Goal: Task Accomplishment & Management: Use online tool/utility

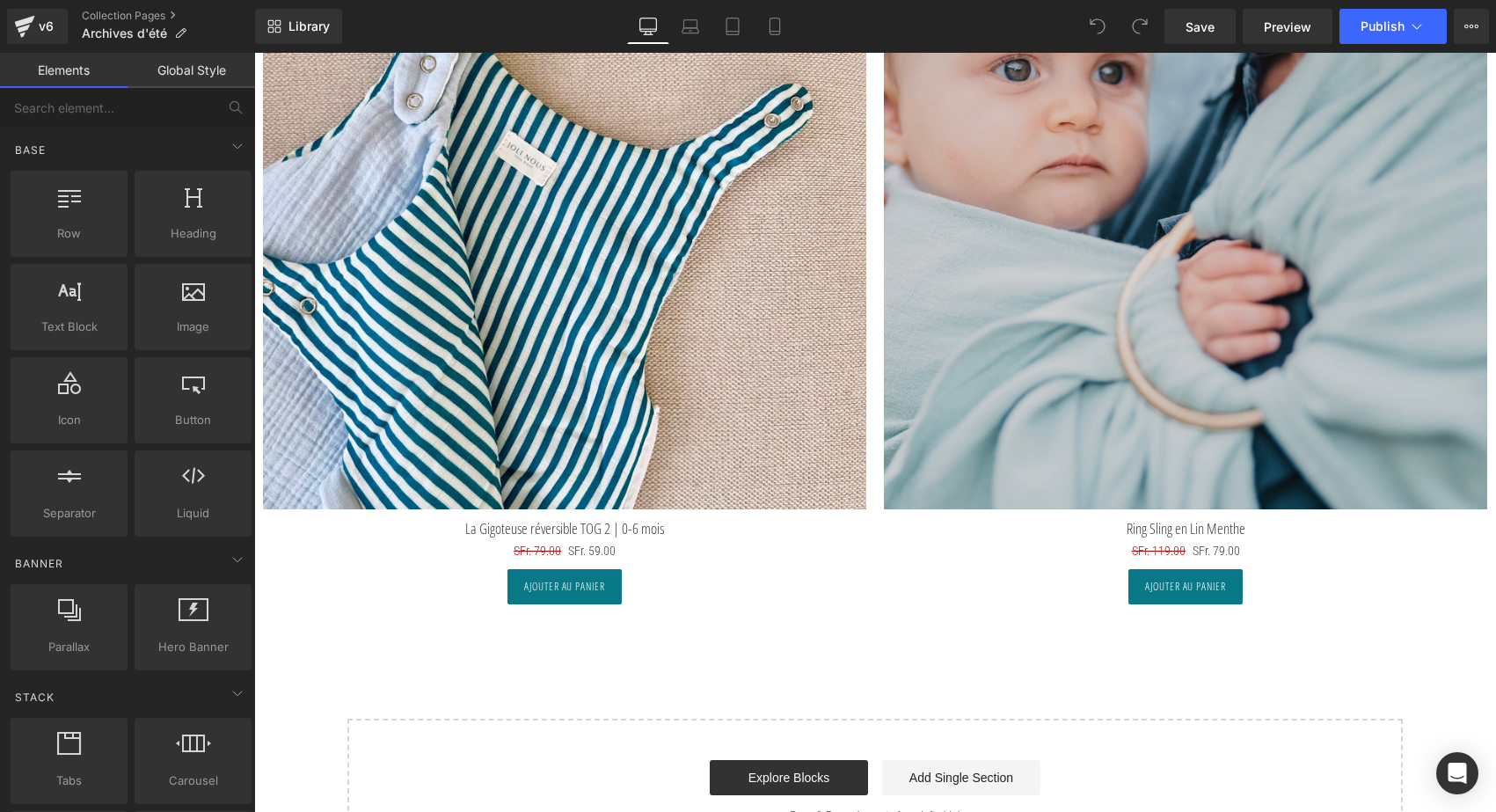
scroll to position [9083, 0]
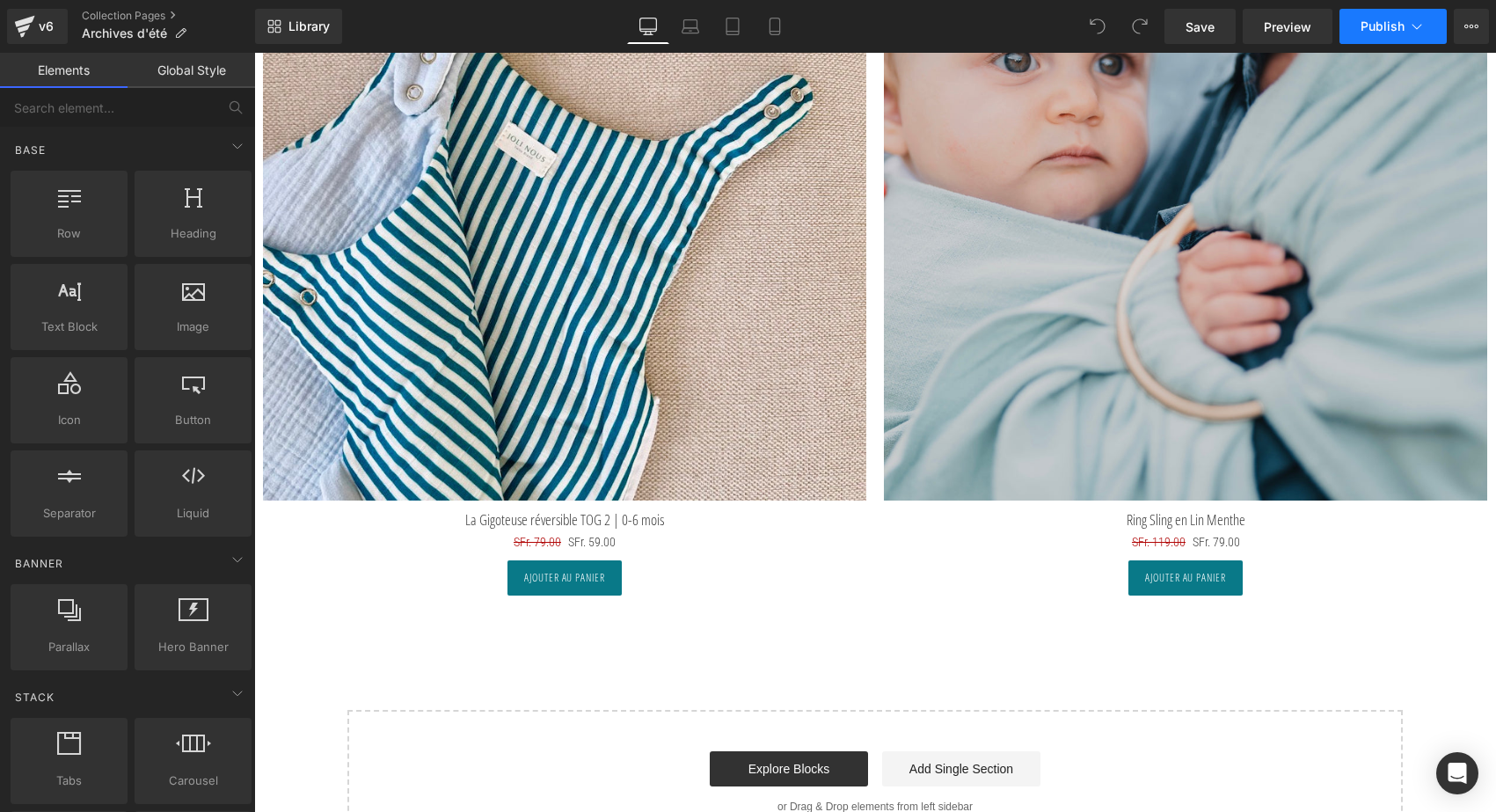
click at [1386, 41] on button "Publish" at bounding box center [1393, 26] width 108 height 35
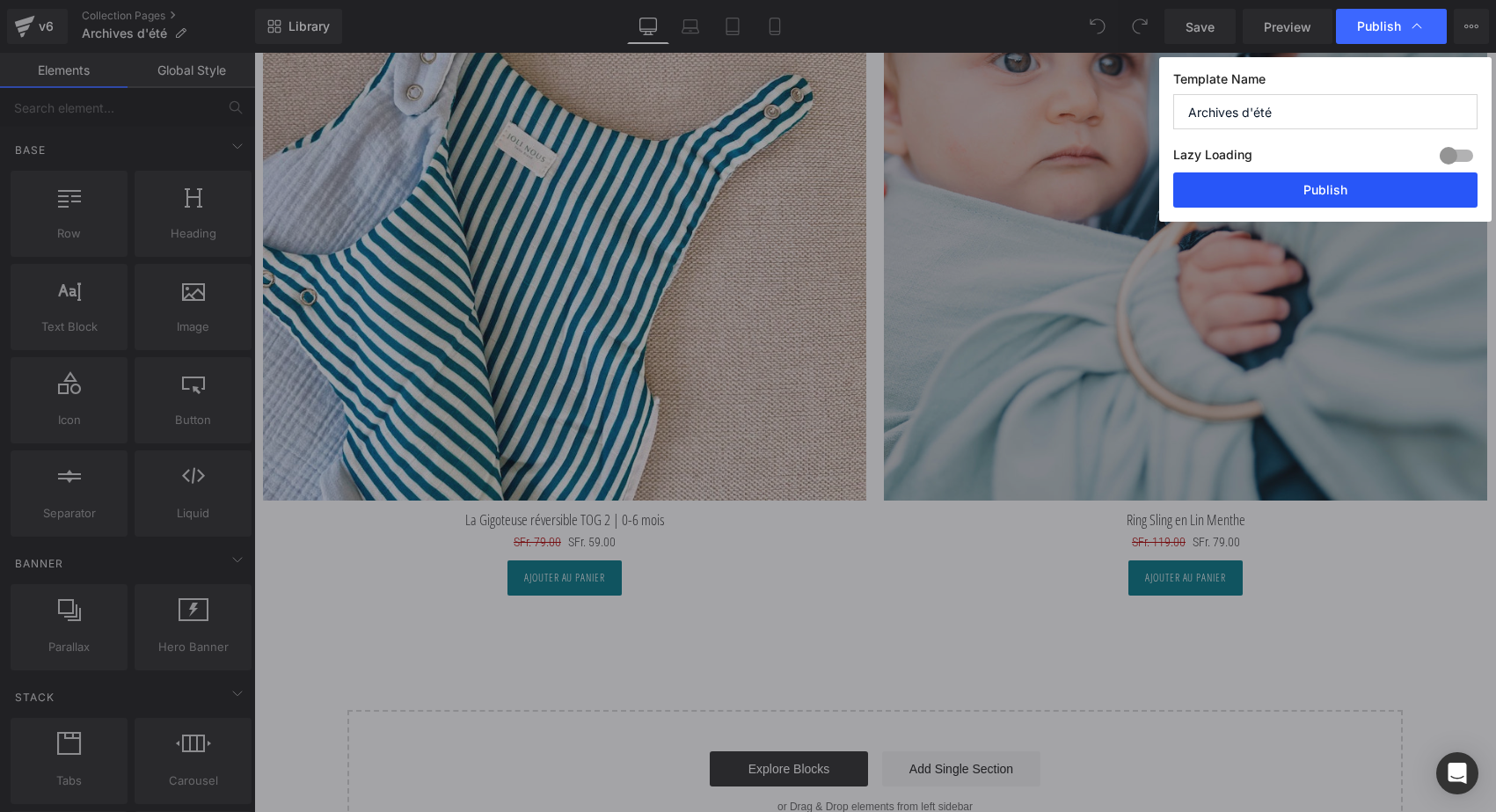
click at [1317, 202] on button "Publish" at bounding box center [1325, 190] width 304 height 35
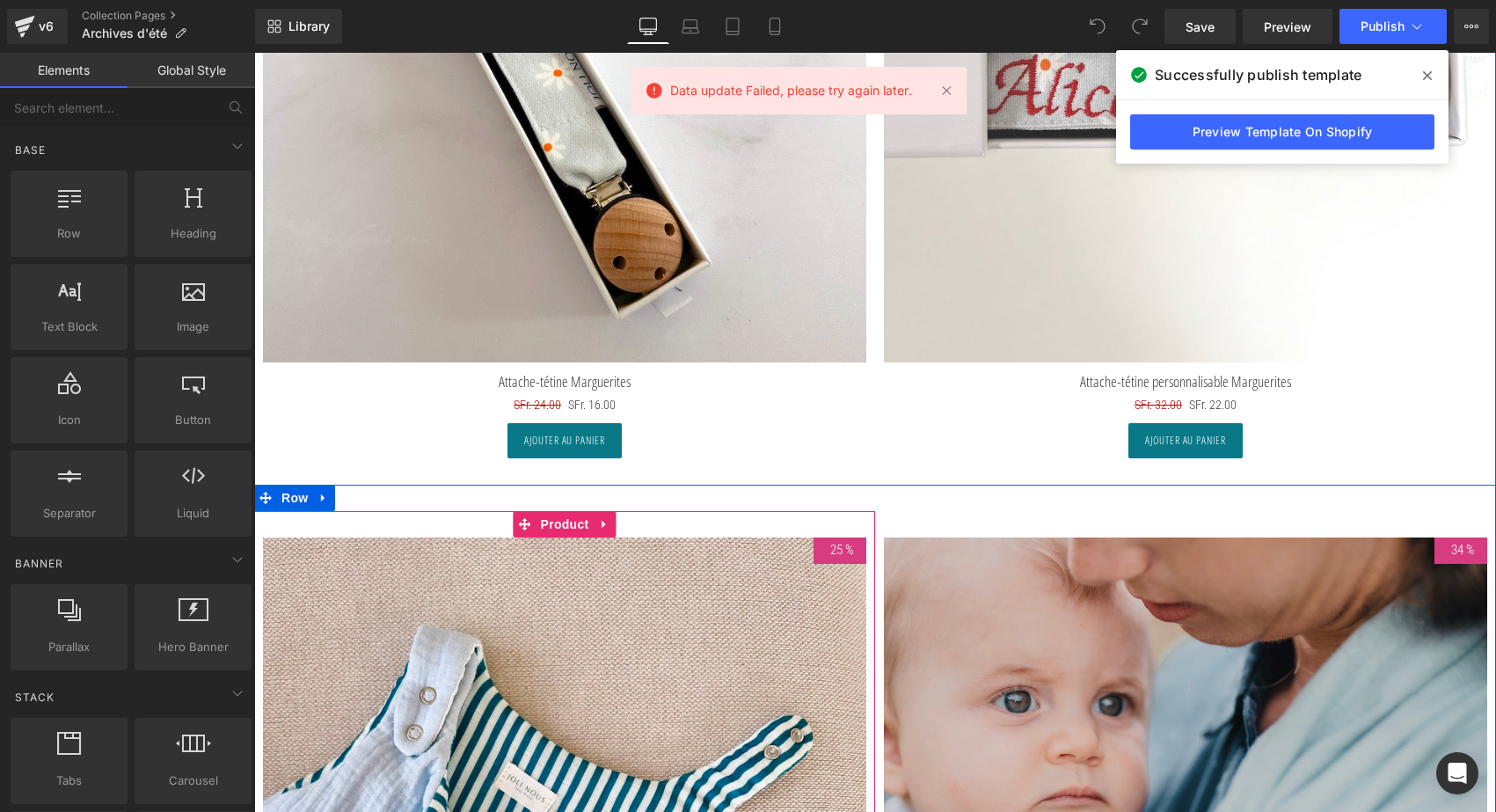
scroll to position [8464, 0]
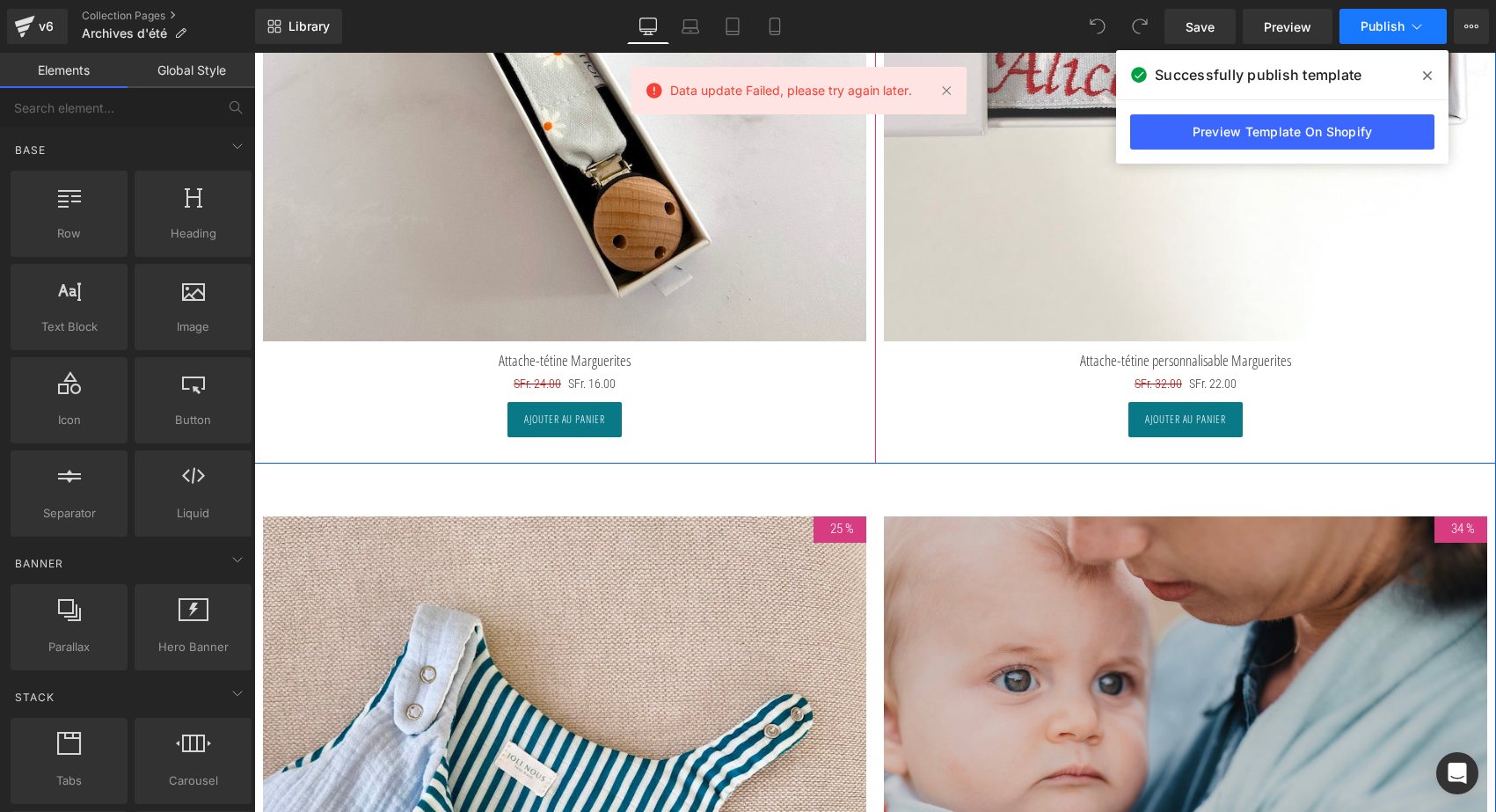
click at [1374, 30] on span "Publish" at bounding box center [1383, 26] width 44 height 14
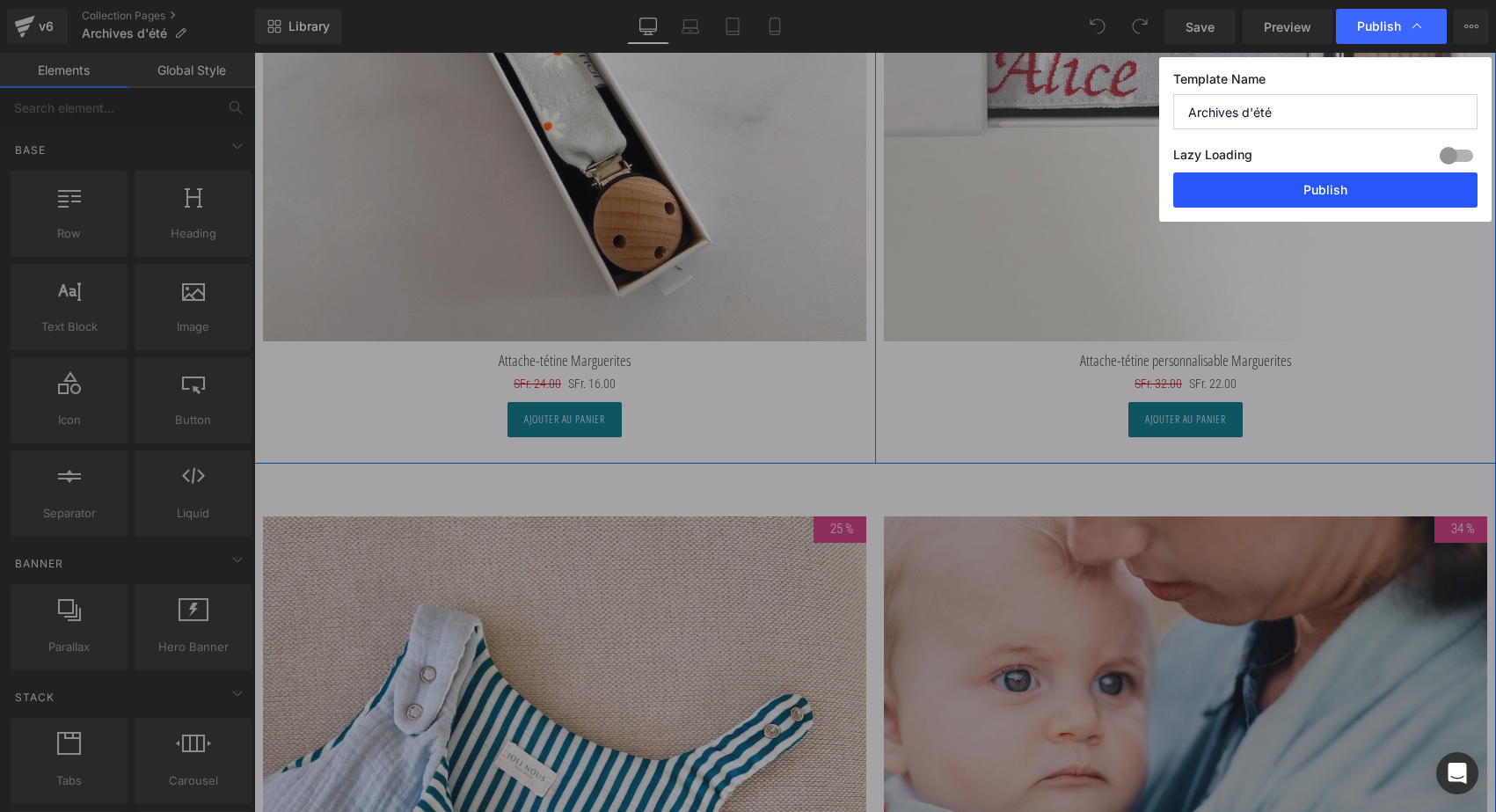
click at [1291, 192] on button "Publish" at bounding box center [1325, 190] width 304 height 35
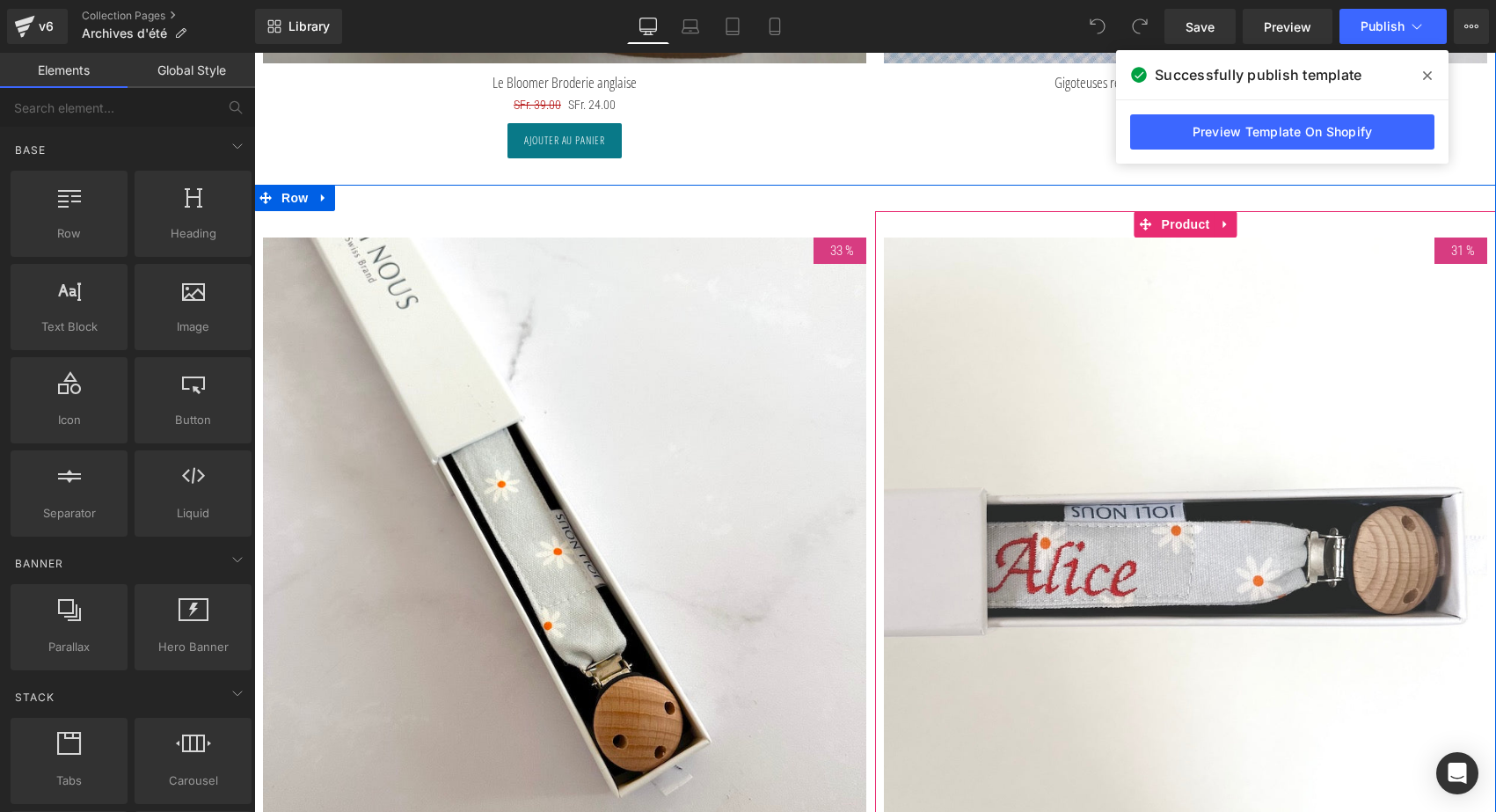
scroll to position [7919, 0]
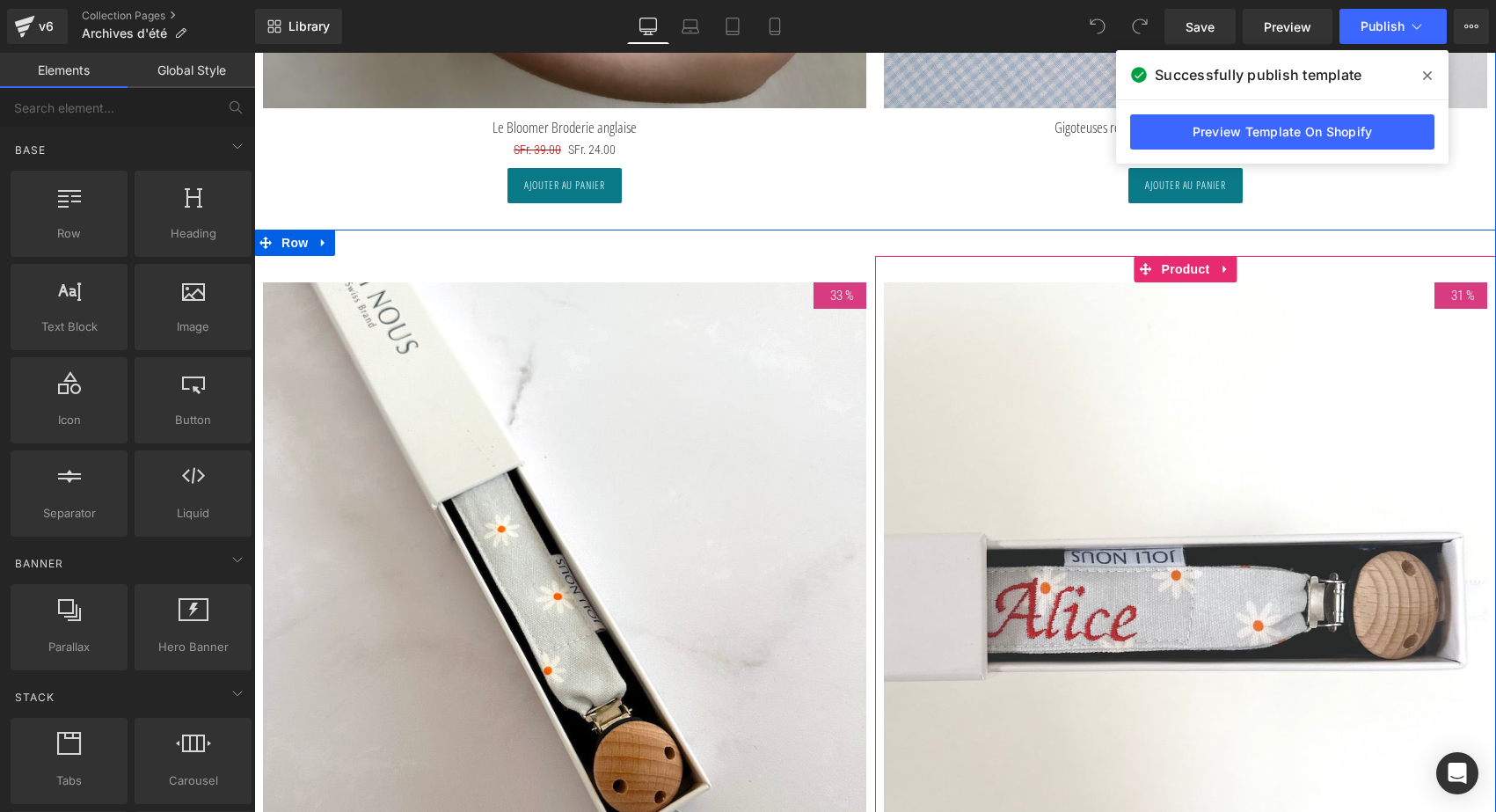
click at [1091, 477] on img at bounding box center [1185, 584] width 604 height 604
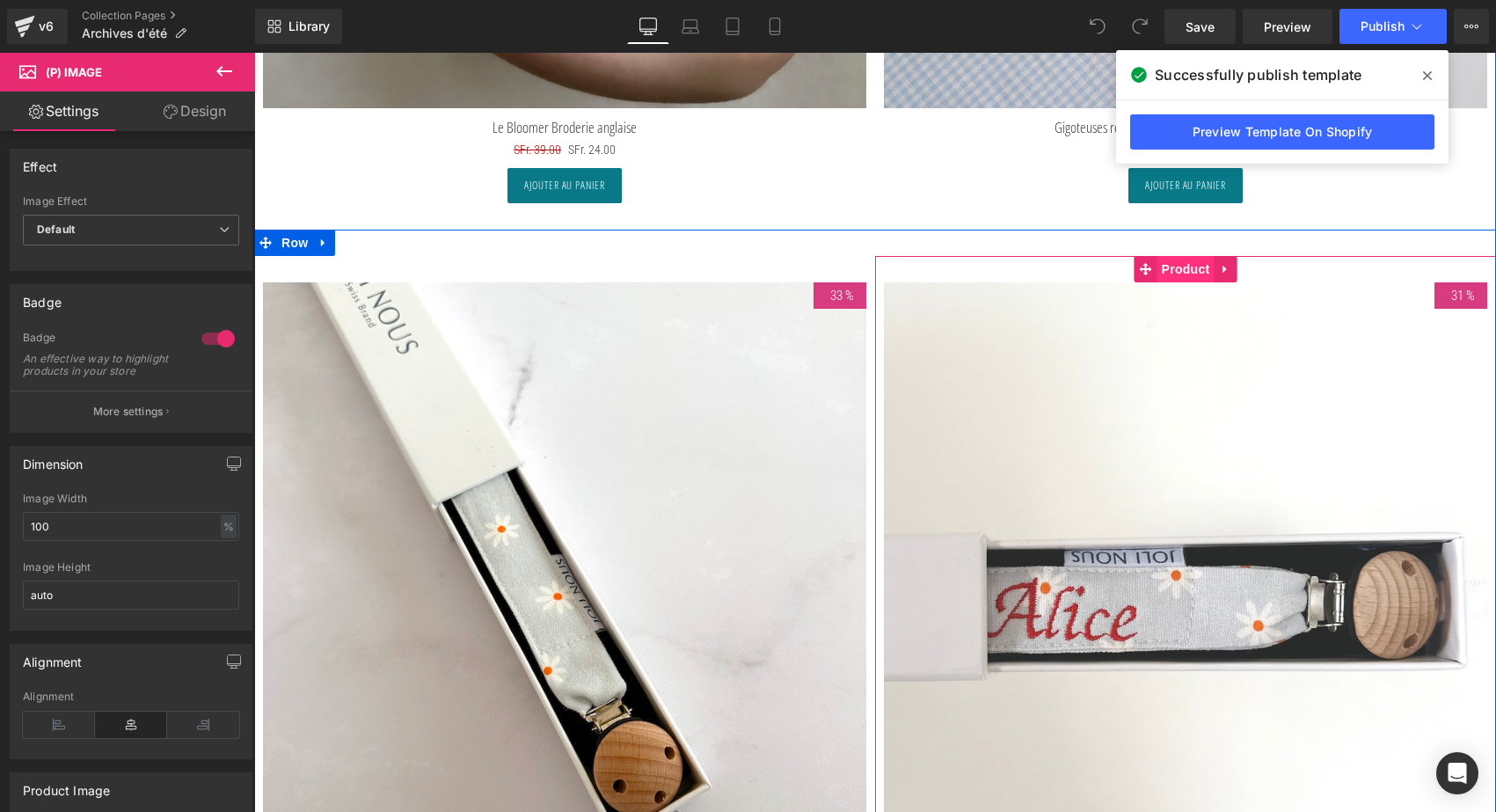
click at [1177, 261] on span "Product" at bounding box center [1186, 269] width 57 height 26
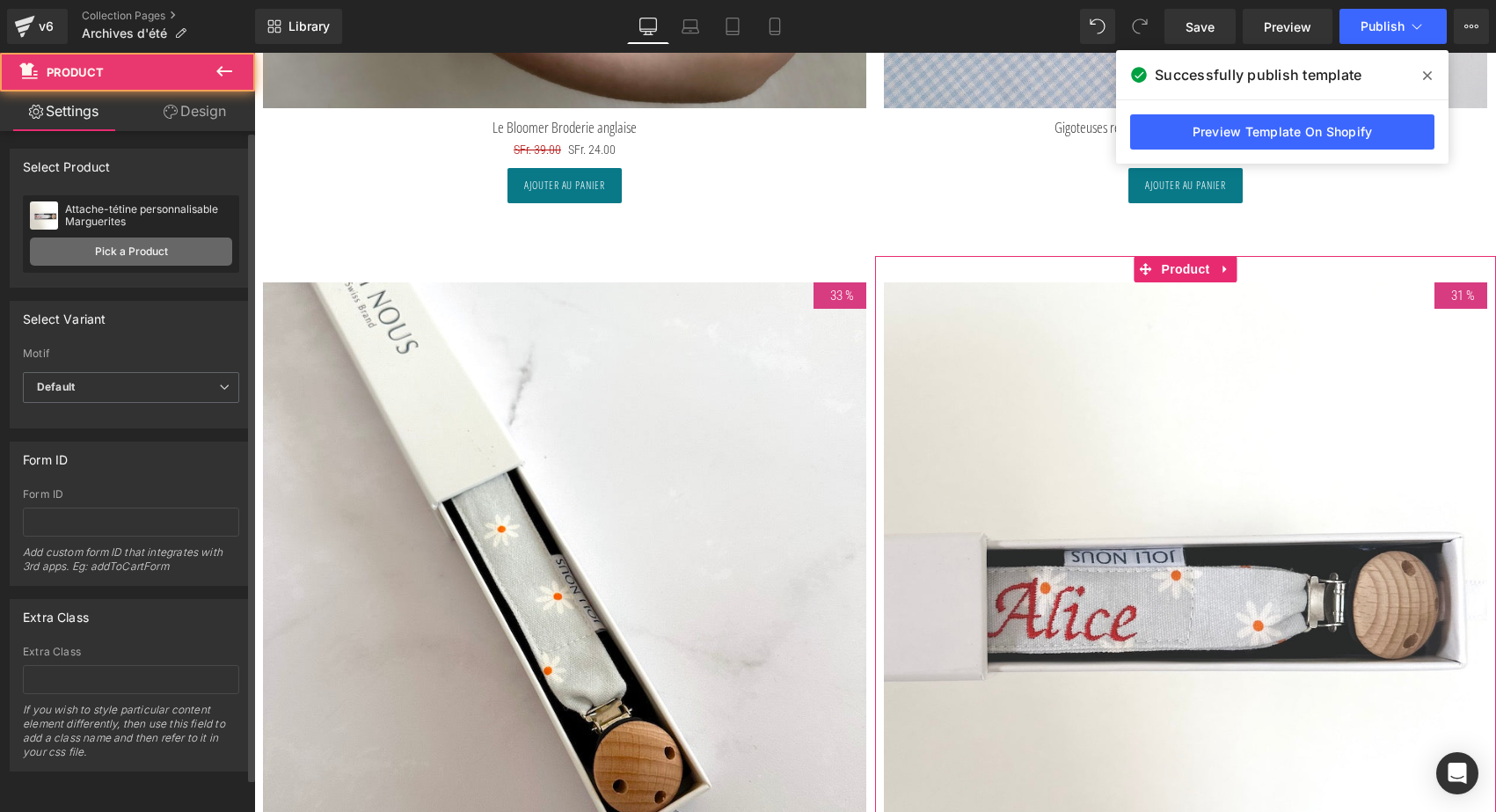
click at [185, 248] on link "Pick a Product" at bounding box center [131, 251] width 203 height 28
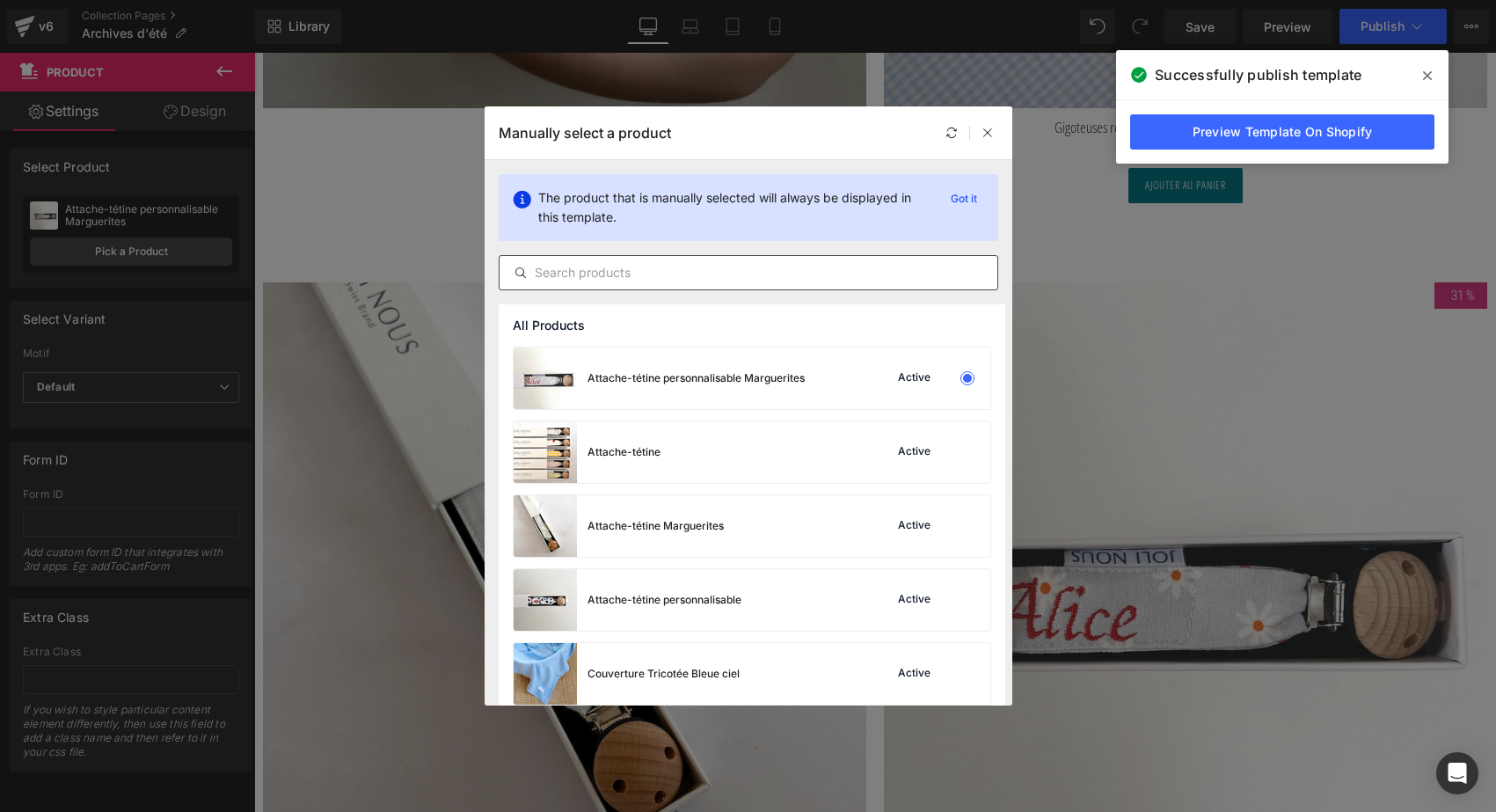
click at [587, 264] on input "text" at bounding box center [748, 273] width 498 height 22
click at [692, 518] on div "Attache-tétine Marguerites" at bounding box center [618, 525] width 210 height 62
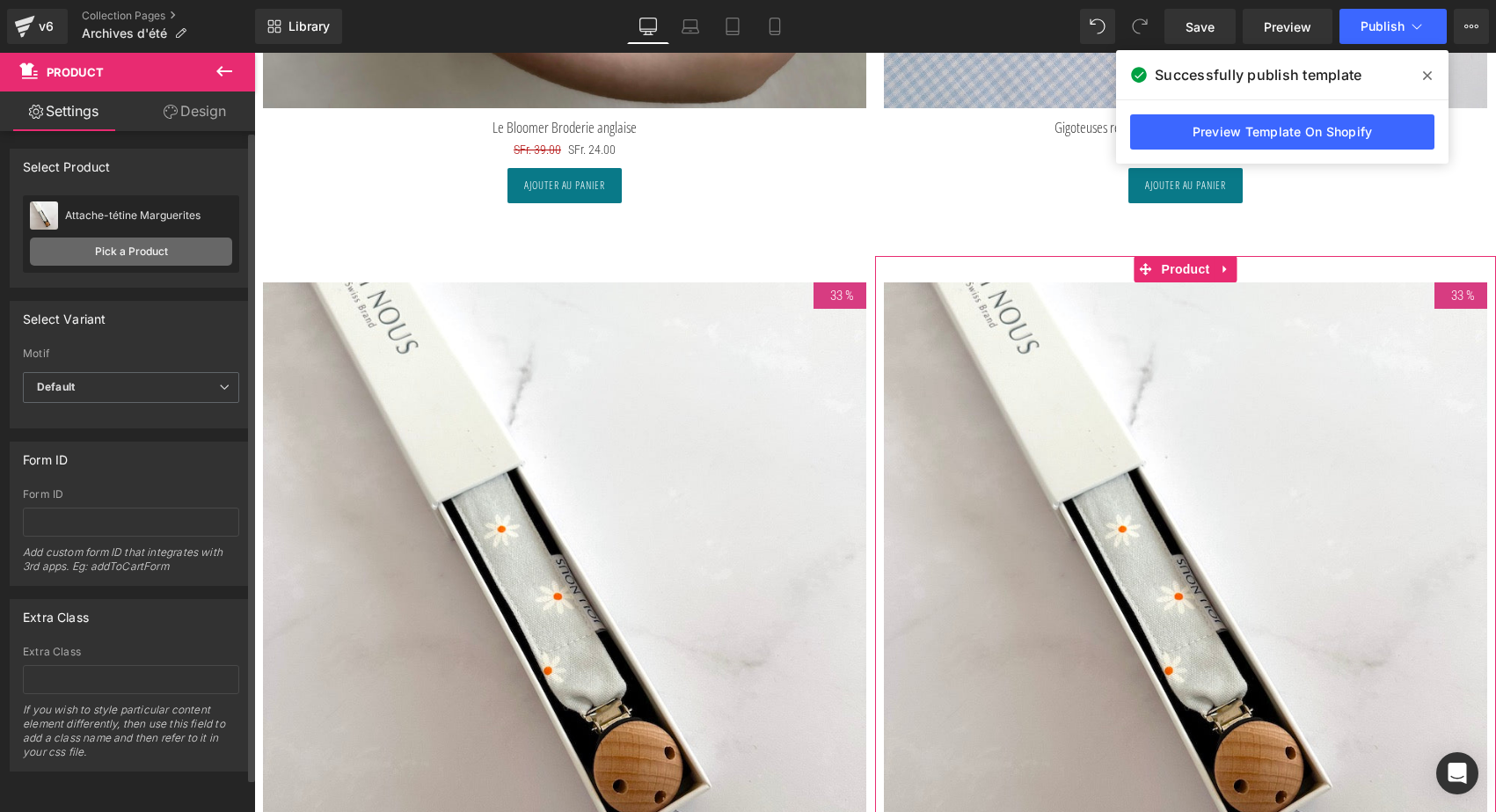
click at [190, 246] on link "Pick a Product" at bounding box center [131, 251] width 203 height 28
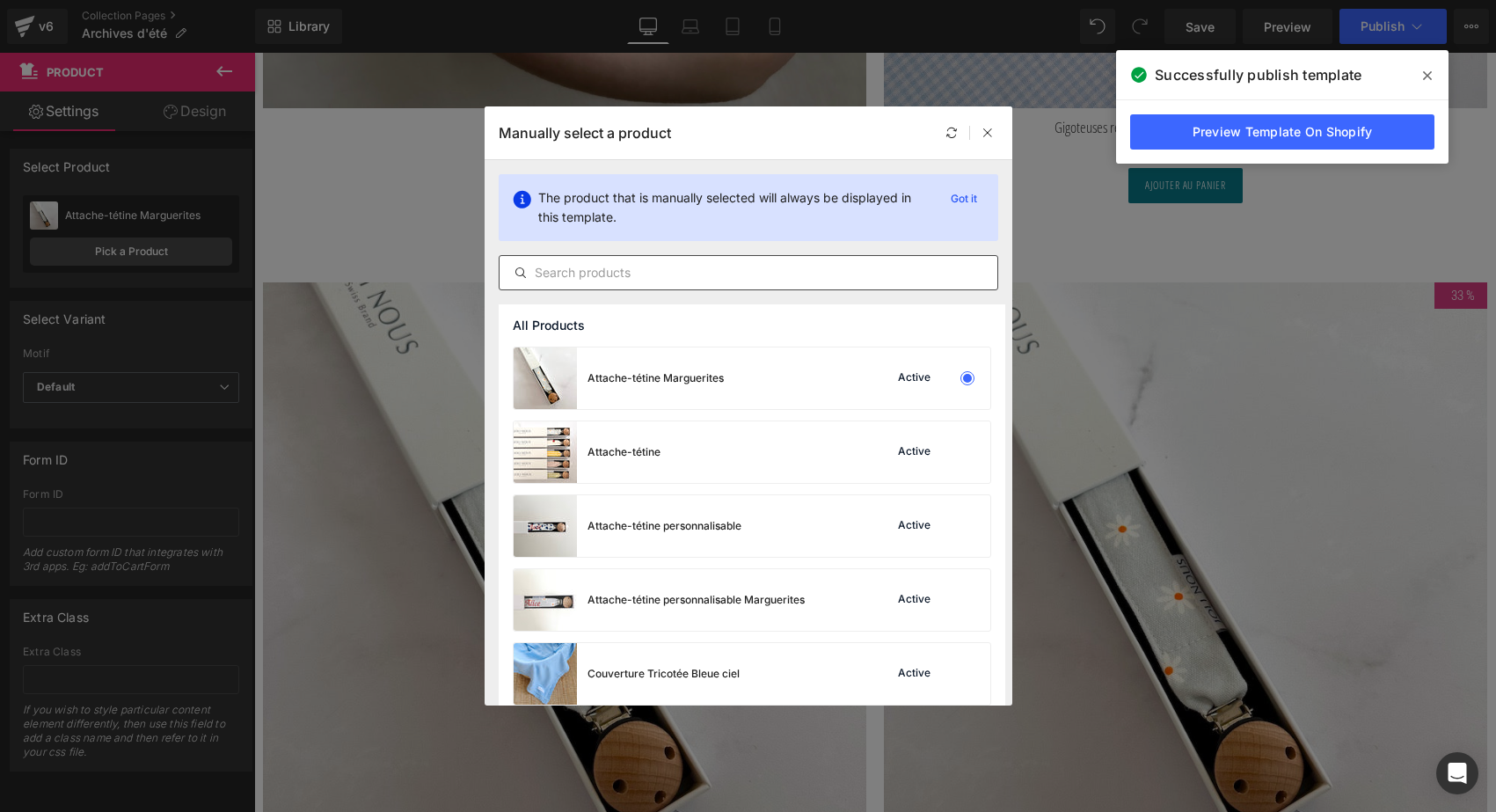
click at [630, 275] on input "text" at bounding box center [748, 273] width 498 height 22
click at [770, 604] on div "Attache-tétine personnalisable Marguerites" at bounding box center [696, 600] width 217 height 16
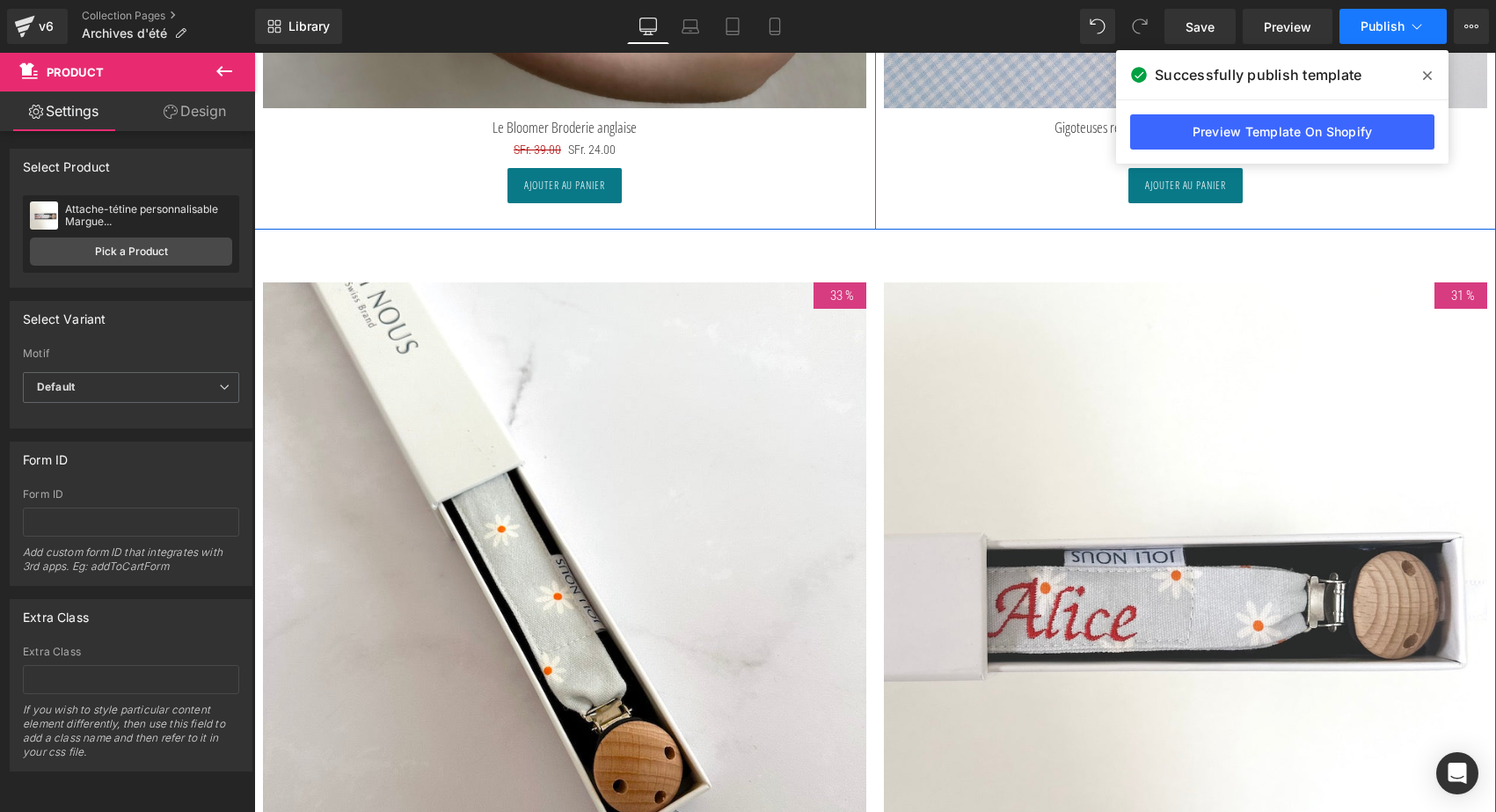
click at [1363, 27] on span "Publish" at bounding box center [1383, 26] width 44 height 14
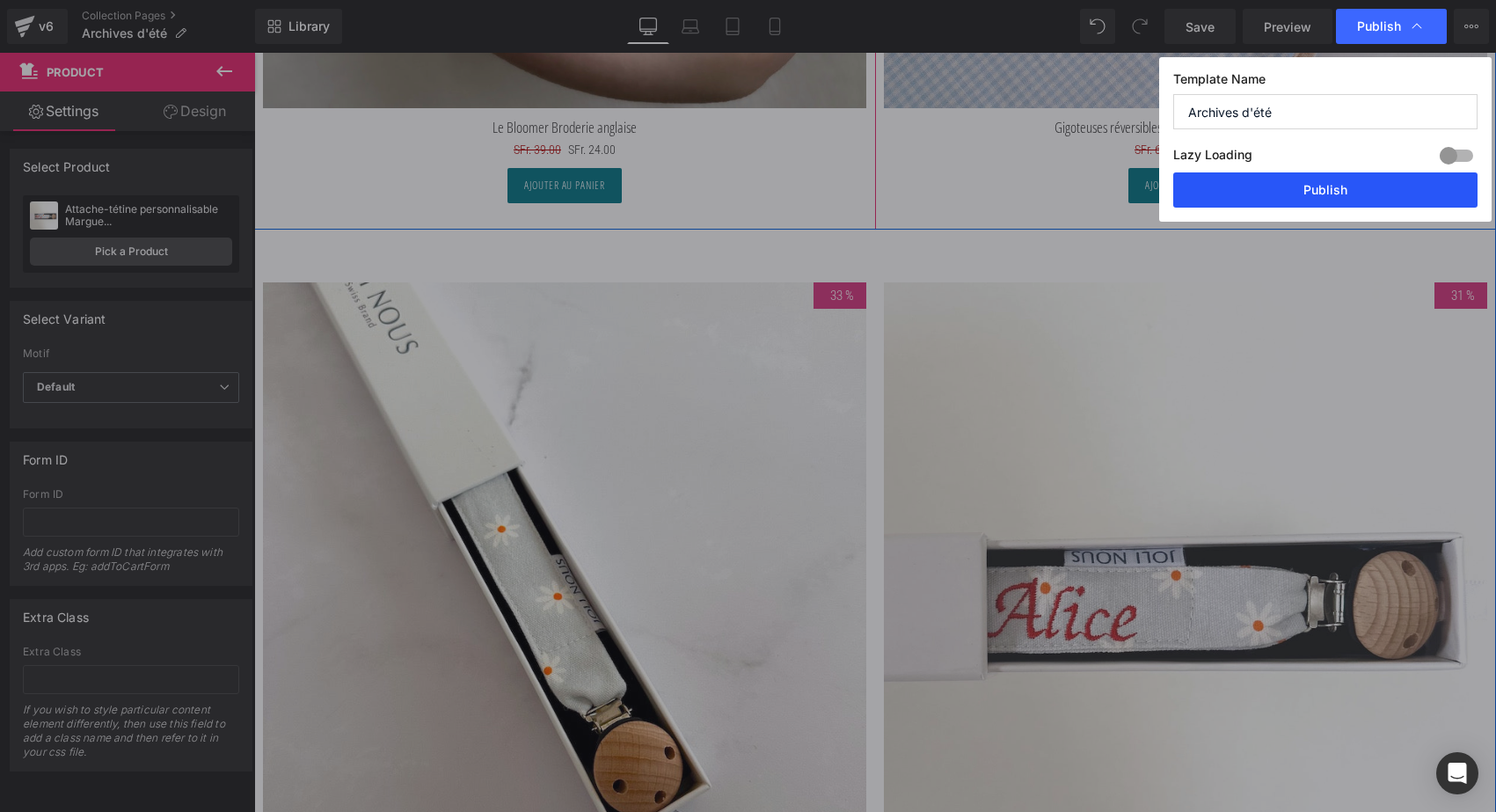
click at [1338, 196] on button "Publish" at bounding box center [1325, 190] width 304 height 35
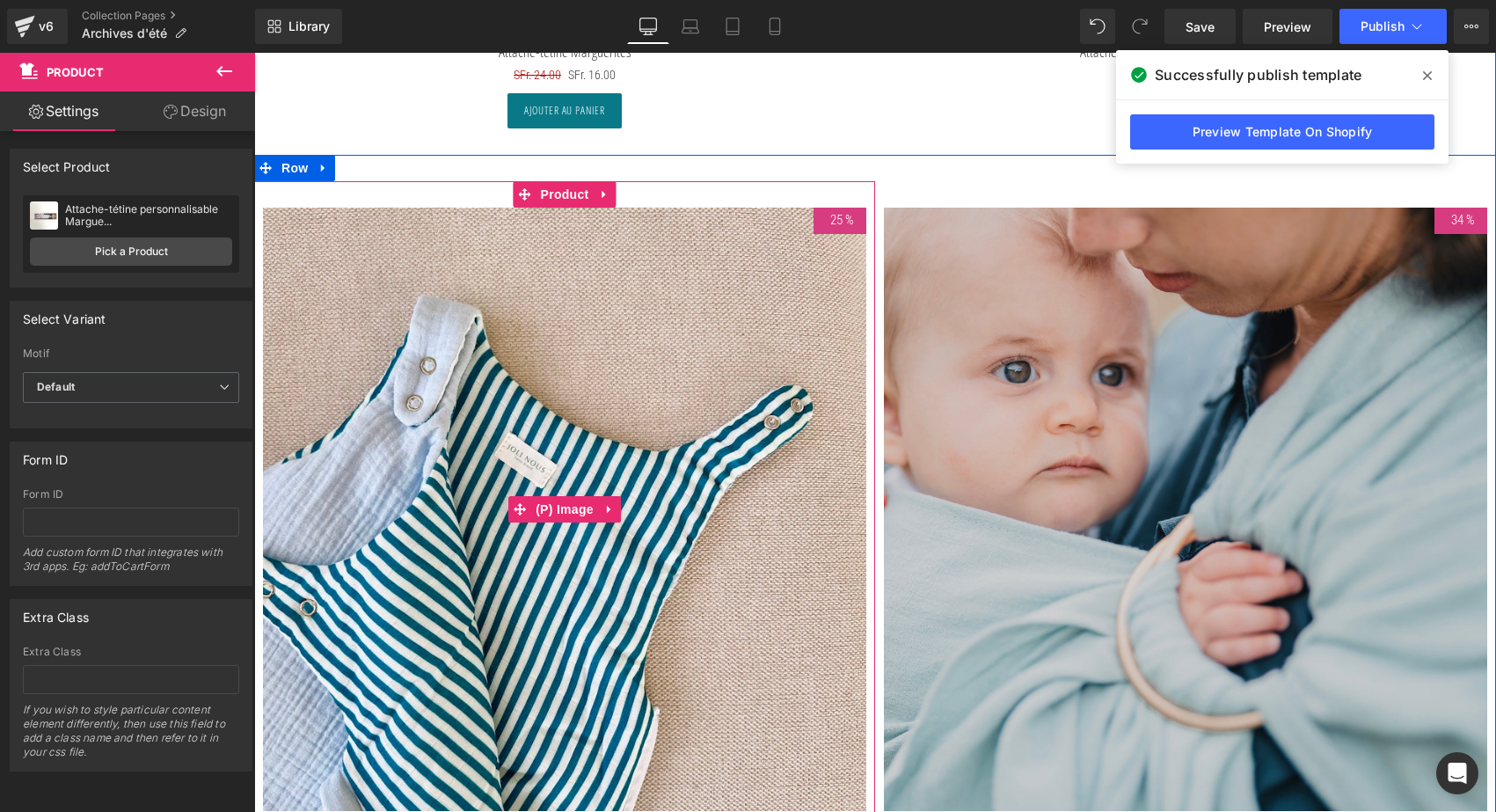
scroll to position [8693, 0]
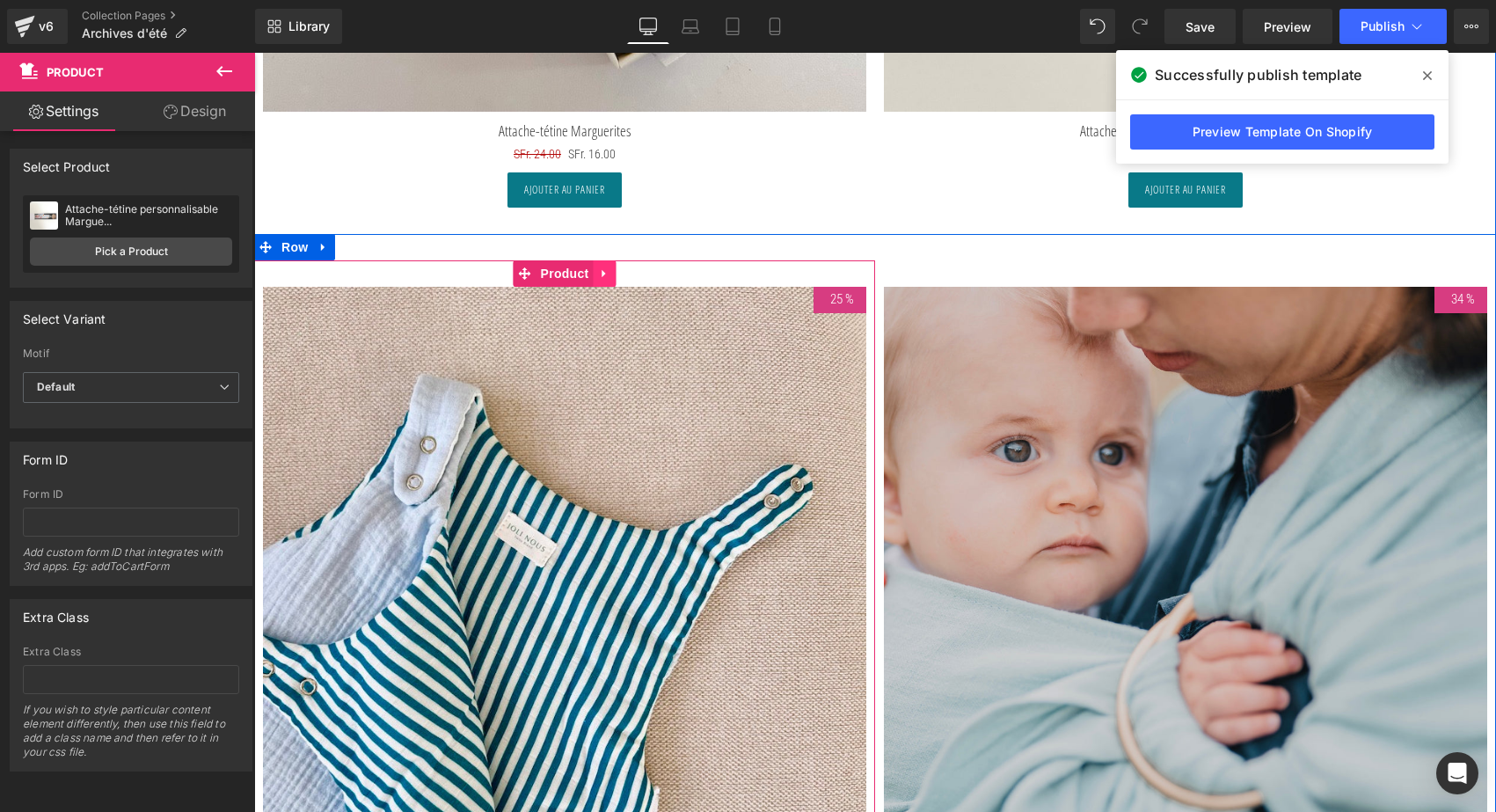
click at [598, 260] on link at bounding box center [605, 273] width 23 height 26
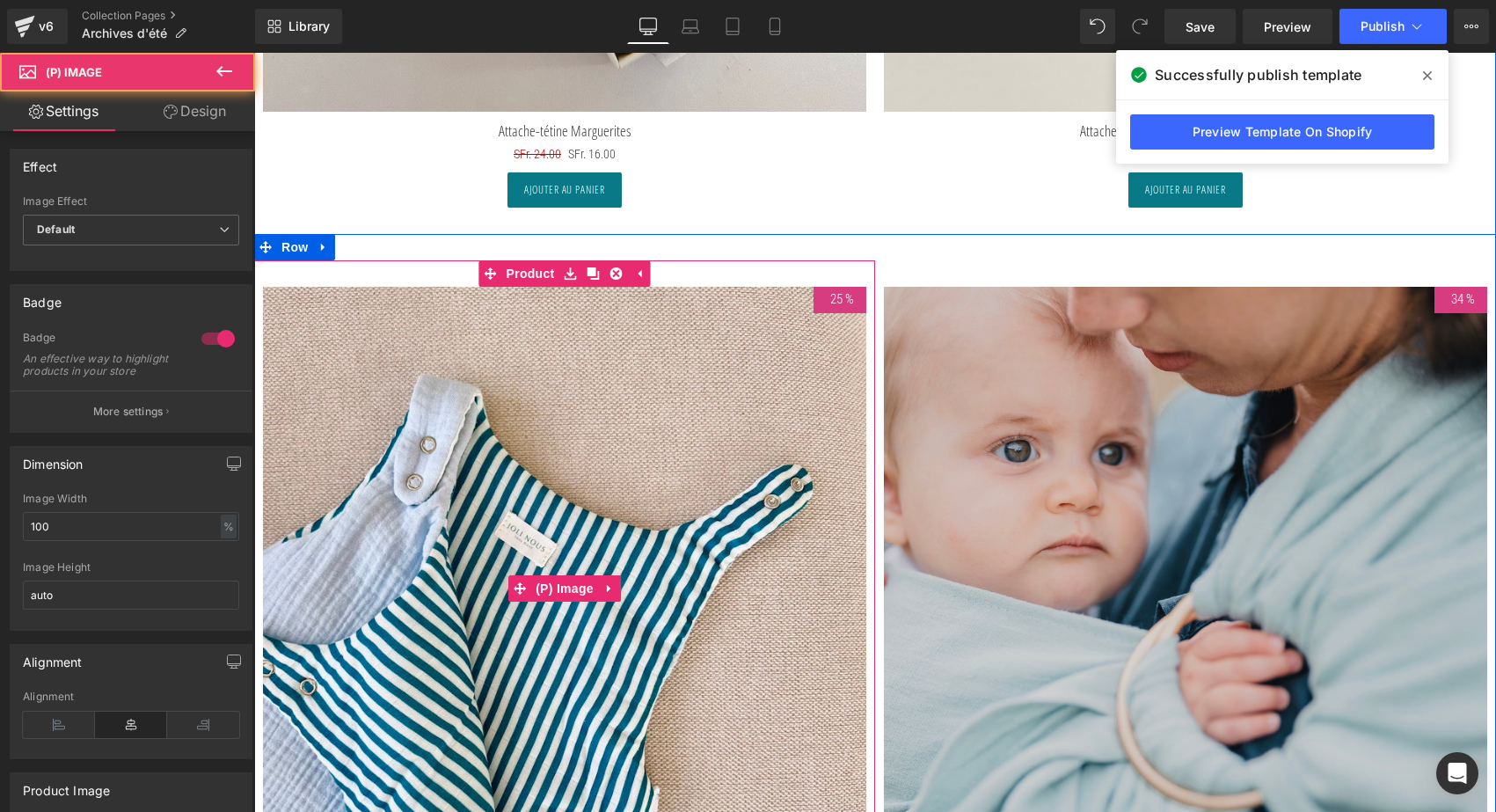
click at [572, 510] on img at bounding box center [565, 588] width 604 height 604
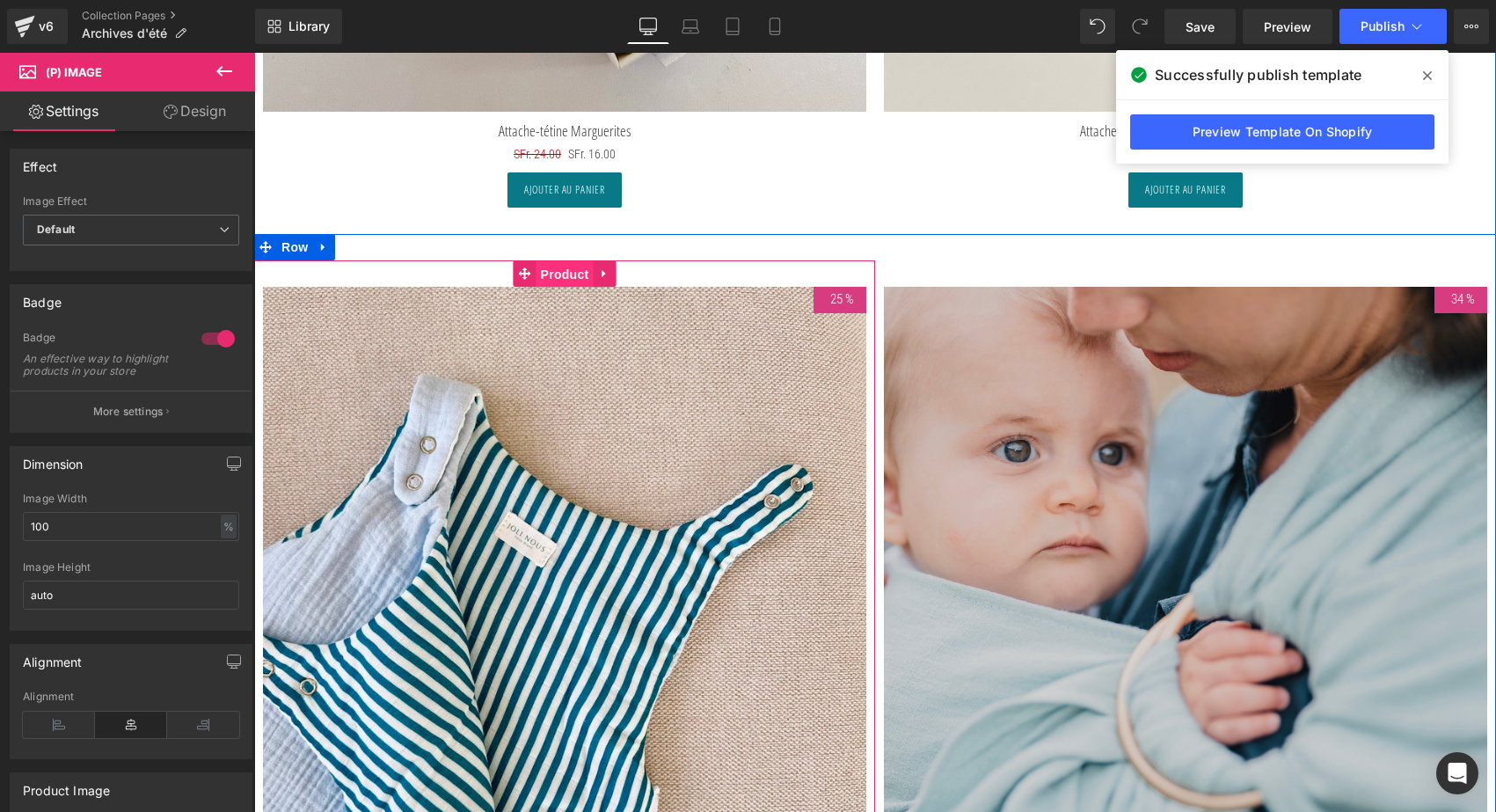
click at [526, 272] on link "Product" at bounding box center [554, 273] width 80 height 26
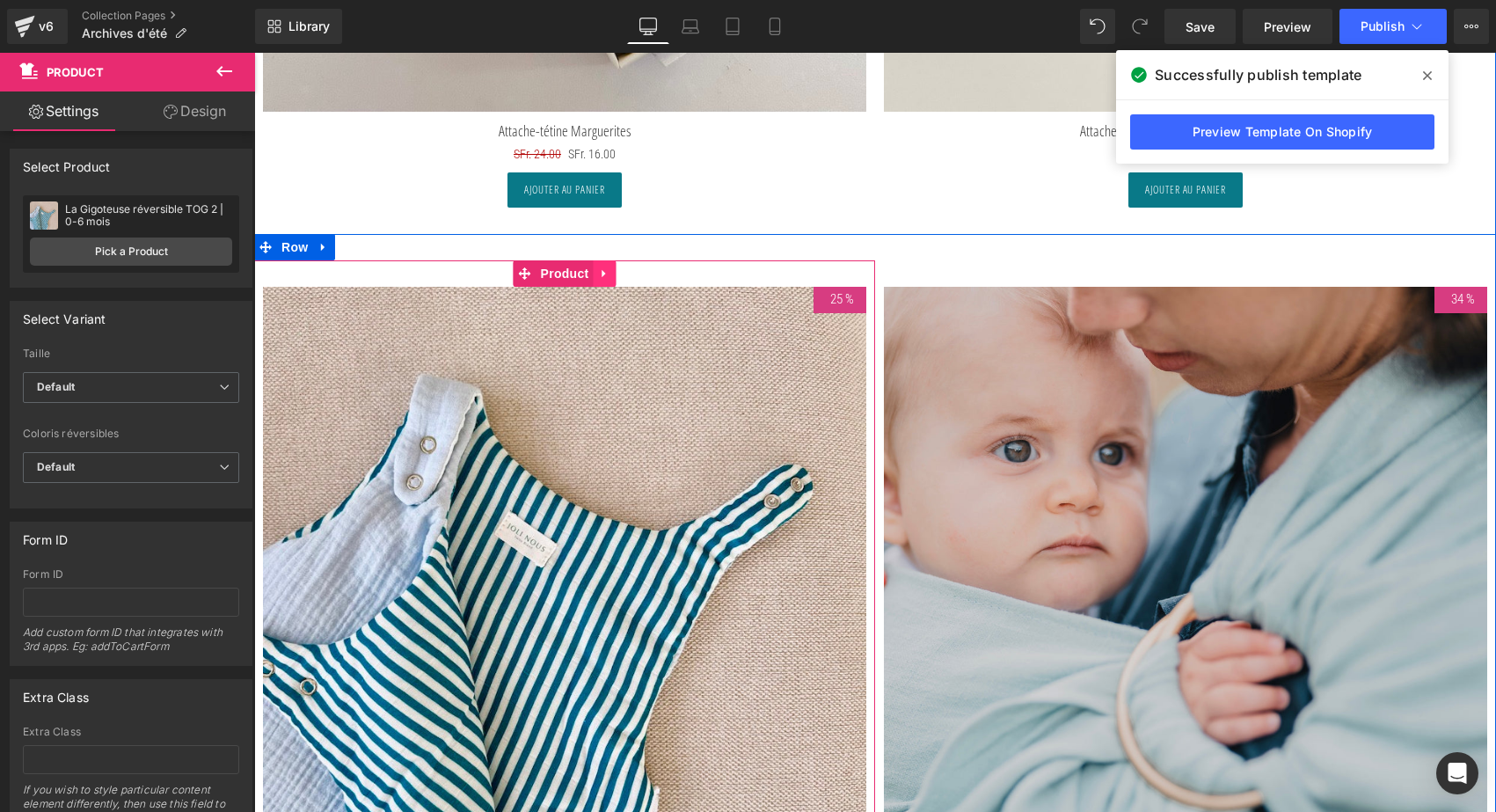
click at [602, 269] on icon at bounding box center [604, 273] width 4 height 8
click at [621, 266] on link at bounding box center [615, 273] width 23 height 26
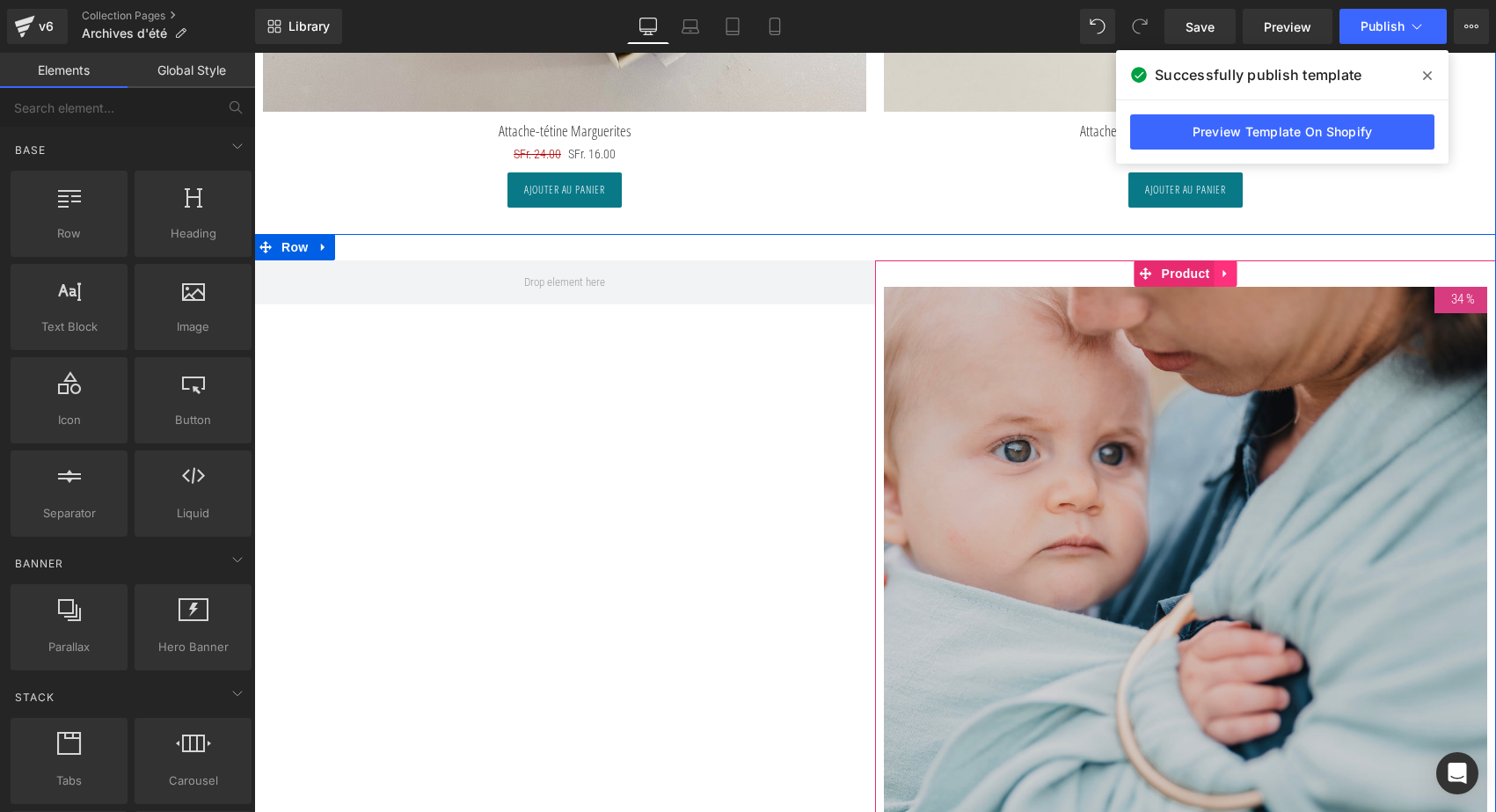
click at [1227, 266] on icon at bounding box center [1226, 272] width 13 height 13
click at [1208, 267] on icon at bounding box center [1214, 273] width 13 height 13
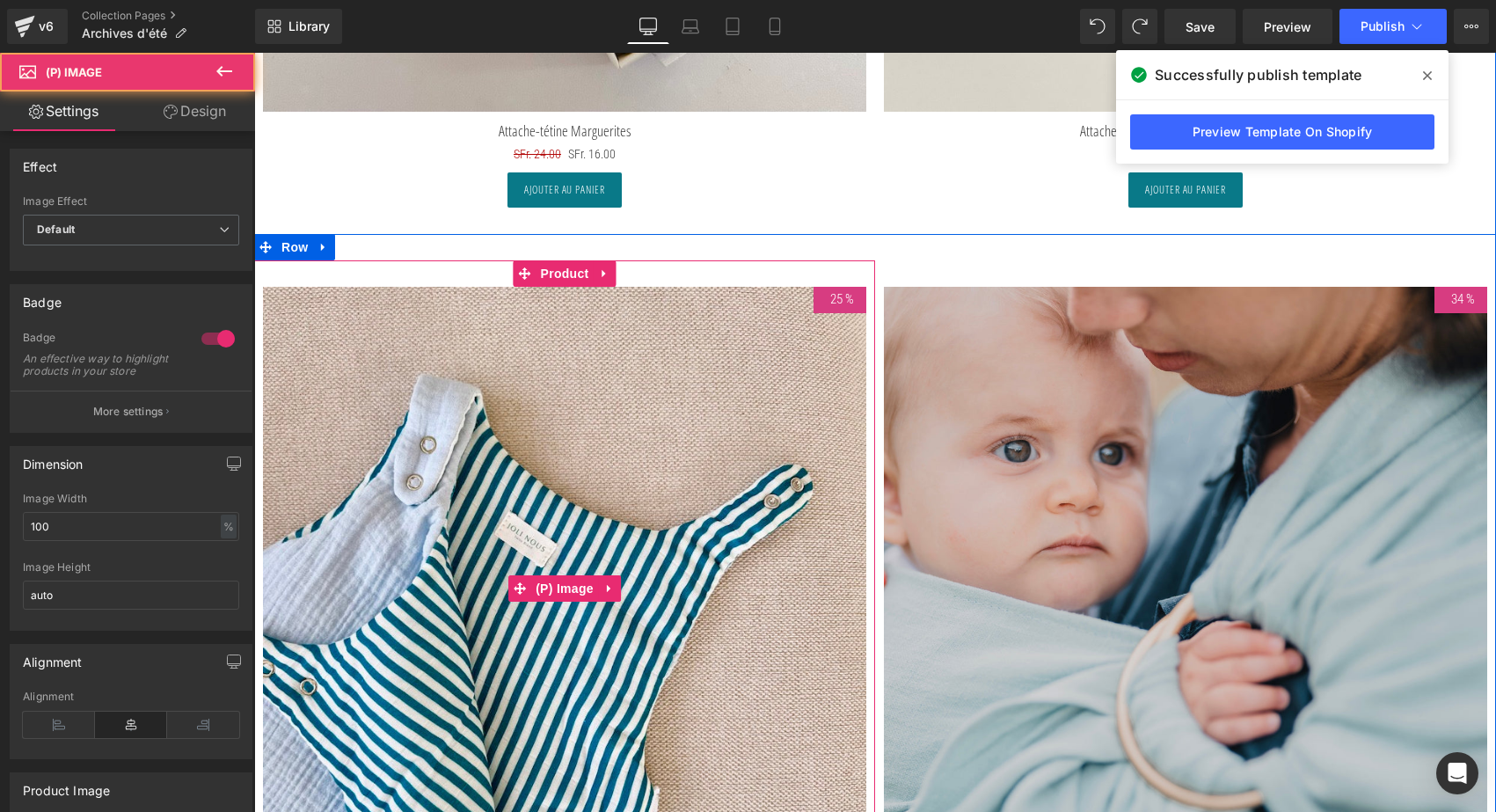
click at [533, 518] on img at bounding box center [565, 588] width 604 height 604
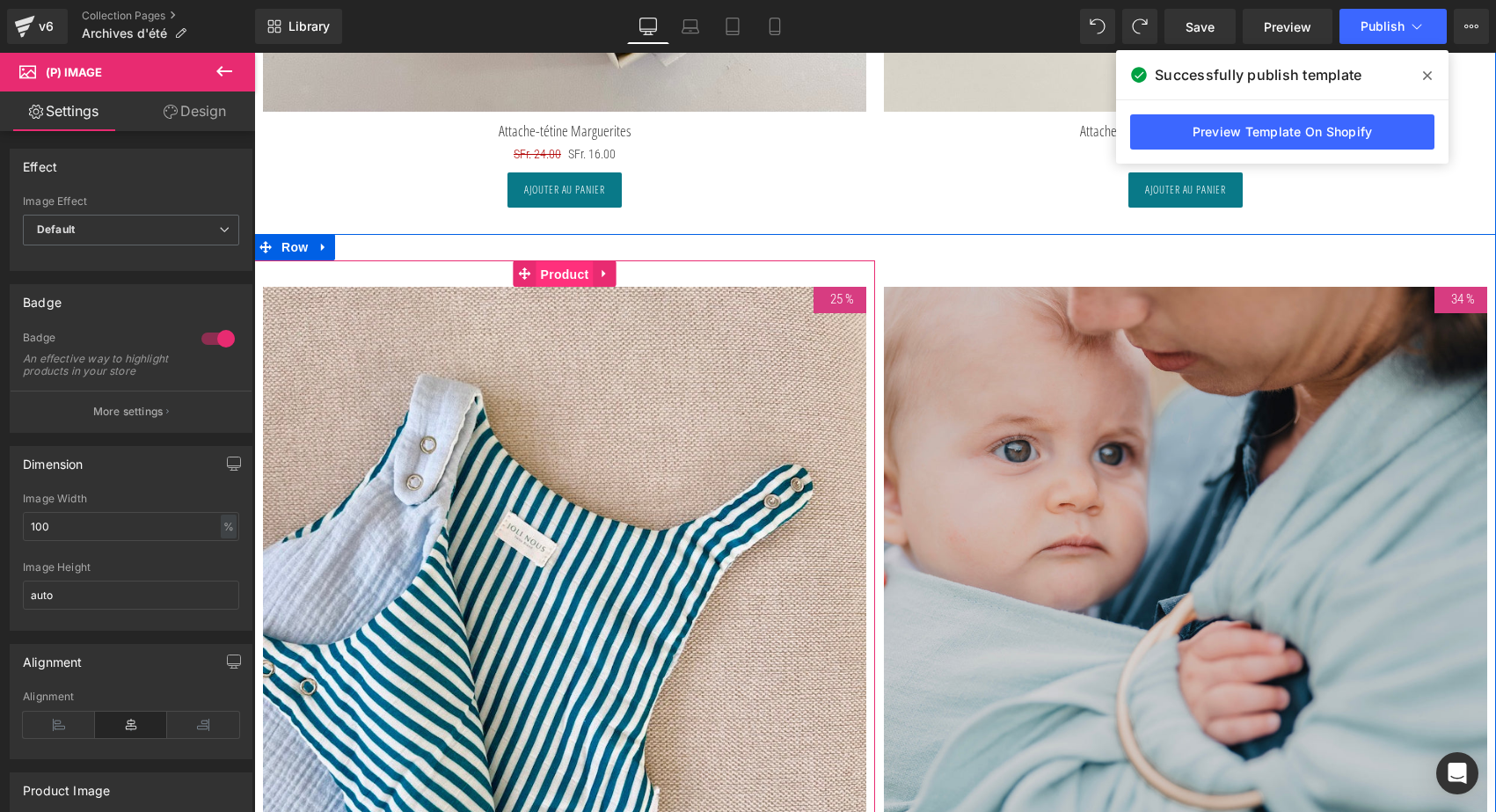
click at [556, 270] on span "Product" at bounding box center [565, 274] width 57 height 26
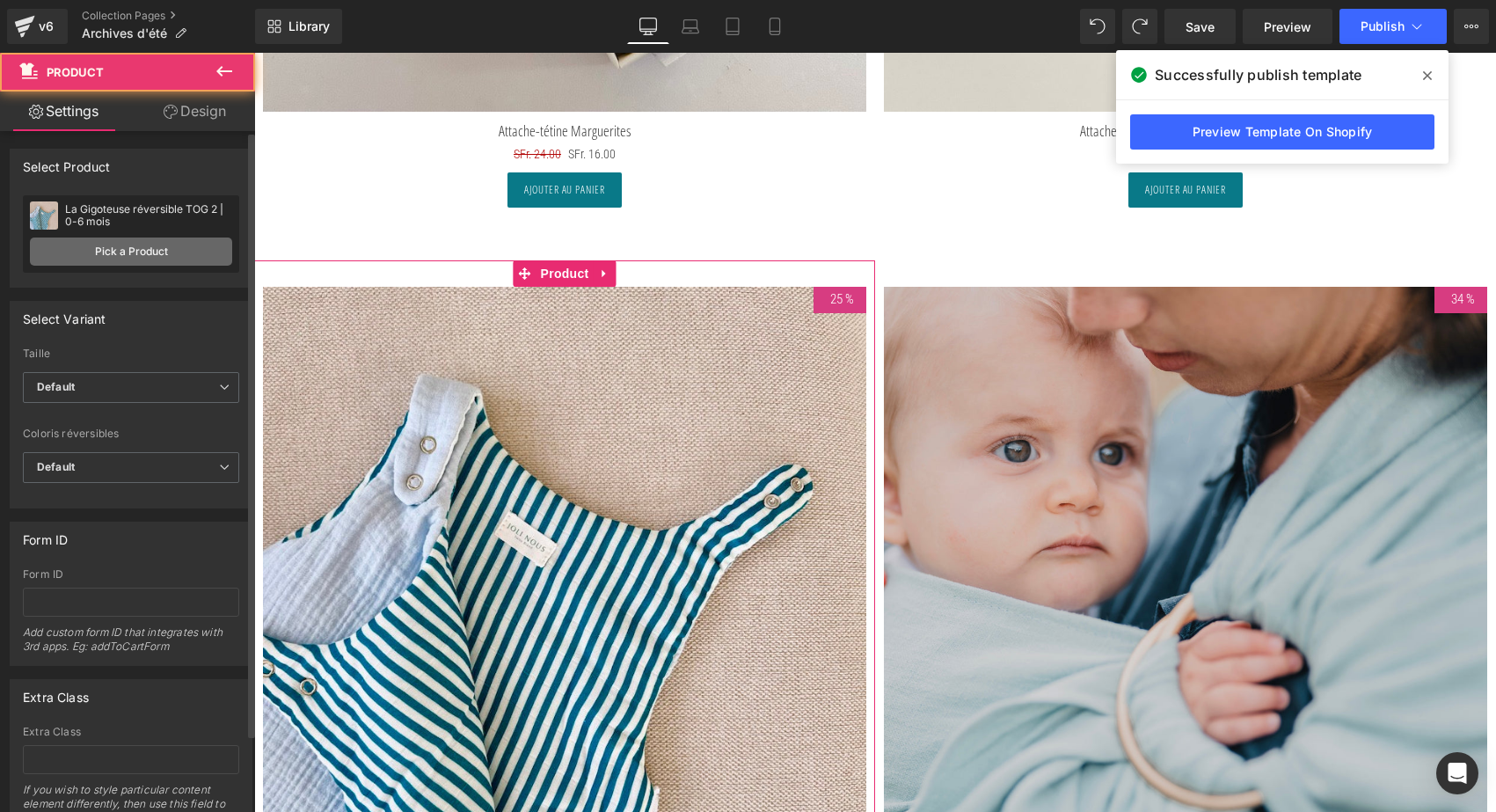
click at [93, 258] on link "Pick a Product" at bounding box center [131, 251] width 203 height 28
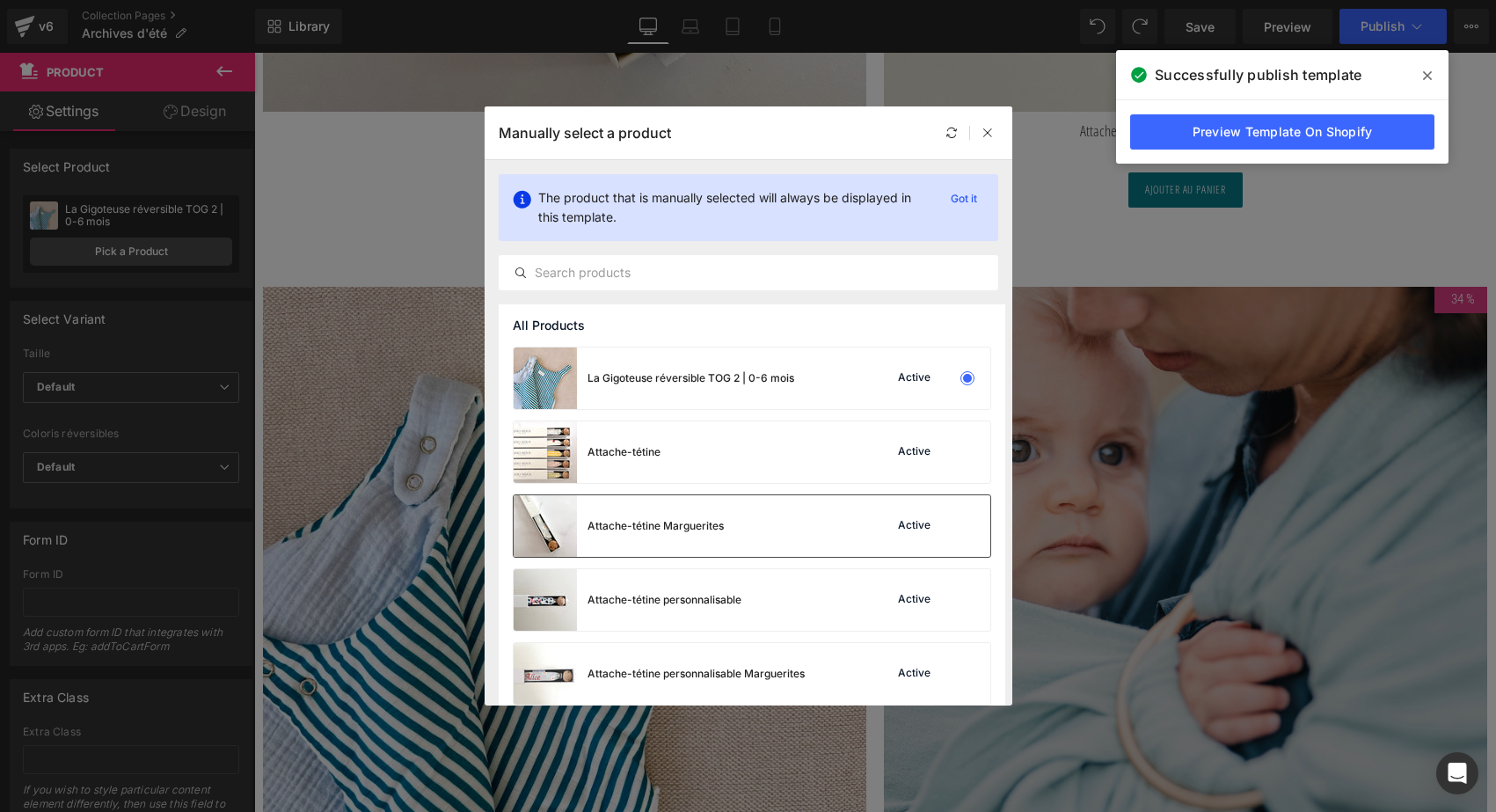
click at [625, 543] on div "Attache-tétine Marguerites" at bounding box center [618, 525] width 210 height 62
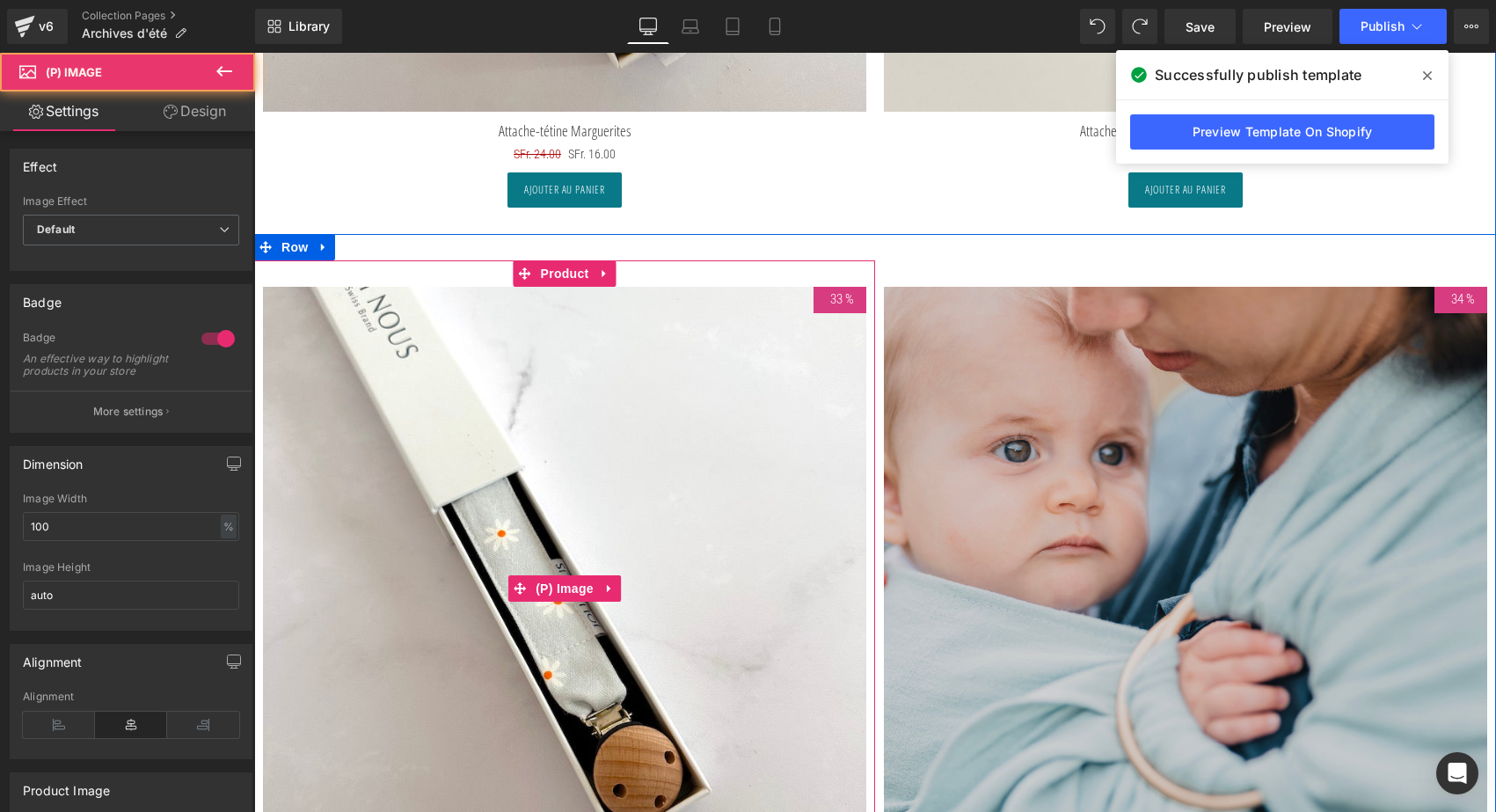
click at [755, 448] on img at bounding box center [565, 588] width 604 height 604
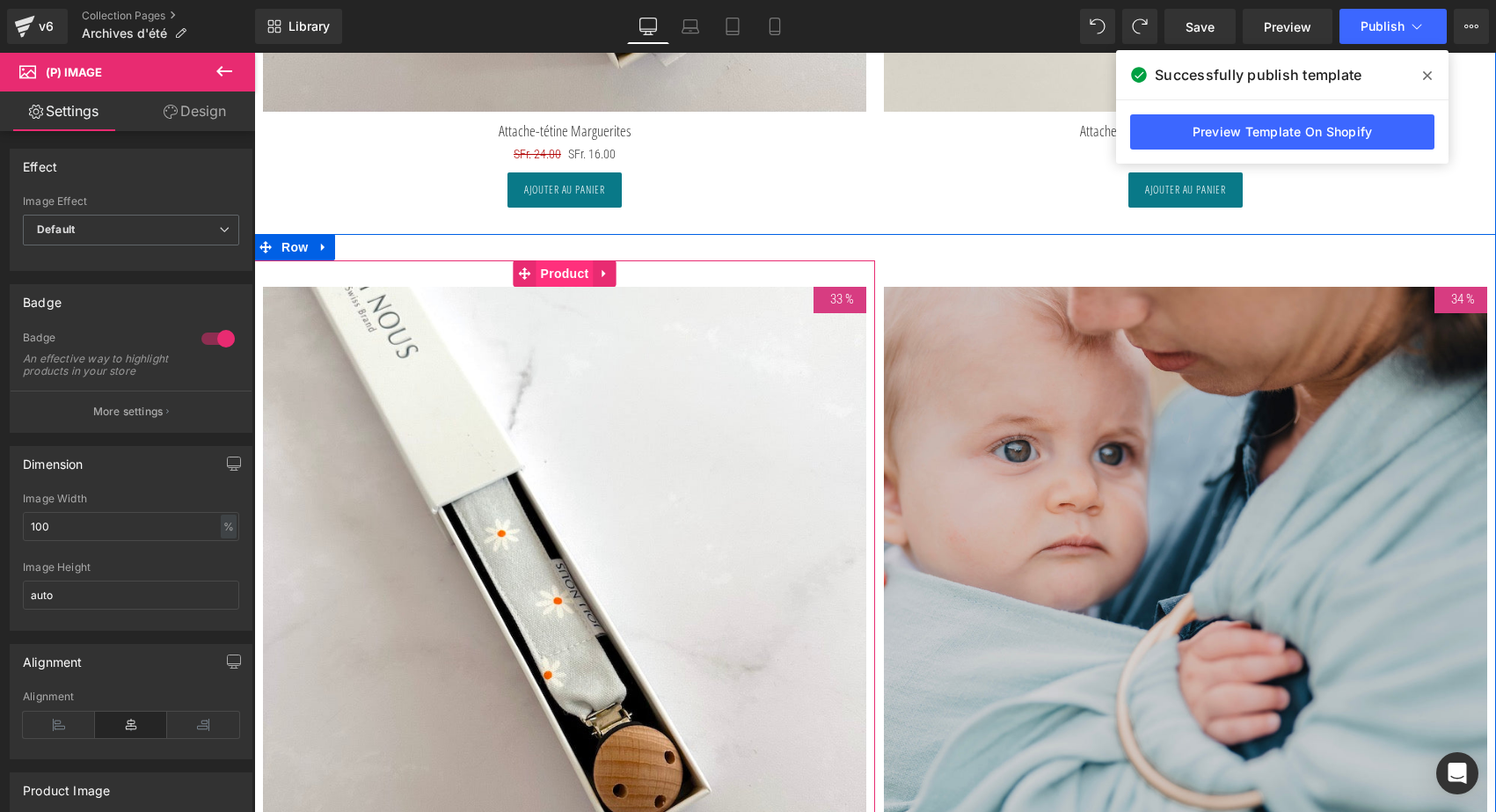
click at [552, 267] on span "Product" at bounding box center [565, 273] width 57 height 26
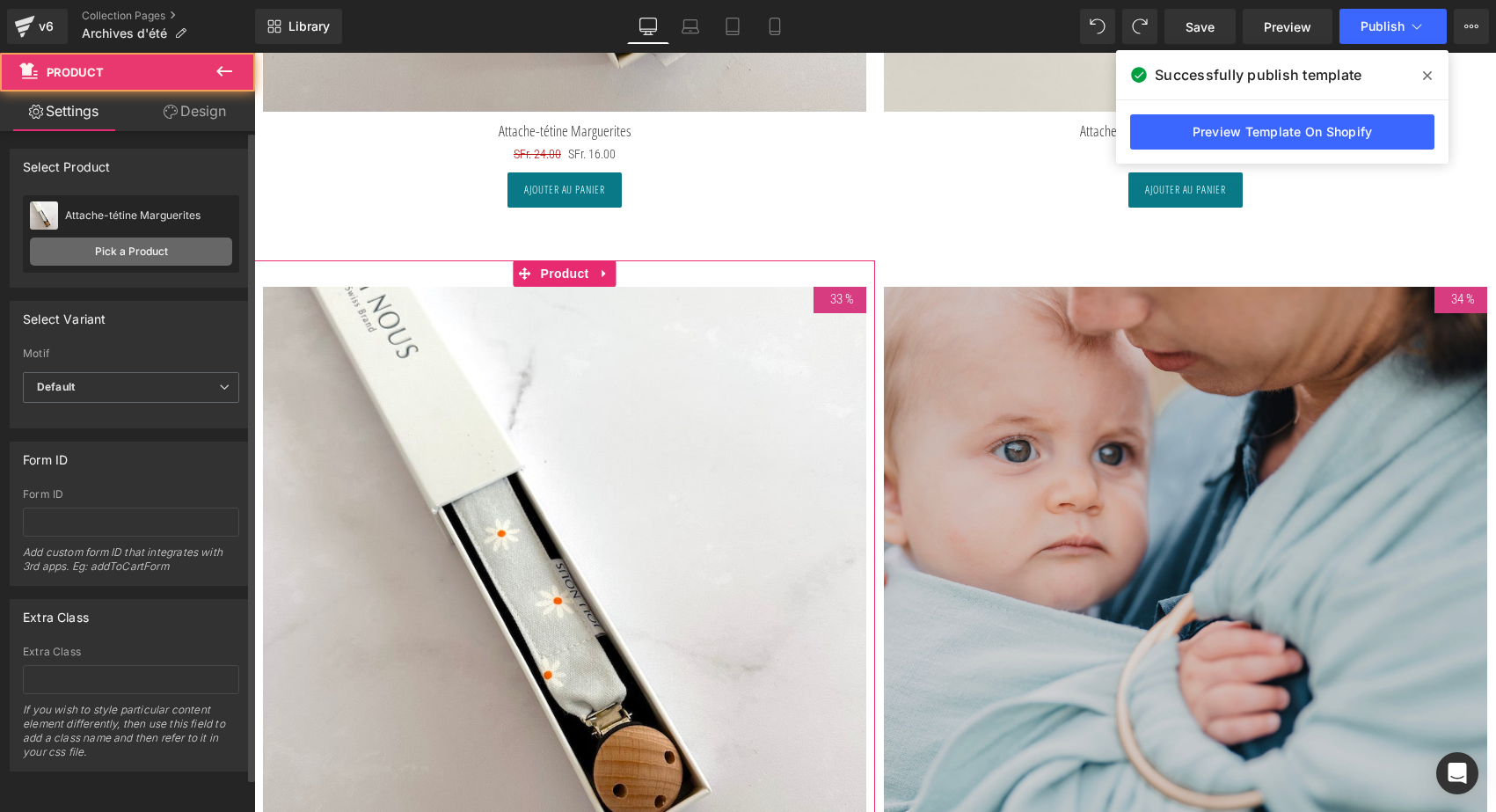
click at [142, 258] on link "Pick a Product" at bounding box center [131, 251] width 203 height 28
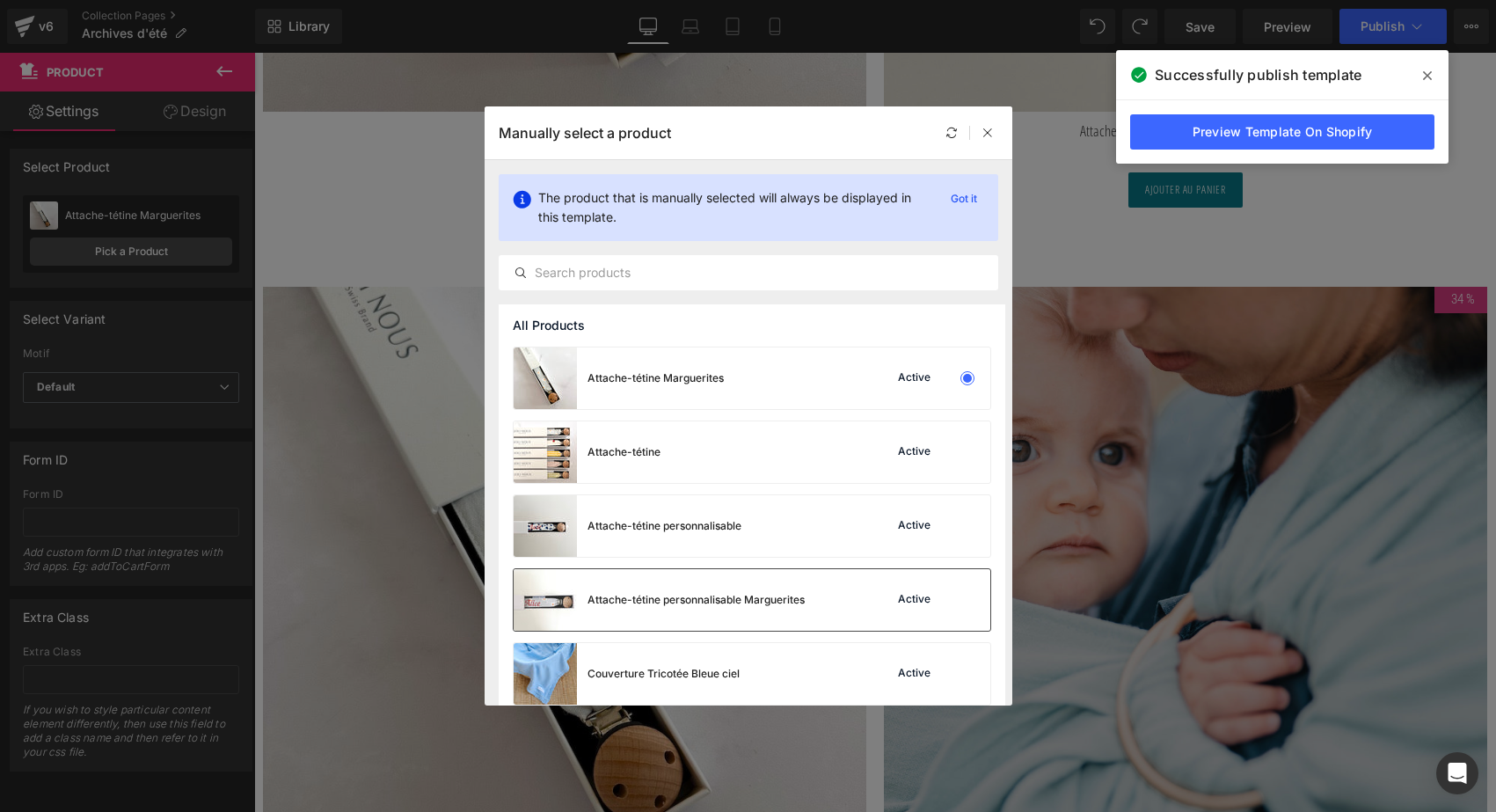
click at [769, 597] on div "Attache-tétine personnalisable Marguerites" at bounding box center [696, 600] width 217 height 16
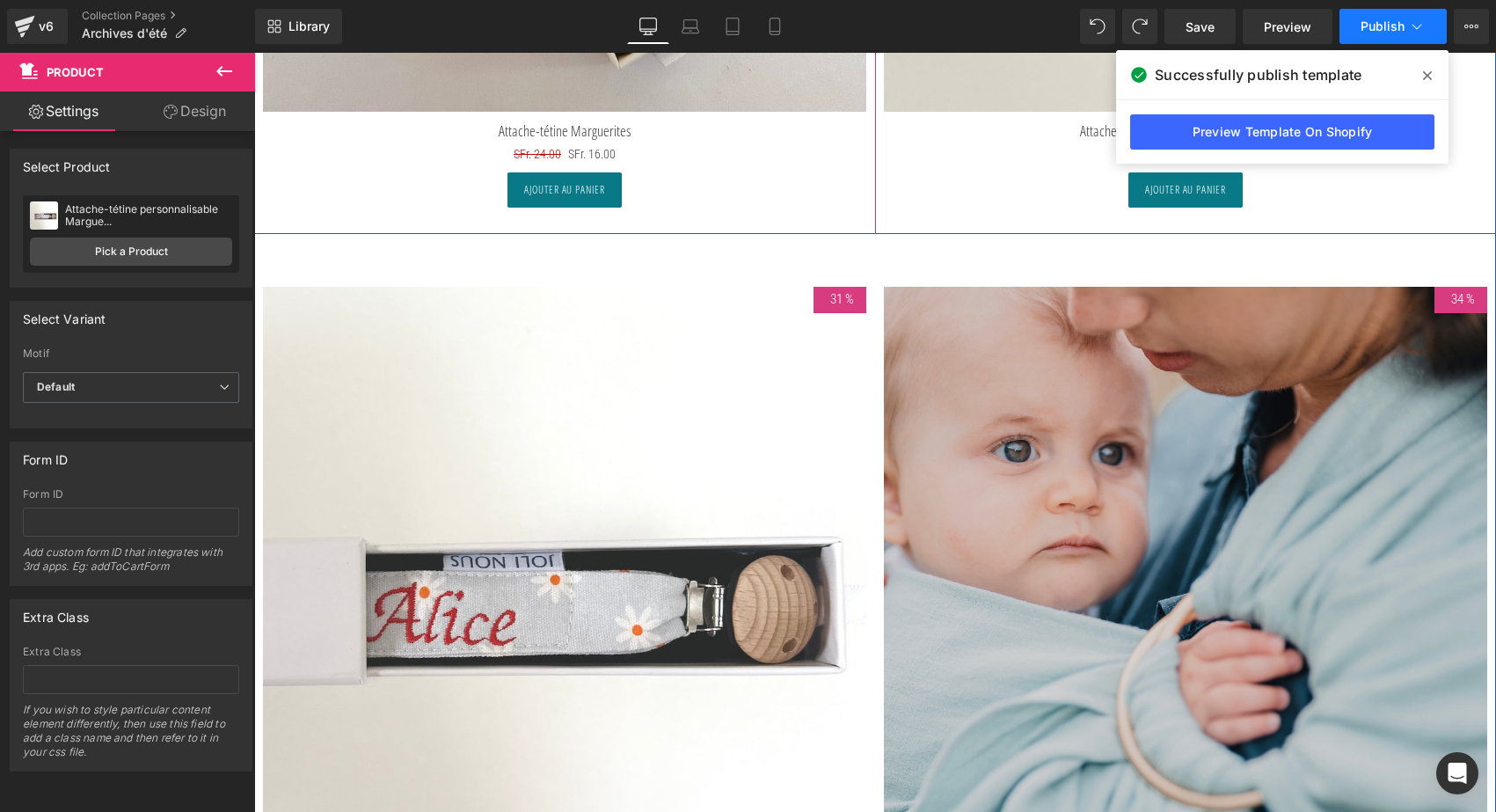
click at [1369, 30] on span "Publish" at bounding box center [1383, 26] width 44 height 14
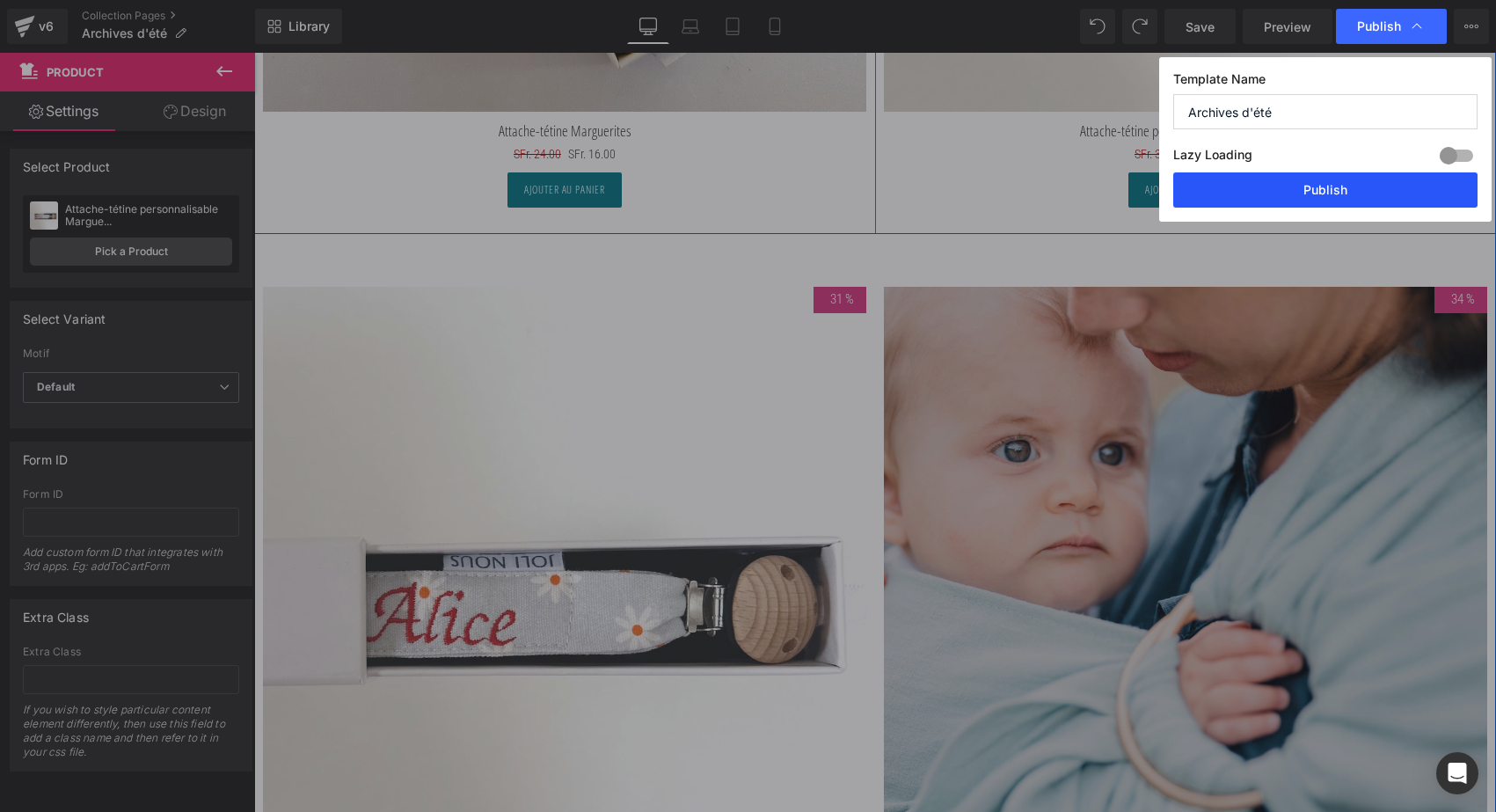
click at [1331, 194] on button "Publish" at bounding box center [1325, 190] width 304 height 35
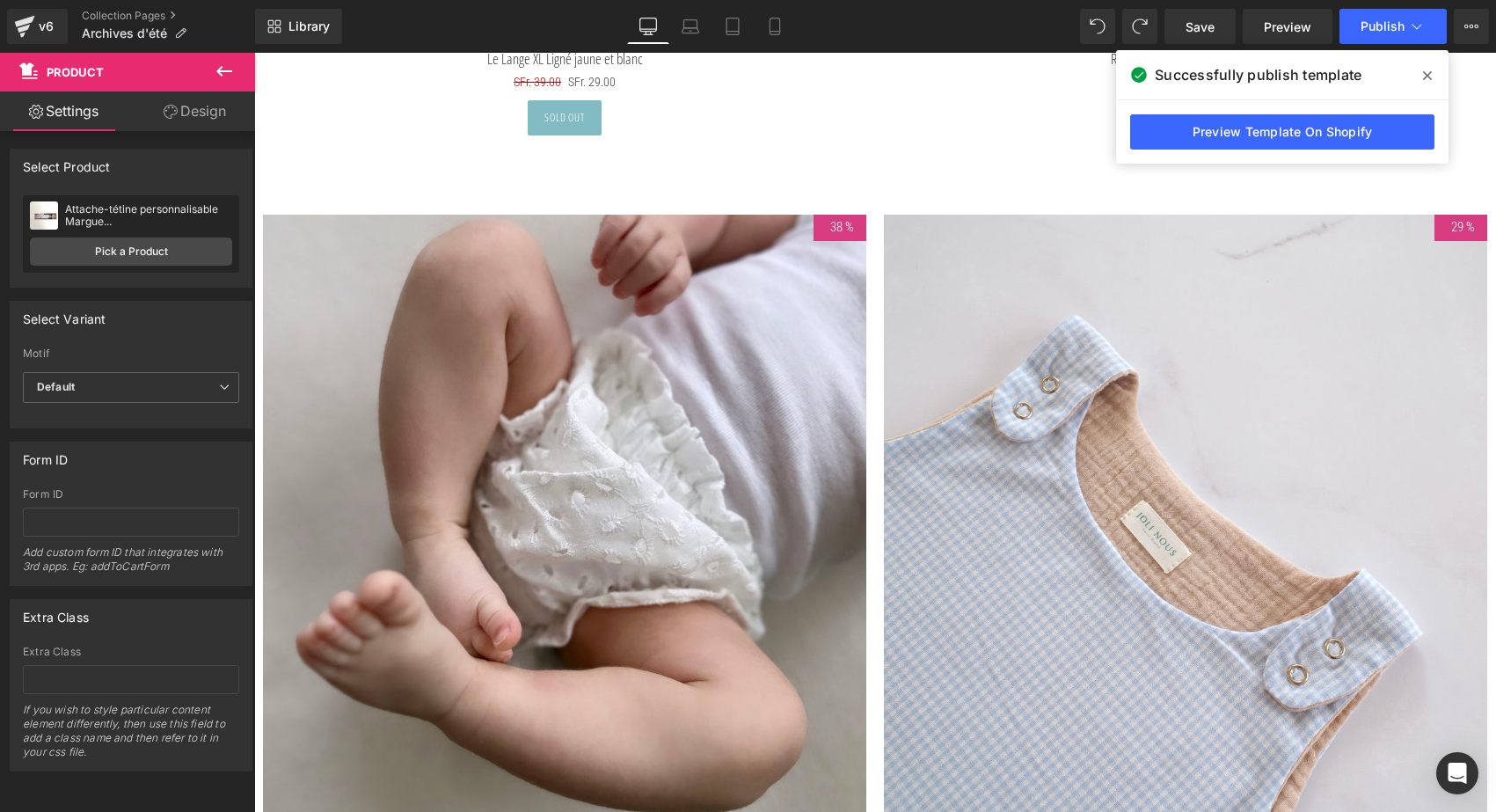
scroll to position [7179, 0]
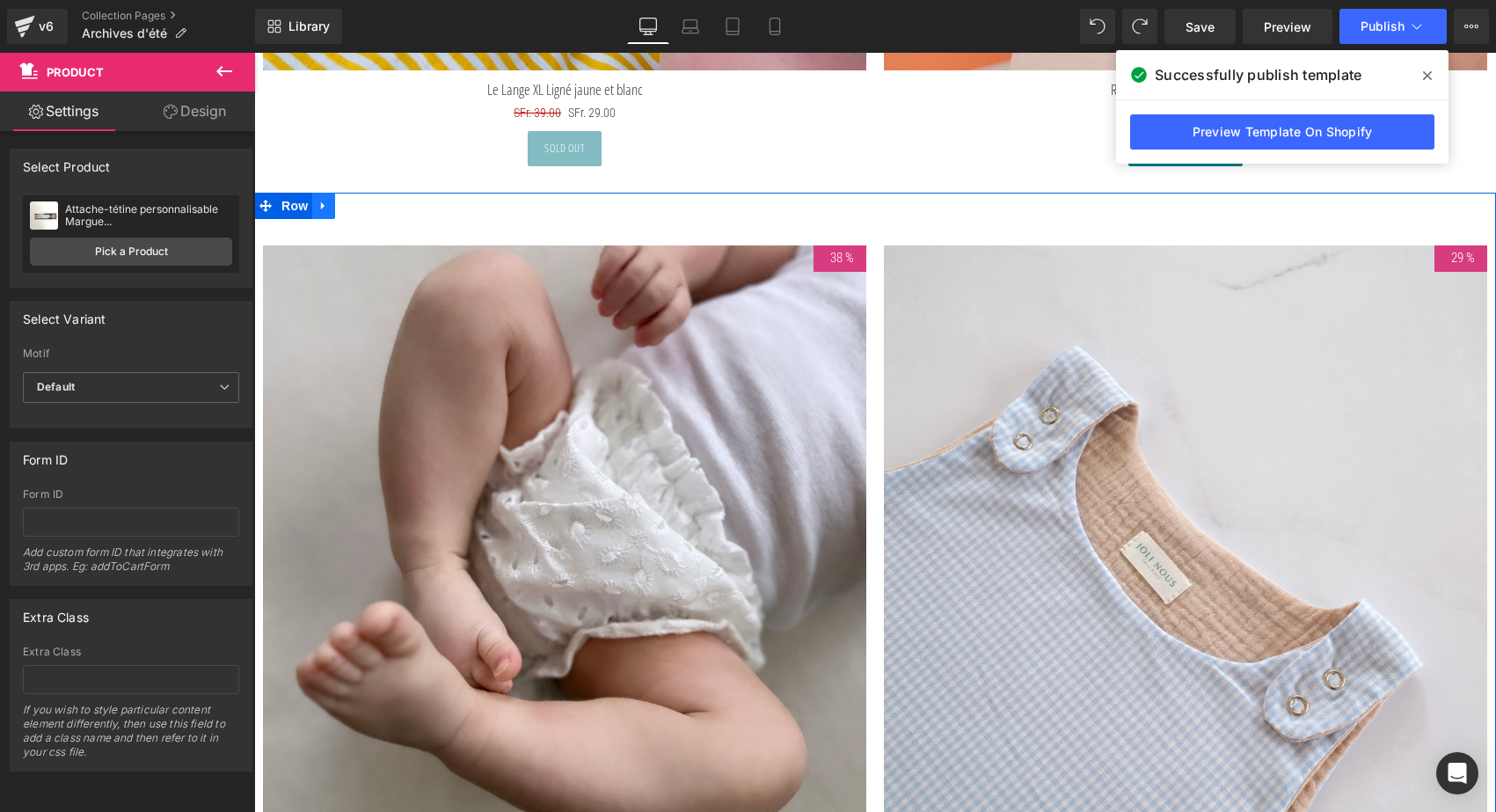
click at [324, 202] on icon at bounding box center [323, 204] width 13 height 13
click at [343, 202] on icon at bounding box center [346, 205] width 13 height 13
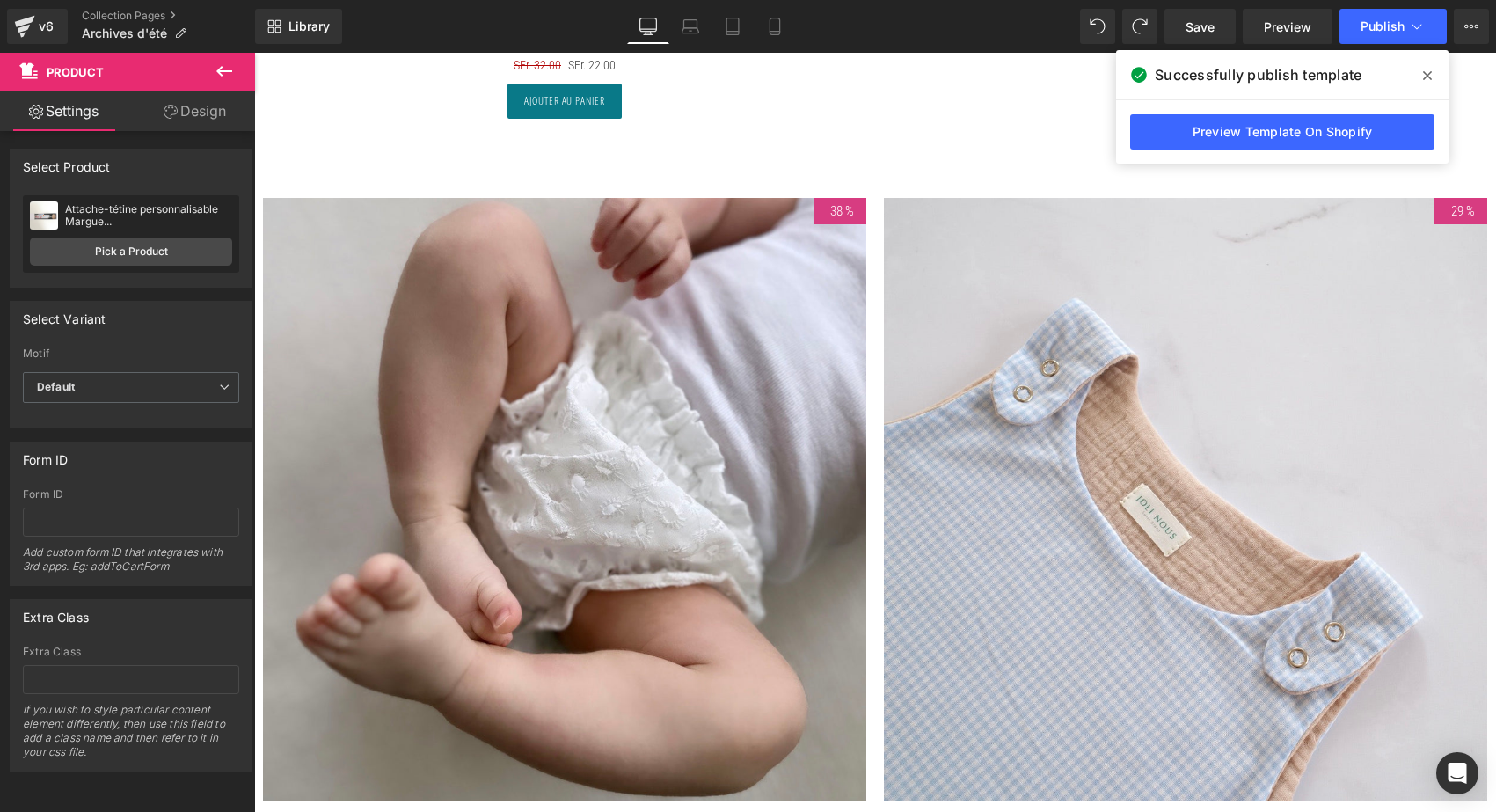
scroll to position [9575, 0]
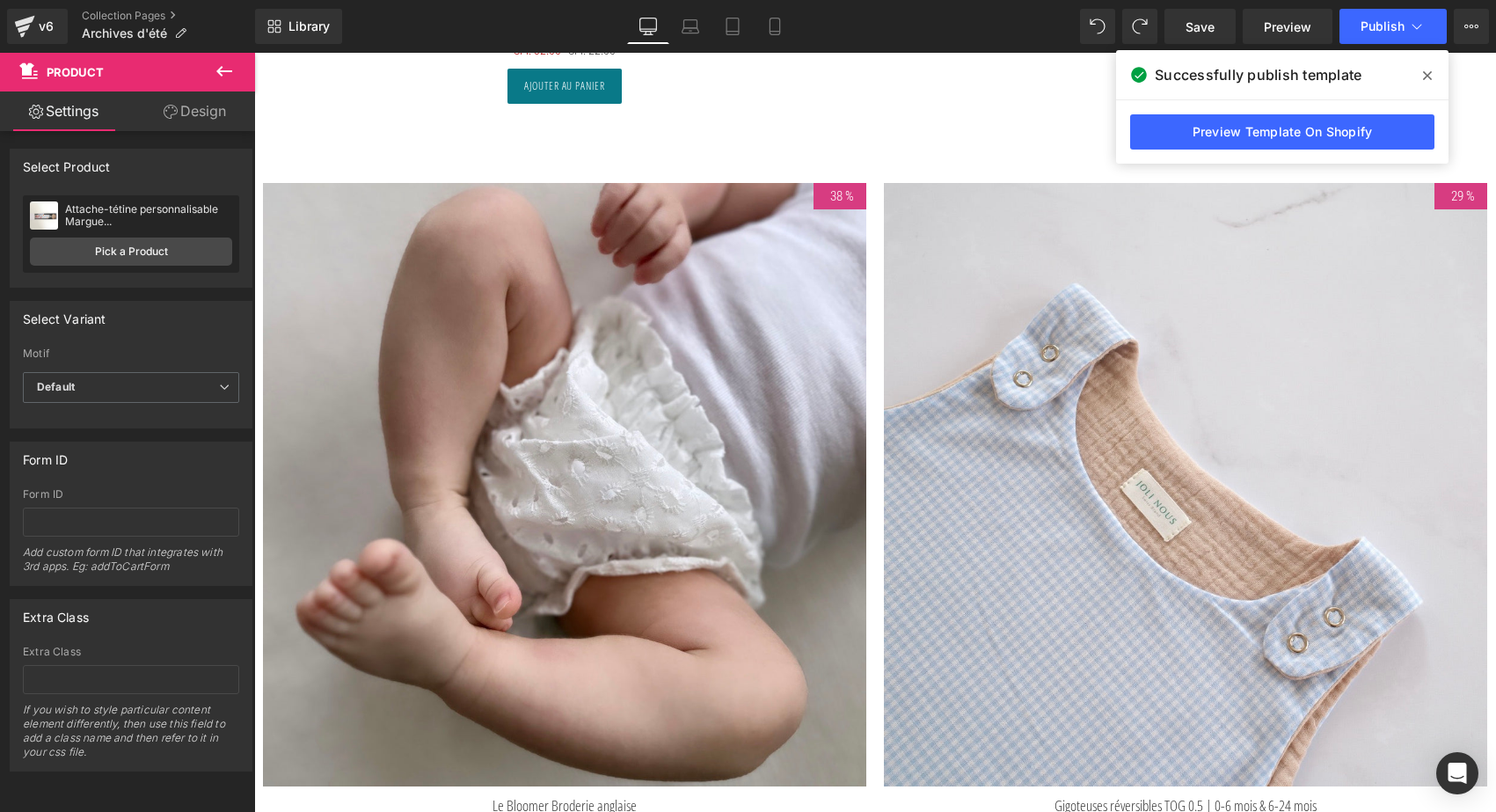
click at [463, 442] on img at bounding box center [565, 484] width 604 height 604
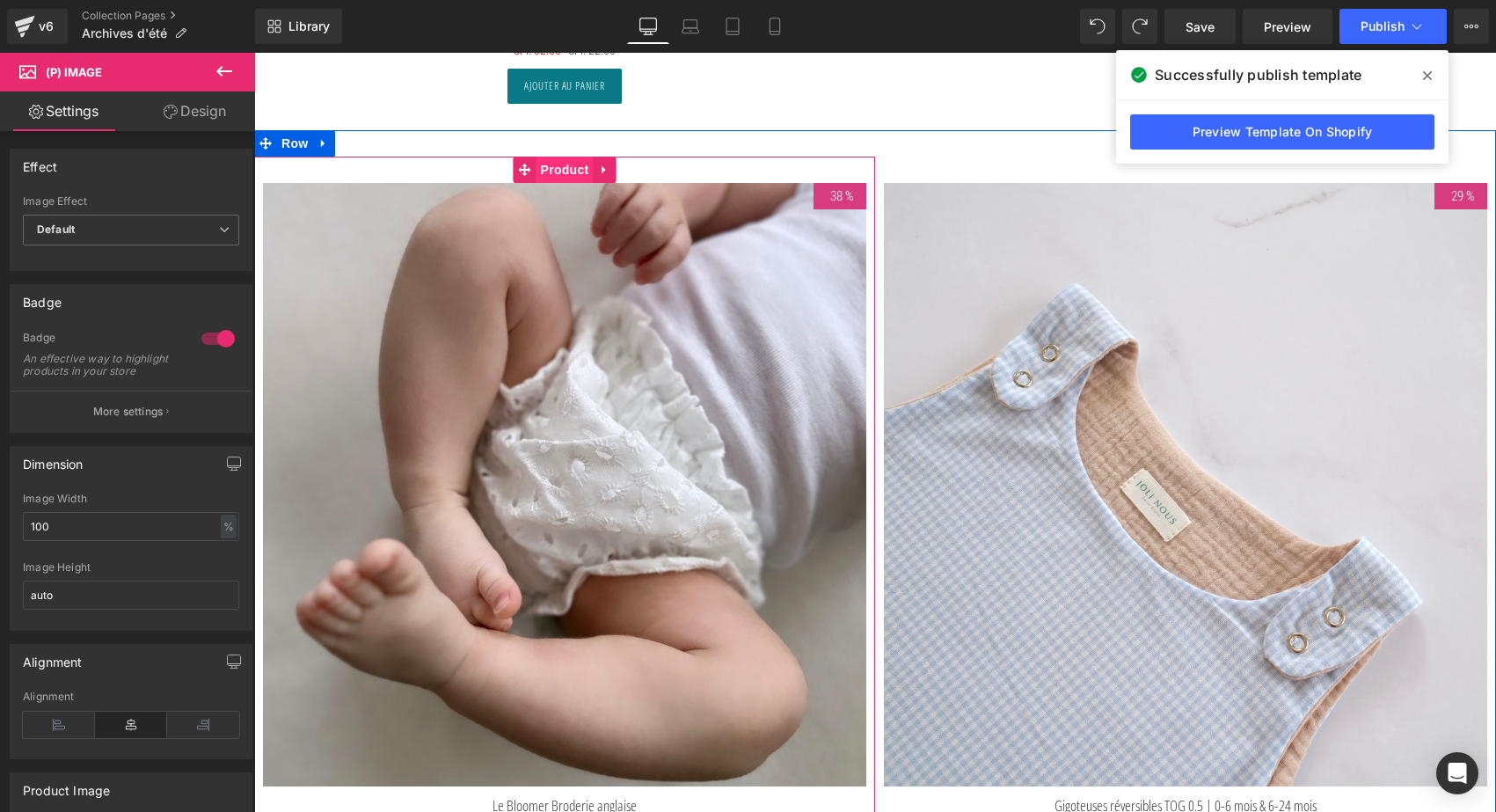
click at [567, 164] on span "Product" at bounding box center [565, 169] width 57 height 26
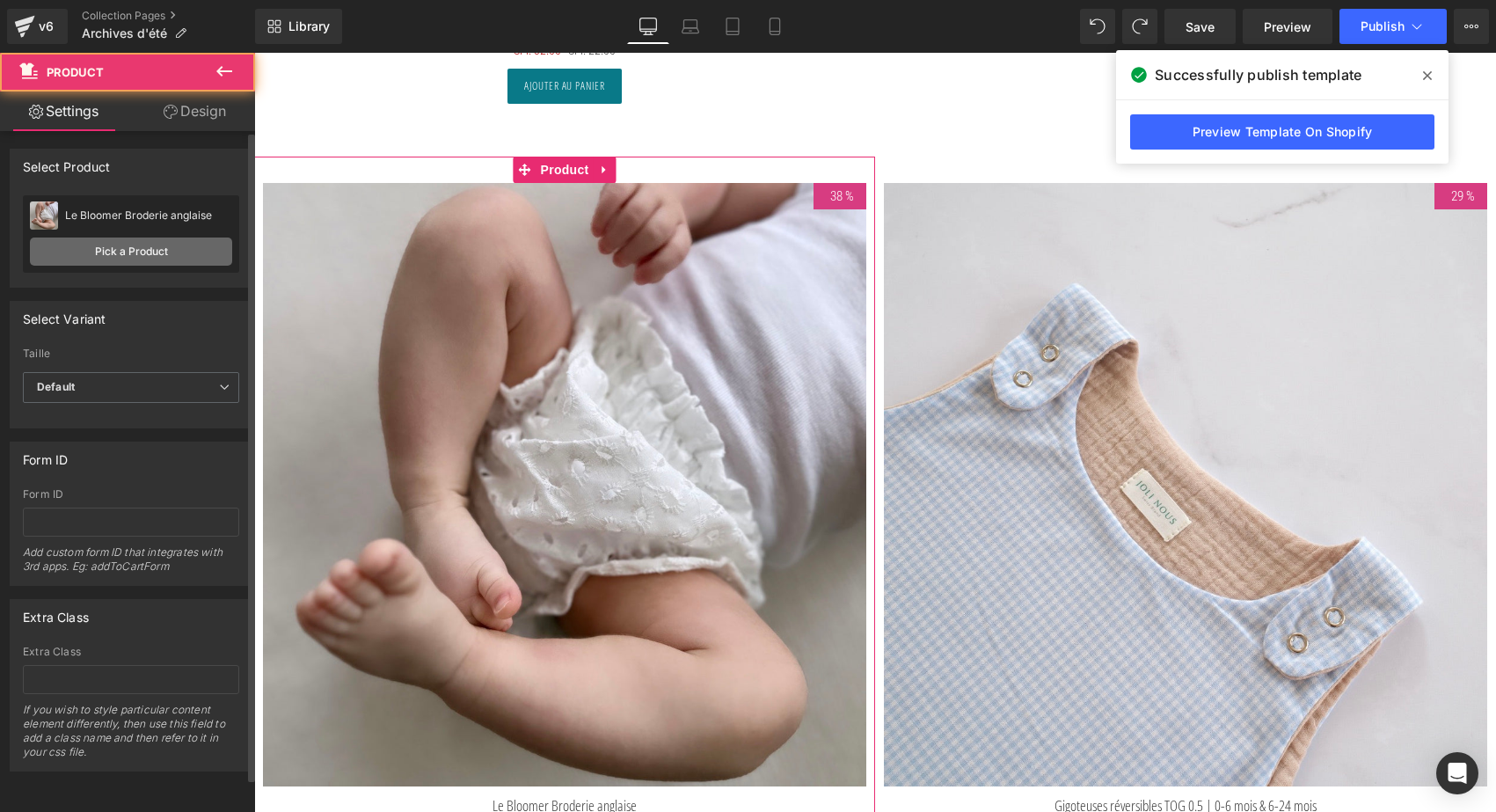
click at [178, 248] on link "Pick a Product" at bounding box center [131, 251] width 203 height 28
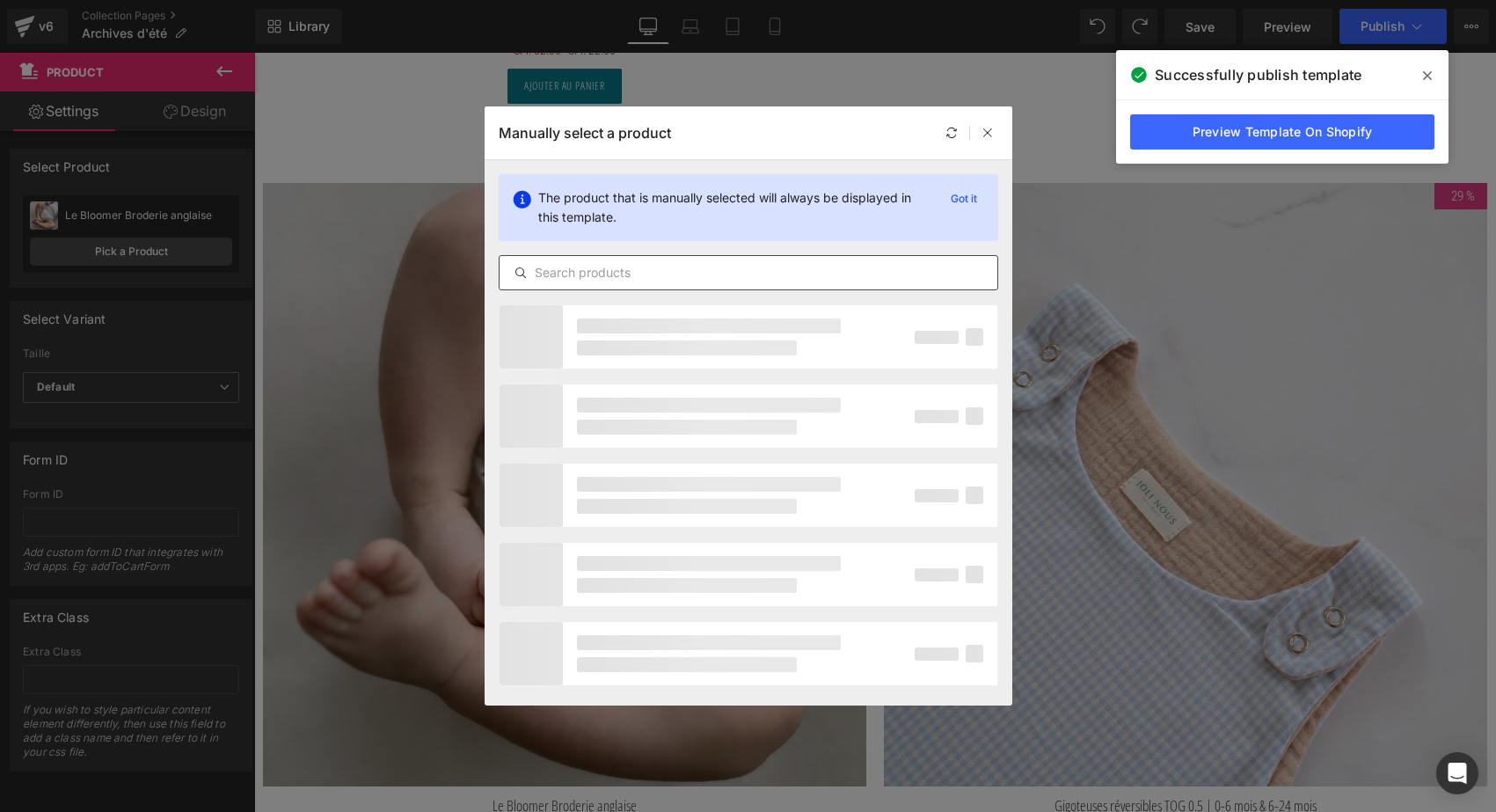
click at [559, 285] on div at bounding box center [748, 273] width 500 height 35
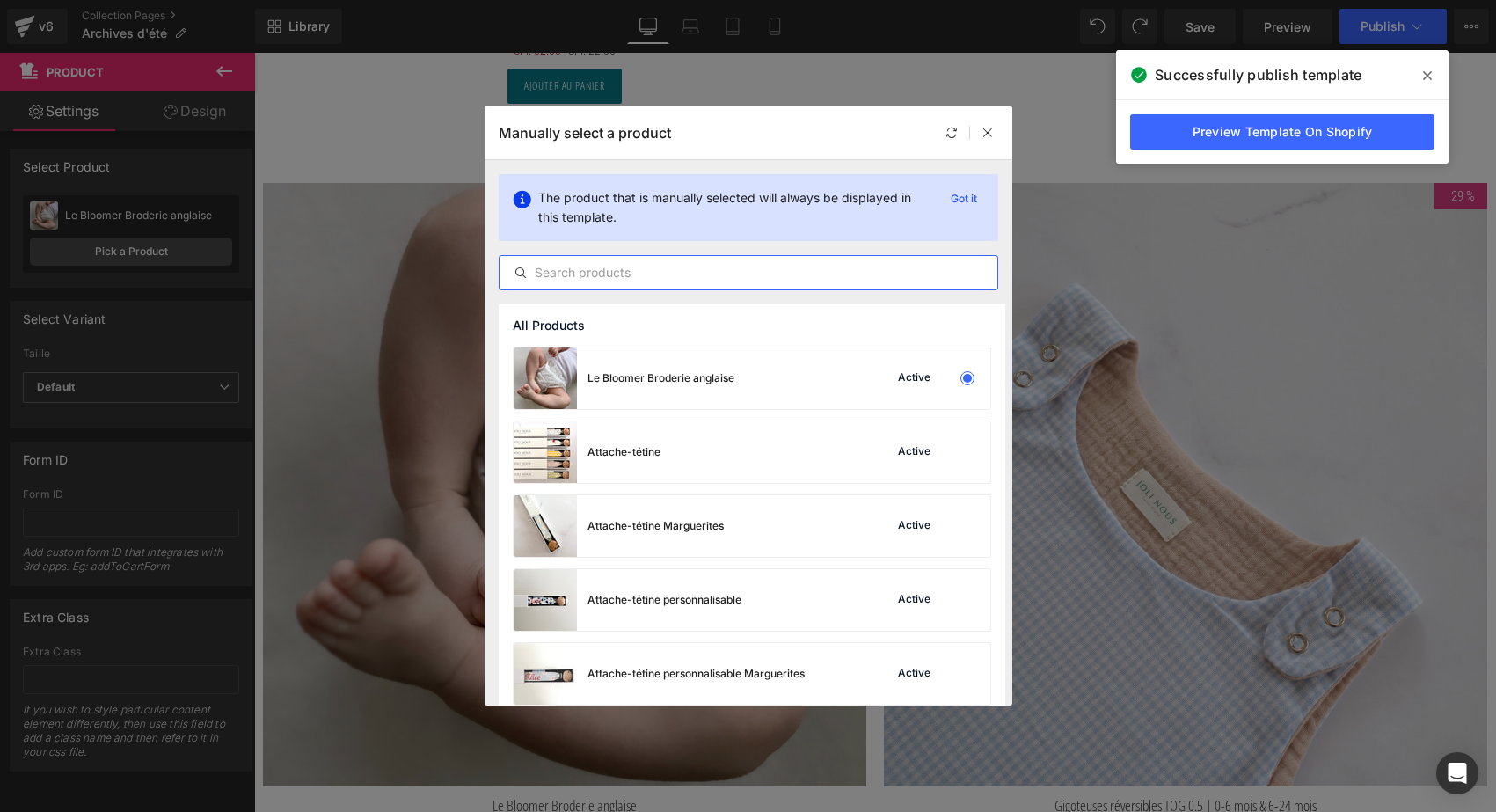
click at [555, 274] on input "text" at bounding box center [748, 273] width 498 height 22
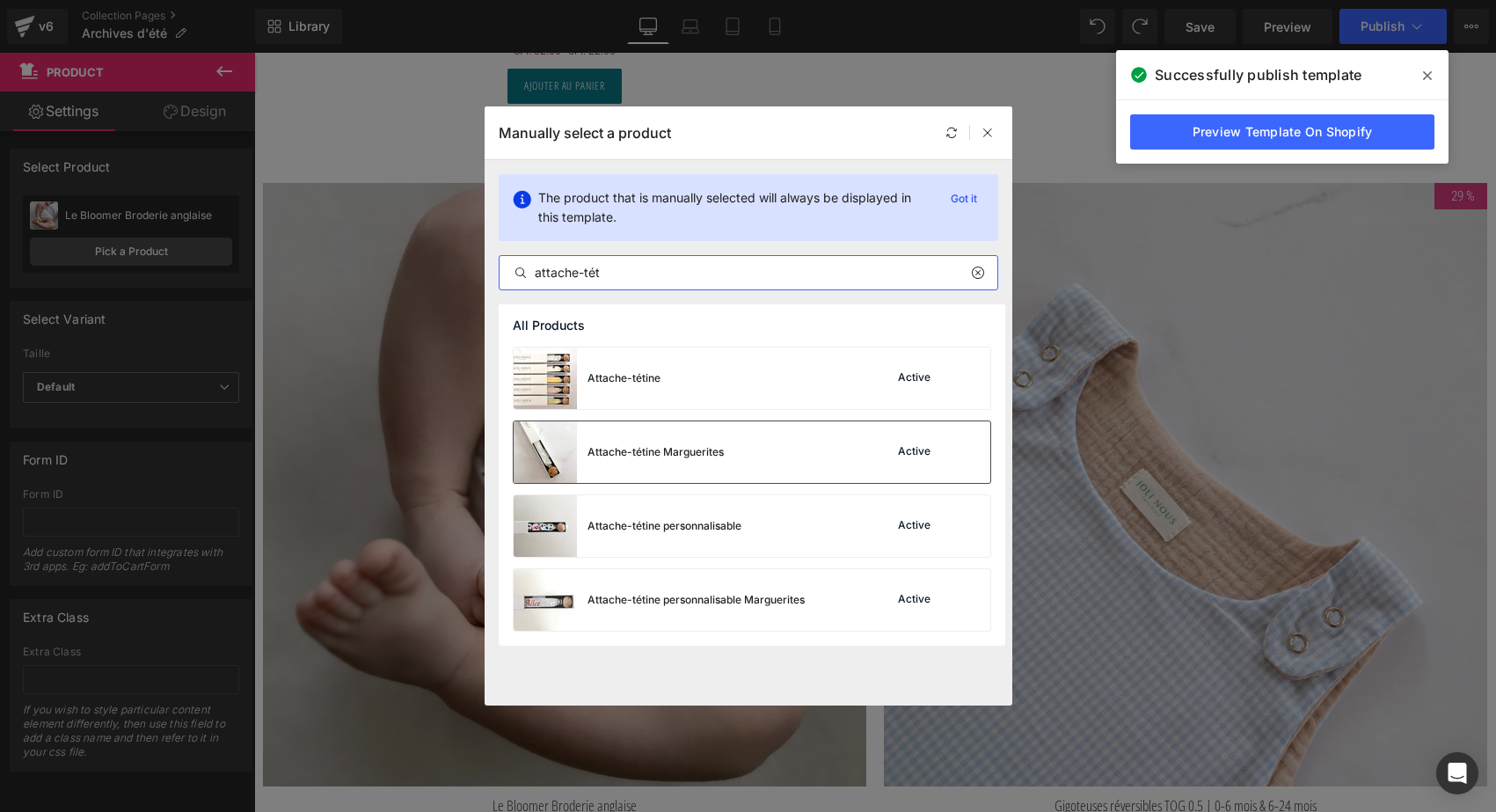
type input "attache-tét"
click at [657, 444] on div "Attache-tétine Marguerites" at bounding box center [655, 452] width 136 height 16
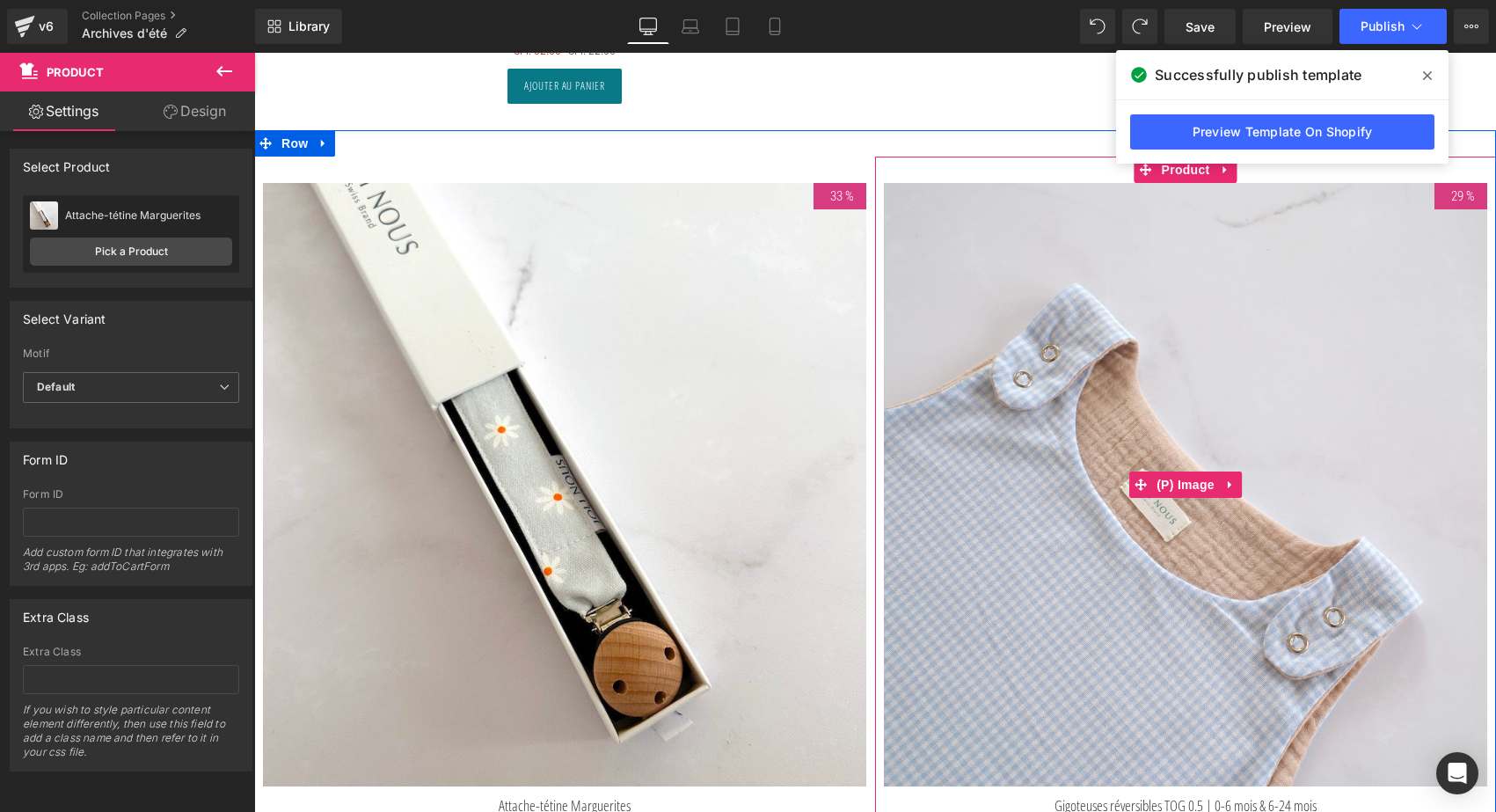
click at [1051, 379] on img at bounding box center [1185, 484] width 604 height 604
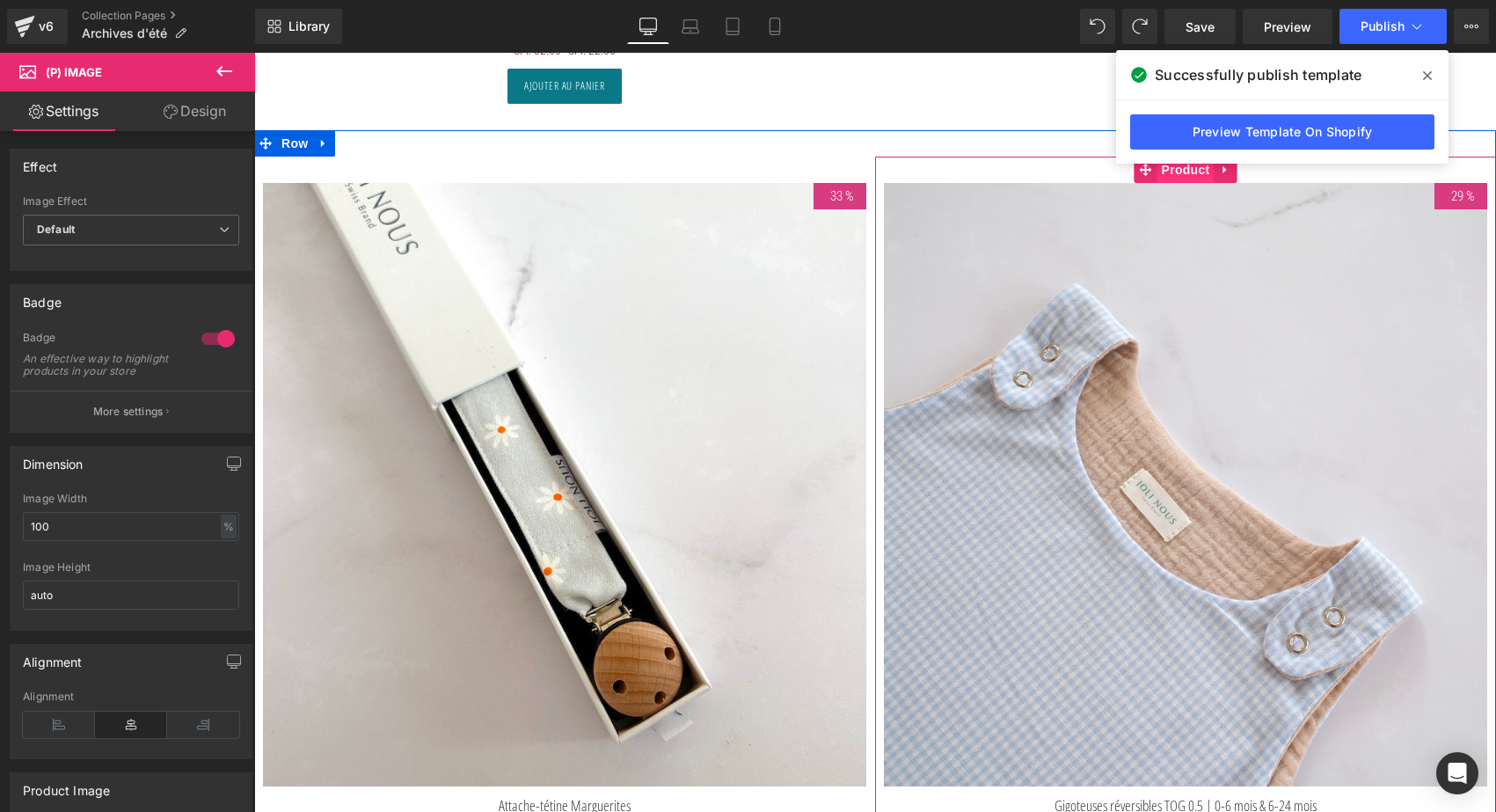
click at [1175, 171] on span "Product" at bounding box center [1186, 169] width 57 height 26
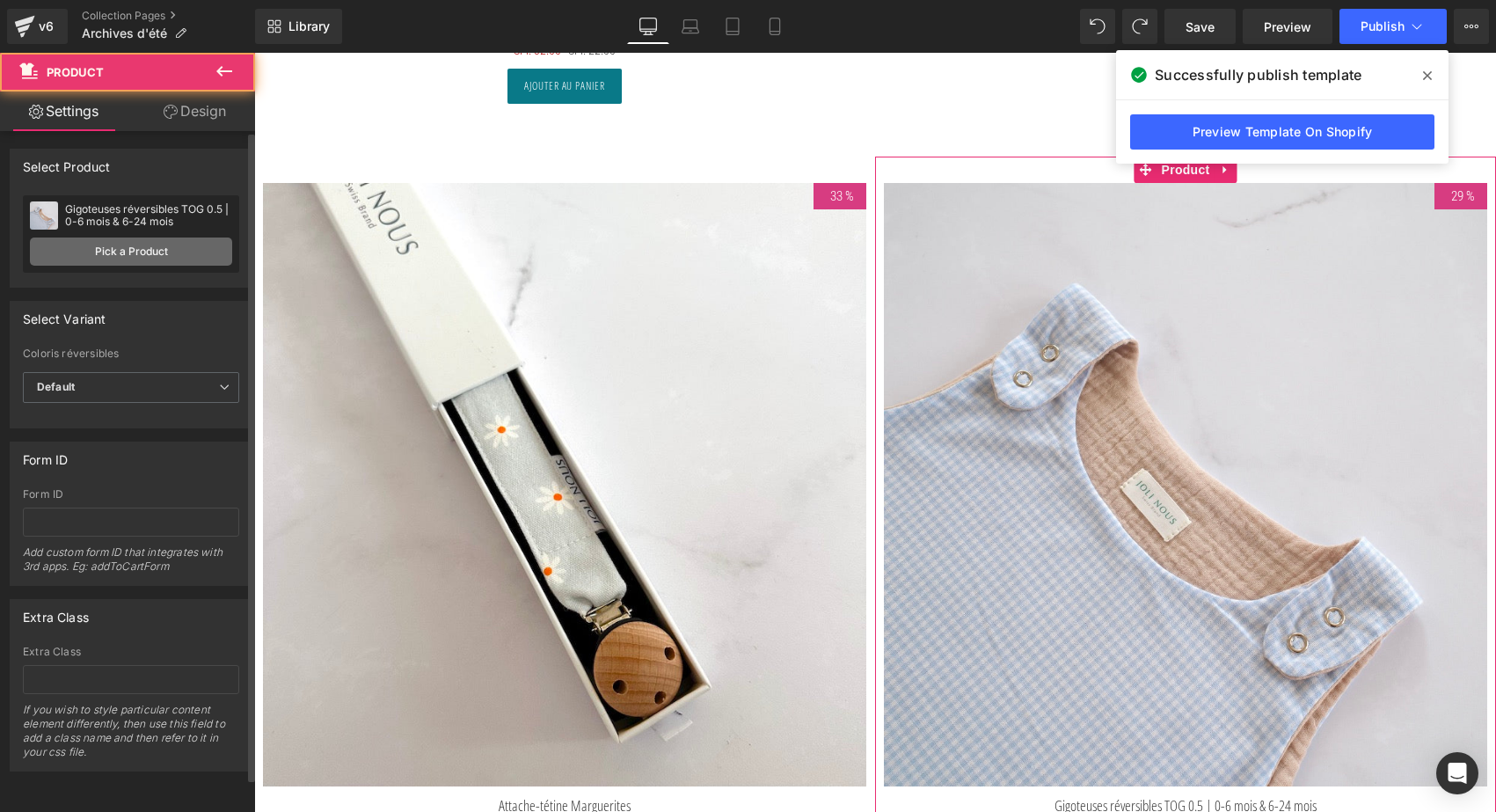
click at [156, 261] on link "Pick a Product" at bounding box center [131, 251] width 203 height 28
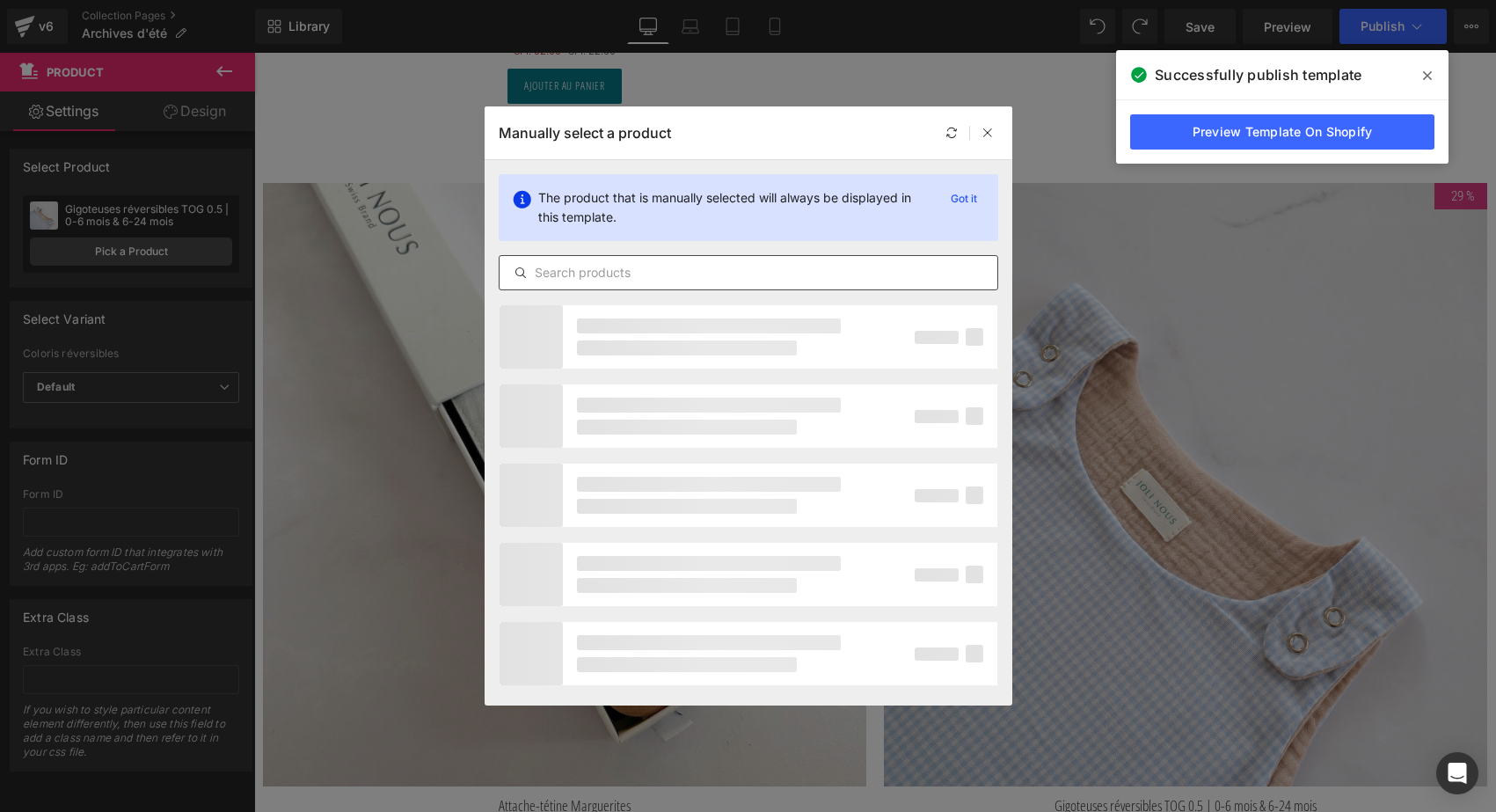
click at [598, 267] on input "text" at bounding box center [748, 273] width 498 height 22
type input "q"
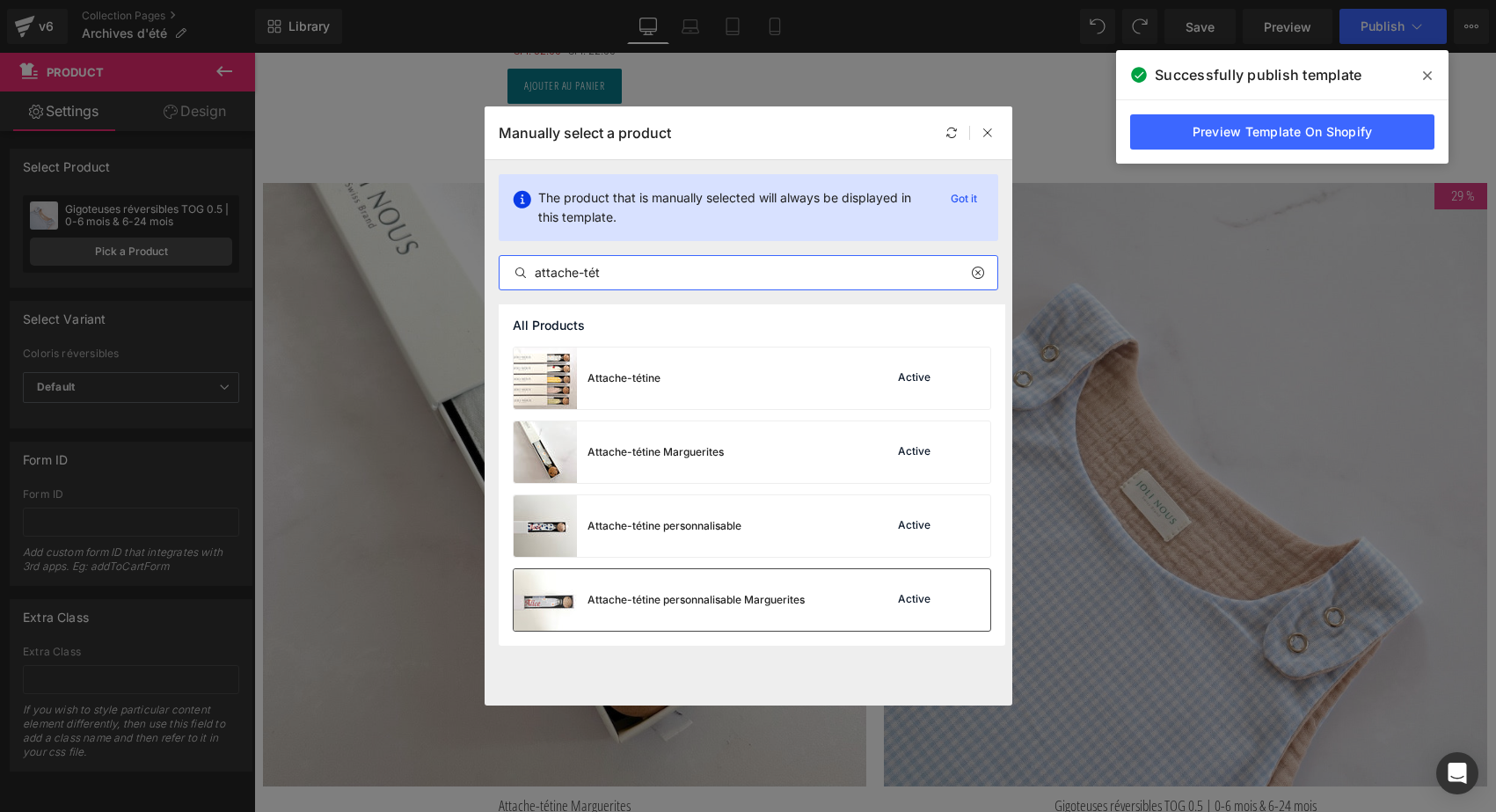
type input "attache-tét"
click at [740, 586] on div "Attache-tétine personnalisable Marguerites" at bounding box center [659, 600] width 292 height 62
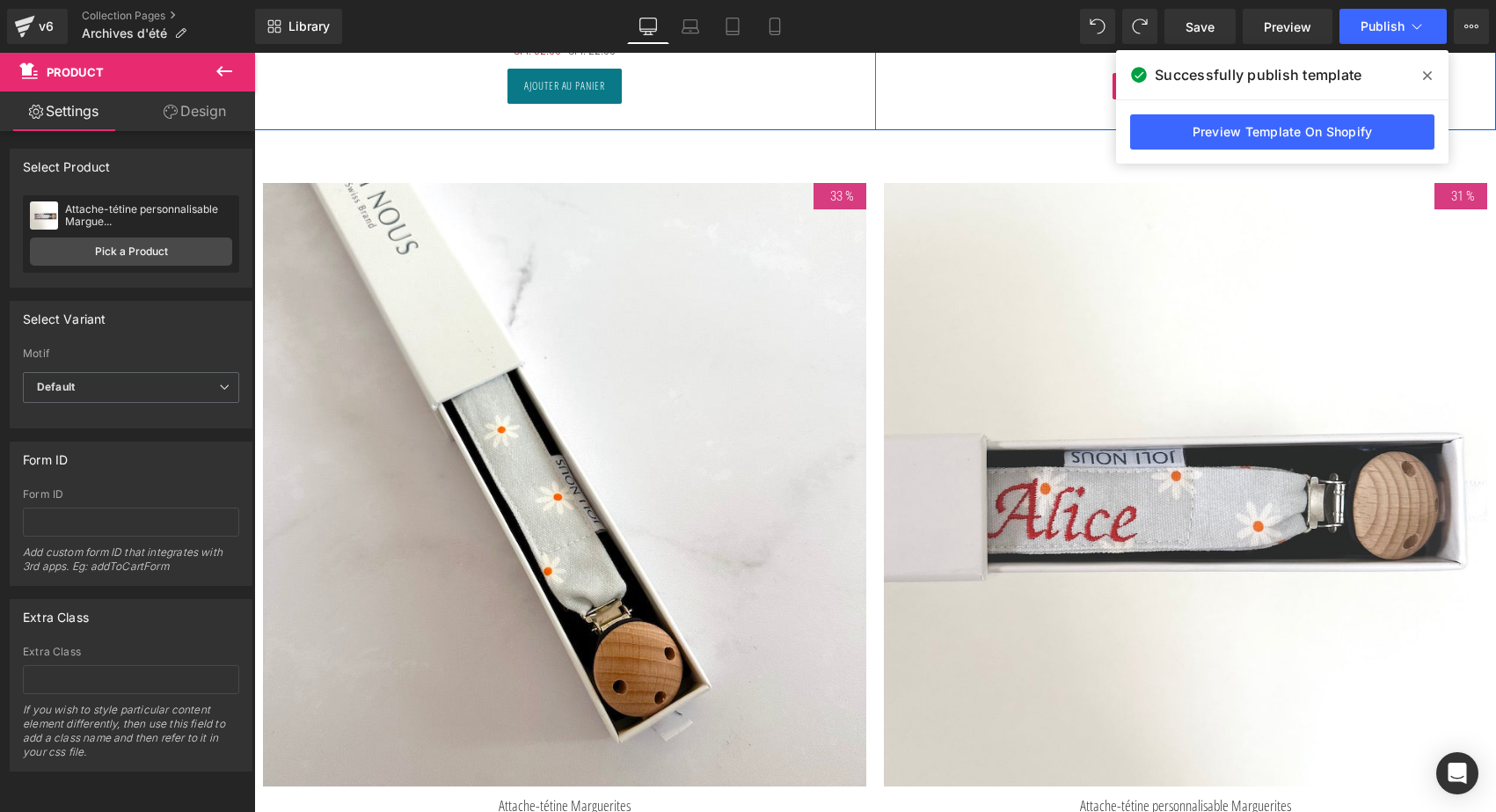
click at [1420, 74] on span at bounding box center [1427, 75] width 28 height 28
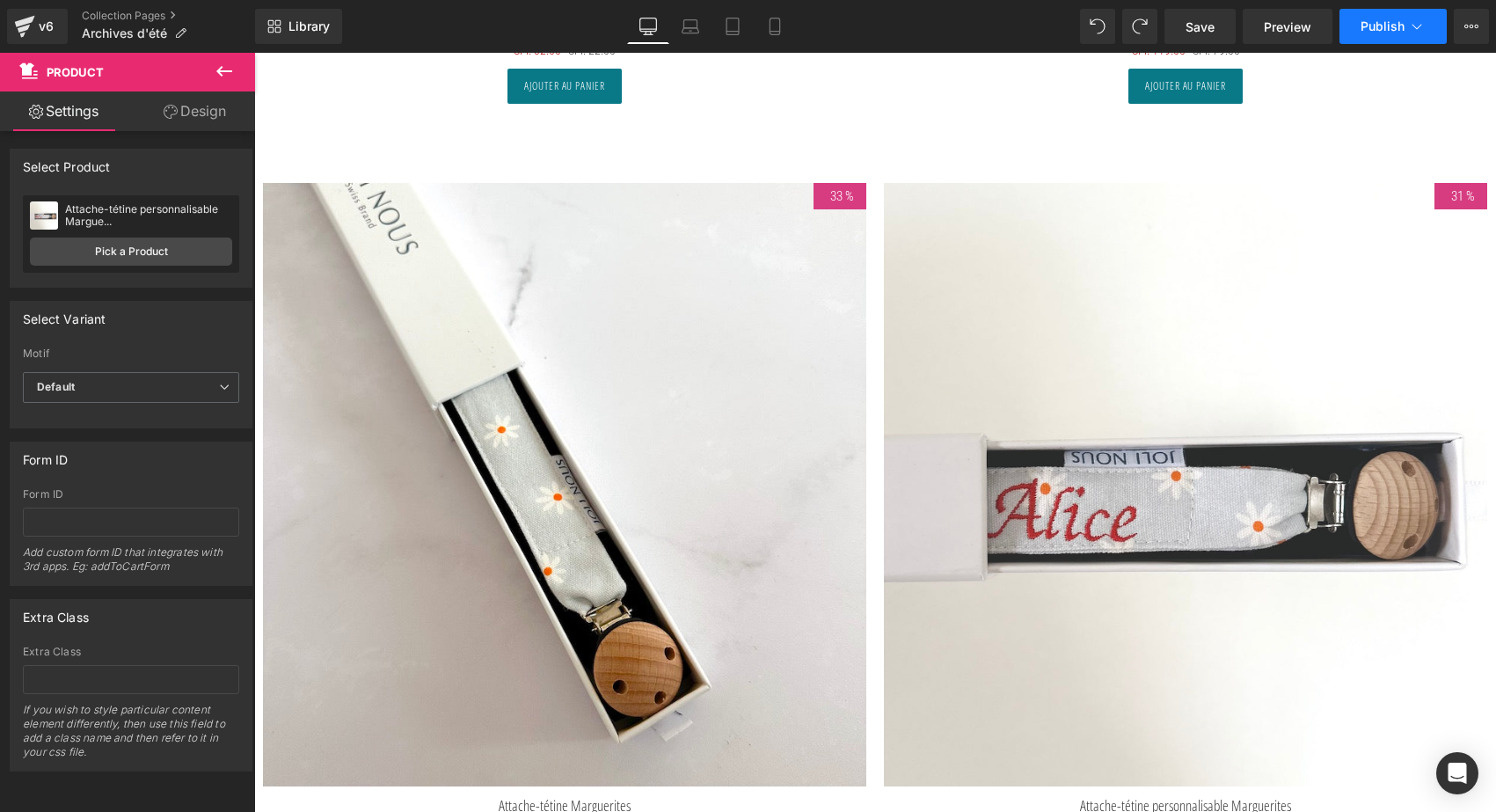
click at [1385, 28] on span "Publish" at bounding box center [1383, 26] width 44 height 14
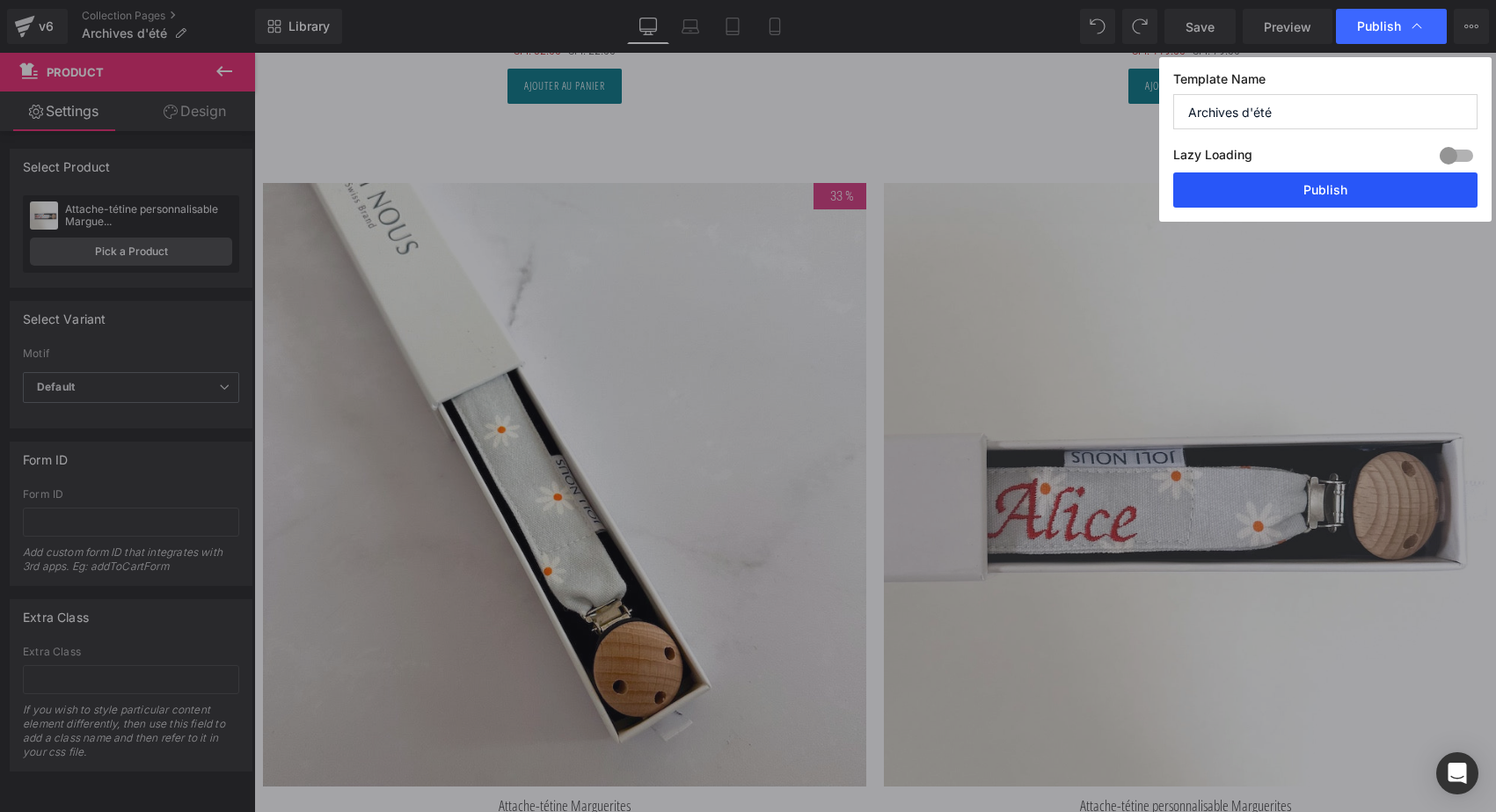
click at [1323, 204] on button "Publish" at bounding box center [1325, 190] width 304 height 35
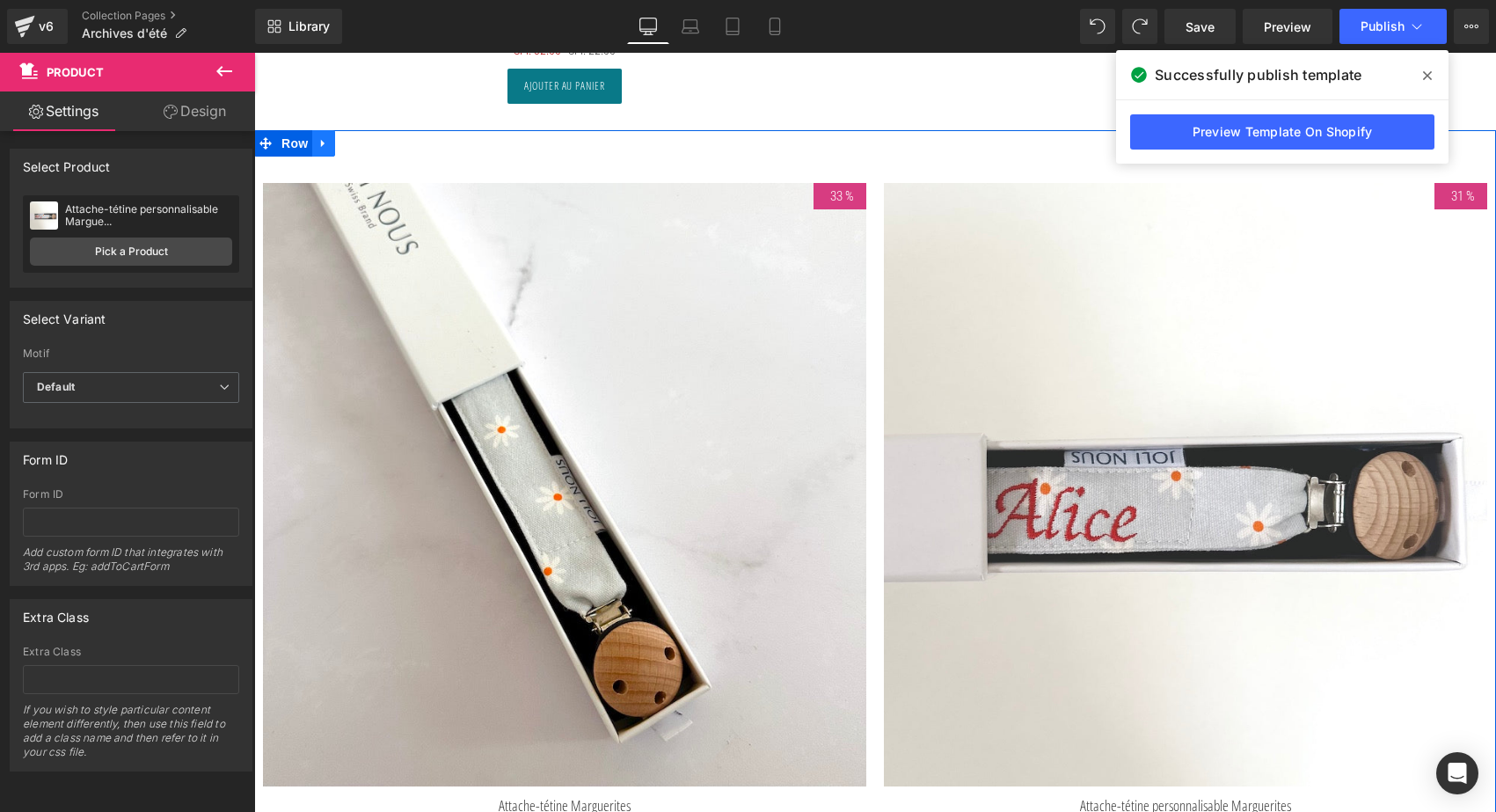
click at [326, 137] on icon at bounding box center [323, 143] width 13 height 13
click at [363, 137] on icon at bounding box center [369, 143] width 13 height 13
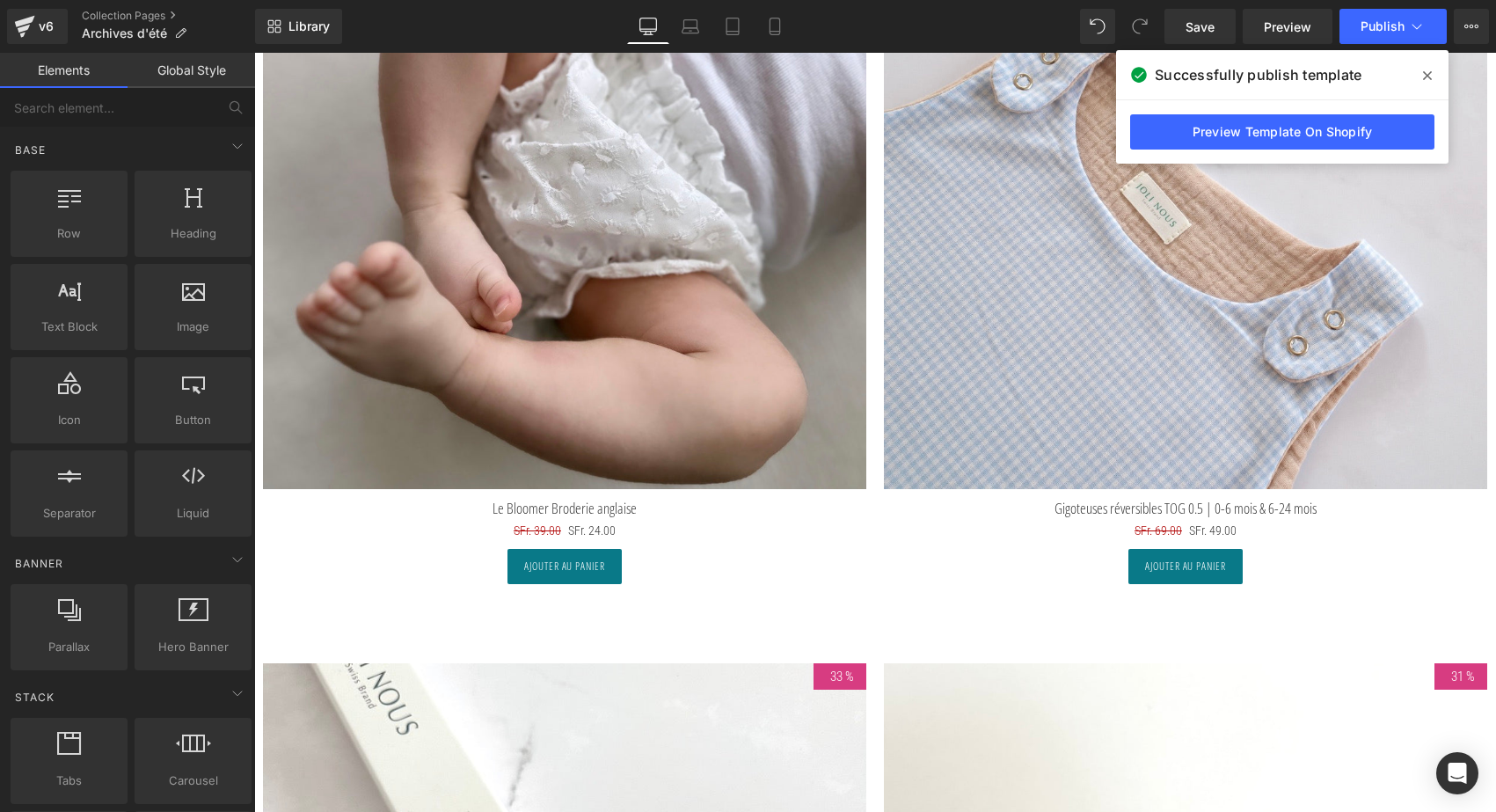
scroll to position [7517, 0]
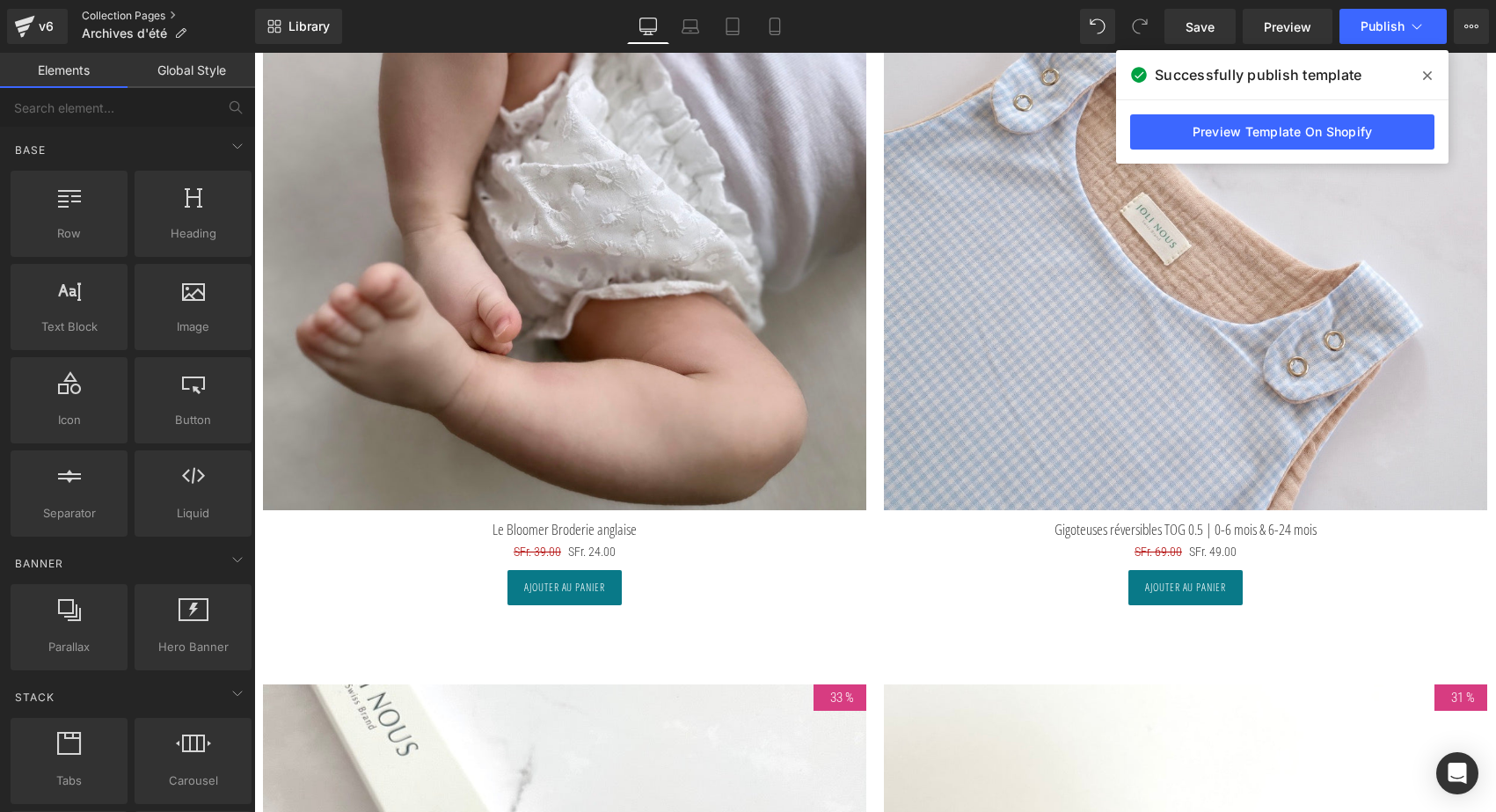
click at [142, 22] on link "Collection Pages" at bounding box center [168, 16] width 173 height 14
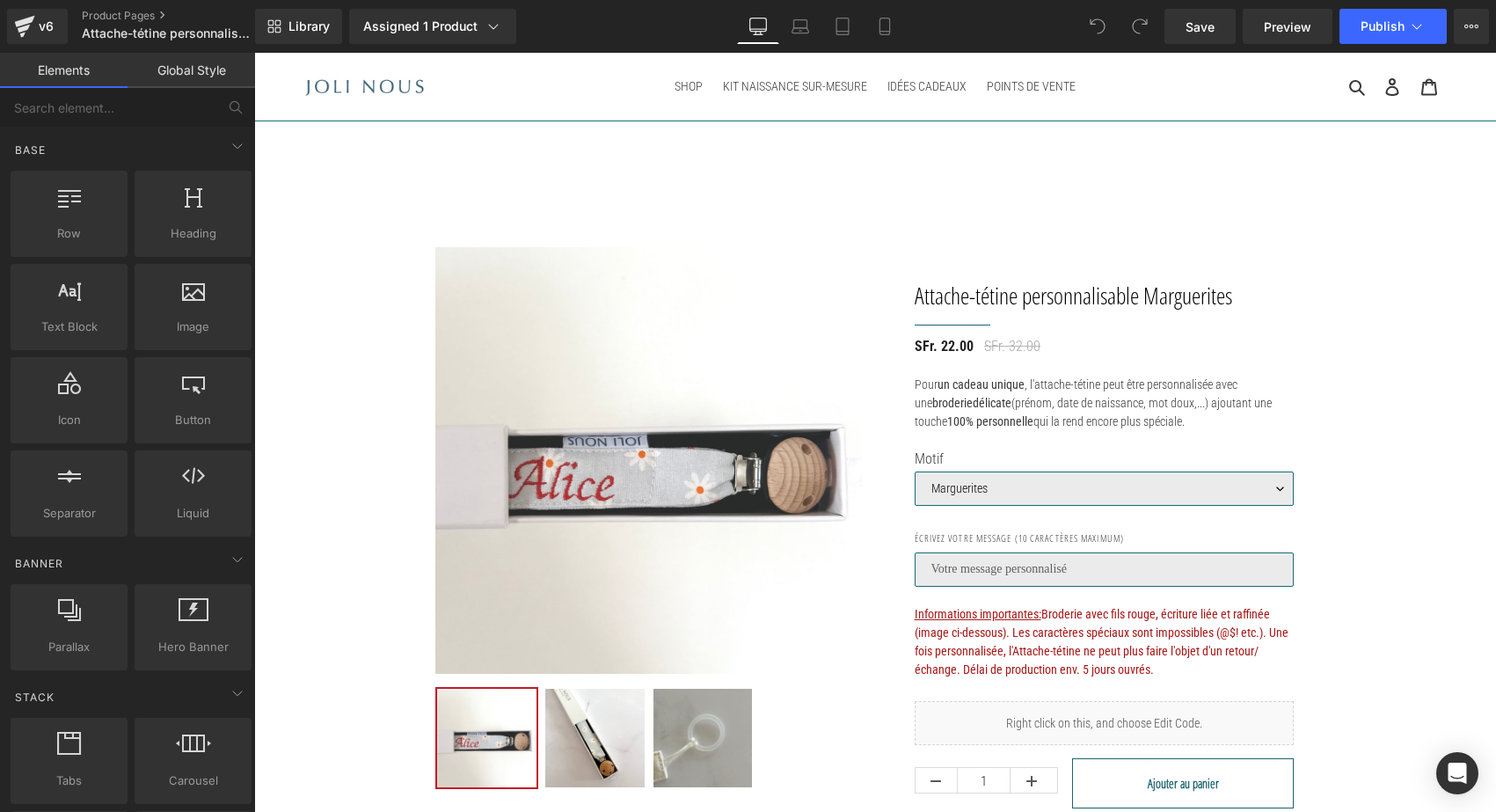
click at [1396, 8] on div "Library Assigned 1 Product Product Preview Attache-tétine personnalisable Margu…" at bounding box center [876, 26] width 1241 height 53
click at [1388, 20] on span "Publish" at bounding box center [1383, 26] width 44 height 14
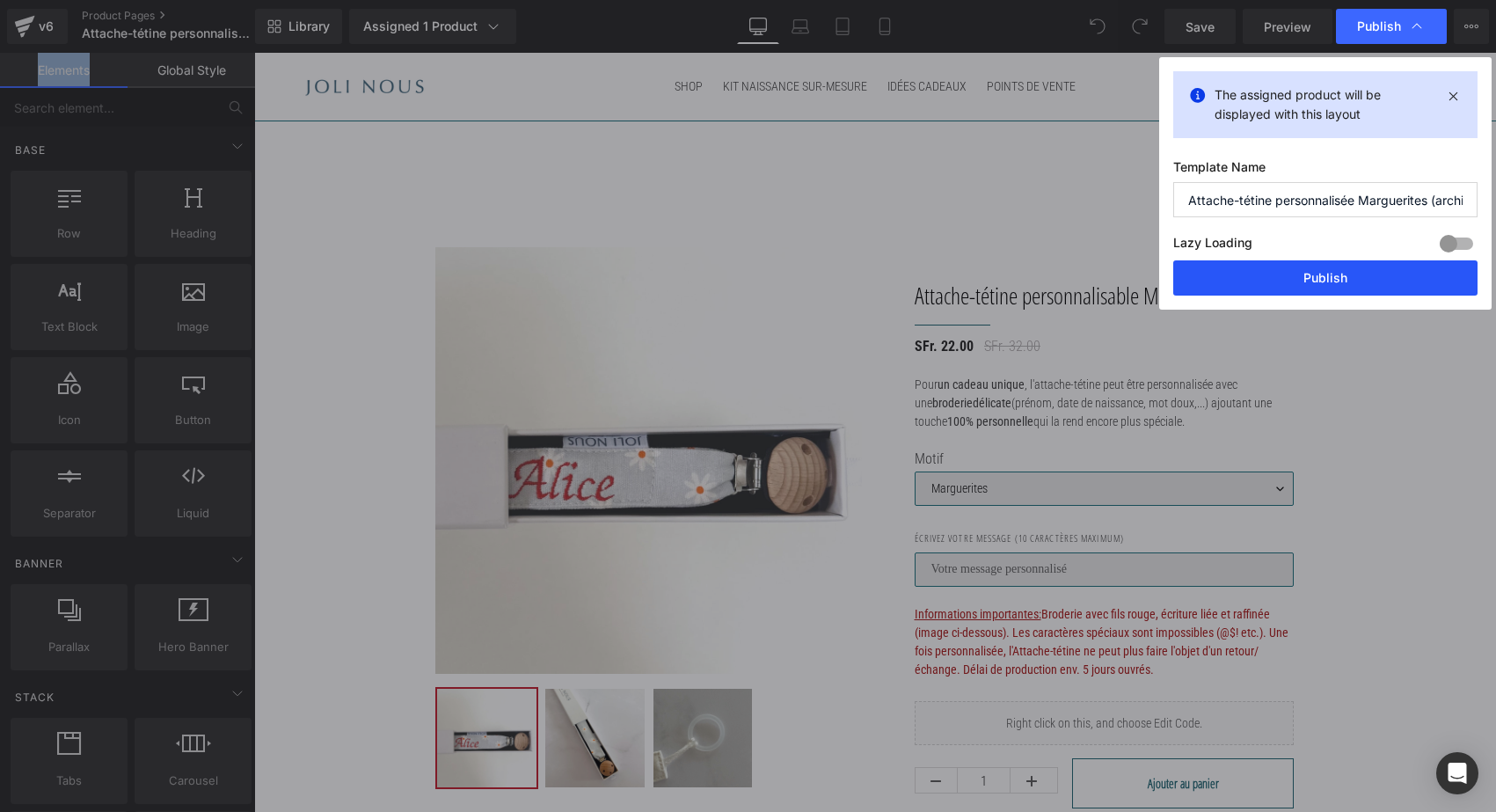
click at [1287, 281] on button "Publish" at bounding box center [1325, 278] width 304 height 35
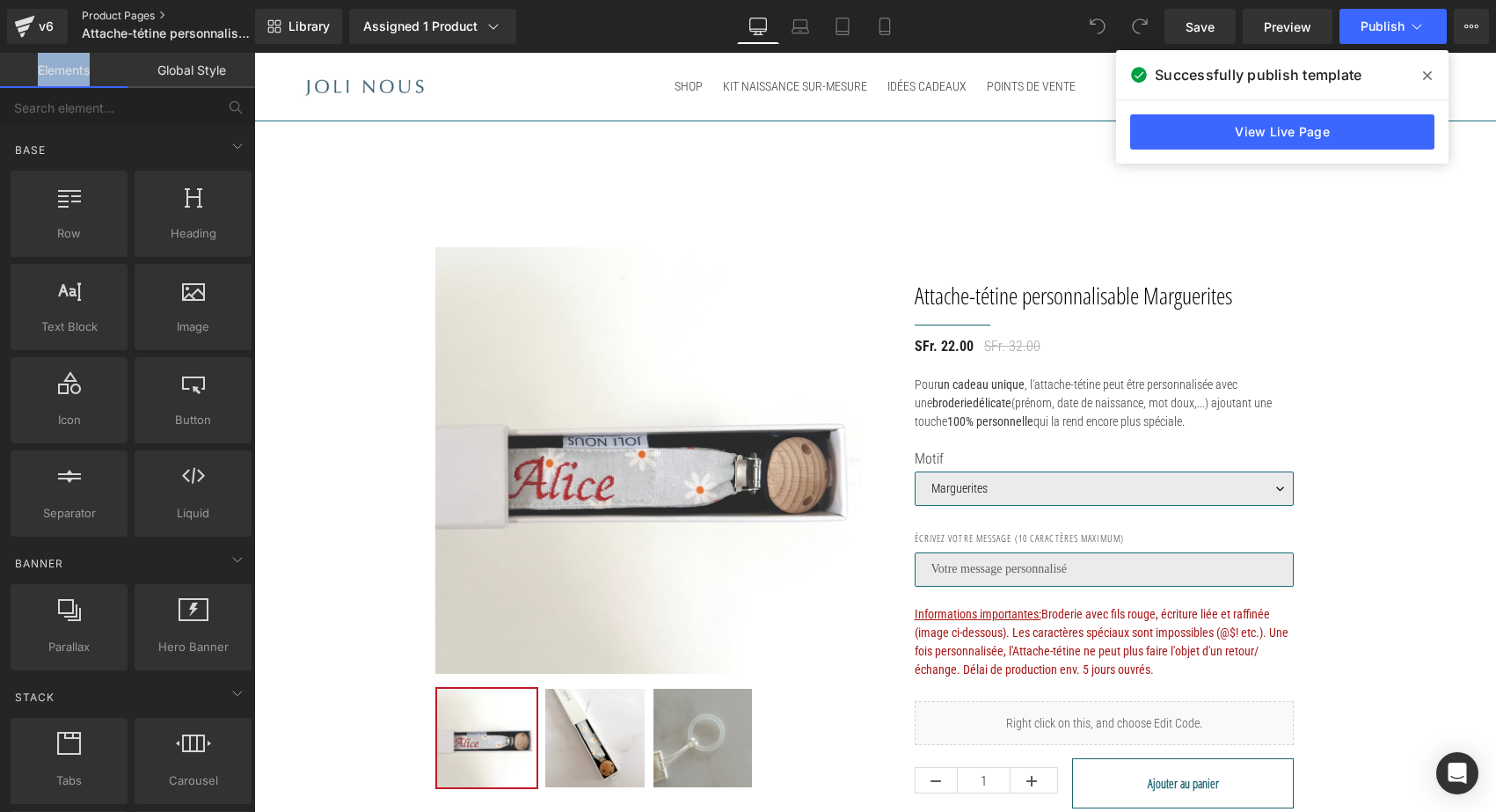
click at [133, 14] on link "Product Pages" at bounding box center [183, 16] width 203 height 14
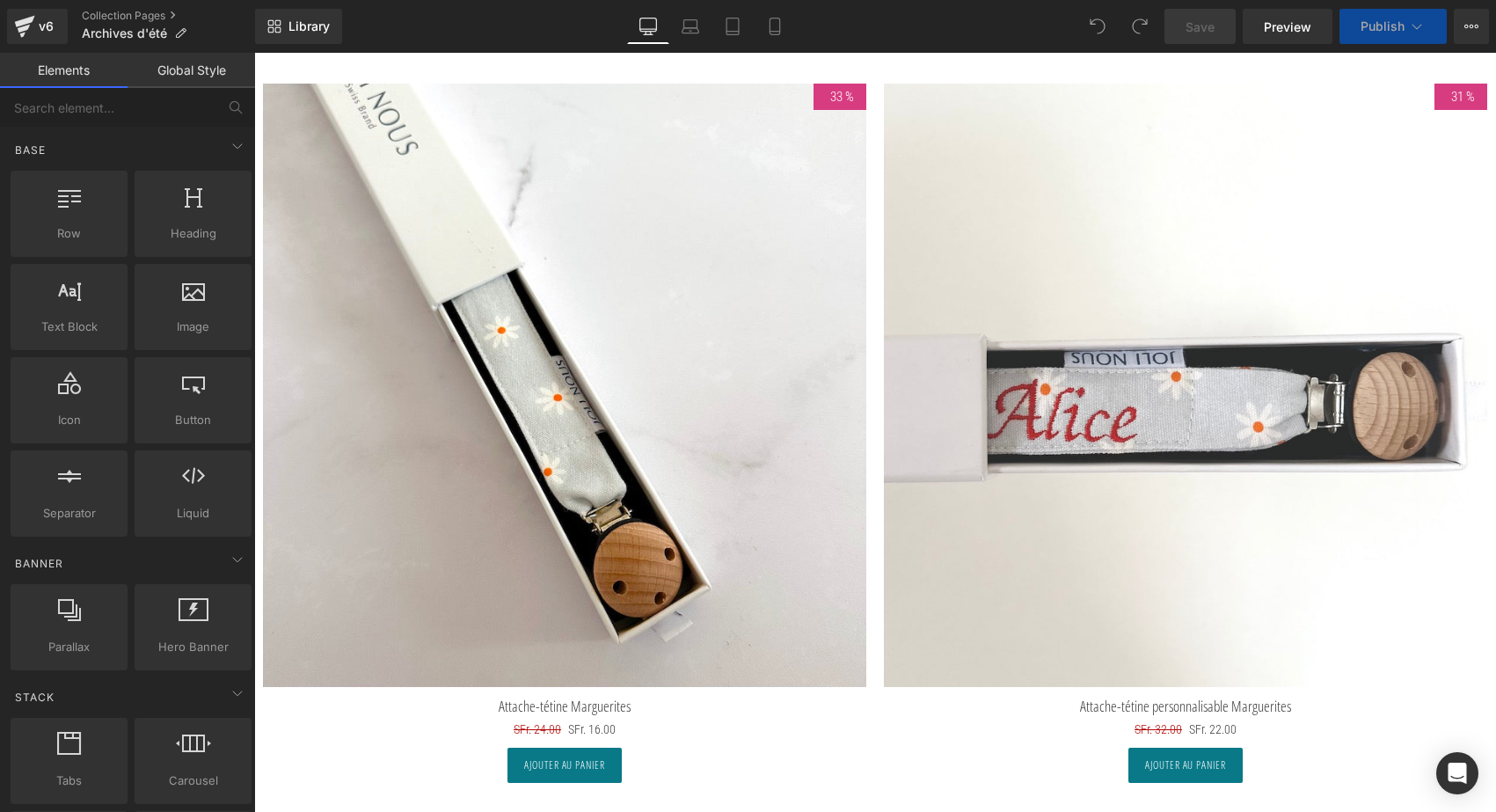
scroll to position [8192, 0]
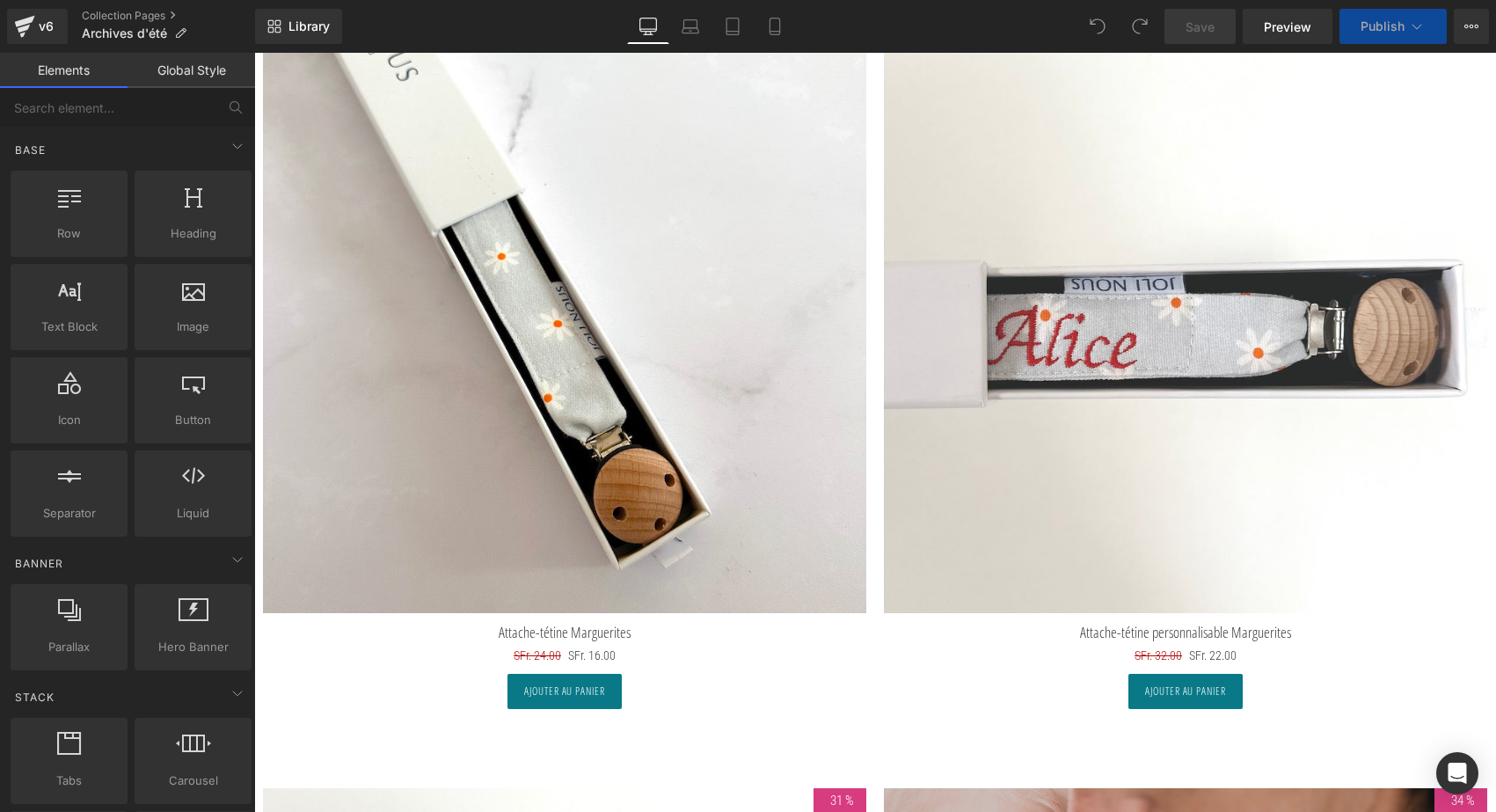
click at [1146, 342] on img at bounding box center [1185, 311] width 604 height 604
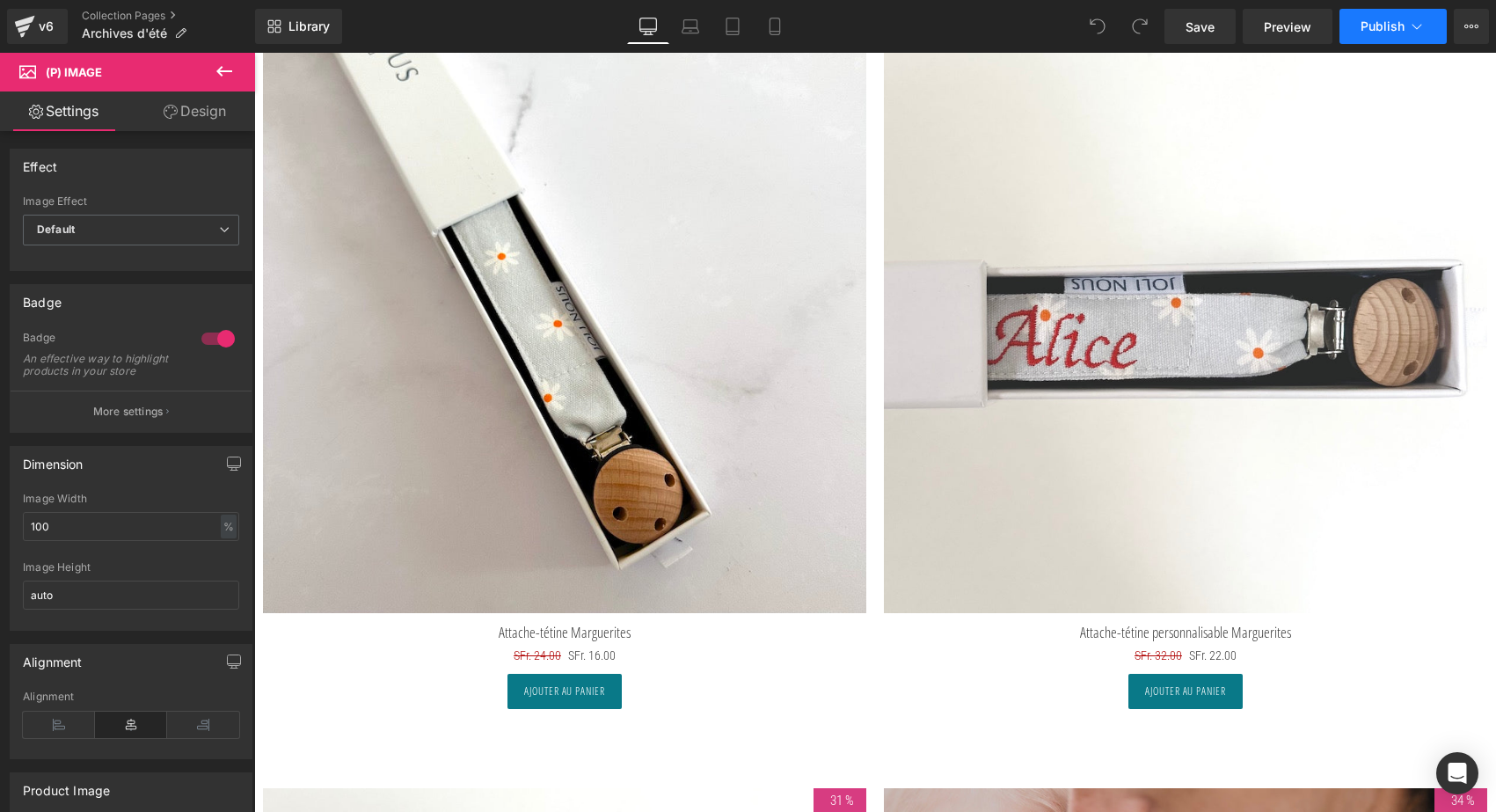
click at [1386, 29] on span "Publish" at bounding box center [1383, 26] width 44 height 14
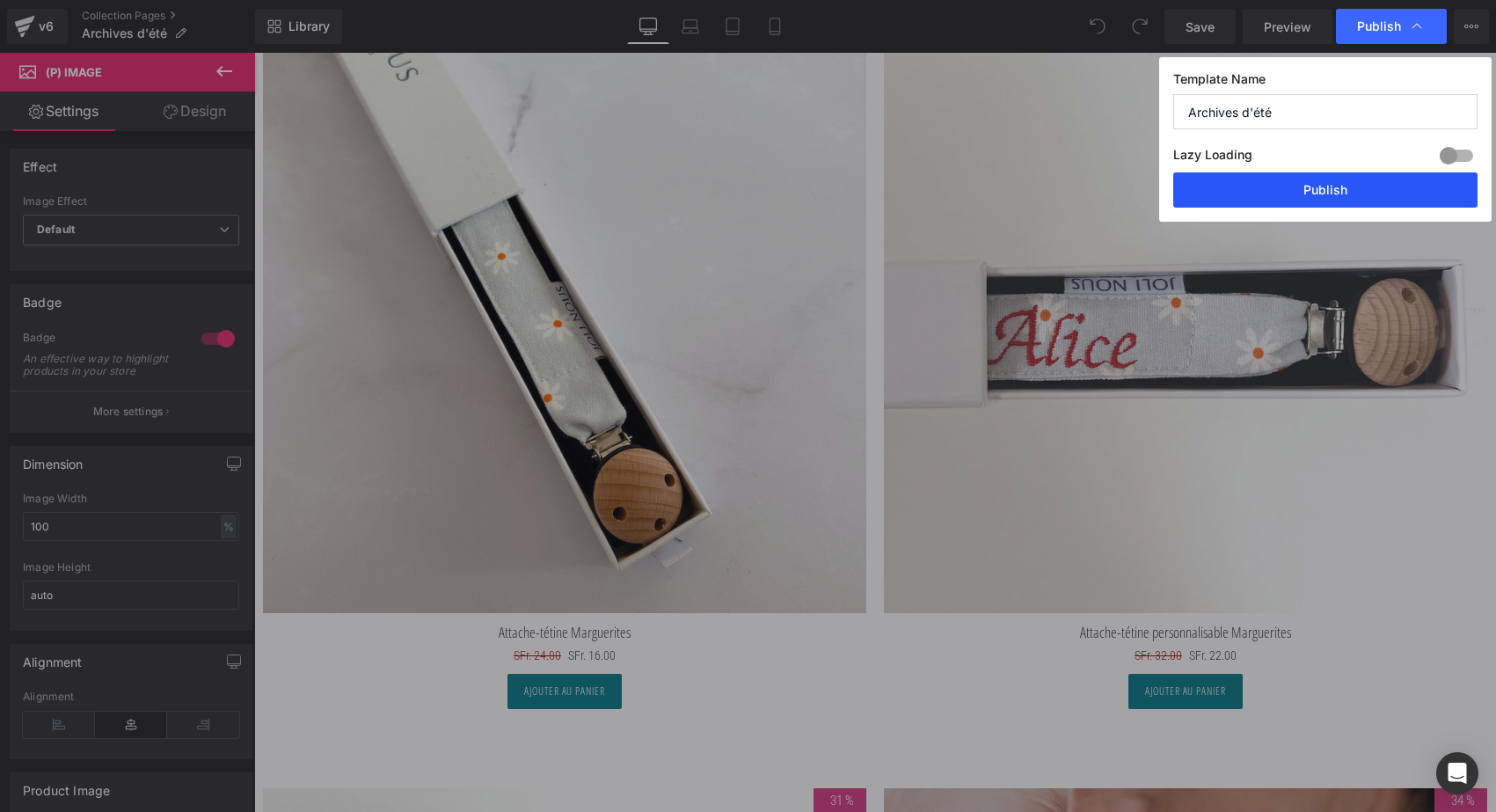
click at [1336, 181] on button "Publish" at bounding box center [1325, 190] width 304 height 35
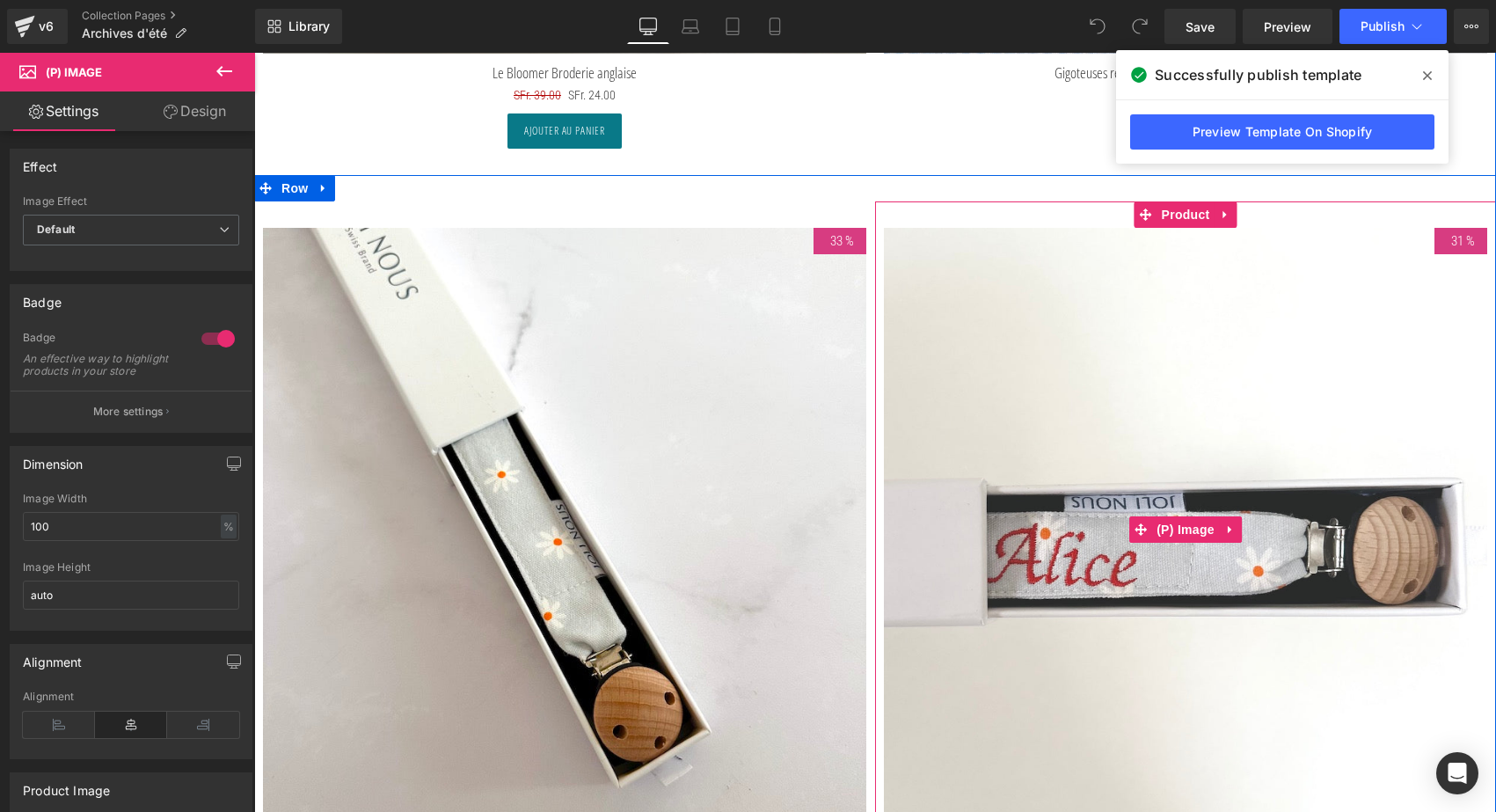
scroll to position [7809, 0]
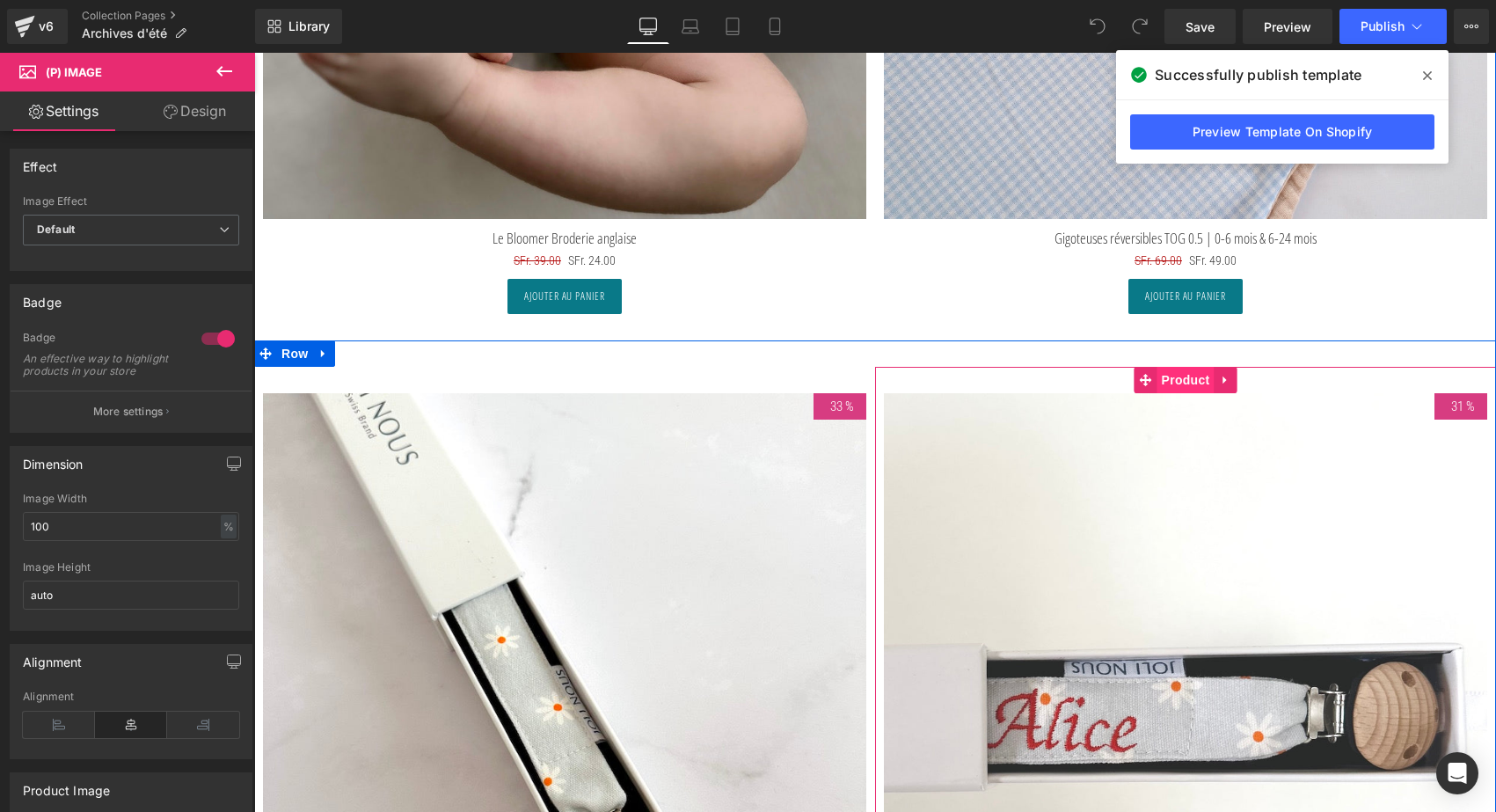
click at [1178, 386] on span "Product" at bounding box center [1186, 380] width 57 height 26
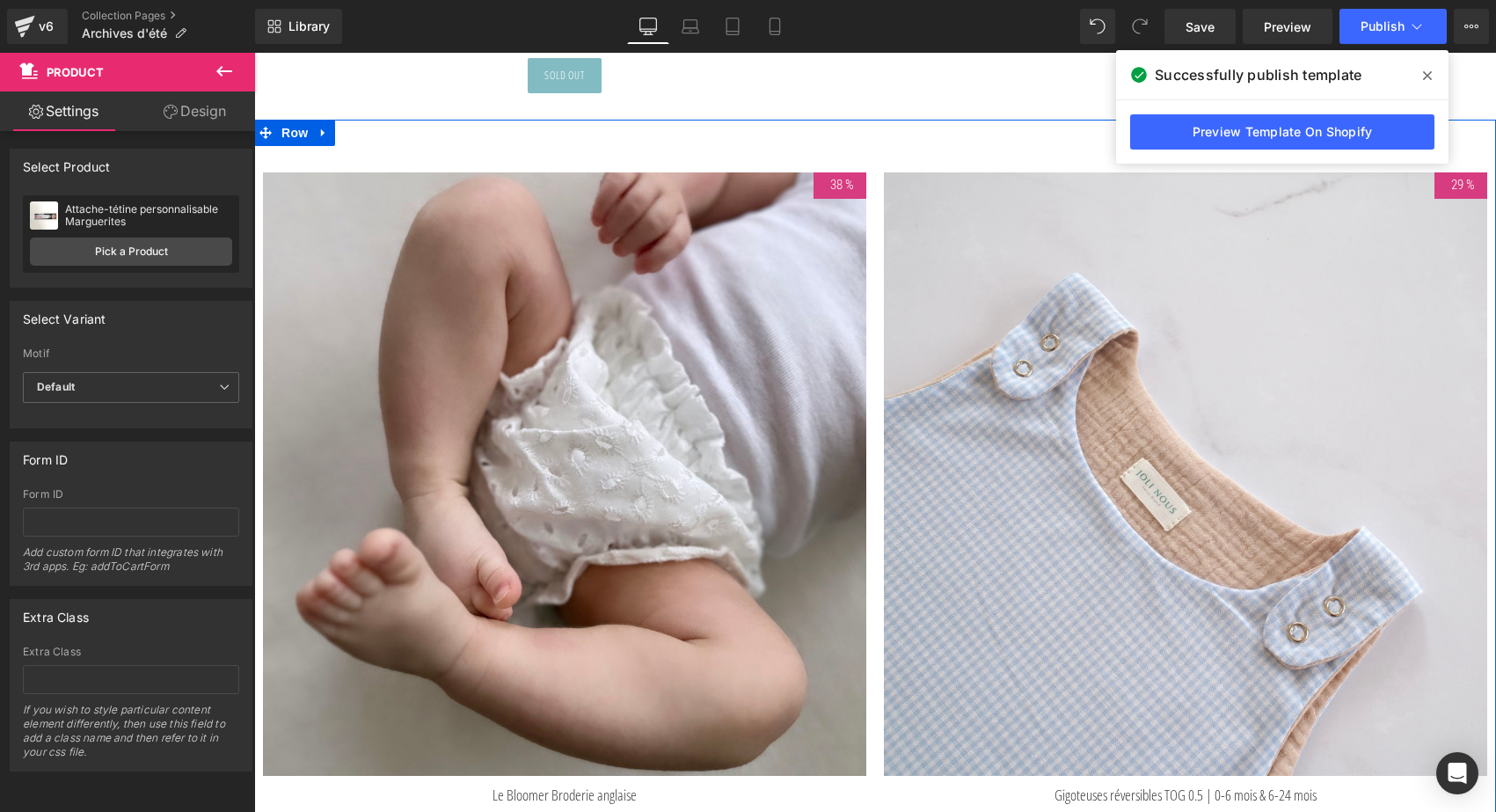
scroll to position [7187, 0]
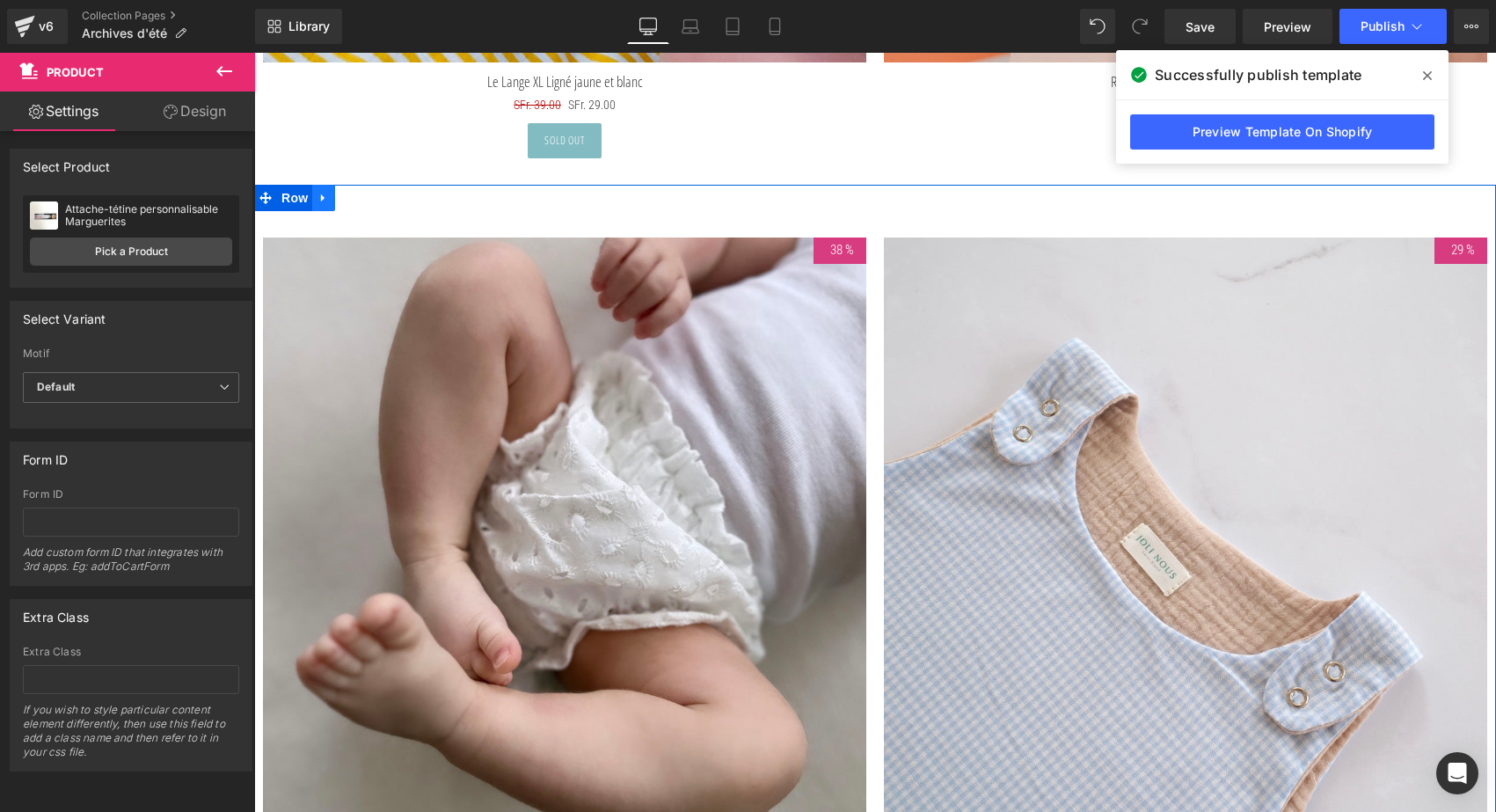
click at [321, 194] on icon at bounding box center [323, 198] width 4 height 8
click at [346, 196] on icon at bounding box center [346, 198] width 13 height 13
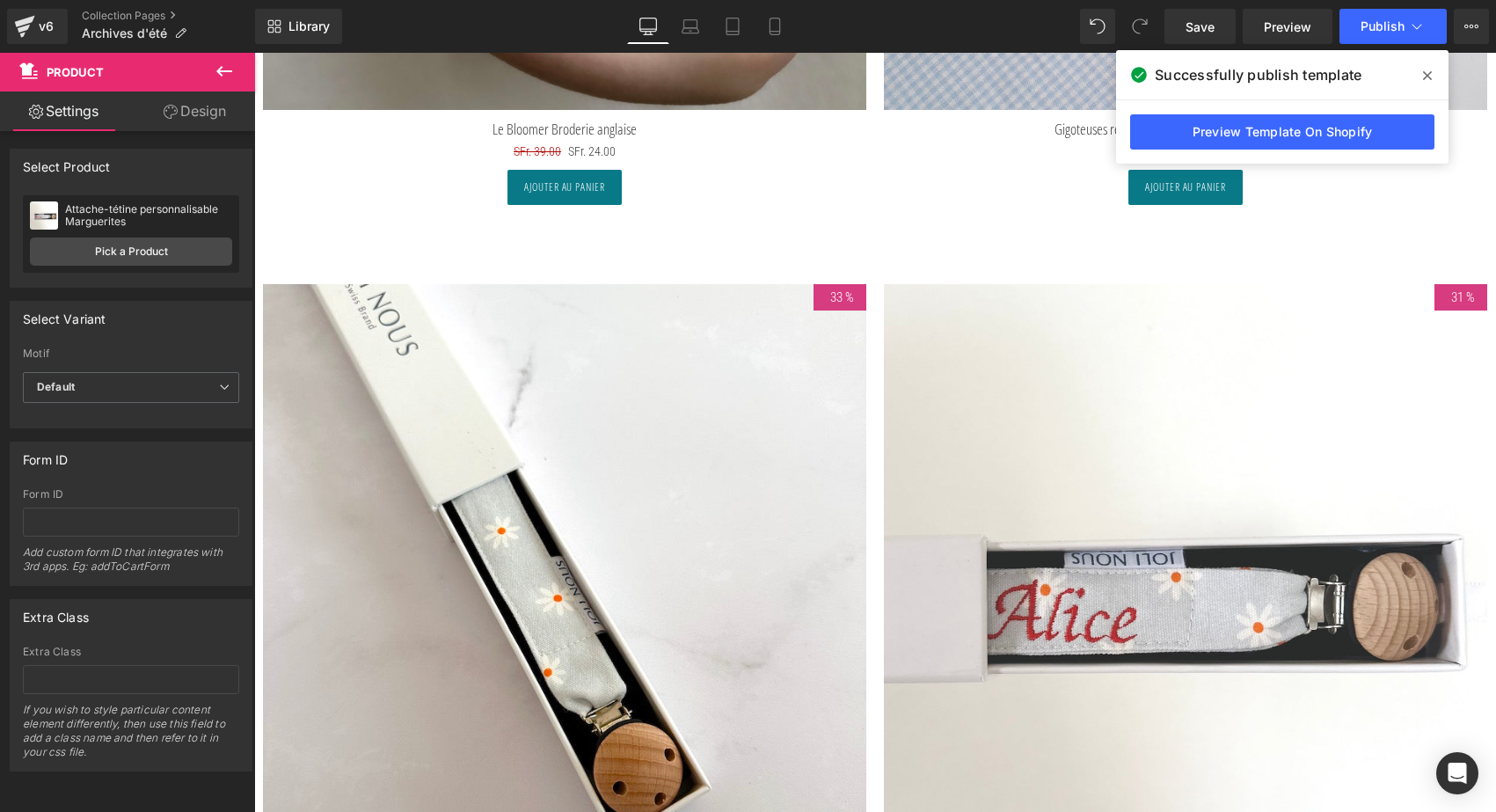
scroll to position [7899, 0]
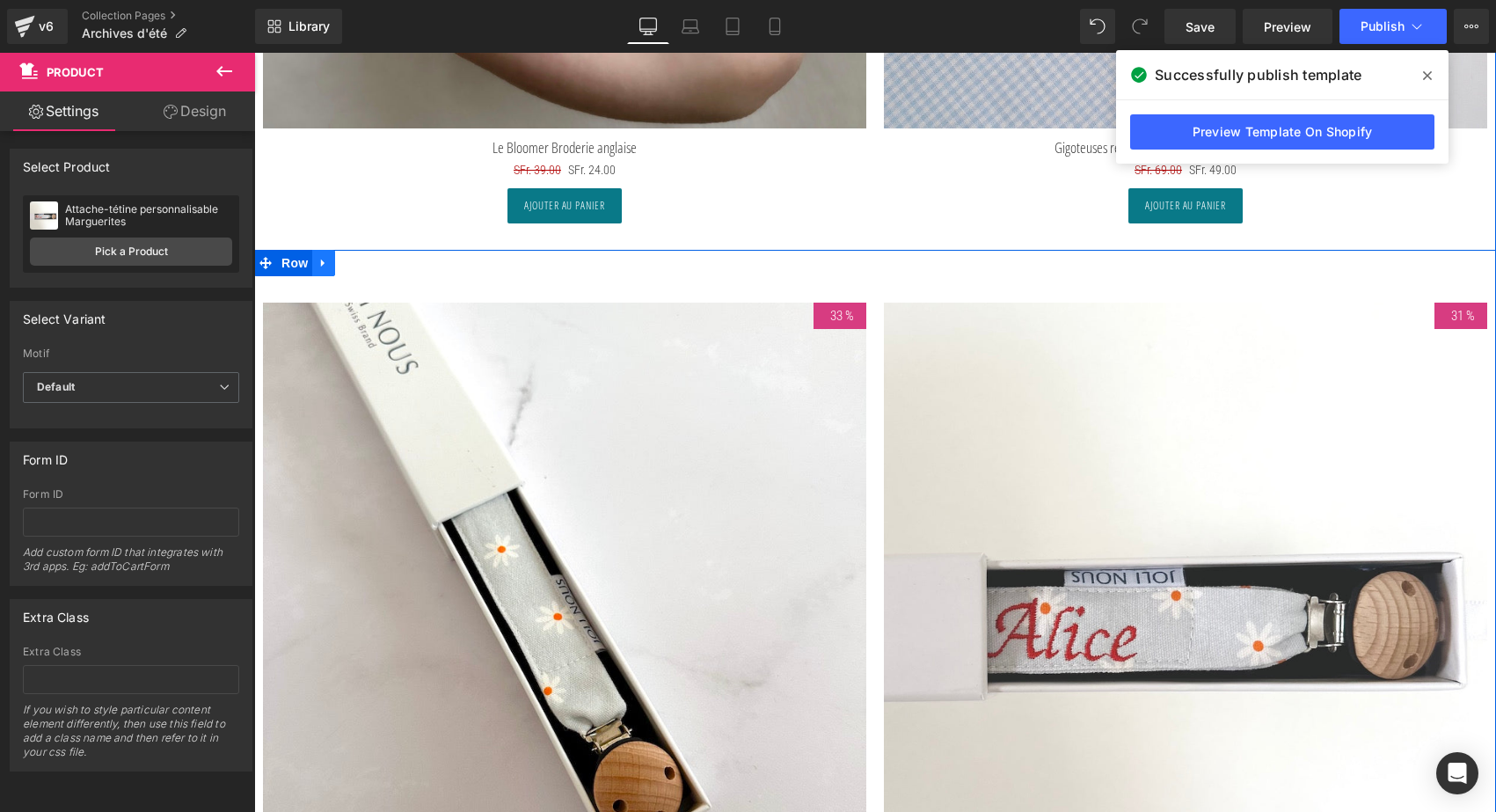
click at [325, 260] on icon at bounding box center [323, 262] width 13 height 13
click at [370, 261] on icon at bounding box center [369, 262] width 13 height 13
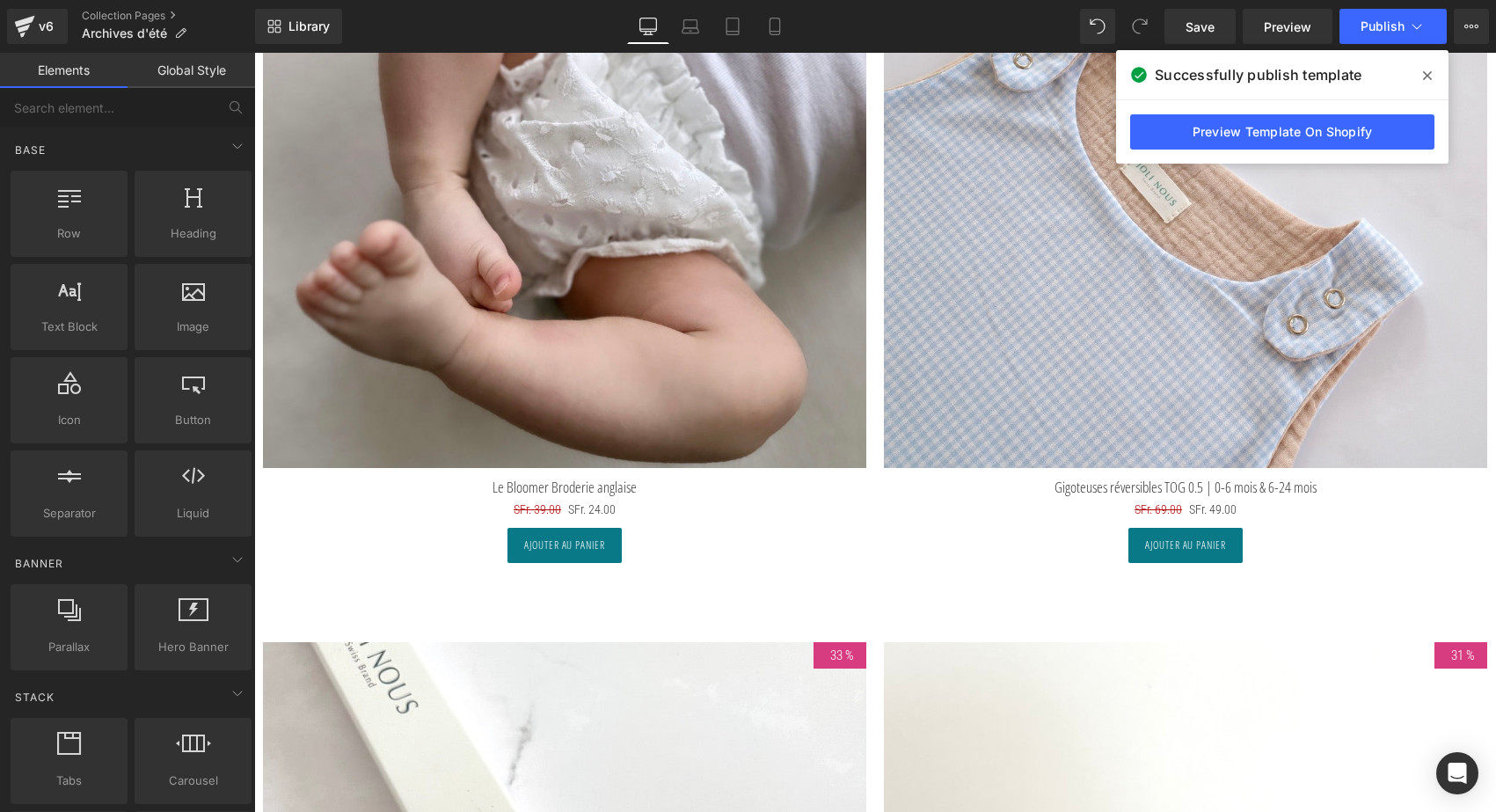
scroll to position [9142, 0]
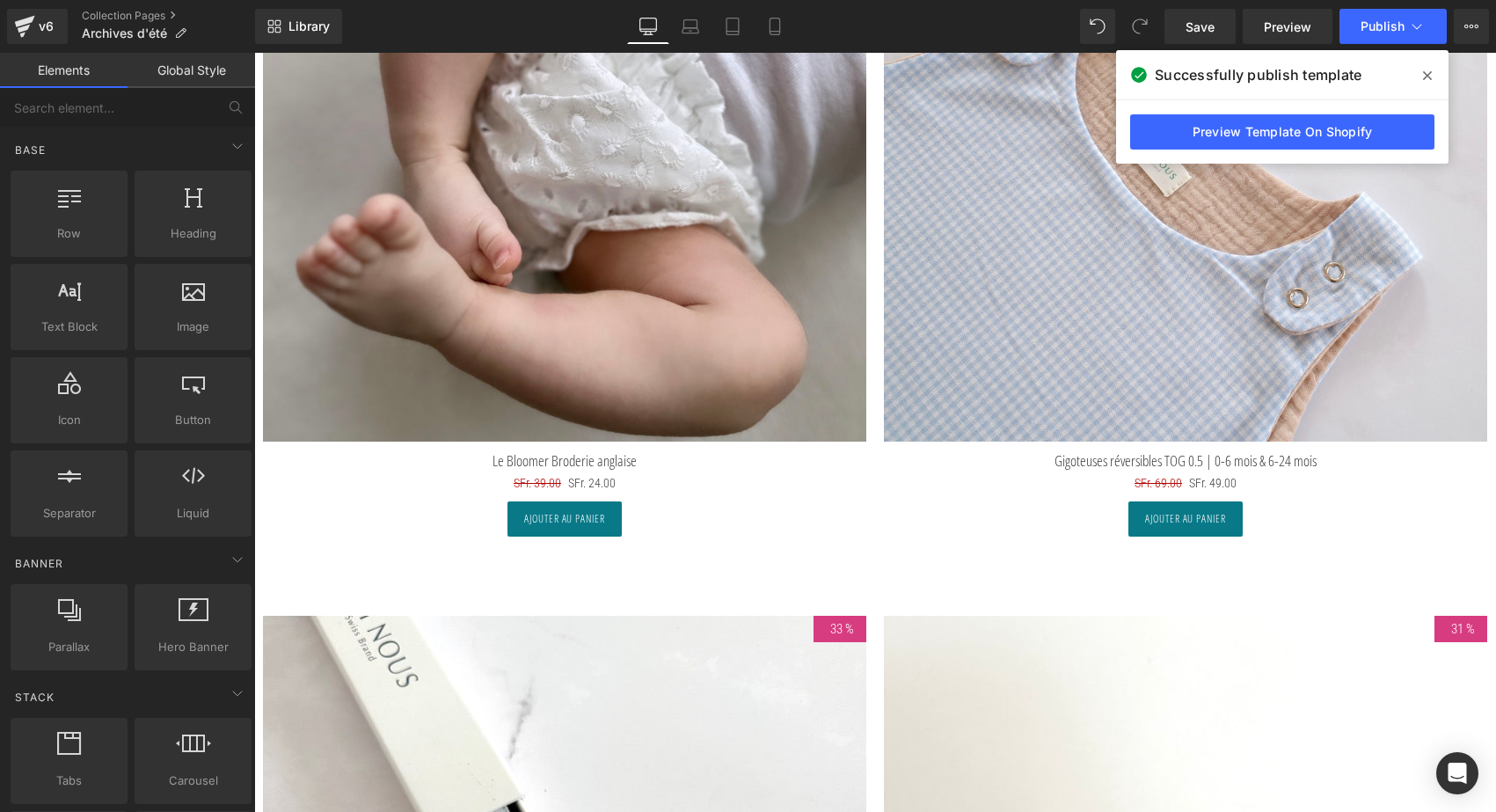
click at [583, 160] on img at bounding box center [565, 140] width 604 height 604
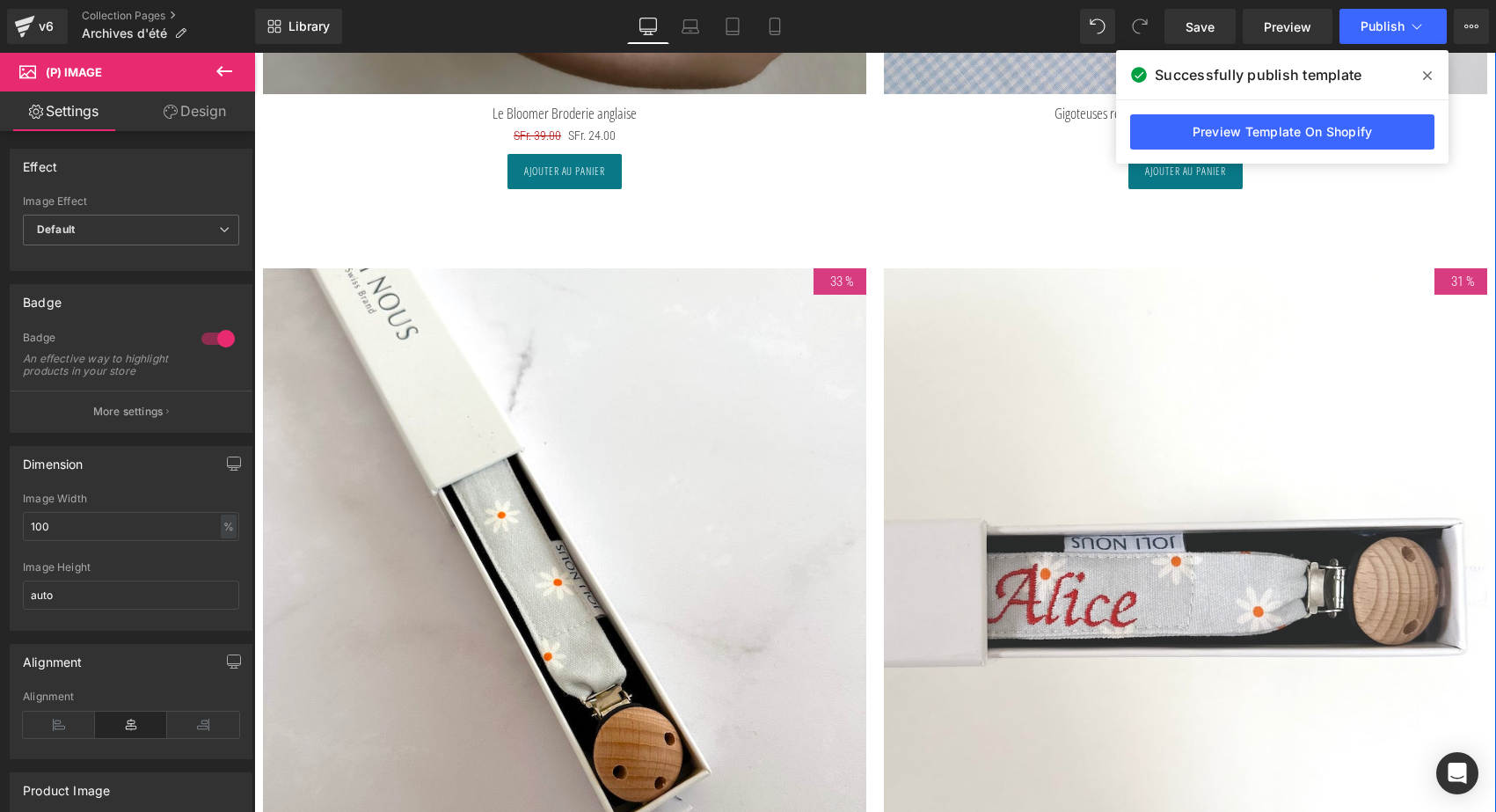
scroll to position [9441, 0]
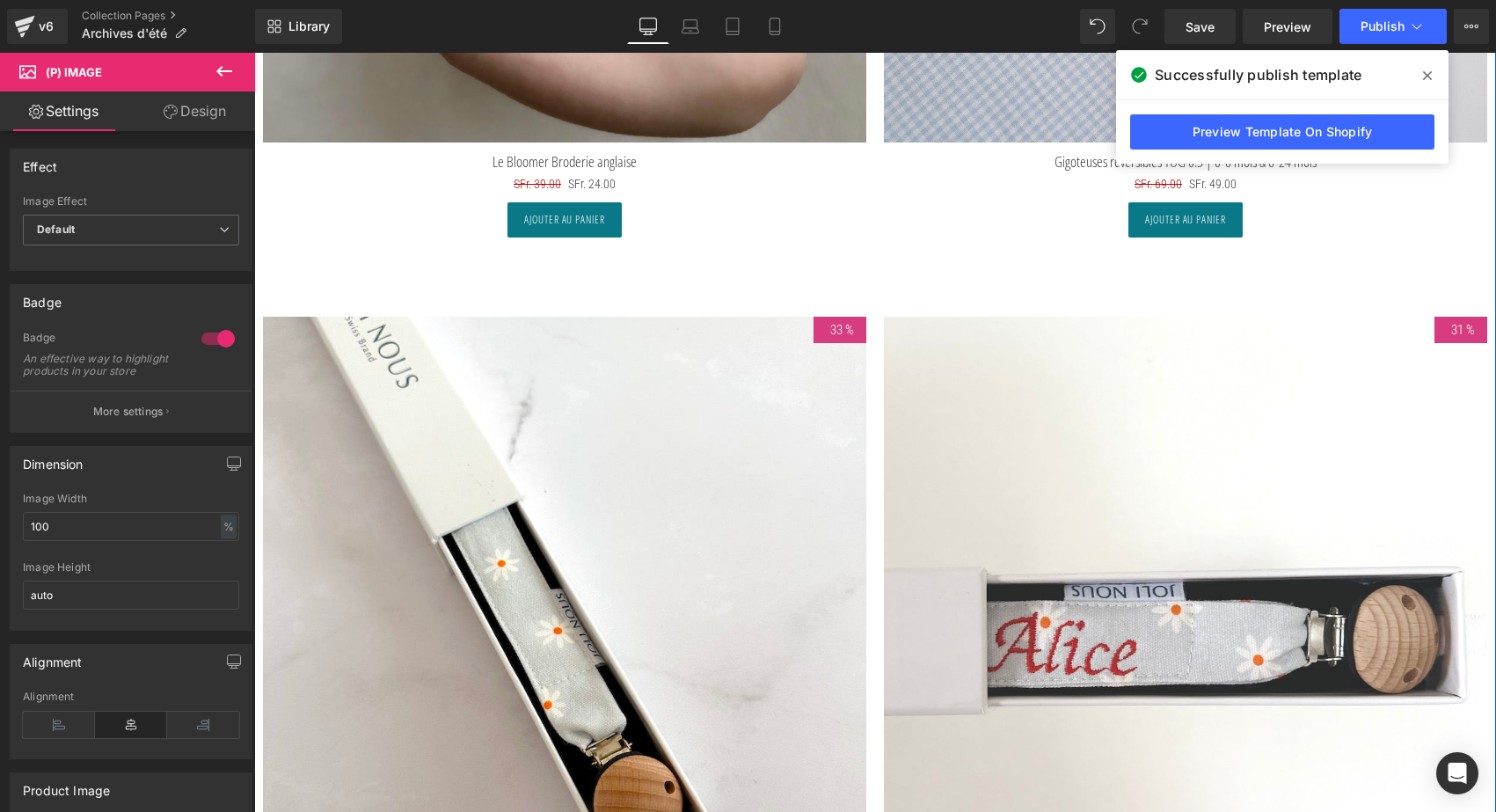
click at [419, 300] on div "33 % (P) Image Attache-tétine Marguerites (P) Title SFr. 24.00 SFr. 16.00 (P) P…" at bounding box center [565, 666] width 621 height 752
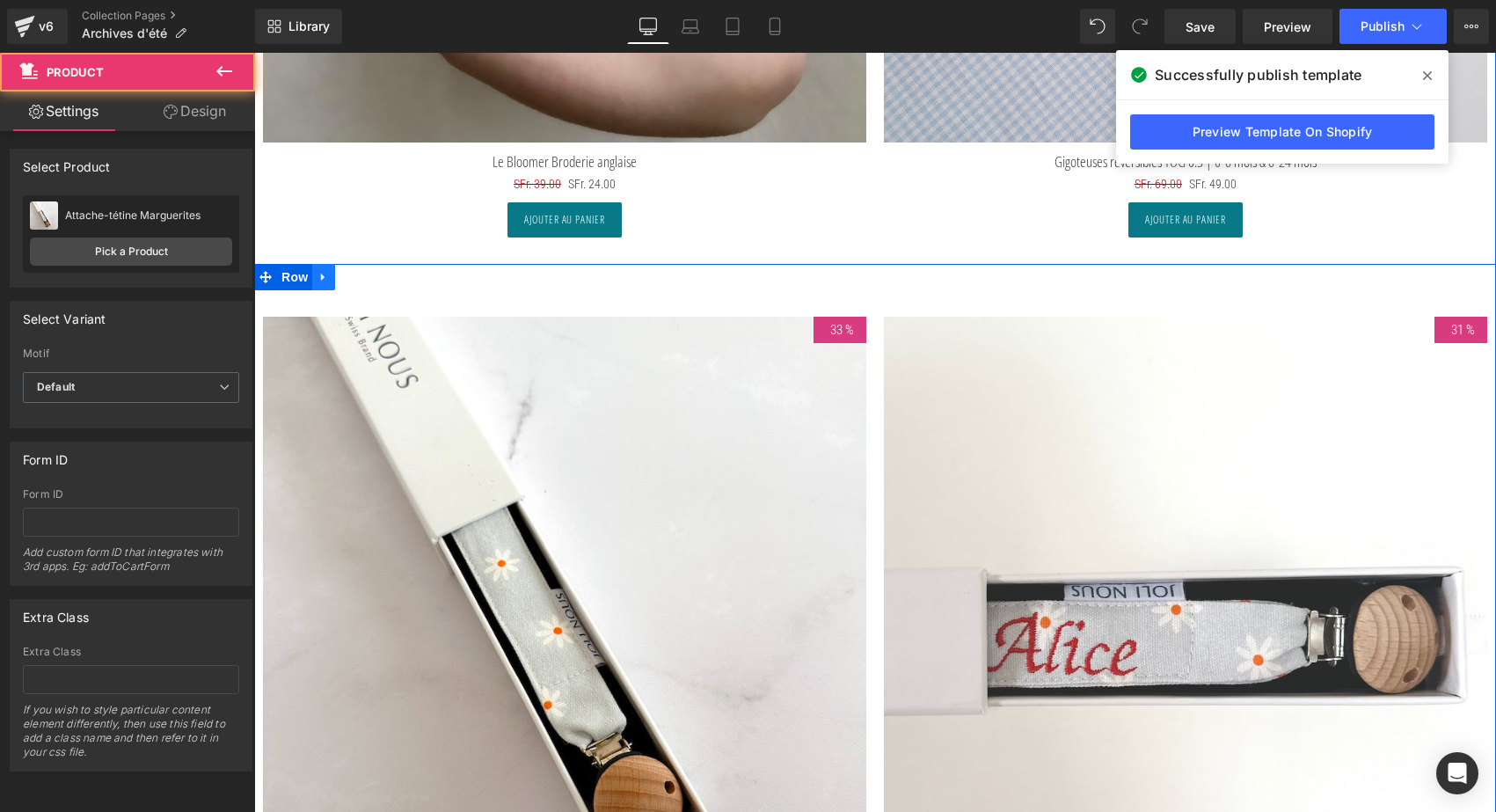
click at [322, 273] on icon at bounding box center [323, 277] width 13 height 13
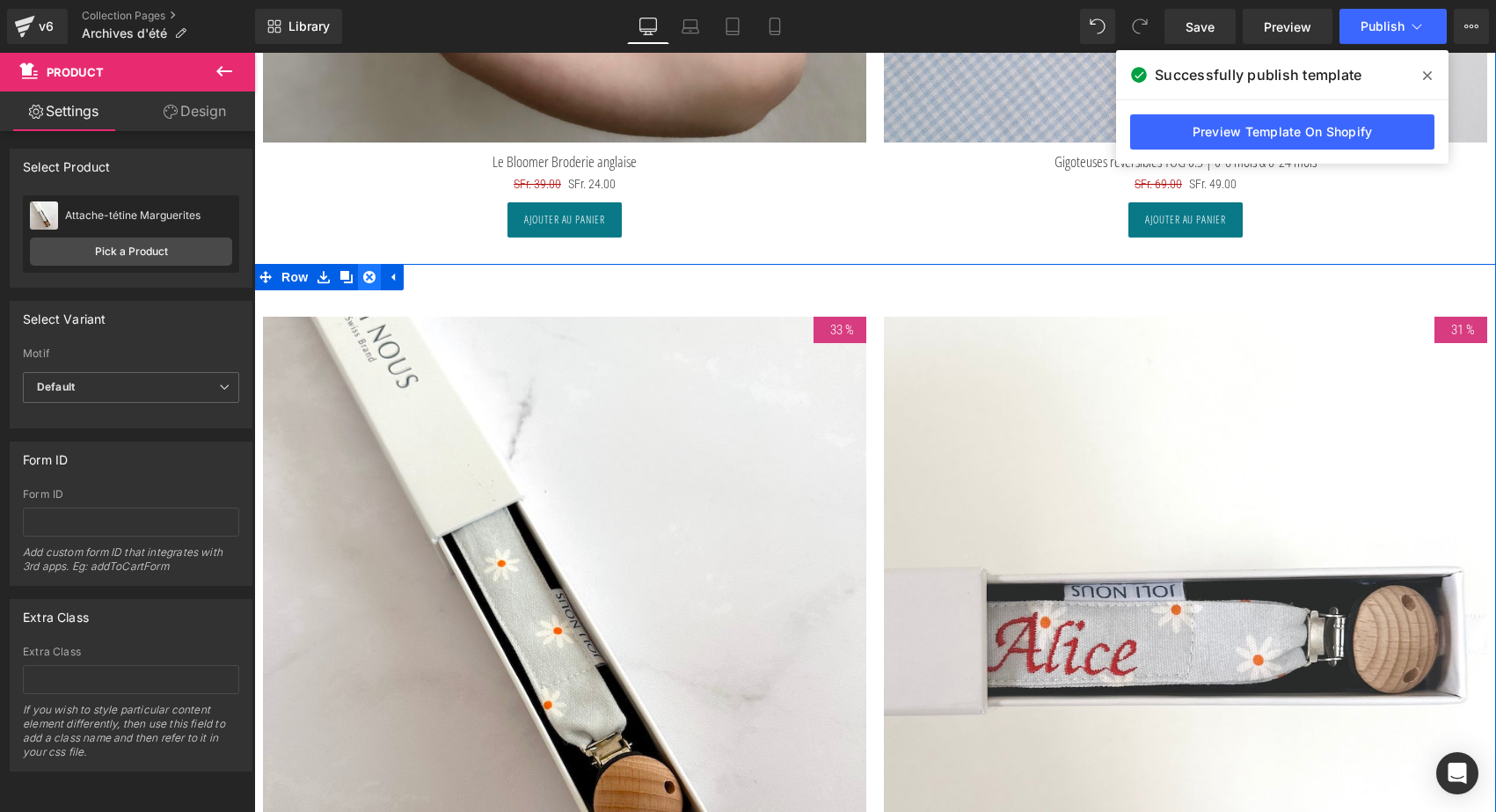
click at [370, 271] on icon at bounding box center [369, 277] width 13 height 13
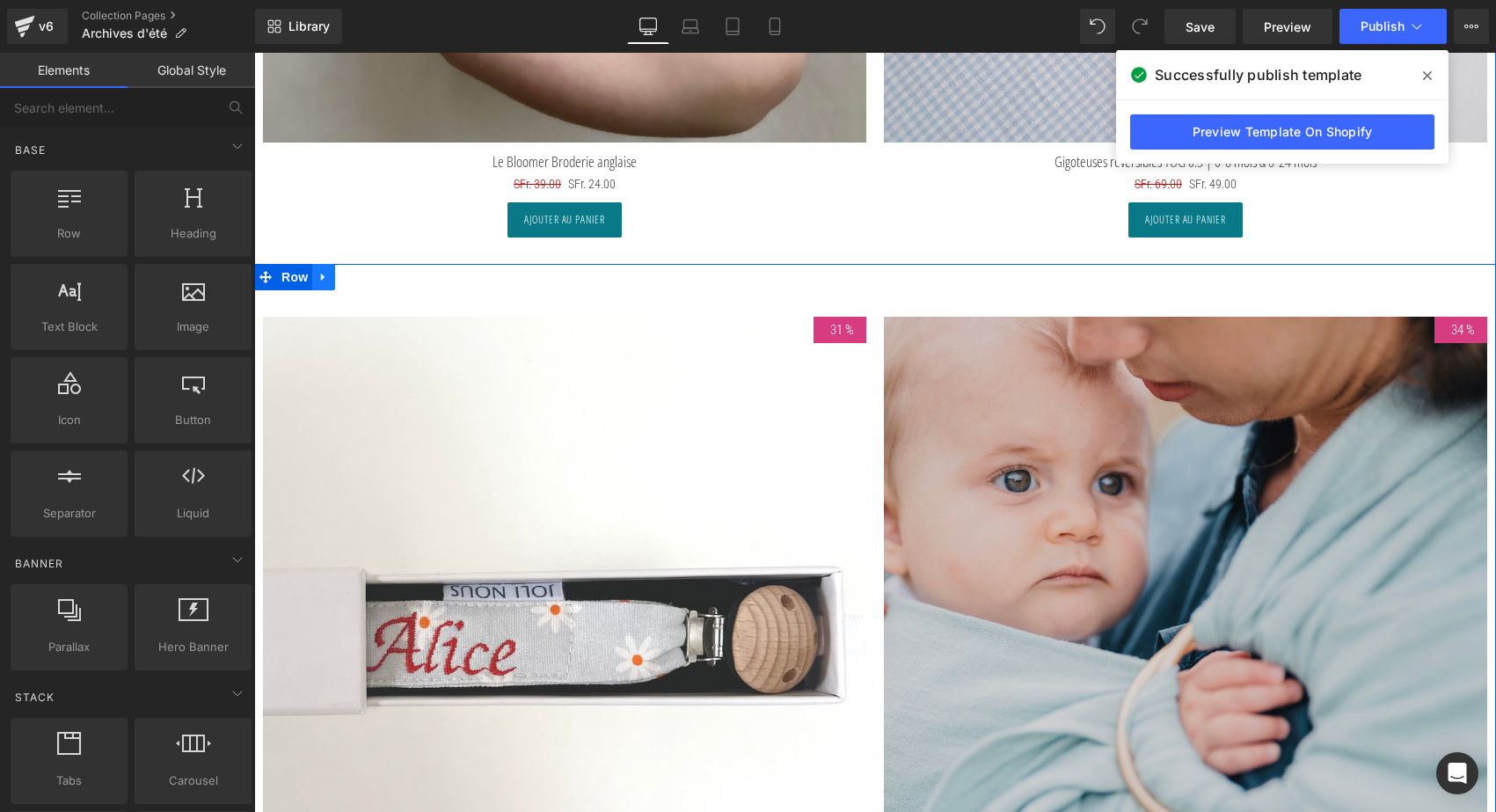
click at [326, 271] on icon at bounding box center [323, 277] width 13 height 13
click at [363, 271] on icon at bounding box center [369, 277] width 13 height 13
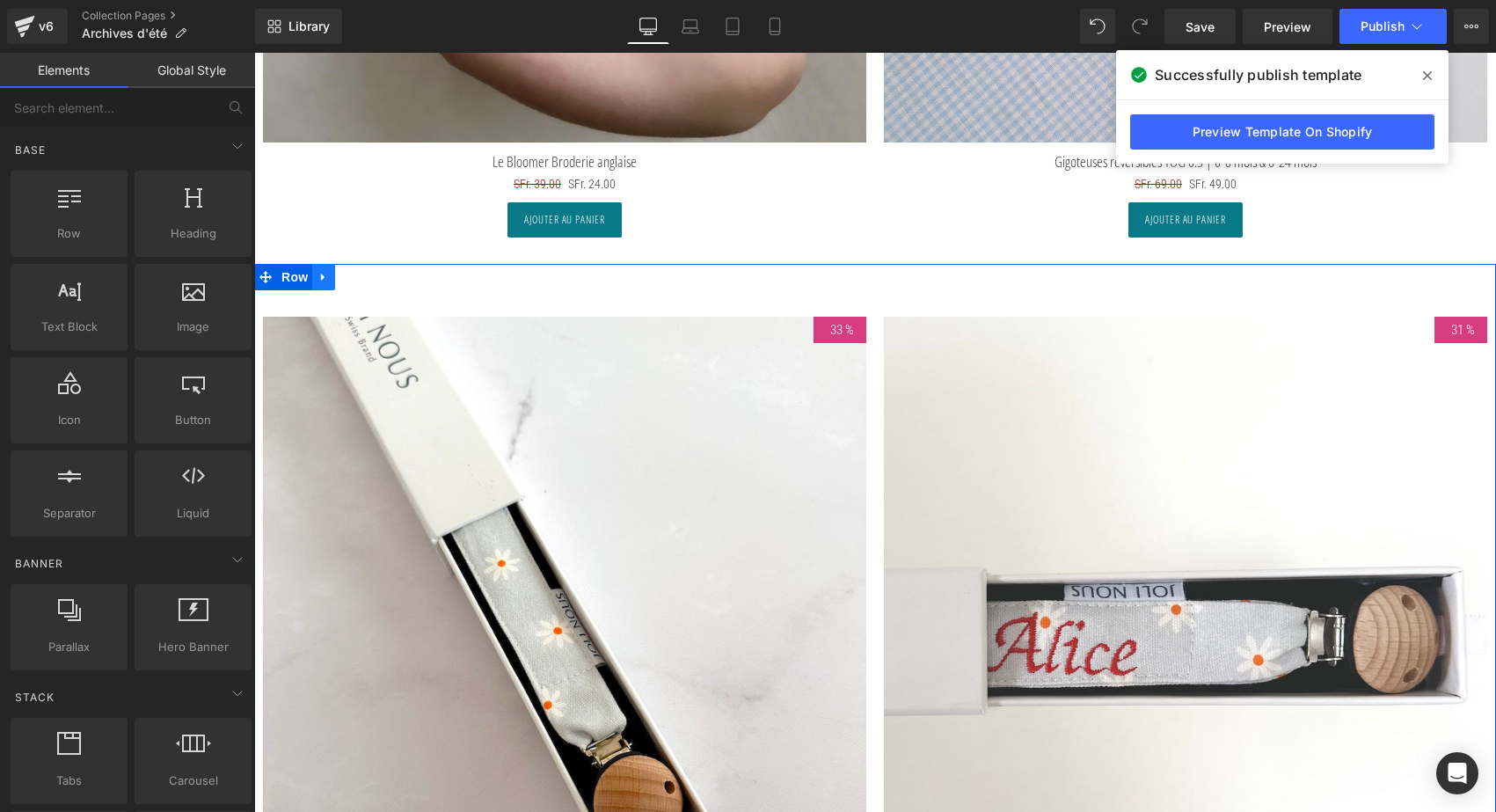
click at [326, 271] on icon at bounding box center [323, 277] width 13 height 13
click at [363, 272] on icon at bounding box center [369, 277] width 13 height 13
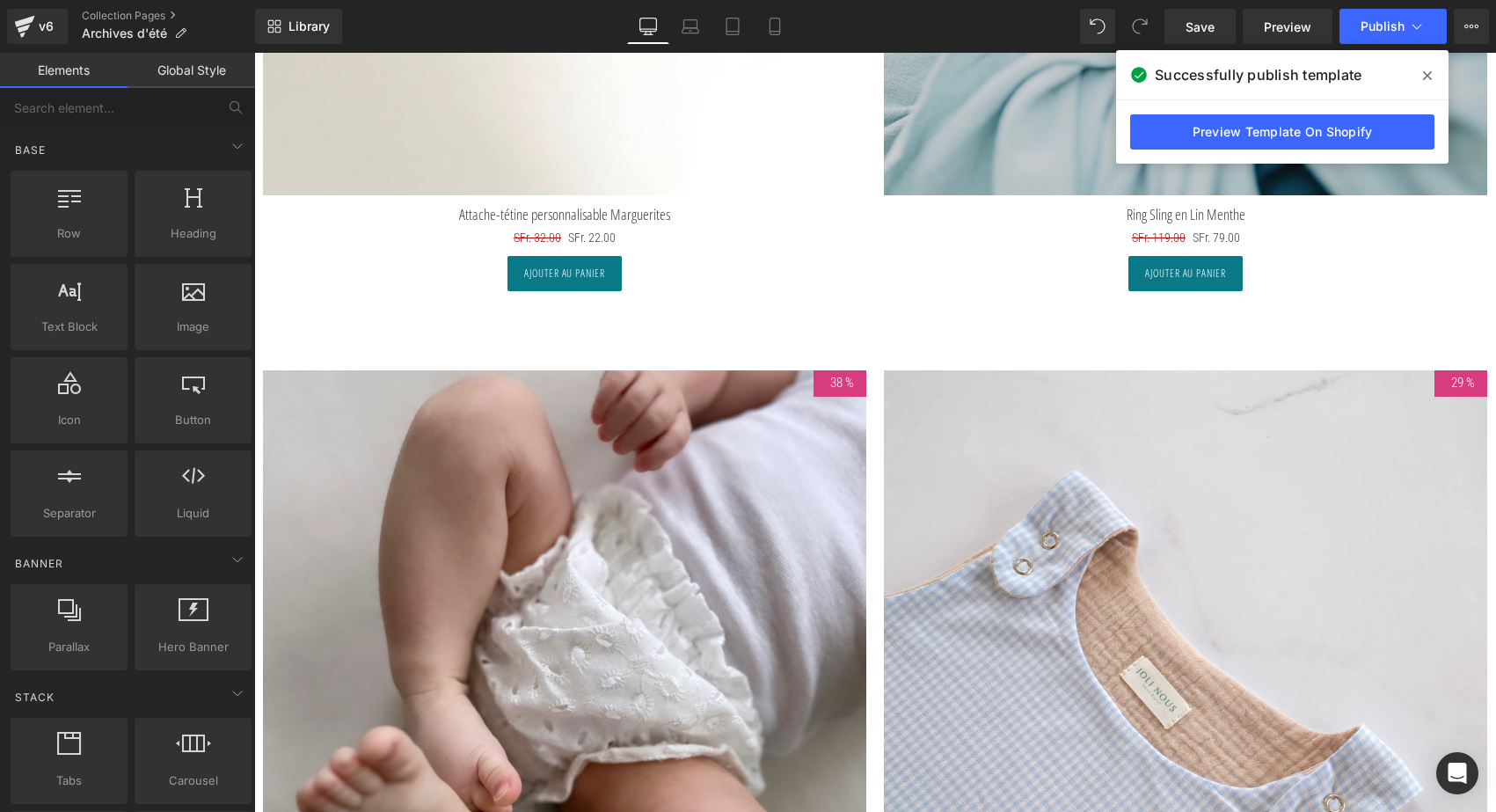
scroll to position [8608, 0]
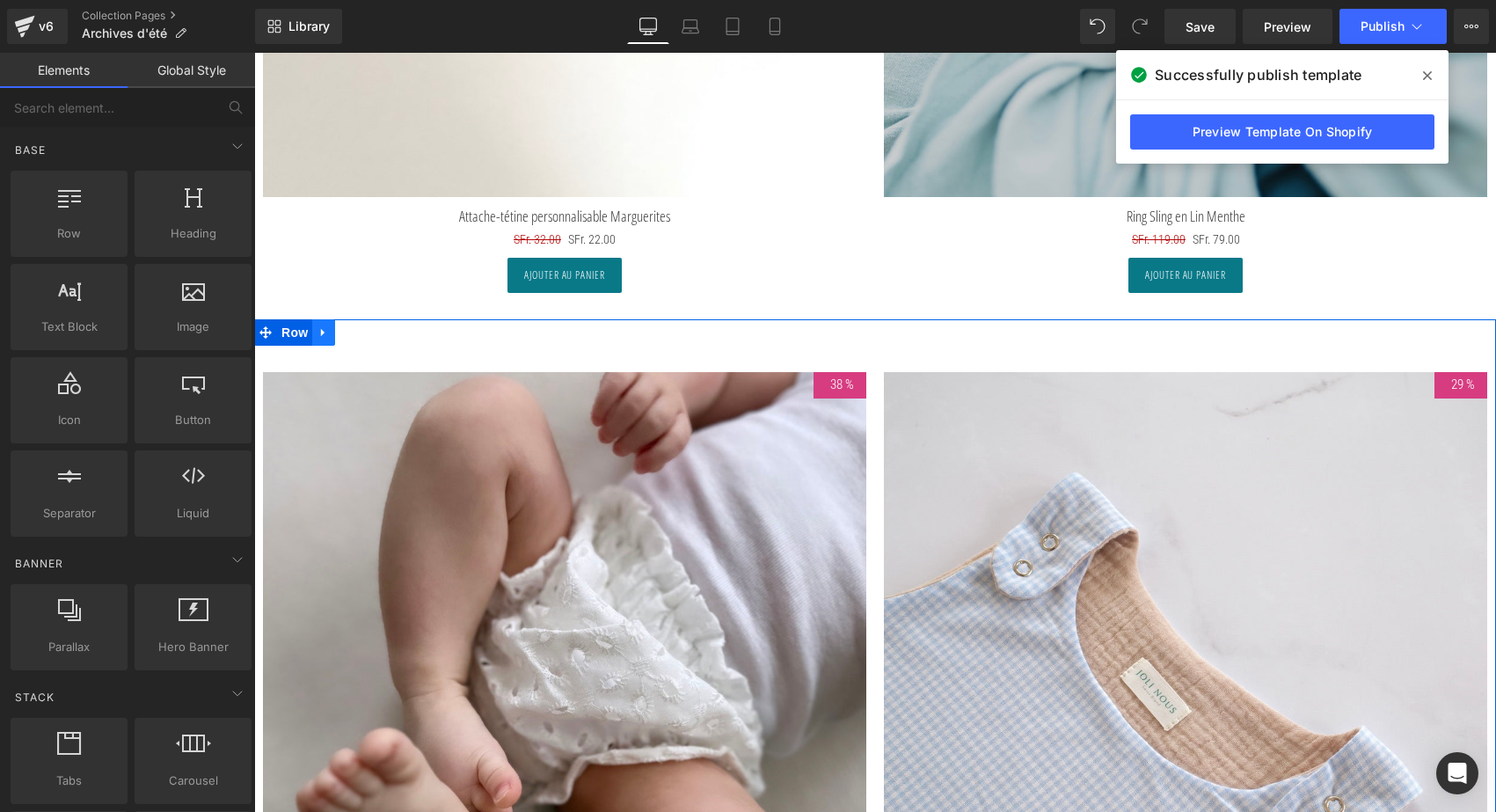
click at [324, 327] on icon at bounding box center [323, 332] width 13 height 13
click at [343, 326] on icon at bounding box center [346, 332] width 13 height 13
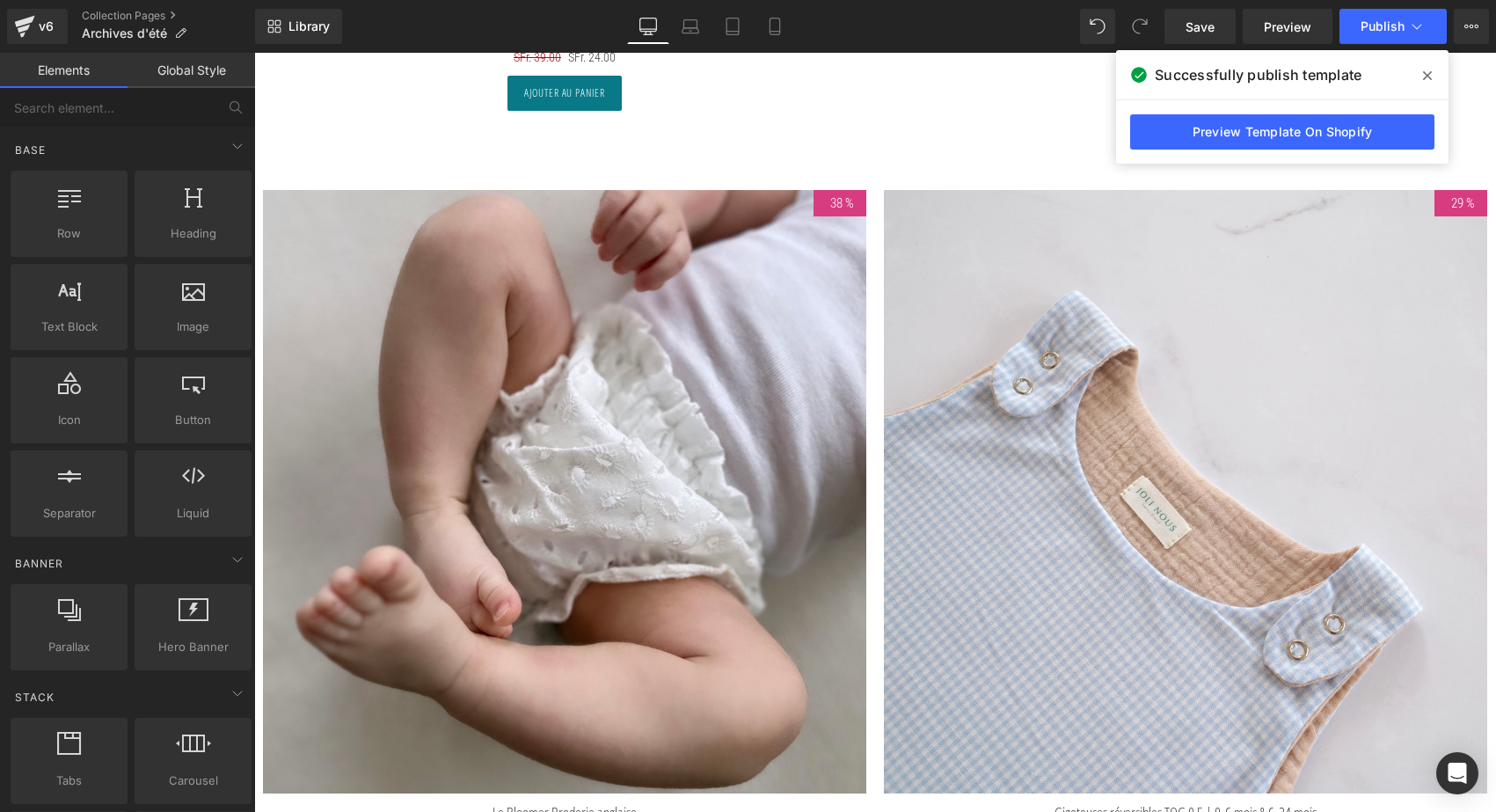
scroll to position [9575, 0]
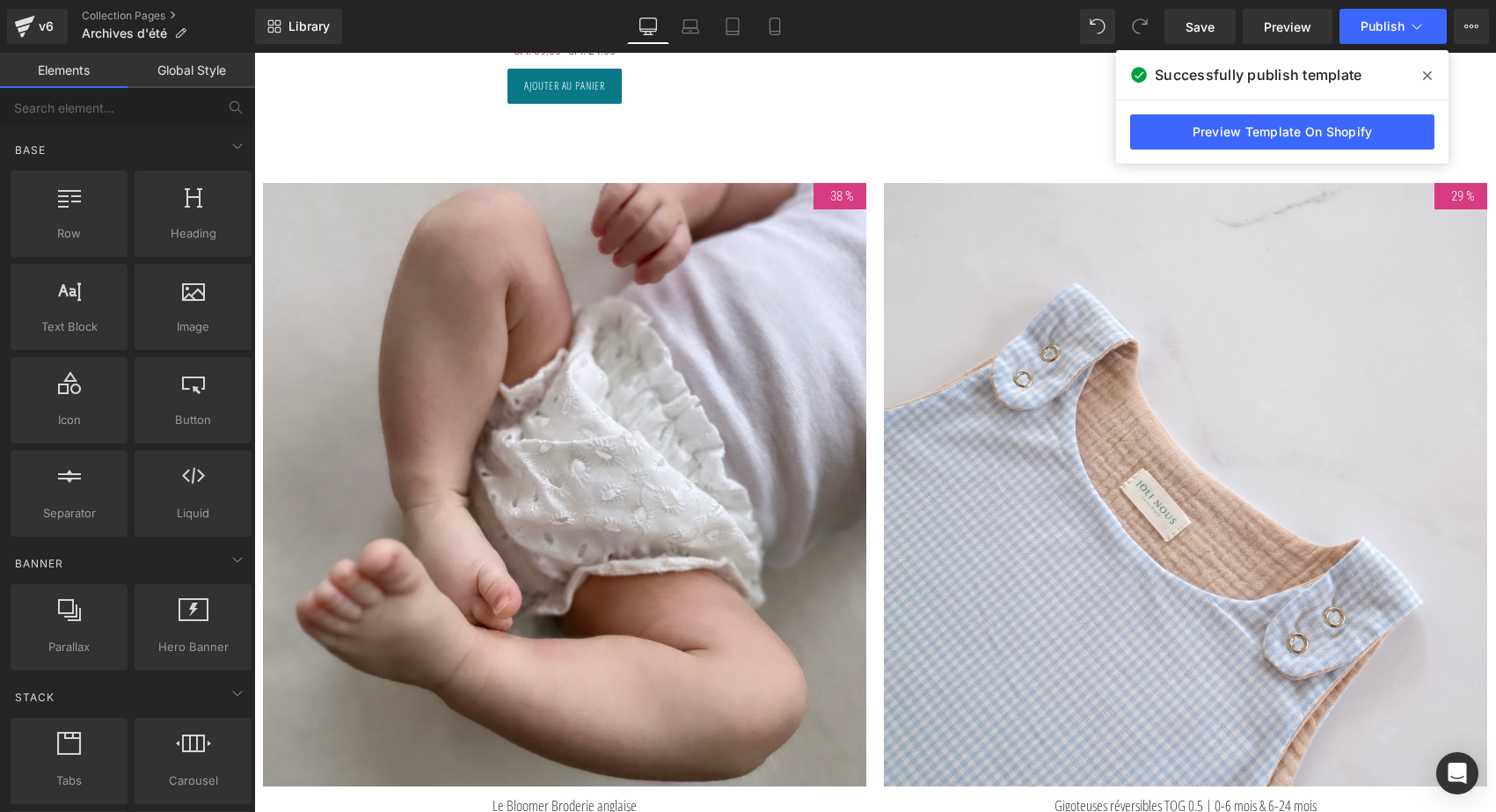
click at [577, 412] on img at bounding box center [565, 484] width 604 height 604
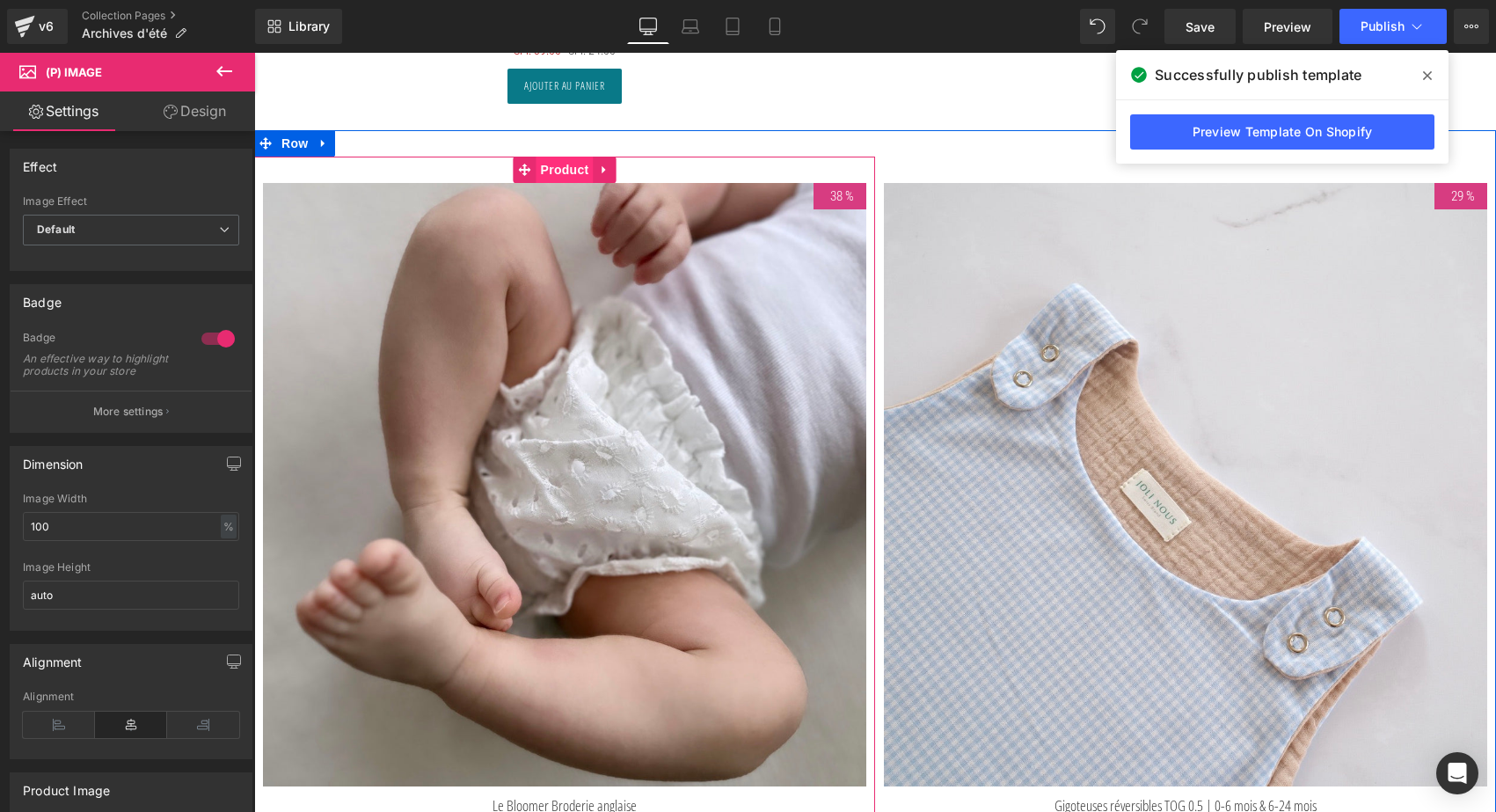
click at [552, 158] on span "Product" at bounding box center [565, 169] width 57 height 26
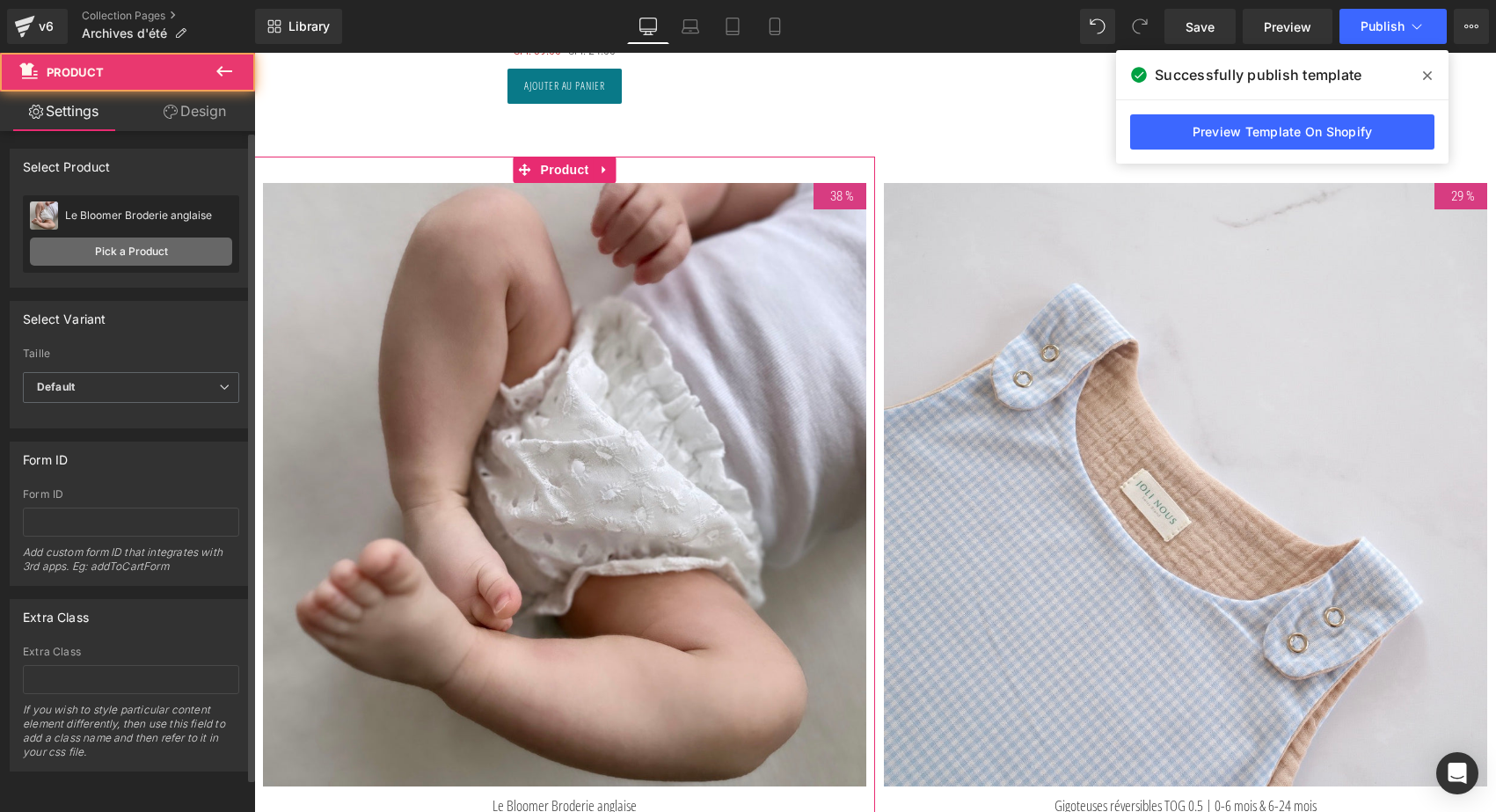
click at [131, 248] on link "Pick a Product" at bounding box center [131, 251] width 203 height 28
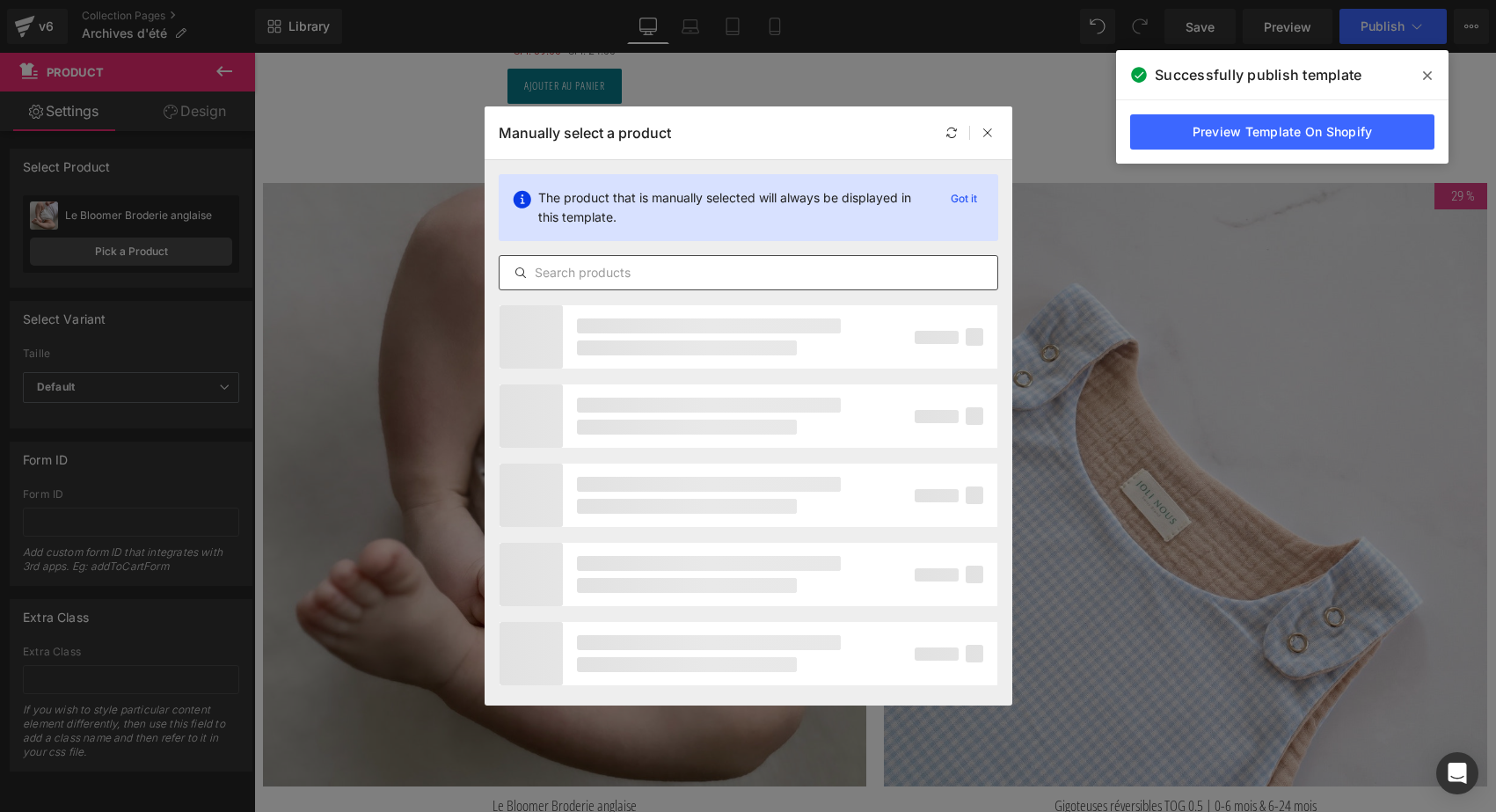
click at [591, 285] on div at bounding box center [748, 273] width 500 height 35
click at [578, 274] on input "text" at bounding box center [748, 273] width 498 height 22
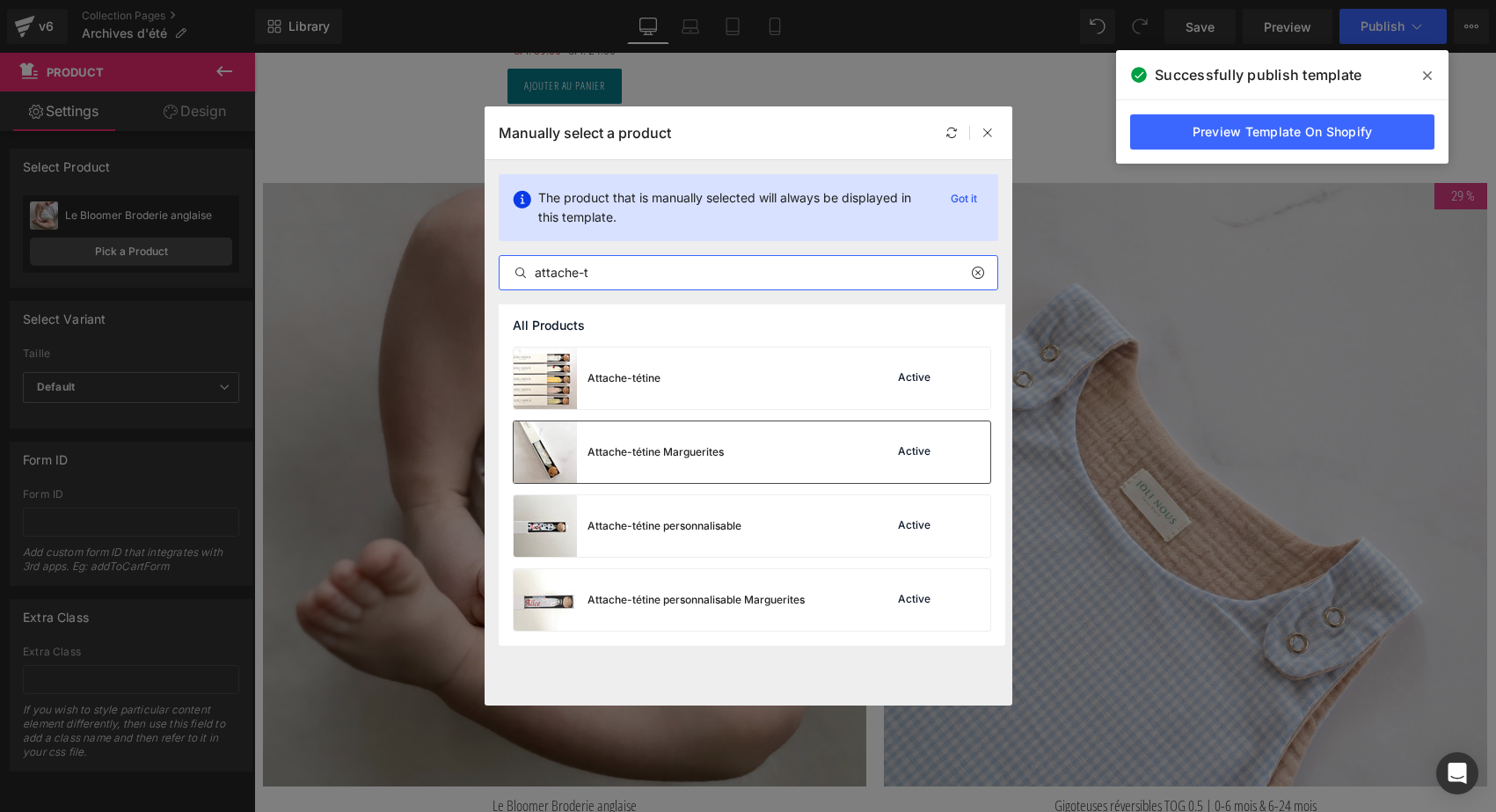
type input "attache-t"
click at [688, 445] on div "Attache-tétine Marguerites" at bounding box center [655, 452] width 136 height 16
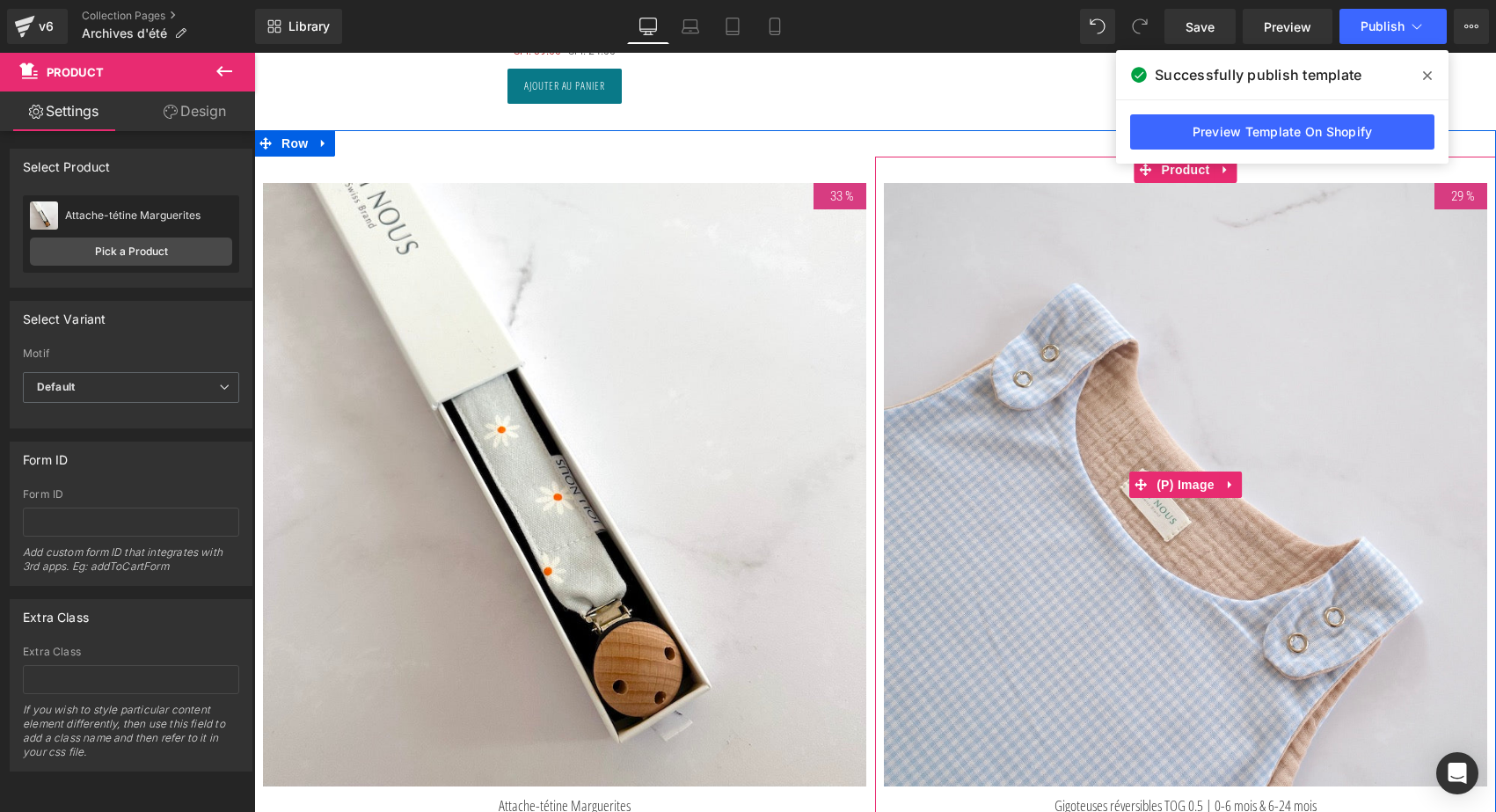
click at [1145, 356] on img at bounding box center [1185, 484] width 604 height 604
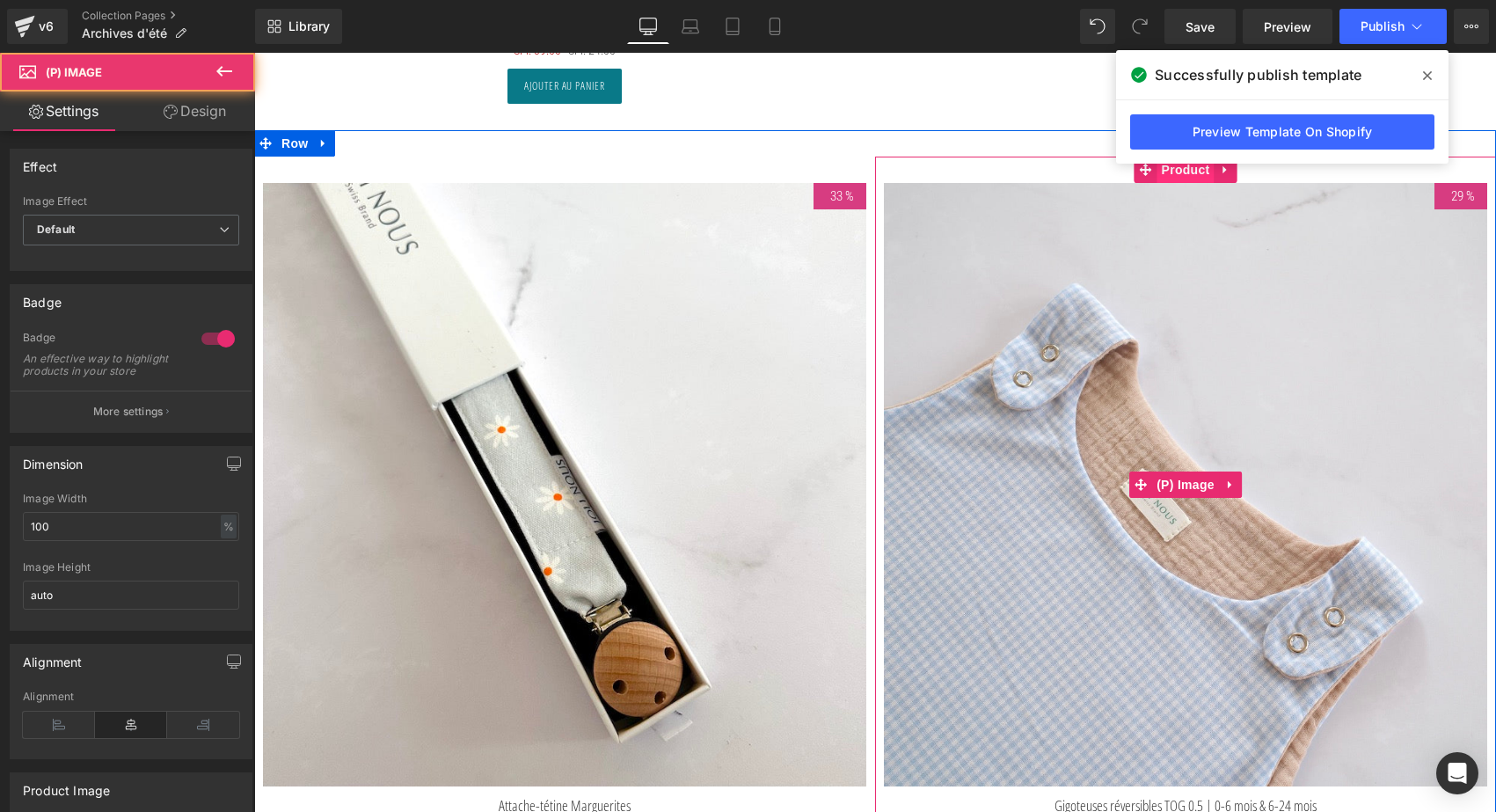
click at [1188, 171] on span "Product" at bounding box center [1186, 169] width 57 height 26
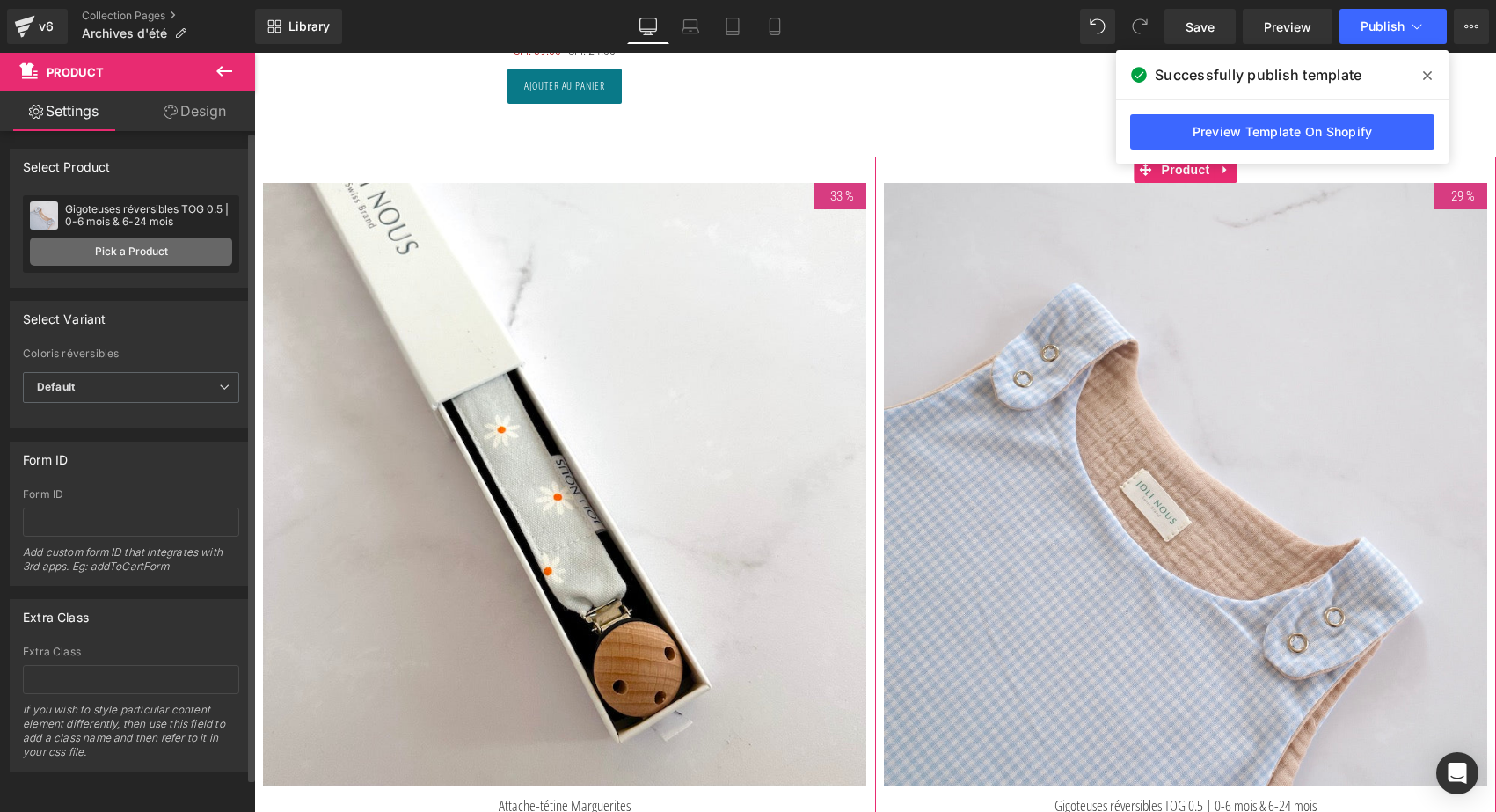
click at [130, 242] on link "Pick a Product" at bounding box center [131, 251] width 203 height 28
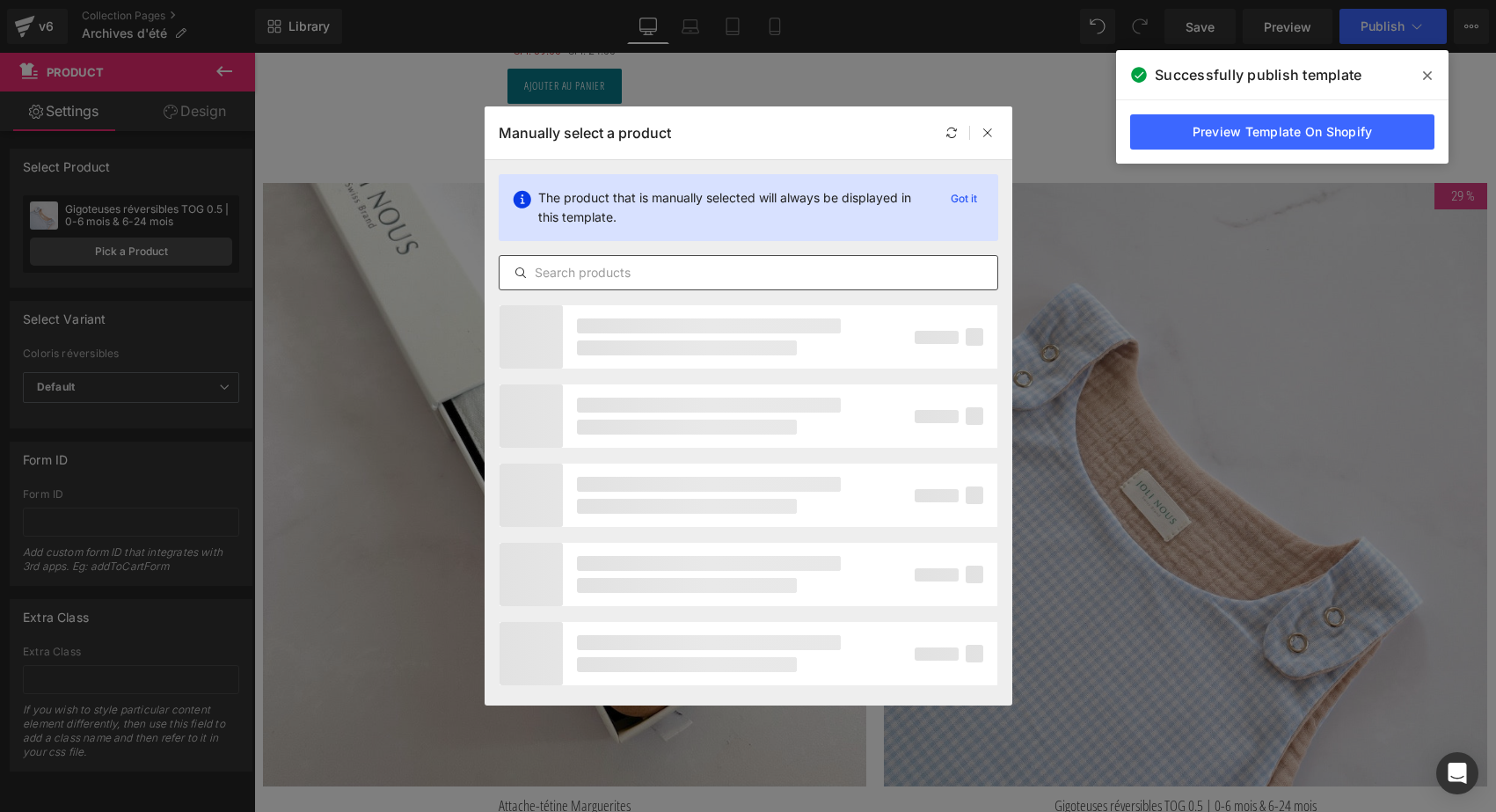
click at [610, 264] on input "text" at bounding box center [748, 273] width 498 height 22
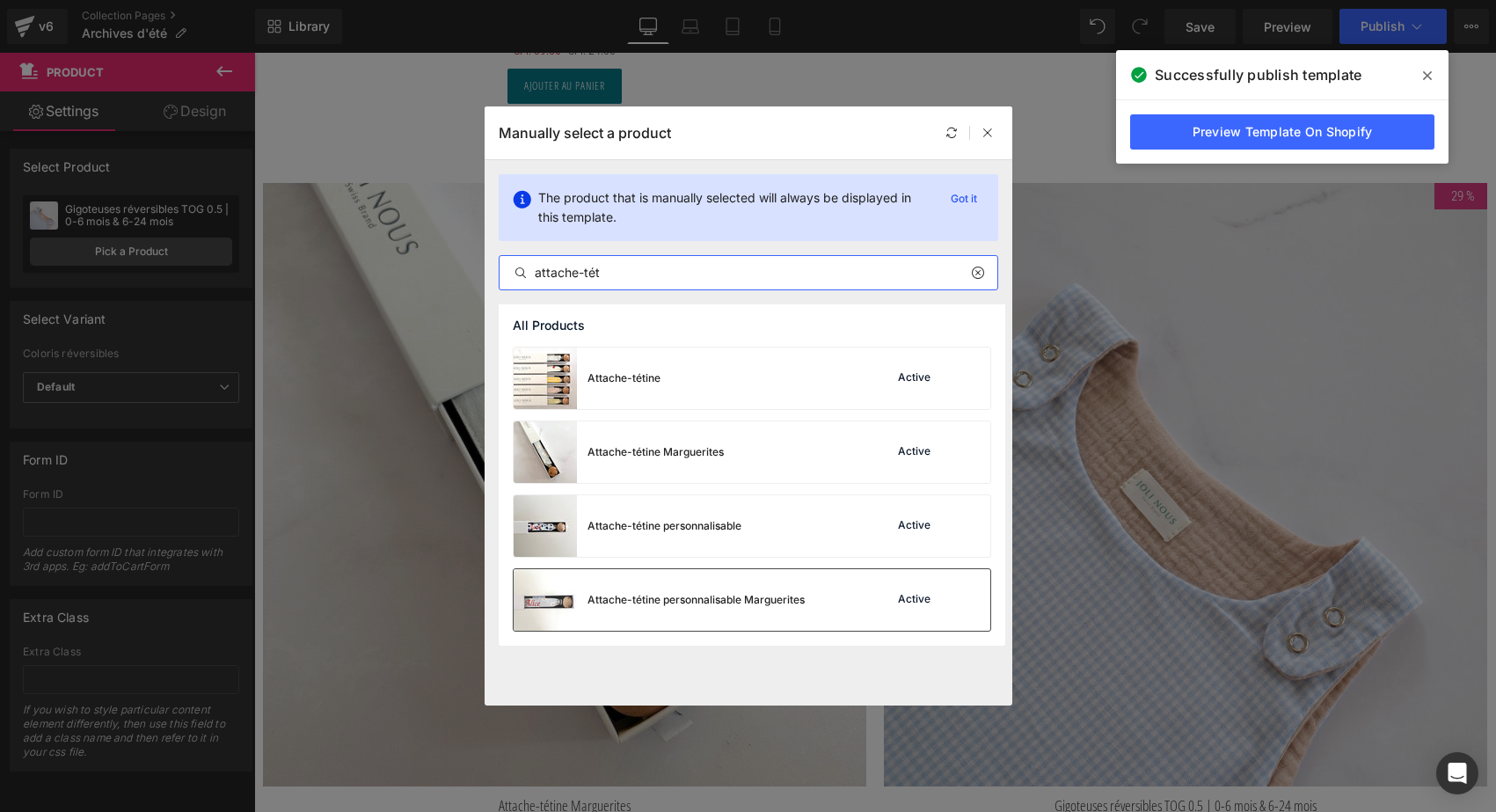
type input "attache-tét"
click at [695, 597] on div "Attache-tétine personnalisable Marguerites" at bounding box center [696, 600] width 217 height 16
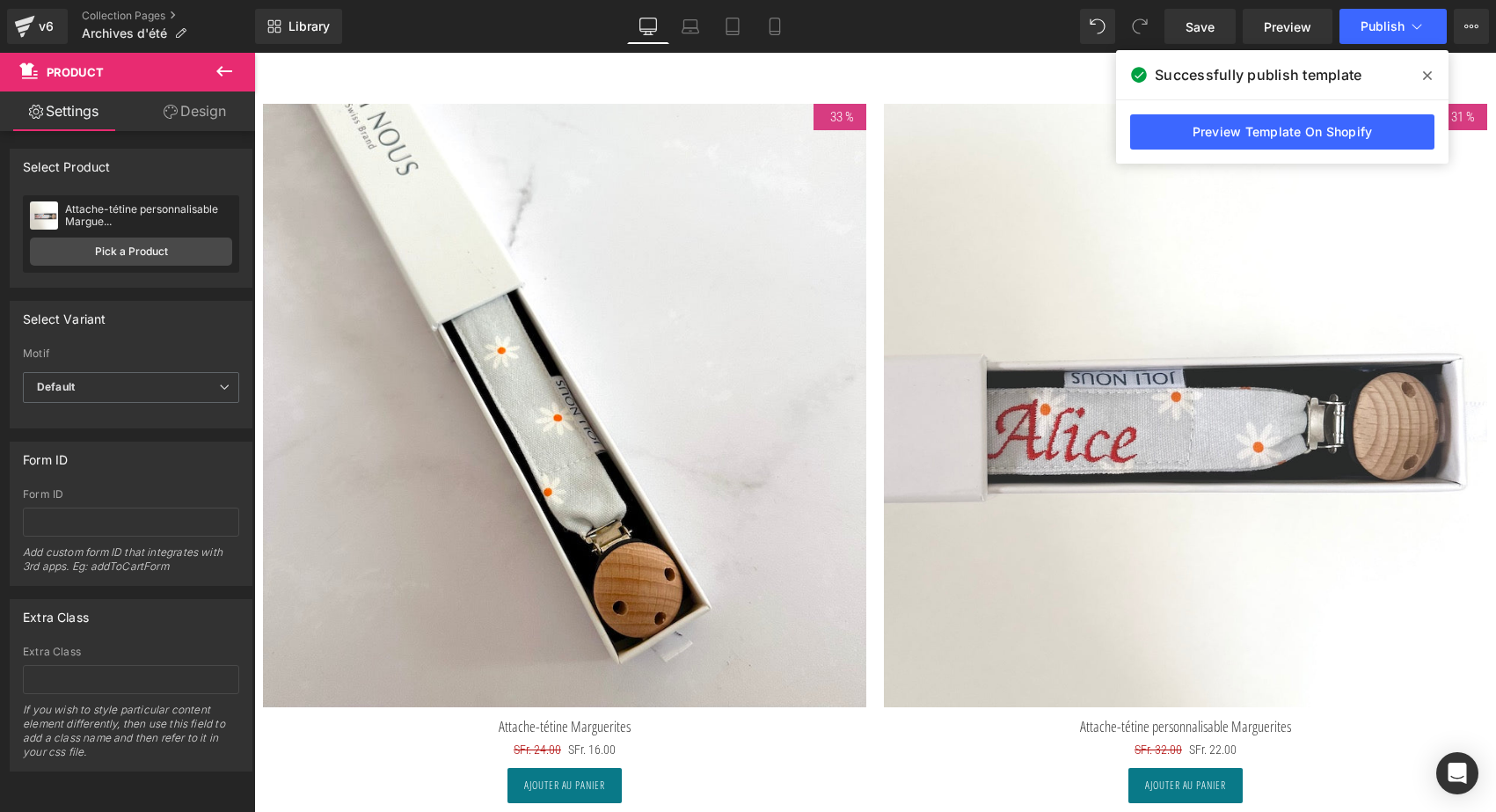
scroll to position [9664, 0]
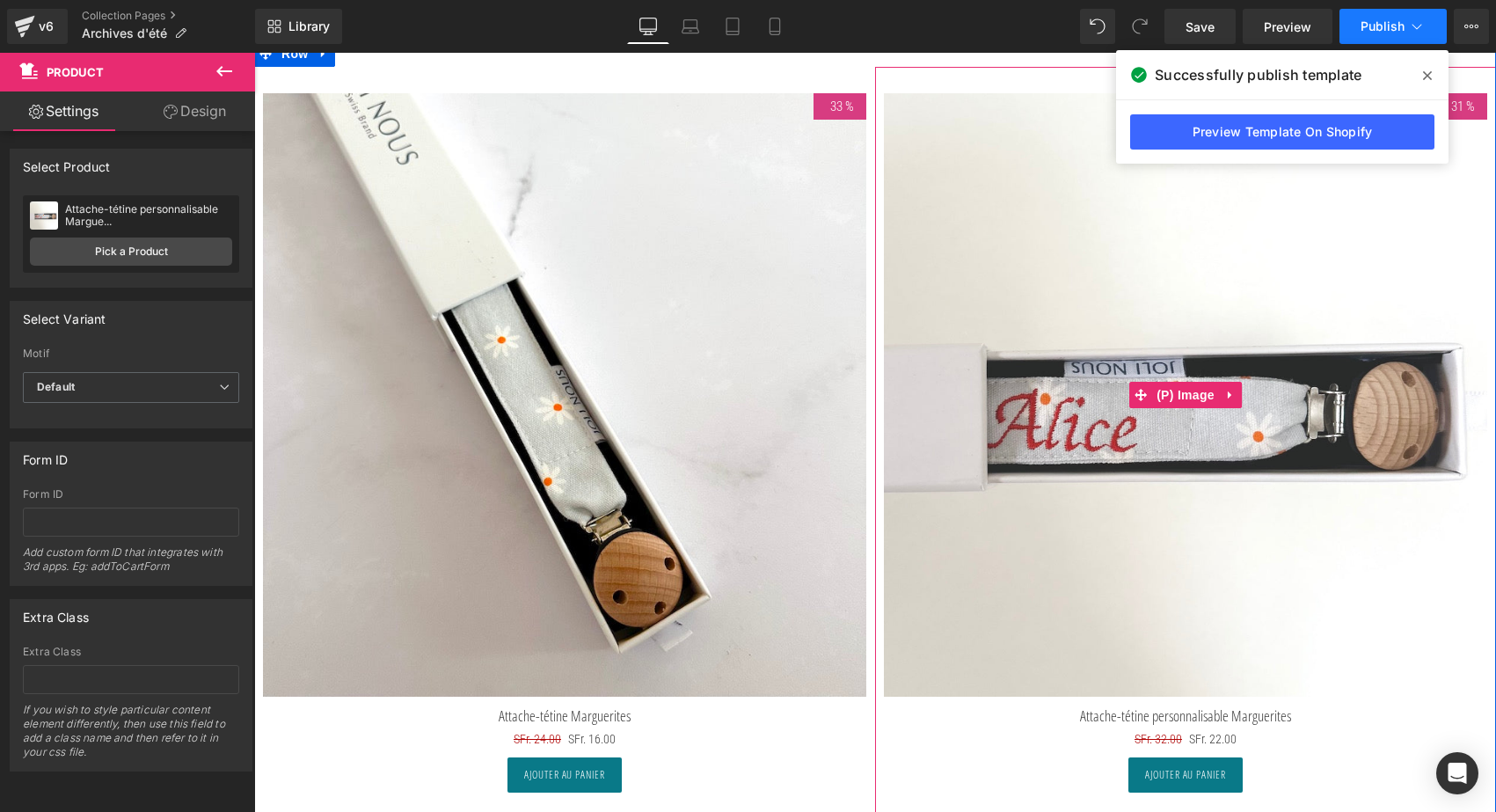
click at [1394, 30] on span "Publish" at bounding box center [1383, 26] width 44 height 14
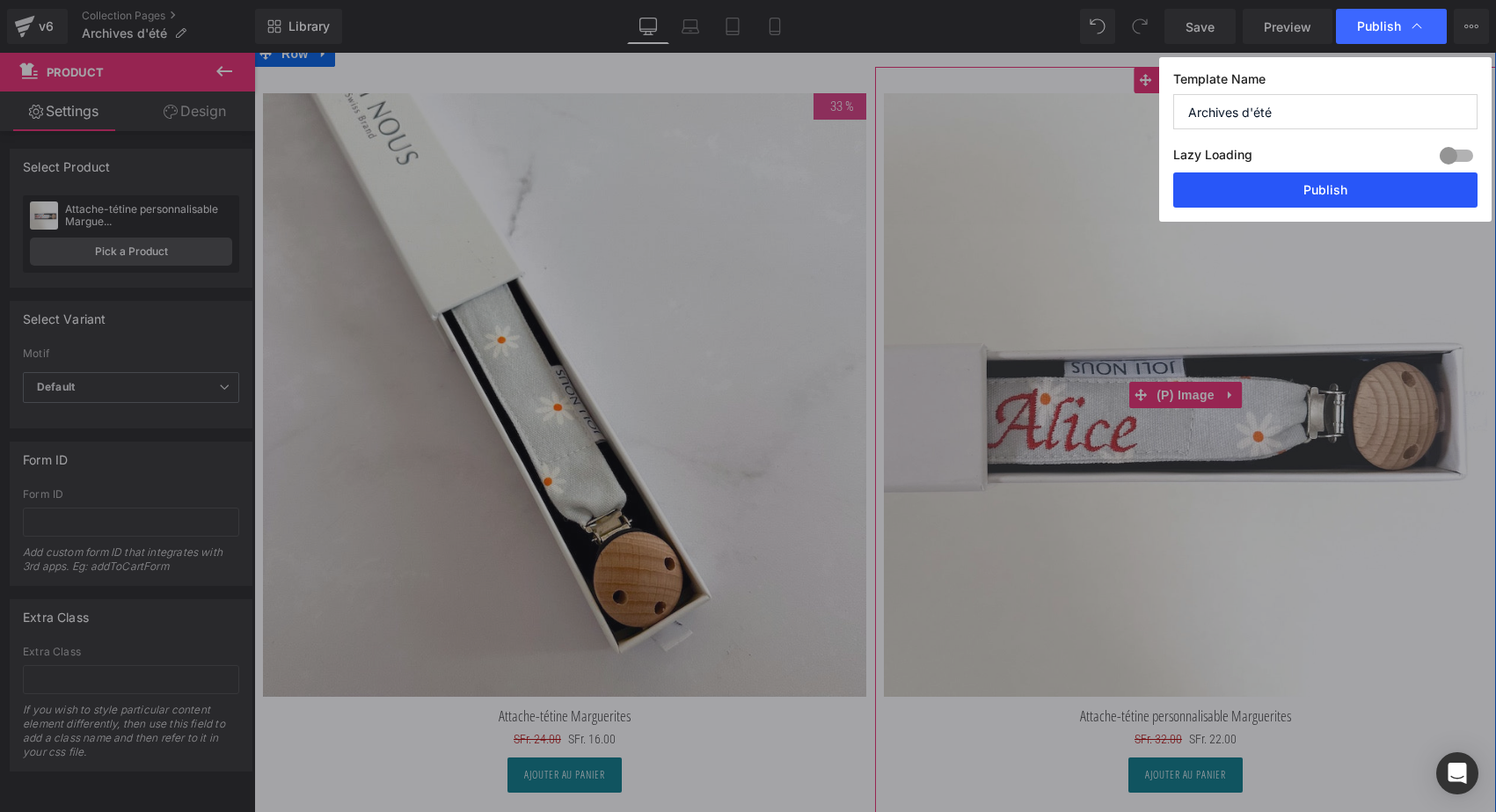
click at [1335, 204] on button "Publish" at bounding box center [1325, 190] width 304 height 35
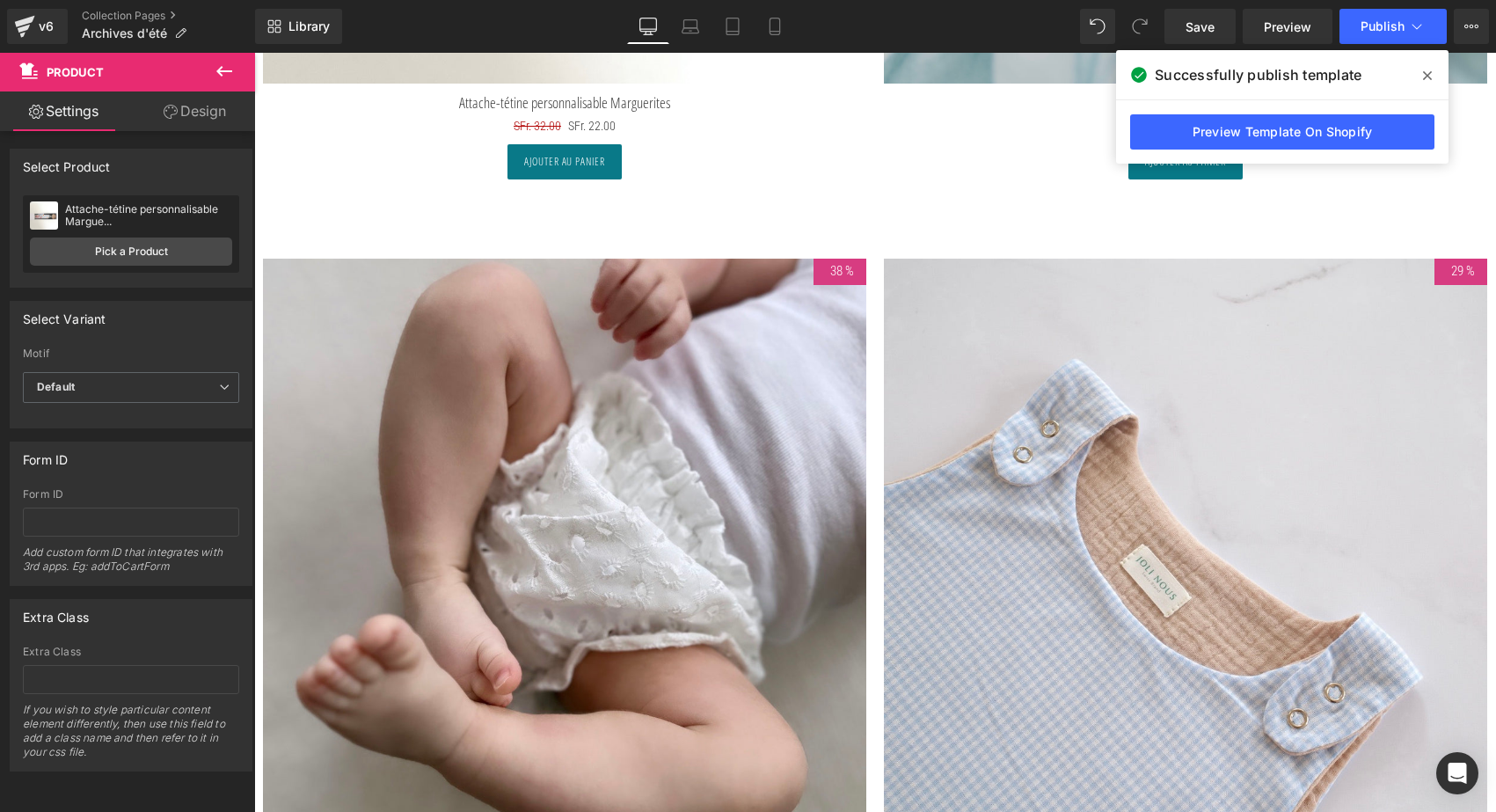
scroll to position [8533, 0]
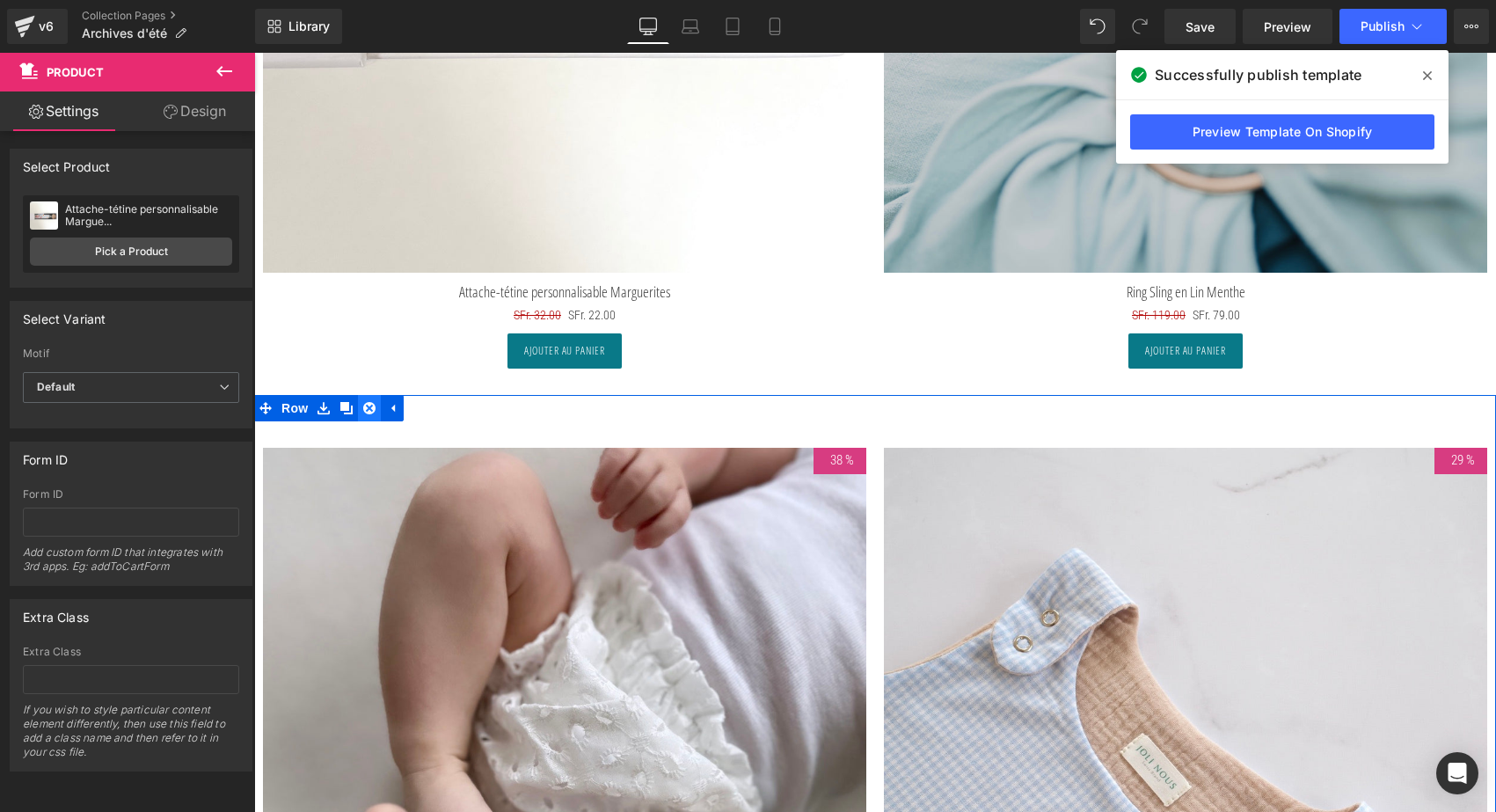
click at [371, 404] on icon at bounding box center [369, 408] width 13 height 13
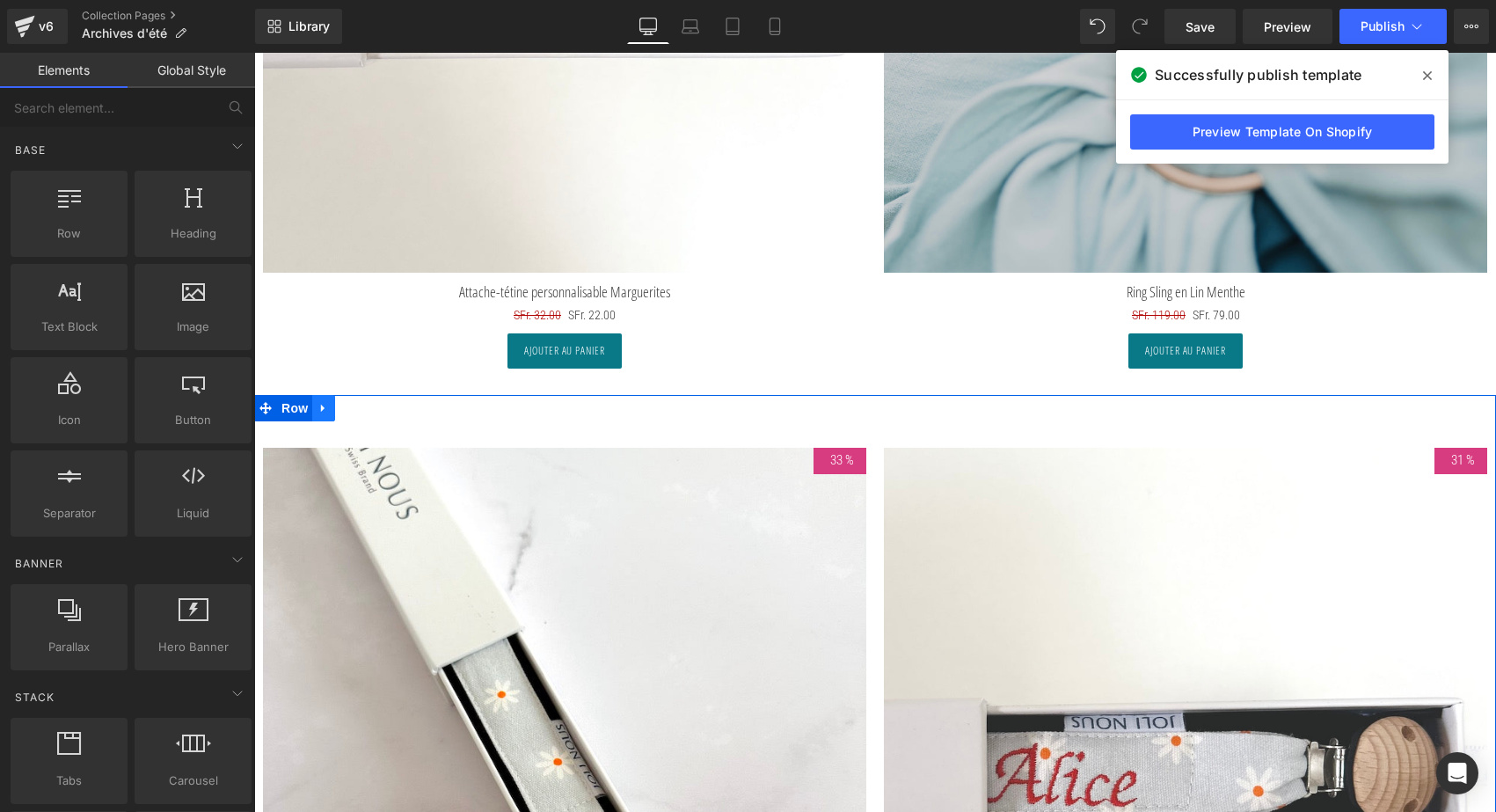
click at [325, 401] on icon at bounding box center [323, 407] width 13 height 13
click at [363, 402] on icon at bounding box center [369, 408] width 13 height 13
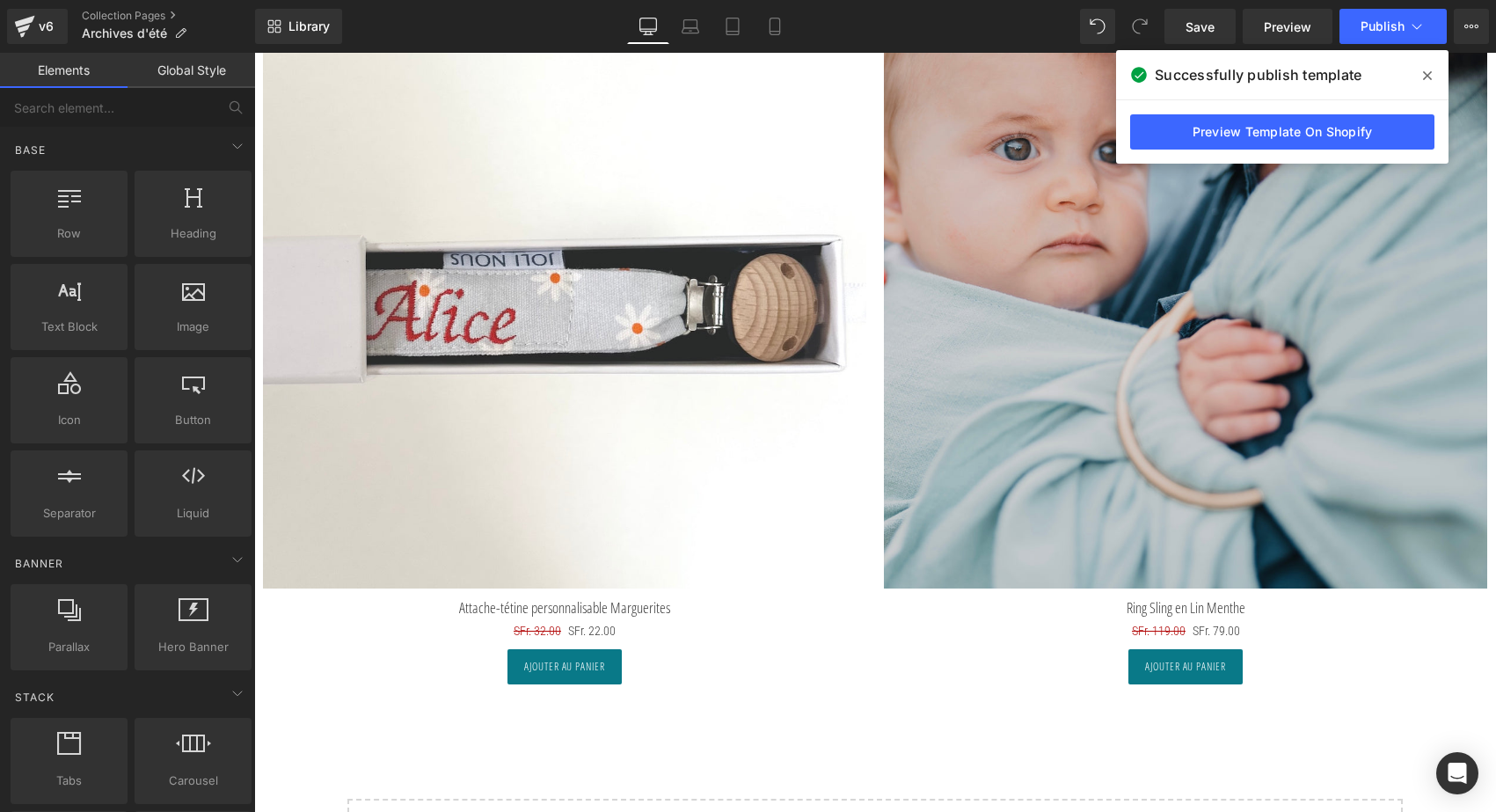
scroll to position [8139, 0]
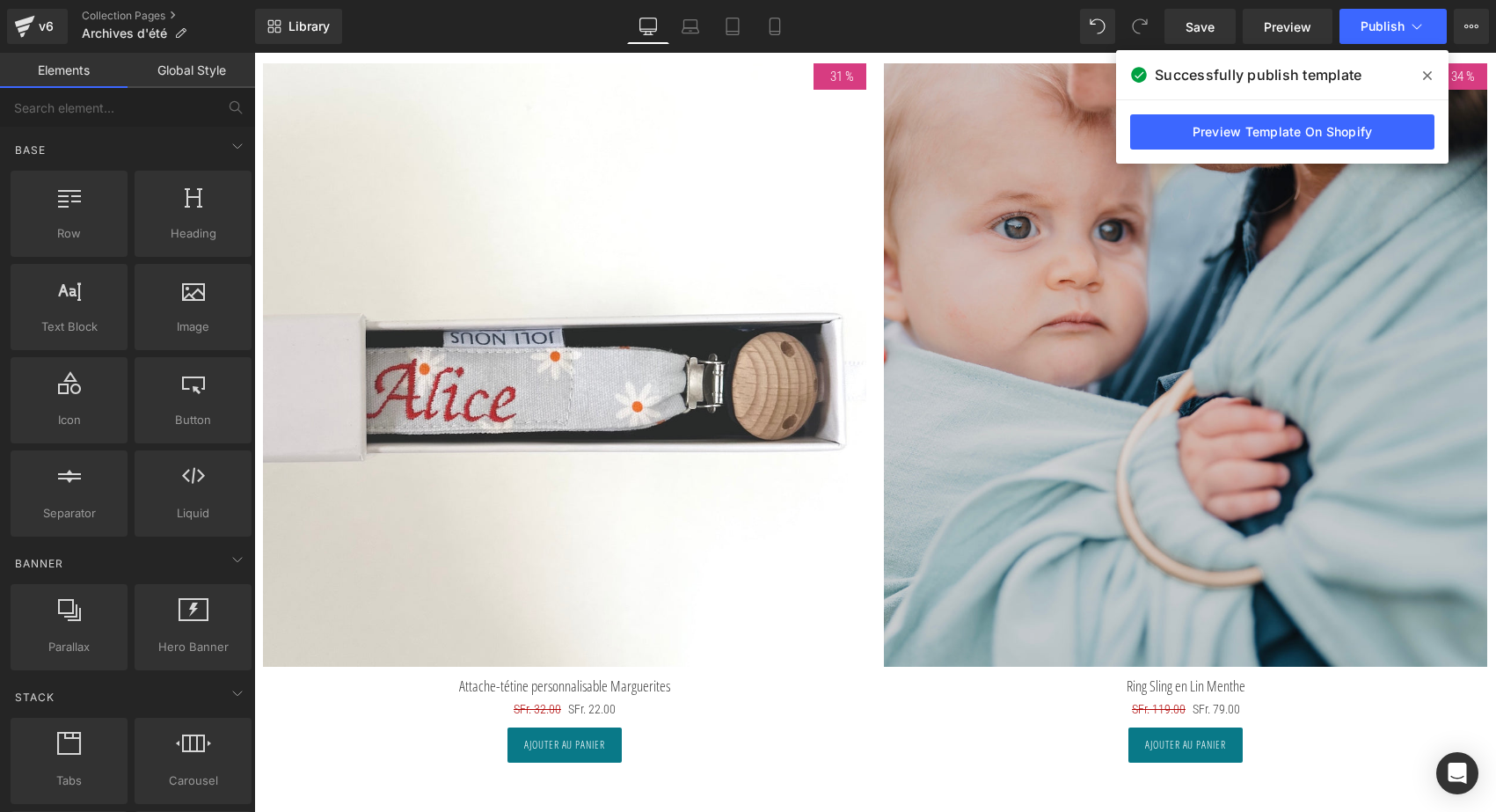
click at [482, 351] on img at bounding box center [565, 365] width 604 height 604
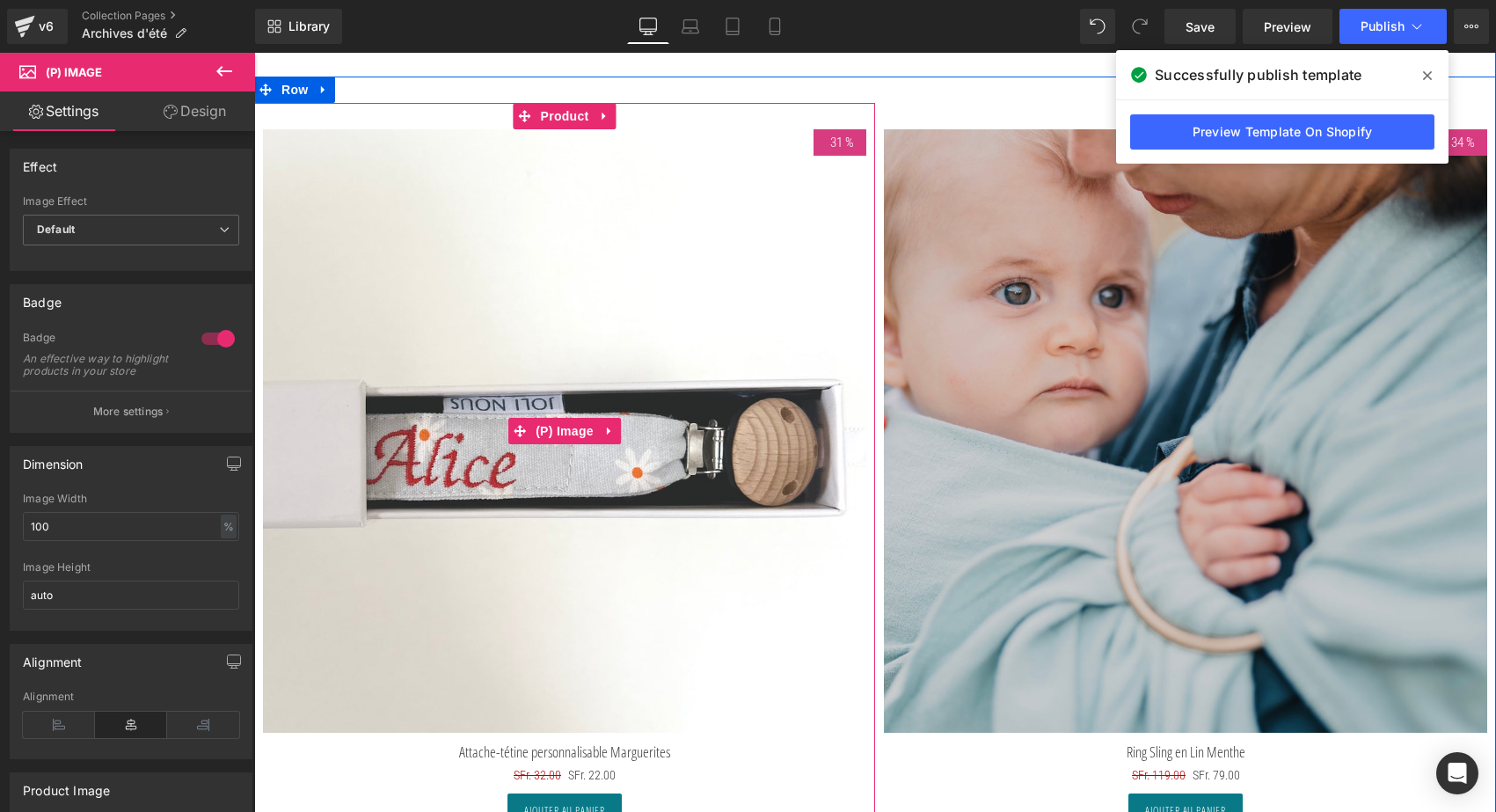
scroll to position [8000, 0]
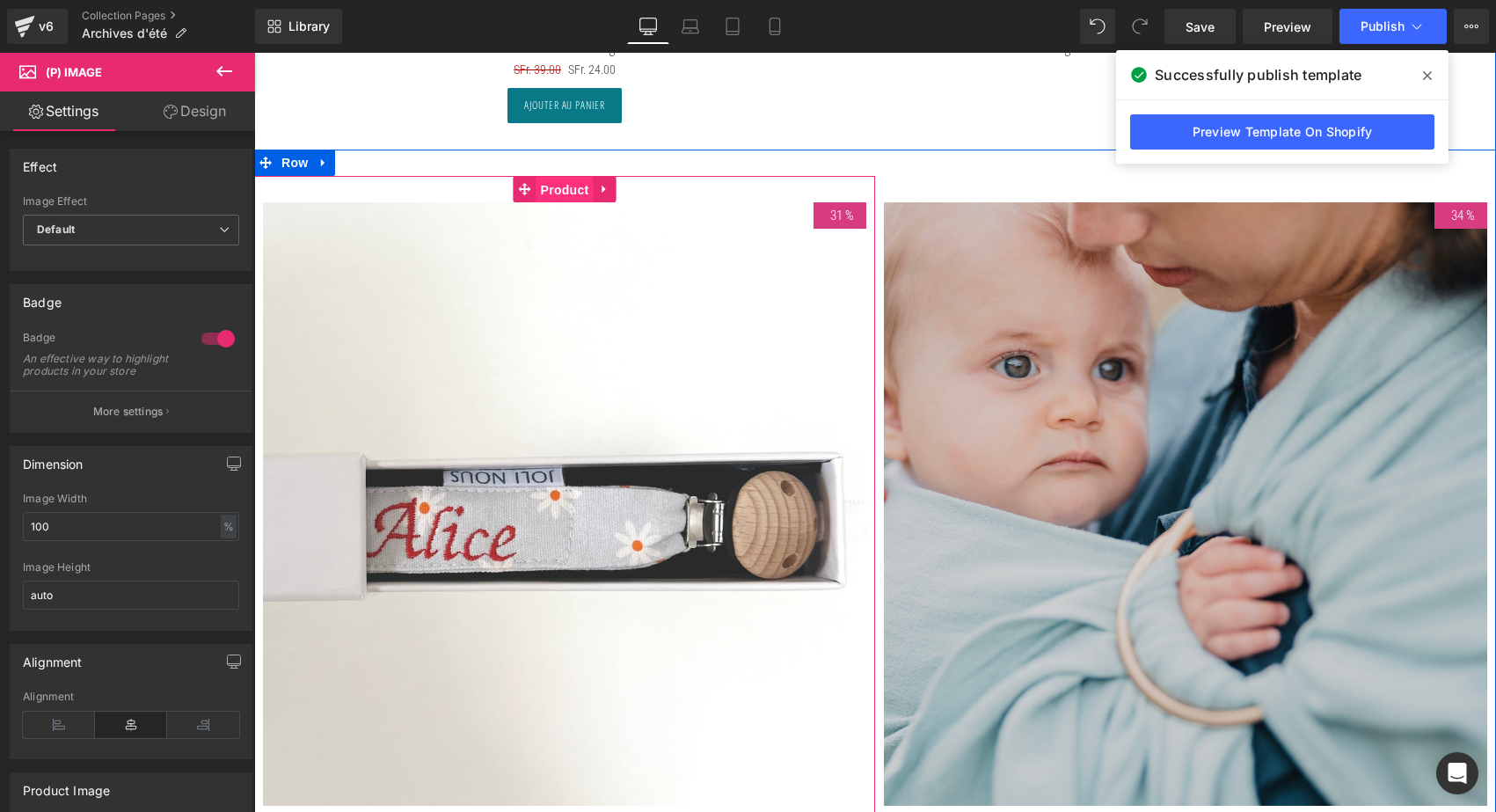
click at [562, 183] on span "Product" at bounding box center [565, 190] width 57 height 26
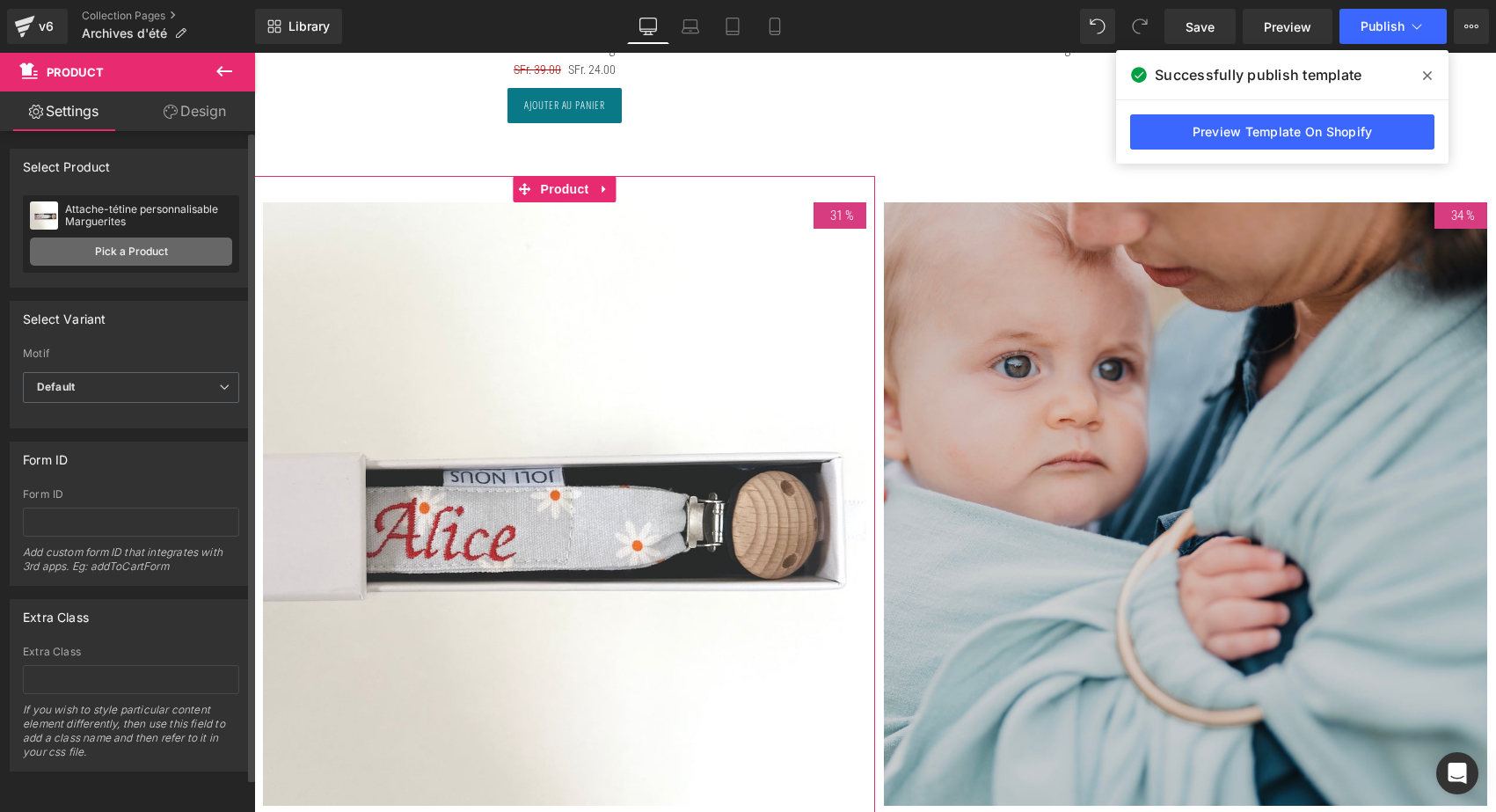
click at [138, 254] on link "Pick a Product" at bounding box center [131, 251] width 203 height 28
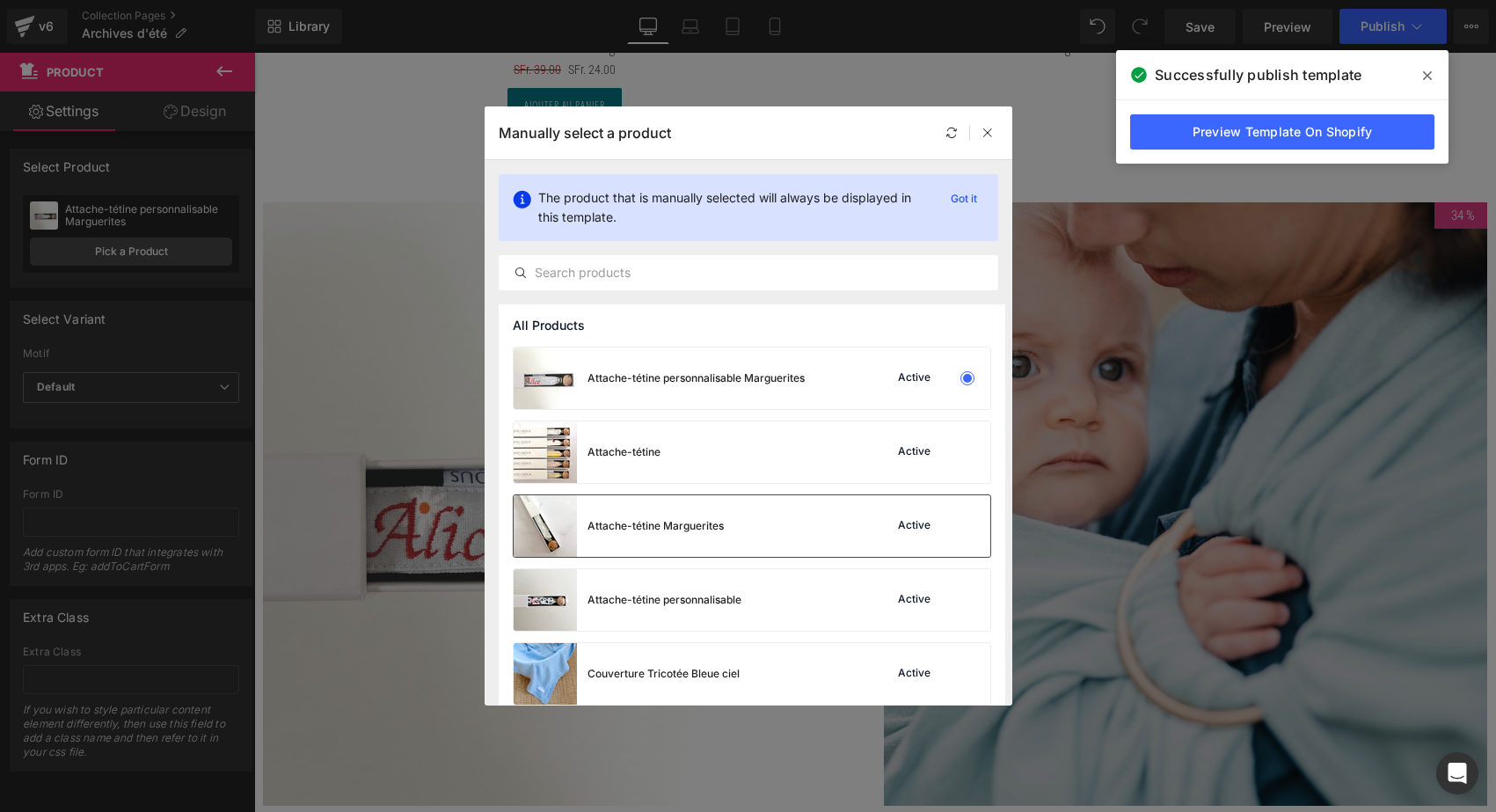
click at [722, 530] on div "Attache-tétine Marguerites" at bounding box center [655, 525] width 136 height 16
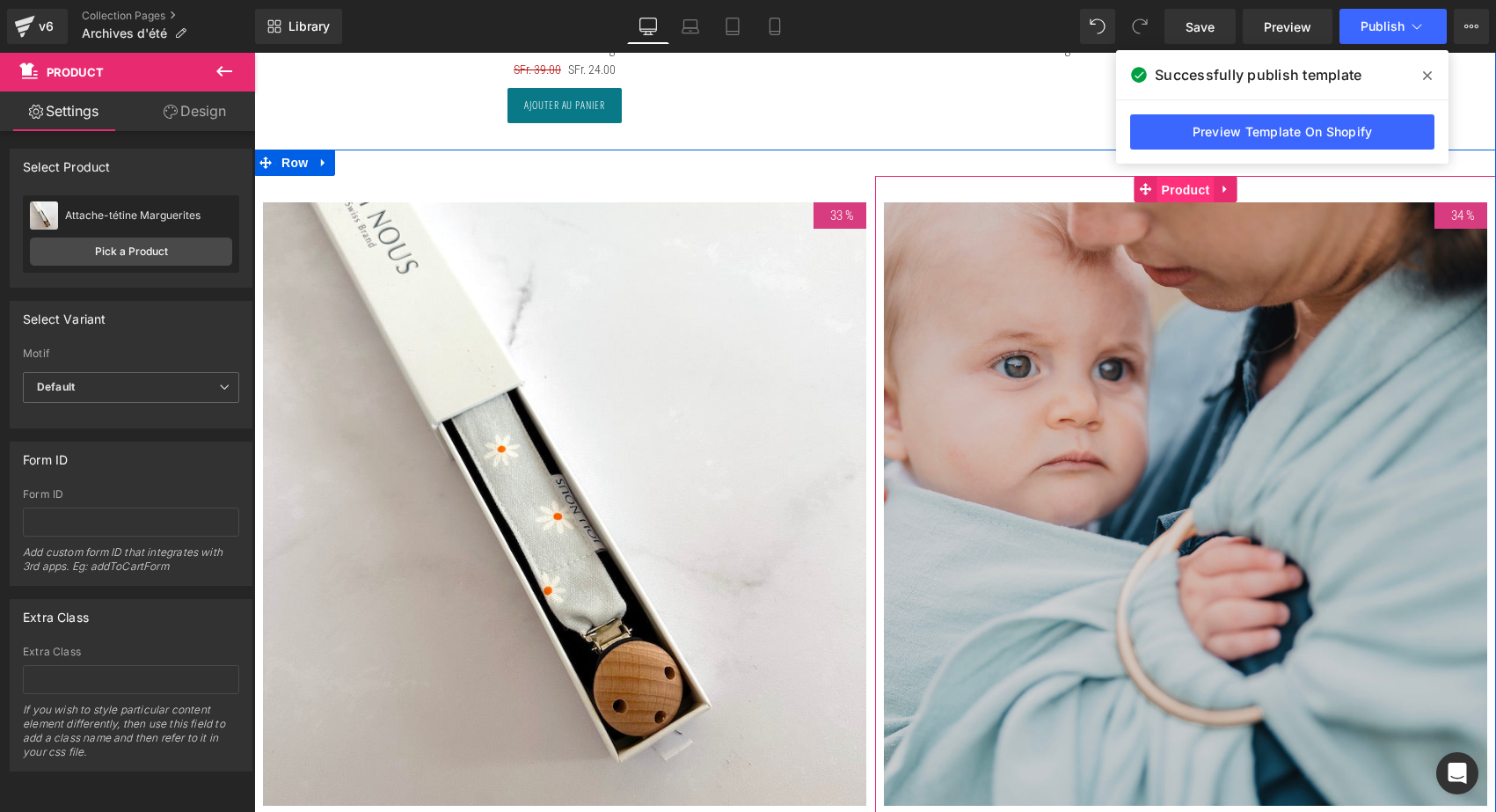
click at [1187, 184] on span "Product" at bounding box center [1186, 190] width 57 height 26
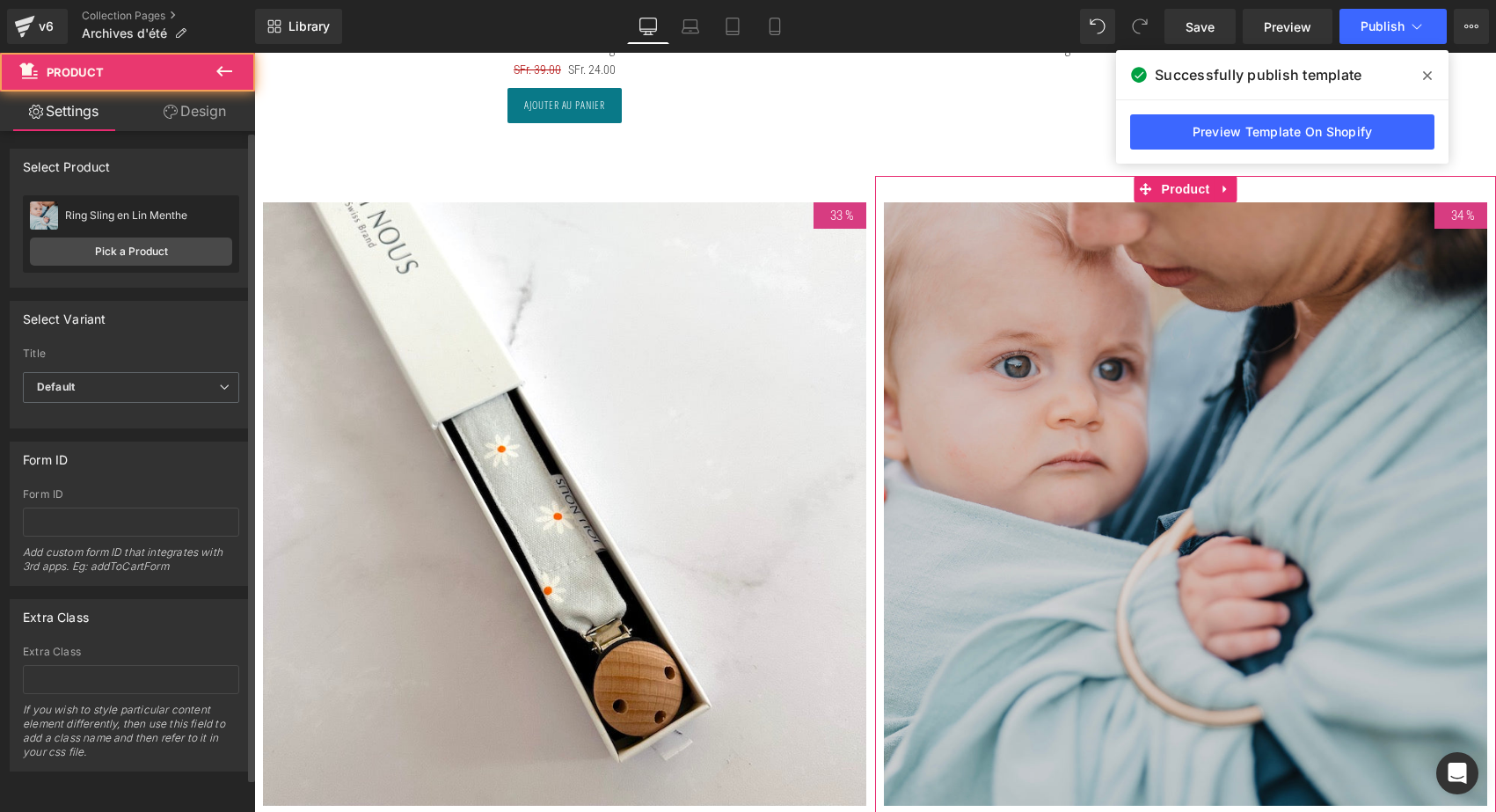
click at [155, 235] on div "Ring Sling en Lin Menthe Ring Sling en Lin Menthe Pick a Product" at bounding box center [130, 234] width 216 height 77
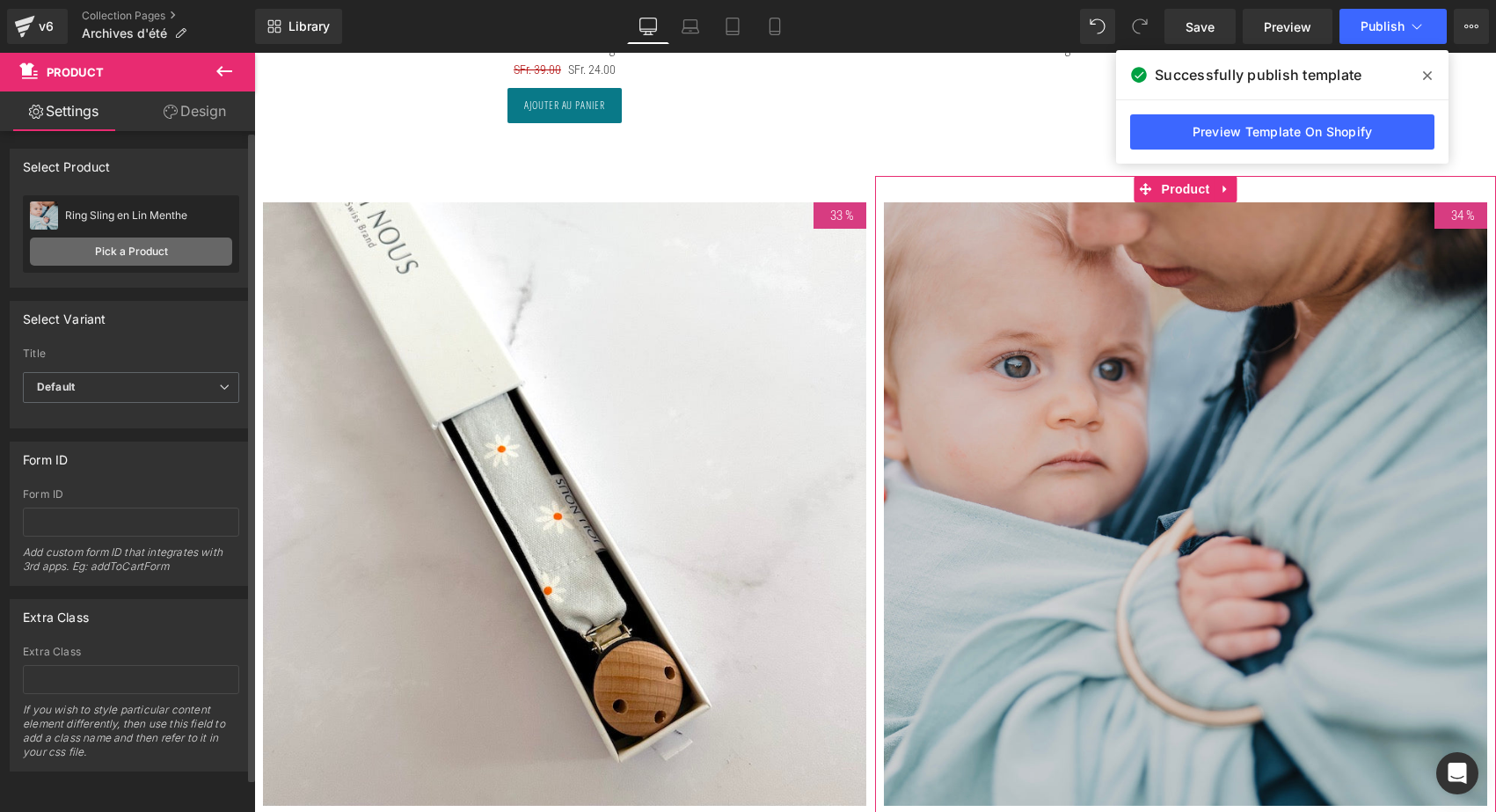
click at [145, 248] on link "Pick a Product" at bounding box center [131, 251] width 203 height 28
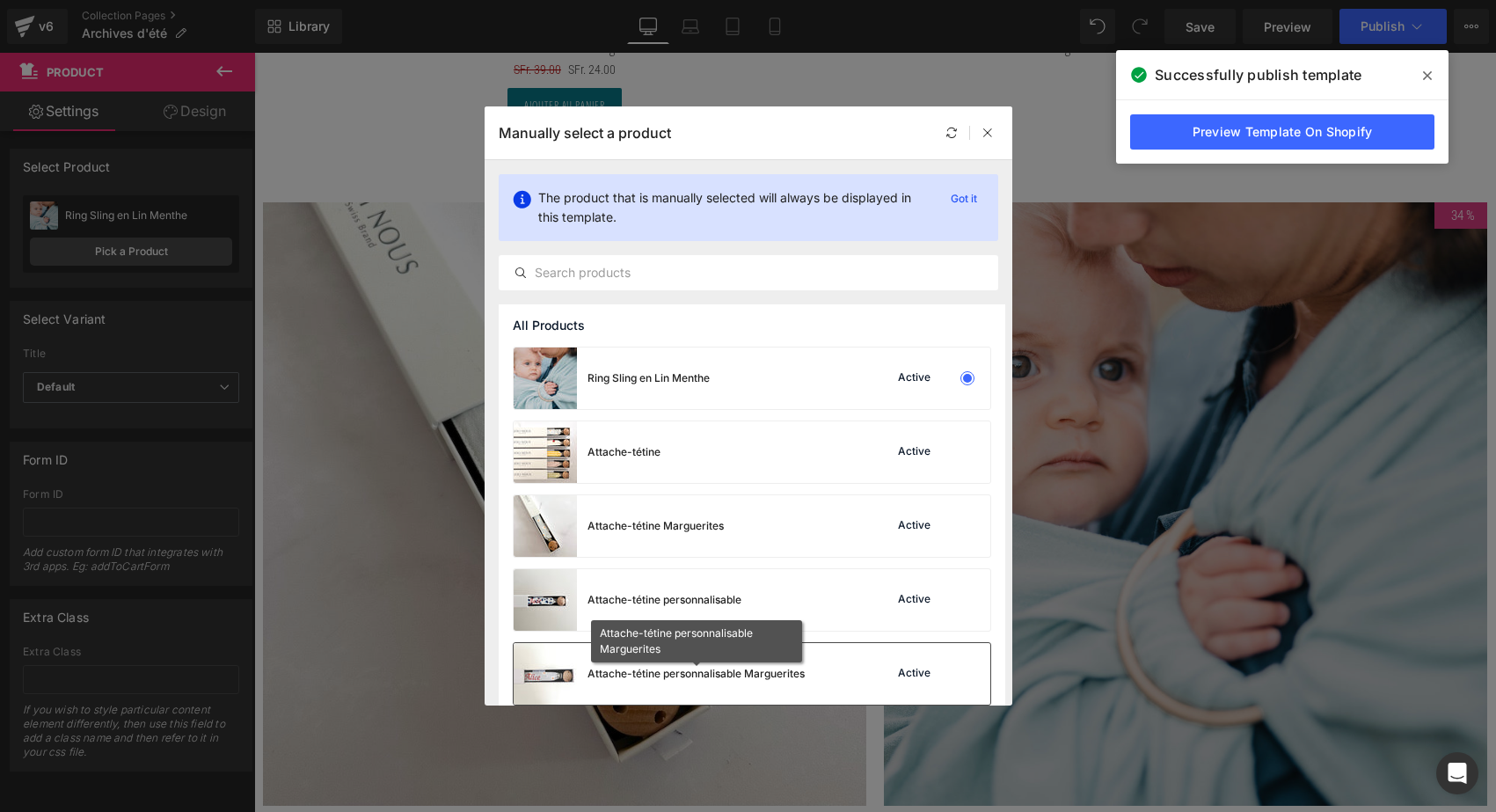
click at [718, 667] on div "Attache-tétine personnalisable Marguerites" at bounding box center [696, 673] width 217 height 16
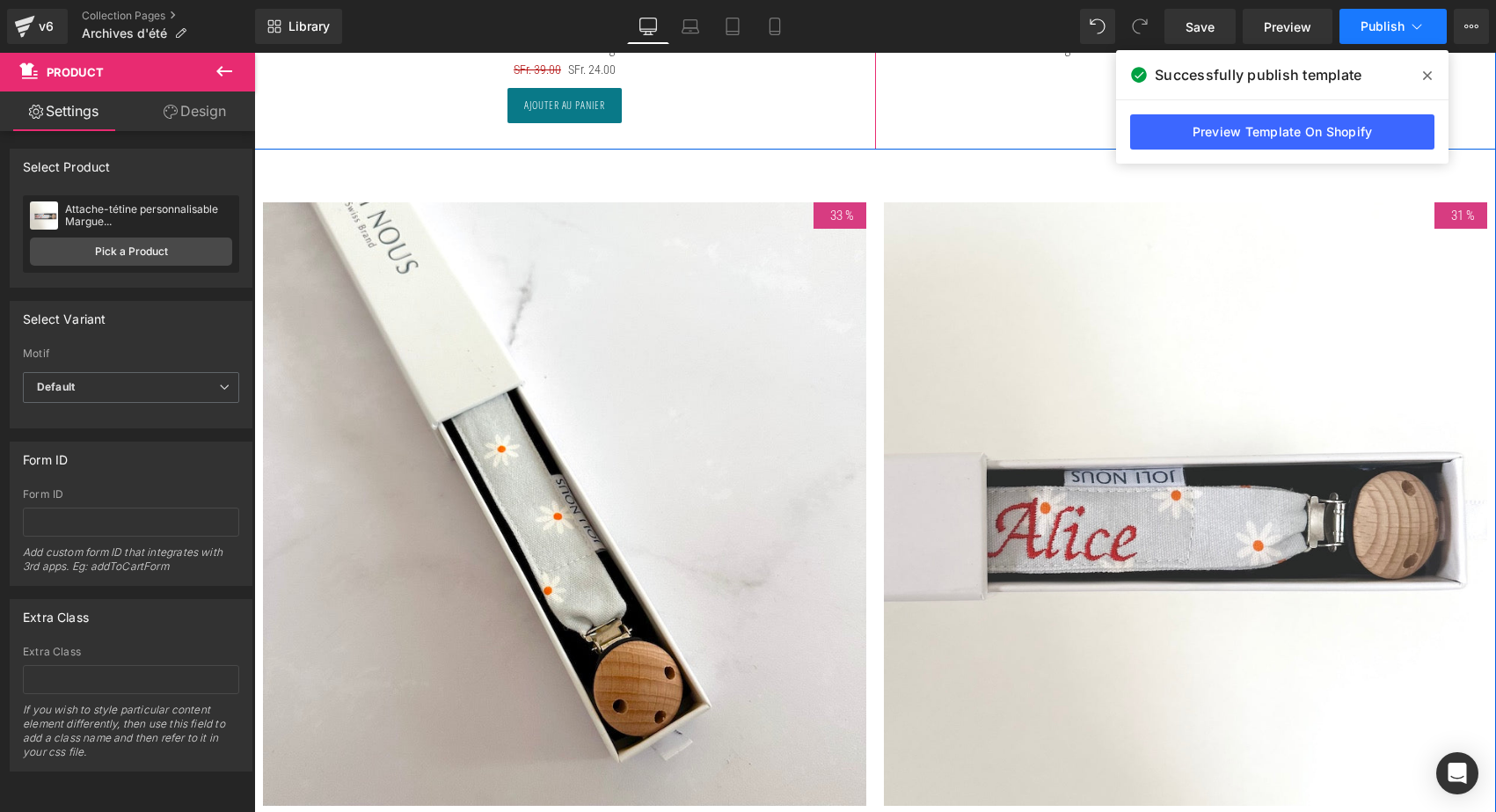
click at [1382, 25] on span "Publish" at bounding box center [1383, 26] width 44 height 14
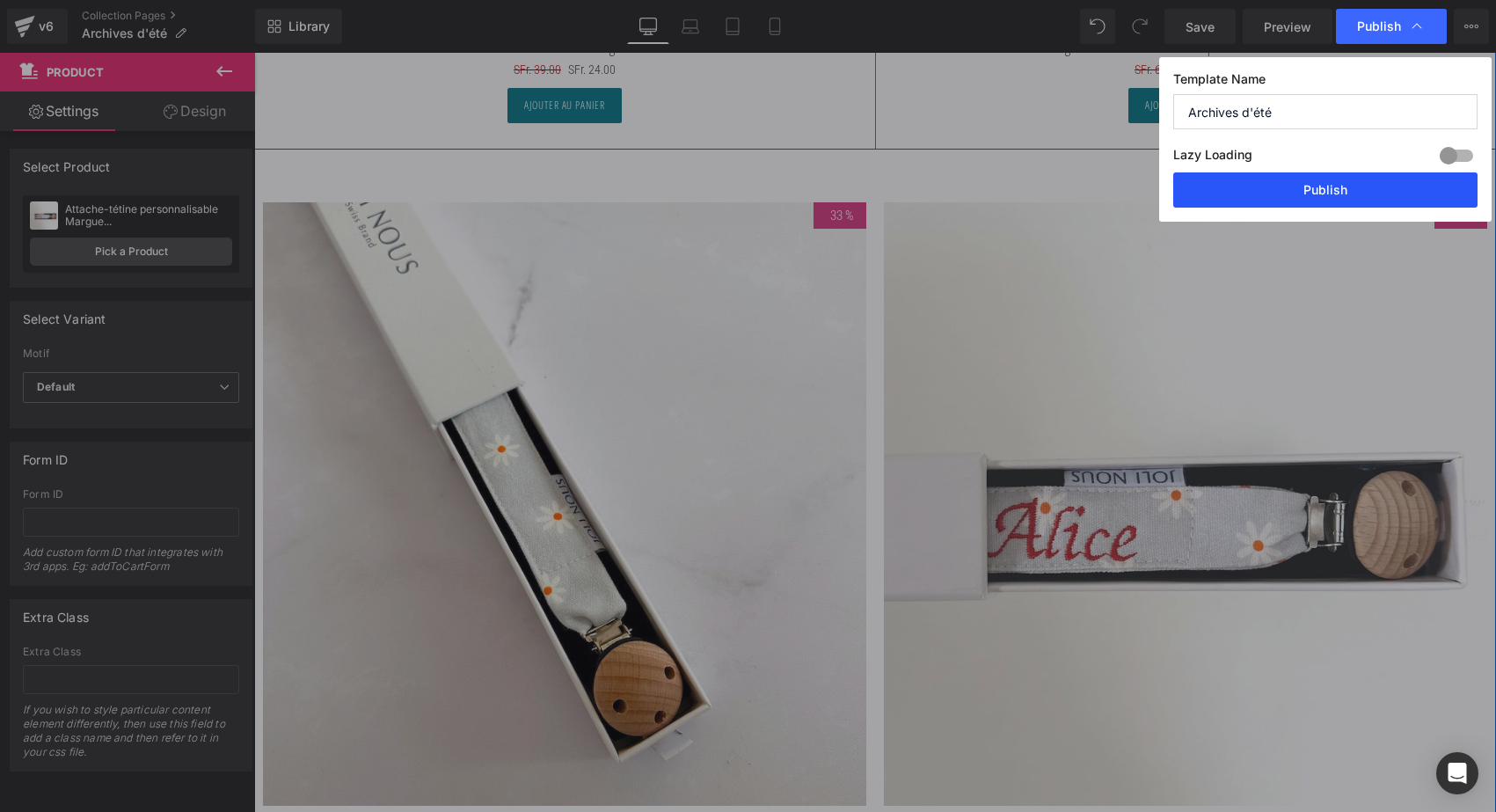
click at [1343, 196] on button "Publish" at bounding box center [1325, 190] width 304 height 35
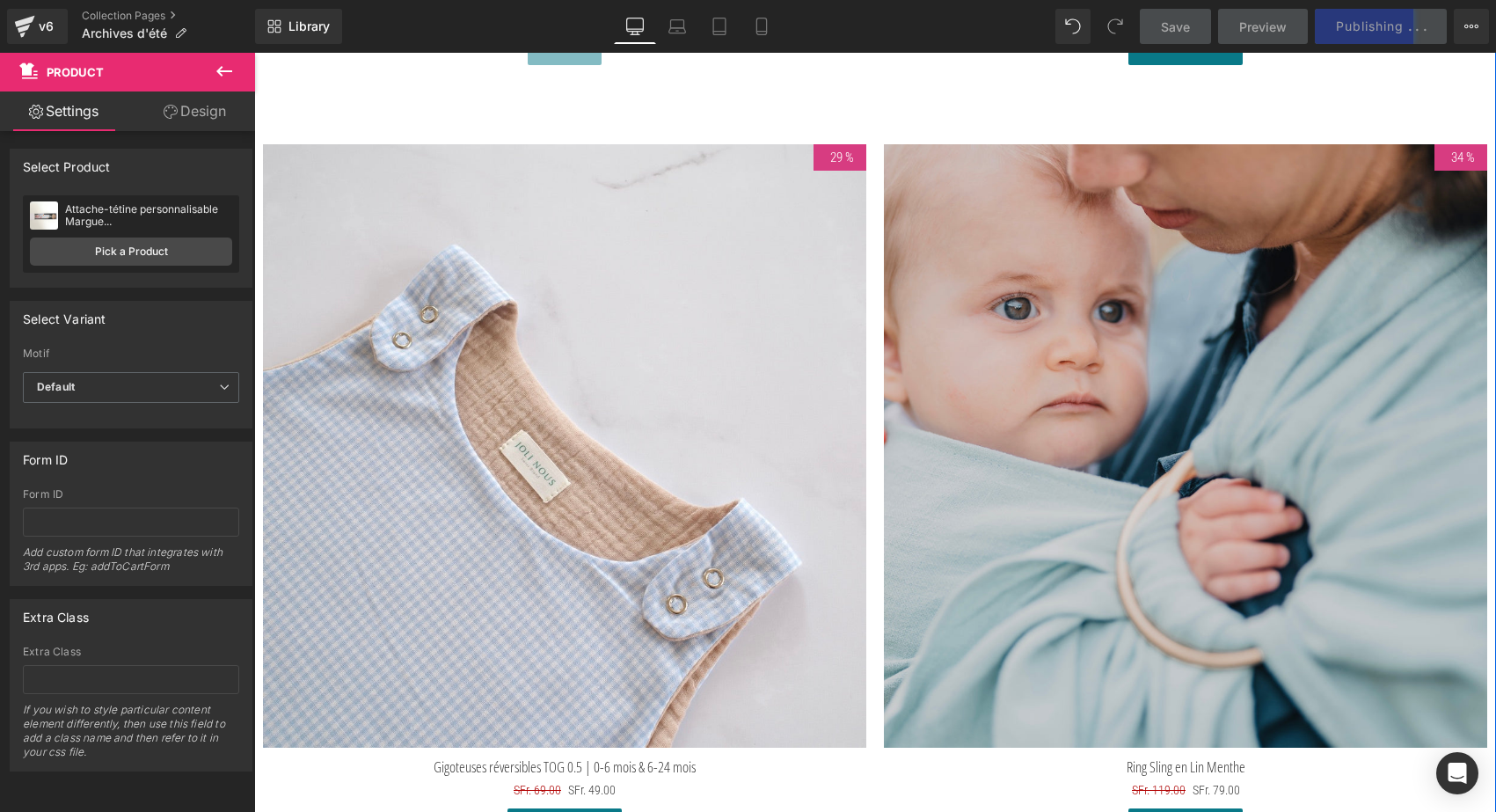
scroll to position [1574, 0]
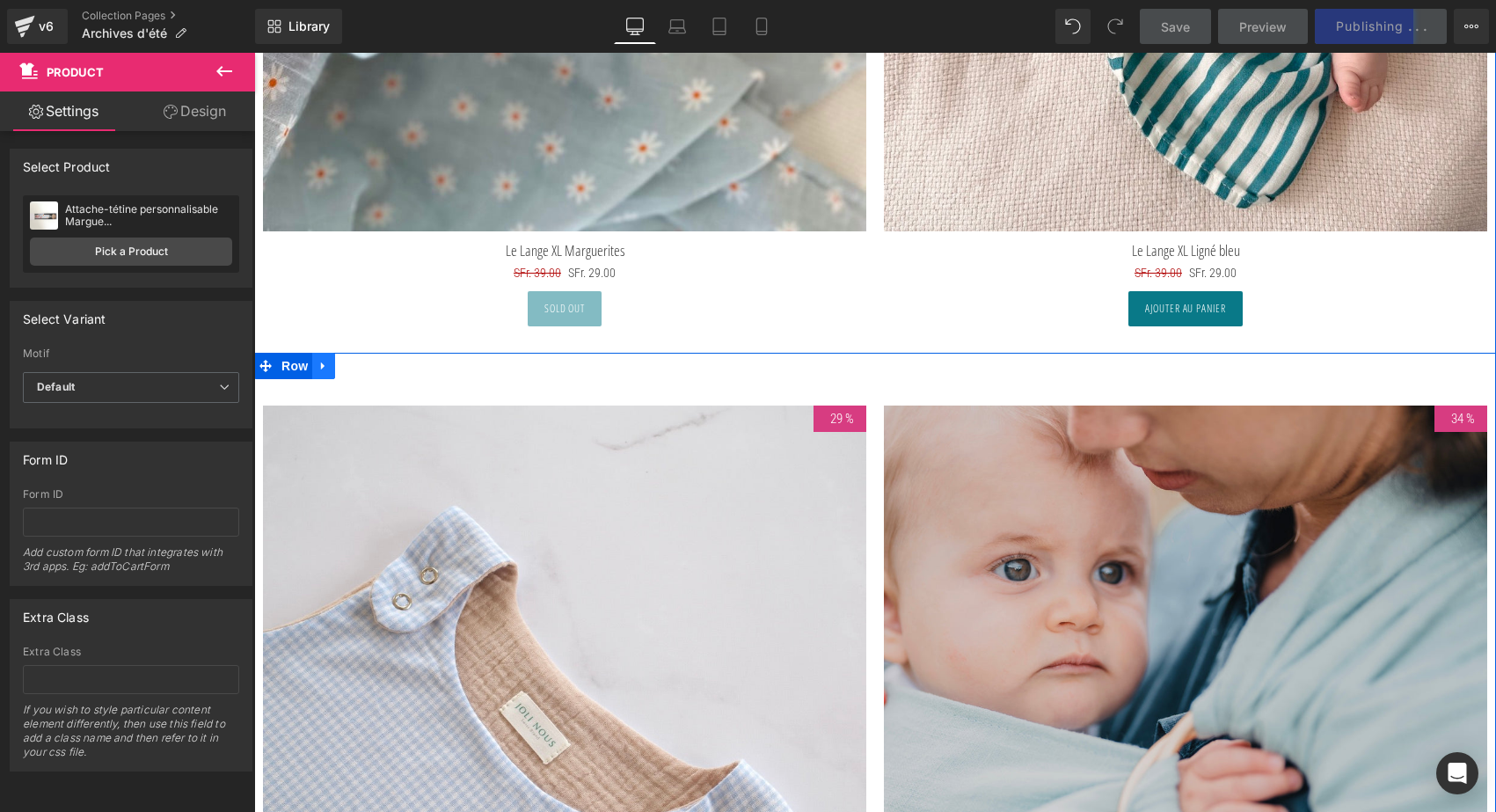
click at [325, 363] on icon at bounding box center [323, 366] width 13 height 13
click at [363, 362] on icon at bounding box center [369, 366] width 13 height 13
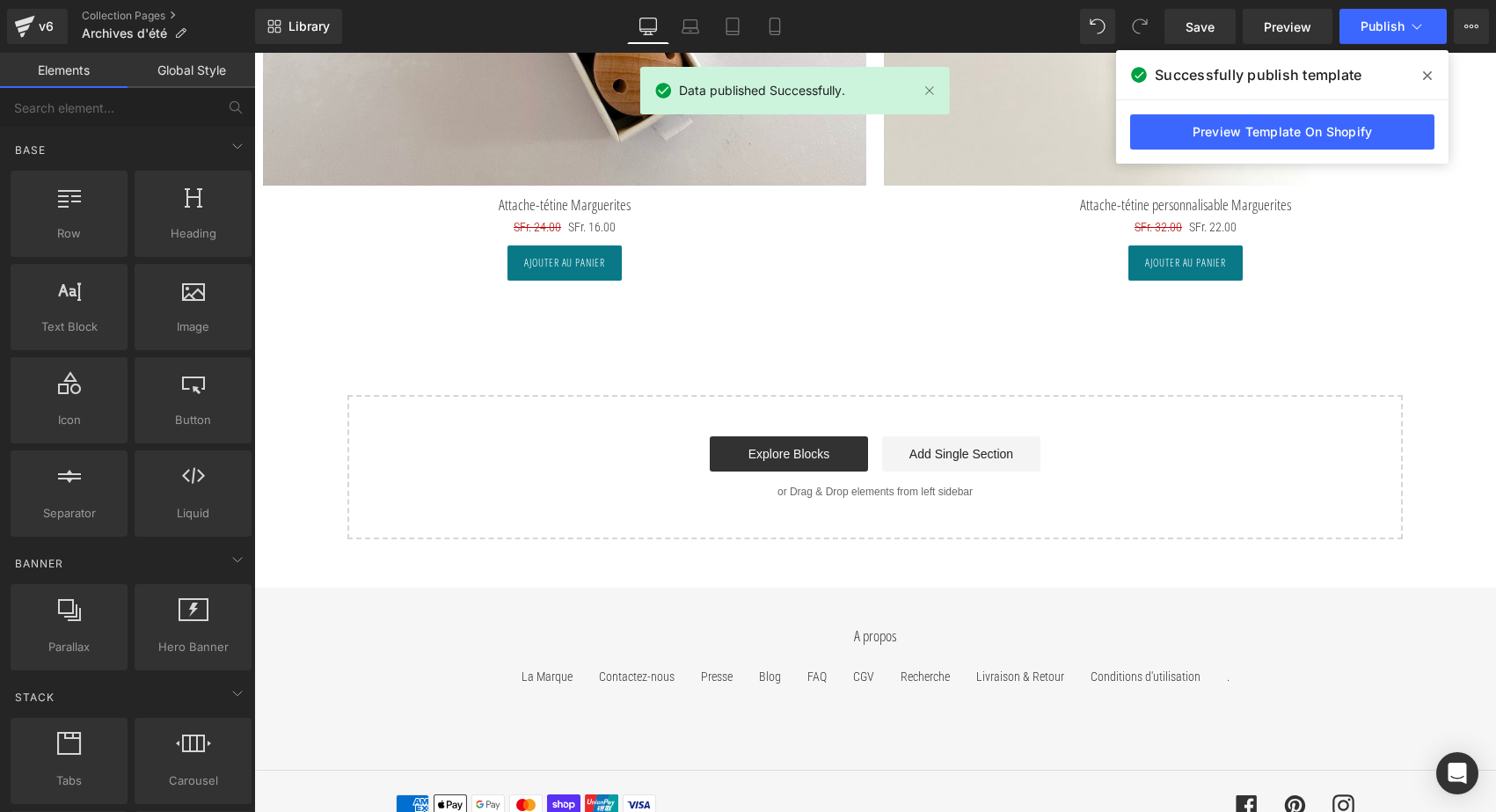
scroll to position [7873, 0]
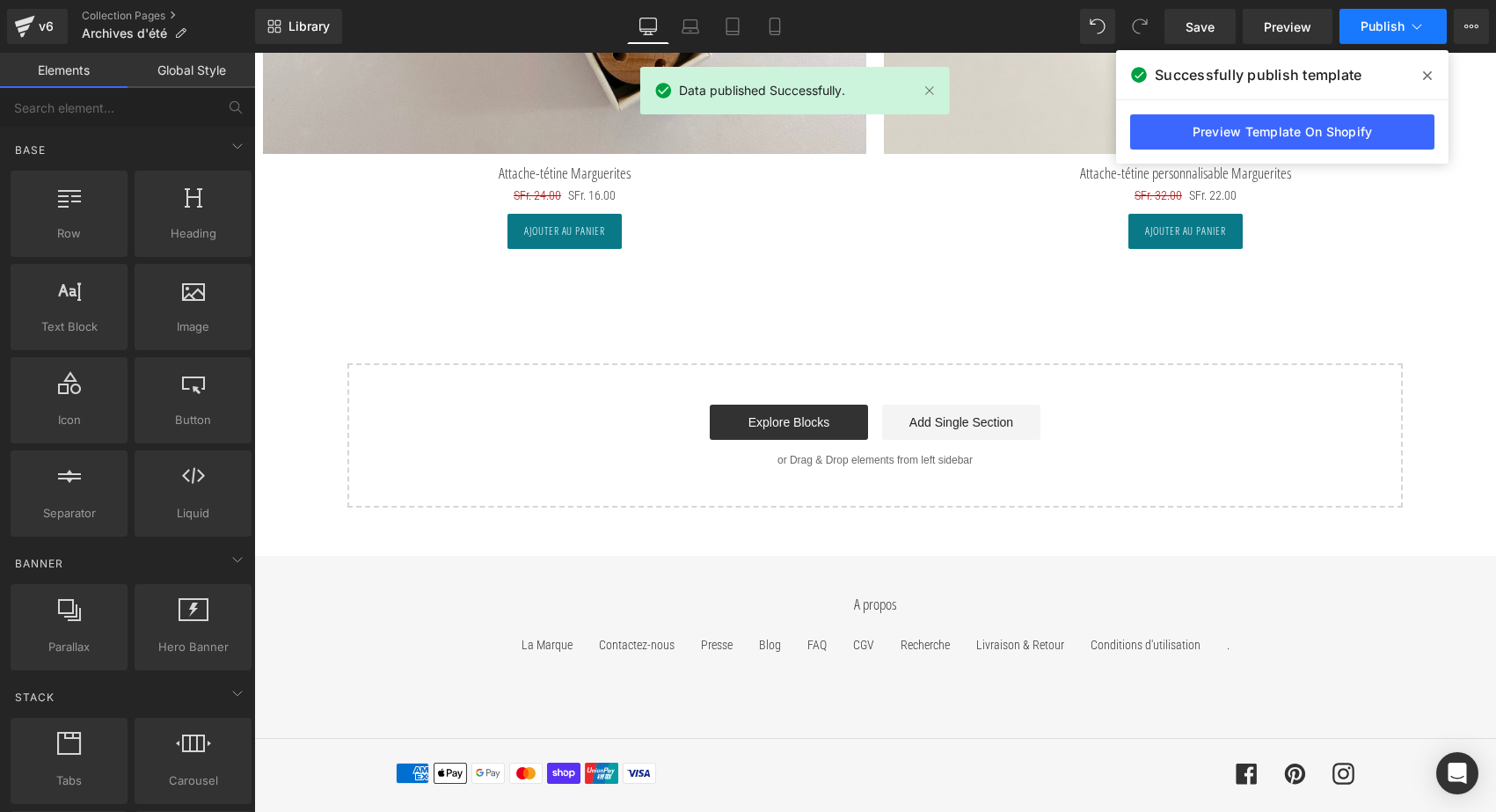
click at [1375, 28] on span "Publish" at bounding box center [1383, 26] width 44 height 14
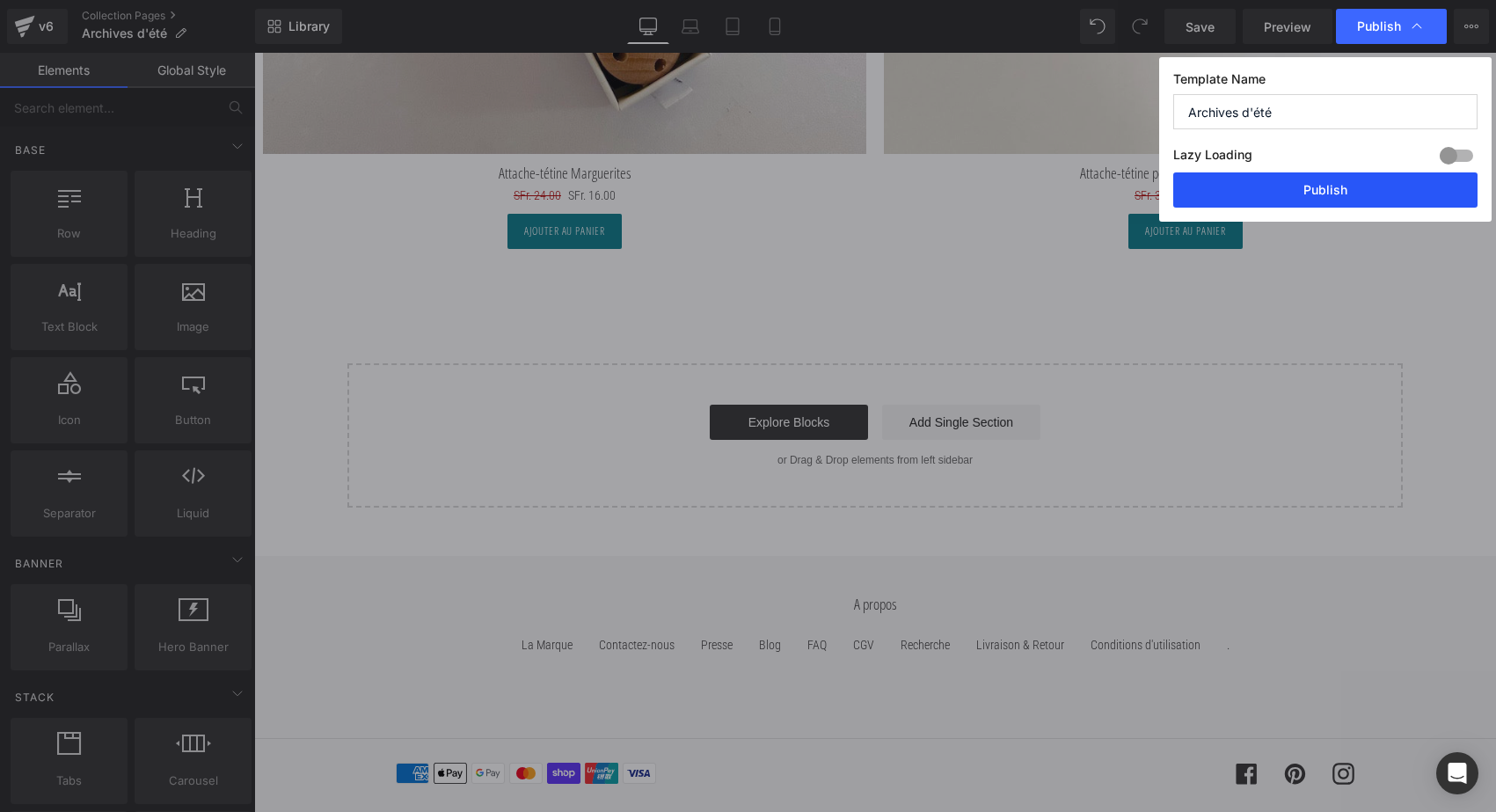
click at [1313, 188] on button "Publish" at bounding box center [1325, 190] width 304 height 35
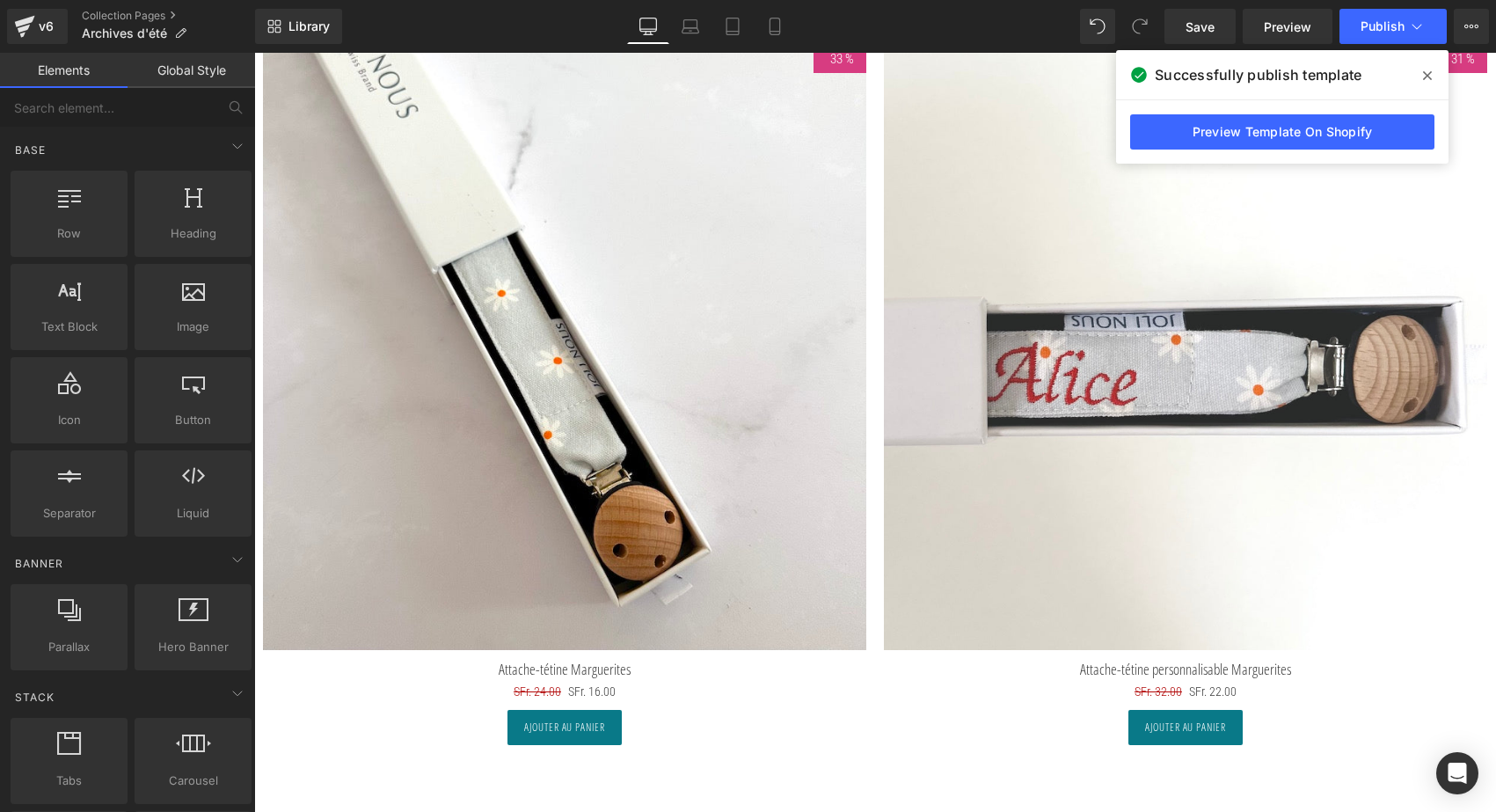
scroll to position [7206, 0]
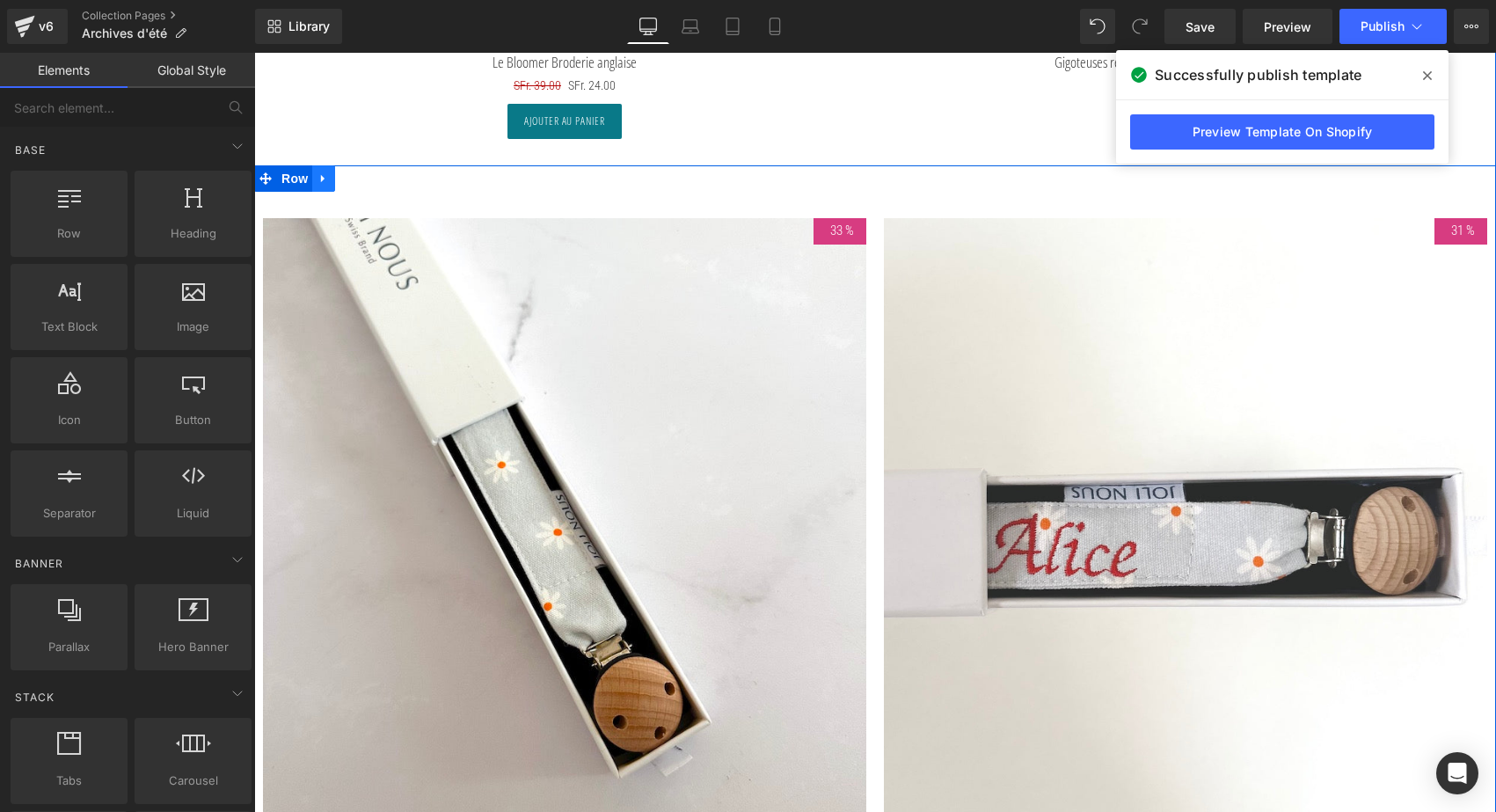
click at [326, 176] on icon at bounding box center [323, 177] width 13 height 13
click at [346, 173] on icon at bounding box center [346, 178] width 13 height 13
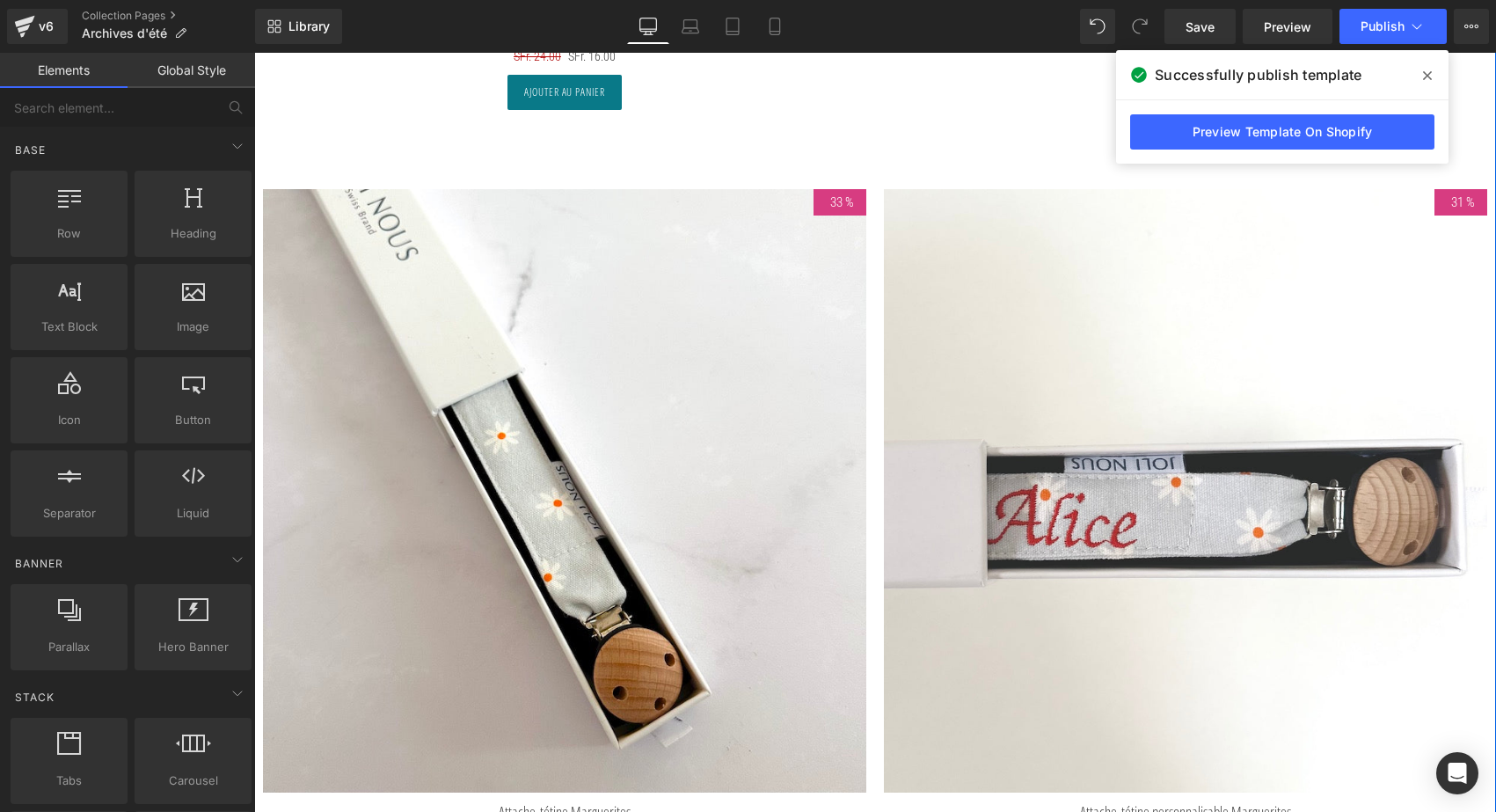
scroll to position [8020, 0]
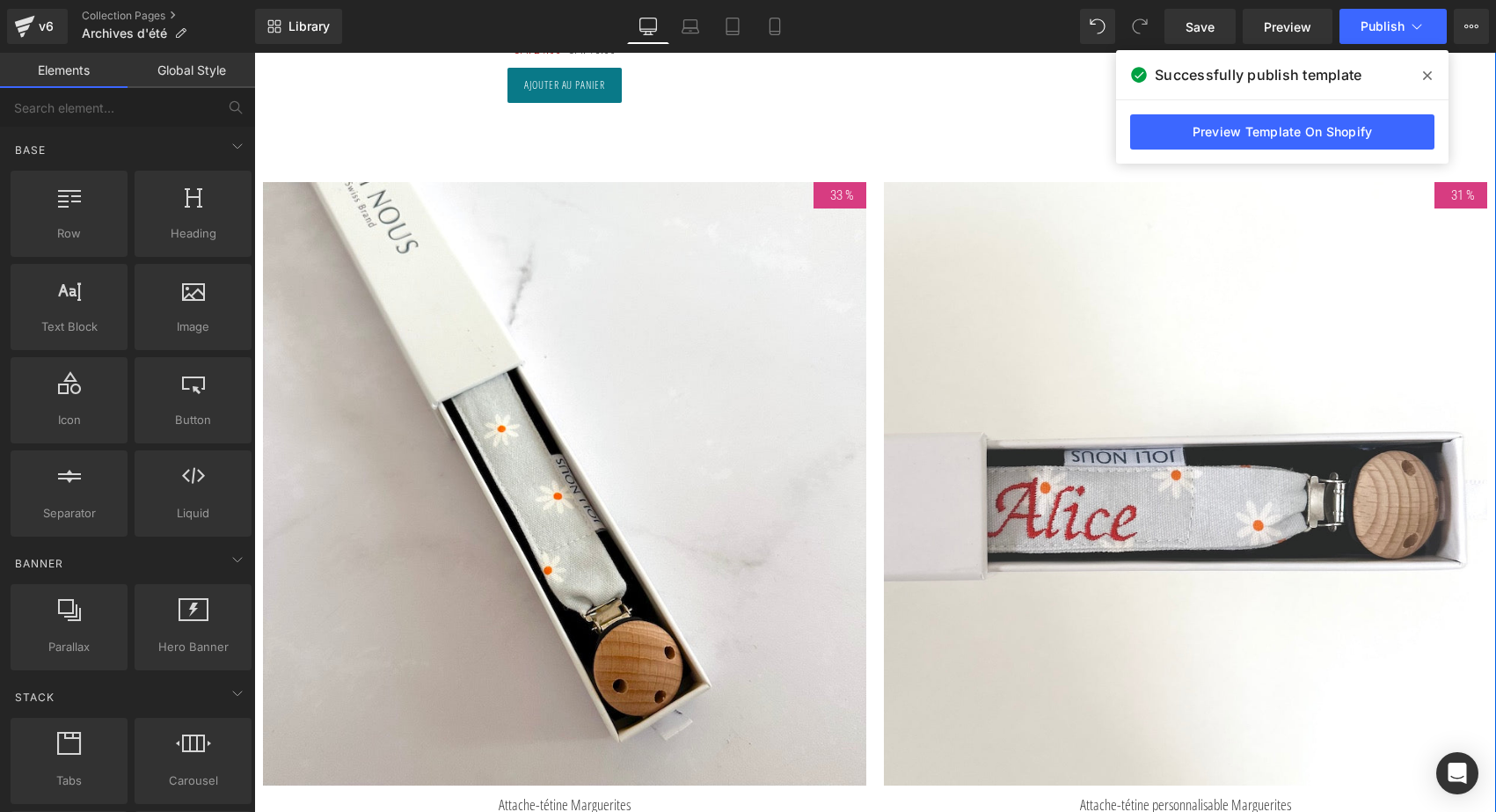
click at [517, 542] on img at bounding box center [565, 483] width 604 height 604
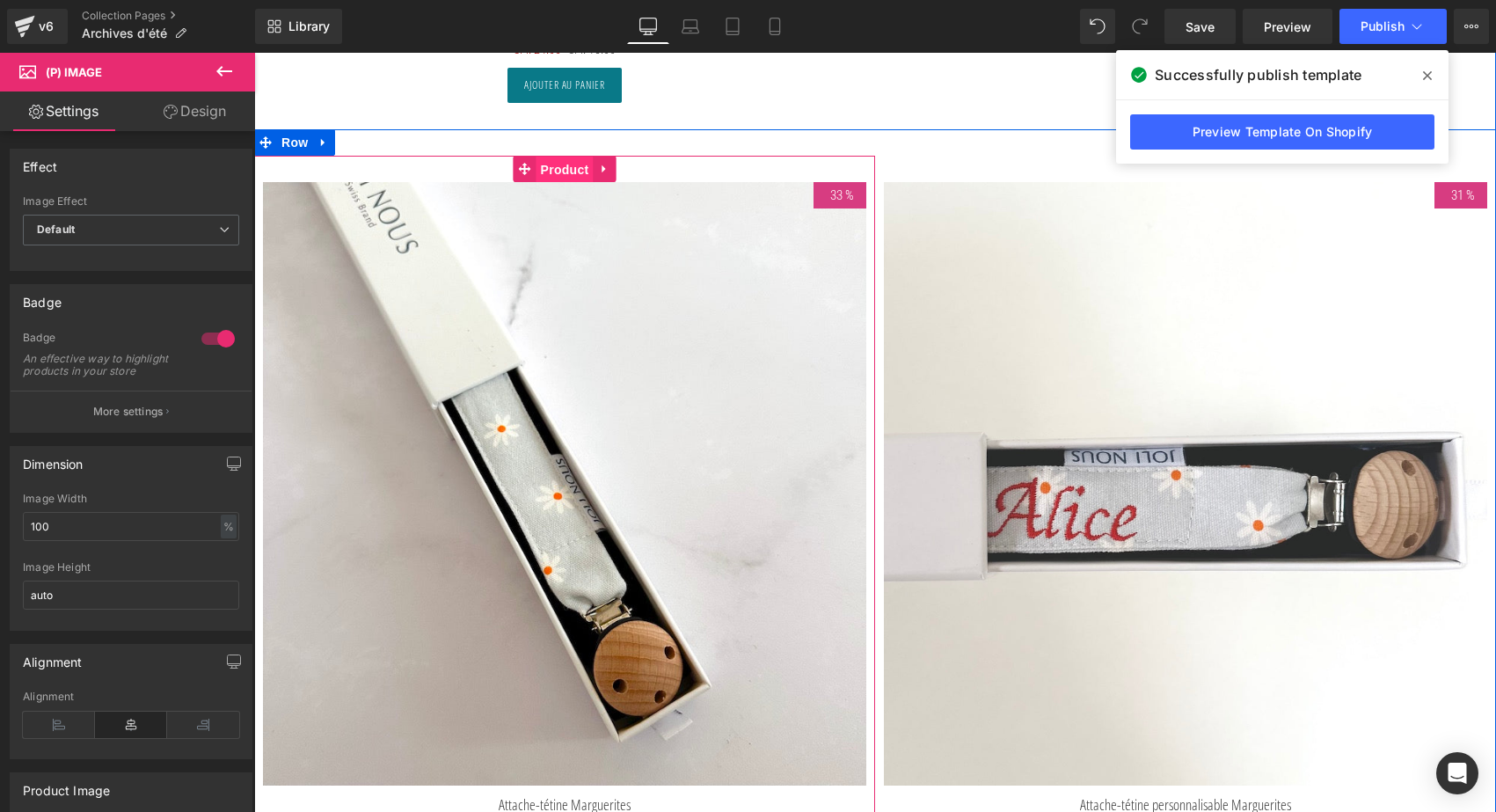
click at [552, 168] on span "Product" at bounding box center [565, 169] width 57 height 26
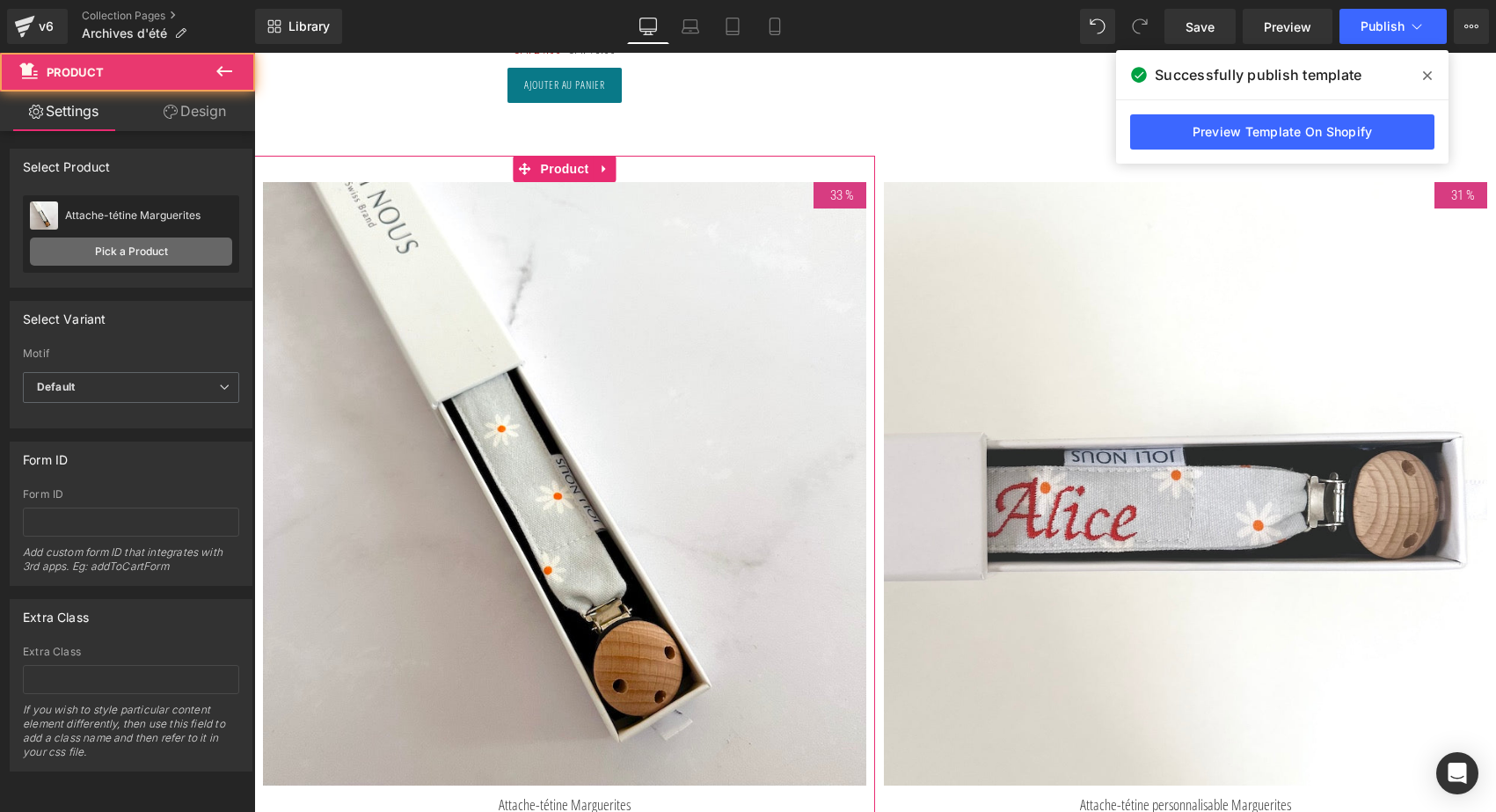
click at [178, 246] on link "Pick a Product" at bounding box center [131, 251] width 203 height 28
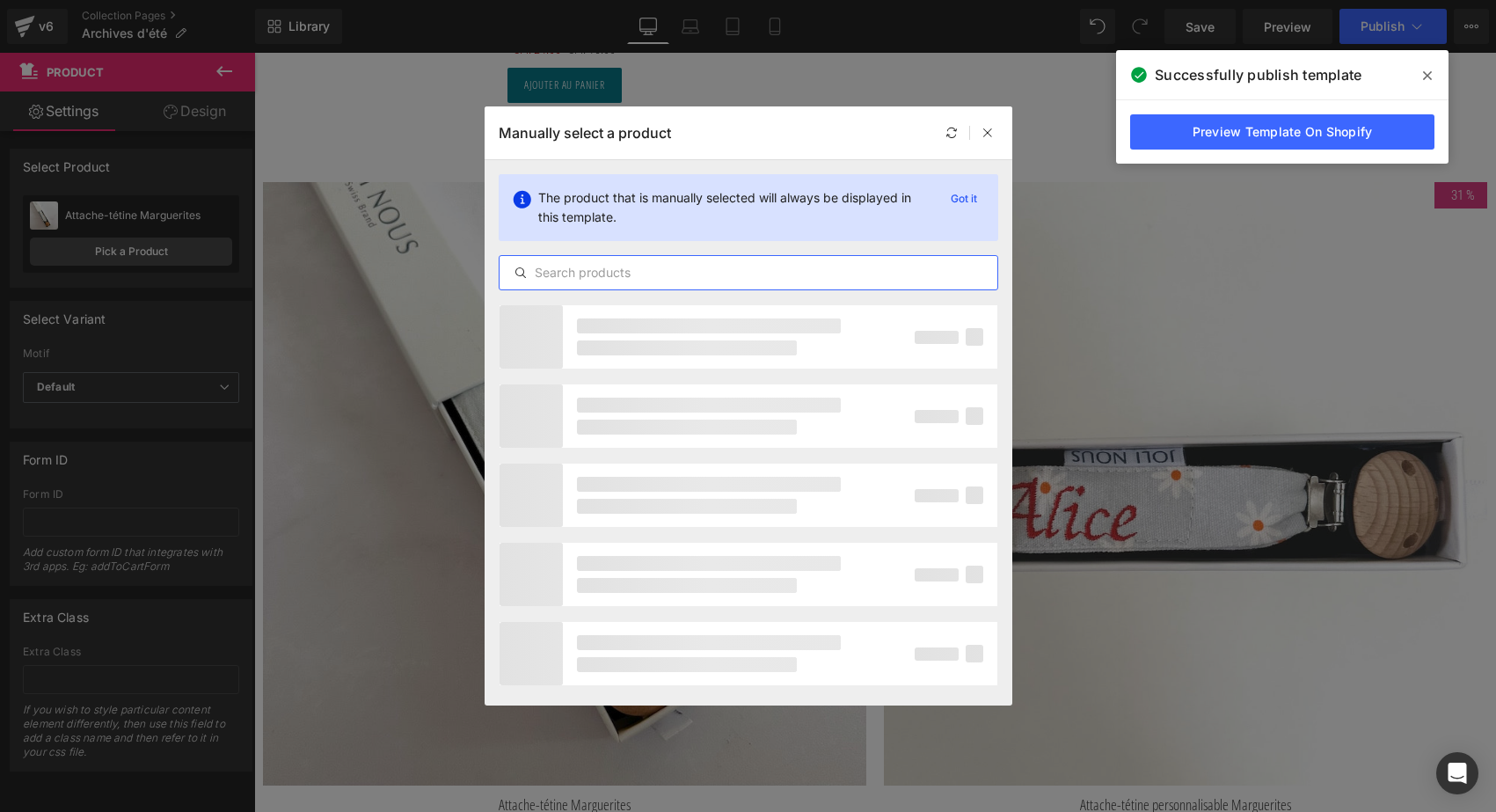
click at [551, 274] on input "text" at bounding box center [748, 273] width 498 height 22
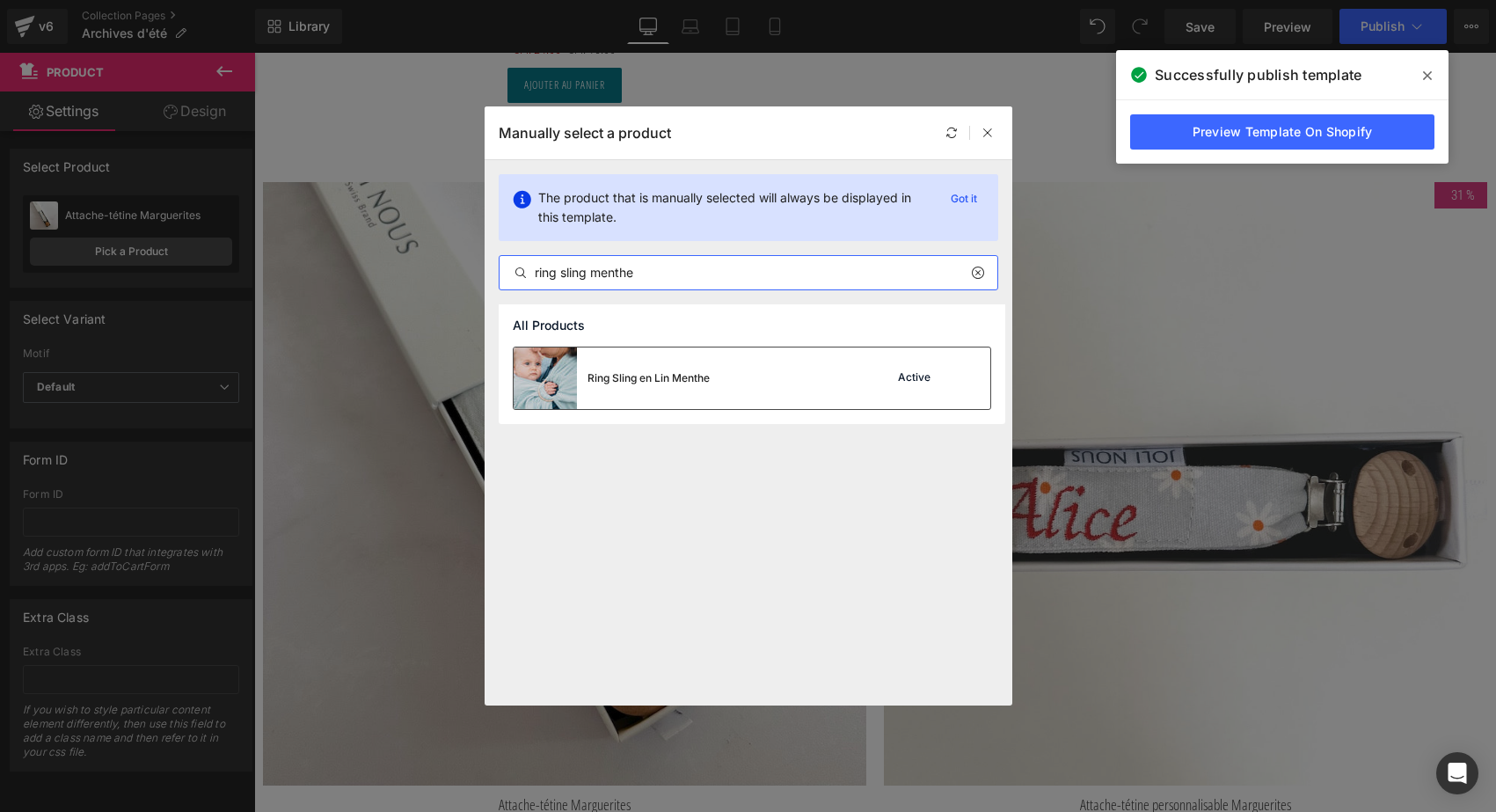
type input "ring sling menthe"
click at [645, 391] on div "Ring Sling en Lin Menthe" at bounding box center [612, 378] width 196 height 62
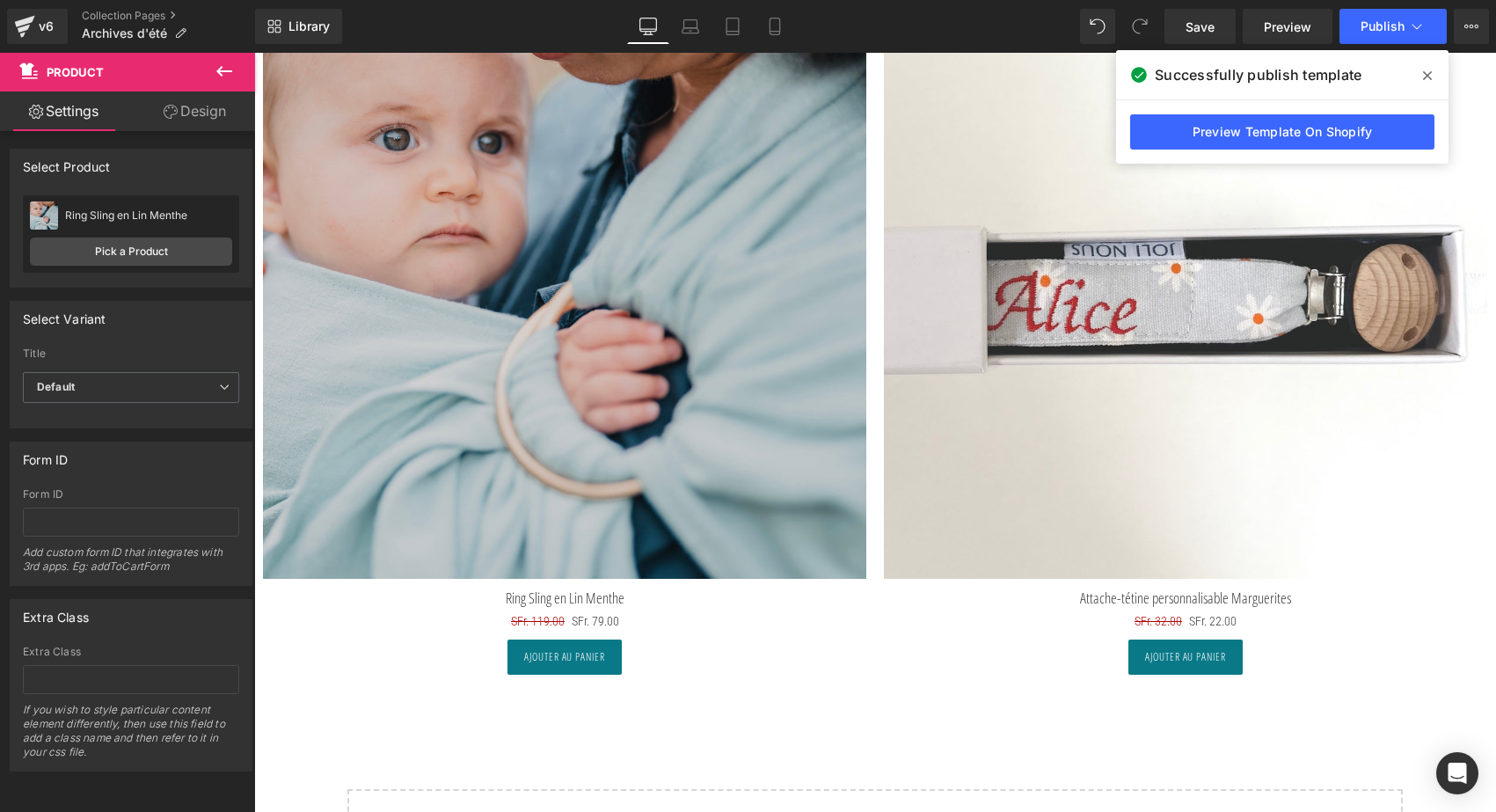
scroll to position [8233, 0]
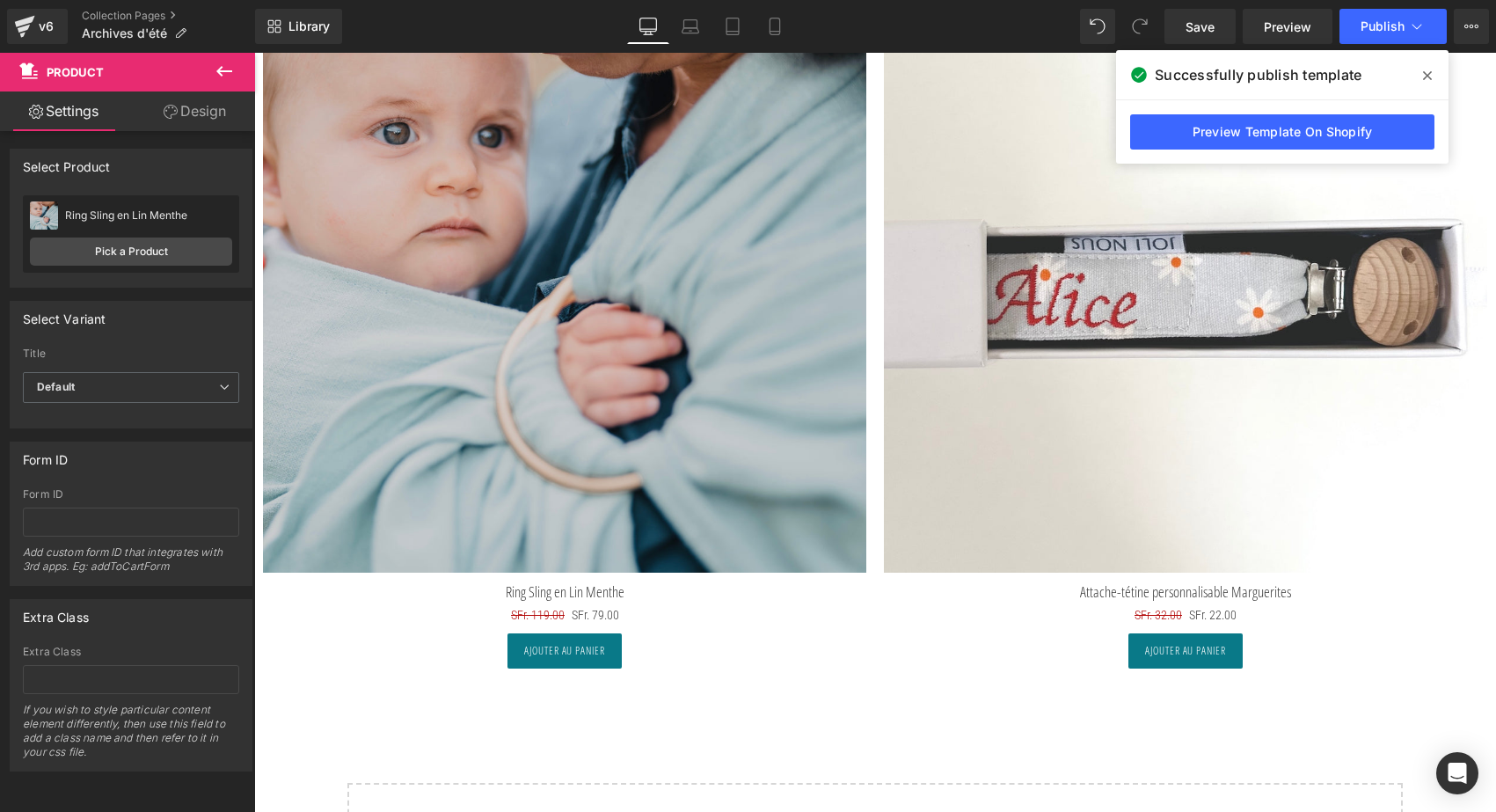
click at [1140, 341] on img at bounding box center [1185, 271] width 604 height 604
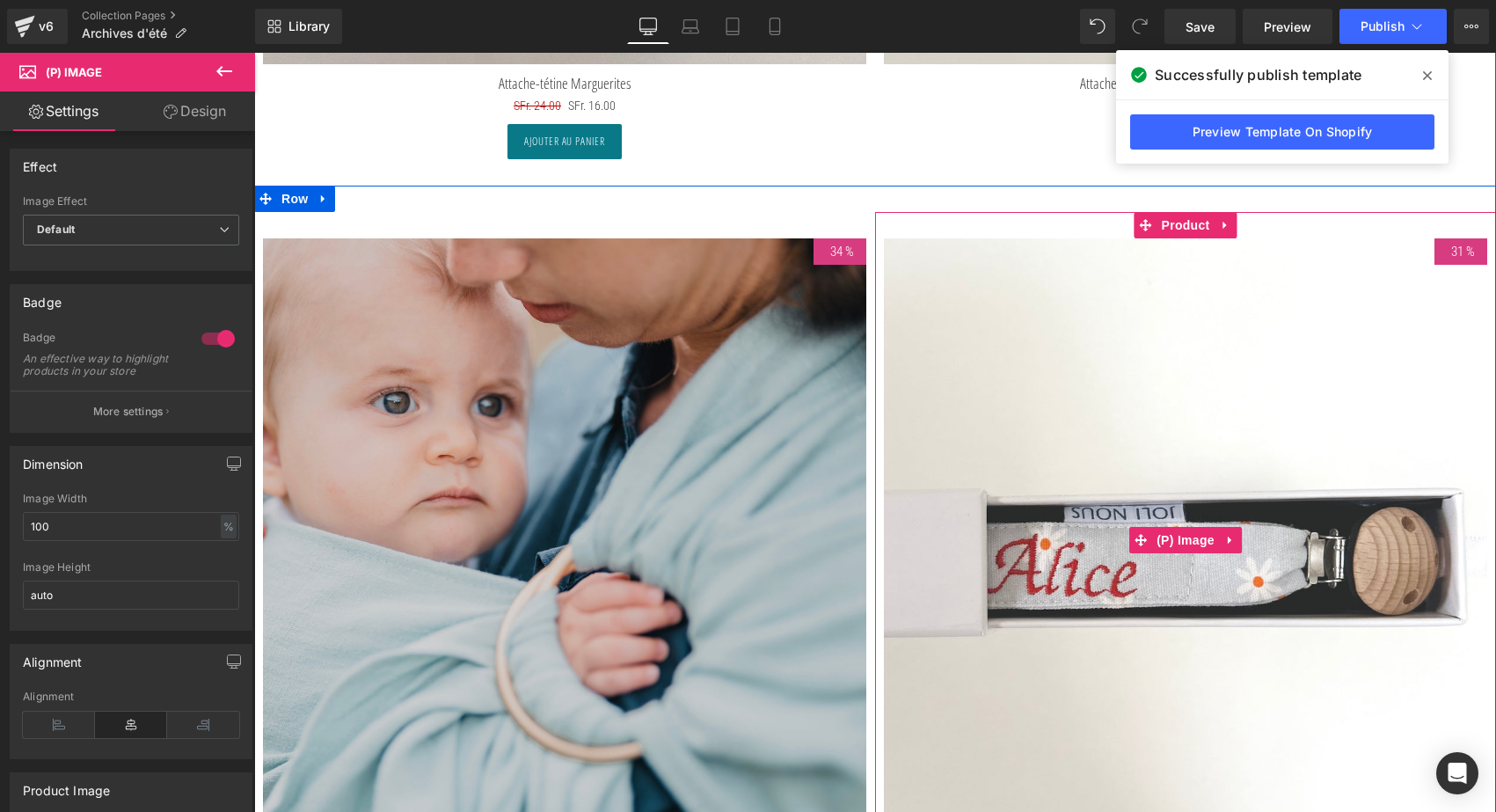
scroll to position [7879, 0]
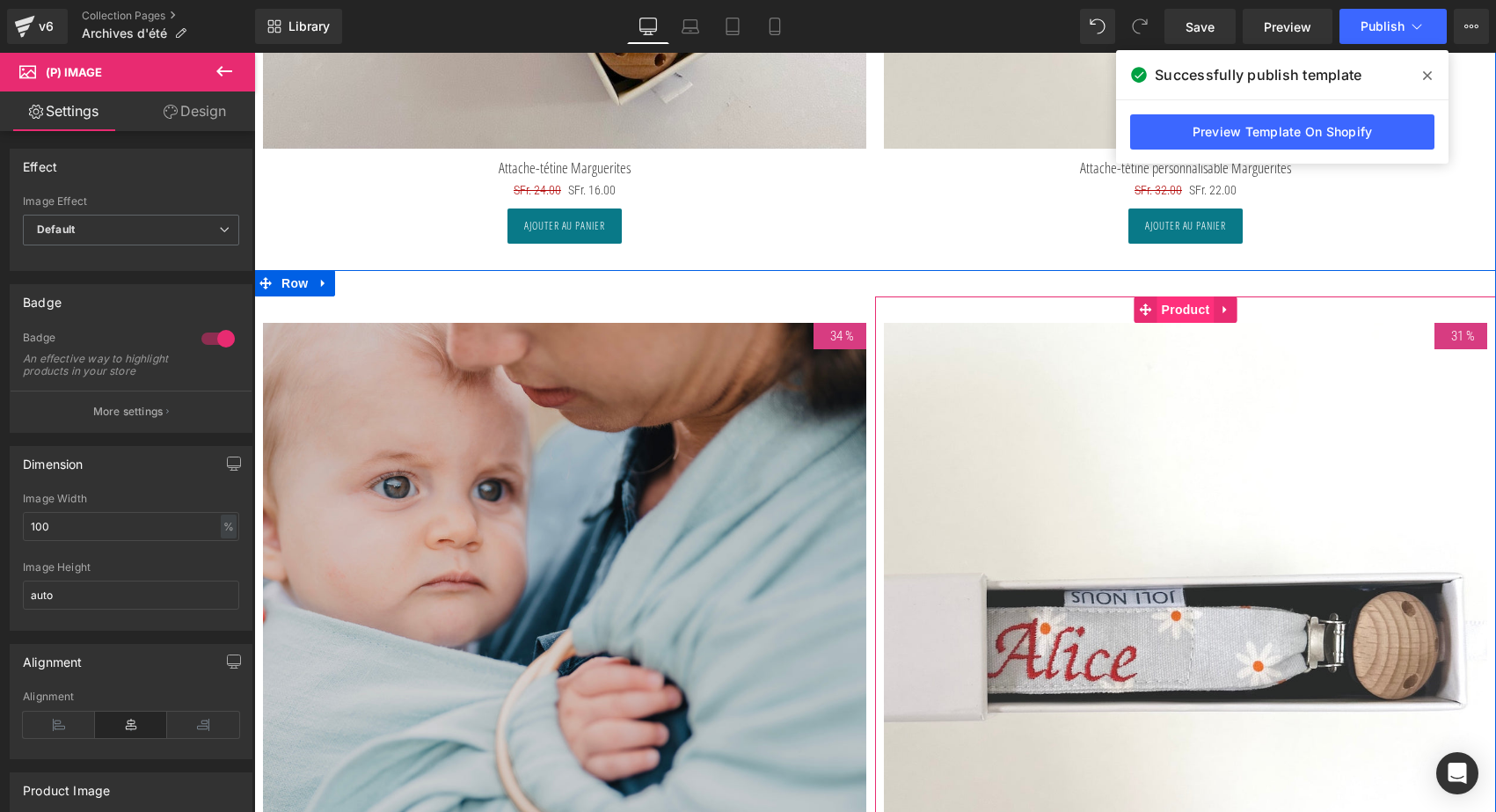
click at [1183, 303] on span "Product" at bounding box center [1186, 309] width 57 height 26
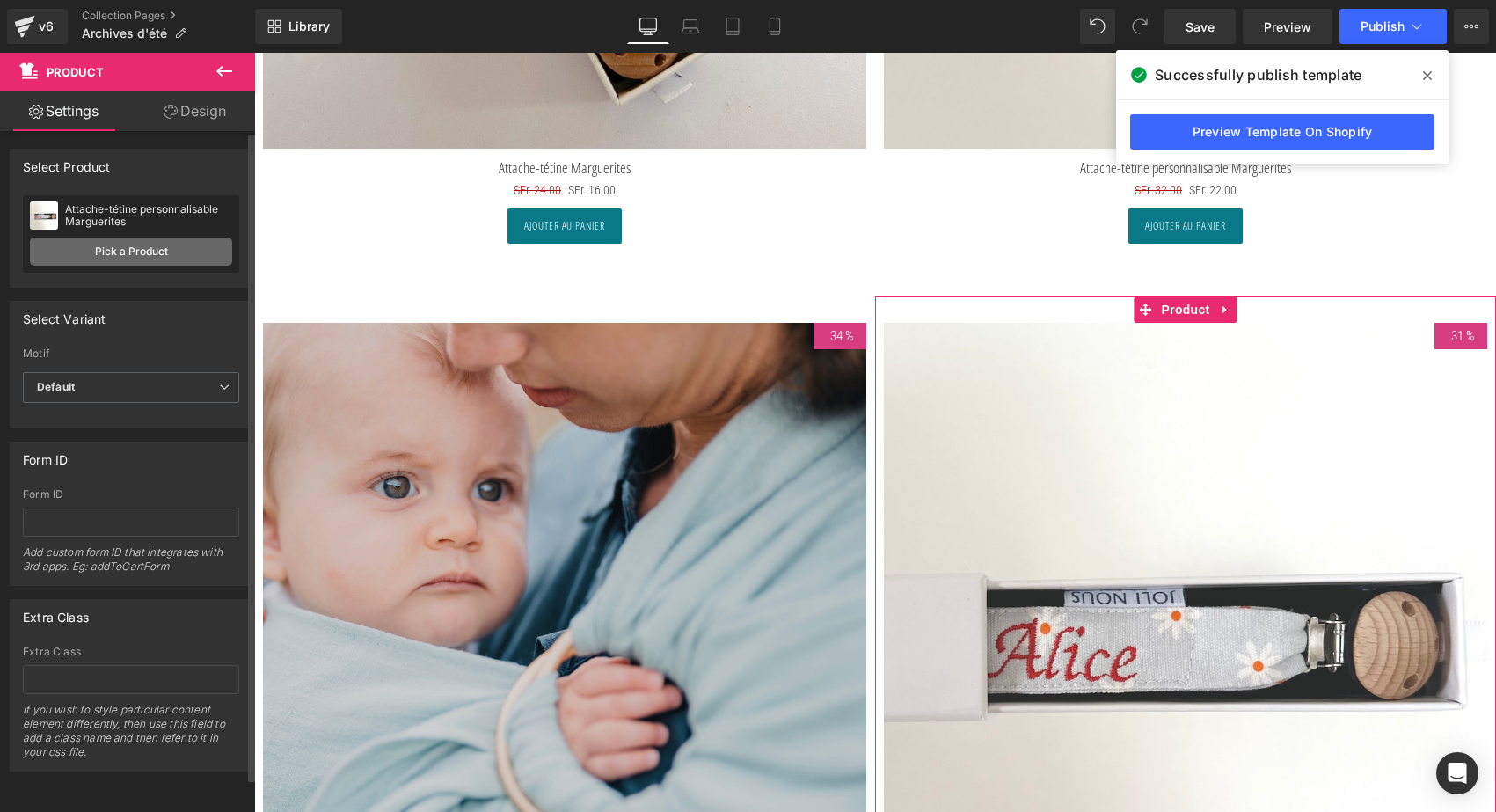
click at [165, 245] on link "Pick a Product" at bounding box center [131, 251] width 203 height 28
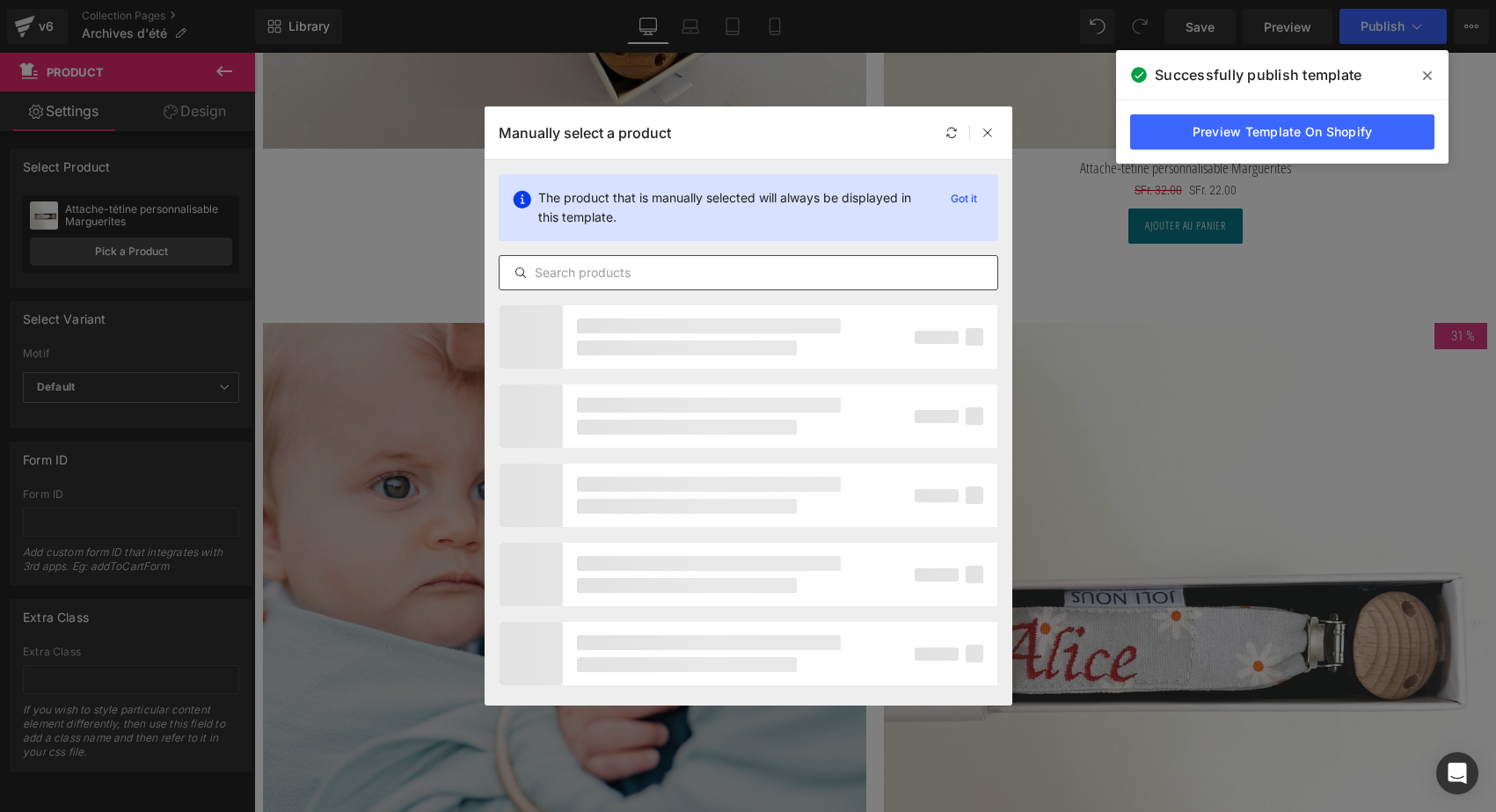
click at [583, 268] on input "text" at bounding box center [748, 273] width 498 height 22
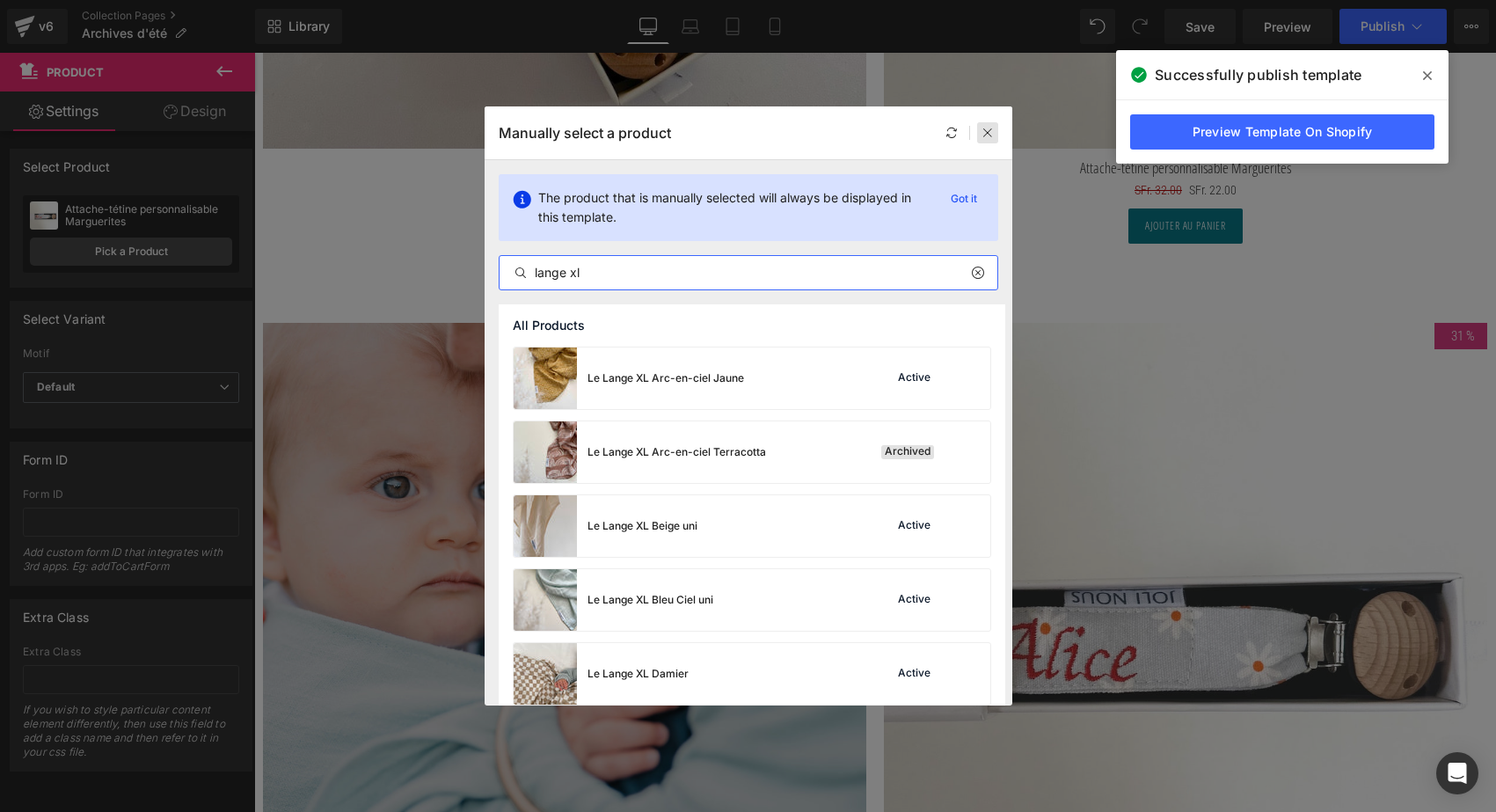
type input "lange xl"
click at [995, 135] on div at bounding box center [988, 133] width 22 height 22
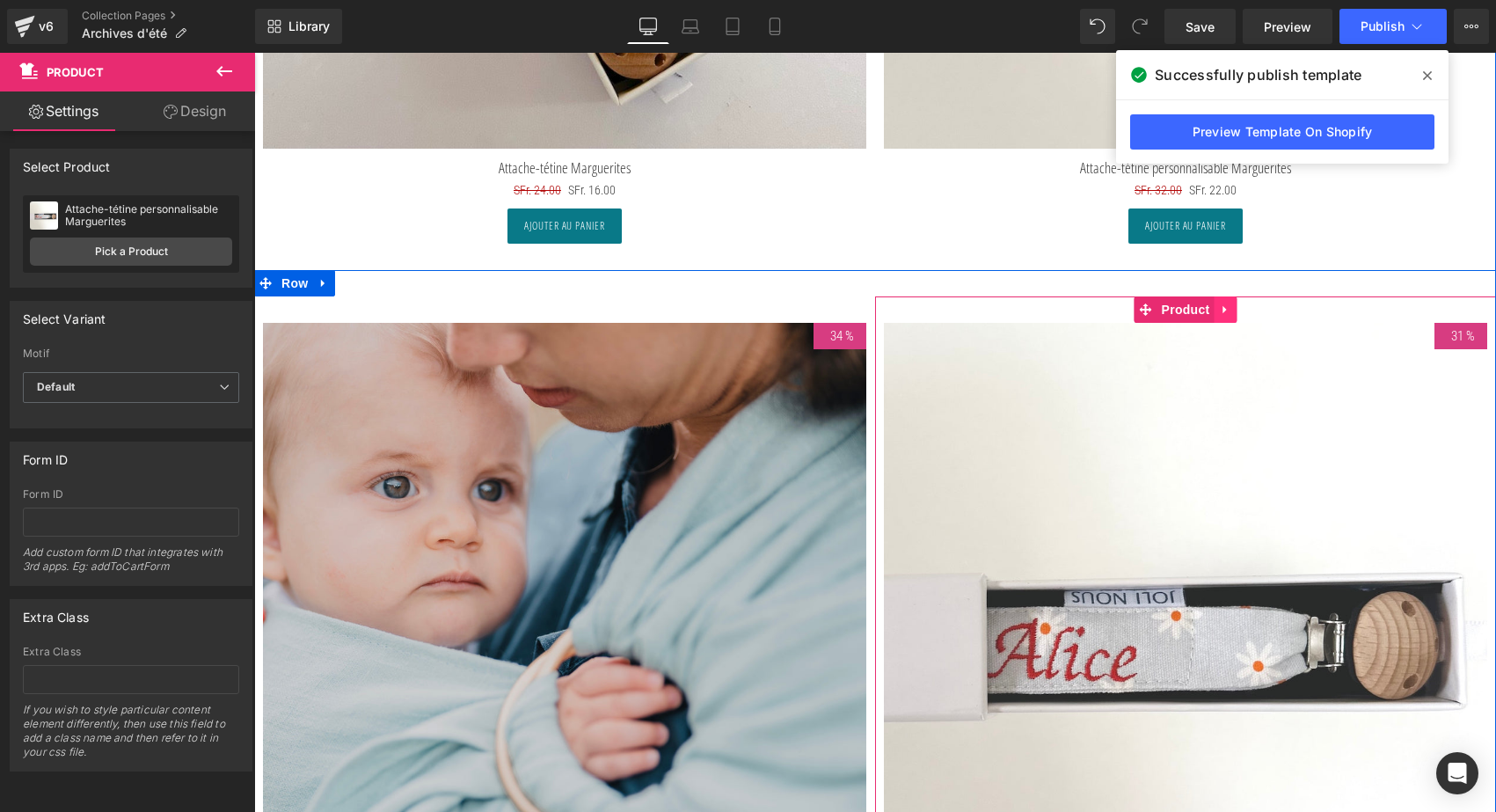
click at [1223, 305] on icon at bounding box center [1226, 309] width 13 height 13
click at [1234, 303] on icon at bounding box center [1237, 309] width 13 height 13
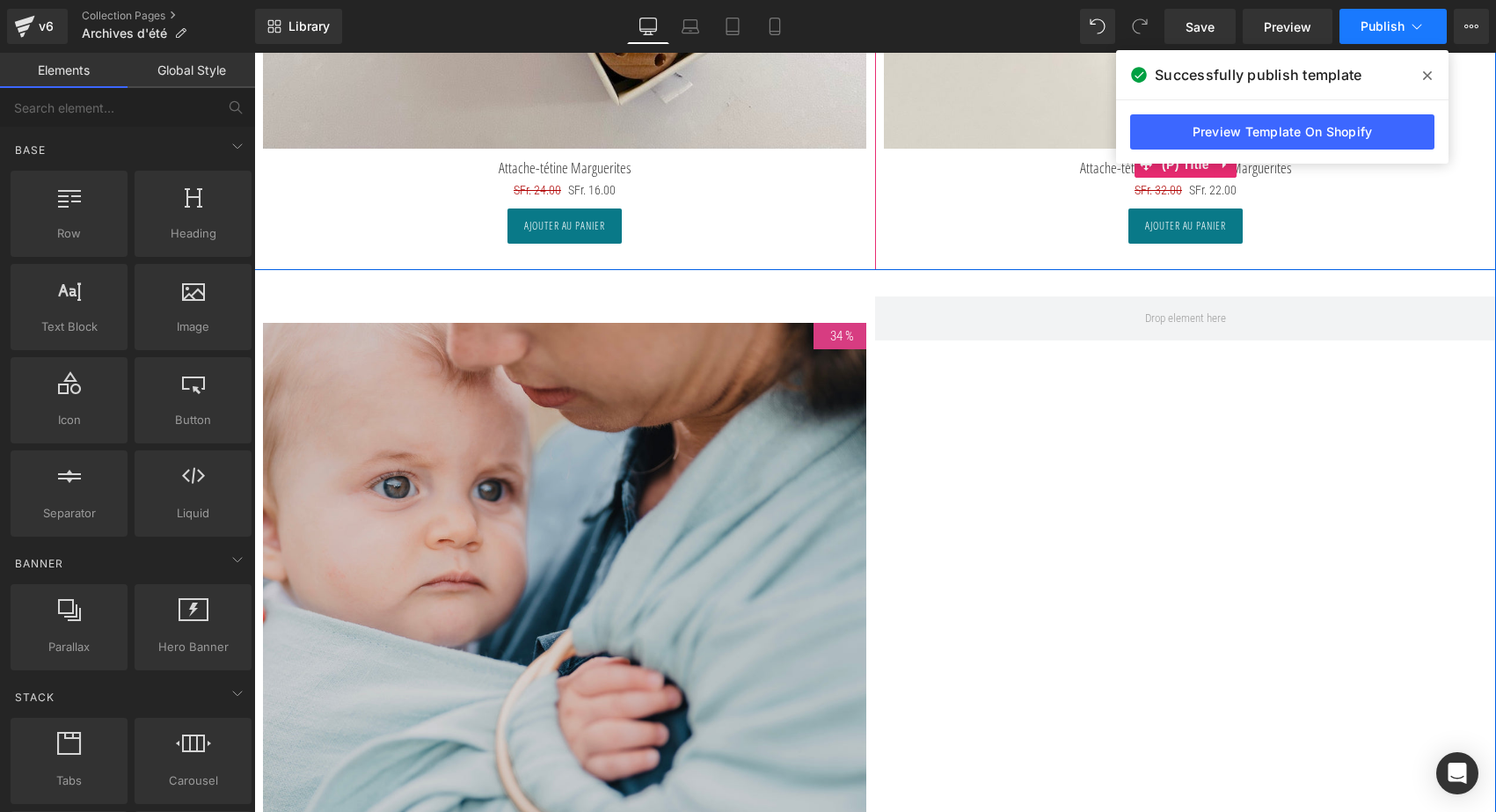
click at [1376, 20] on span "Publish" at bounding box center [1383, 26] width 44 height 14
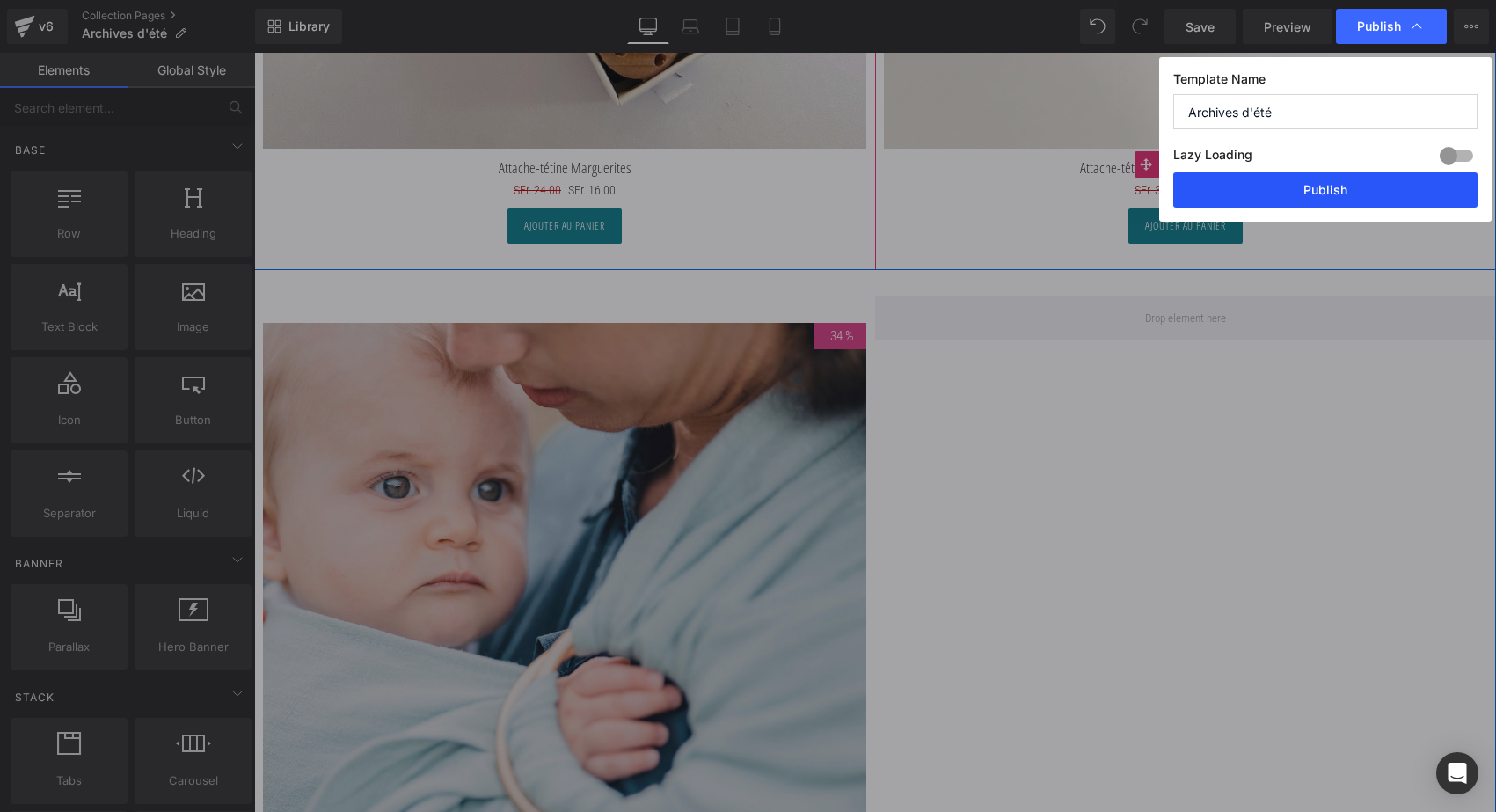
click at [1308, 189] on button "Publish" at bounding box center [1325, 190] width 304 height 35
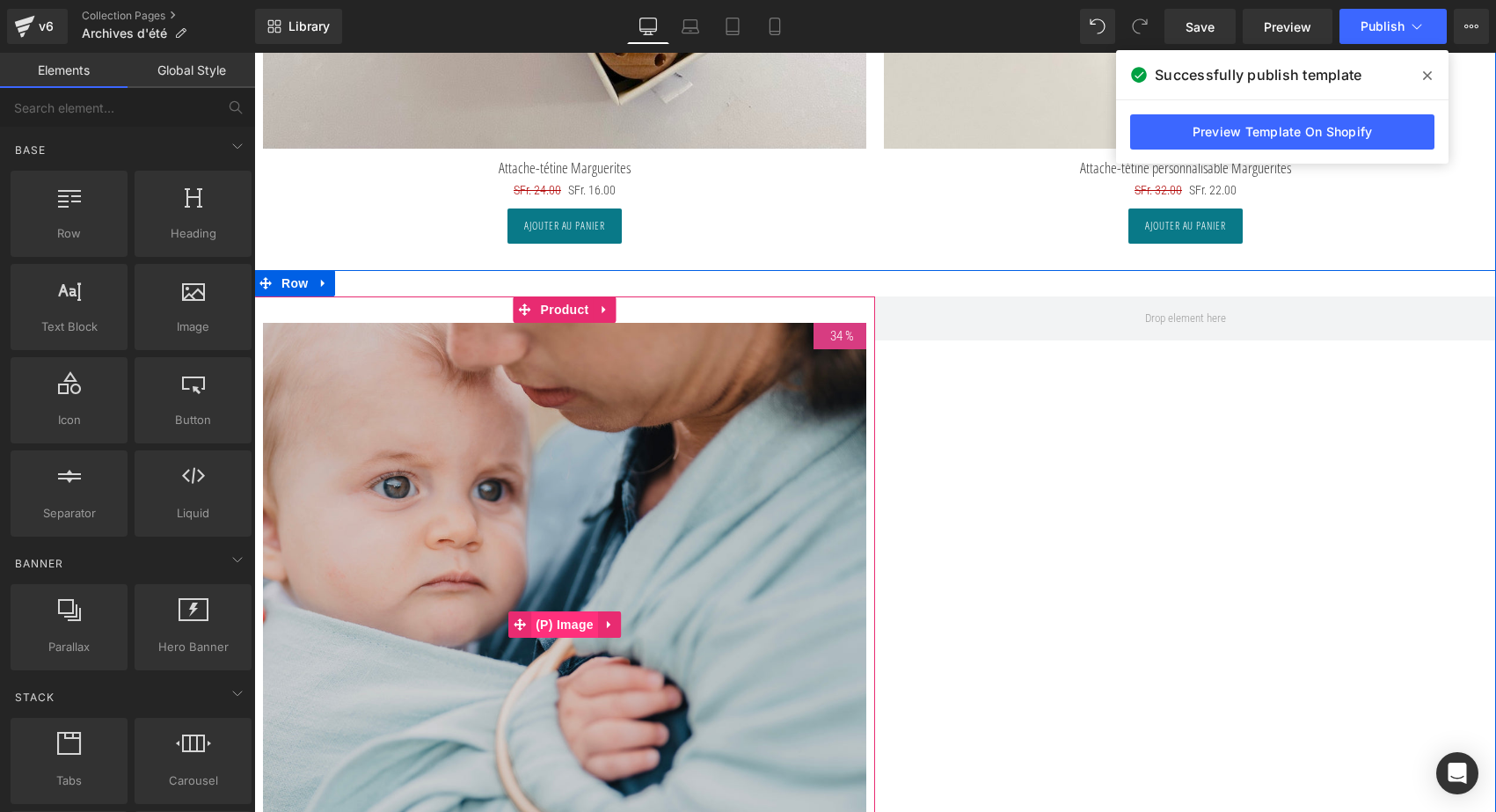
click at [552, 617] on span "(P) Image" at bounding box center [565, 624] width 67 height 26
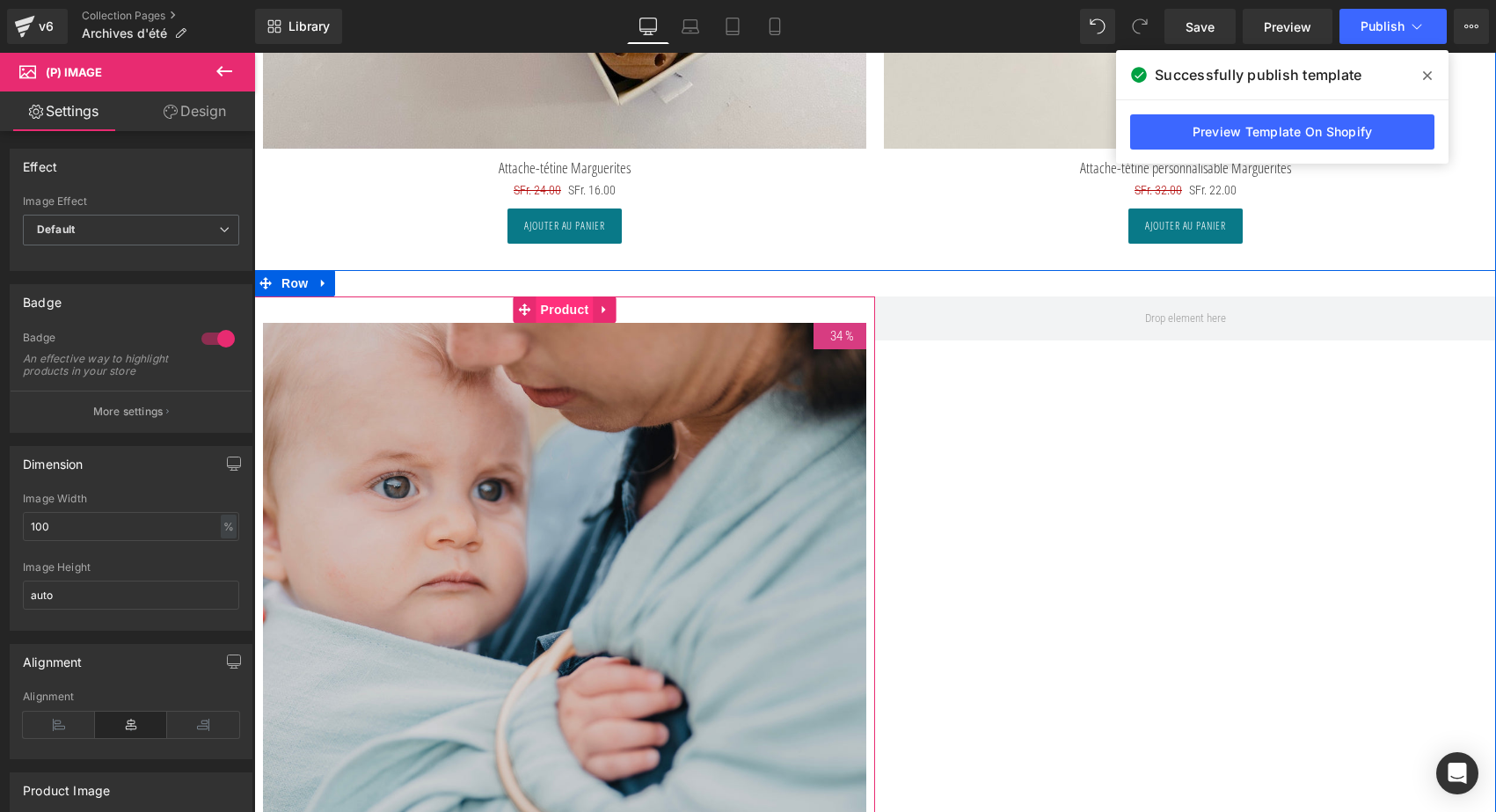
click at [560, 310] on span "Product" at bounding box center [565, 309] width 57 height 26
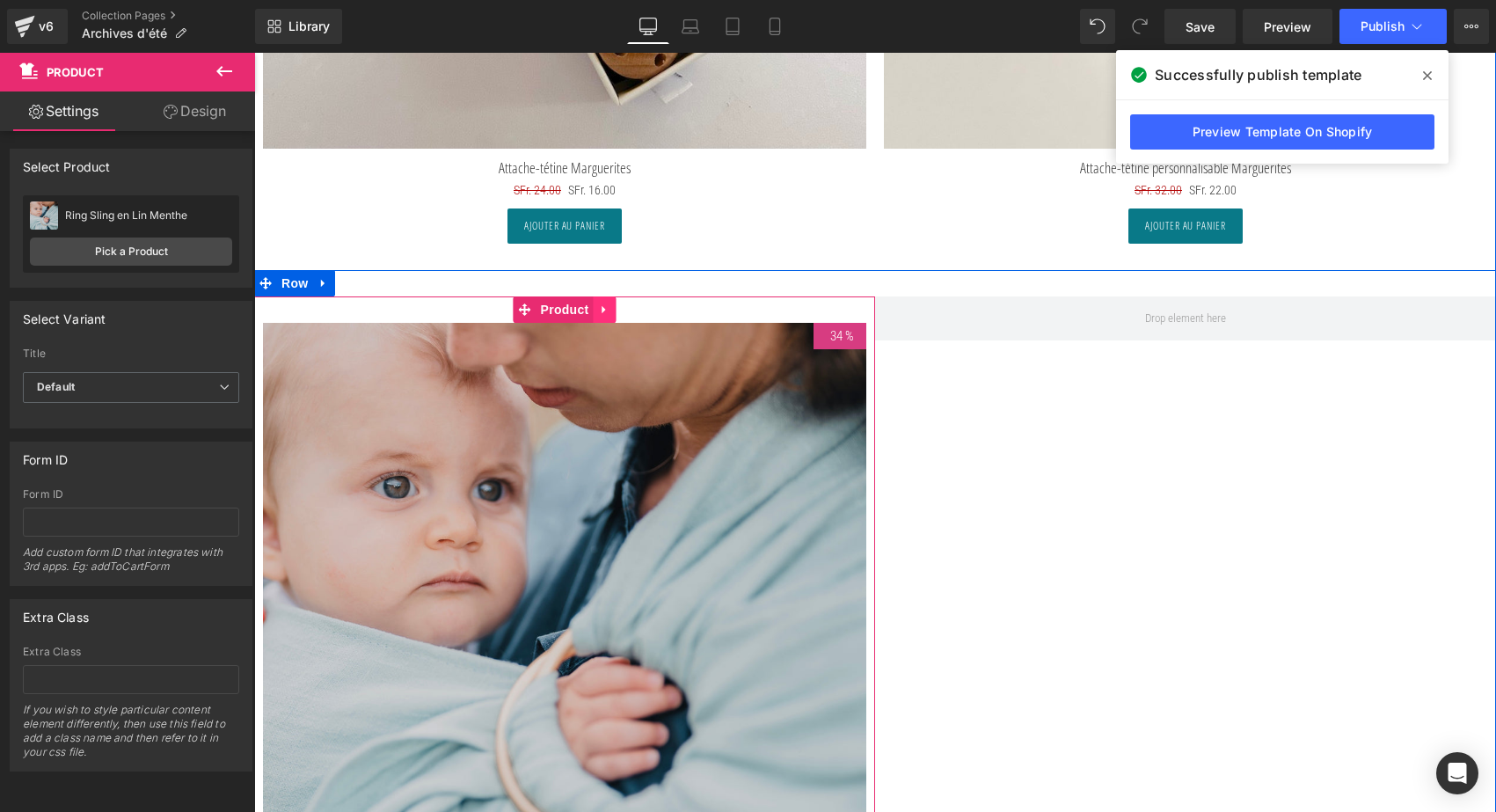
click at [602, 306] on icon at bounding box center [604, 310] width 4 height 8
click at [613, 303] on icon at bounding box center [616, 309] width 13 height 13
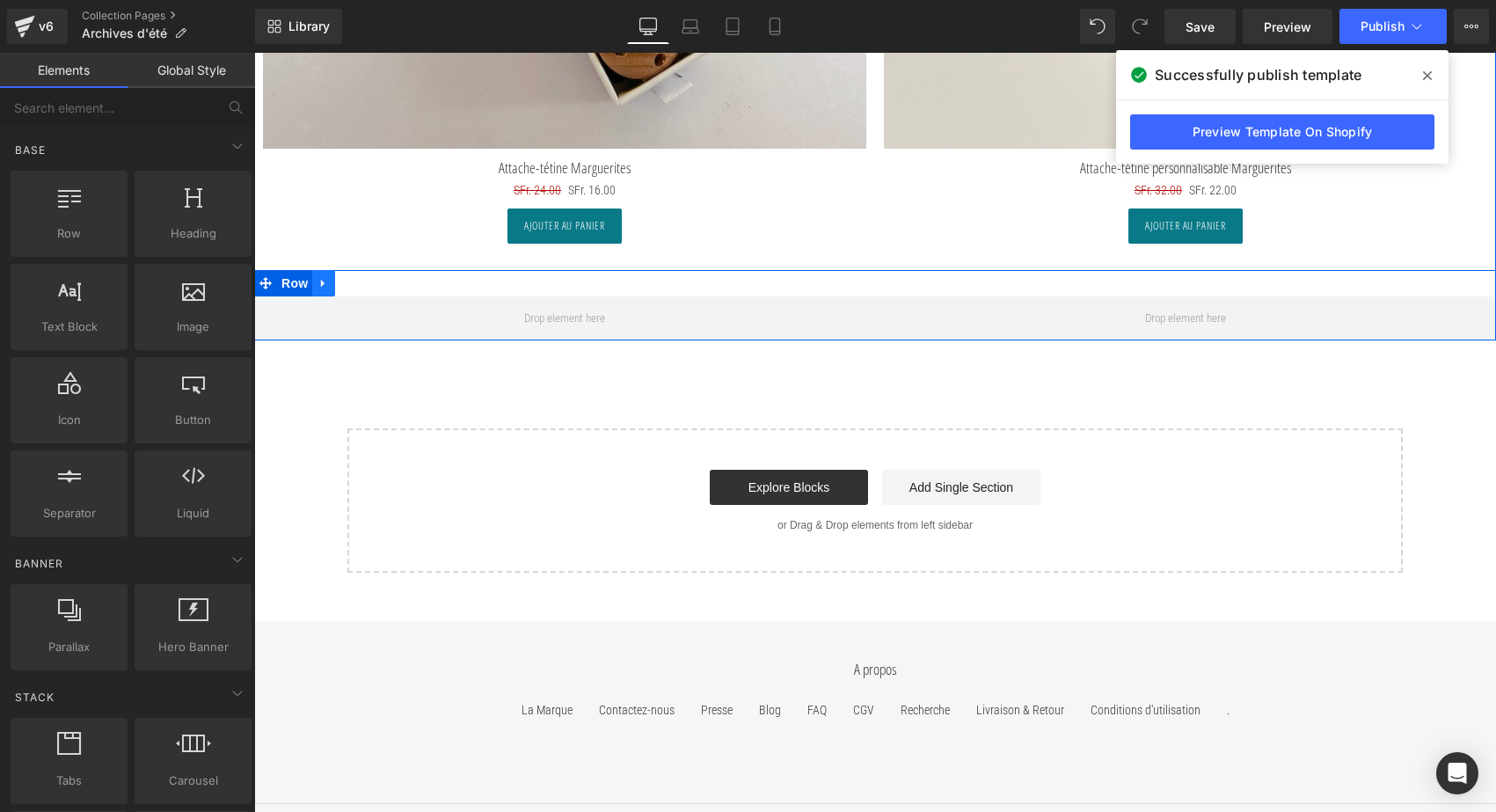
click at [323, 277] on icon at bounding box center [323, 283] width 13 height 13
click at [369, 278] on icon at bounding box center [369, 283] width 13 height 13
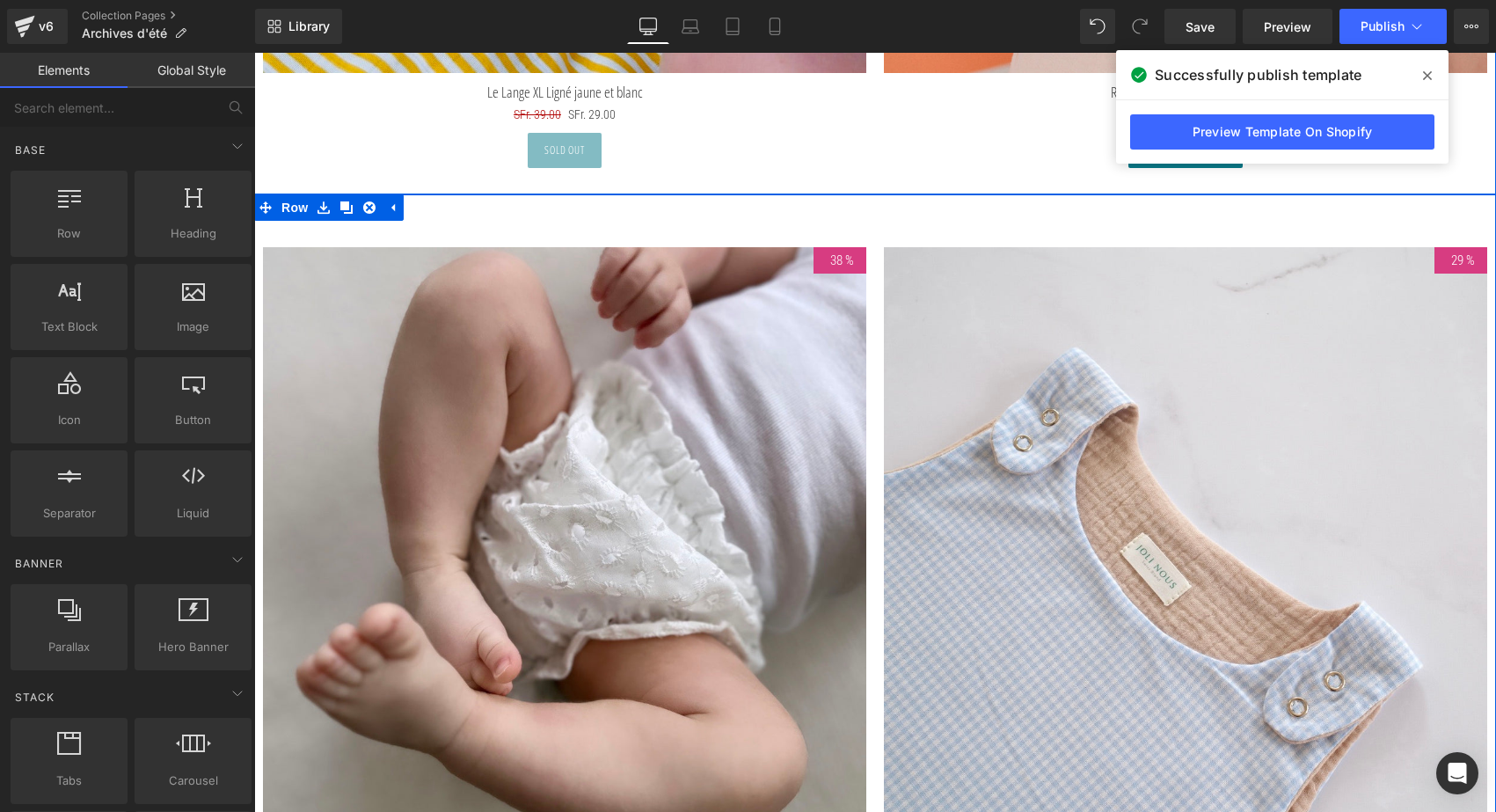
scroll to position [6386, 0]
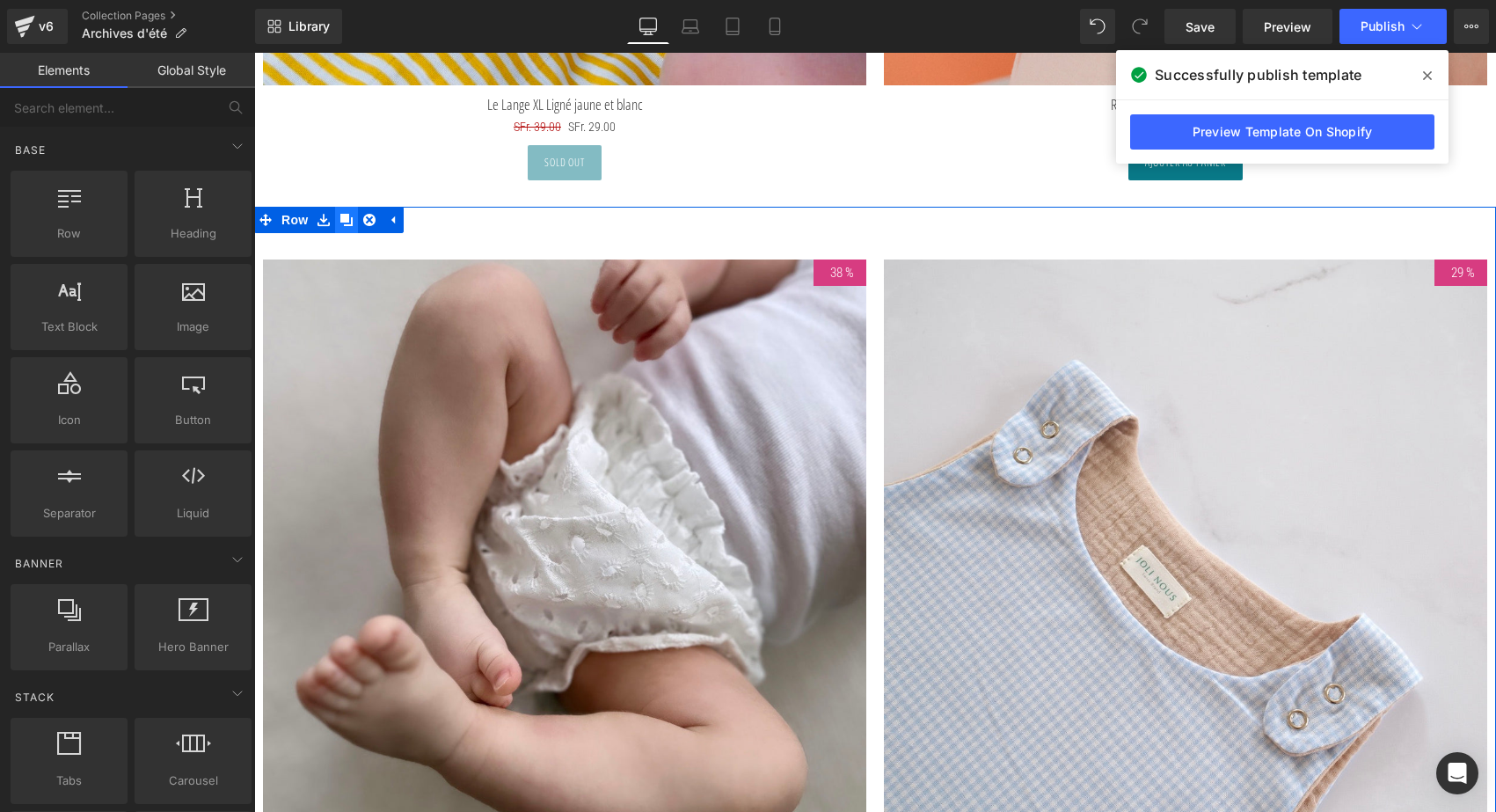
click at [340, 215] on icon at bounding box center [346, 219] width 13 height 13
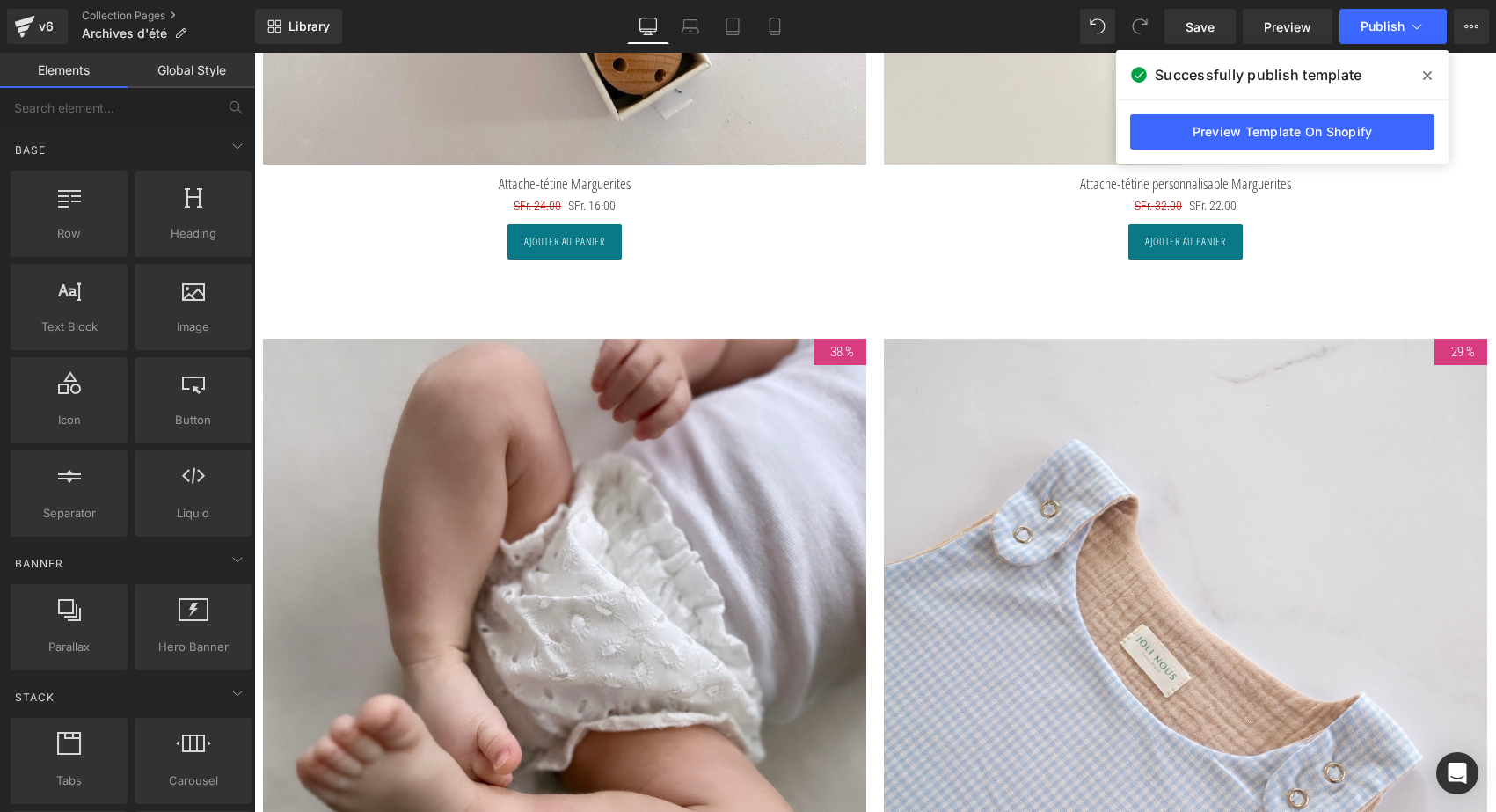
scroll to position [7939, 0]
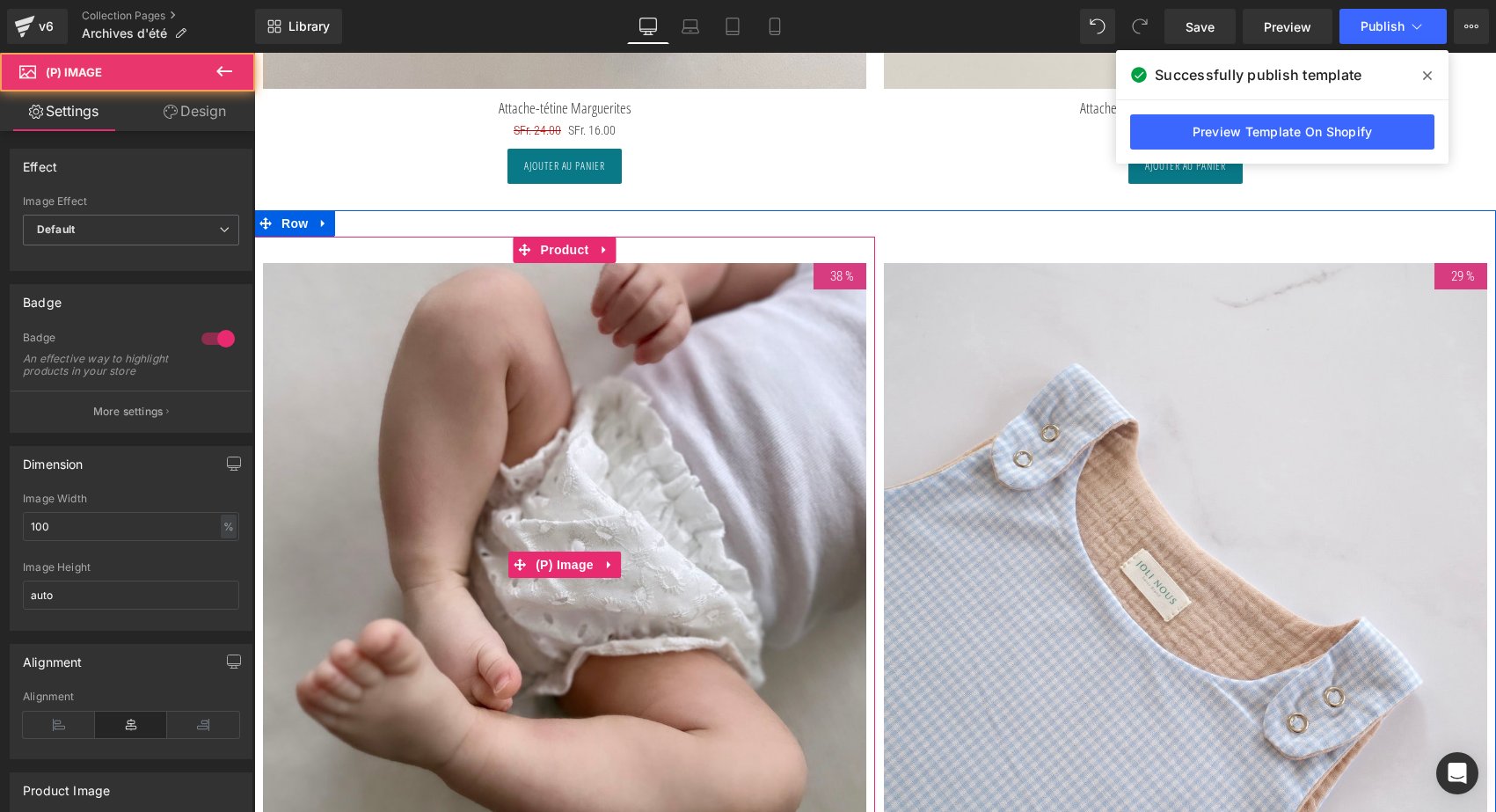
click at [594, 440] on img at bounding box center [565, 564] width 604 height 604
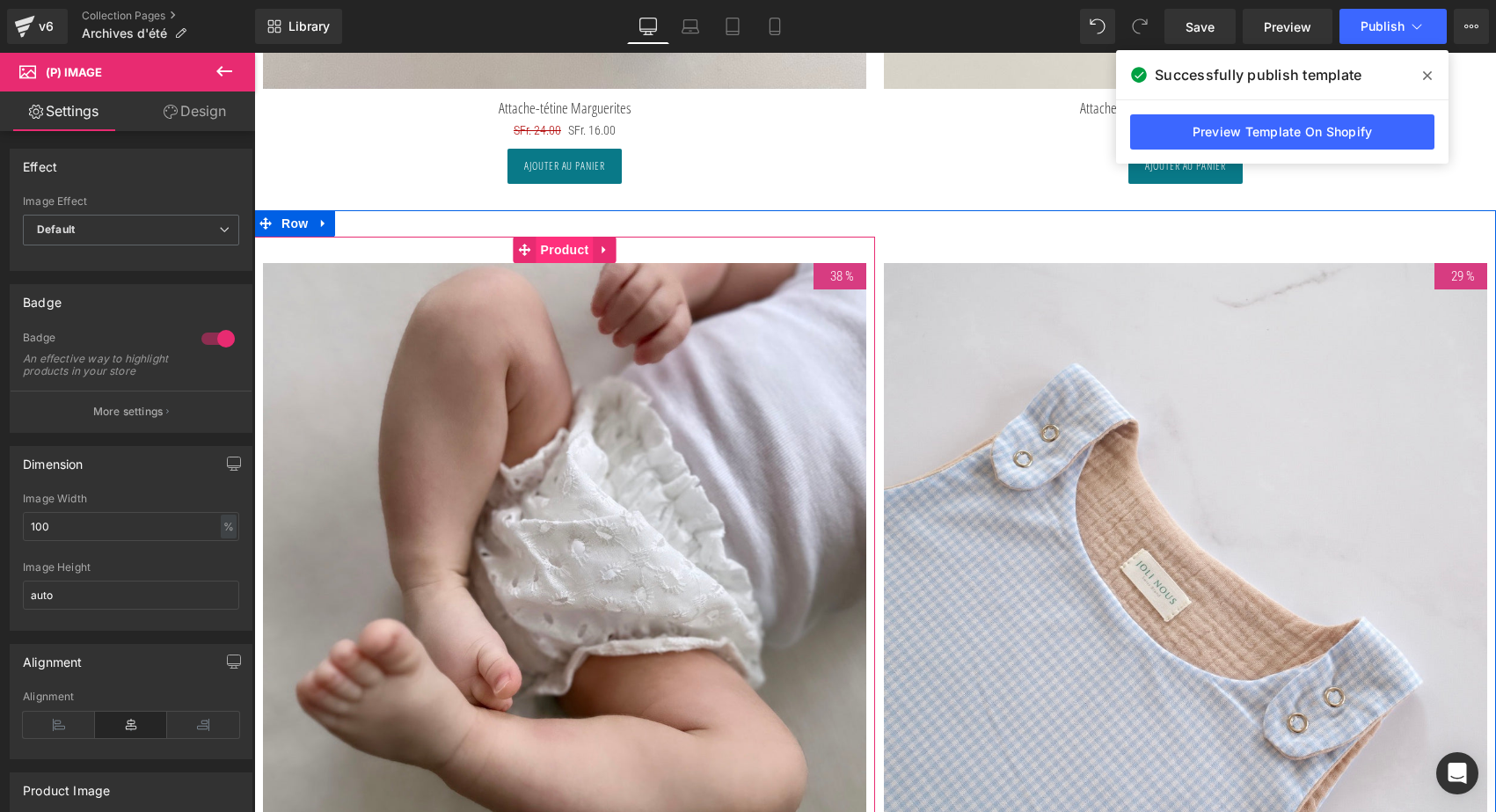
click at [567, 244] on span "Product" at bounding box center [565, 249] width 57 height 26
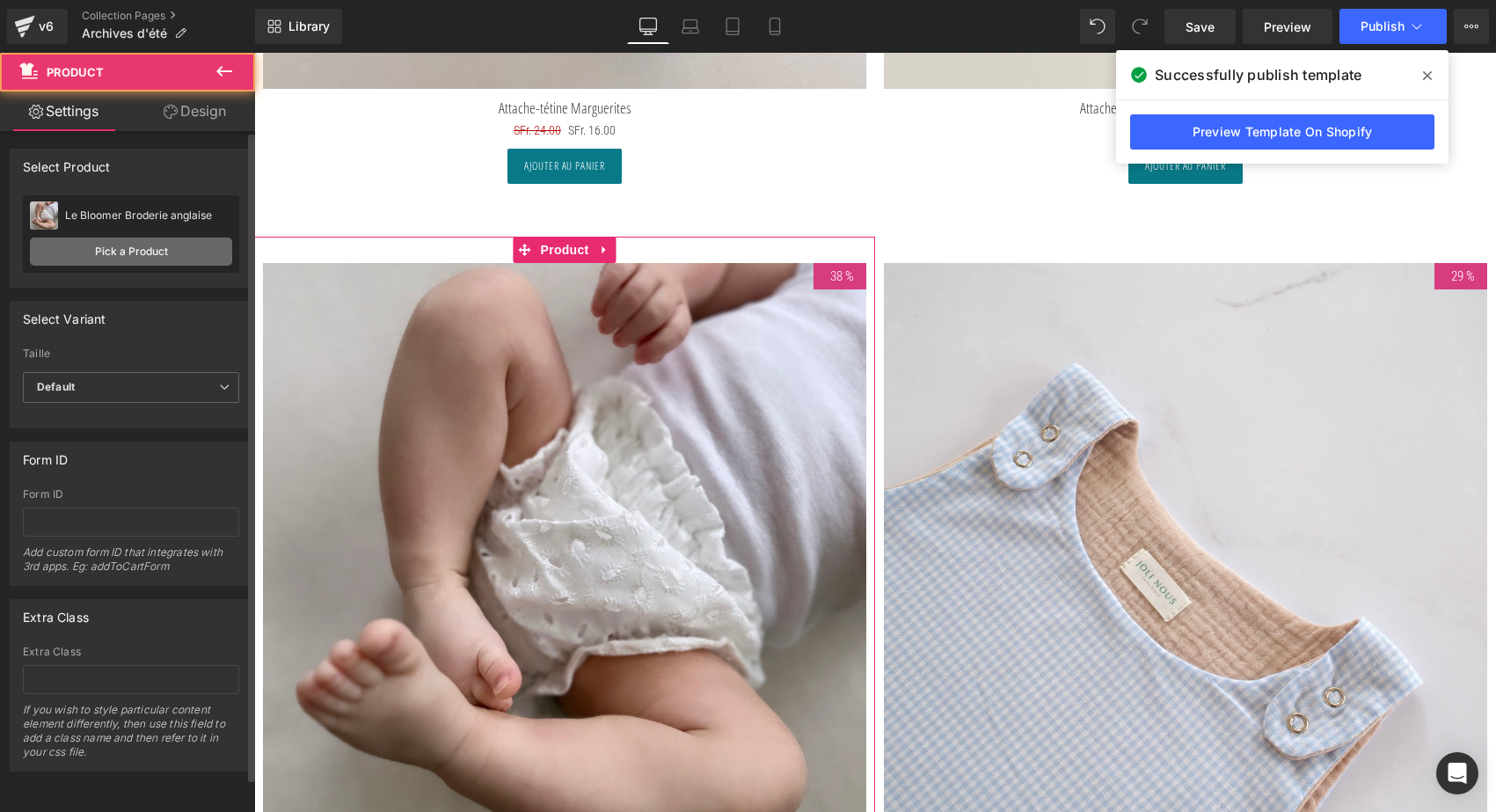
click at [182, 244] on link "Pick a Product" at bounding box center [131, 251] width 203 height 28
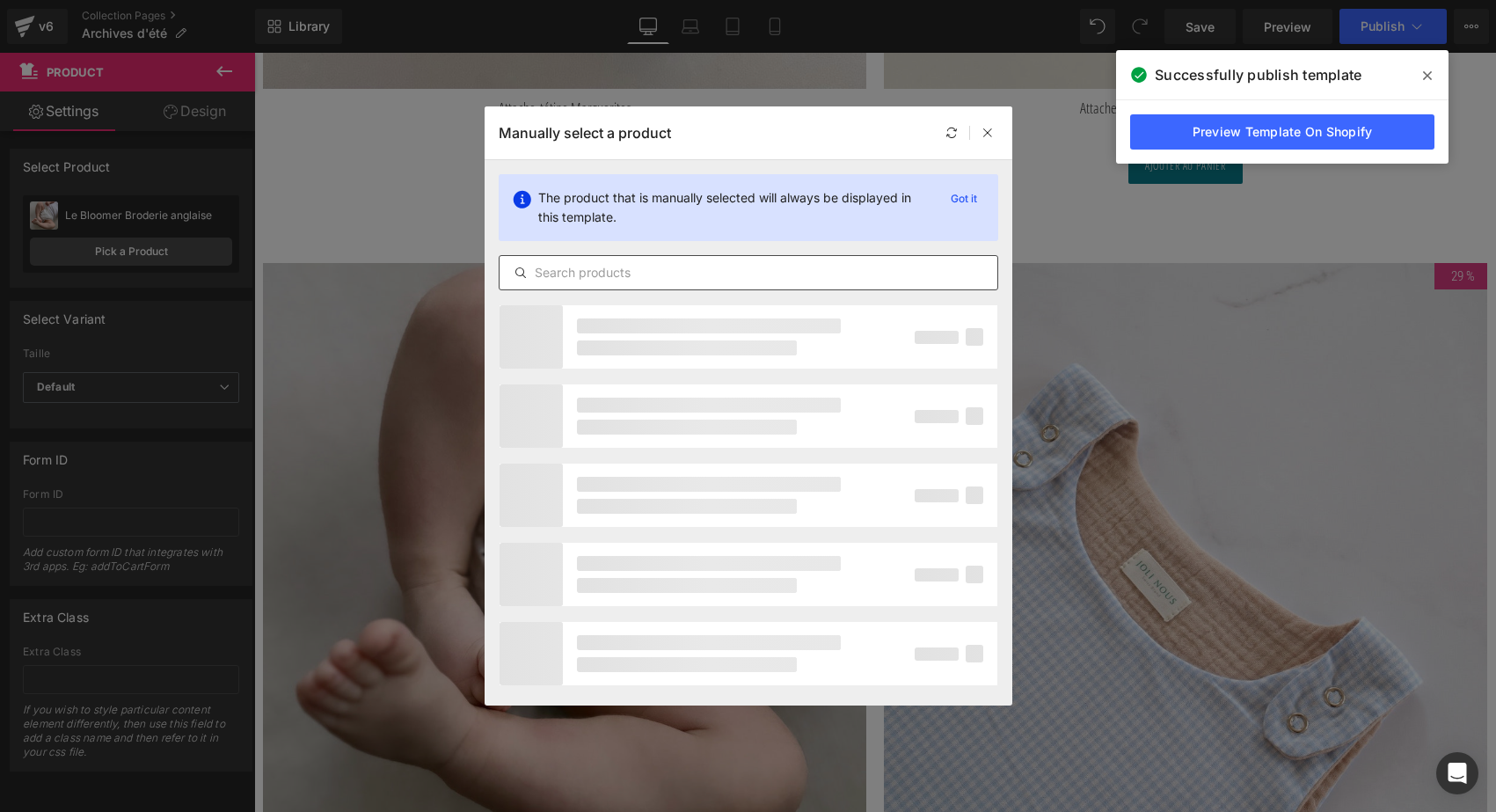
click at [607, 287] on div at bounding box center [748, 273] width 500 height 35
click at [595, 267] on input "text" at bounding box center [748, 273] width 498 height 22
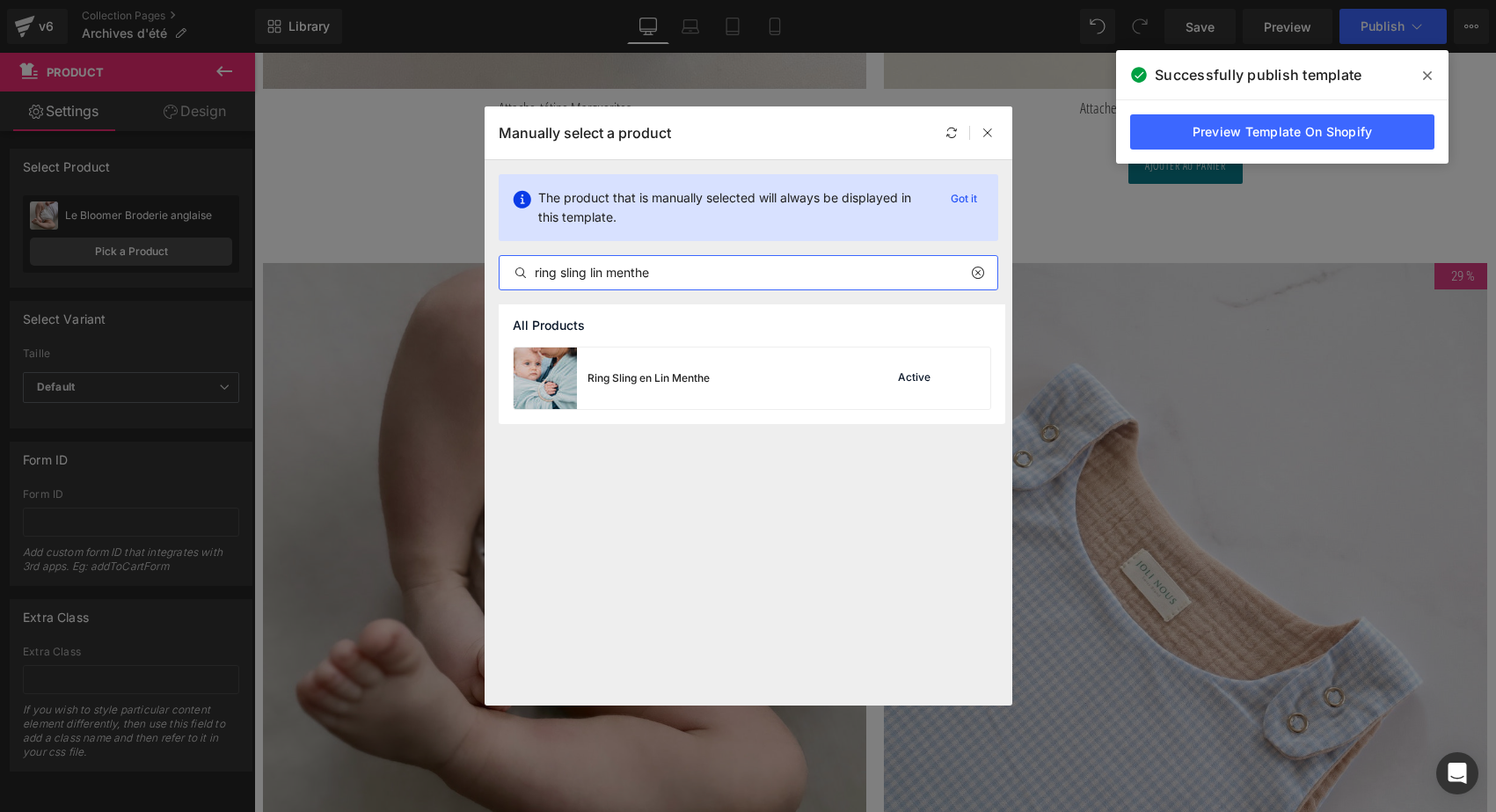
type input "ring sling lin menthe"
click at [554, 373] on img at bounding box center [545, 378] width 64 height 62
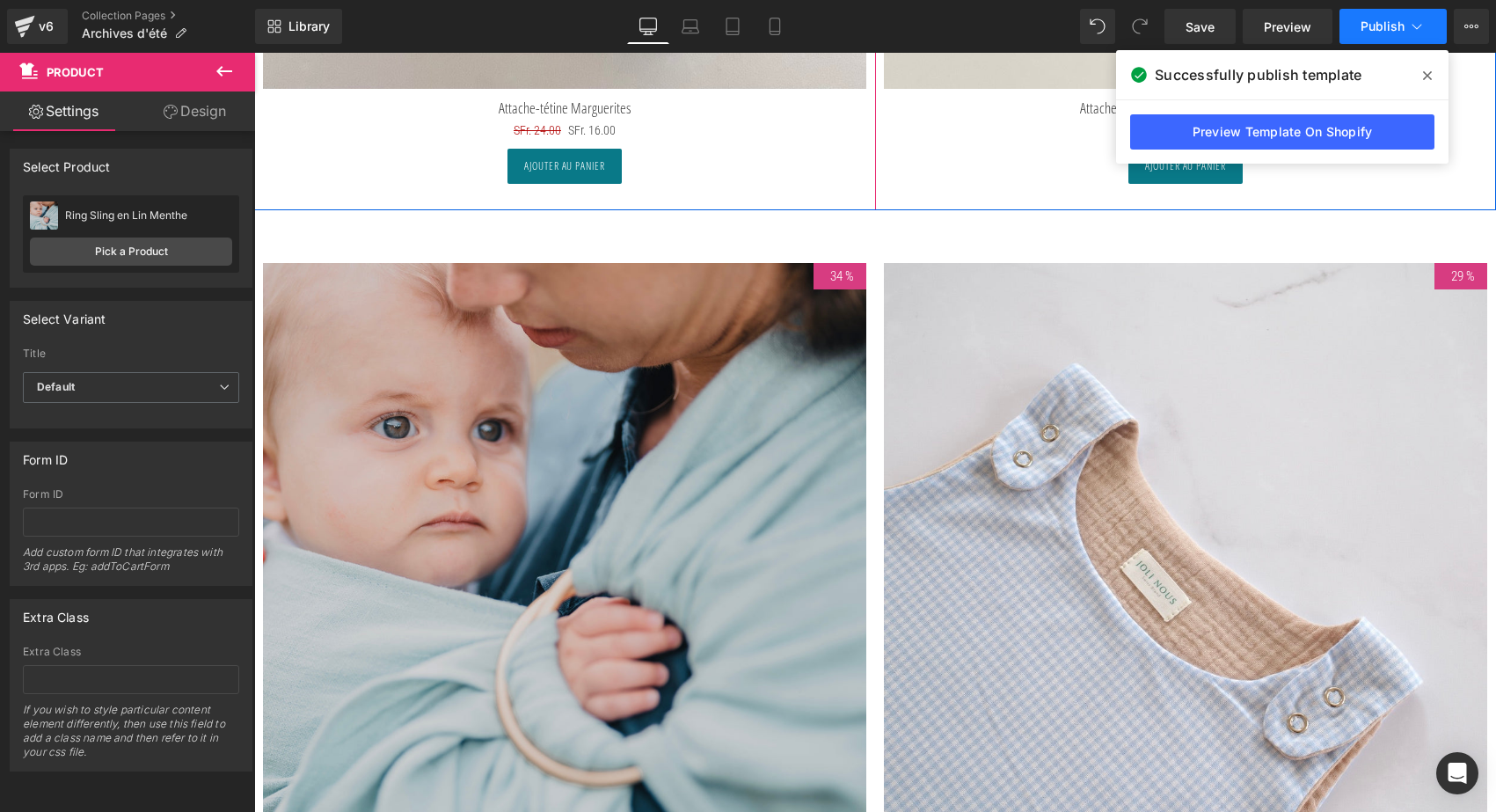
click at [1375, 30] on span "Publish" at bounding box center [1383, 26] width 44 height 14
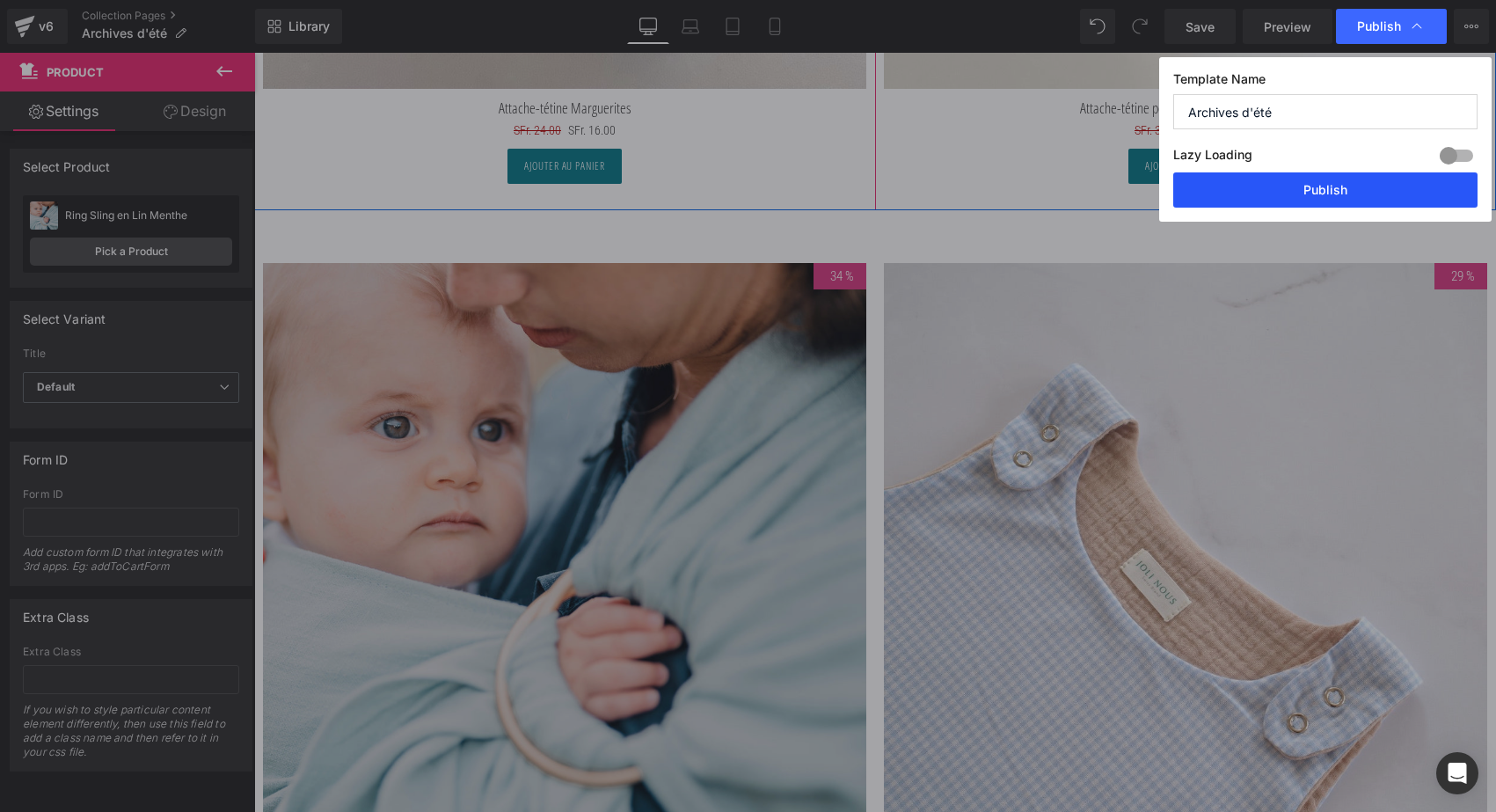
click at [1312, 196] on button "Publish" at bounding box center [1325, 190] width 304 height 35
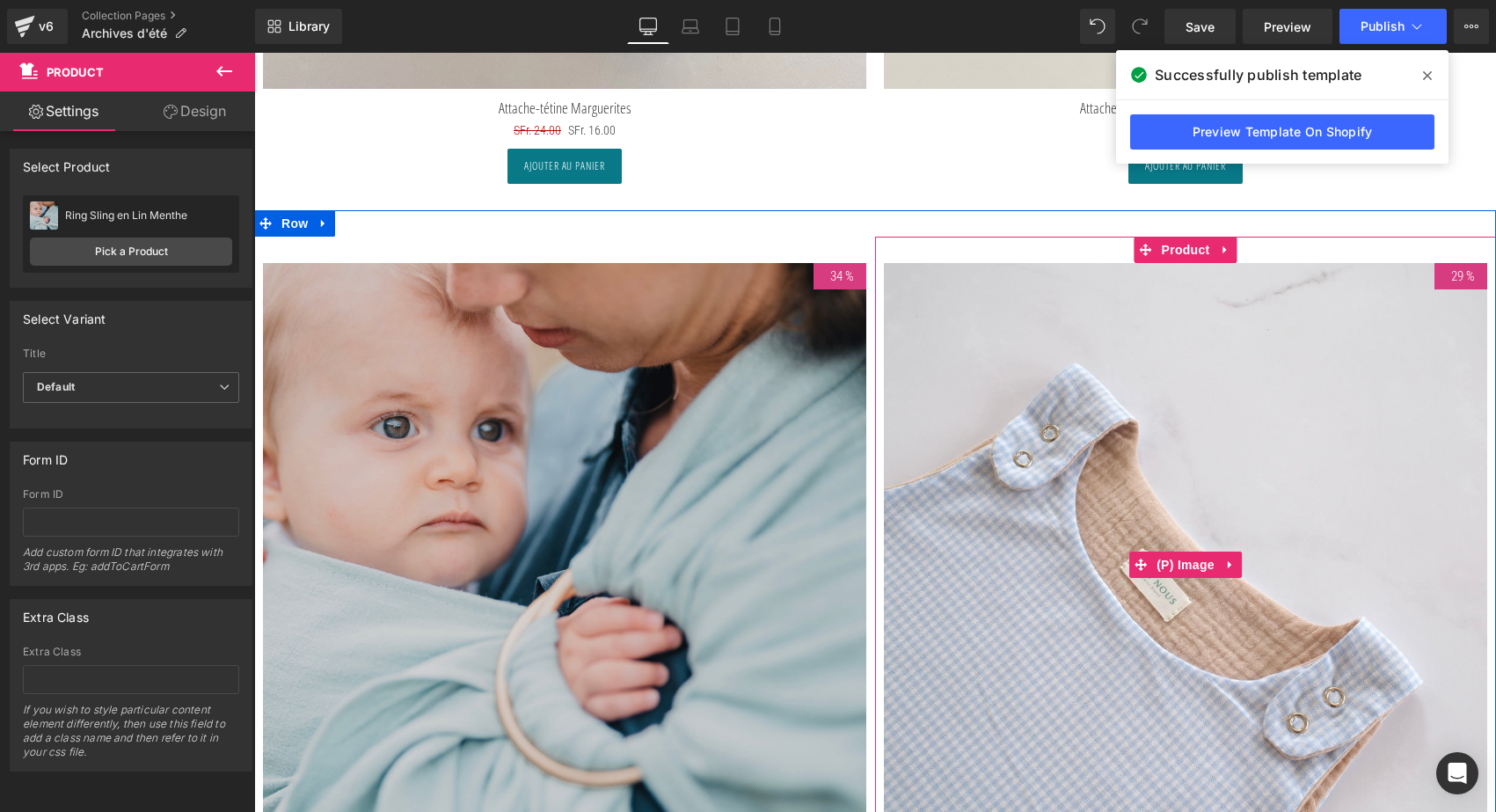
click at [1083, 508] on img at bounding box center [1185, 564] width 604 height 604
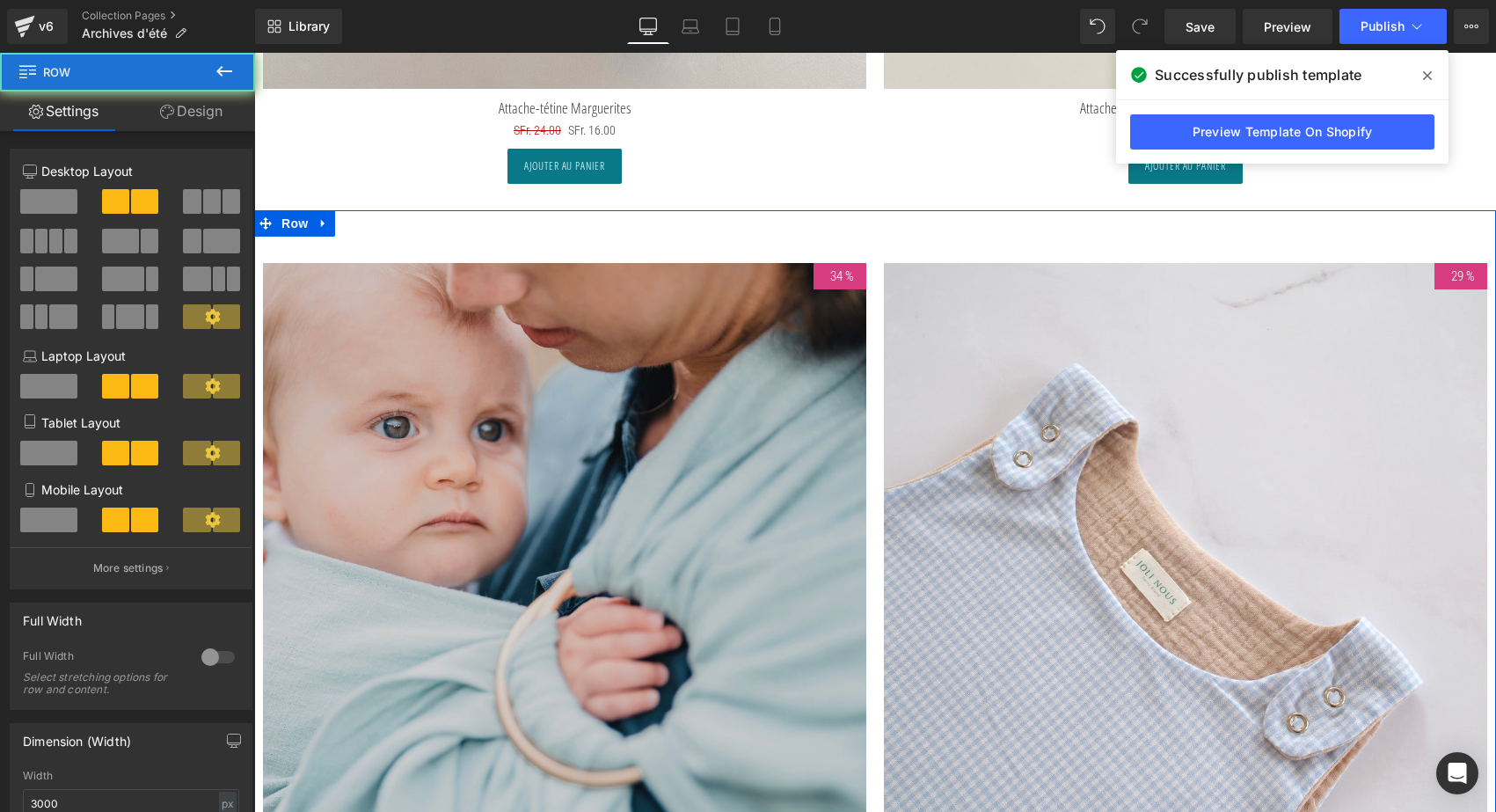
click at [1178, 229] on div "34 % (P) Image Ring Sling en Lin Menthe (P) Title SFr. 119.00 SFr. 79.00 (P) Pr…" at bounding box center [875, 599] width 1242 height 778
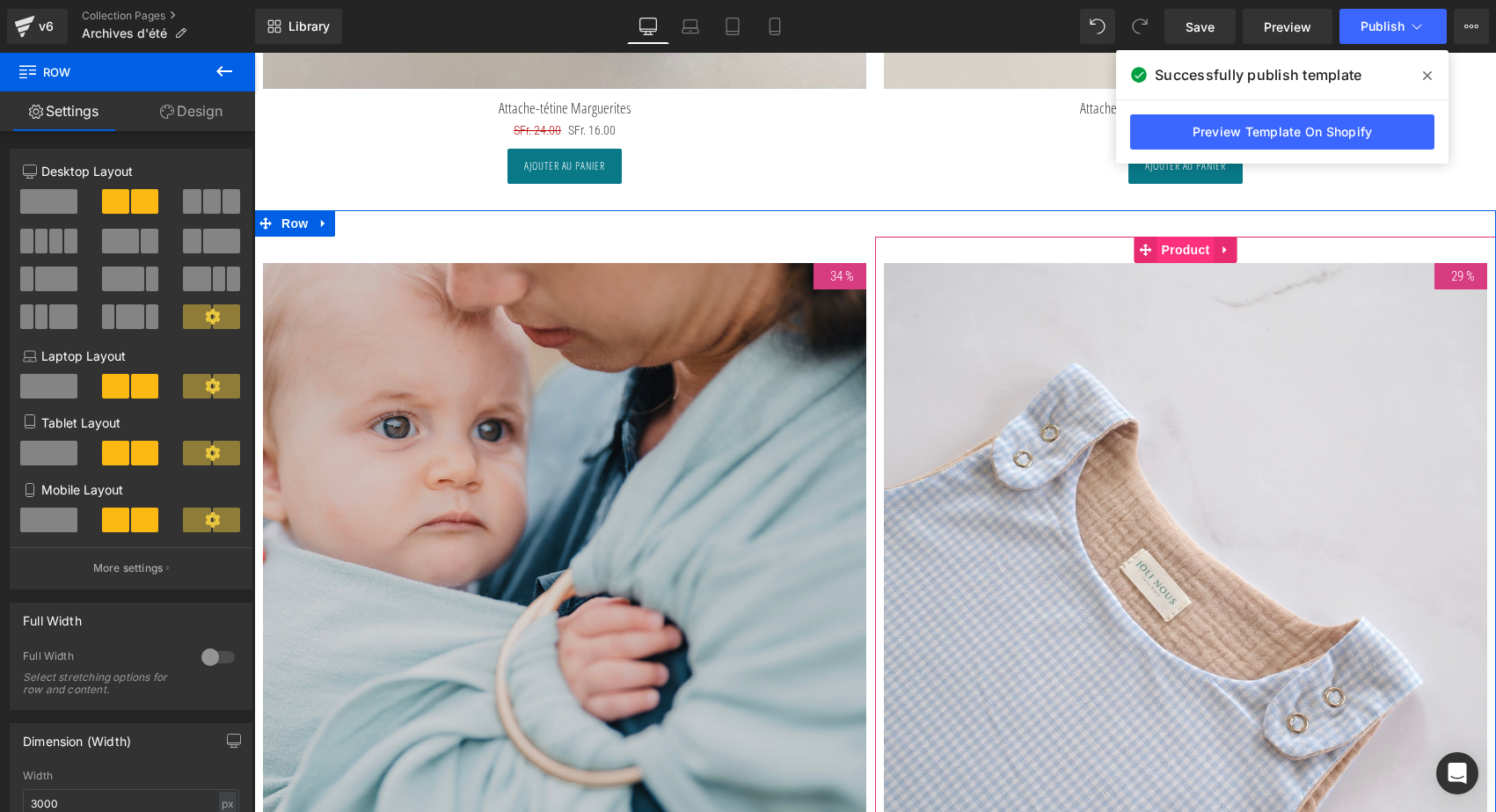
click at [1178, 243] on span "Product" at bounding box center [1186, 249] width 57 height 26
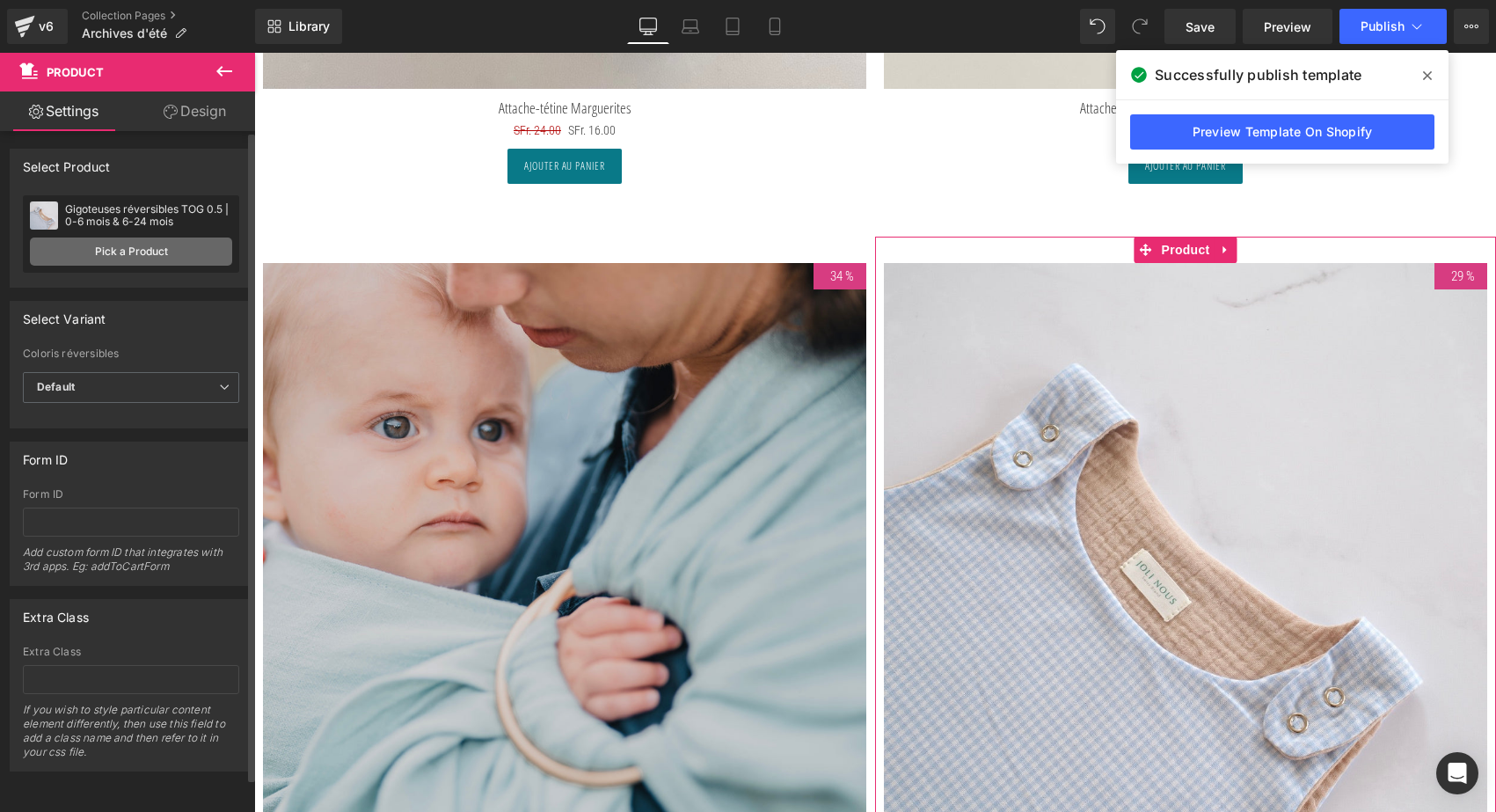
click at [159, 252] on link "Pick a Product" at bounding box center [131, 251] width 203 height 28
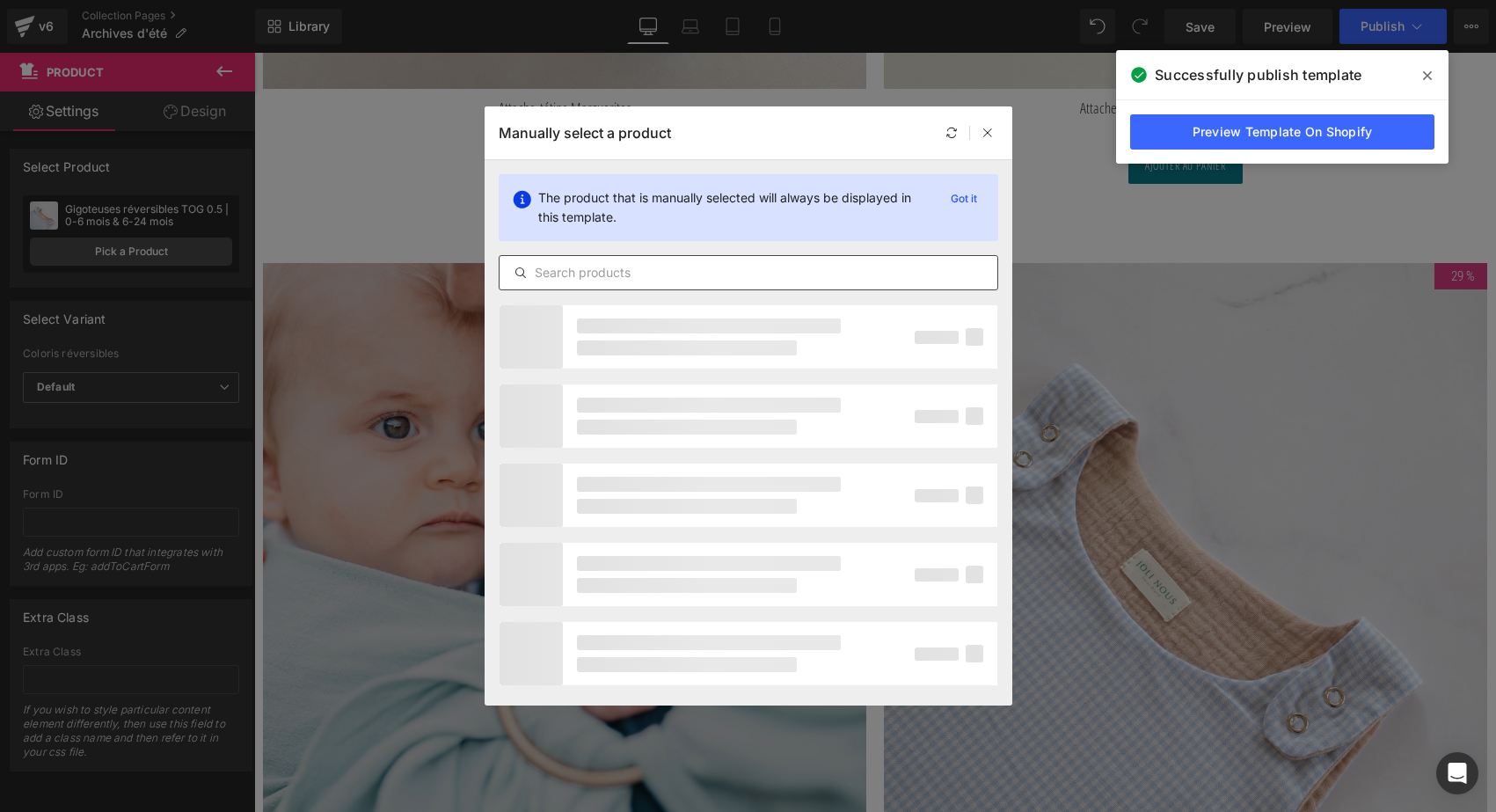
click at [617, 268] on input "text" at bounding box center [748, 273] width 498 height 22
type input "l"
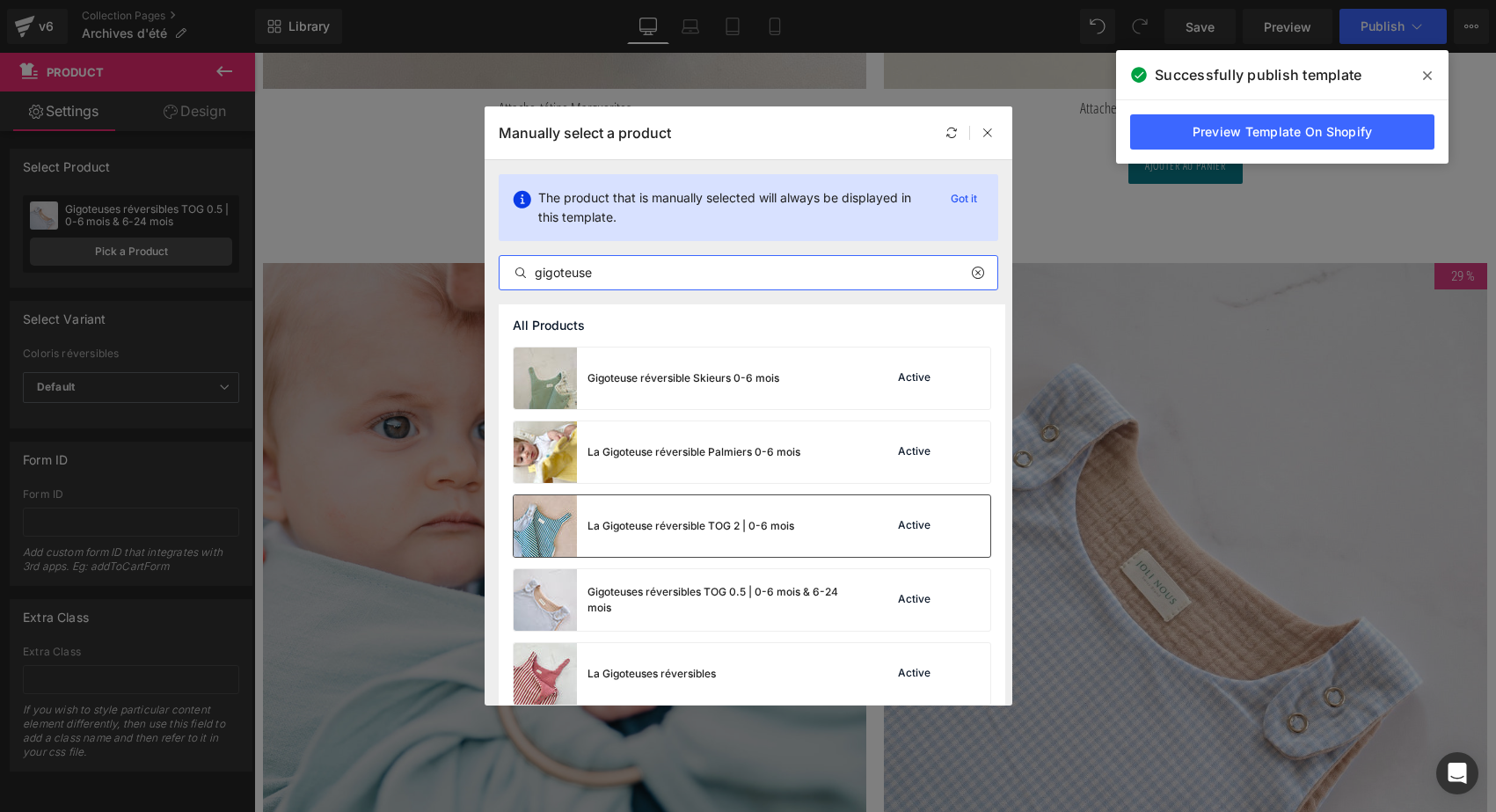
type input "gigoteuse"
click at [663, 542] on div "La Gigoteuse réversible TOG 2 | 0-6 mois" at bounding box center [654, 525] width 281 height 62
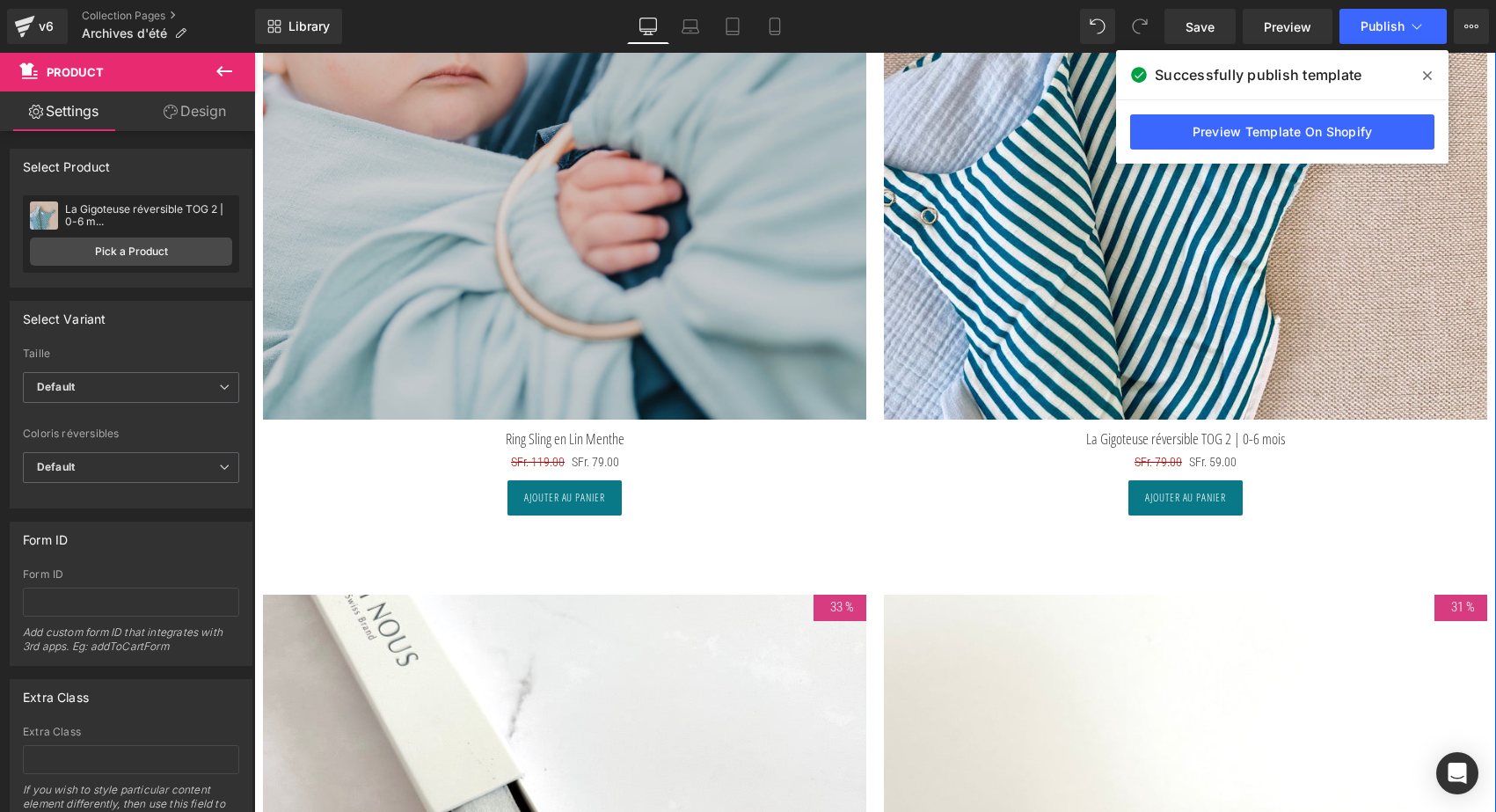
scroll to position [8410, 0]
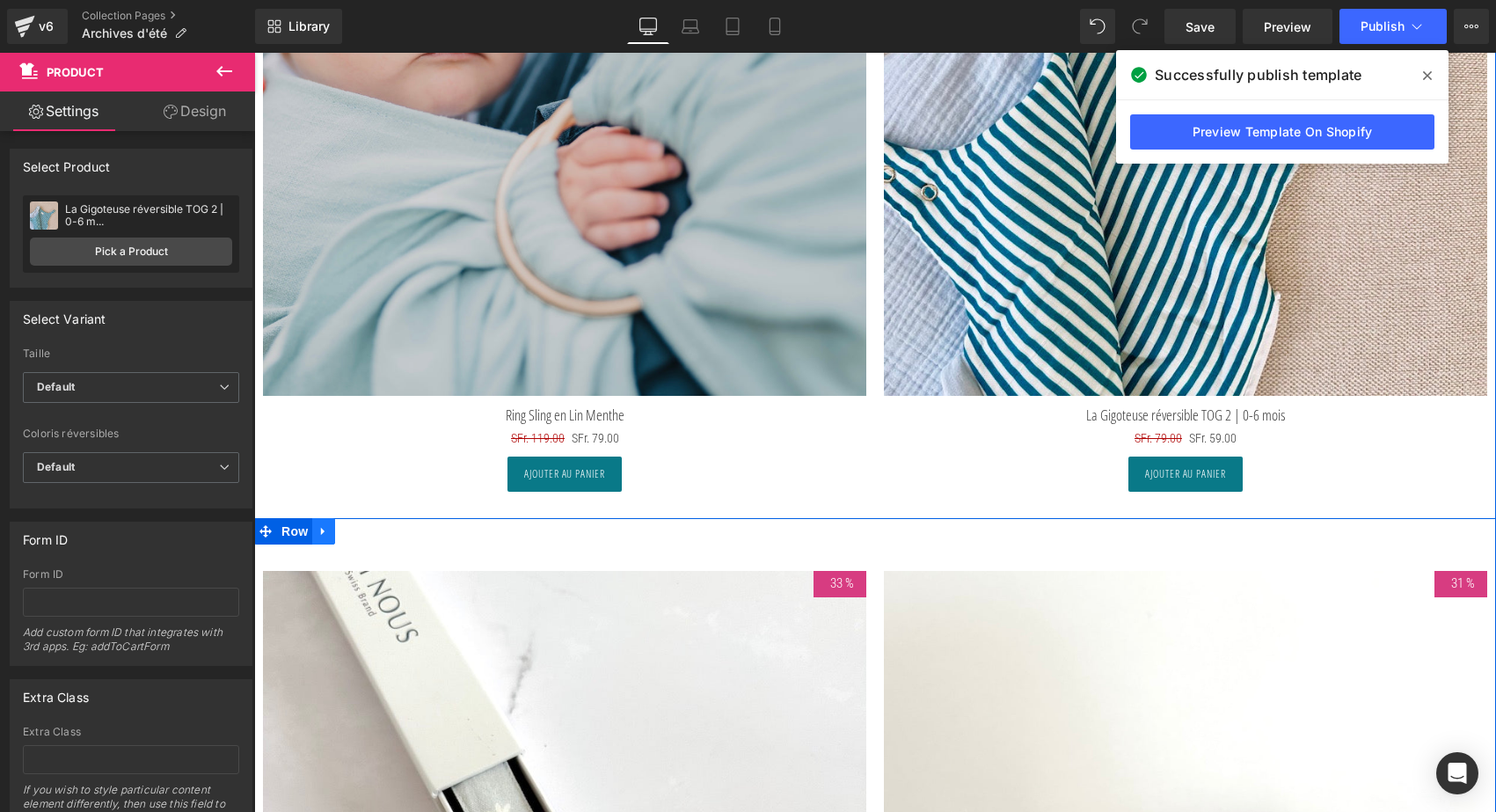
click at [315, 533] on link at bounding box center [323, 530] width 23 height 26
click at [364, 525] on icon at bounding box center [369, 531] width 13 height 13
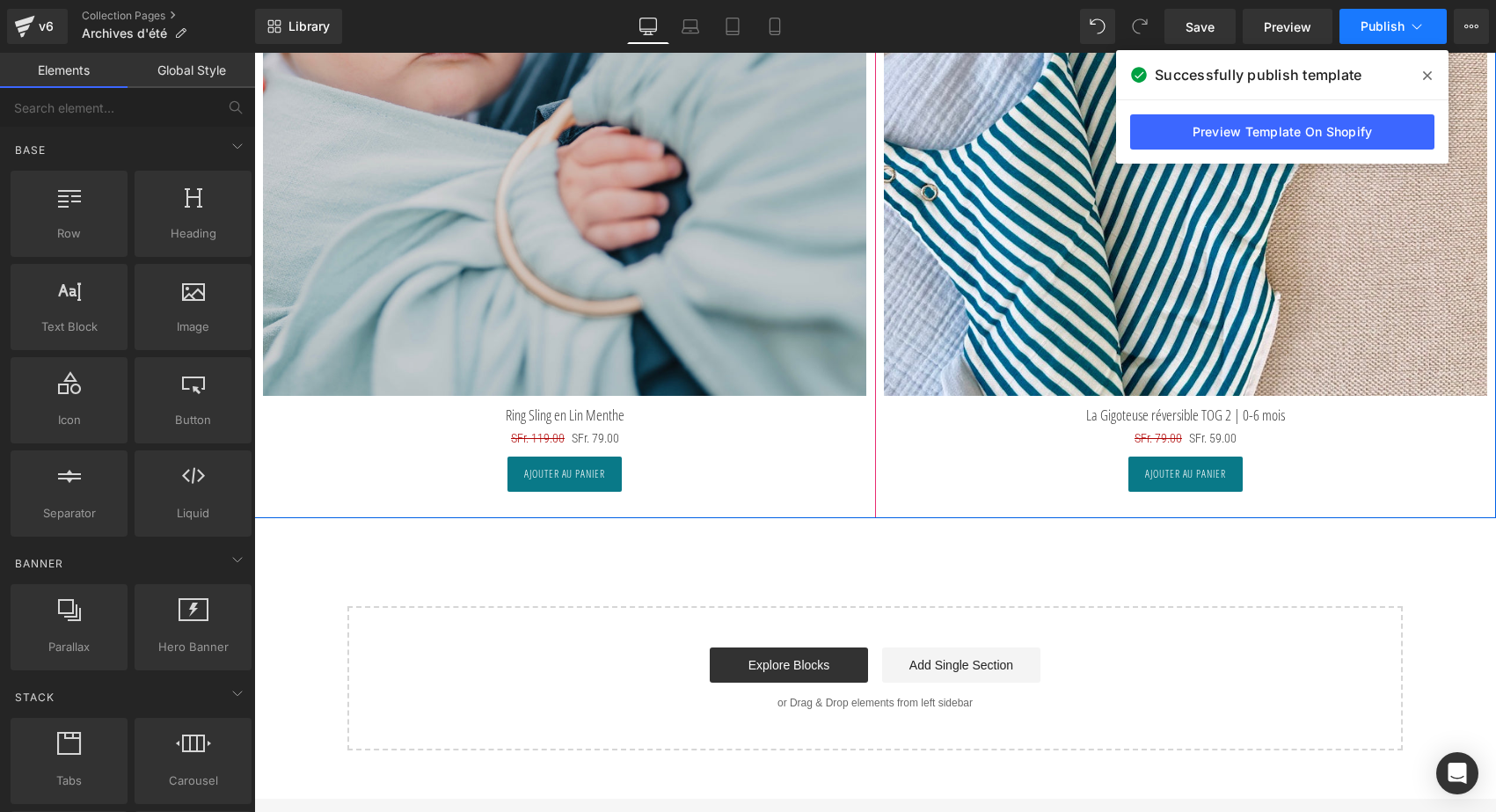
click at [1369, 20] on span "Publish" at bounding box center [1383, 26] width 44 height 14
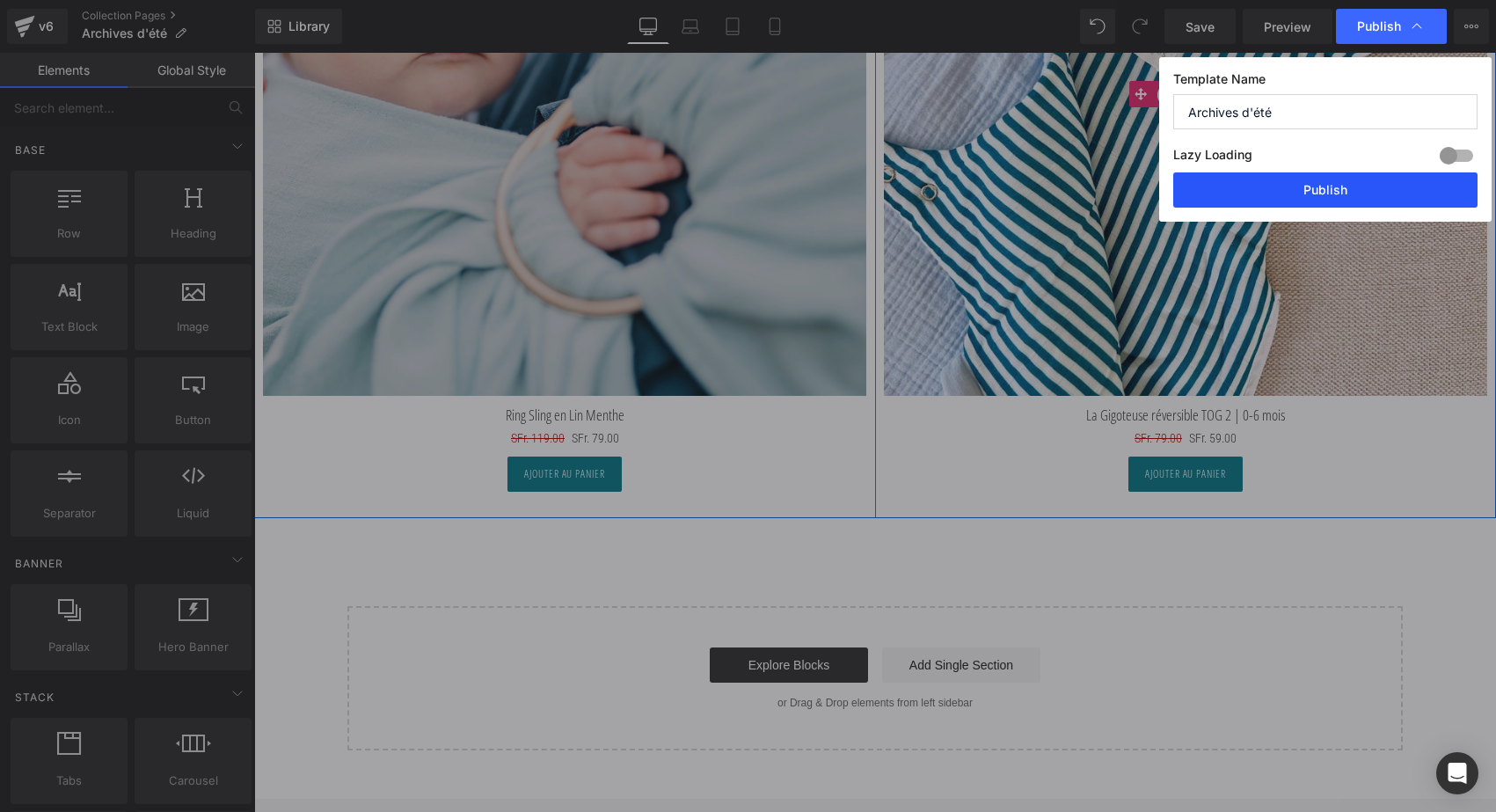
click at [1337, 195] on button "Publish" at bounding box center [1325, 190] width 304 height 35
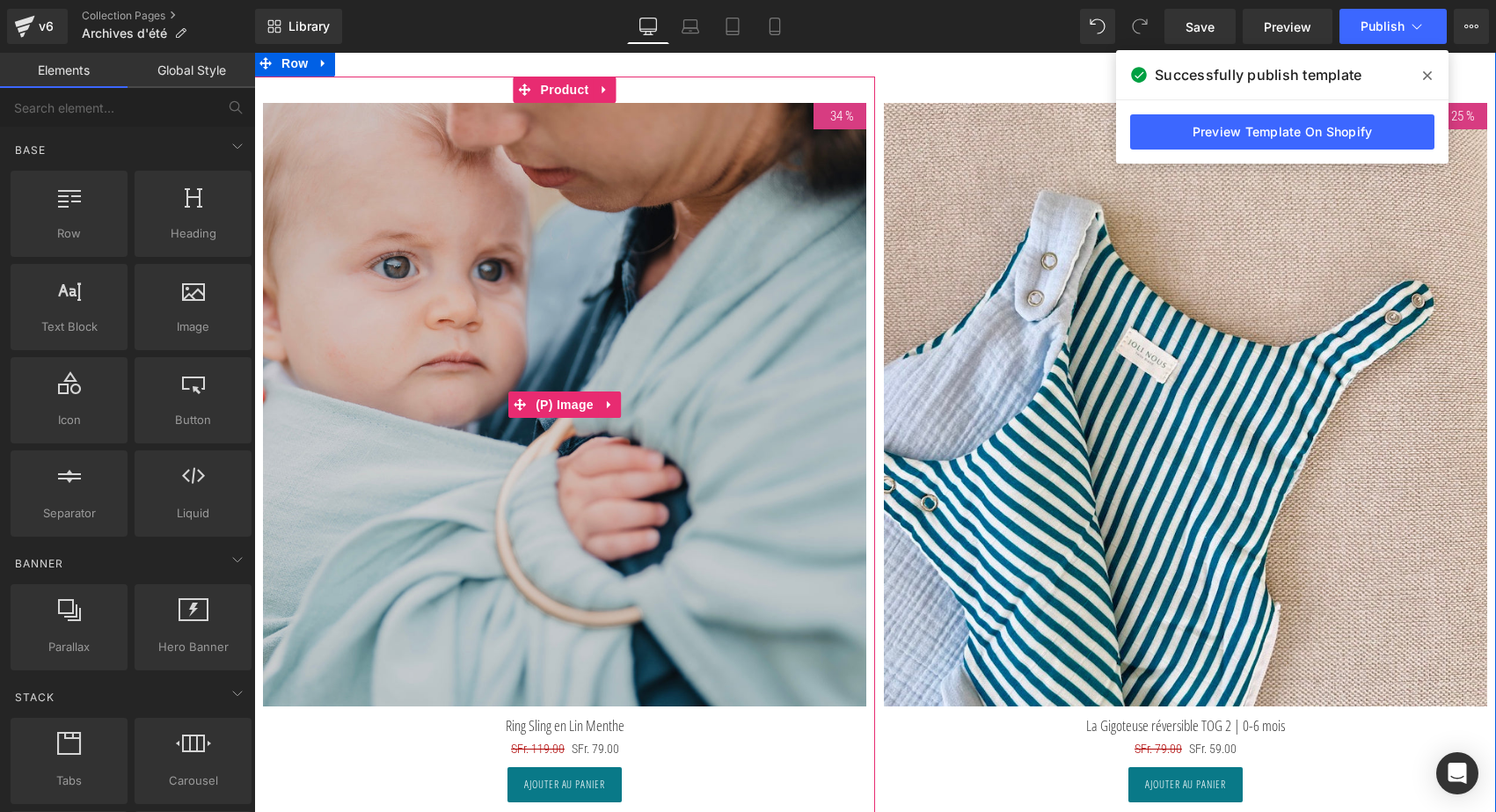
scroll to position [8085, 0]
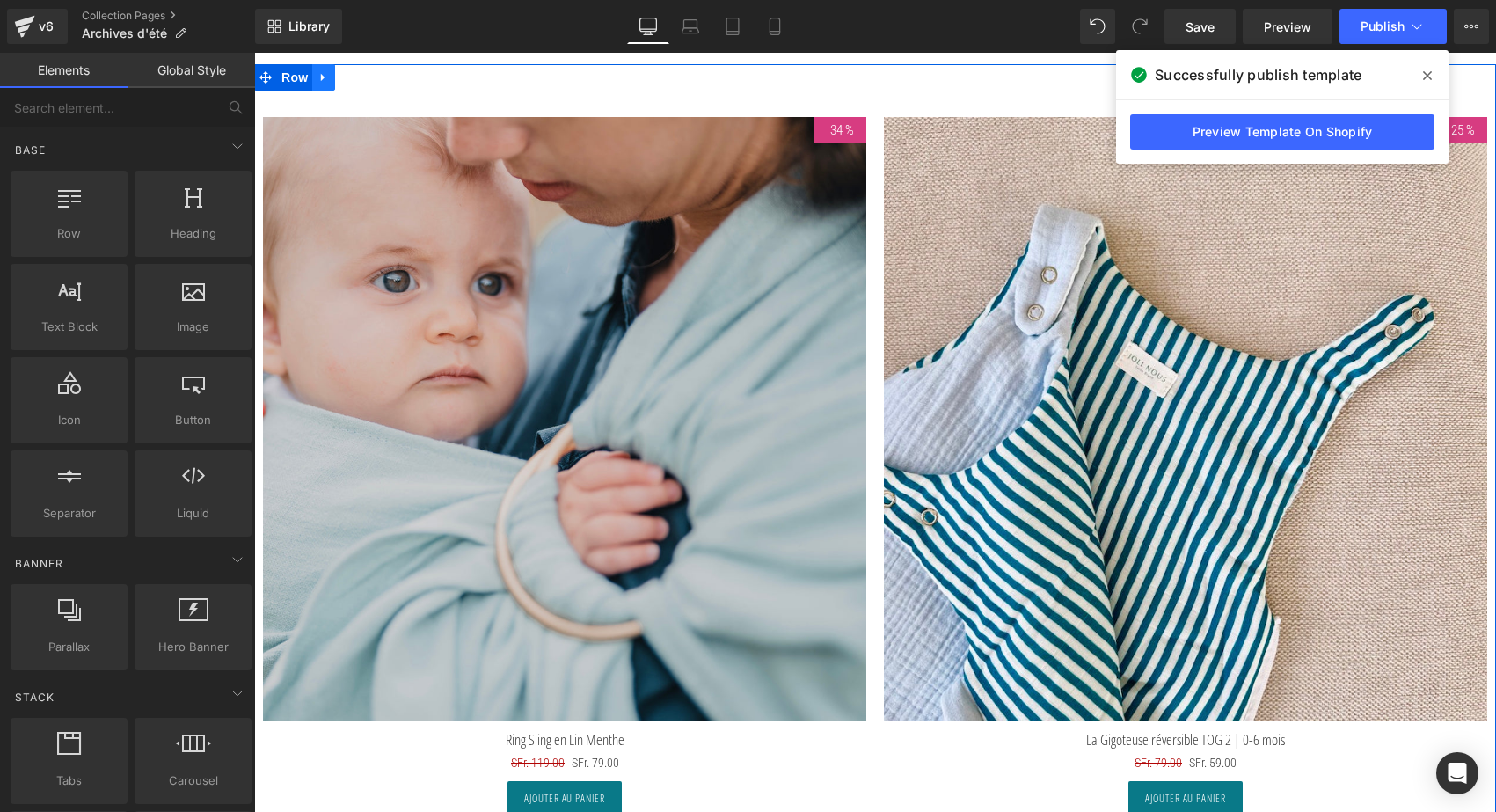
click at [326, 71] on icon at bounding box center [323, 77] width 13 height 13
click at [358, 74] on link at bounding box center [369, 77] width 23 height 26
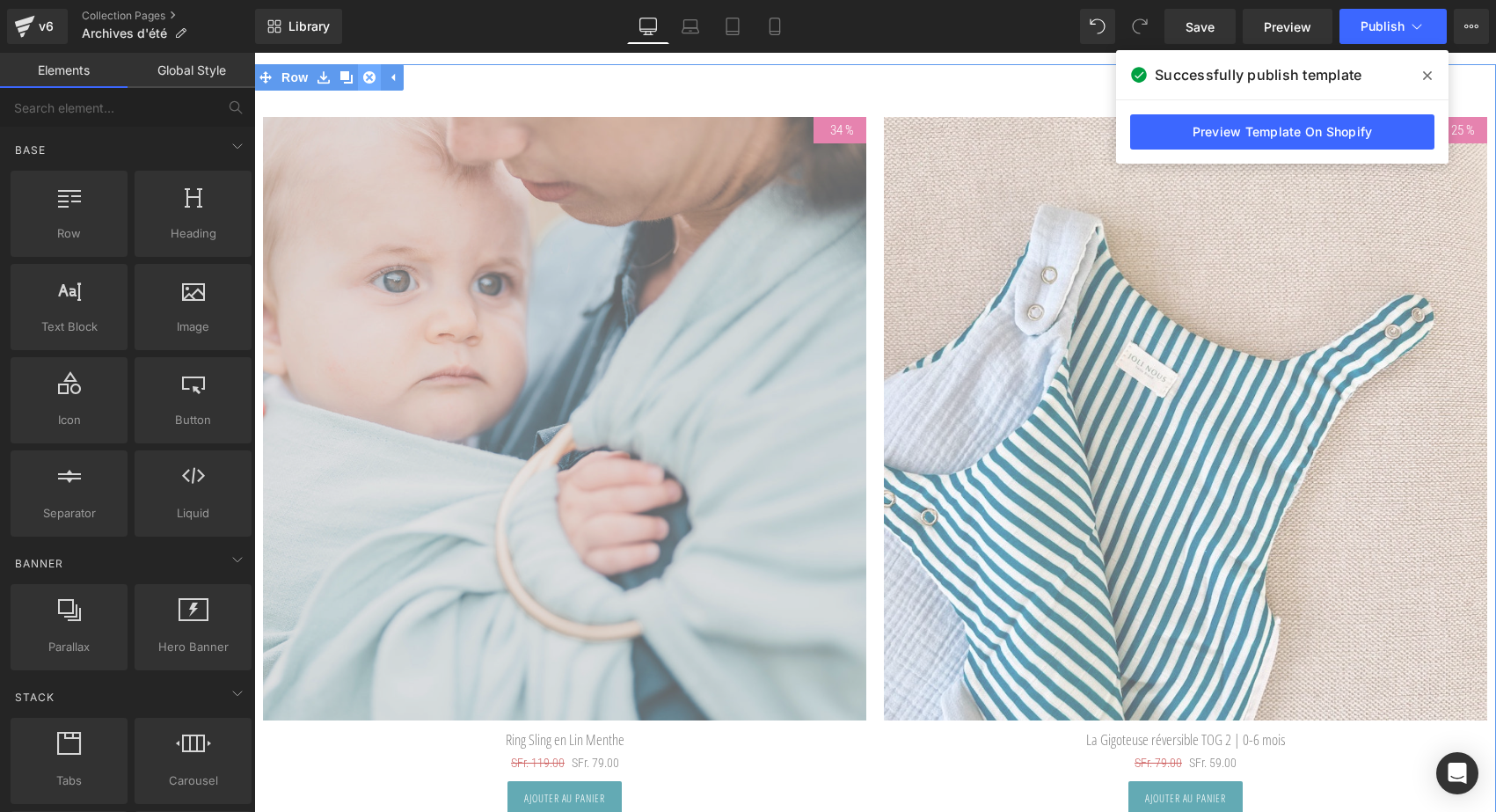
click at [358, 74] on link at bounding box center [369, 77] width 23 height 26
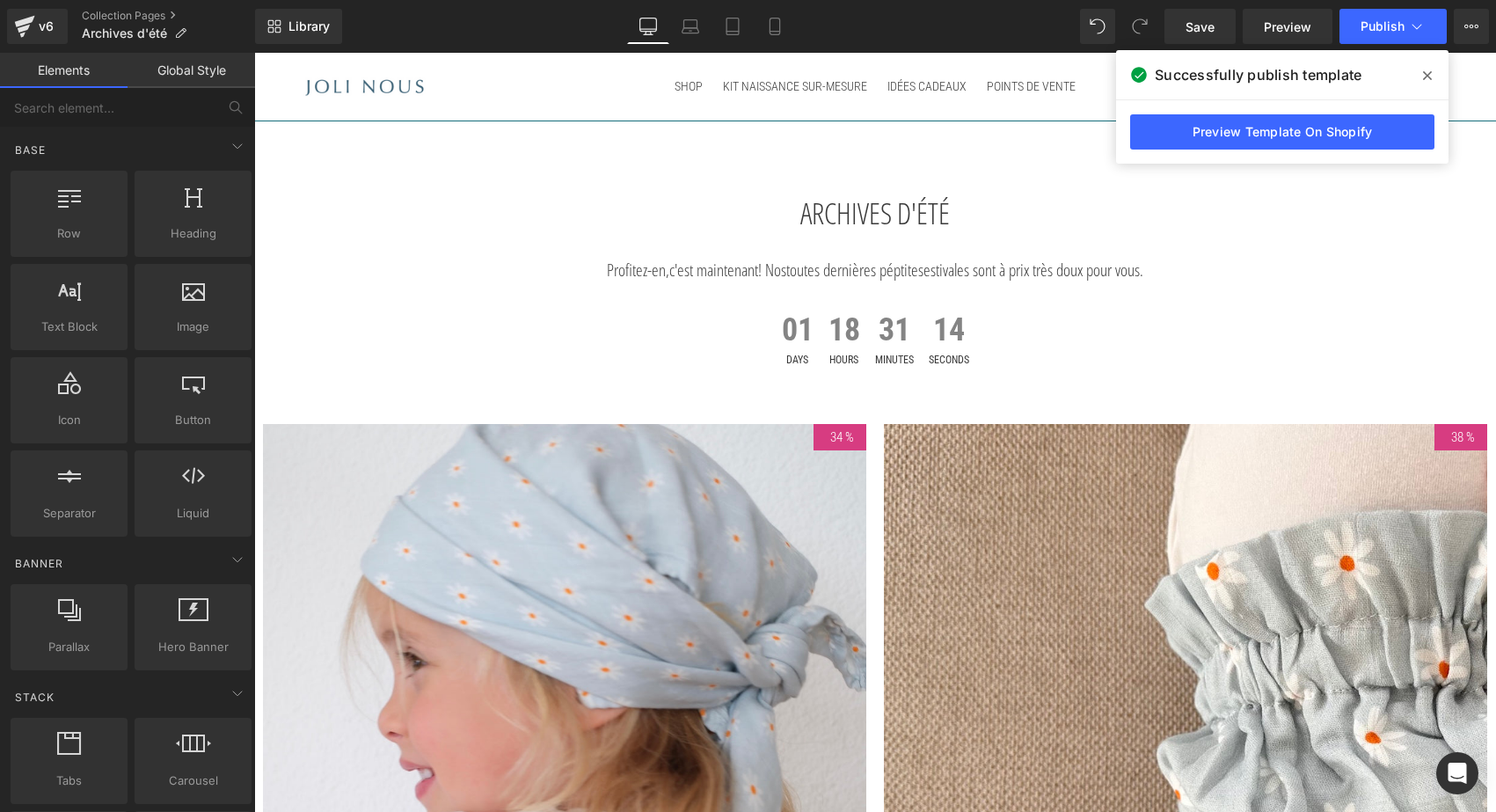
scroll to position [0, 0]
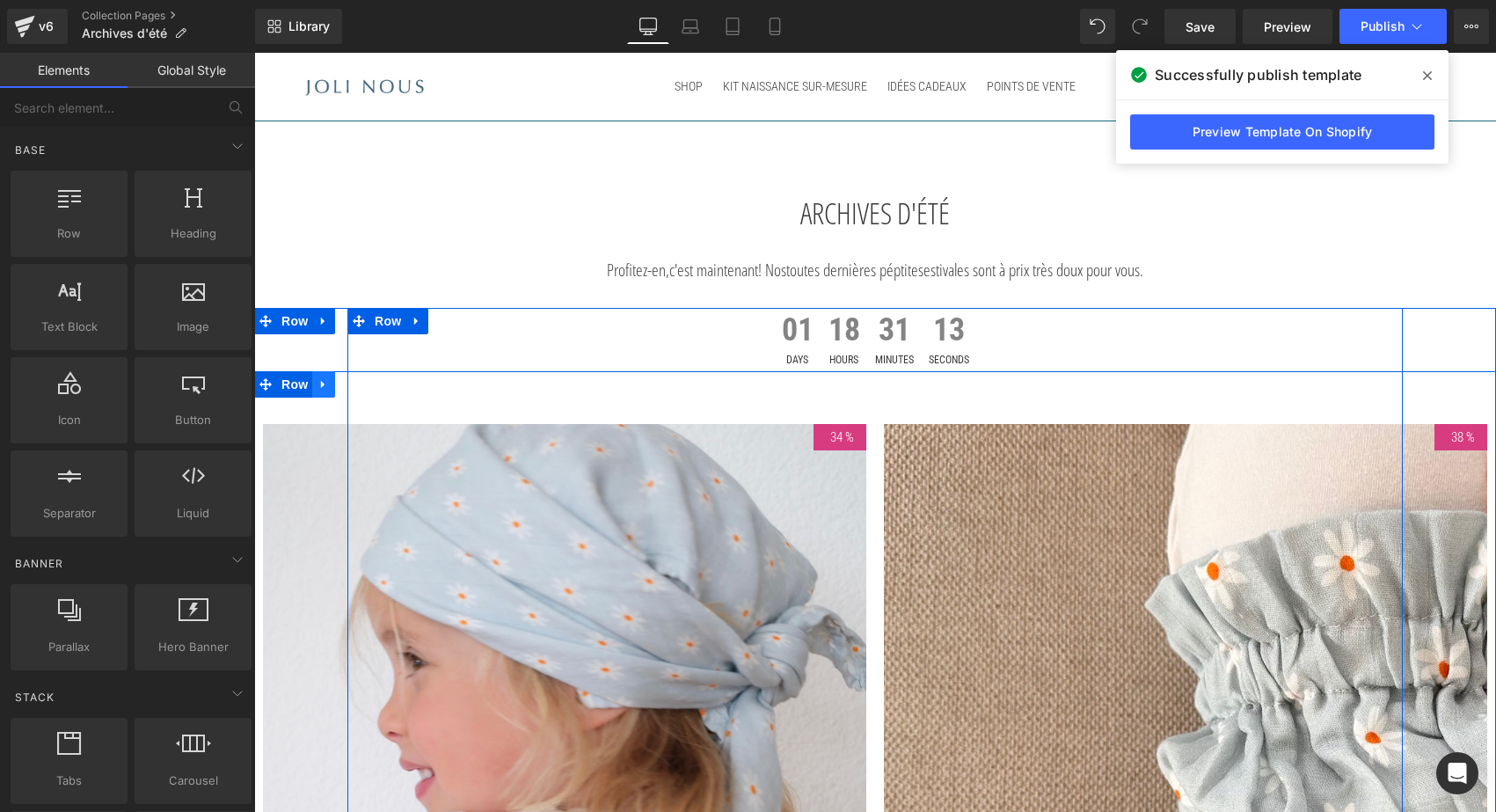
click at [322, 383] on icon at bounding box center [323, 384] width 13 height 13
click at [341, 384] on icon at bounding box center [346, 384] width 13 height 13
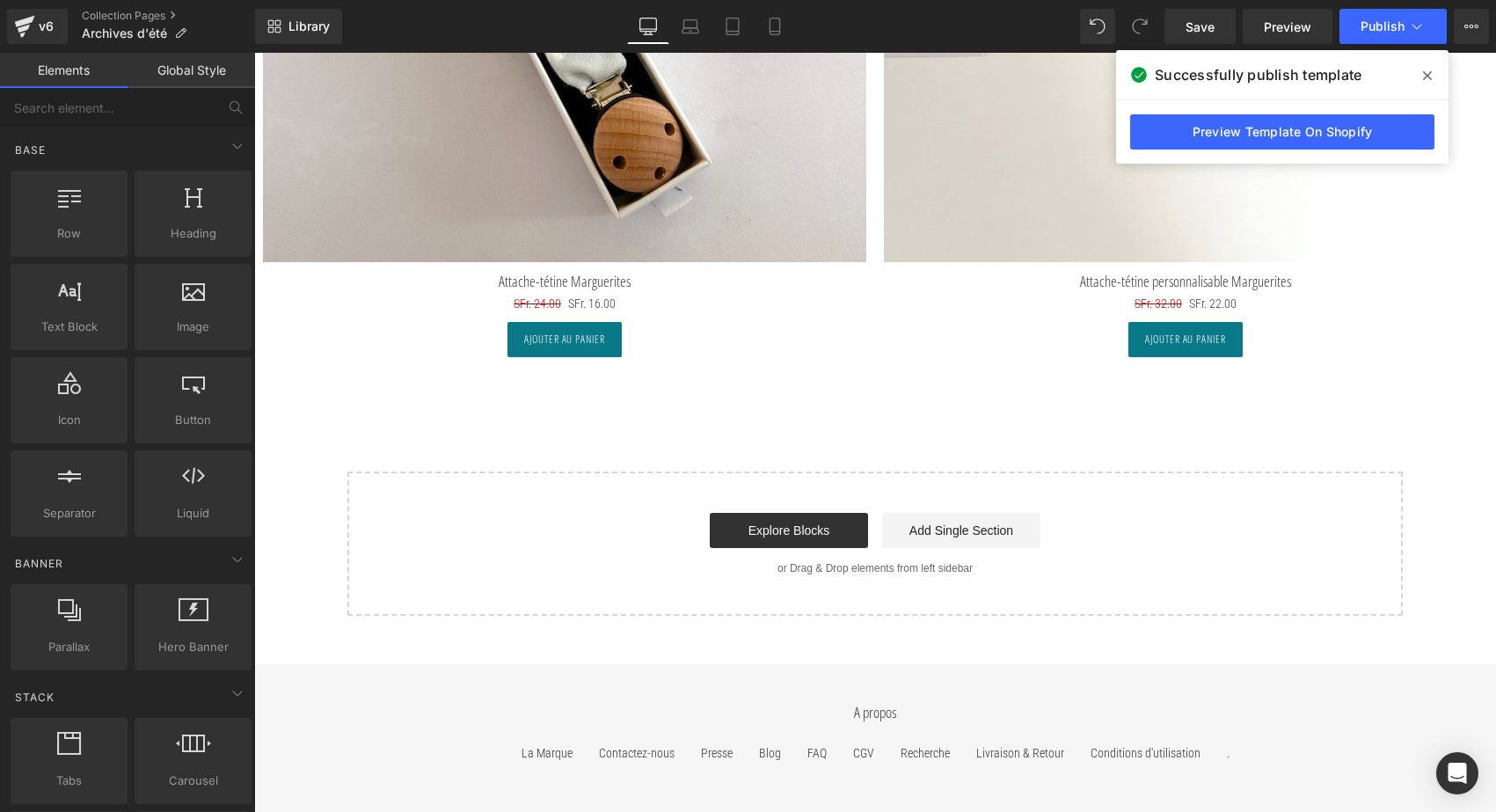
scroll to position [7889, 0]
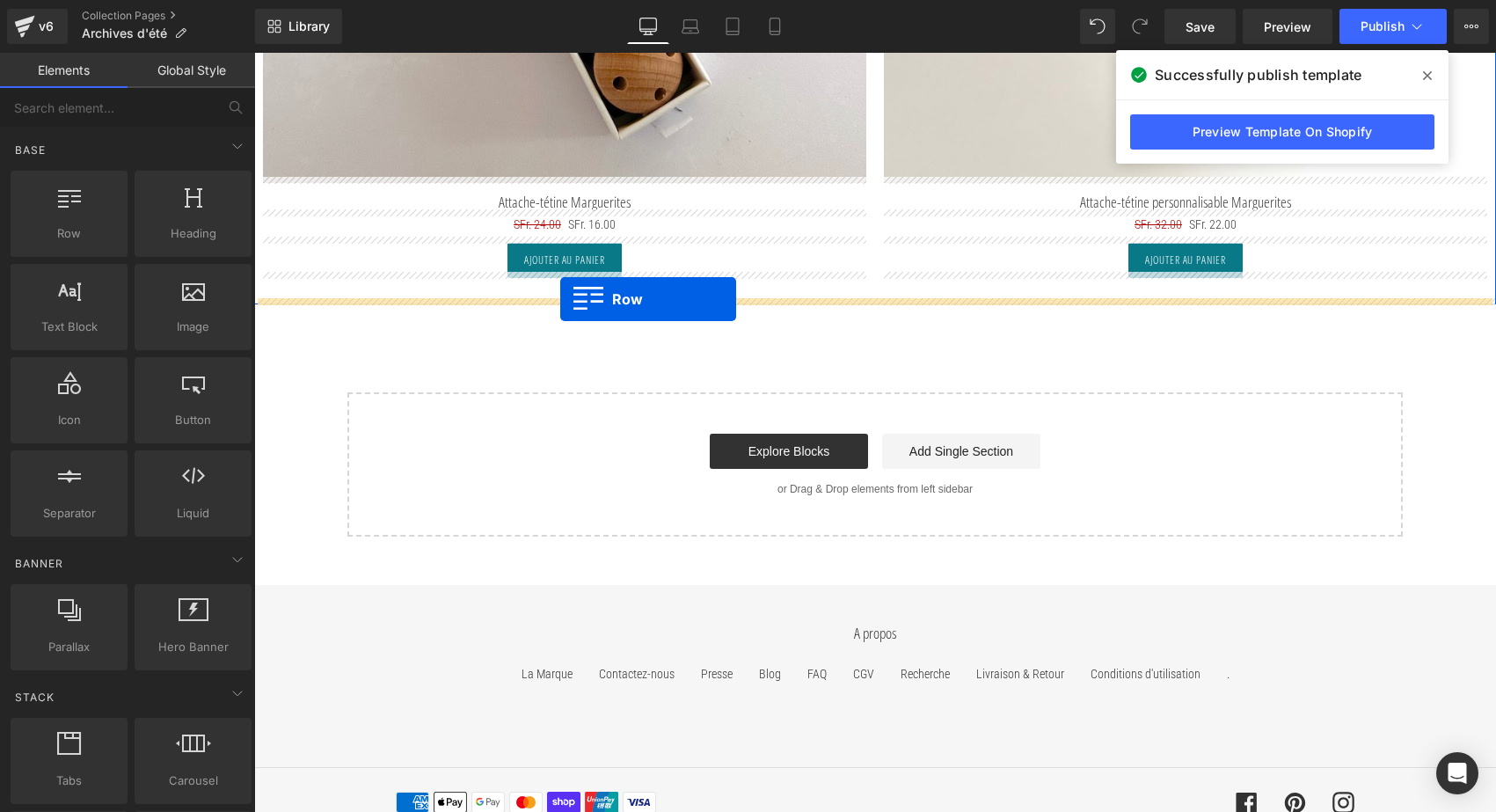
drag, startPoint x: 262, startPoint y: 136, endPoint x: 561, endPoint y: 299, distance: 340.5
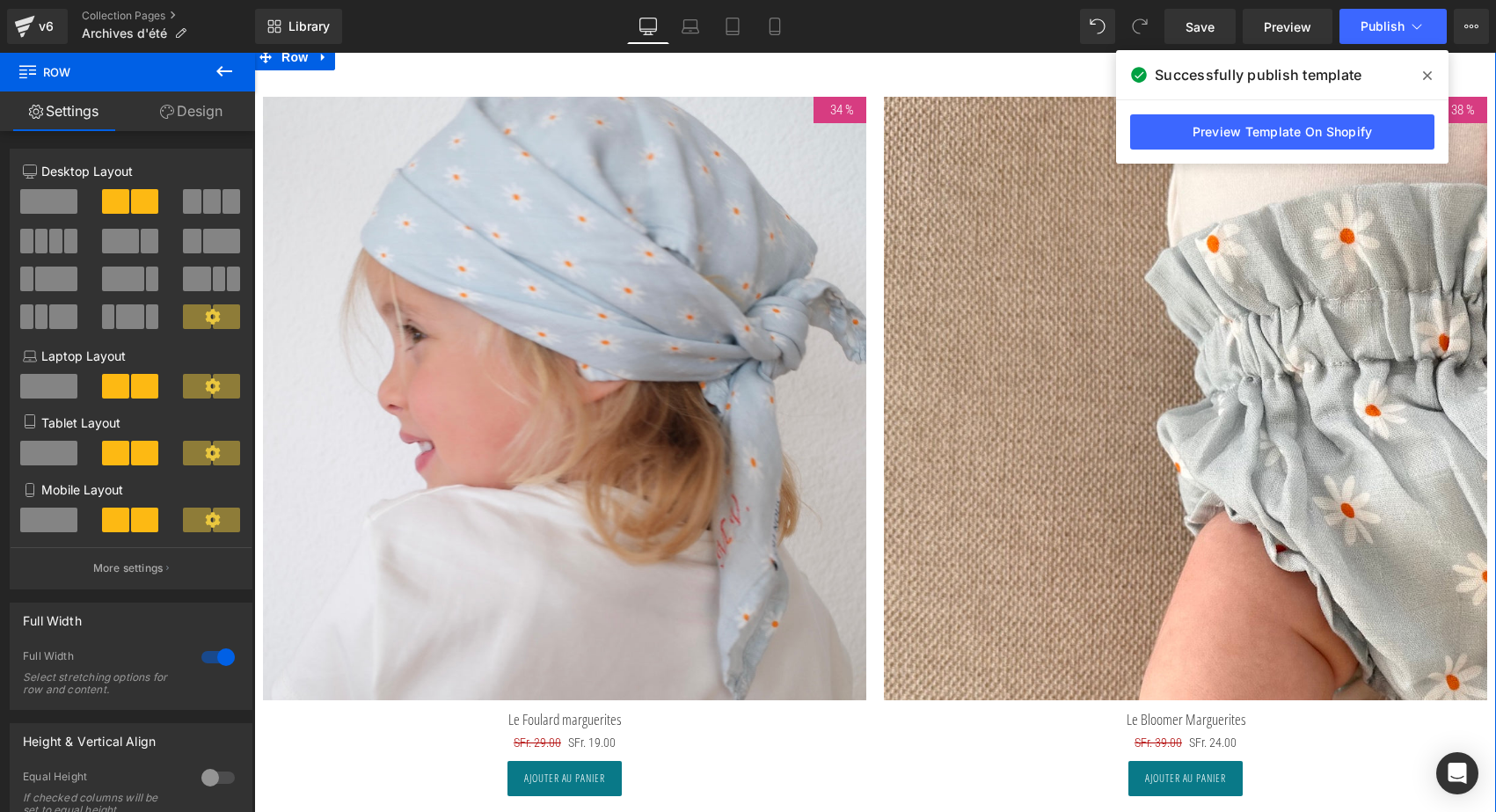
scroll to position [8110, 0]
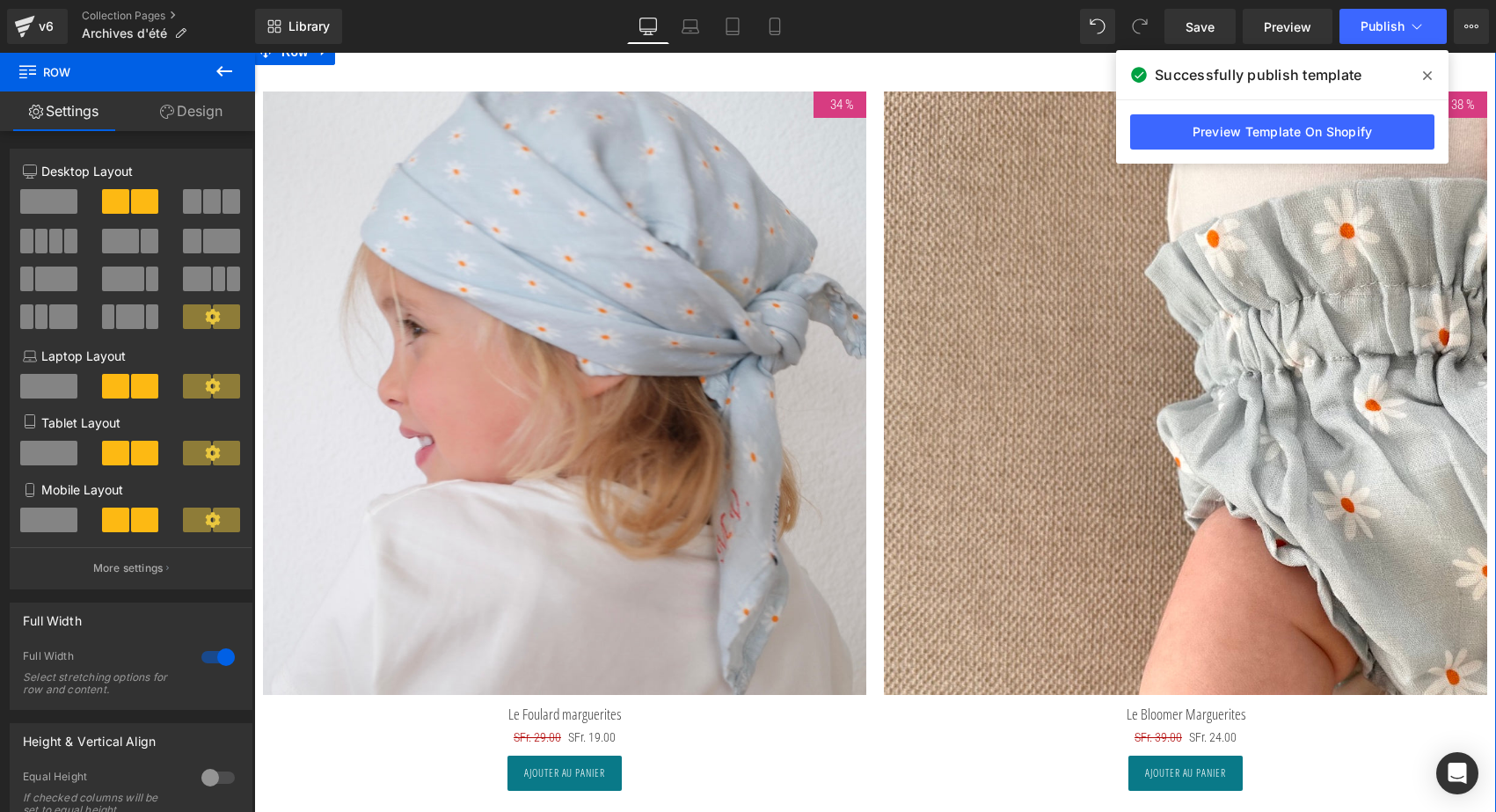
click at [561, 299] on img at bounding box center [565, 392] width 604 height 604
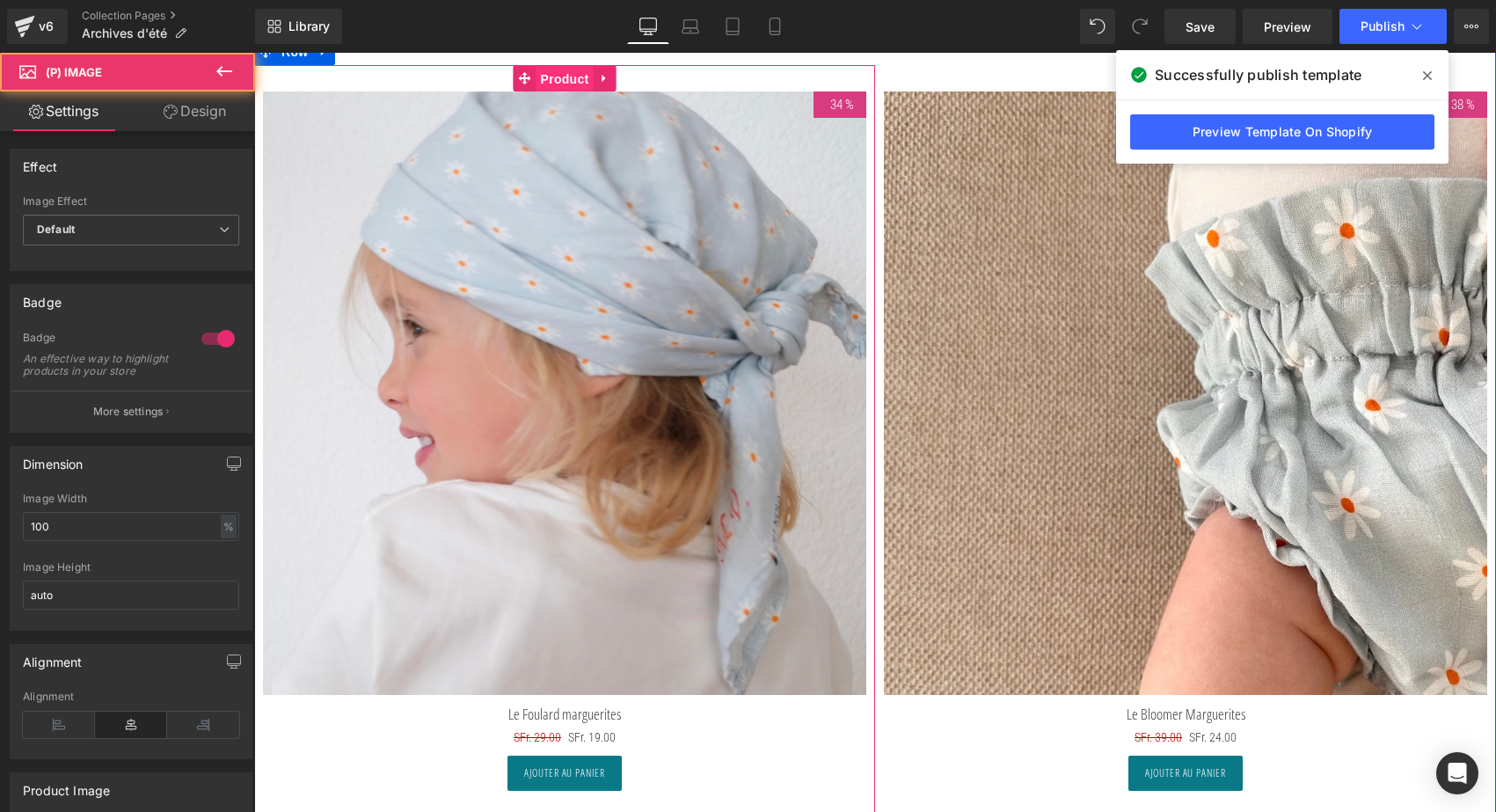
click at [554, 83] on span "Product" at bounding box center [565, 78] width 57 height 26
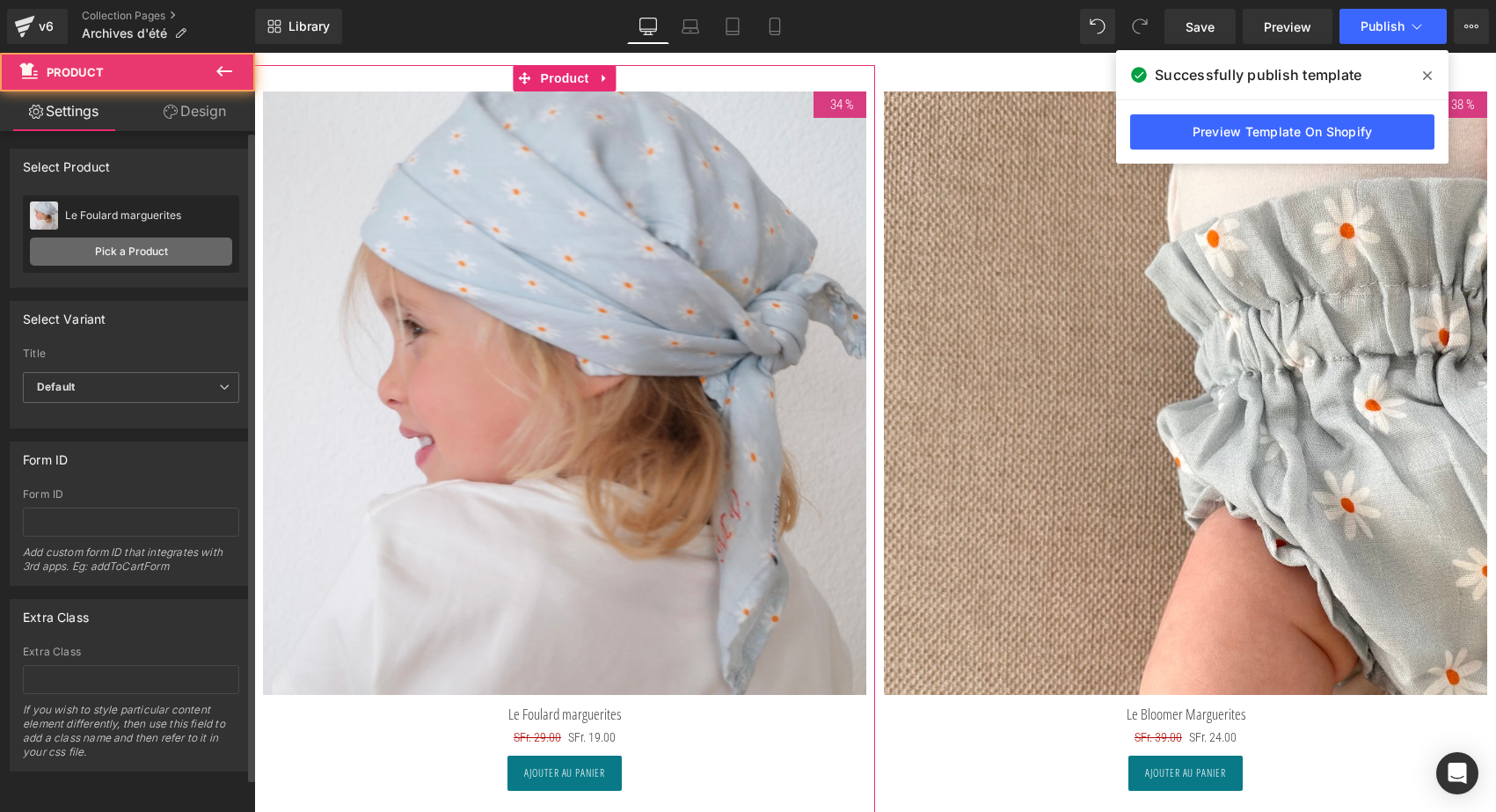
click at [124, 261] on link "Pick a Product" at bounding box center [131, 251] width 203 height 28
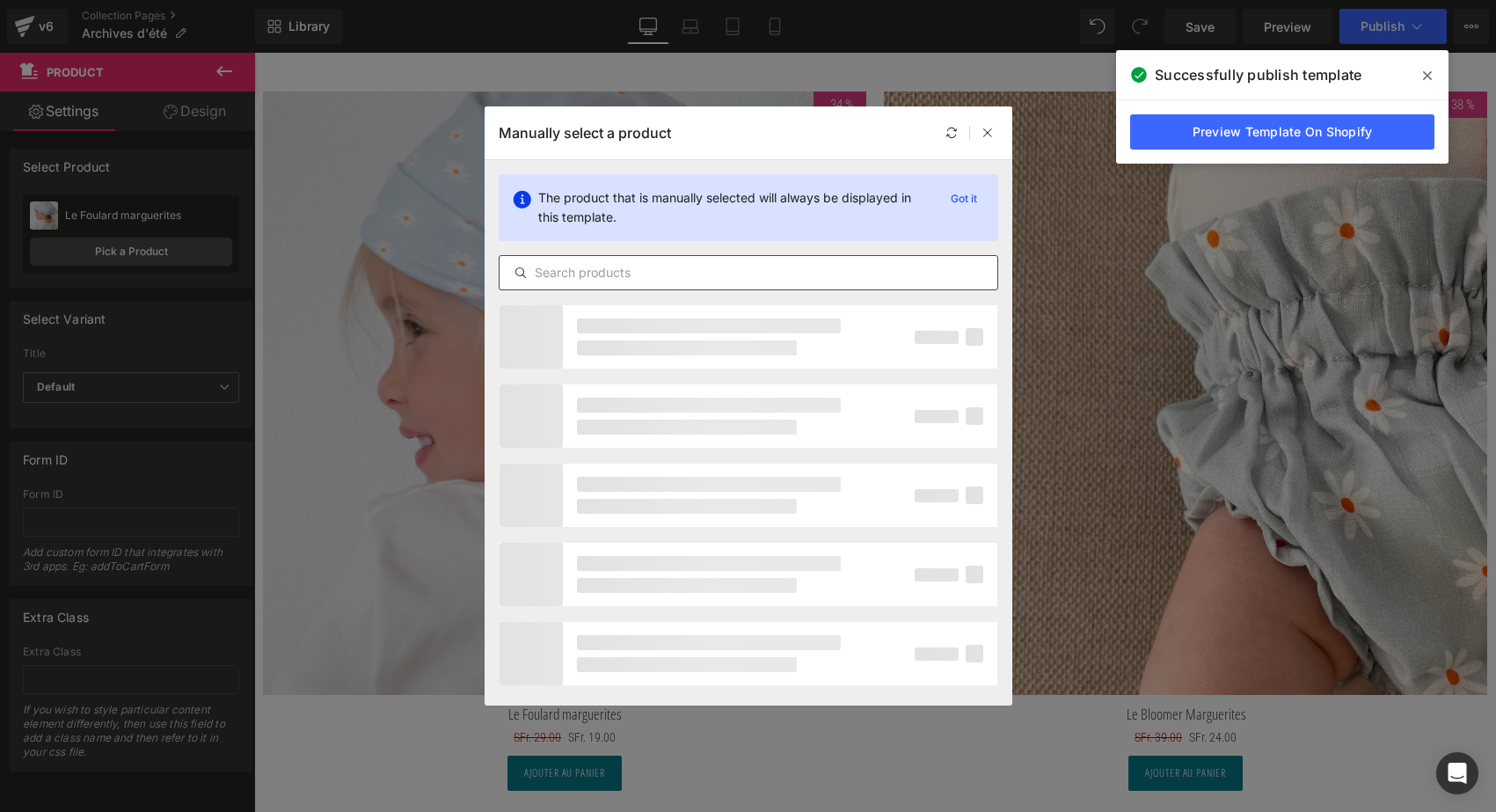
click at [632, 265] on input "text" at bounding box center [748, 273] width 498 height 22
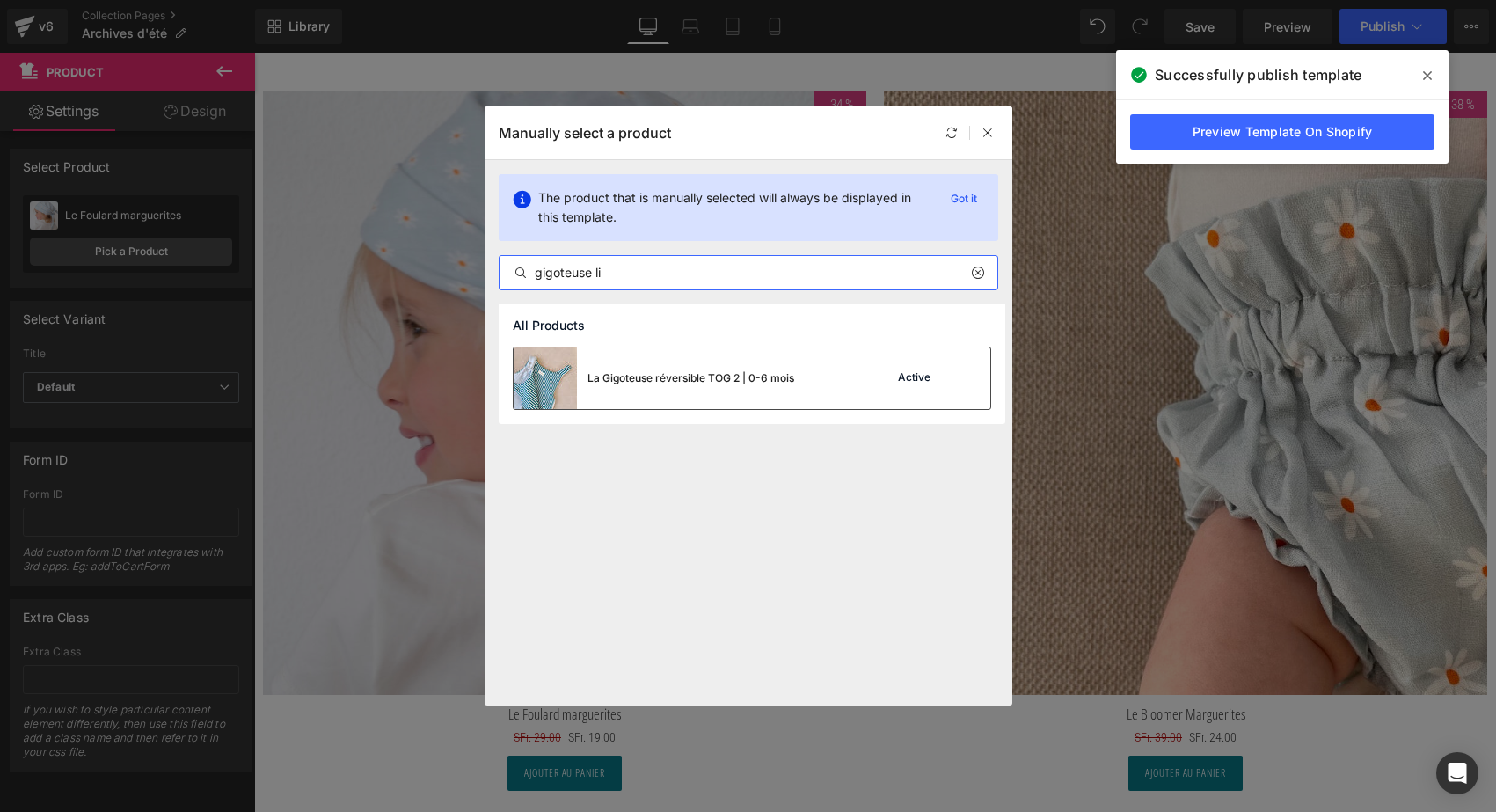
type input "gigoteuse li"
click at [642, 364] on div "La Gigoteuse réversible TOG 2 | 0-6 mois" at bounding box center [654, 378] width 281 height 62
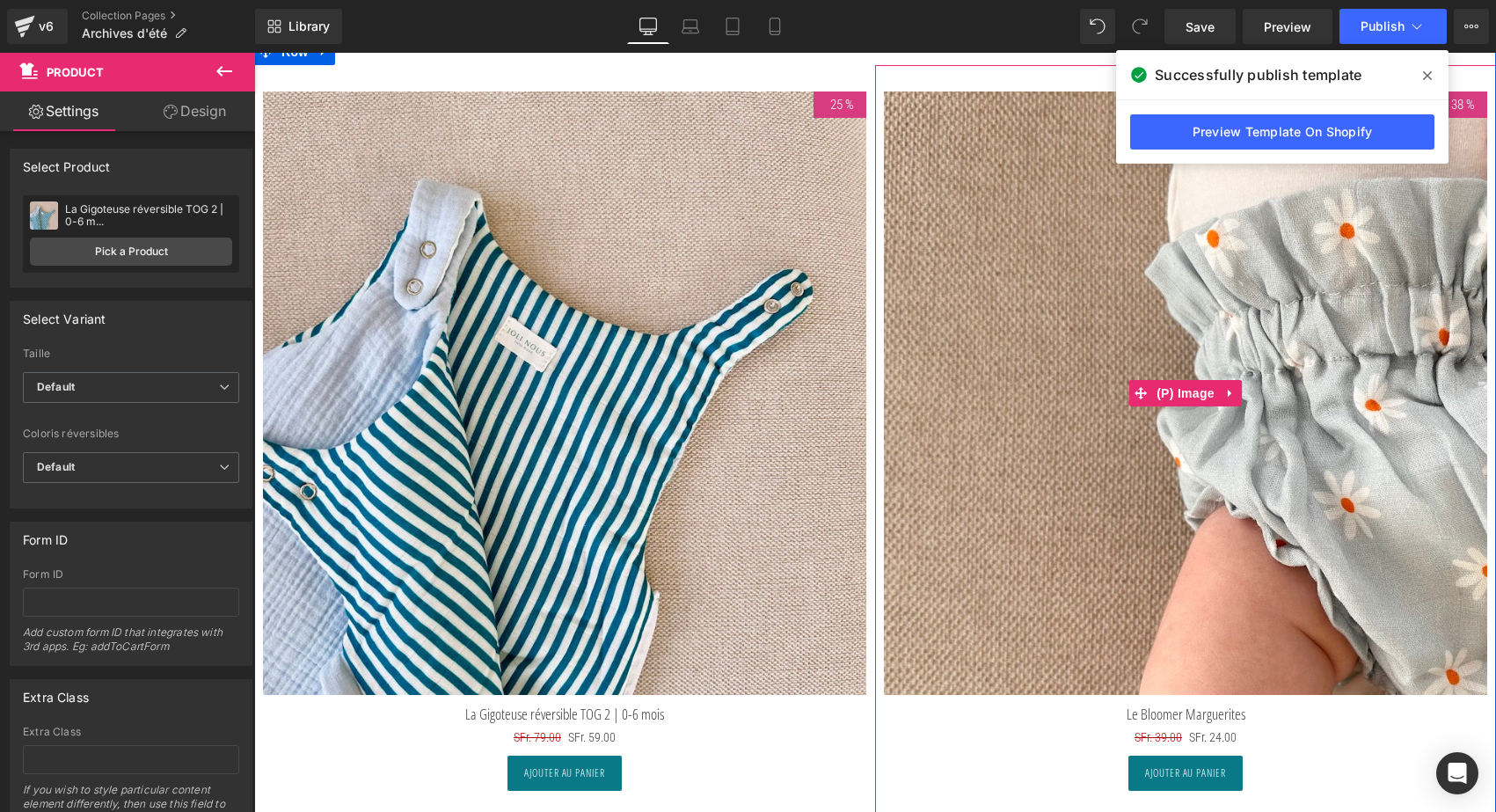
click at [1153, 298] on img at bounding box center [1185, 392] width 604 height 604
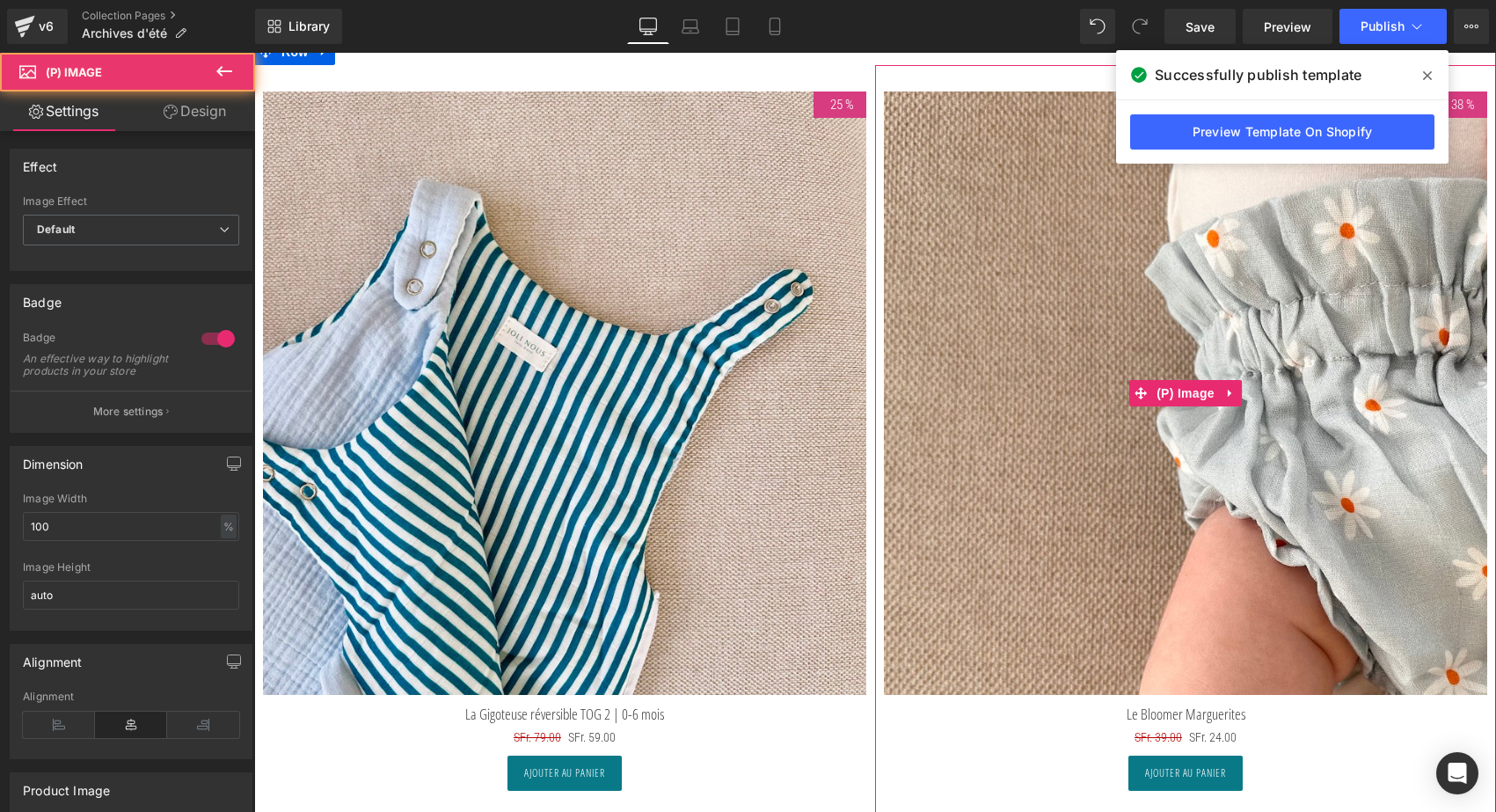
scroll to position [7946, 0]
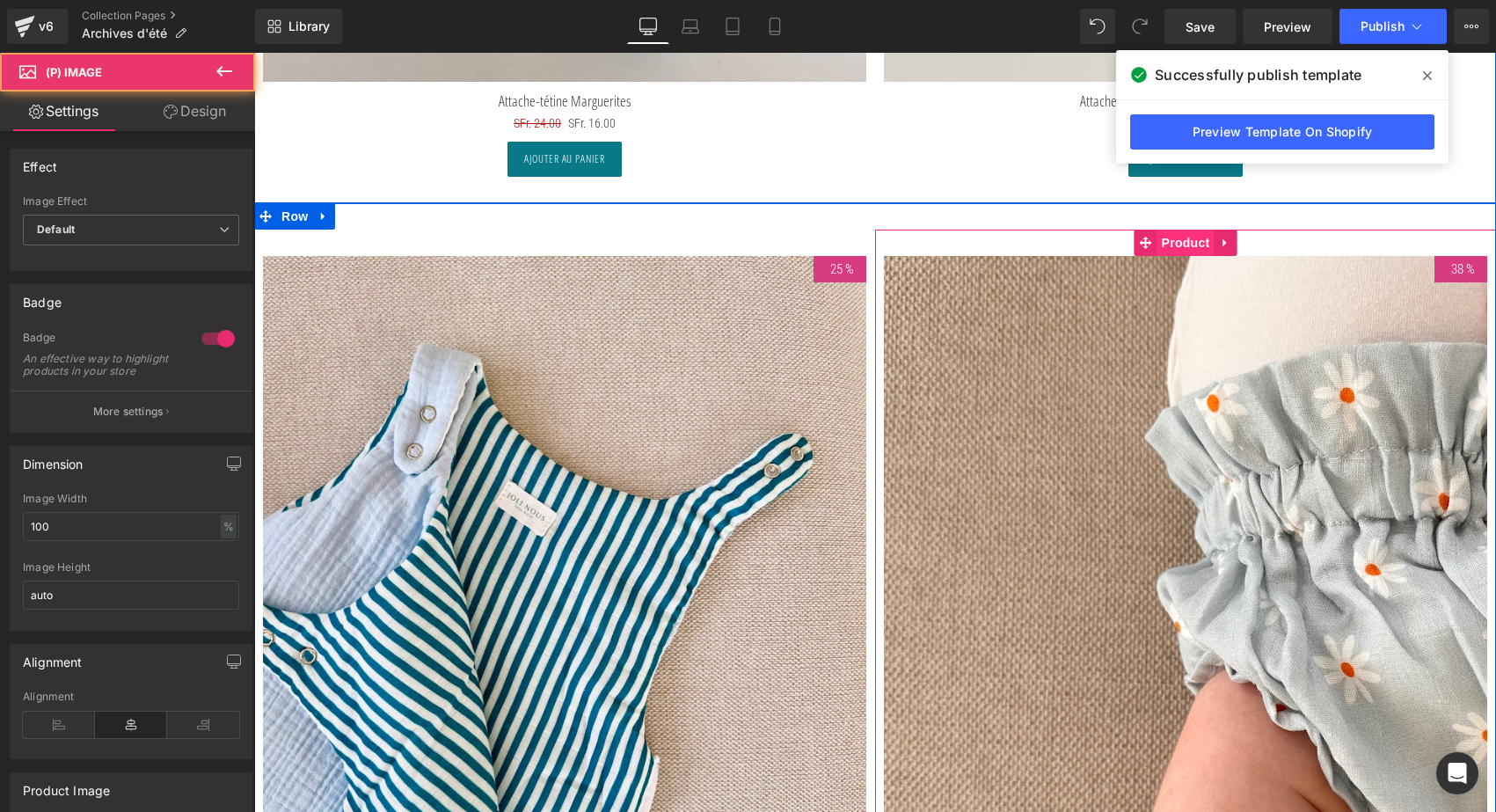
click at [1191, 230] on span "Product" at bounding box center [1186, 243] width 57 height 26
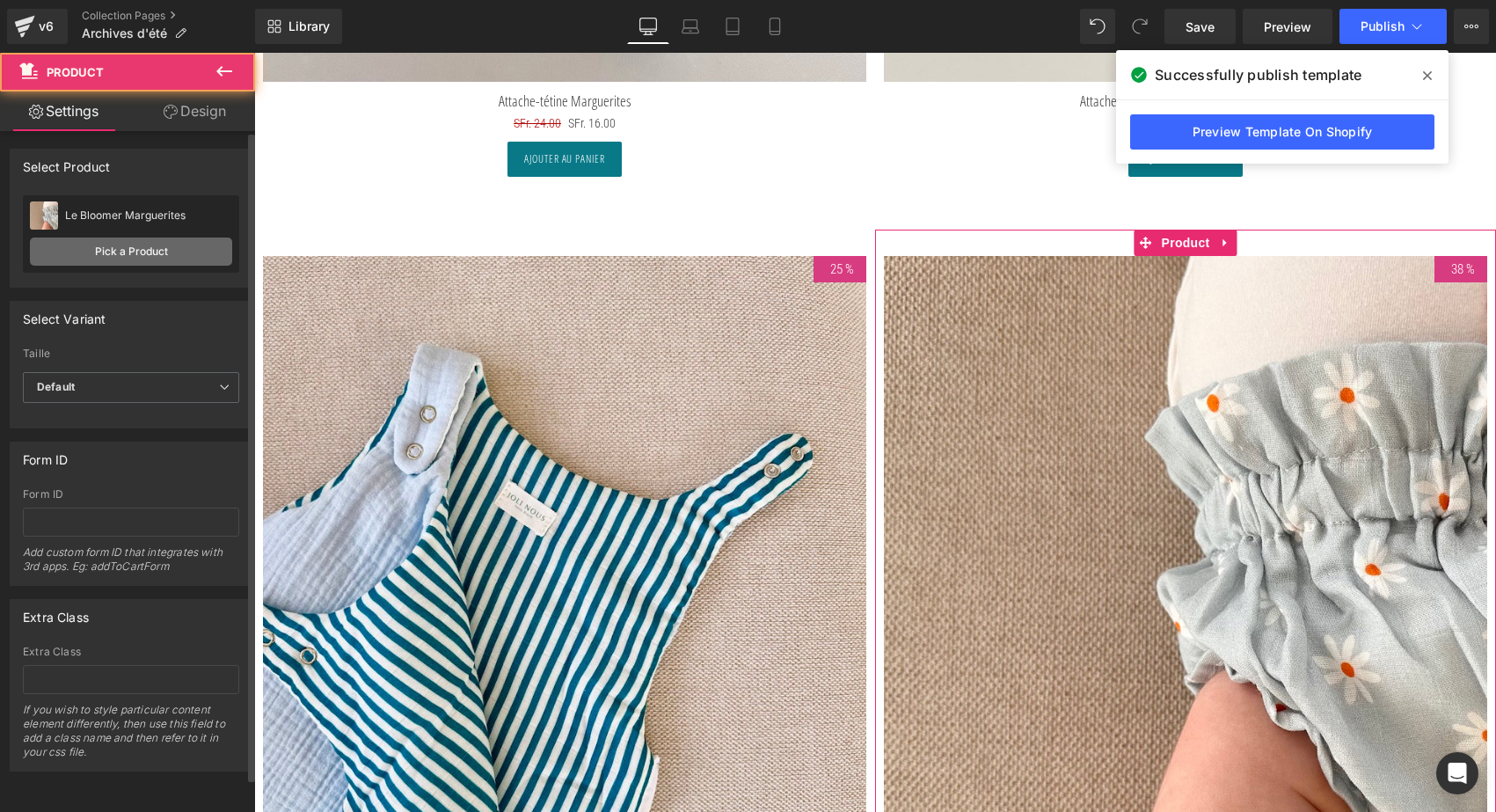
click at [153, 258] on link "Pick a Product" at bounding box center [131, 251] width 203 height 28
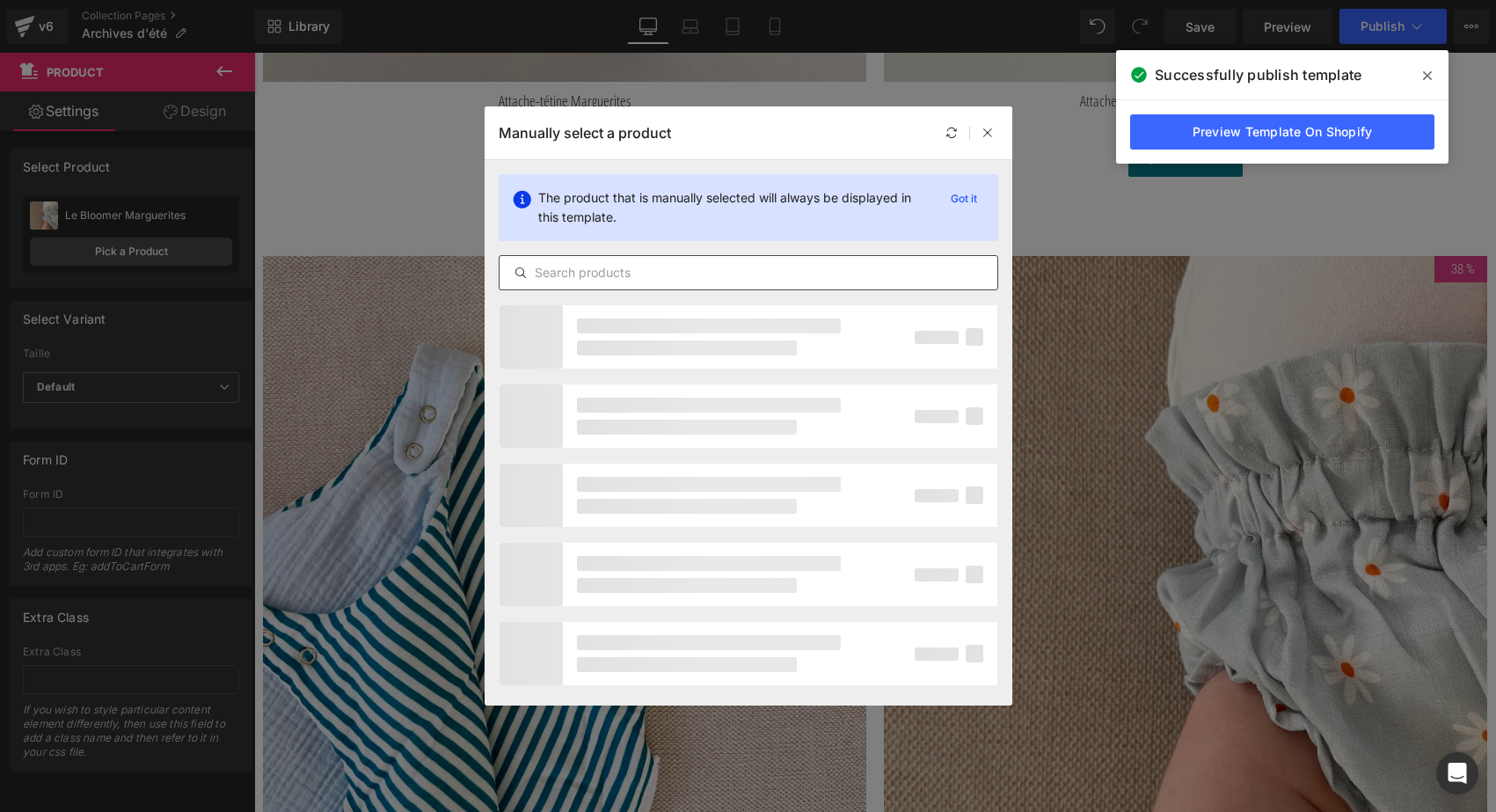
click at [601, 269] on input "text" at bounding box center [748, 273] width 498 height 22
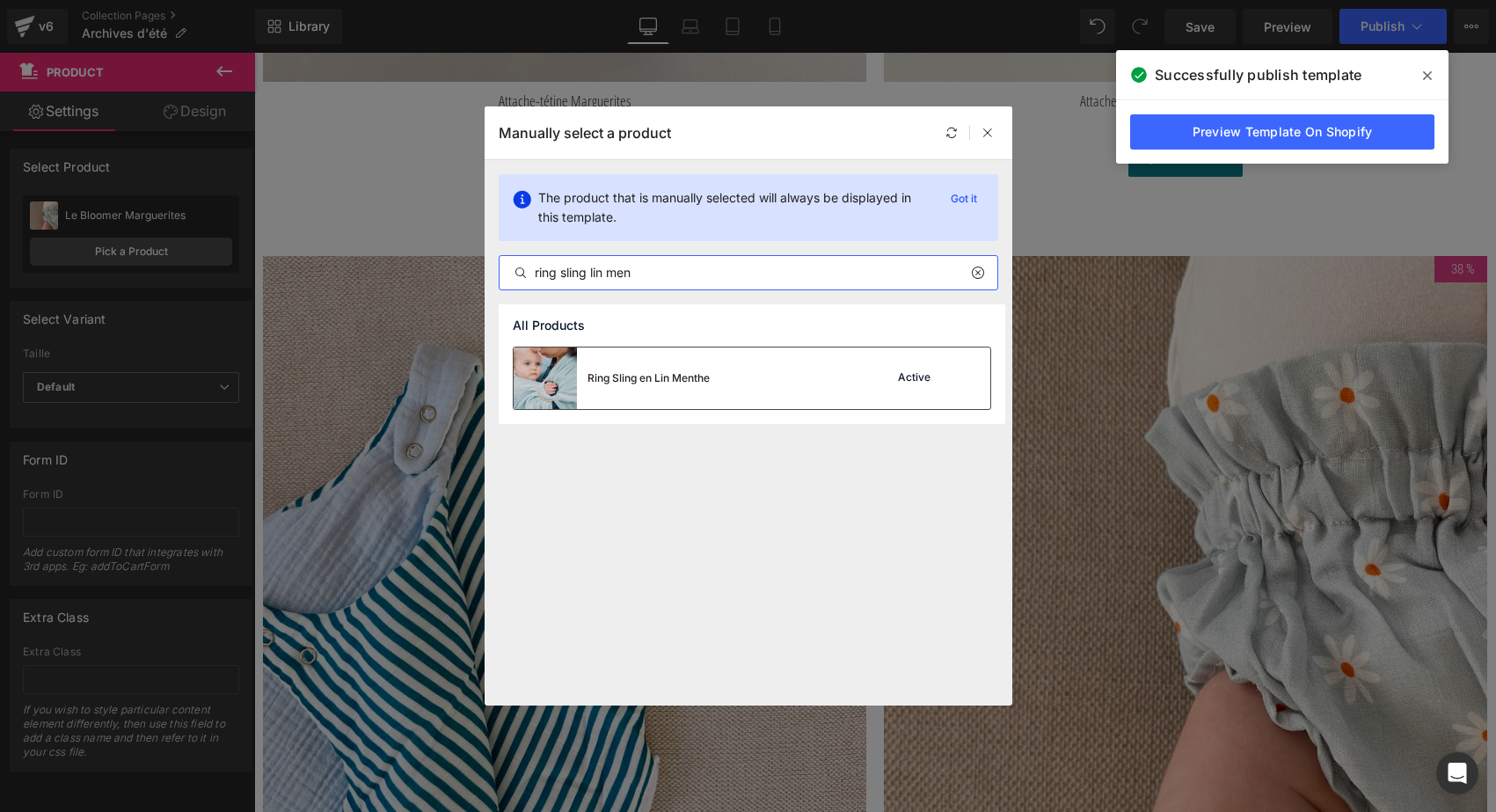
type input "ring sling lin men"
click at [569, 391] on img at bounding box center [545, 378] width 64 height 62
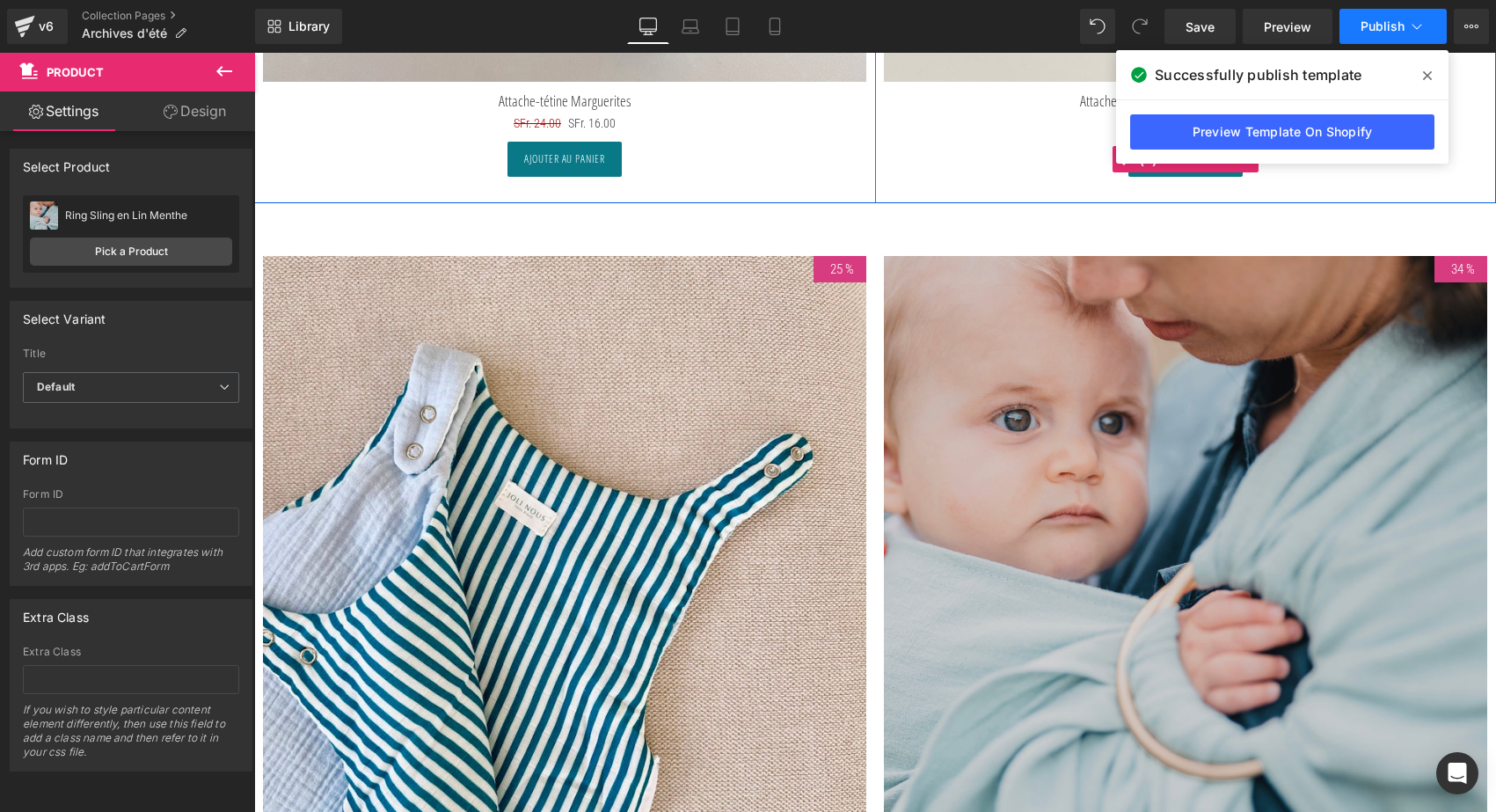
click at [1371, 37] on button "Publish" at bounding box center [1393, 26] width 108 height 35
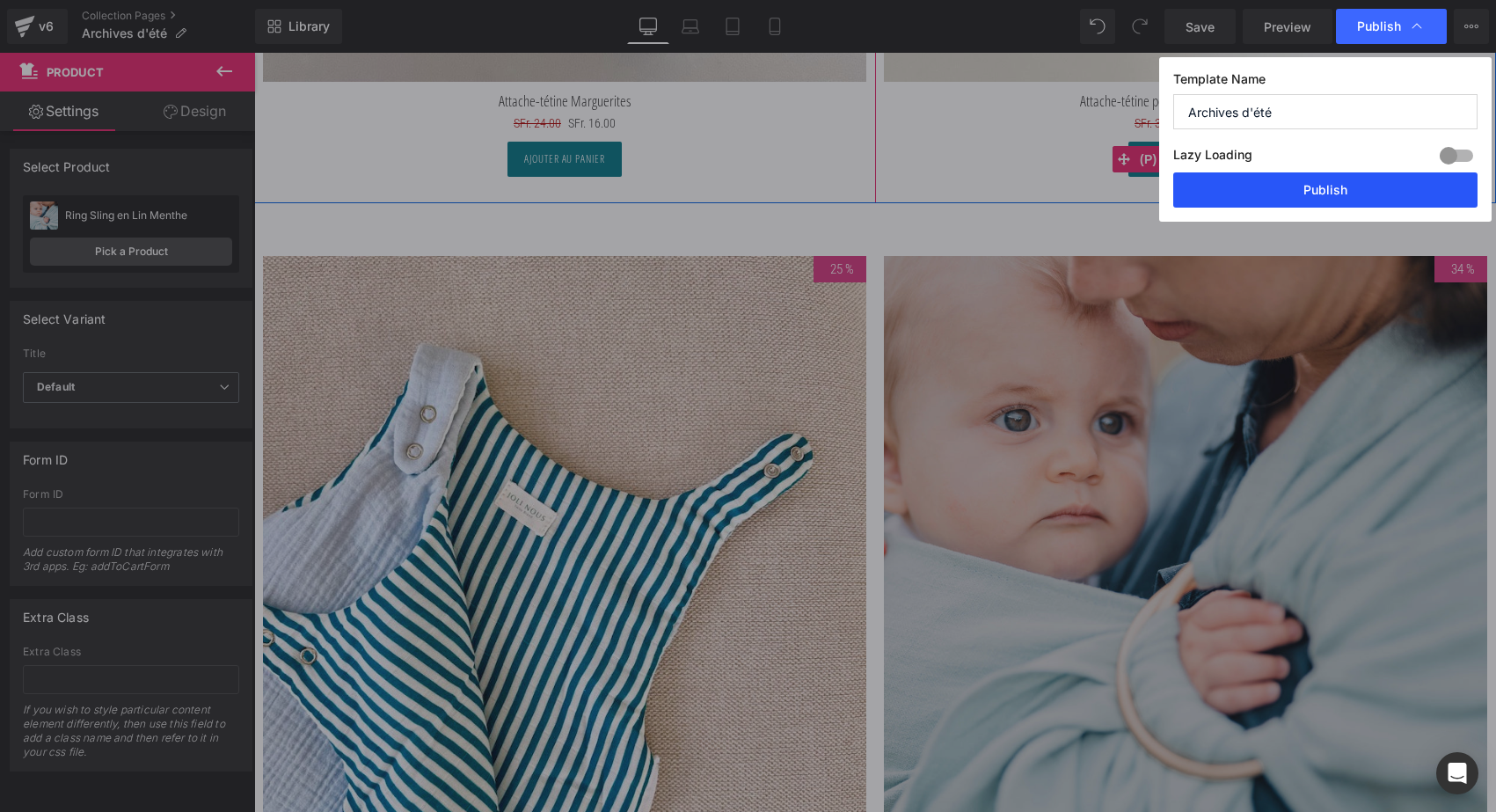
click at [1352, 187] on button "Publish" at bounding box center [1325, 190] width 304 height 35
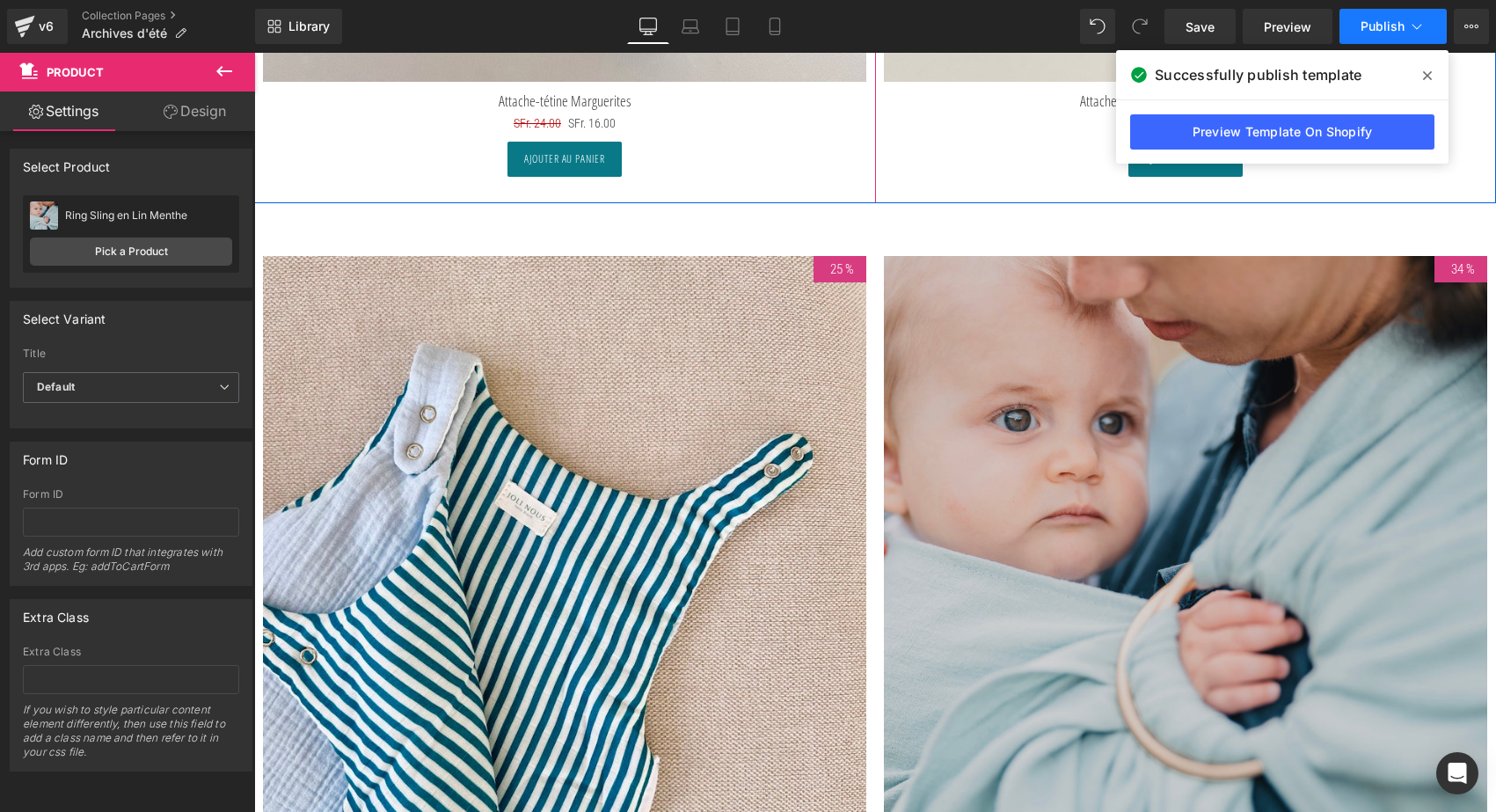
click at [1391, 25] on span "Publish" at bounding box center [1383, 26] width 44 height 14
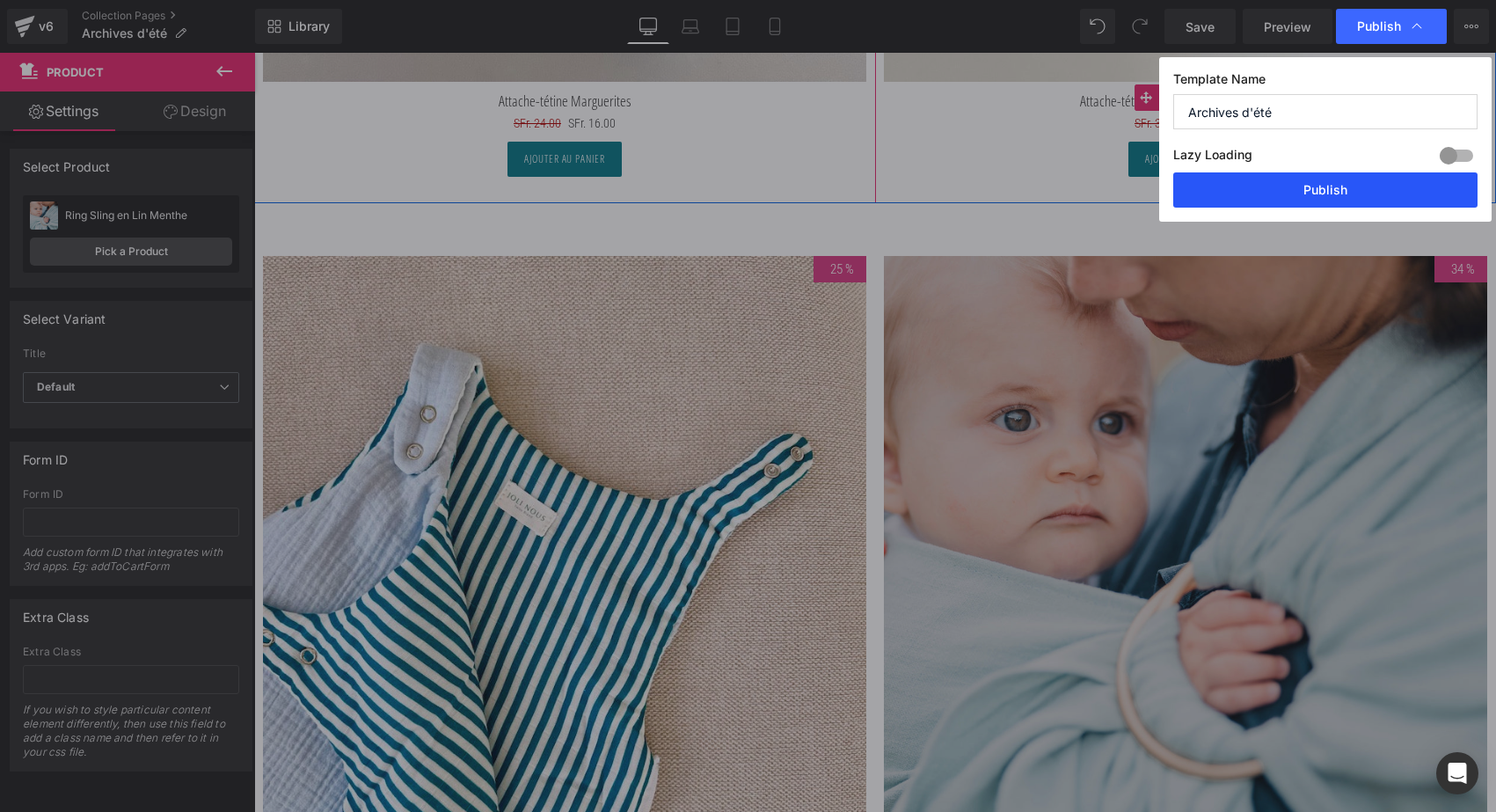
click at [1335, 185] on button "Publish" at bounding box center [1325, 190] width 304 height 35
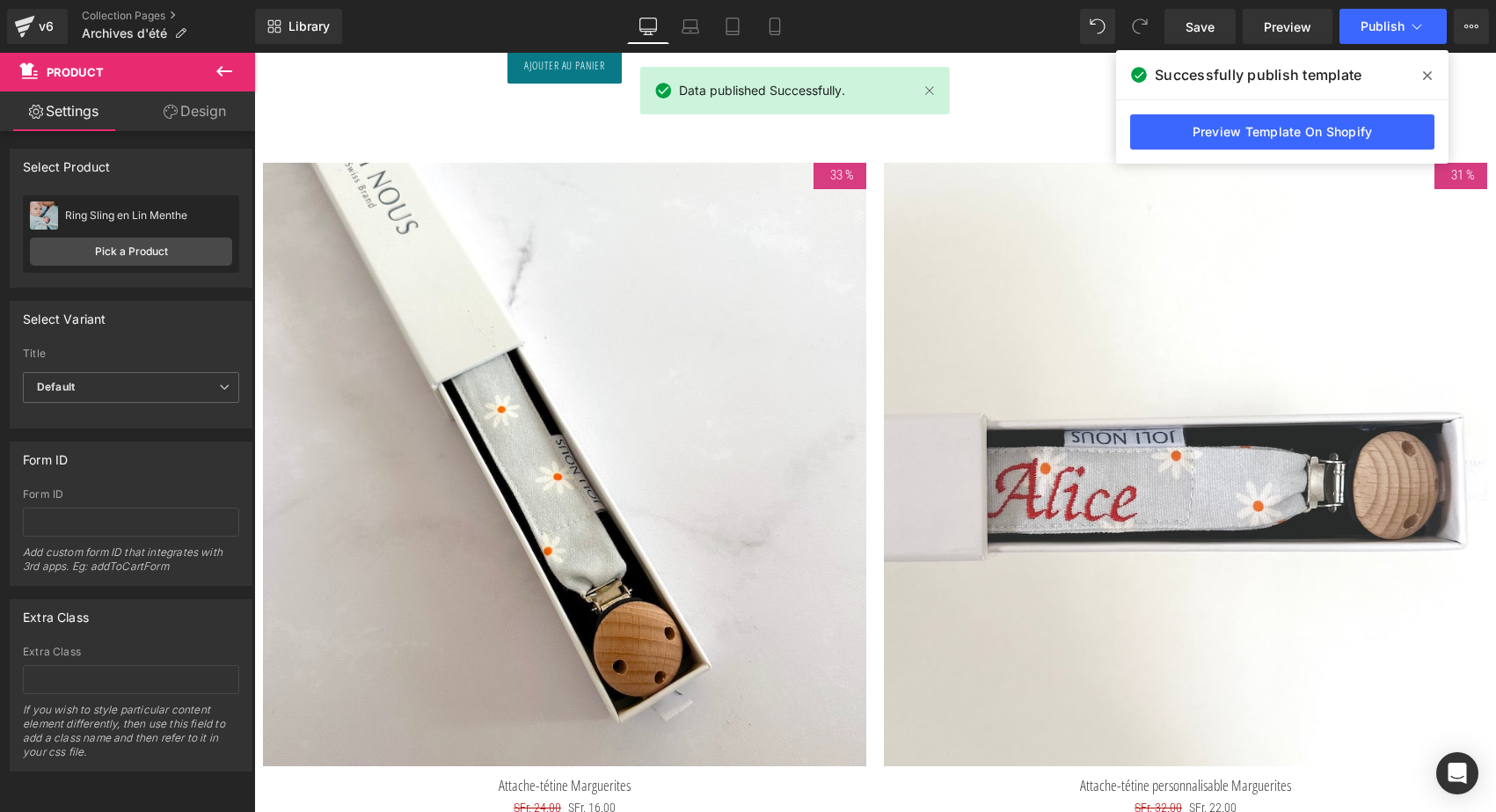
scroll to position [7202, 0]
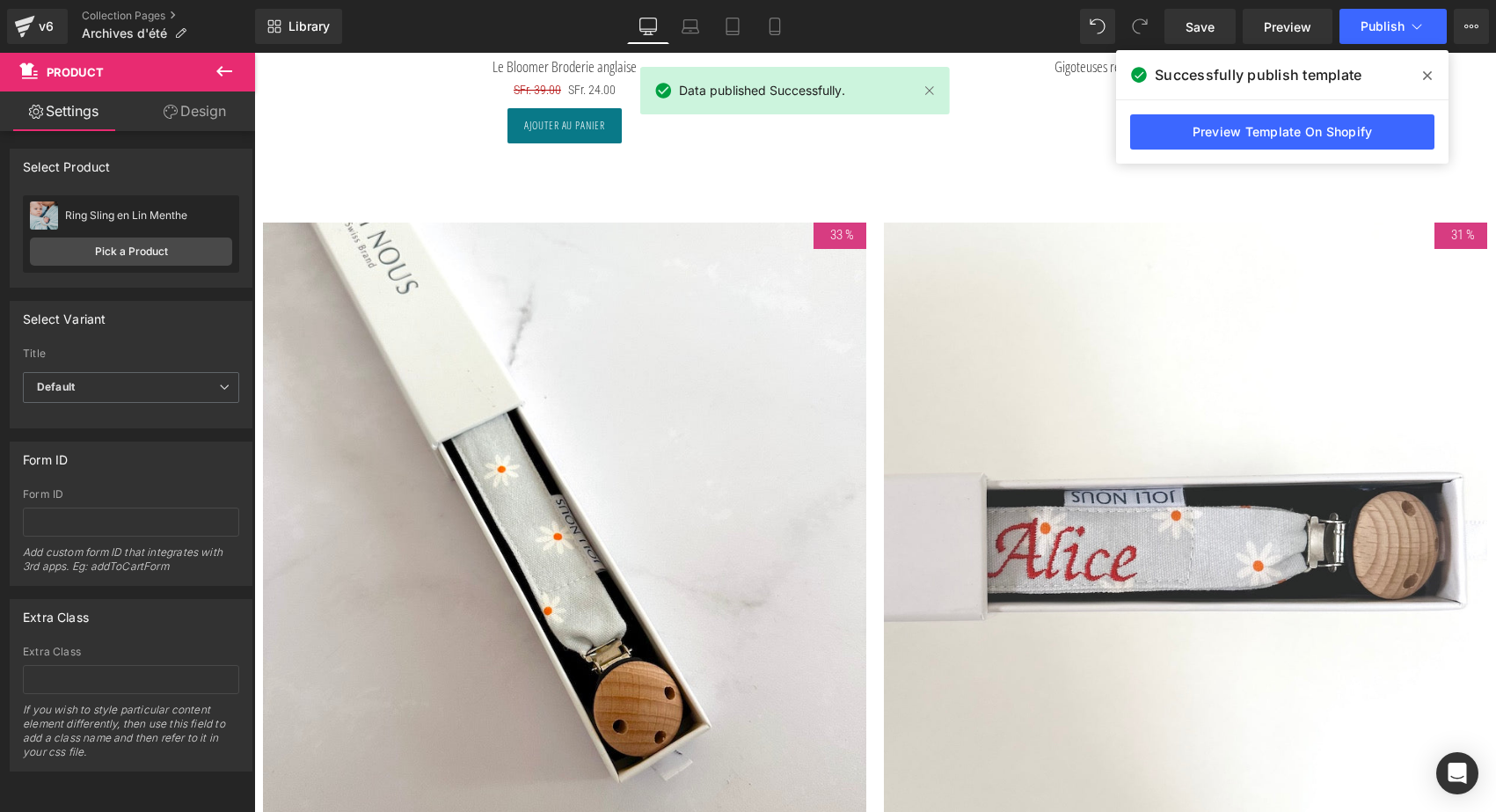
click at [1089, 509] on img at bounding box center [1185, 523] width 604 height 604
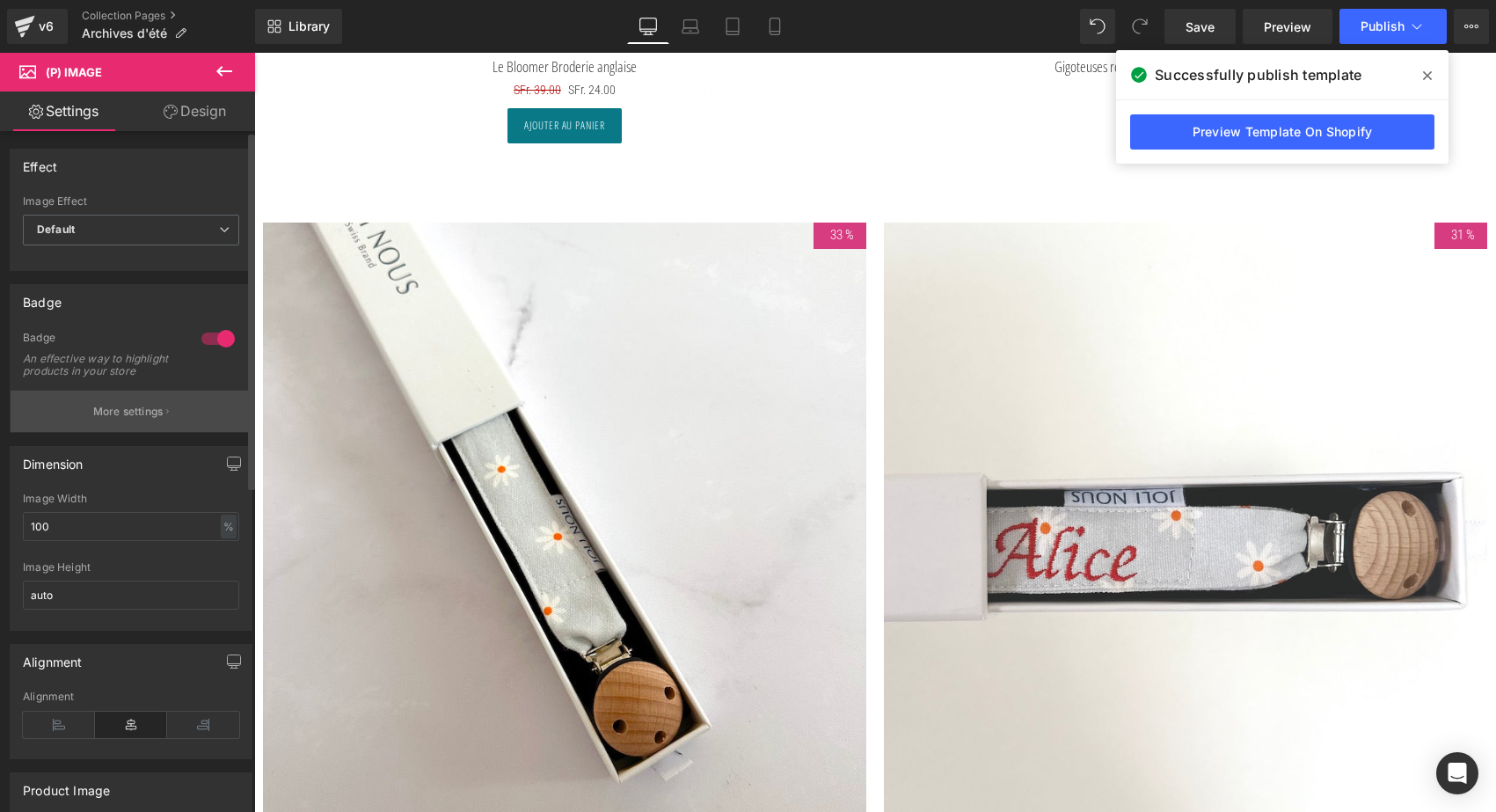
click at [117, 420] on p "More settings" at bounding box center [128, 412] width 70 height 16
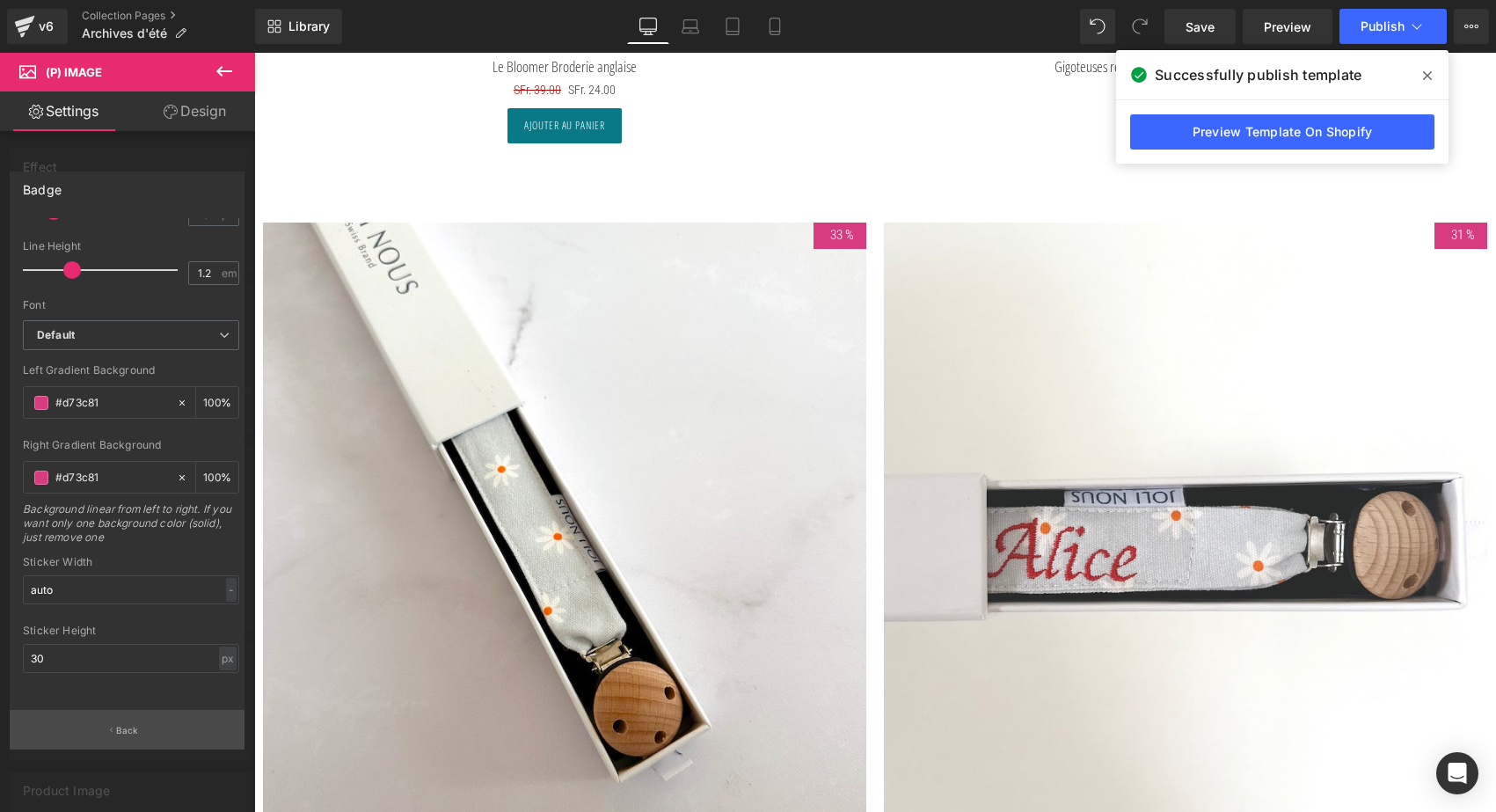
scroll to position [787, 0]
click at [124, 727] on p "Back" at bounding box center [127, 730] width 23 height 13
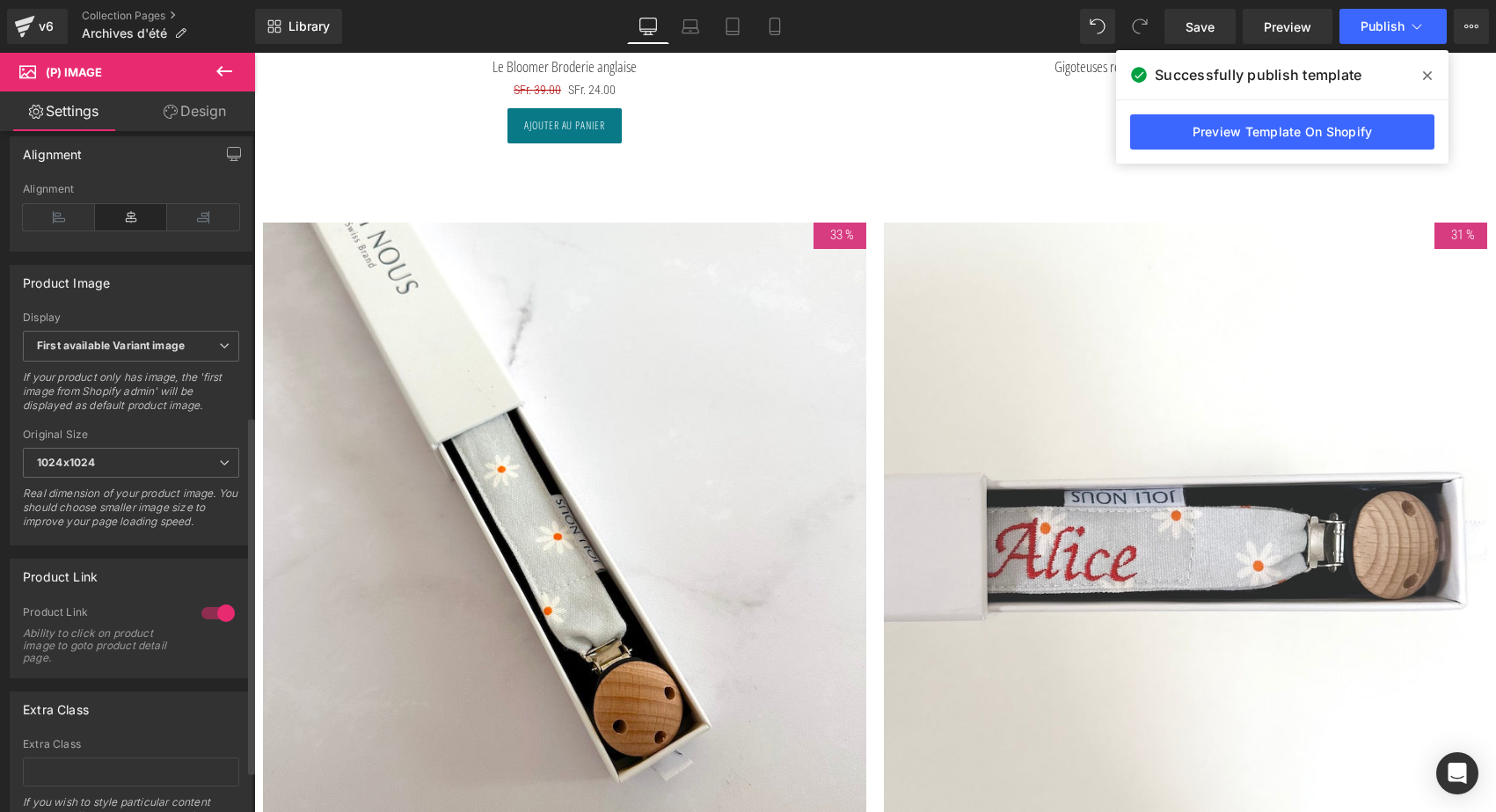
scroll to position [472, 0]
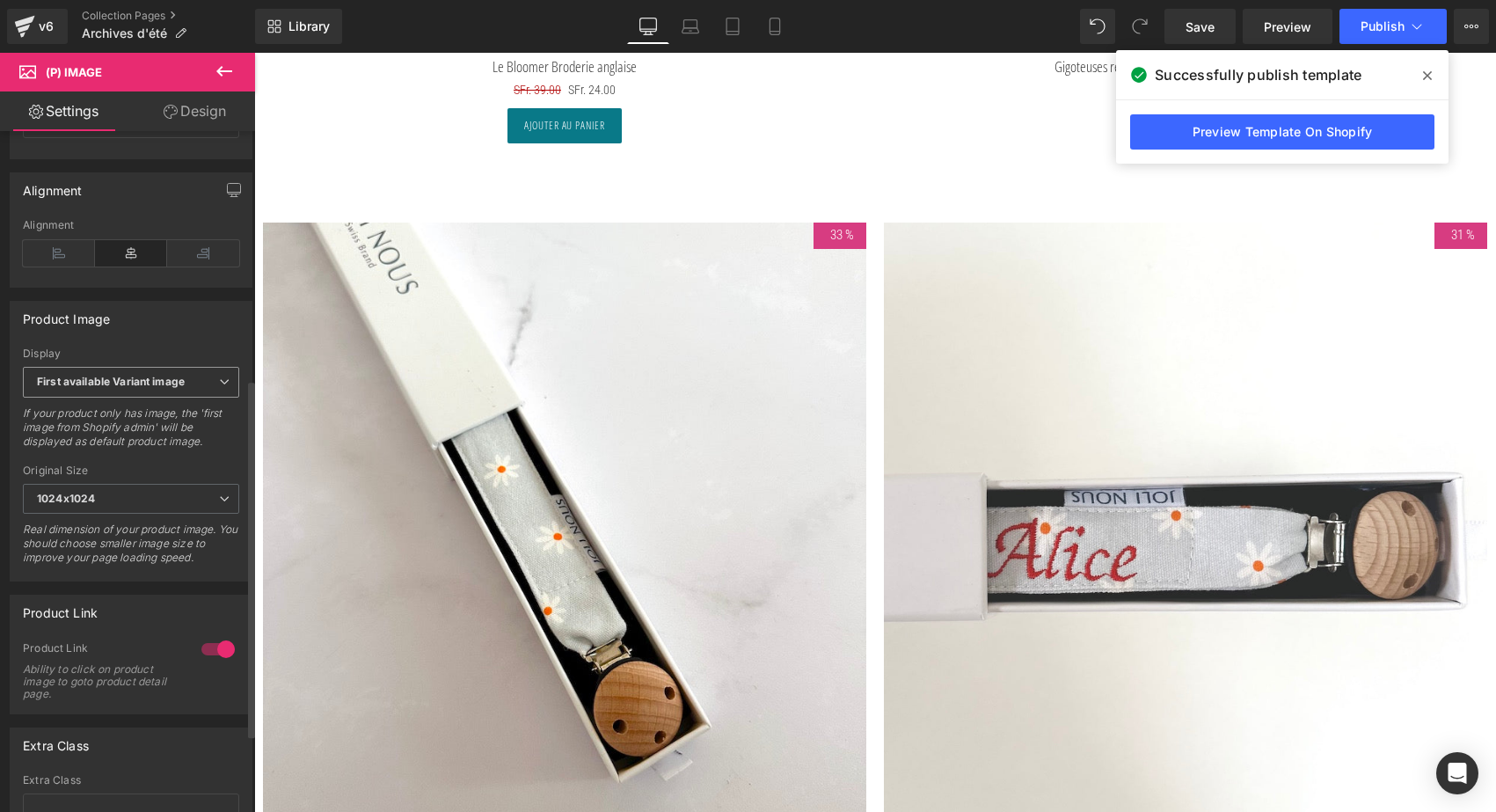
click at [219, 386] on icon at bounding box center [224, 382] width 11 height 11
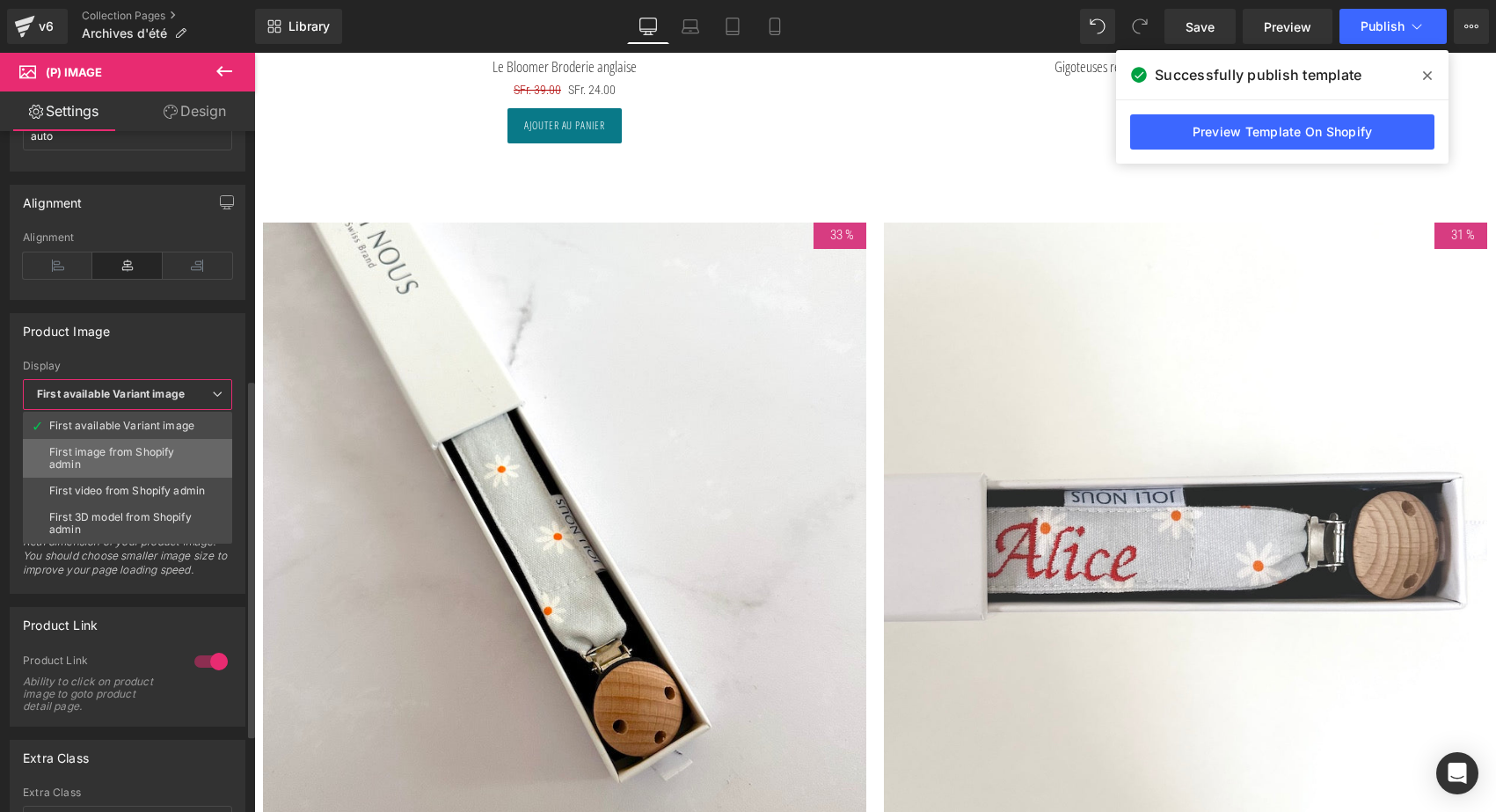
click at [187, 447] on div "First image from Shopify admin" at bounding box center [127, 458] width 157 height 24
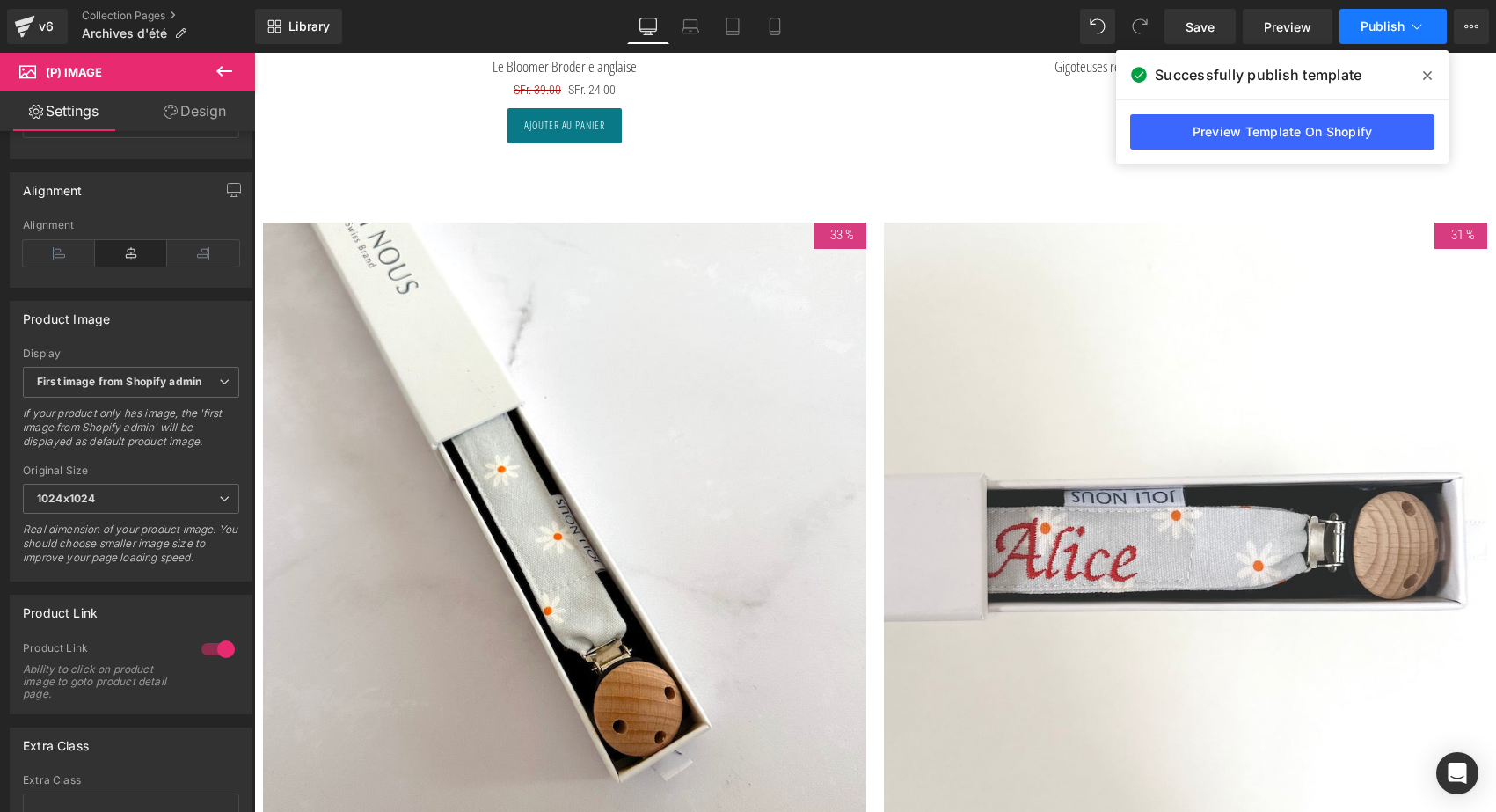
click at [1383, 28] on span "Publish" at bounding box center [1383, 26] width 44 height 14
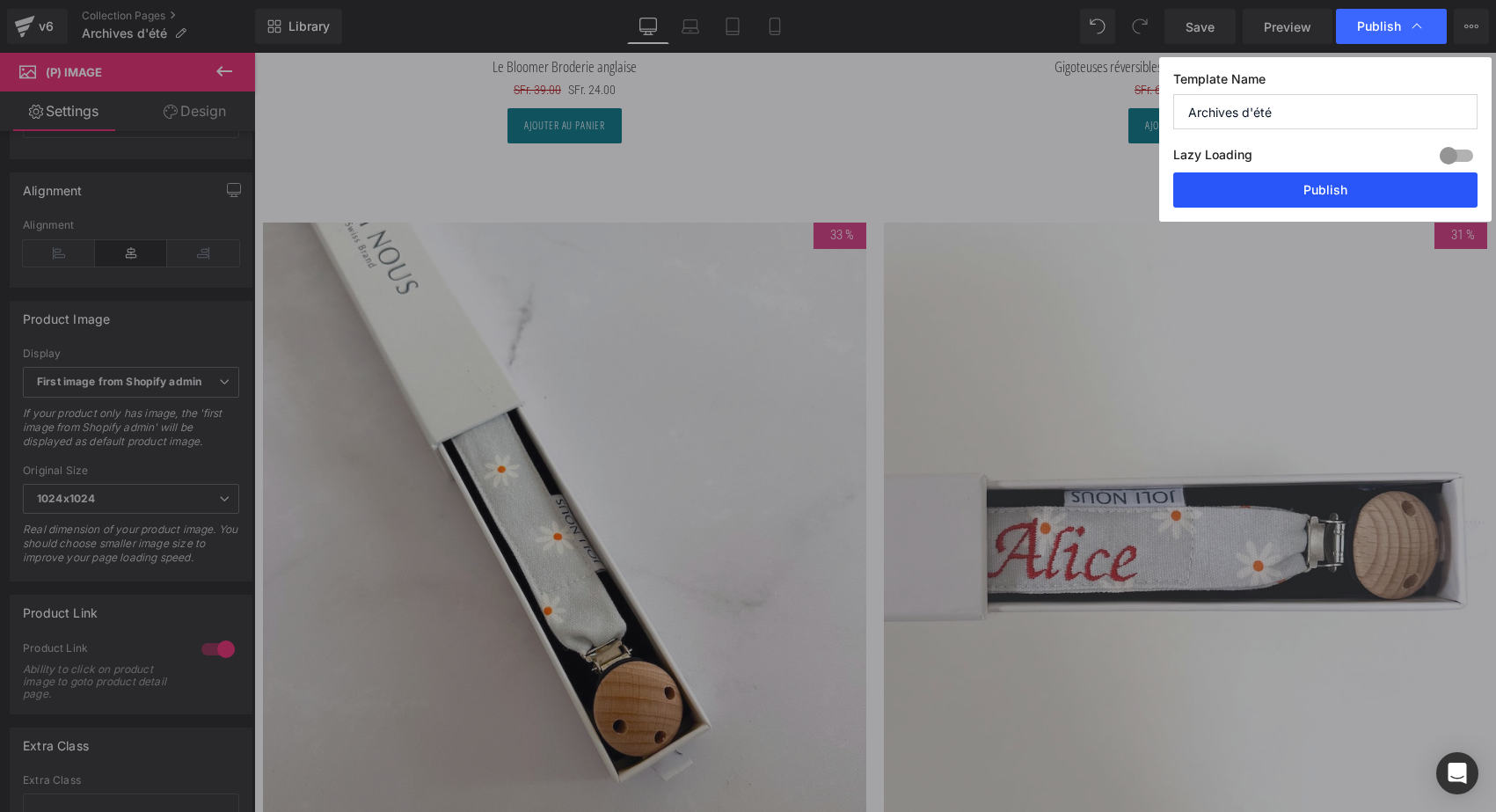
click at [1342, 181] on button "Publish" at bounding box center [1325, 190] width 304 height 35
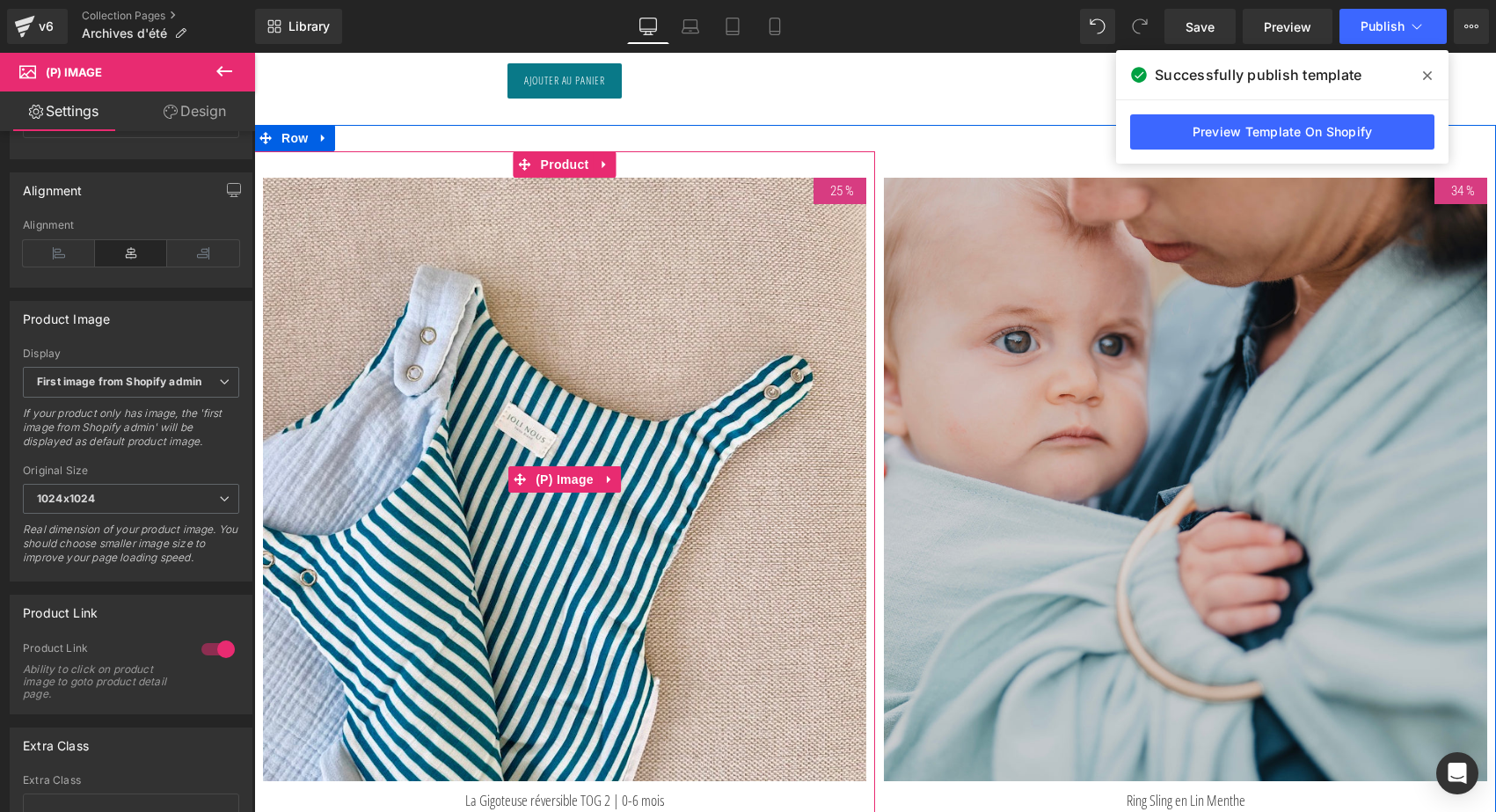
scroll to position [8015, 0]
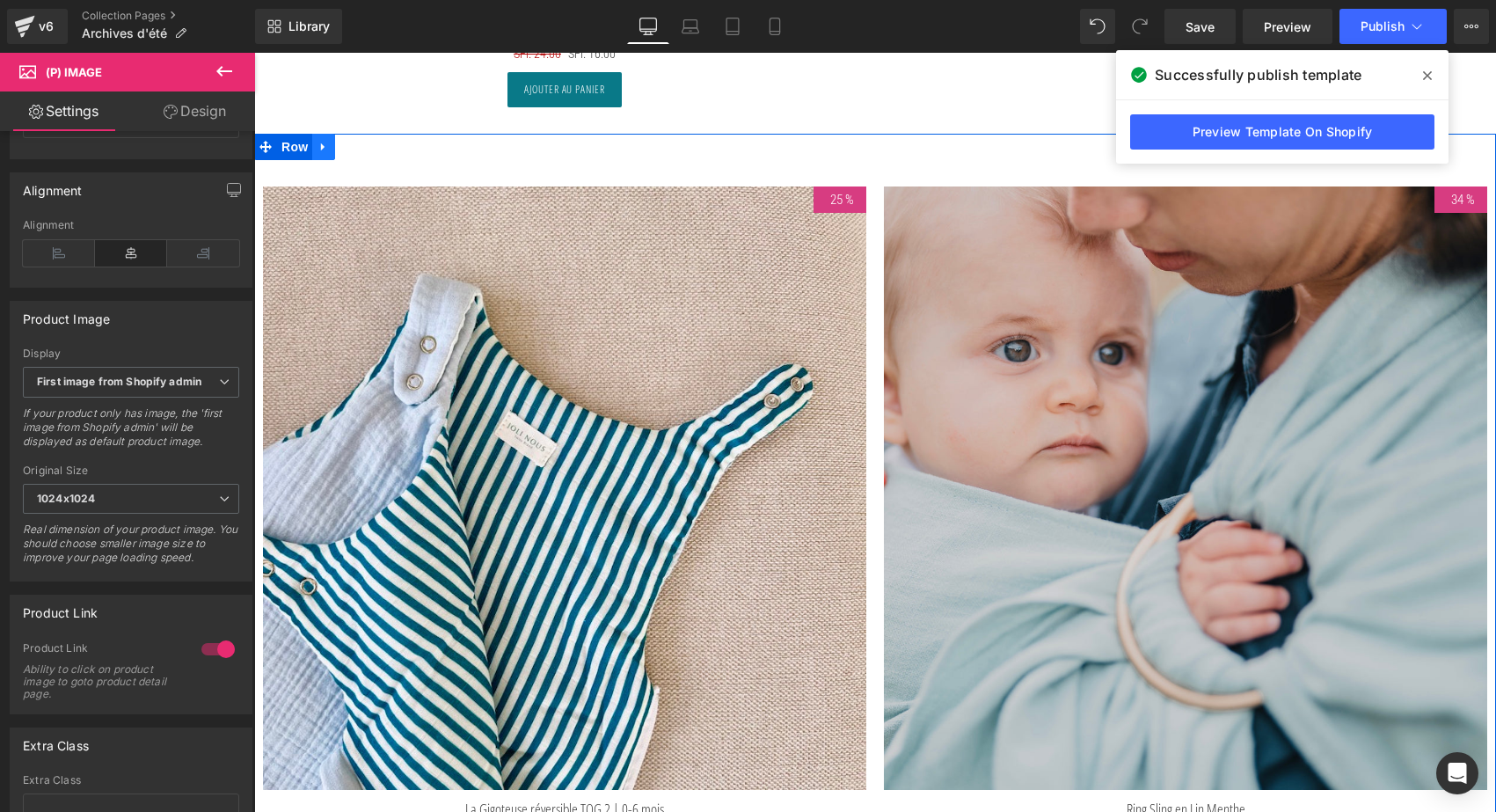
click at [320, 134] on link at bounding box center [323, 147] width 23 height 26
click at [370, 141] on icon at bounding box center [369, 147] width 13 height 13
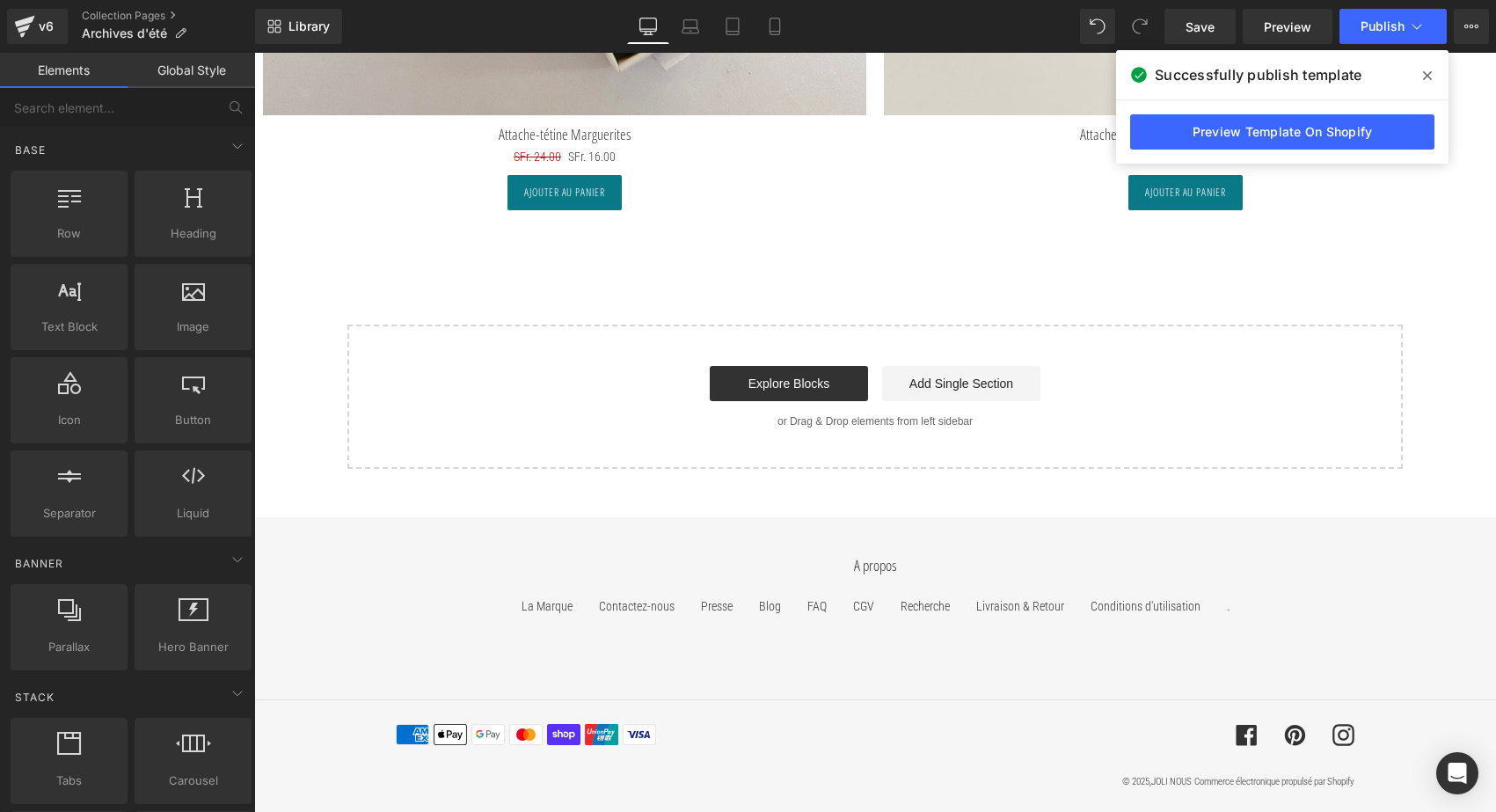
scroll to position [7906, 0]
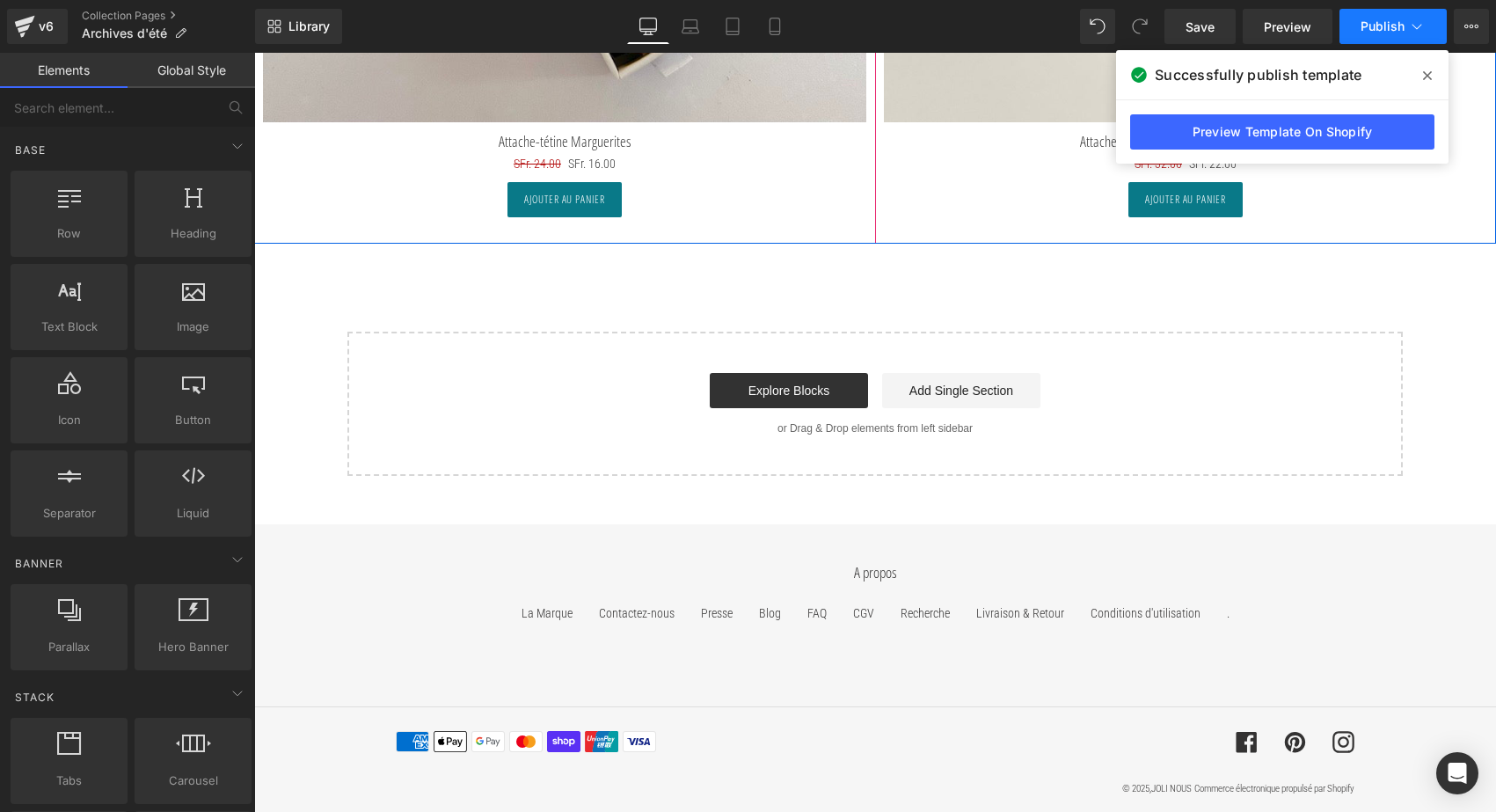
click at [1391, 30] on span "Publish" at bounding box center [1383, 26] width 44 height 14
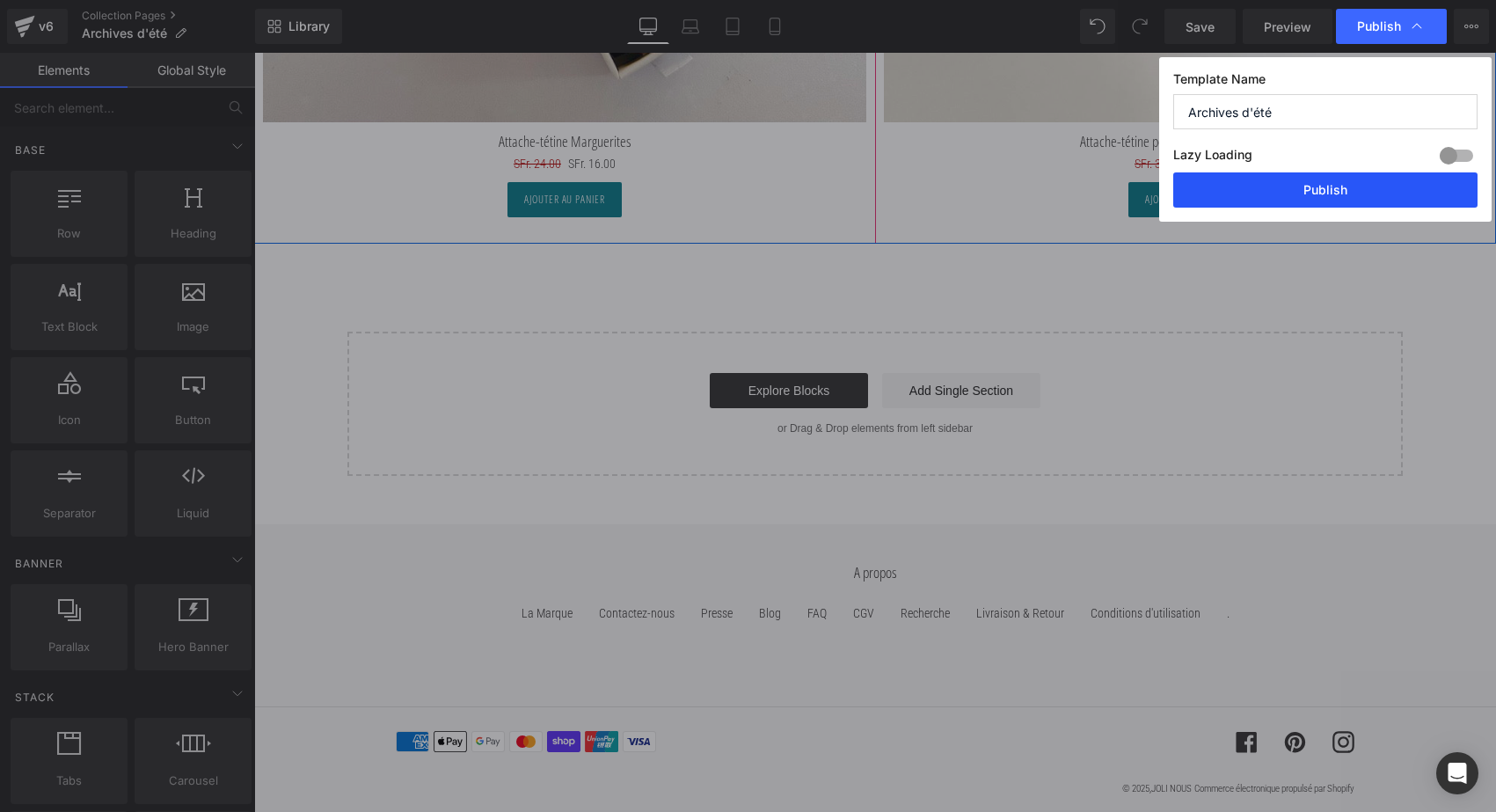
click at [1335, 193] on button "Publish" at bounding box center [1325, 190] width 304 height 35
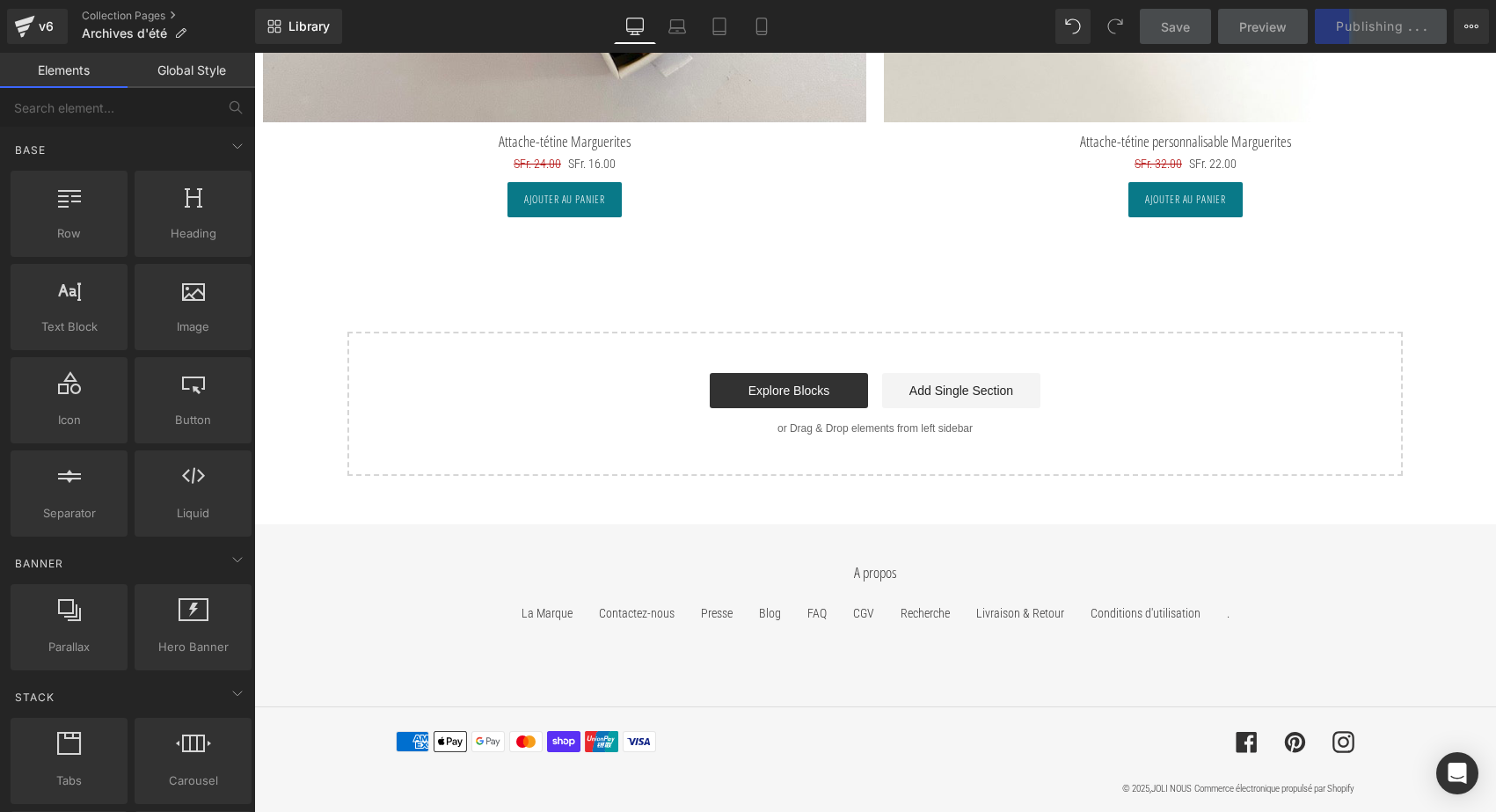
click at [116, 8] on div "v6 Collection Pages Archives d'été" at bounding box center [127, 26] width 255 height 53
click at [114, 15] on link "Collection Pages" at bounding box center [168, 16] width 173 height 14
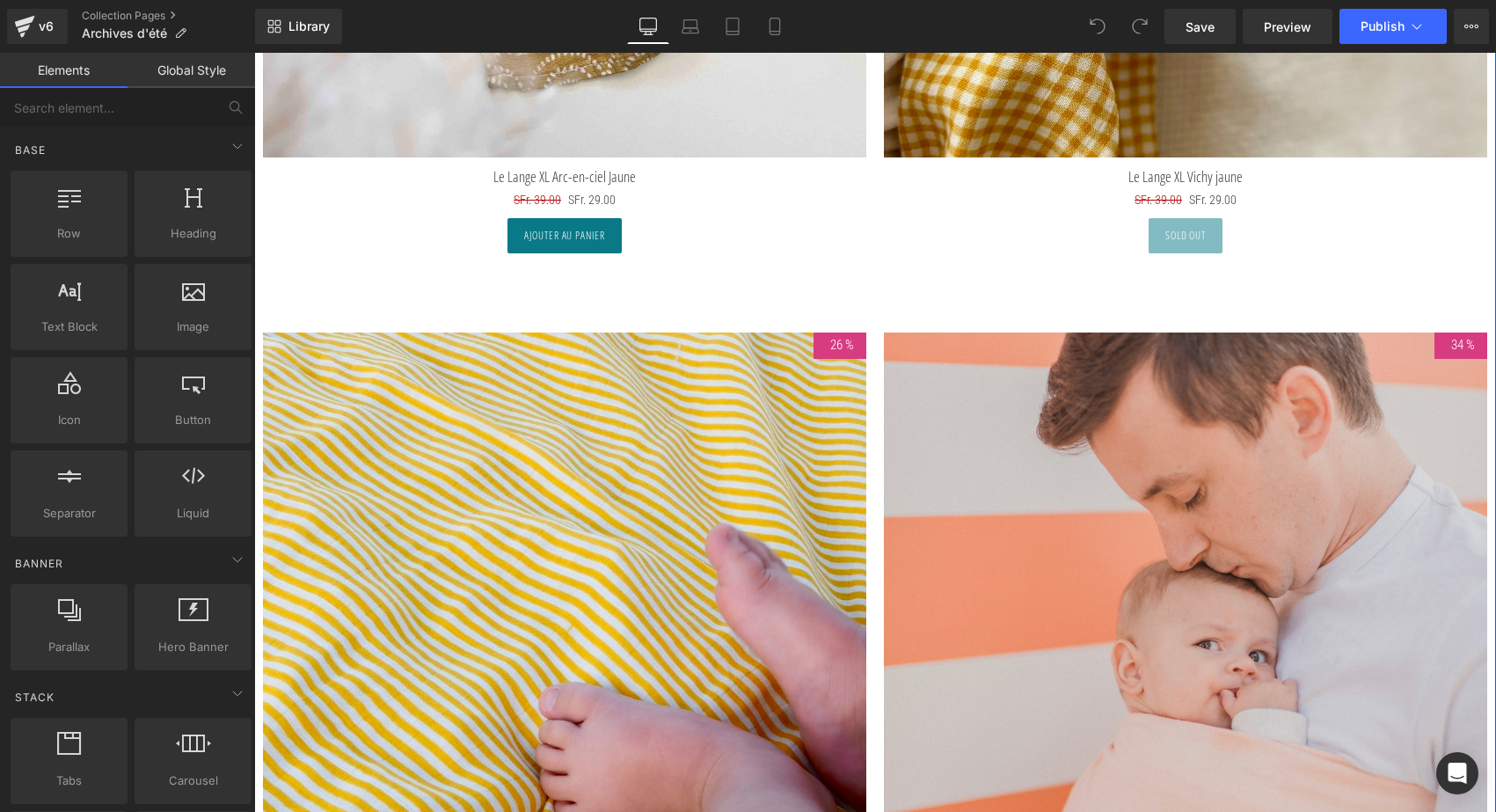
scroll to position [5425, 0]
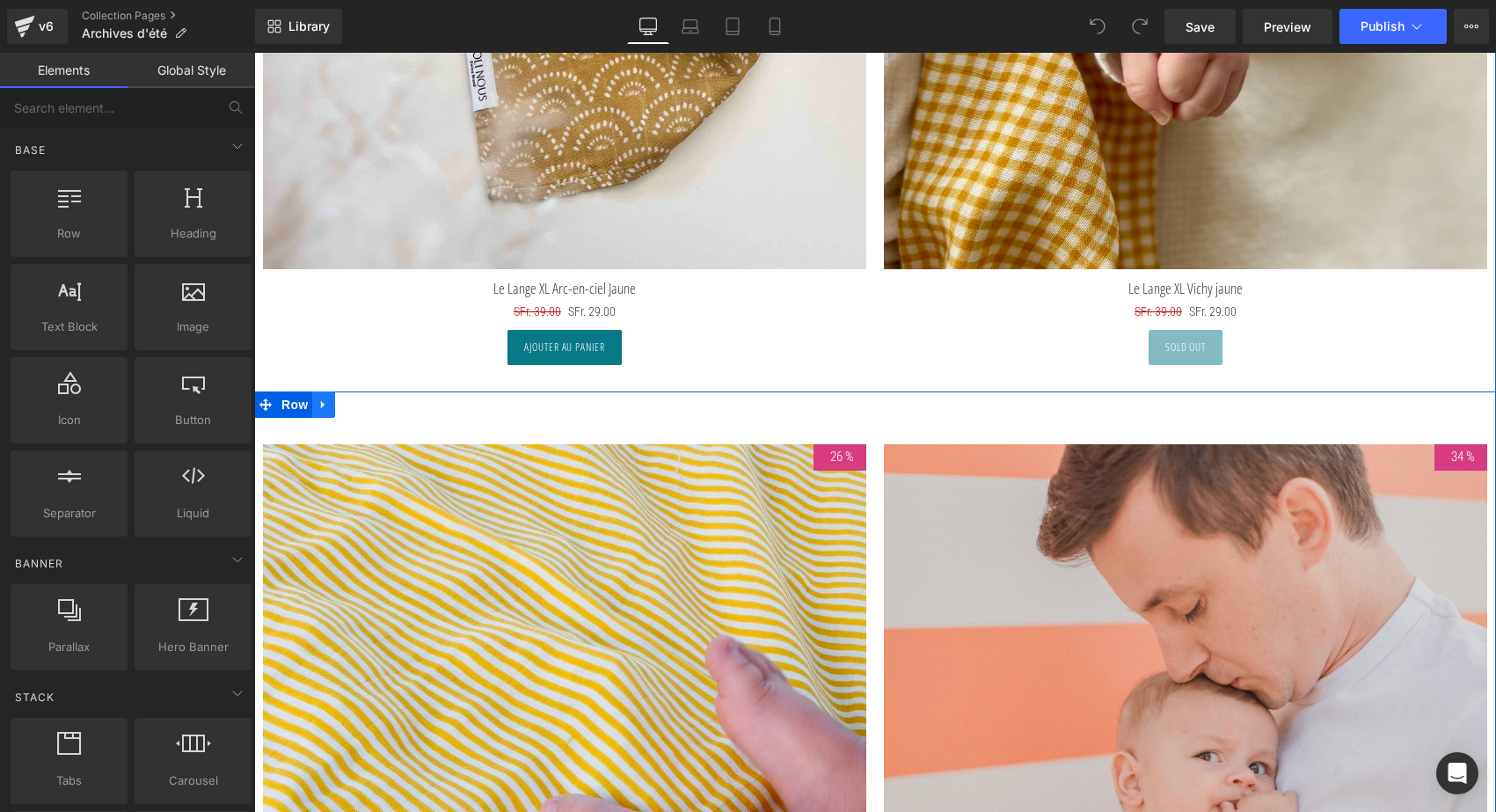
click at [323, 402] on icon at bounding box center [323, 403] width 13 height 13
click at [344, 402] on icon at bounding box center [346, 404] width 13 height 13
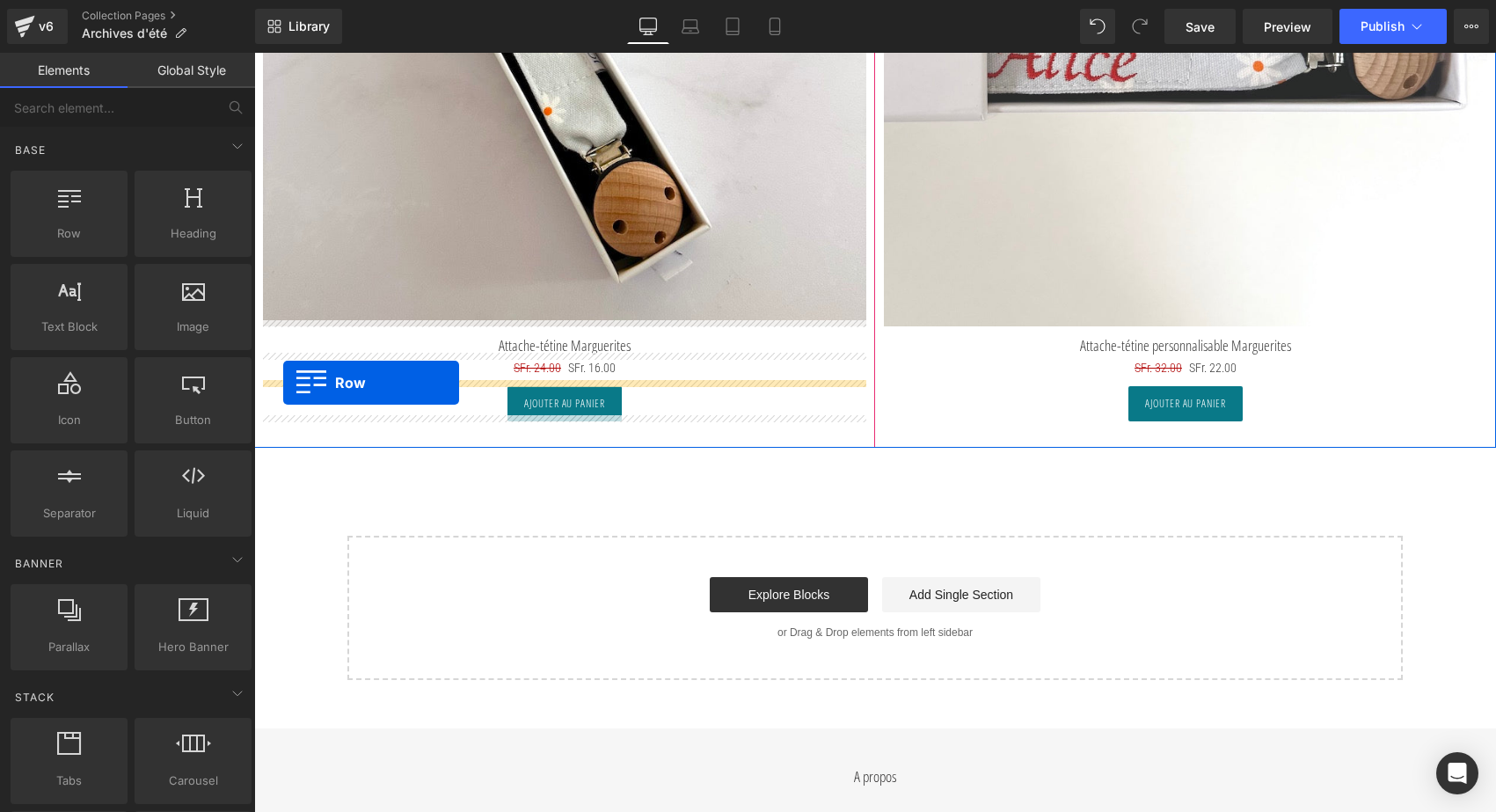
scroll to position [7746, 0]
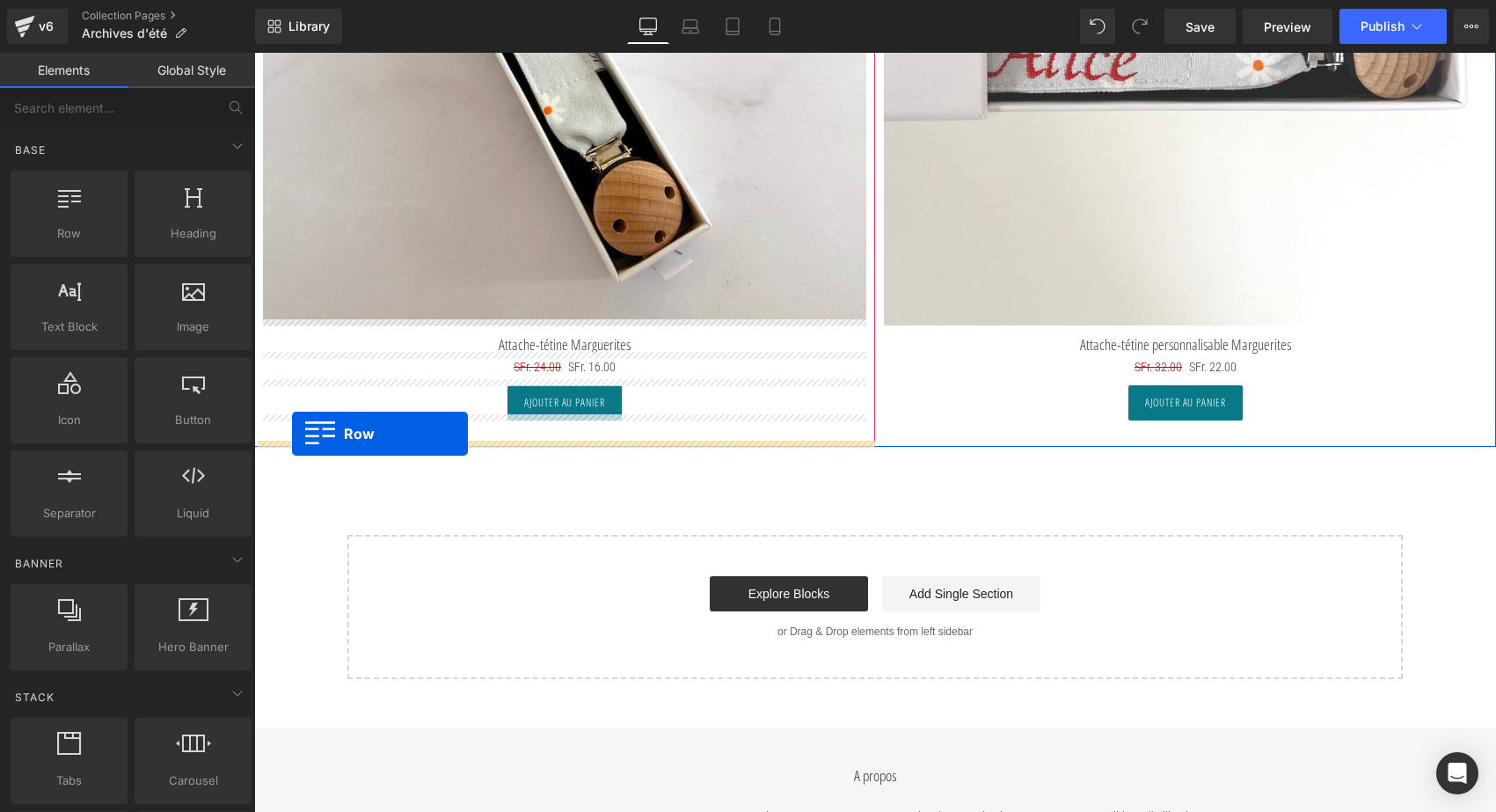
drag, startPoint x: 264, startPoint y: 136, endPoint x: 292, endPoint y: 433, distance: 298.3
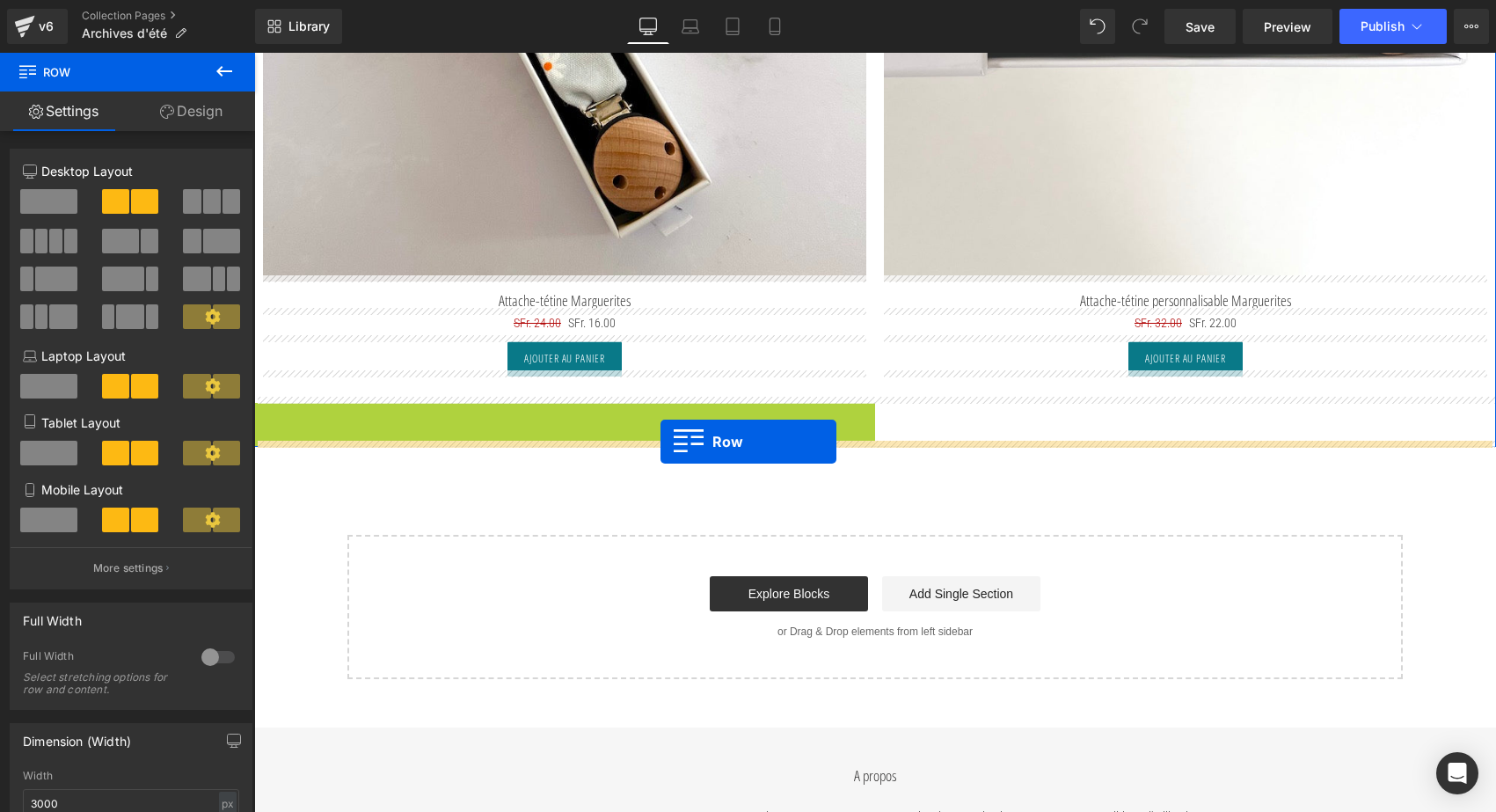
drag, startPoint x: 263, startPoint y: 410, endPoint x: 660, endPoint y: 441, distance: 398.2
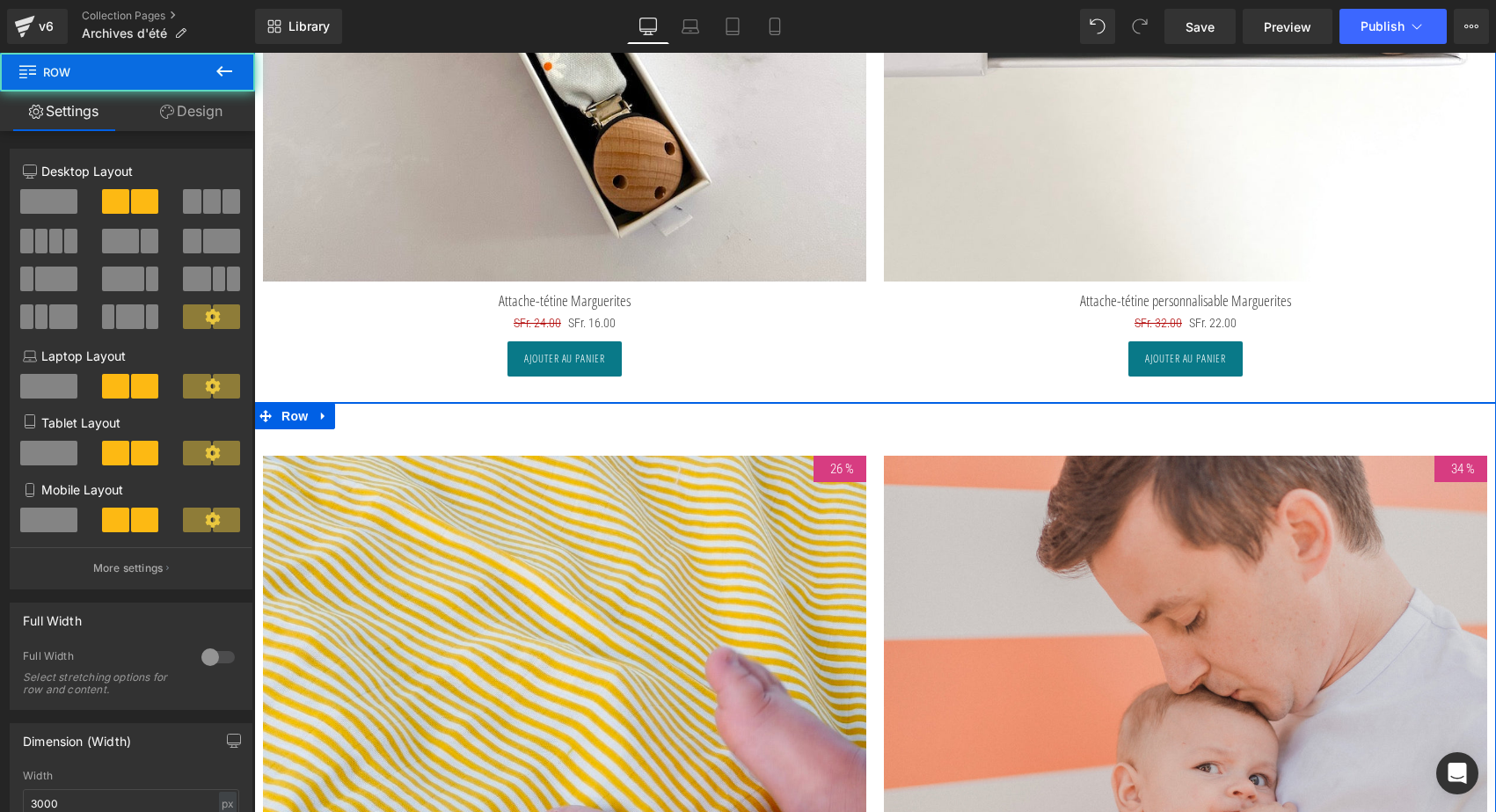
scroll to position [8509, 0]
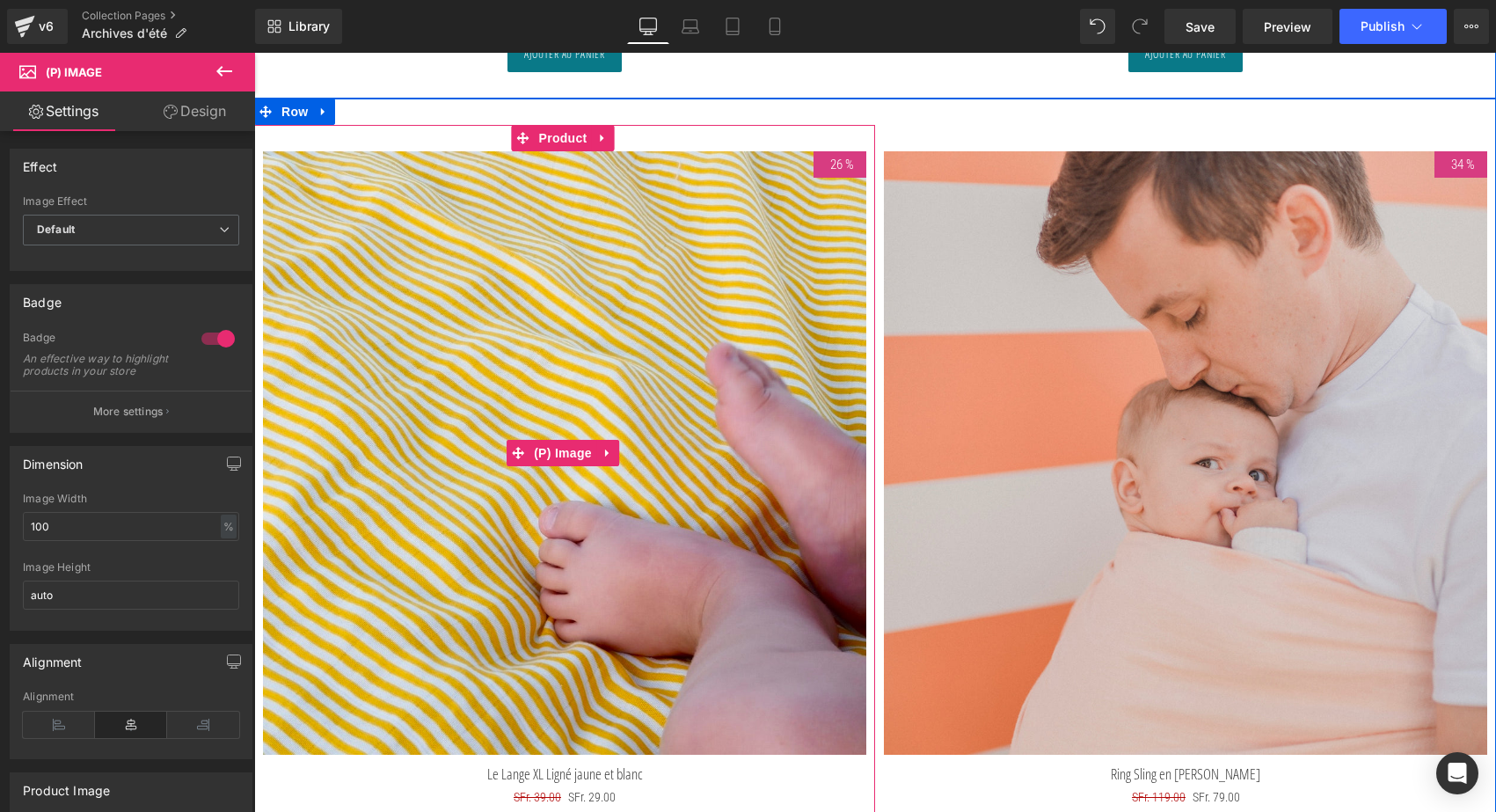
scroll to position [7956, 0]
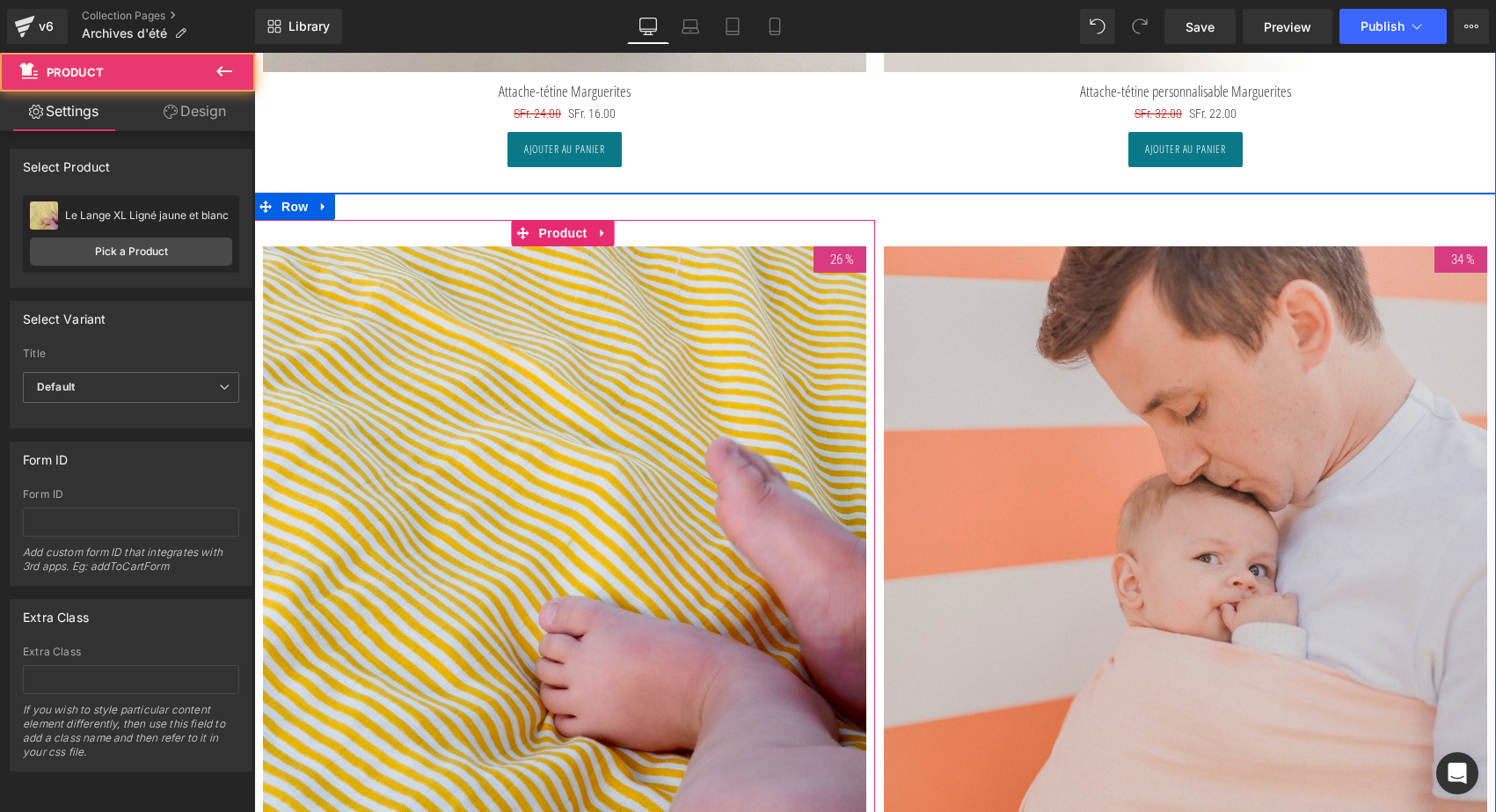
click at [561, 226] on div "26 % (P) Image Le Lange XL Ligné jaune et blanc (P) Title SFr. 39.00 SFr. 29.00…" at bounding box center [565, 596] width 621 height 752
click at [561, 226] on span "Product" at bounding box center [564, 234] width 57 height 26
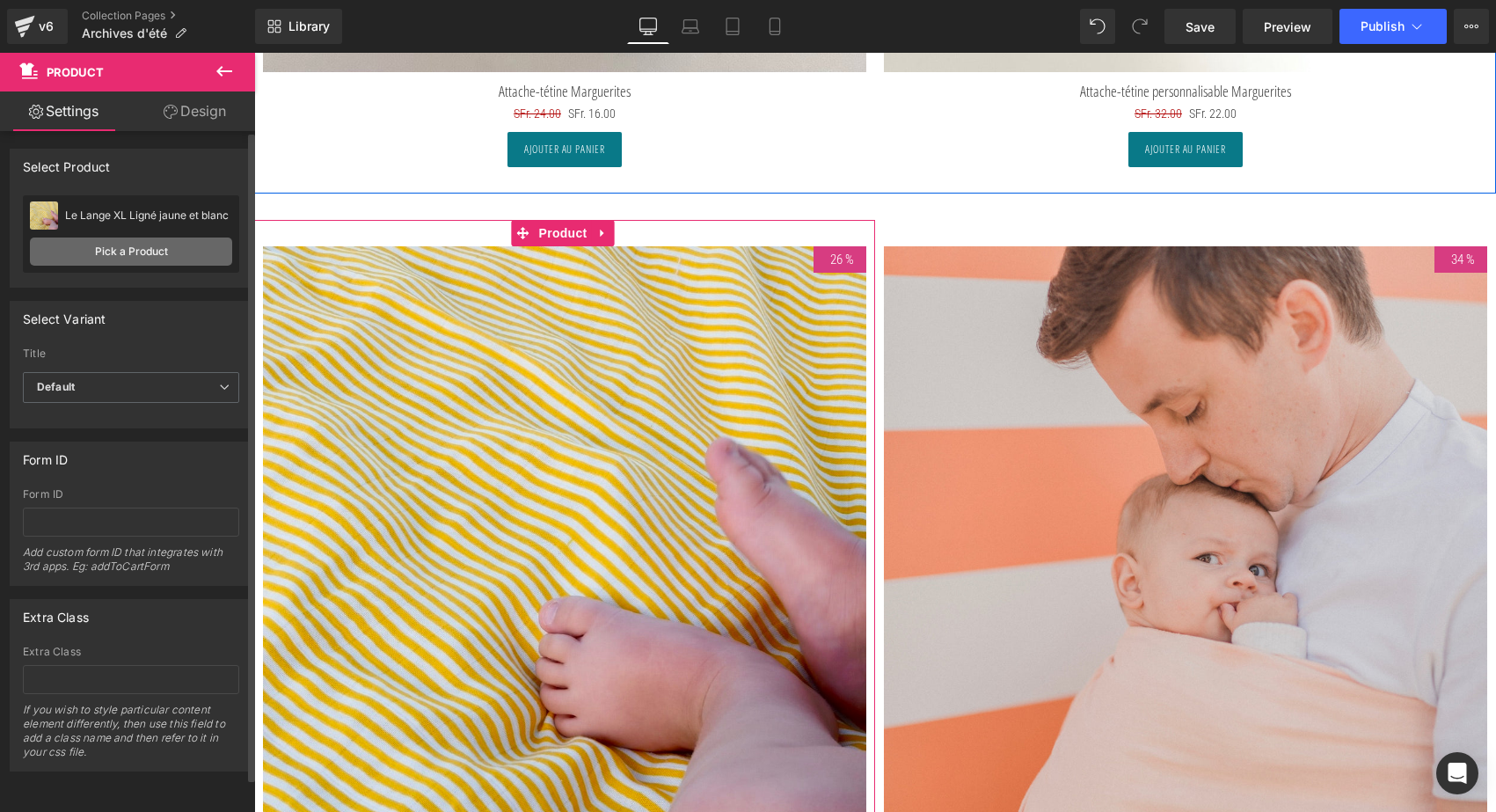
click at [198, 252] on link "Pick a Product" at bounding box center [131, 251] width 203 height 28
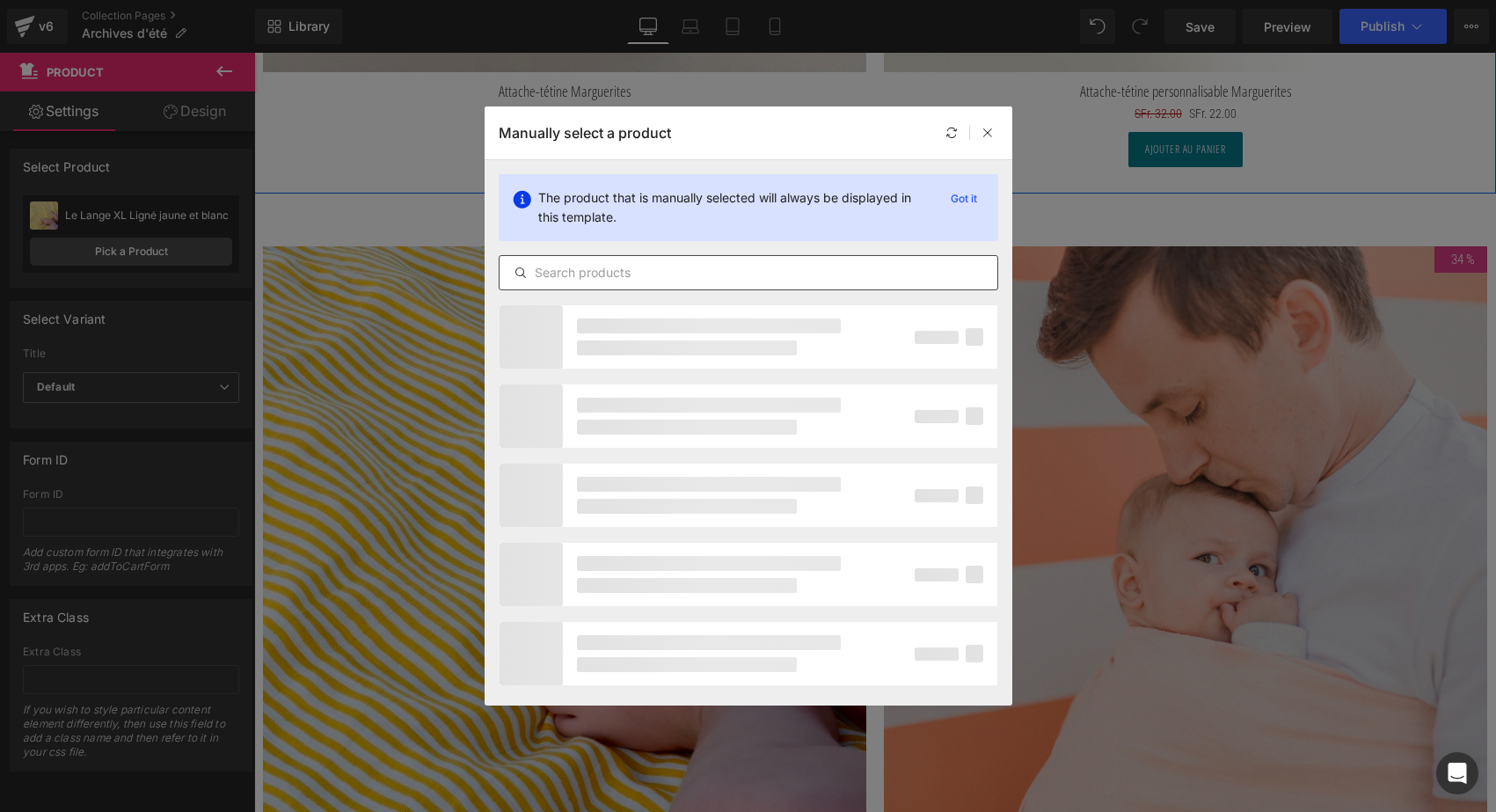
click at [546, 282] on input "text" at bounding box center [748, 273] width 498 height 22
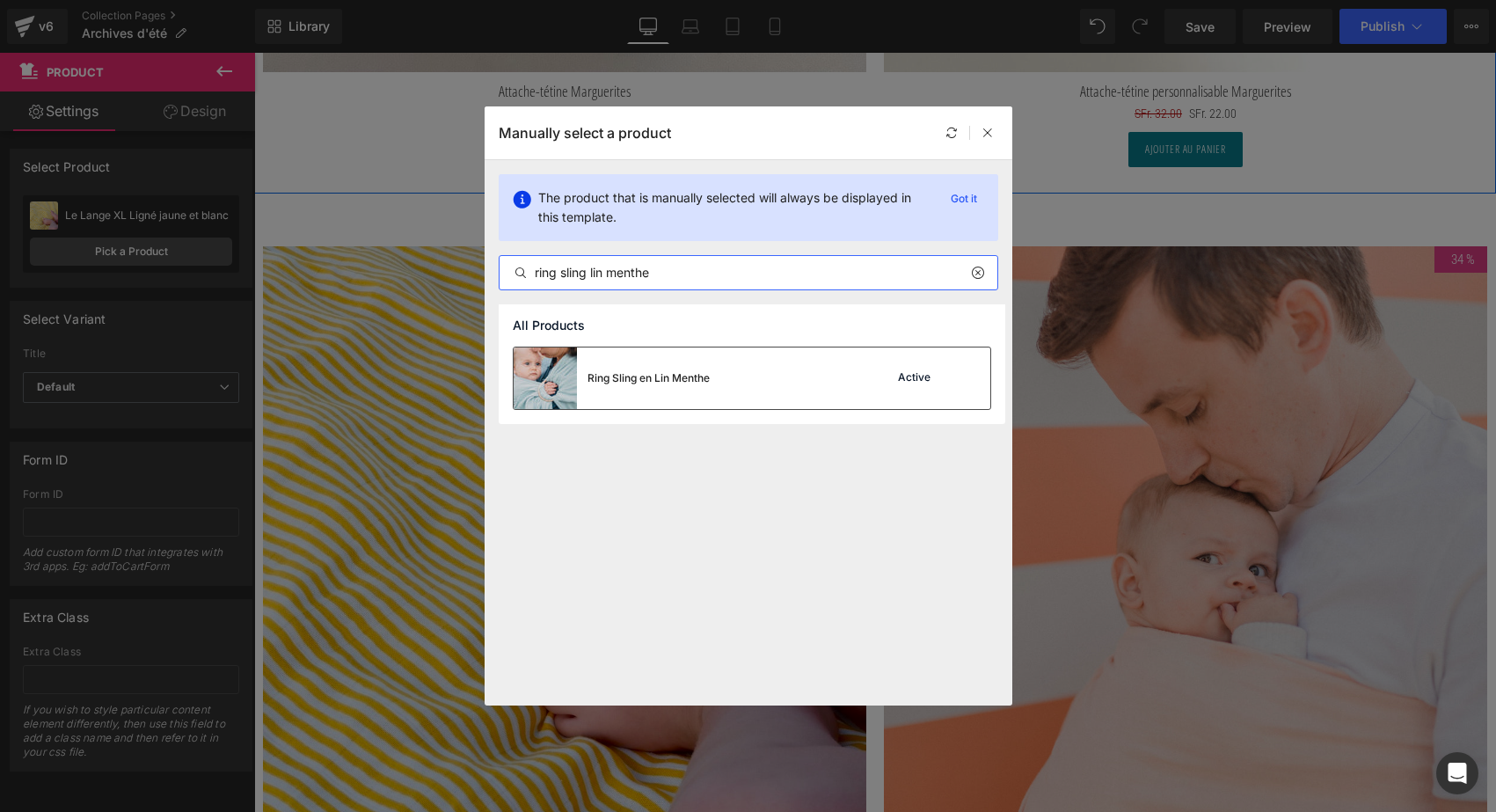
type input "ring sling lin menthe"
click at [602, 383] on div "Ring Sling en Lin Menthe" at bounding box center [648, 378] width 122 height 16
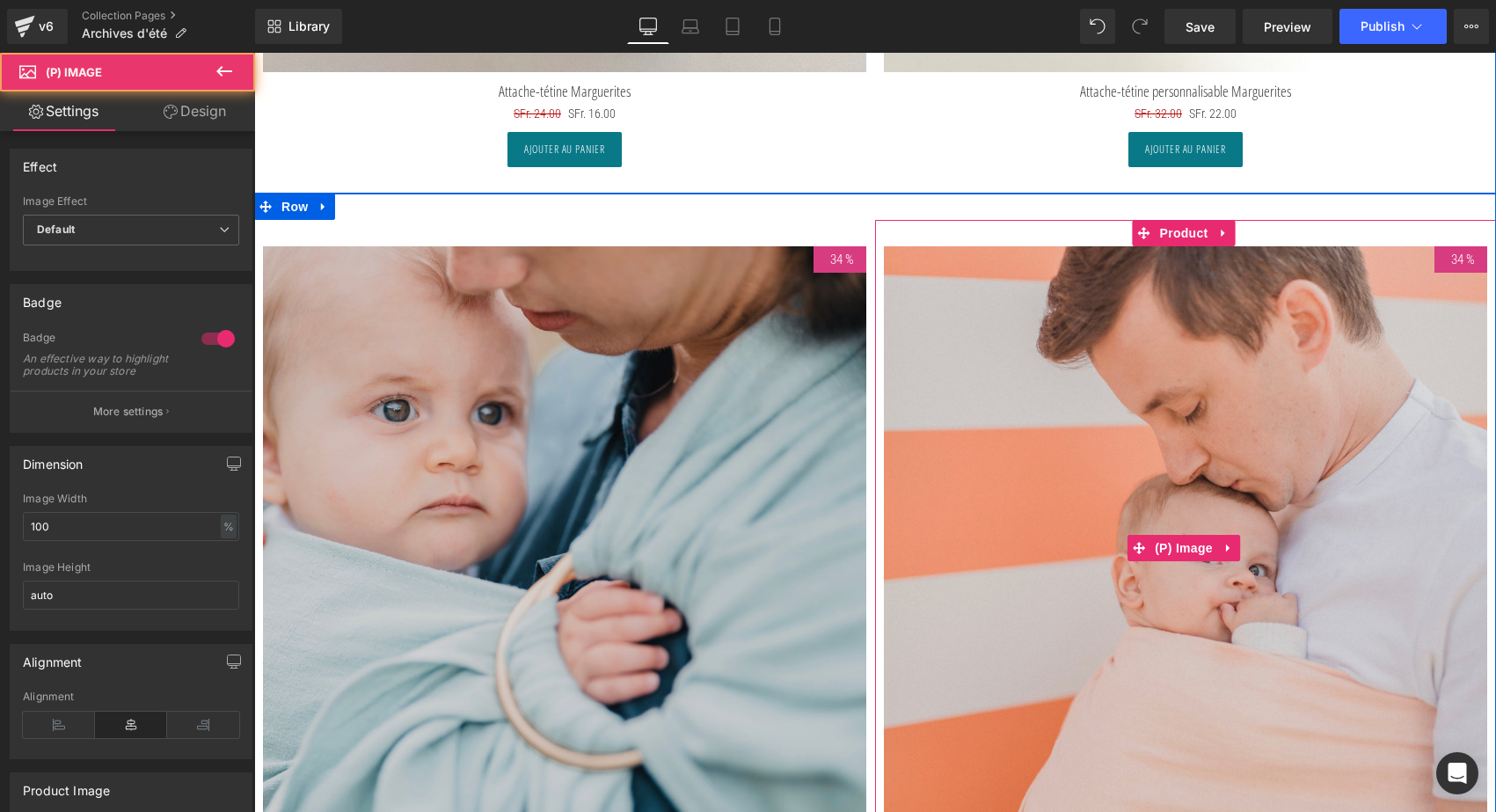
click at [1105, 360] on img at bounding box center [1185, 548] width 604 height 604
click at [1189, 247] on img at bounding box center [1185, 548] width 604 height 604
click at [1187, 228] on span "Product" at bounding box center [1184, 233] width 57 height 26
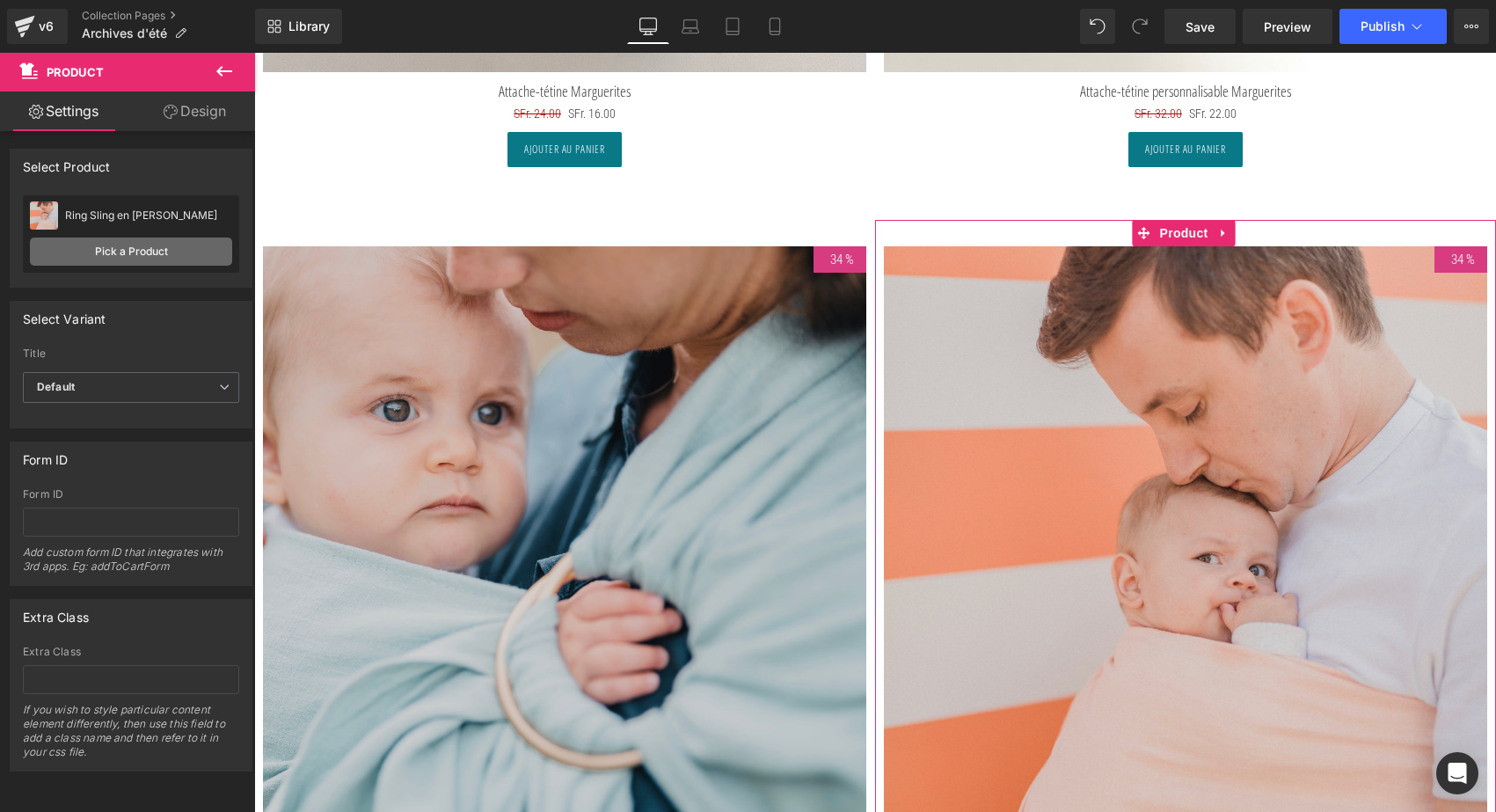
click at [170, 248] on link "Pick a Product" at bounding box center [131, 251] width 203 height 28
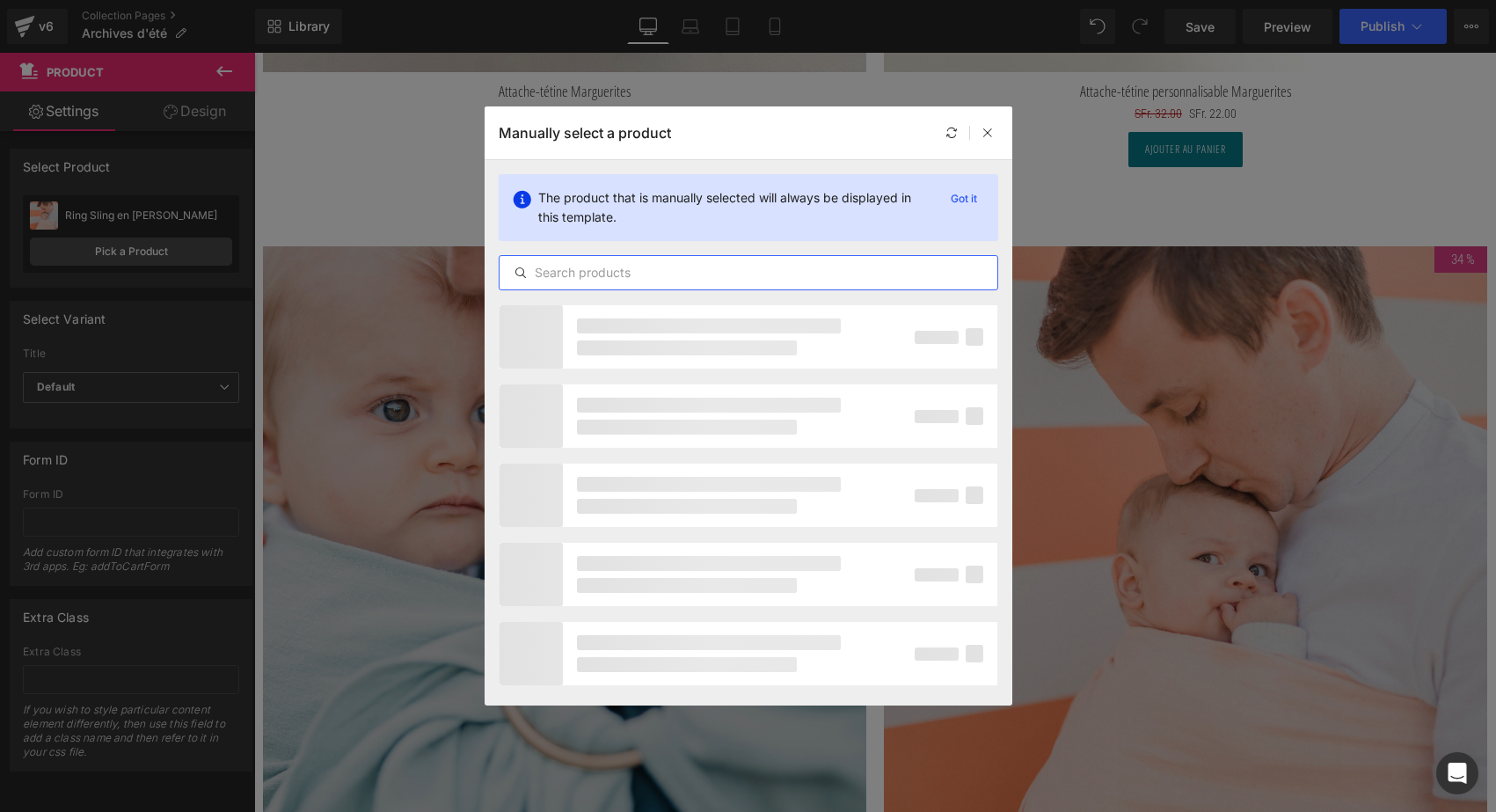
click at [641, 274] on input "text" at bounding box center [748, 273] width 498 height 22
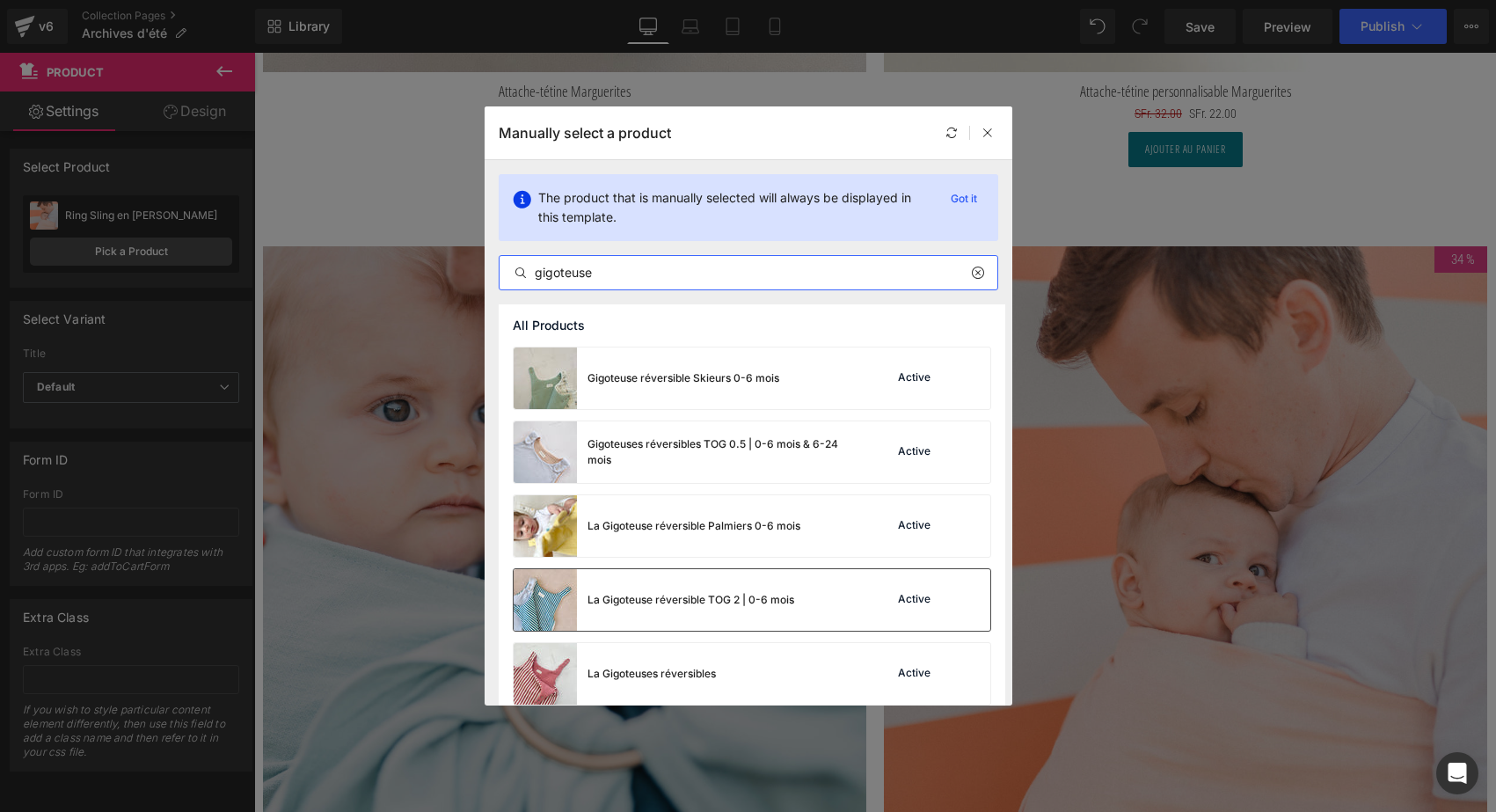
type input "gigoteuse"
click at [738, 609] on div "La Gigoteuse réversible TOG 2 | 0-6 mois" at bounding box center [654, 600] width 281 height 62
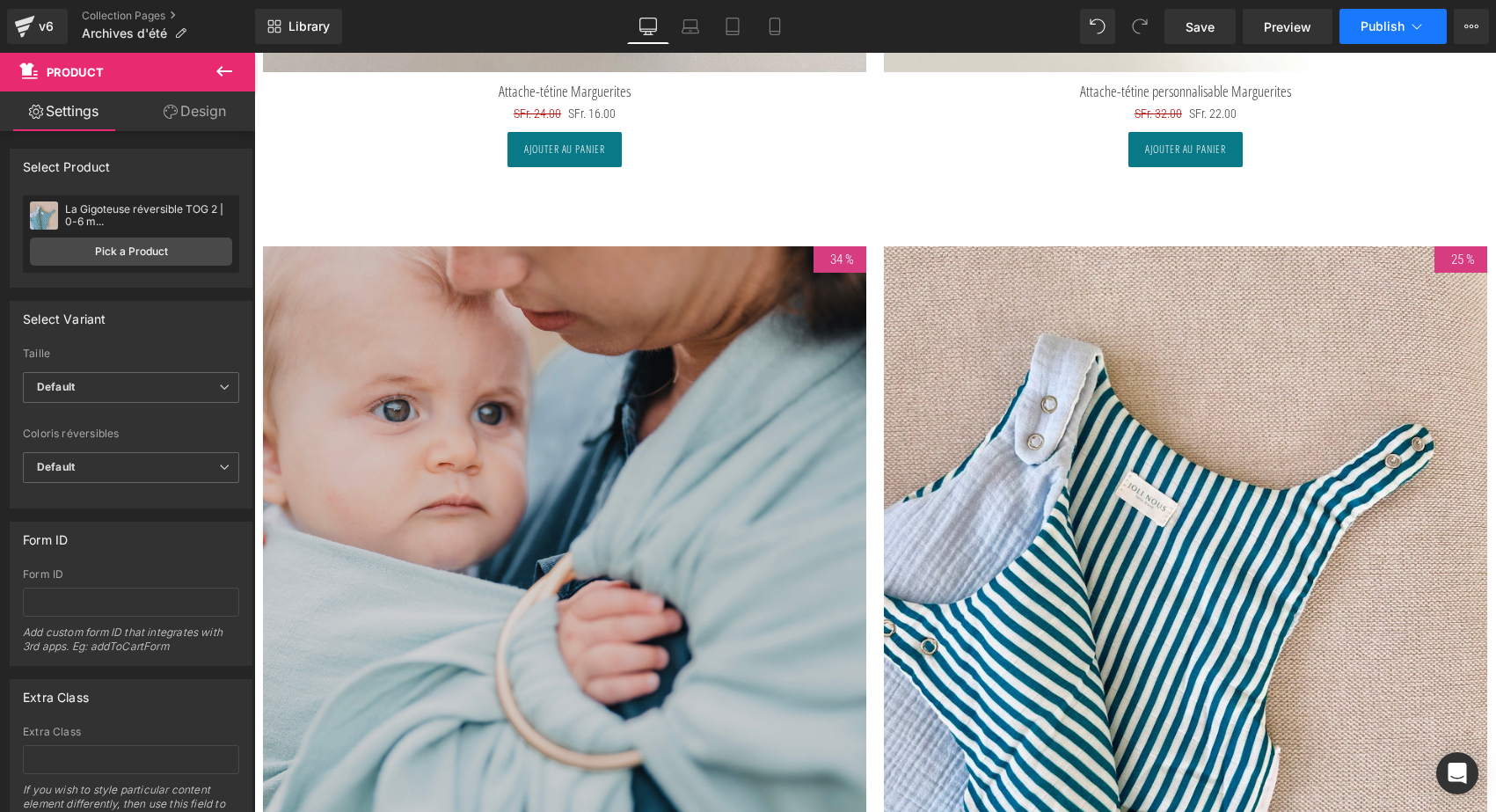
click at [1396, 30] on span "Publish" at bounding box center [1383, 26] width 44 height 14
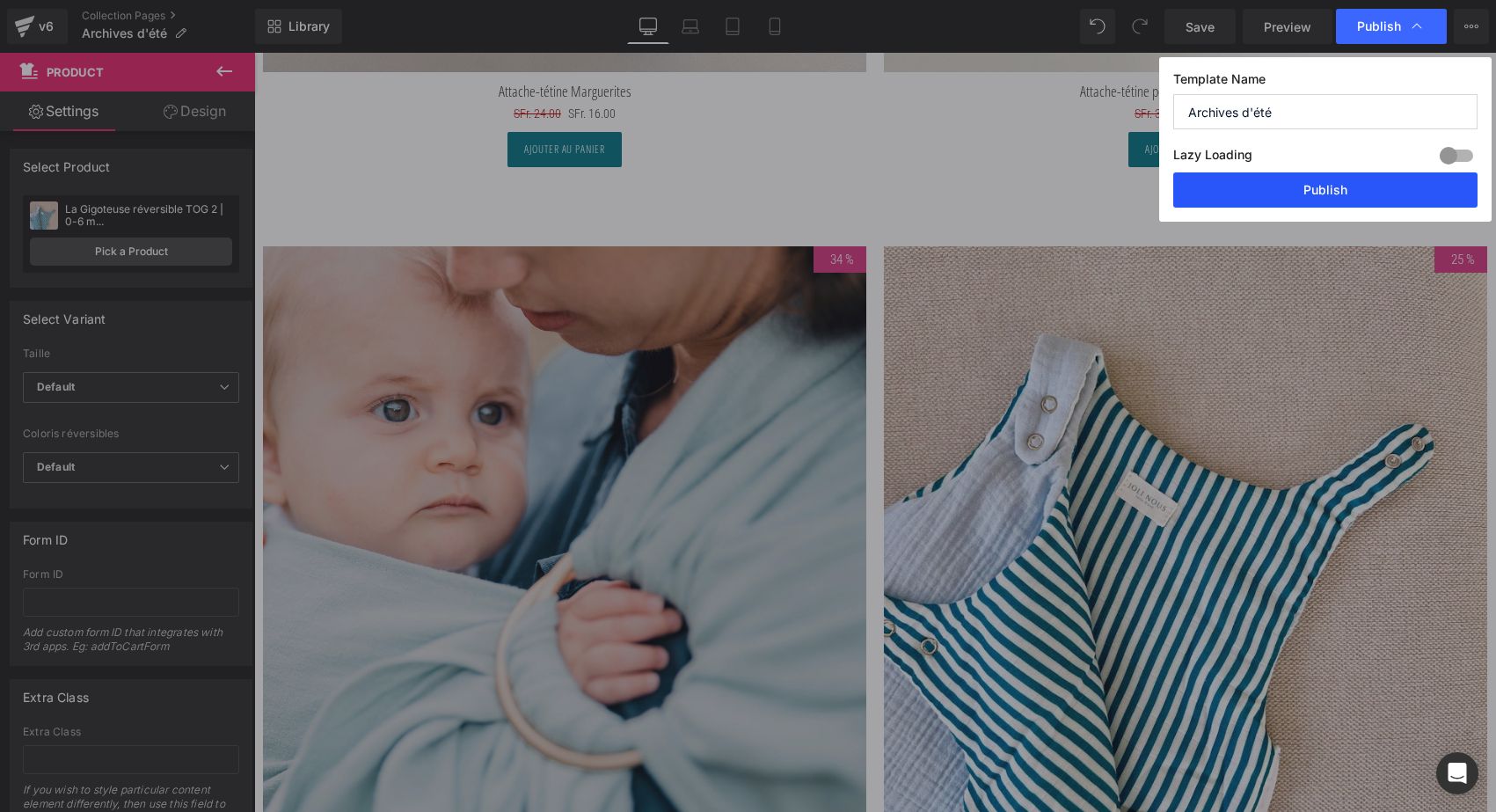
click at [1337, 193] on button "Publish" at bounding box center [1325, 190] width 304 height 35
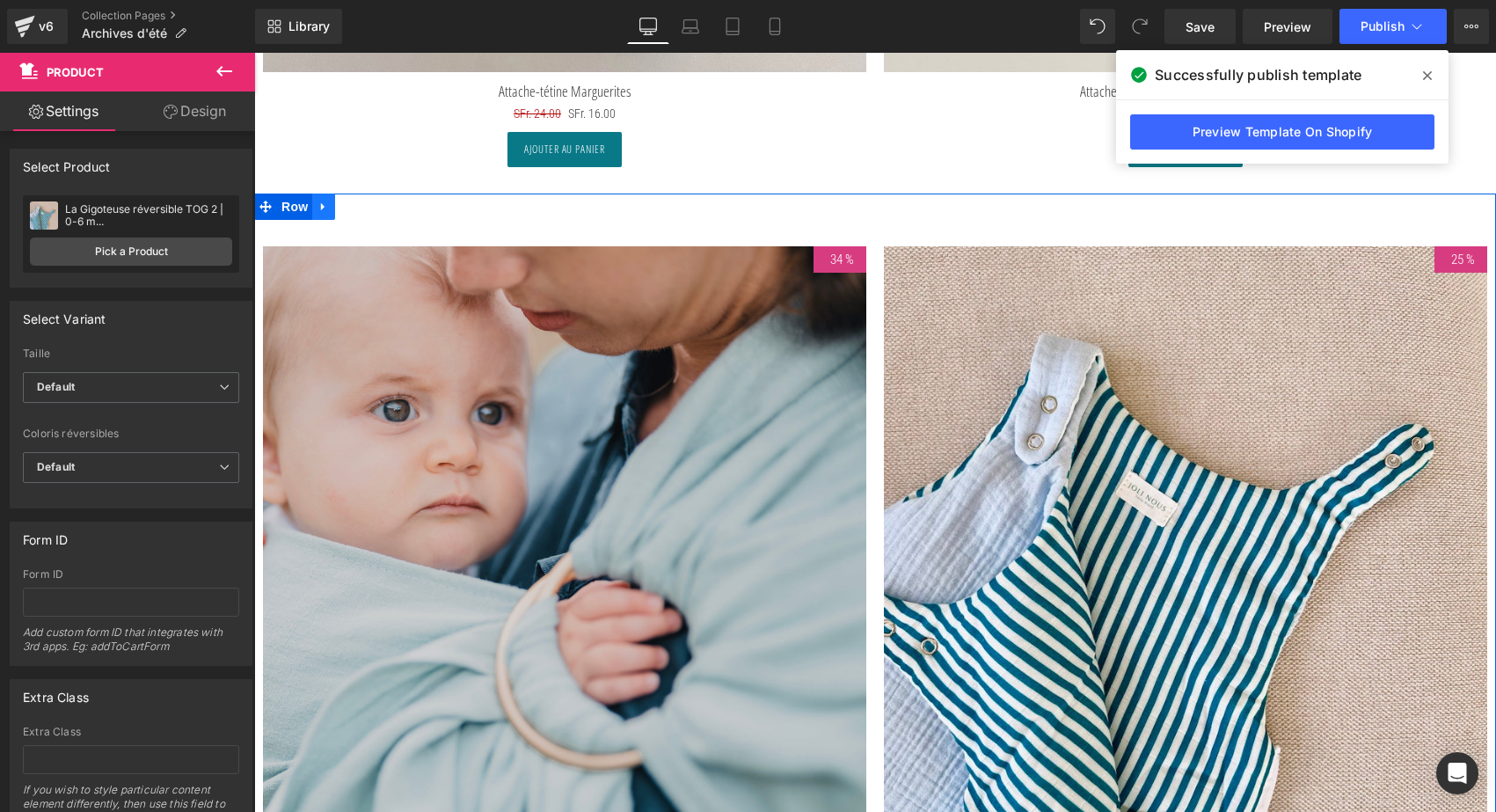
click at [323, 203] on icon at bounding box center [323, 207] width 4 height 8
click at [362, 198] on link at bounding box center [369, 206] width 23 height 26
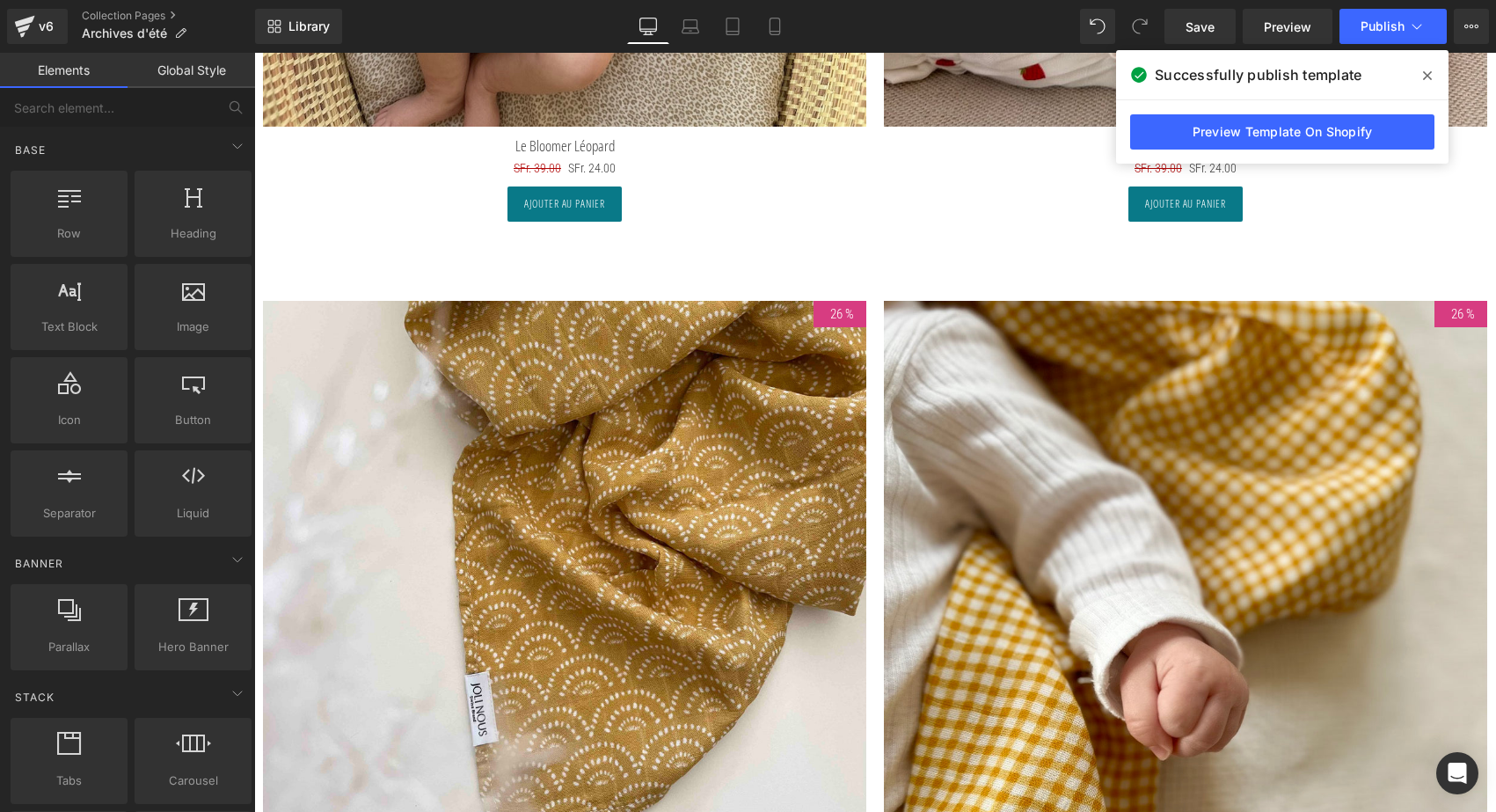
scroll to position [4733, 0]
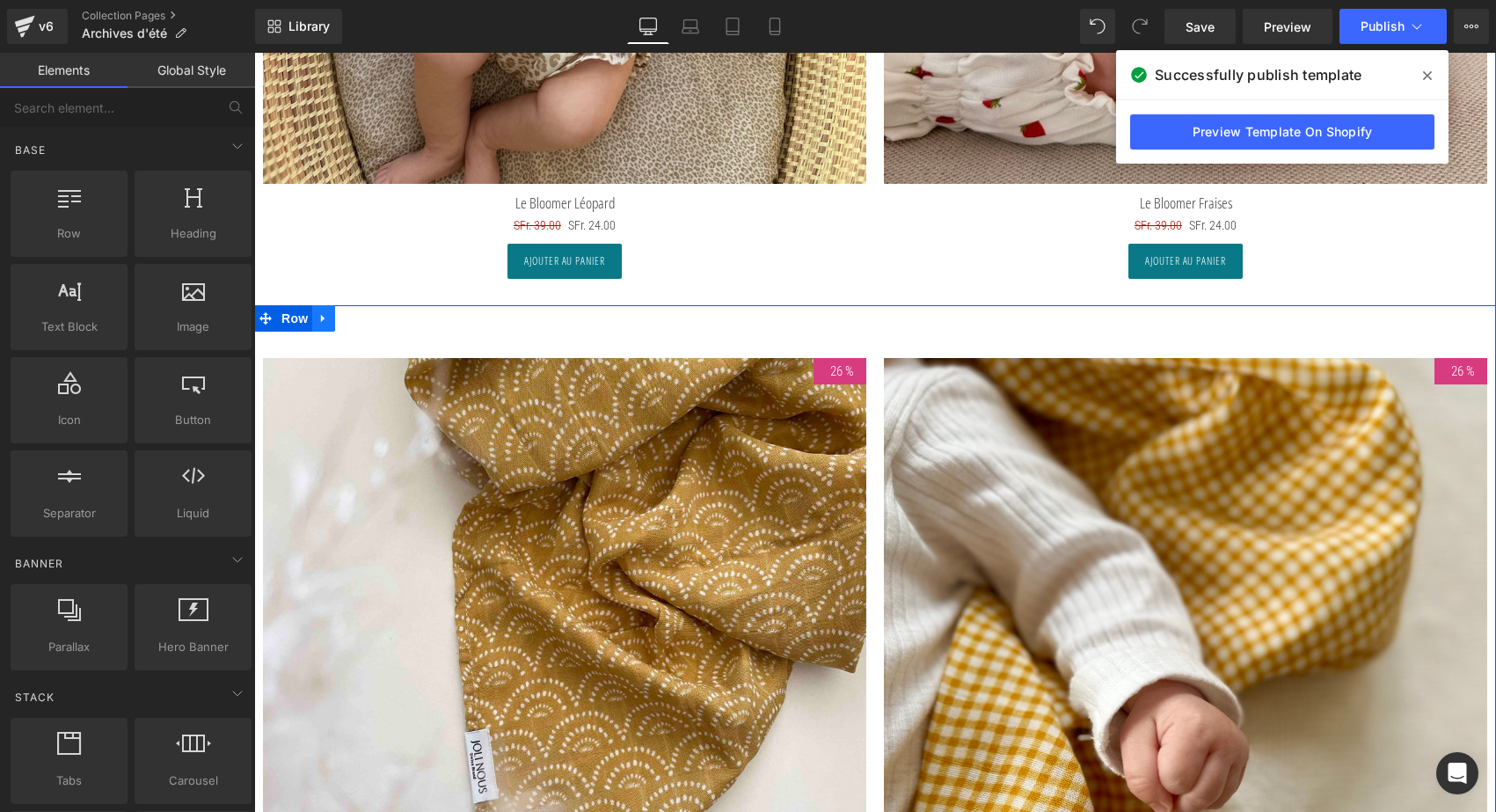
click at [325, 317] on icon at bounding box center [323, 318] width 13 height 13
click at [346, 317] on icon at bounding box center [346, 318] width 13 height 13
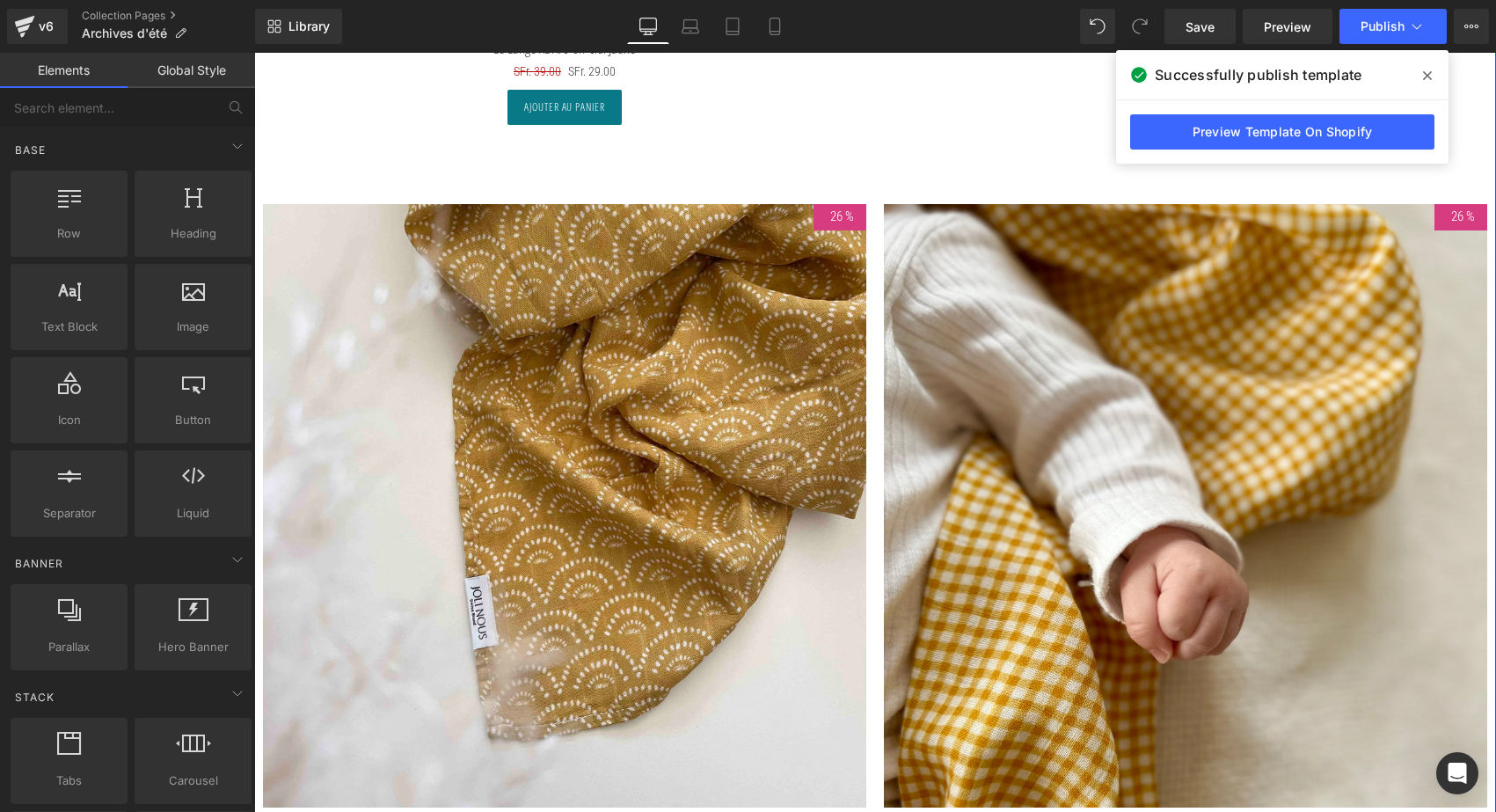
scroll to position [5688, 0]
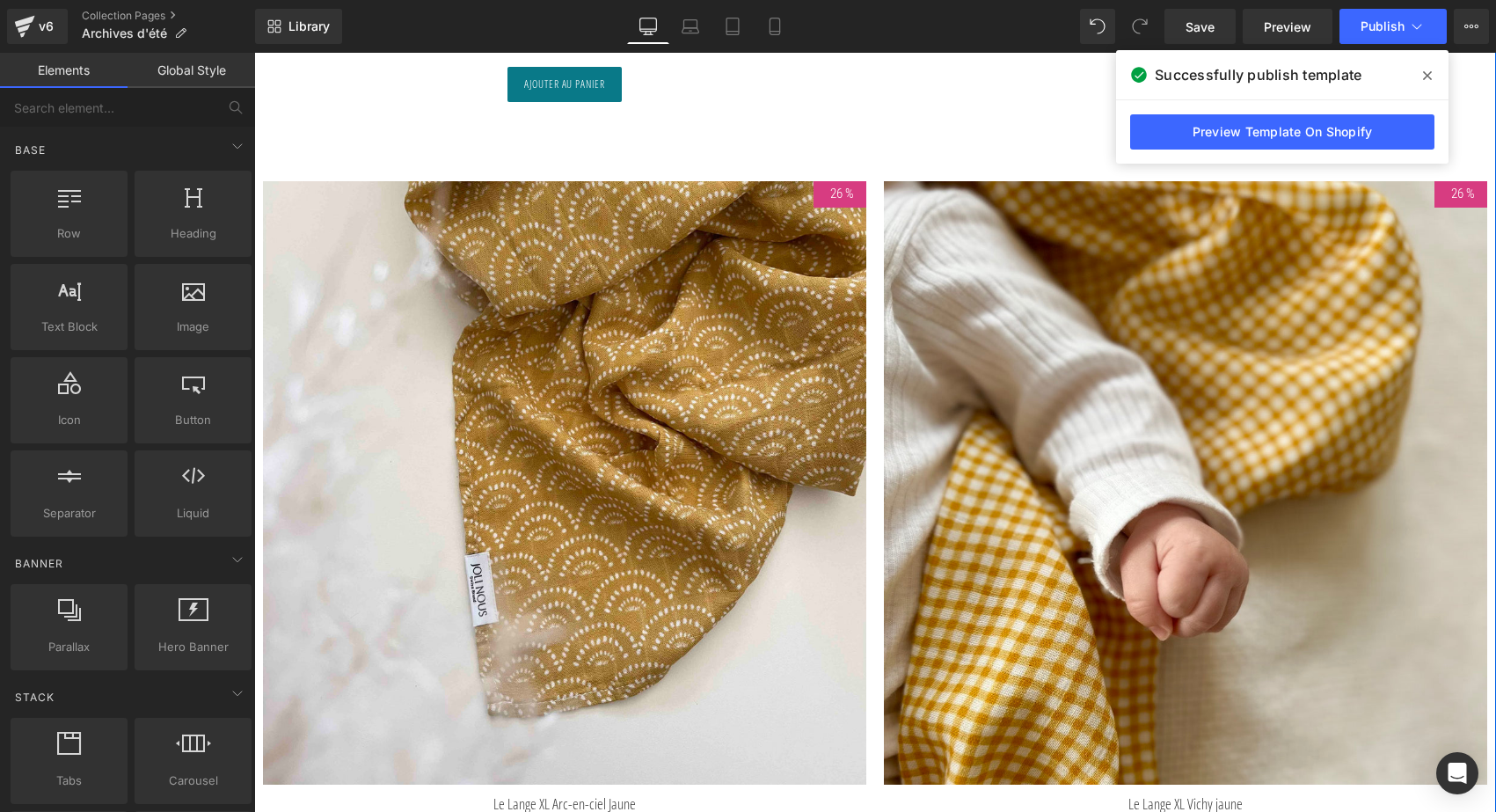
click at [504, 256] on img at bounding box center [565, 482] width 604 height 604
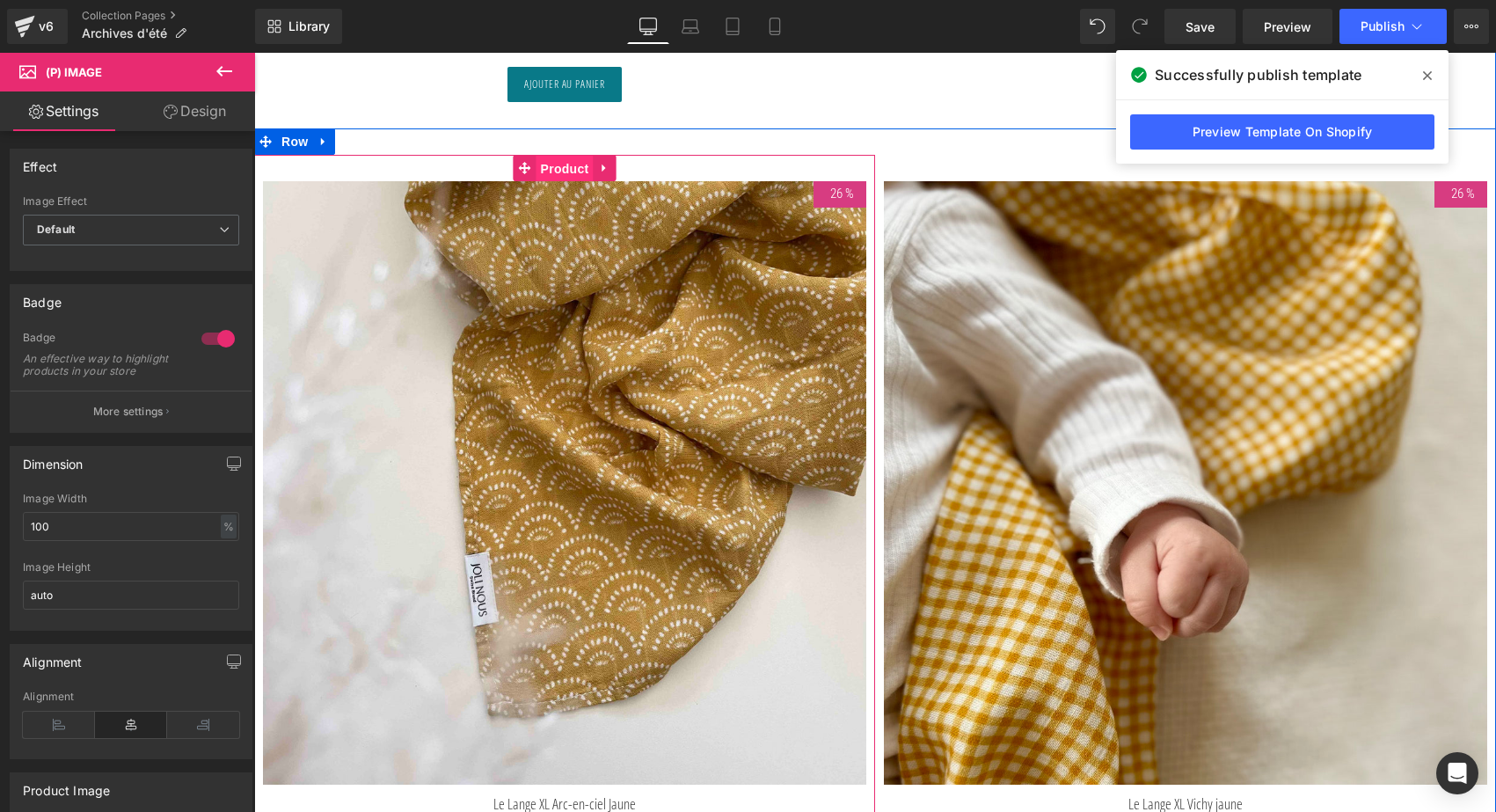
click at [559, 160] on span "Product" at bounding box center [565, 168] width 57 height 26
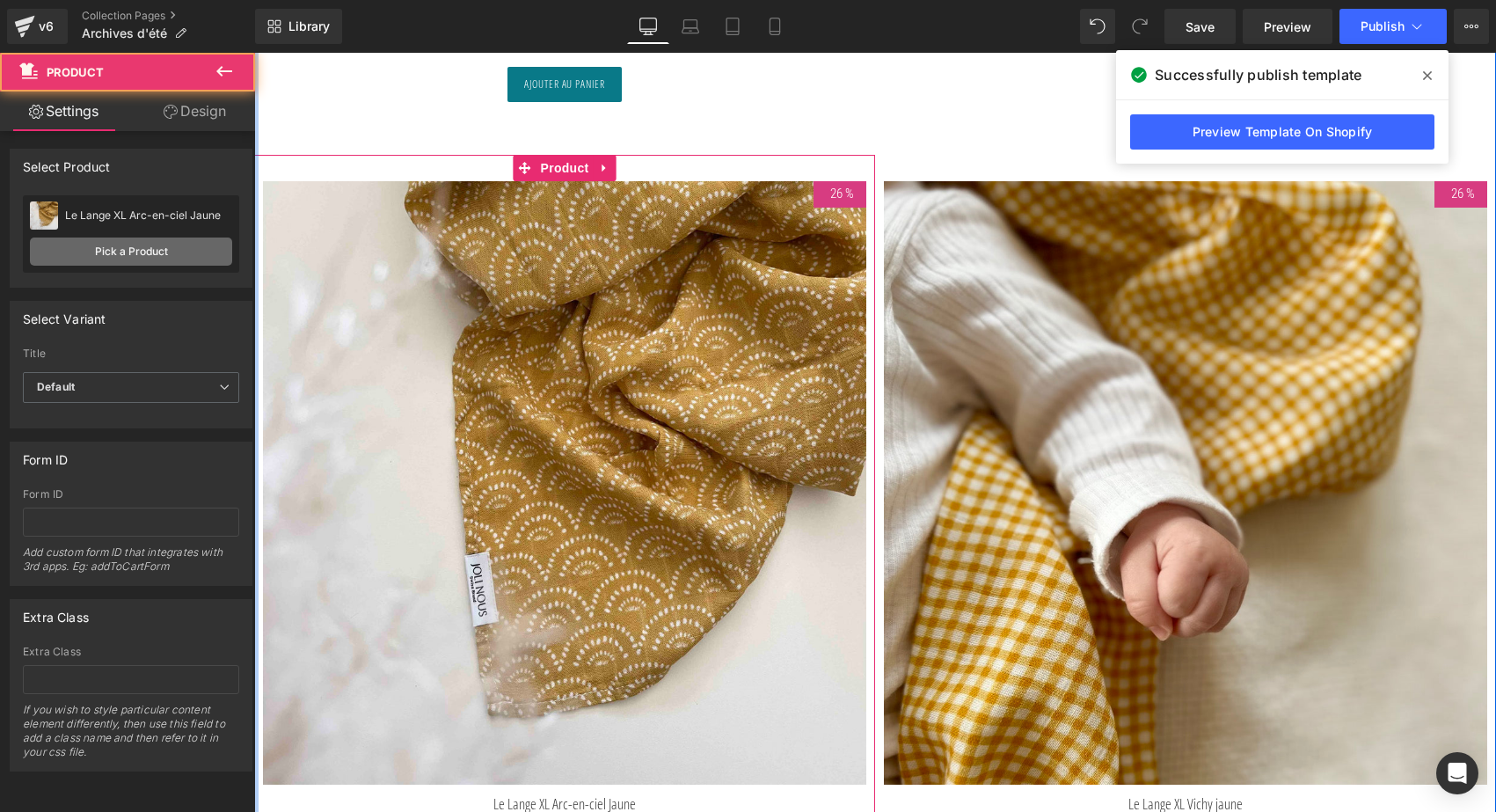
click at [177, 249] on link "Pick a Product" at bounding box center [131, 251] width 203 height 28
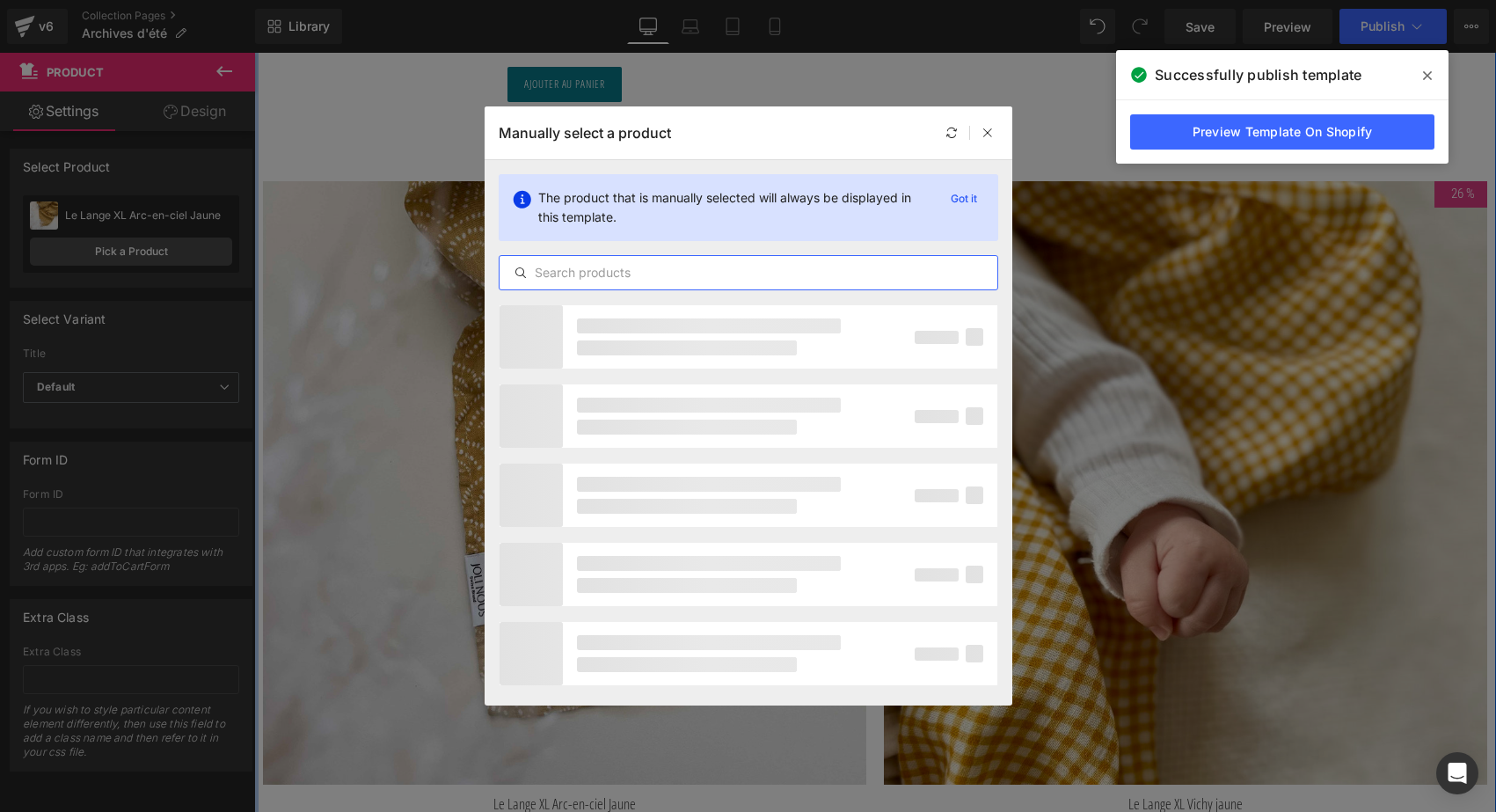
click at [613, 271] on input "text" at bounding box center [748, 273] width 498 height 22
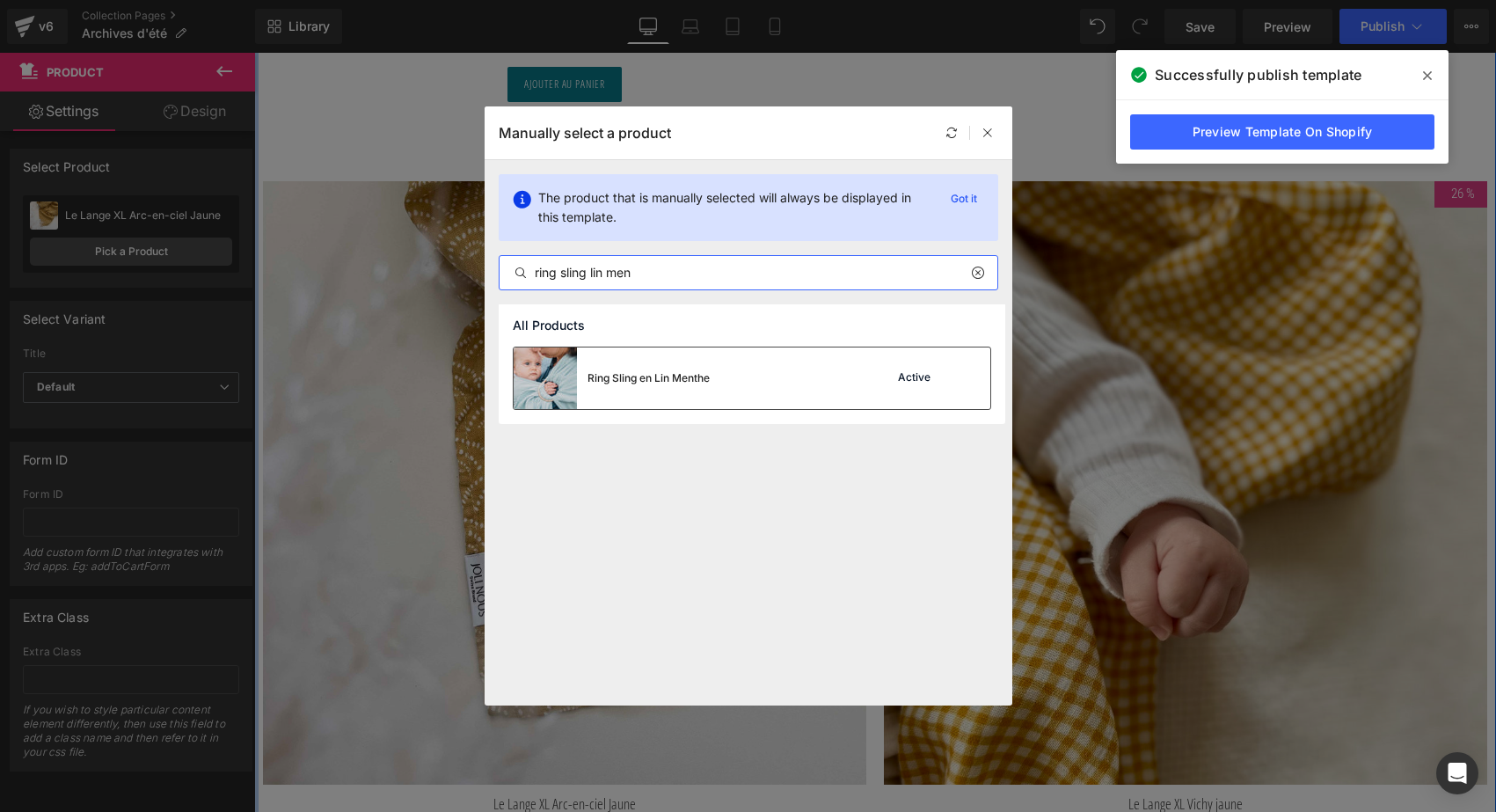
type input "ring sling lin men"
click at [559, 378] on img at bounding box center [545, 378] width 64 height 62
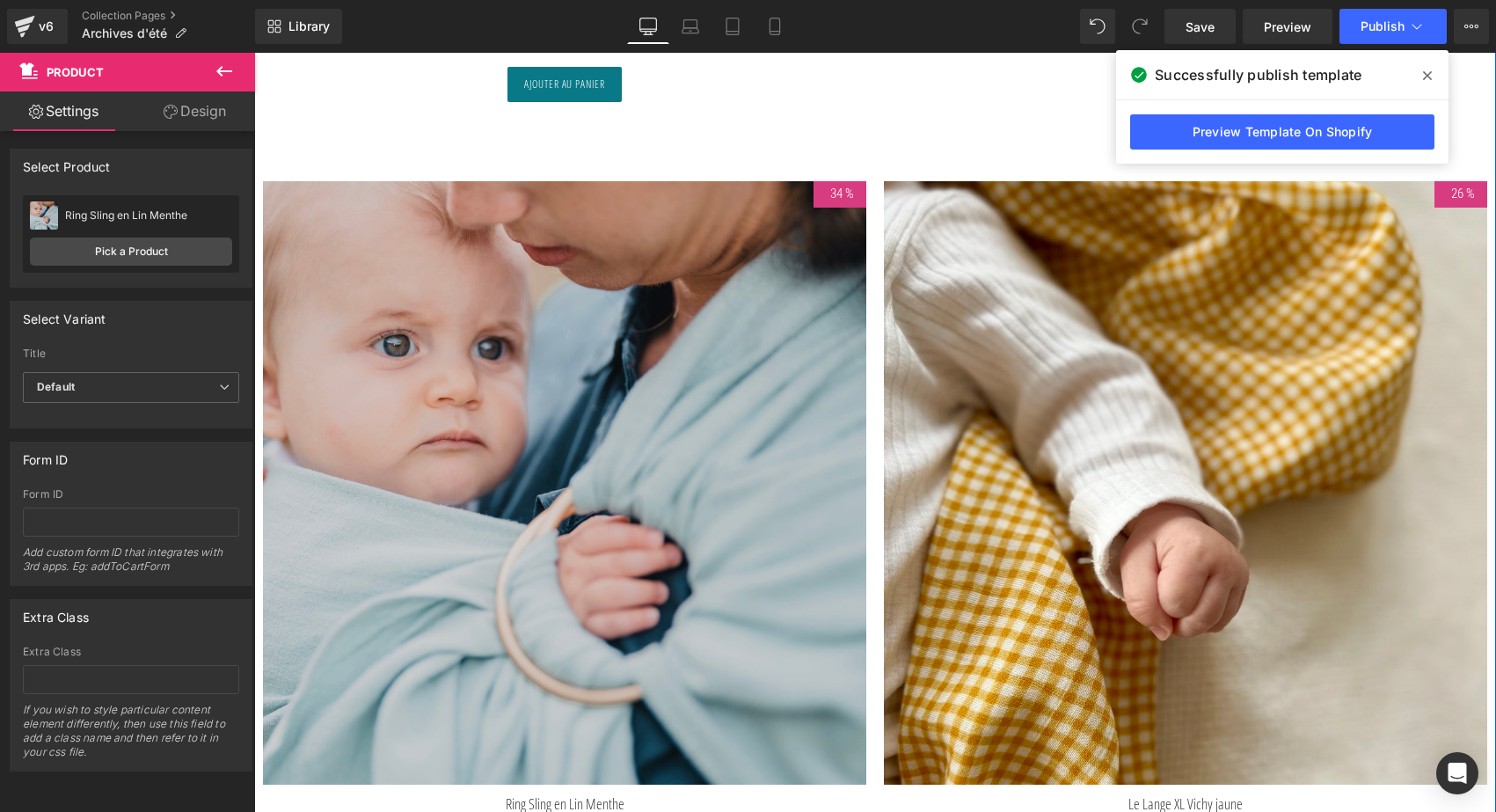
click at [1029, 323] on img at bounding box center [1185, 482] width 604 height 604
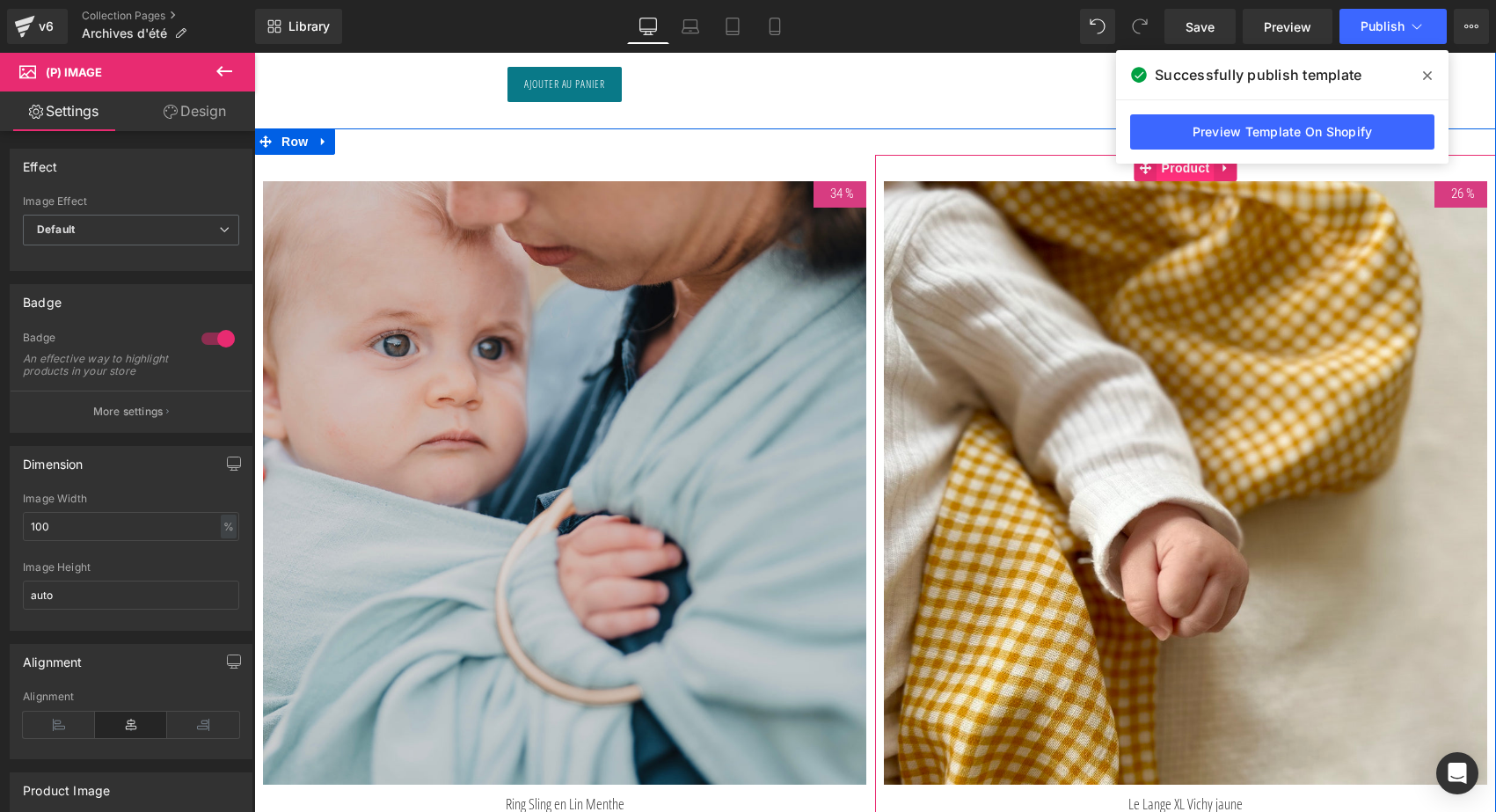
click at [1181, 171] on span "Product" at bounding box center [1186, 167] width 57 height 26
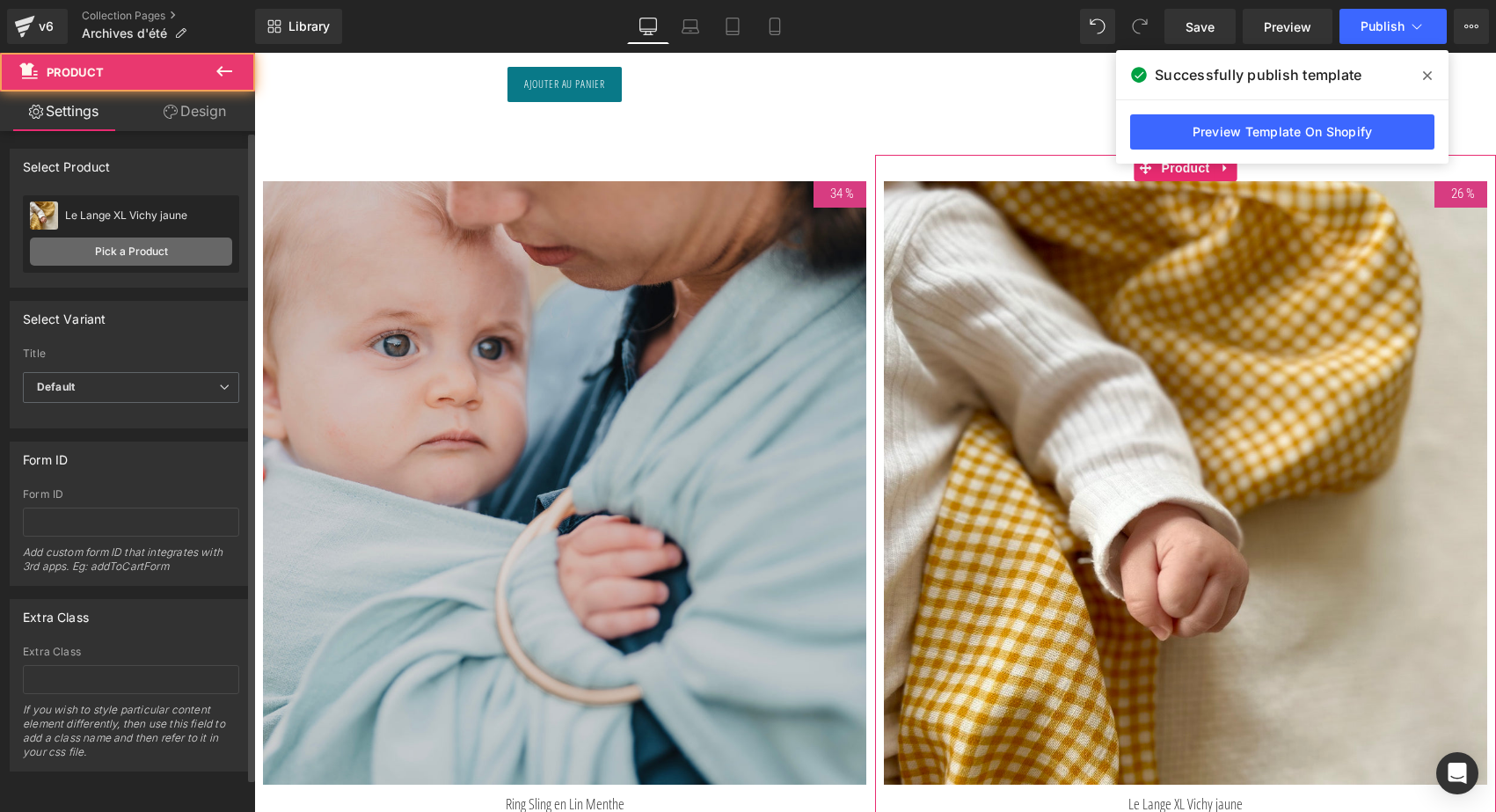
click at [173, 248] on link "Pick a Product" at bounding box center [131, 251] width 203 height 28
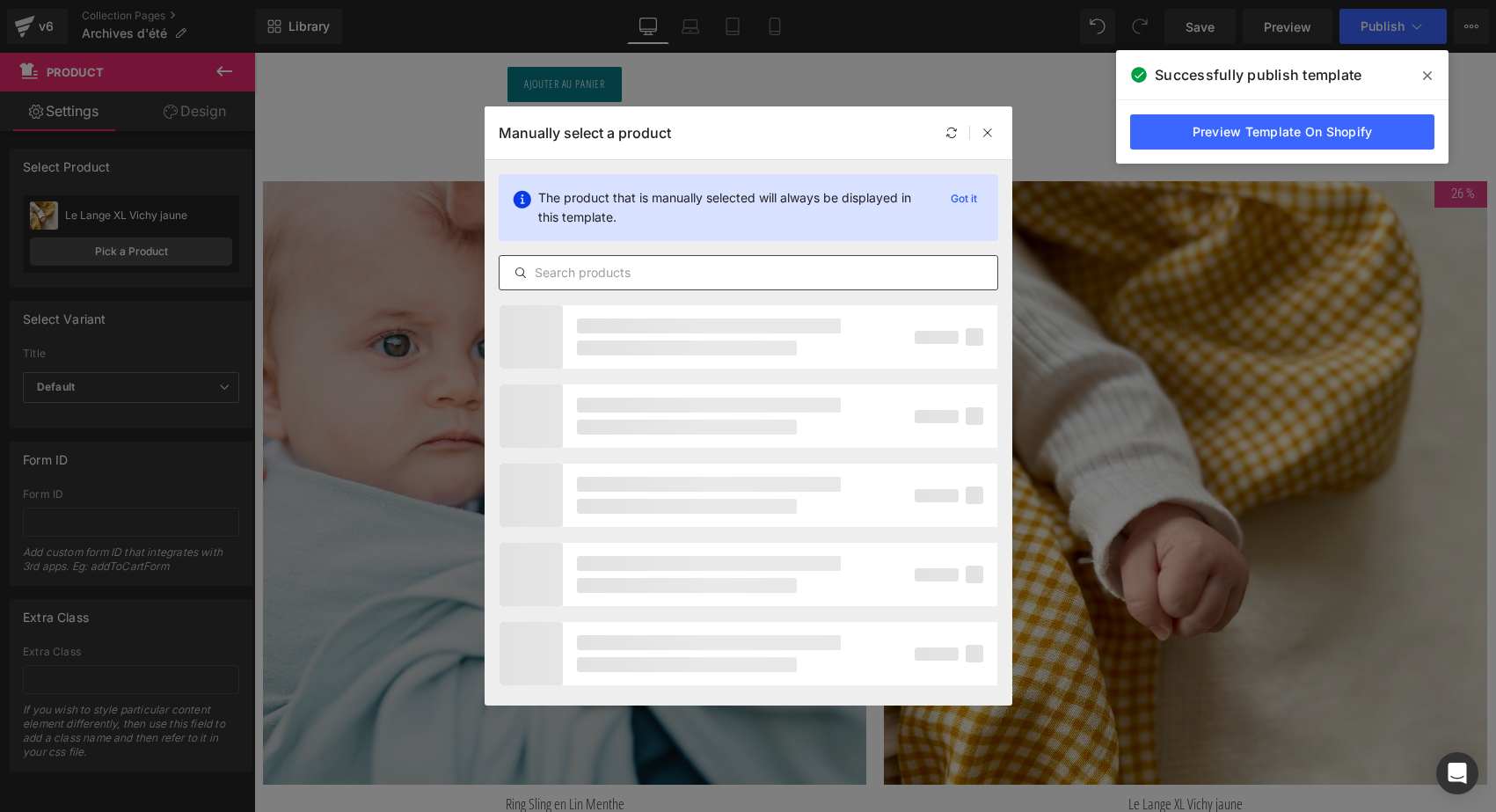
click at [598, 283] on input "text" at bounding box center [748, 273] width 498 height 22
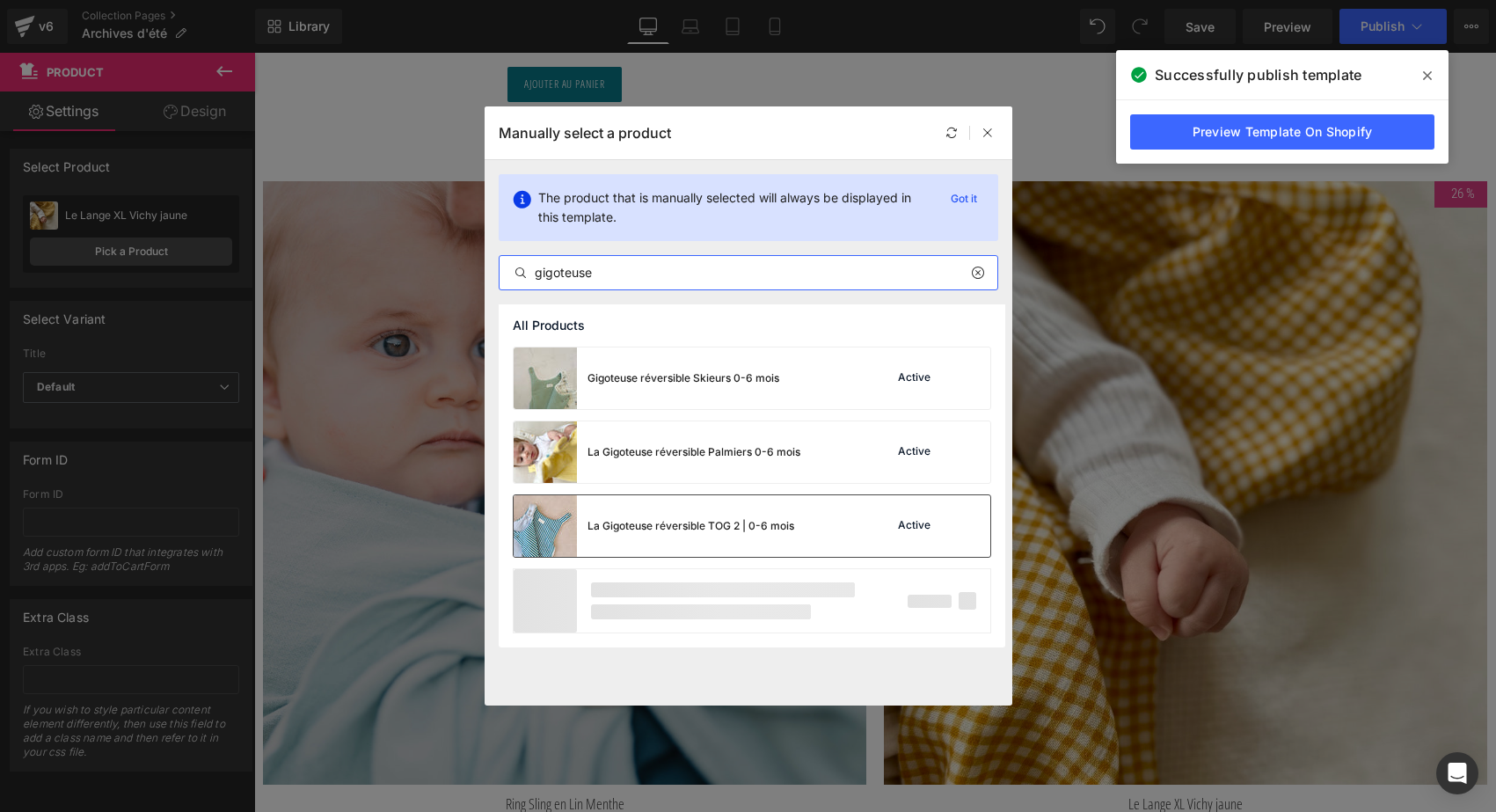
type input "gigoteuse"
click at [625, 557] on div "La Gigoteuse réversible TOG 2 | 0-6 mois Active" at bounding box center [751, 525] width 478 height 64
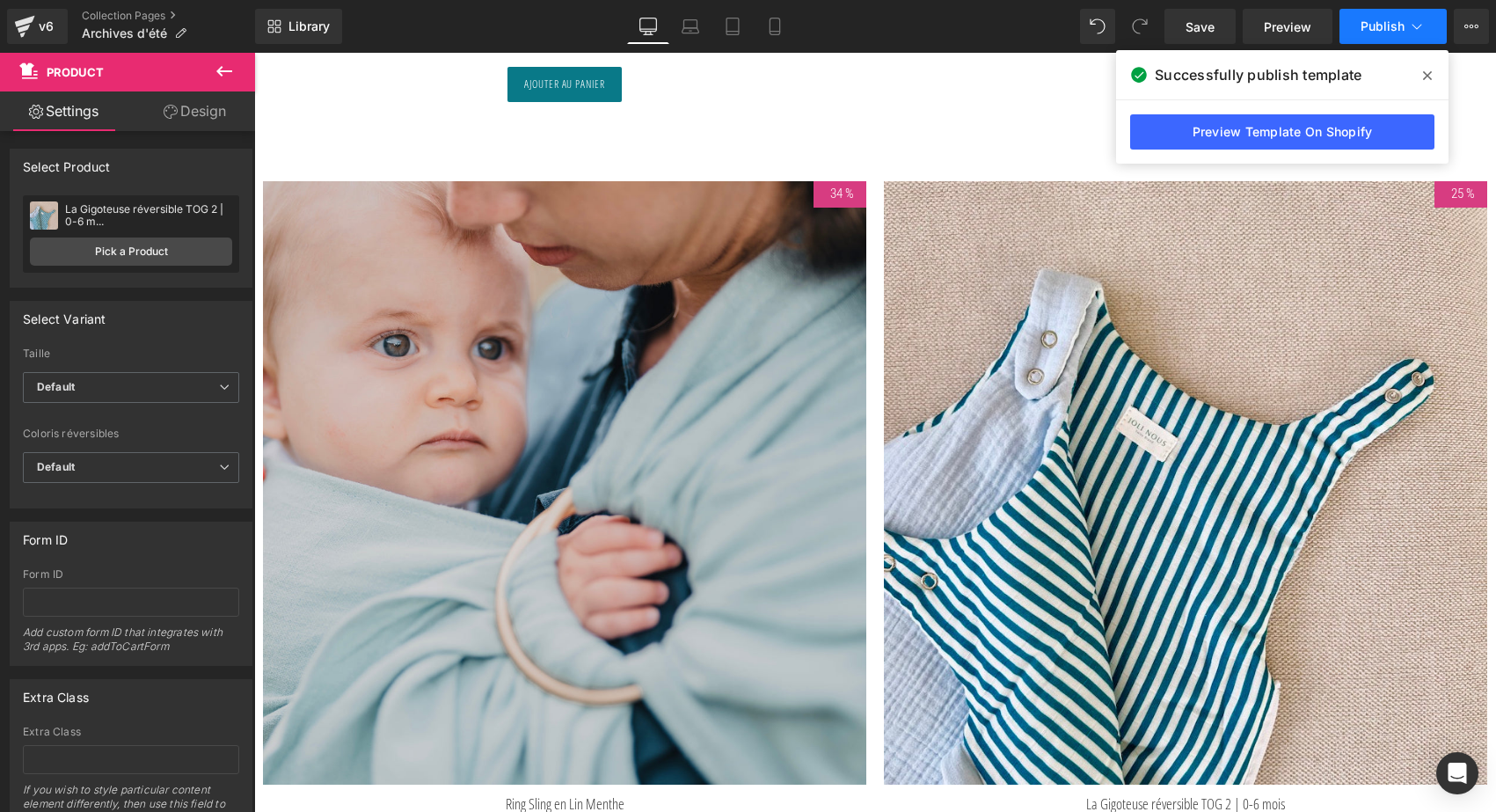
click at [1389, 32] on span "Publish" at bounding box center [1383, 26] width 44 height 14
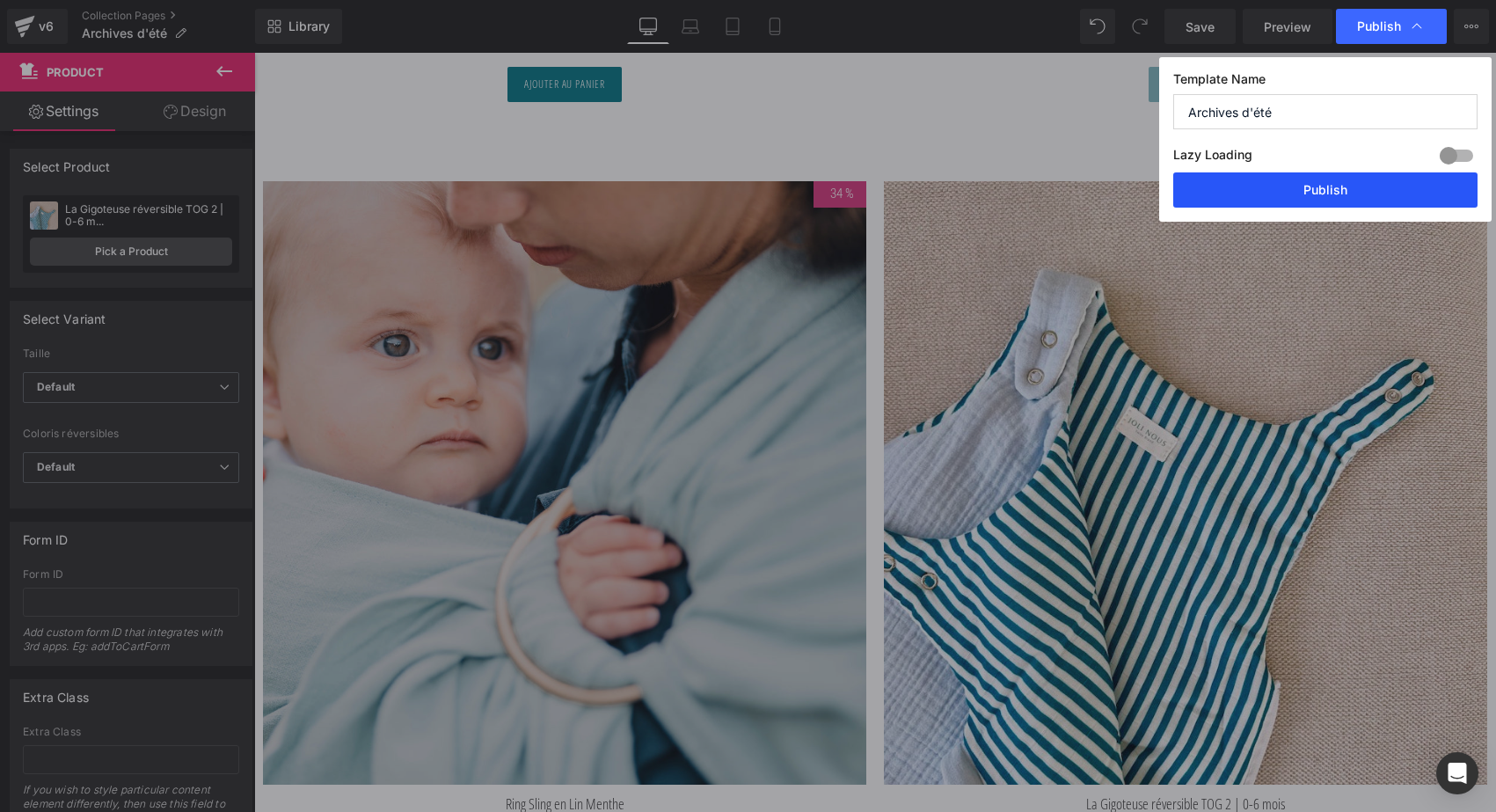
click at [1375, 187] on button "Publish" at bounding box center [1325, 190] width 304 height 35
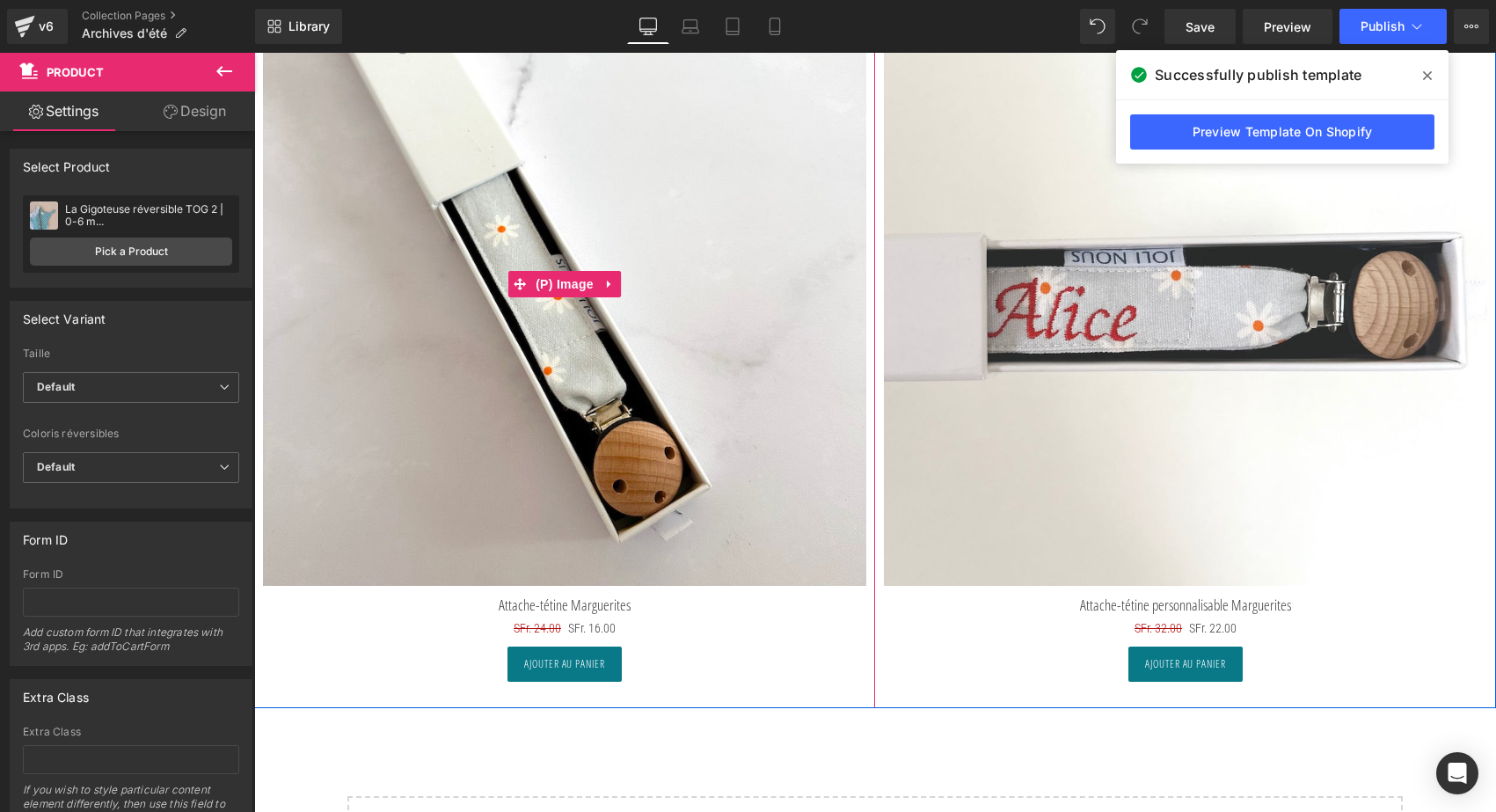
scroll to position [7925, 0]
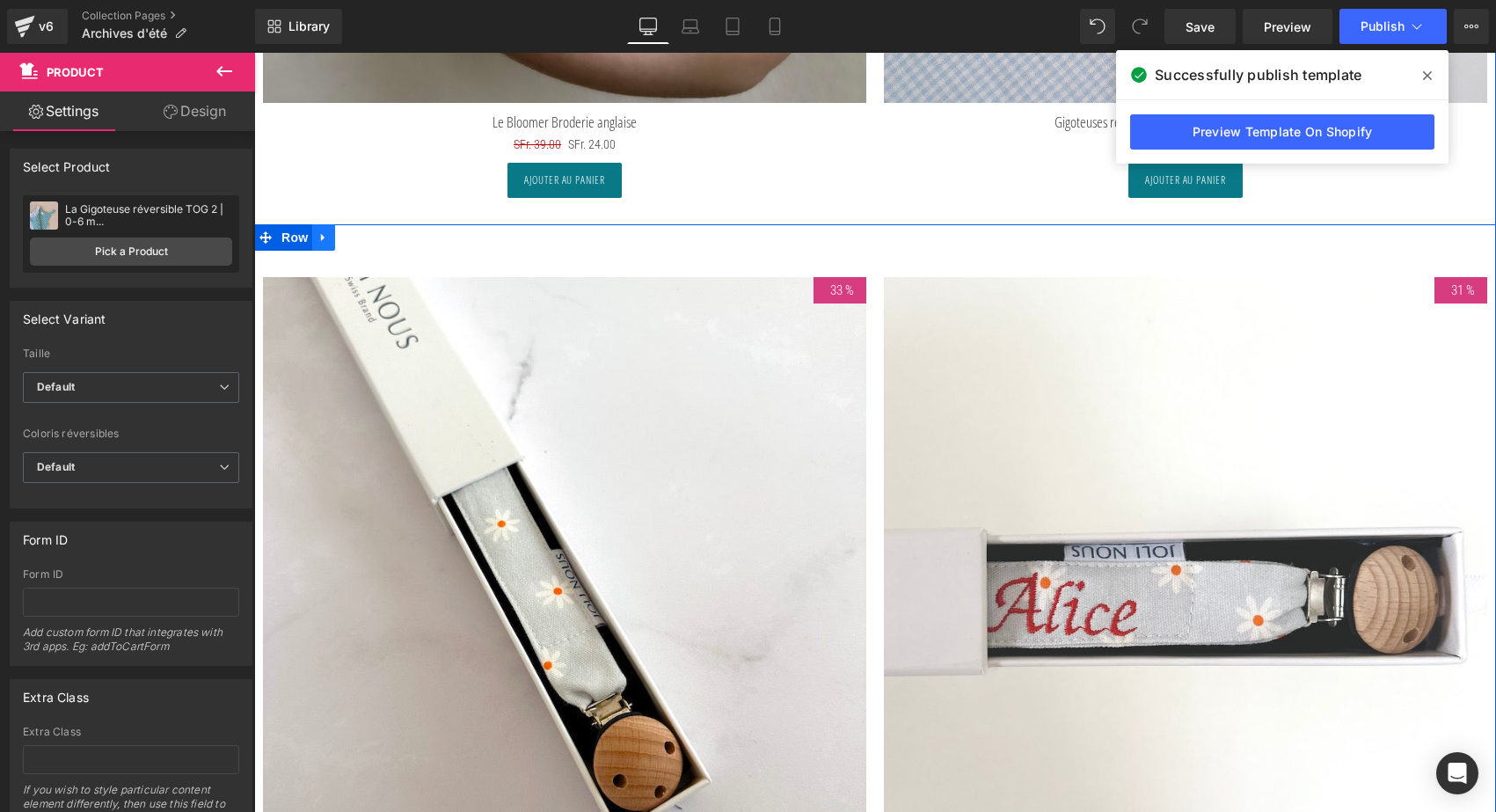
click at [324, 232] on icon at bounding box center [323, 237] width 13 height 13
click at [345, 234] on icon at bounding box center [346, 237] width 13 height 13
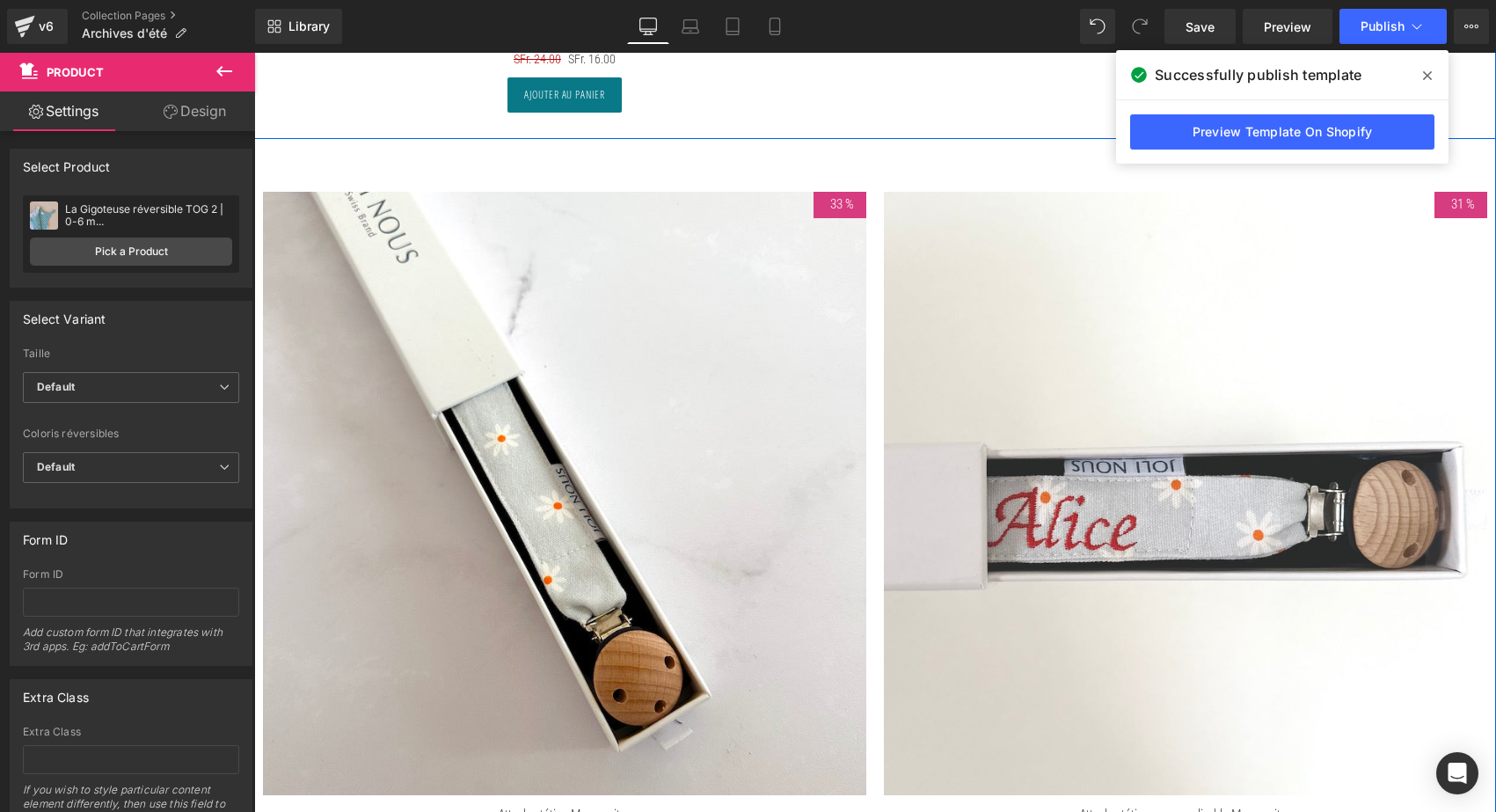
scroll to position [8797, 0]
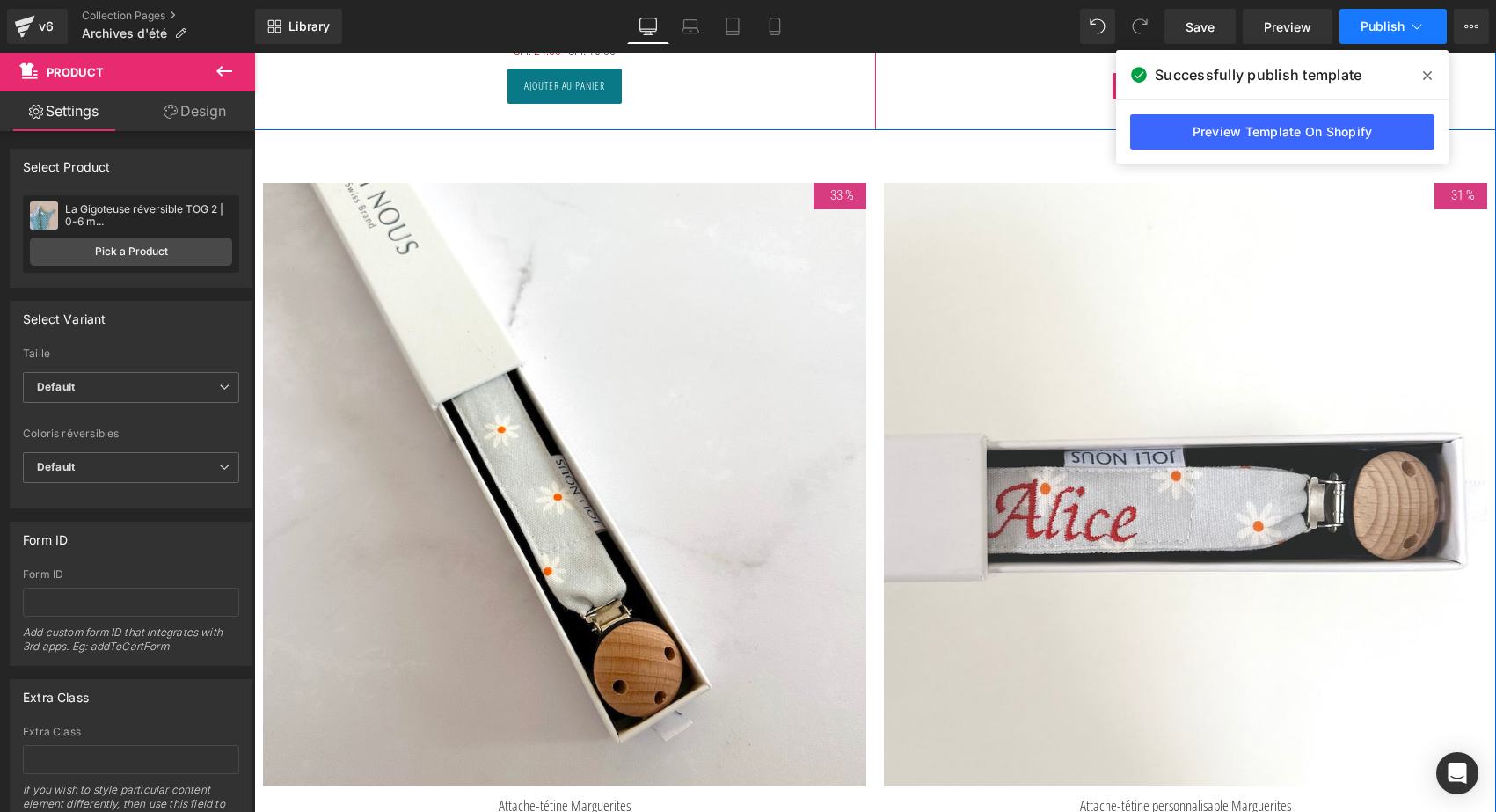
click at [1386, 24] on span "Publish" at bounding box center [1383, 26] width 44 height 14
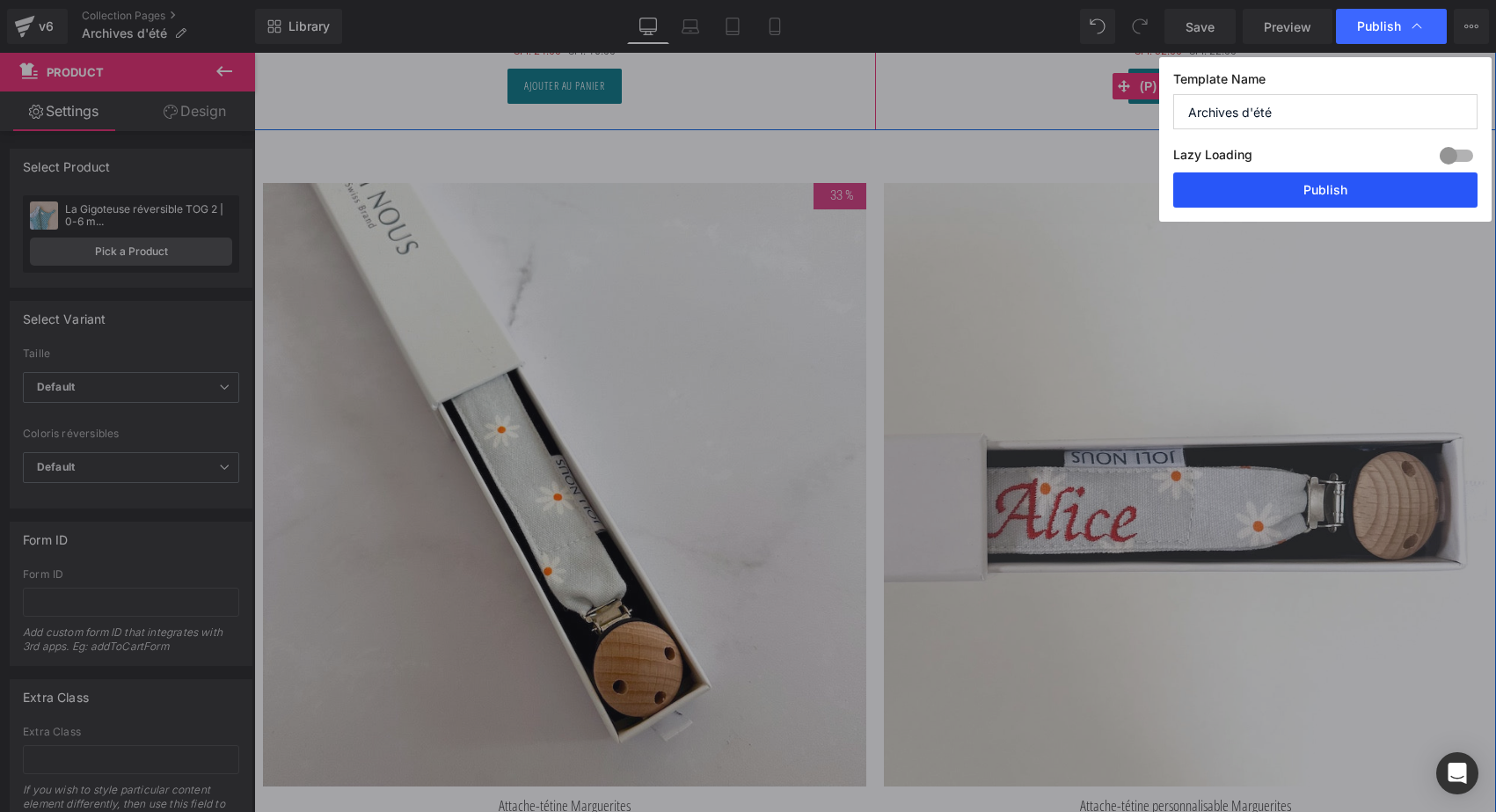
click at [1309, 203] on button "Publish" at bounding box center [1325, 190] width 304 height 35
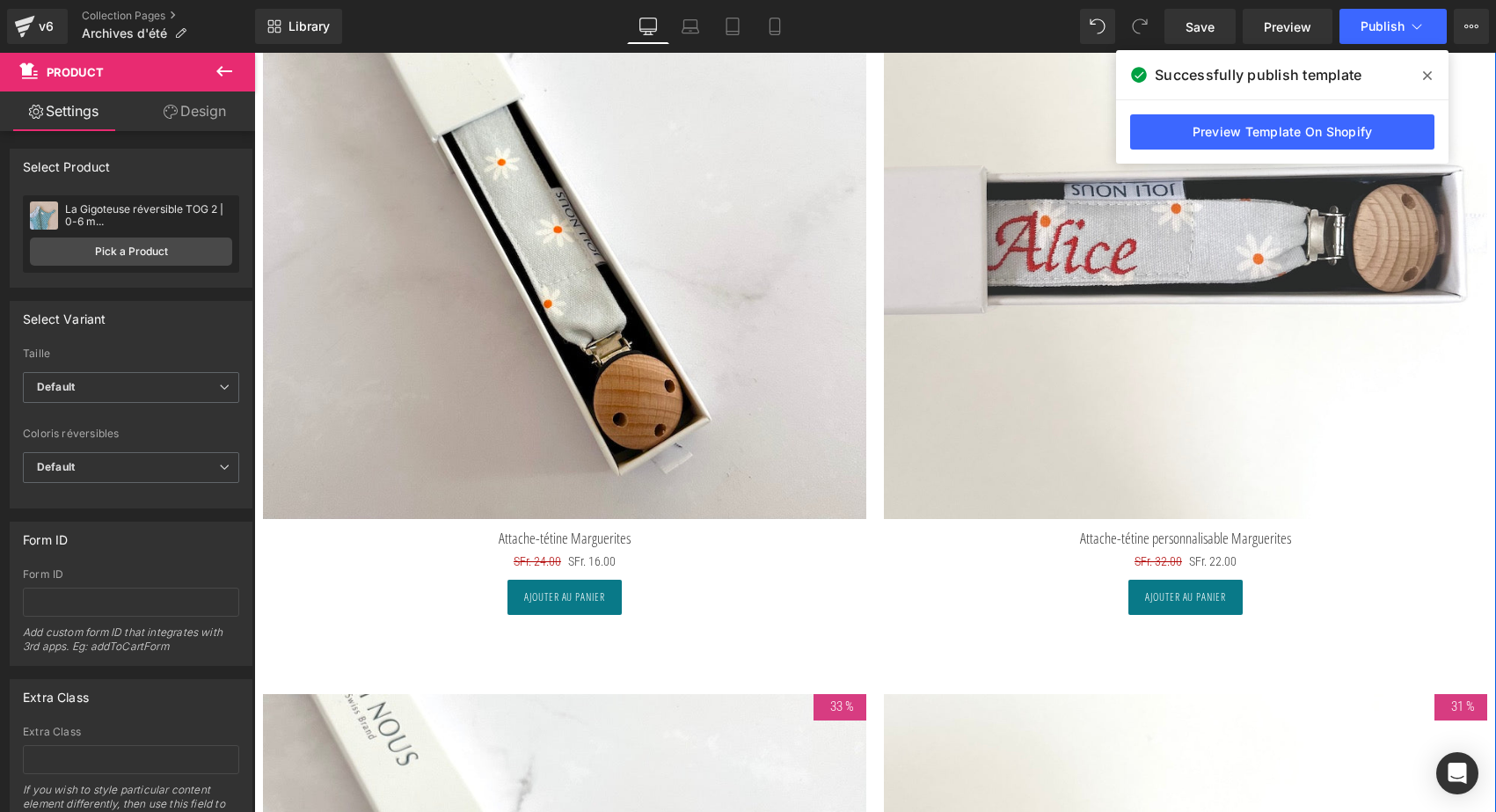
scroll to position [8462, 0]
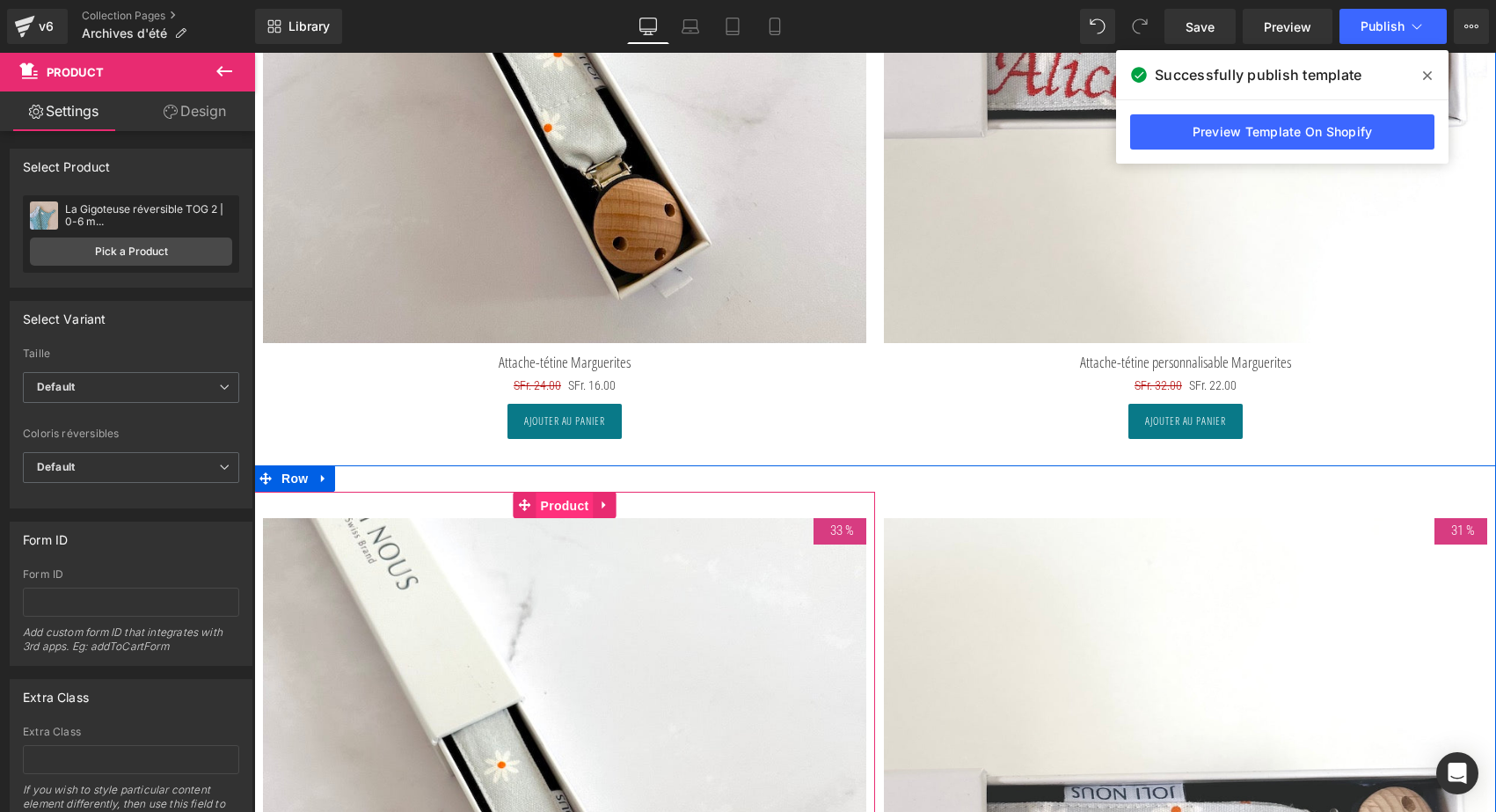
click at [552, 504] on span "Product" at bounding box center [565, 505] width 57 height 26
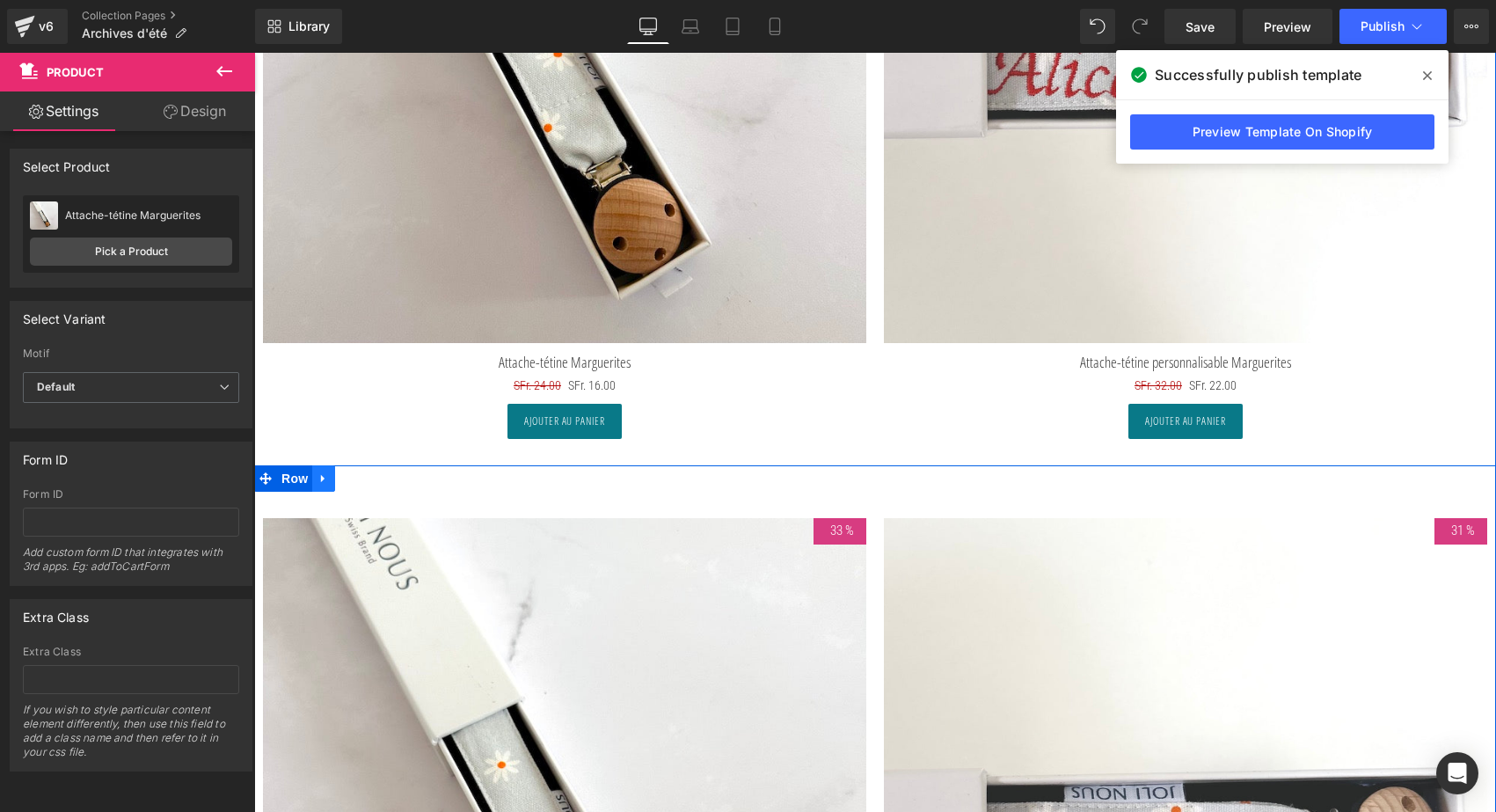
click at [322, 472] on icon at bounding box center [323, 477] width 13 height 13
click at [368, 473] on icon at bounding box center [369, 478] width 13 height 13
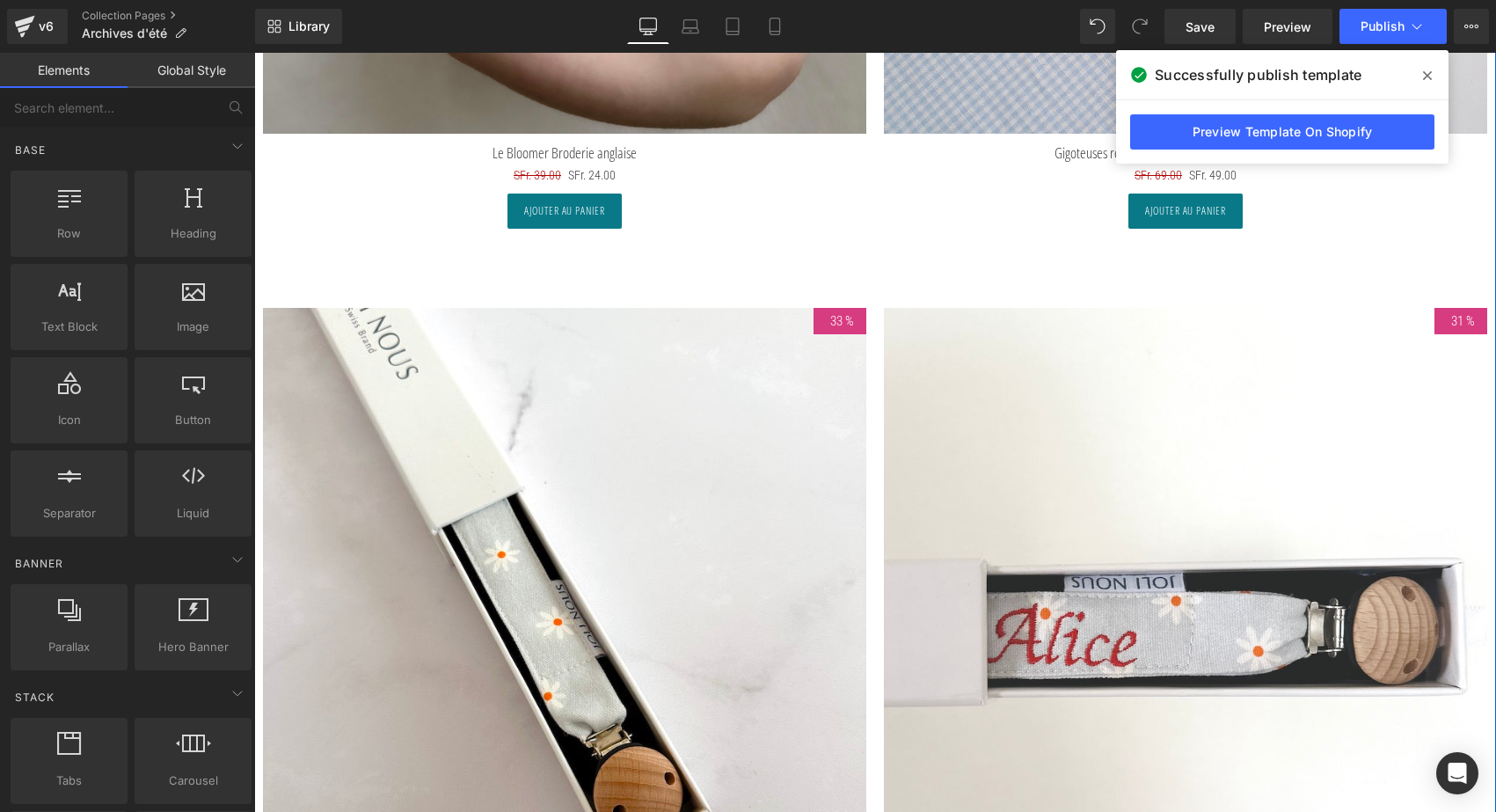
click at [544, 389] on img at bounding box center [565, 609] width 604 height 604
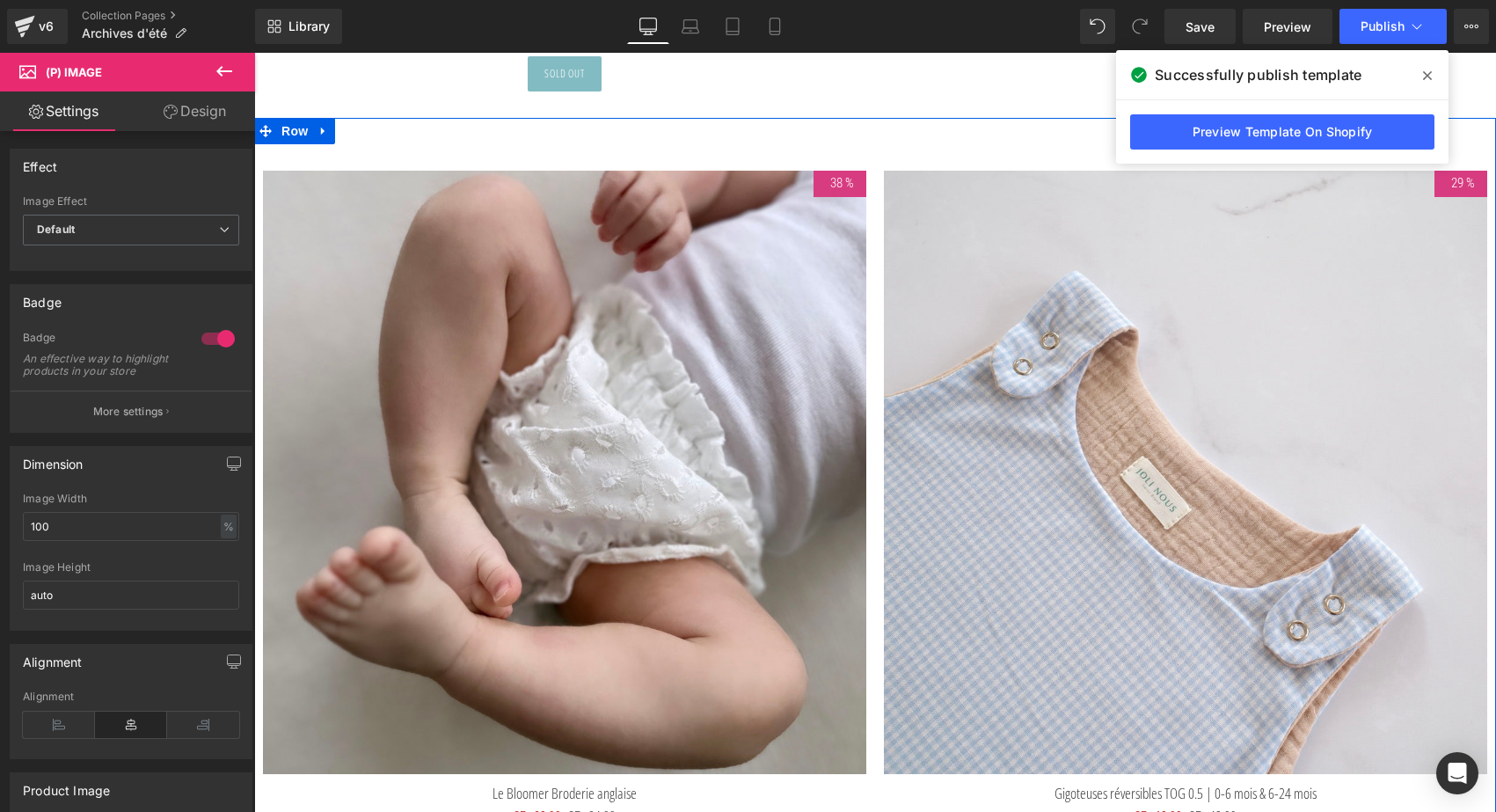
scroll to position [7261, 0]
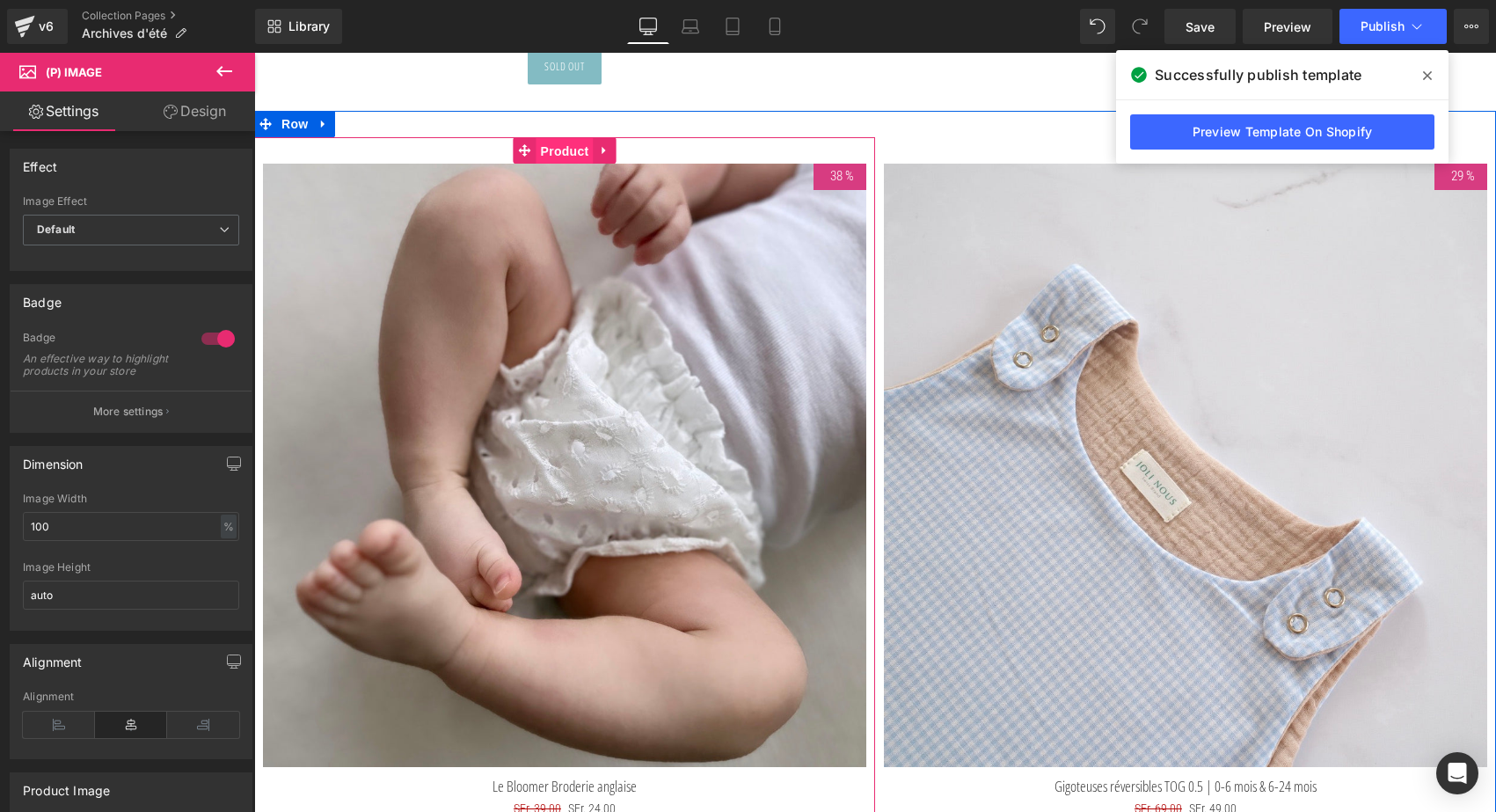
click at [560, 144] on span "Product" at bounding box center [565, 151] width 57 height 26
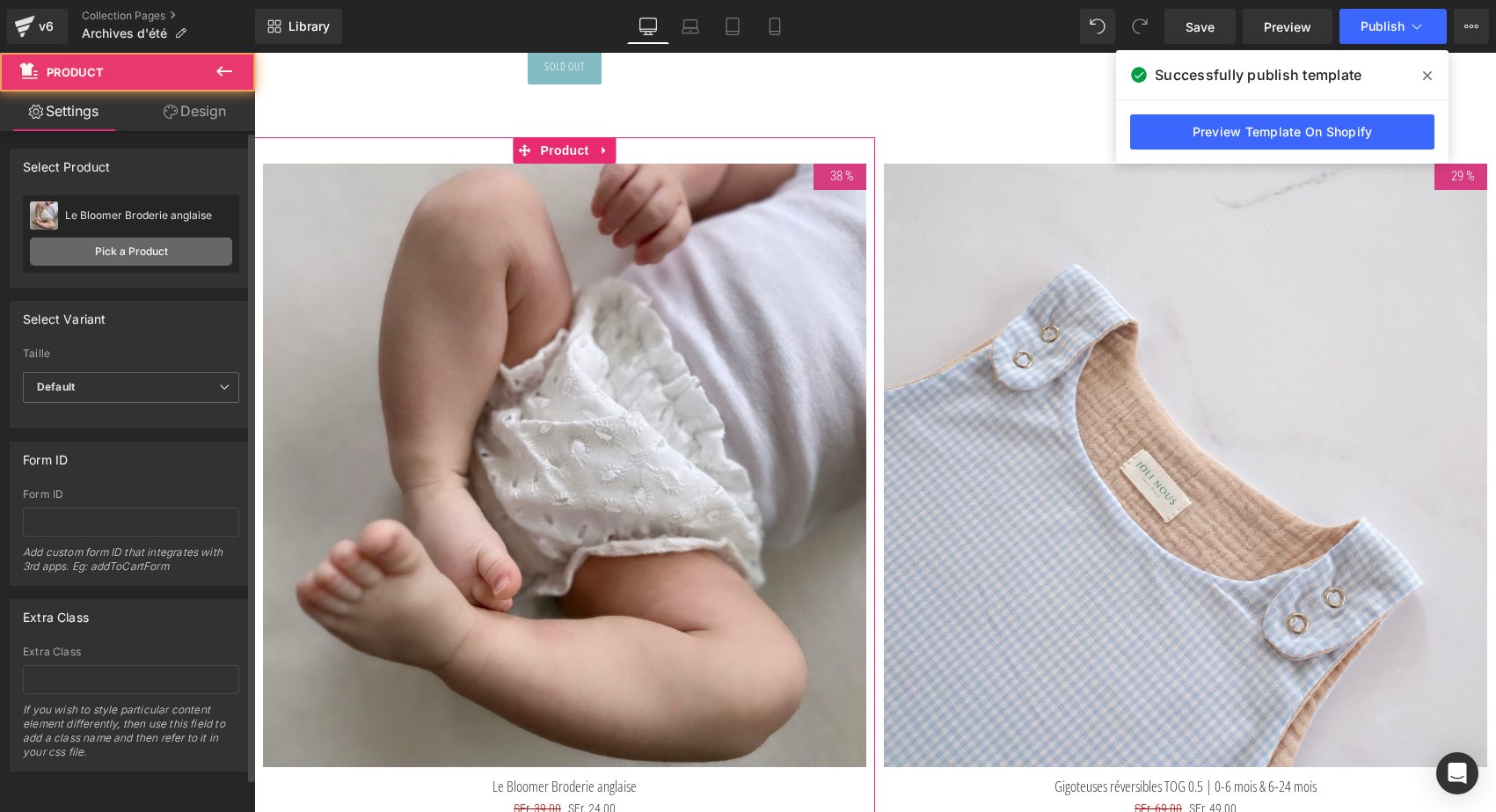
click at [159, 242] on link "Pick a Product" at bounding box center [131, 251] width 203 height 28
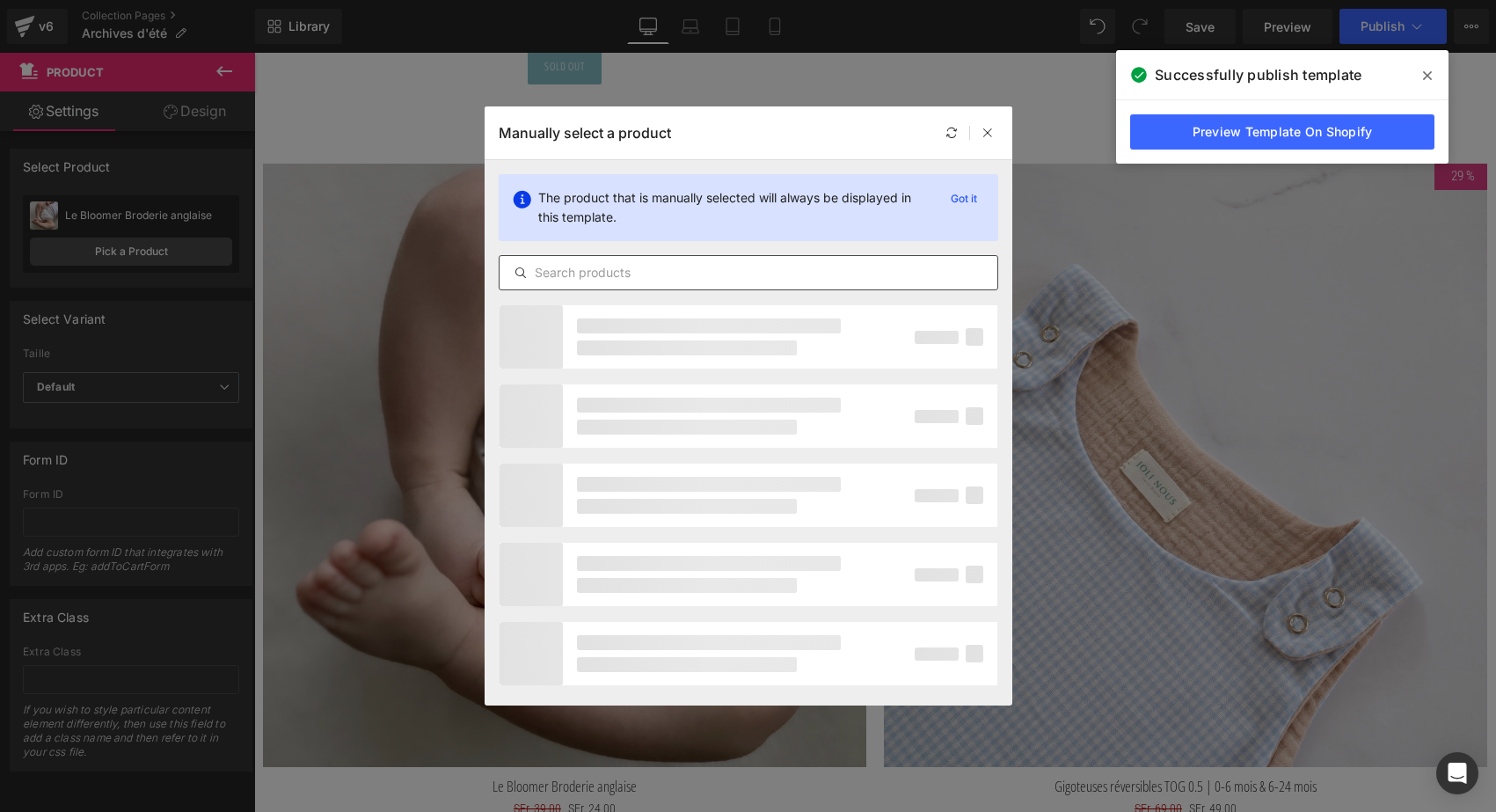
click at [661, 282] on input "text" at bounding box center [748, 273] width 498 height 22
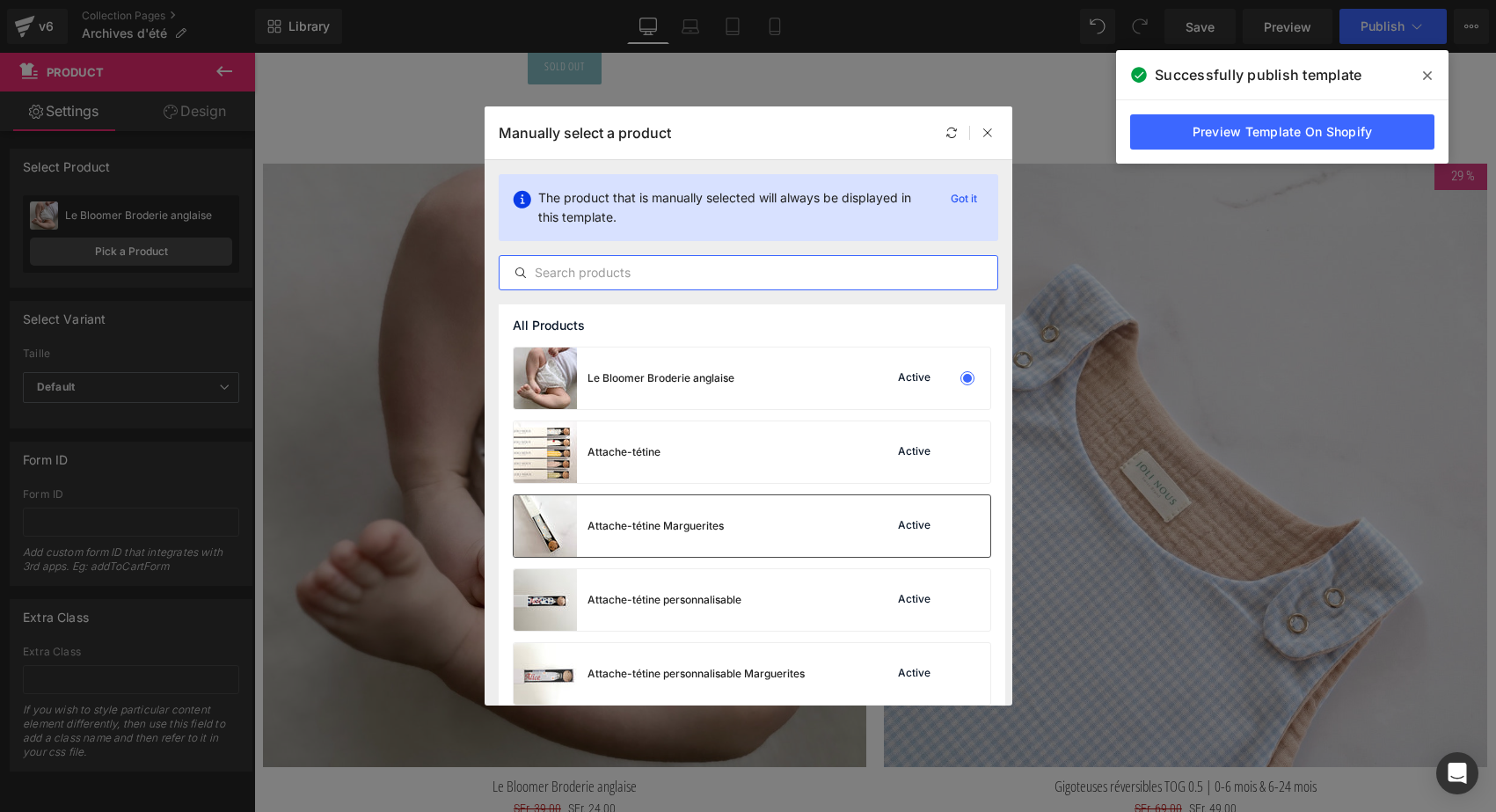
click at [713, 539] on div "Attache-tétine Marguerites" at bounding box center [618, 525] width 210 height 62
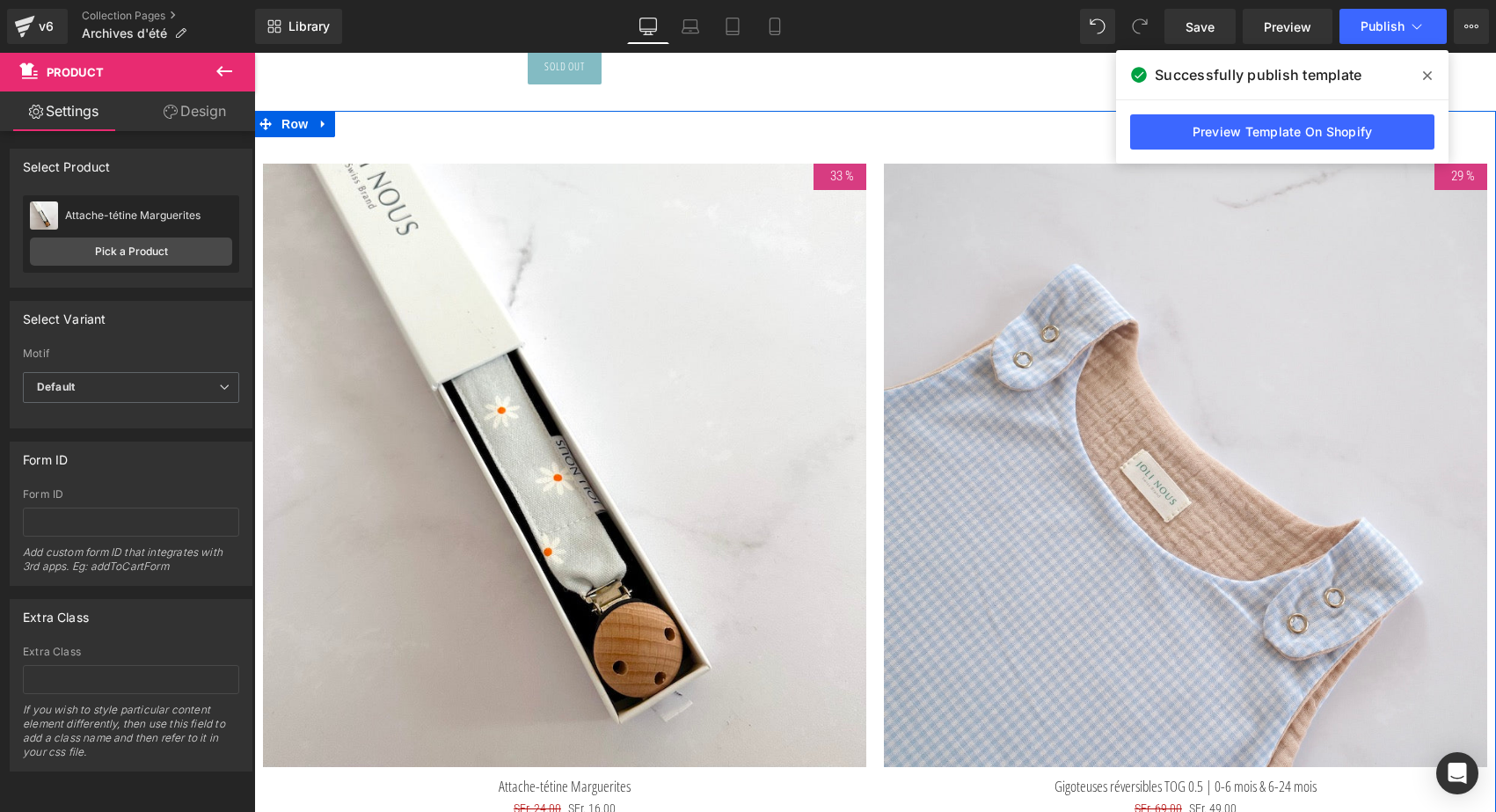
click at [1022, 448] on img at bounding box center [1185, 465] width 604 height 604
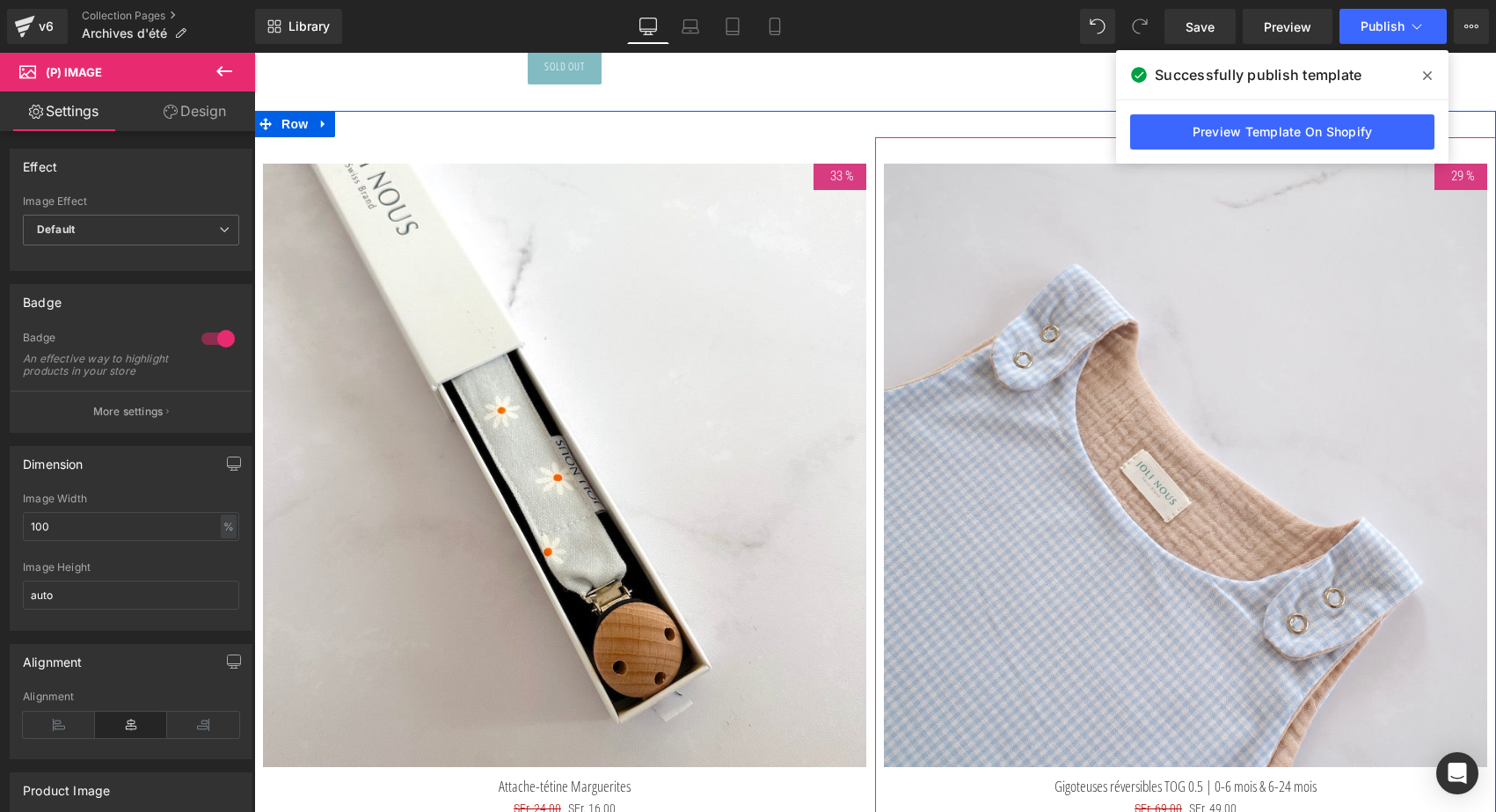
click at [1429, 71] on icon at bounding box center [1427, 75] width 9 height 14
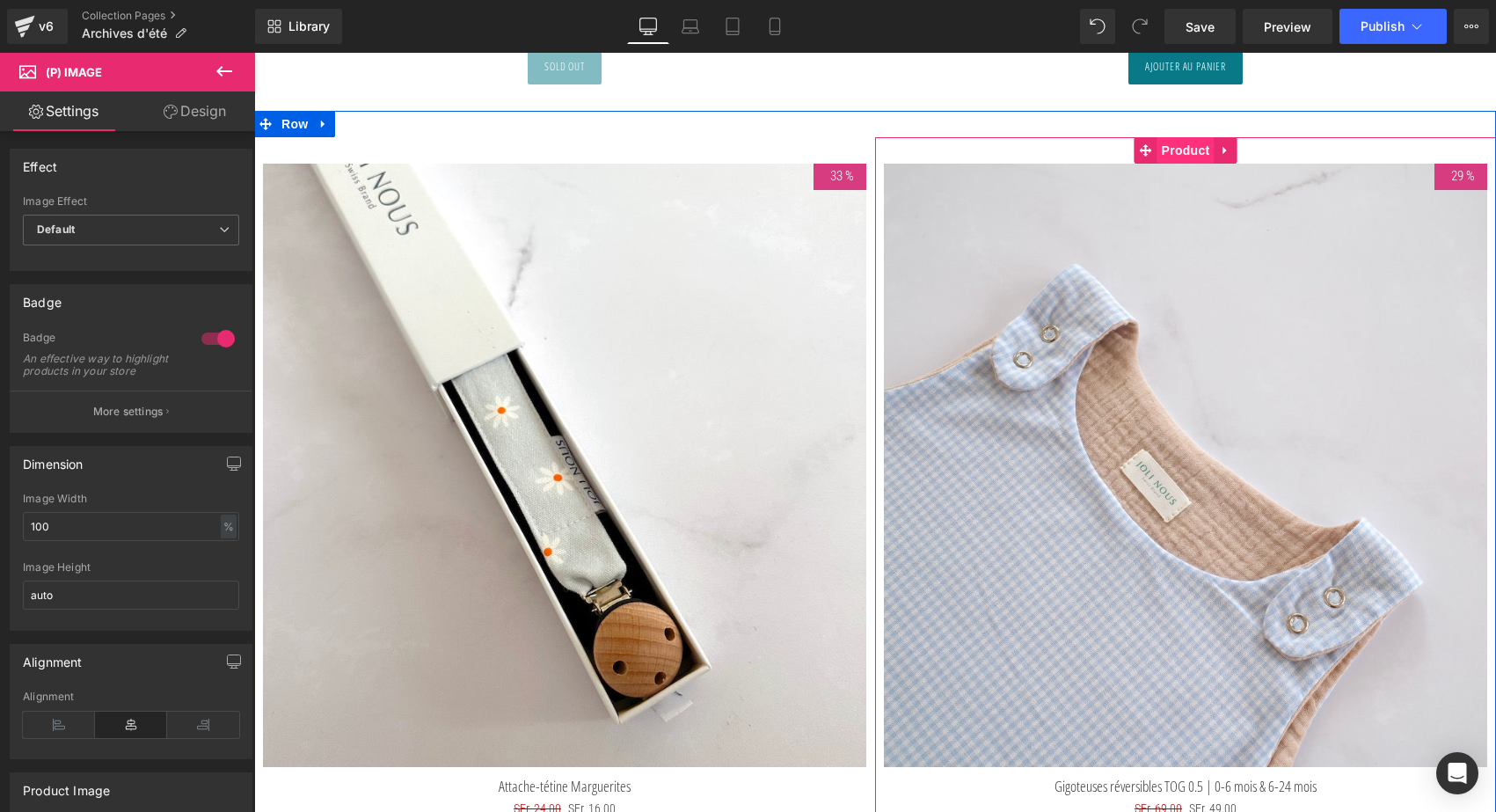
click at [1188, 151] on span "Product" at bounding box center [1186, 150] width 57 height 26
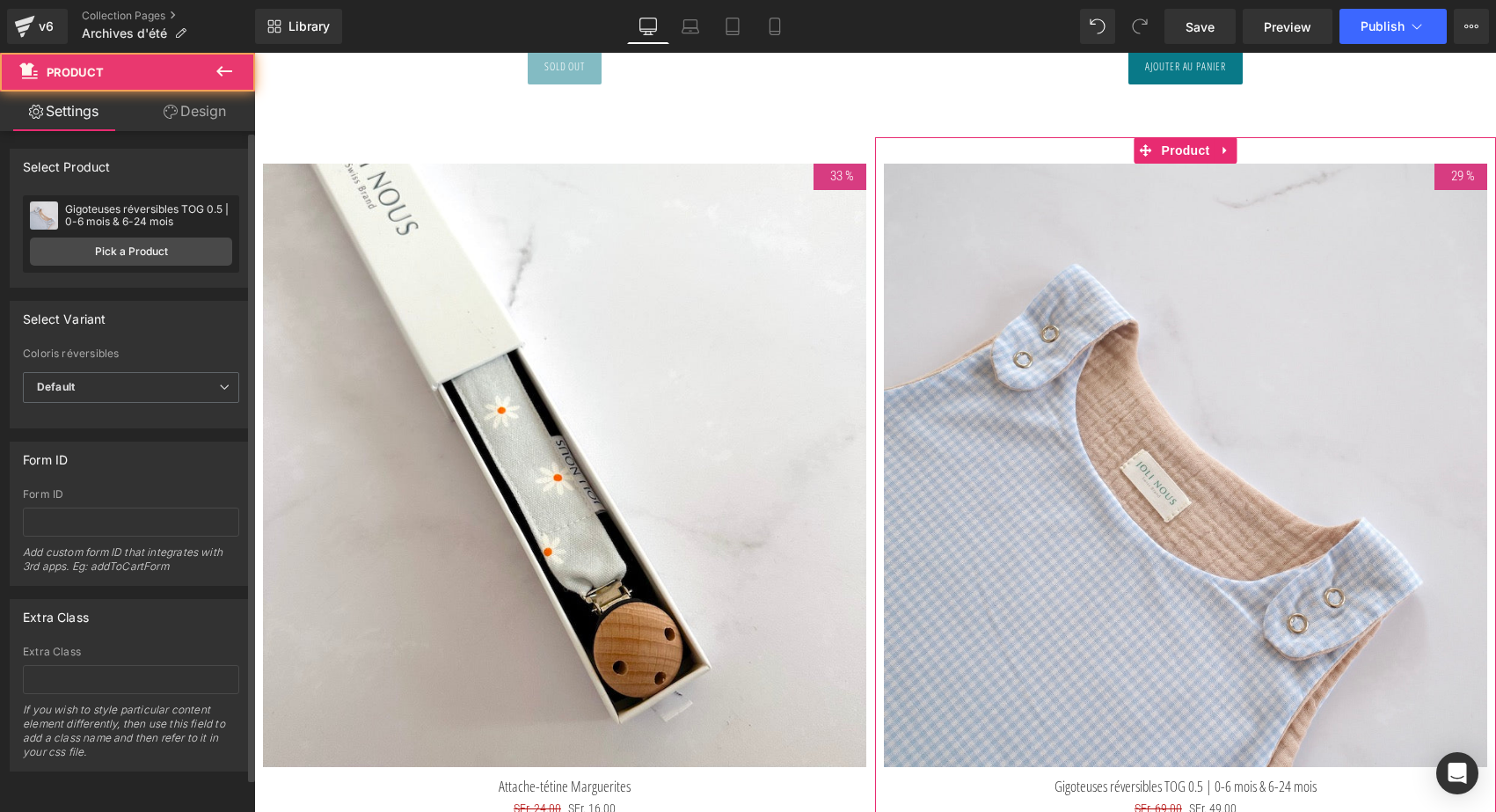
click at [137, 236] on div "Gigoteuses réversibles TOG 0.5 | 0-6 mois & 6-24 mois Gigoteuses réversibles TO…" at bounding box center [130, 234] width 216 height 77
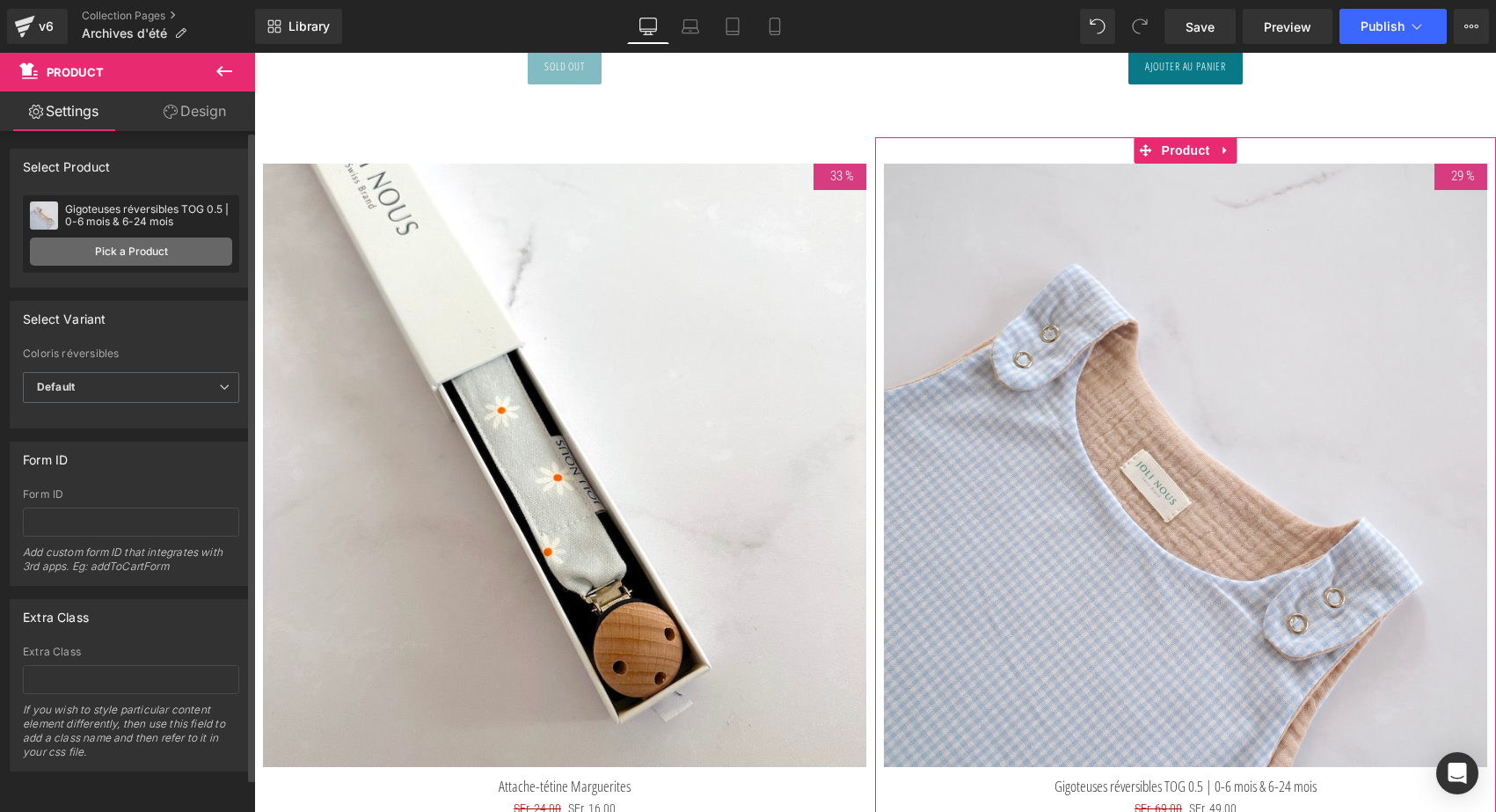
click at [124, 253] on link "Pick a Product" at bounding box center [131, 251] width 203 height 28
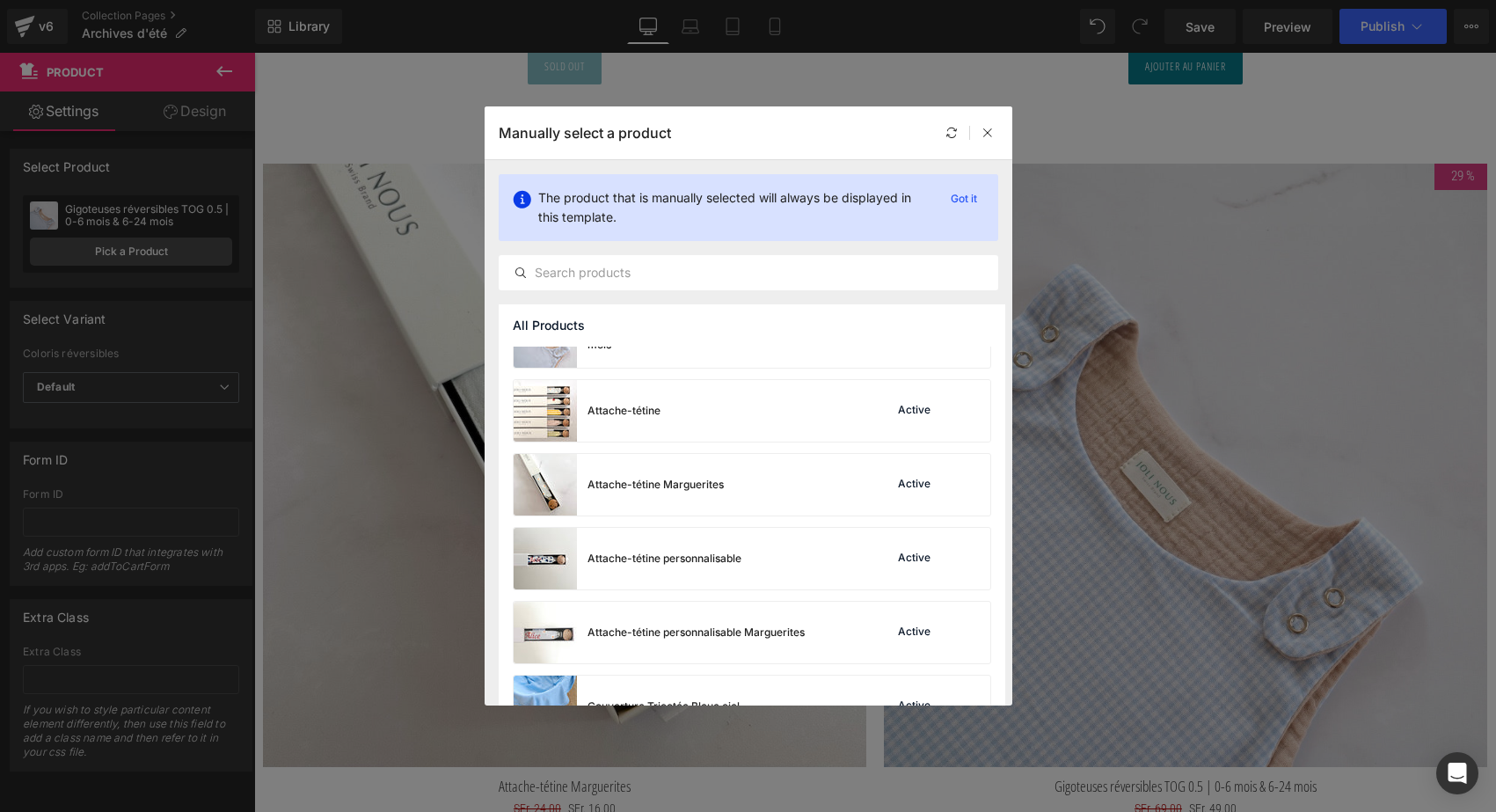
scroll to position [45, 0]
click at [784, 621] on div "Attache-tétine personnalisable Marguerites" at bounding box center [696, 629] width 217 height 16
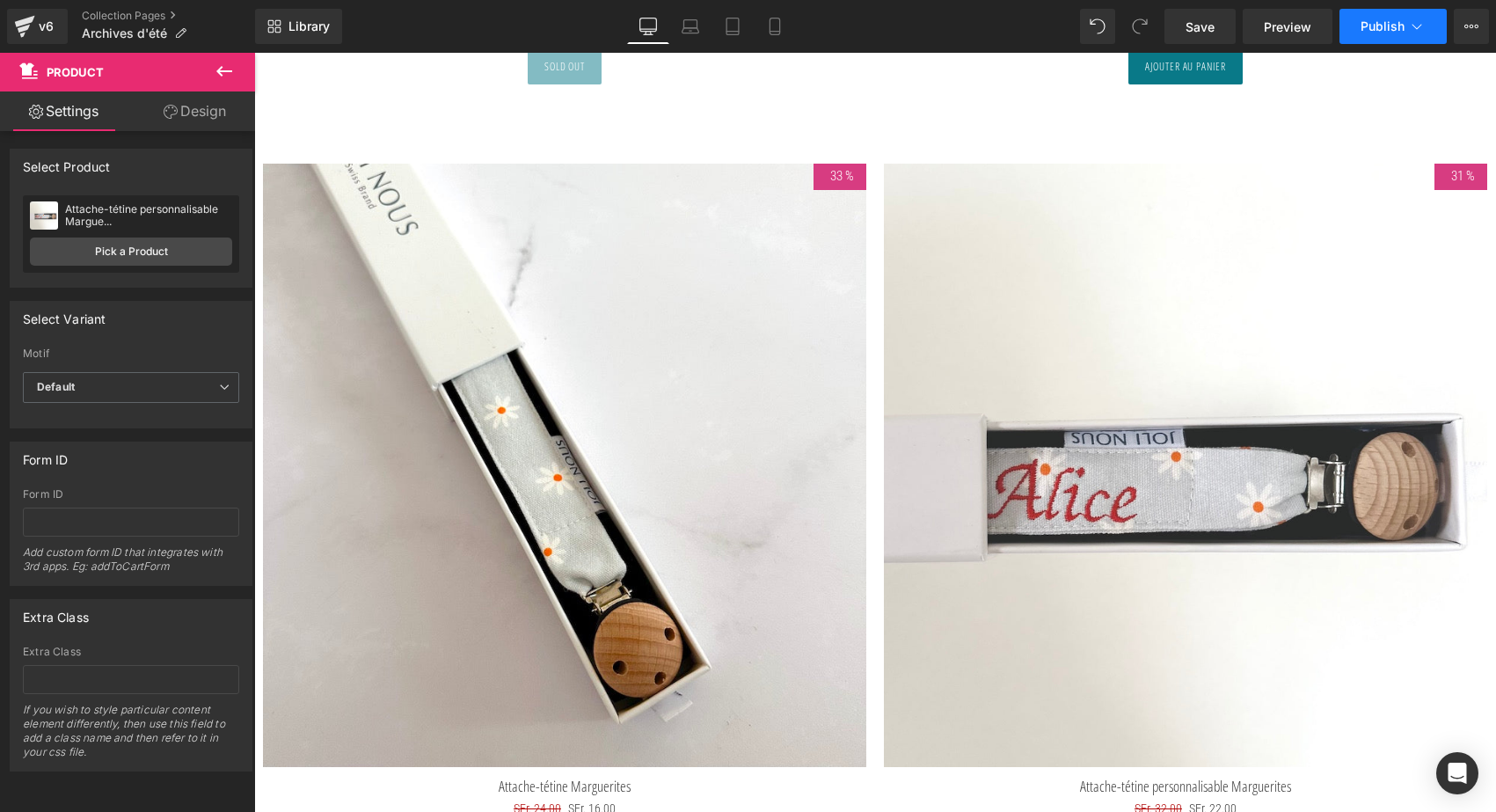
click at [1383, 29] on span "Publish" at bounding box center [1383, 26] width 44 height 14
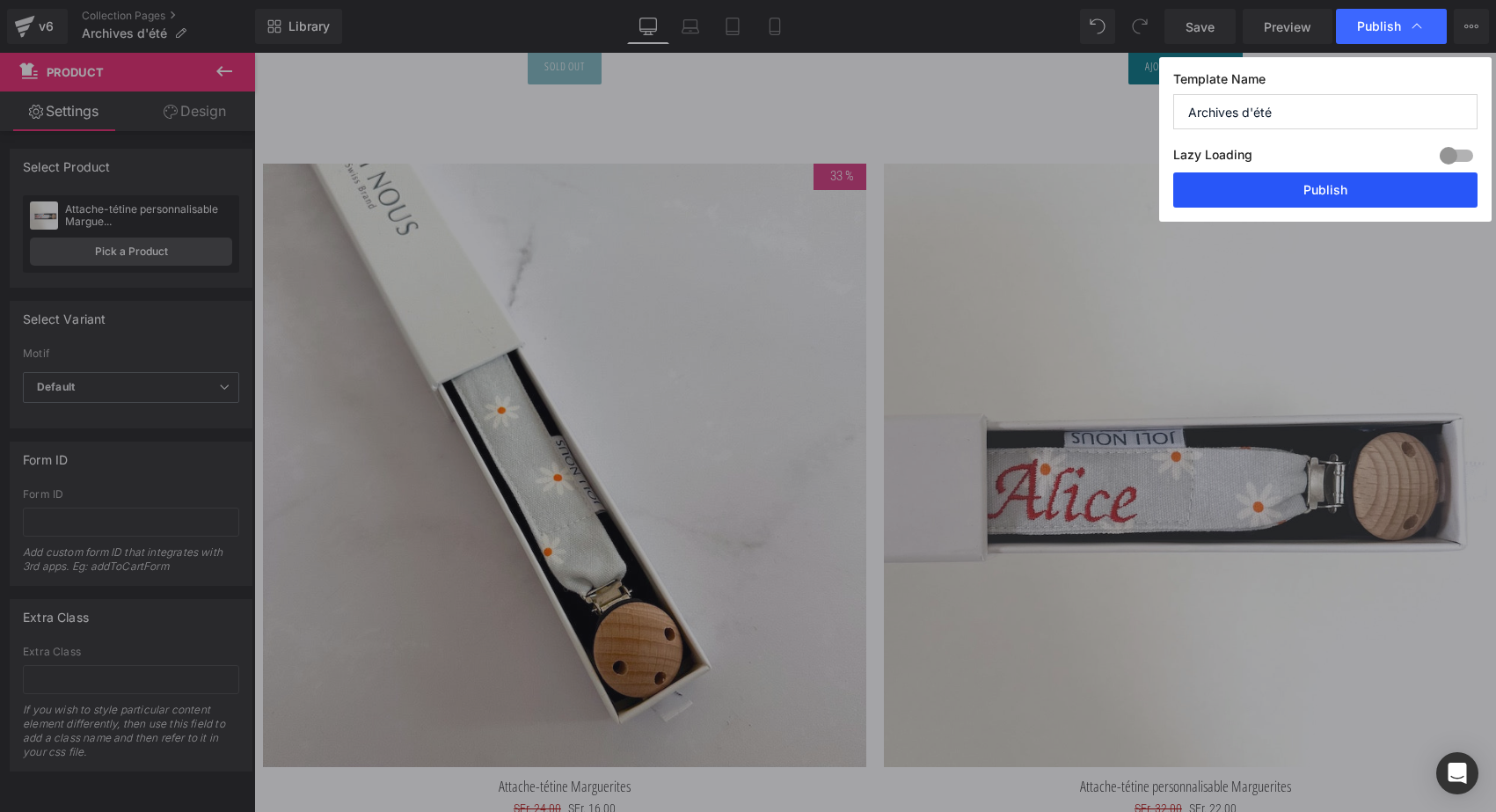
click at [1352, 187] on button "Publish" at bounding box center [1325, 190] width 304 height 35
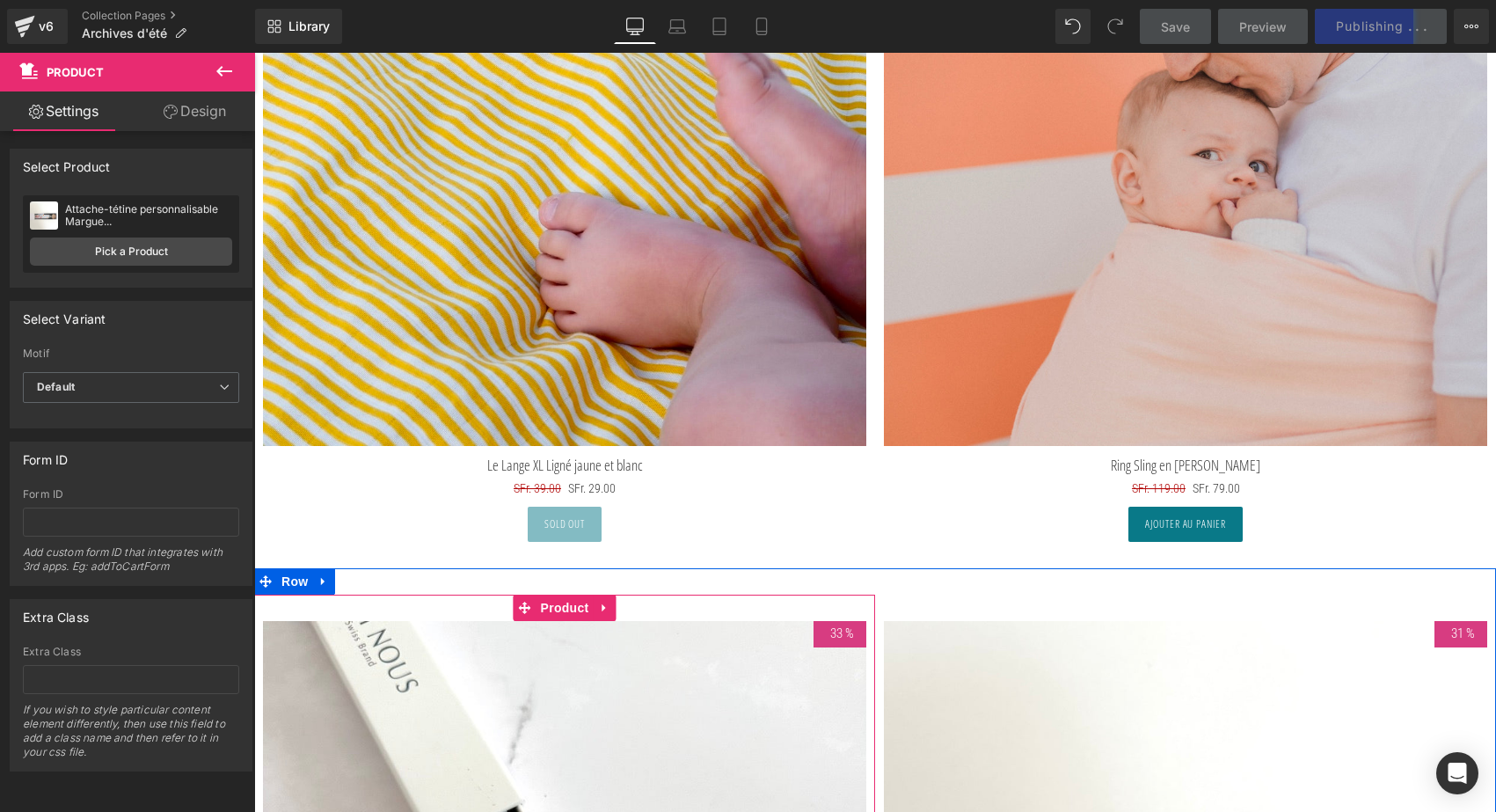
scroll to position [6805, 0]
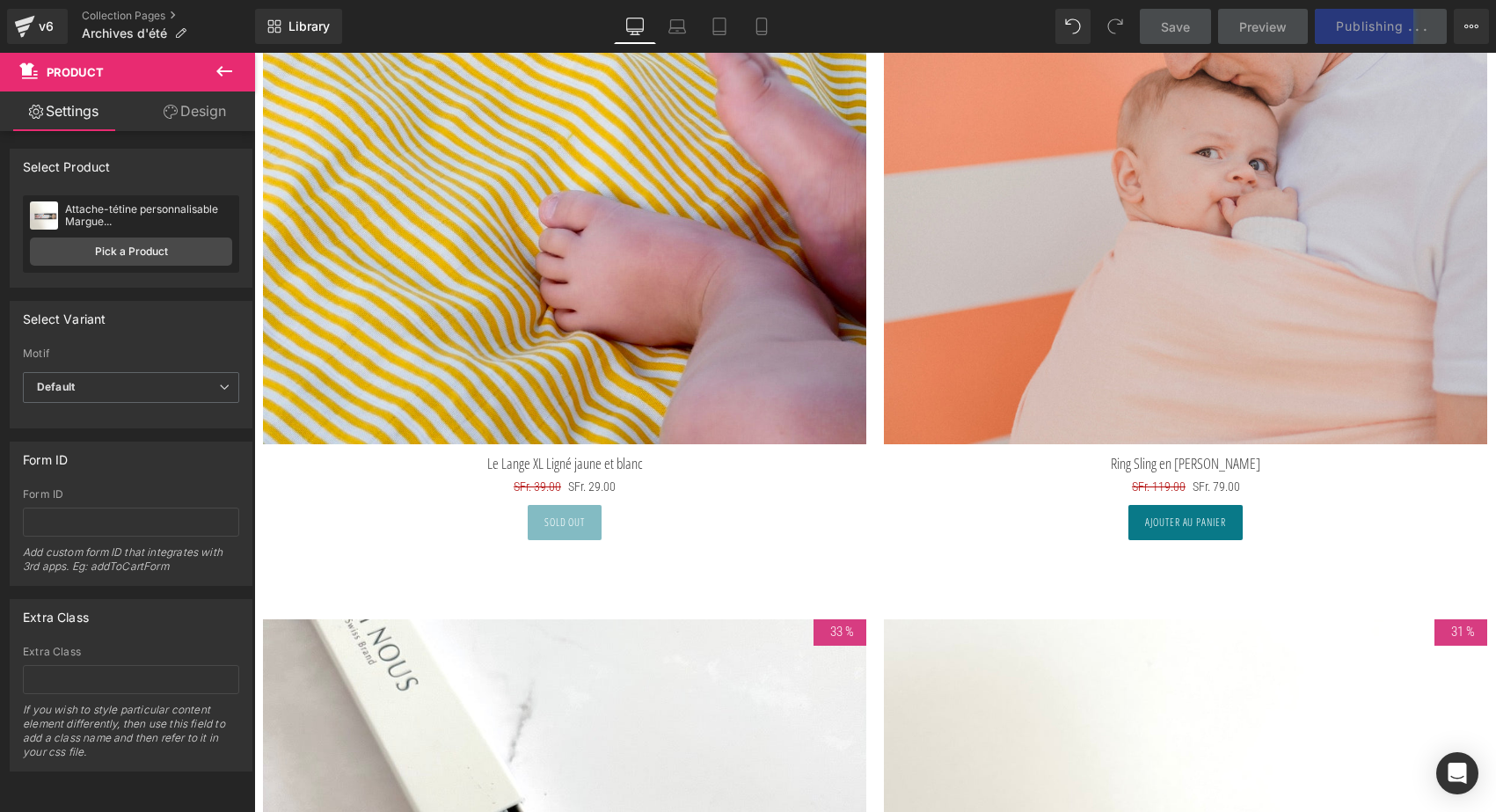
click at [123, 7] on div "v6 Collection Pages Archives d'été" at bounding box center [127, 26] width 255 height 53
click at [113, 19] on link "Collection Pages" at bounding box center [168, 16] width 173 height 14
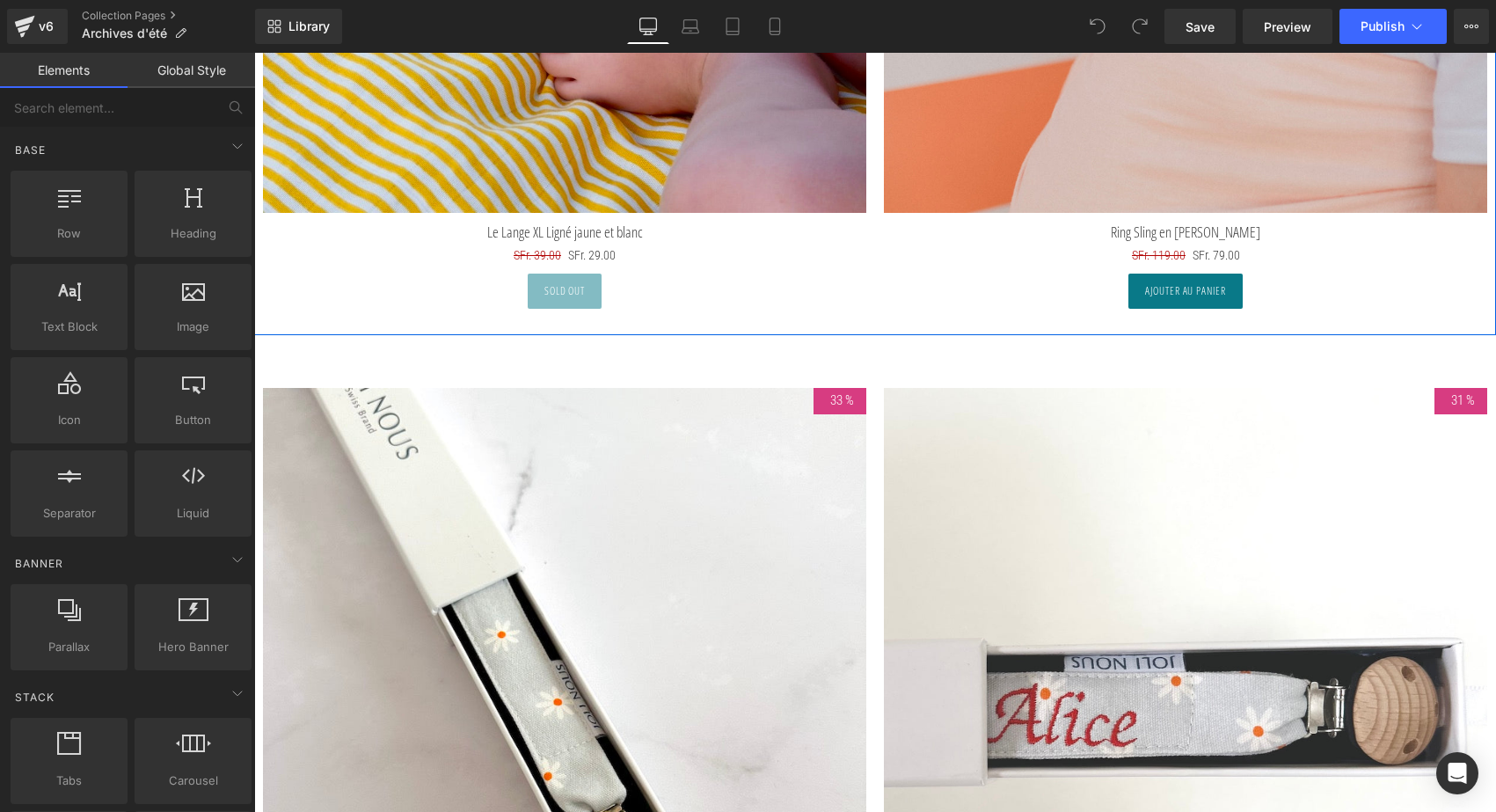
scroll to position [7890, 0]
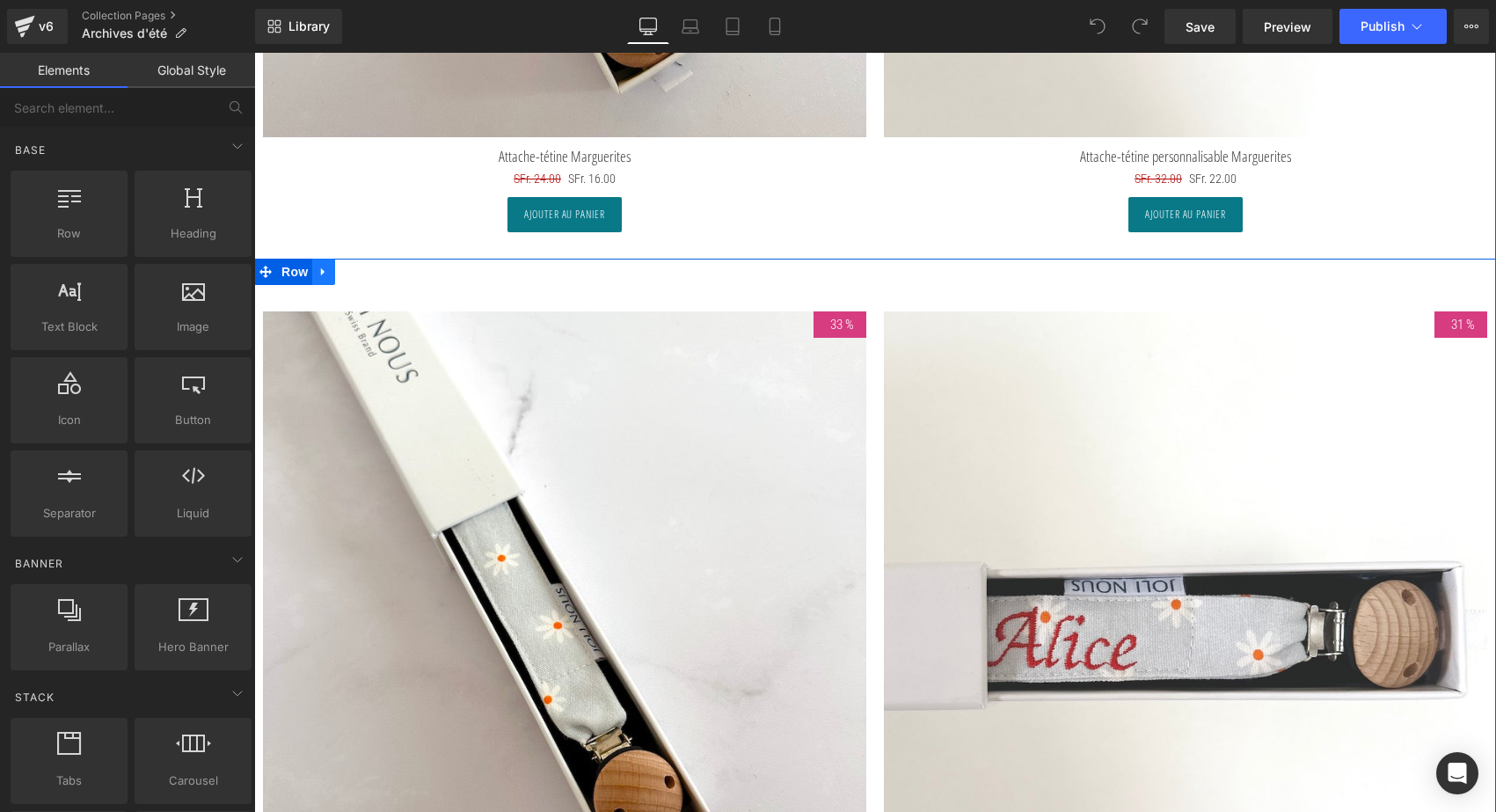
click at [322, 272] on icon at bounding box center [323, 271] width 13 height 13
click at [367, 266] on icon at bounding box center [369, 271] width 13 height 13
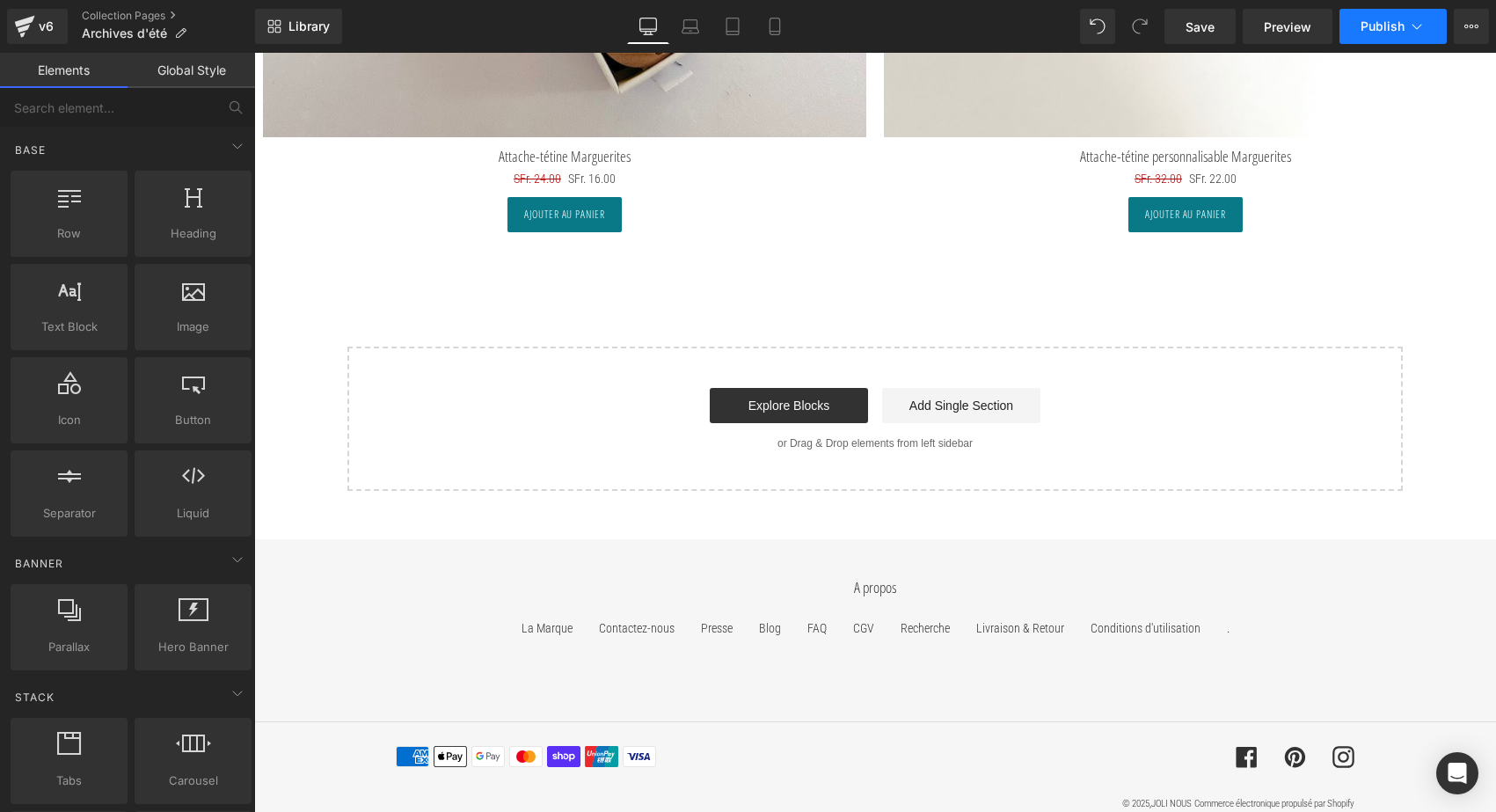
click at [1381, 26] on span "Publish" at bounding box center [1383, 26] width 44 height 14
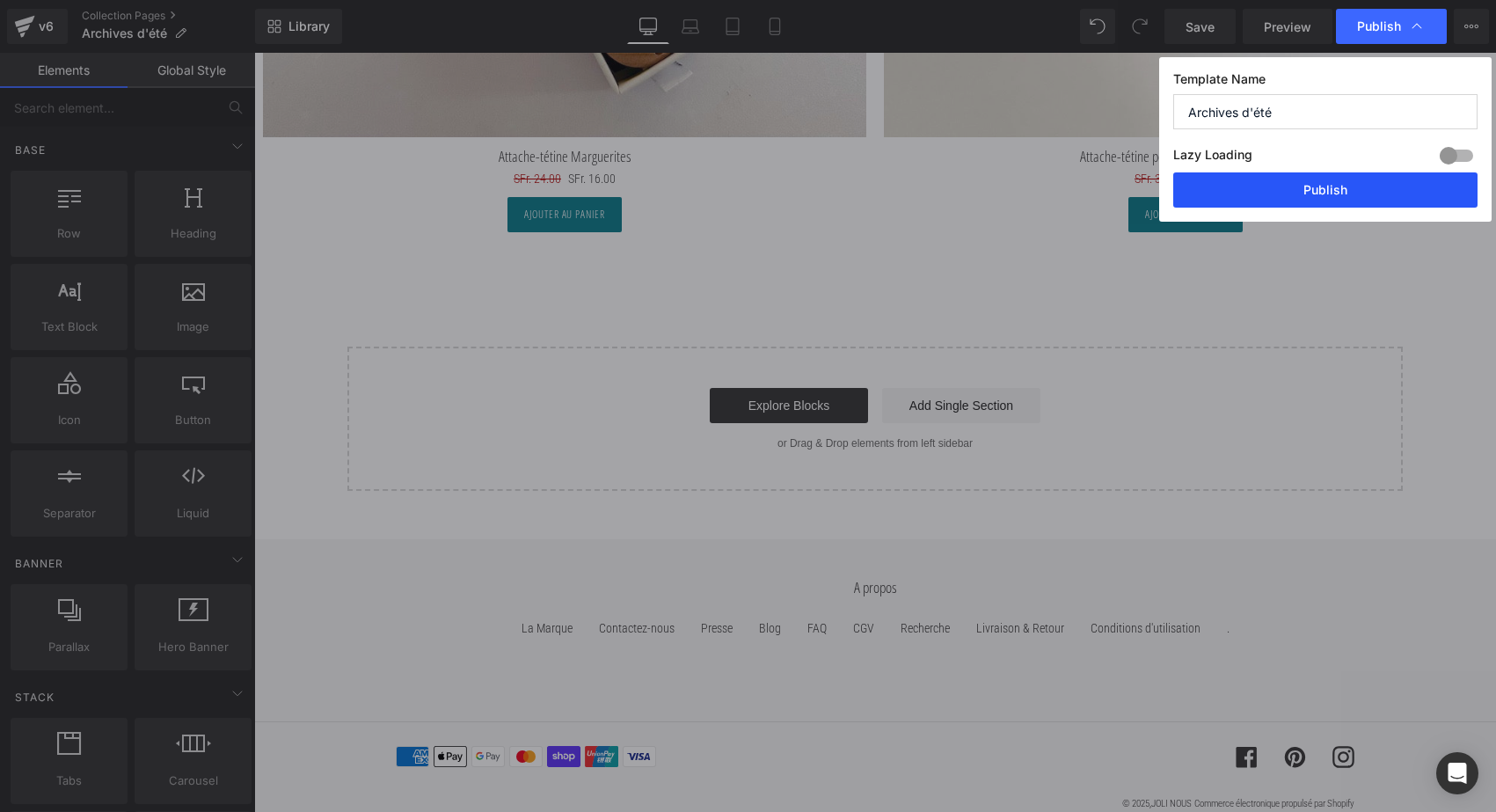
click at [1343, 196] on button "Publish" at bounding box center [1325, 190] width 304 height 35
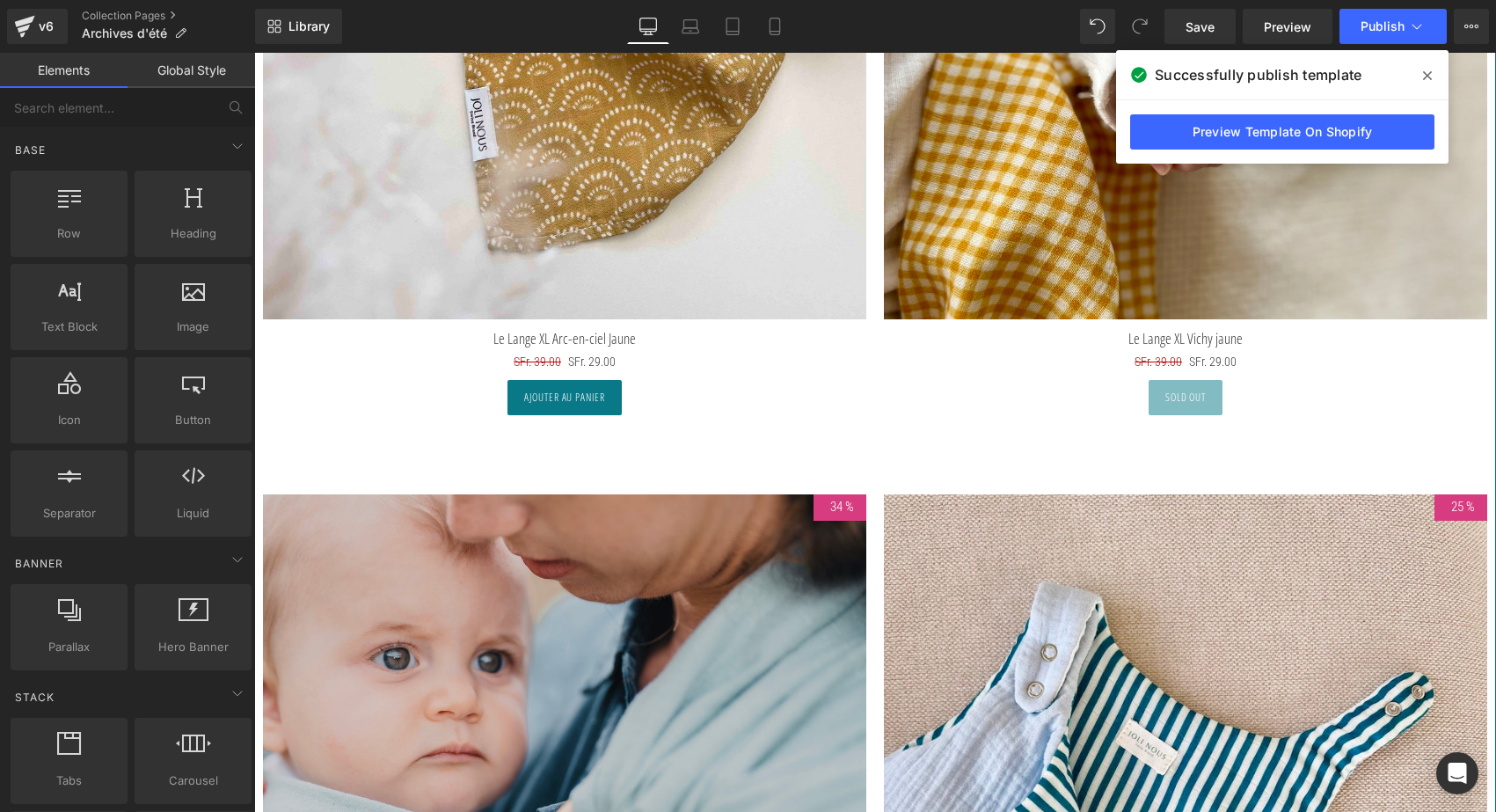
scroll to position [5446, 0]
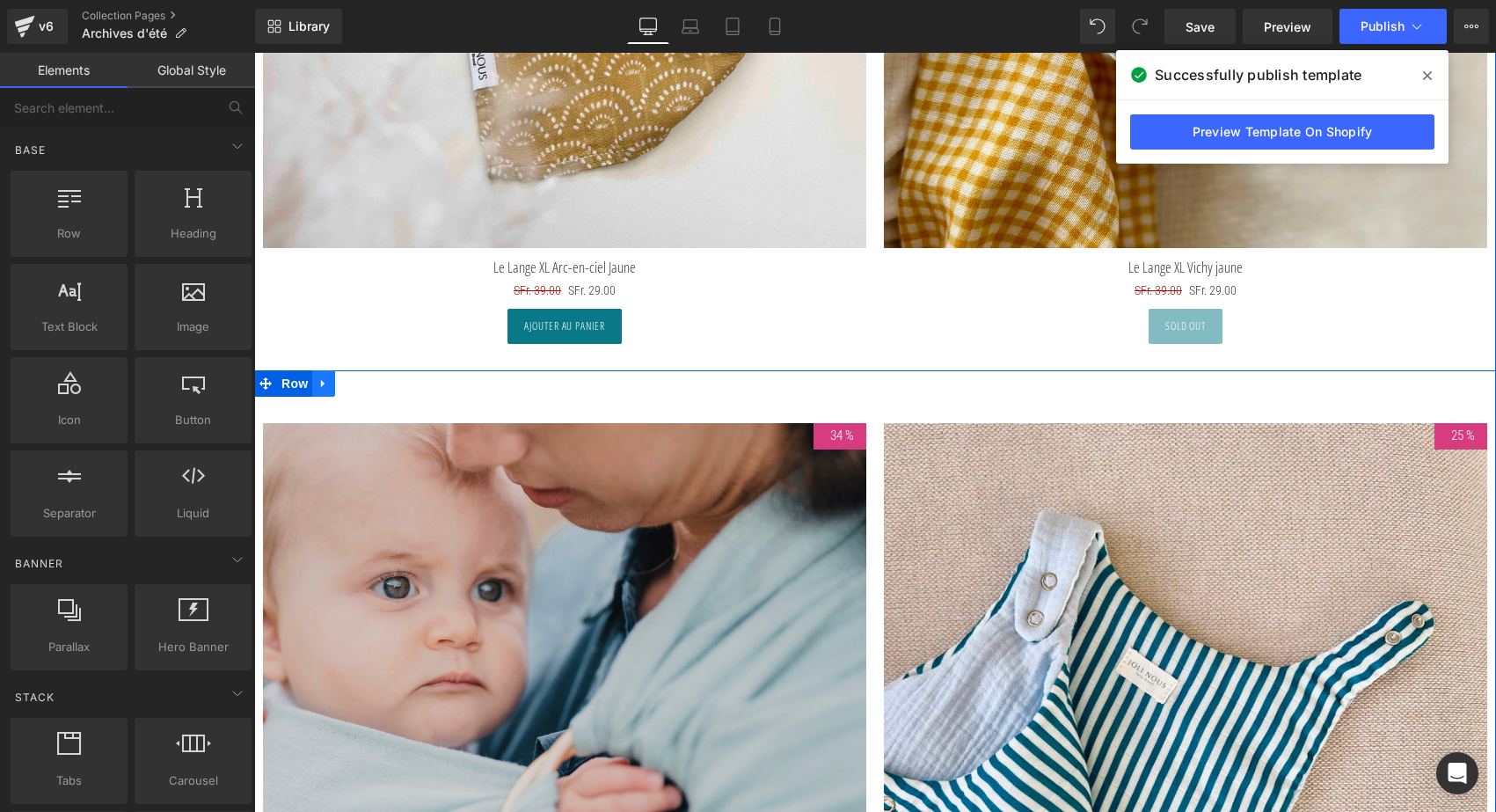
click at [326, 379] on icon at bounding box center [323, 383] width 13 height 13
click at [340, 379] on icon at bounding box center [346, 383] width 13 height 13
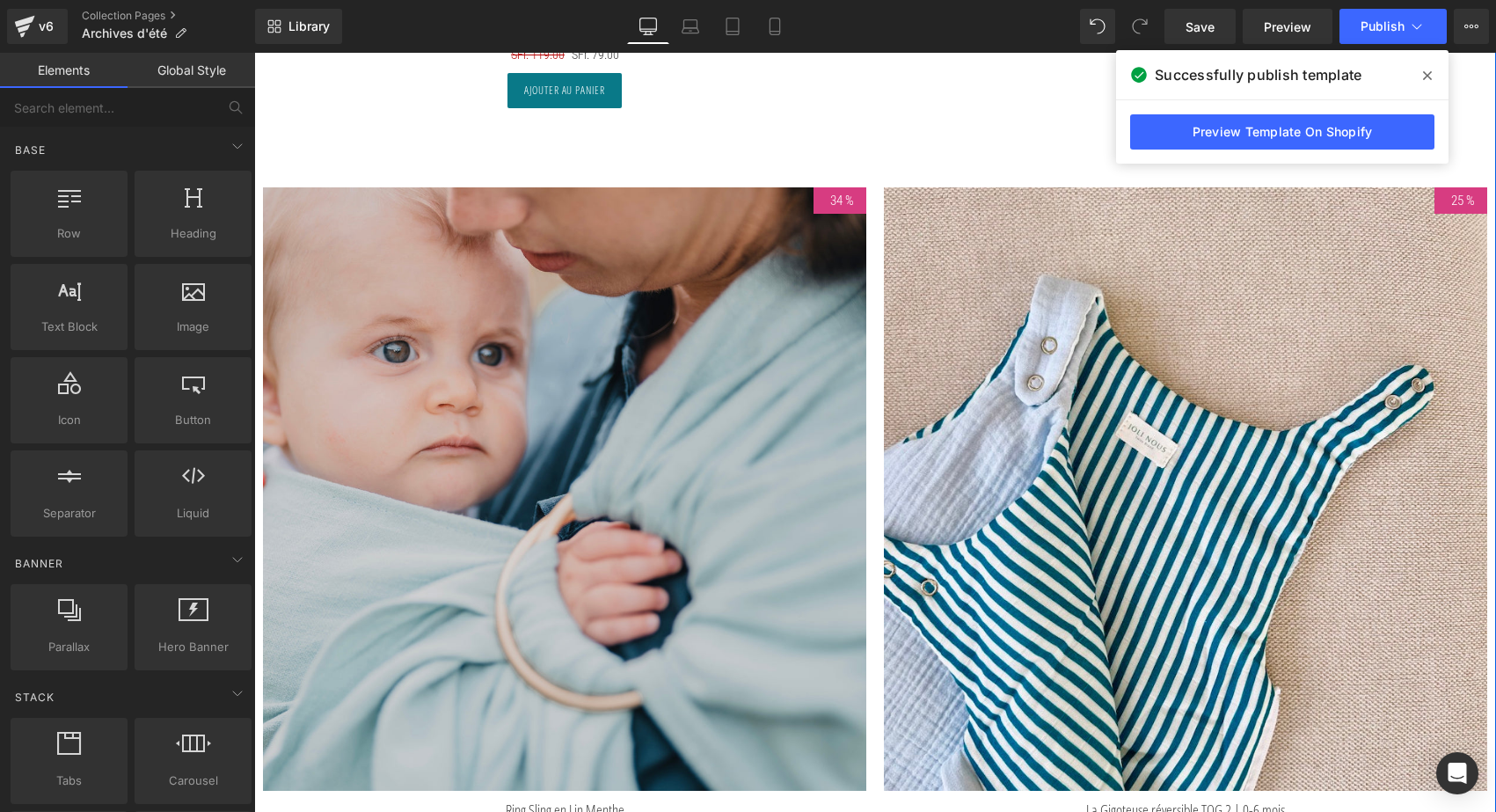
scroll to position [6465, 0]
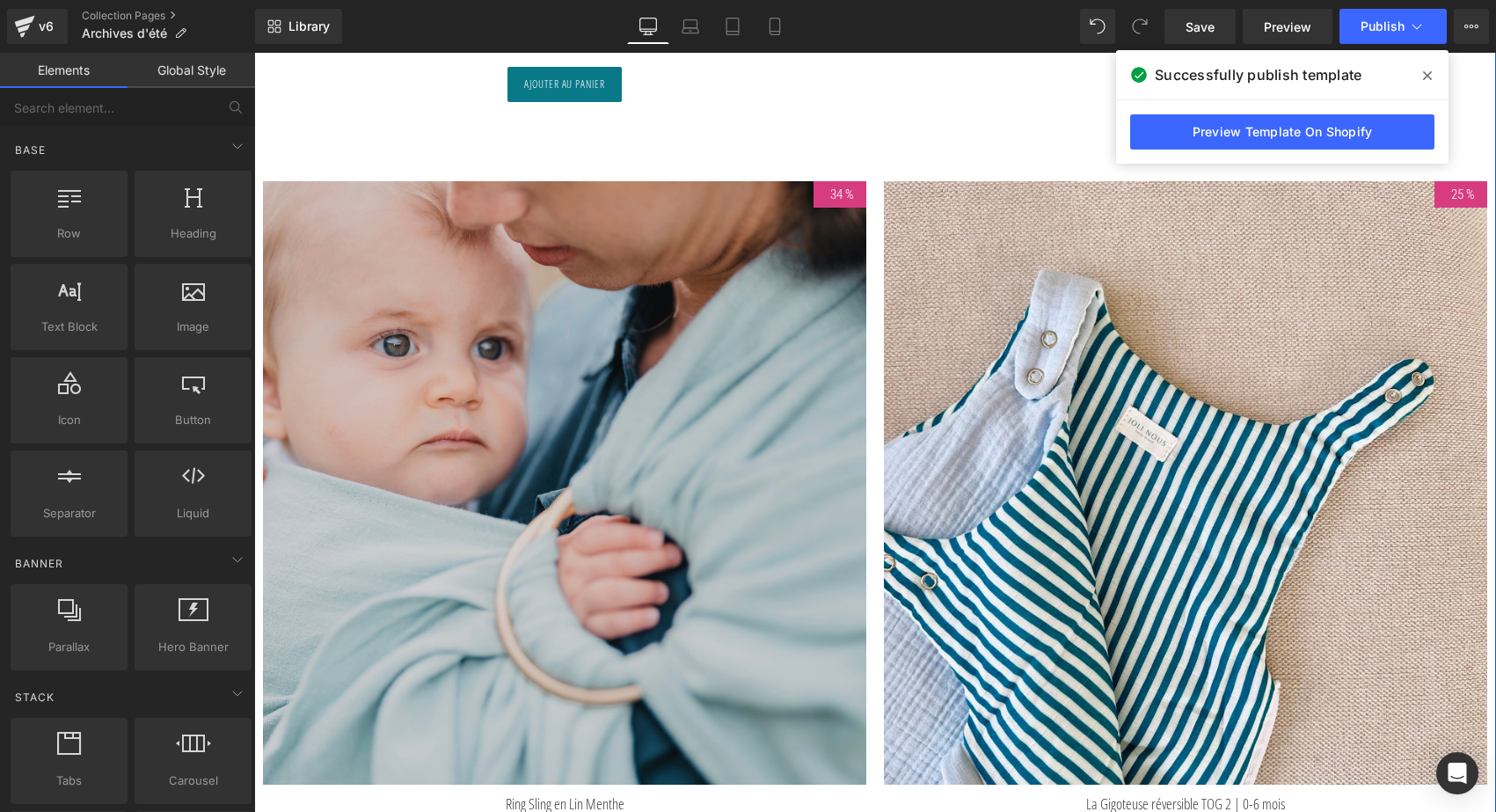
click at [599, 442] on img at bounding box center [565, 482] width 604 height 604
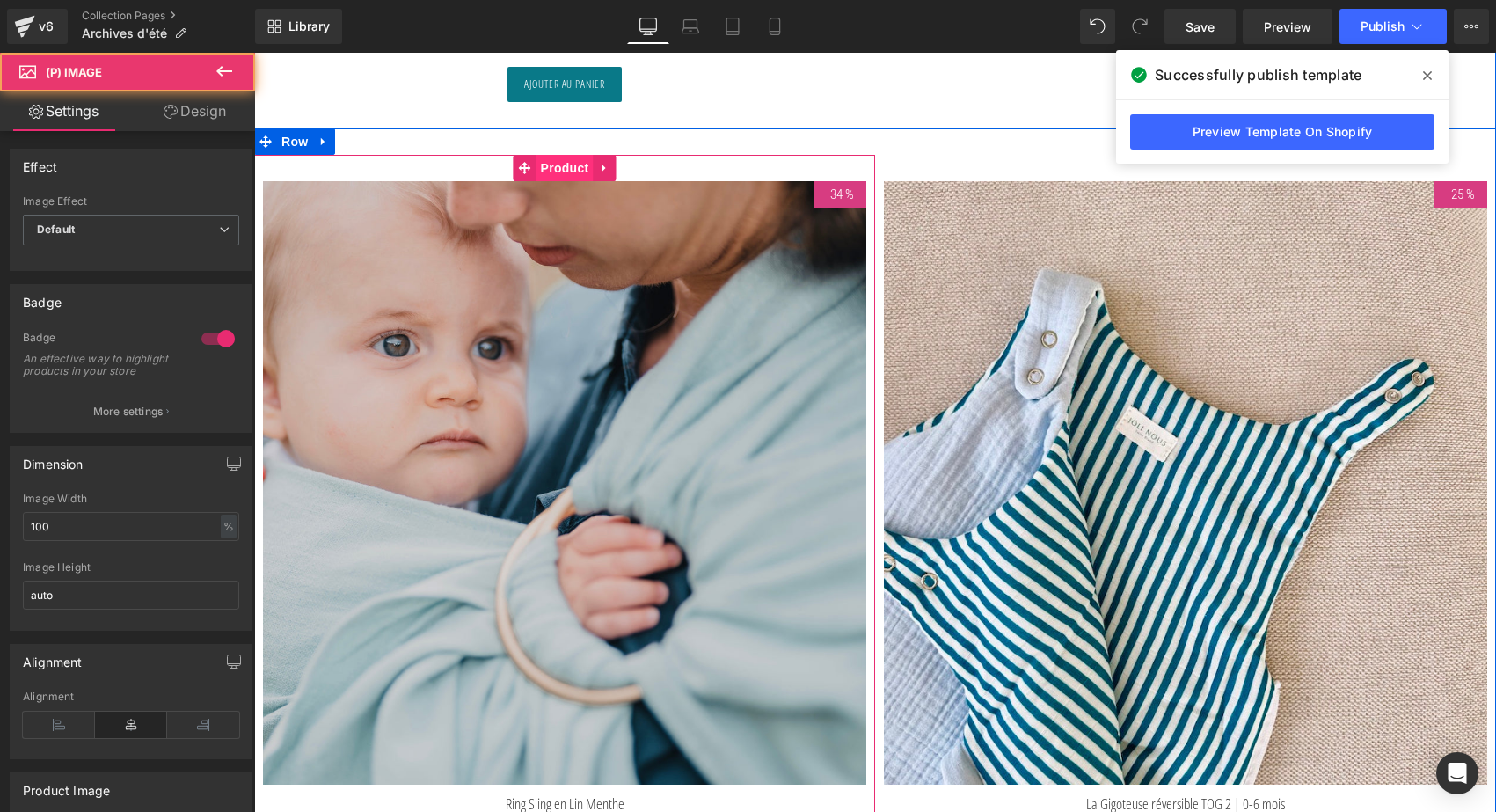
click at [559, 166] on span "Product" at bounding box center [565, 167] width 57 height 26
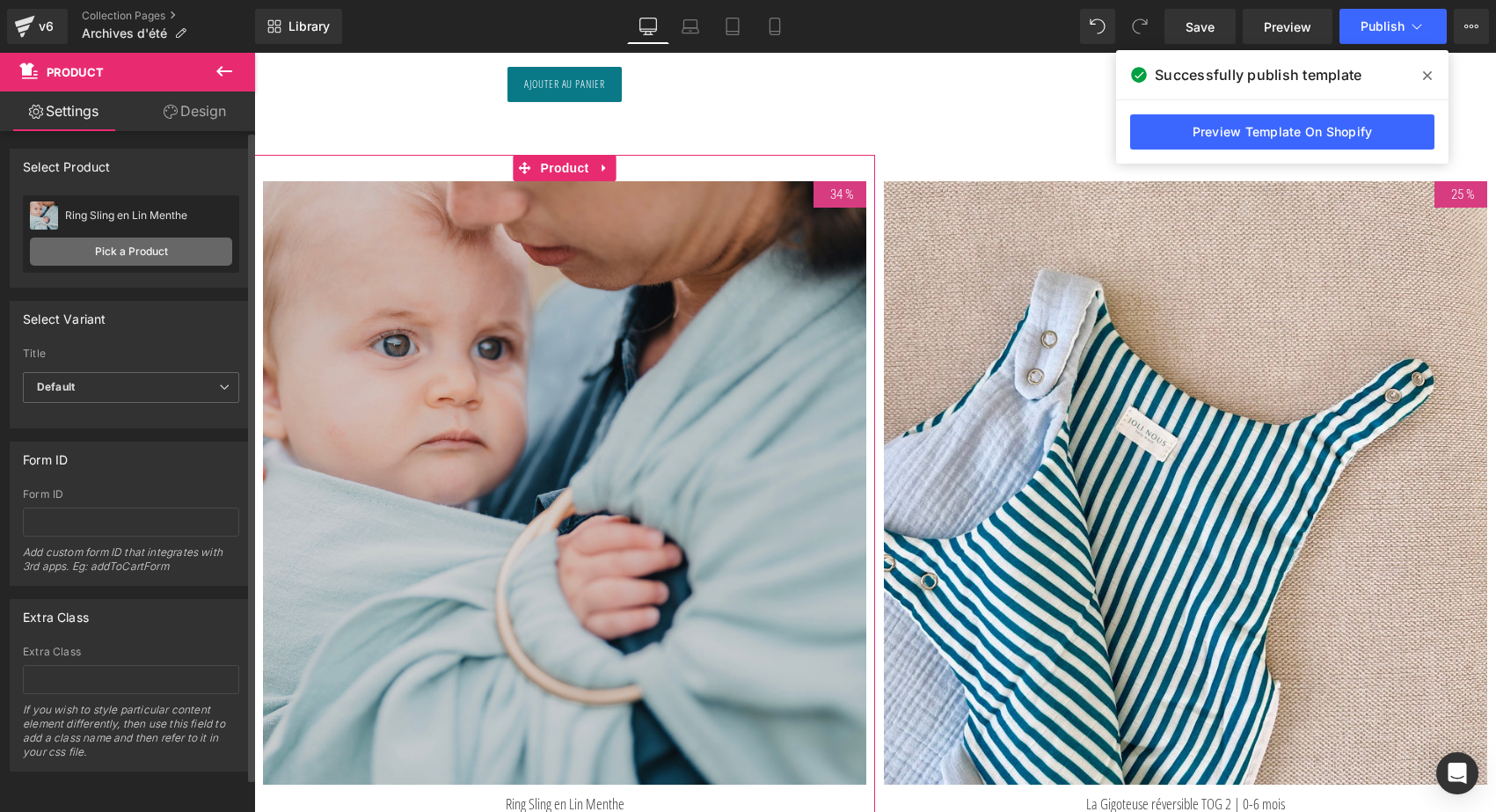
click at [147, 248] on link "Pick a Product" at bounding box center [131, 251] width 203 height 28
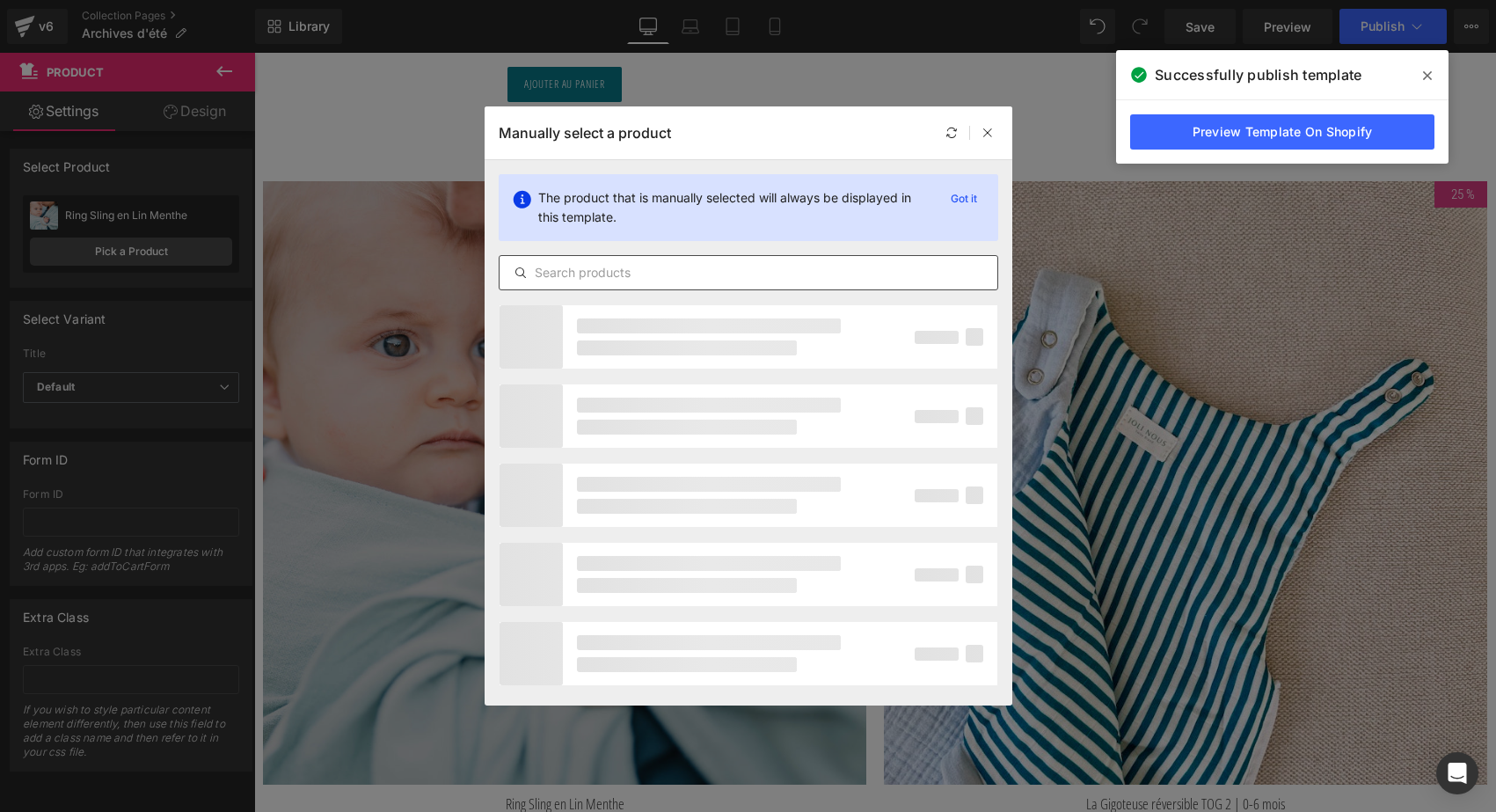
click at [634, 278] on input "text" at bounding box center [748, 273] width 498 height 22
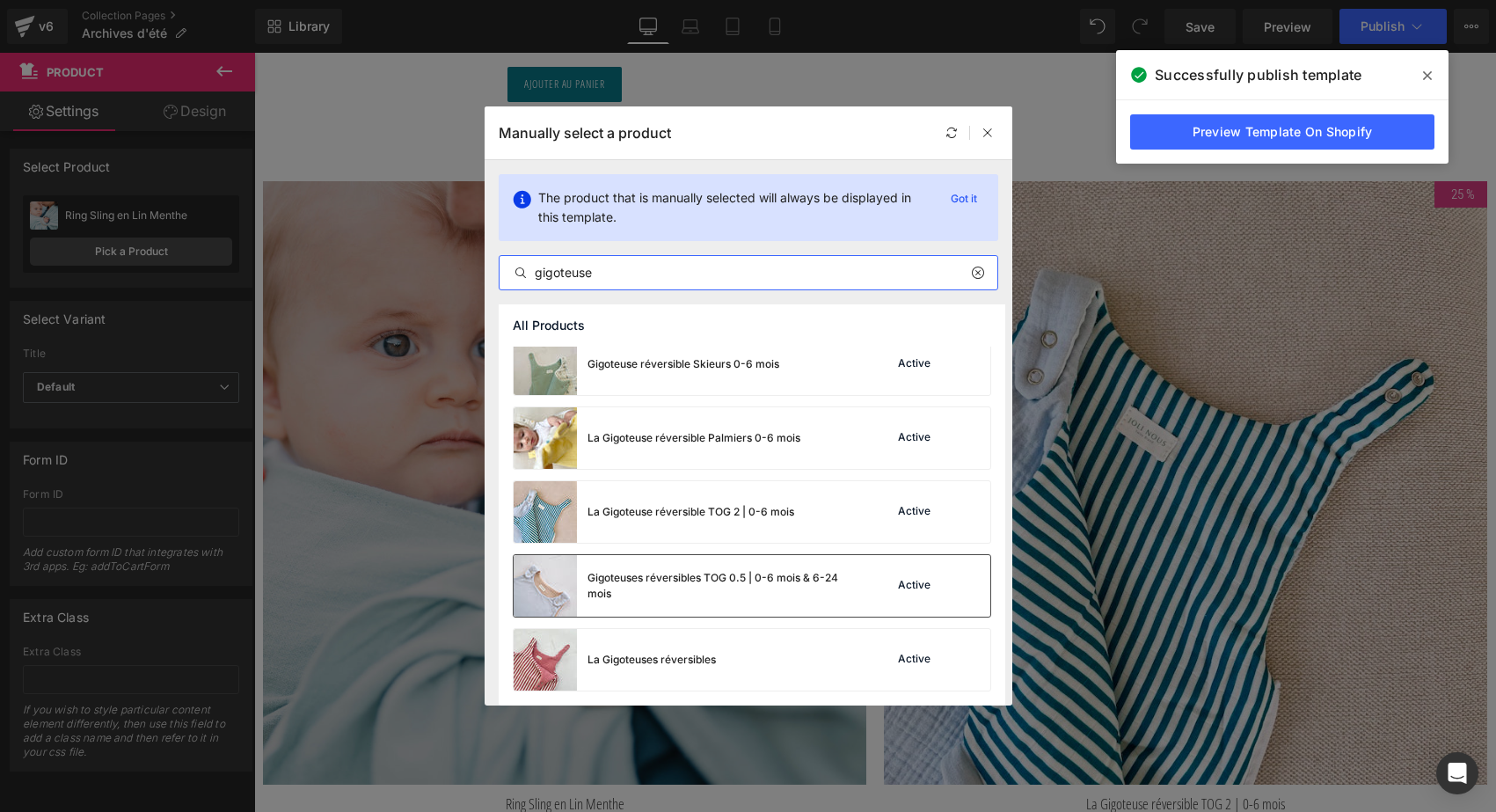
scroll to position [14, 0]
type input "gigoteuse"
click at [600, 587] on div "Gigoteuses réversibles TOG 0.5 | 0-6 mois & 6-24 mois" at bounding box center [719, 585] width 264 height 31
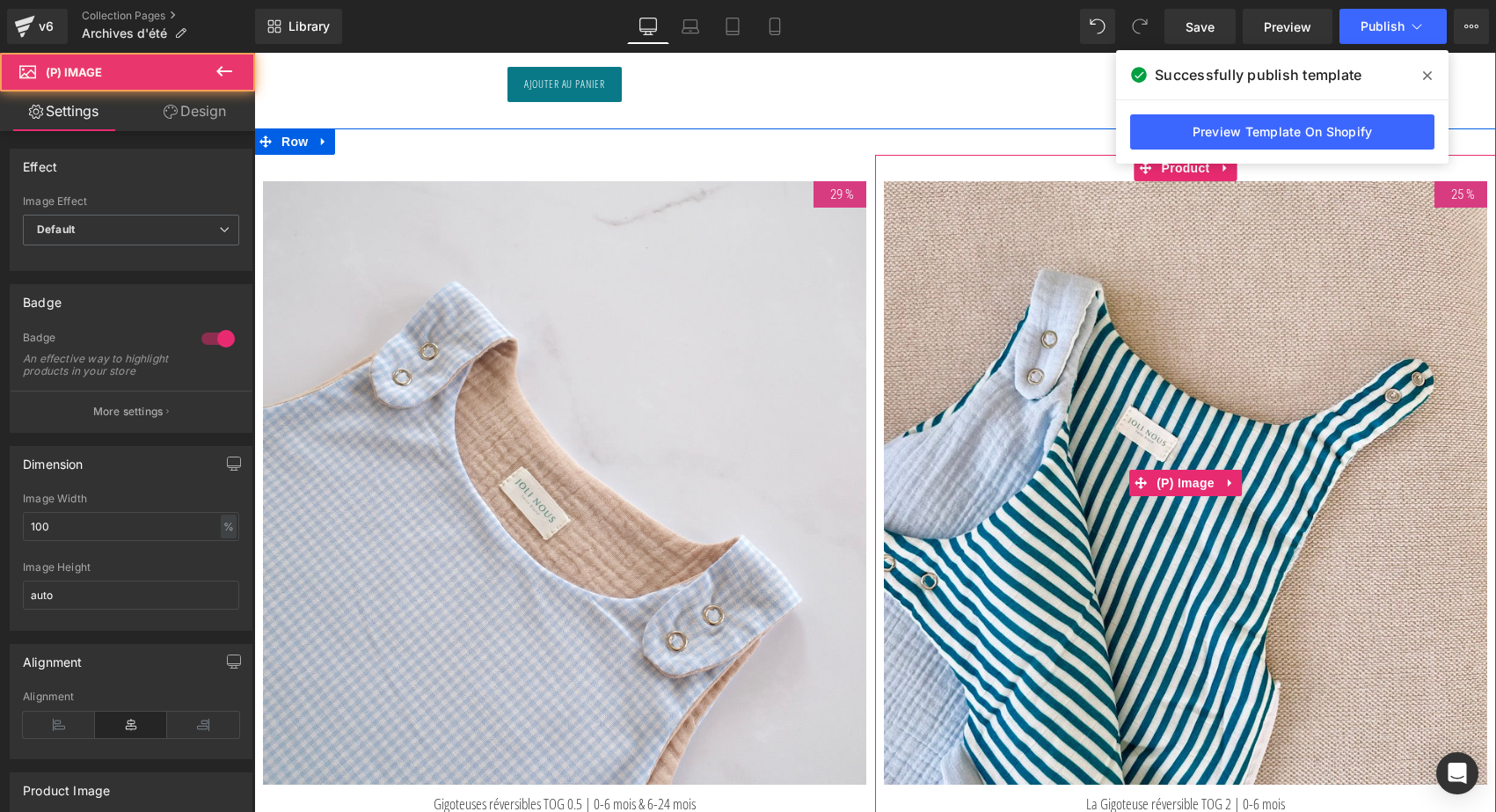
click at [1196, 291] on img at bounding box center [1185, 482] width 604 height 604
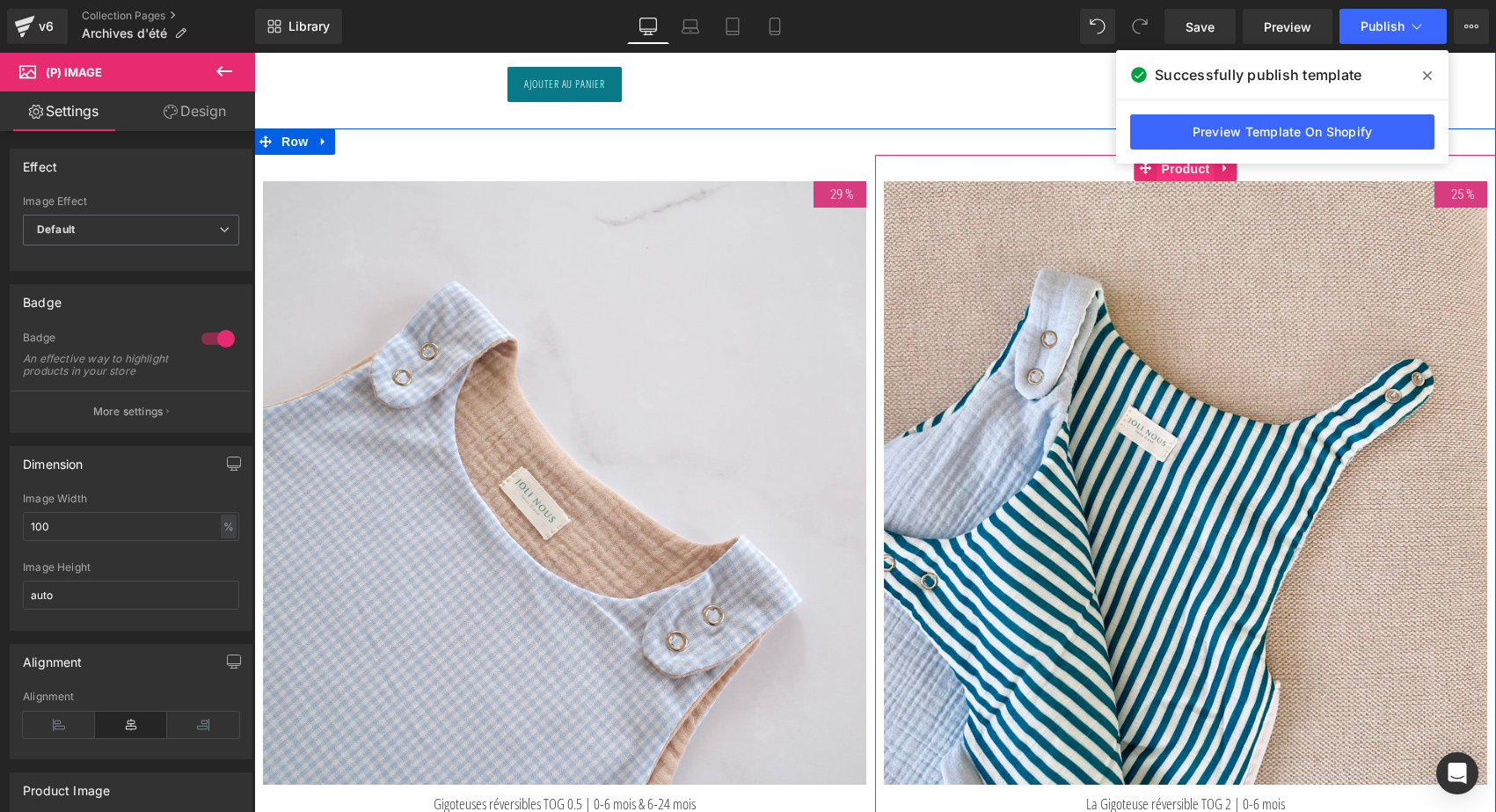
click at [1191, 167] on span "Product" at bounding box center [1186, 168] width 57 height 26
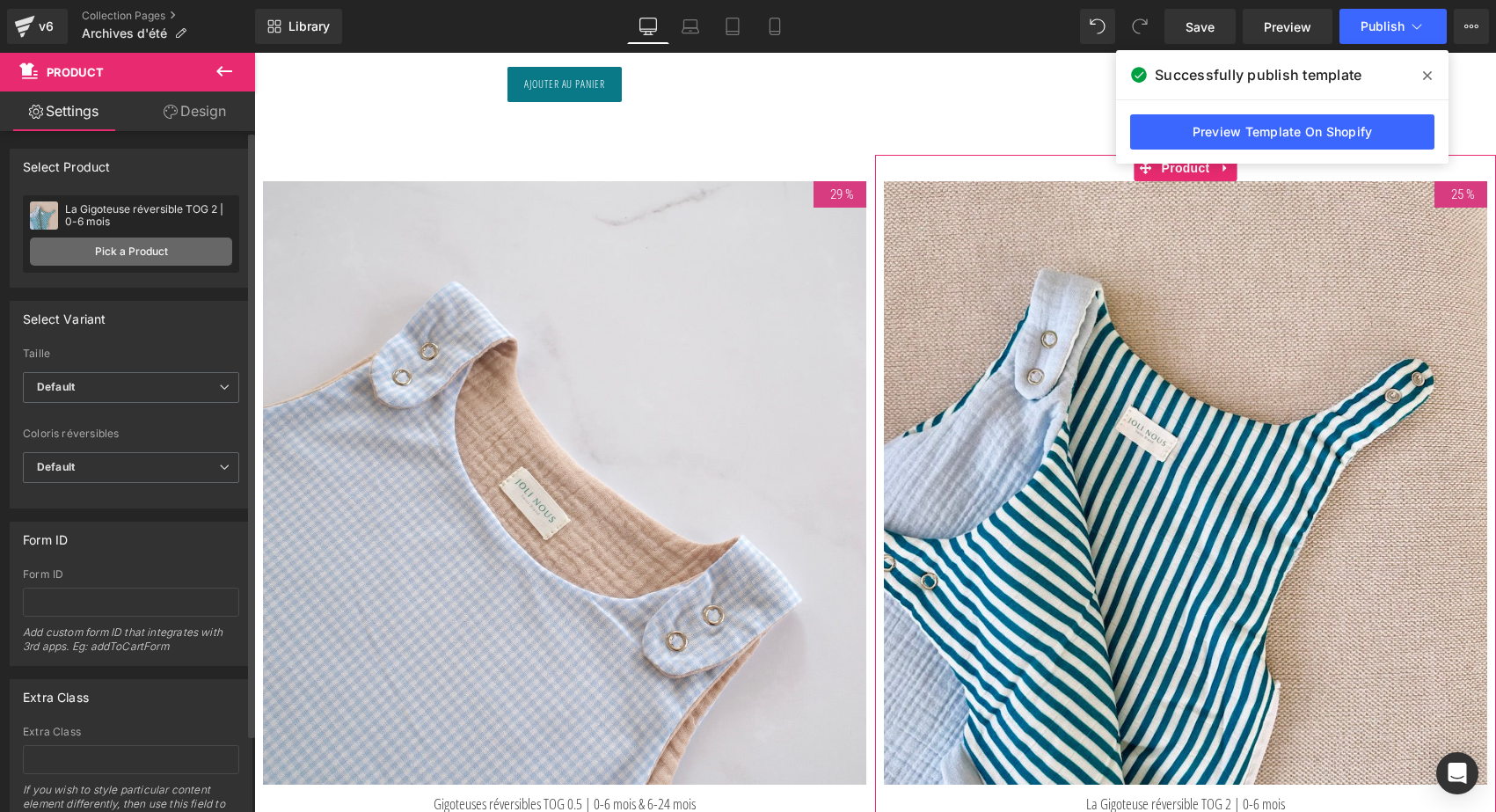
click at [132, 256] on link "Pick a Product" at bounding box center [131, 251] width 203 height 28
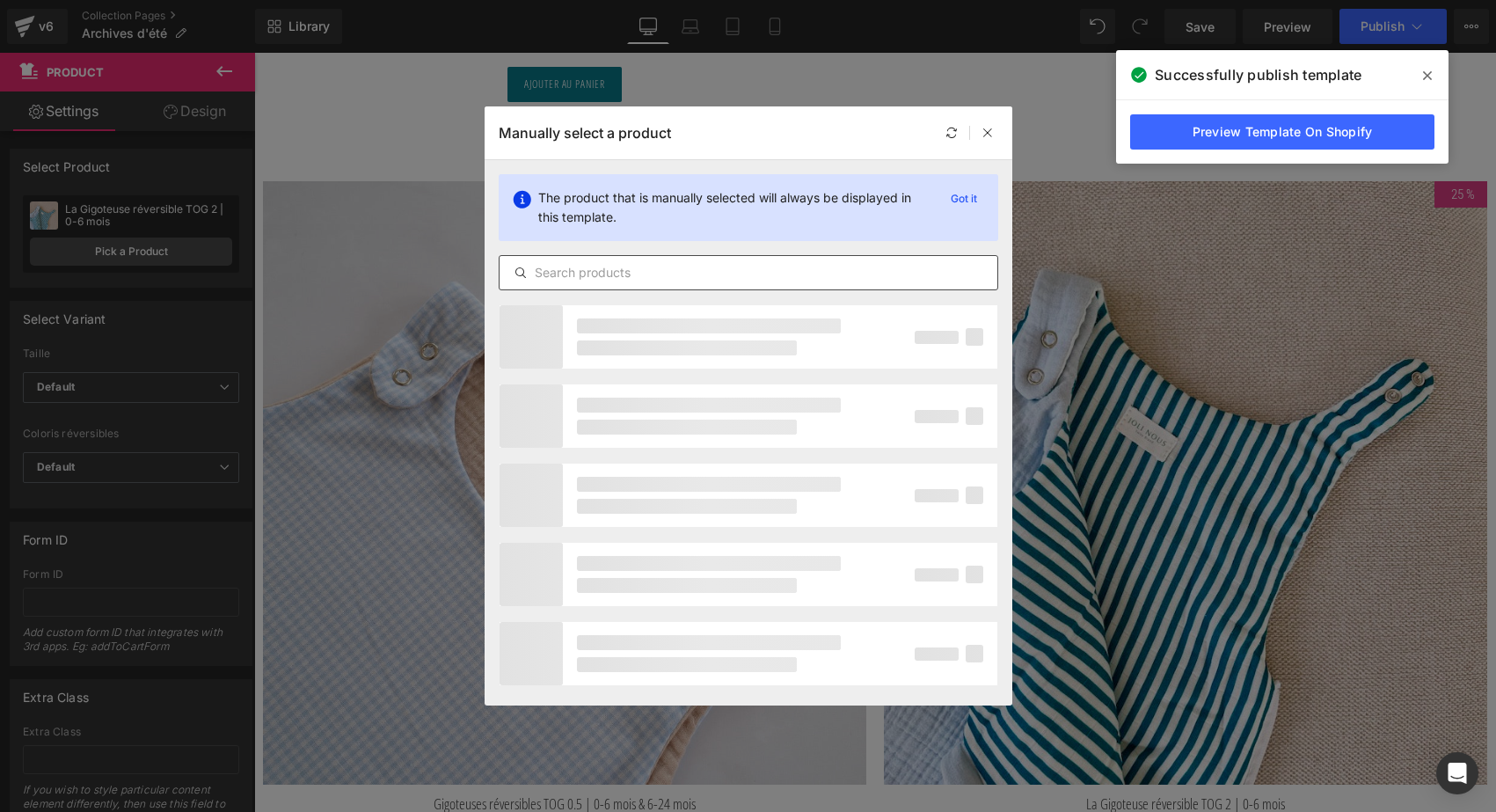
click at [595, 255] on div at bounding box center [748, 273] width 500 height 35
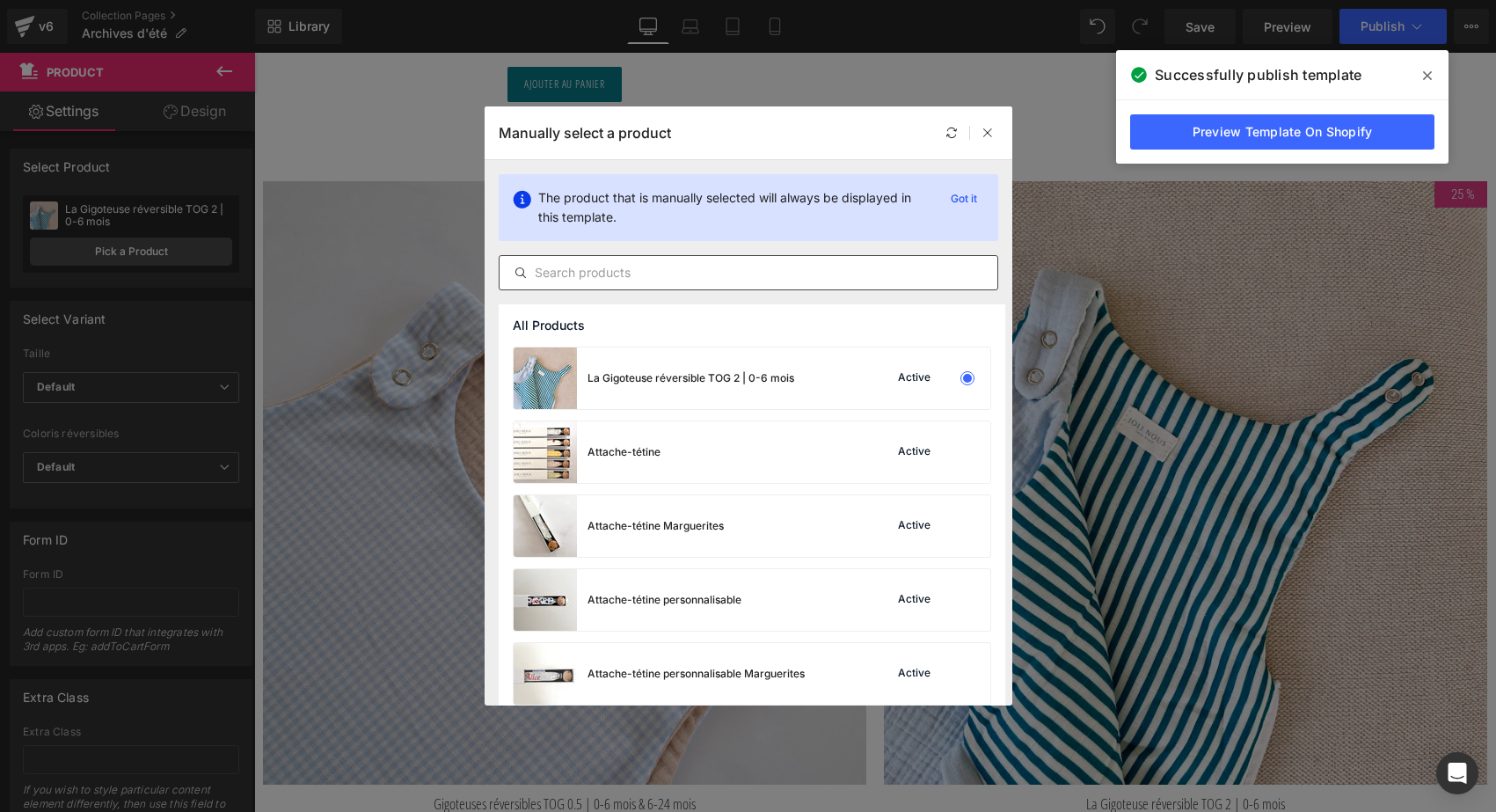
click at [586, 266] on input "text" at bounding box center [748, 273] width 498 height 22
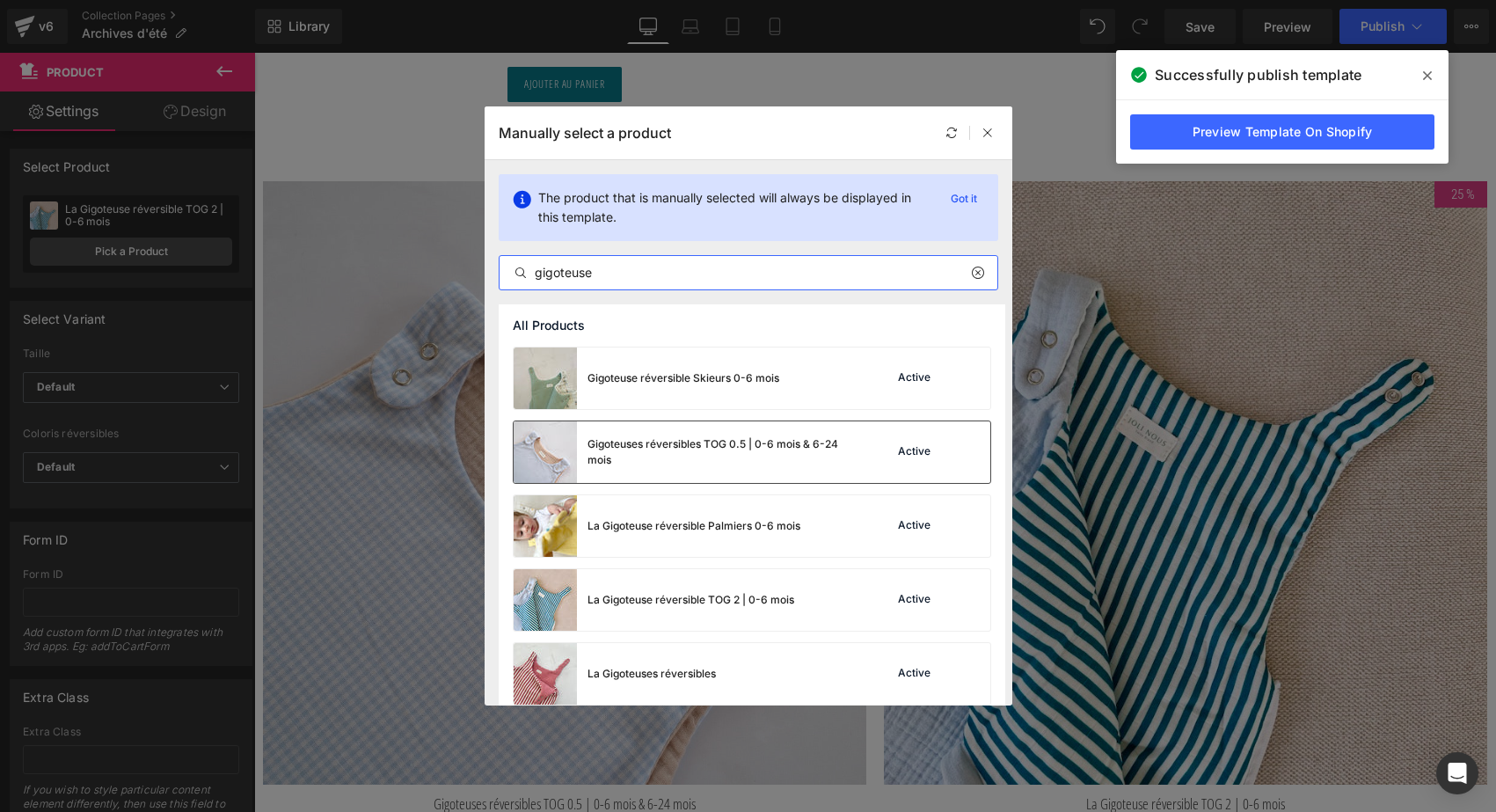
type input "gigoteuse"
click at [631, 443] on div "Gigoteuses réversibles TOG 0.5 | 0-6 mois & 6-24 mois" at bounding box center [719, 452] width 264 height 31
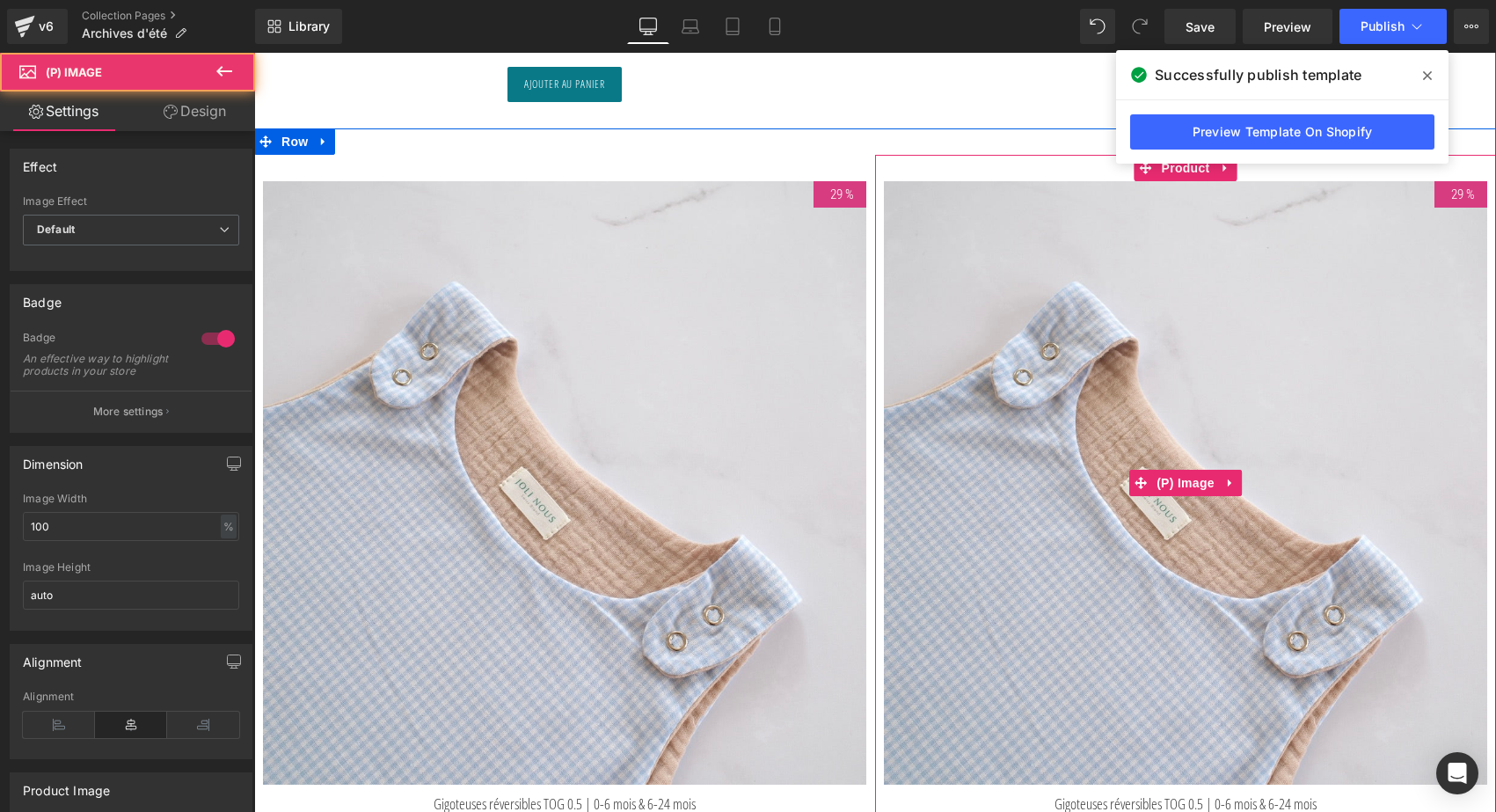
click at [1014, 371] on img at bounding box center [1185, 482] width 604 height 604
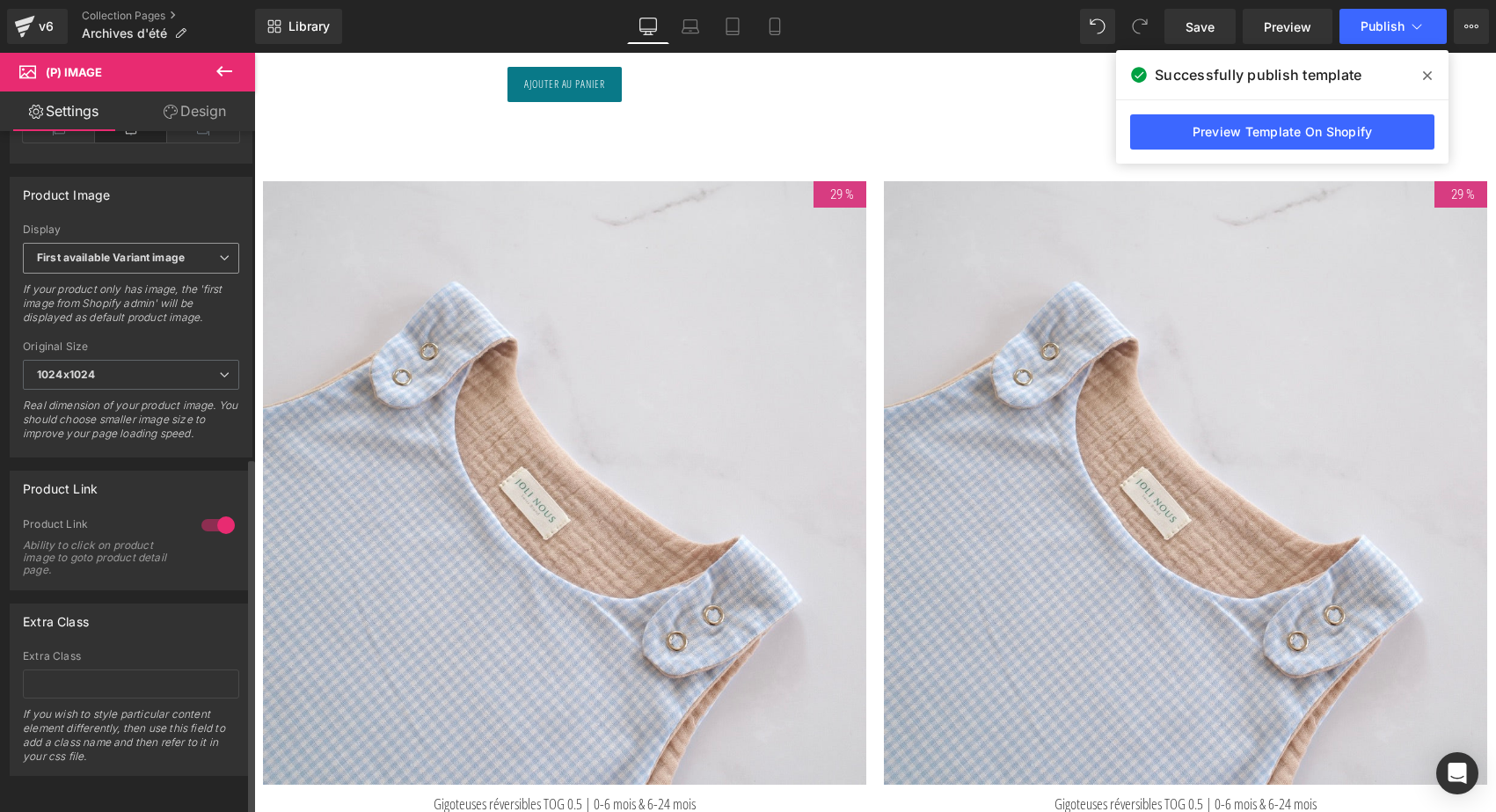
scroll to position [620, 0]
click at [196, 246] on span "First available Variant image" at bounding box center [130, 257] width 216 height 30
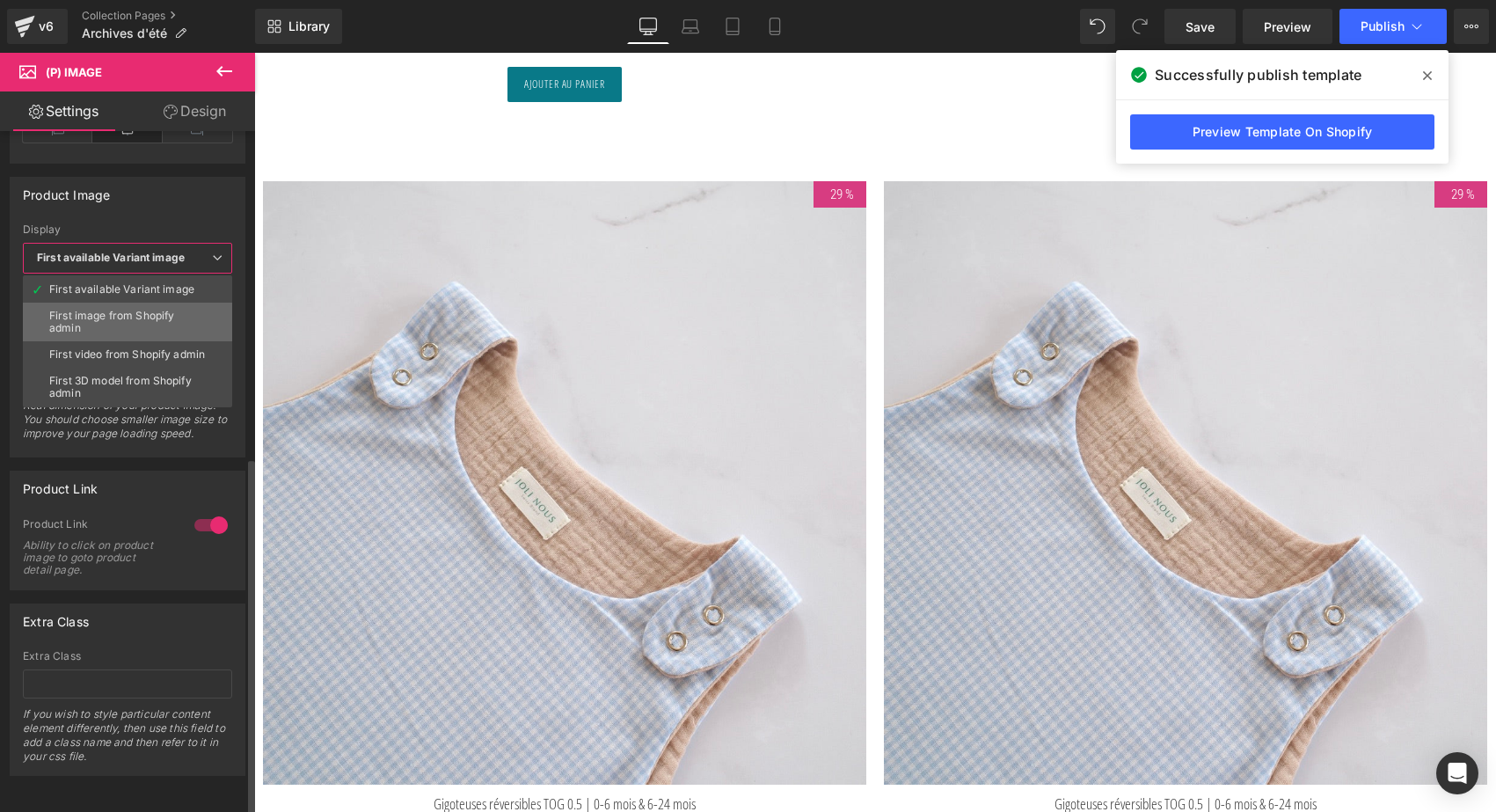
click at [172, 309] on div "First image from Shopify admin" at bounding box center [127, 321] width 157 height 24
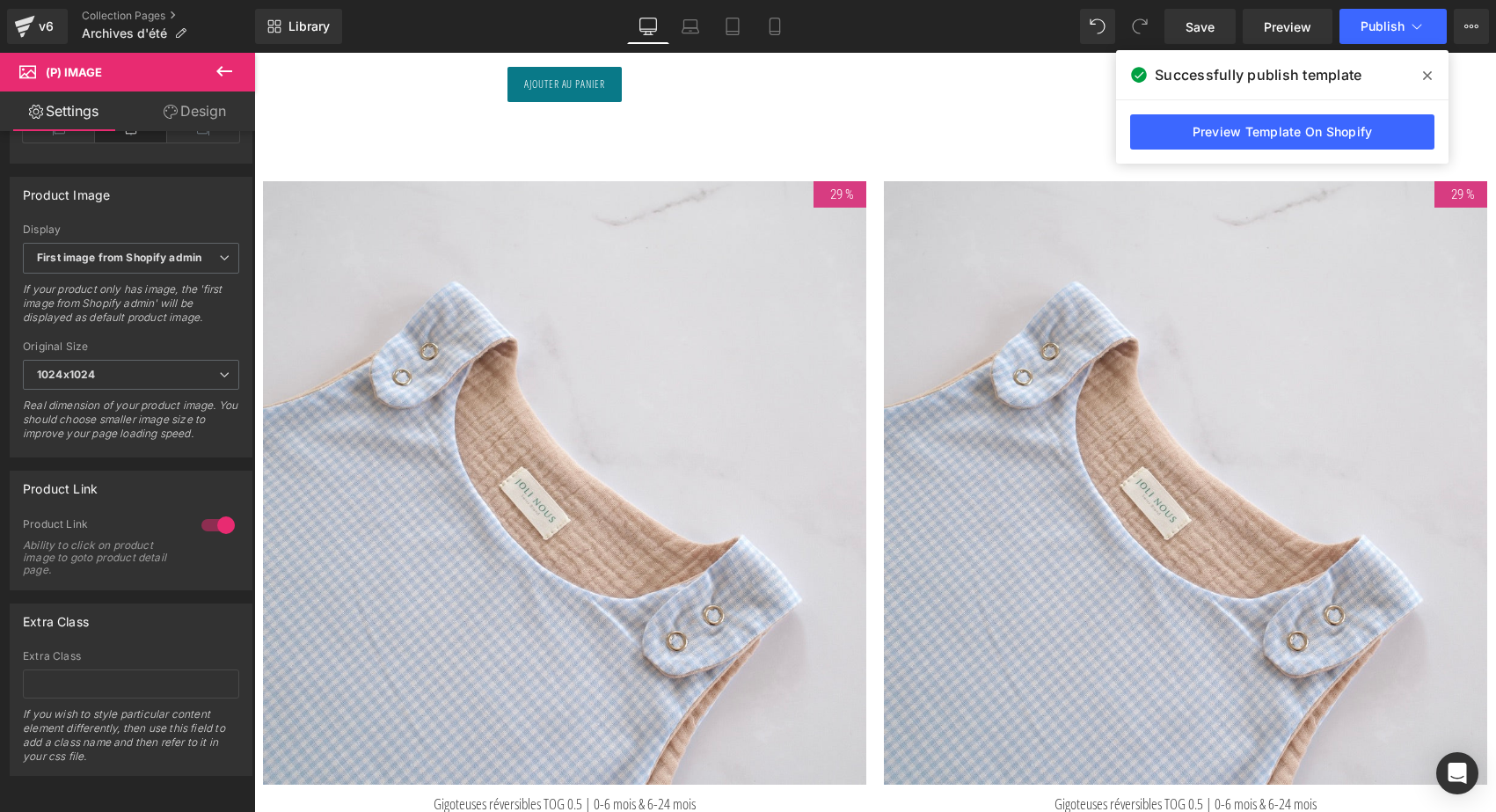
click at [1430, 74] on icon at bounding box center [1427, 75] width 9 height 14
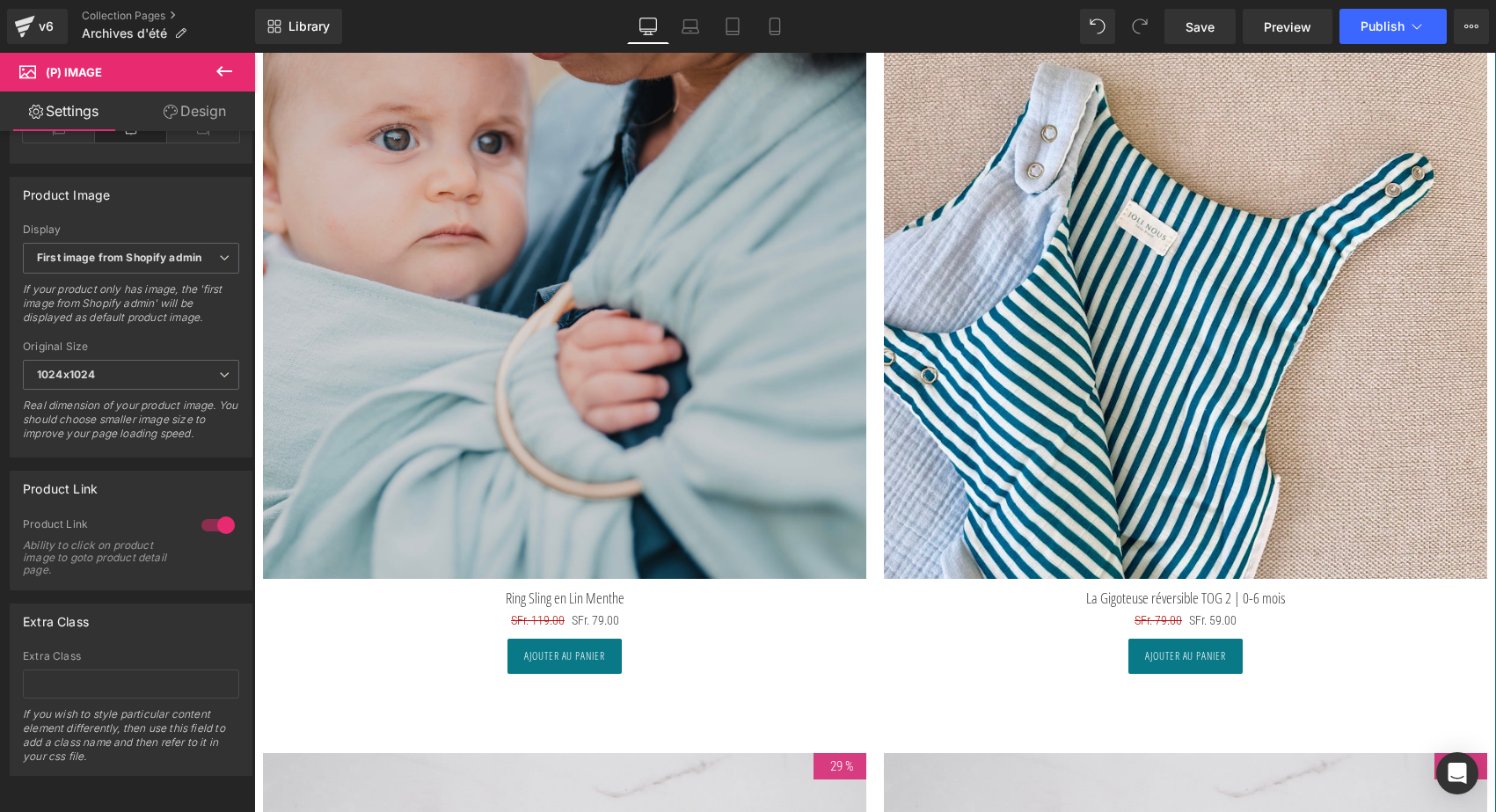
scroll to position [5901, 0]
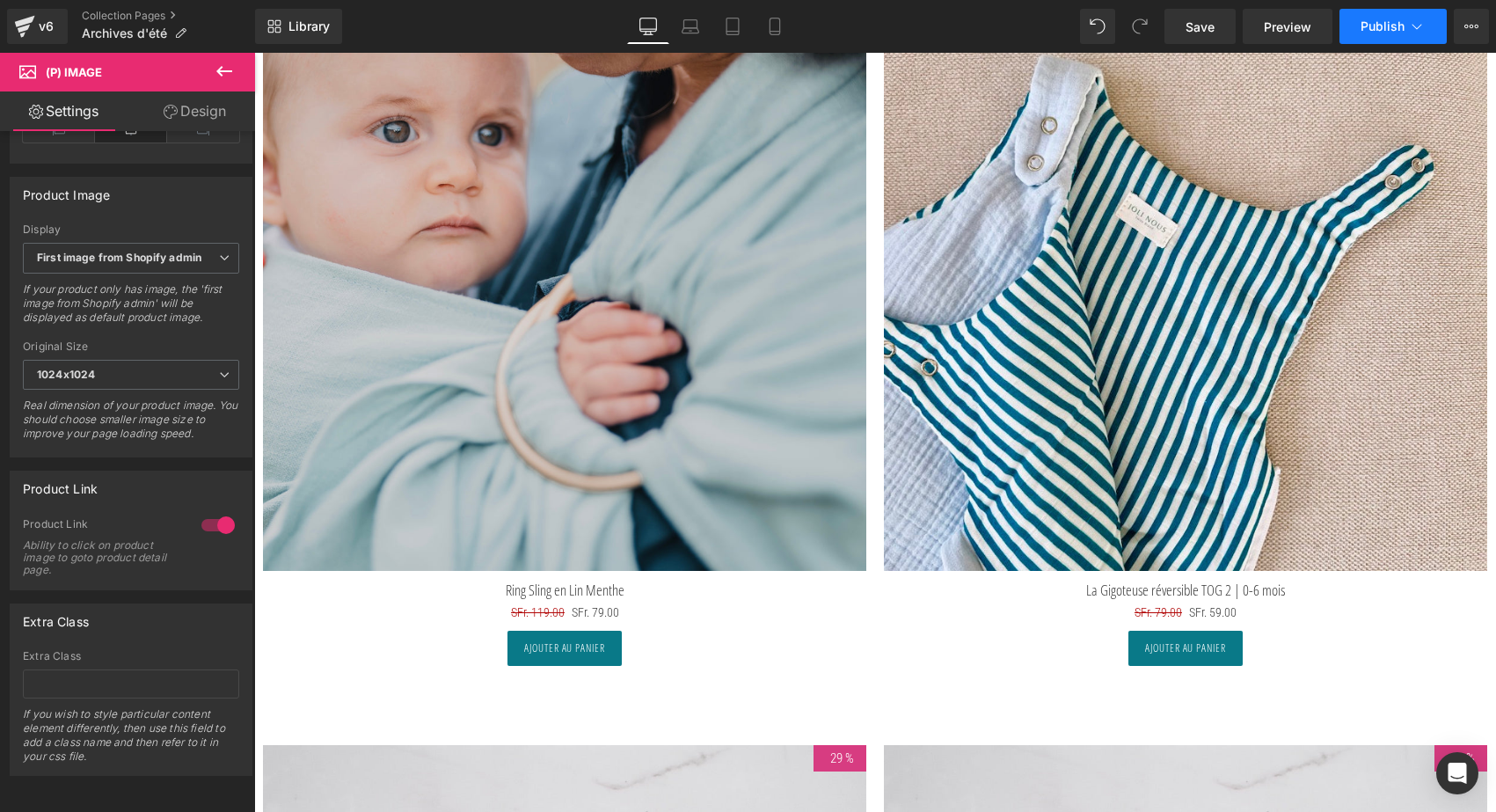
click at [1382, 28] on span "Publish" at bounding box center [1383, 26] width 44 height 14
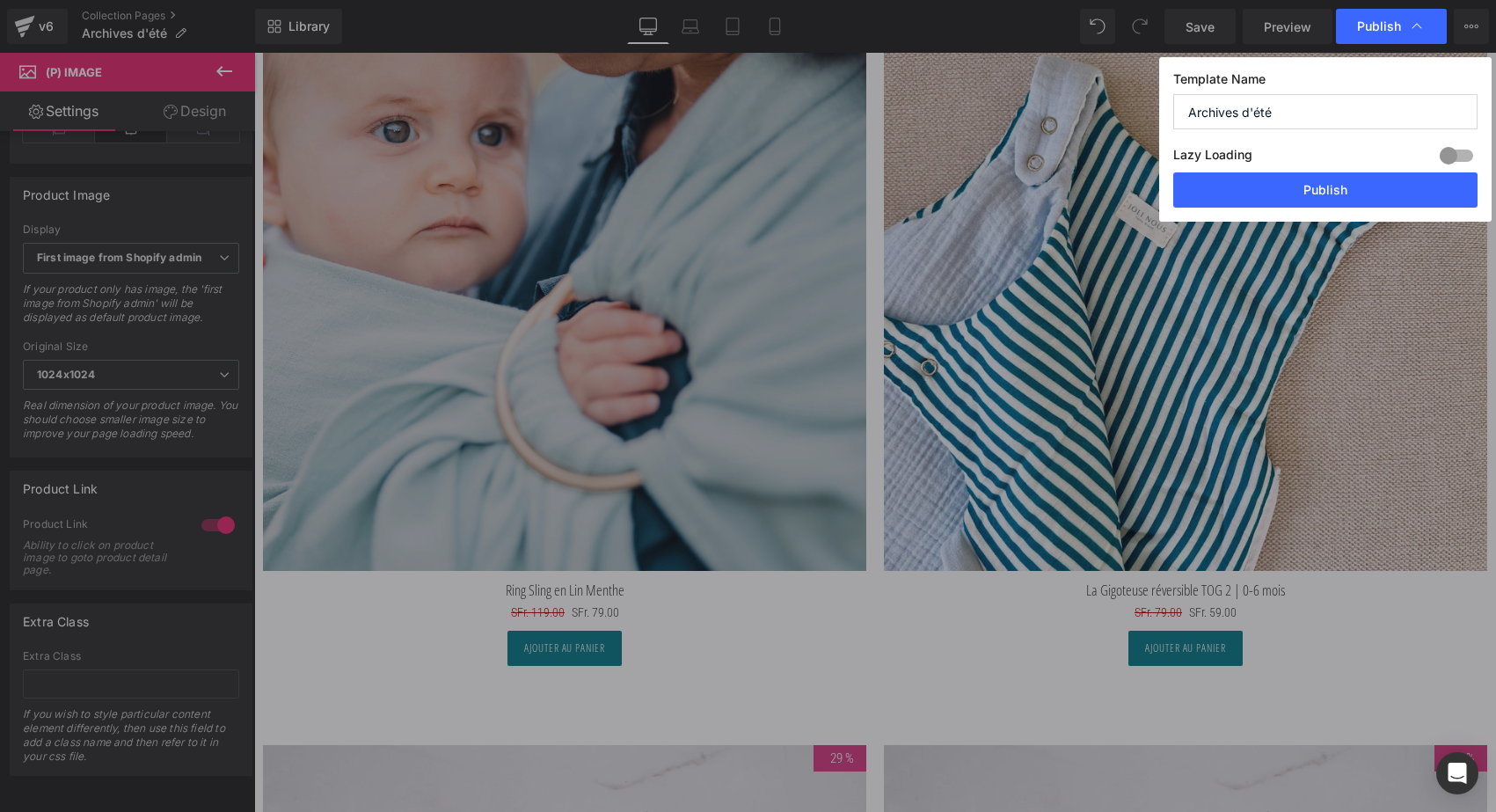
click at [1332, 170] on div "Lazy Loading Build Upgrade plan to unlock" at bounding box center [1325, 158] width 304 height 29
click at [1327, 187] on button "Publish" at bounding box center [1325, 190] width 304 height 35
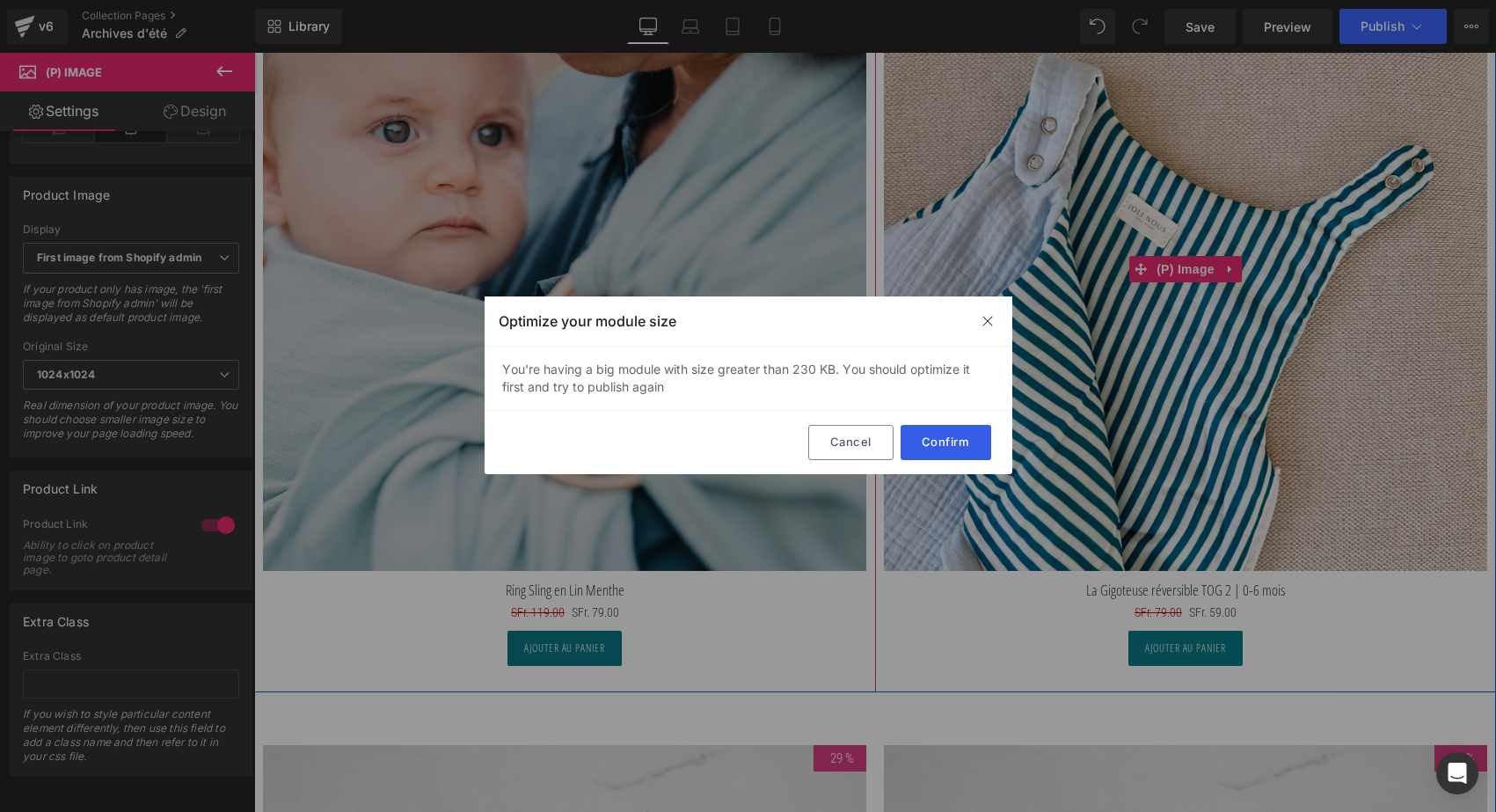
click at [970, 442] on button "Confirm" at bounding box center [945, 442] width 91 height 35
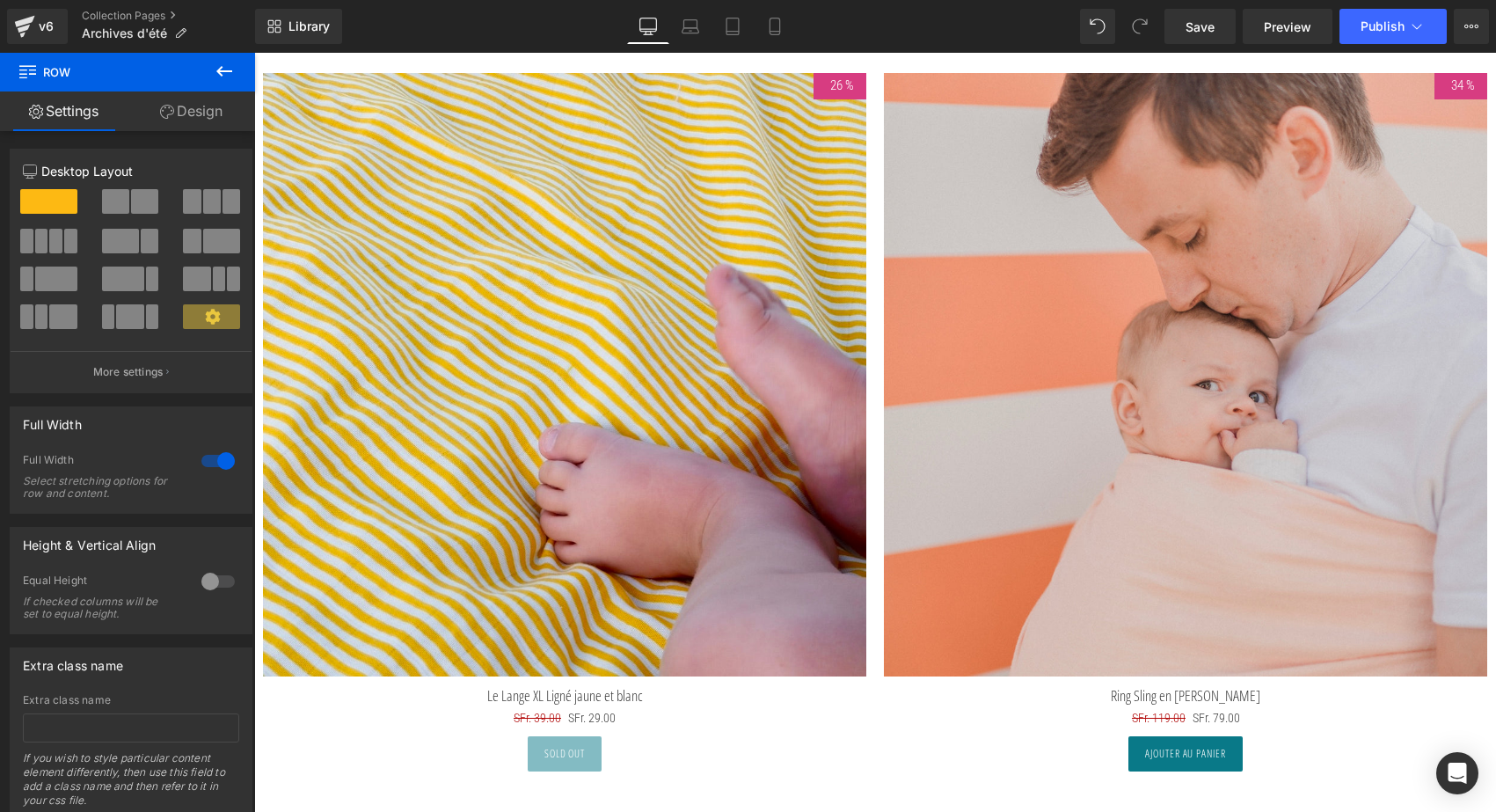
scroll to position [7357, 0]
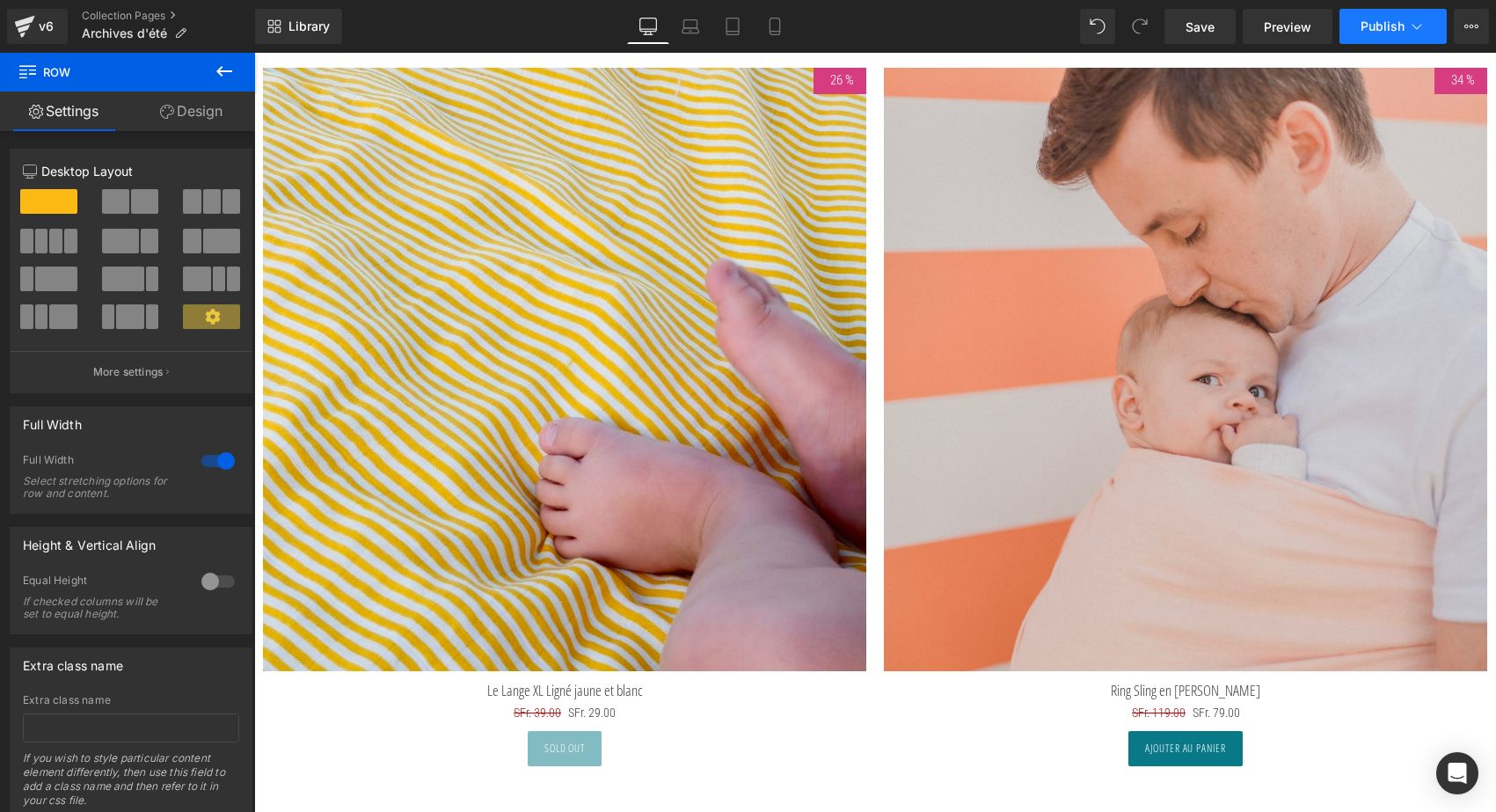
click at [1395, 30] on span "Publish" at bounding box center [1383, 26] width 44 height 14
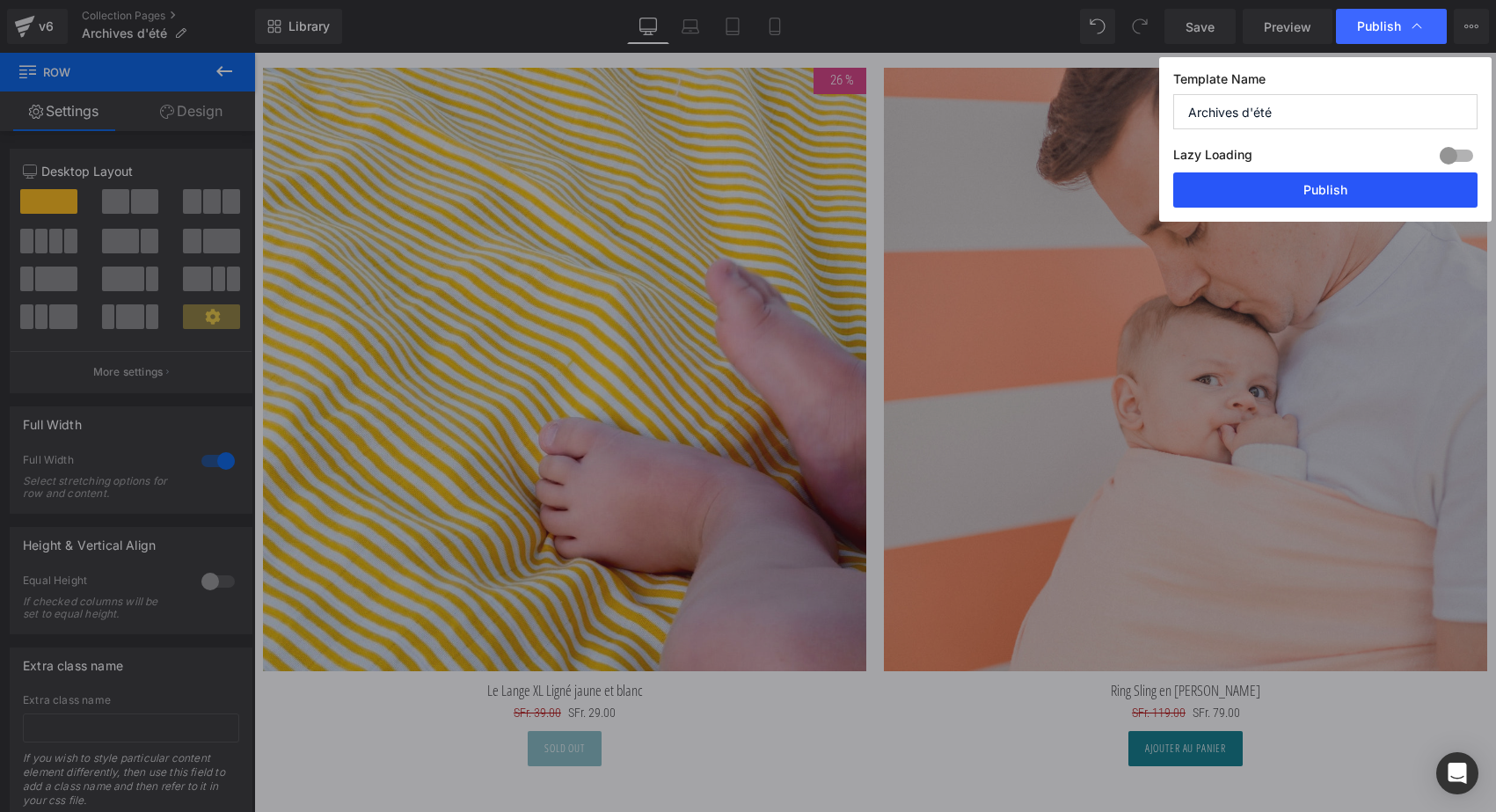
click at [1343, 192] on button "Publish" at bounding box center [1325, 190] width 304 height 35
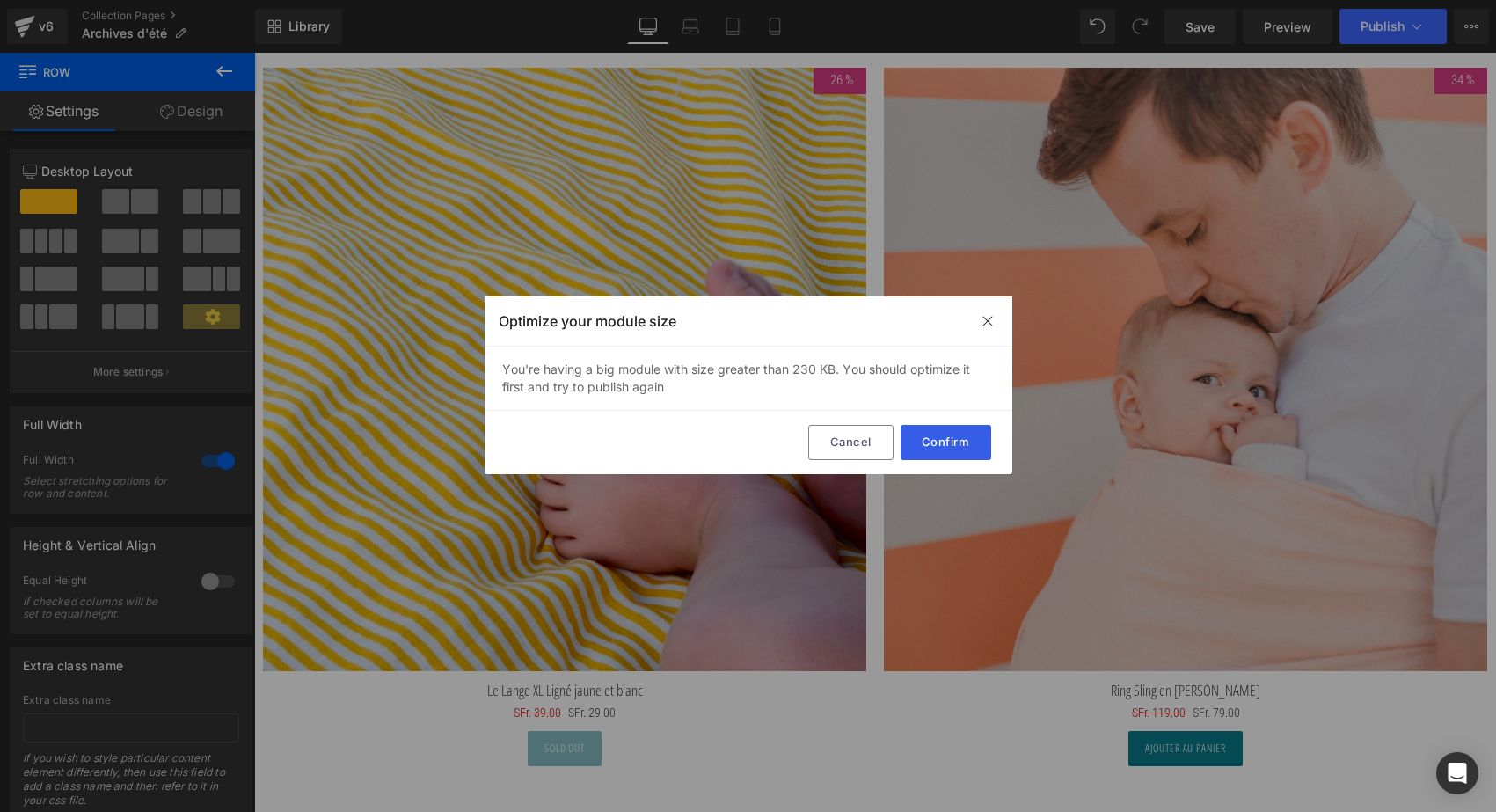
click at [964, 446] on button "Confirm" at bounding box center [945, 442] width 91 height 35
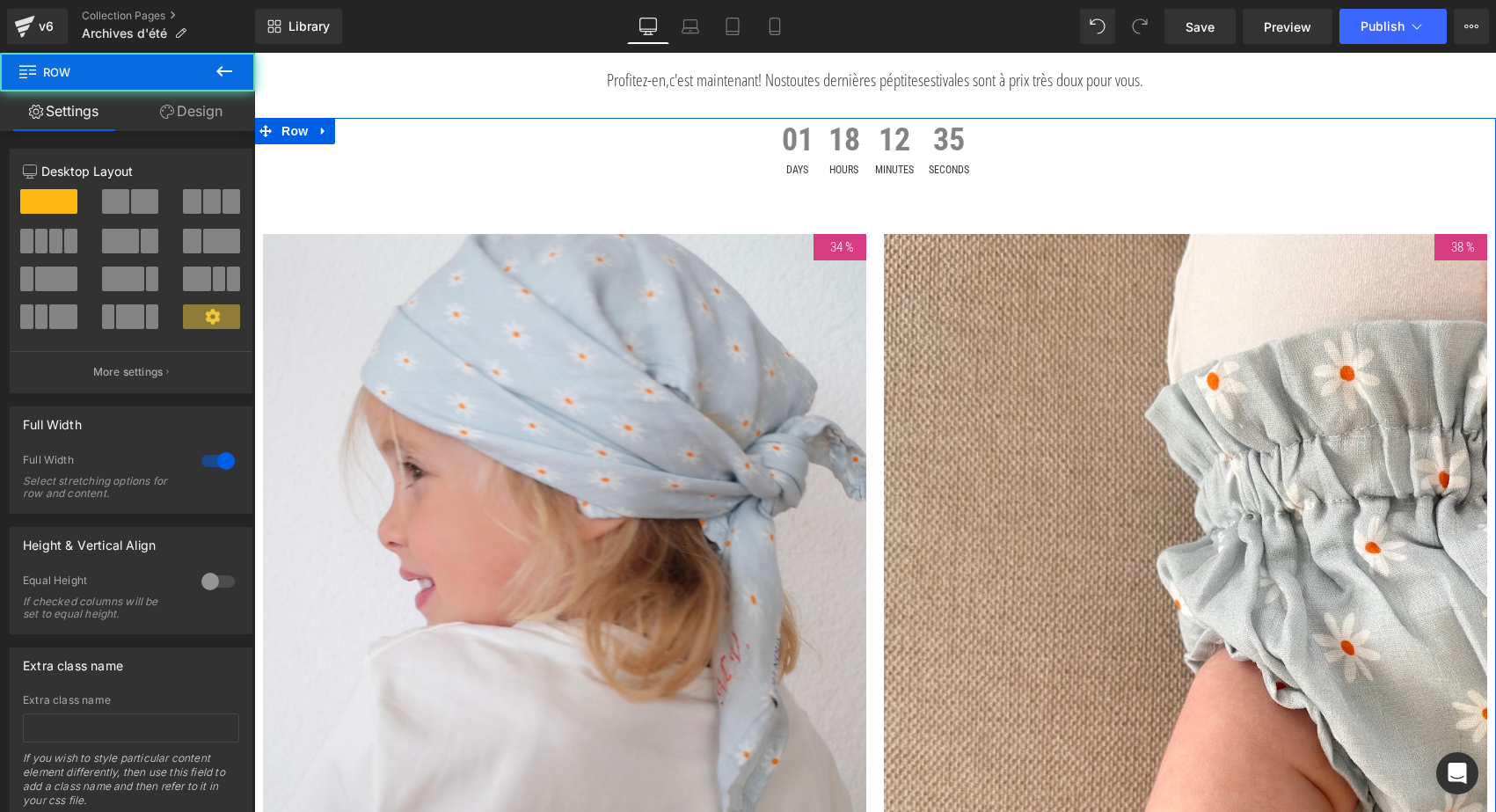
scroll to position [183, 0]
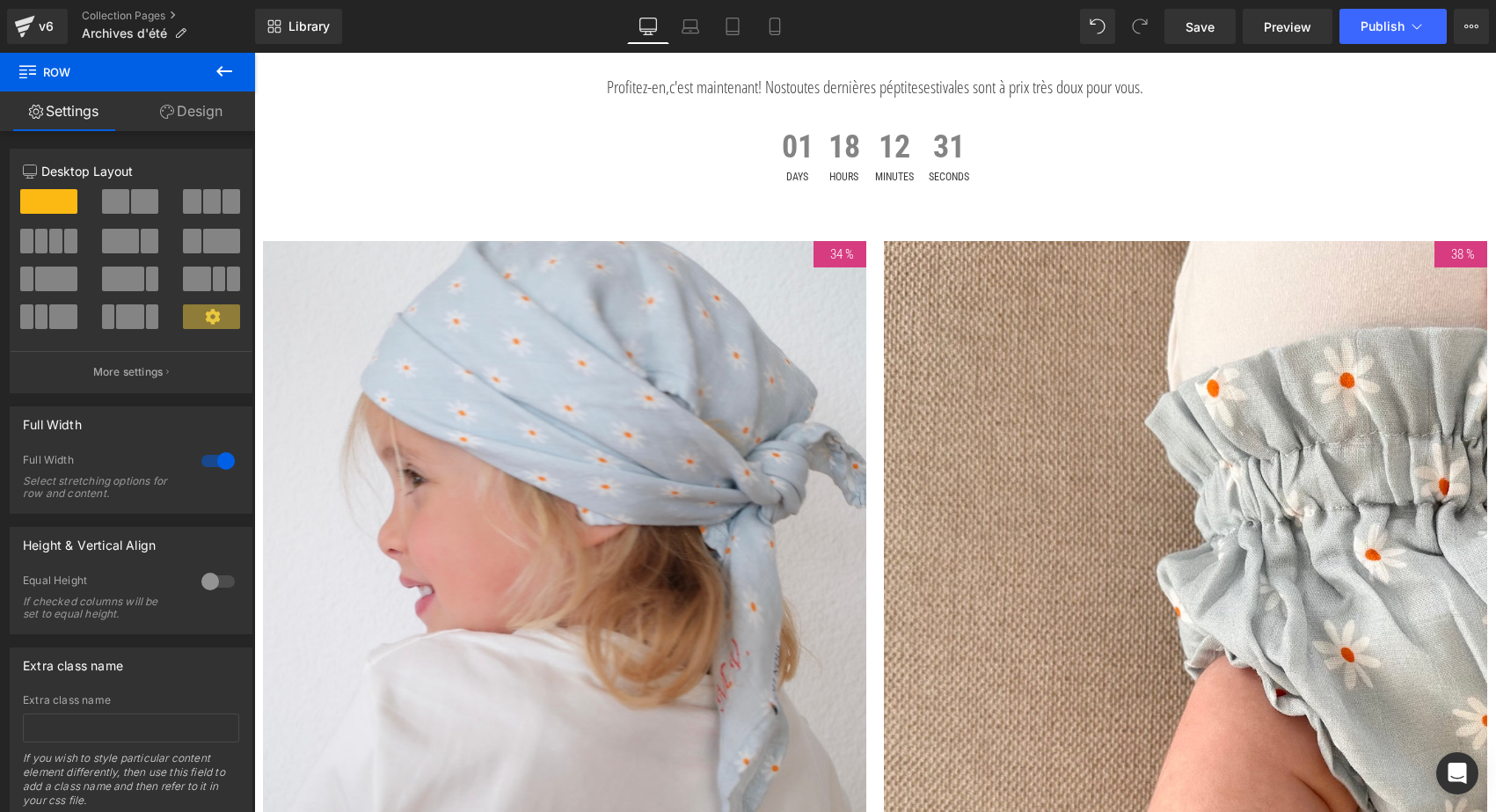
click at [218, 64] on icon at bounding box center [224, 71] width 22 height 22
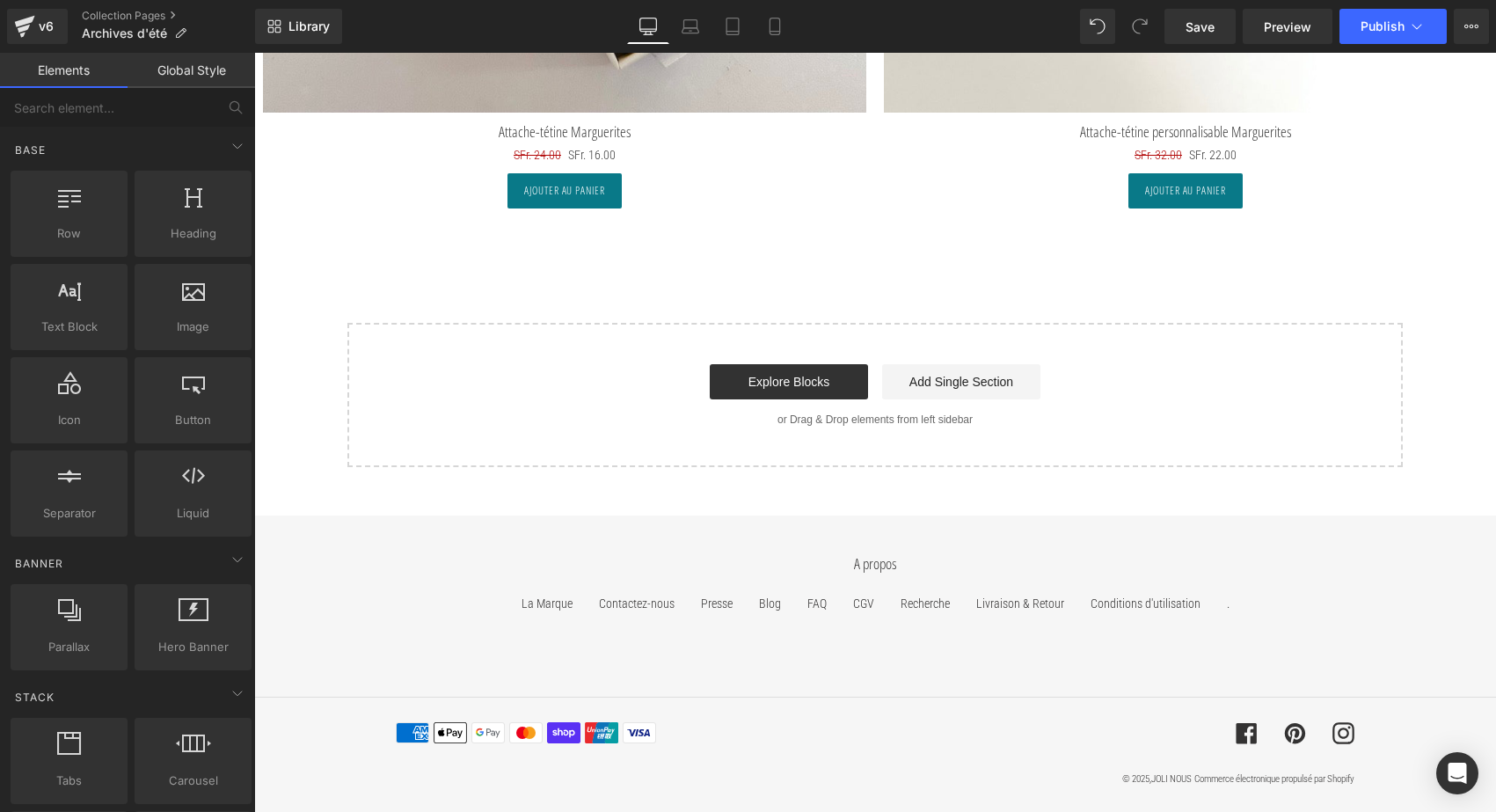
scroll to position [8691, 0]
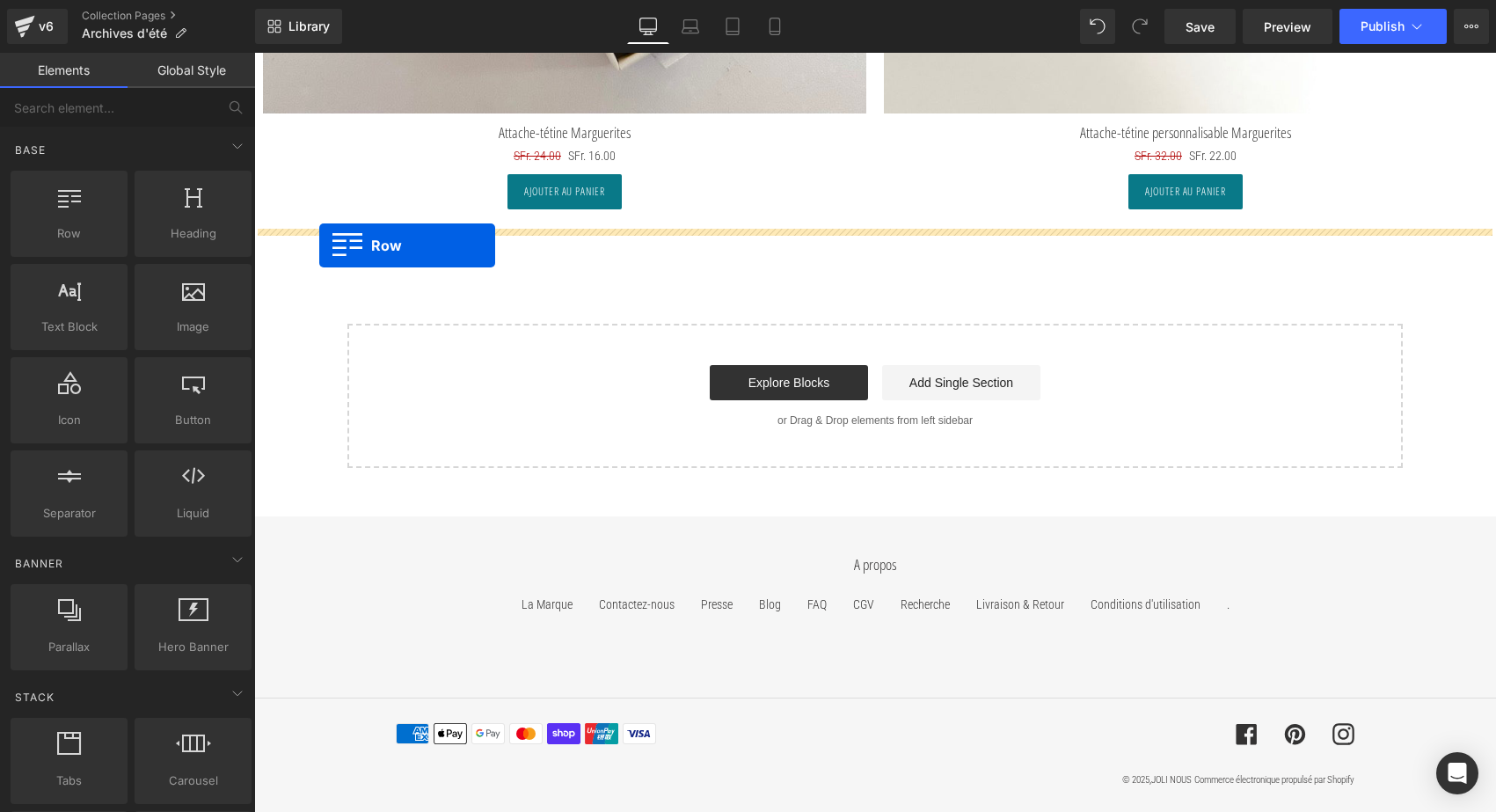
drag, startPoint x: 350, startPoint y: 265, endPoint x: 319, endPoint y: 246, distance: 36.4
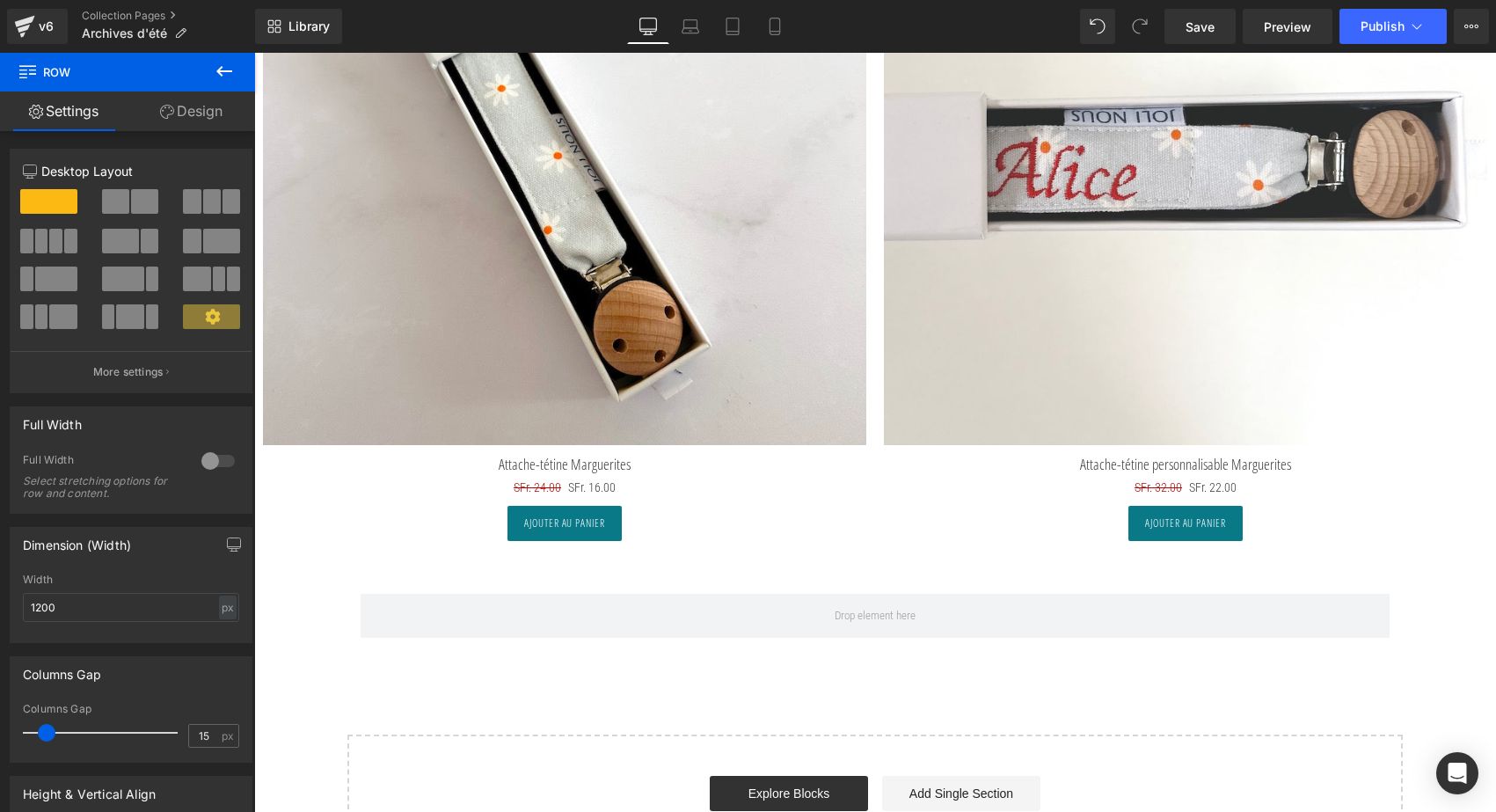
scroll to position [8574, 0]
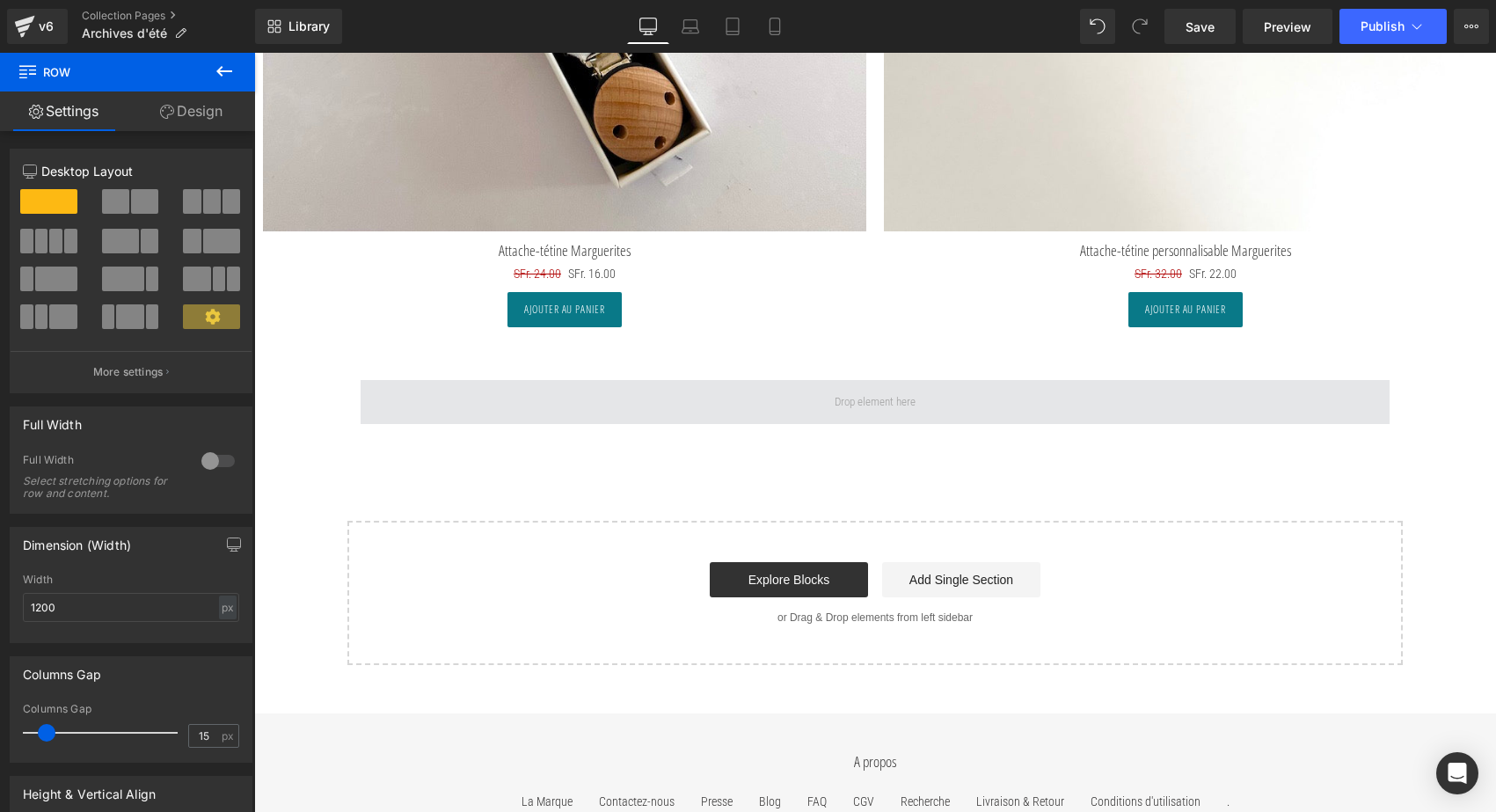
click at [391, 381] on span at bounding box center [876, 401] width 1029 height 44
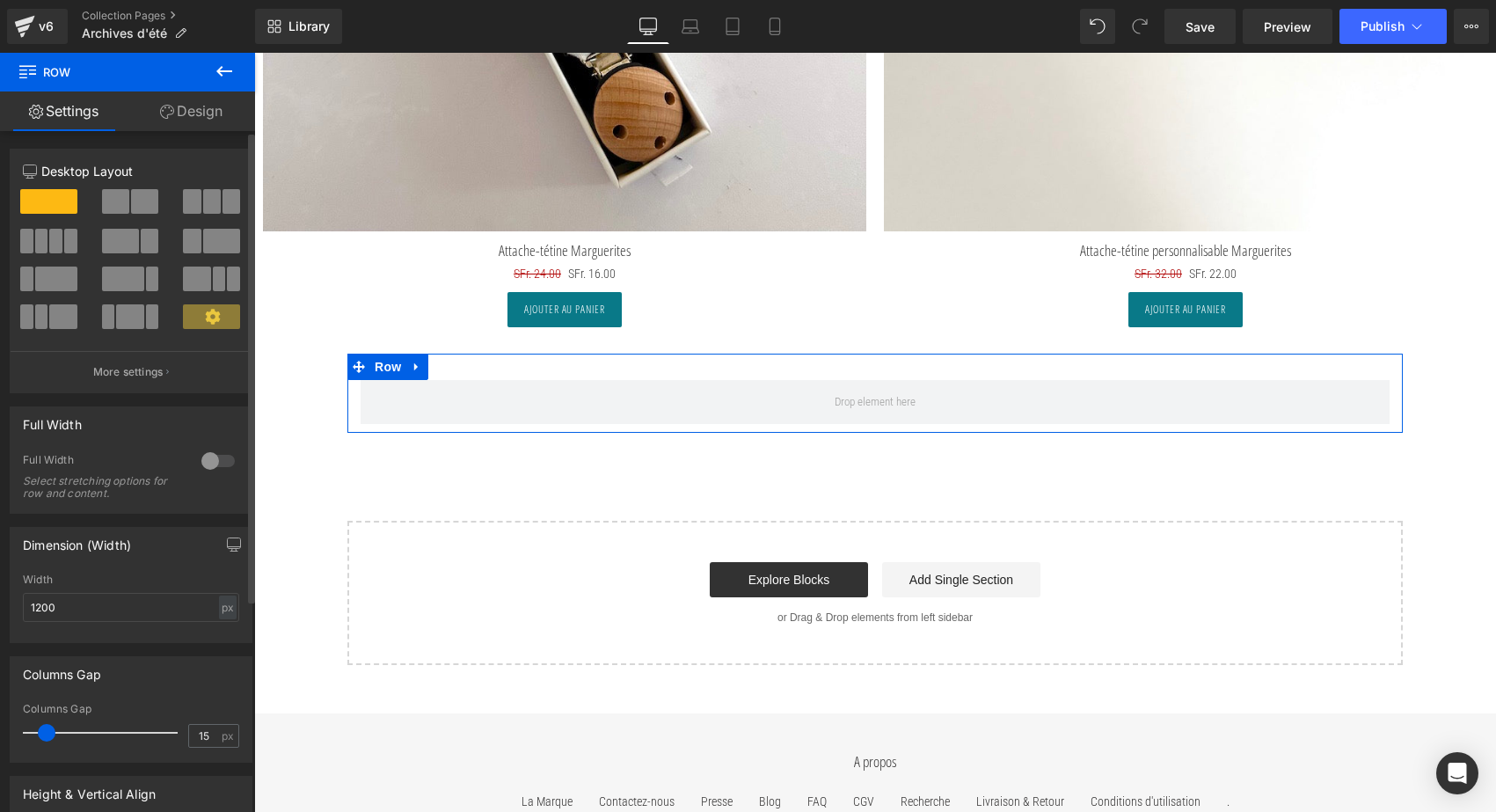
click at [223, 465] on div at bounding box center [217, 461] width 42 height 28
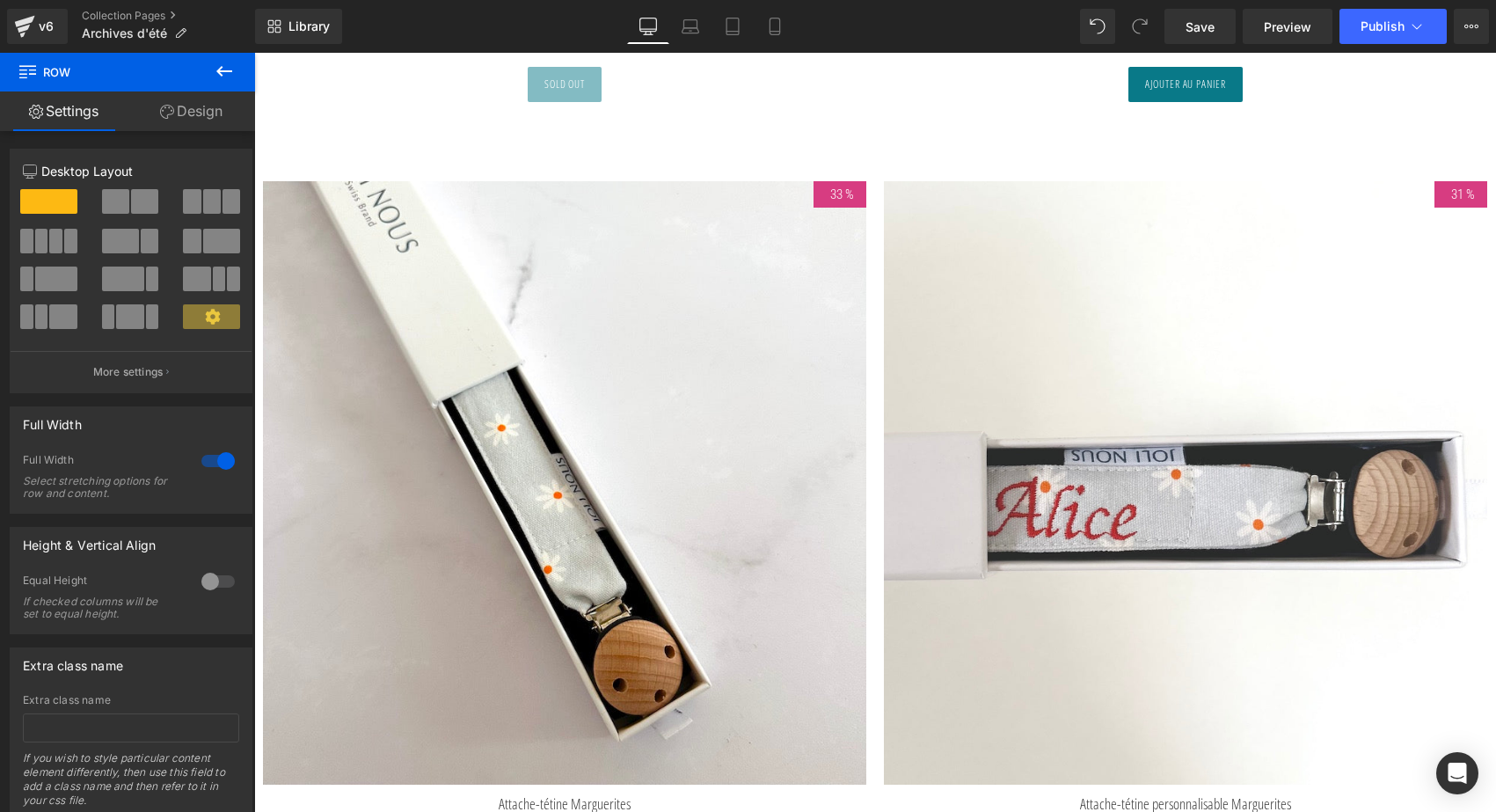
scroll to position [7842, 0]
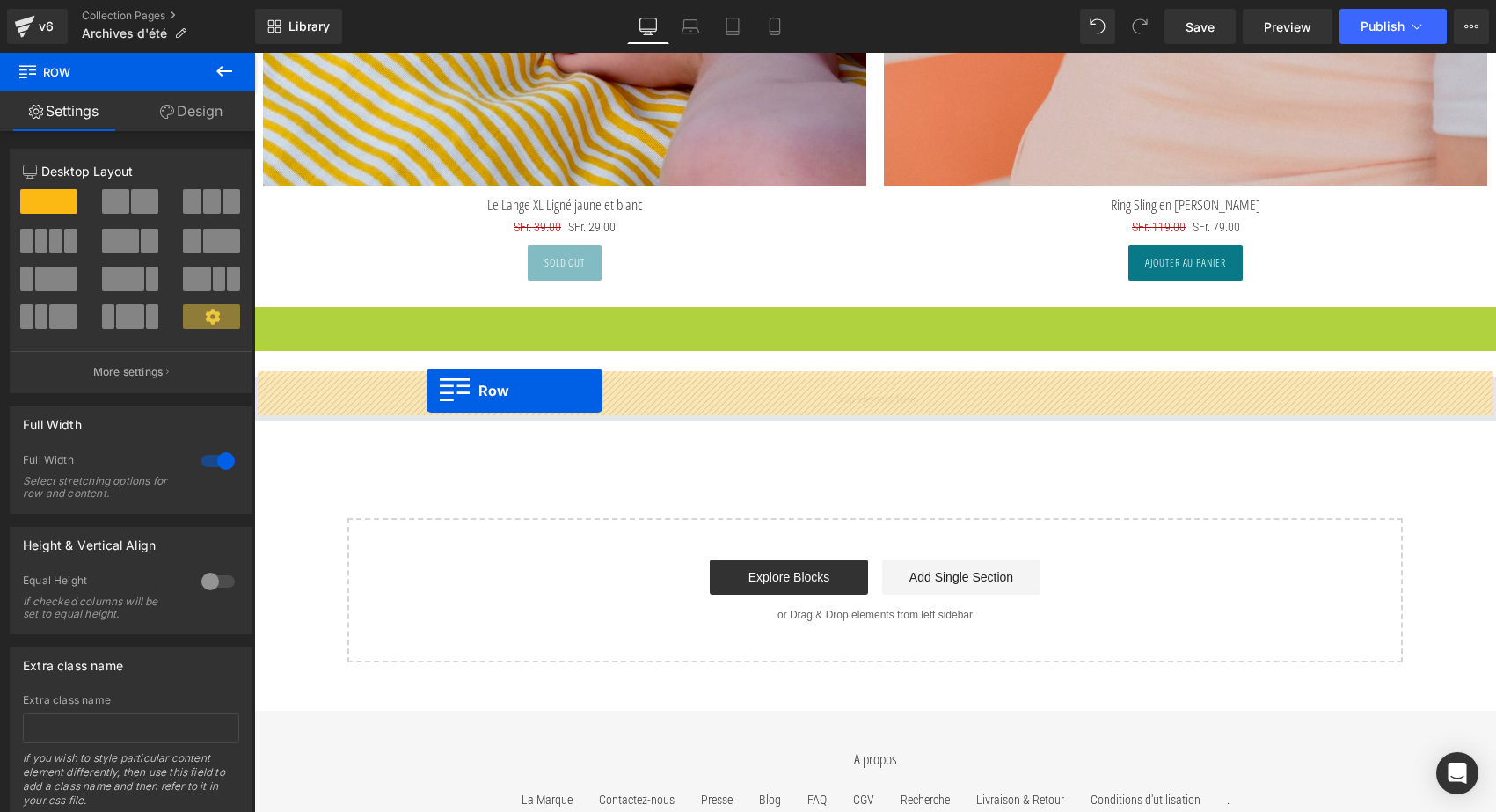
drag, startPoint x: 266, startPoint y: 313, endPoint x: 427, endPoint y: 390, distance: 178.5
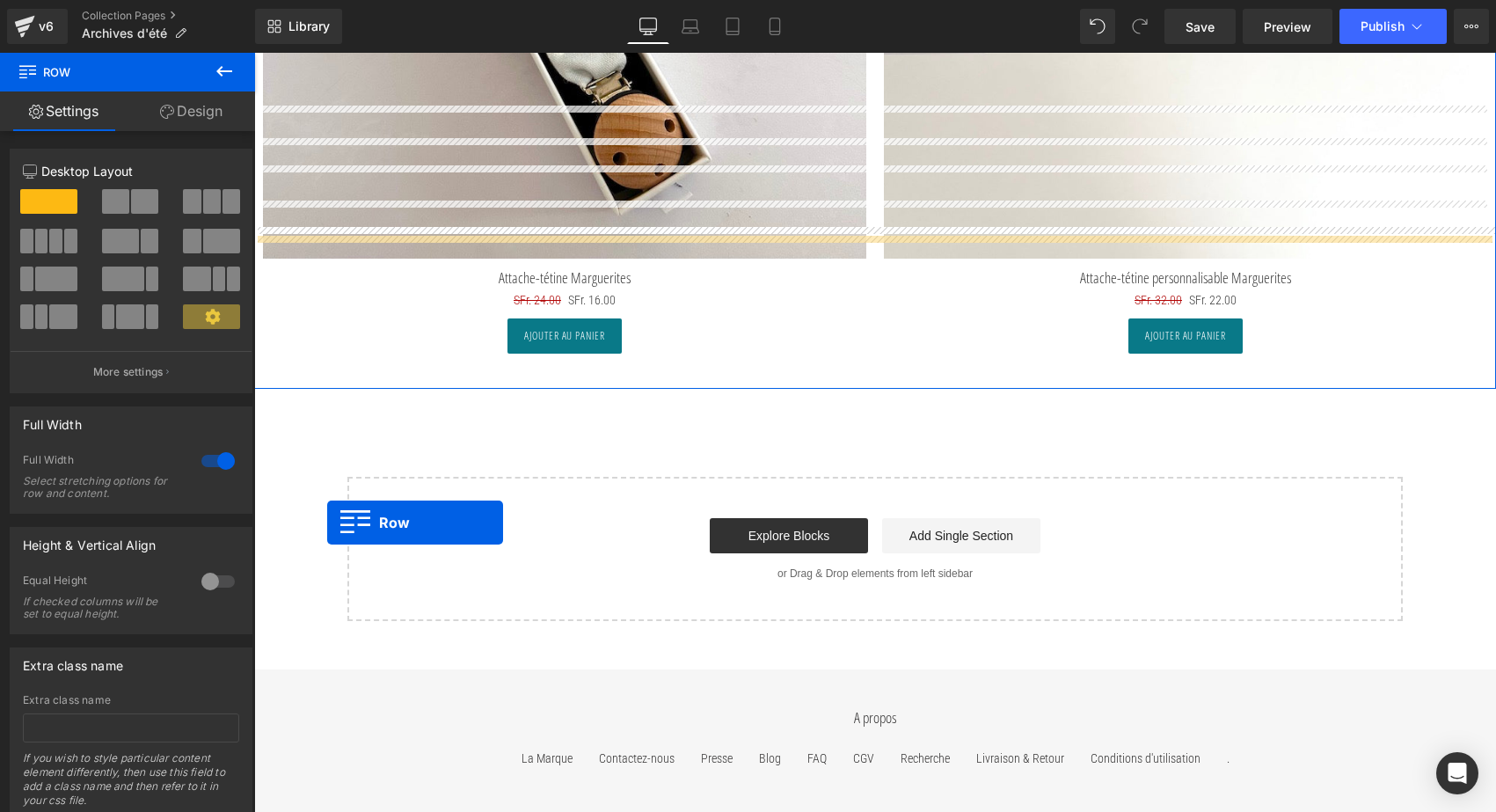
scroll to position [7774, 0]
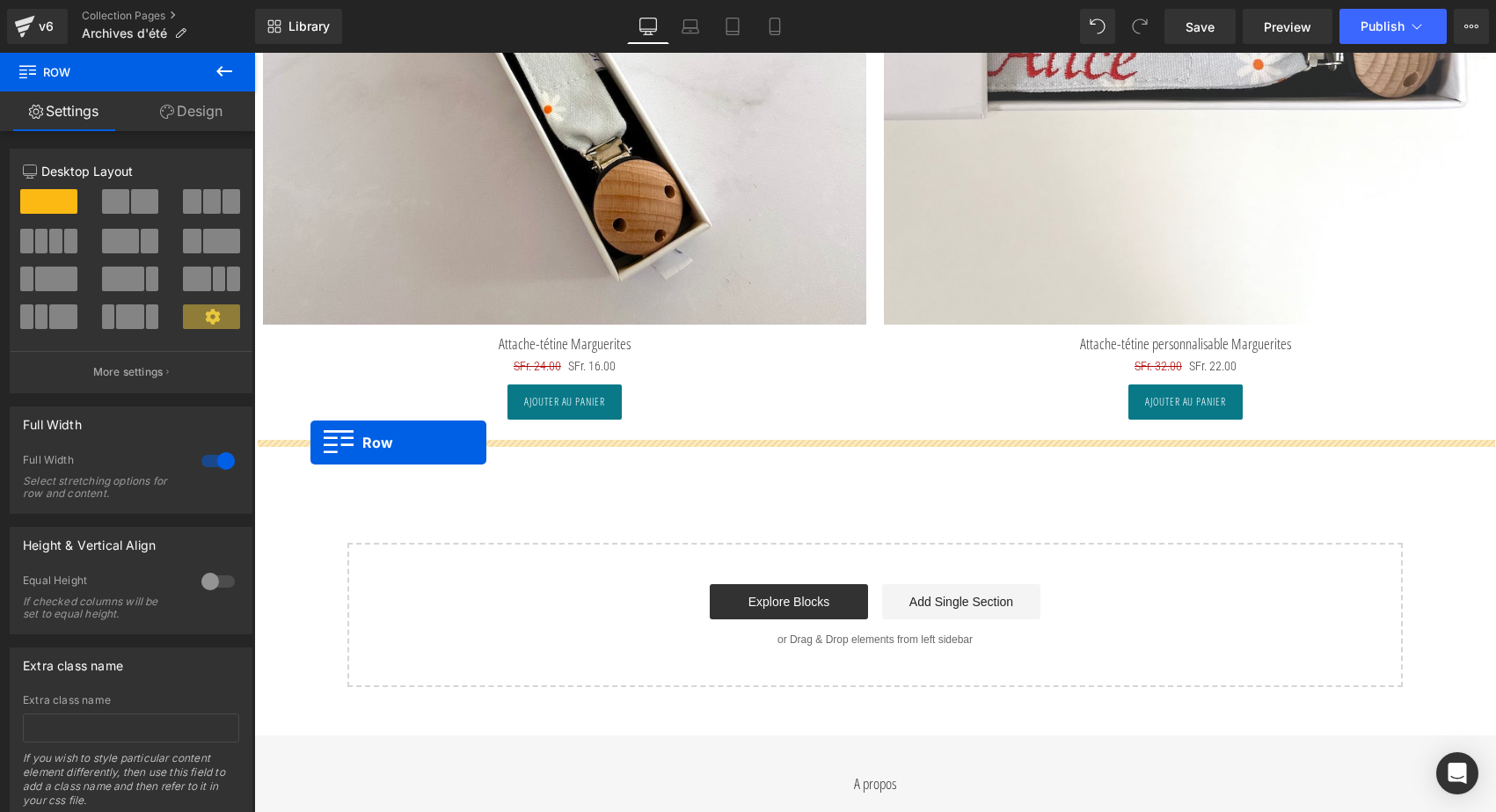
drag, startPoint x: 261, startPoint y: 444, endPoint x: 310, endPoint y: 442, distance: 49.0
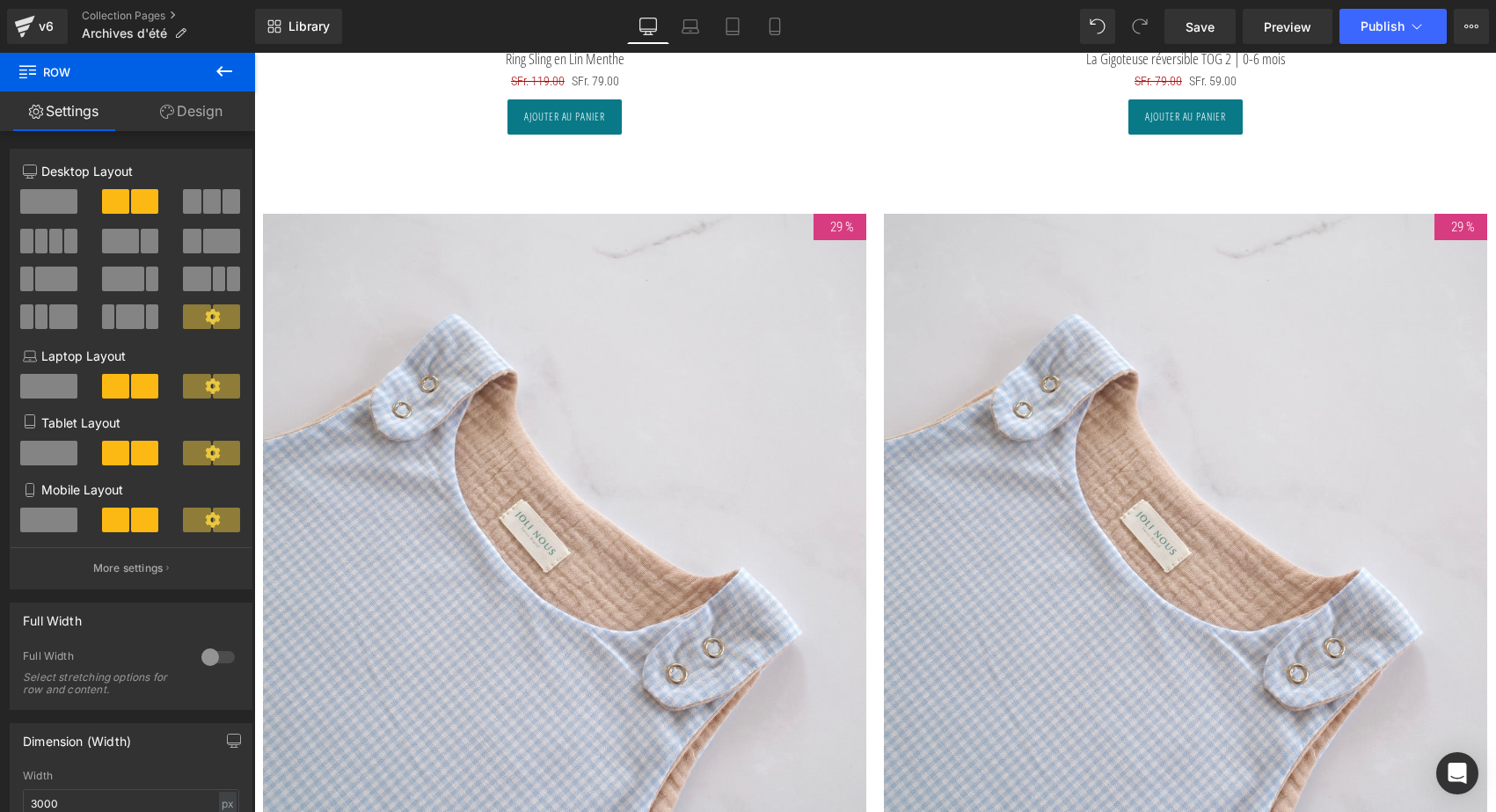
scroll to position [6410, 0]
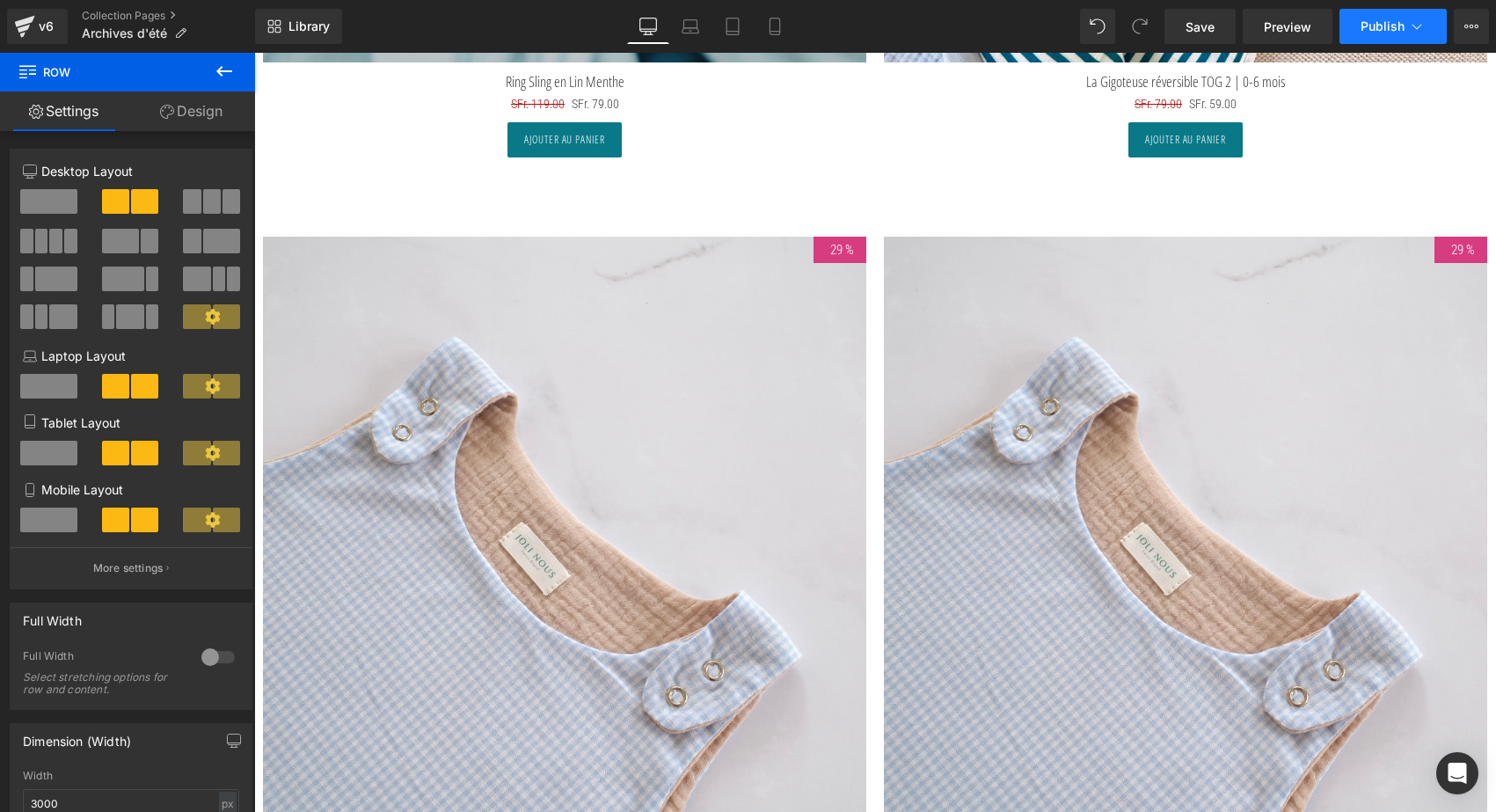
click at [1369, 39] on button "Publish" at bounding box center [1393, 26] width 108 height 35
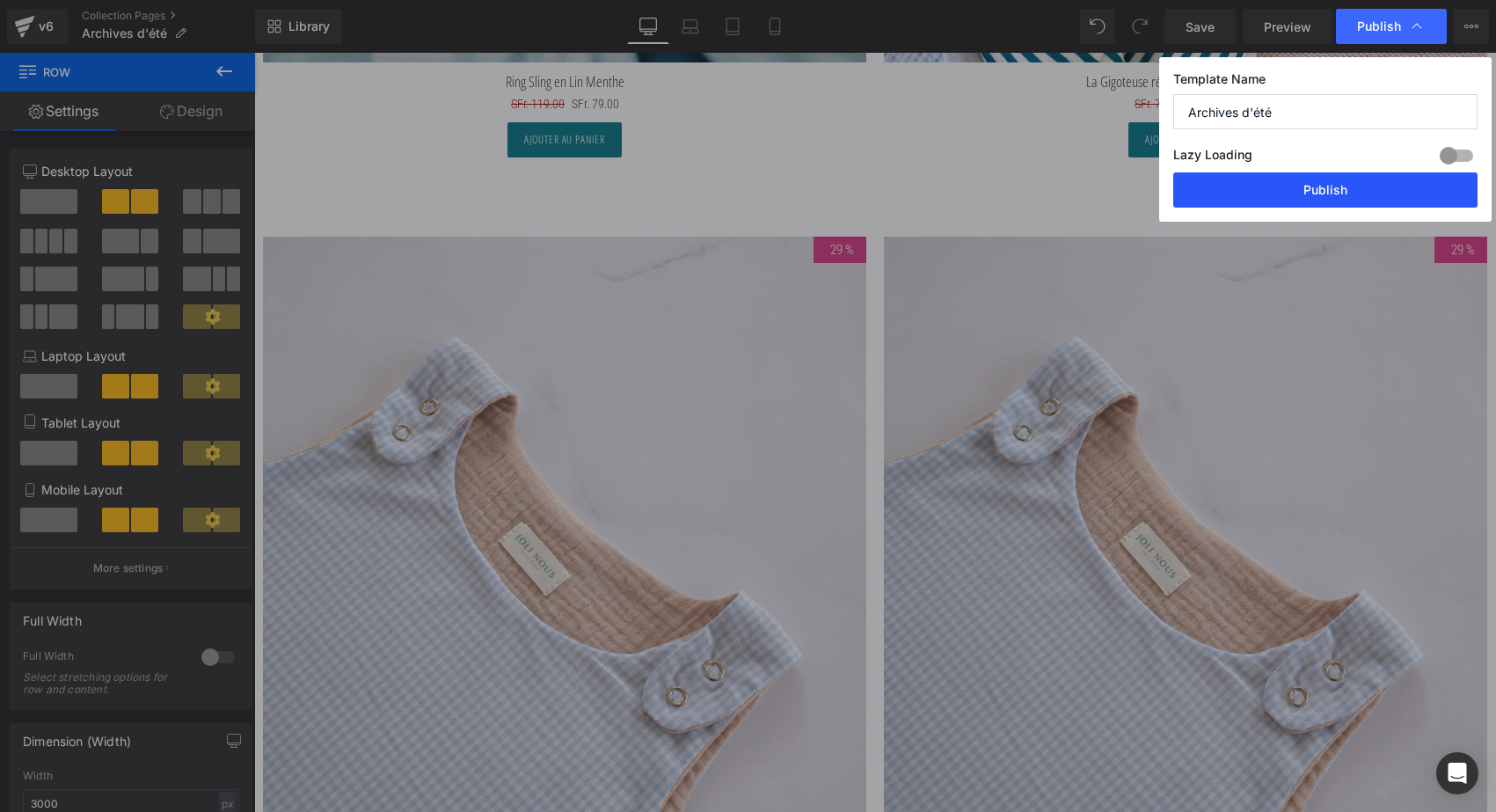
click at [1352, 195] on button "Publish" at bounding box center [1325, 190] width 304 height 35
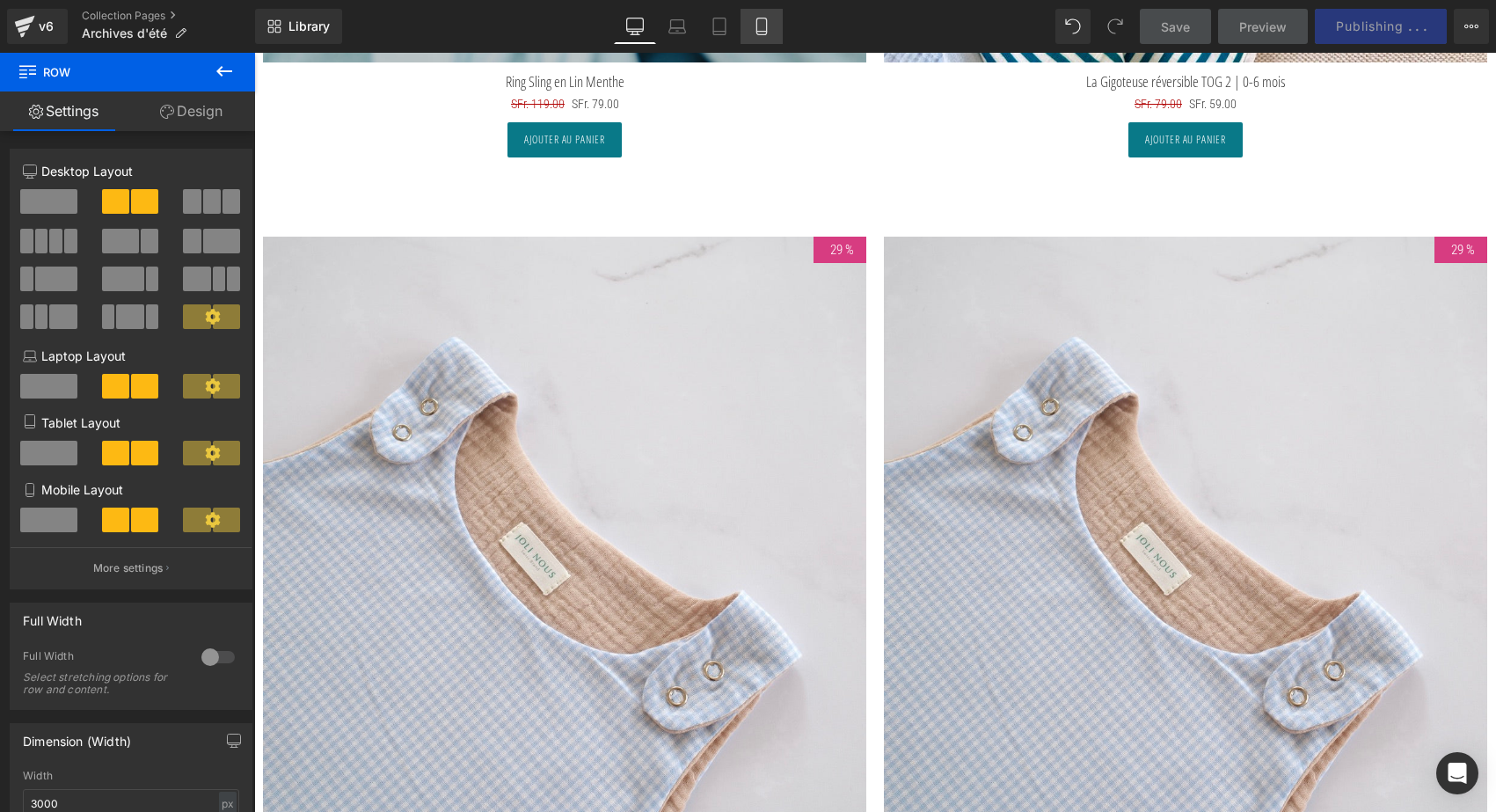
click at [765, 26] on icon at bounding box center [761, 26] width 18 height 18
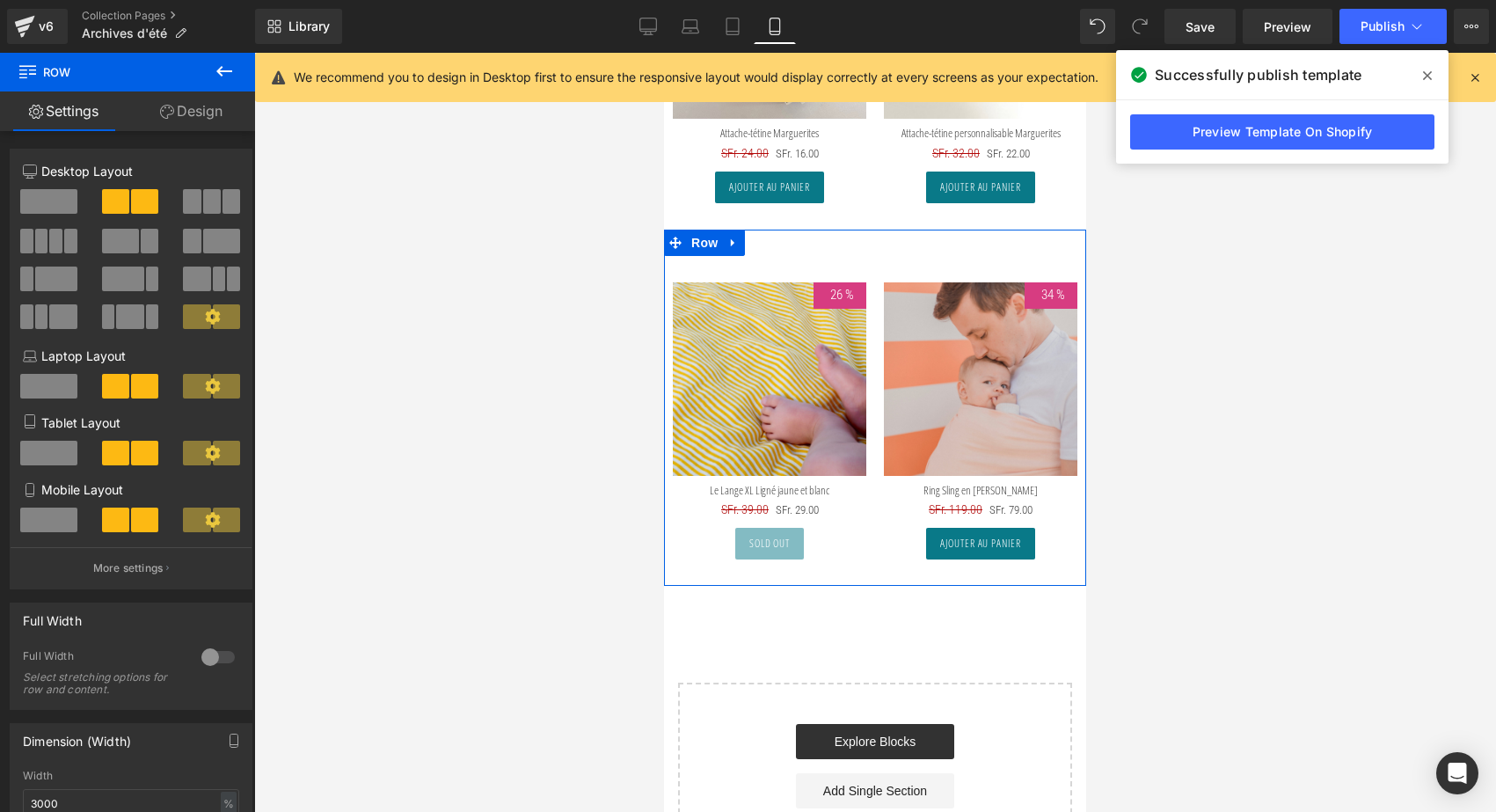
scroll to position [3694, 0]
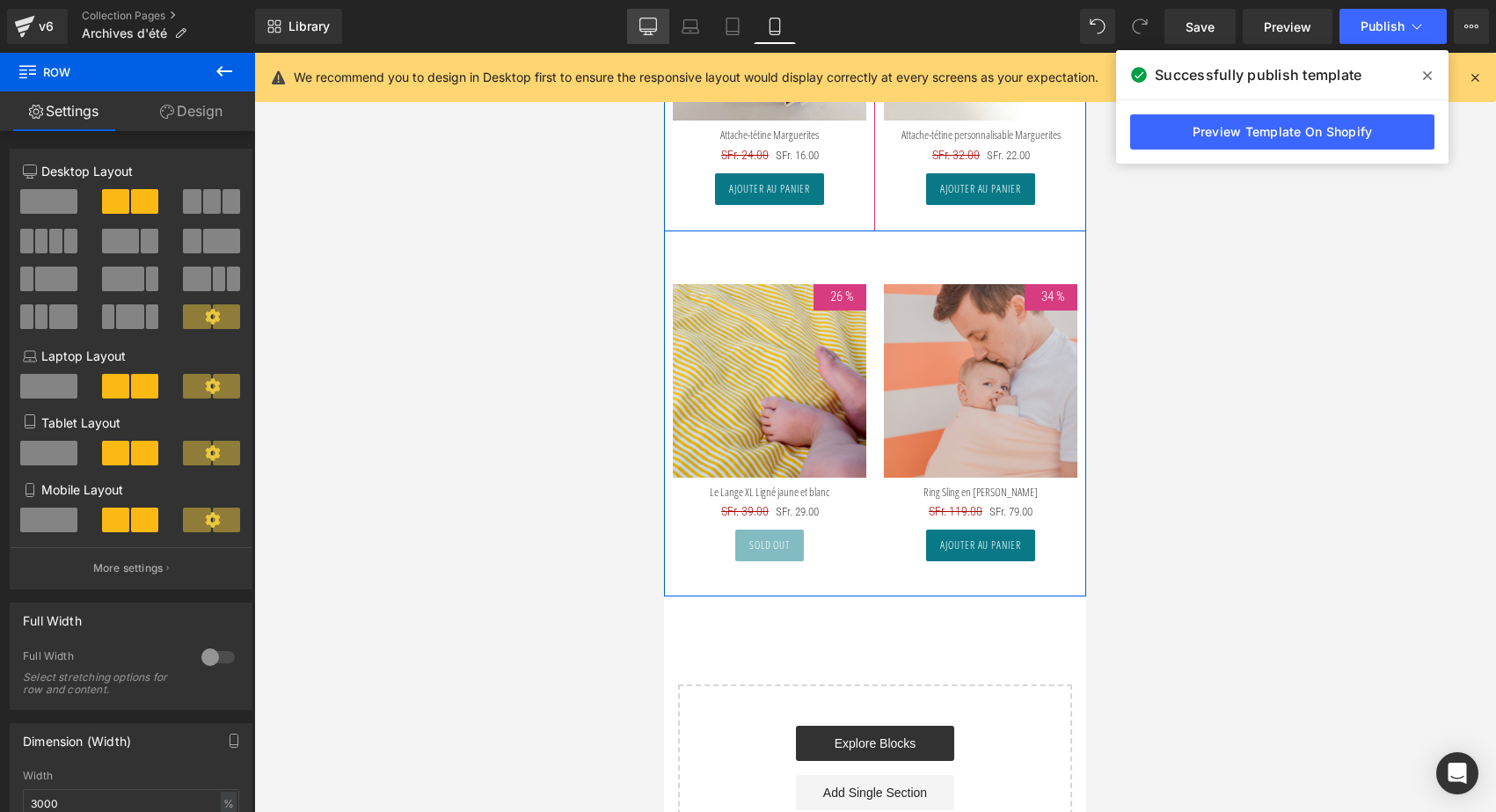
click at [666, 30] on link "Desktop" at bounding box center [648, 26] width 42 height 35
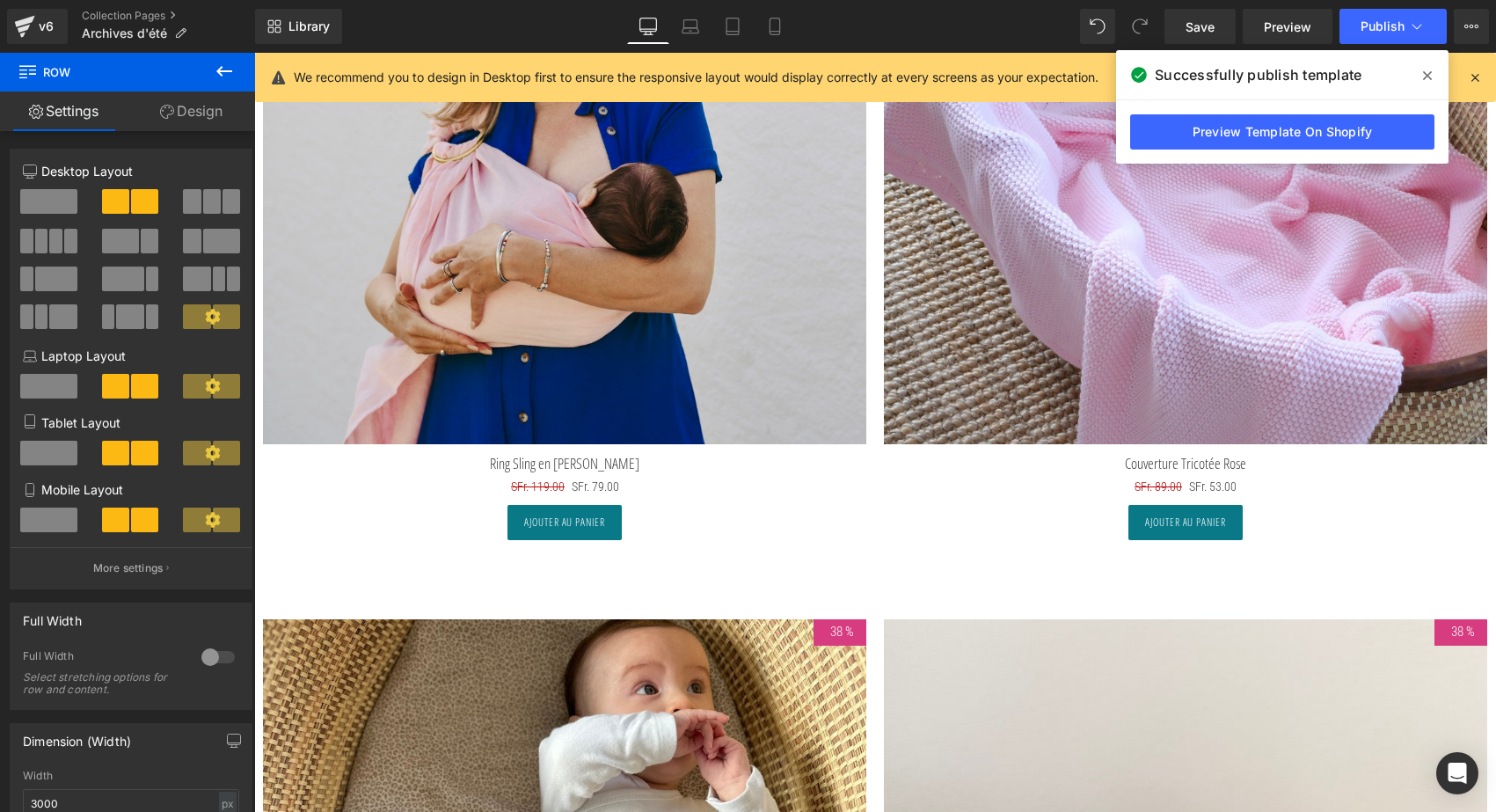
scroll to position [7924, 0]
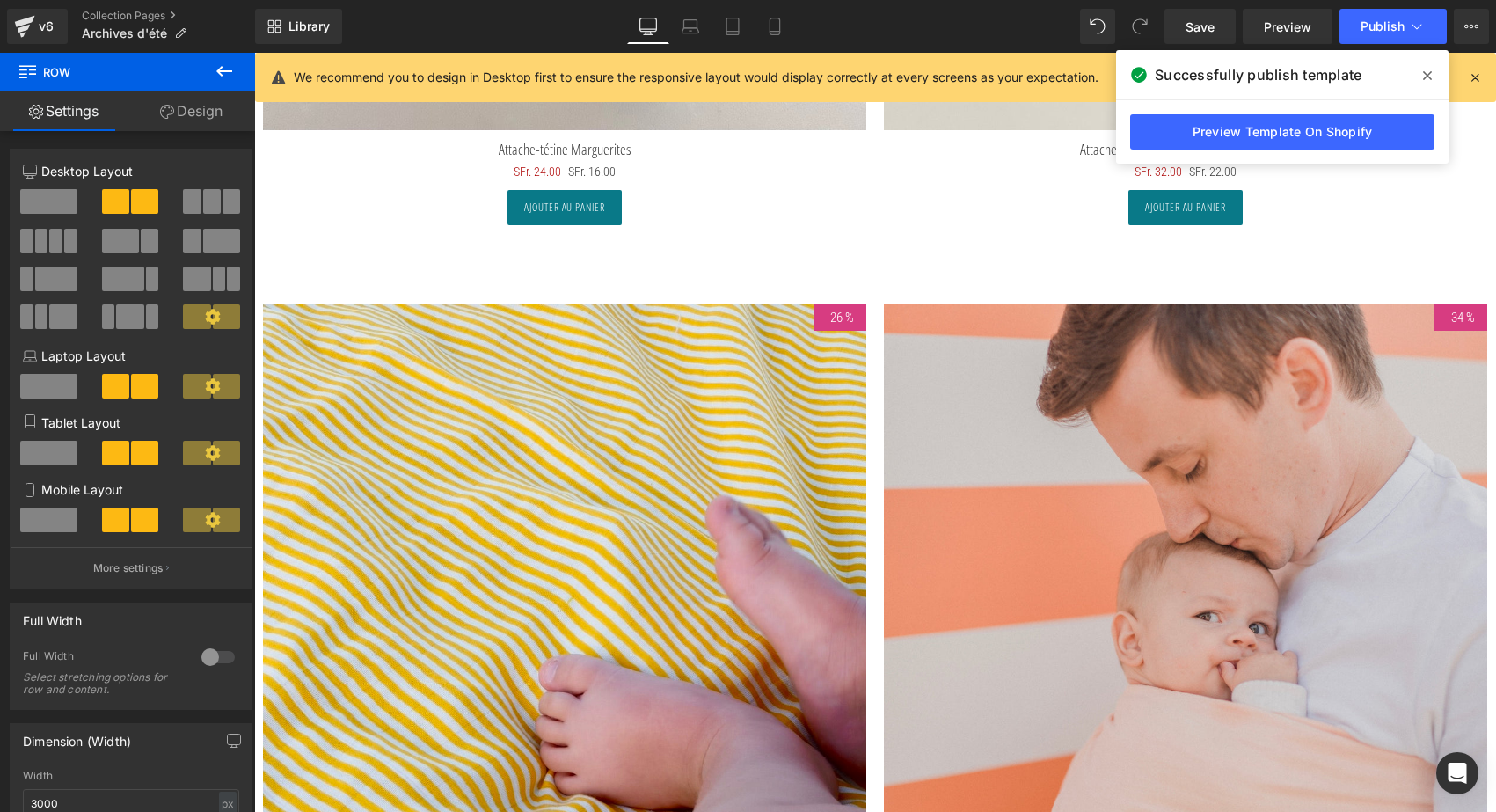
click at [223, 68] on icon at bounding box center [224, 71] width 22 height 22
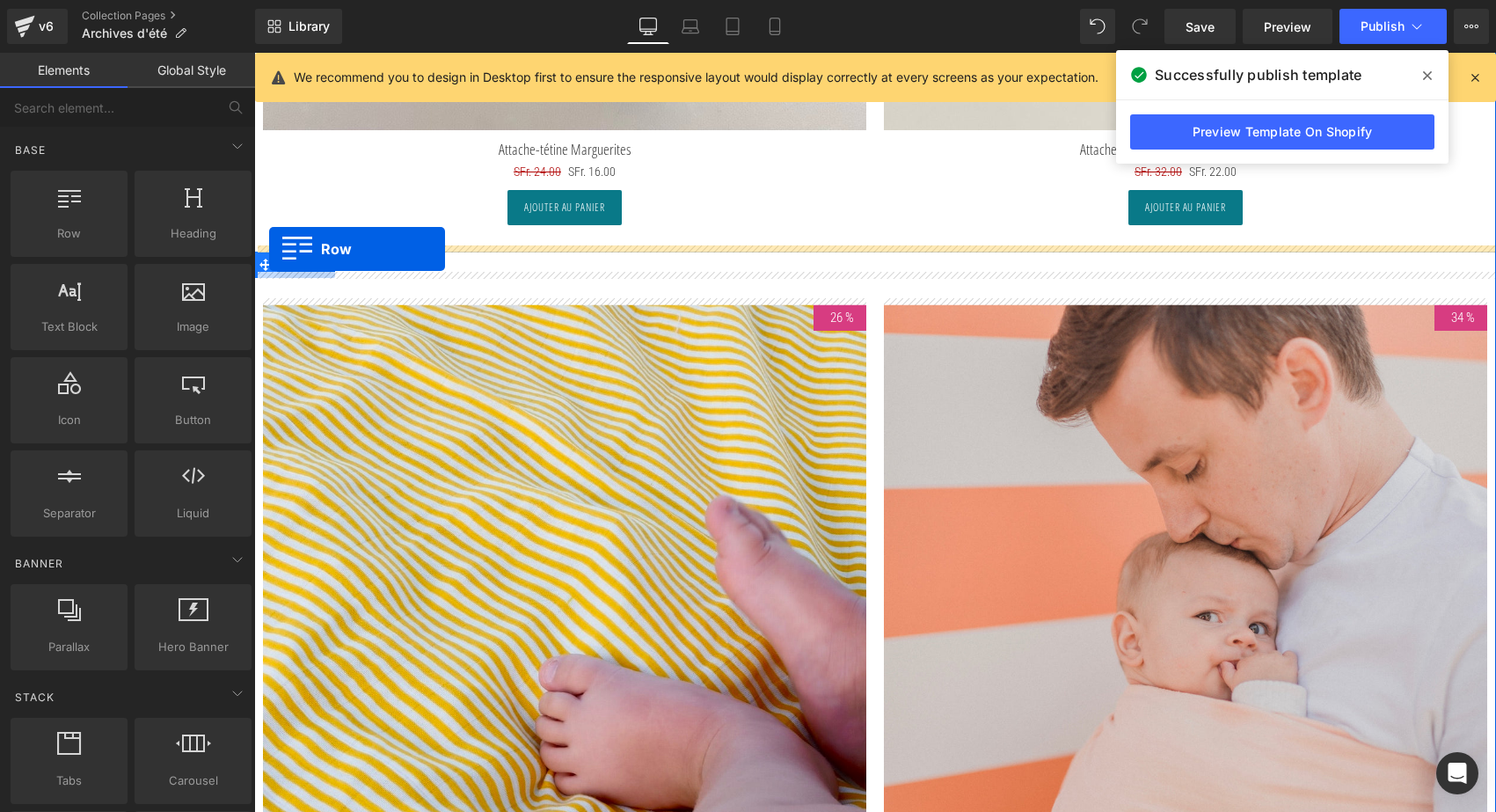
drag, startPoint x: 296, startPoint y: 281, endPoint x: 269, endPoint y: 248, distance: 42.6
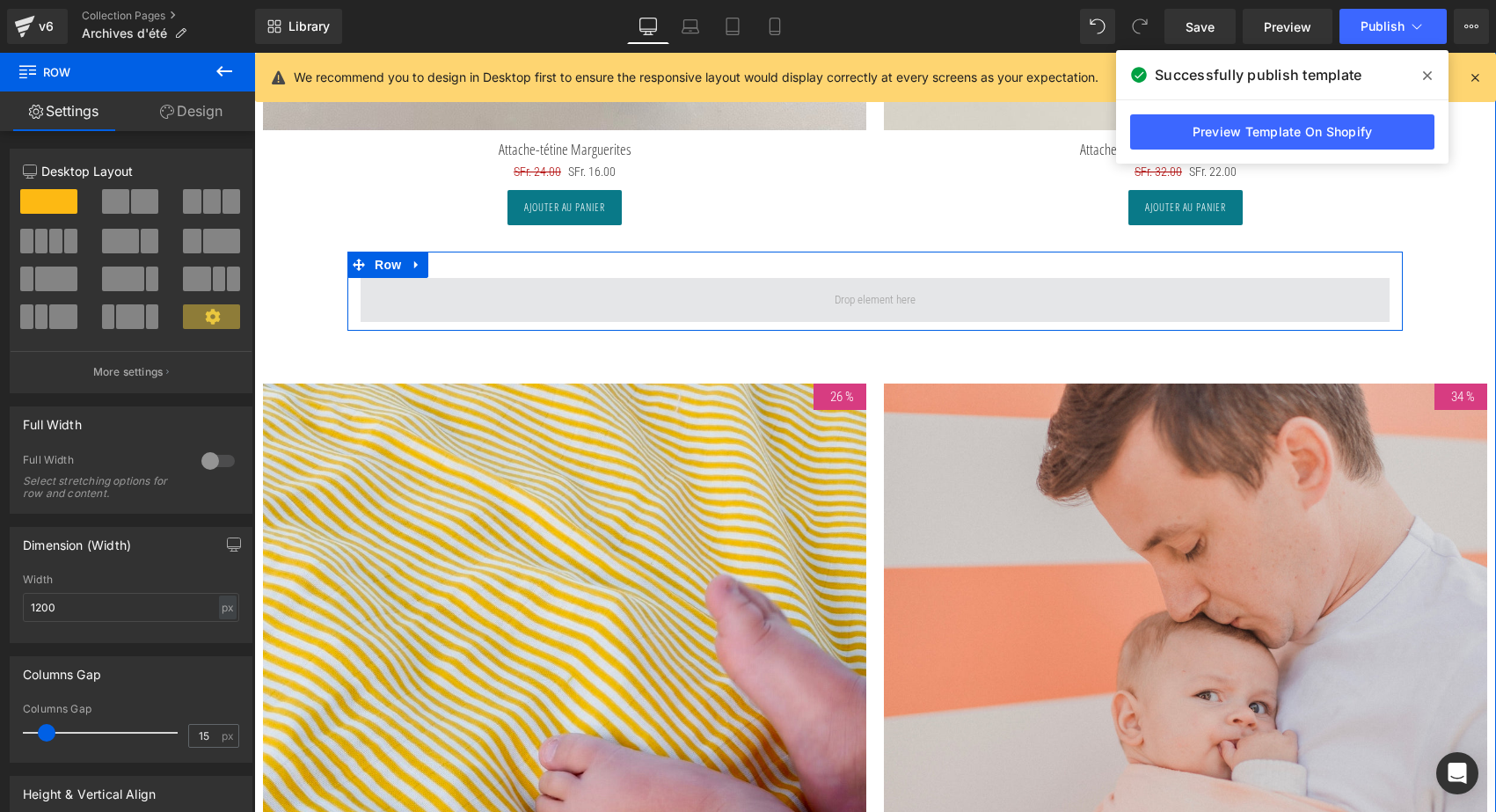
click at [452, 290] on span at bounding box center [876, 299] width 1029 height 44
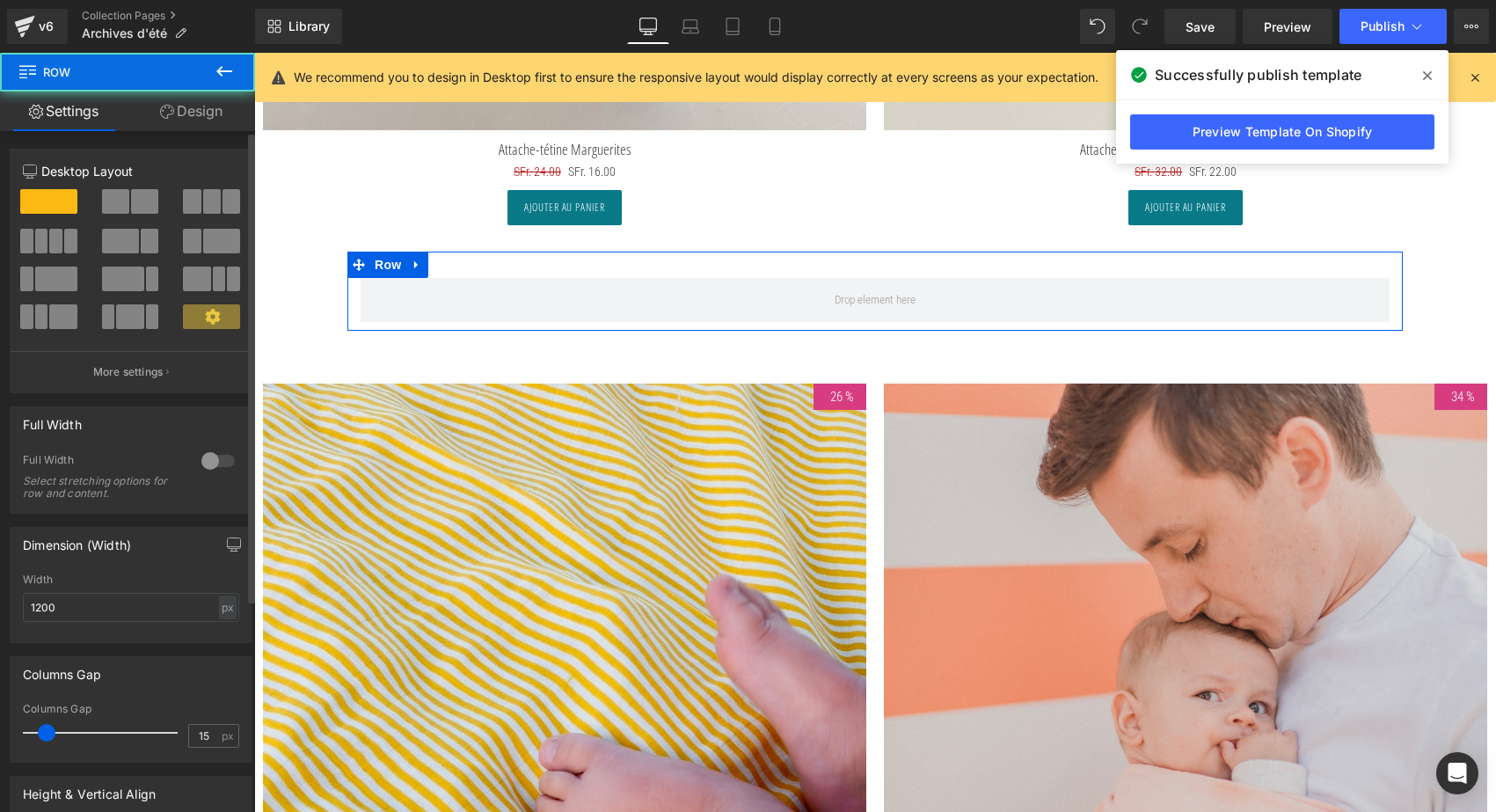
click at [213, 457] on div at bounding box center [217, 461] width 42 height 28
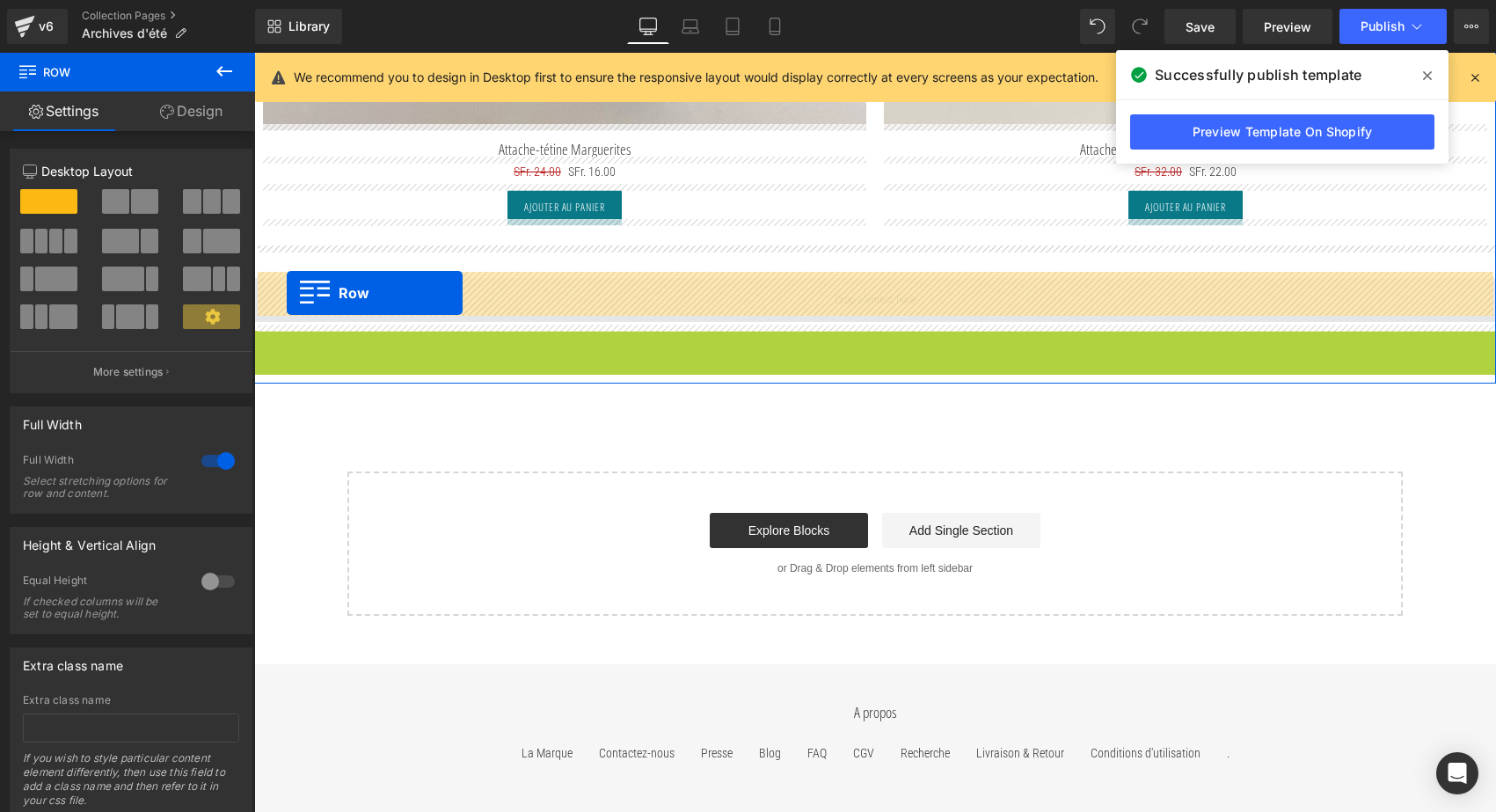
drag, startPoint x: 264, startPoint y: 337, endPoint x: 287, endPoint y: 293, distance: 49.6
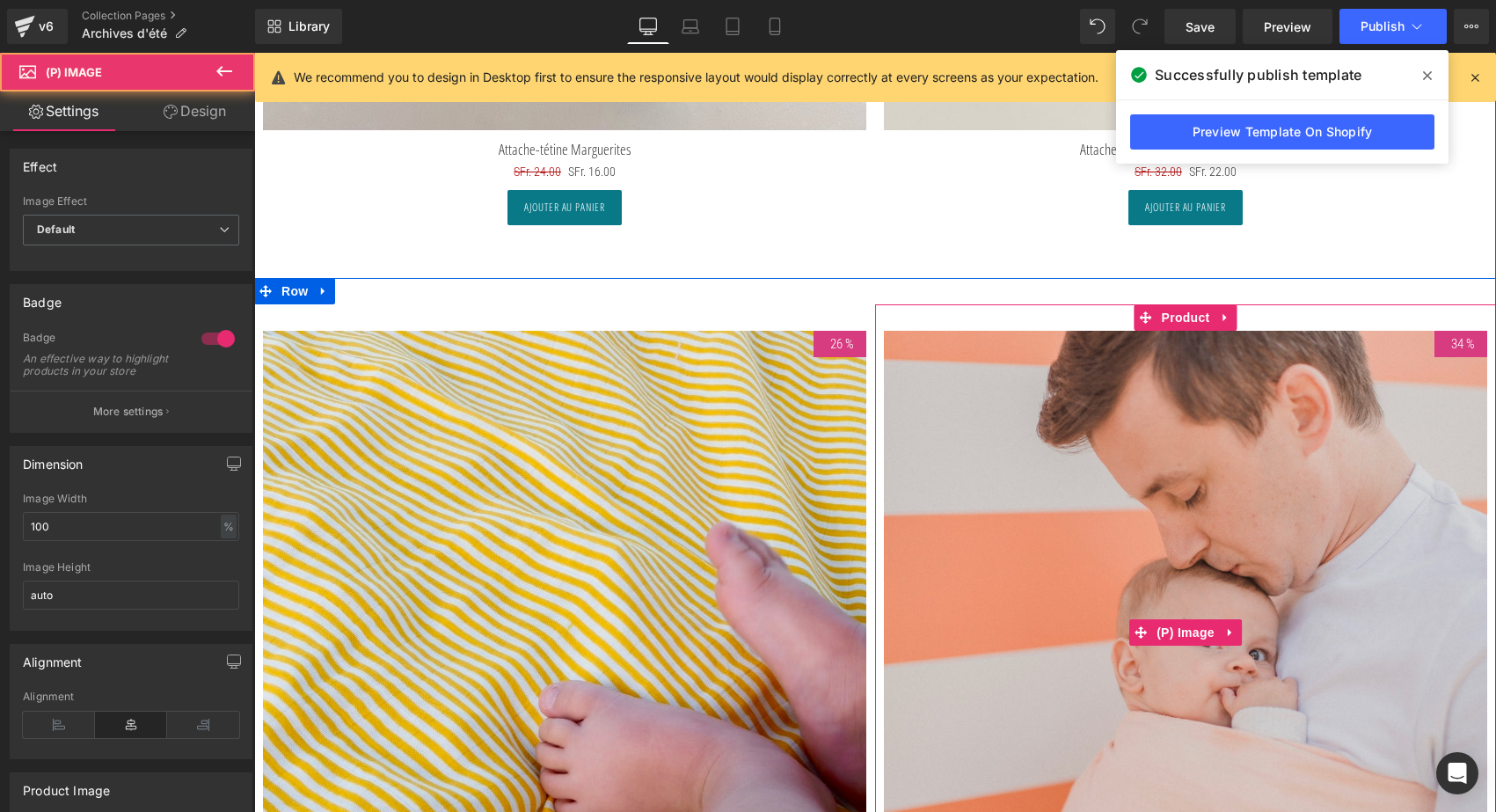
click at [1059, 445] on img at bounding box center [1185, 632] width 604 height 604
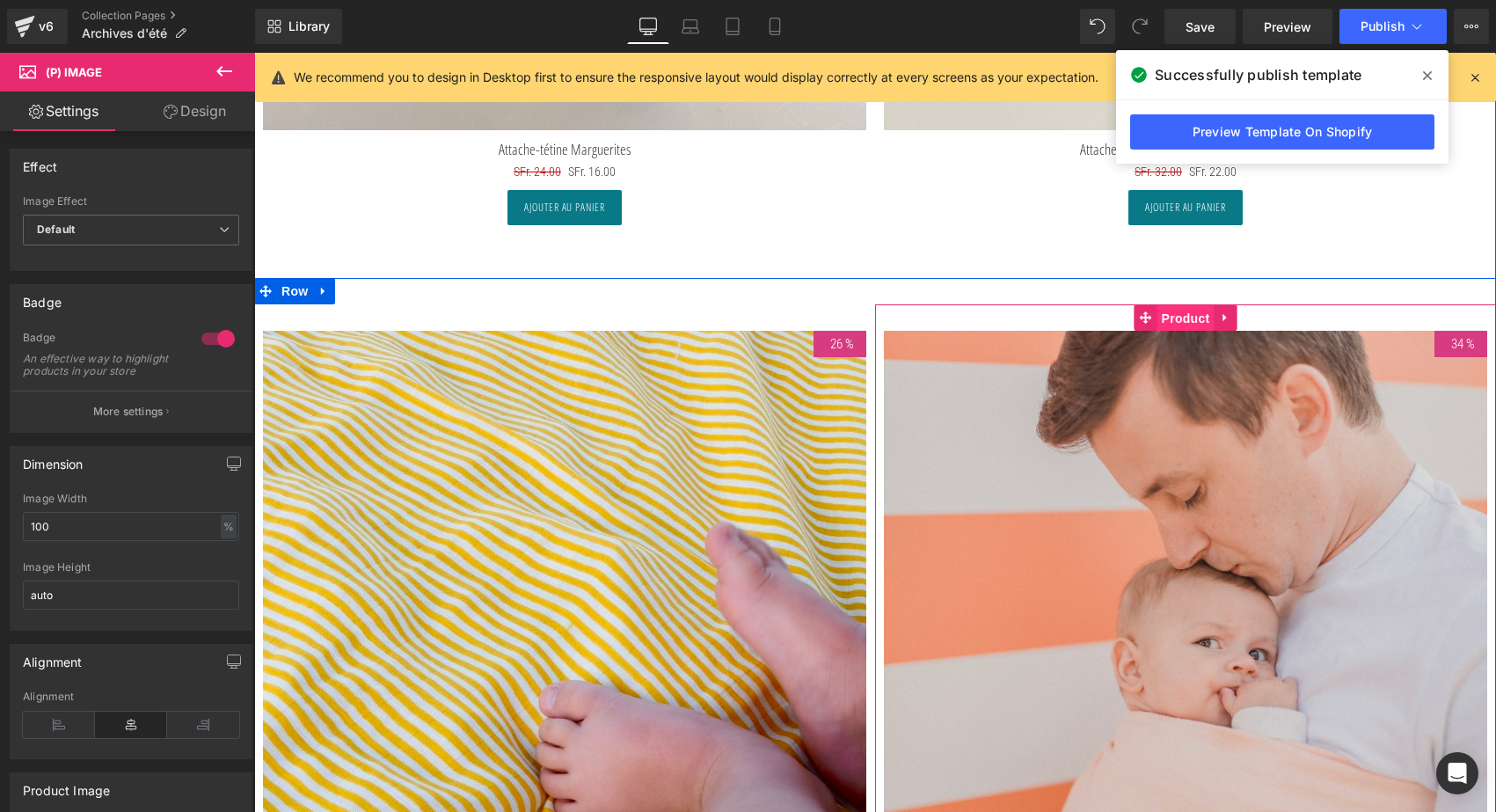
click at [1187, 318] on span "Product" at bounding box center [1186, 318] width 57 height 26
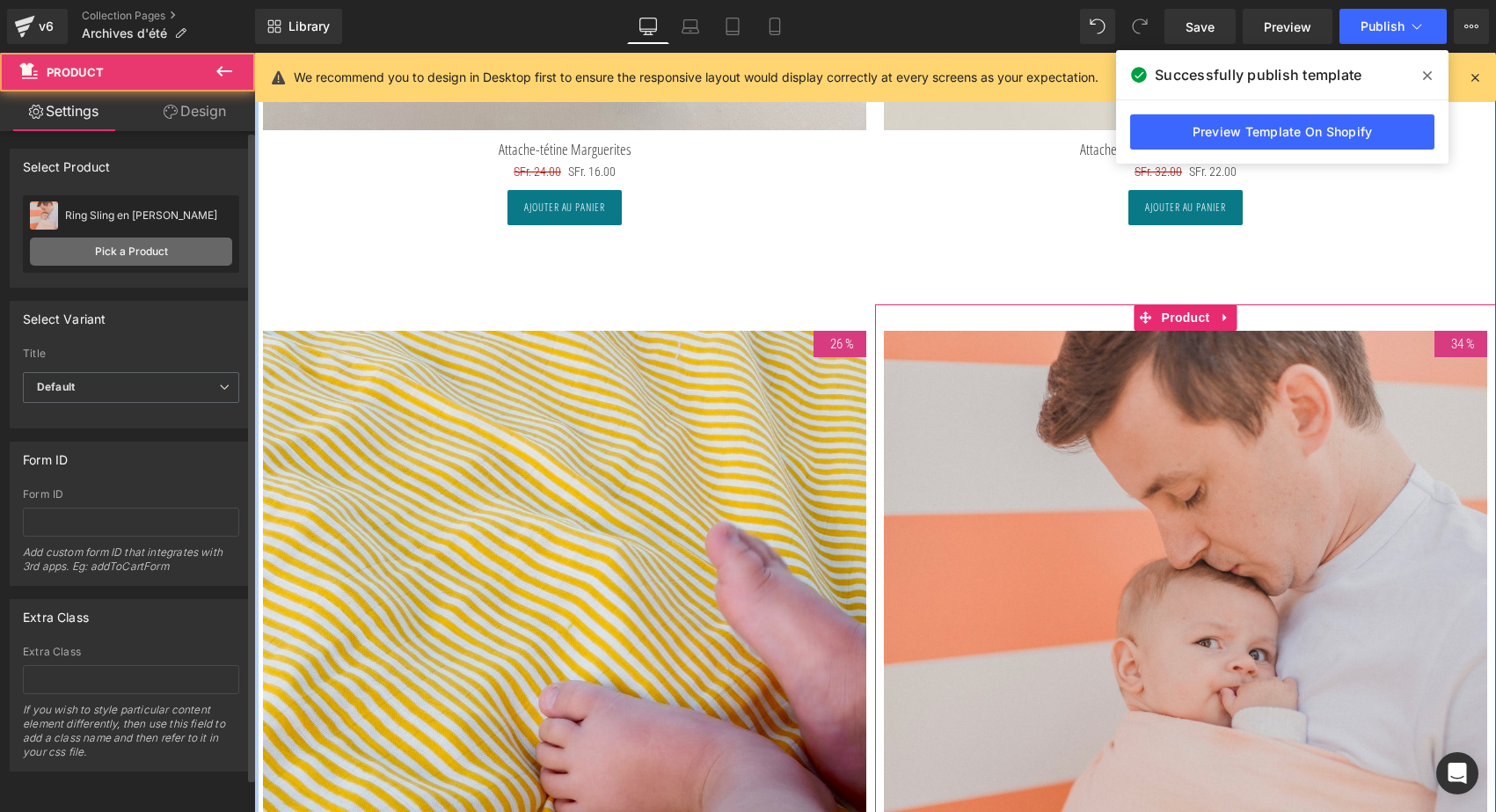
click at [157, 250] on link "Pick a Product" at bounding box center [131, 251] width 203 height 28
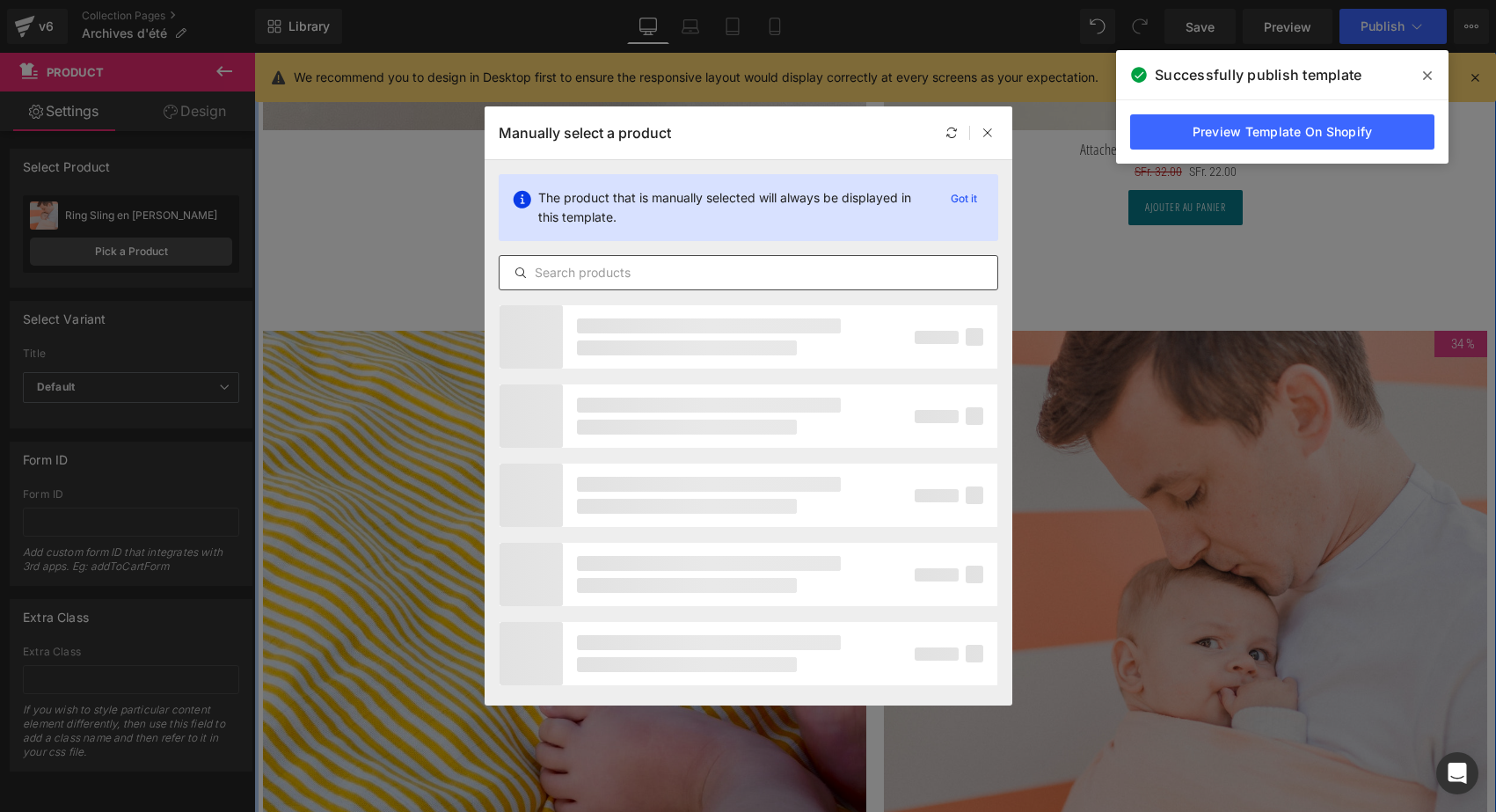
click at [551, 272] on input "text" at bounding box center [748, 273] width 498 height 22
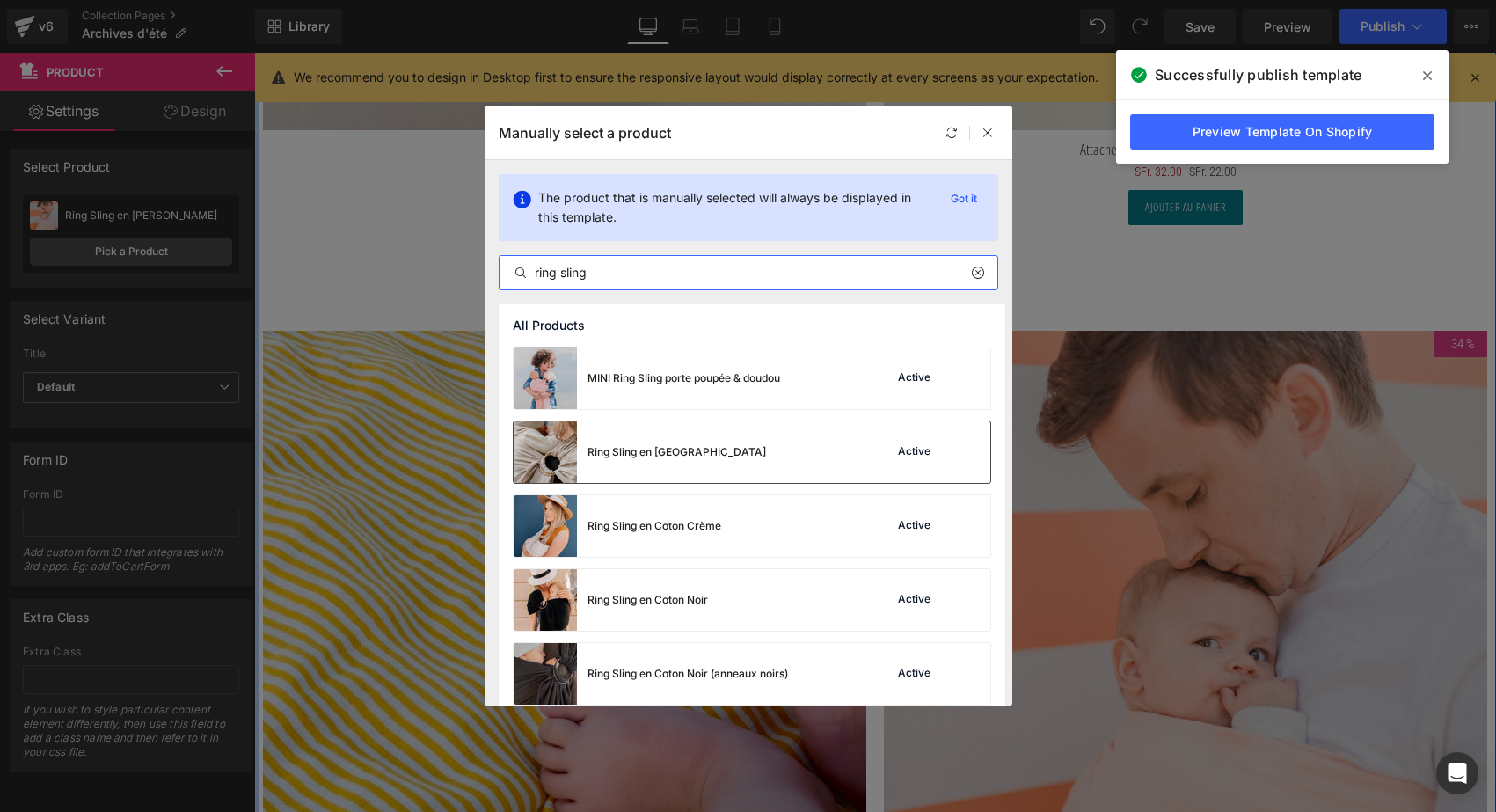
type input "ring sling"
click at [715, 458] on div "Ring Sling en Coton Café Active" at bounding box center [751, 452] width 476 height 62
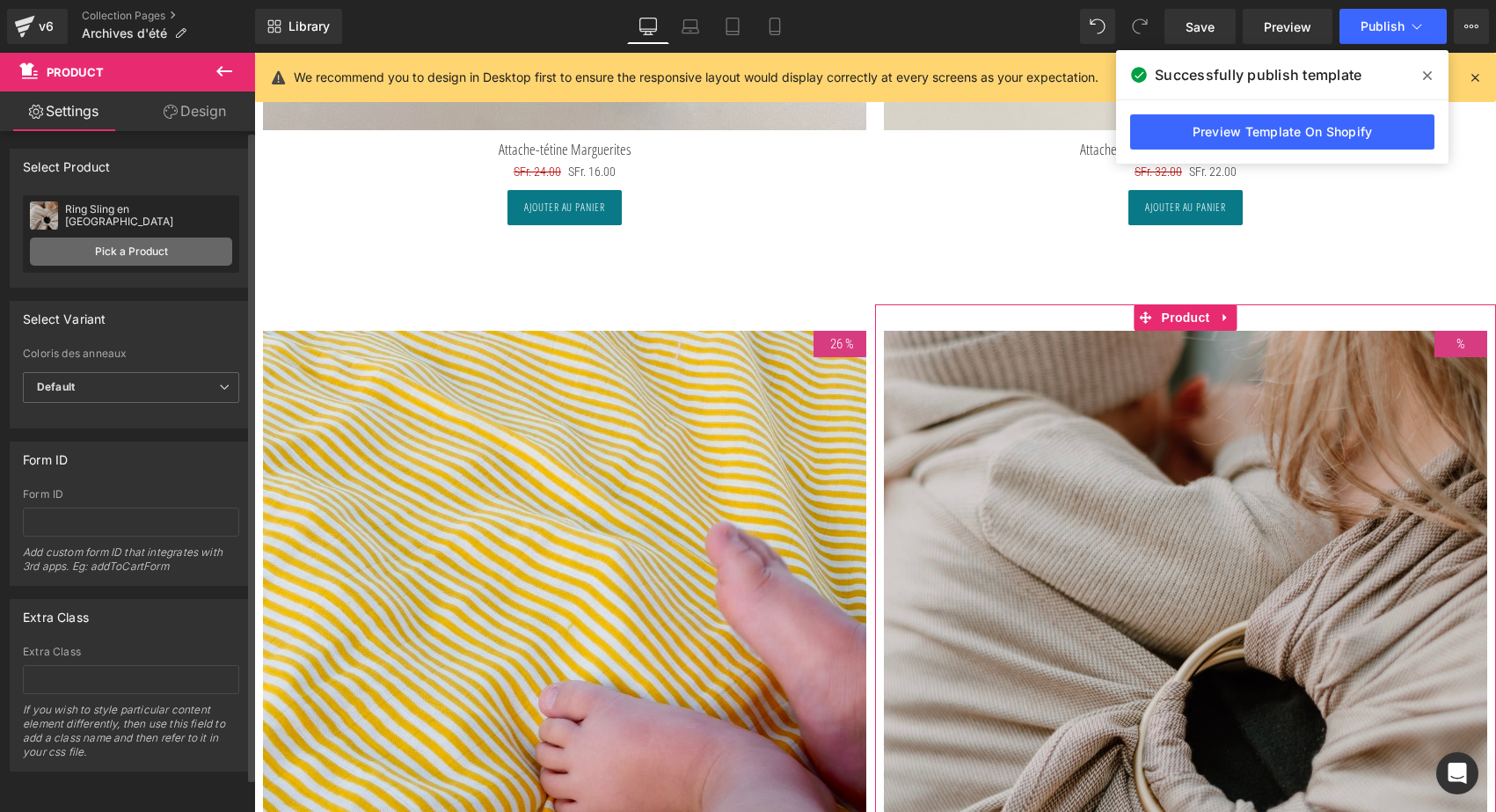
click at [133, 242] on link "Pick a Product" at bounding box center [131, 251] width 203 height 28
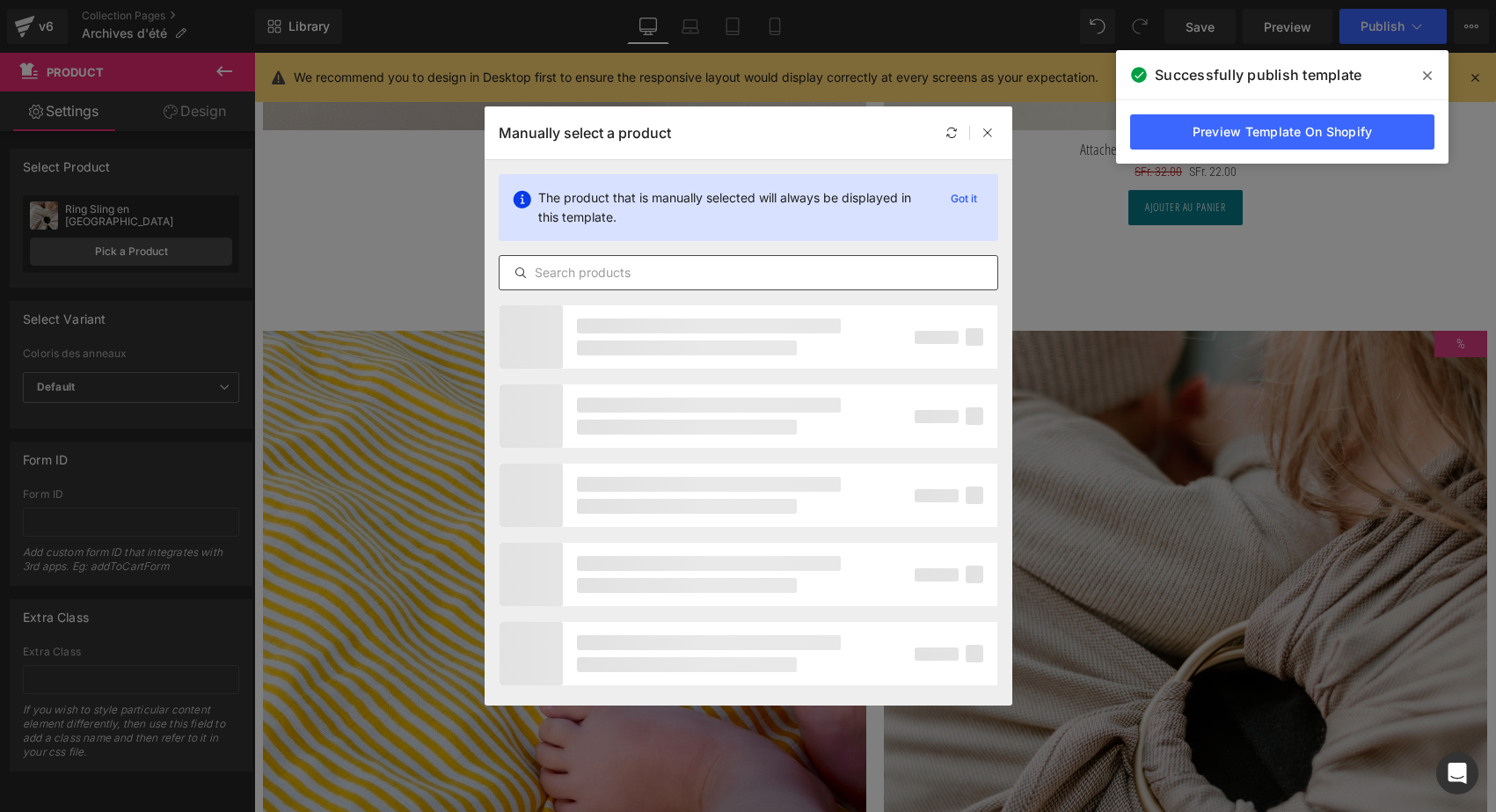
click at [637, 274] on input "text" at bounding box center [748, 273] width 498 height 22
type input "t"
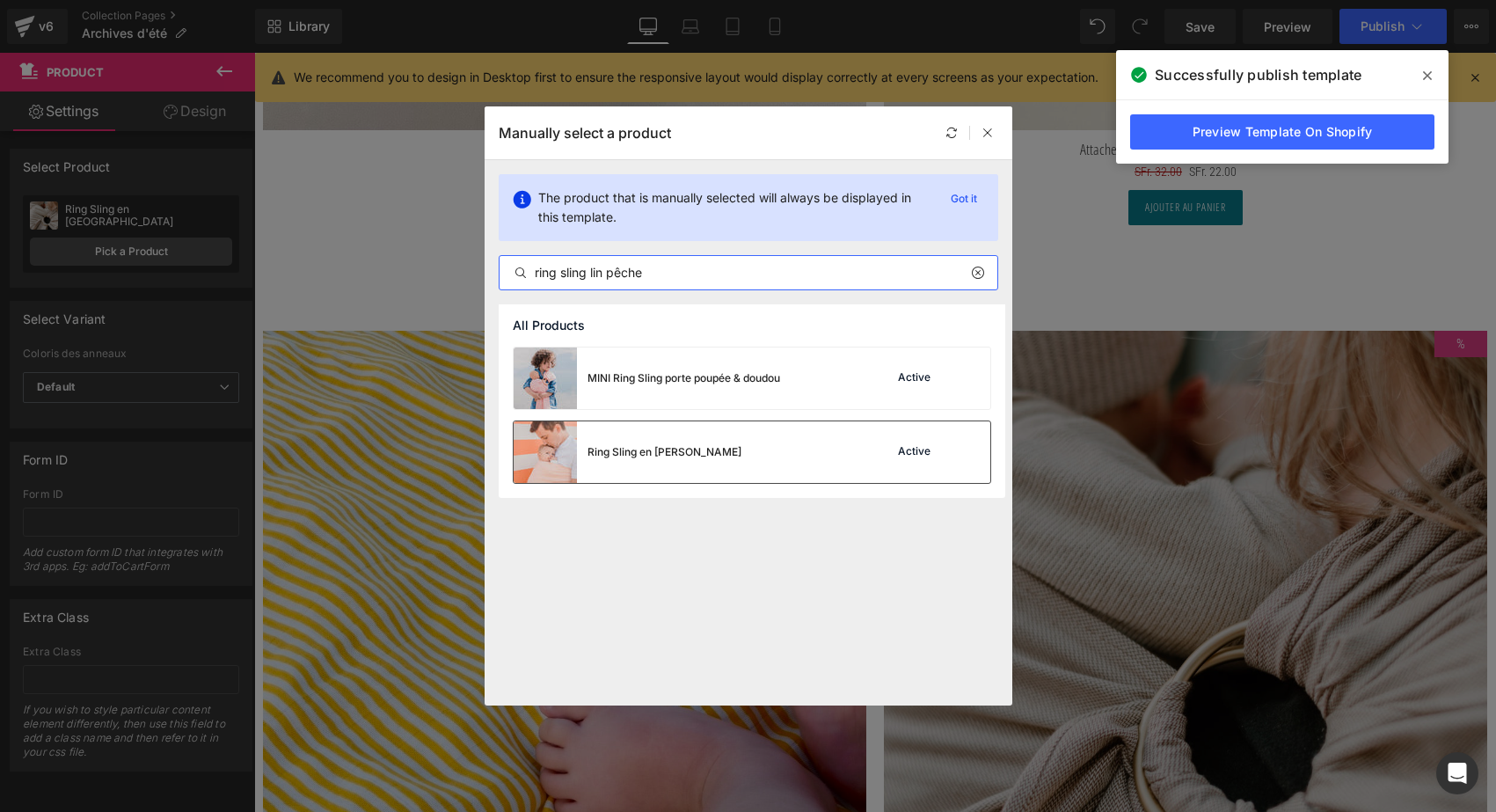
type input "ring sling lin pêche"
click at [558, 455] on img at bounding box center [545, 452] width 64 height 62
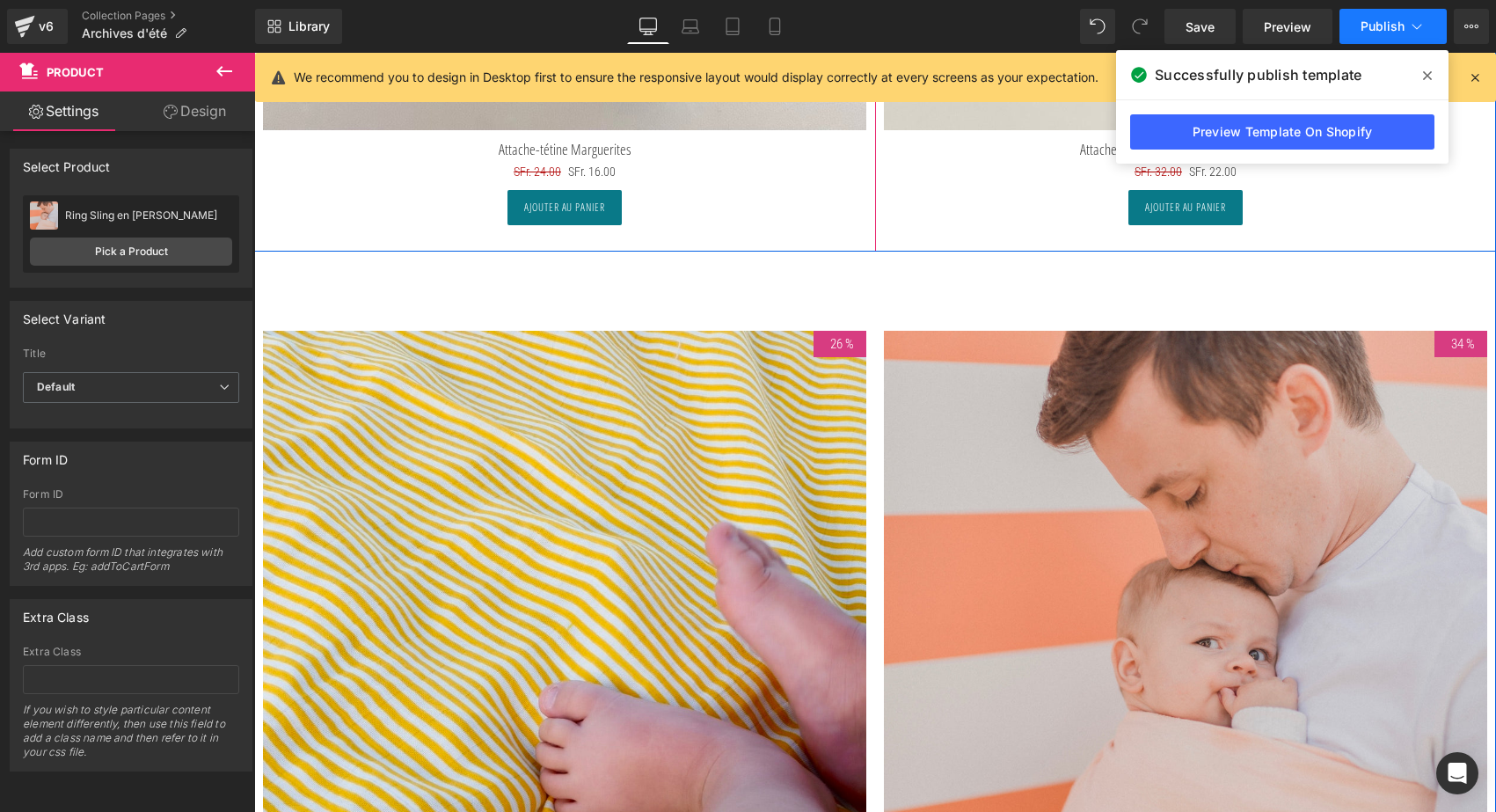
click at [1370, 25] on span "Publish" at bounding box center [1383, 26] width 44 height 14
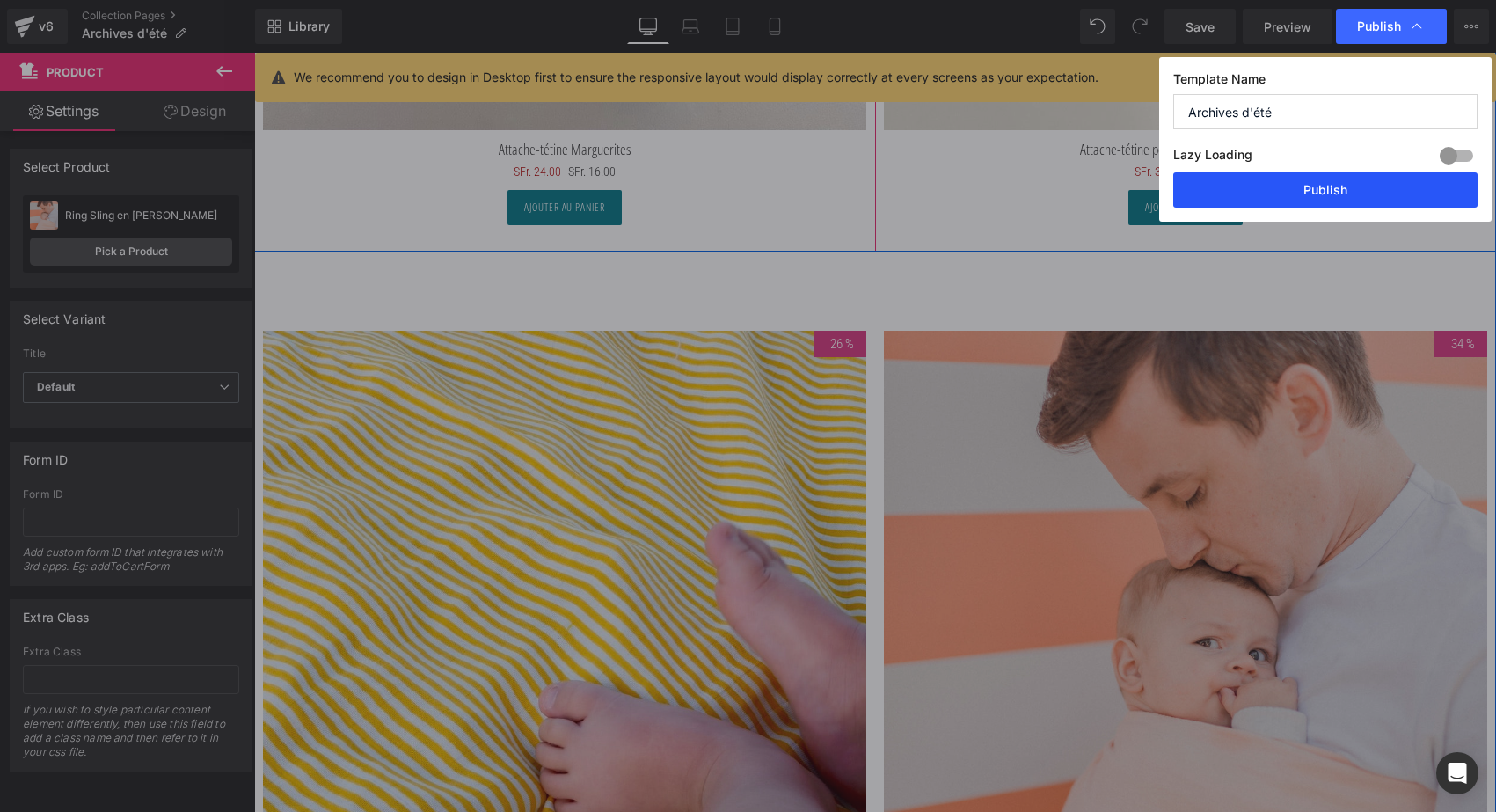
click at [1290, 193] on button "Publish" at bounding box center [1325, 190] width 304 height 35
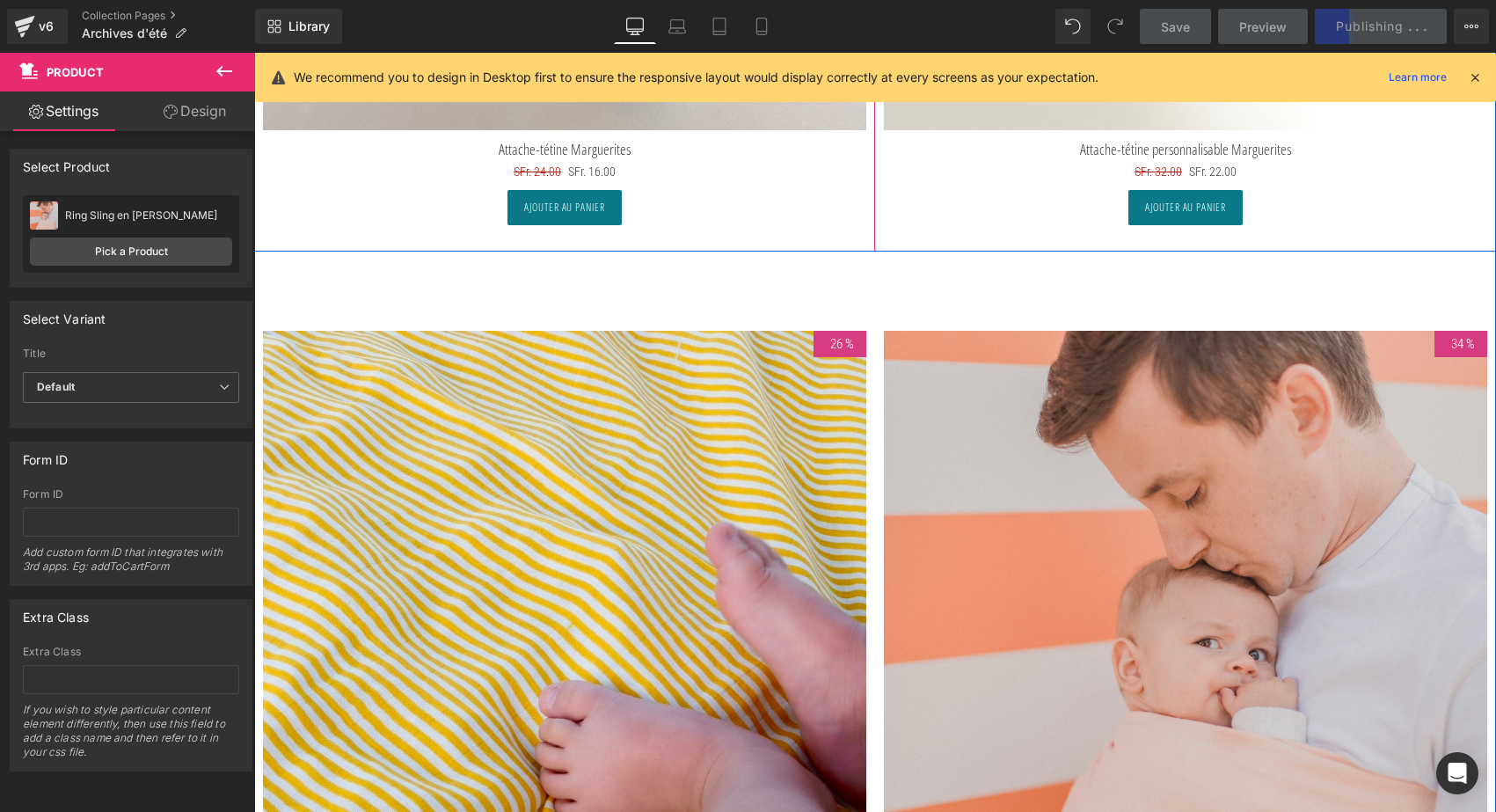
click at [1473, 76] on icon at bounding box center [1474, 77] width 16 height 16
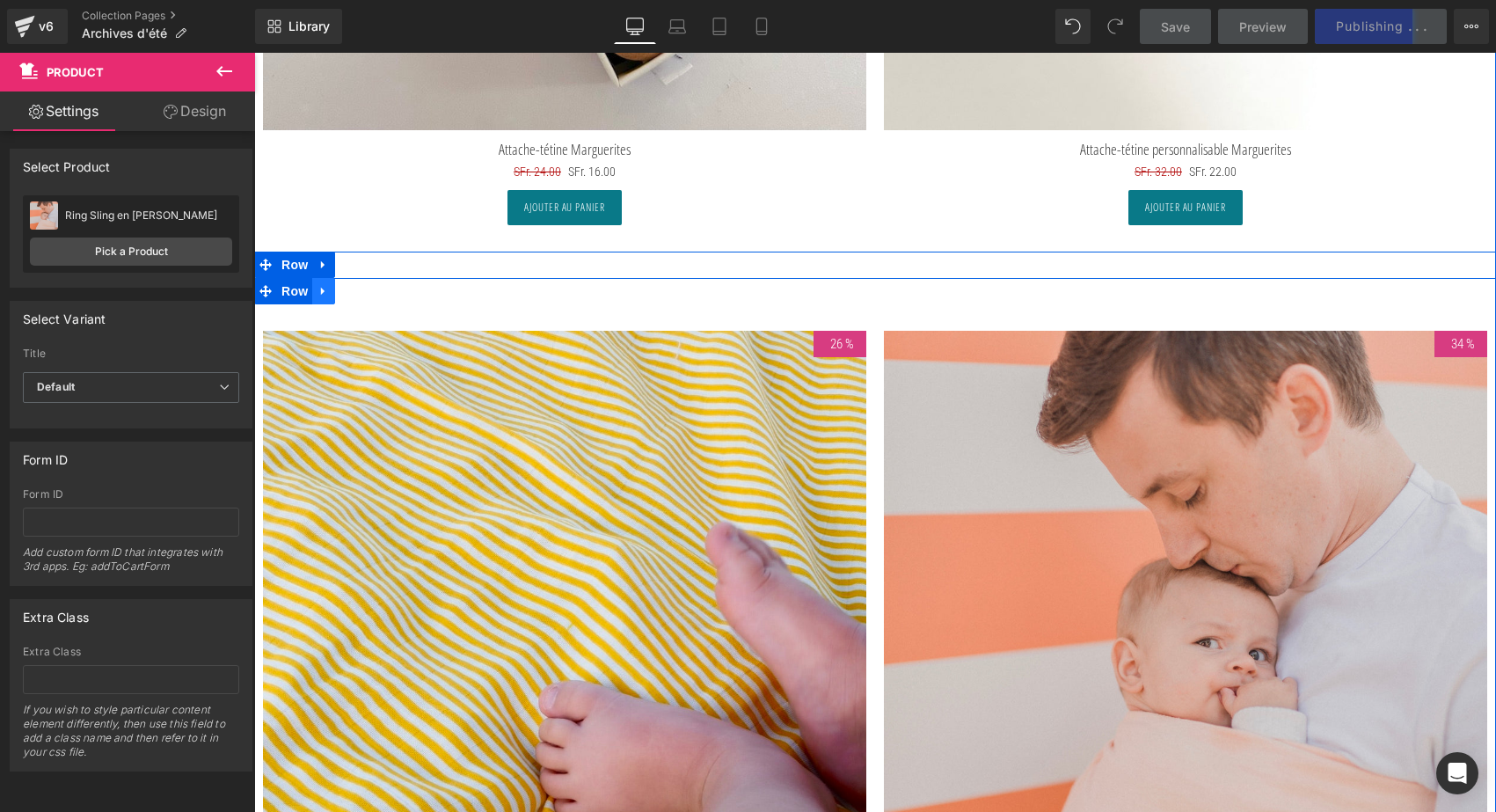
click at [321, 288] on icon at bounding box center [323, 292] width 4 height 8
click at [340, 285] on icon at bounding box center [346, 291] width 13 height 13
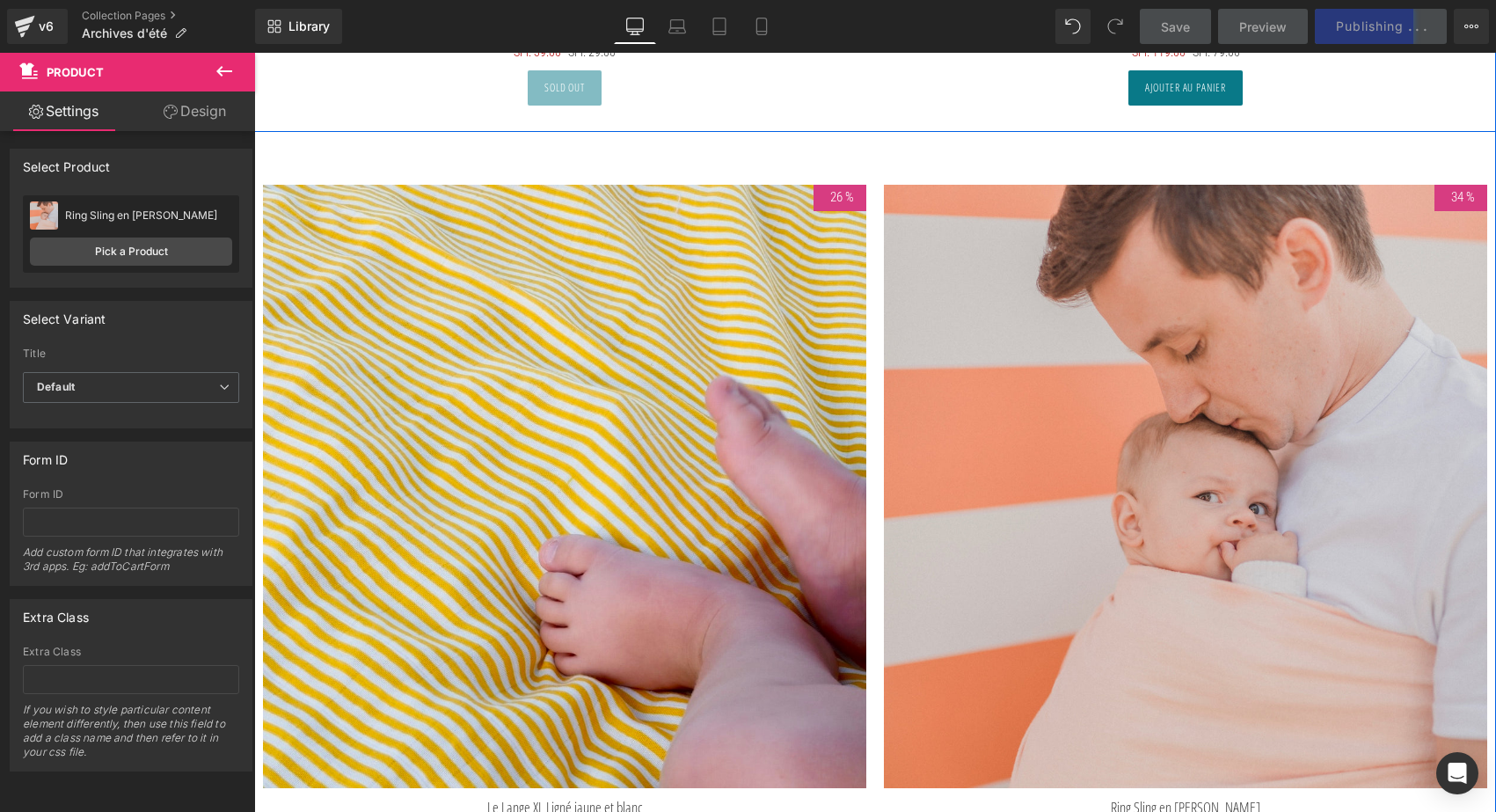
scroll to position [8850, 0]
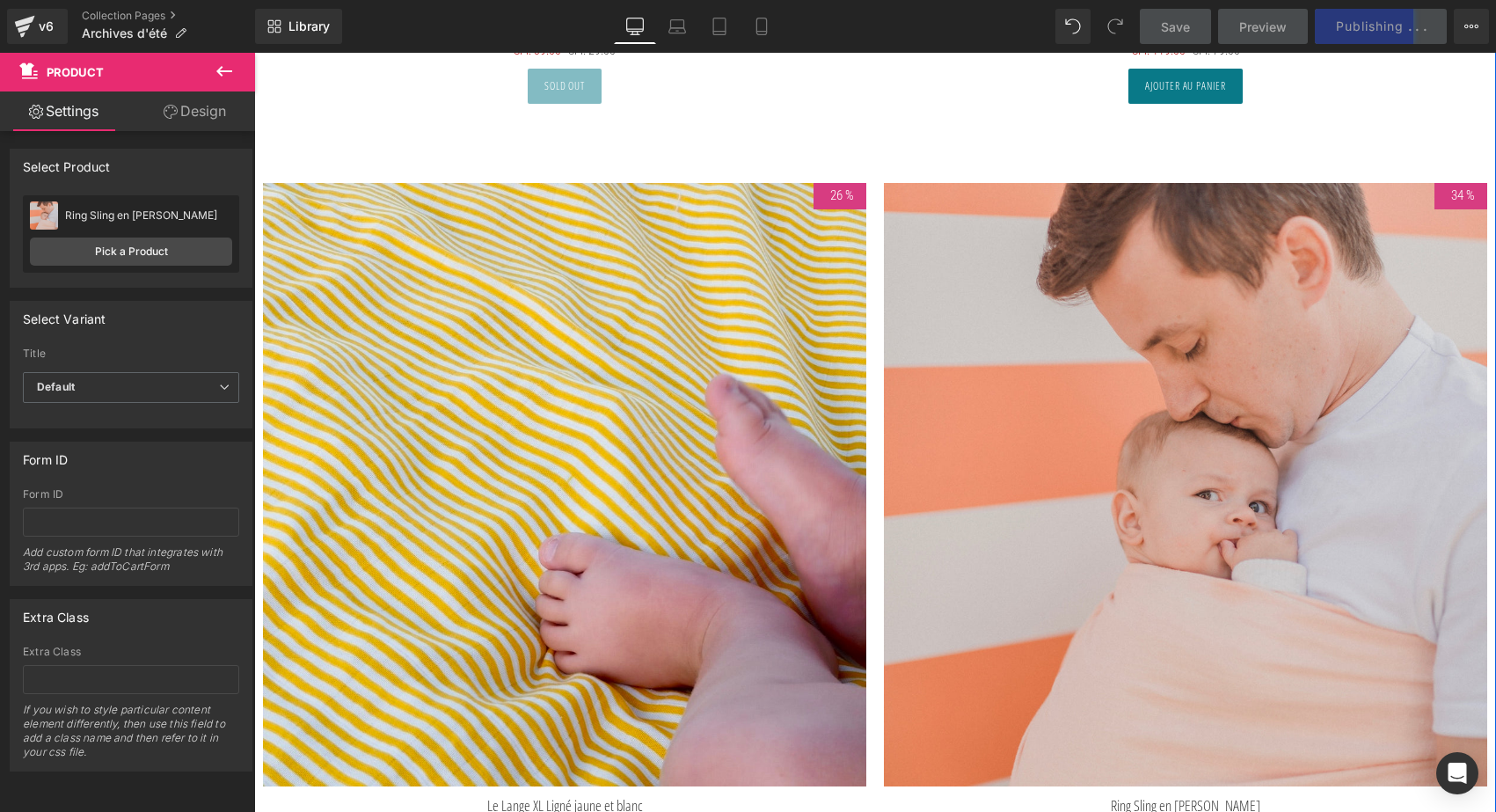
click at [403, 368] on img at bounding box center [565, 484] width 604 height 604
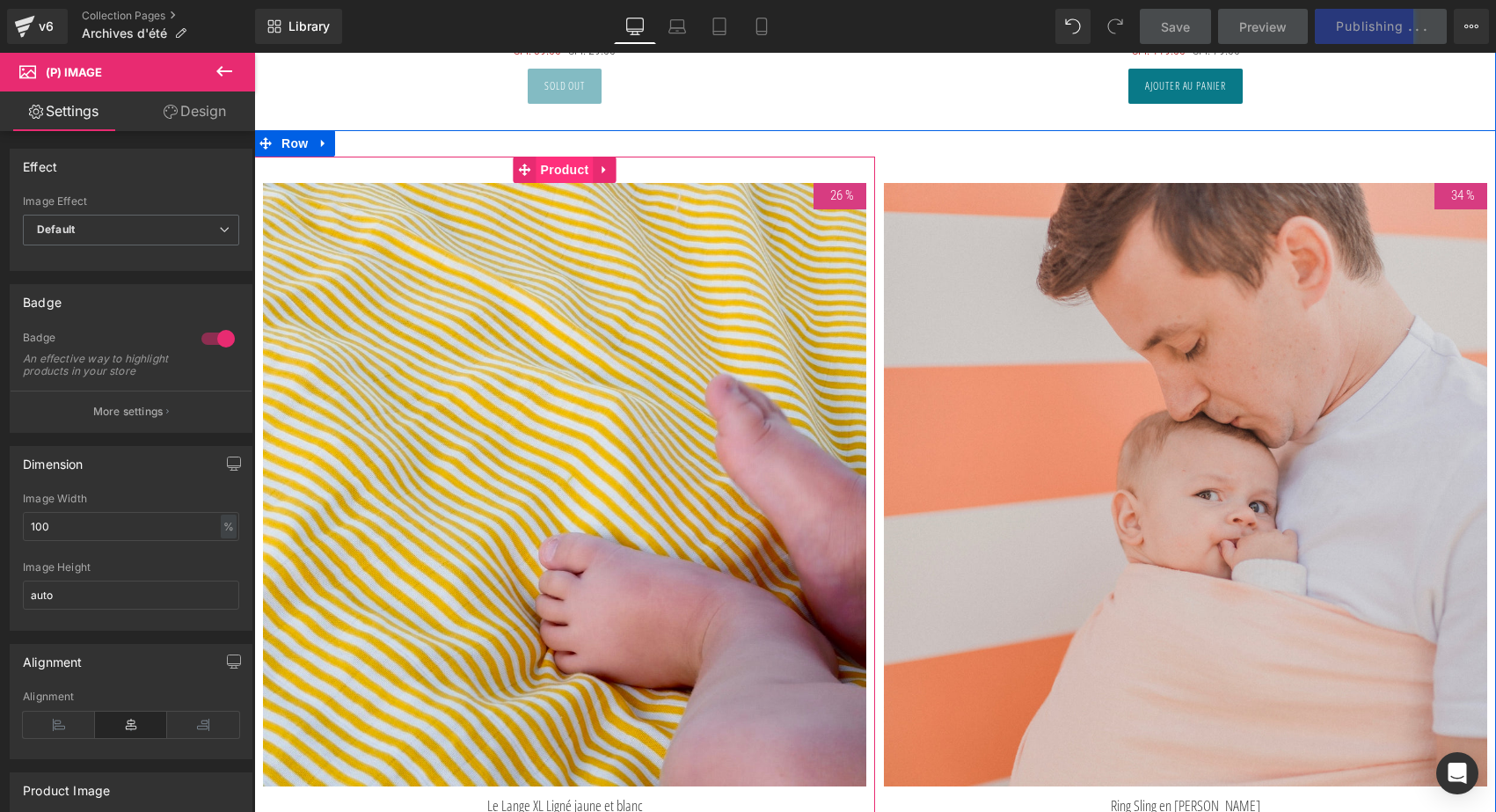
click at [561, 157] on span "Product" at bounding box center [565, 169] width 57 height 26
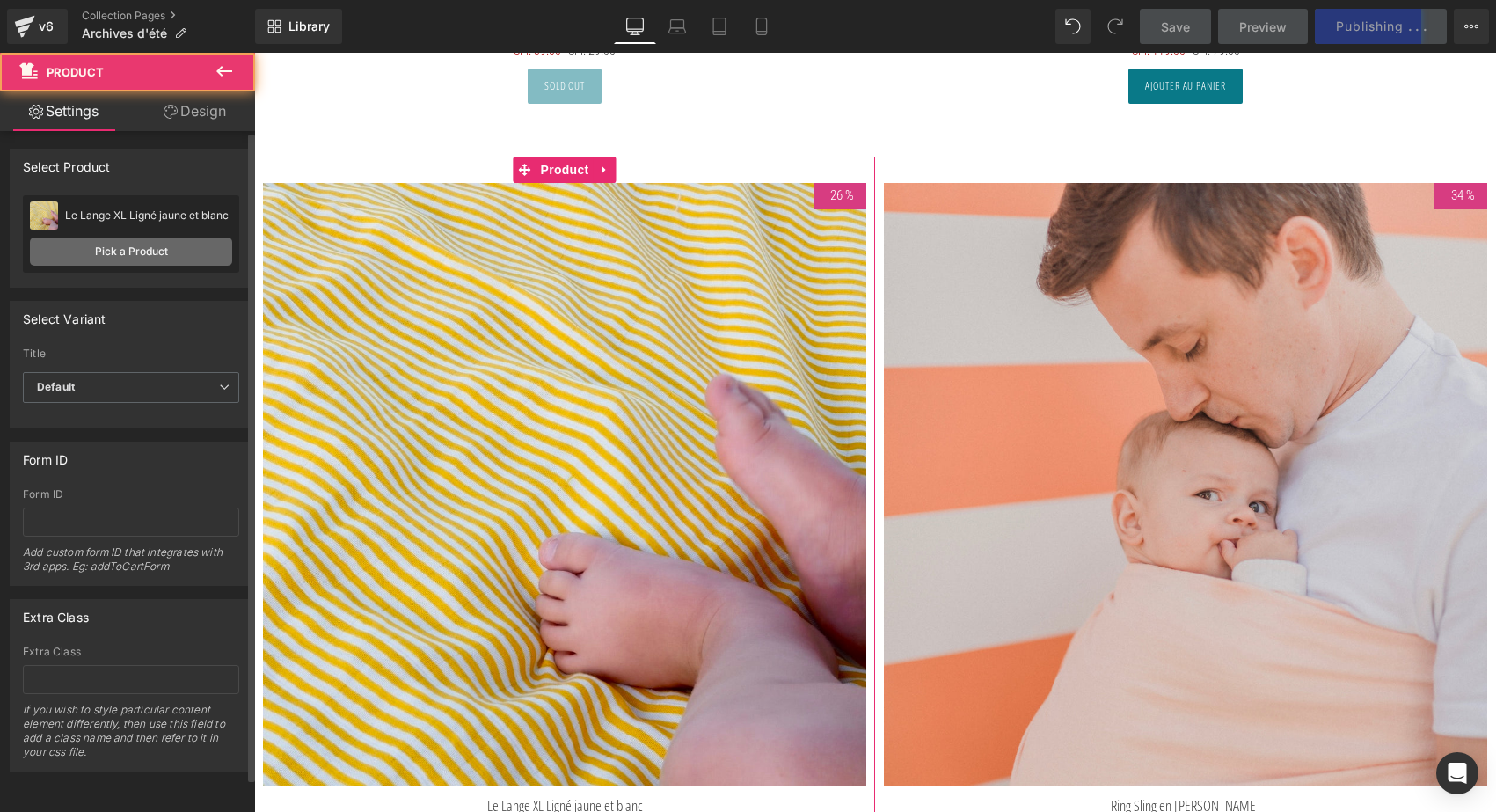
click at [118, 249] on link "Pick a Product" at bounding box center [131, 251] width 203 height 28
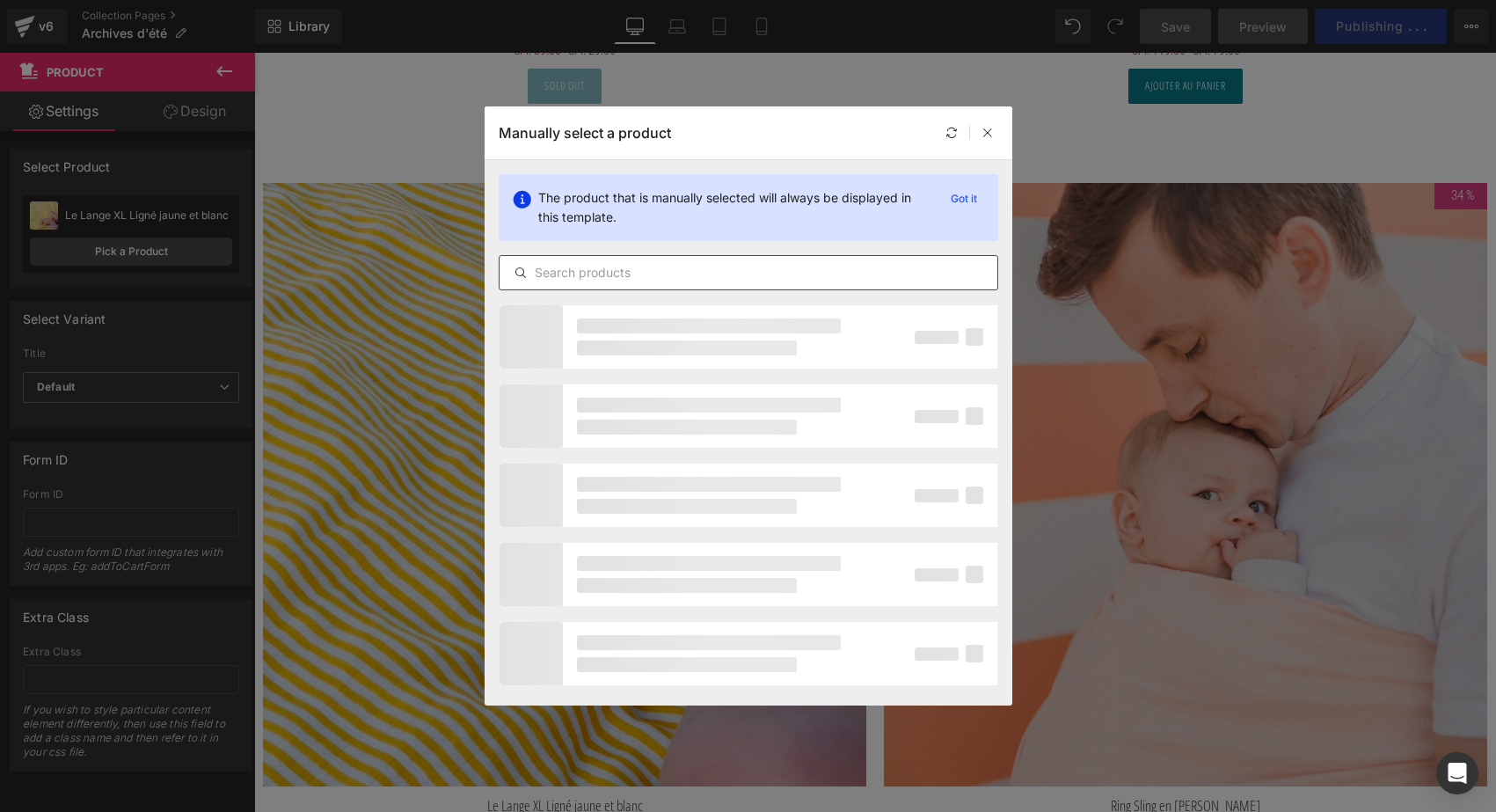
click at [579, 260] on div at bounding box center [748, 273] width 500 height 35
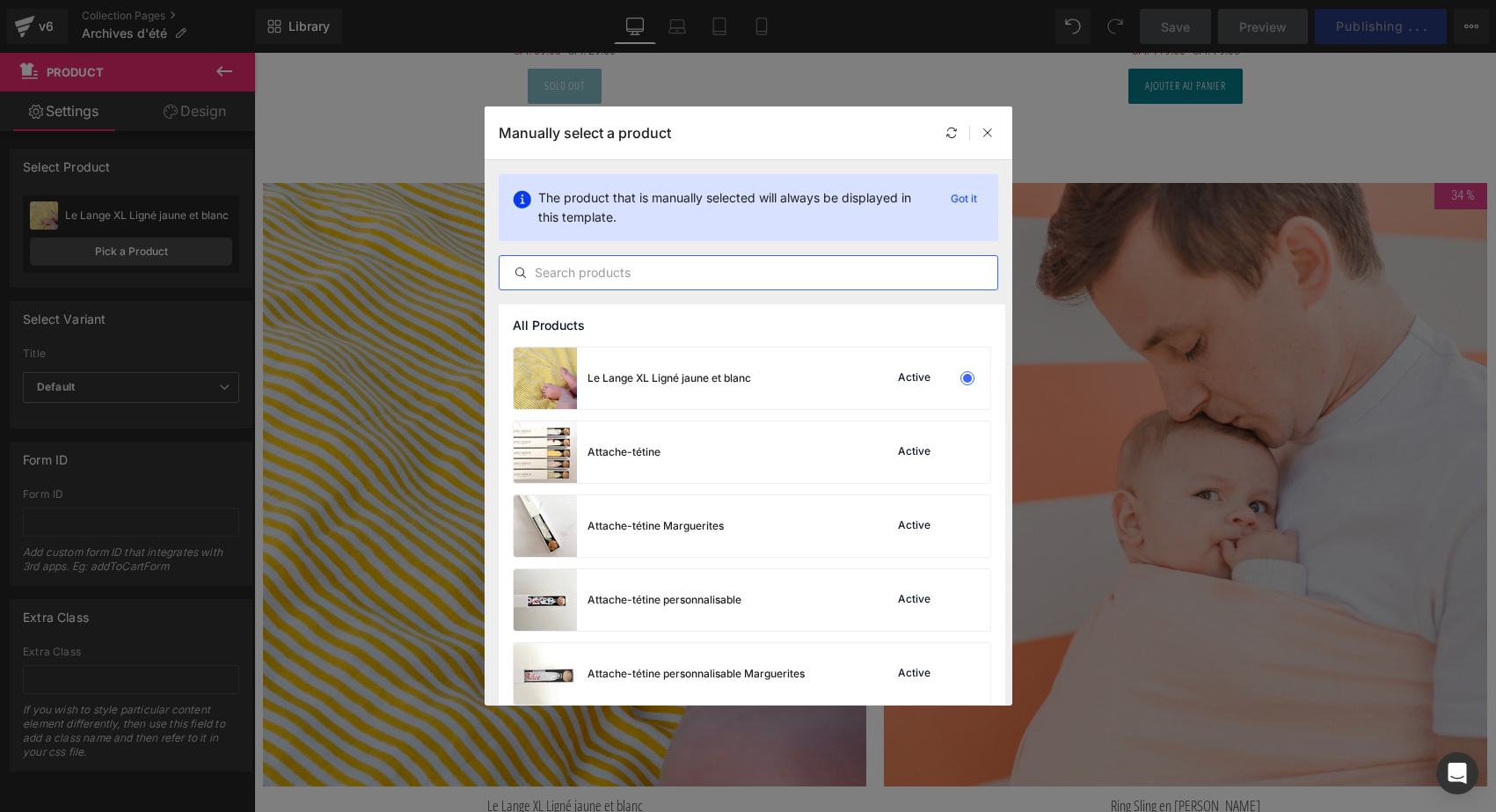
click at [571, 268] on input "text" at bounding box center [748, 273] width 498 height 22
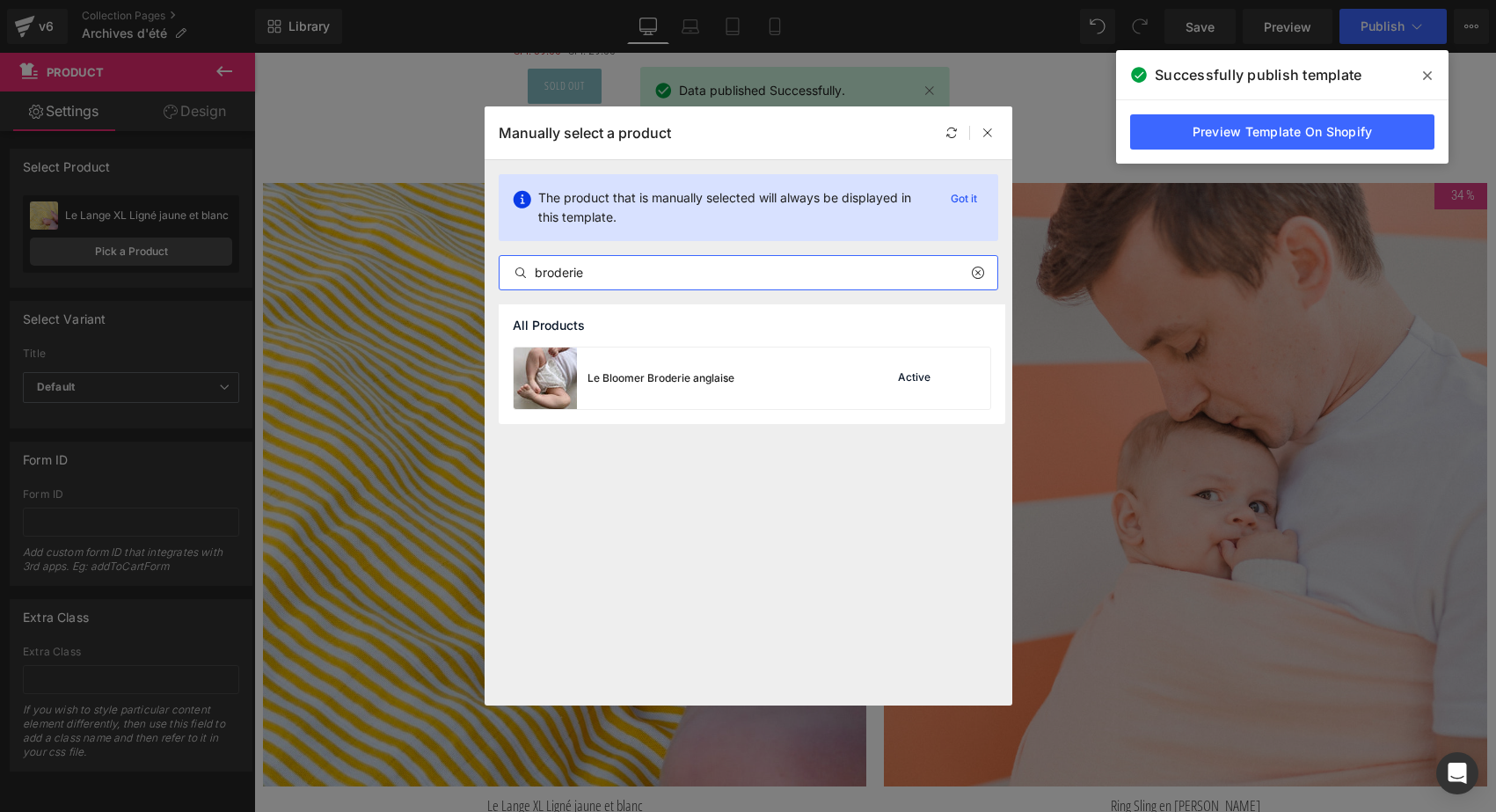
type input "broderie"
click at [561, 380] on img at bounding box center [545, 378] width 64 height 62
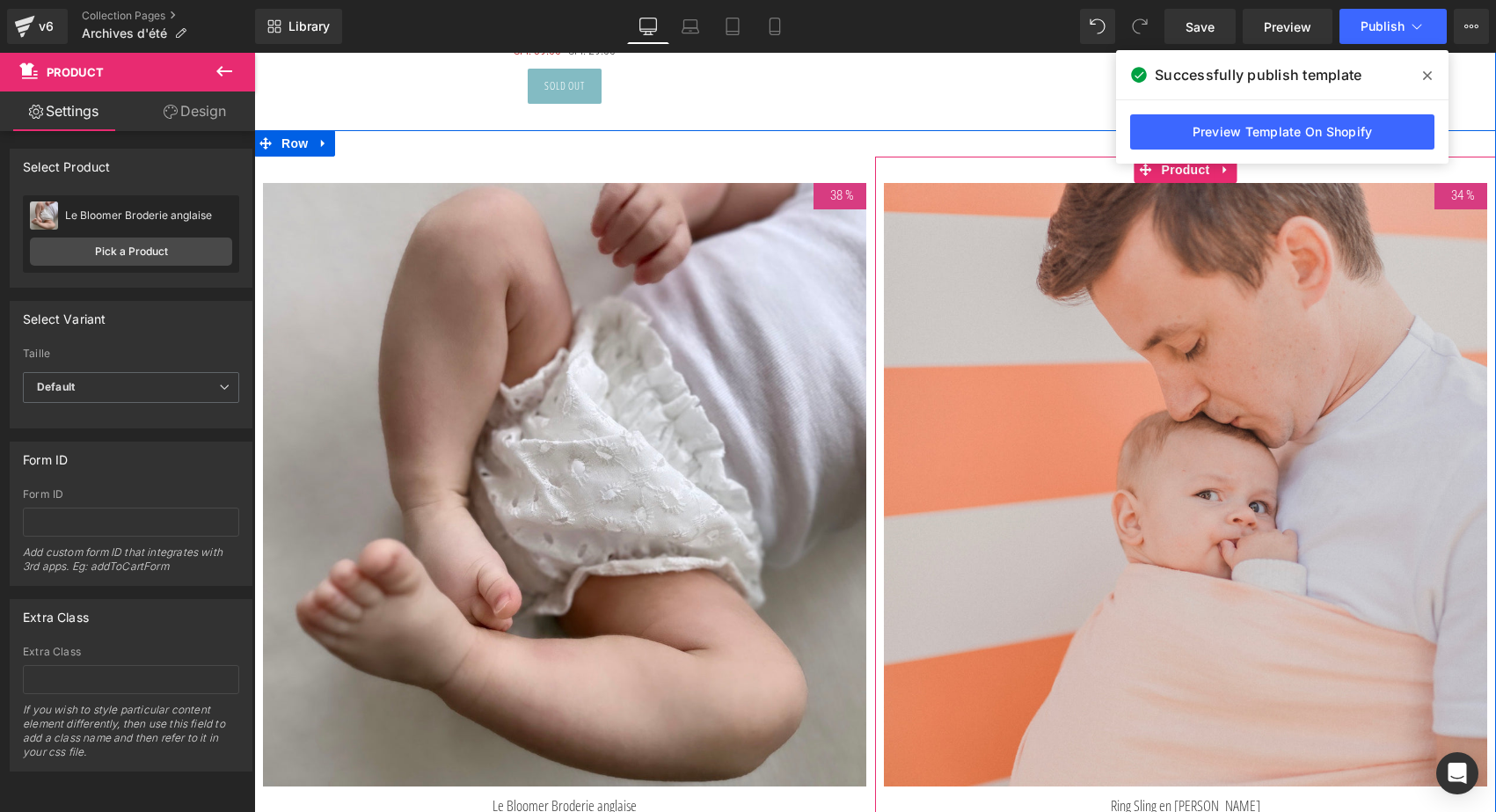
click at [1426, 77] on icon at bounding box center [1427, 75] width 9 height 9
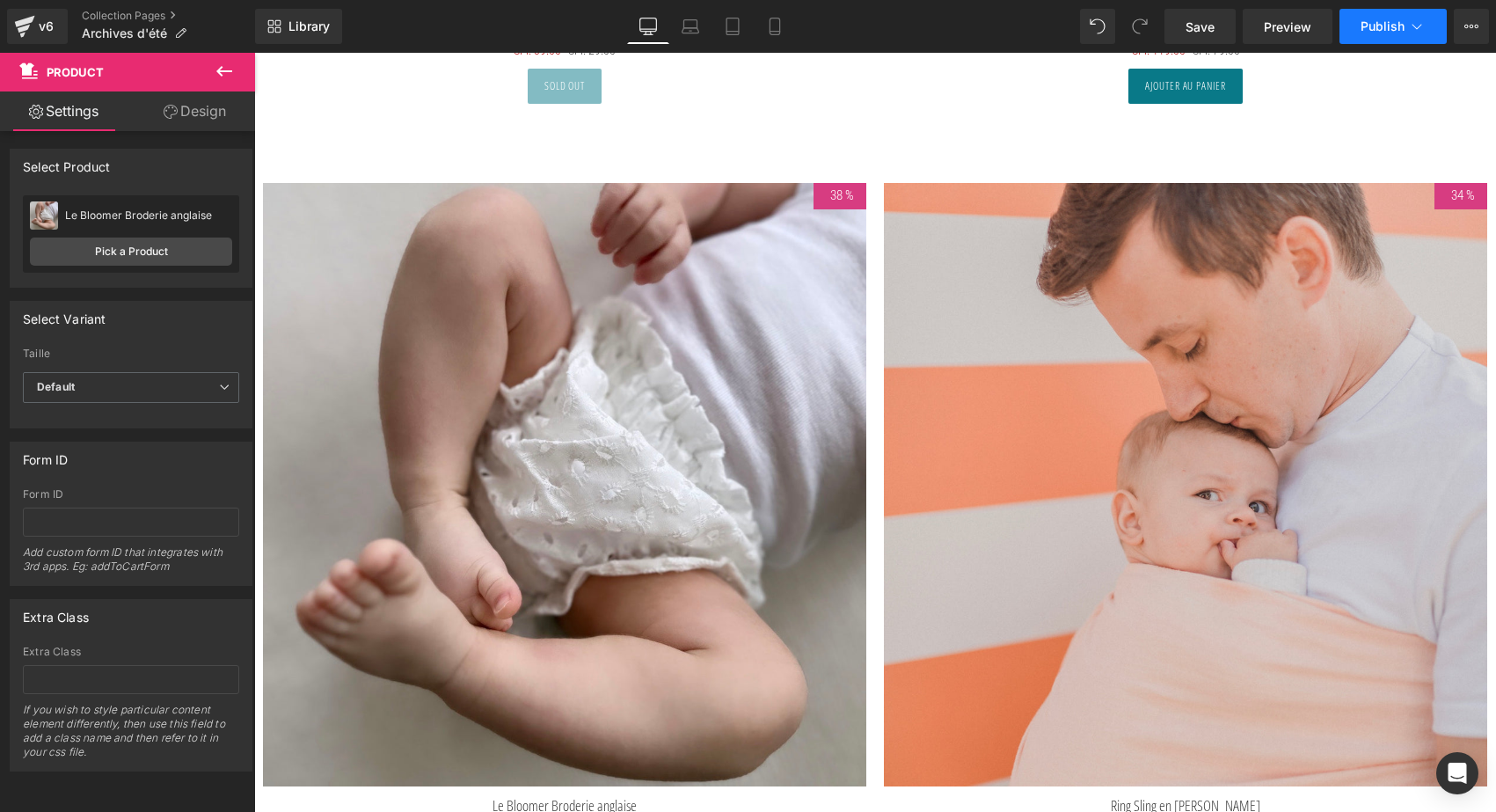
click at [1379, 27] on span "Publish" at bounding box center [1383, 26] width 44 height 14
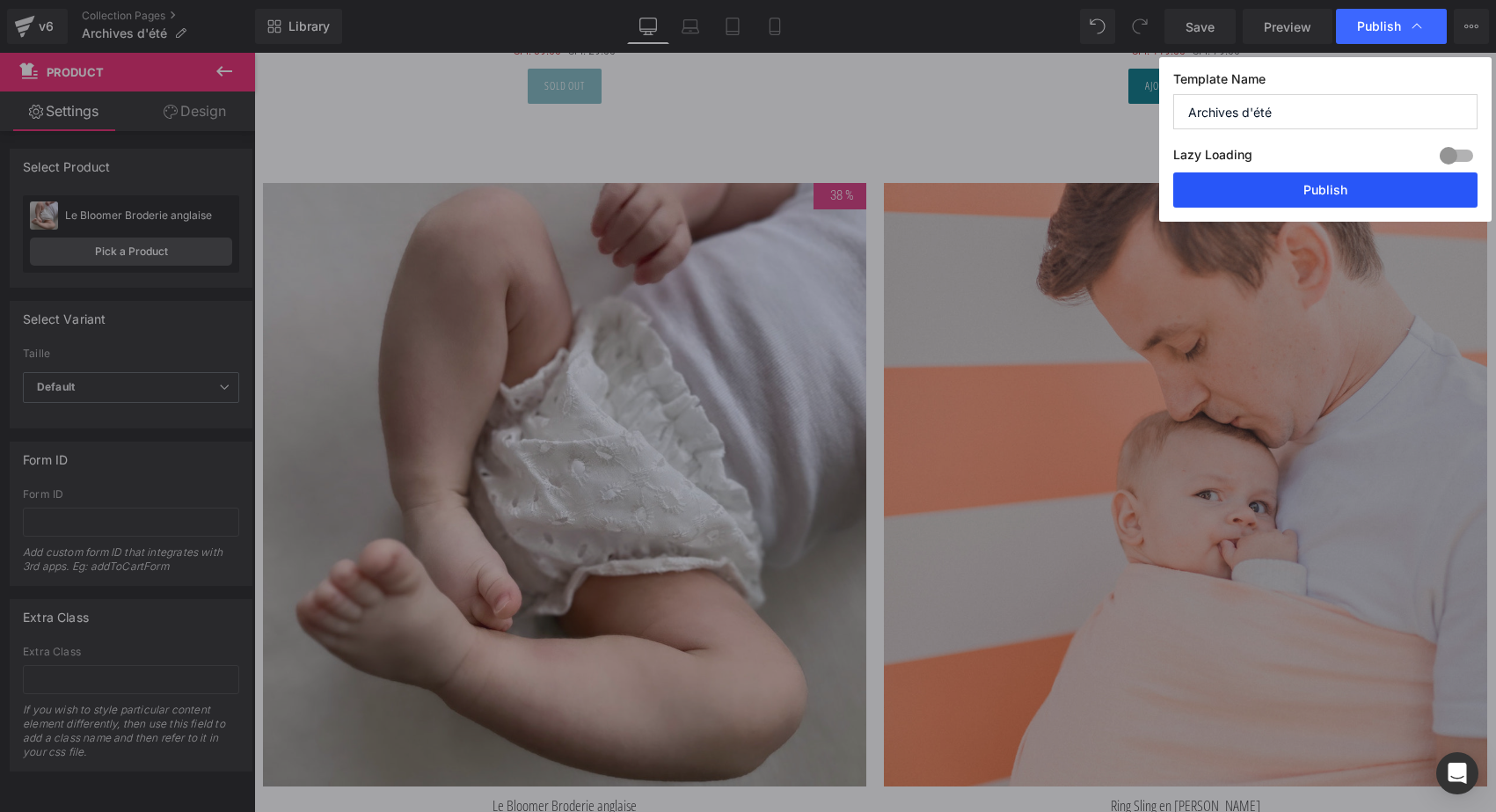
click at [1337, 193] on button "Publish" at bounding box center [1325, 190] width 304 height 35
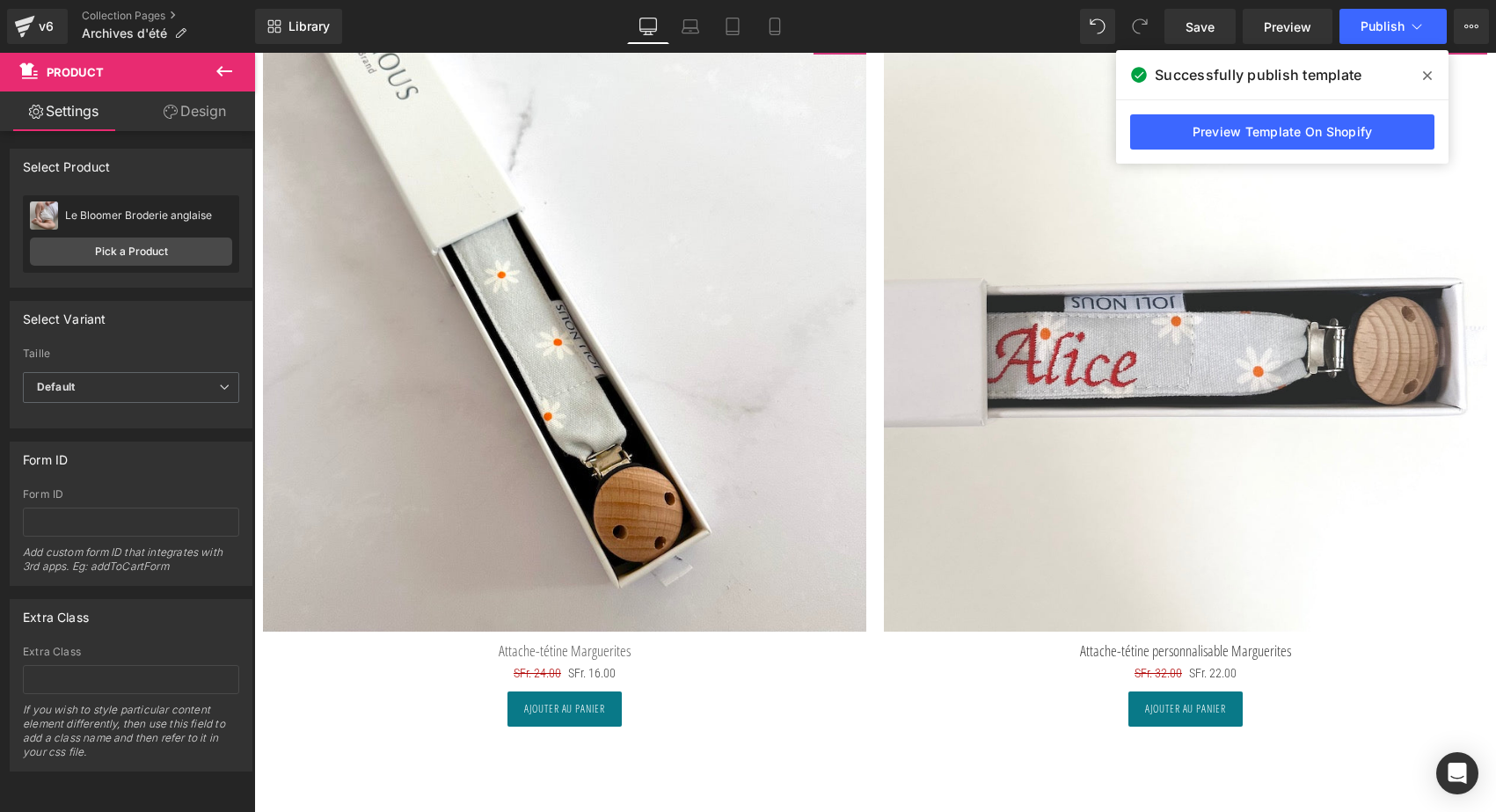
scroll to position [7125, 0]
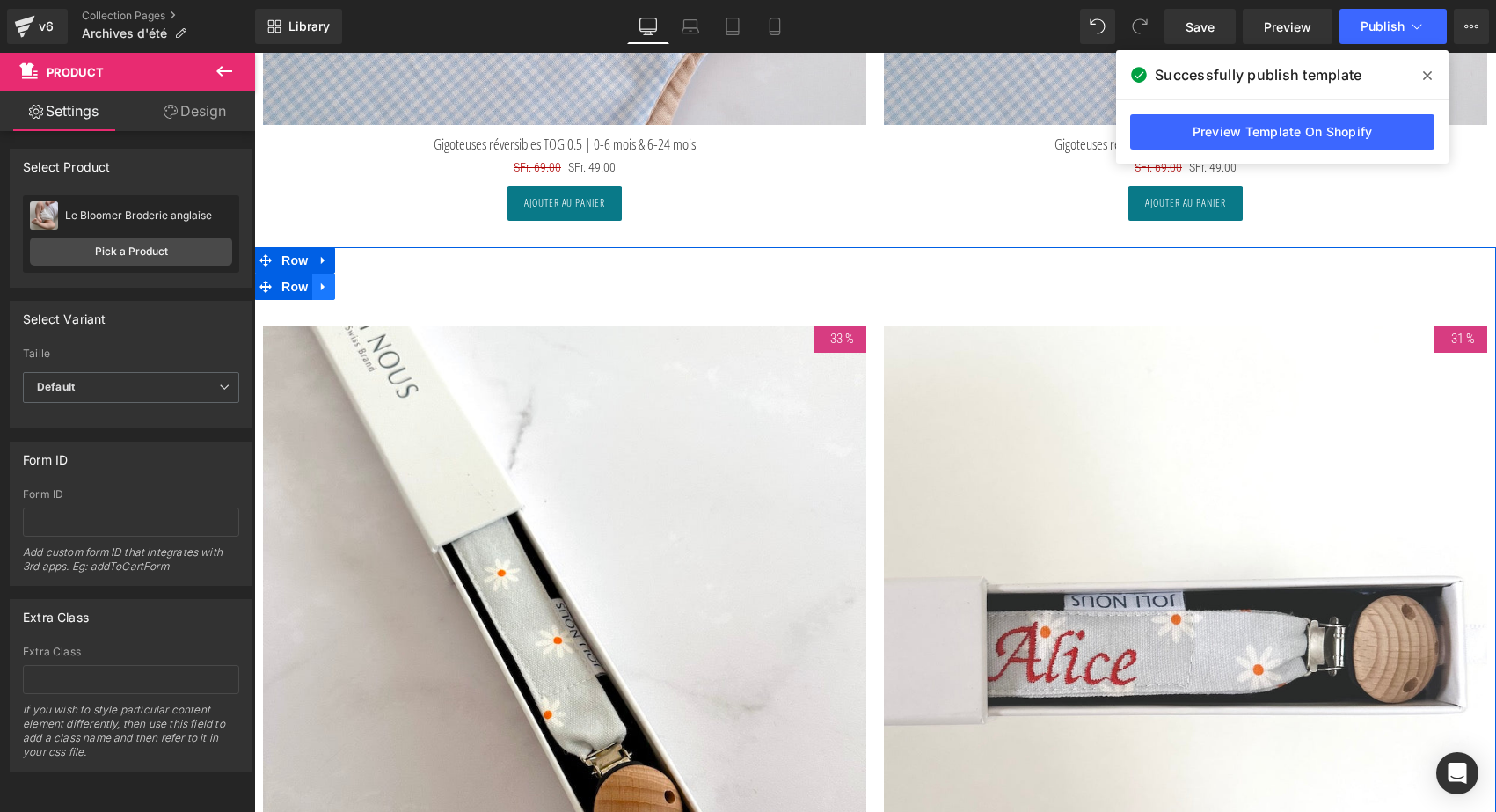
click at [321, 283] on icon at bounding box center [323, 287] width 4 height 8
click at [342, 283] on icon at bounding box center [346, 287] width 13 height 13
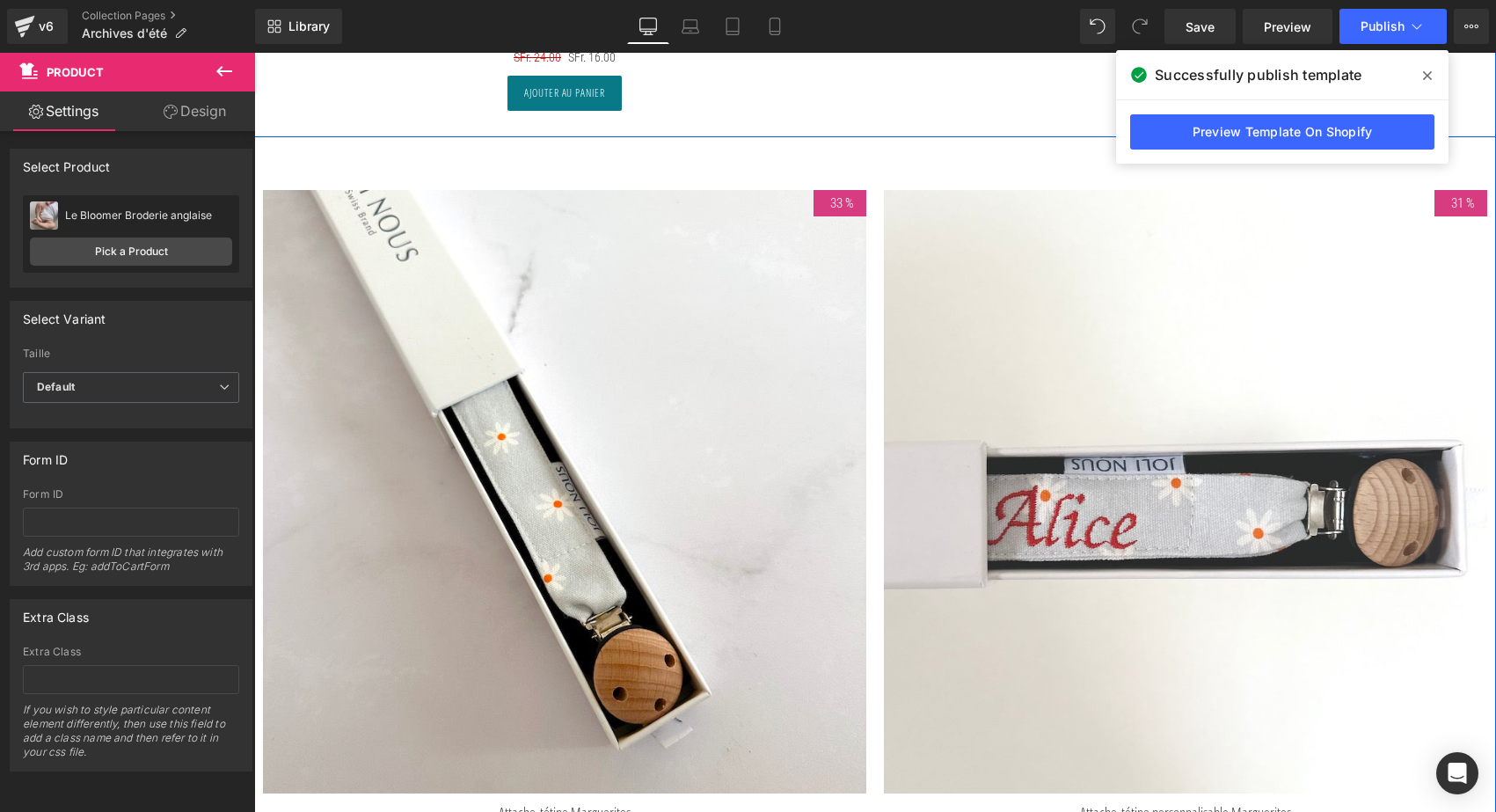
scroll to position [8047, 0]
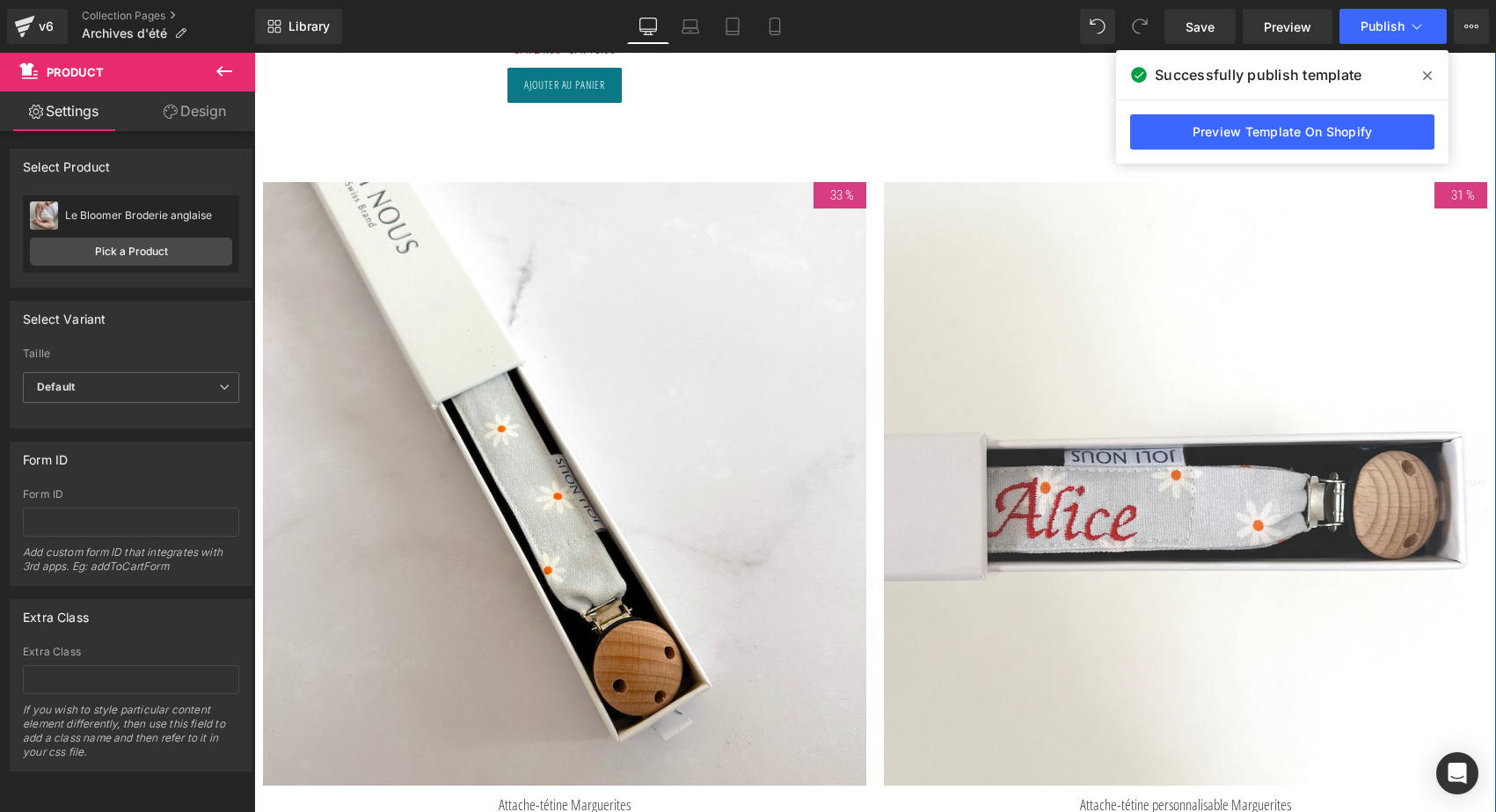
click at [518, 364] on img at bounding box center [565, 483] width 604 height 604
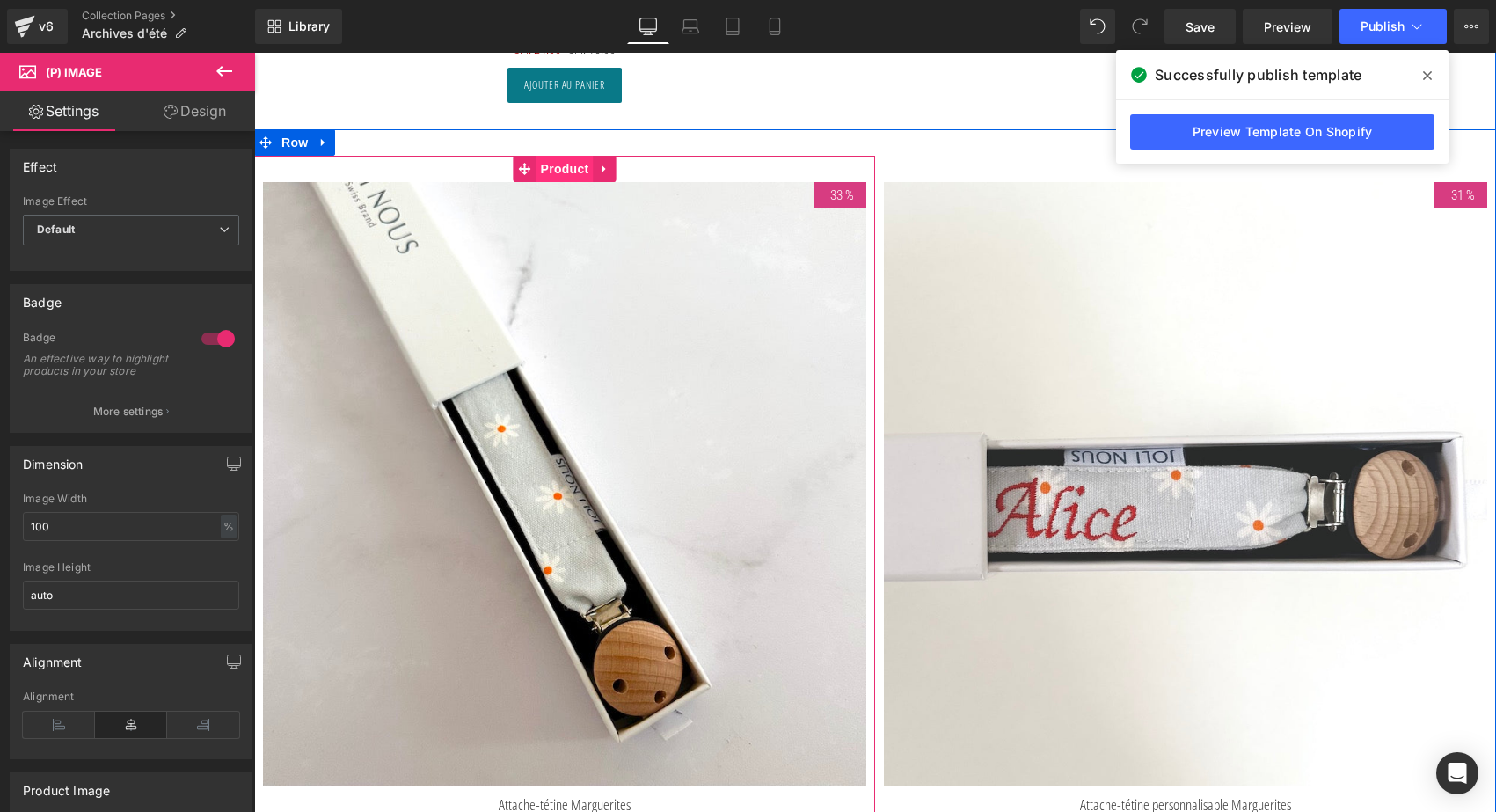
click at [572, 163] on span "Product" at bounding box center [565, 168] width 57 height 26
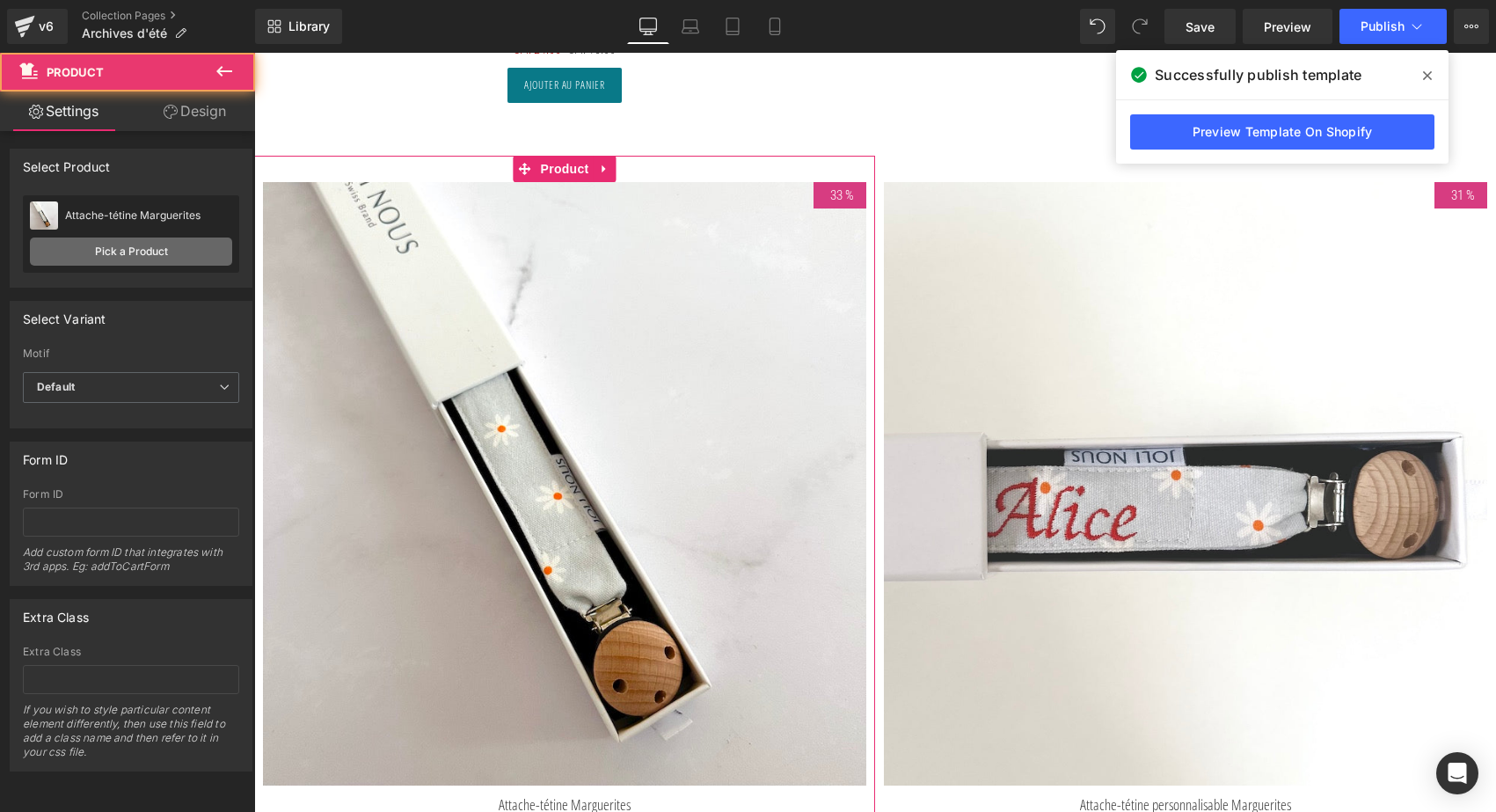
click at [145, 251] on link "Pick a Product" at bounding box center [131, 251] width 203 height 28
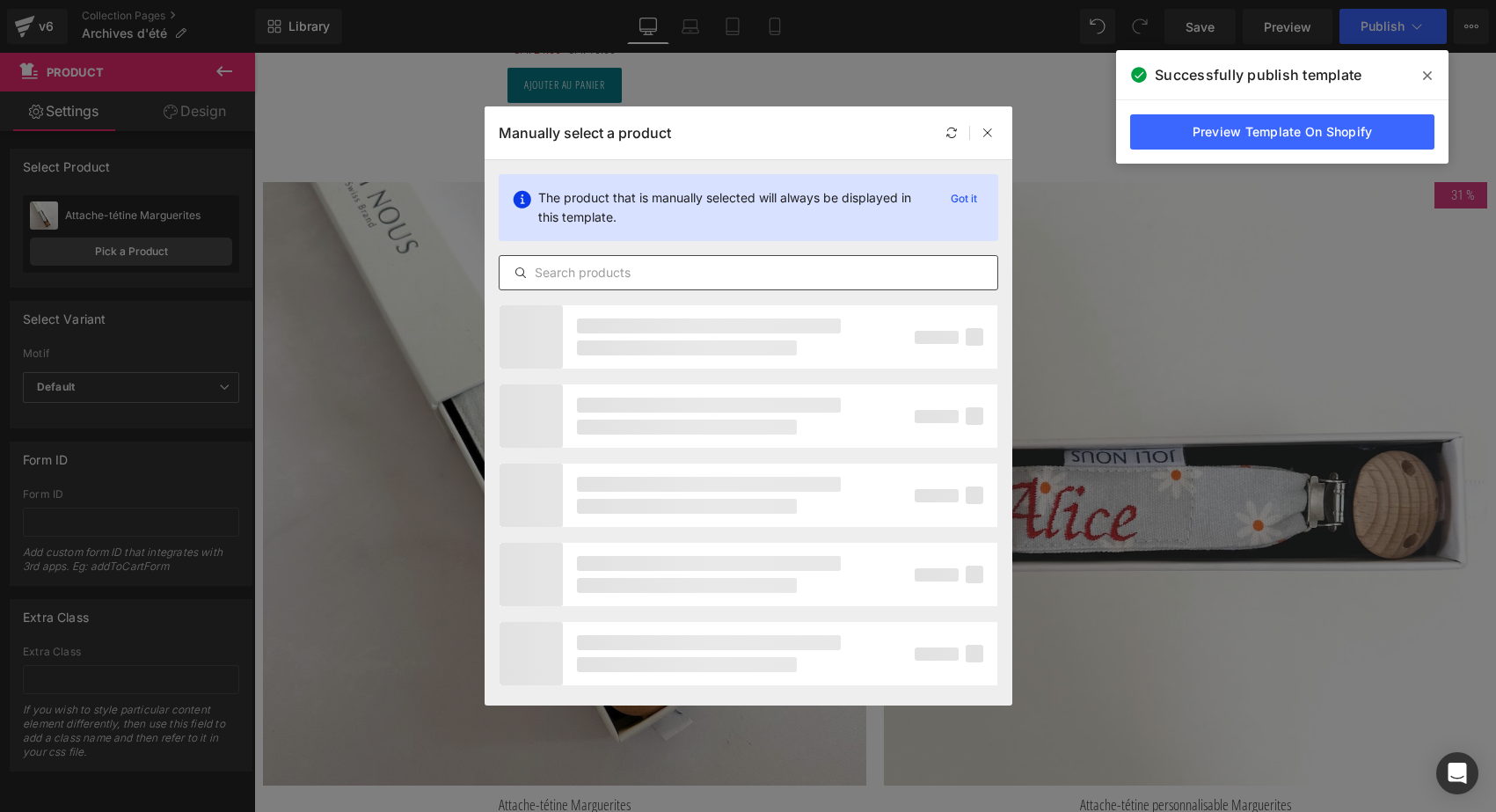
click at [599, 272] on input "text" at bounding box center [748, 273] width 498 height 22
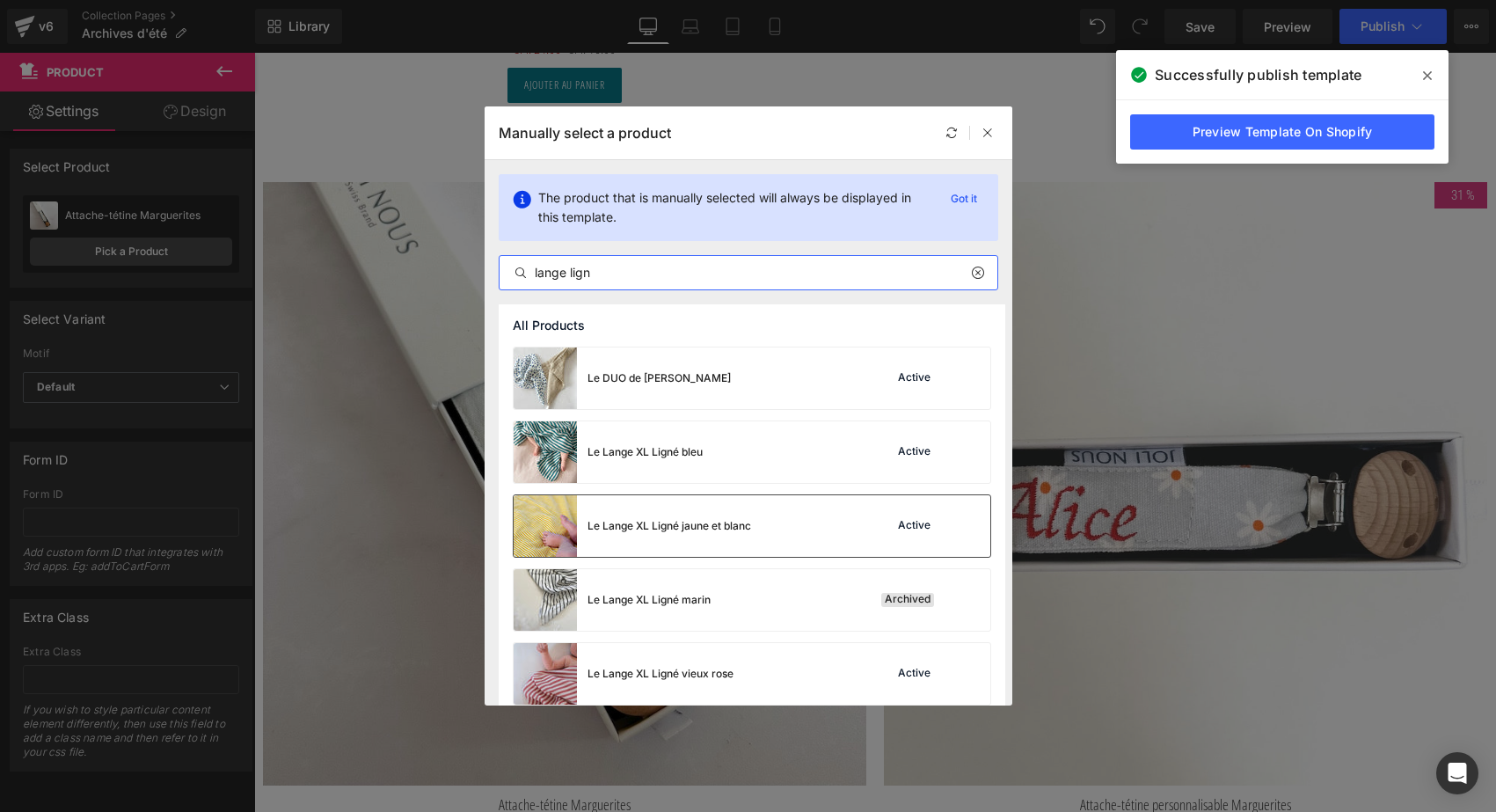
type input "lange lign"
click at [666, 544] on div "Le Lange XL Ligné jaune et blanc" at bounding box center [632, 525] width 238 height 62
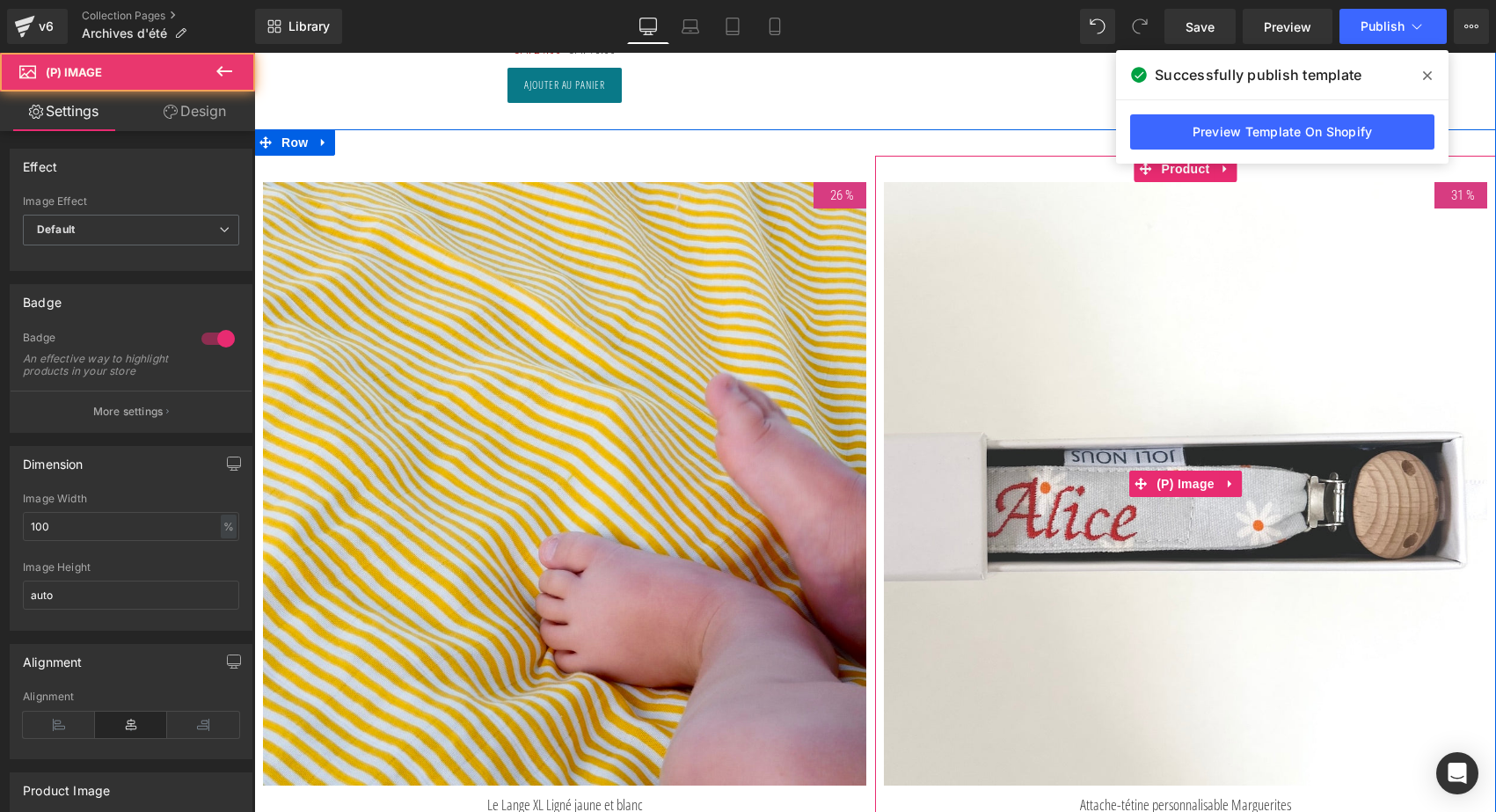
click at [1126, 503] on img at bounding box center [1185, 483] width 604 height 604
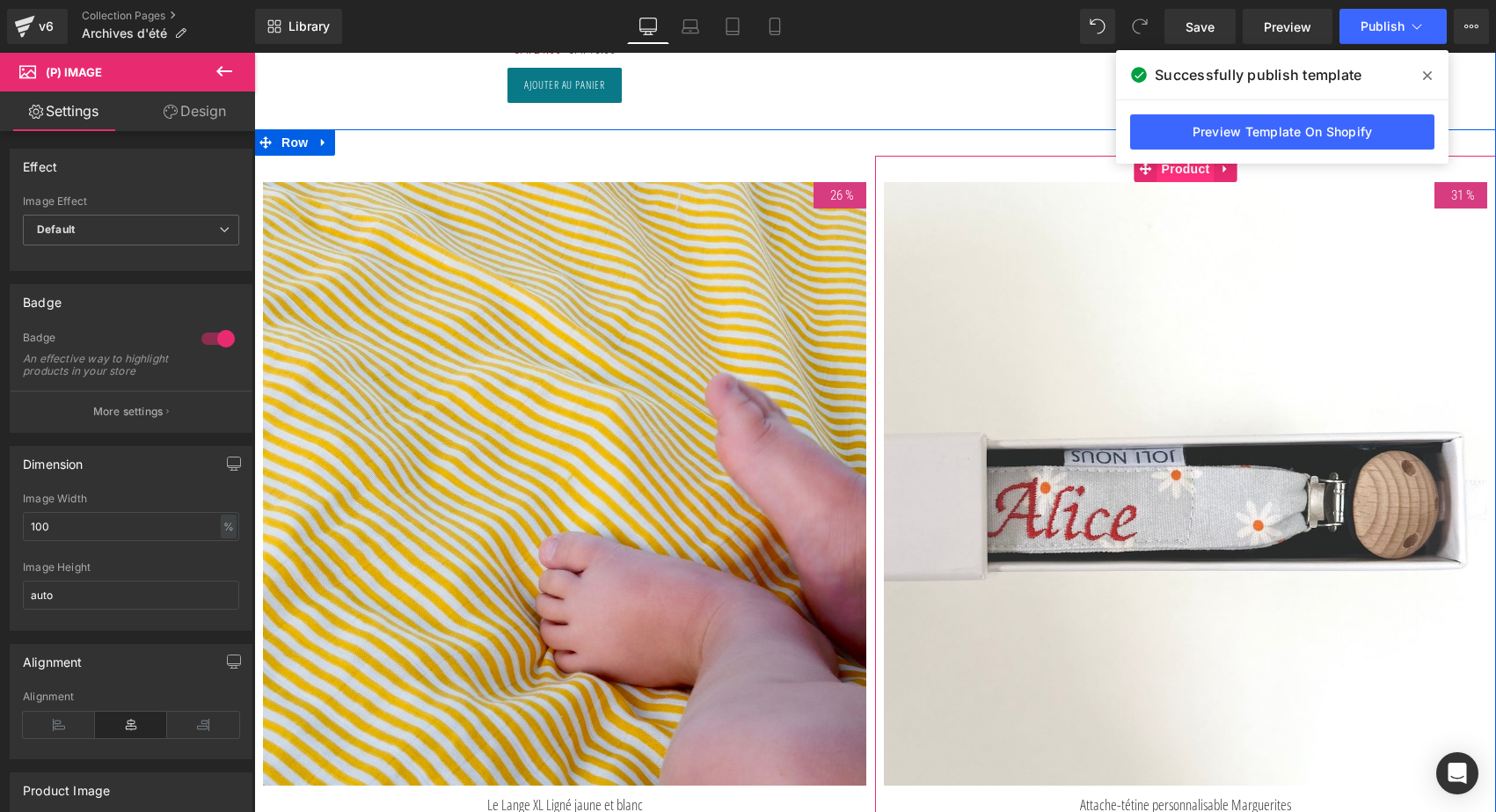
click at [1191, 167] on span "Product" at bounding box center [1186, 168] width 57 height 26
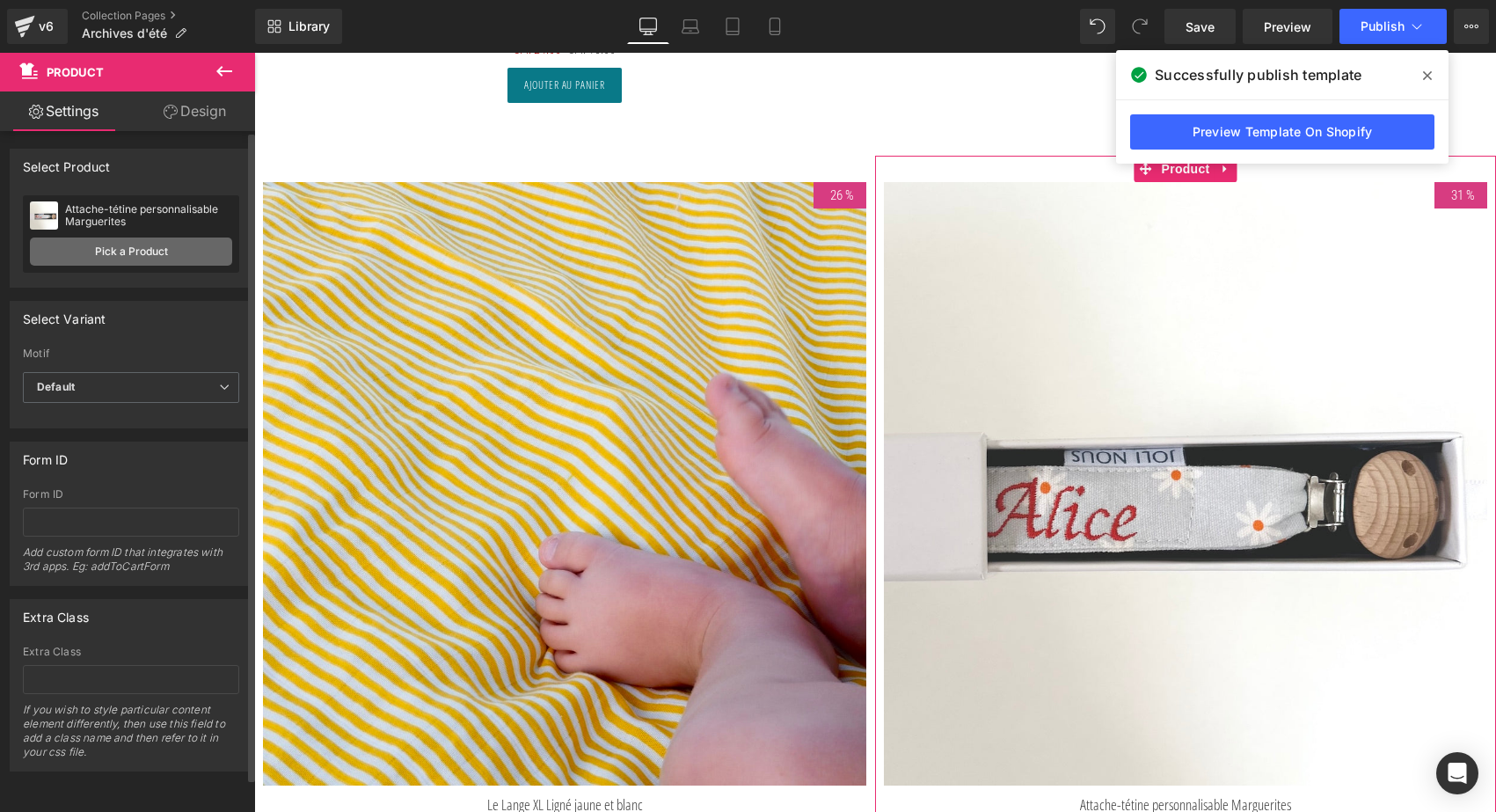
click at [127, 248] on link "Pick a Product" at bounding box center [131, 251] width 203 height 28
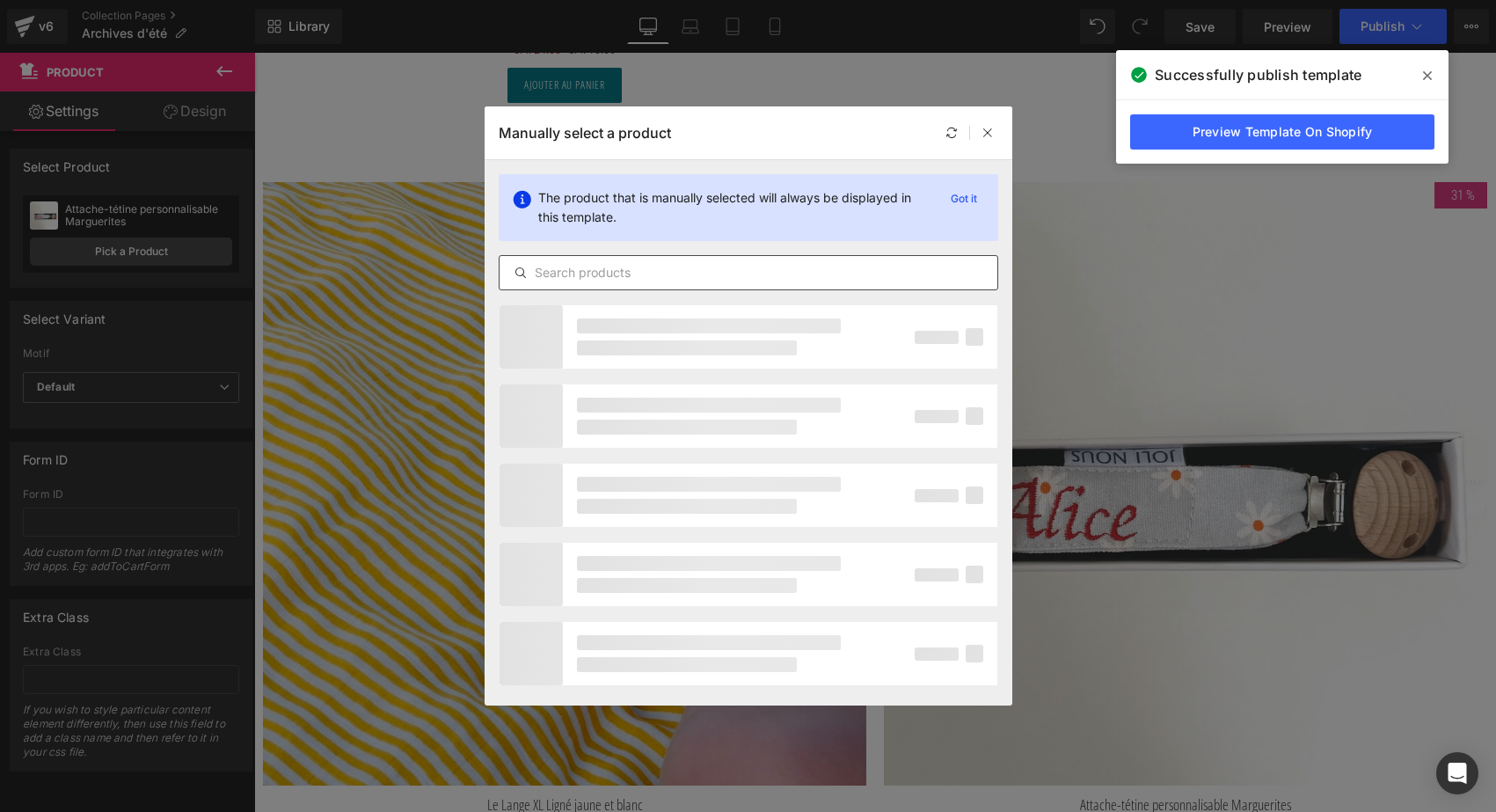
click at [535, 280] on input "text" at bounding box center [748, 273] width 498 height 22
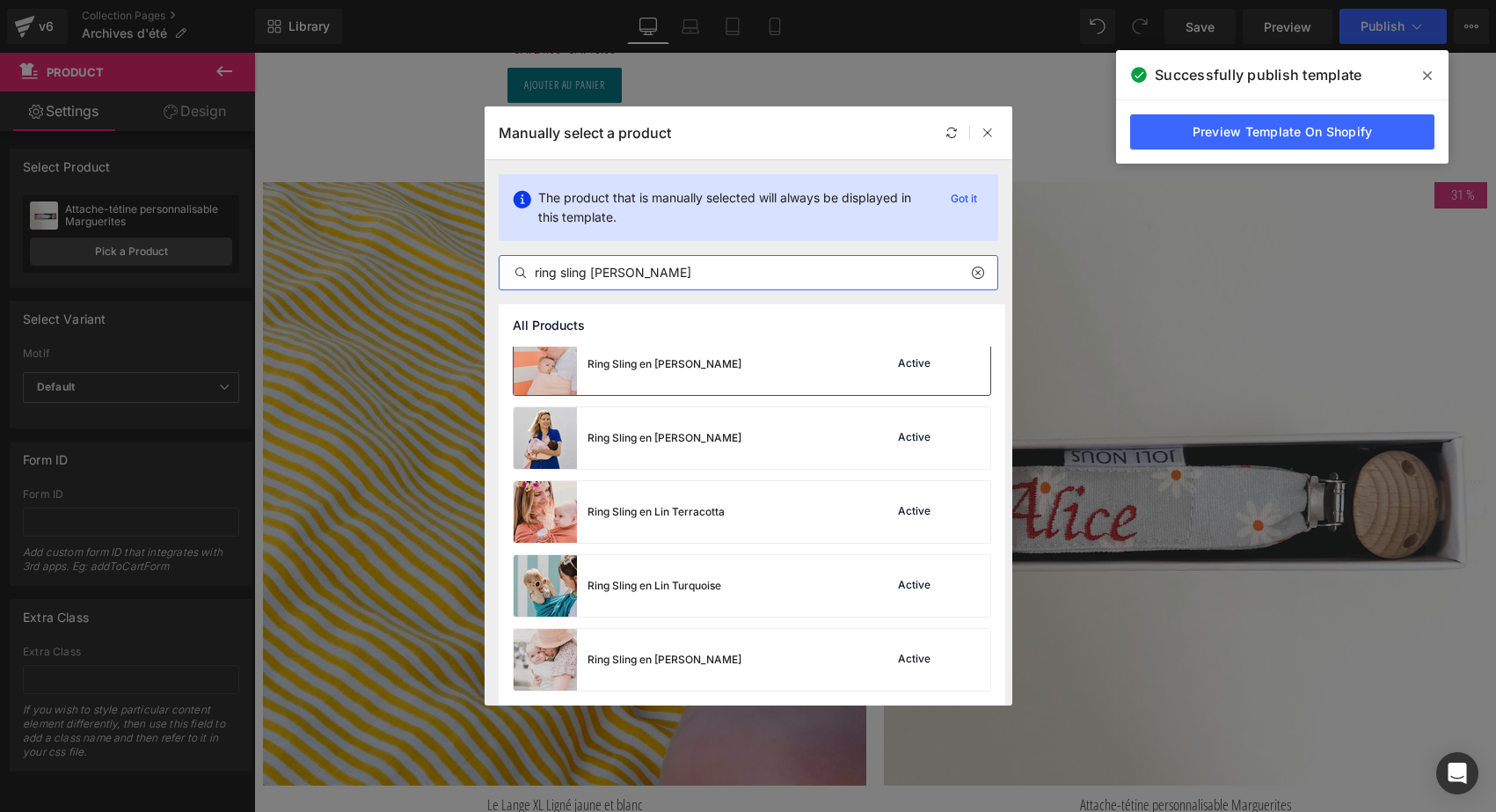
scroll to position [900, 0]
type input "ring sling lin p"
click at [672, 355] on div "Ring Sling en Lin Pêche" at bounding box center [627, 364] width 228 height 62
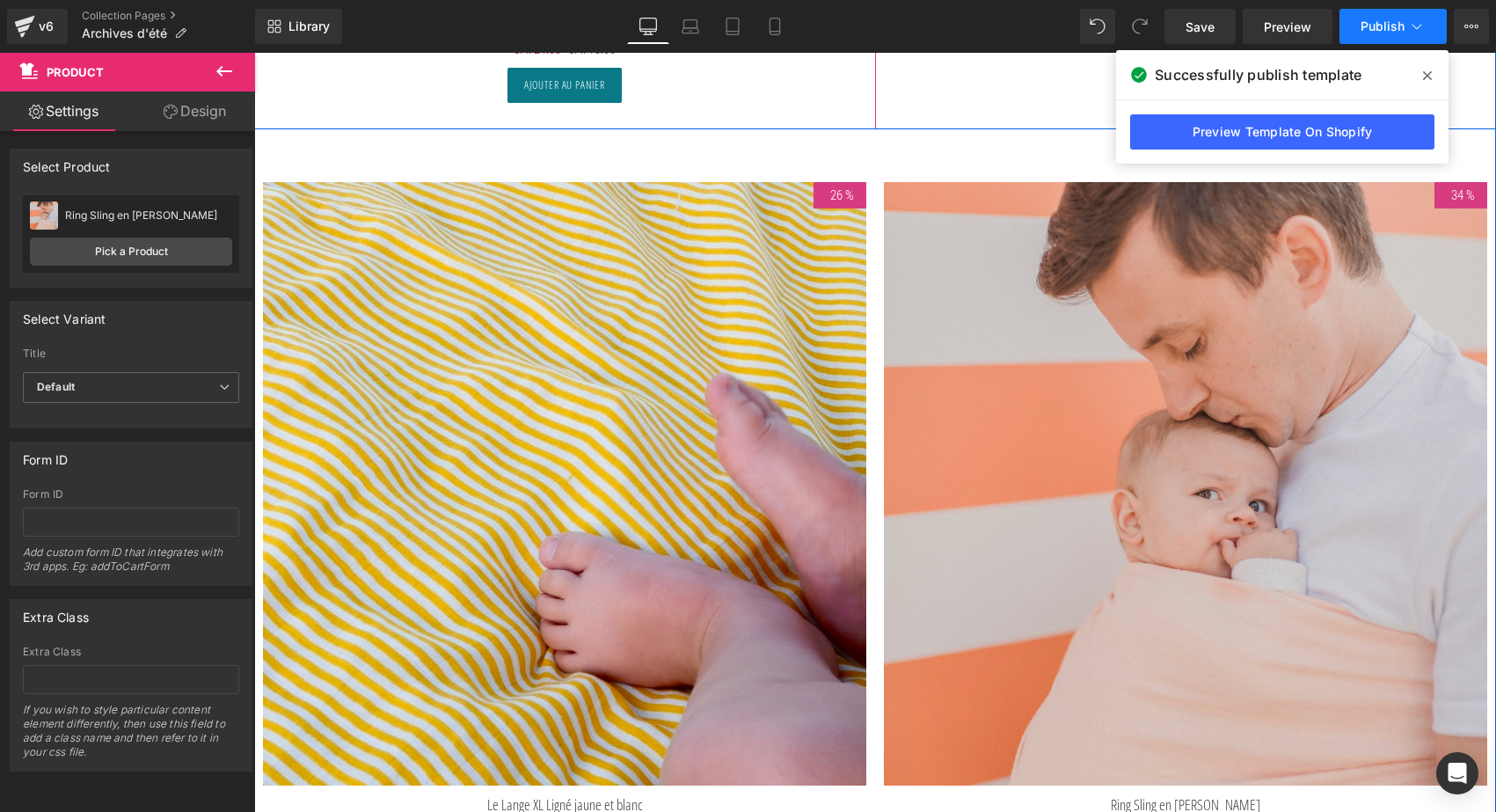
click at [1391, 26] on span "Publish" at bounding box center [1383, 26] width 44 height 14
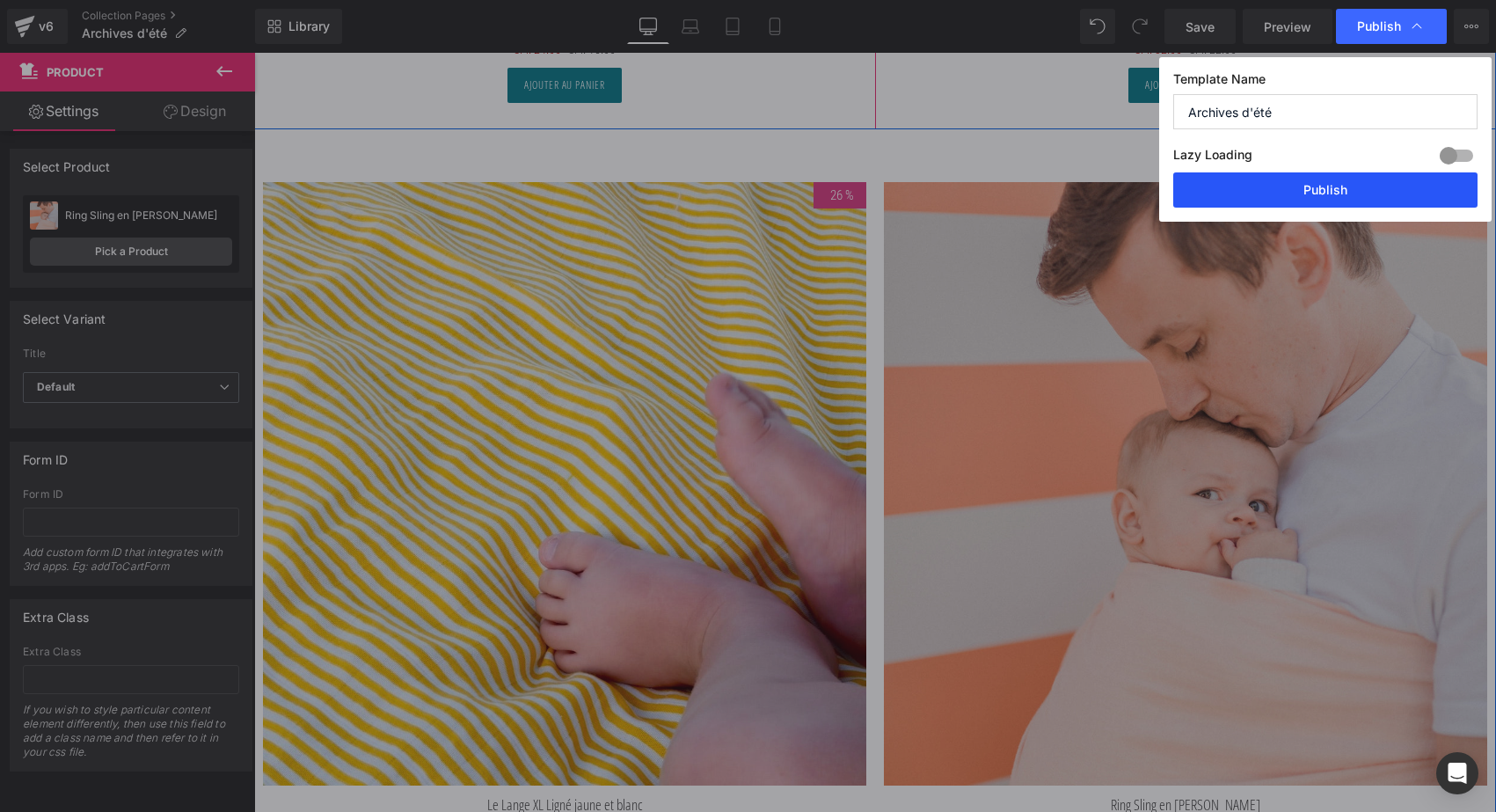
click at [1336, 200] on button "Publish" at bounding box center [1325, 190] width 304 height 35
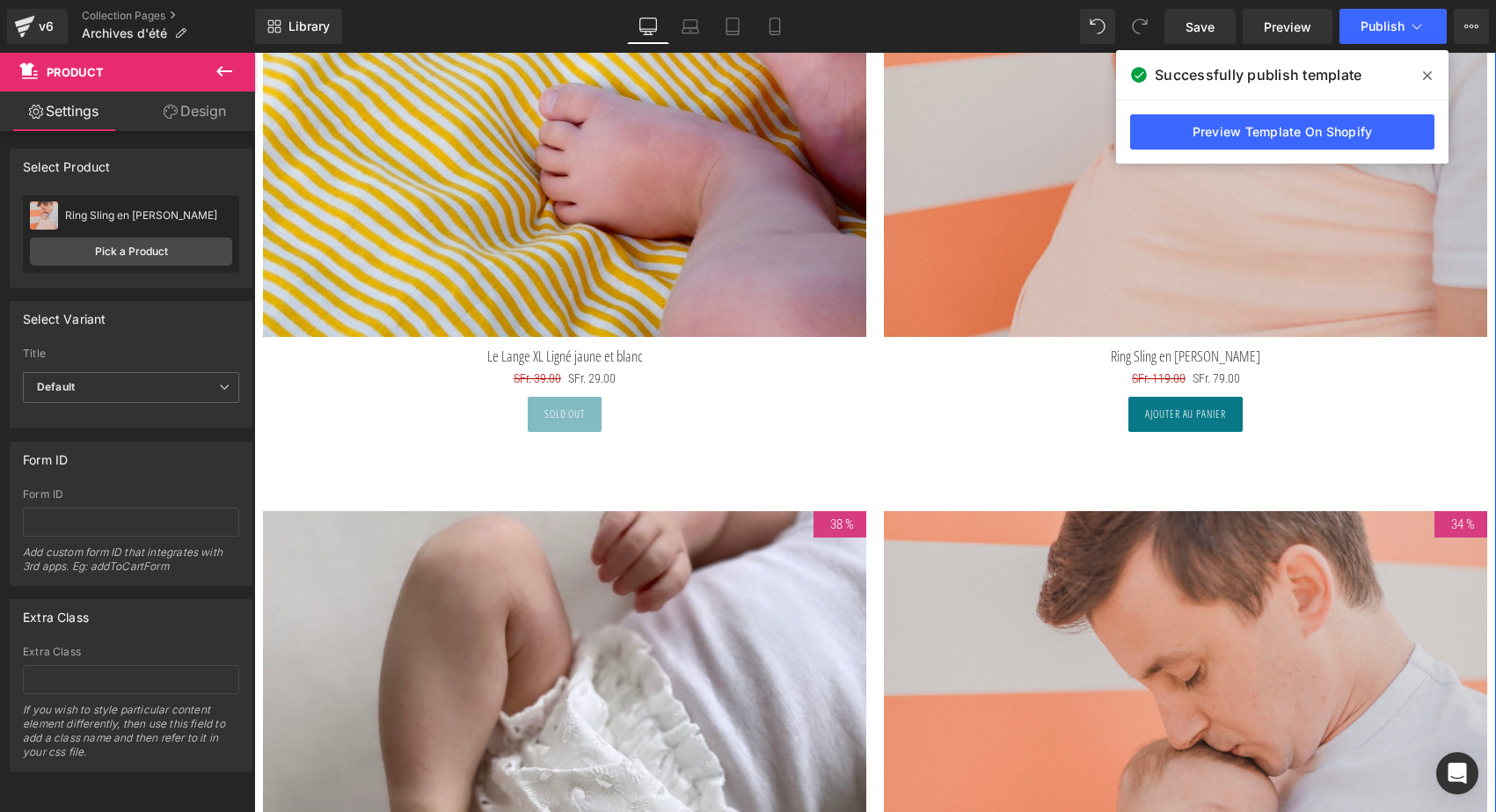
scroll to position [9114, 0]
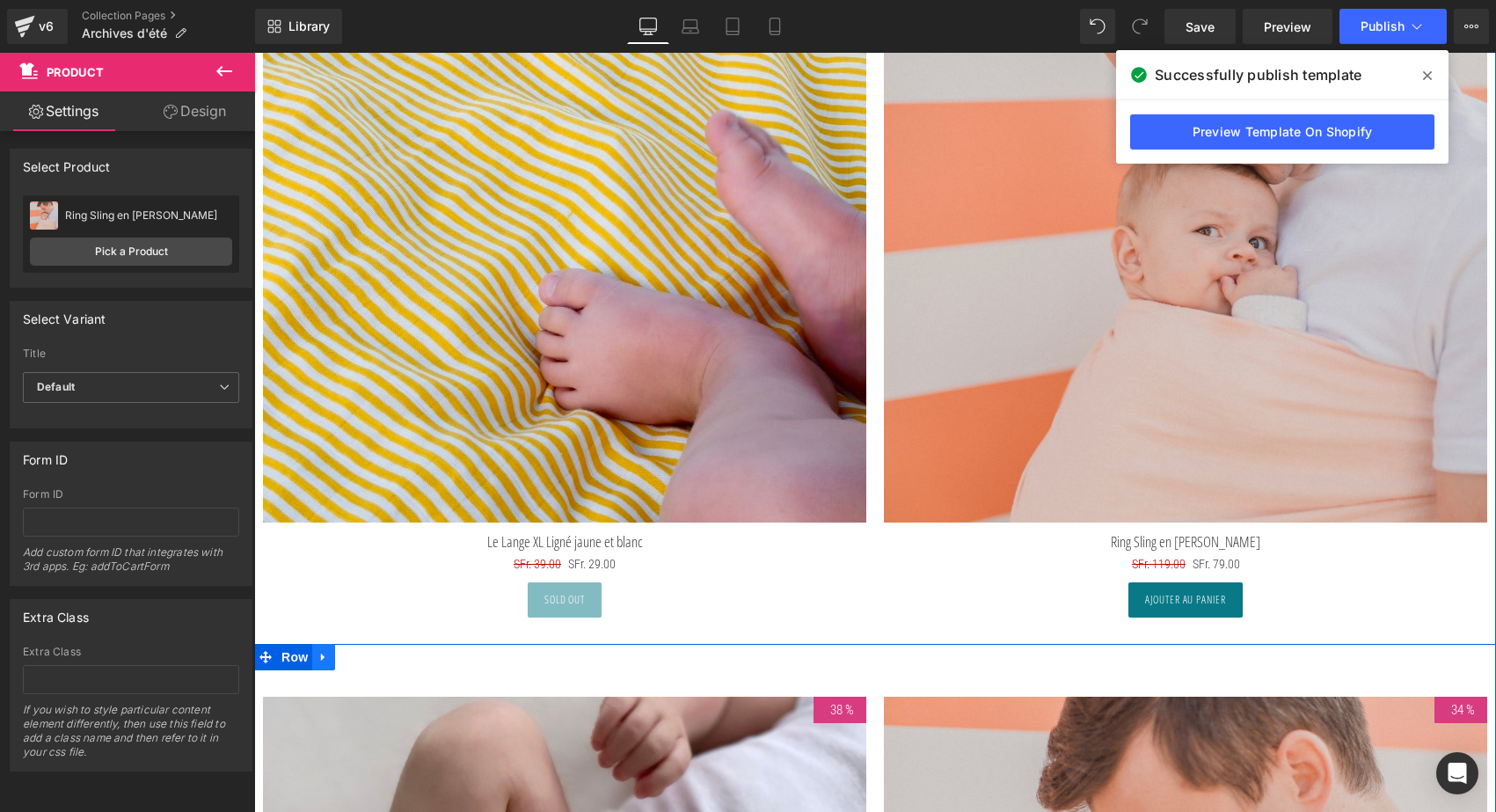
click at [320, 656] on icon at bounding box center [323, 656] width 13 height 13
click at [363, 651] on icon at bounding box center [369, 656] width 13 height 13
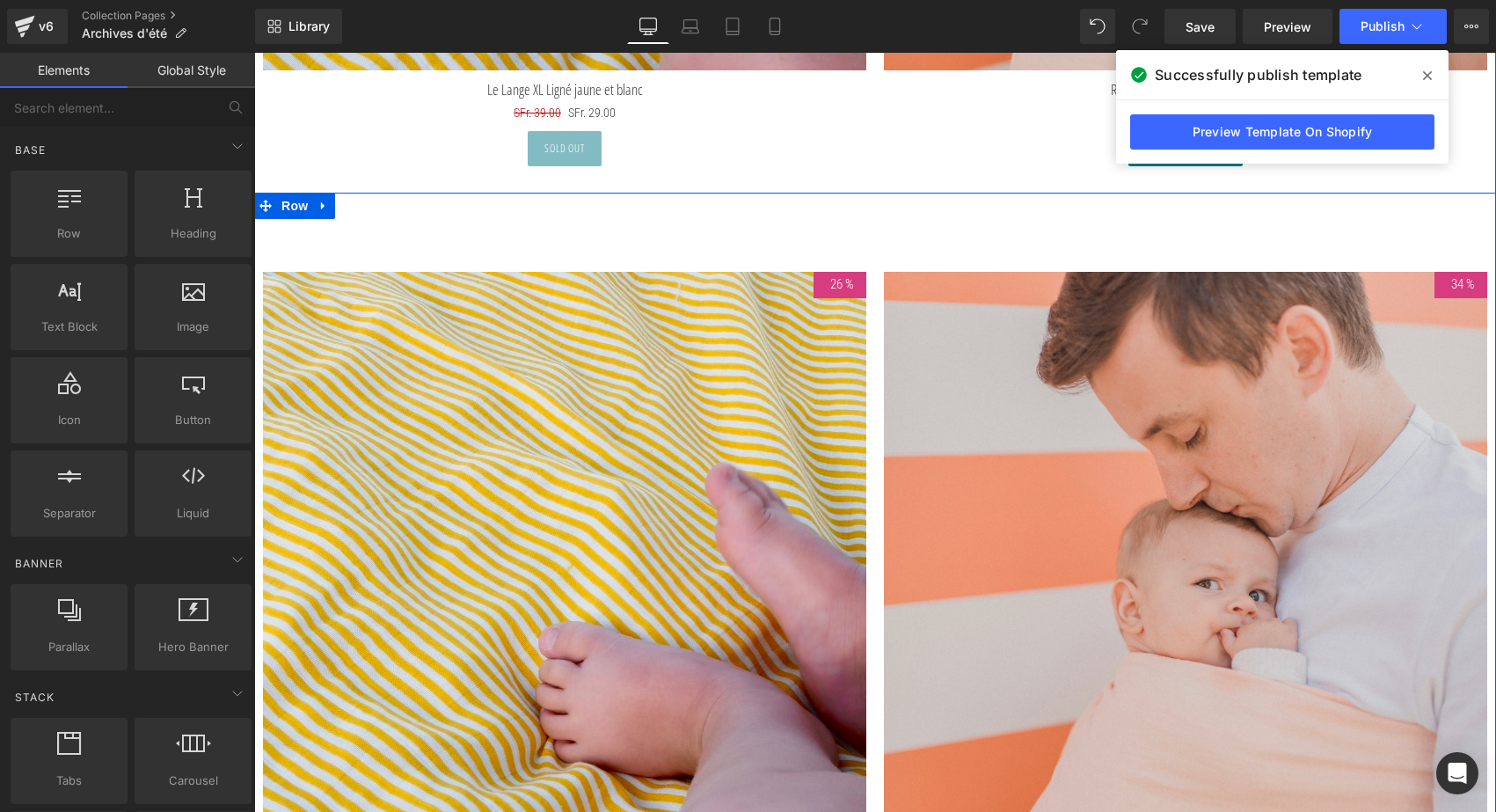
scroll to position [8424, 0]
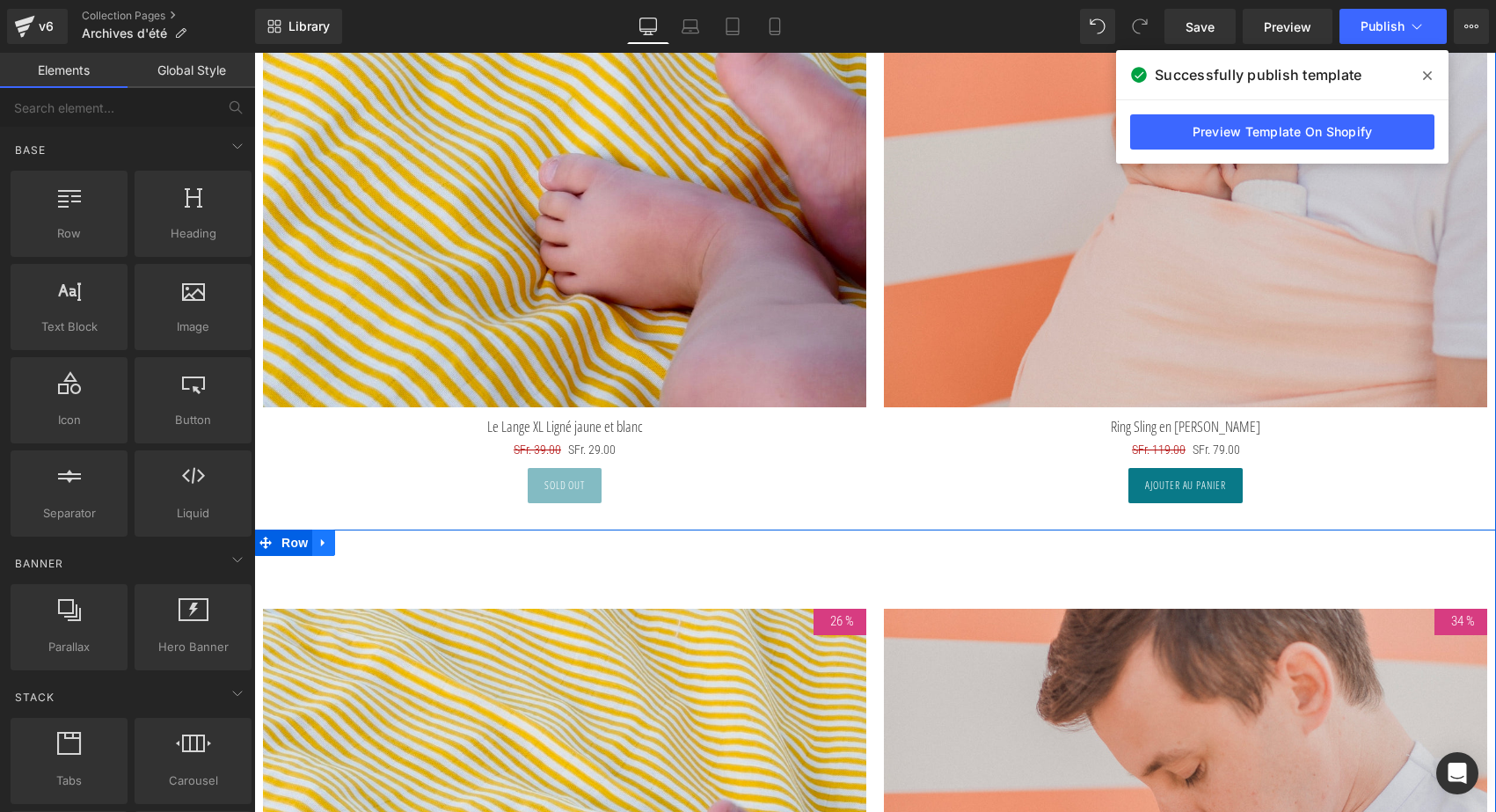
click at [320, 535] on icon at bounding box center [323, 541] width 13 height 13
click at [364, 536] on icon at bounding box center [369, 542] width 13 height 13
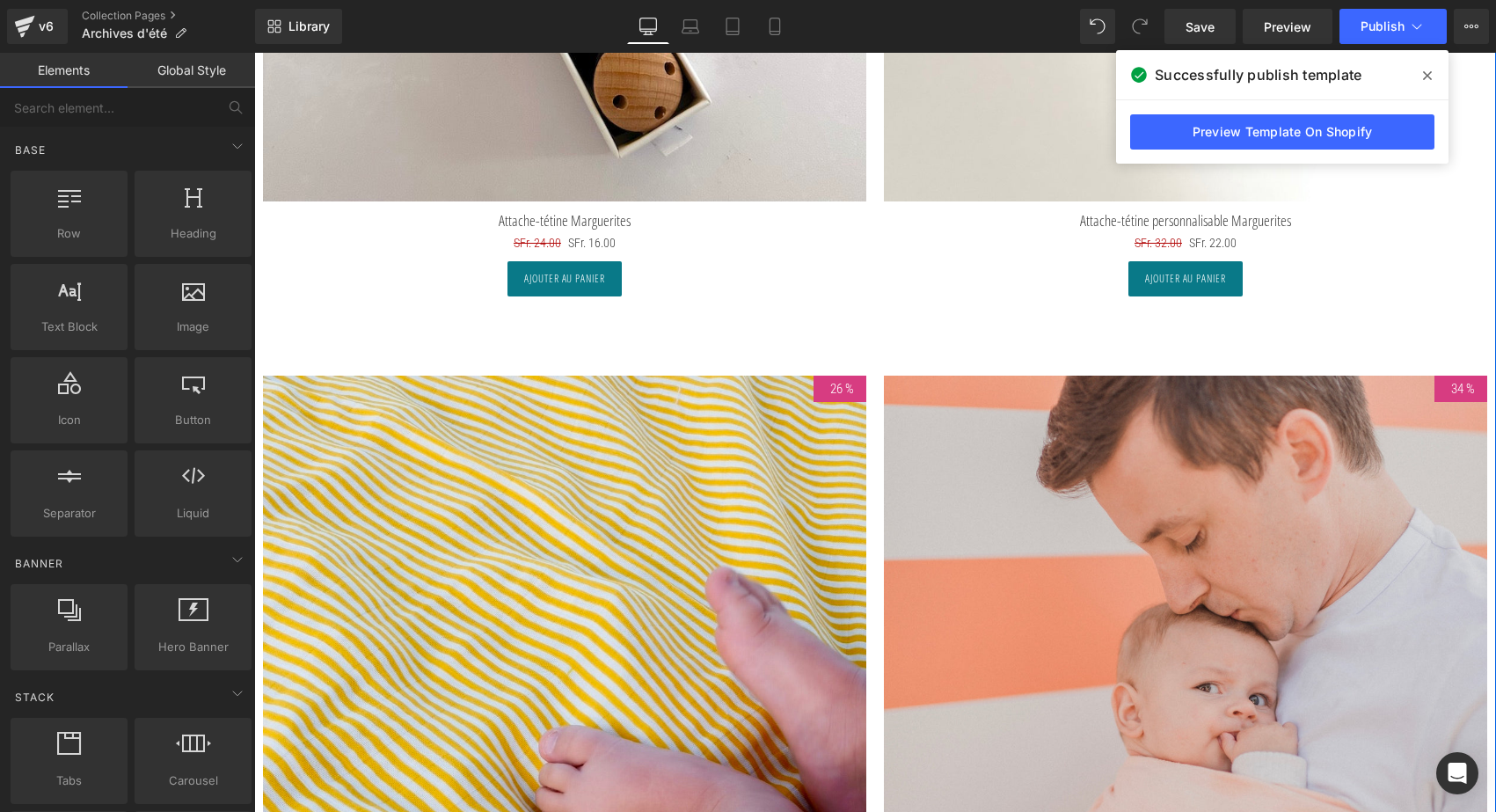
scroll to position [7841, 0]
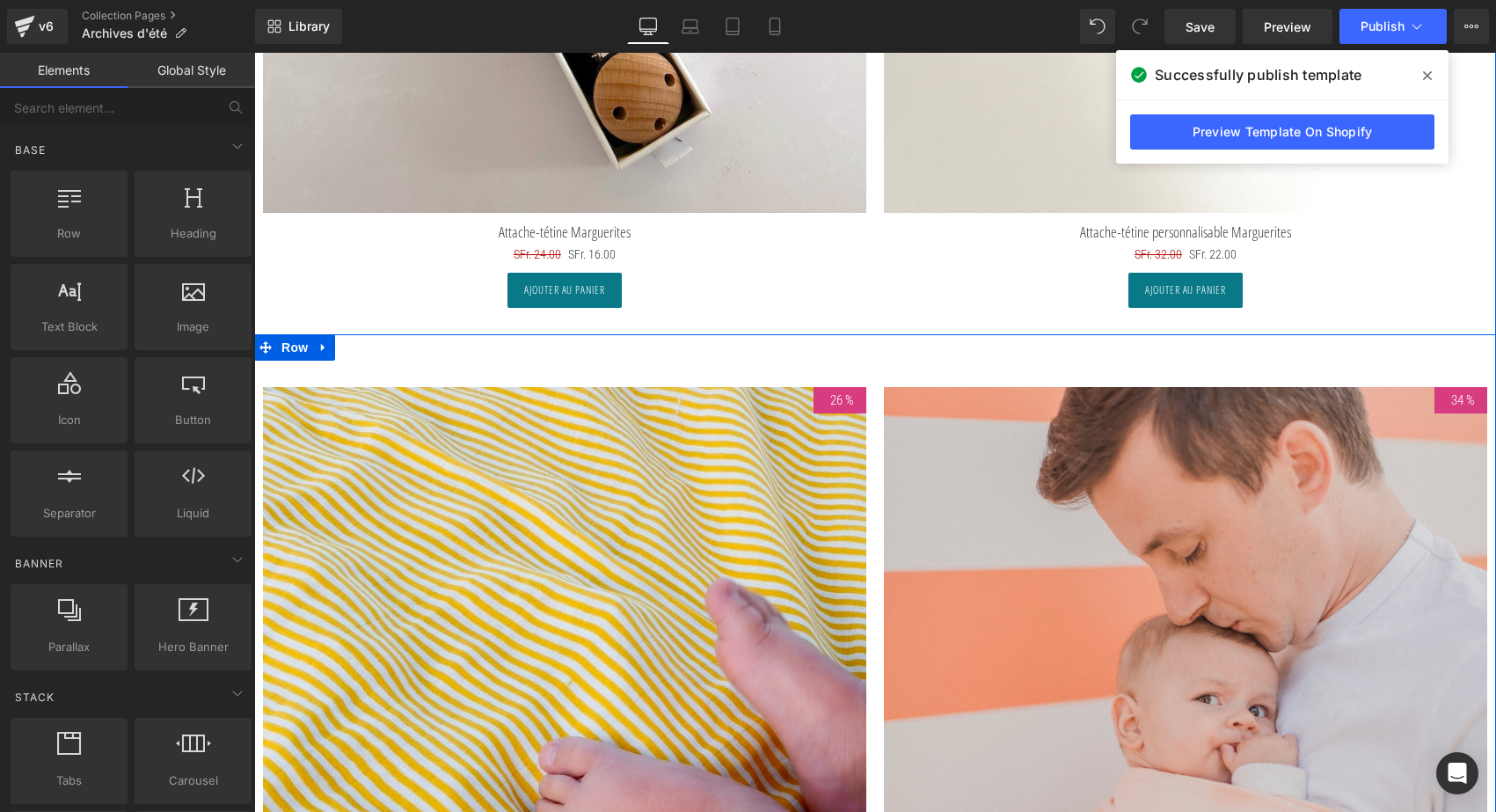
click at [318, 344] on icon at bounding box center [317, 347] width 3 height 6
click at [365, 341] on icon at bounding box center [369, 347] width 13 height 13
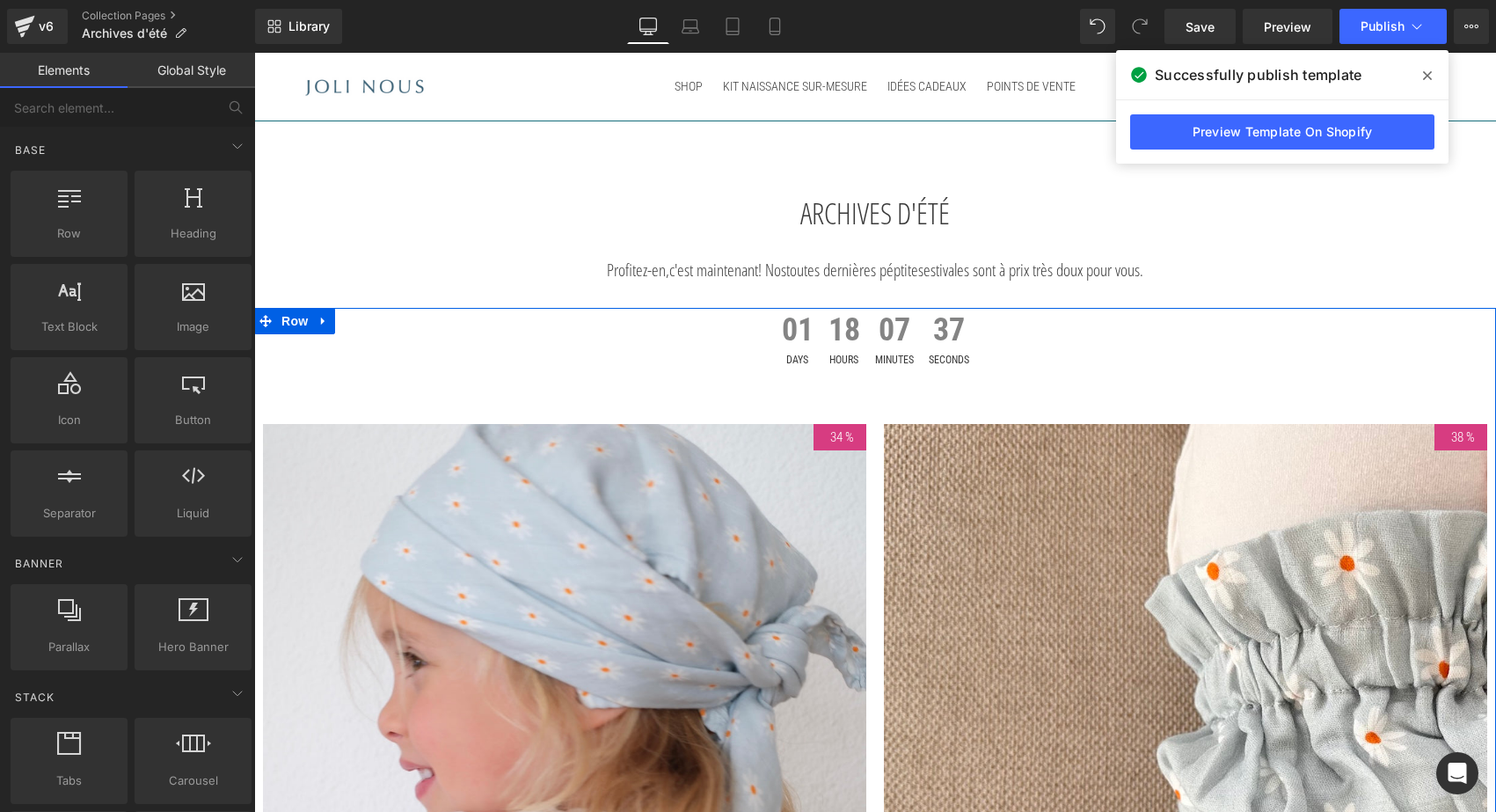
scroll to position [0, 0]
click at [321, 319] on icon at bounding box center [323, 321] width 4 height 8
click at [342, 319] on icon at bounding box center [346, 321] width 13 height 13
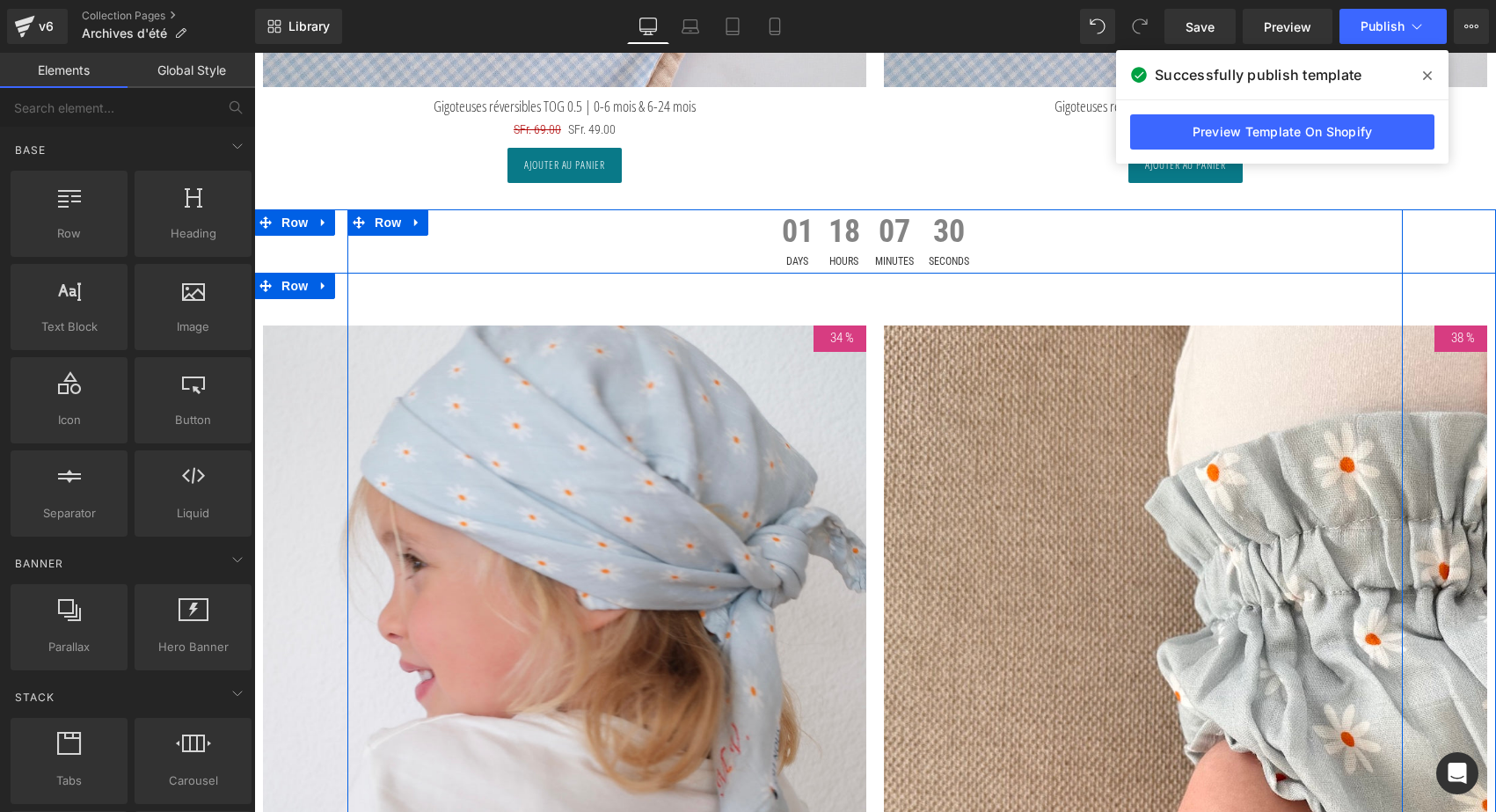
scroll to position [7121, 0]
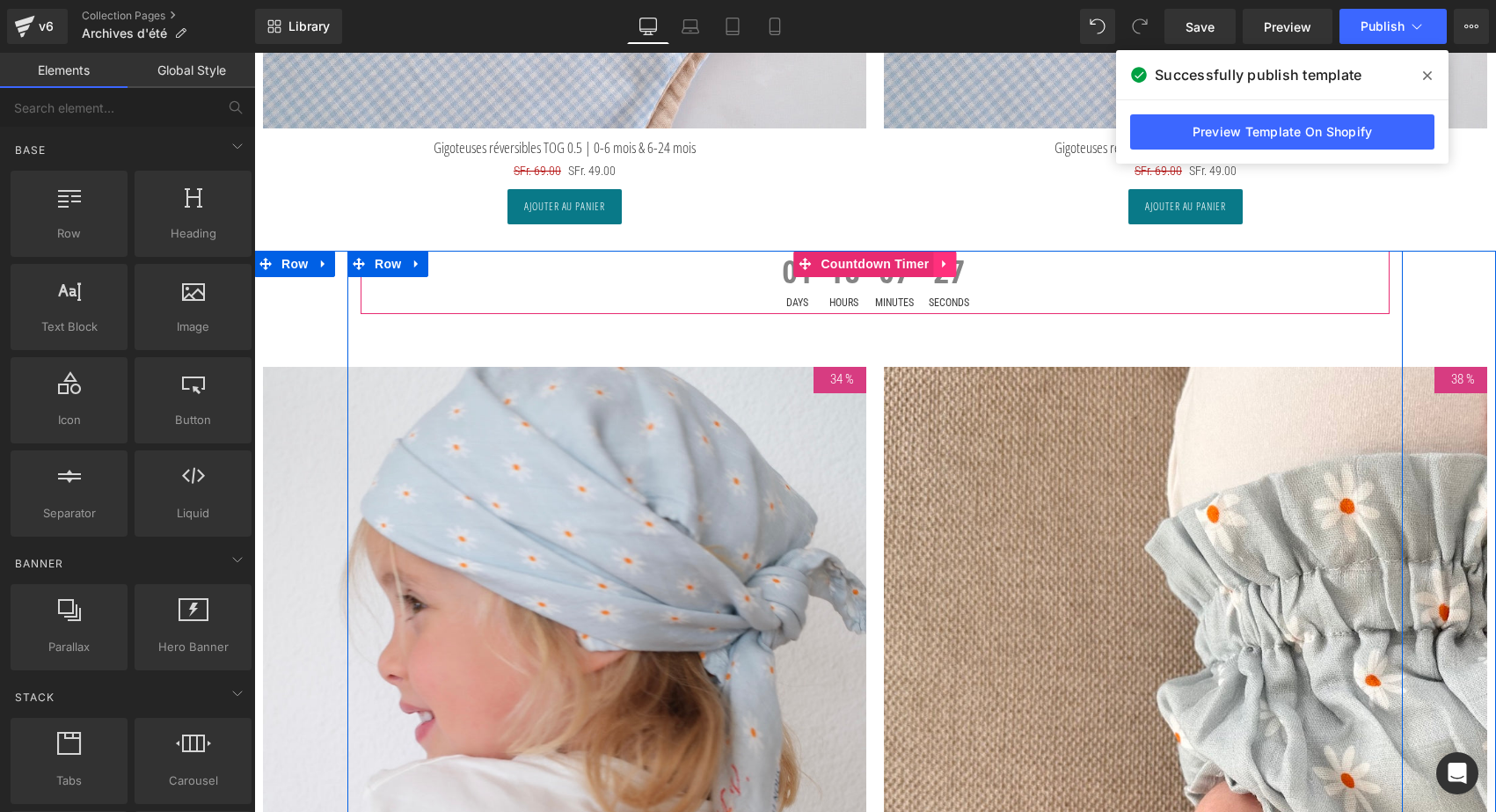
click at [946, 256] on icon at bounding box center [945, 262] width 13 height 13
click at [951, 257] on icon at bounding box center [957, 263] width 13 height 13
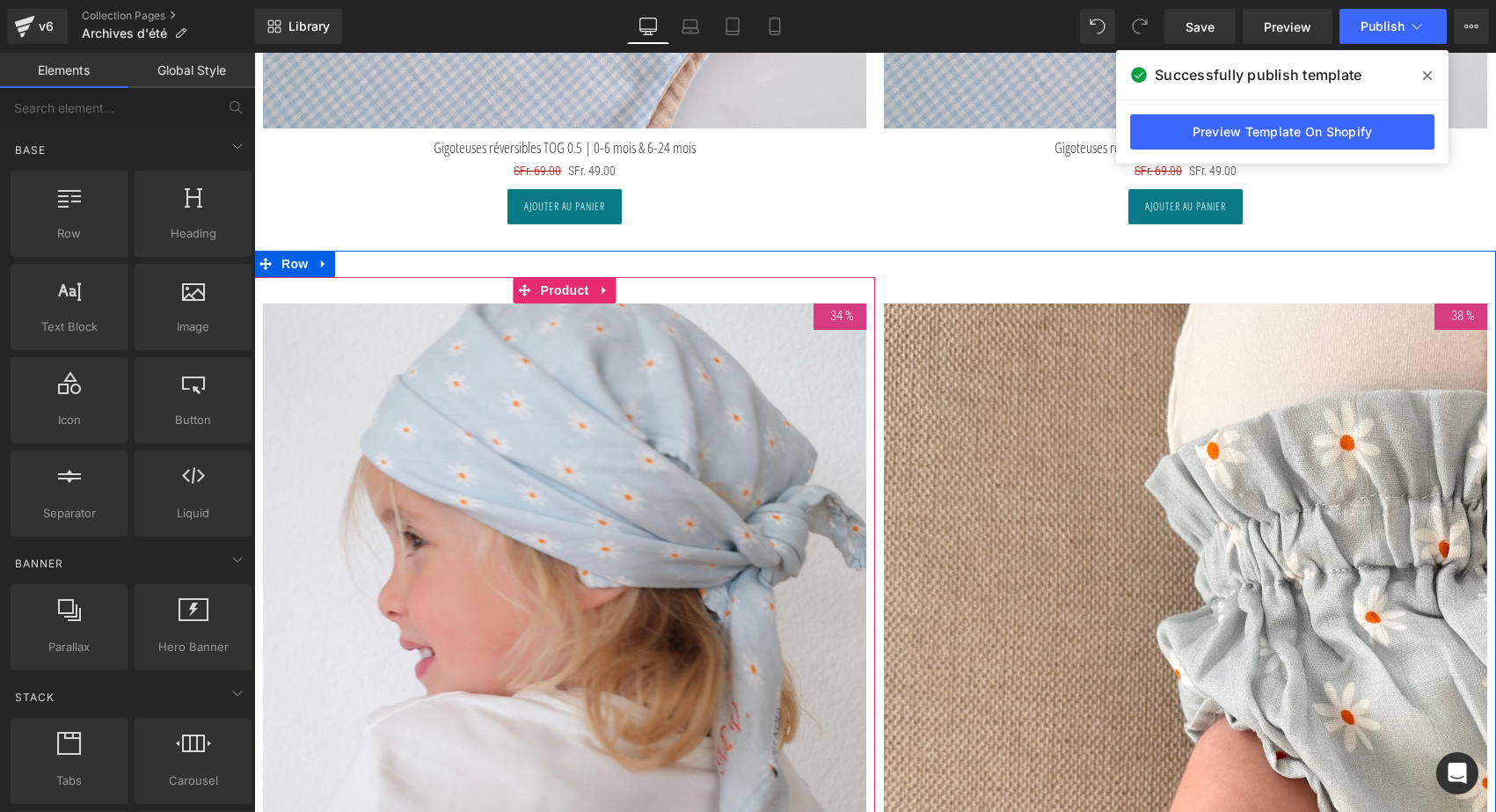
click at [556, 282] on span "Product" at bounding box center [565, 290] width 57 height 26
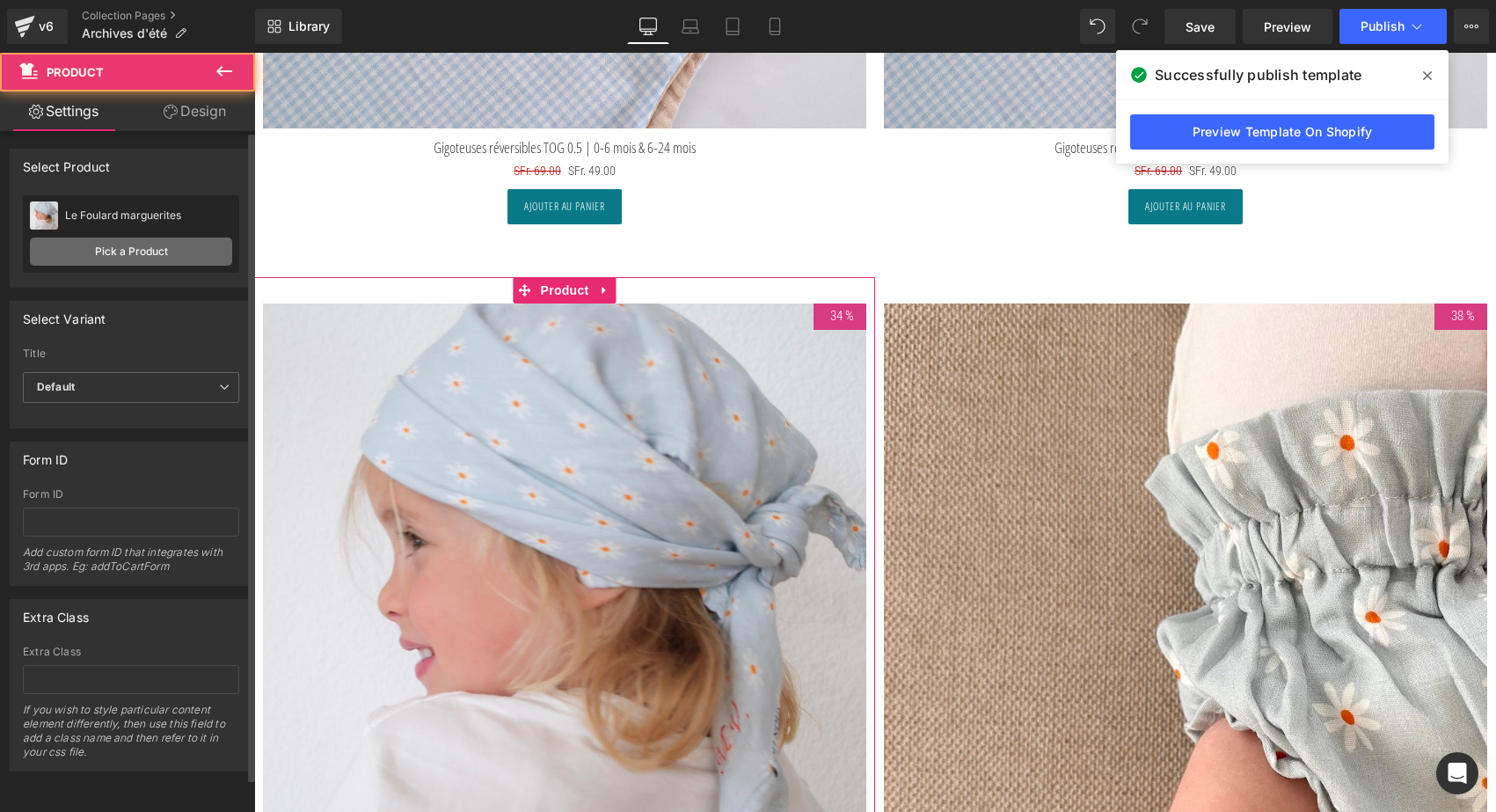
click at [146, 248] on link "Pick a Product" at bounding box center [131, 251] width 203 height 28
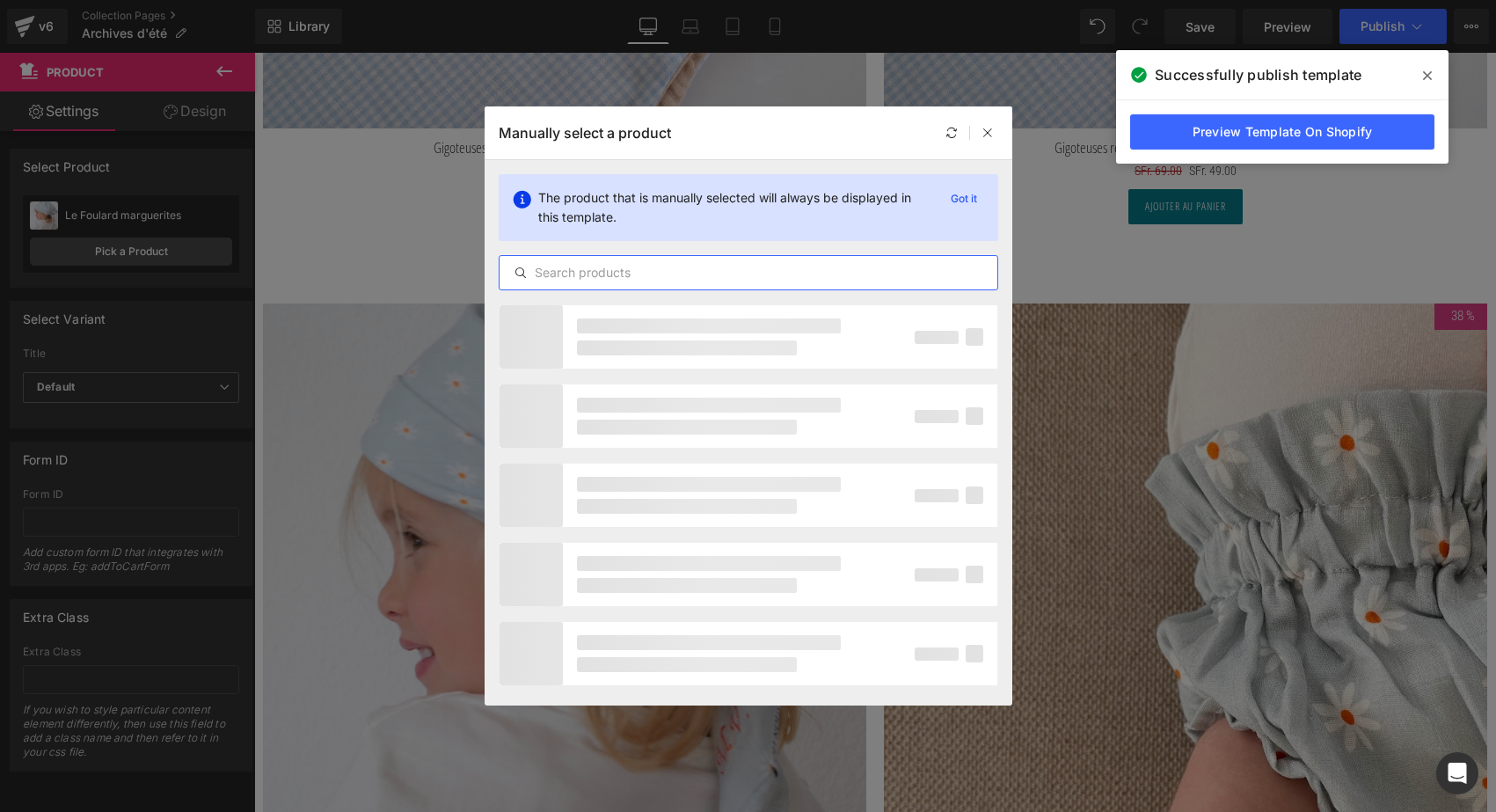
click at [569, 283] on input "text" at bounding box center [748, 273] width 498 height 22
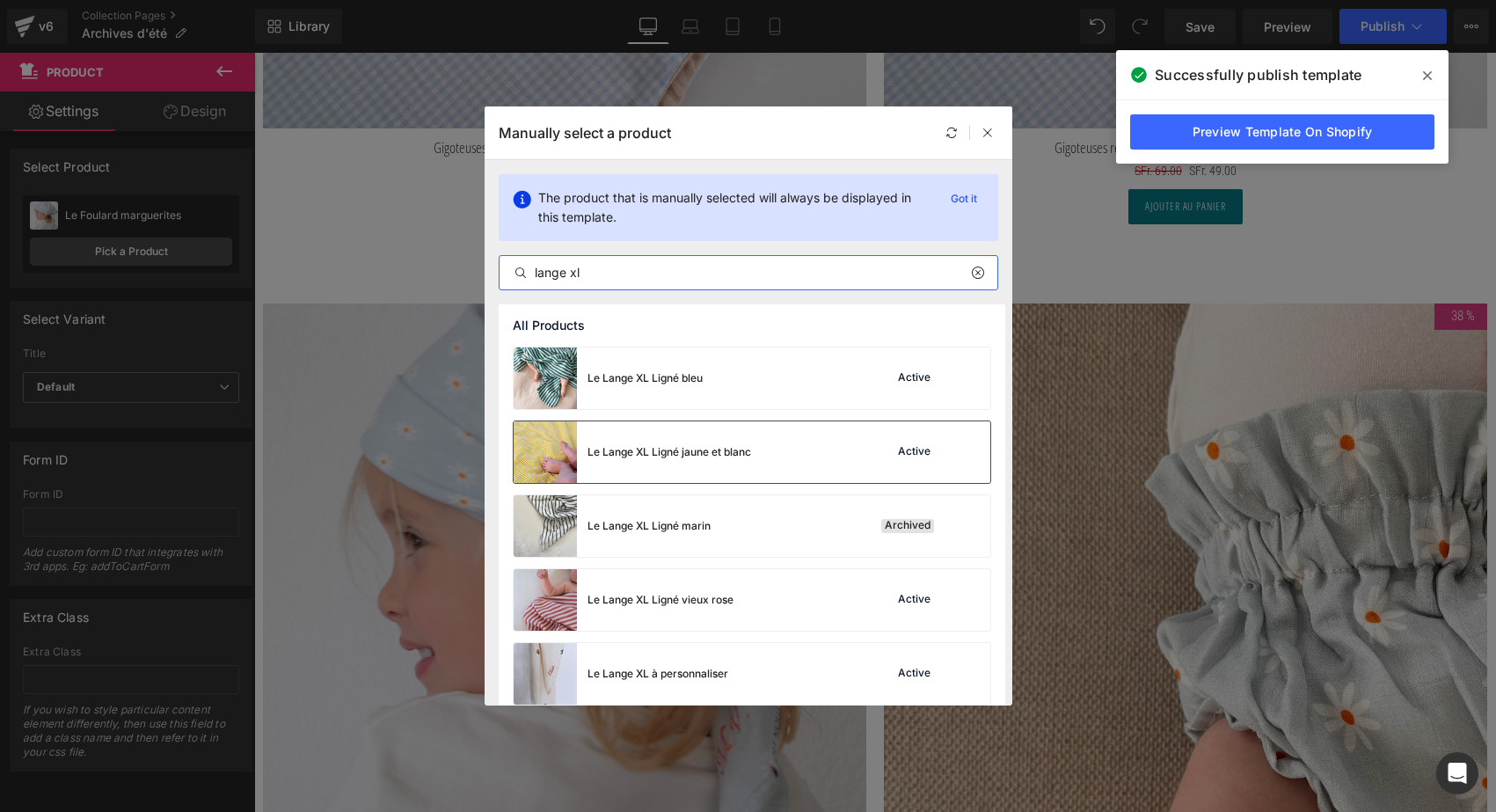
type input "lange xl"
click at [591, 482] on div "Le Lange XL Ligné jaune et blanc Active" at bounding box center [751, 452] width 478 height 64
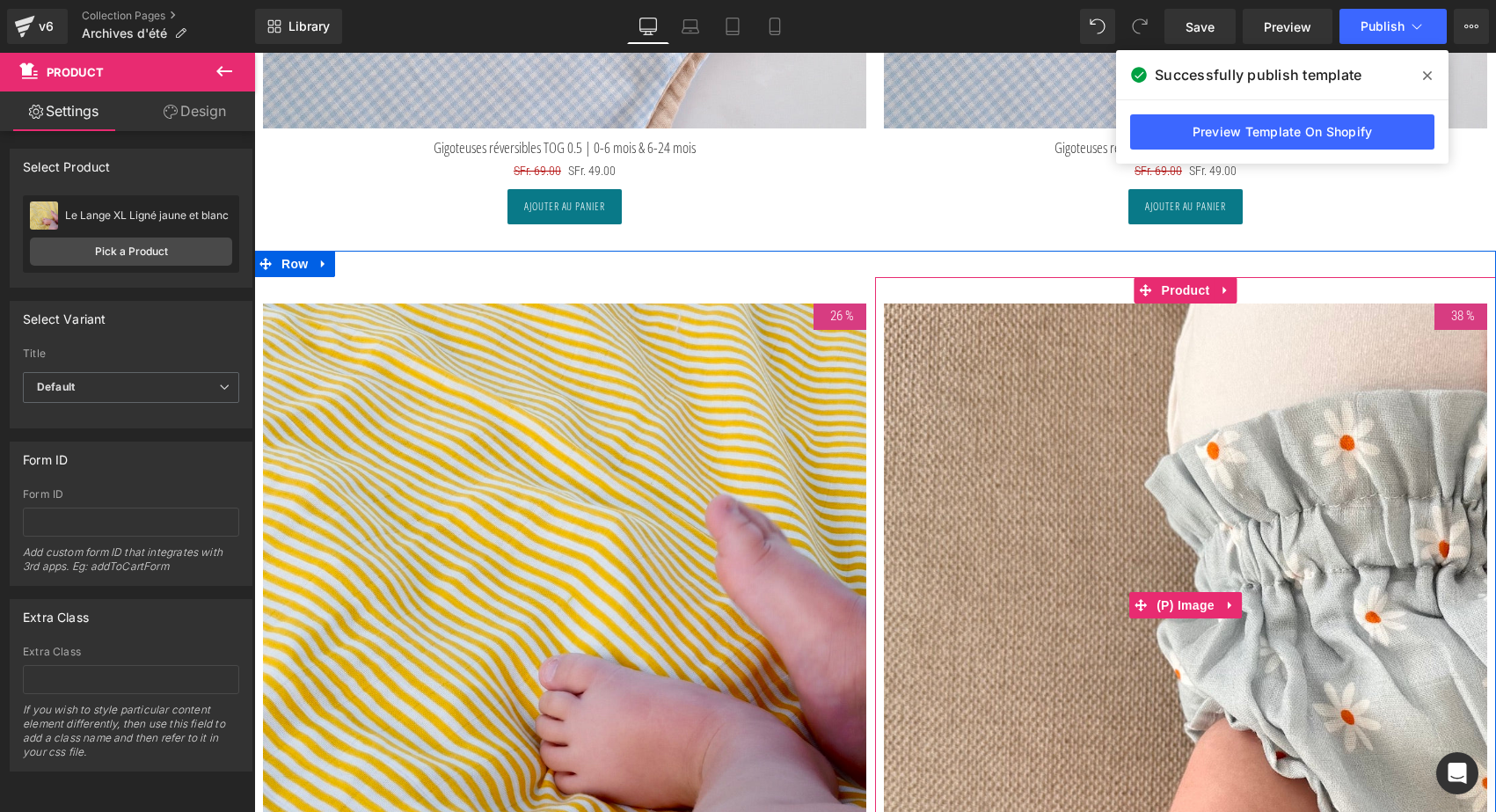
click at [1081, 394] on img at bounding box center [1185, 605] width 604 height 604
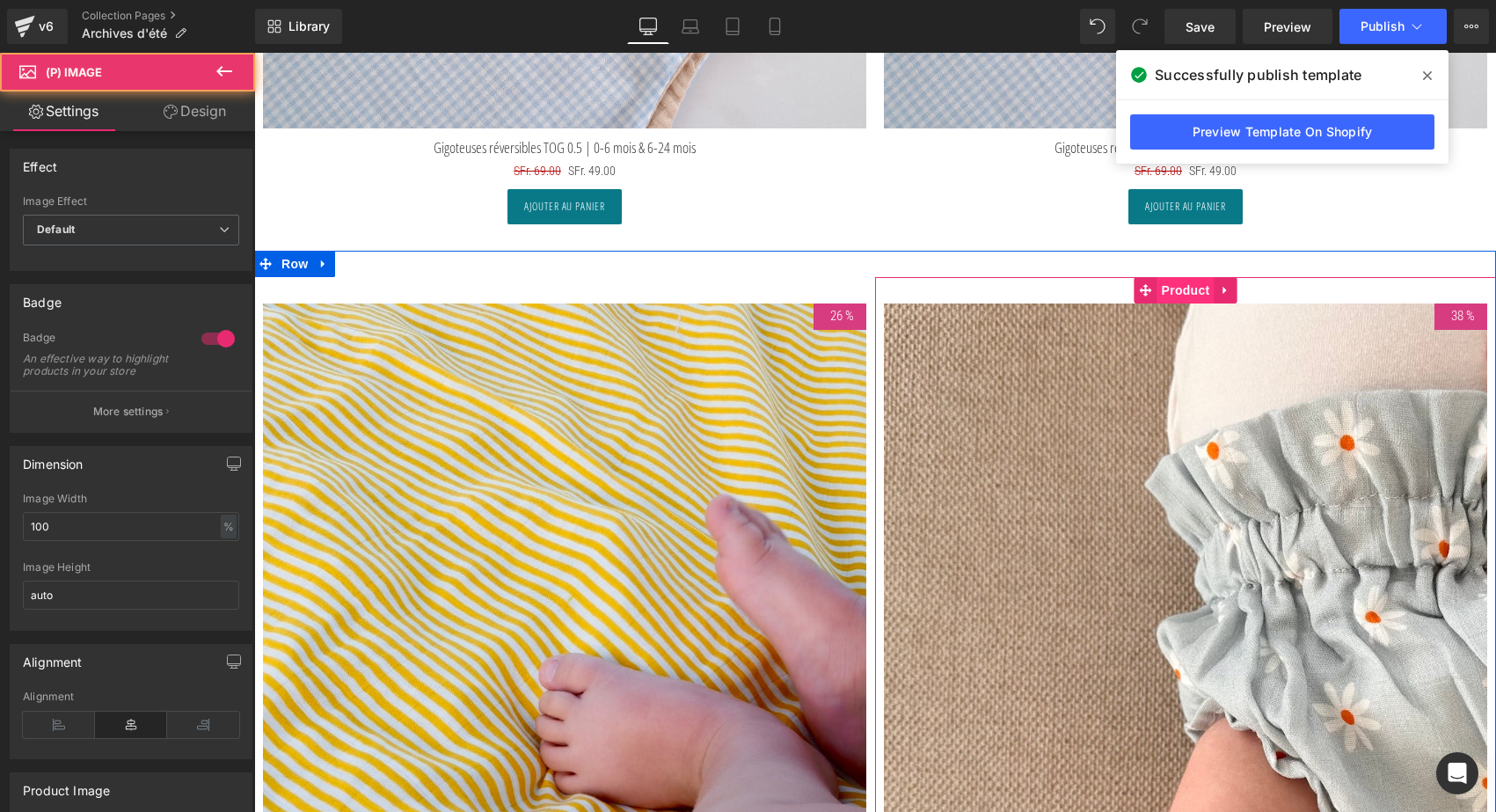
click at [1178, 282] on span "Product" at bounding box center [1186, 290] width 57 height 26
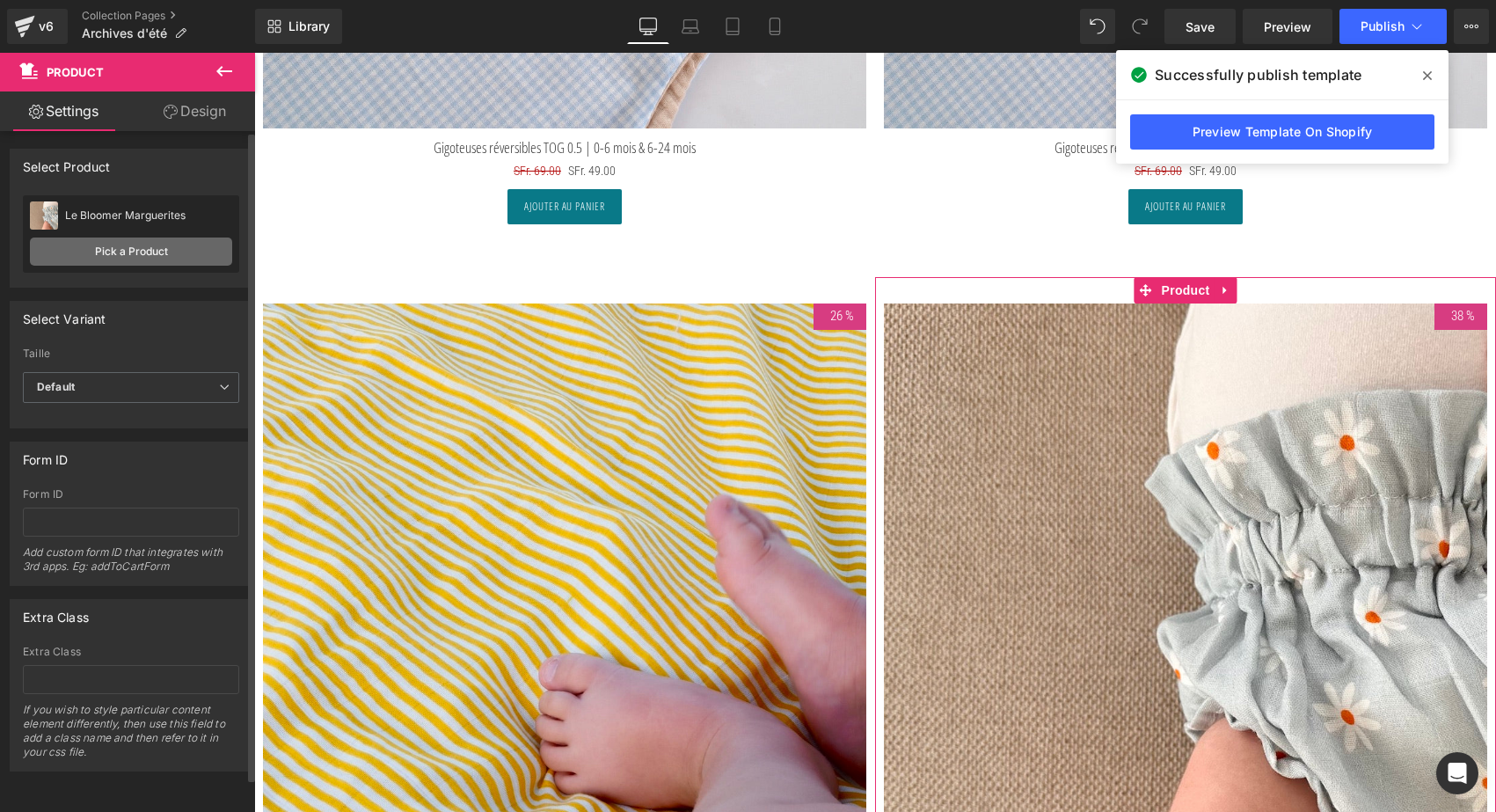
click at [172, 249] on link "Pick a Product" at bounding box center [131, 251] width 203 height 28
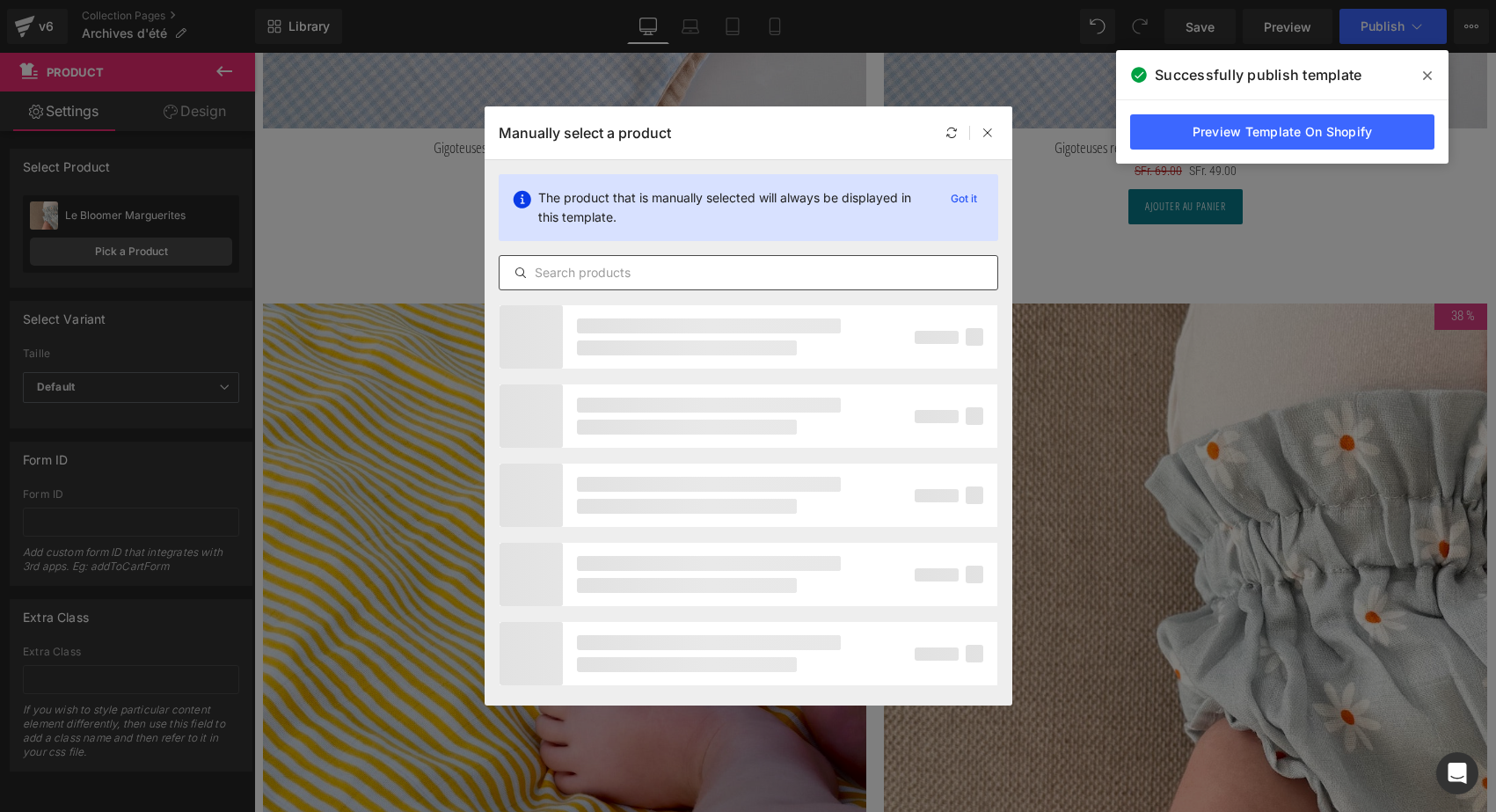
click at [594, 274] on input "text" at bounding box center [748, 273] width 498 height 22
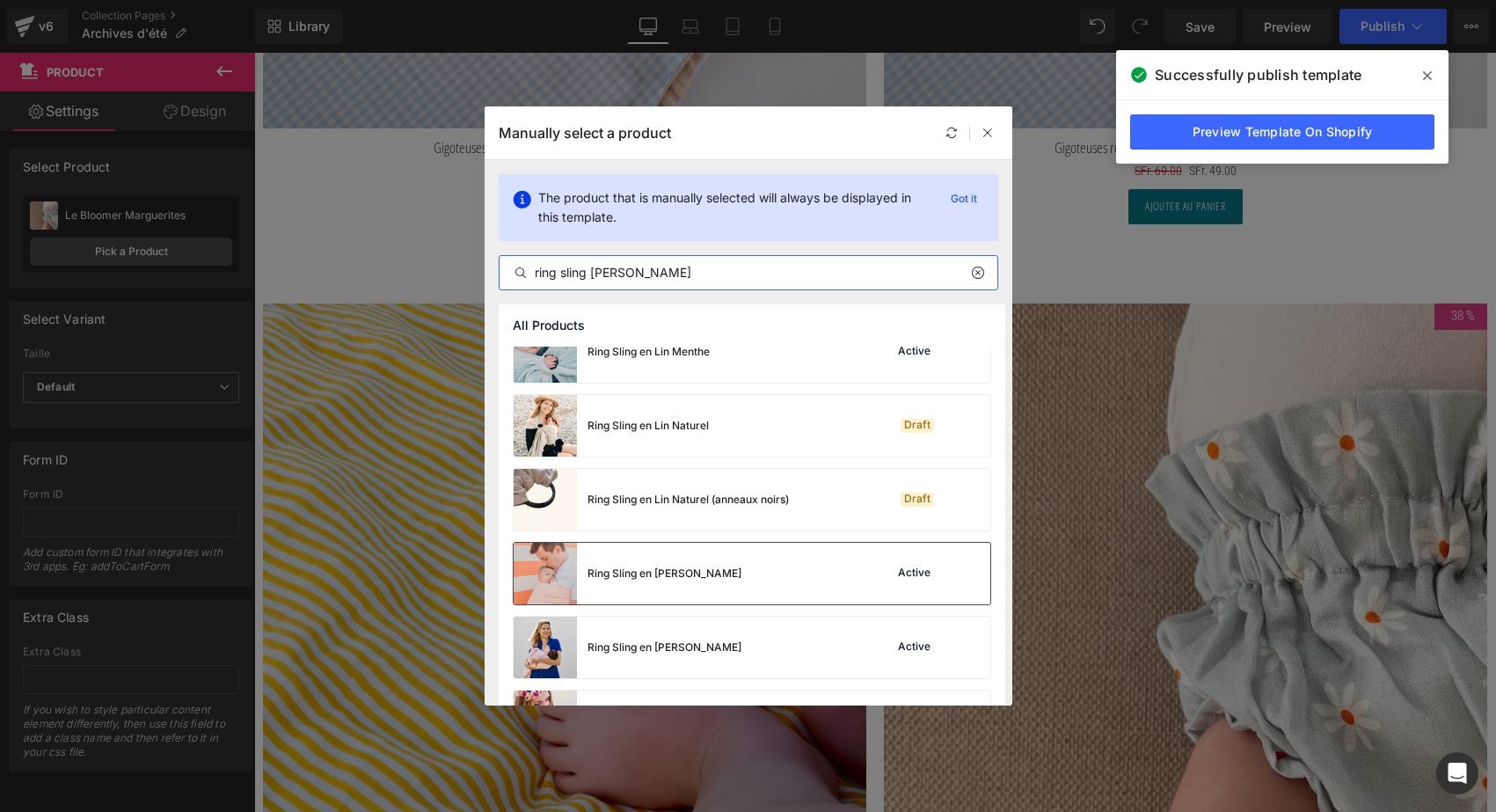
scroll to position [694, 0]
type input "ring sling lin p"
click at [573, 586] on img at bounding box center [545, 570] width 64 height 62
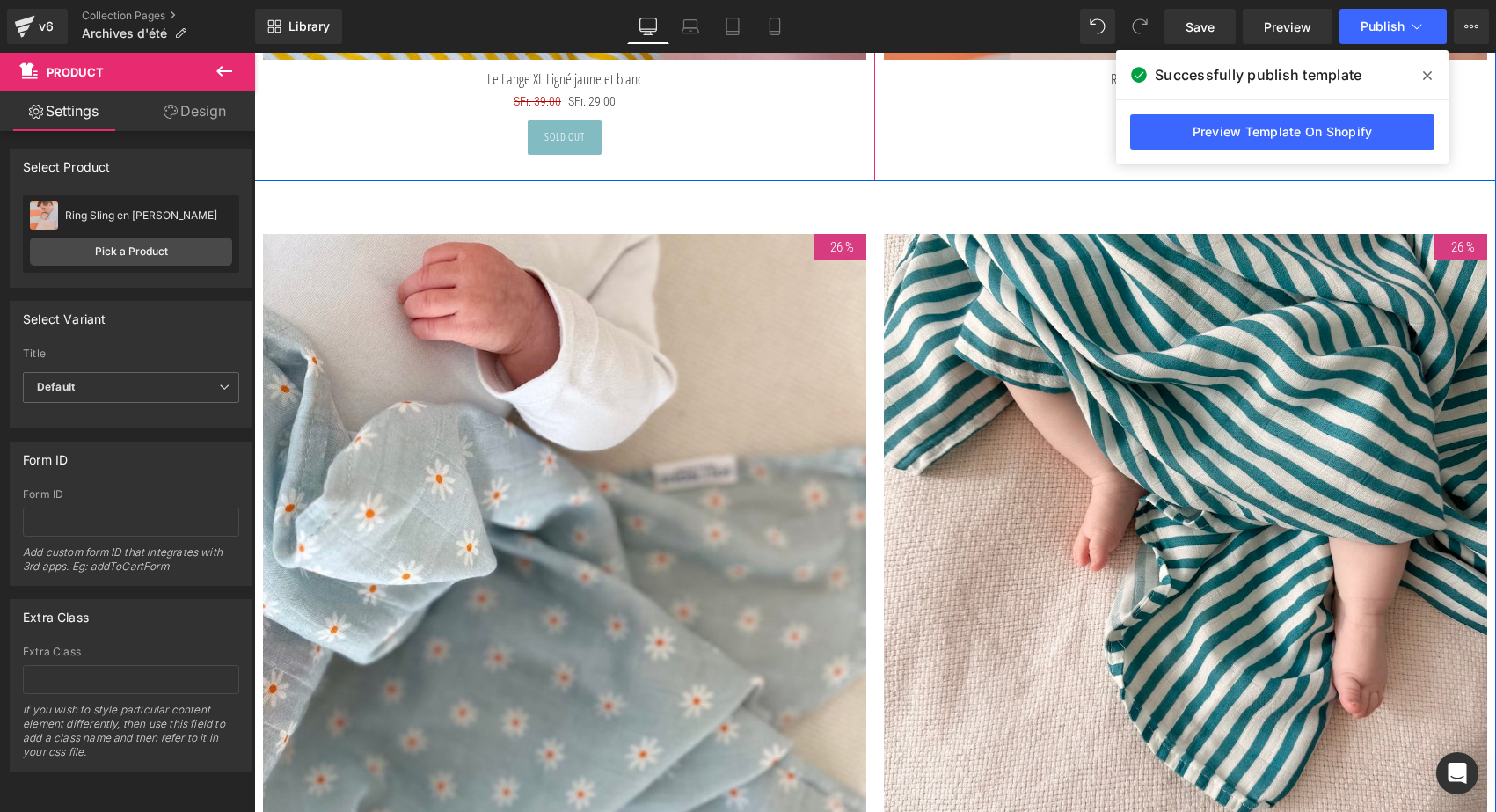
scroll to position [8006, 0]
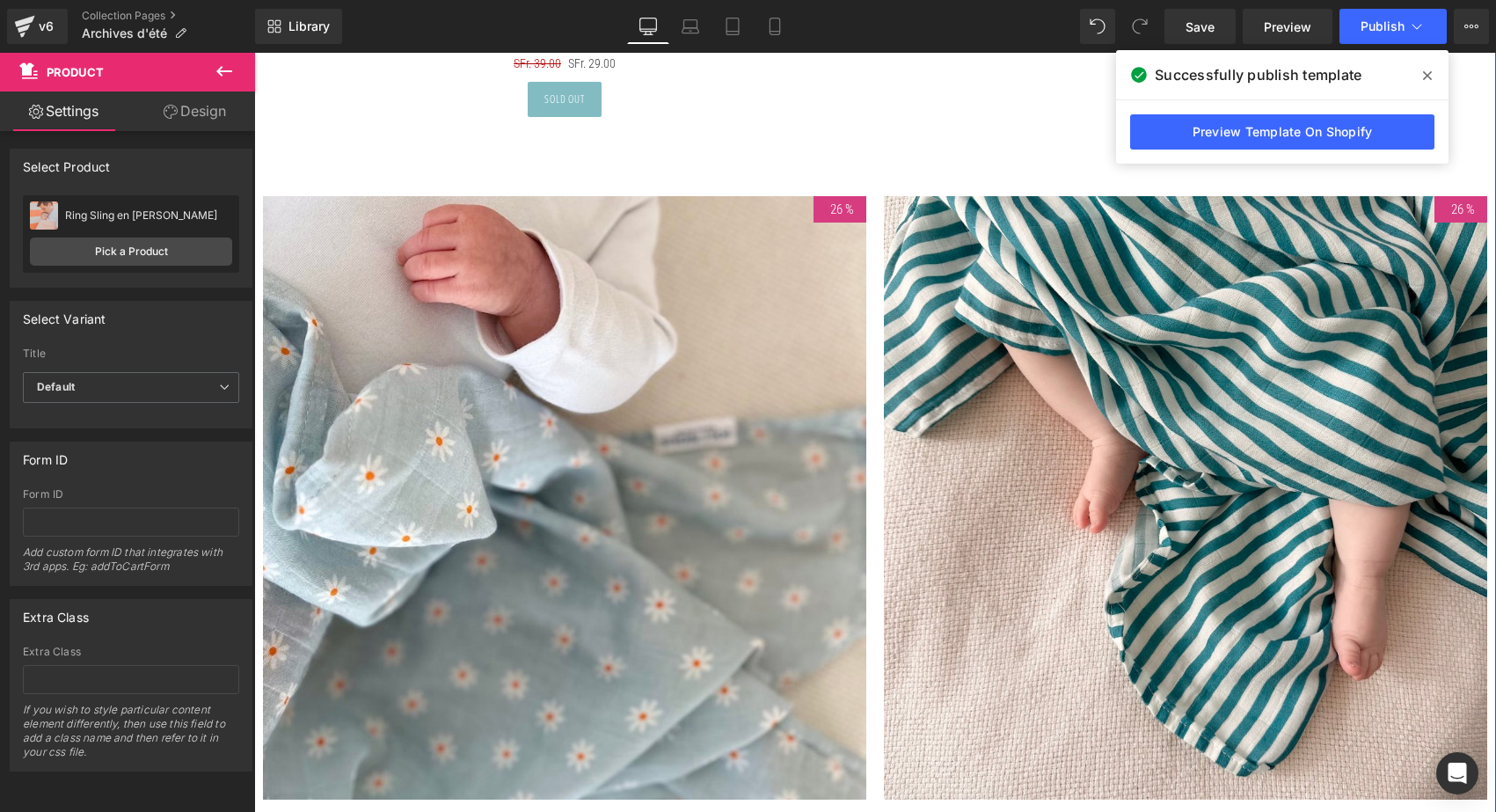
click at [685, 502] on img at bounding box center [565, 497] width 604 height 604
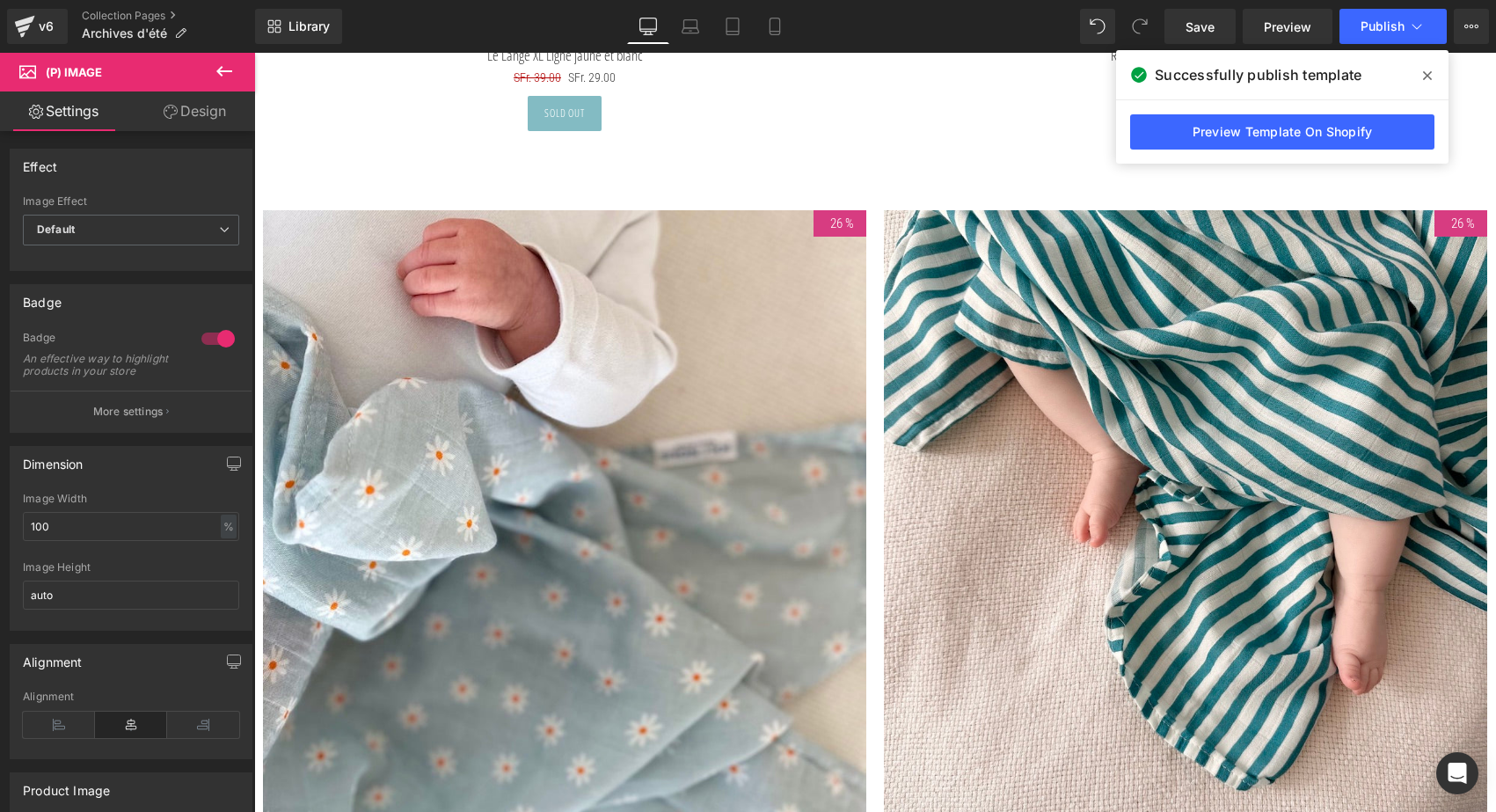
scroll to position [7996, 0]
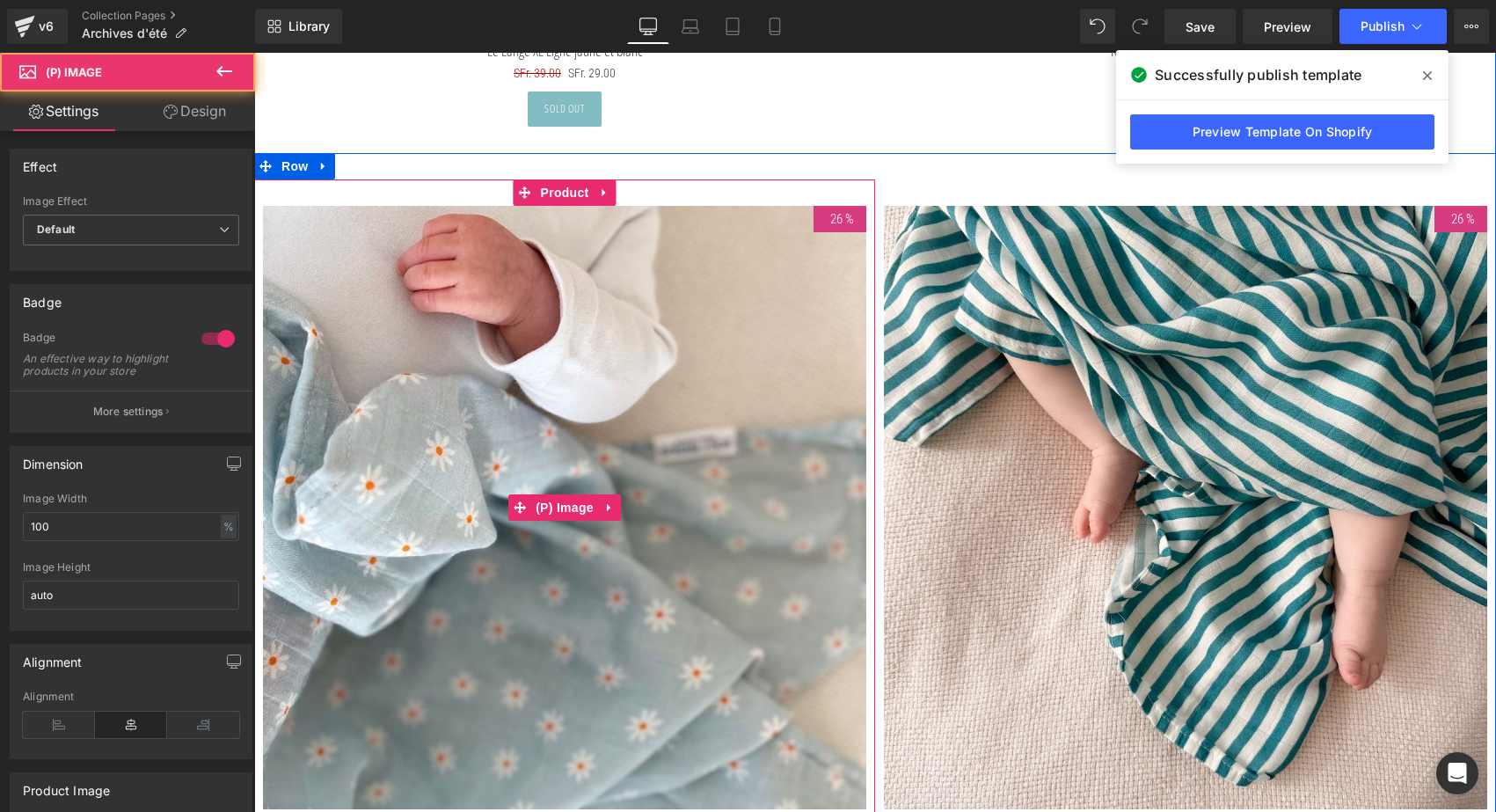
click at [424, 317] on img at bounding box center [565, 507] width 604 height 604
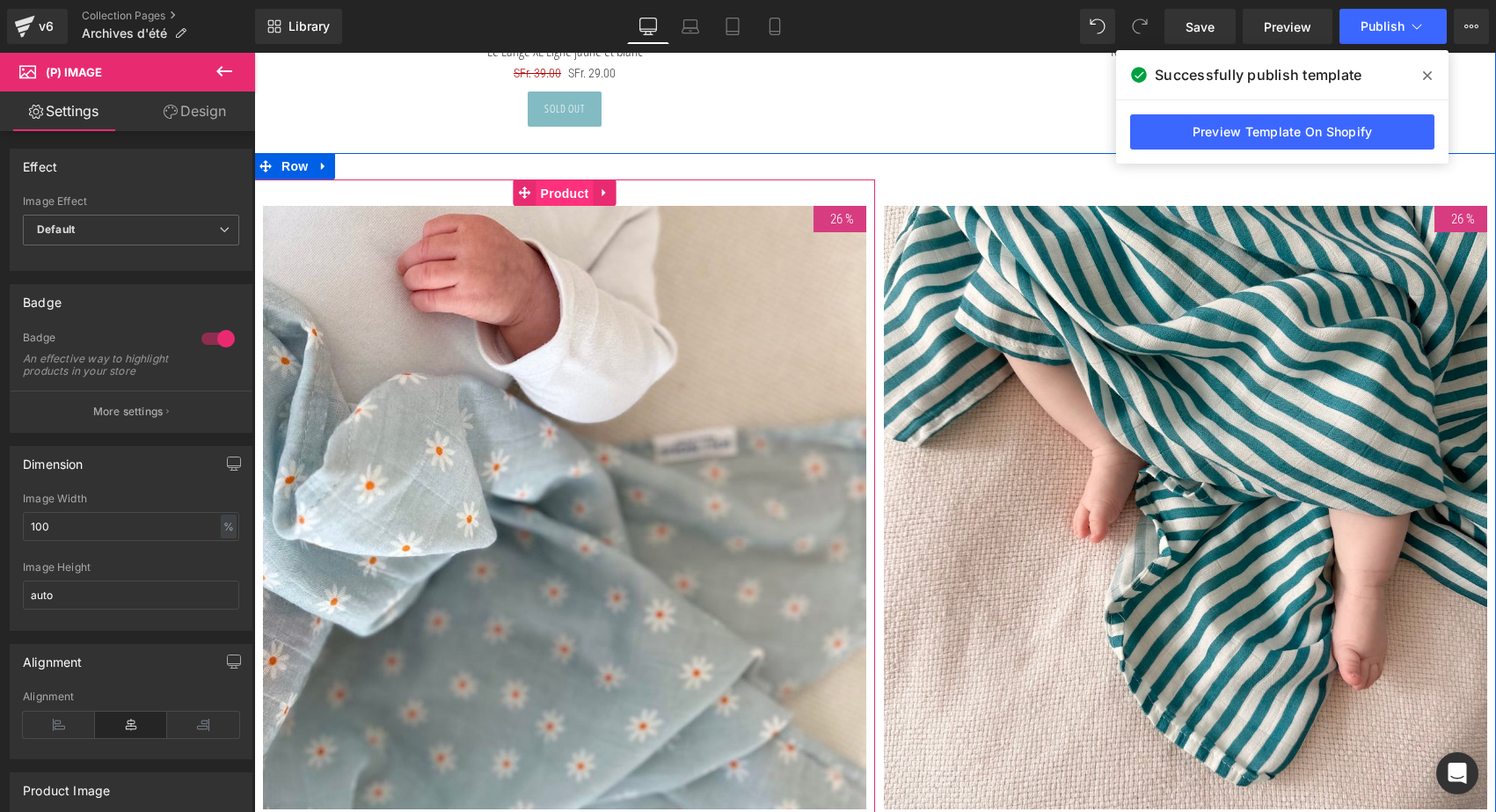
click at [558, 180] on span "Product" at bounding box center [565, 193] width 57 height 26
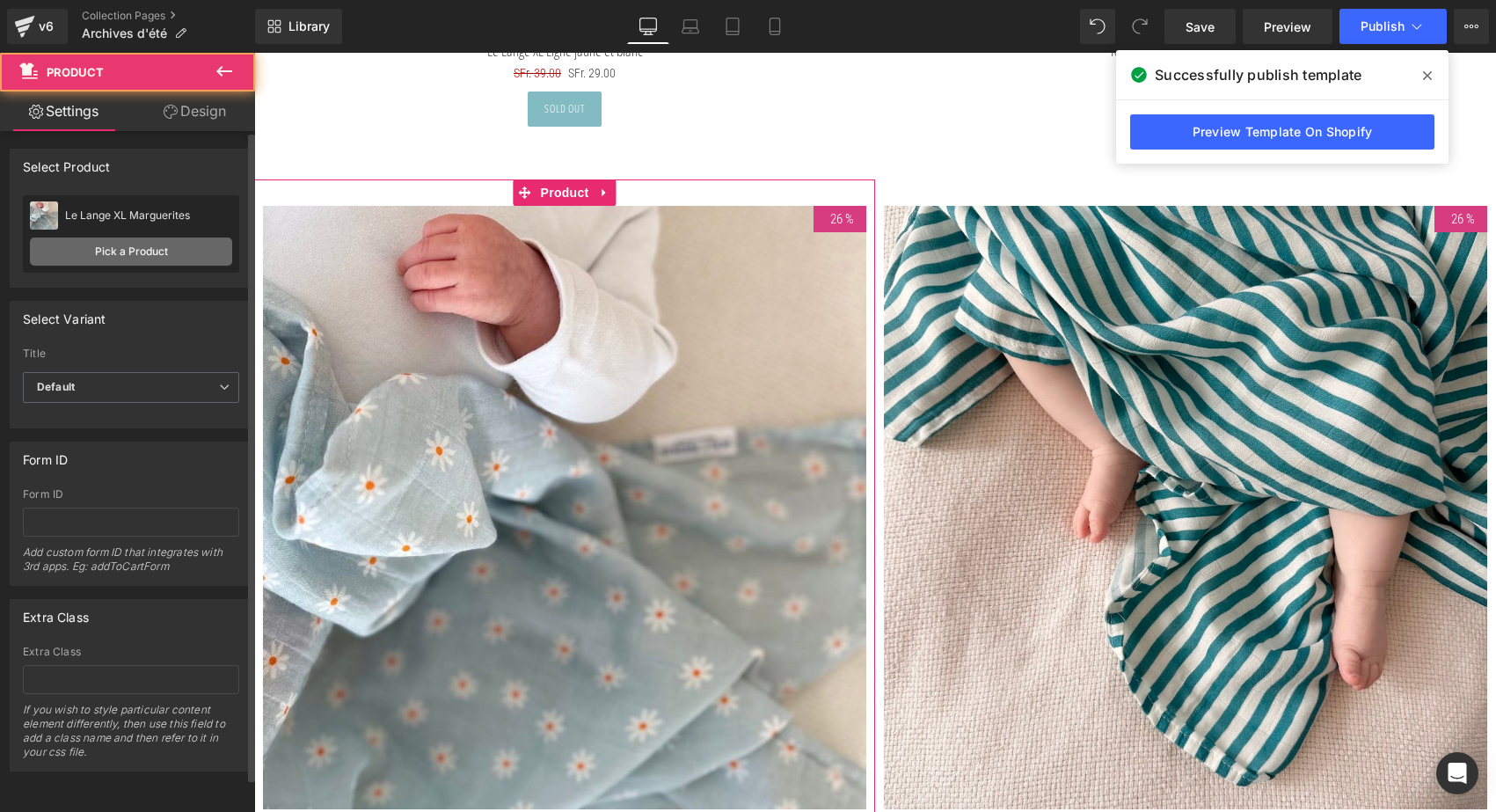
click at [150, 262] on link "Pick a Product" at bounding box center [131, 251] width 203 height 28
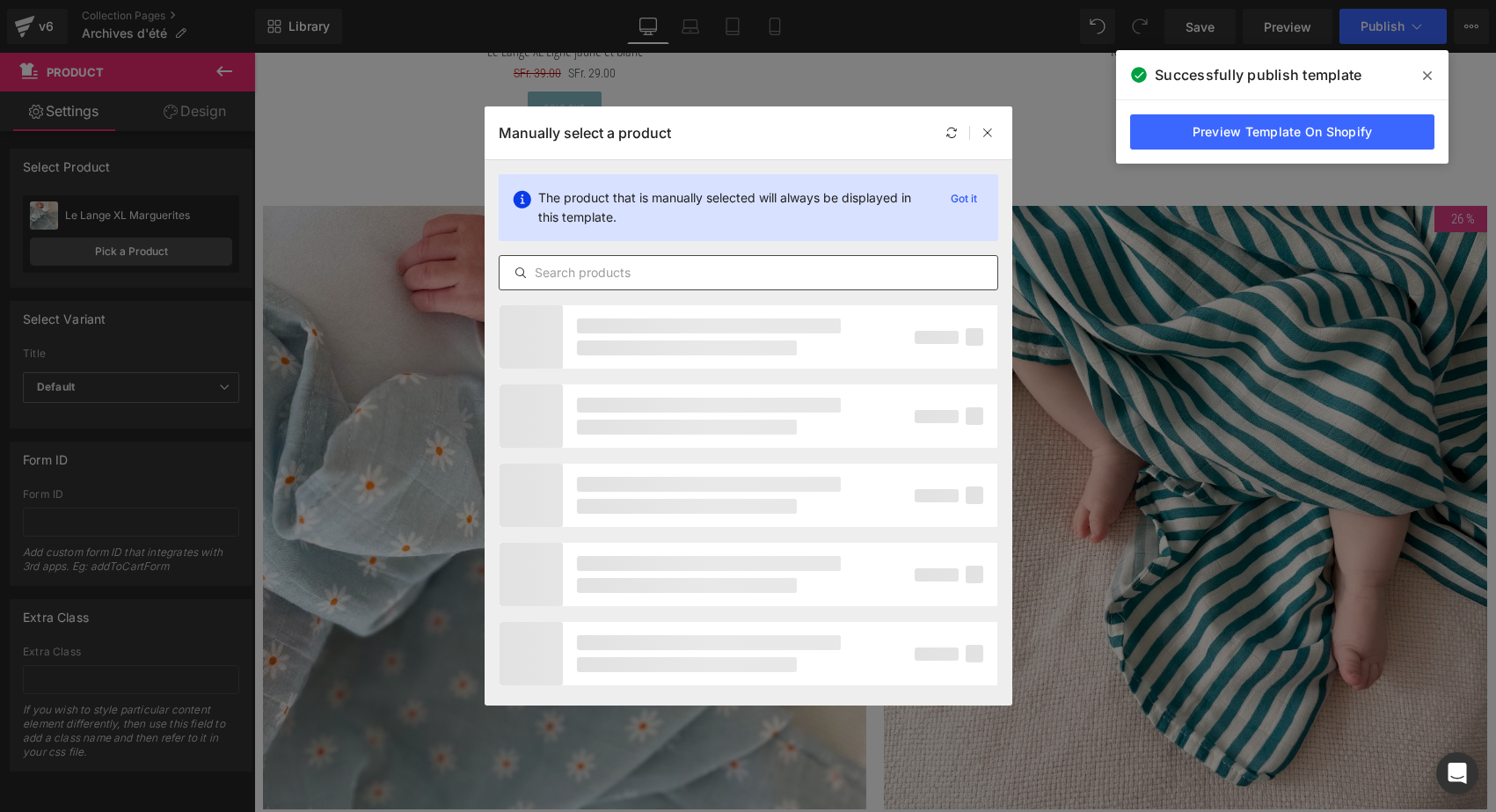
click at [585, 280] on input "text" at bounding box center [748, 273] width 498 height 22
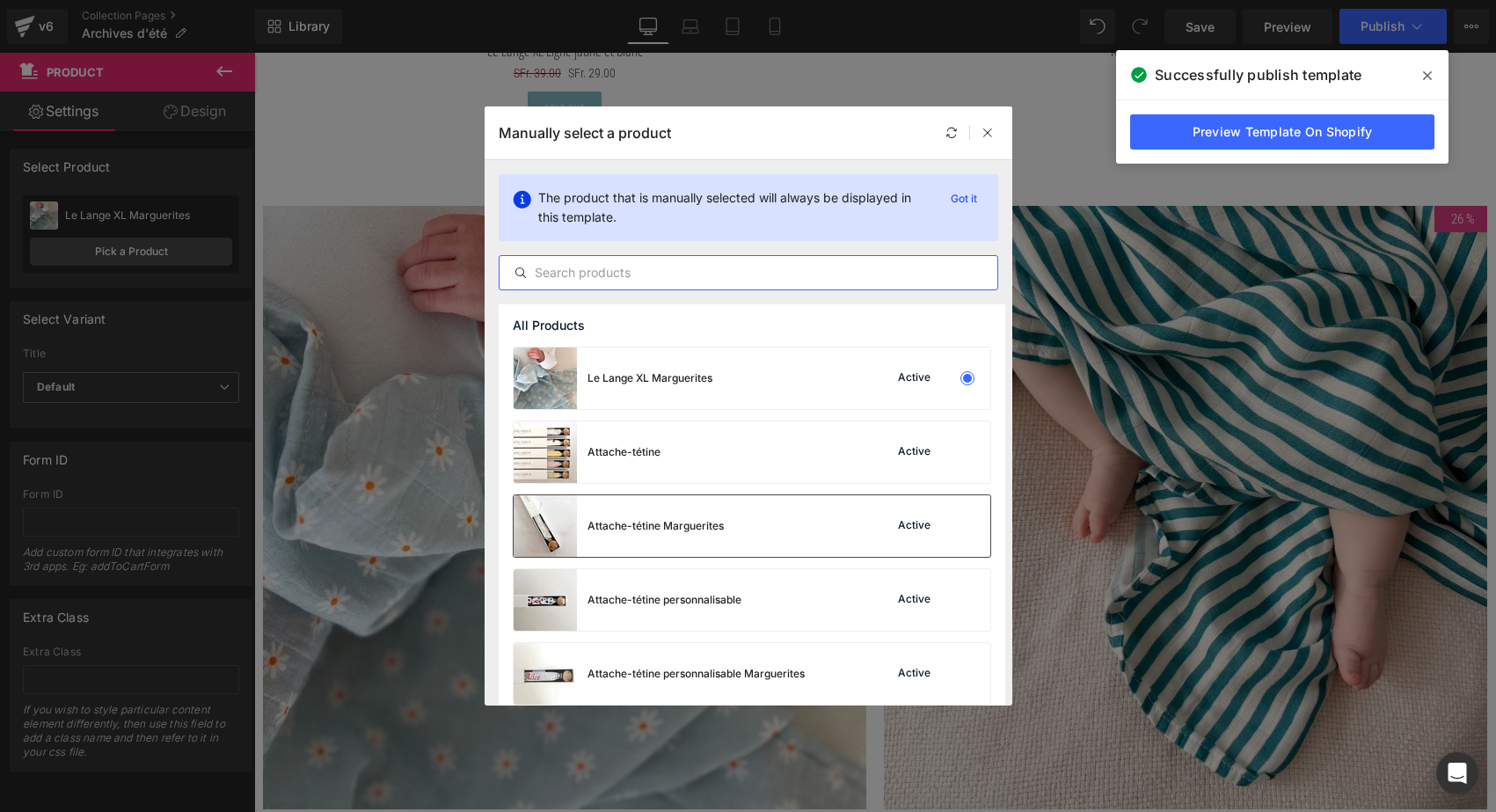
click at [703, 532] on div "Attache-tétine Marguerites" at bounding box center [655, 525] width 136 height 16
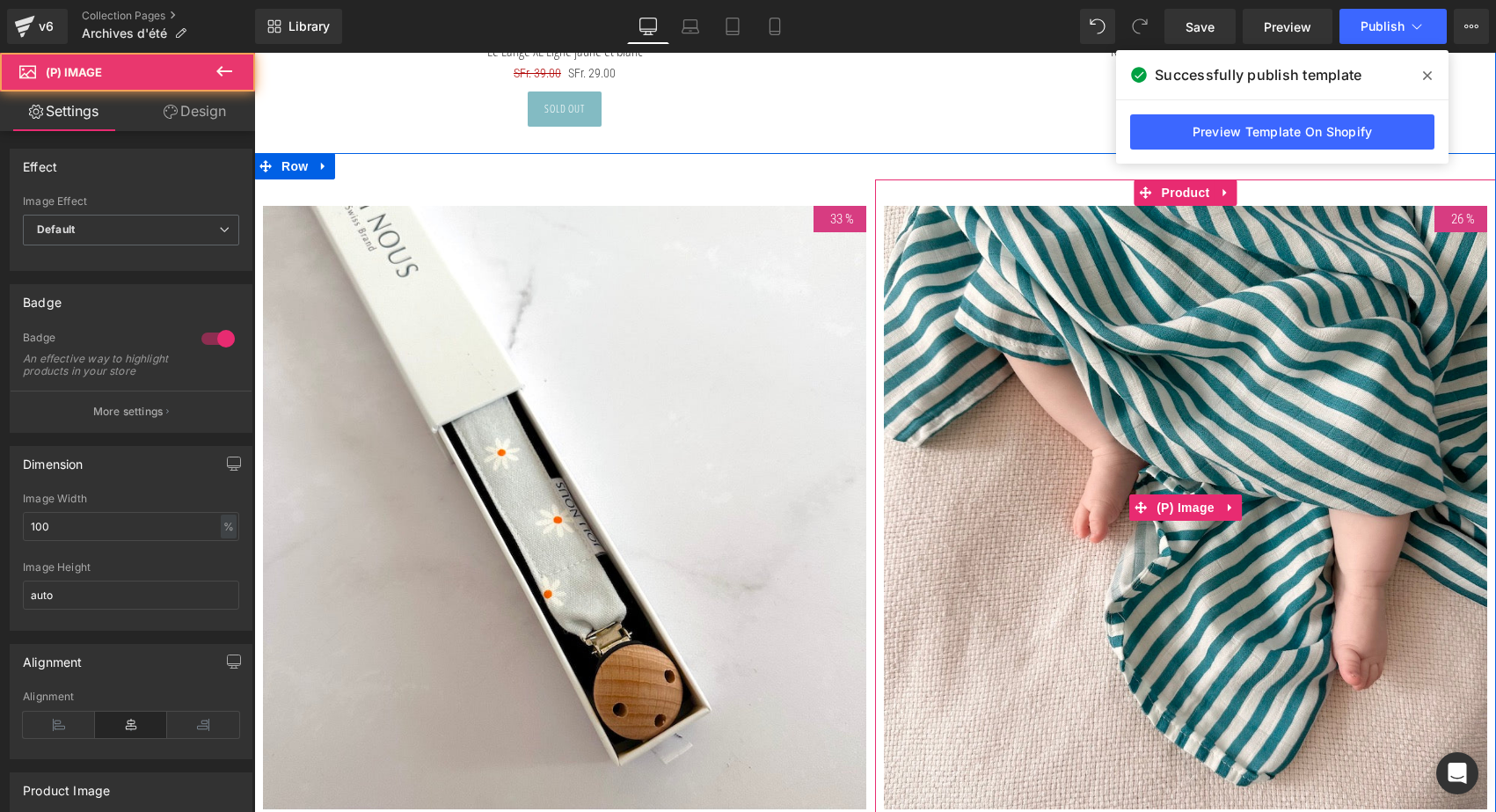
click at [1195, 345] on img at bounding box center [1185, 507] width 604 height 604
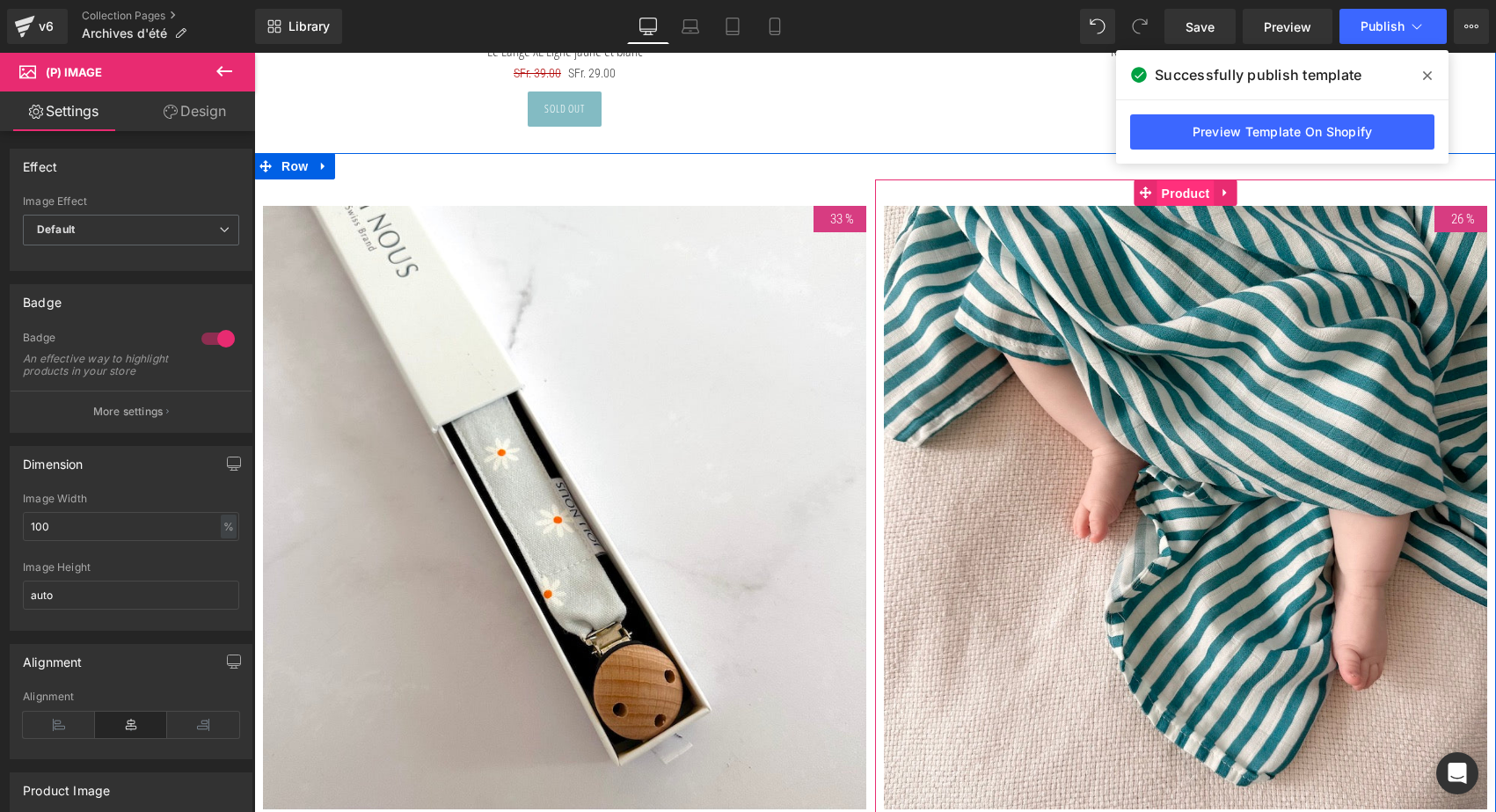
click at [1180, 187] on span "Product" at bounding box center [1186, 193] width 57 height 26
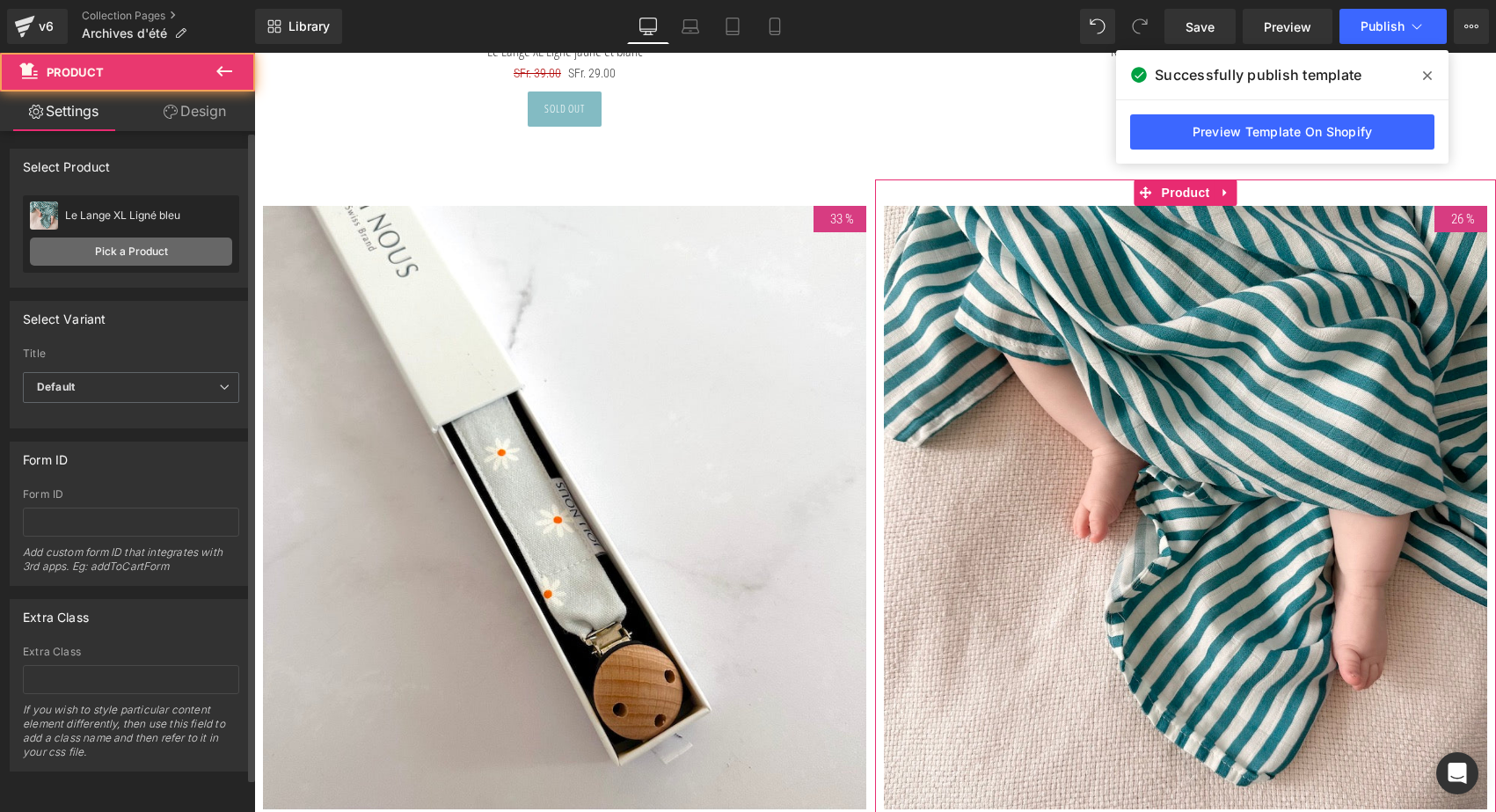
click at [175, 255] on link "Pick a Product" at bounding box center [131, 251] width 203 height 28
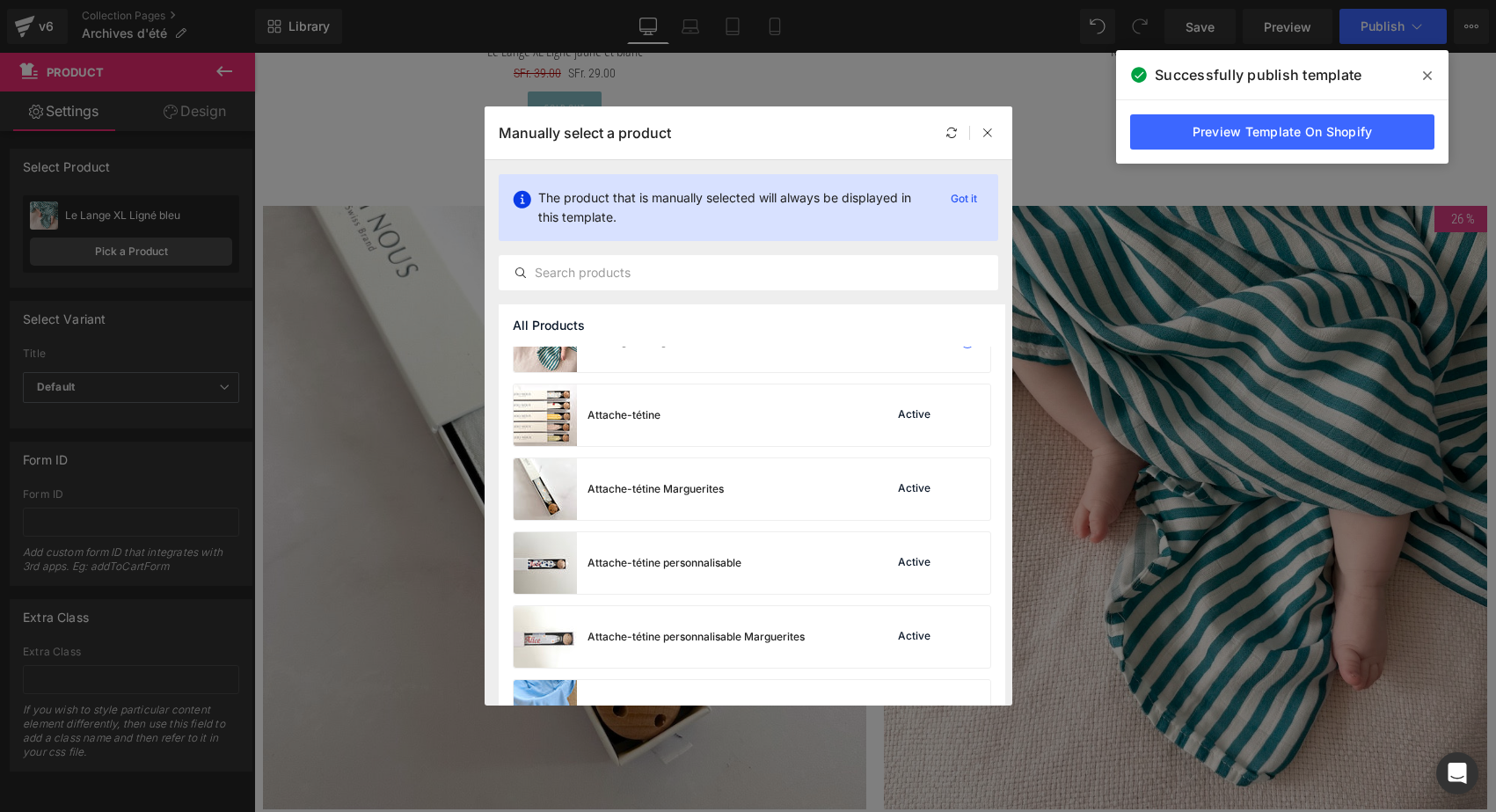
scroll to position [41, 0]
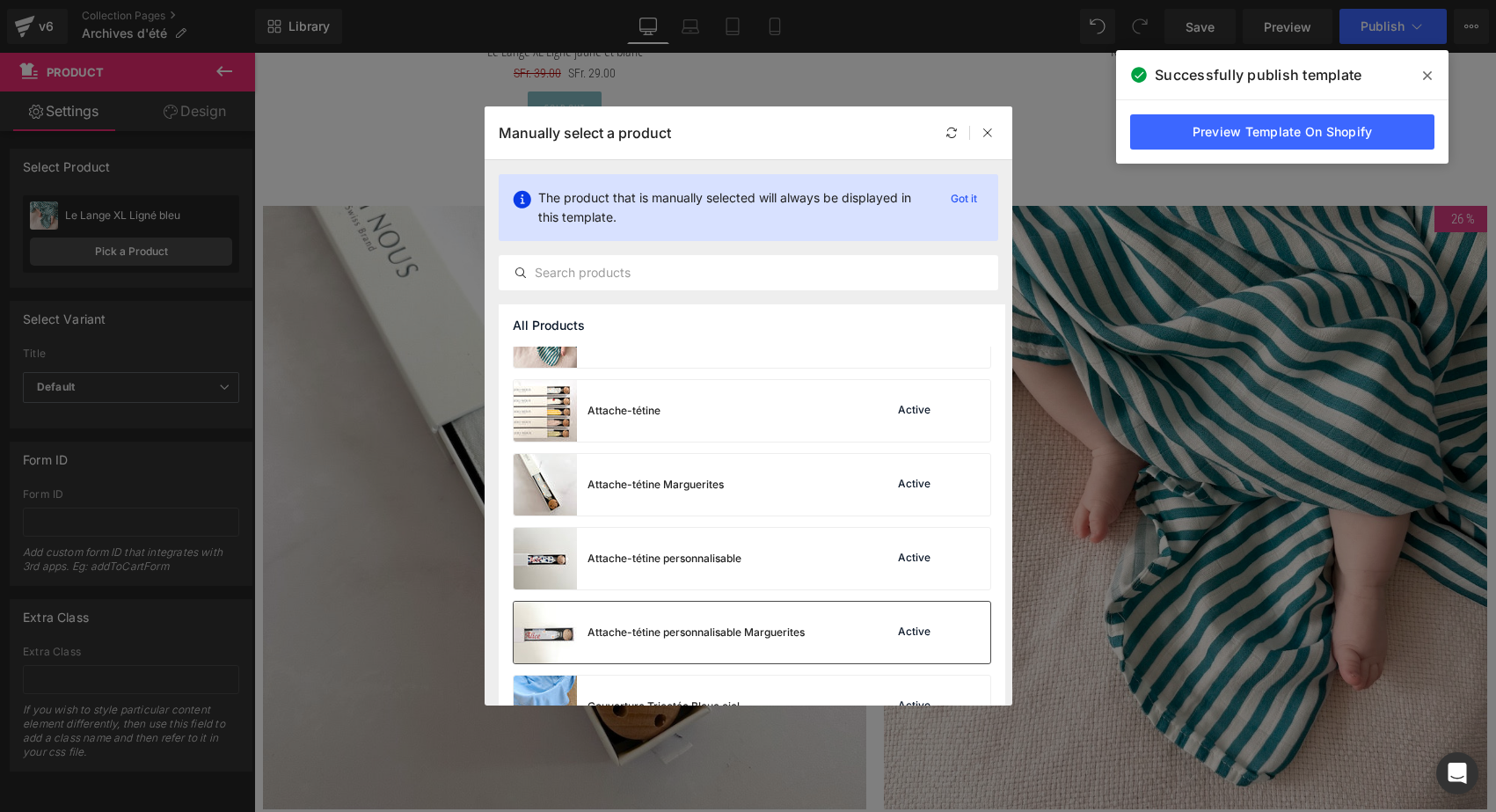
click at [746, 630] on div "Attache-tétine personnalisable Marguerites" at bounding box center [696, 632] width 217 height 16
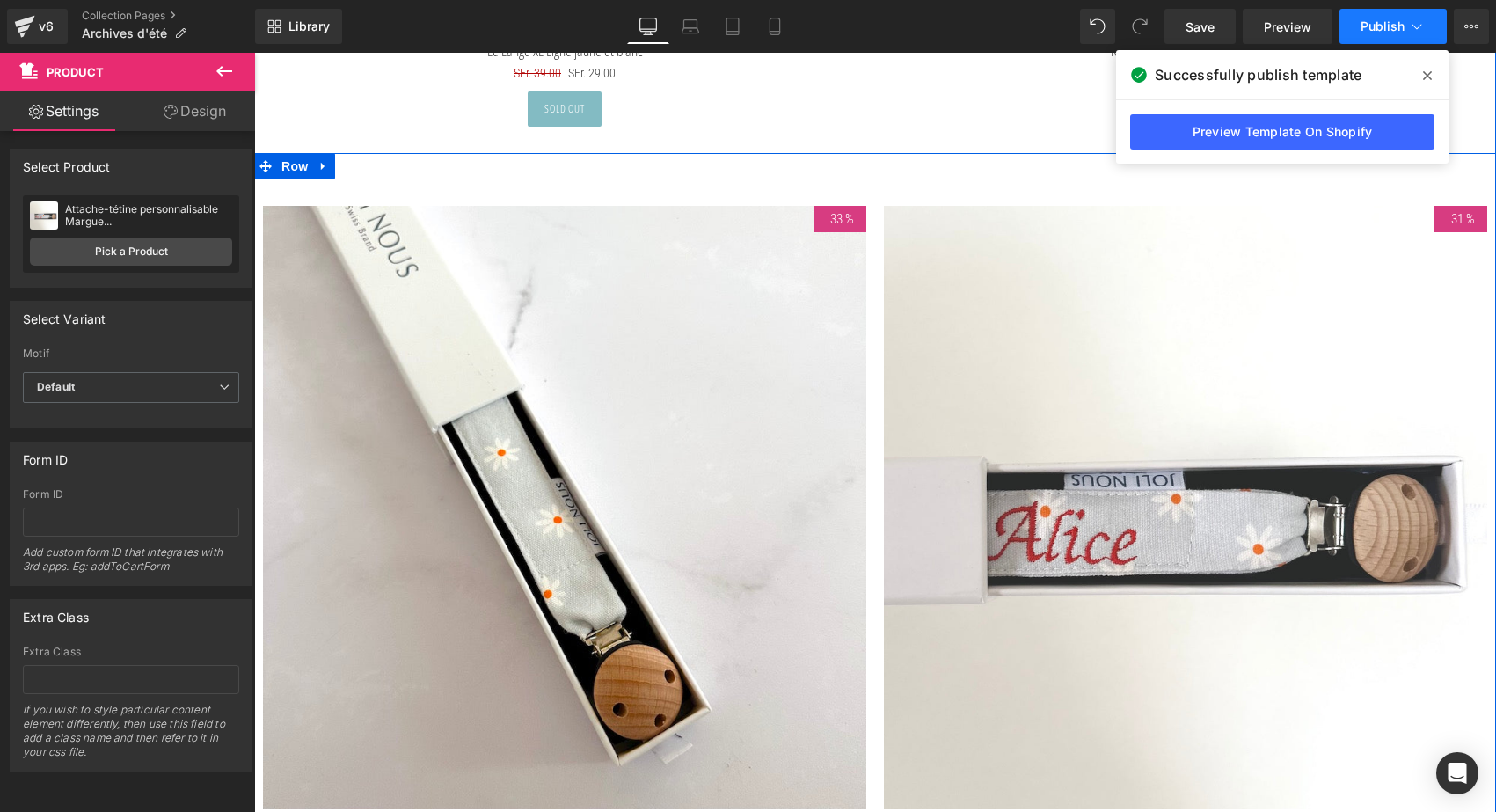
click at [1383, 23] on span "Publish" at bounding box center [1383, 26] width 44 height 14
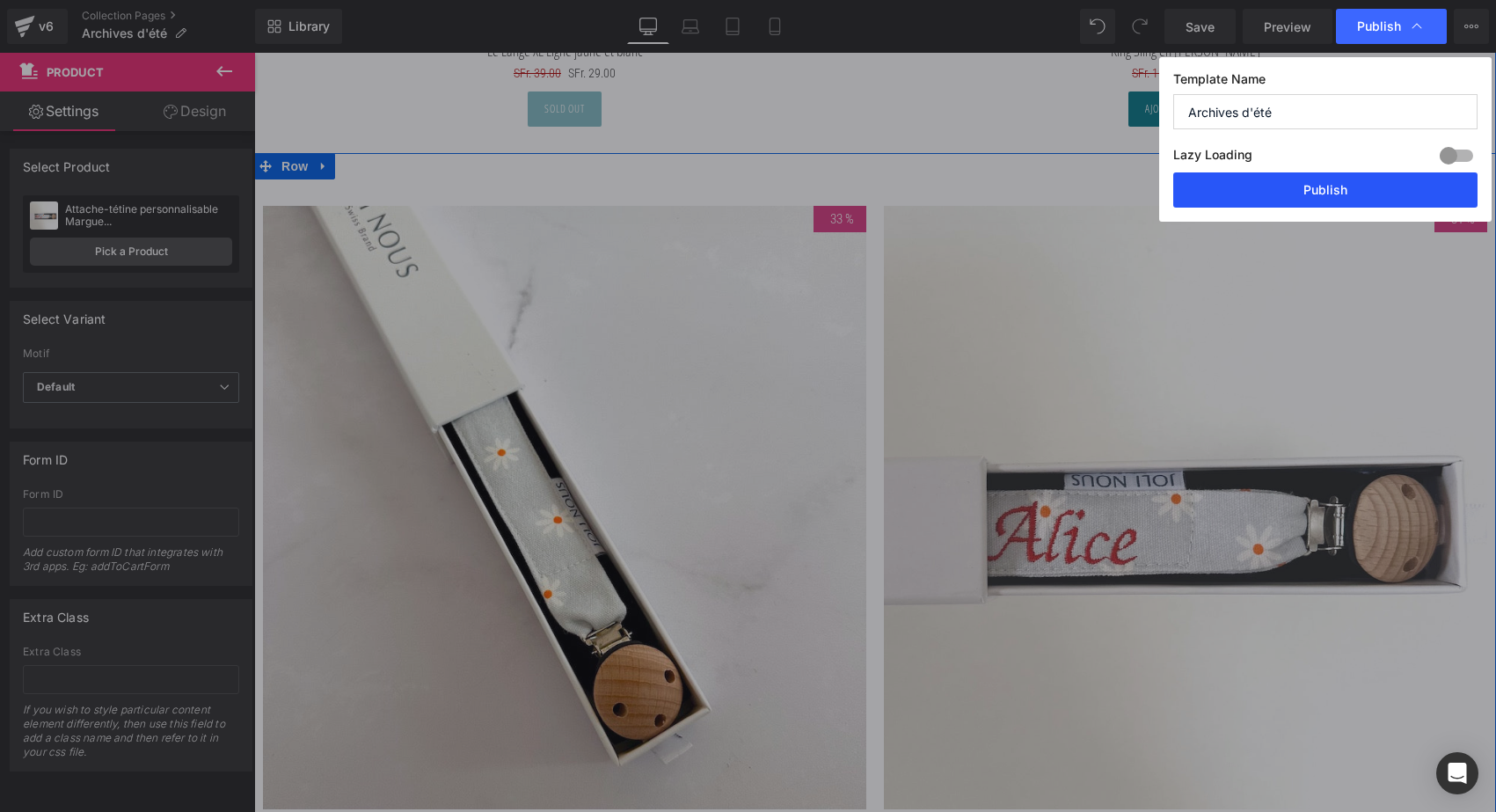
click at [1347, 185] on button "Publish" at bounding box center [1325, 190] width 304 height 35
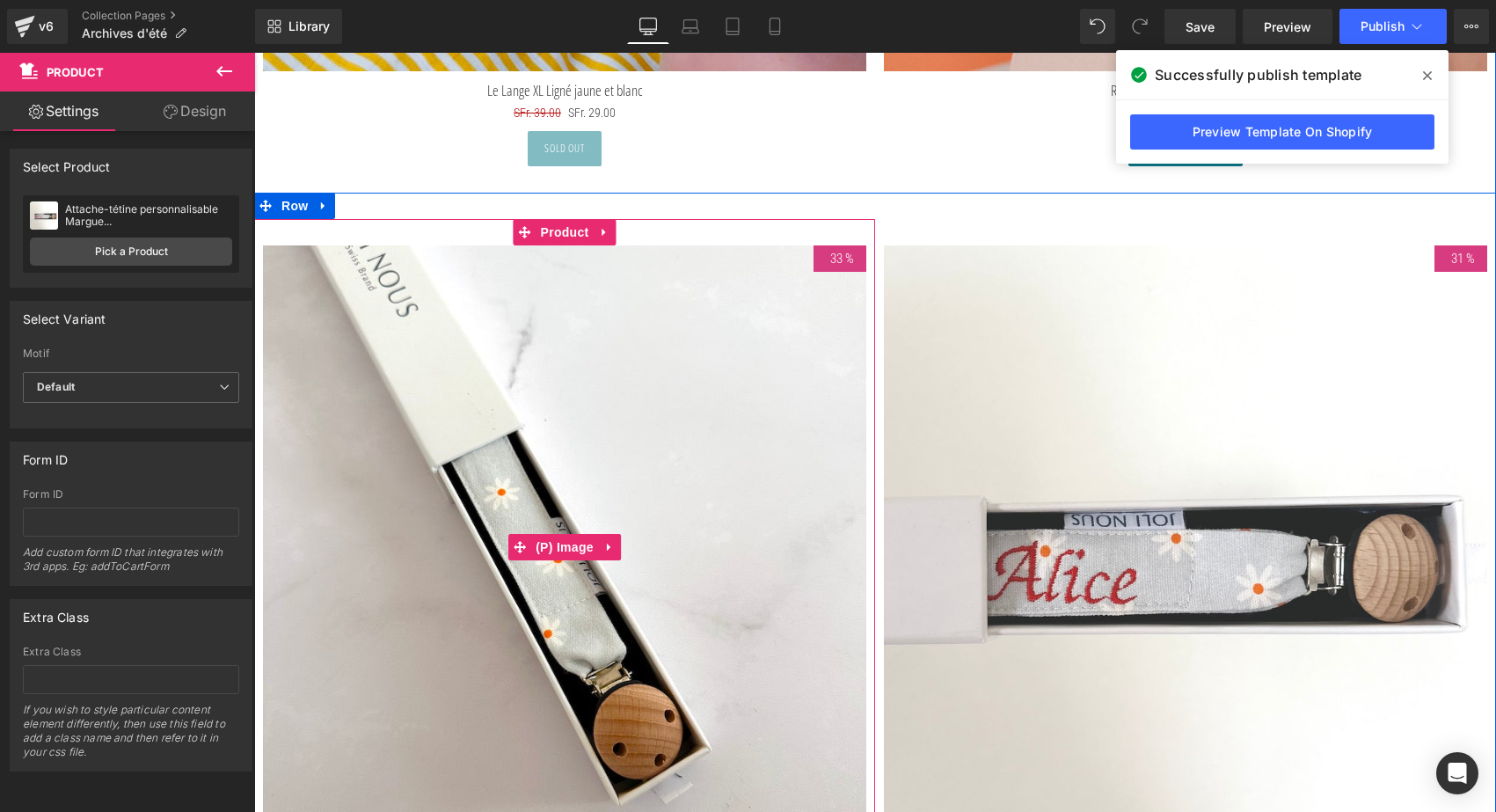
scroll to position [7935, 0]
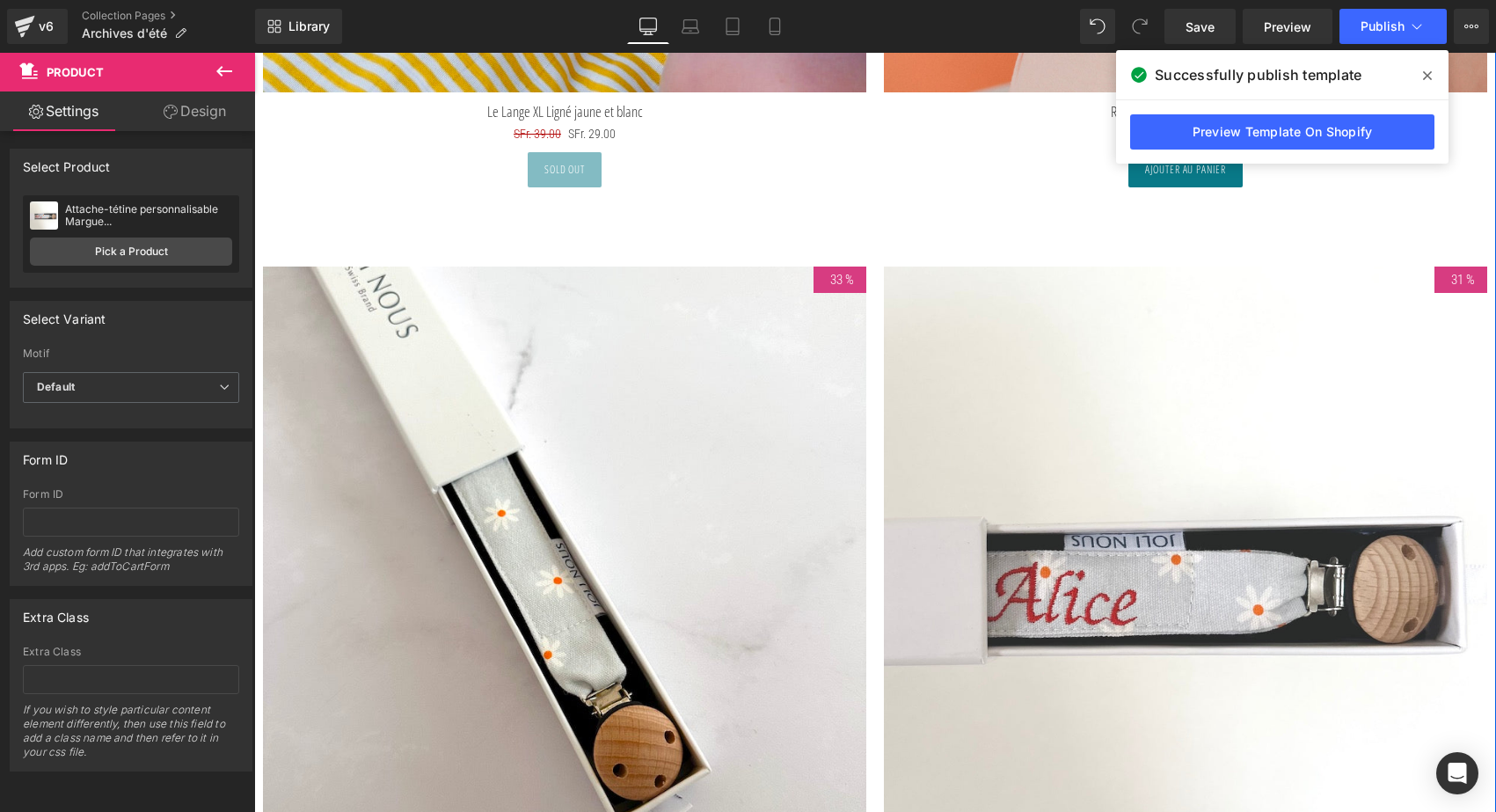
click at [323, 221] on div "33 % (P) Image Attache-tétine Marguerites (P) Title SFr. 24.00 SFr. 16.00 (P) P…" at bounding box center [875, 602] width 1242 height 778
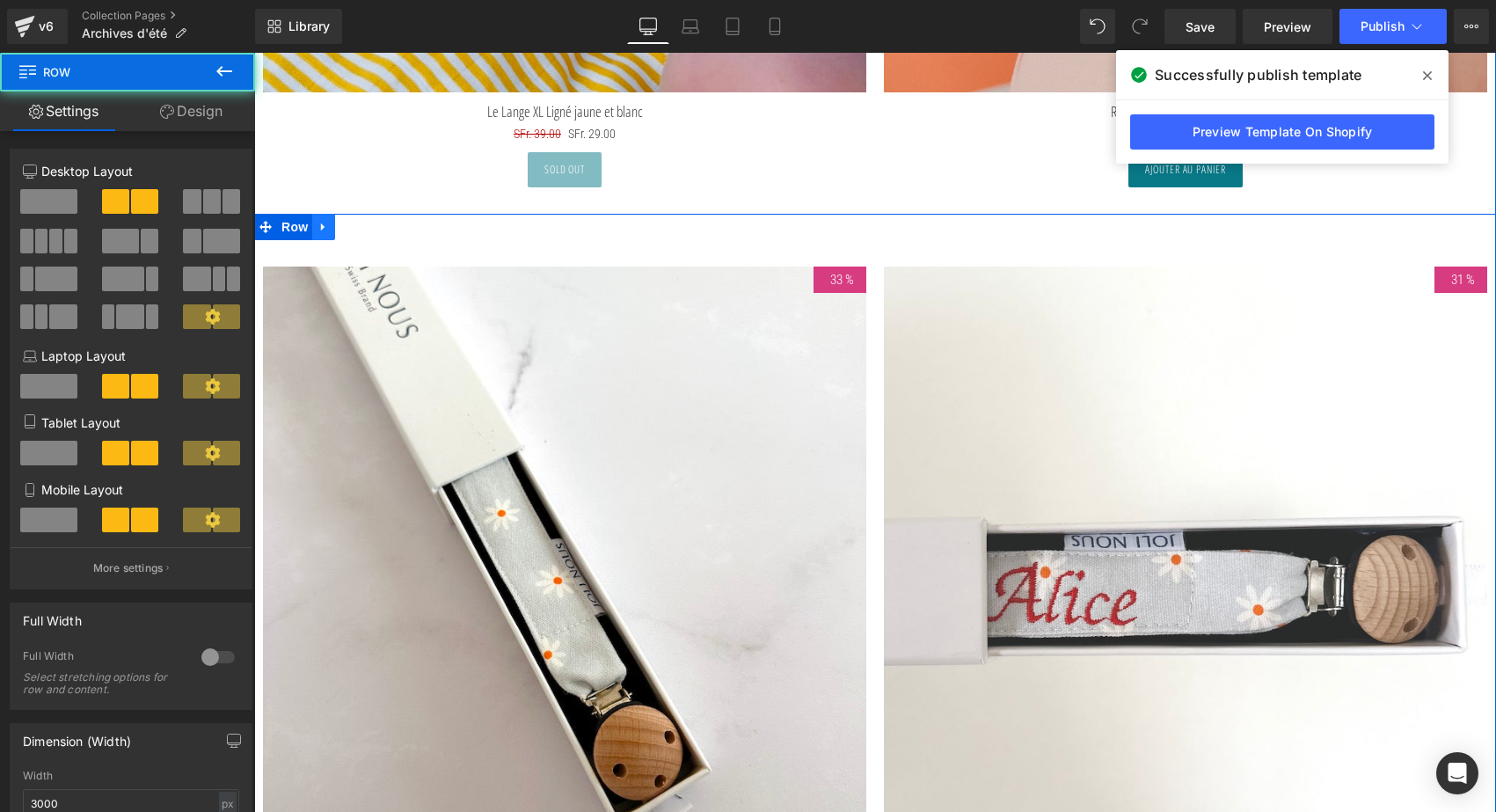
click at [321, 223] on icon at bounding box center [323, 227] width 4 height 8
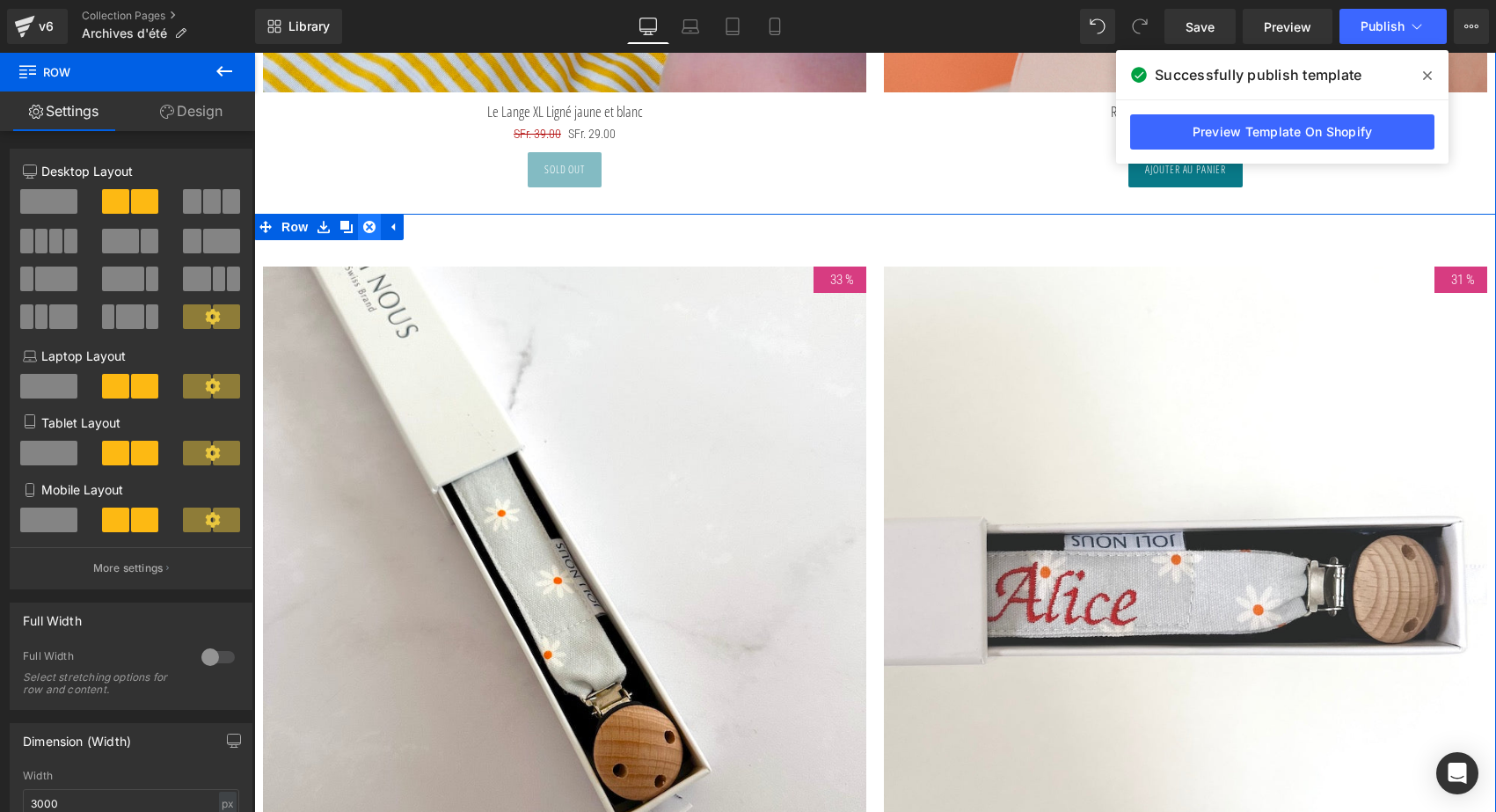
click at [368, 221] on icon at bounding box center [369, 227] width 13 height 13
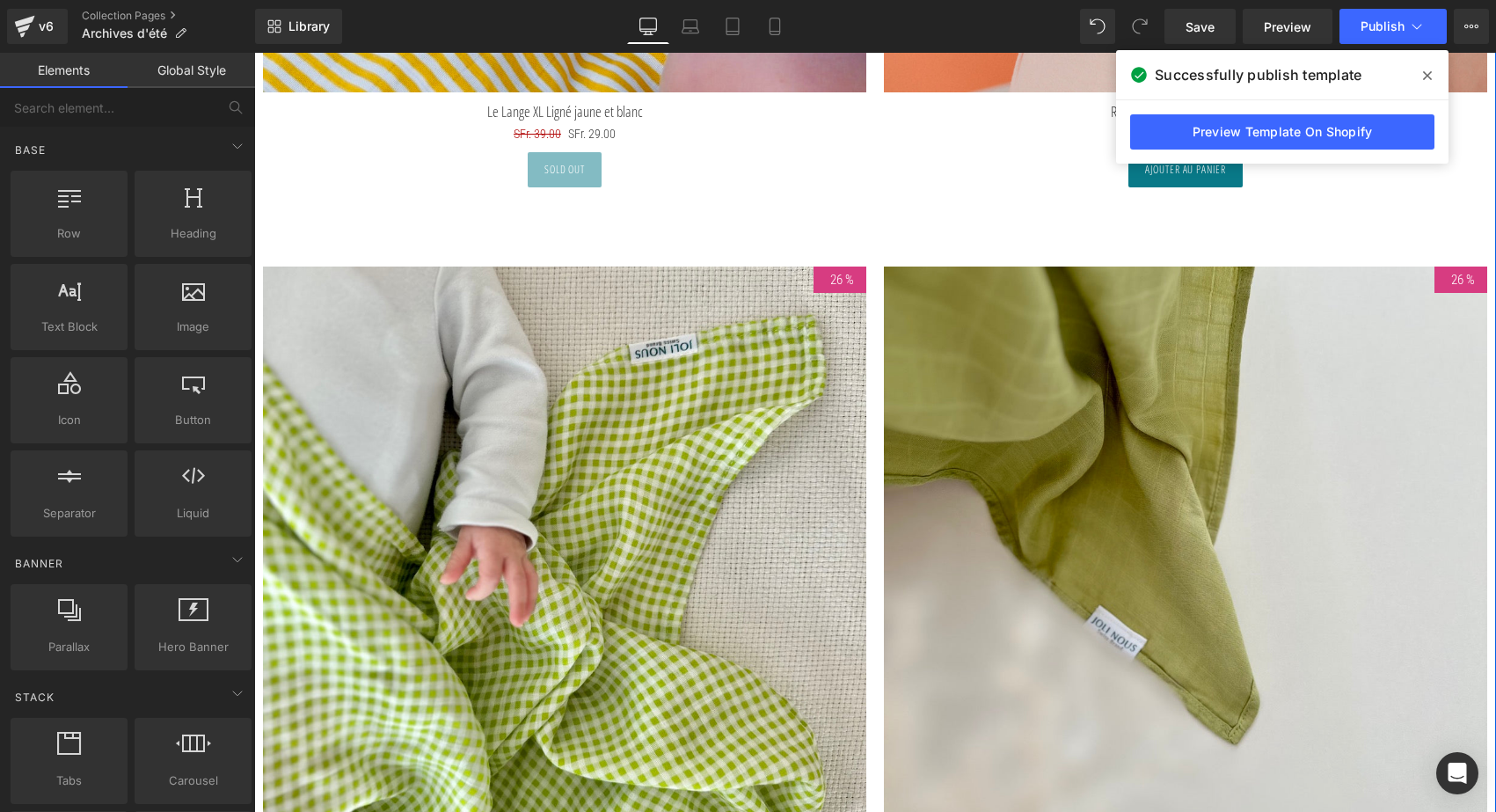
click at [453, 375] on img at bounding box center [565, 567] width 604 height 604
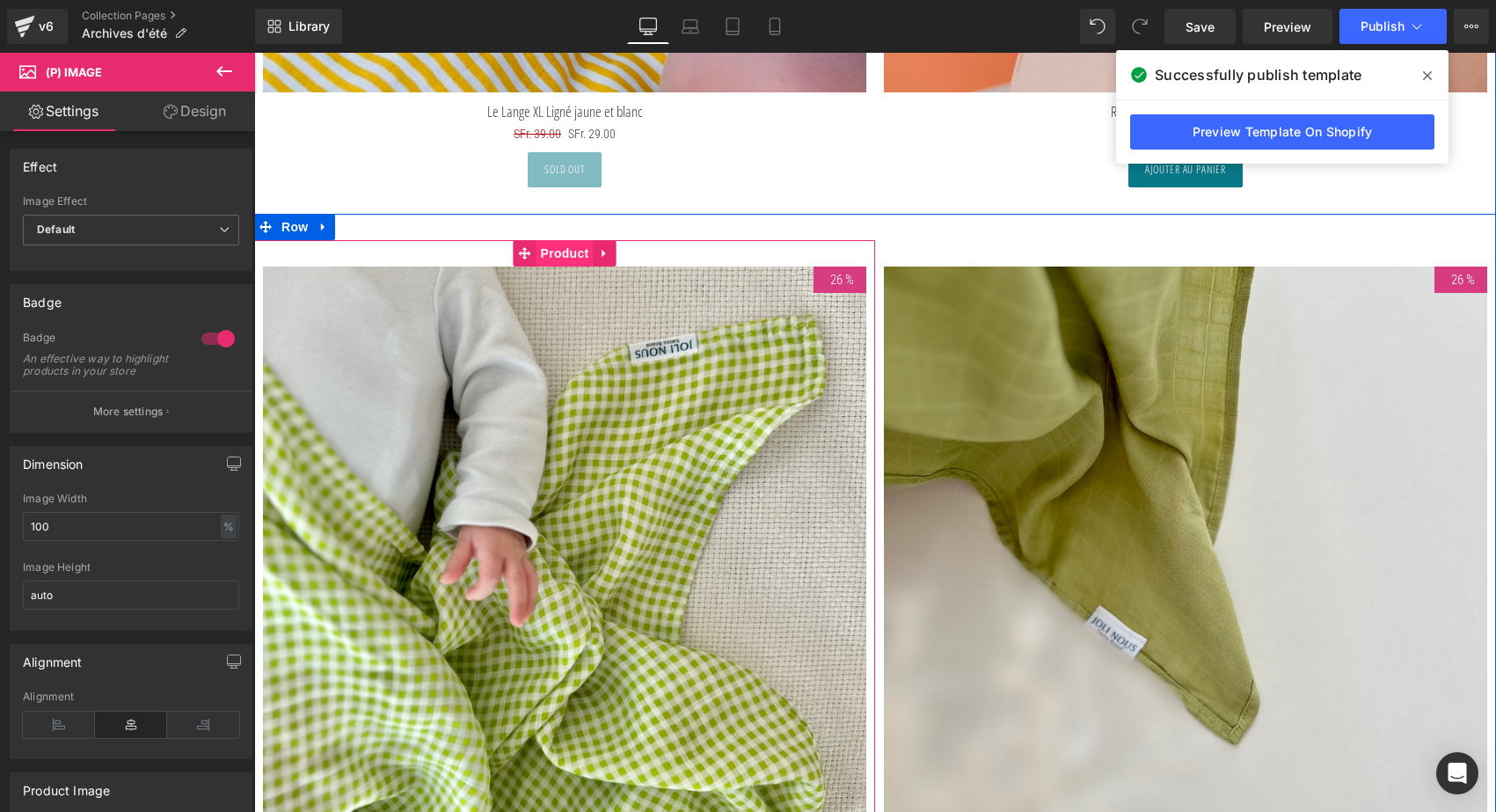
click at [552, 248] on span "Product" at bounding box center [565, 252] width 57 height 26
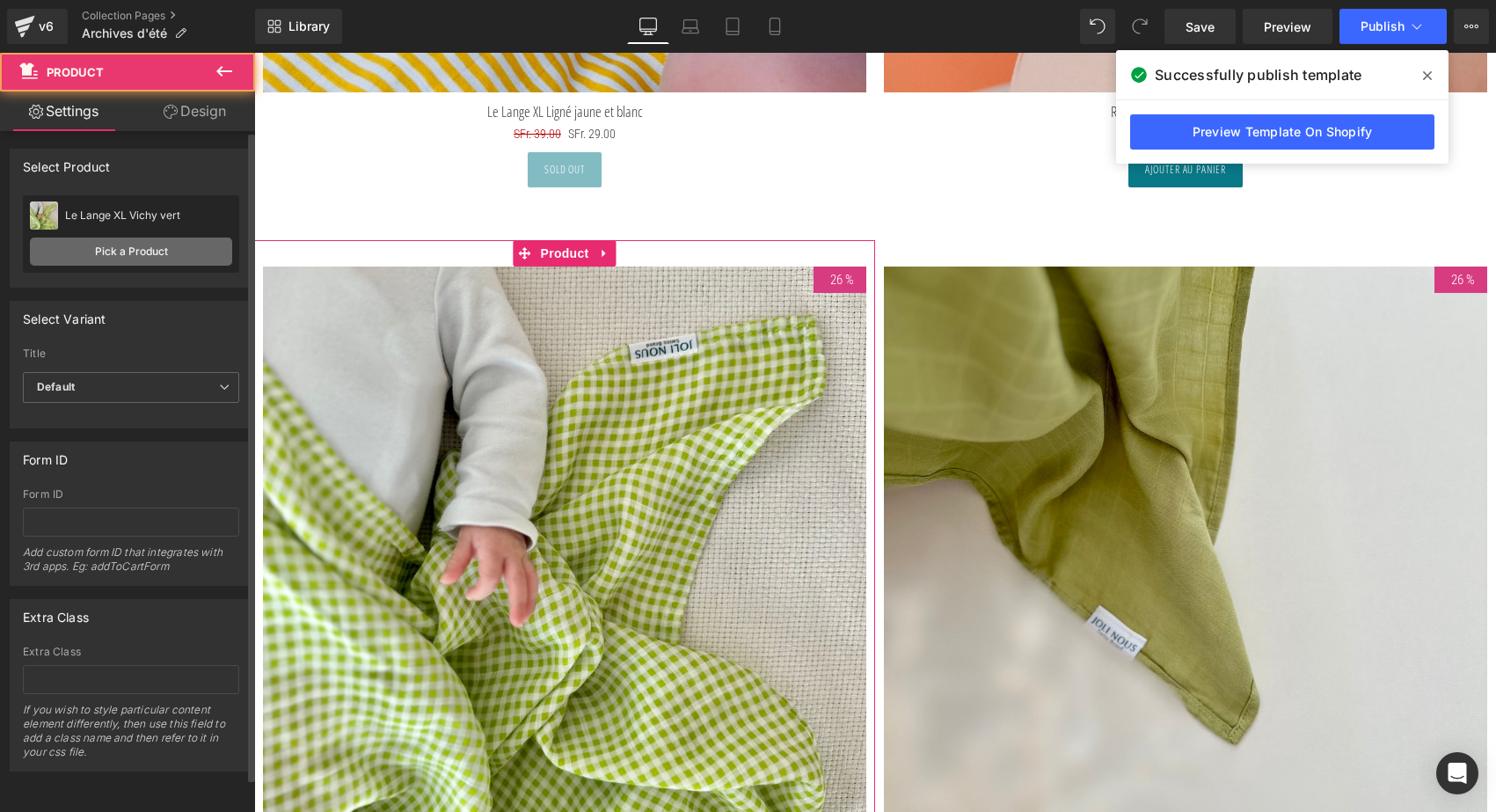
click at [145, 248] on link "Pick a Product" at bounding box center [131, 251] width 203 height 28
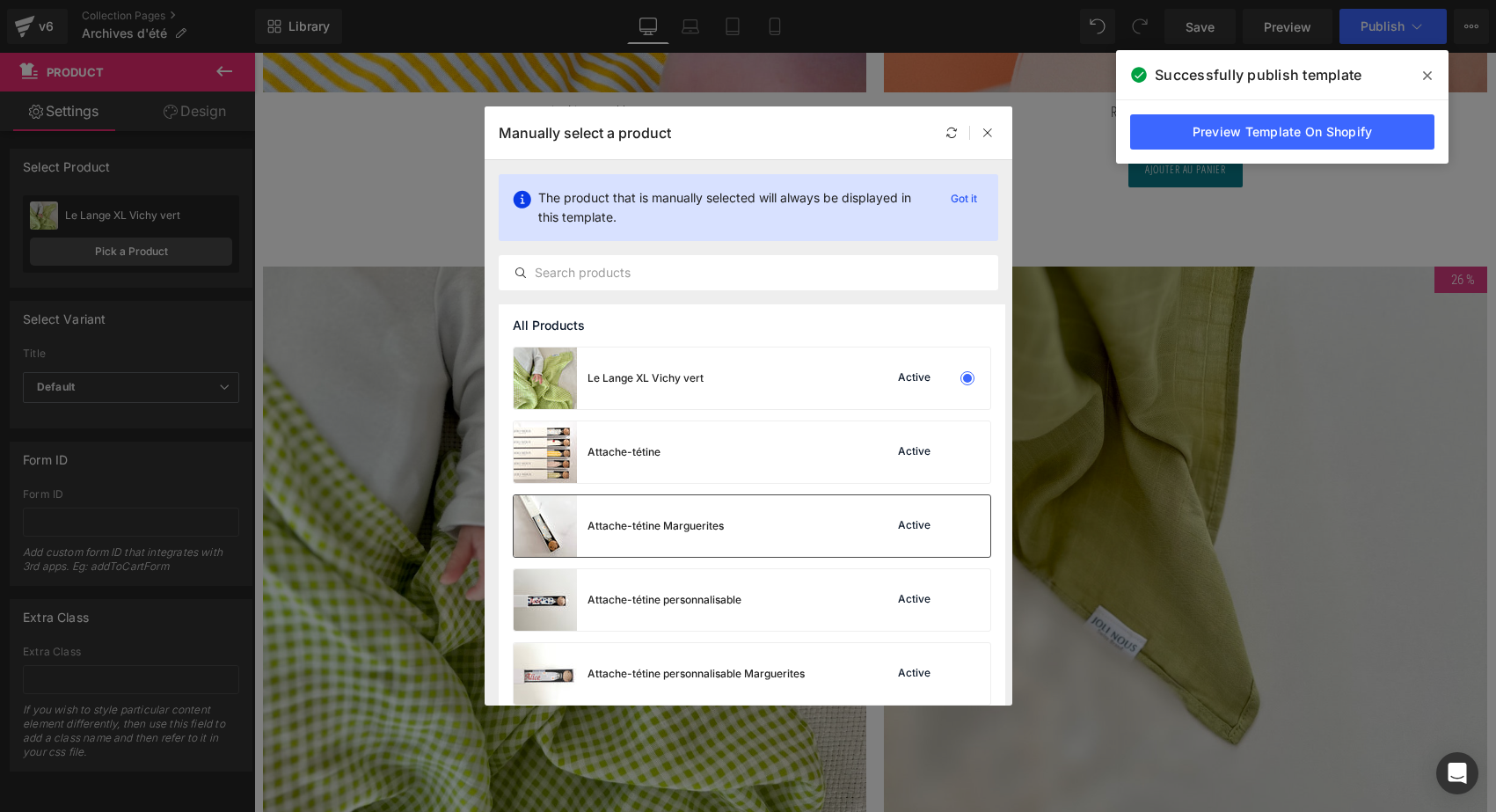
click at [767, 522] on div "Attache-tétine Marguerites Active" at bounding box center [751, 525] width 476 height 62
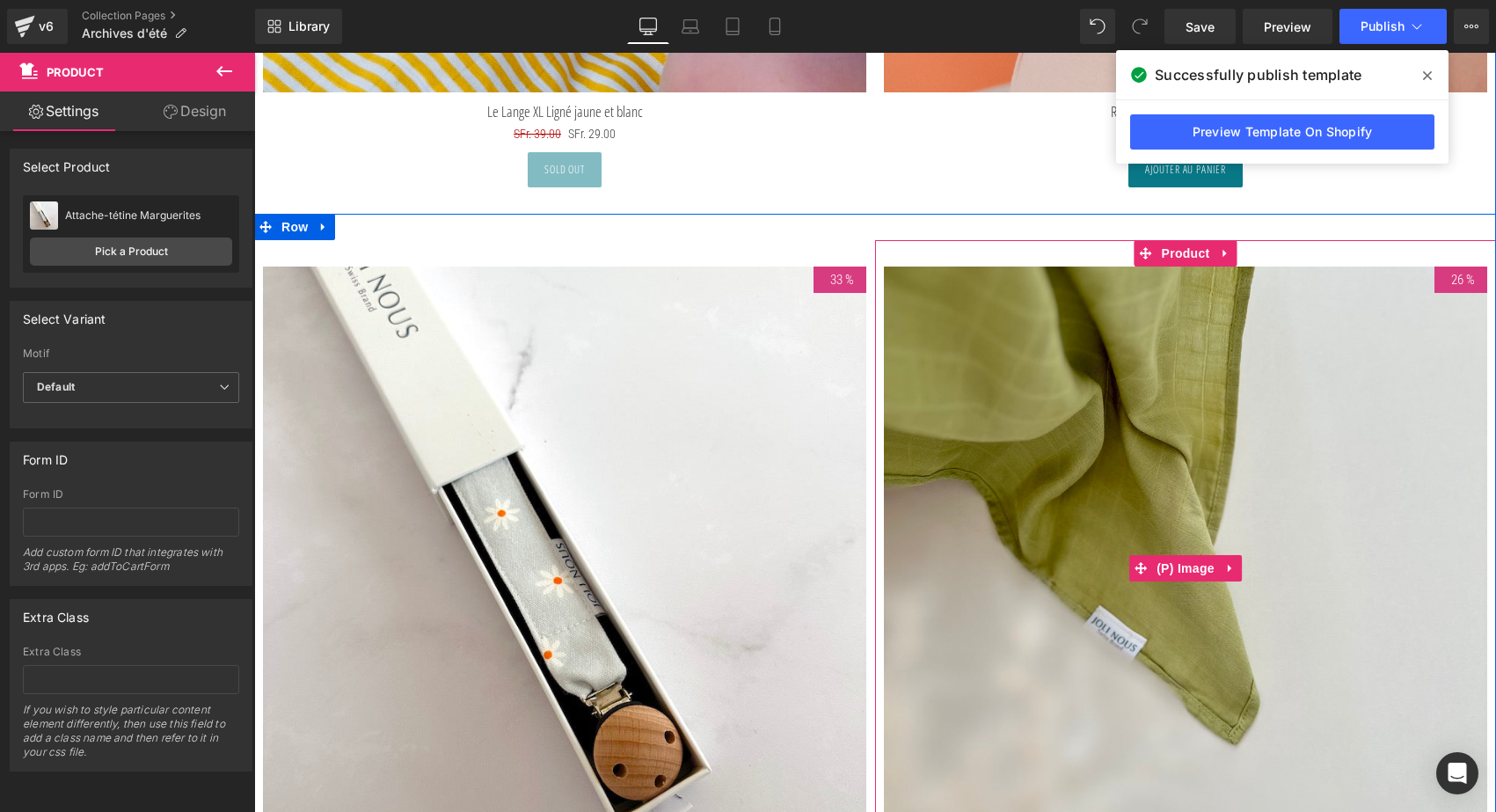
click at [1122, 451] on img at bounding box center [1185, 567] width 604 height 604
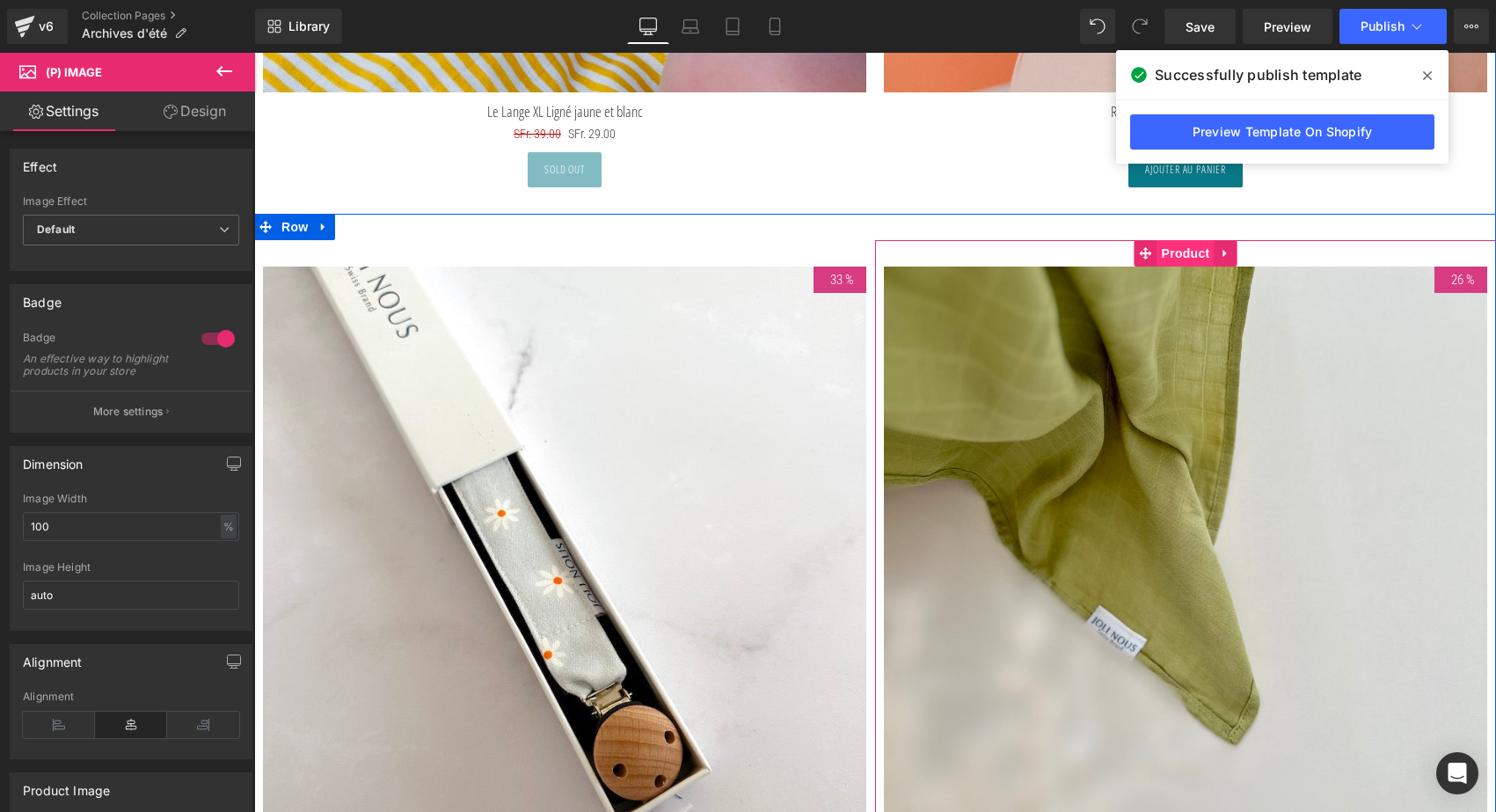
click at [1194, 246] on span "Product" at bounding box center [1186, 252] width 57 height 26
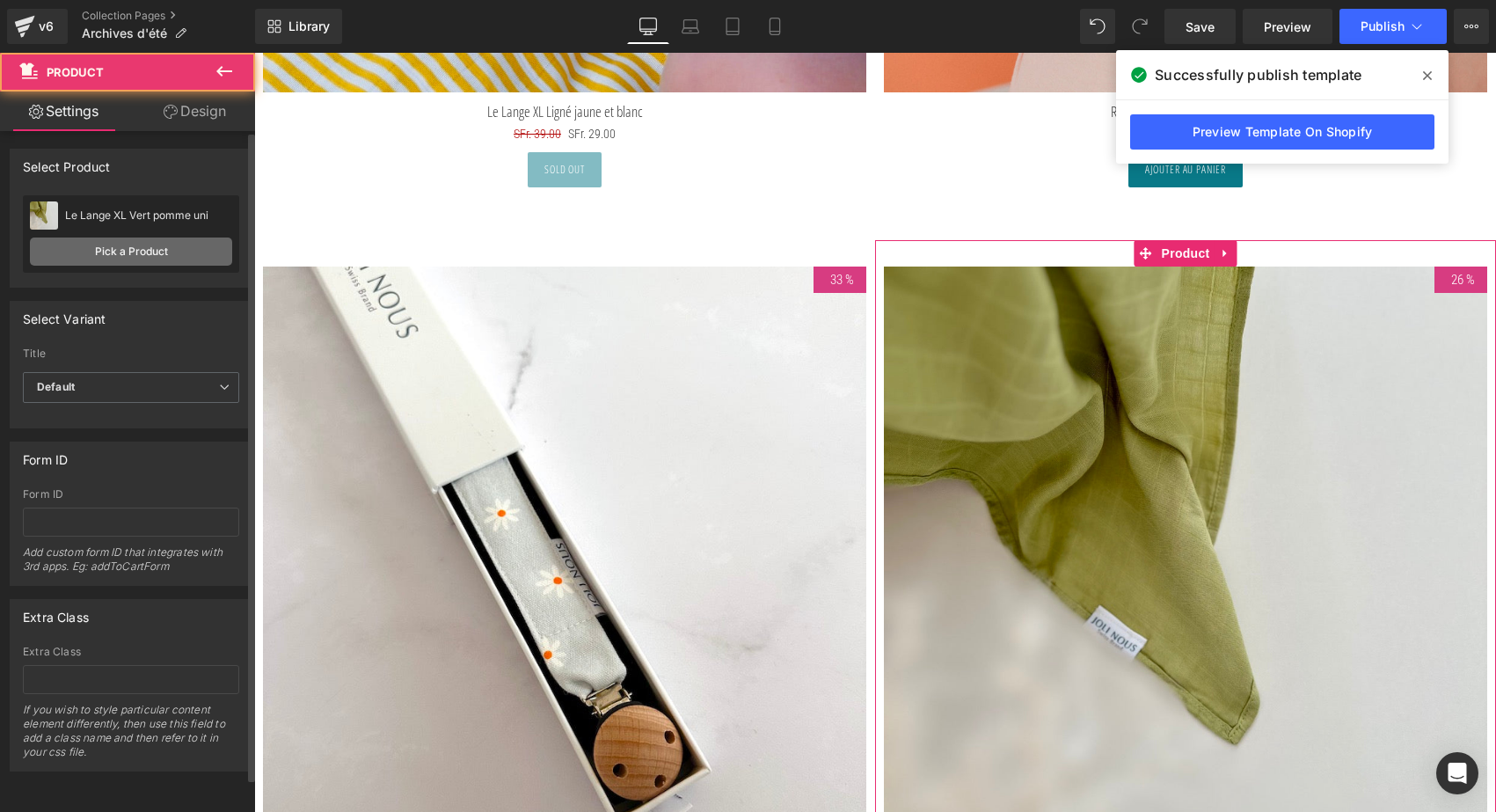
click at [178, 246] on link "Pick a Product" at bounding box center [131, 251] width 203 height 28
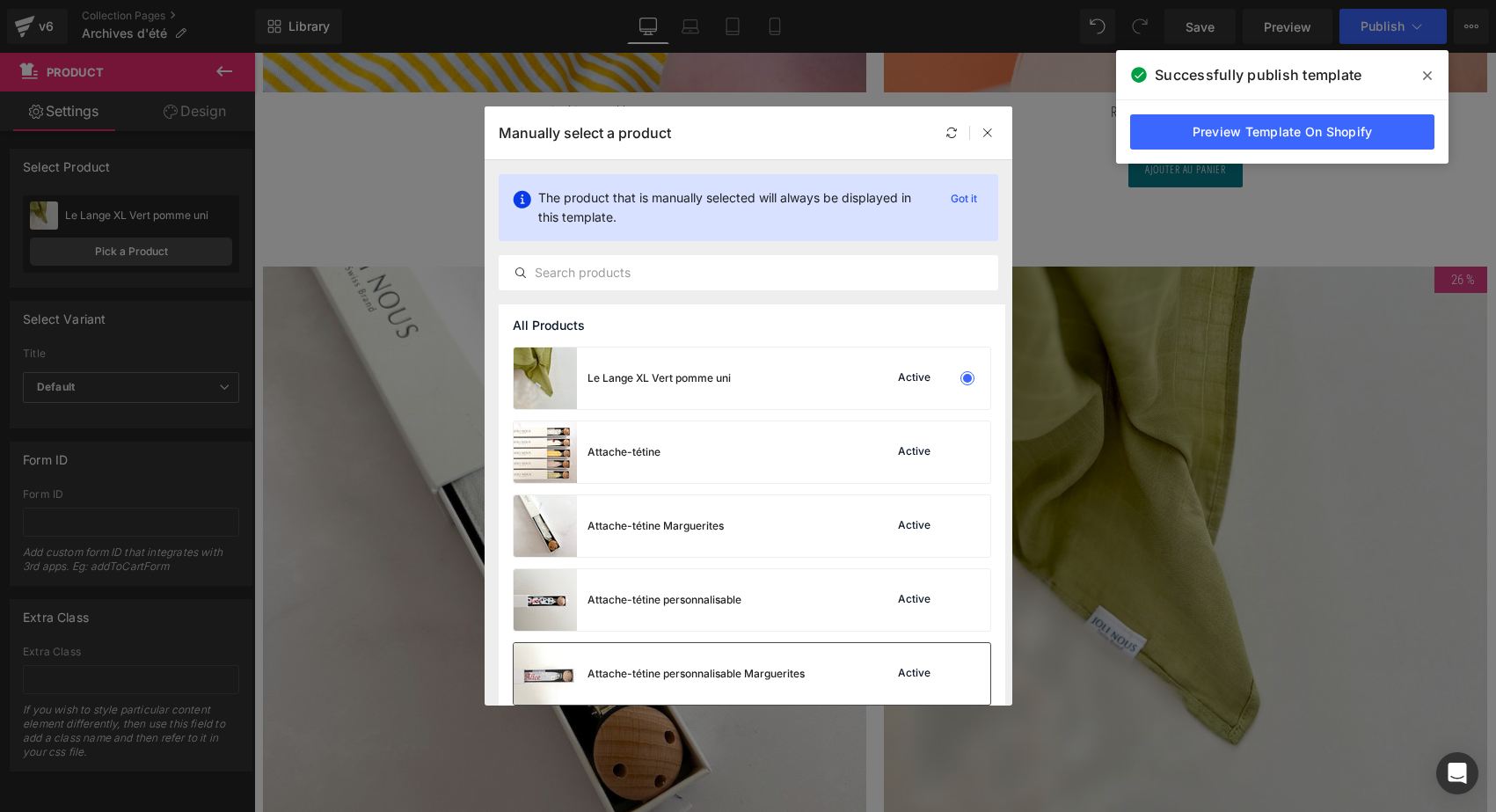
click at [708, 677] on div "Attache-tétine personnalisable Marguerites" at bounding box center [696, 673] width 217 height 16
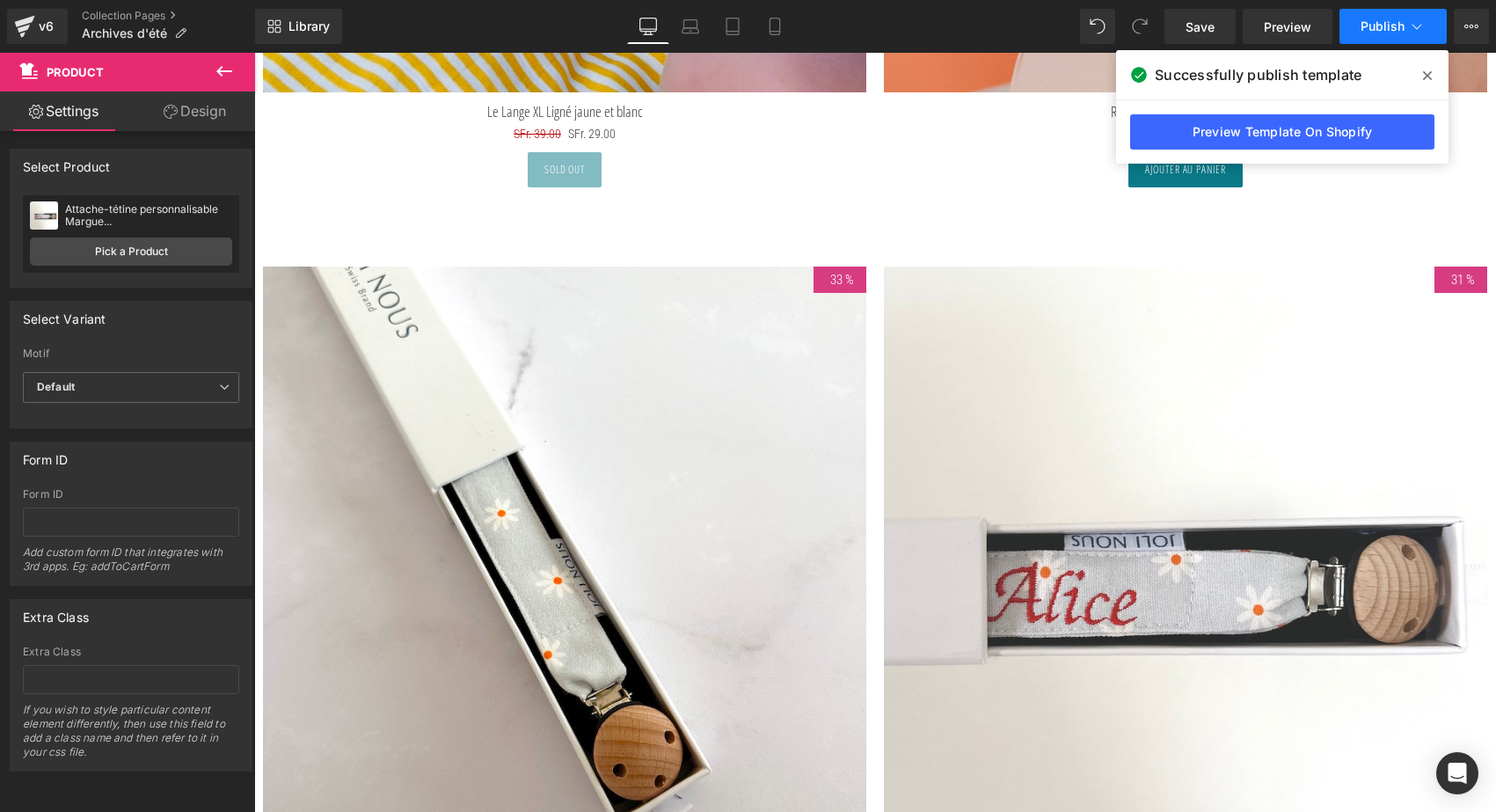
click at [1398, 32] on span "Publish" at bounding box center [1383, 26] width 44 height 14
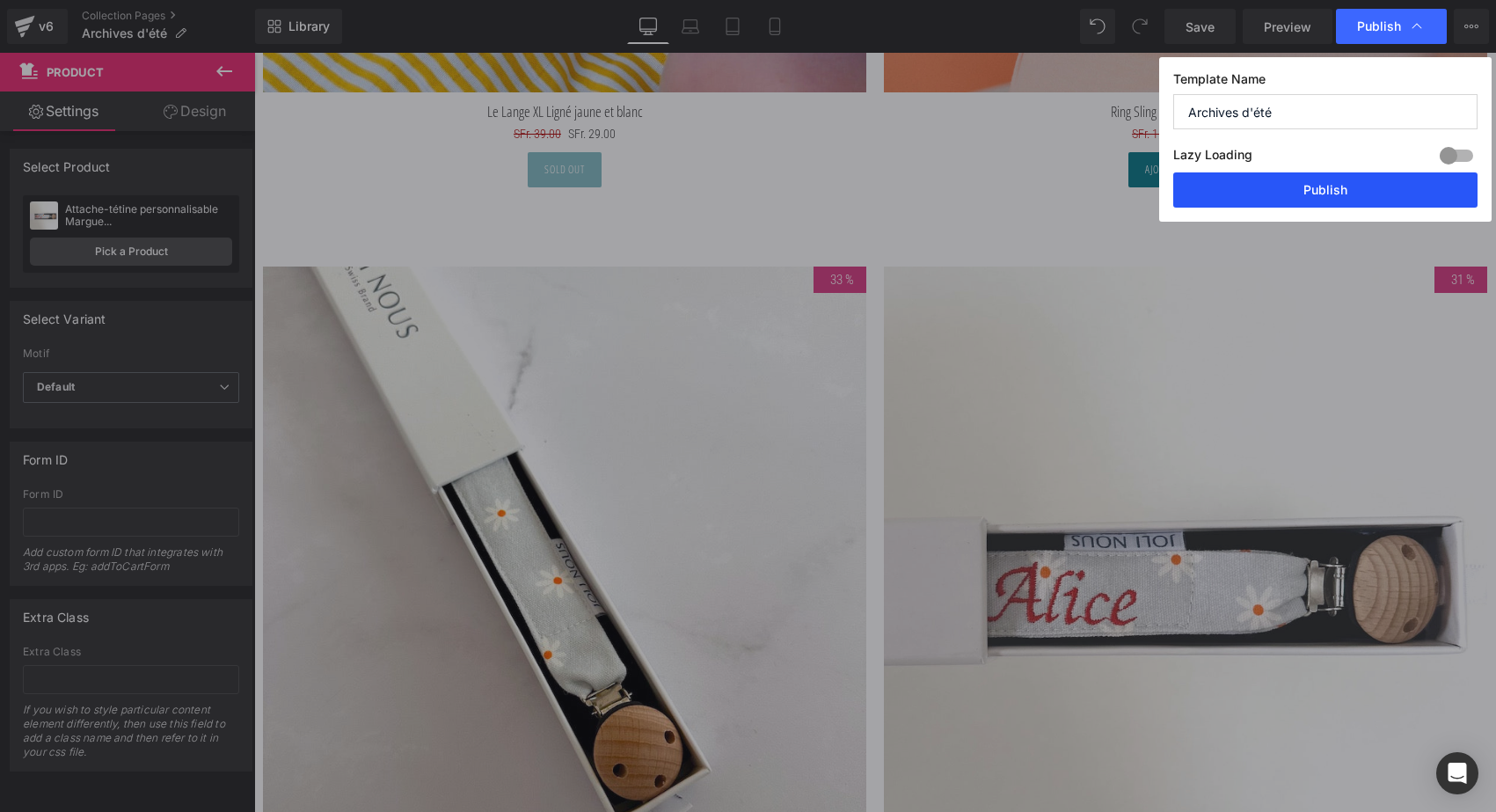
click at [1365, 184] on button "Publish" at bounding box center [1325, 190] width 304 height 35
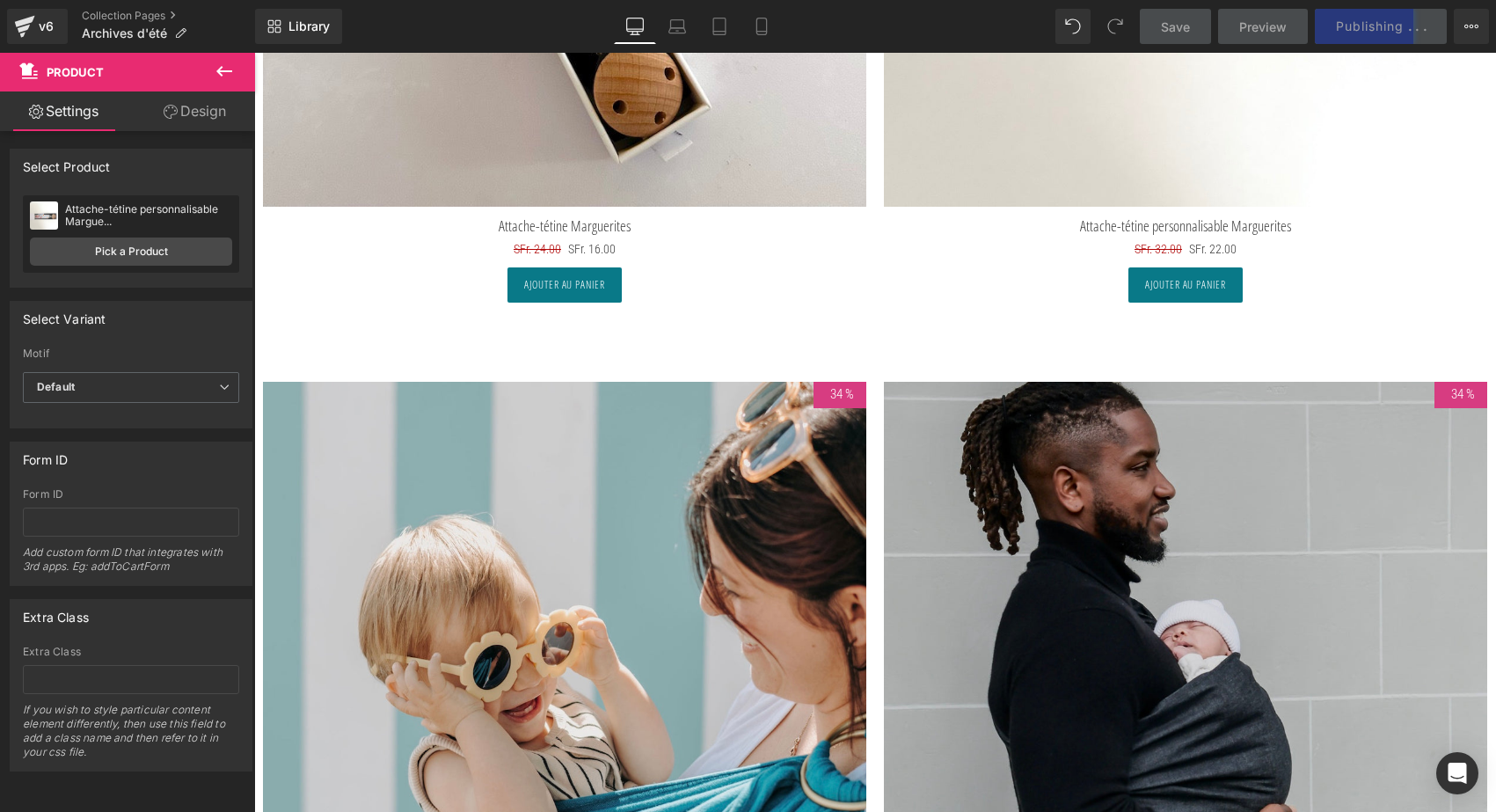
scroll to position [8852, 0]
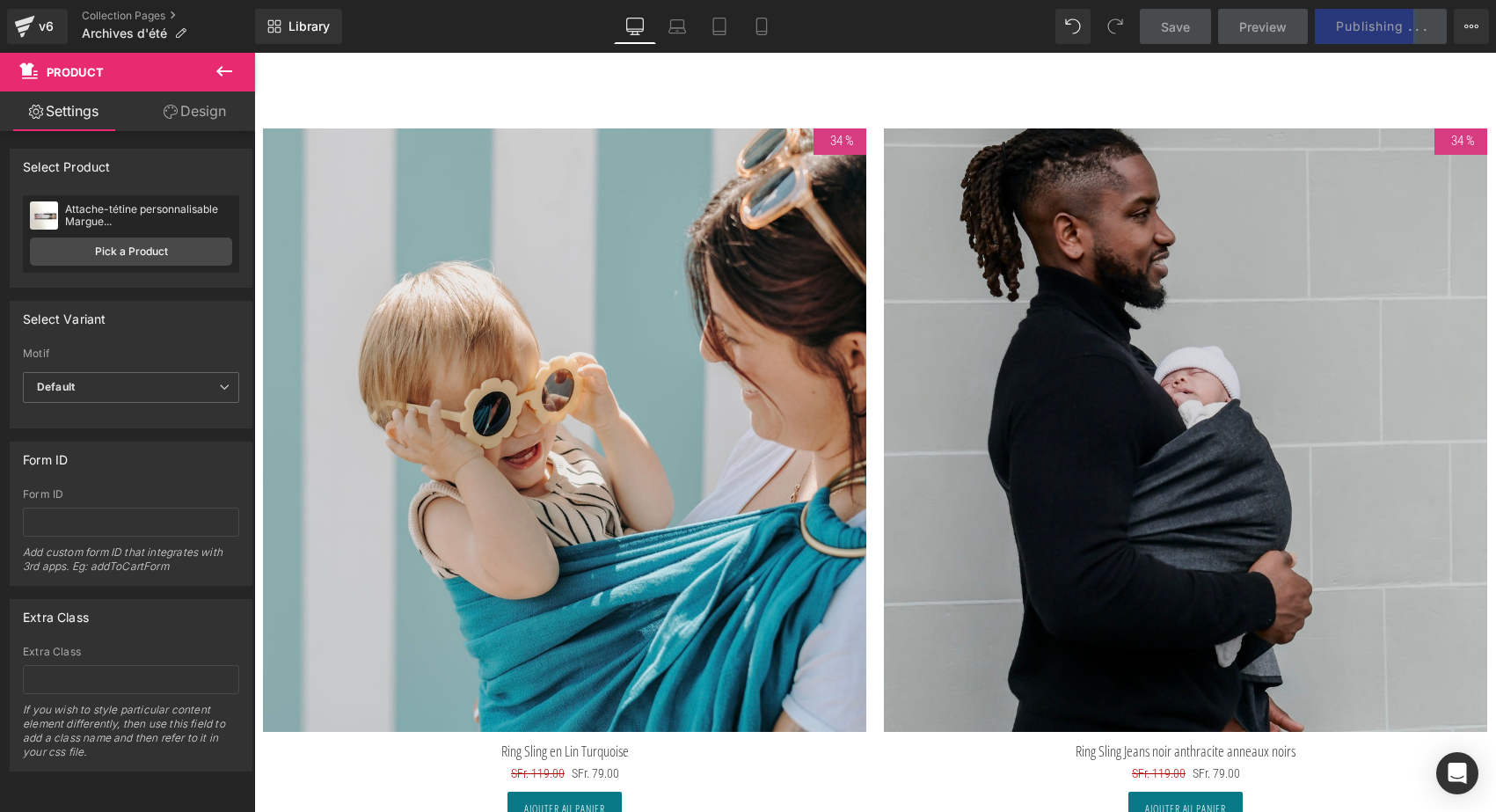
click at [641, 323] on img at bounding box center [565, 429] width 604 height 604
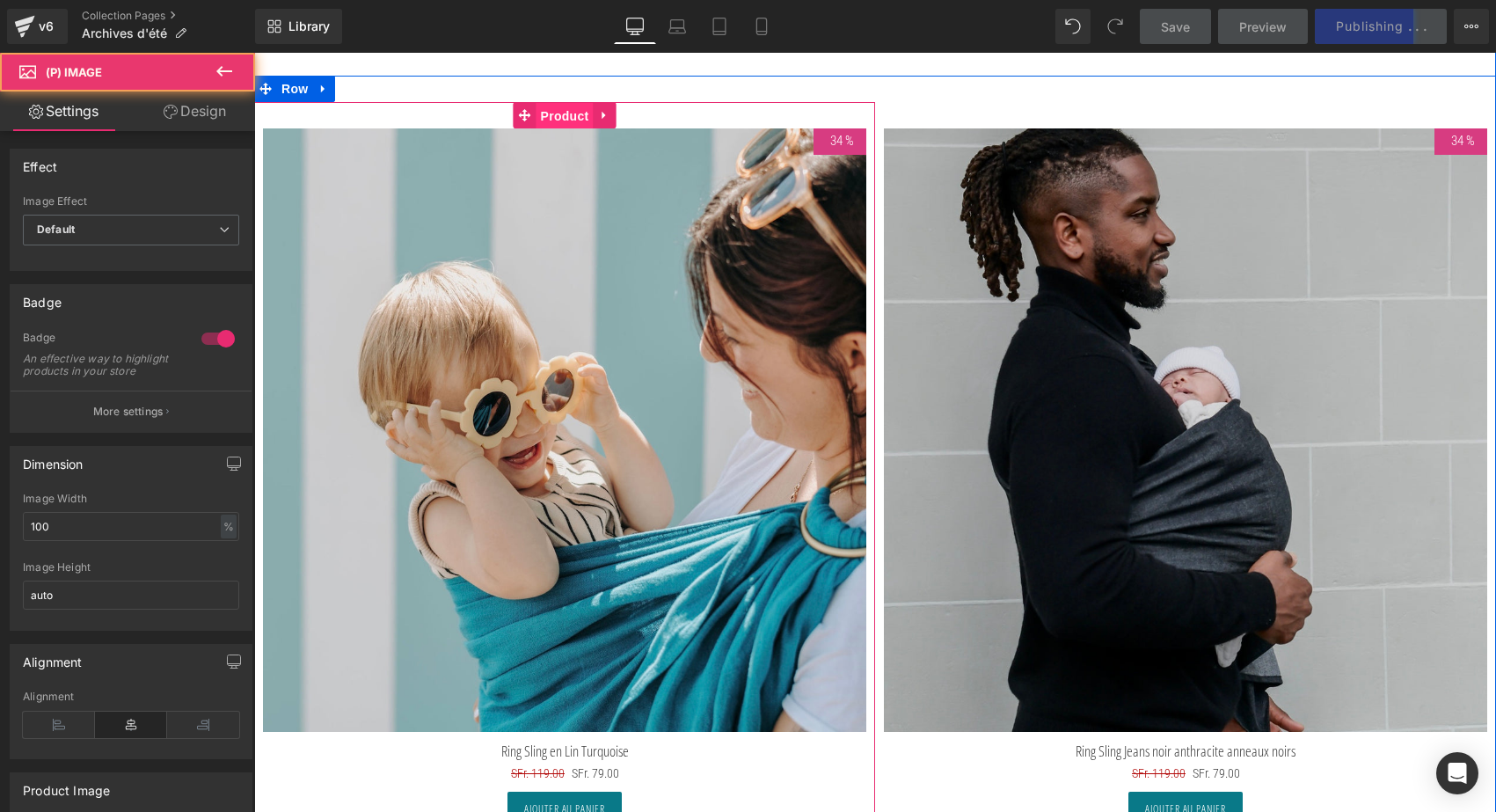
click at [561, 106] on span "Product" at bounding box center [565, 115] width 57 height 26
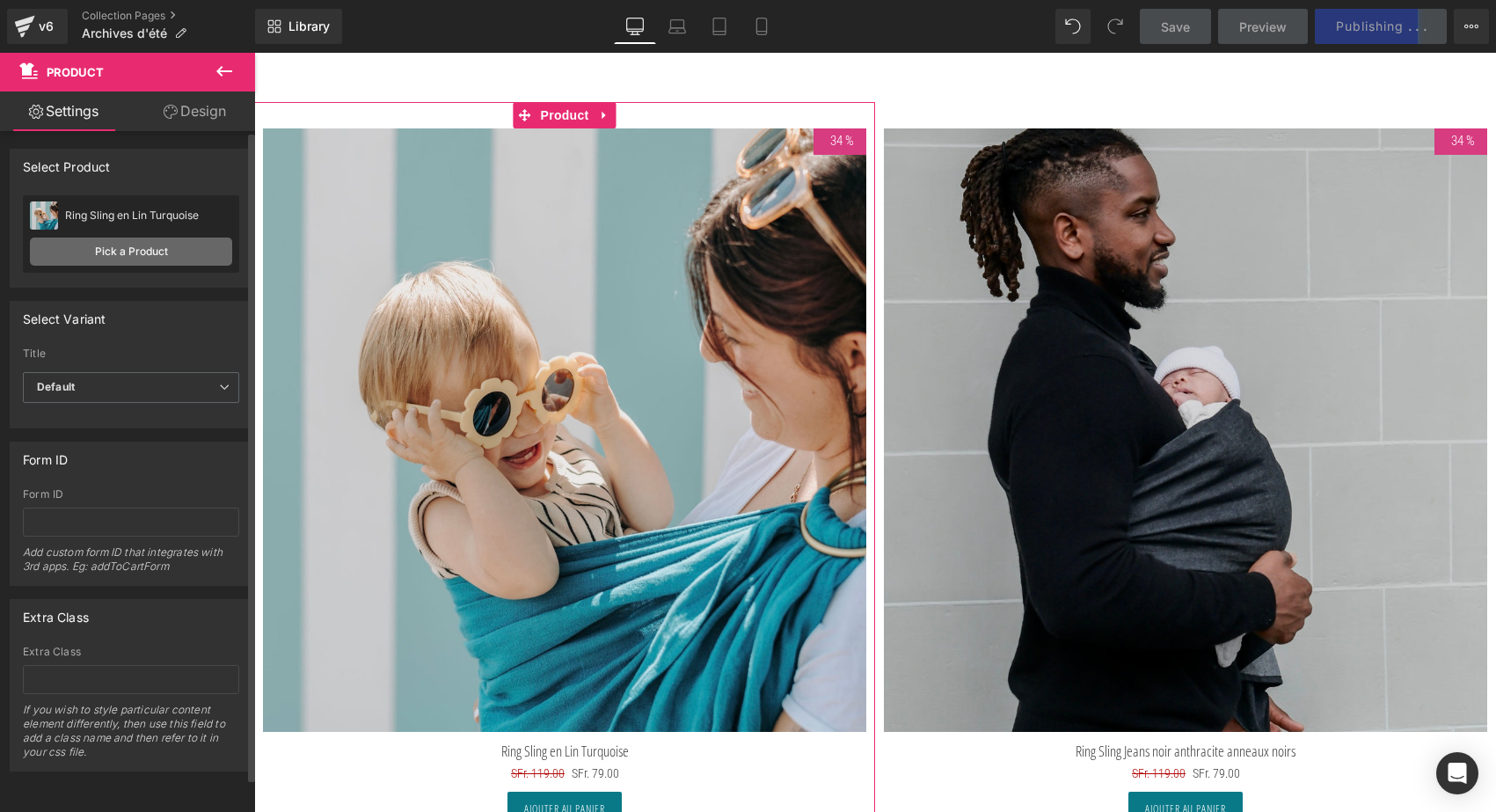
click at [177, 249] on link "Pick a Product" at bounding box center [131, 251] width 203 height 28
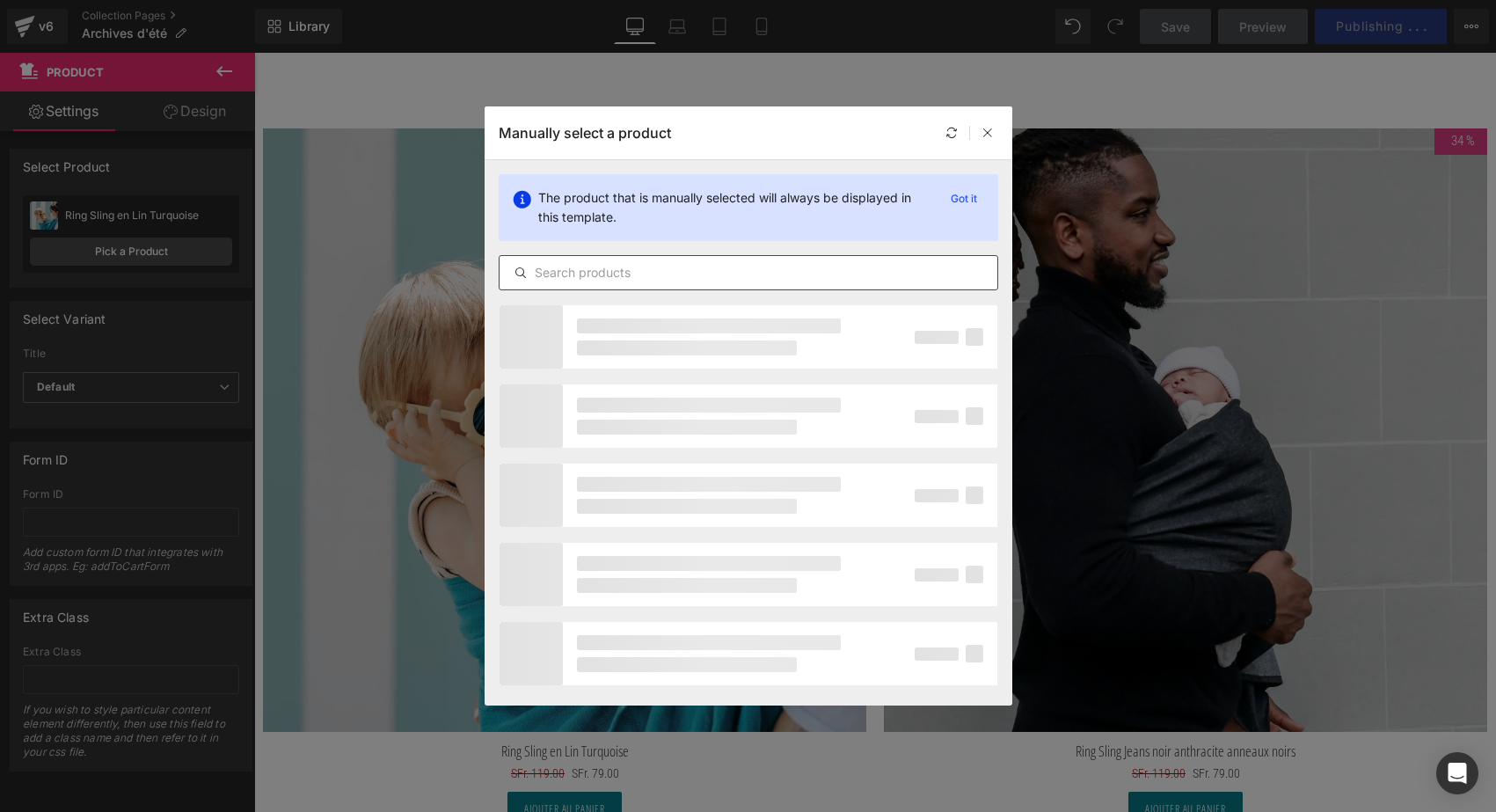
click at [550, 262] on input "text" at bounding box center [748, 273] width 498 height 22
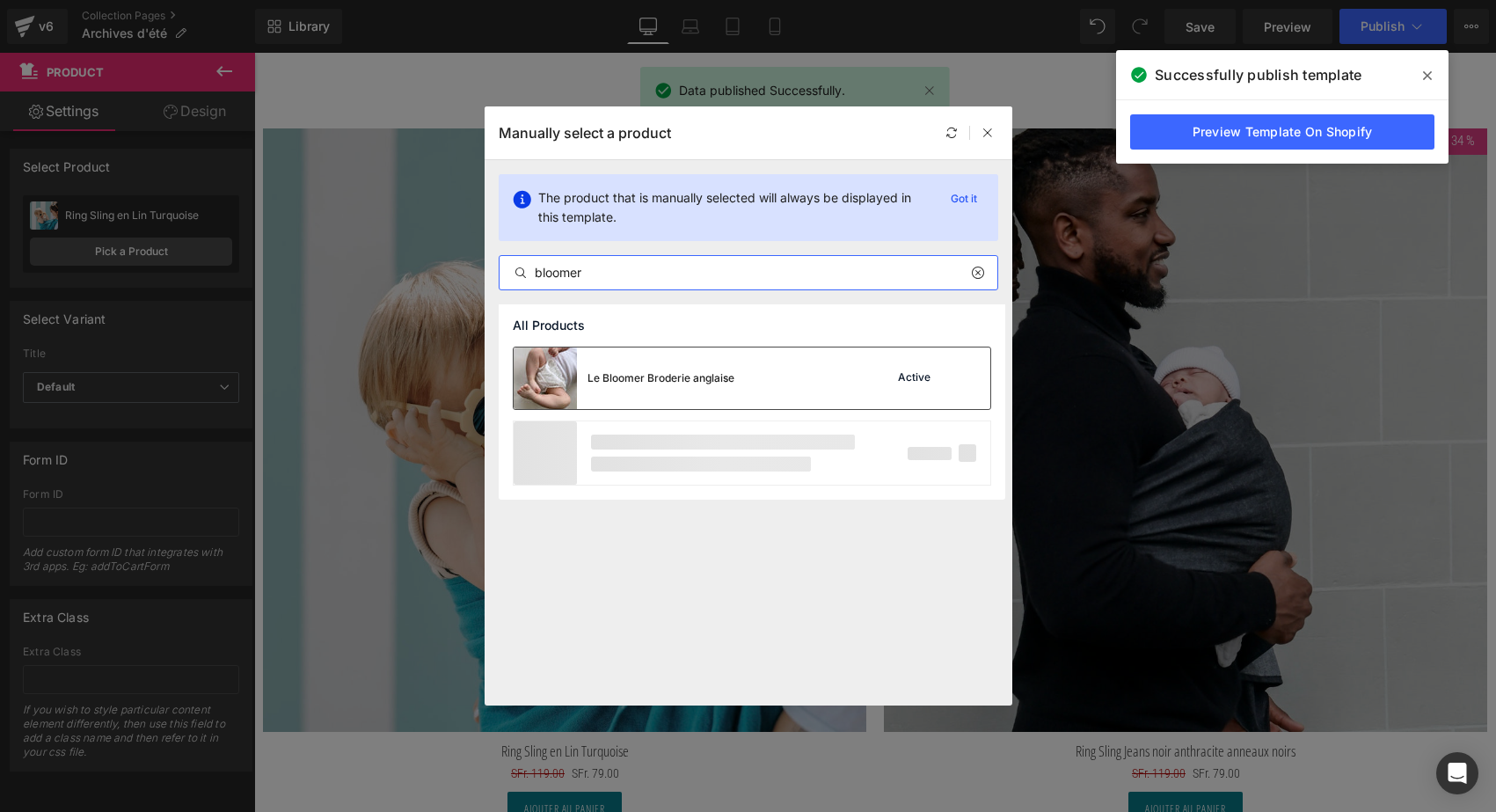
type input "bloomer"
click at [613, 368] on div "Le Bloomer Broderie anglaise" at bounding box center [624, 378] width 221 height 62
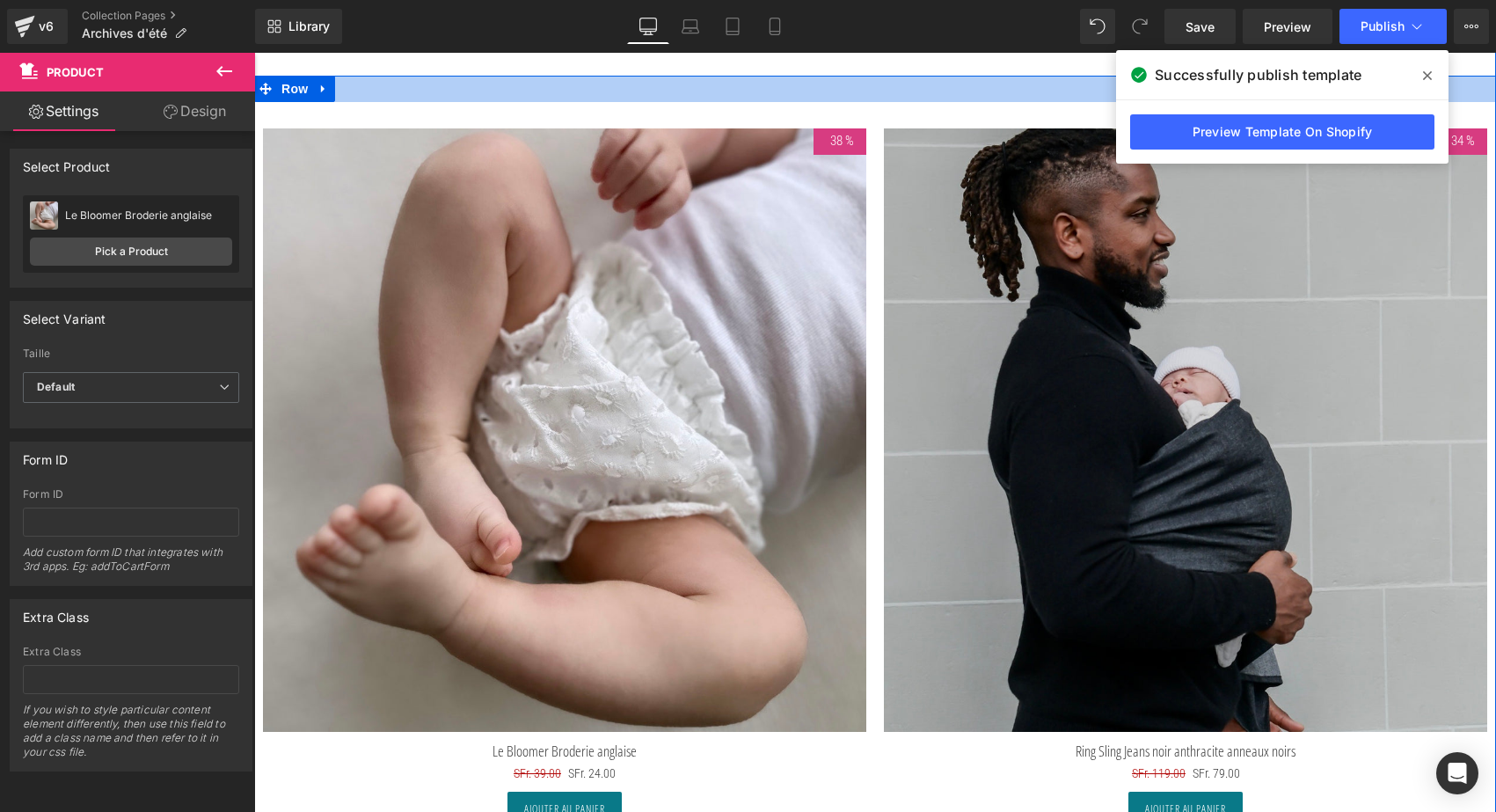
click at [1429, 79] on icon at bounding box center [1427, 75] width 9 height 14
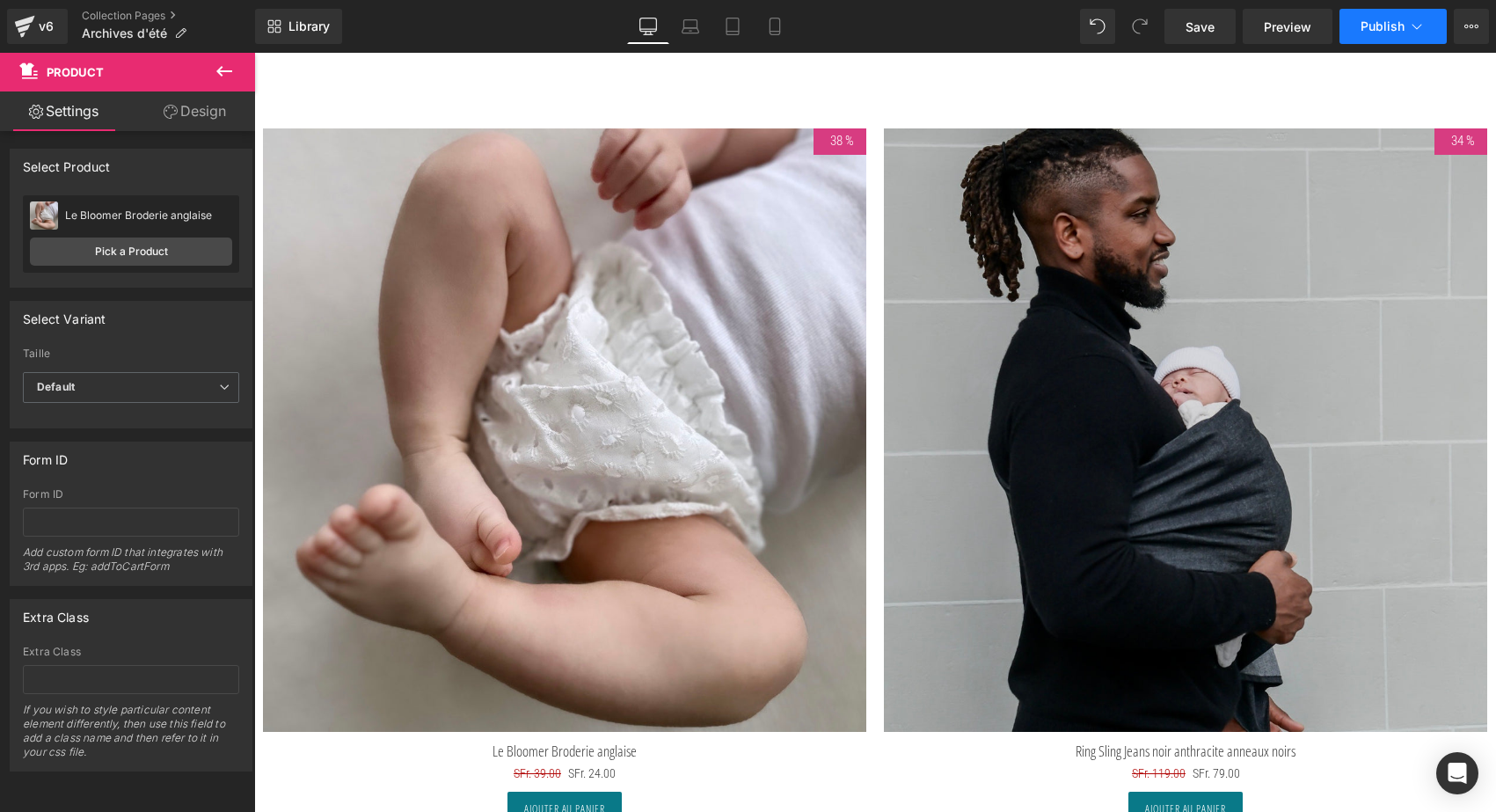
click at [1402, 30] on span "Publish" at bounding box center [1383, 26] width 44 height 14
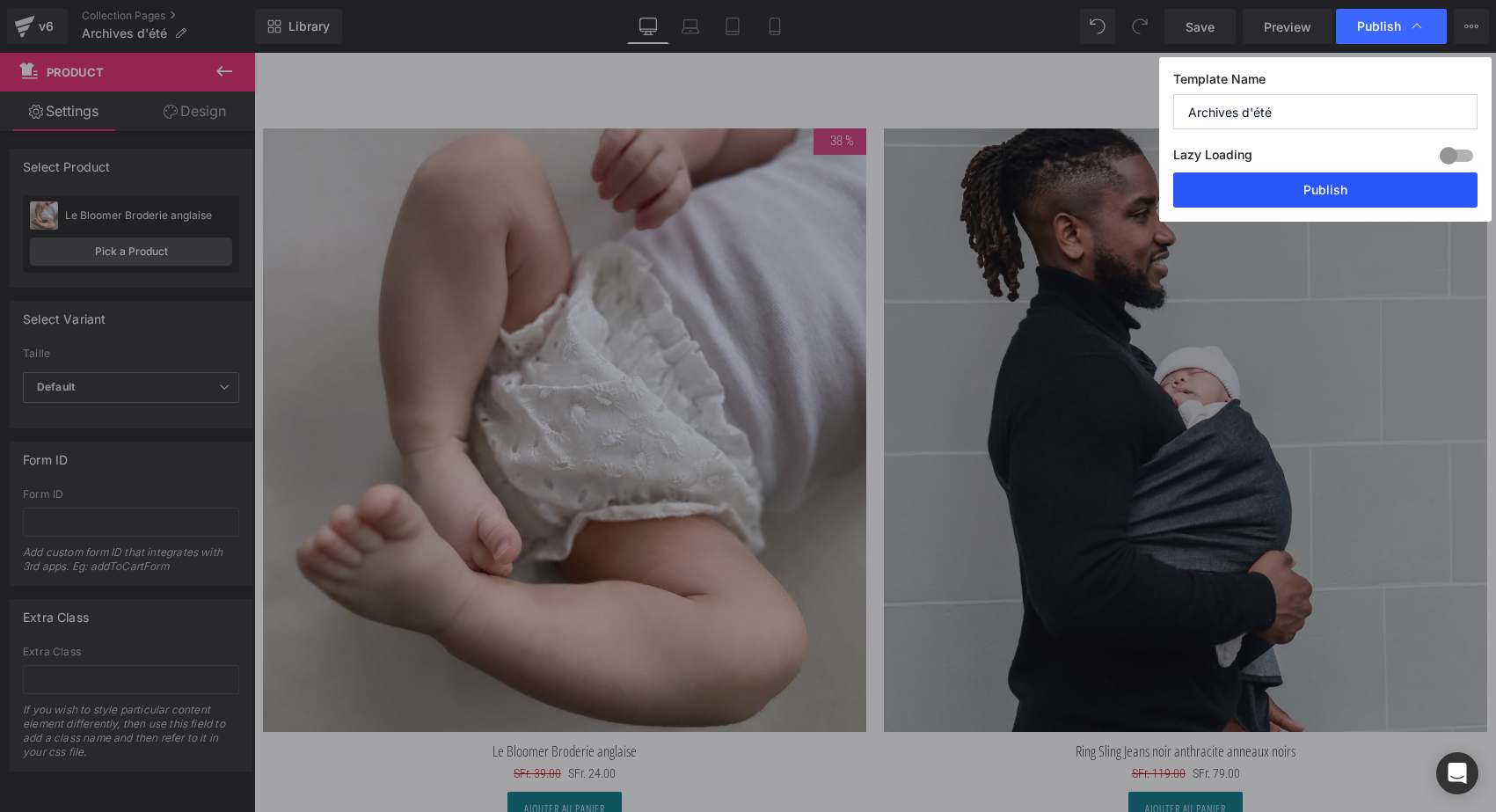
click at [1380, 201] on button "Publish" at bounding box center [1325, 190] width 304 height 35
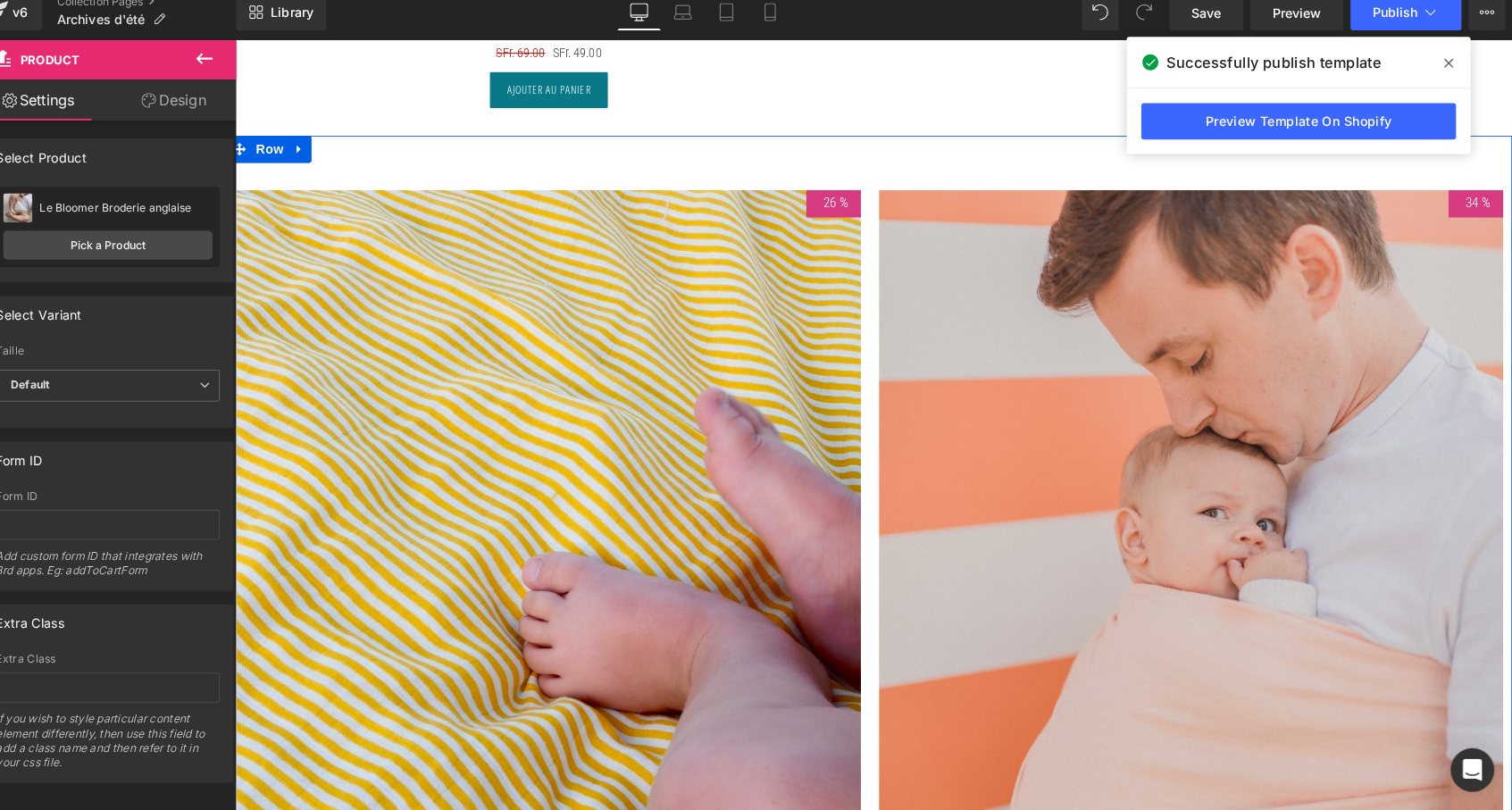
scroll to position [7342, 0]
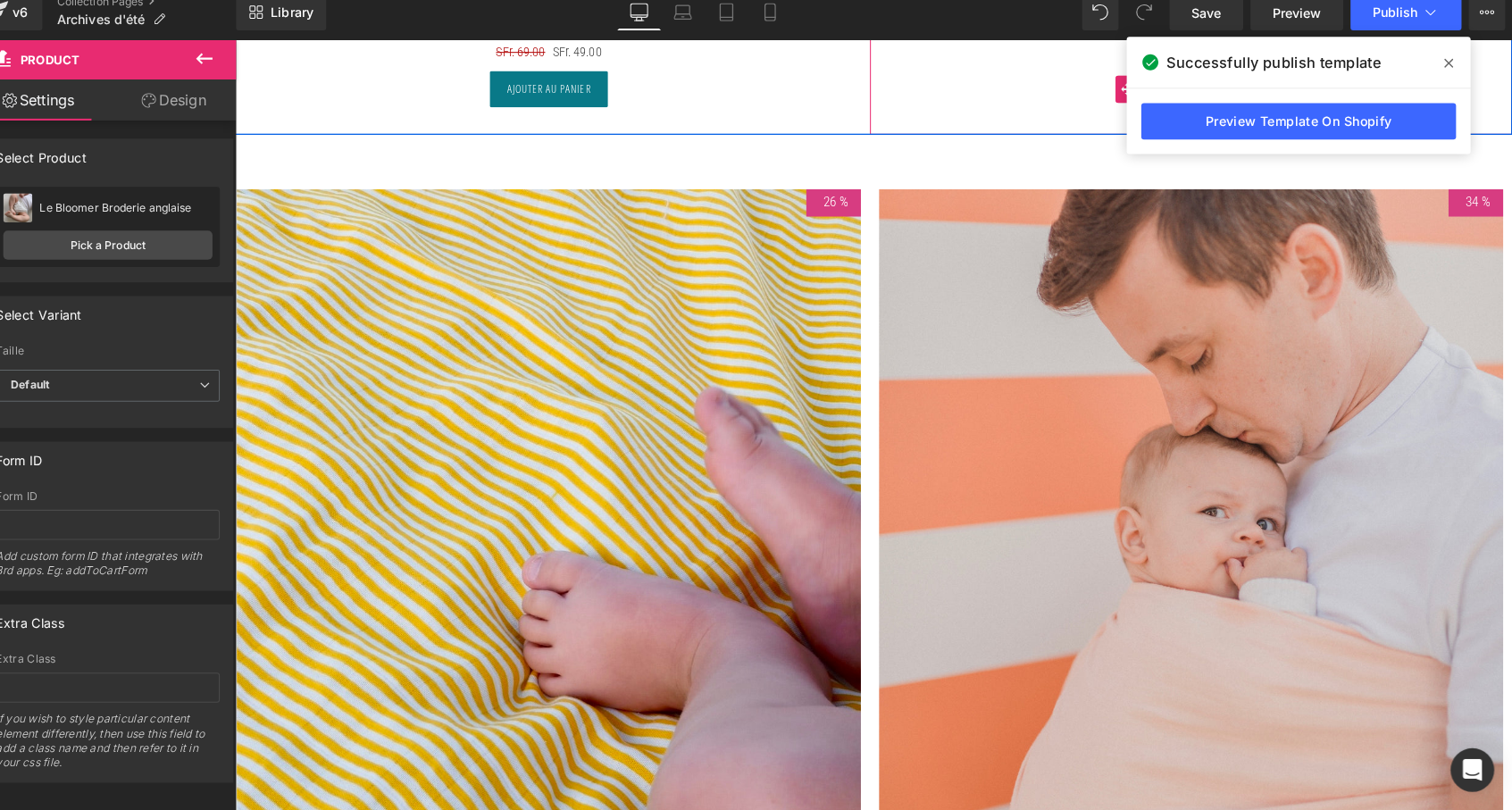
click at [1435, 70] on span at bounding box center [1448, 77] width 29 height 29
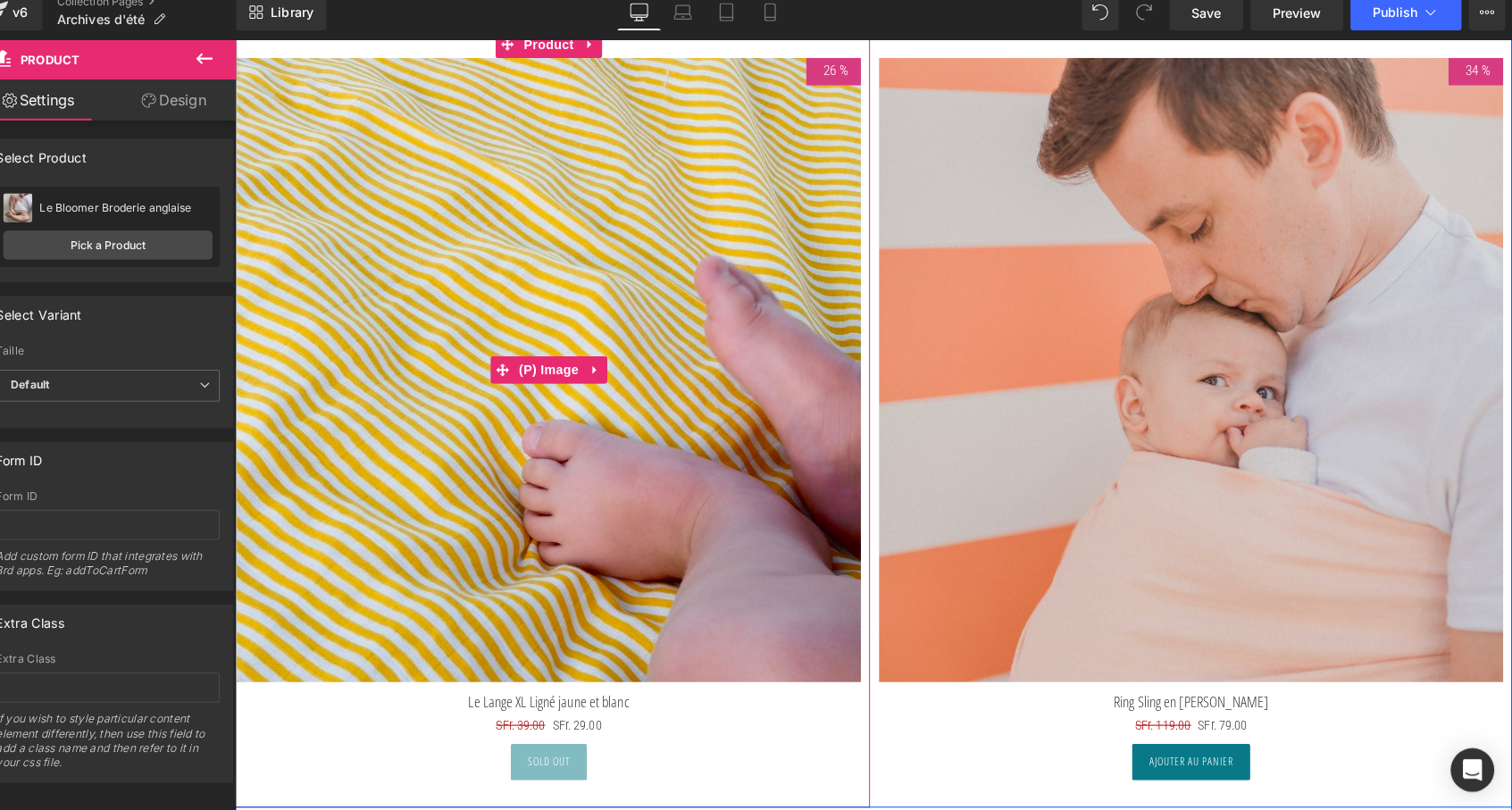
scroll to position [7158, 0]
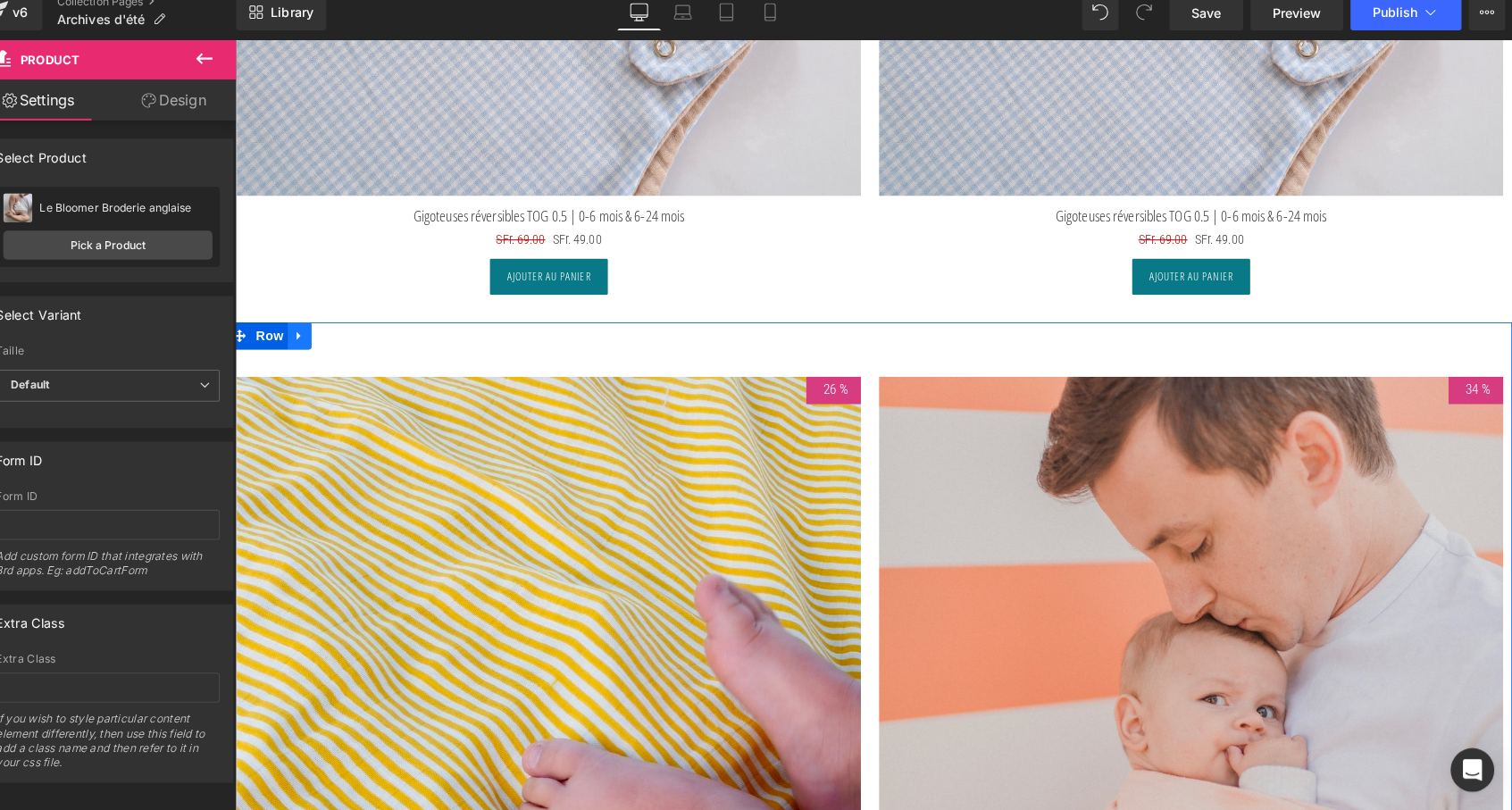
click at [296, 323] on icon at bounding box center [298, 329] width 13 height 13
click at [339, 324] on icon at bounding box center [345, 330] width 13 height 13
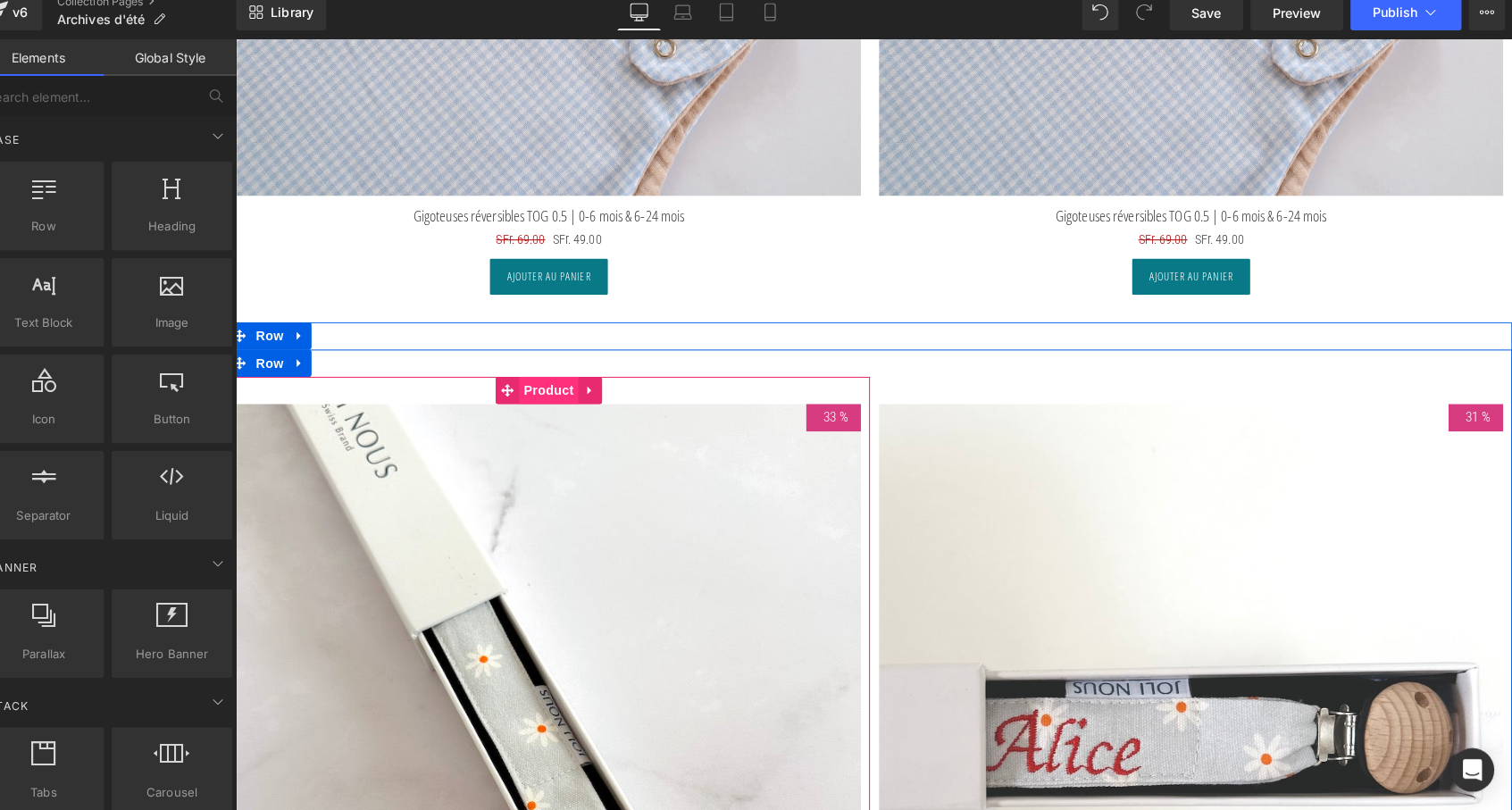
click at [534, 385] on span "Product" at bounding box center [543, 384] width 58 height 27
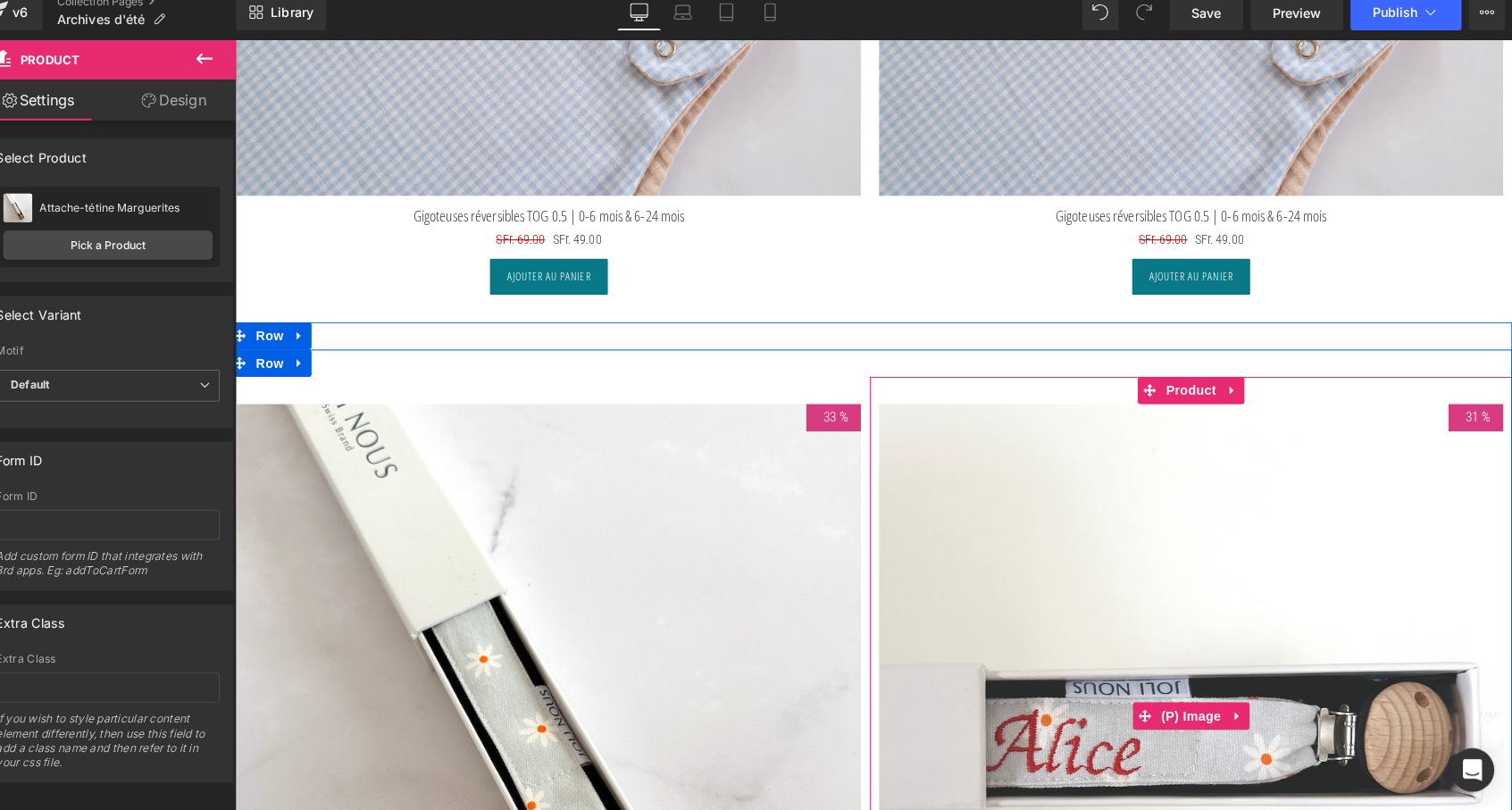
click at [1205, 430] on img at bounding box center [1173, 704] width 613 height 613
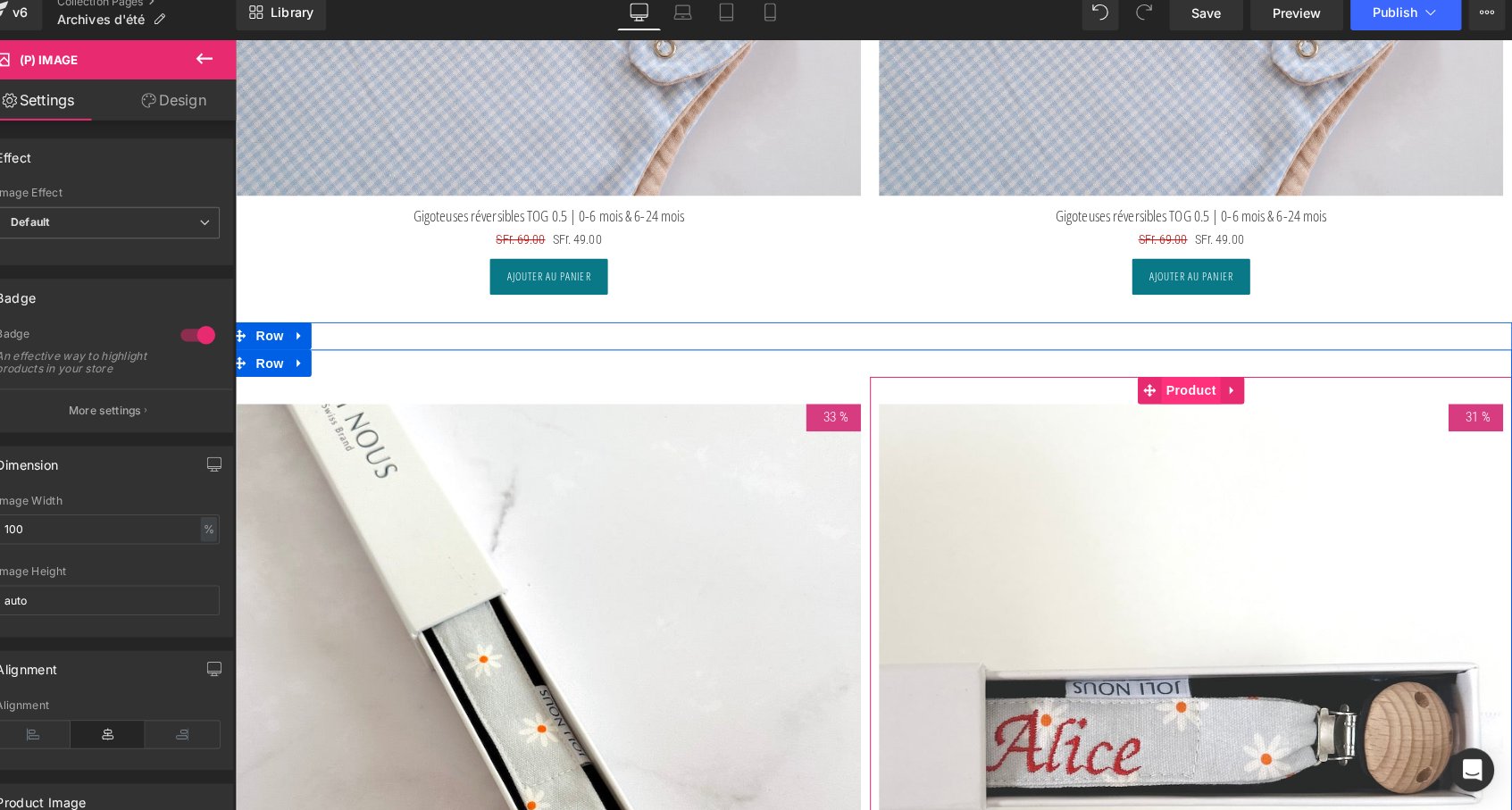
click at [1156, 376] on span "Product" at bounding box center [1173, 384] width 58 height 27
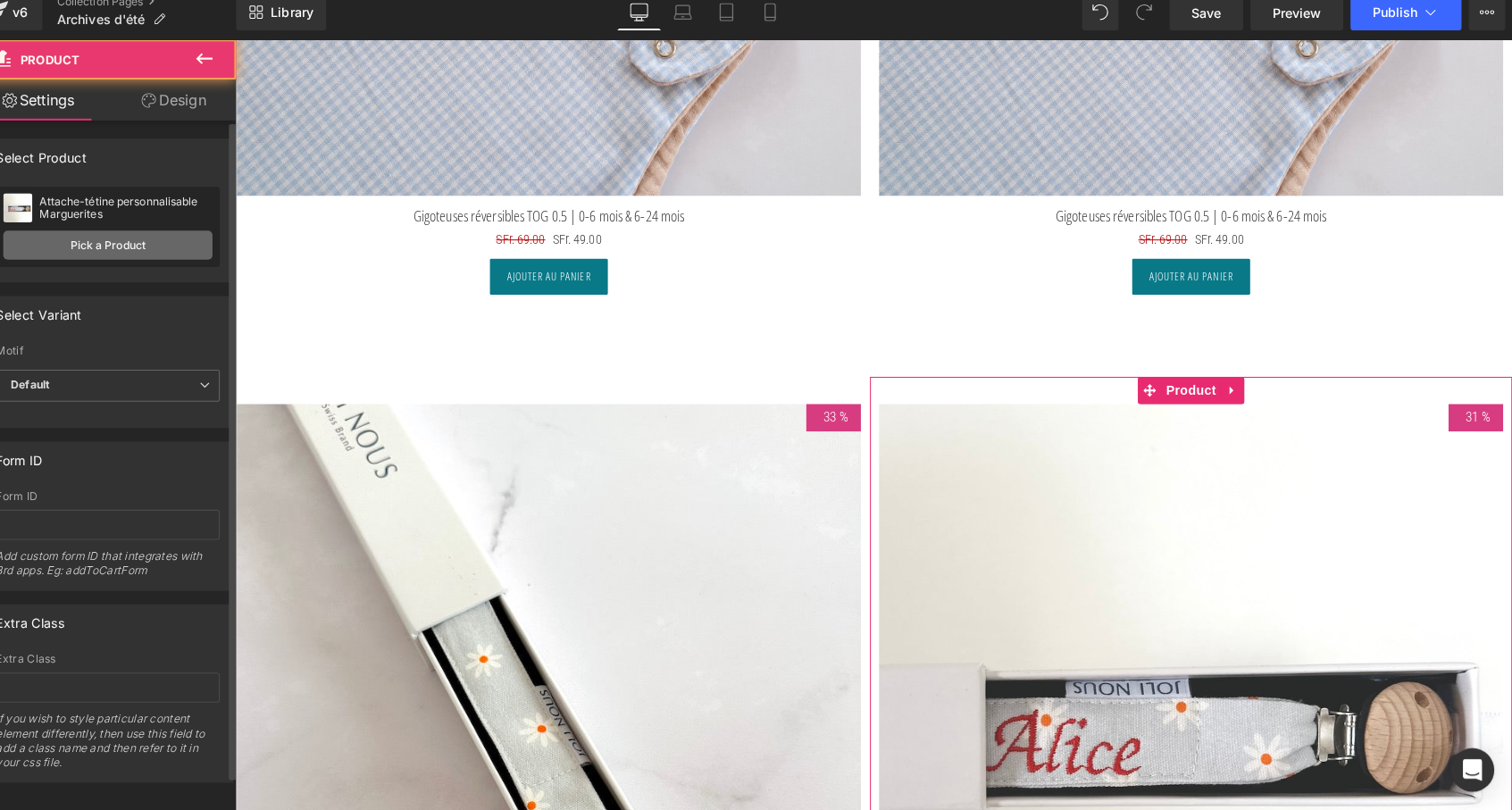
click at [182, 242] on link "Pick a Product" at bounding box center [133, 255] width 206 height 29
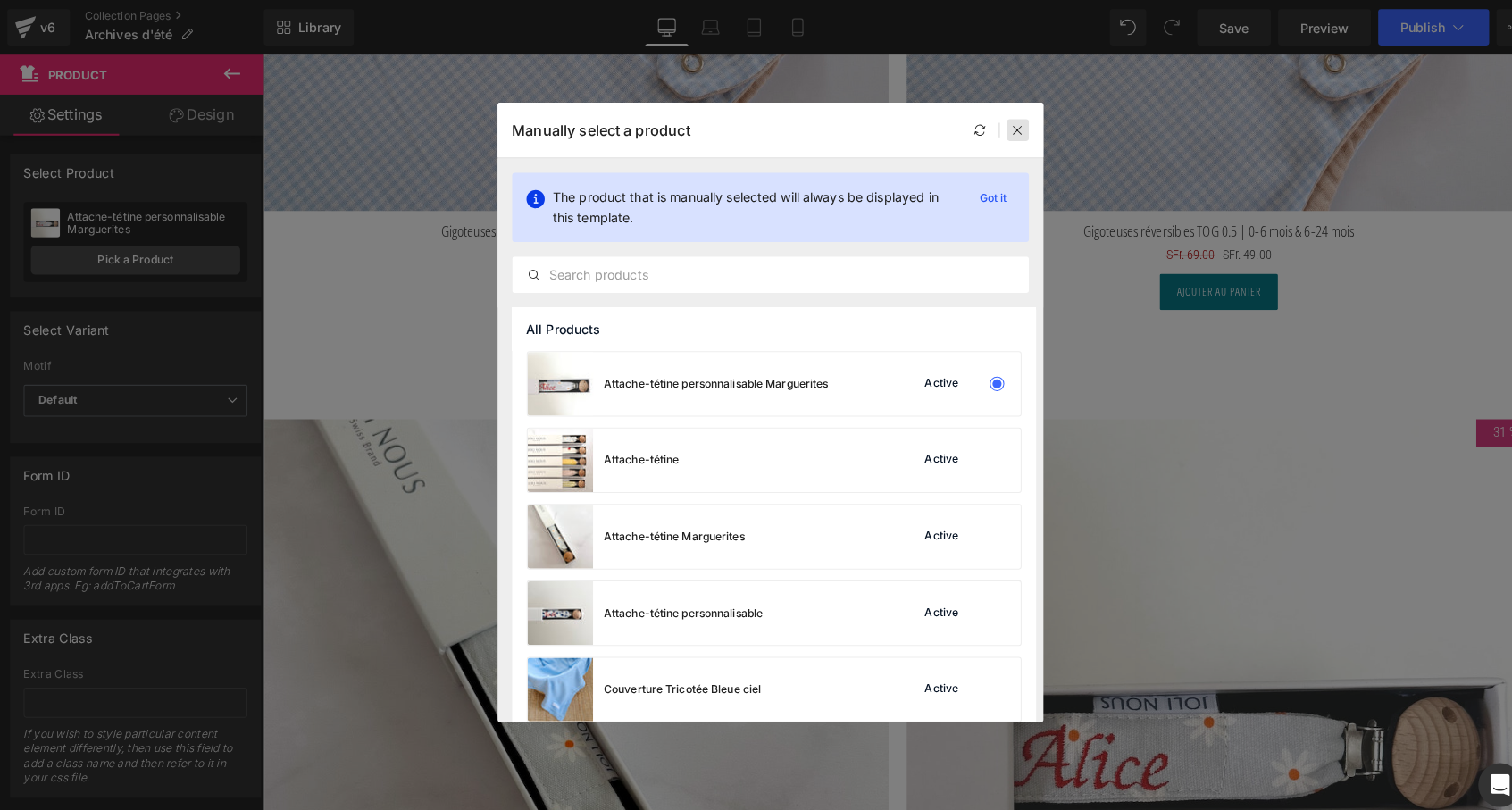
click at [997, 122] on icon at bounding box center [999, 127] width 13 height 13
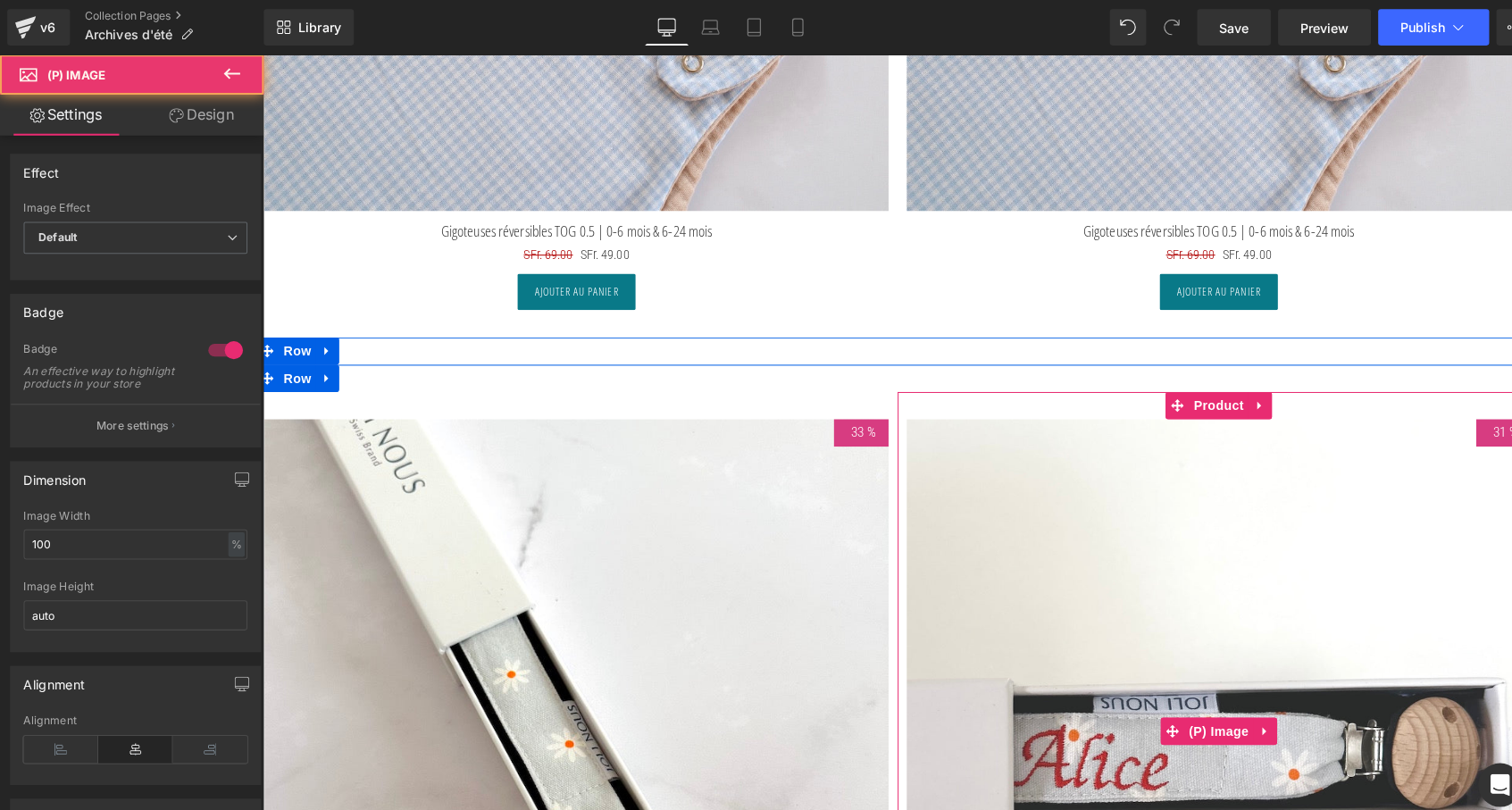
click at [1134, 546] on img at bounding box center [1201, 719] width 613 height 613
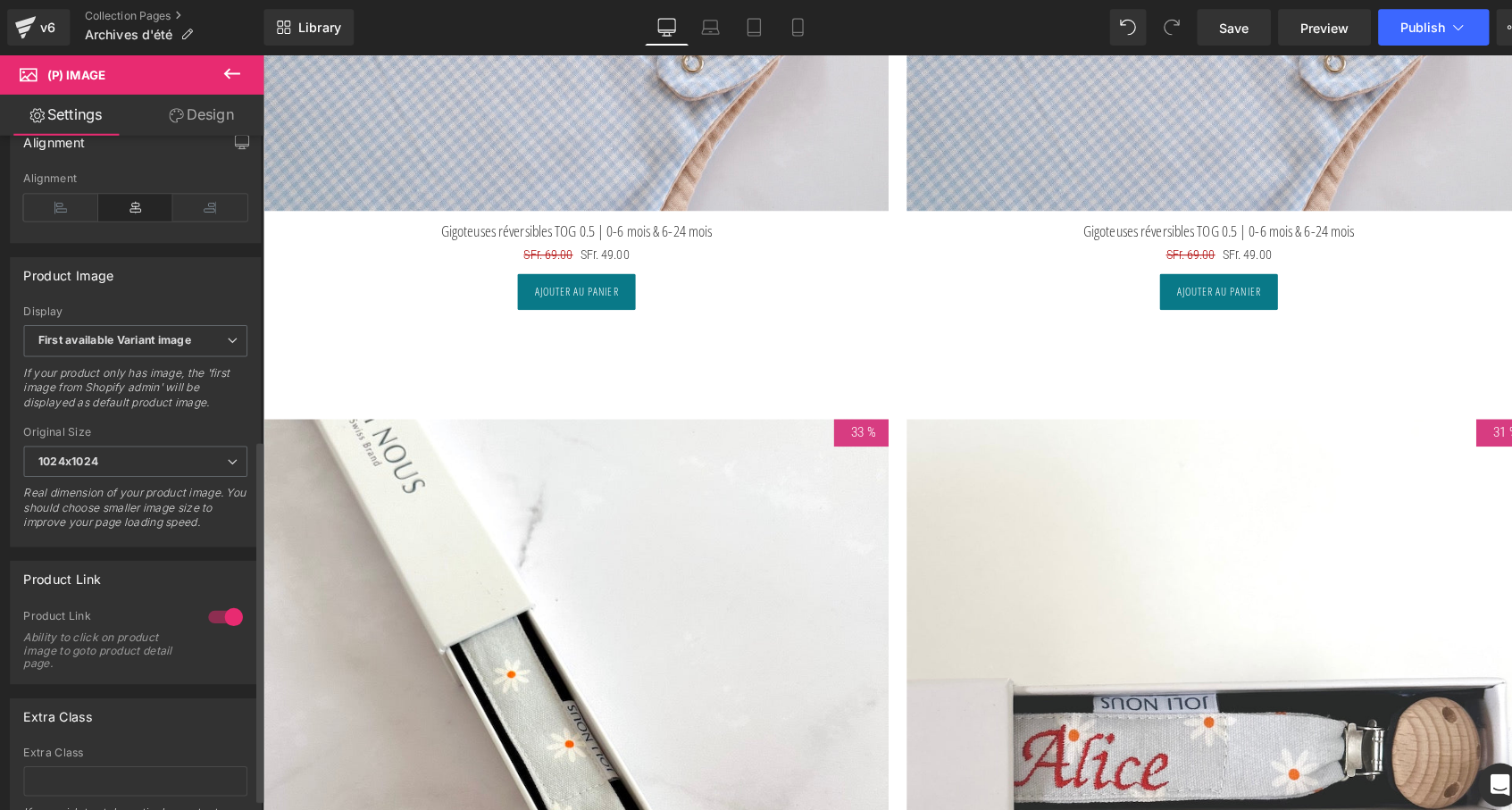
scroll to position [579, 0]
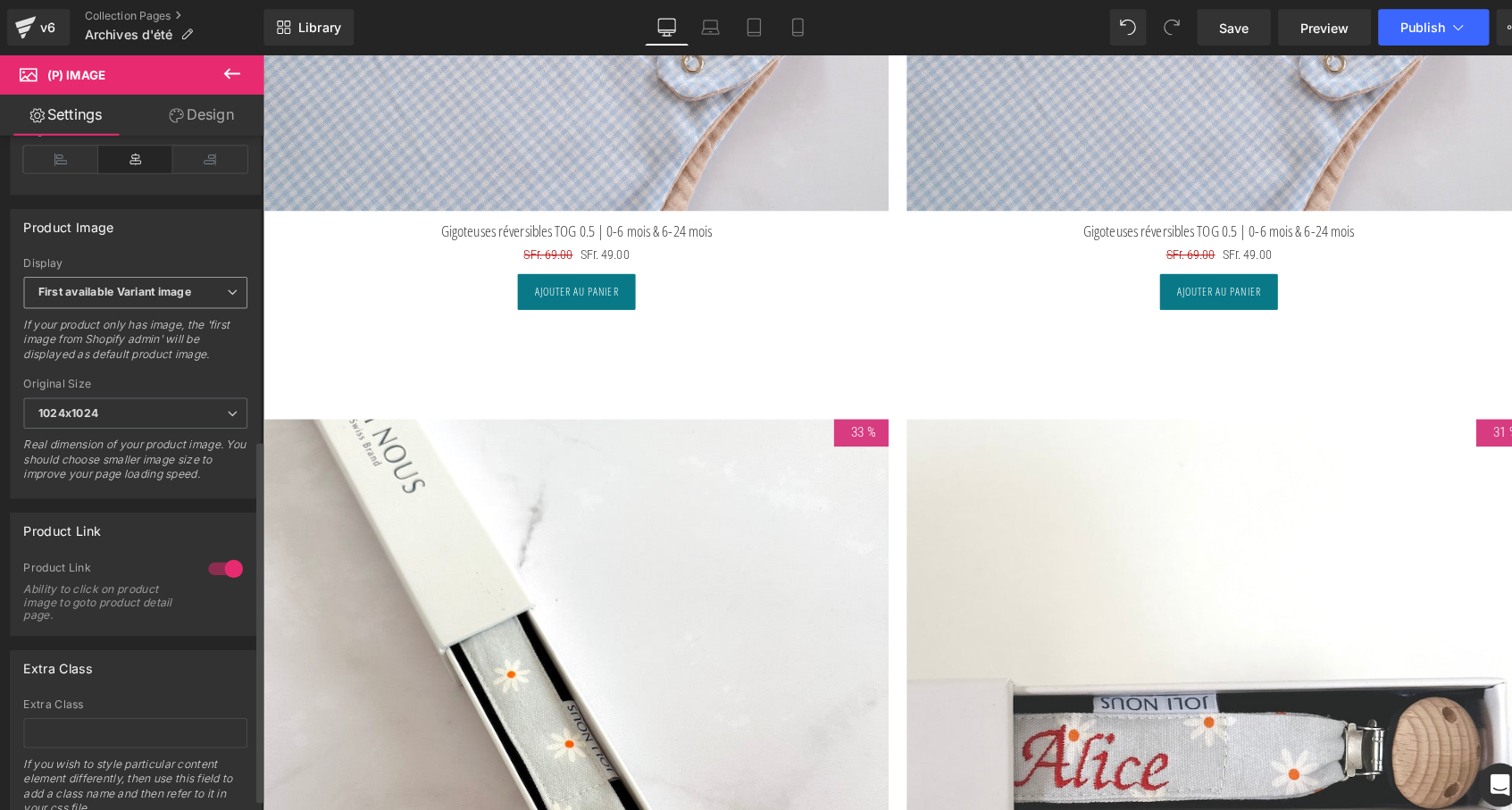
click at [213, 303] on span "First available Variant image" at bounding box center [132, 286] width 220 height 31
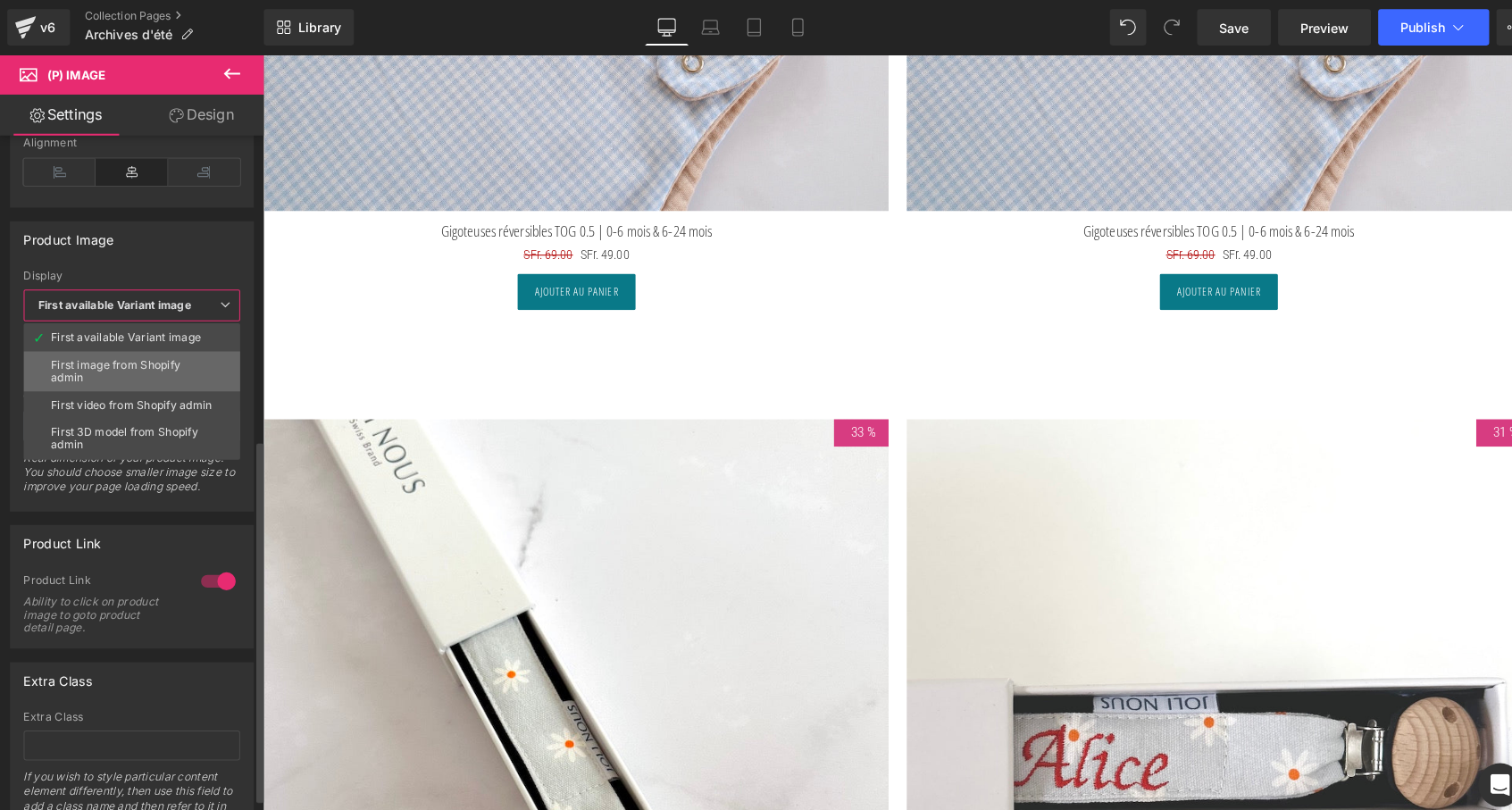
click at [183, 356] on div "First image from Shopify admin" at bounding box center [129, 364] width 159 height 25
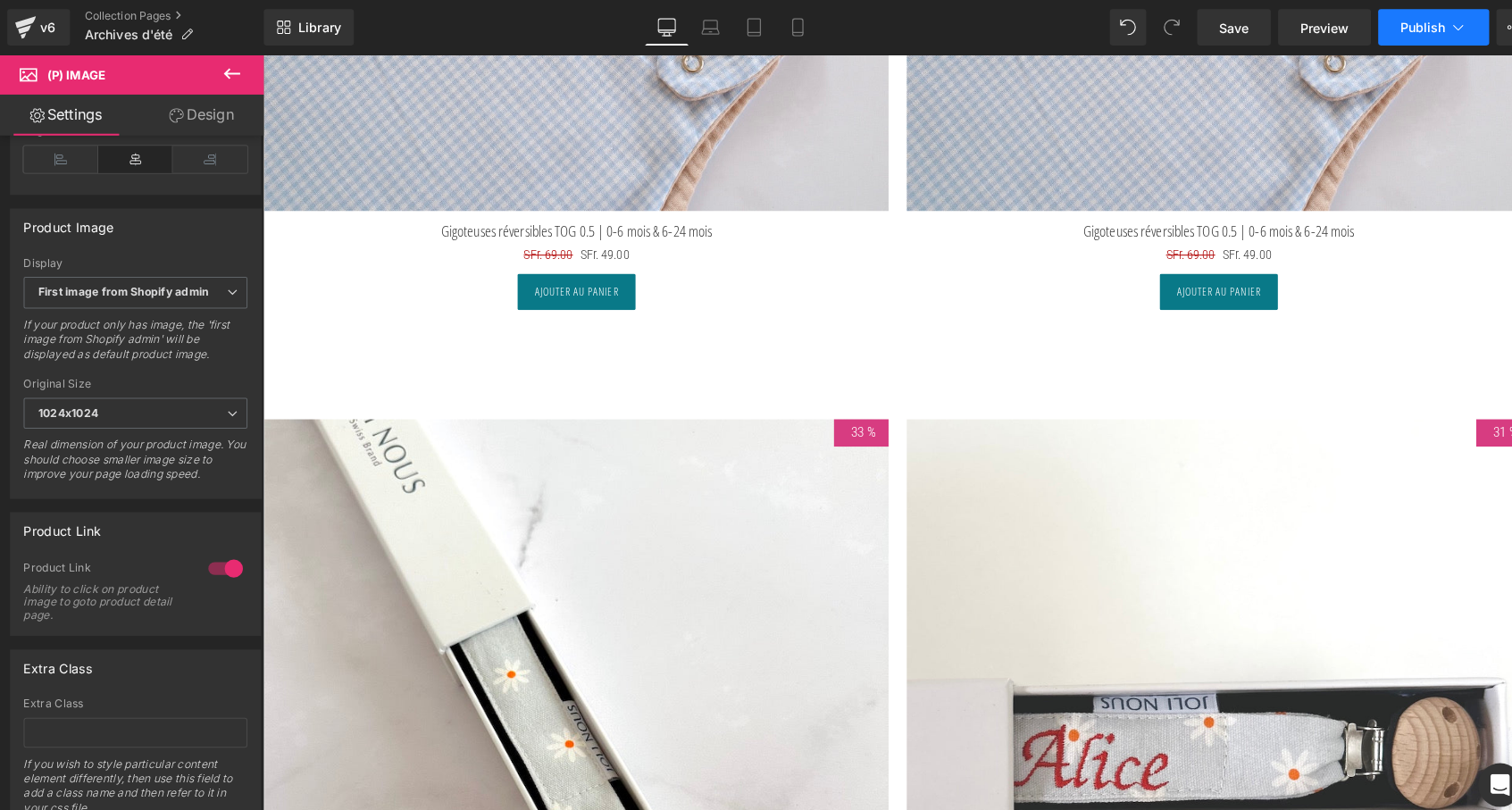
click at [1403, 36] on button "Publish" at bounding box center [1408, 27] width 109 height 36
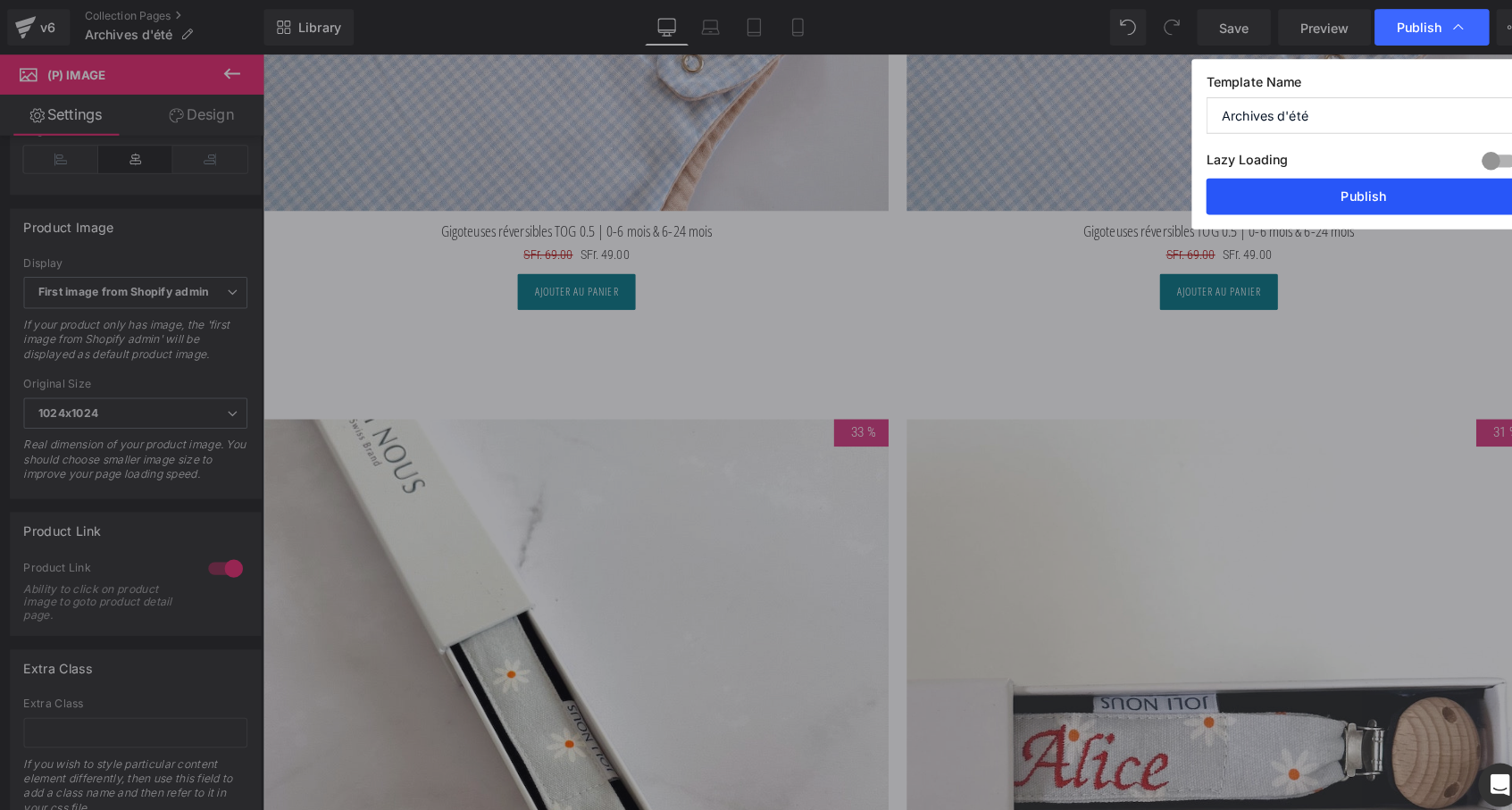
click at [1349, 189] on button "Publish" at bounding box center [1338, 193] width 309 height 36
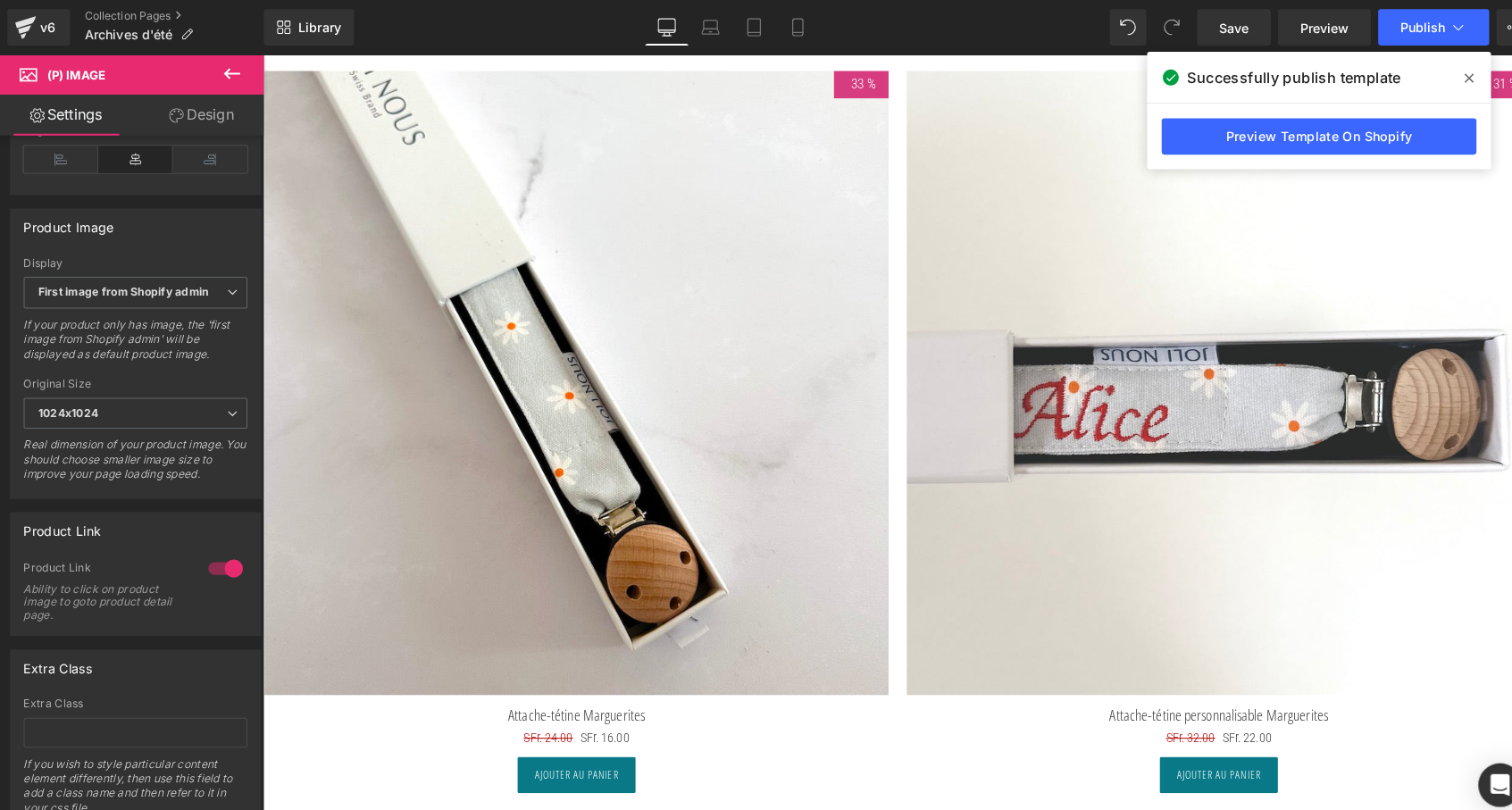
scroll to position [7316, 0]
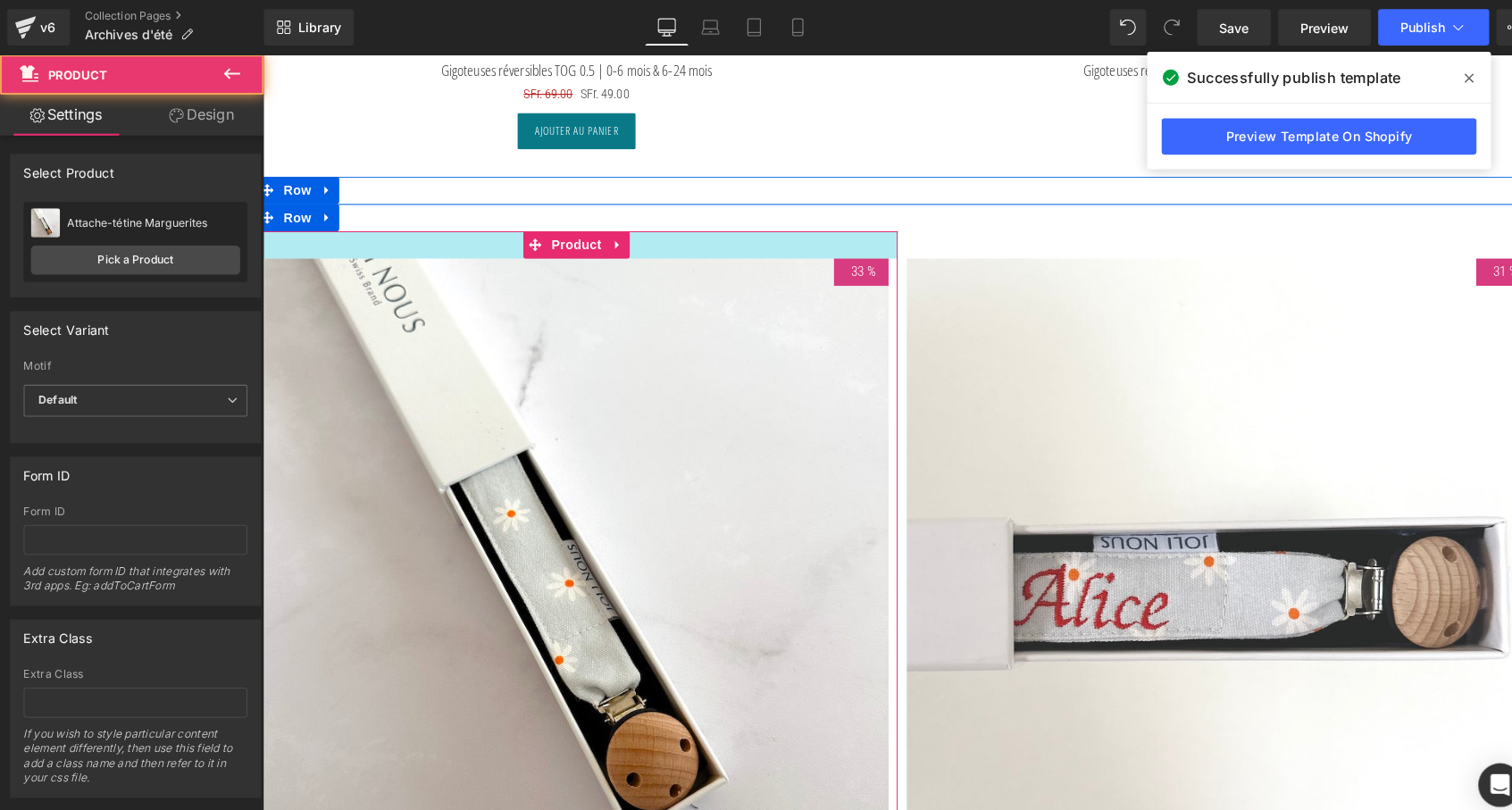
click at [341, 231] on div at bounding box center [570, 241] width 631 height 27
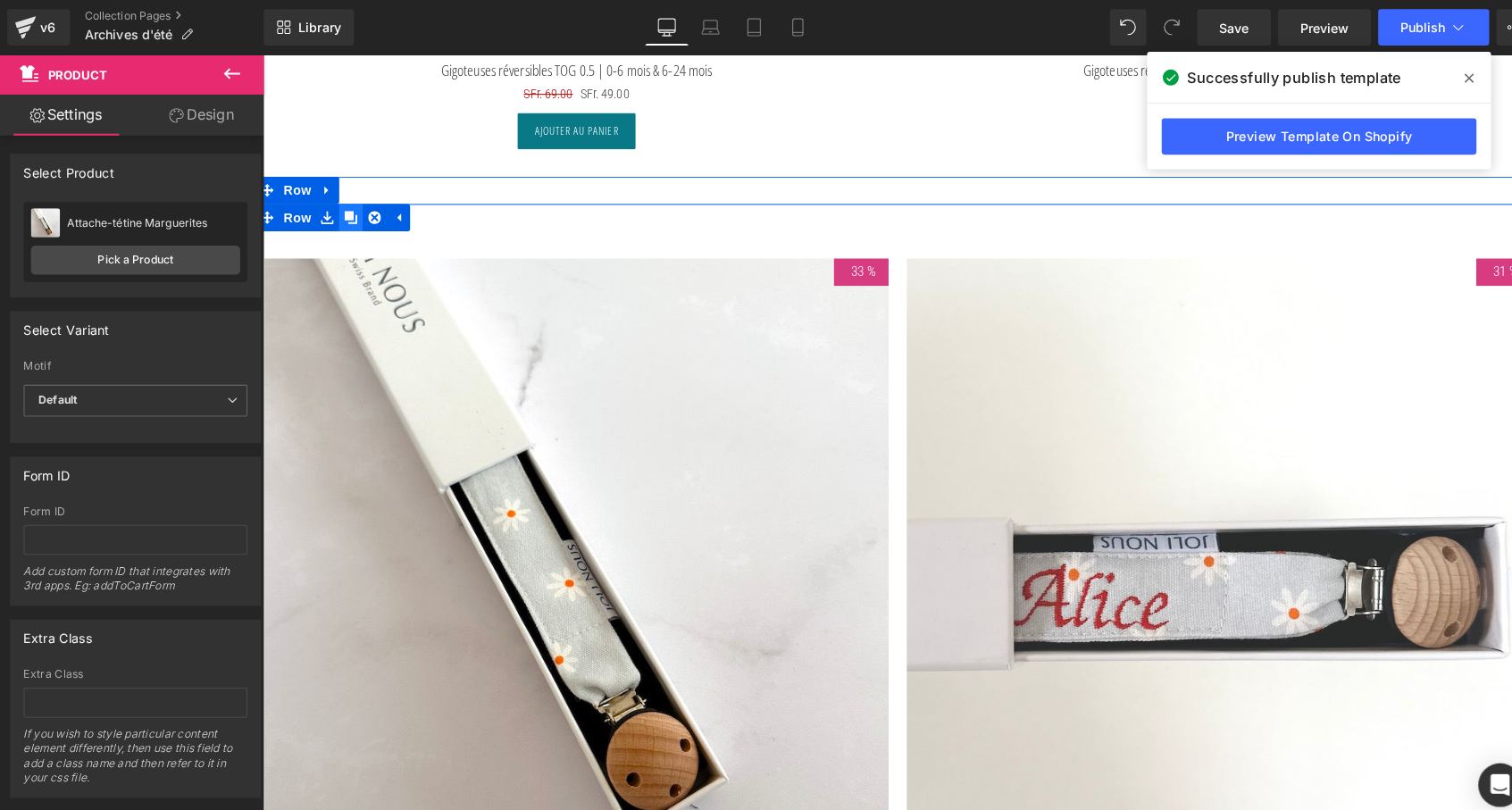
click at [348, 212] on icon at bounding box center [349, 214] width 13 height 13
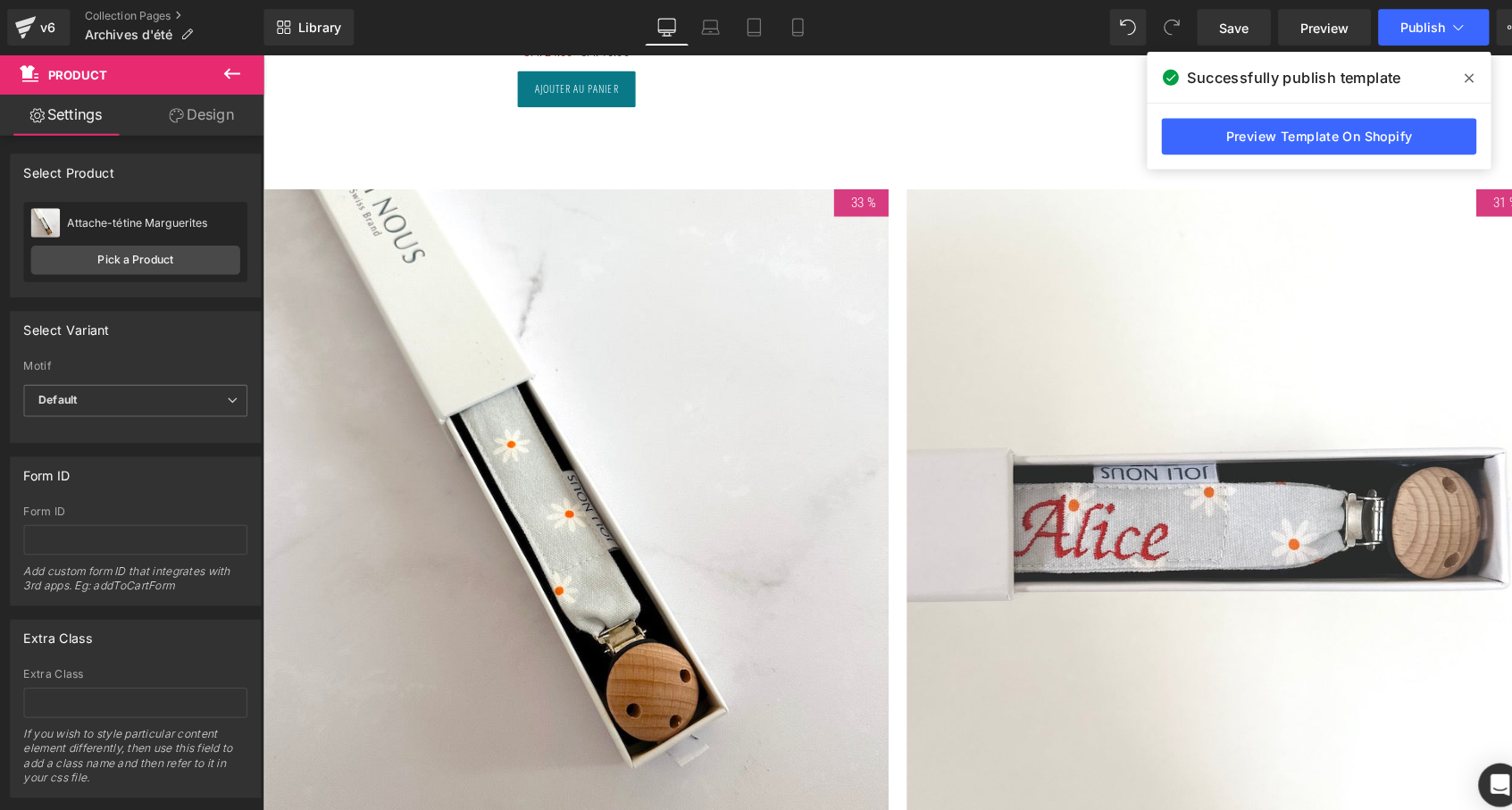
scroll to position [8175, 0]
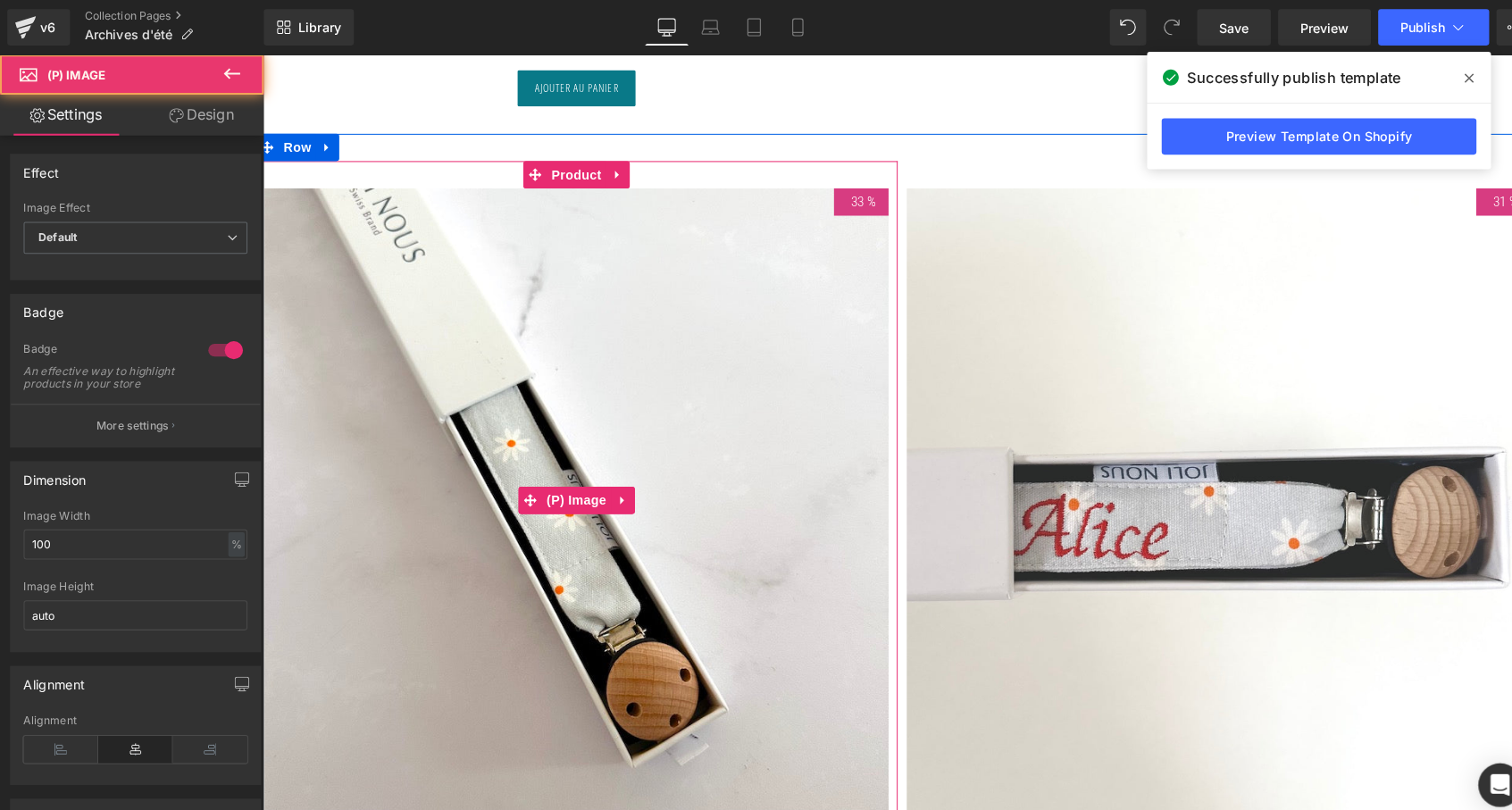
click at [555, 497] on div "33 % (P) Image" at bounding box center [570, 492] width 613 height 613
click at [566, 169] on span "Product" at bounding box center [571, 172] width 58 height 27
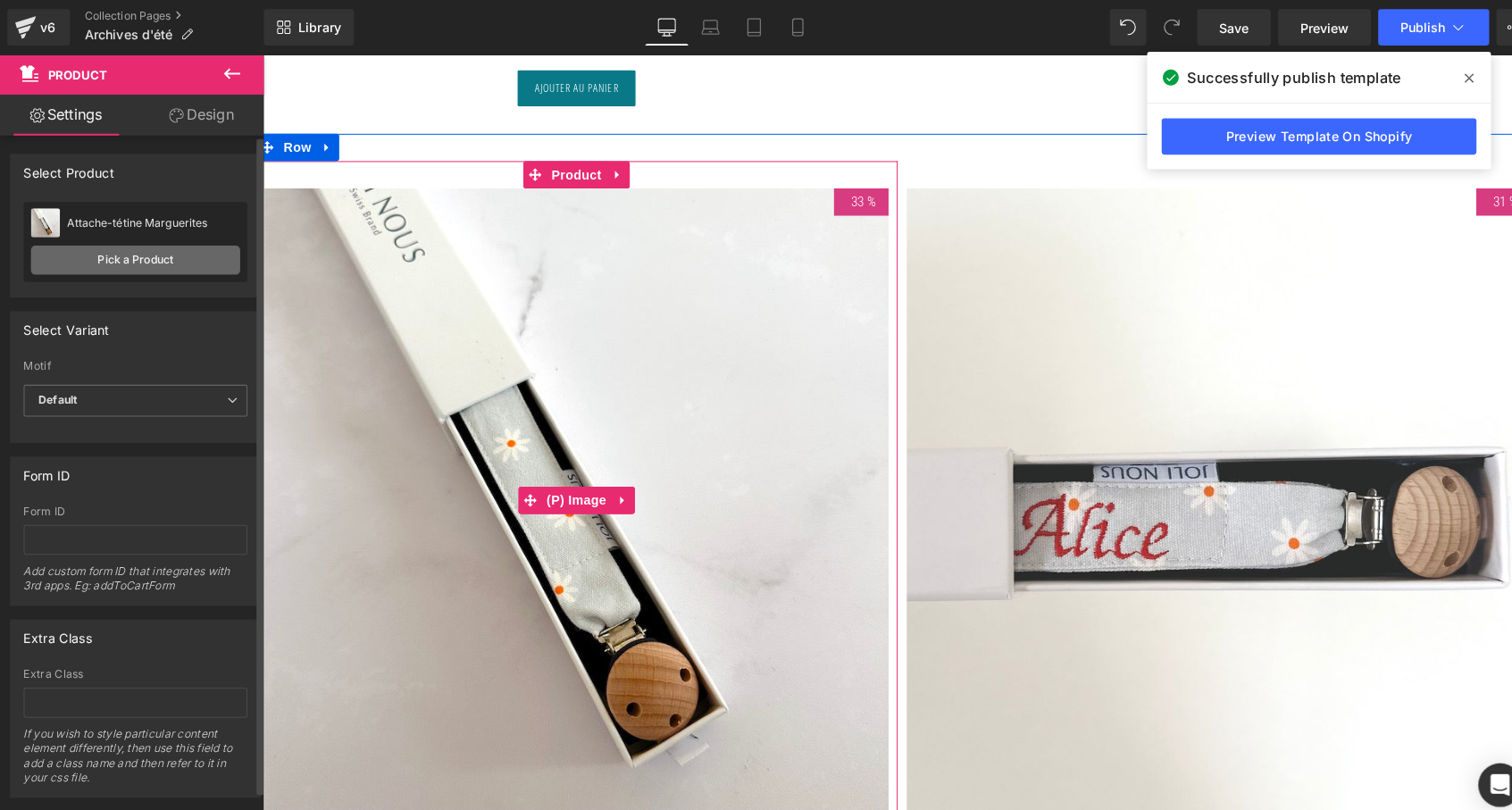
click at [189, 249] on link "Pick a Product" at bounding box center [133, 255] width 206 height 29
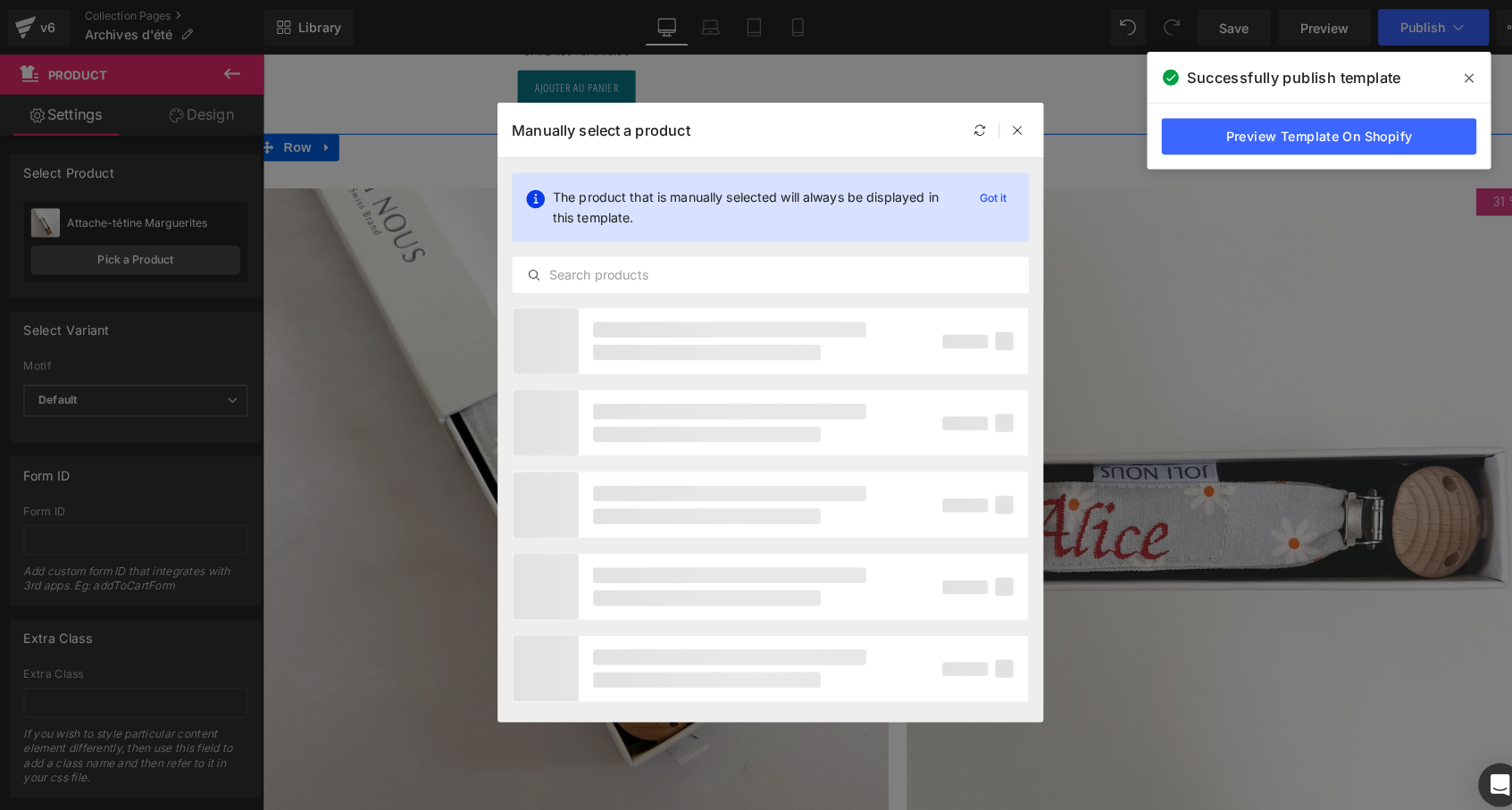
click at [578, 287] on div "The product that is manually selected will always be displayed in this template…" at bounding box center [756, 228] width 535 height 146
click at [577, 280] on div at bounding box center [756, 269] width 508 height 36
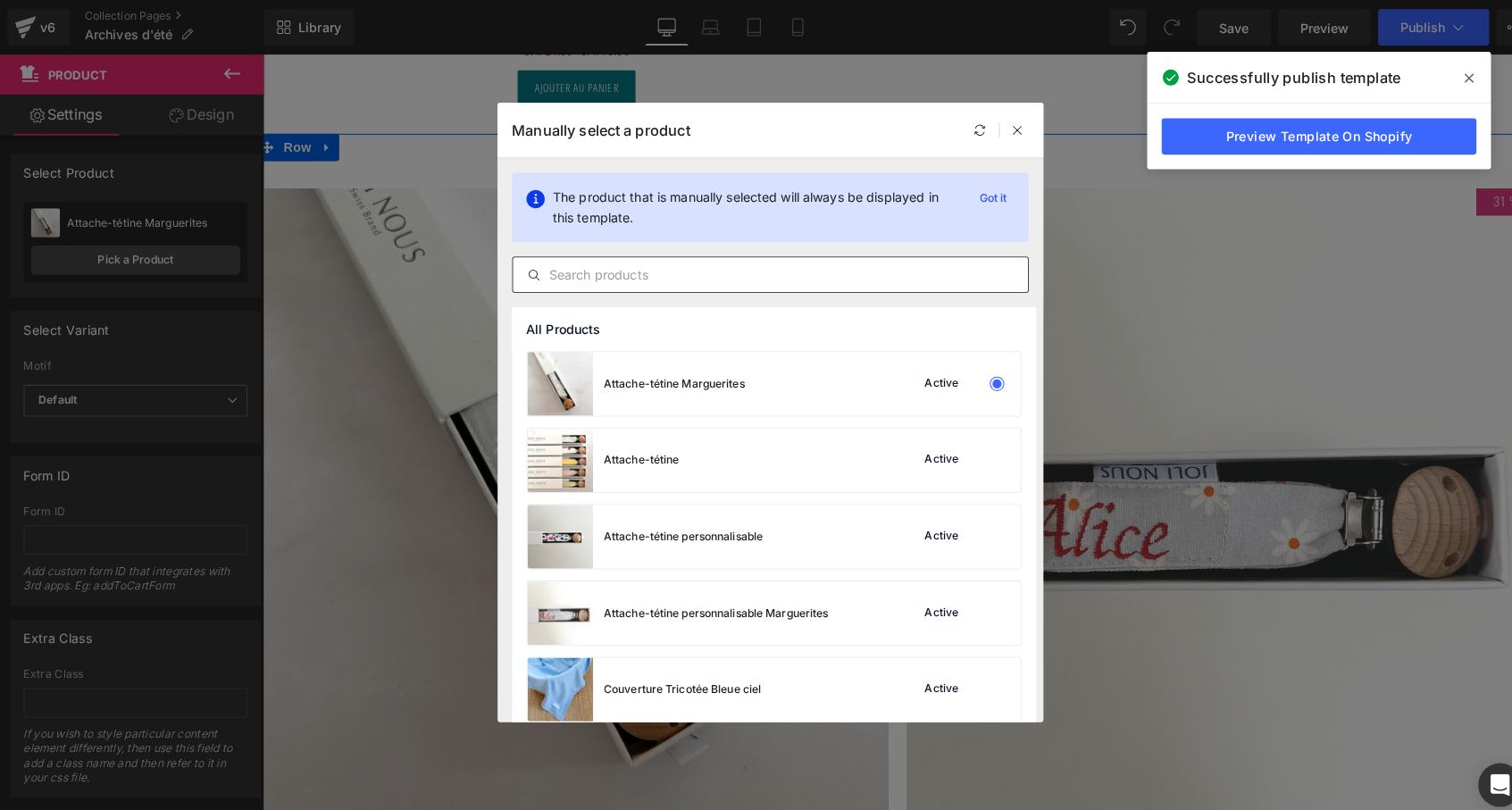
click at [575, 261] on input "text" at bounding box center [756, 270] width 506 height 22
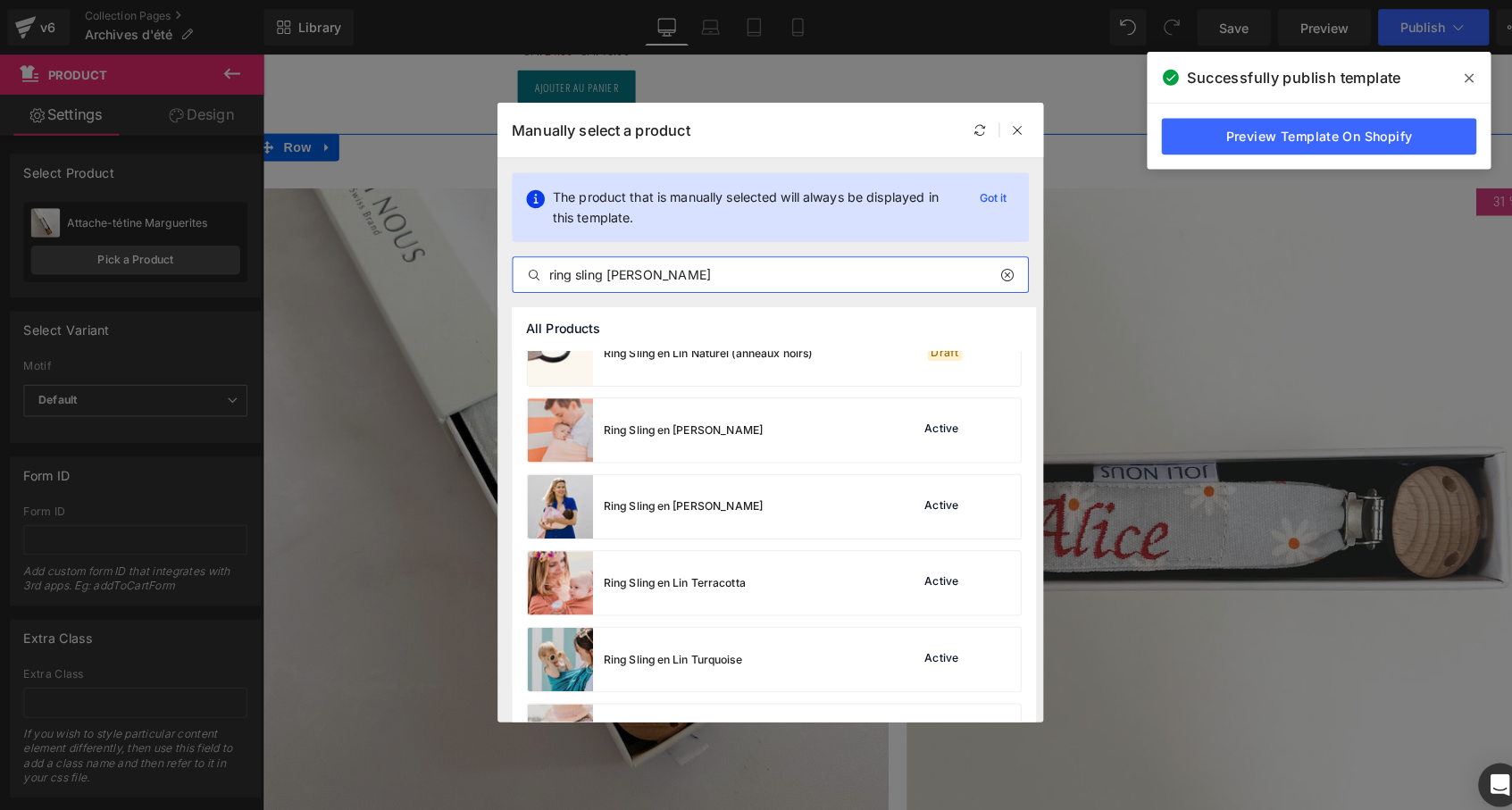
scroll to position [874, 0]
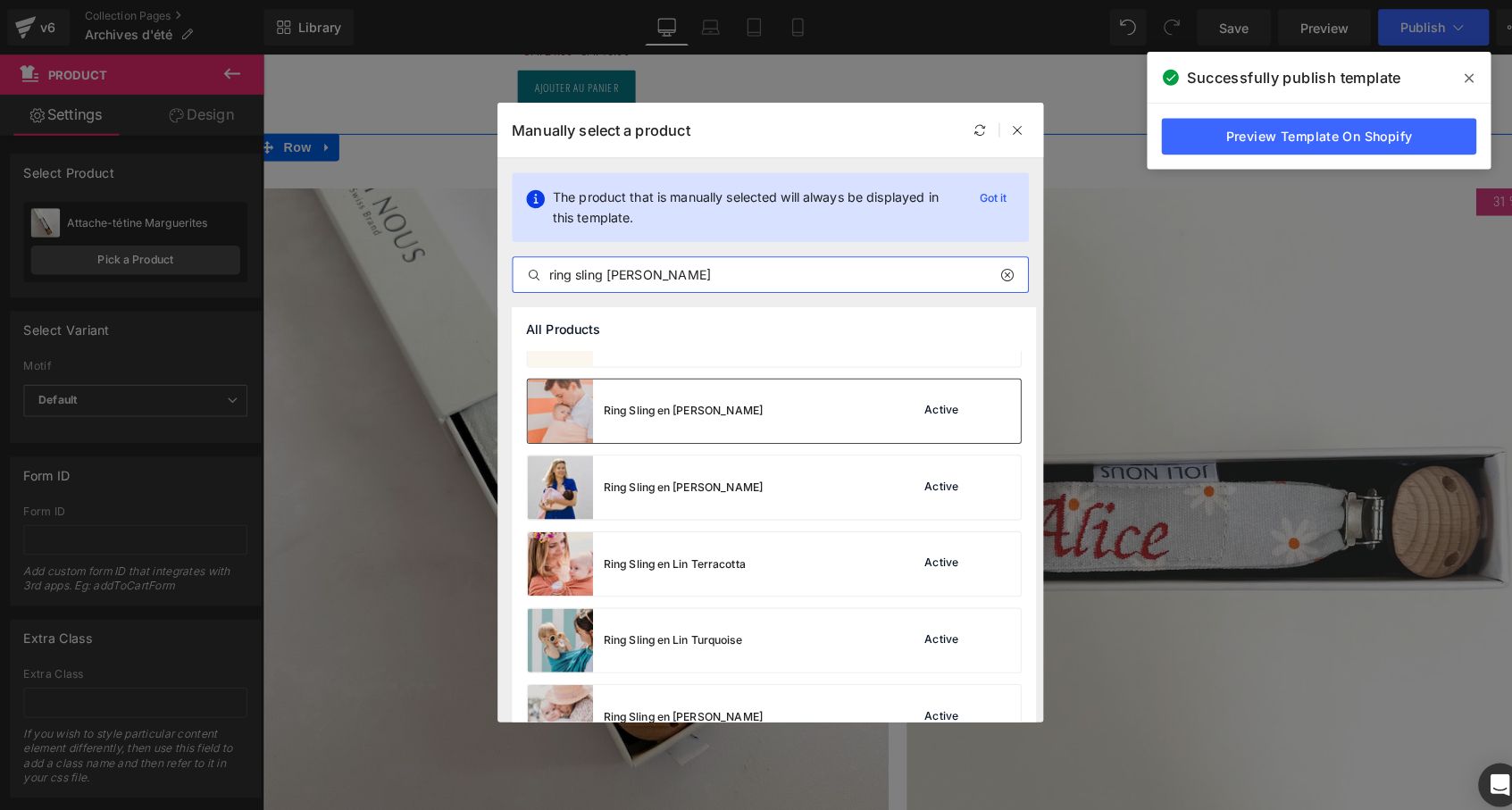
type input "ring sling lin p"
click at [610, 412] on div "Ring Sling en Lin Pêche" at bounding box center [633, 404] width 231 height 63
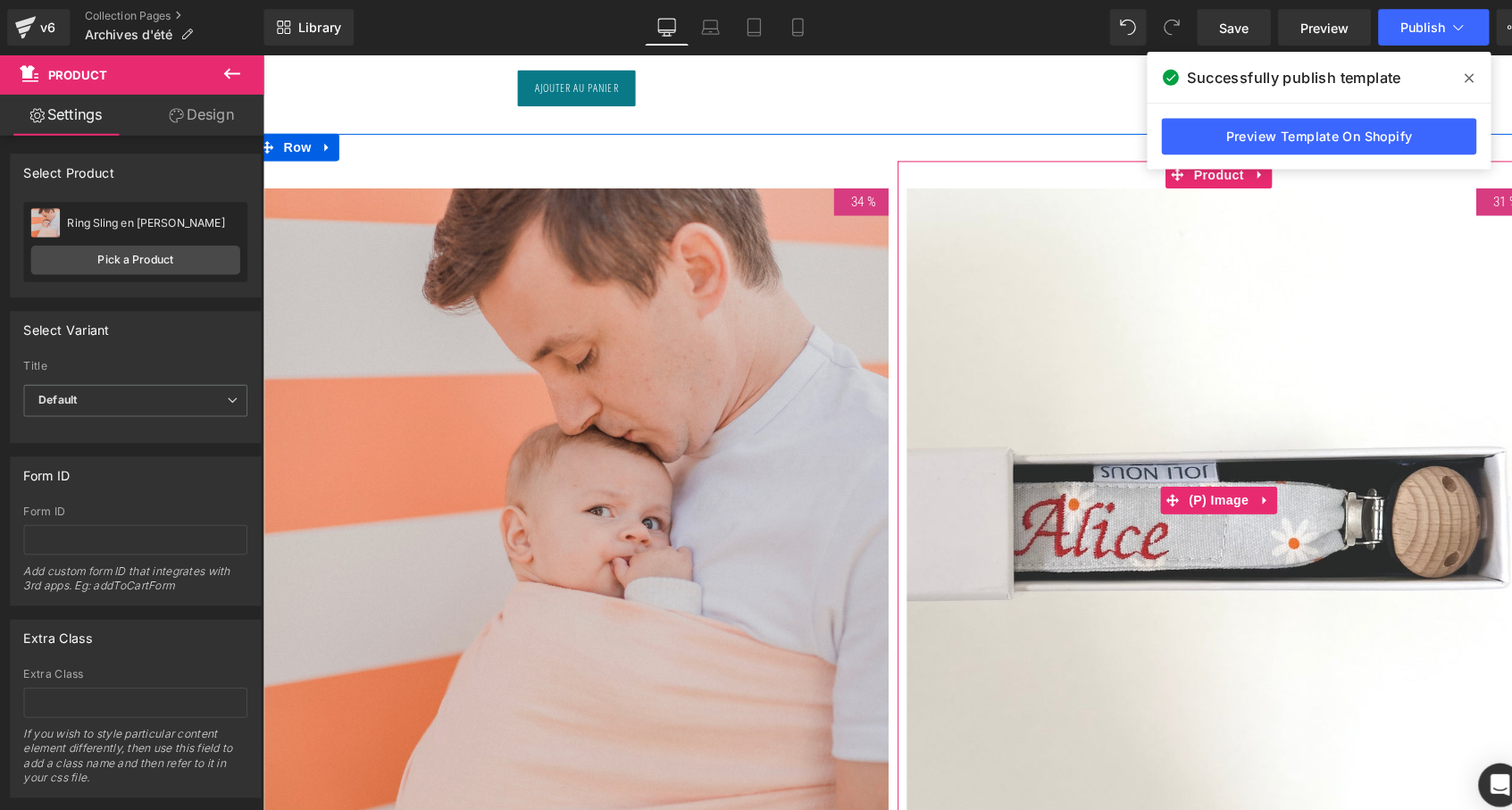
click at [1157, 297] on img at bounding box center [1201, 492] width 613 height 613
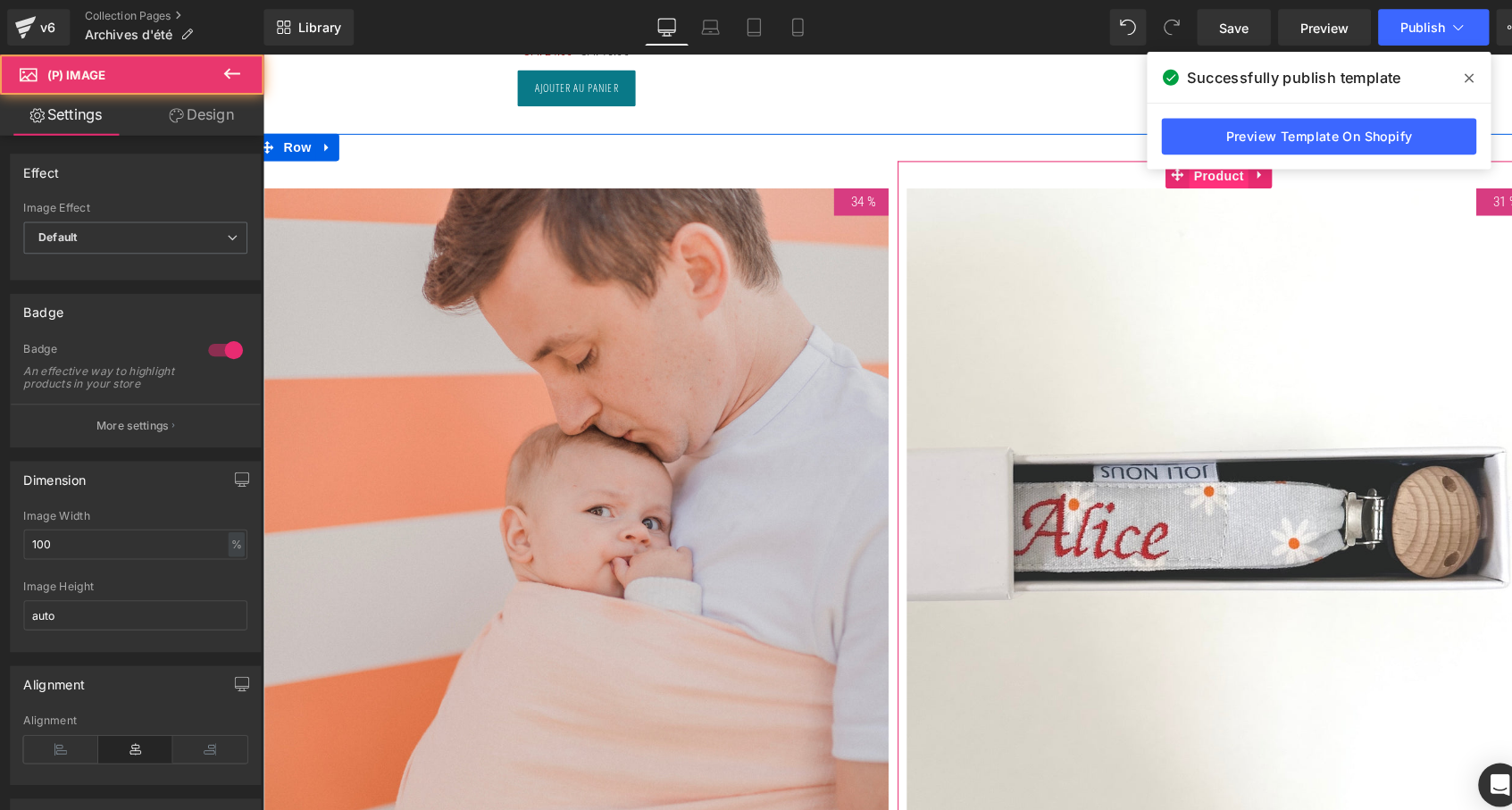
click at [1201, 172] on span "Product" at bounding box center [1201, 173] width 58 height 27
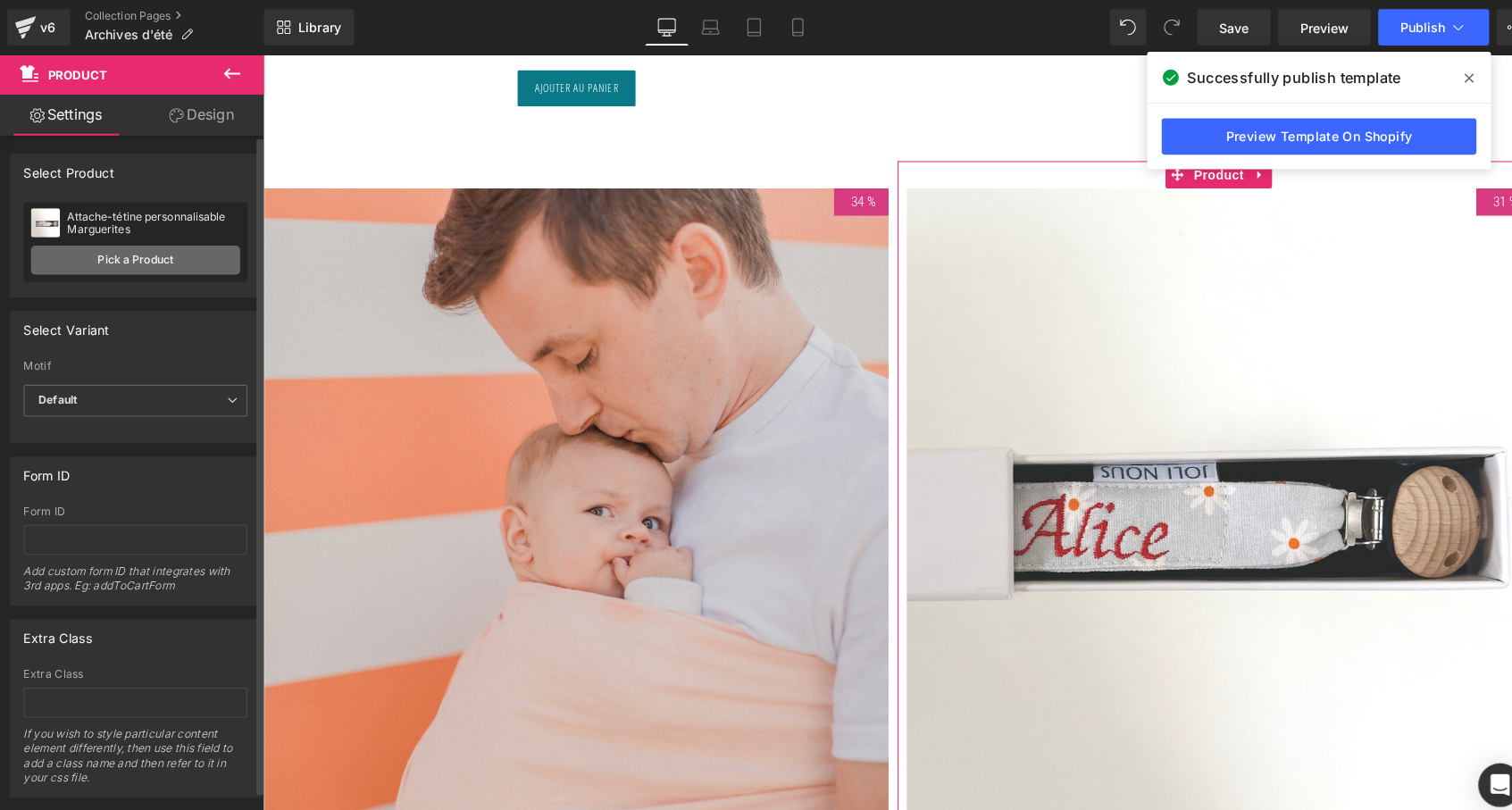
click at [190, 269] on link "Pick a Product" at bounding box center [133, 255] width 206 height 29
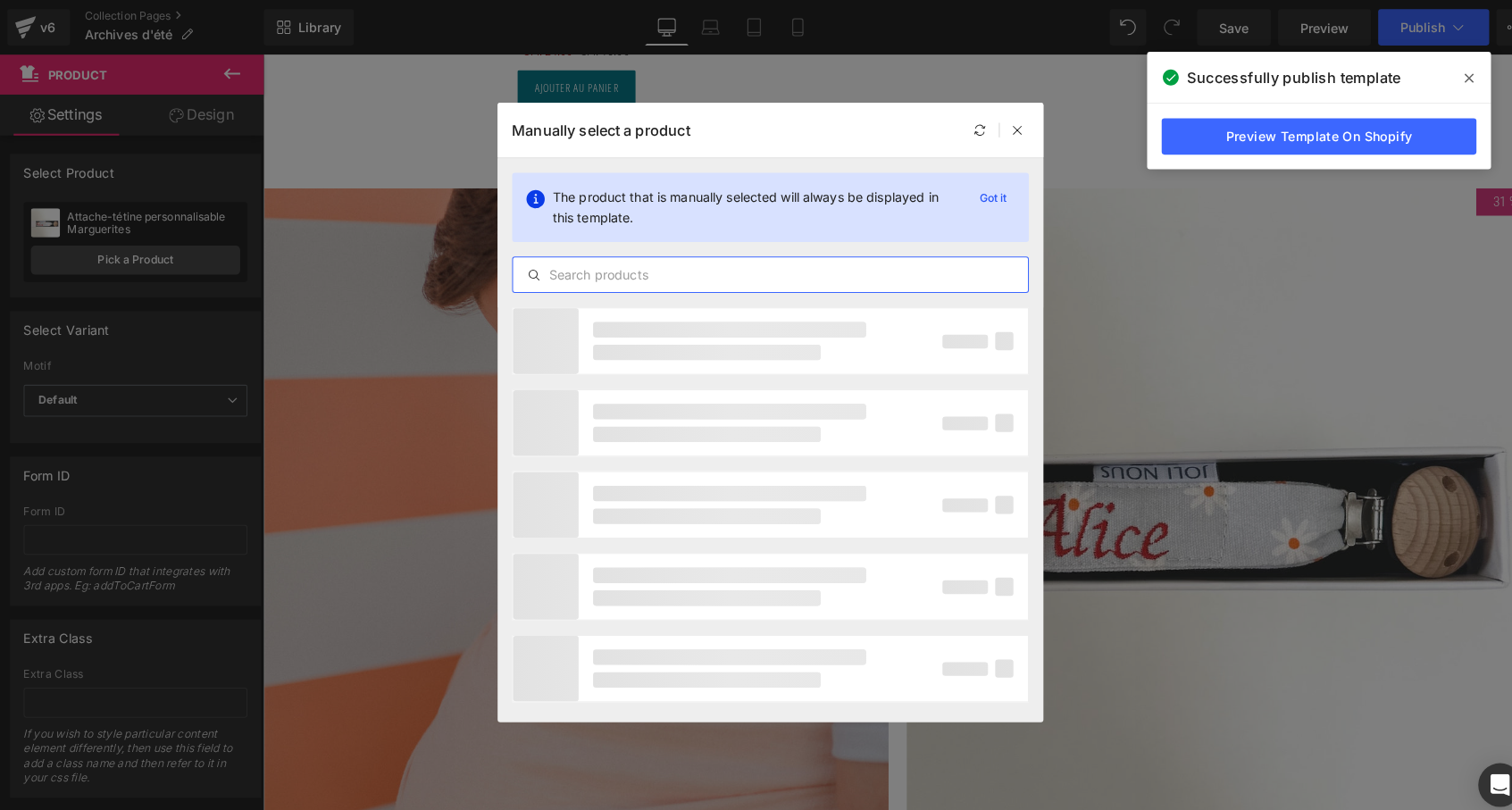
click at [578, 278] on input "text" at bounding box center [756, 270] width 506 height 22
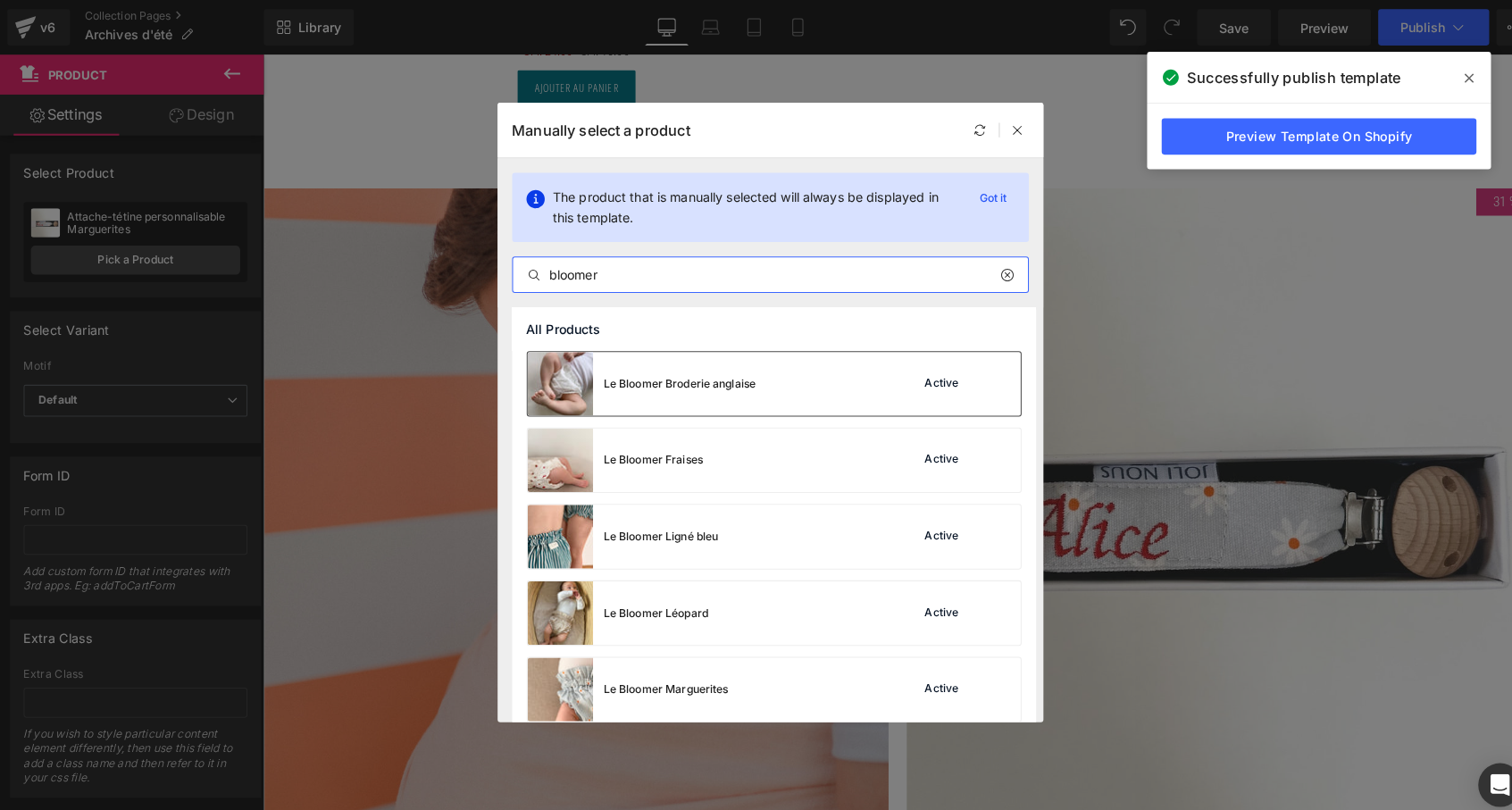
type input "bloomer"
click at [649, 382] on div "Le Bloomer Broderie anglaise" at bounding box center [668, 377] width 149 height 16
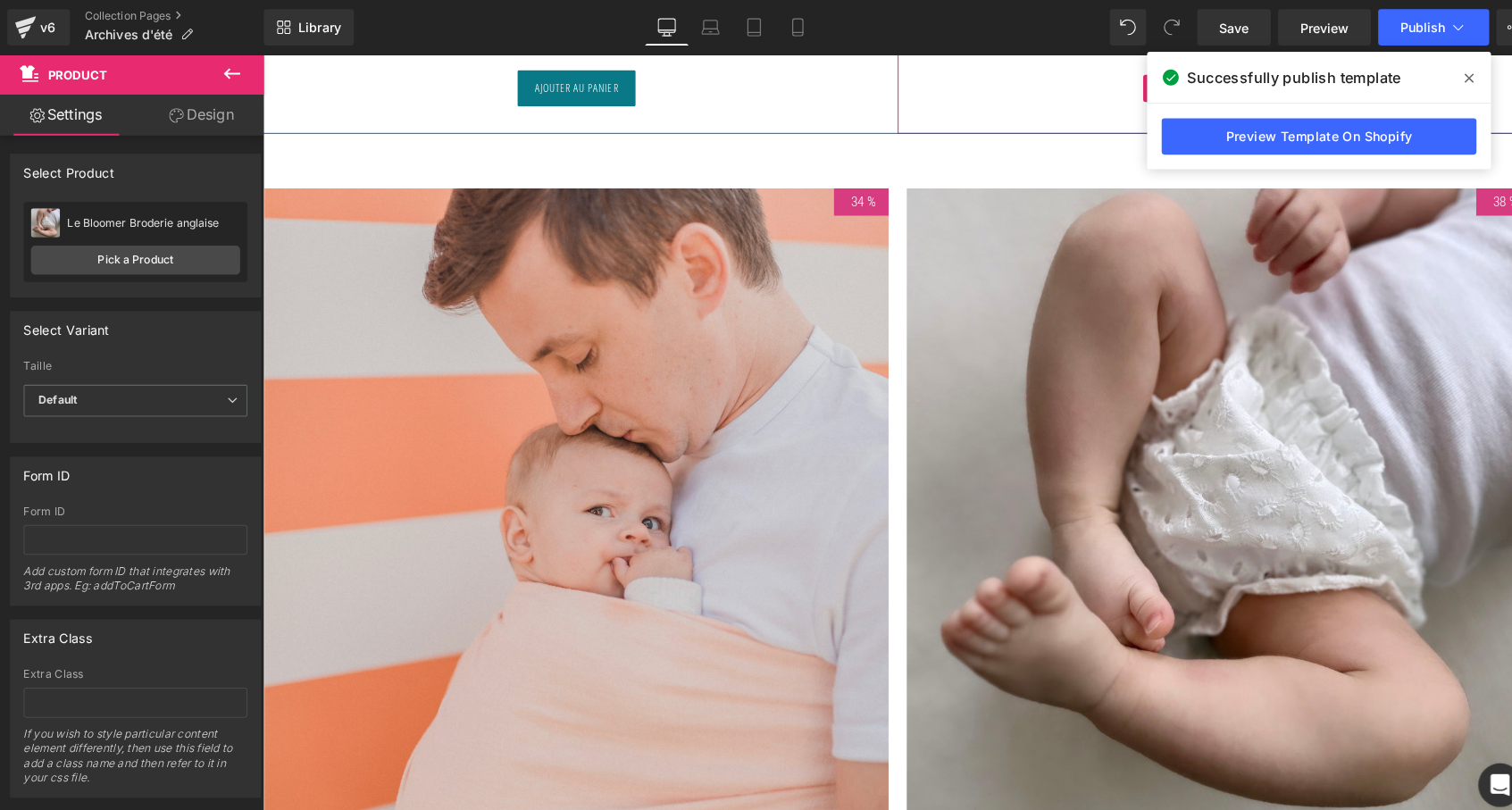
click at [1438, 86] on span at bounding box center [1441, 77] width 29 height 29
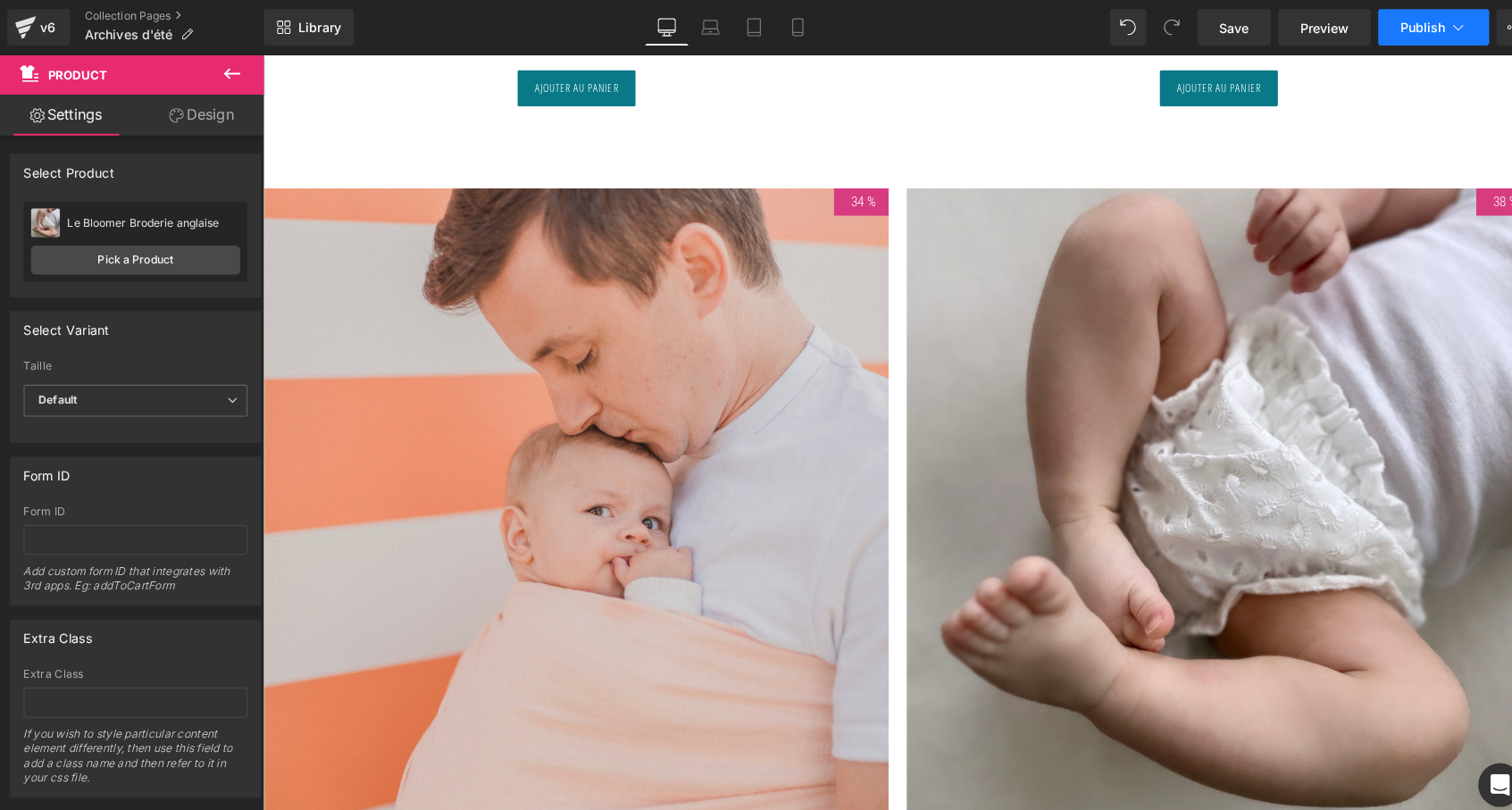
click at [1405, 32] on span "Publish" at bounding box center [1396, 27] width 45 height 14
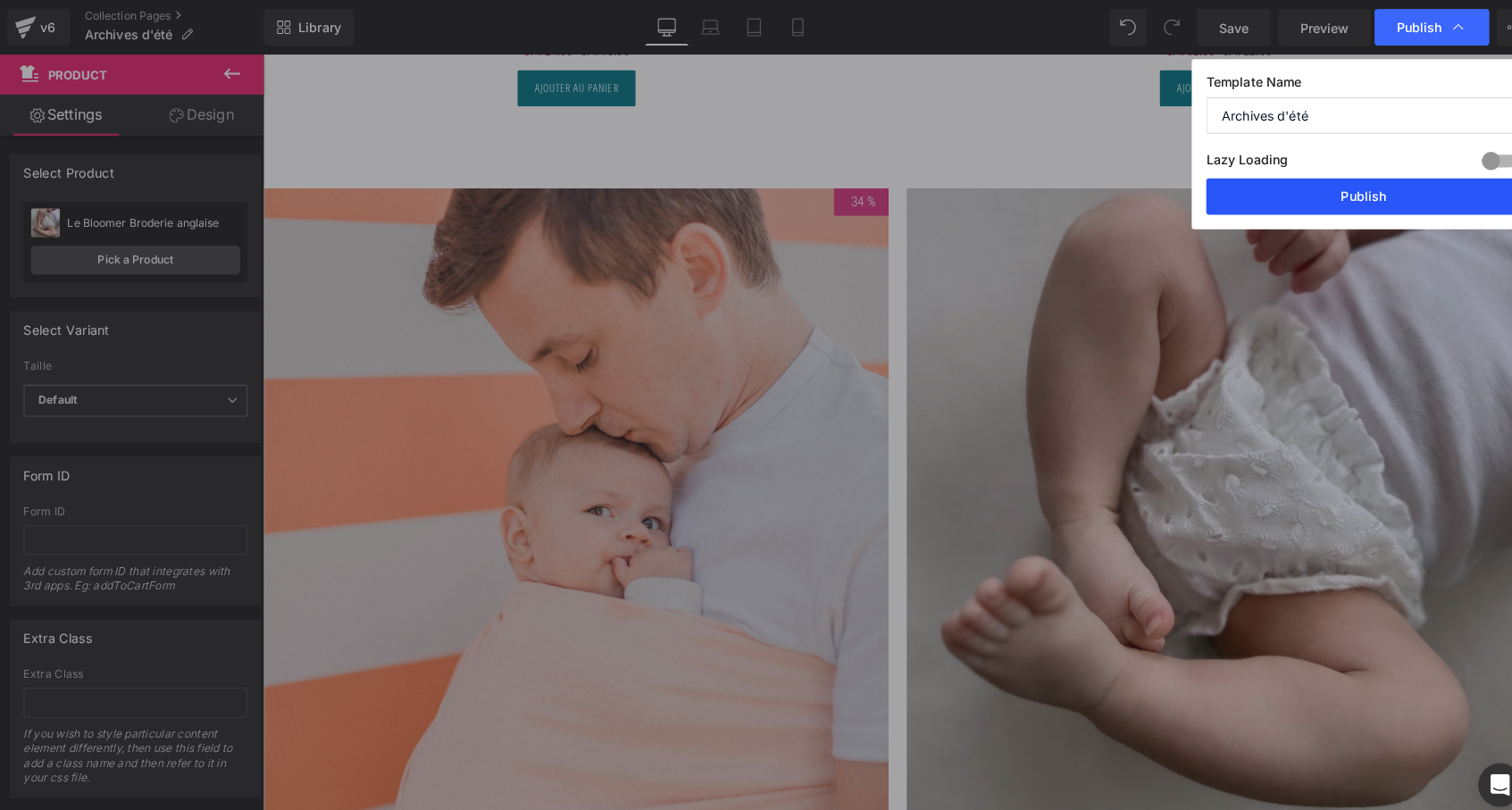
click at [1335, 185] on button "Publish" at bounding box center [1338, 193] width 309 height 36
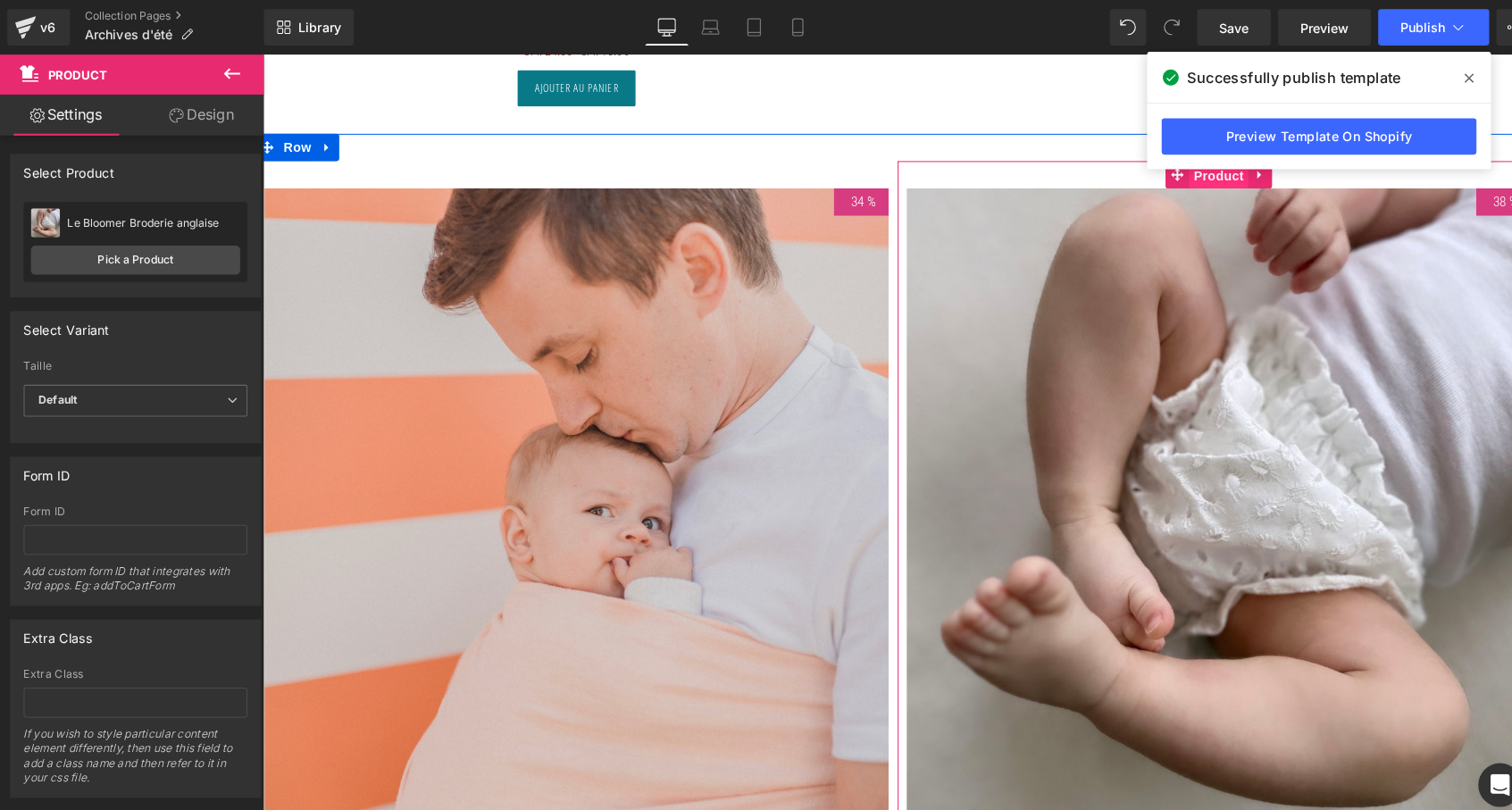
click at [1216, 175] on span "Product" at bounding box center [1201, 173] width 58 height 27
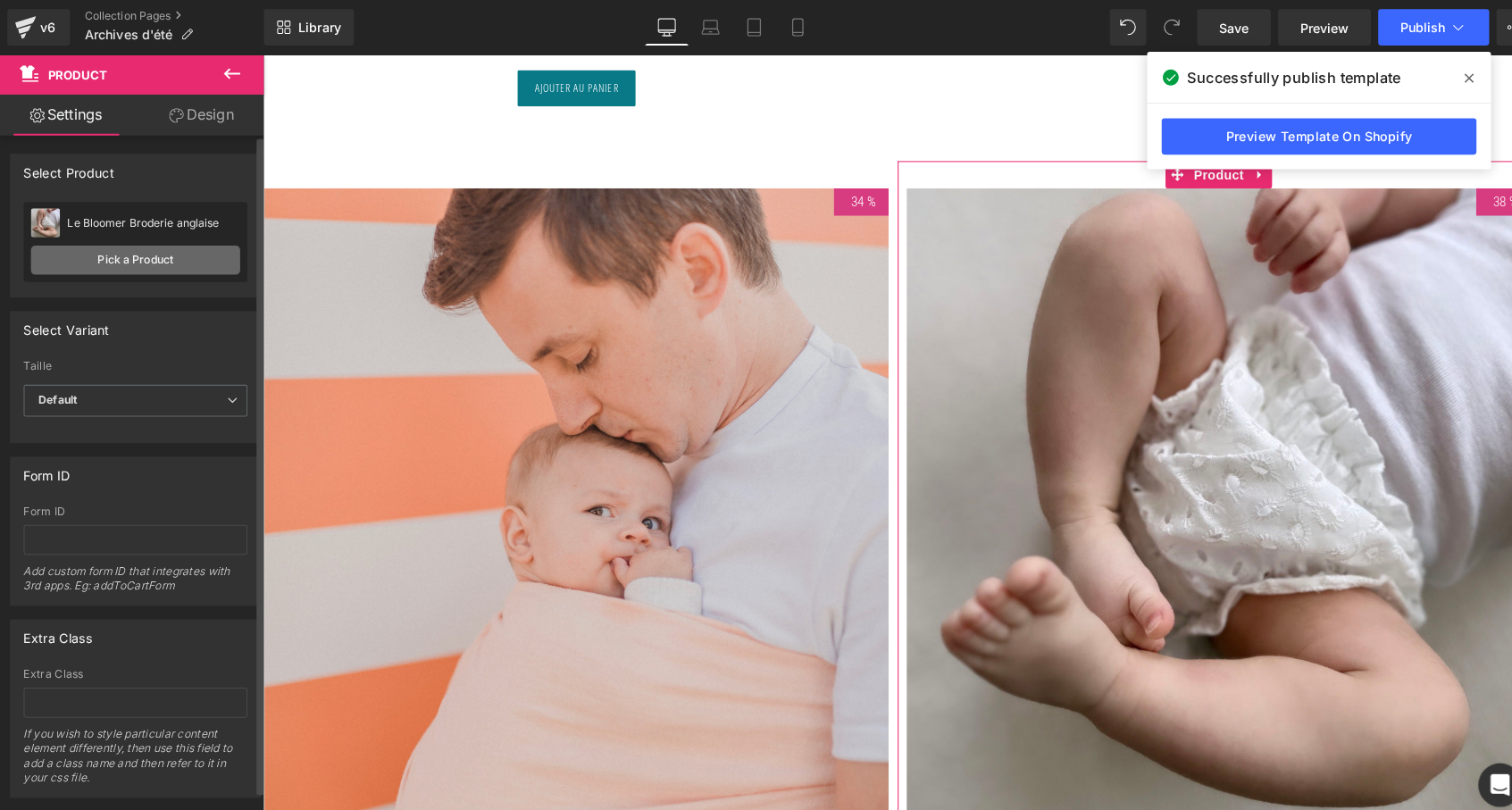
click at [187, 256] on link "Pick a Product" at bounding box center [133, 255] width 206 height 29
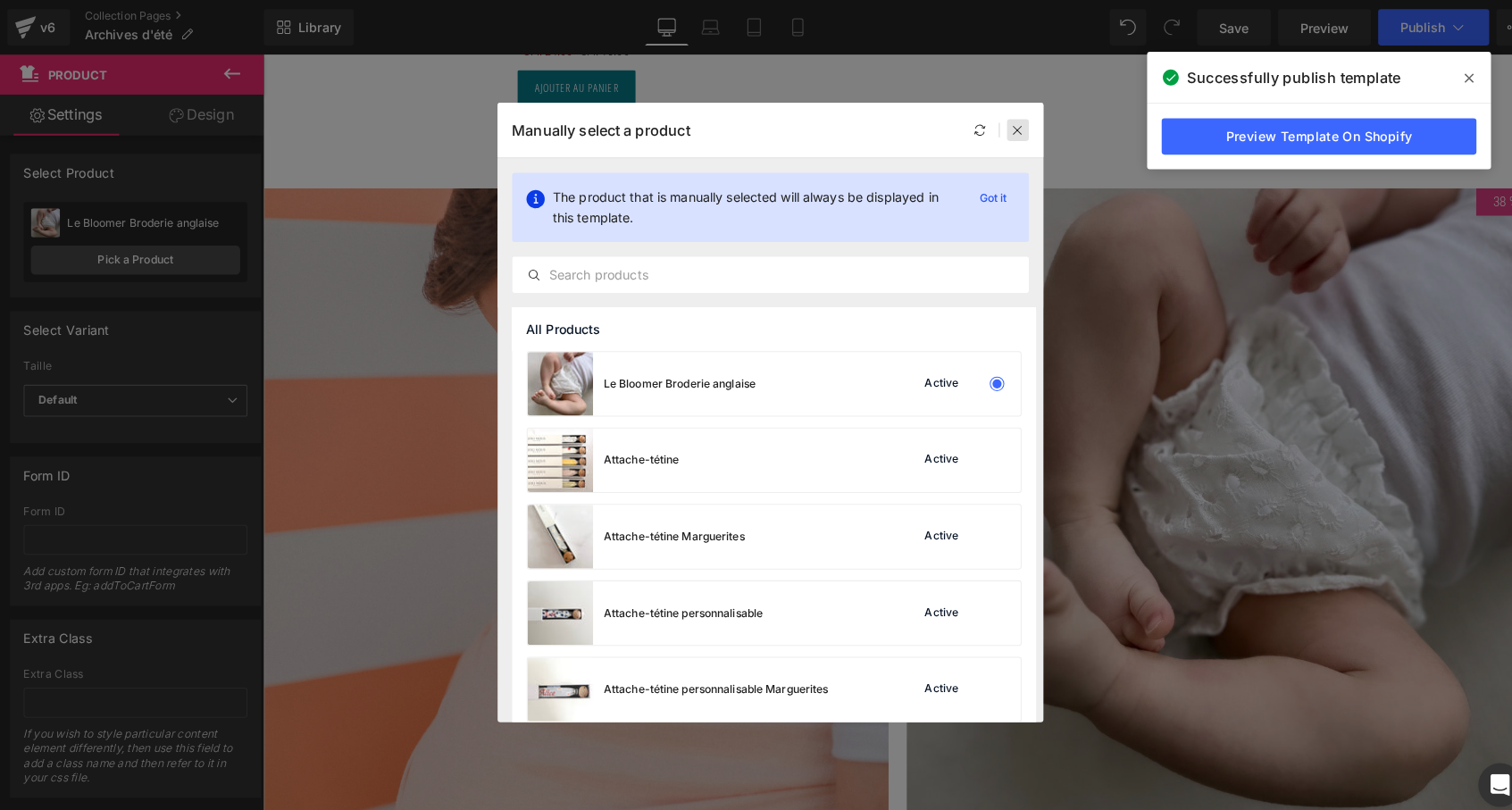
click at [996, 124] on icon at bounding box center [999, 127] width 13 height 13
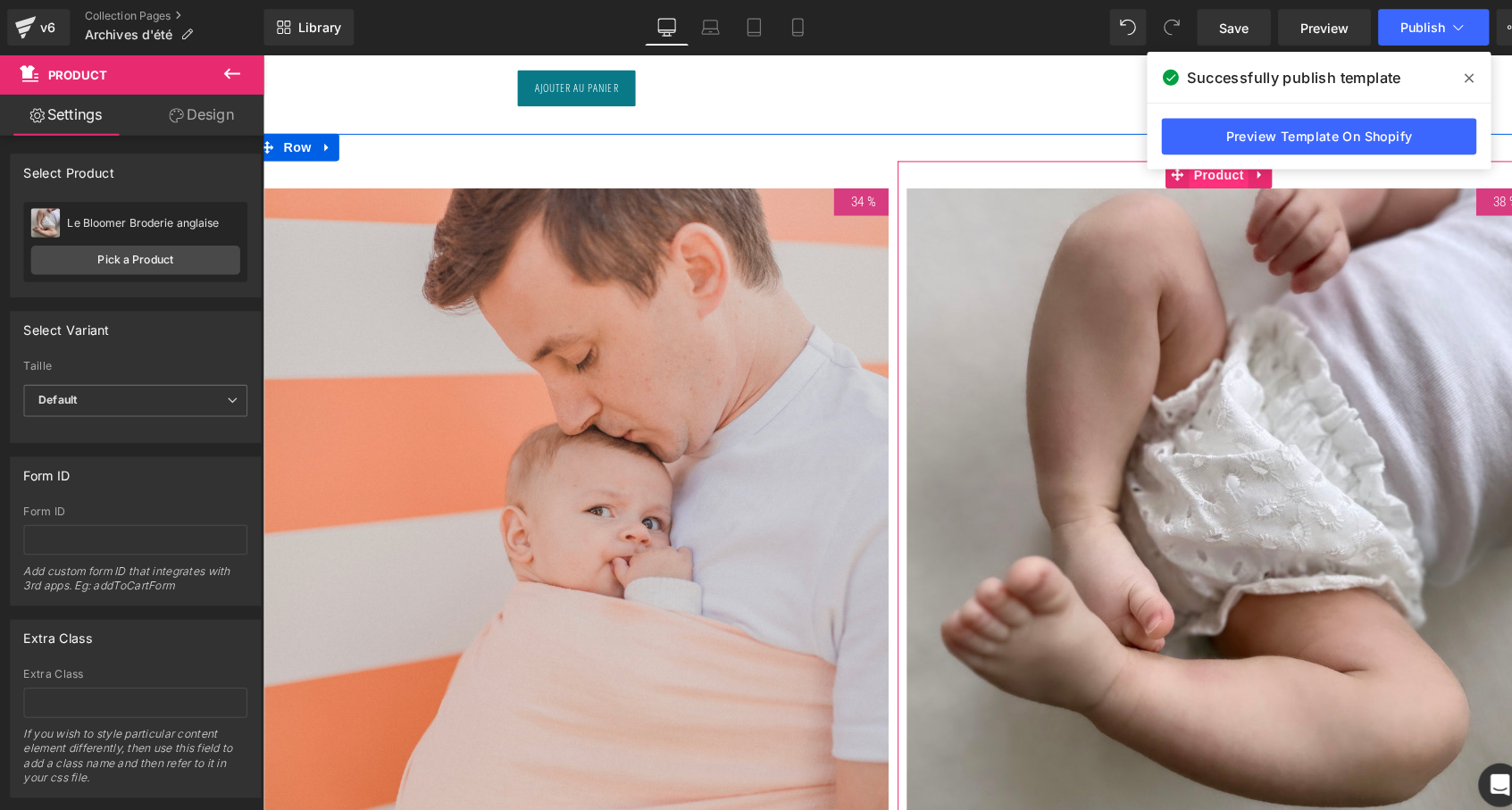
click at [1206, 170] on span "Product" at bounding box center [1201, 172] width 58 height 27
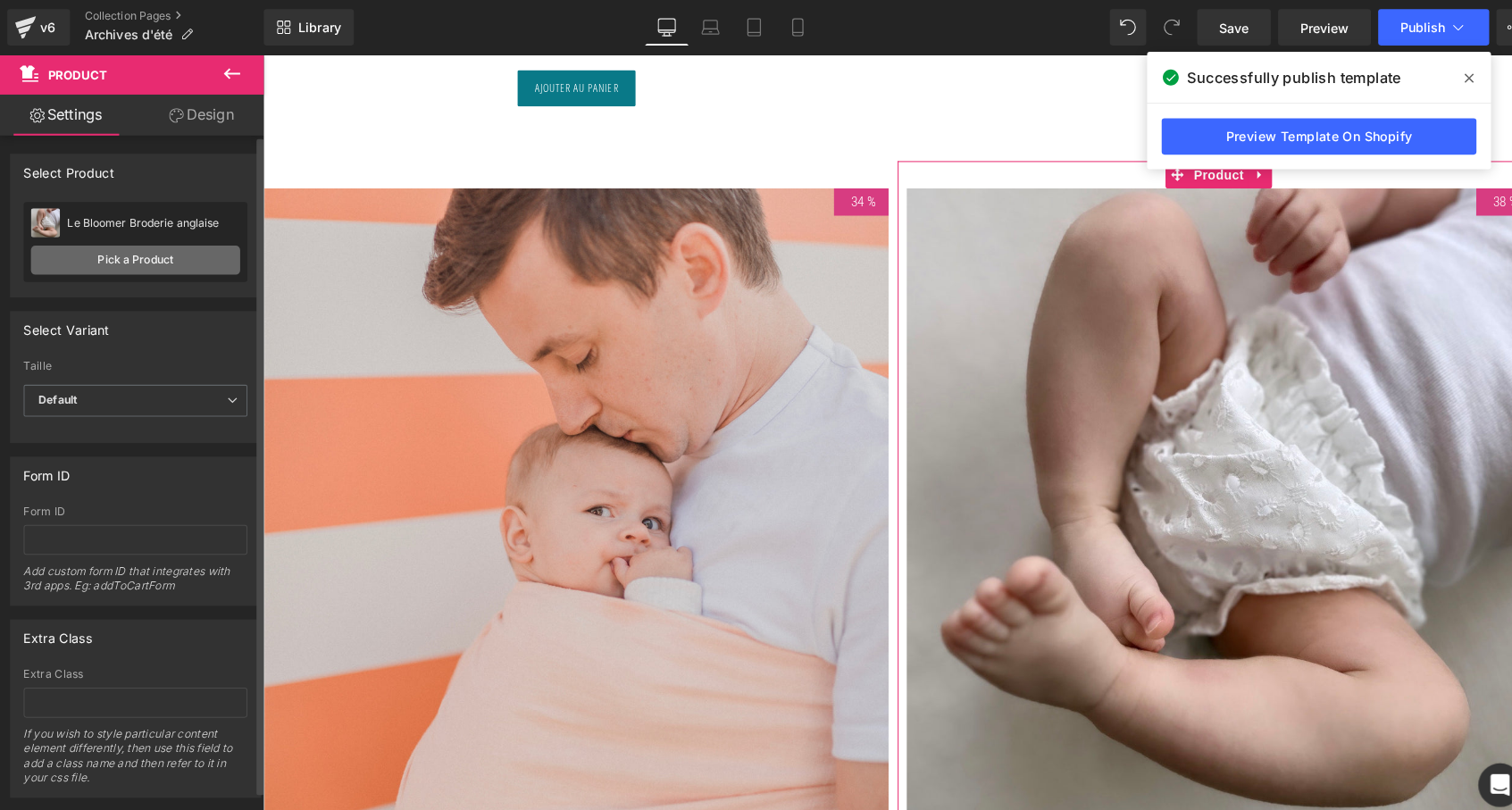
click at [149, 255] on link "Pick a Product" at bounding box center [133, 255] width 206 height 29
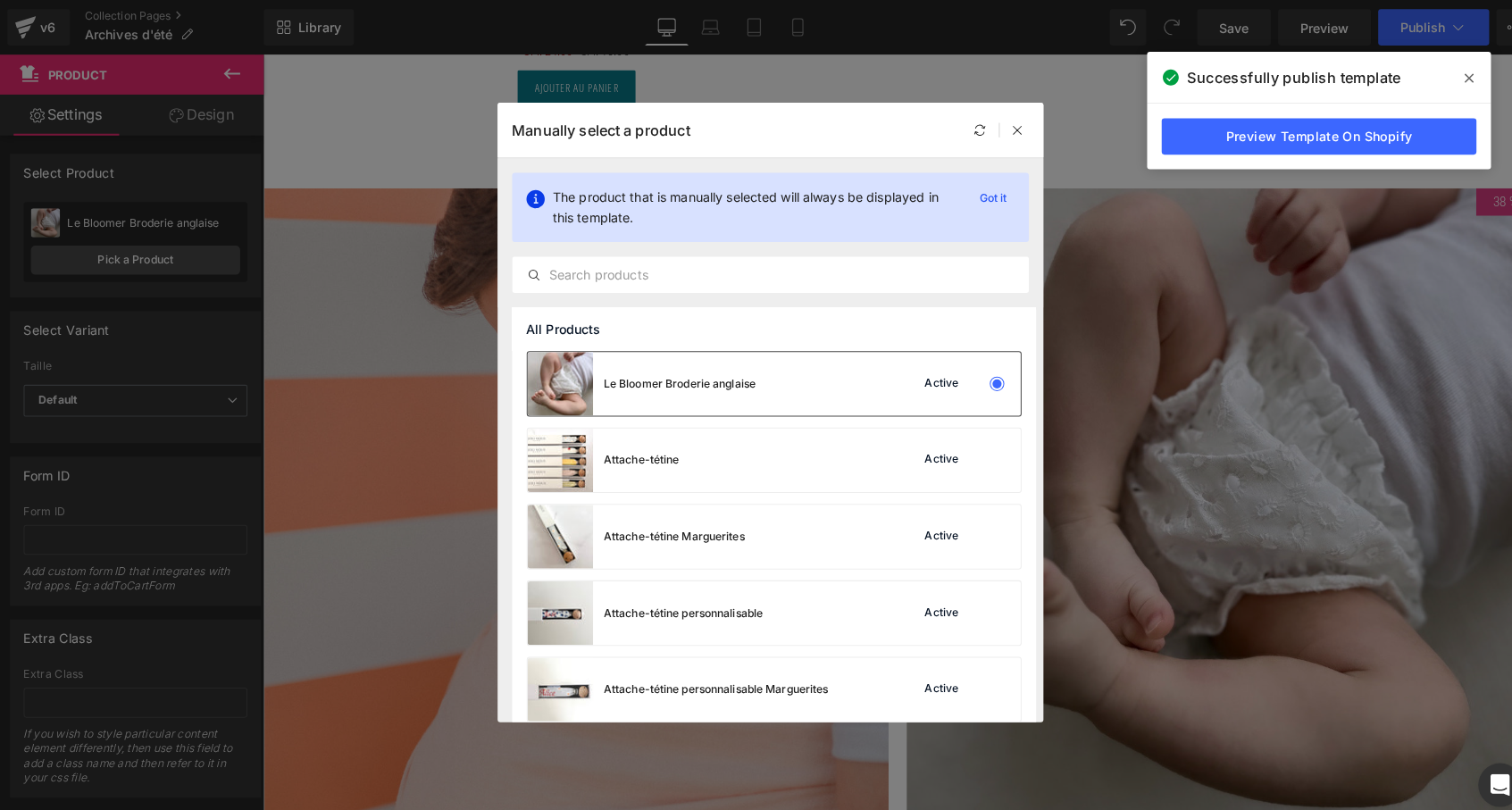
click at [659, 357] on div "Le Bloomer Broderie anglaise" at bounding box center [630, 377] width 225 height 63
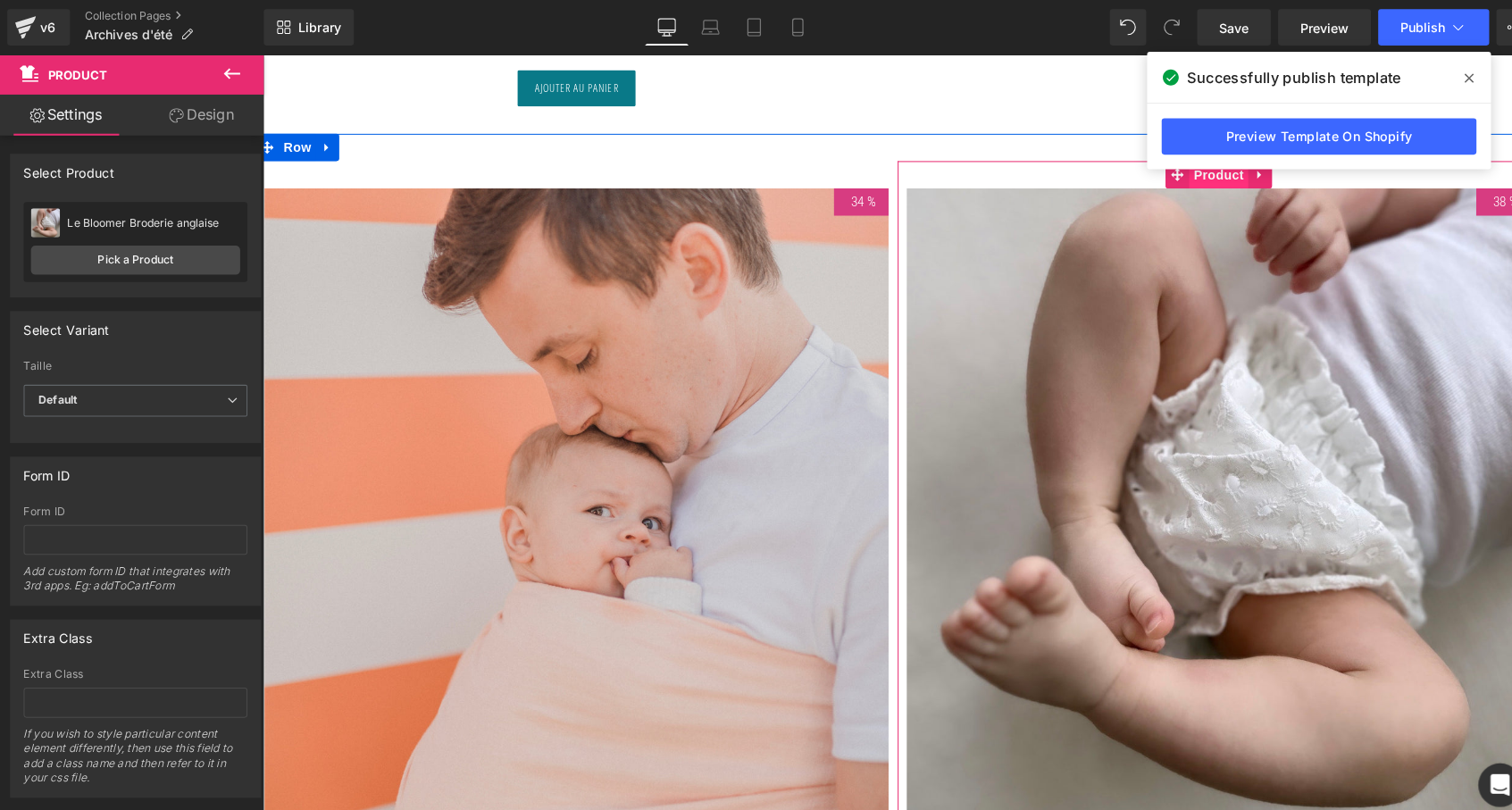
click at [1184, 172] on span "Product" at bounding box center [1201, 172] width 58 height 27
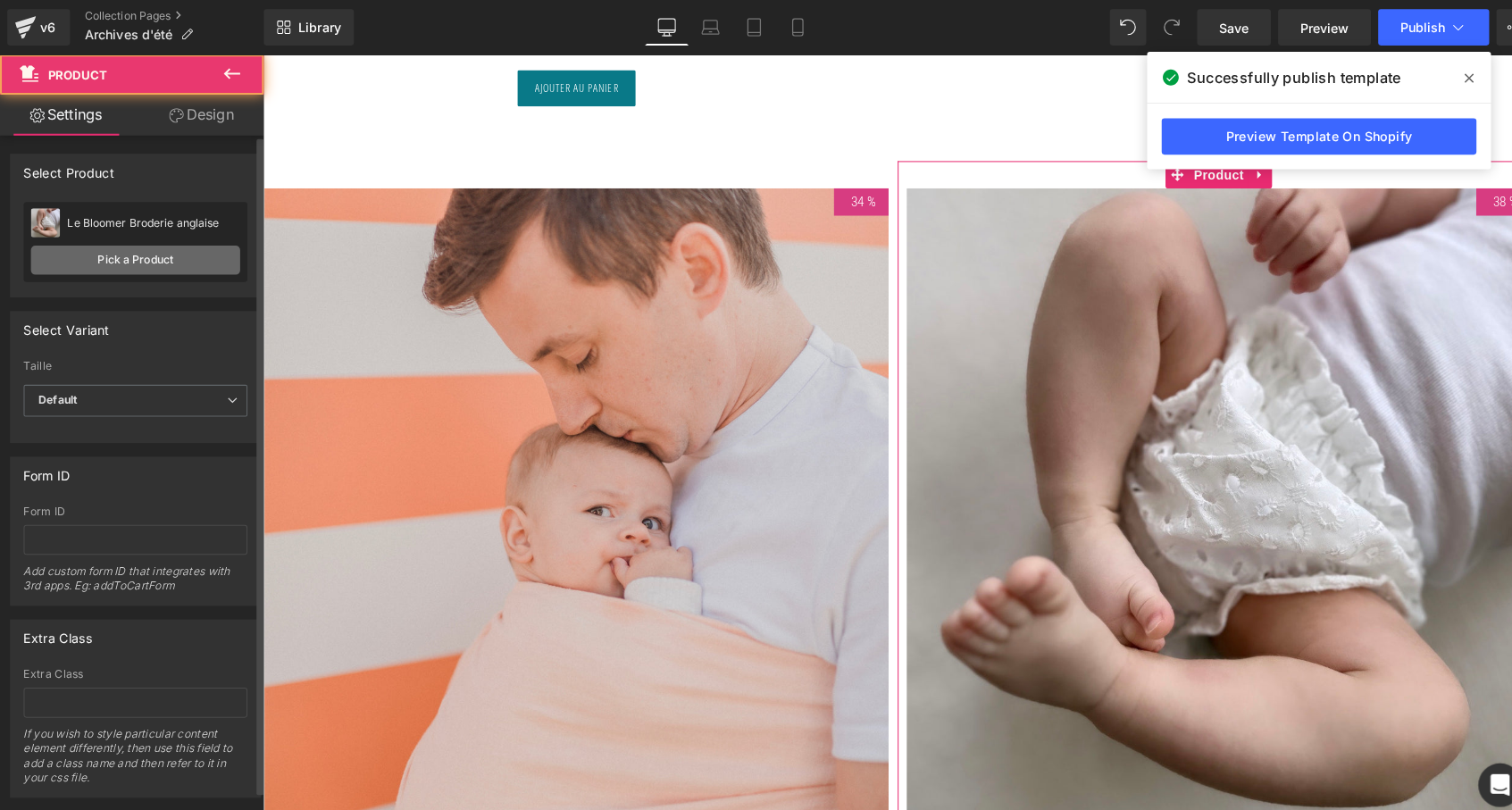
click at [110, 263] on link "Pick a Product" at bounding box center [133, 255] width 206 height 29
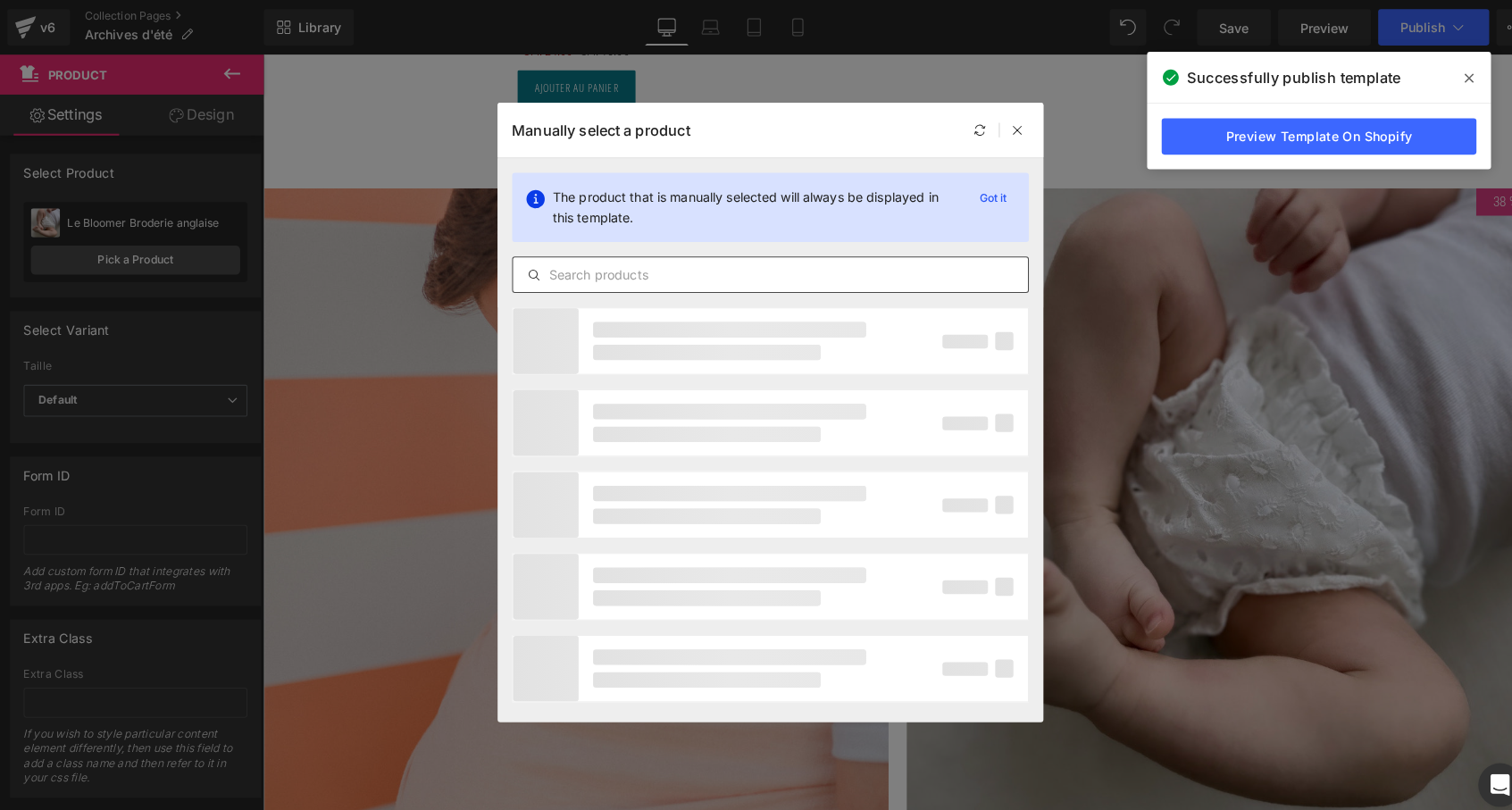
click at [649, 273] on input "text" at bounding box center [756, 270] width 506 height 22
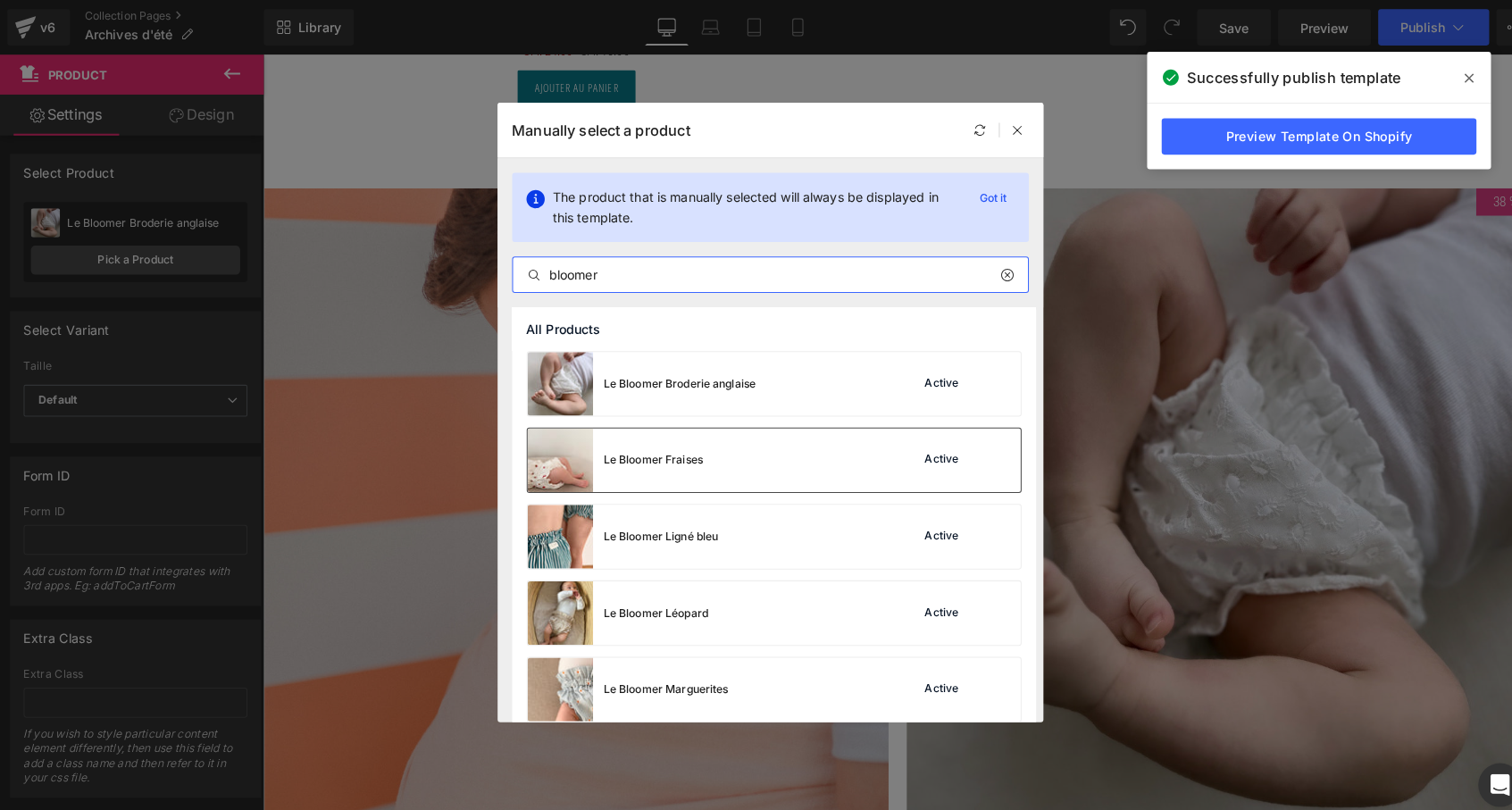
type input "bloomer"
click at [668, 474] on div "Le Bloomer Fraises" at bounding box center [603, 451] width 172 height 63
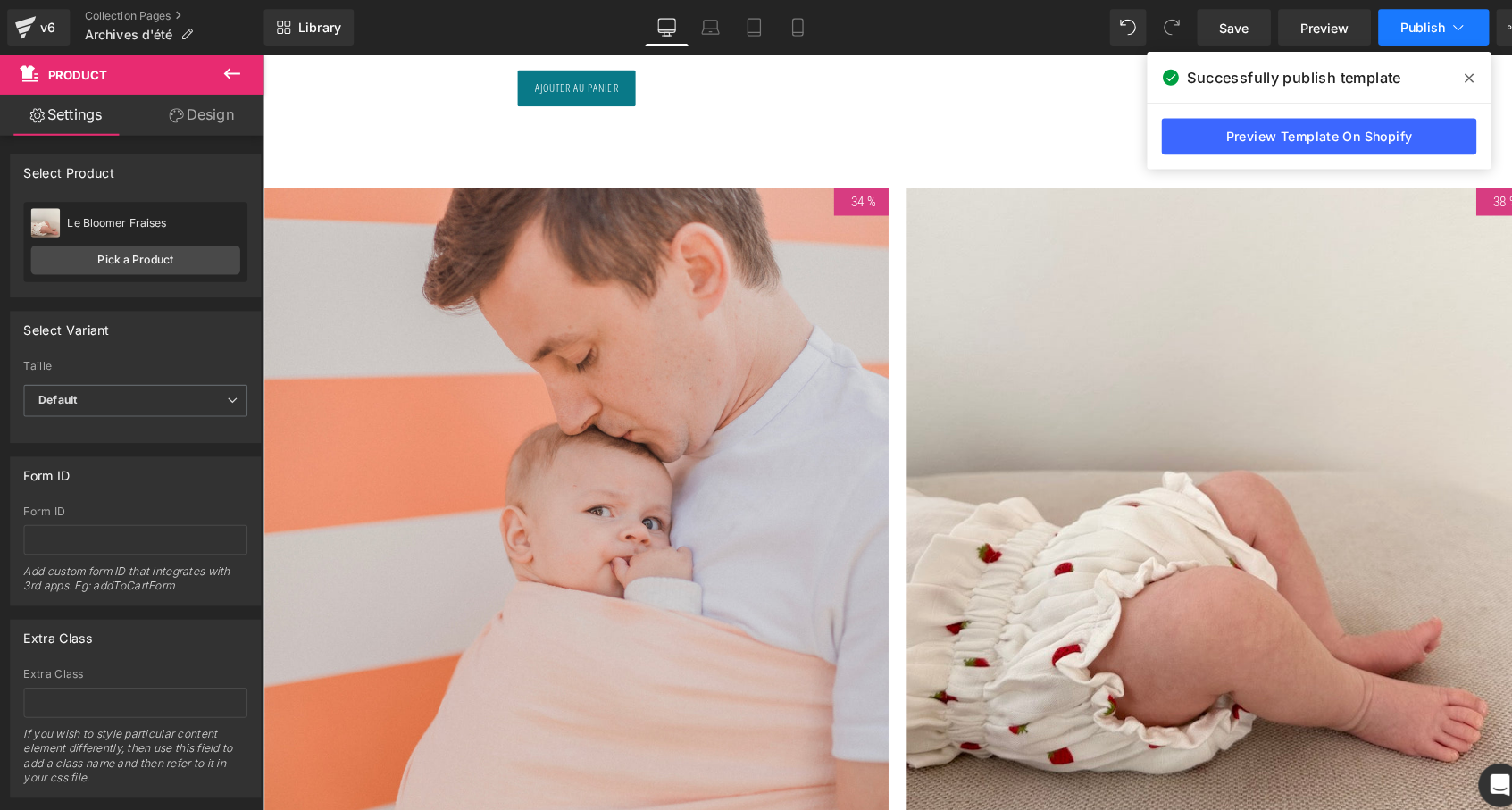
click at [1400, 25] on span "Publish" at bounding box center [1396, 27] width 45 height 14
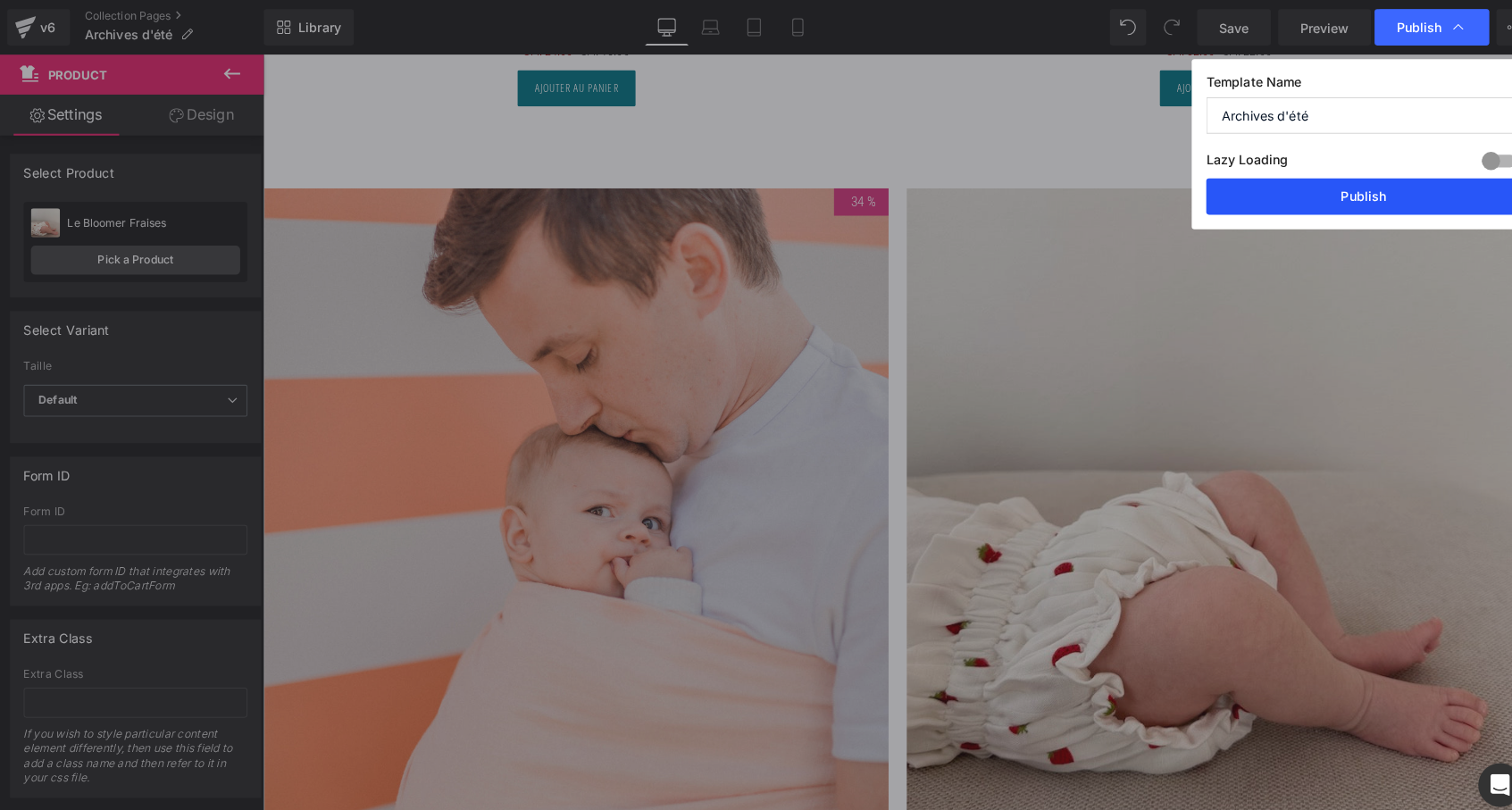
click at [1344, 192] on button "Publish" at bounding box center [1338, 193] width 309 height 36
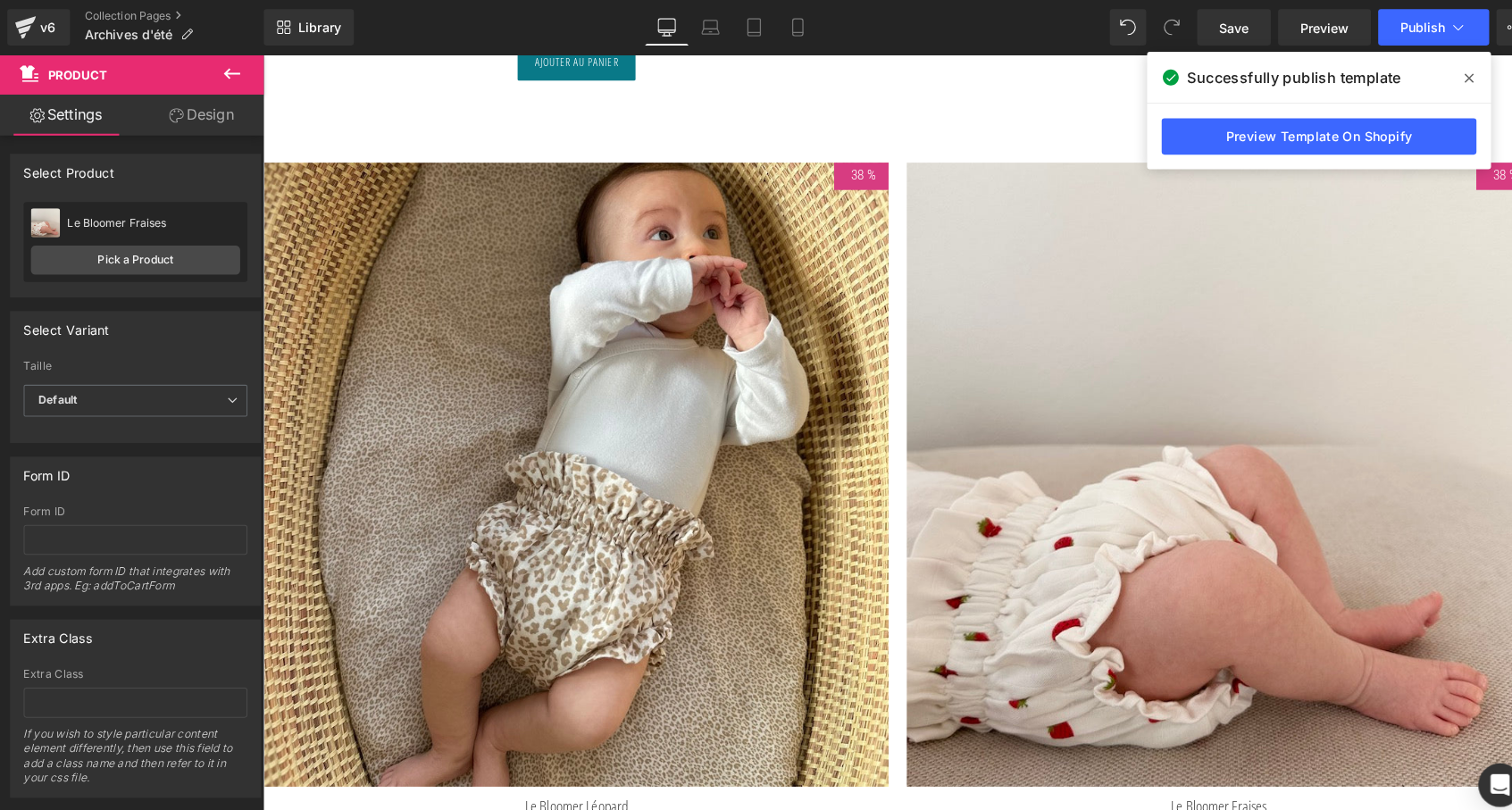
scroll to position [3980, 0]
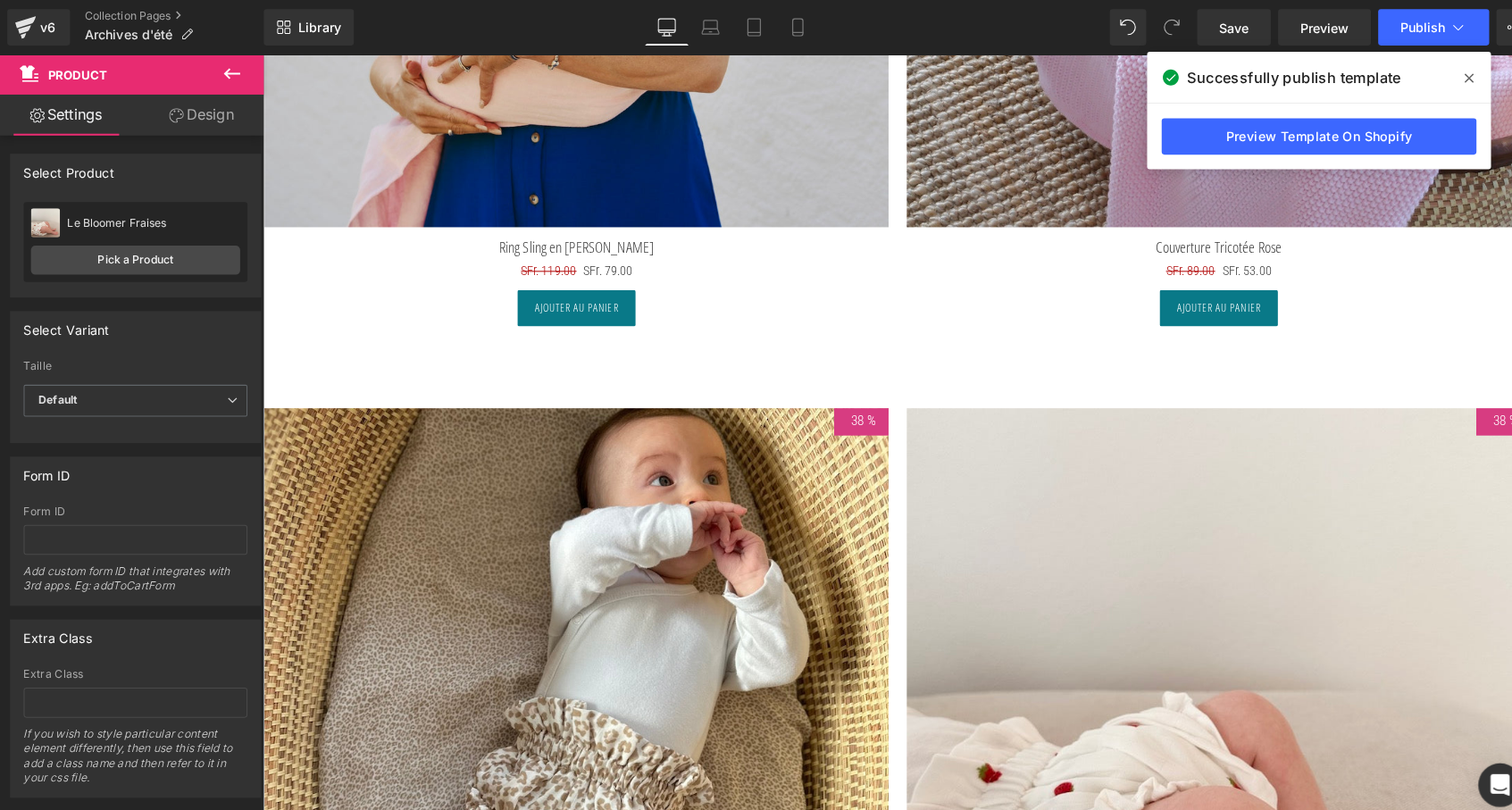
click at [1077, 479] on img at bounding box center [1201, 708] width 613 height 613
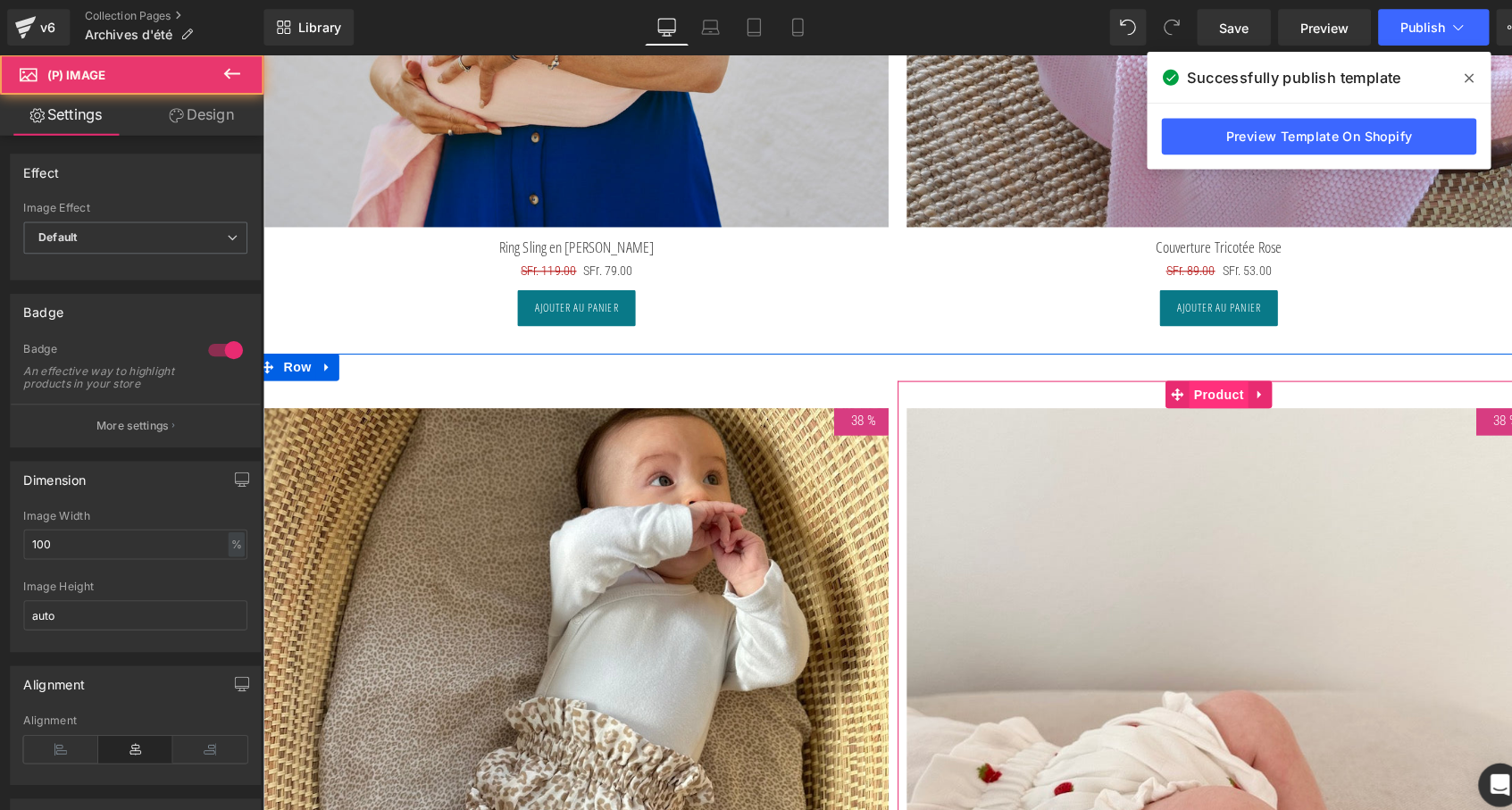
click at [1194, 377] on span "Product" at bounding box center [1201, 389] width 58 height 27
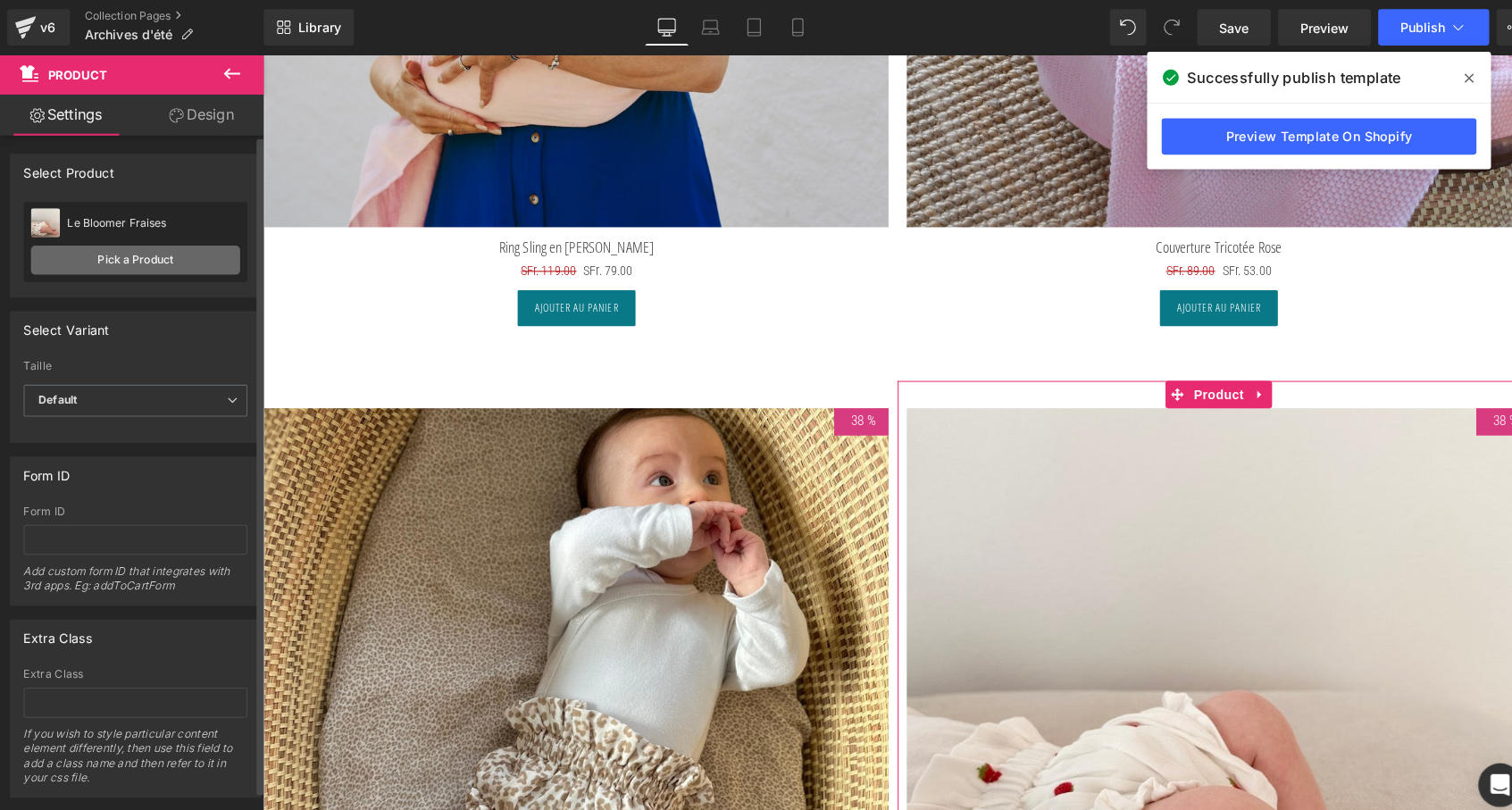
click at [185, 257] on link "Pick a Product" at bounding box center [133, 255] width 206 height 29
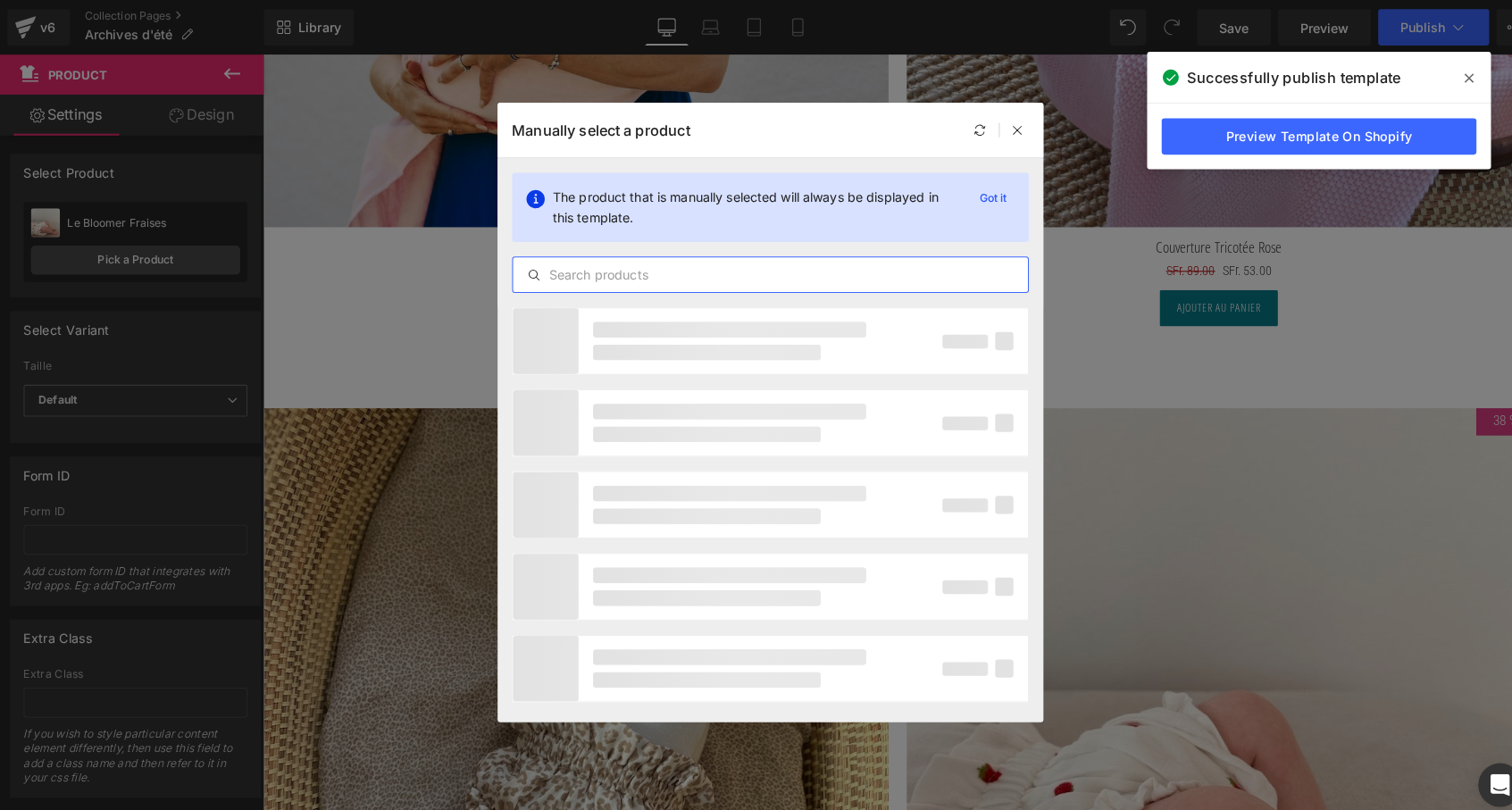
click at [573, 266] on input "text" at bounding box center [756, 270] width 506 height 22
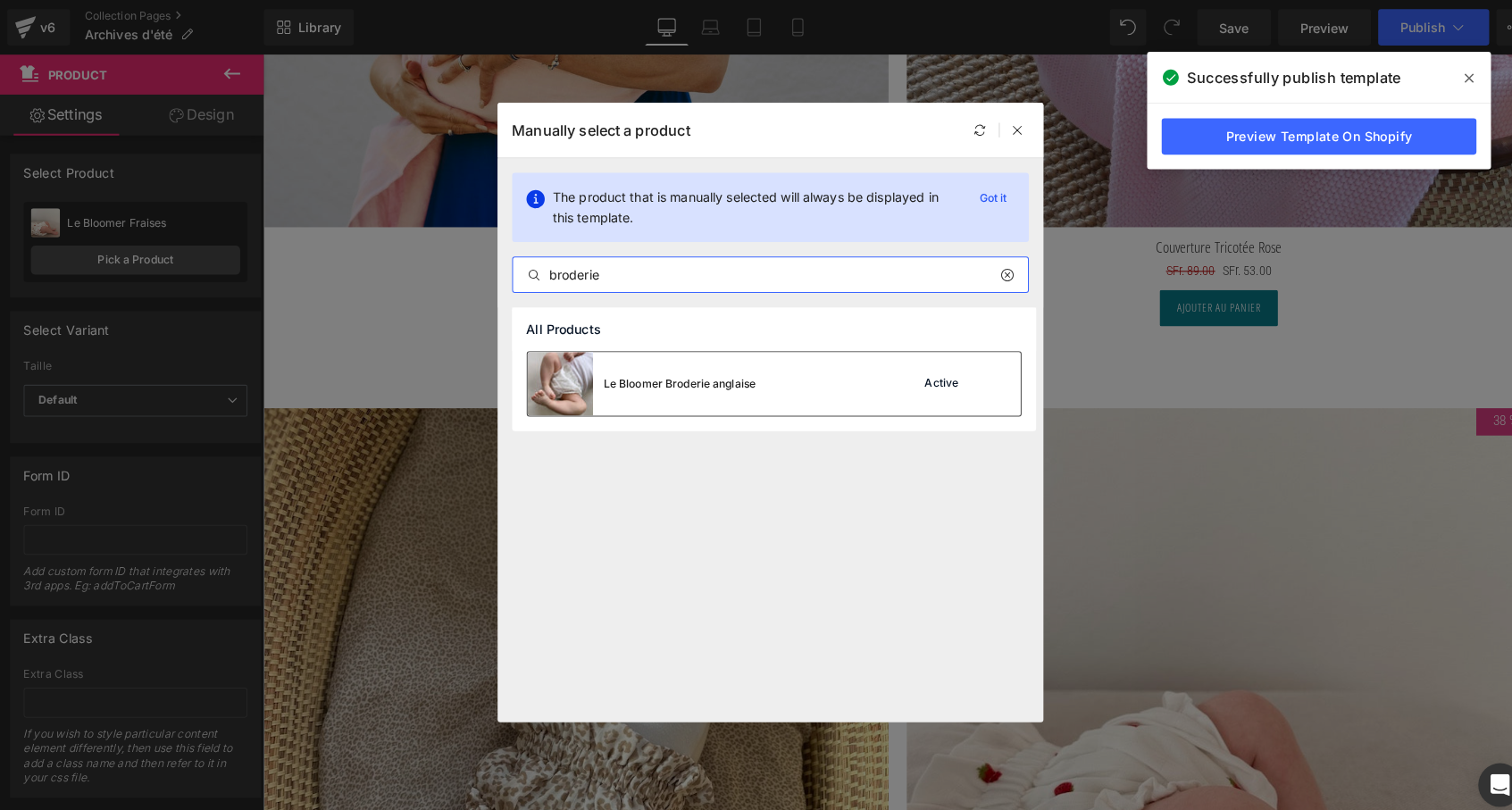
type input "broderie"
click at [611, 364] on div "Le Bloomer Broderie anglaise" at bounding box center [630, 377] width 225 height 63
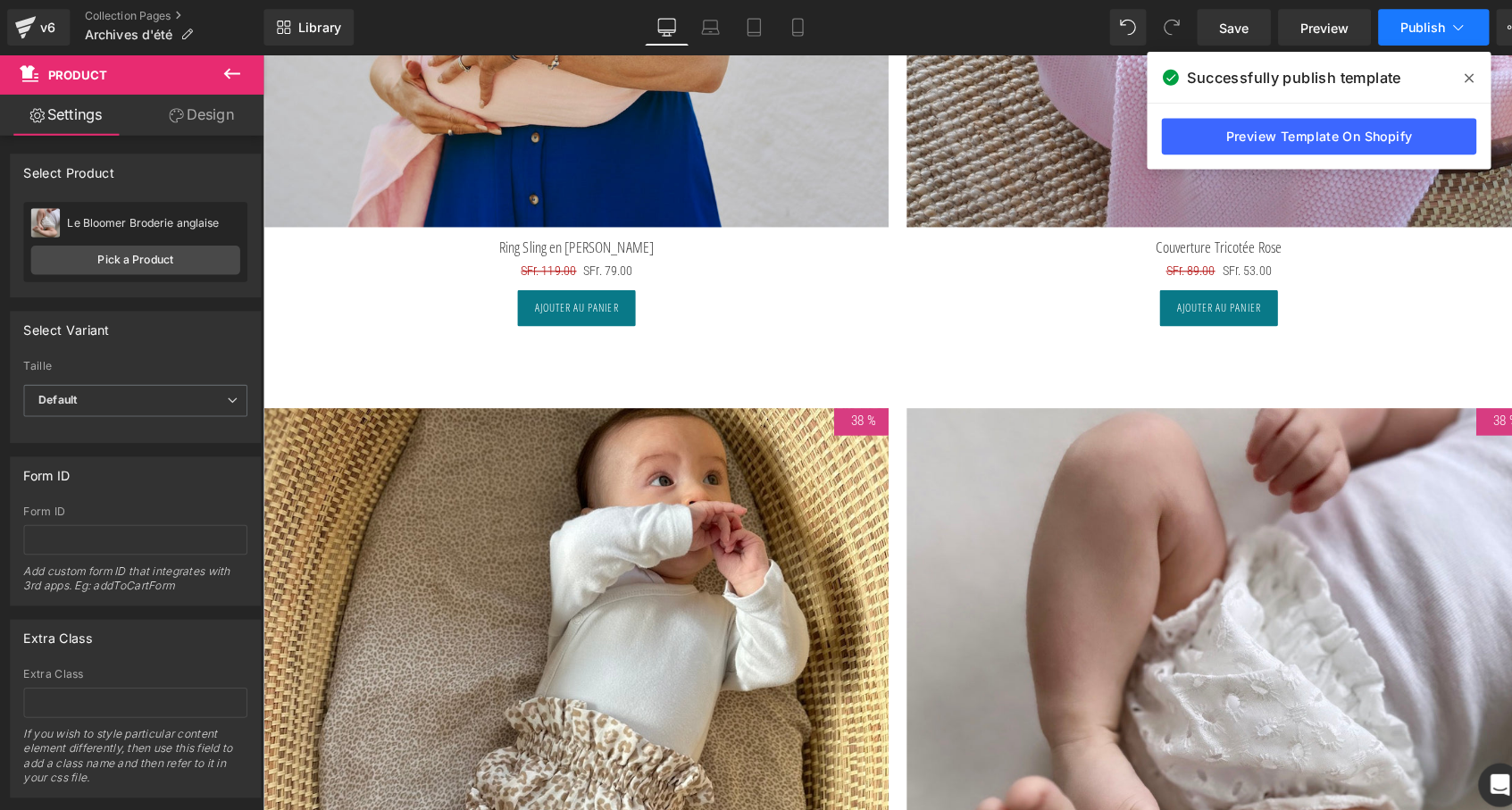
click at [1395, 24] on span "Publish" at bounding box center [1396, 27] width 45 height 14
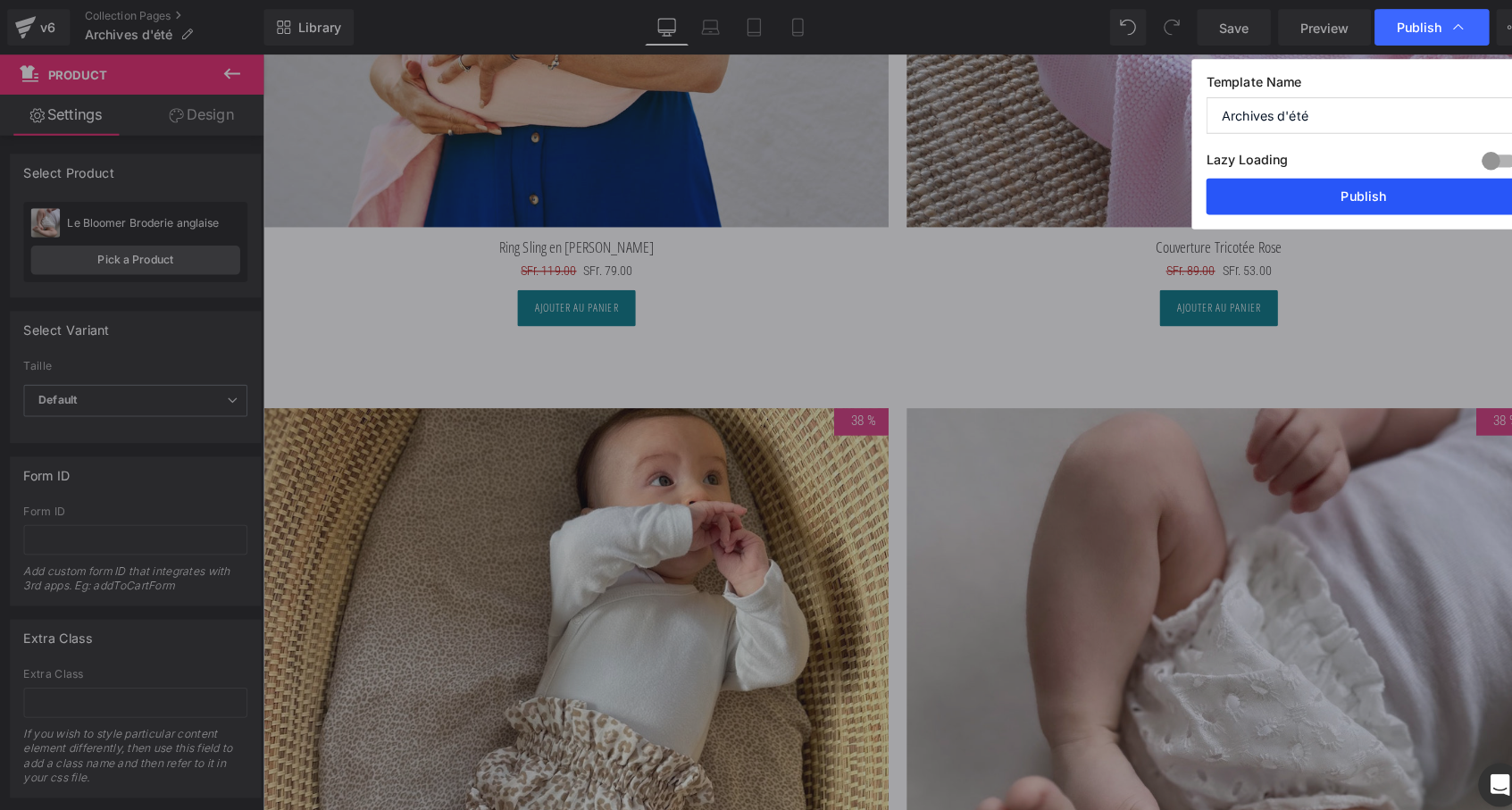
click at [1340, 197] on button "Publish" at bounding box center [1338, 193] width 309 height 36
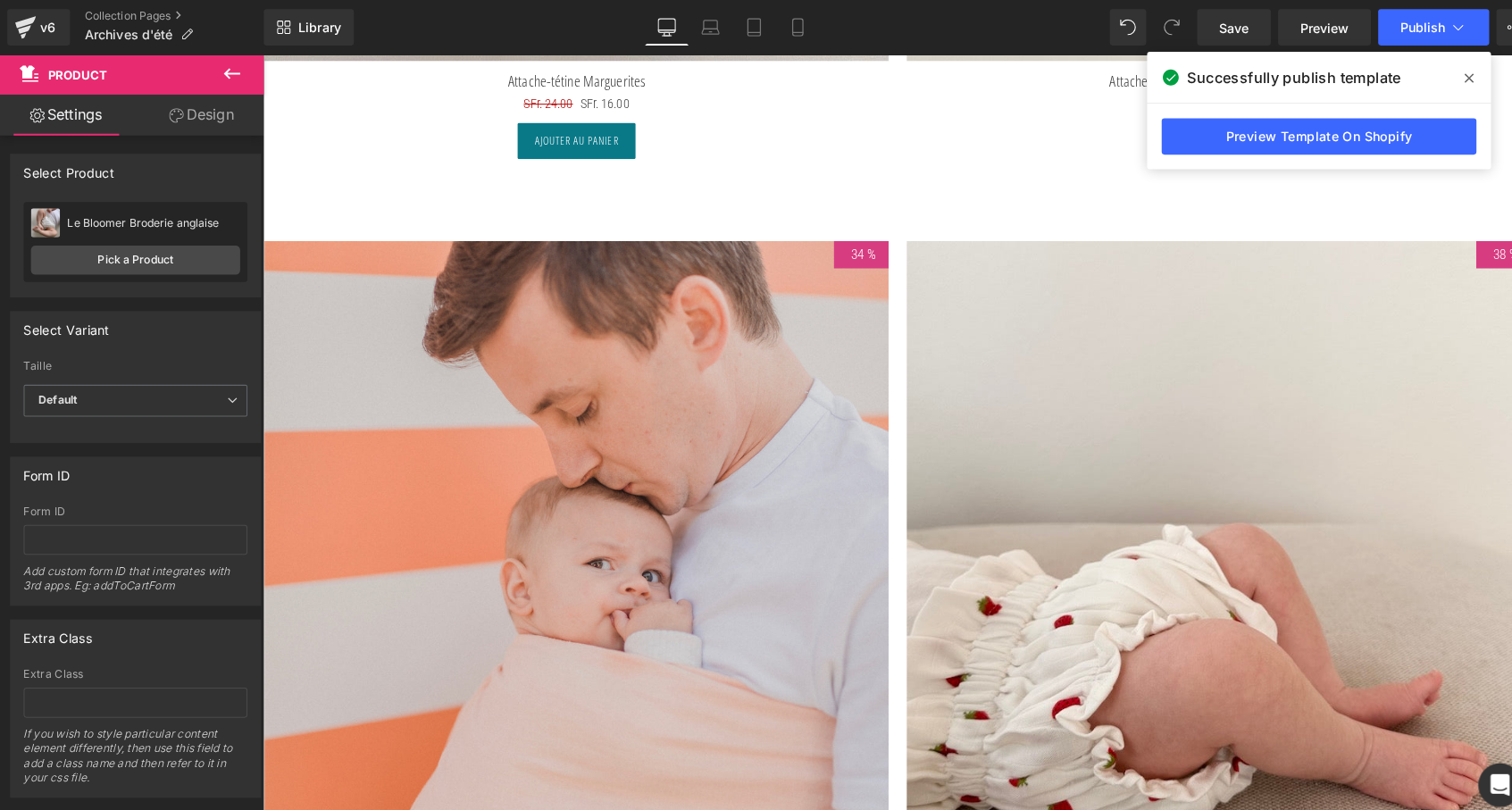
scroll to position [8061, 0]
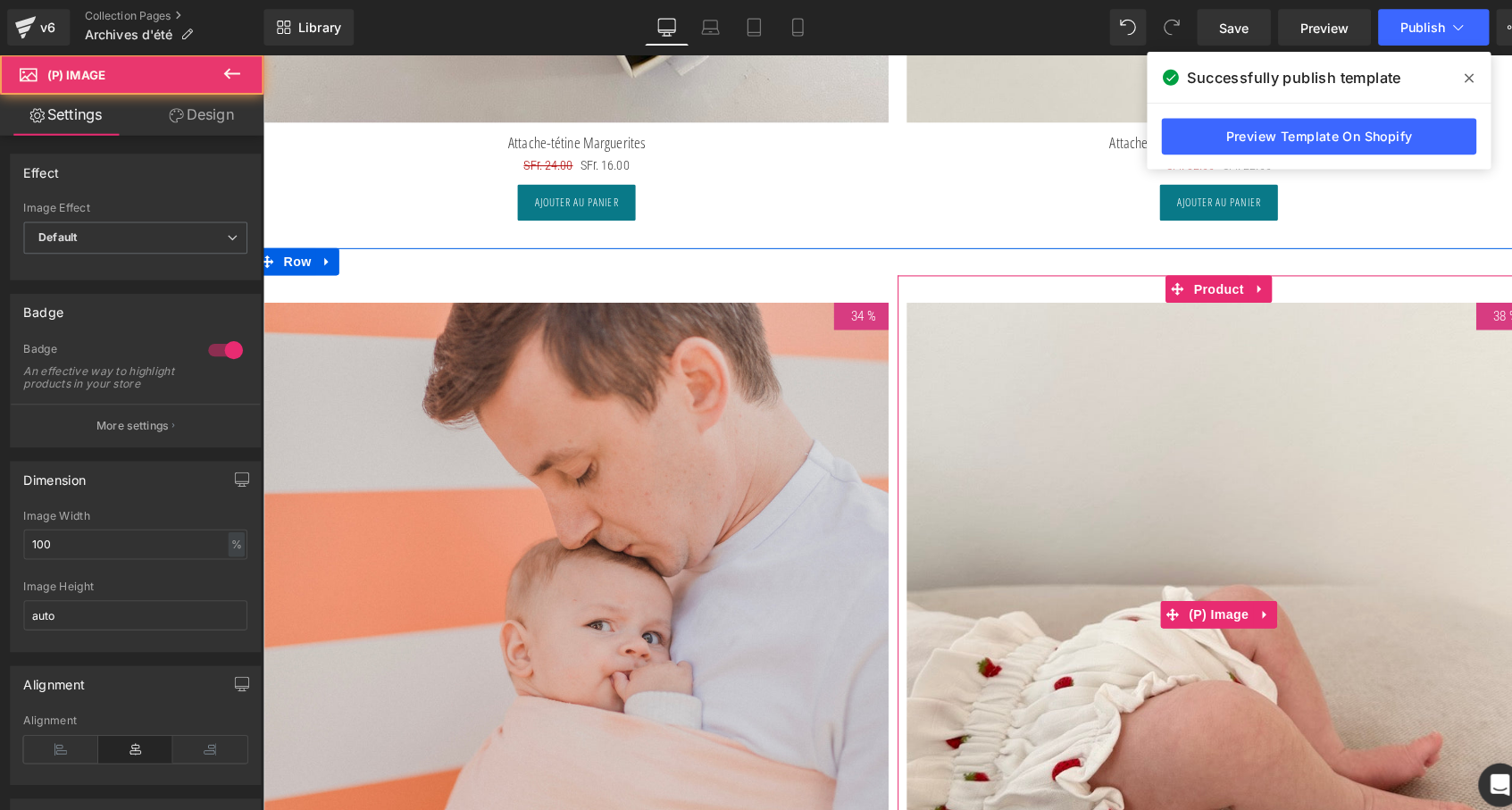
click at [1202, 452] on img at bounding box center [1201, 604] width 613 height 613
click at [1207, 285] on span "Product" at bounding box center [1201, 284] width 58 height 27
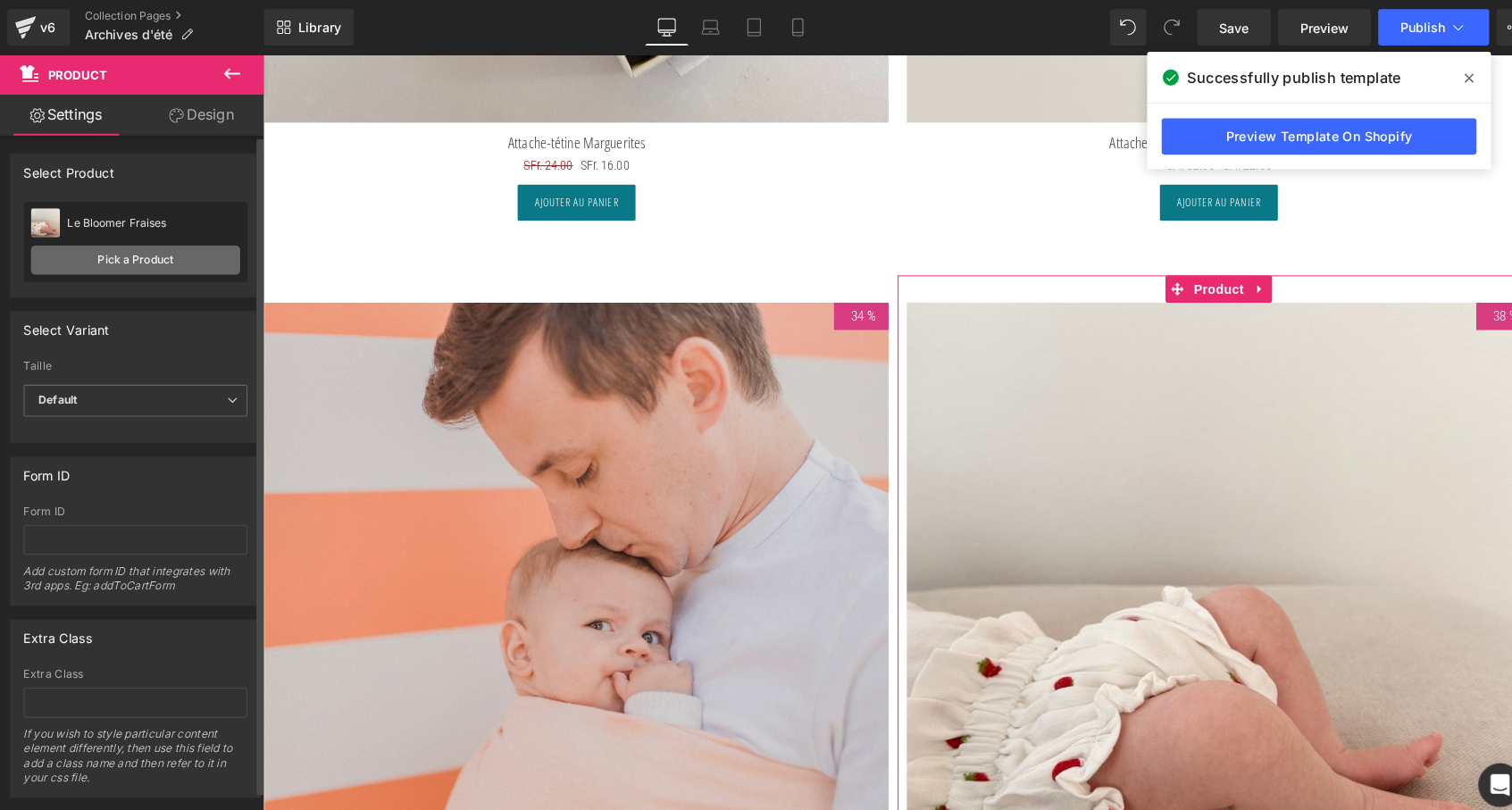
click at [172, 260] on link "Pick a Product" at bounding box center [133, 255] width 206 height 29
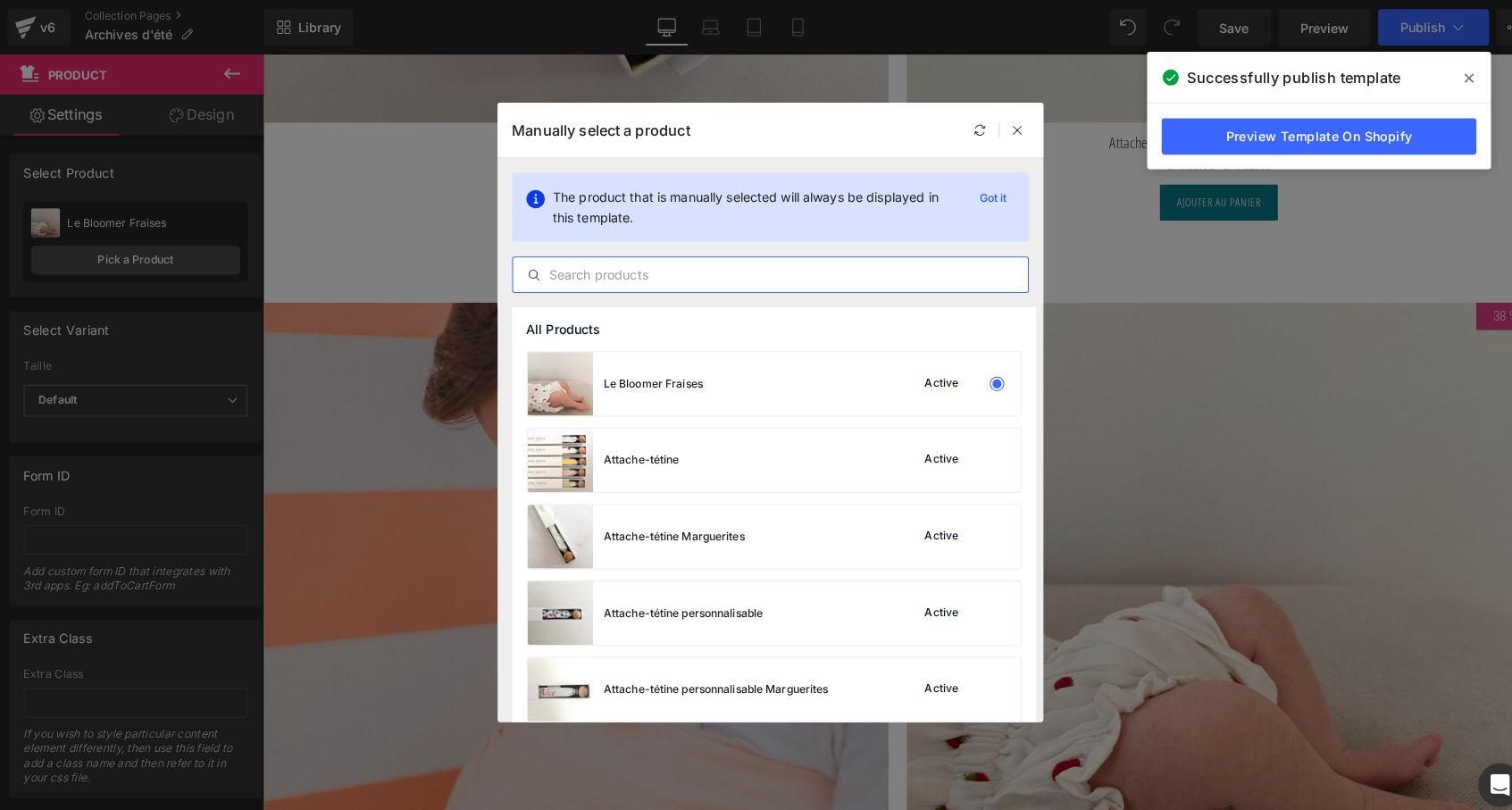
click at [654, 262] on input "text" at bounding box center [756, 270] width 506 height 22
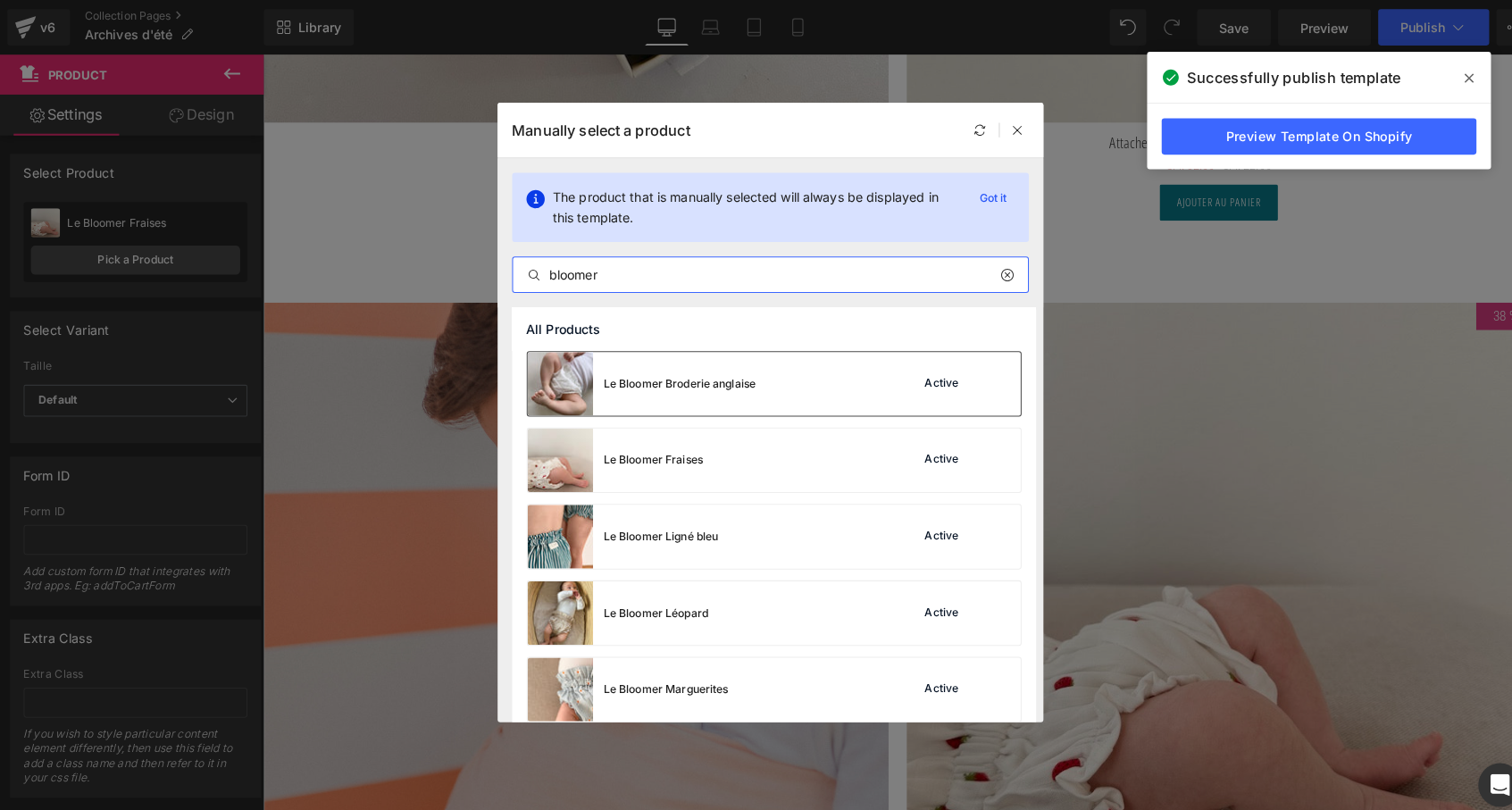
type input "bloomer"
click at [692, 377] on div "Le Bloomer Broderie anglaise" at bounding box center [668, 377] width 149 height 16
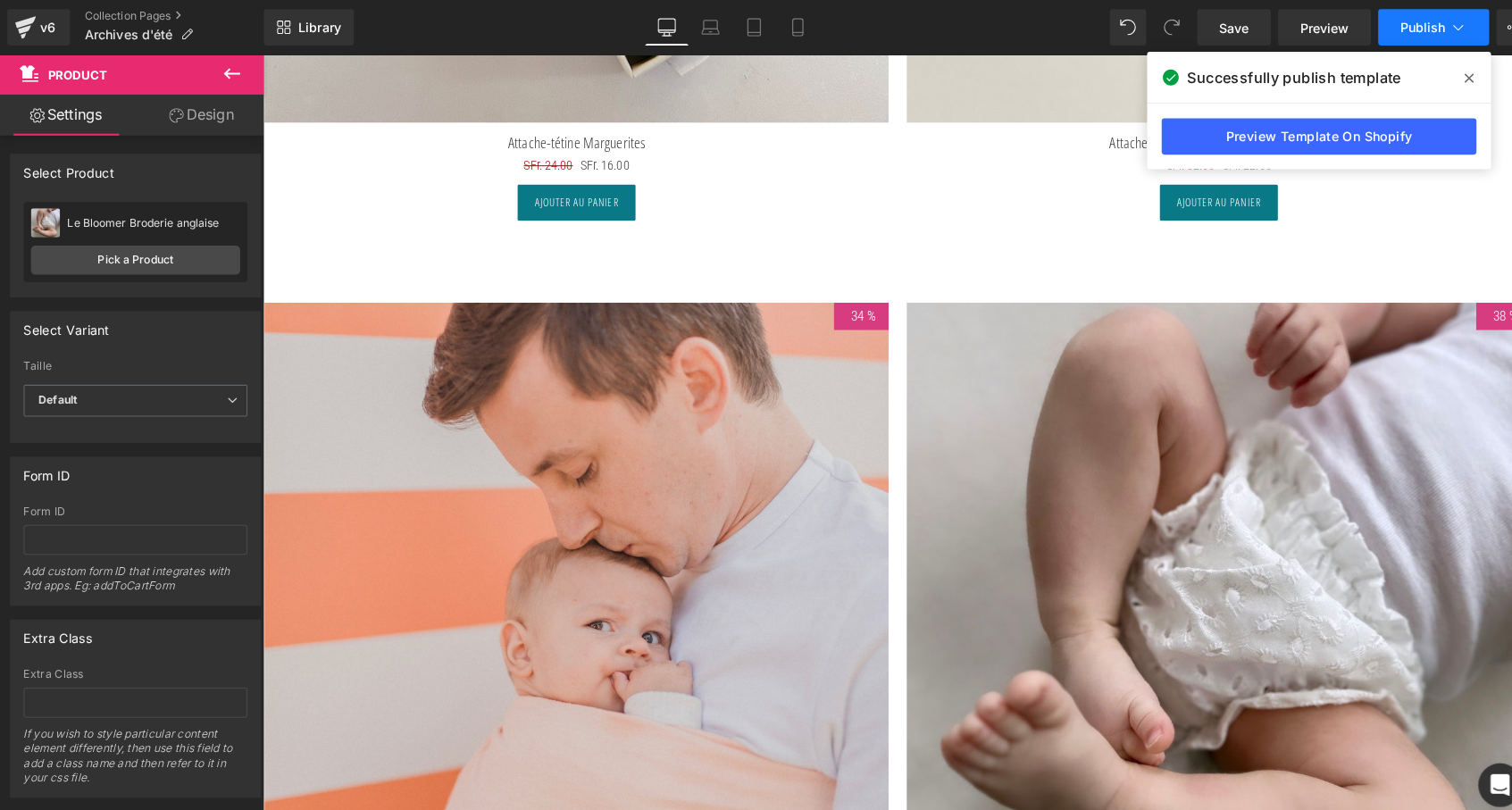
click at [1404, 22] on span "Publish" at bounding box center [1396, 27] width 45 height 14
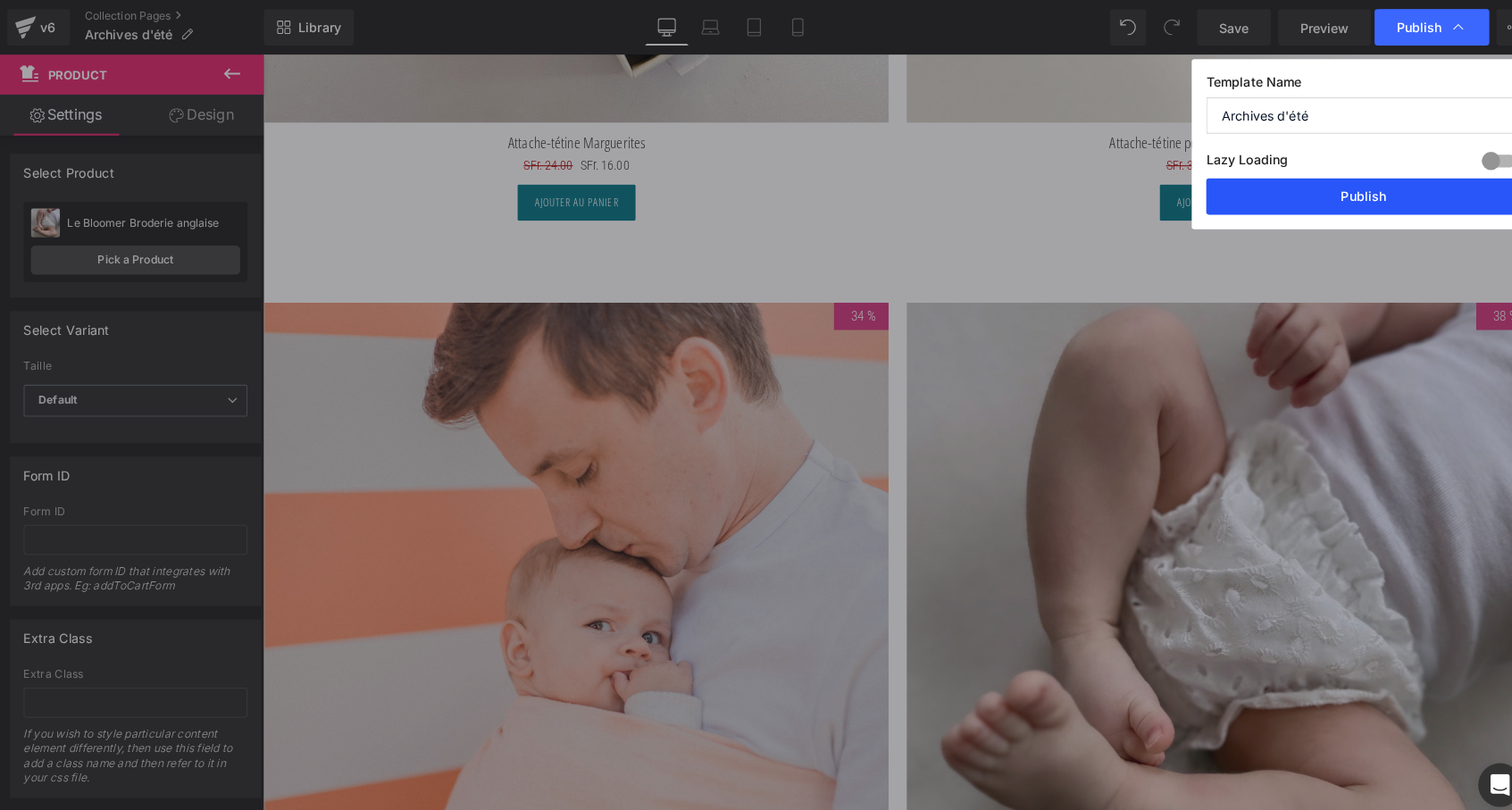
click at [1363, 201] on button "Publish" at bounding box center [1338, 193] width 309 height 36
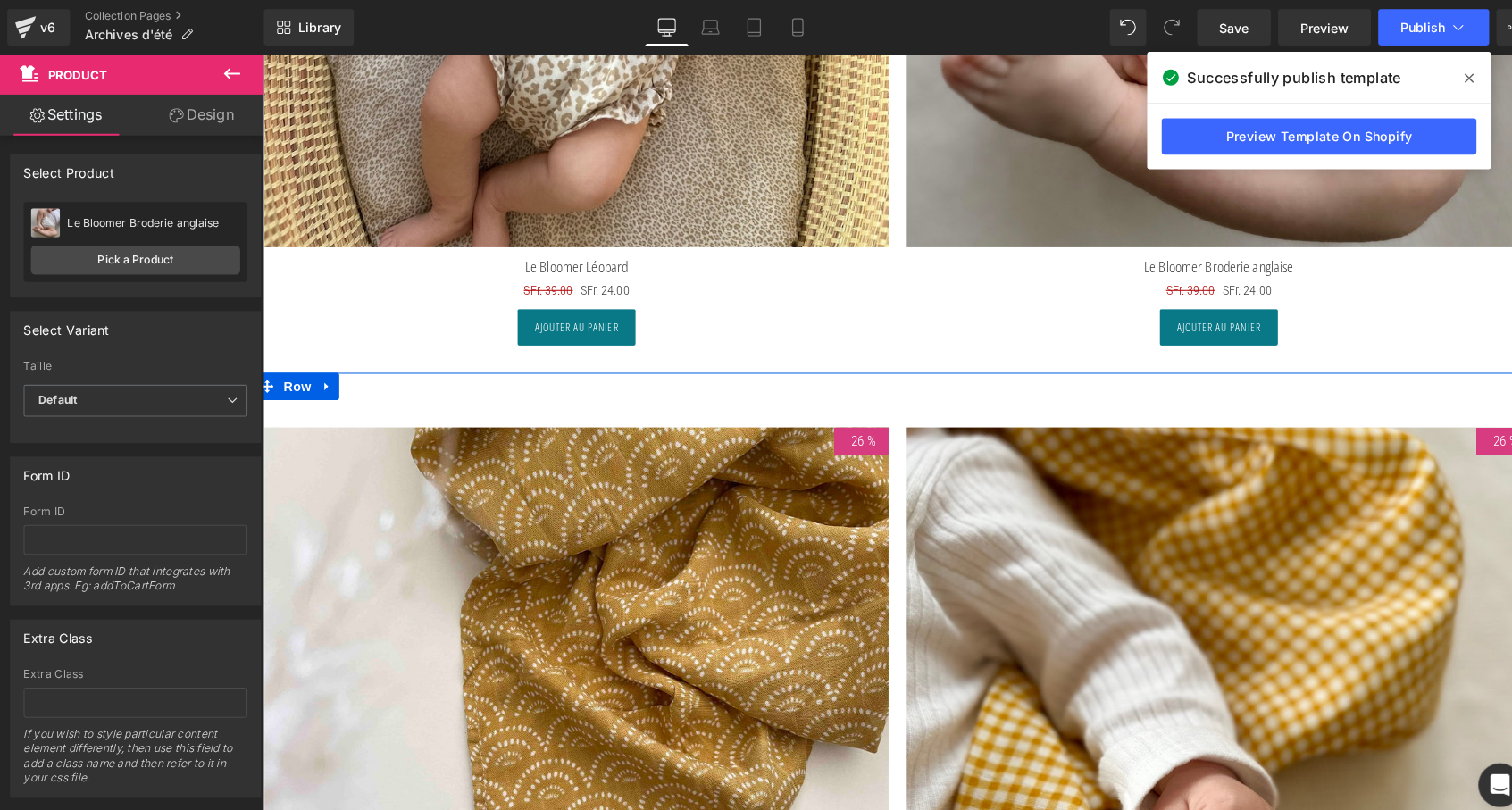
scroll to position [4406, 0]
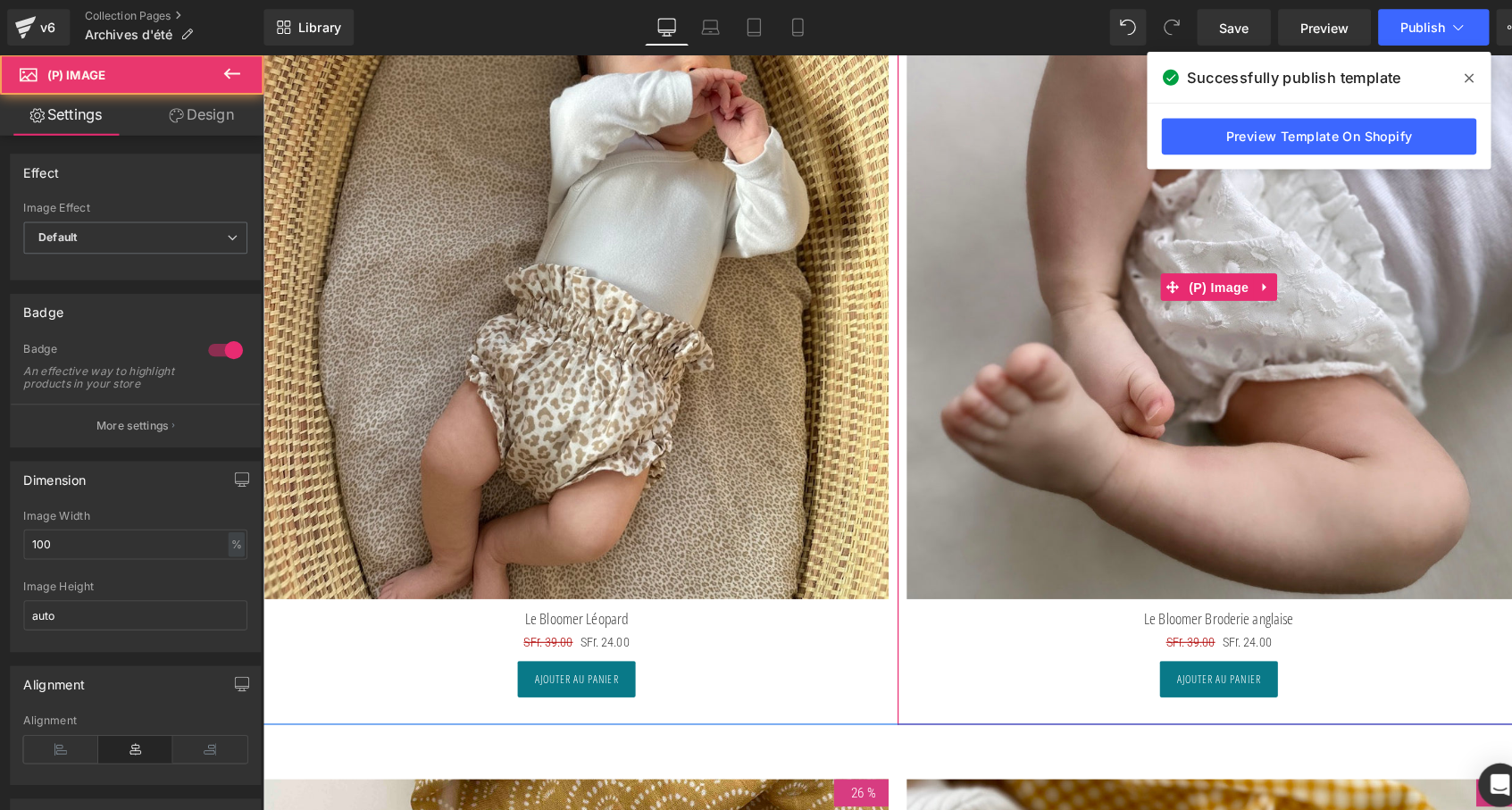
click at [1098, 446] on img at bounding box center [1201, 283] width 613 height 613
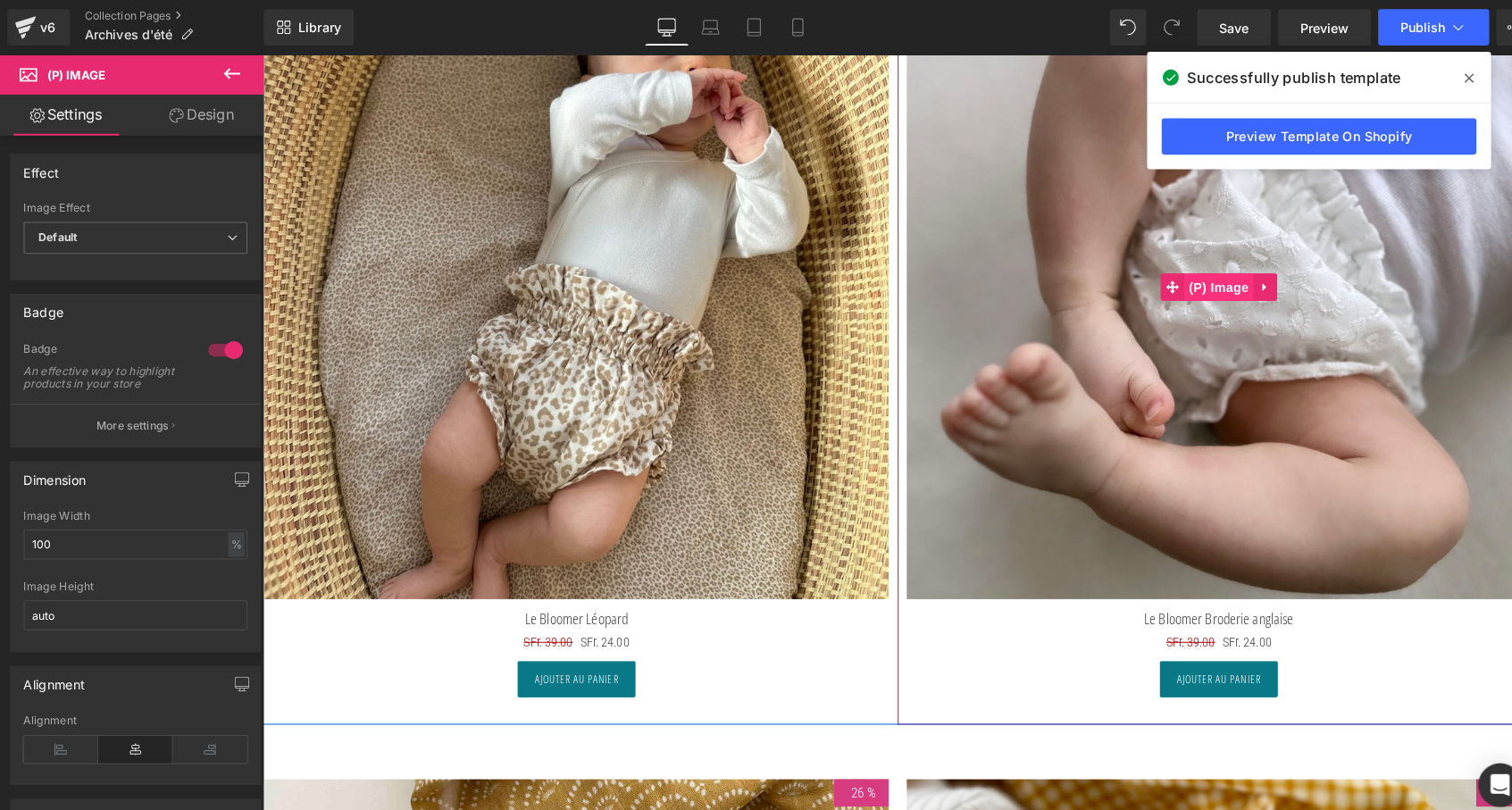
click at [1210, 271] on span "(P) Image" at bounding box center [1201, 282] width 68 height 27
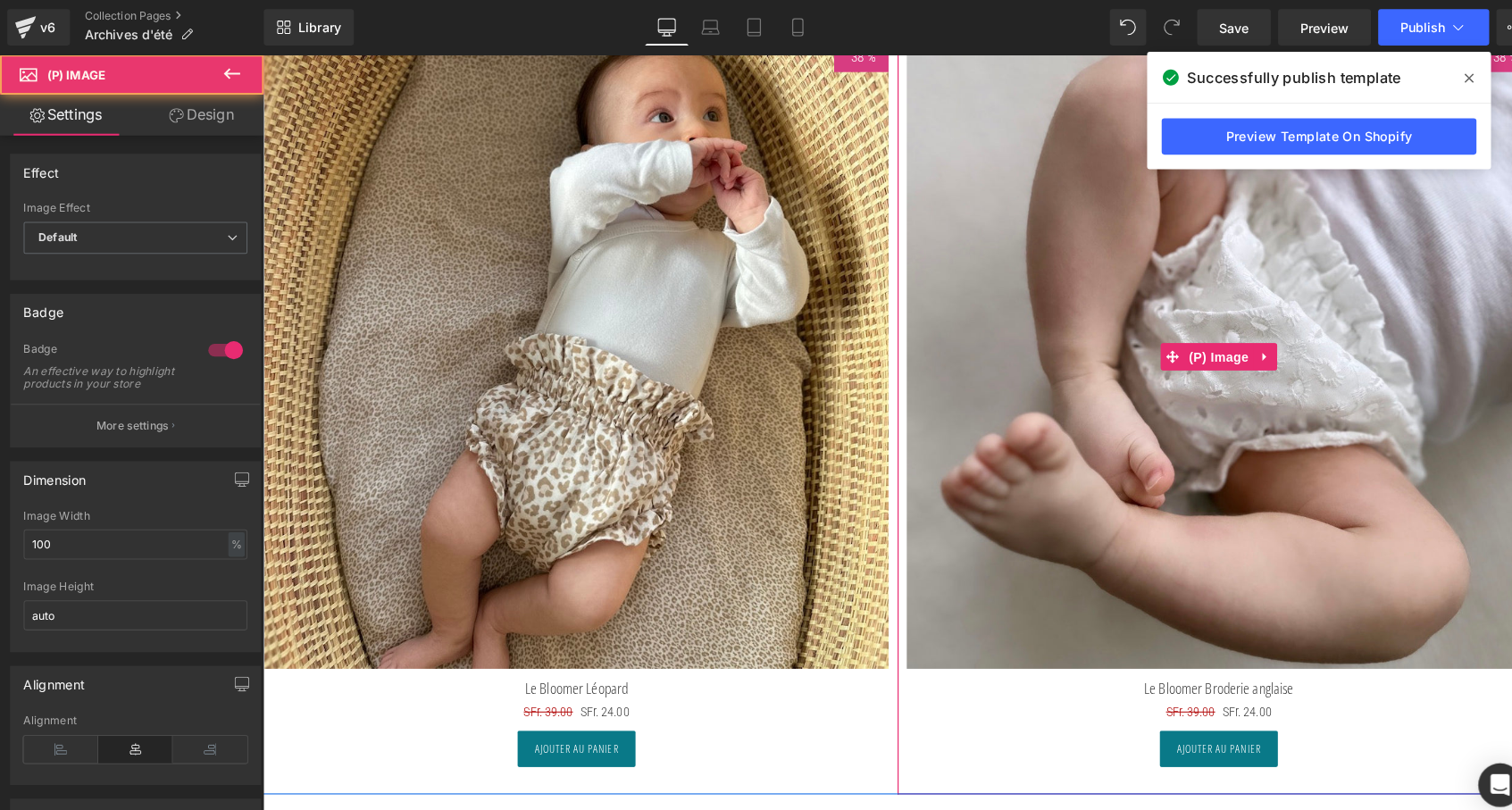
scroll to position [4257, 0]
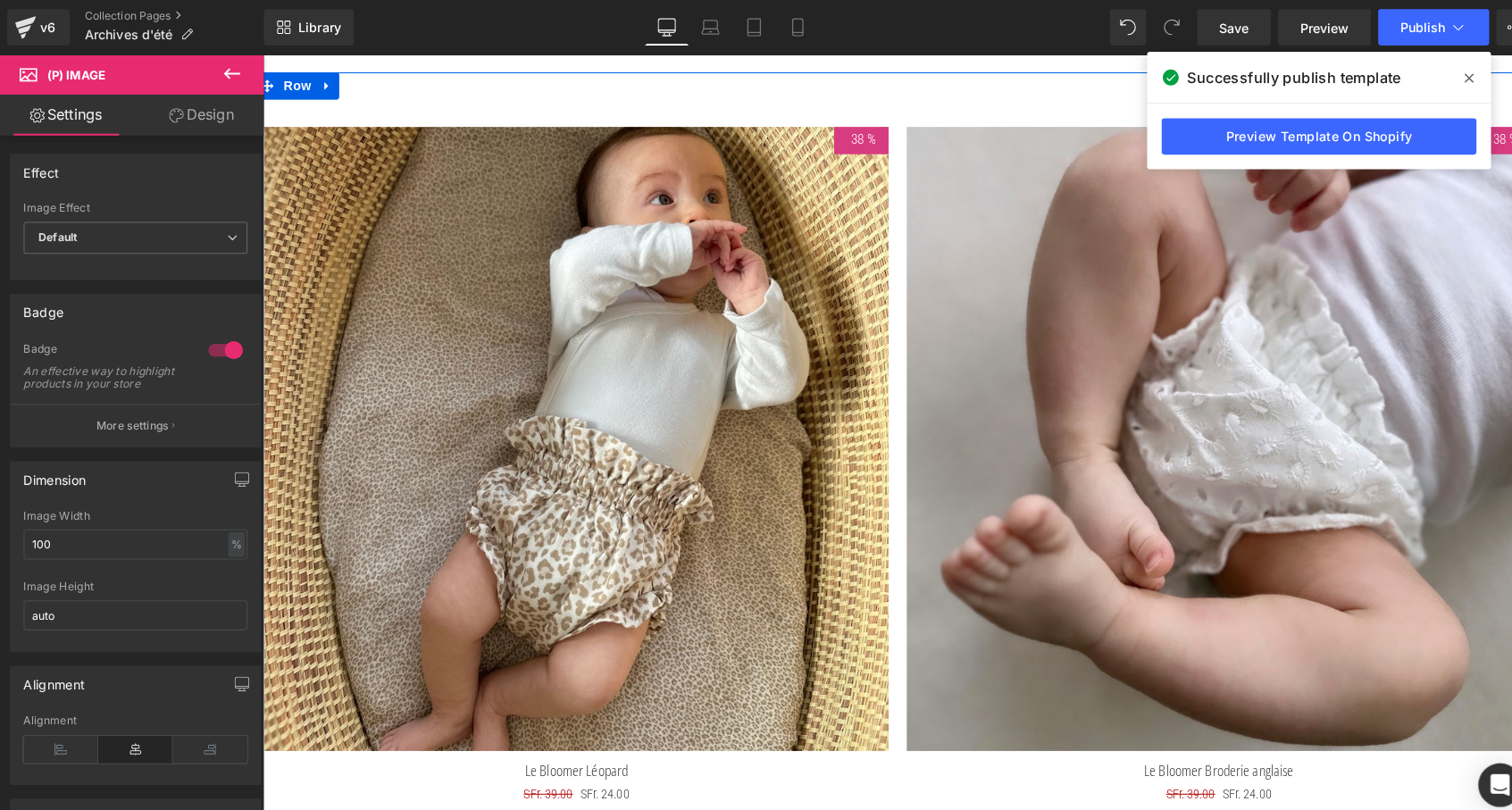
click at [1443, 75] on icon at bounding box center [1441, 77] width 9 height 9
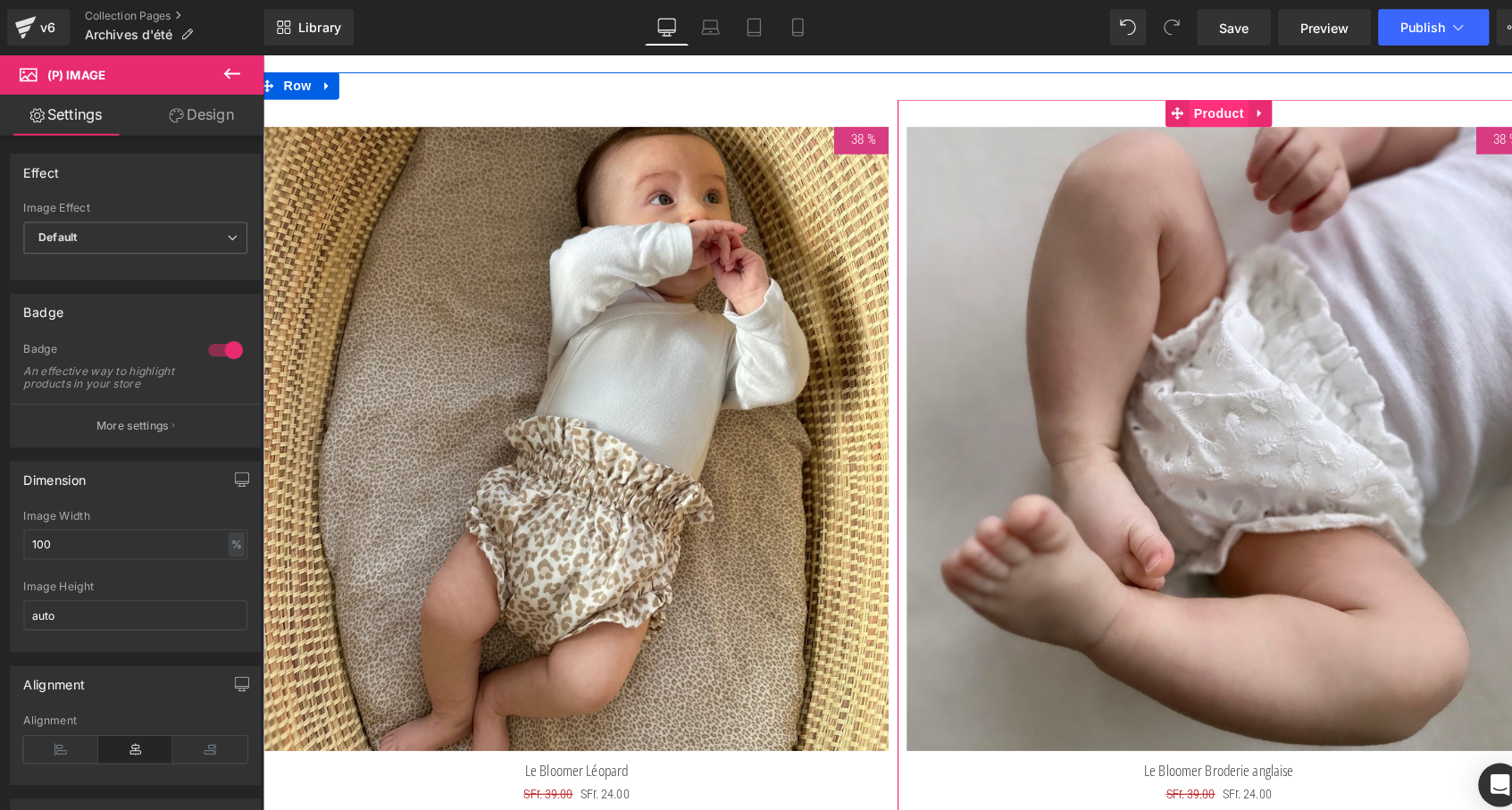
click at [1208, 106] on span "Product" at bounding box center [1201, 112] width 58 height 27
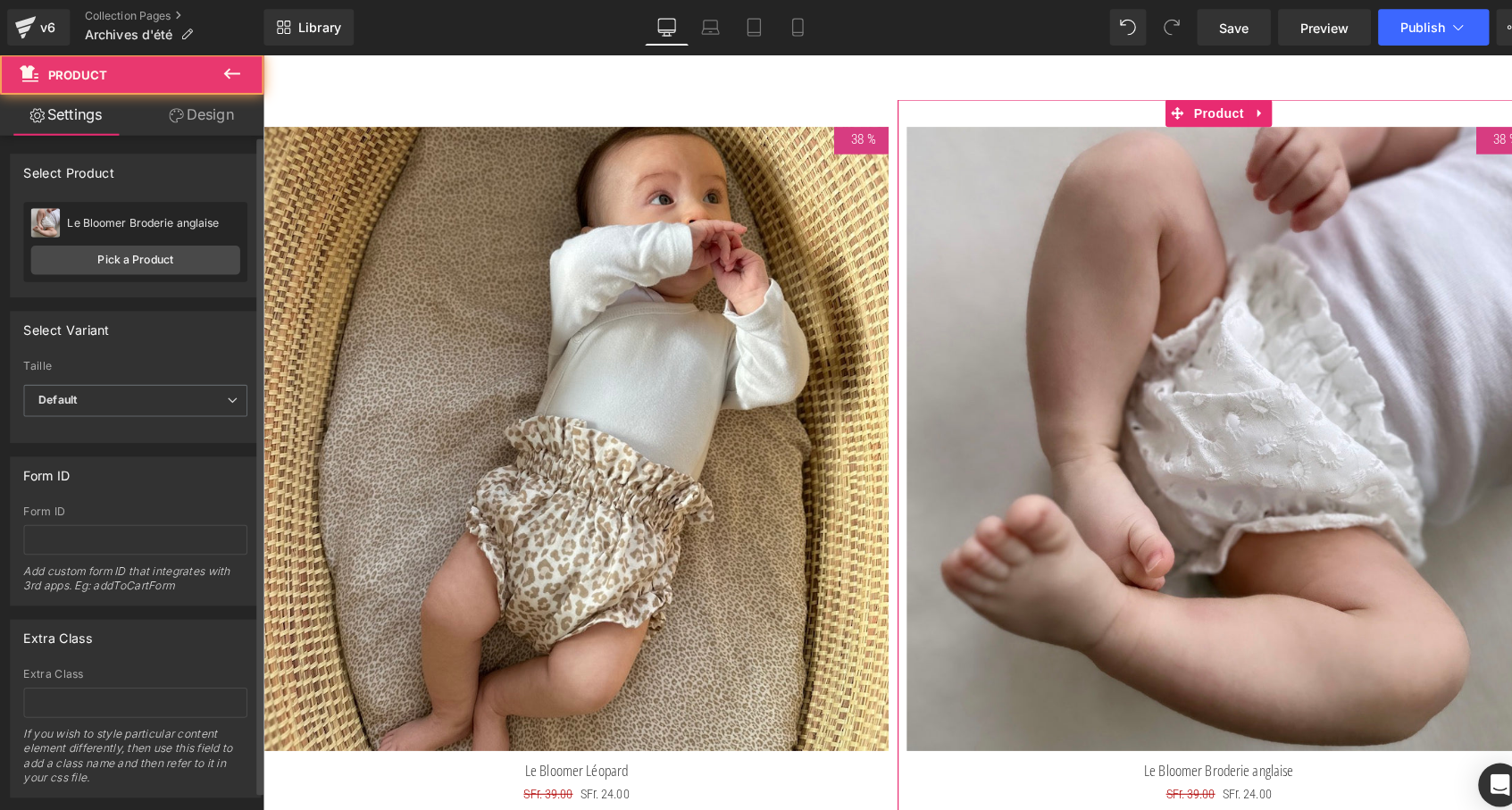
click at [160, 237] on div "Le Bloomer Broderie anglaise Le Bloomer Broderie anglaise Pick a Product" at bounding box center [132, 238] width 220 height 79
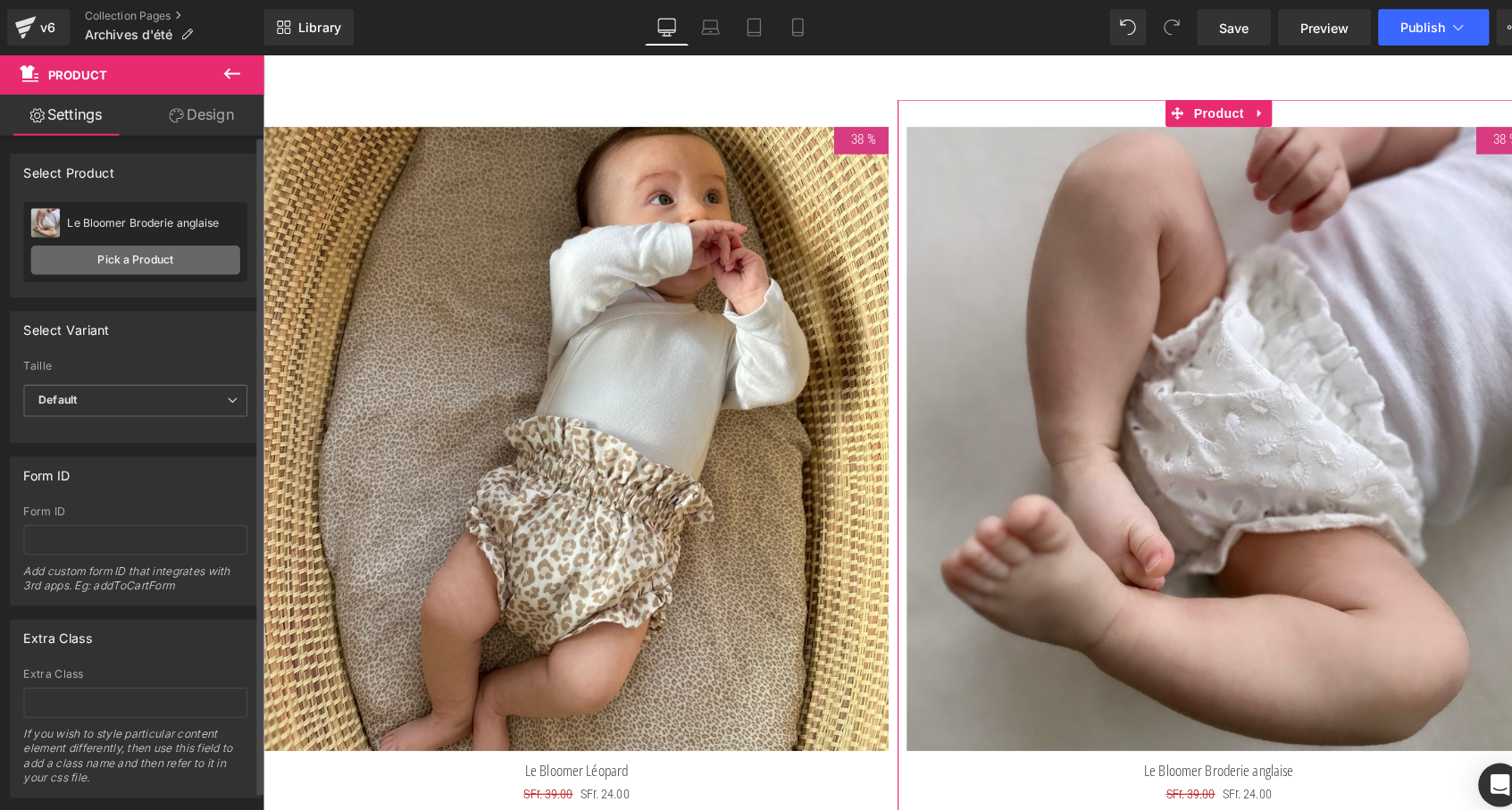
click at [147, 256] on link "Pick a Product" at bounding box center [133, 255] width 206 height 29
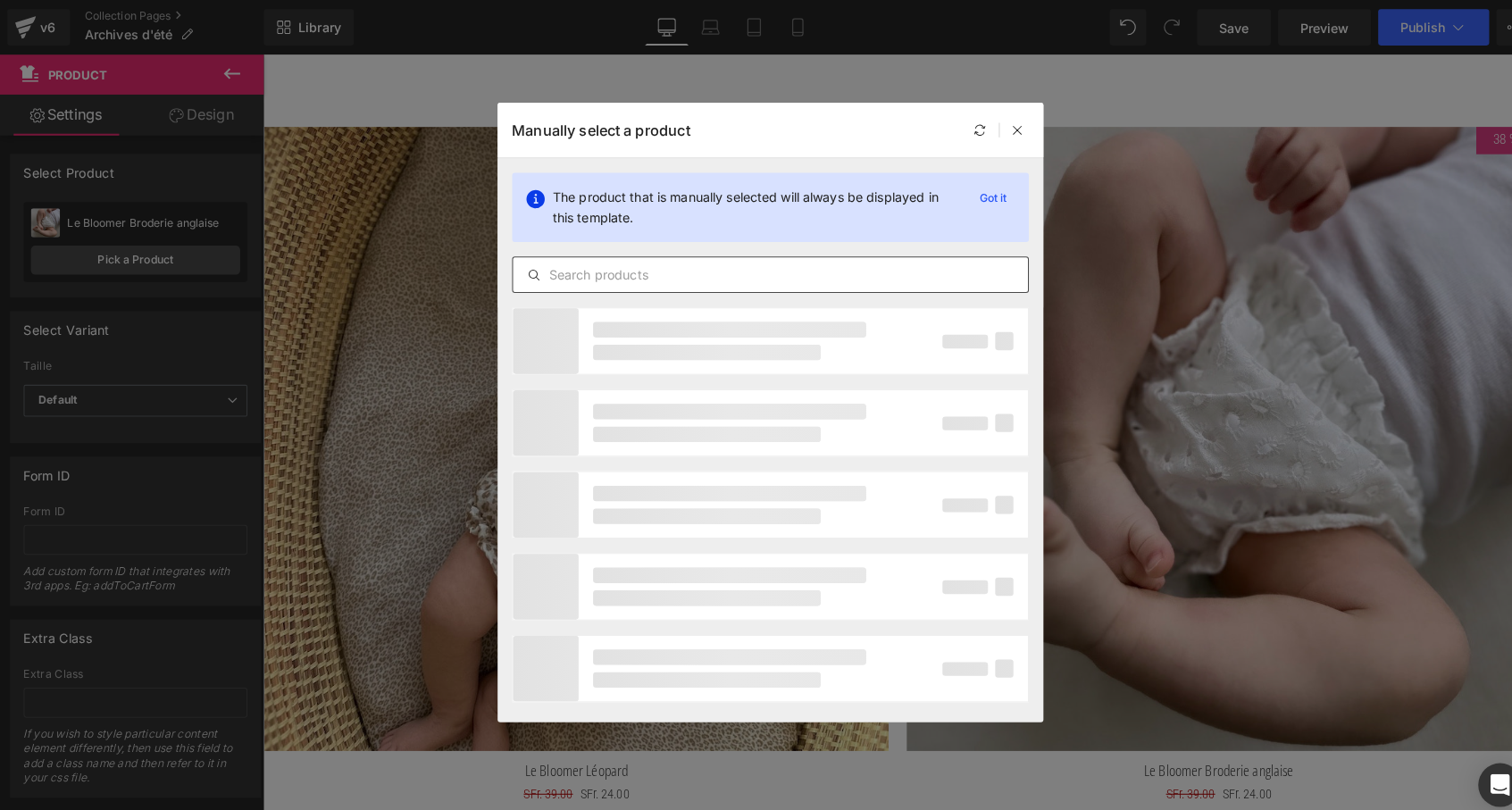
click at [569, 281] on div at bounding box center [756, 269] width 508 height 36
click at [561, 264] on input "text" at bounding box center [756, 270] width 506 height 22
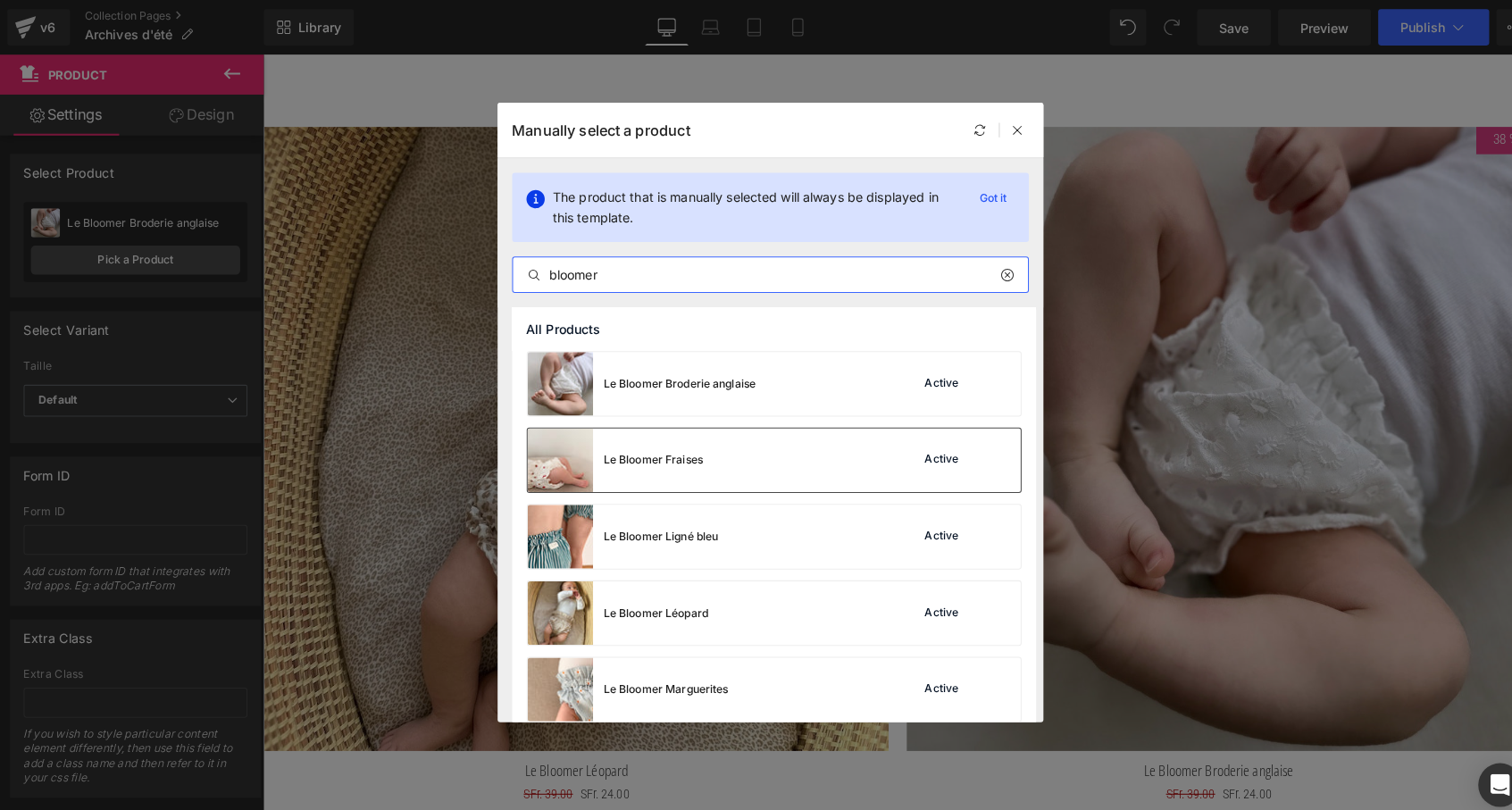
type input "bloomer"
click at [621, 456] on div "Le Bloomer Fraises" at bounding box center [642, 452] width 97 height 16
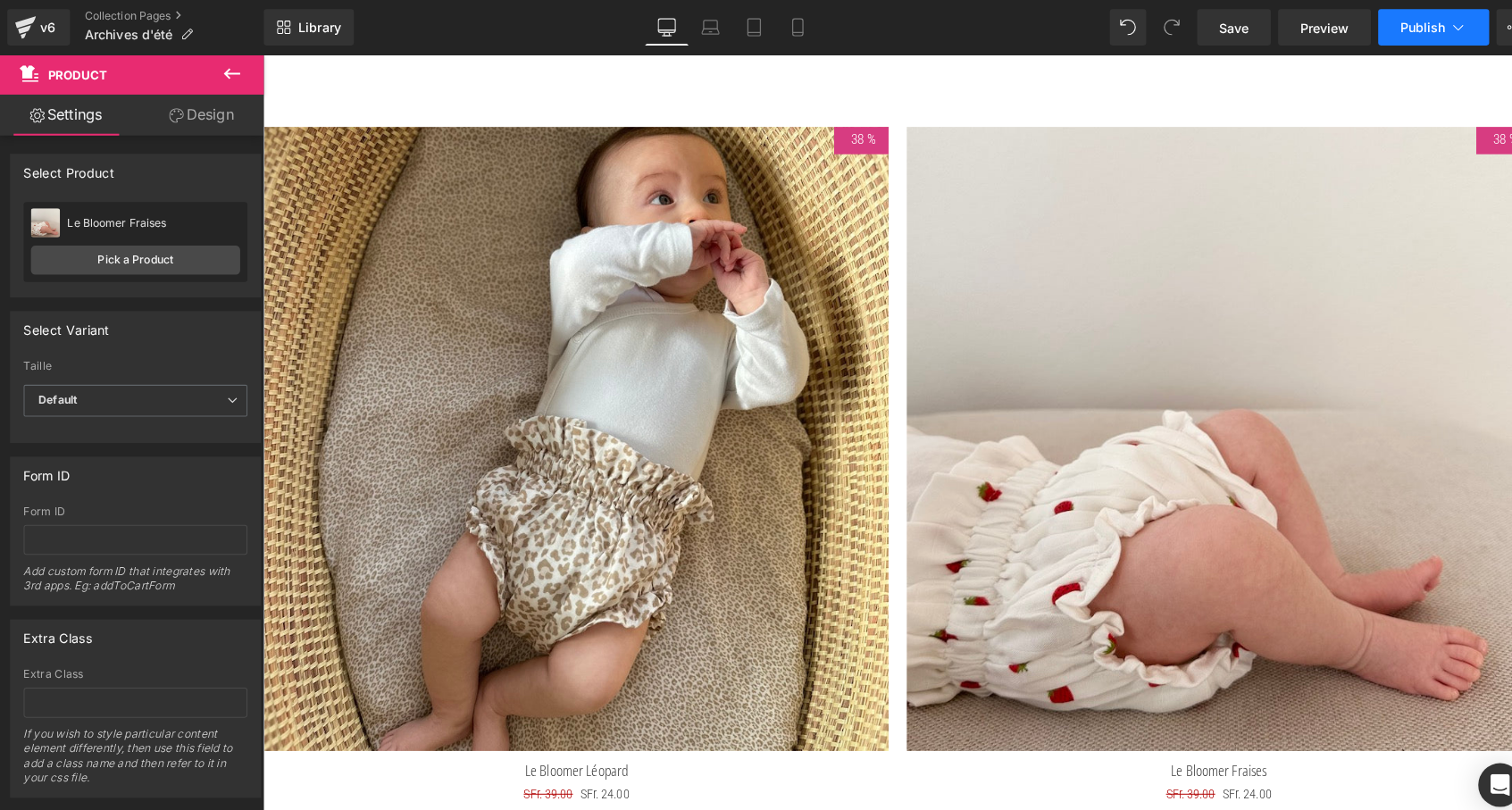
click at [1388, 28] on span "Publish" at bounding box center [1396, 27] width 45 height 14
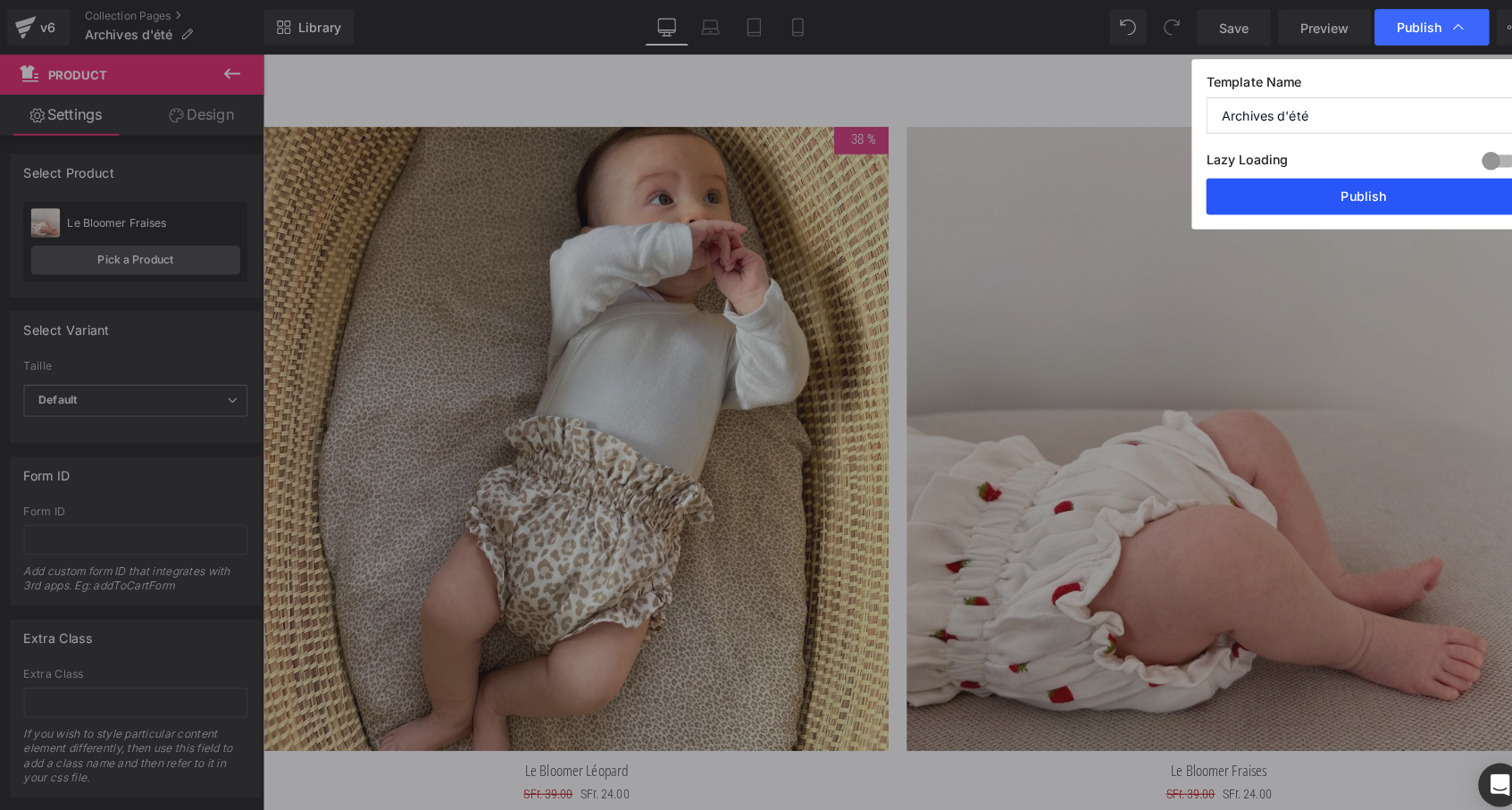
click at [1357, 194] on button "Publish" at bounding box center [1338, 193] width 309 height 36
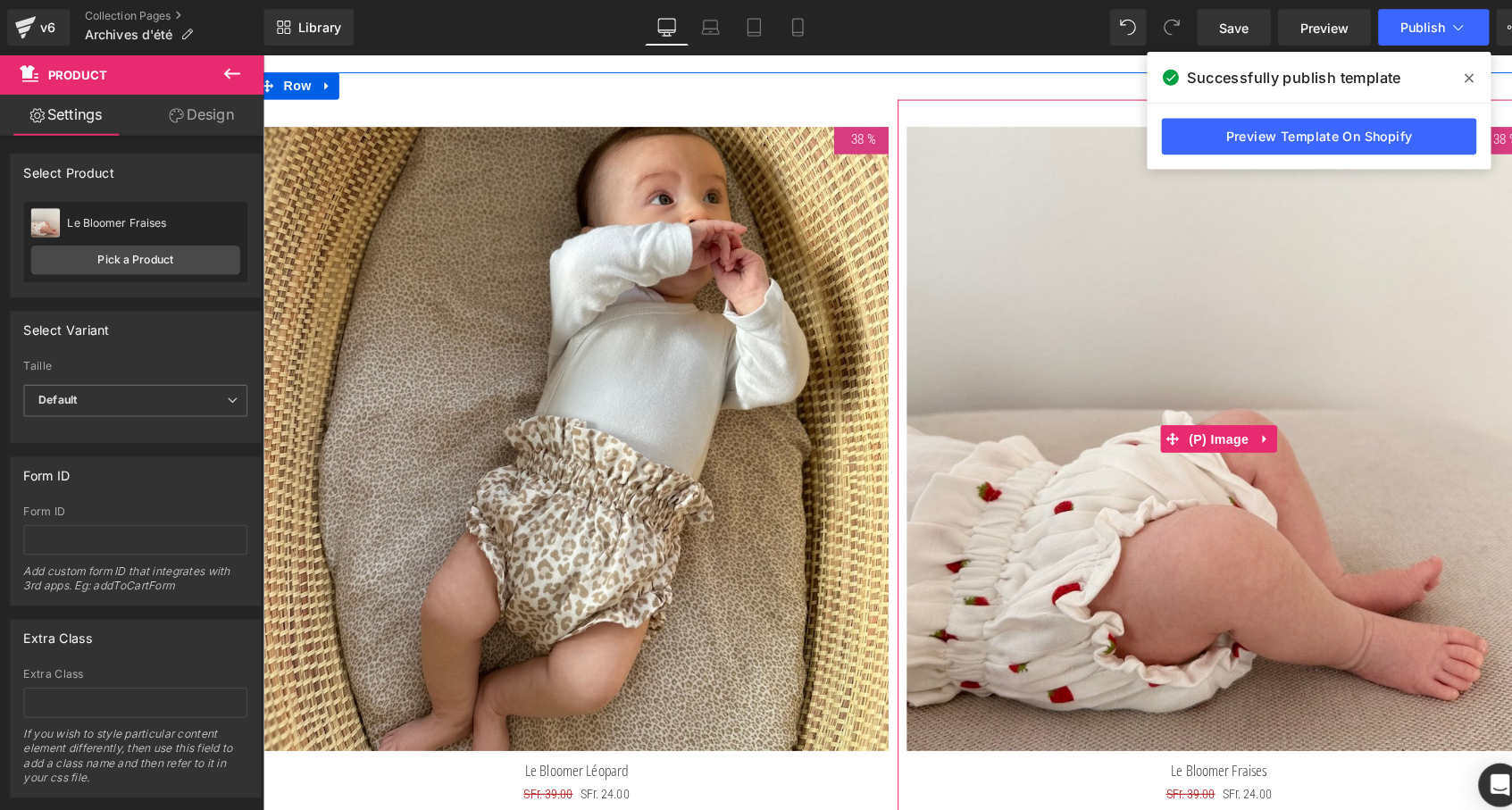
click at [1138, 392] on img at bounding box center [1201, 432] width 613 height 613
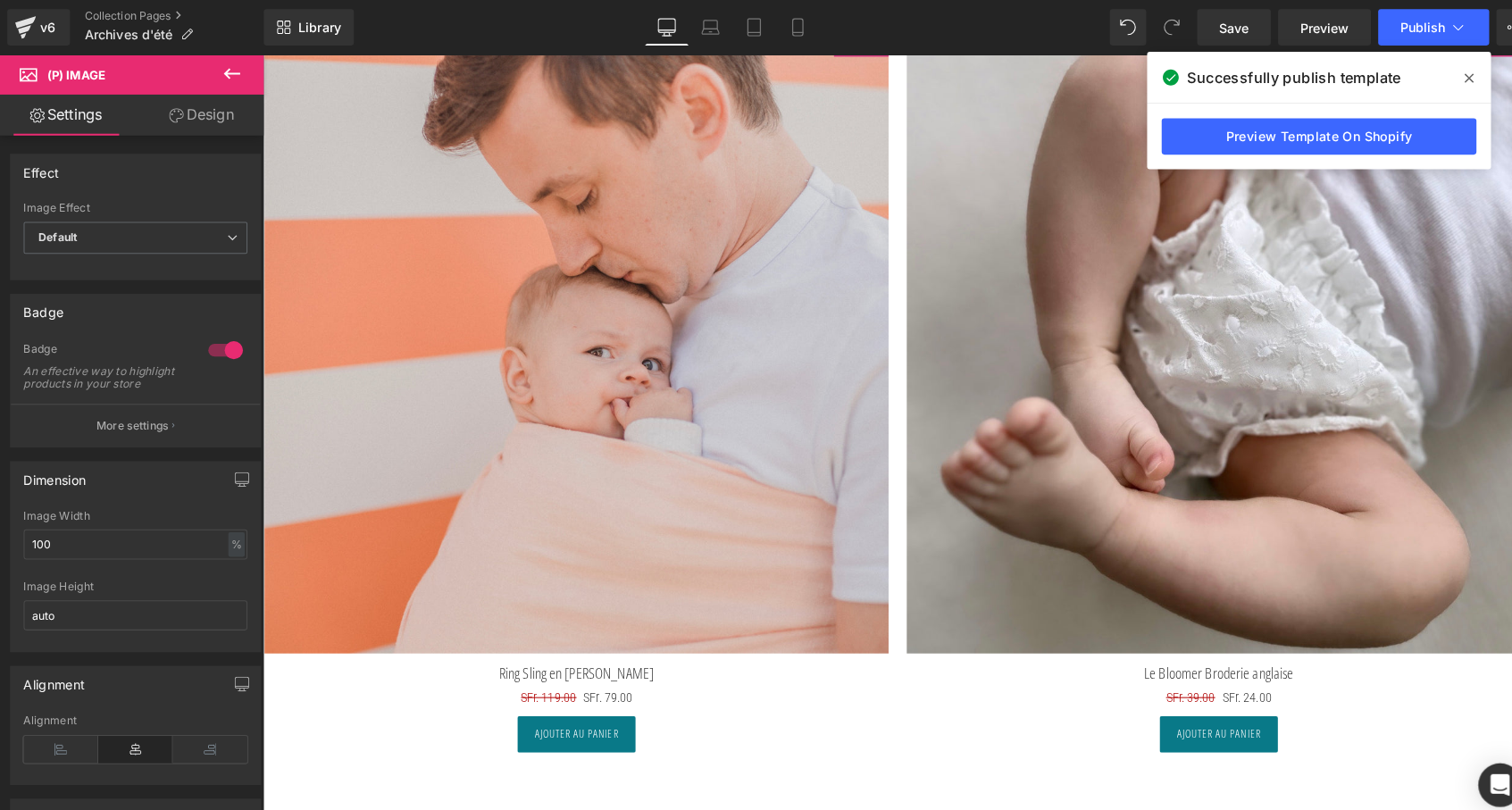
scroll to position [8041, 0]
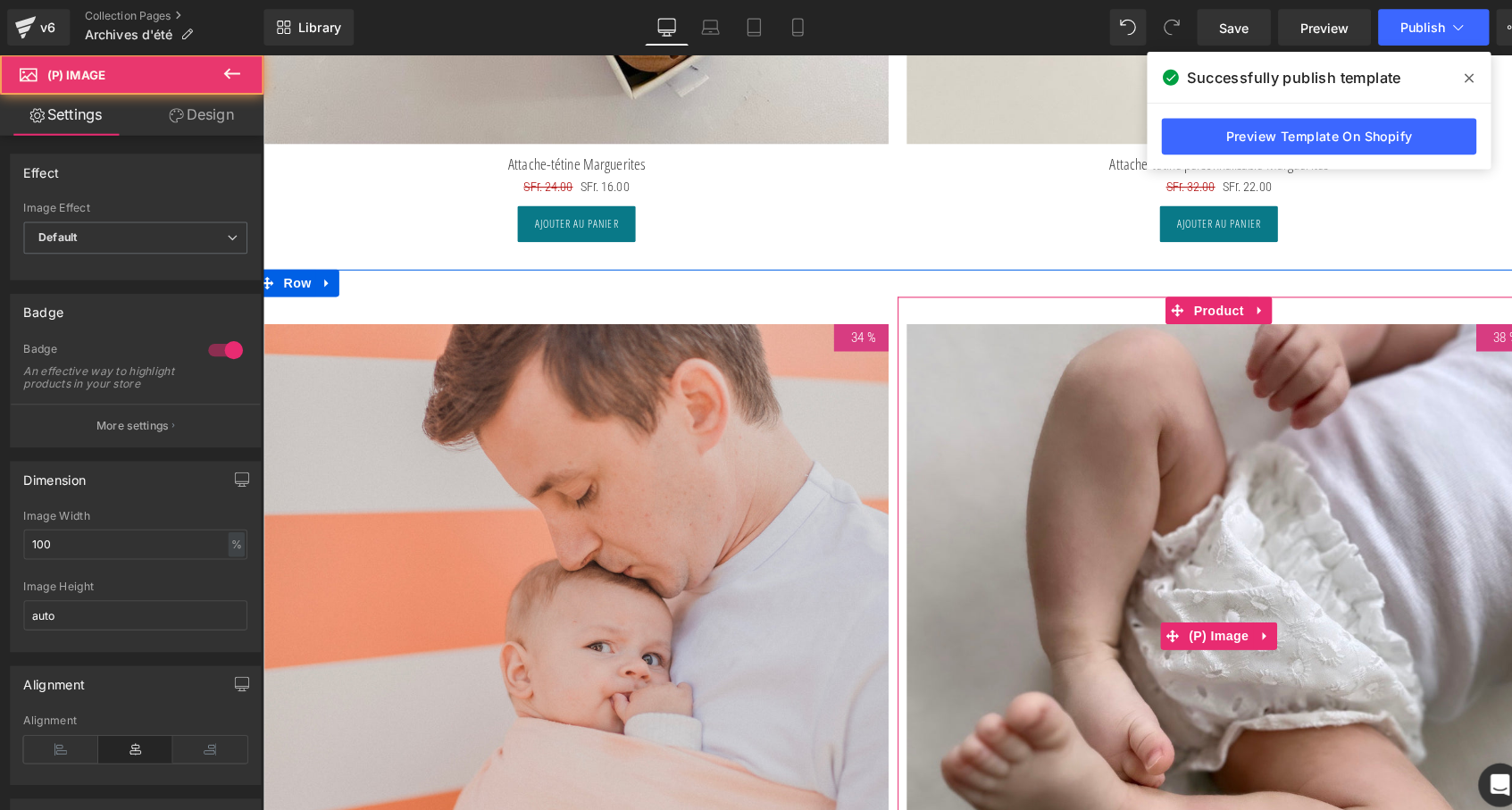
click at [1148, 440] on img at bounding box center [1201, 625] width 613 height 613
click at [1205, 301] on span "Product" at bounding box center [1201, 305] width 58 height 27
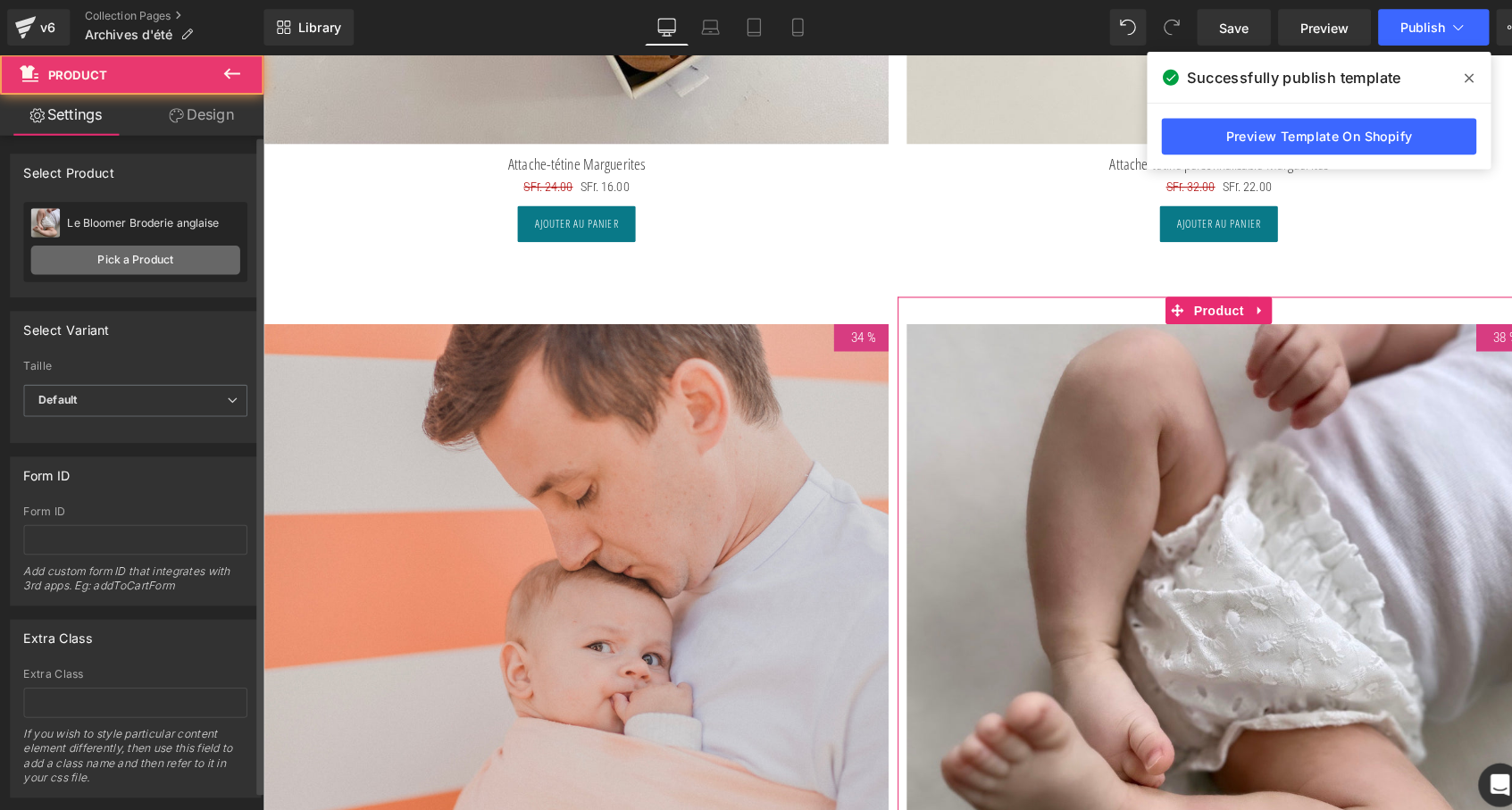
click at [164, 250] on link "Pick a Product" at bounding box center [133, 255] width 206 height 29
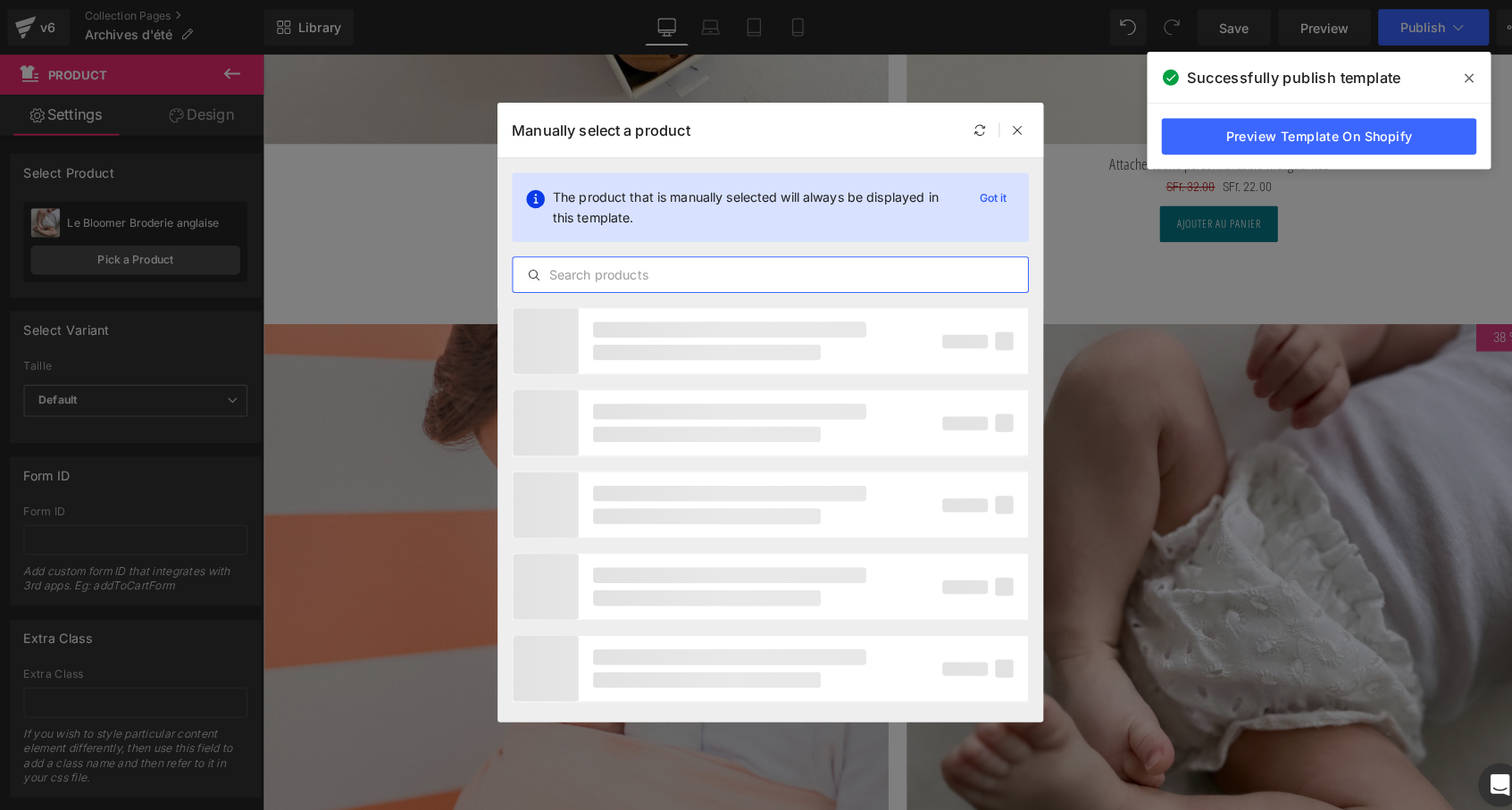
click at [620, 275] on input "text" at bounding box center [756, 270] width 506 height 22
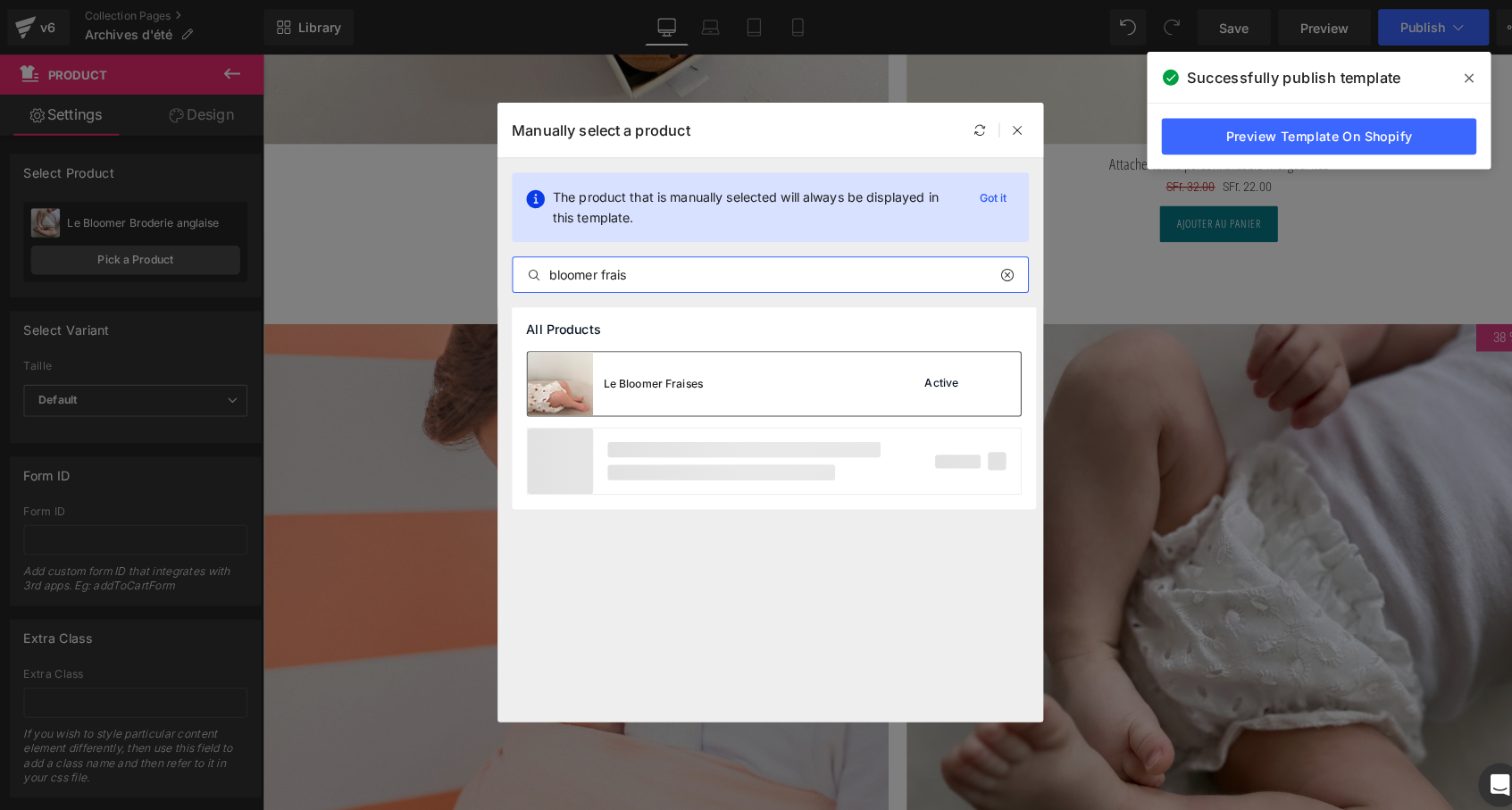
type input "bloomer frais"
click at [707, 393] on div "Le Bloomer Fraises Active" at bounding box center [759, 377] width 484 height 63
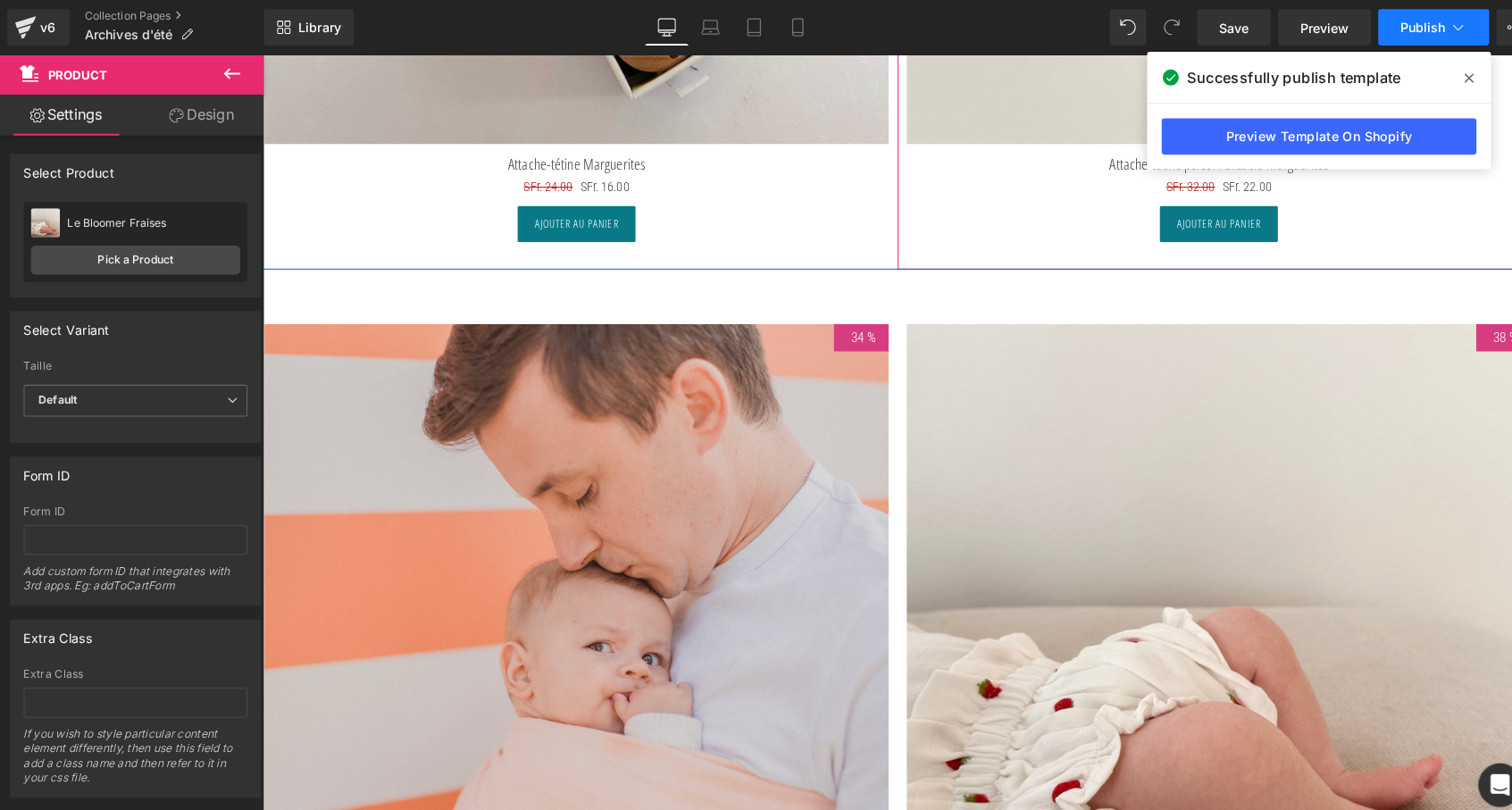
click at [1395, 22] on span "Publish" at bounding box center [1396, 27] width 45 height 14
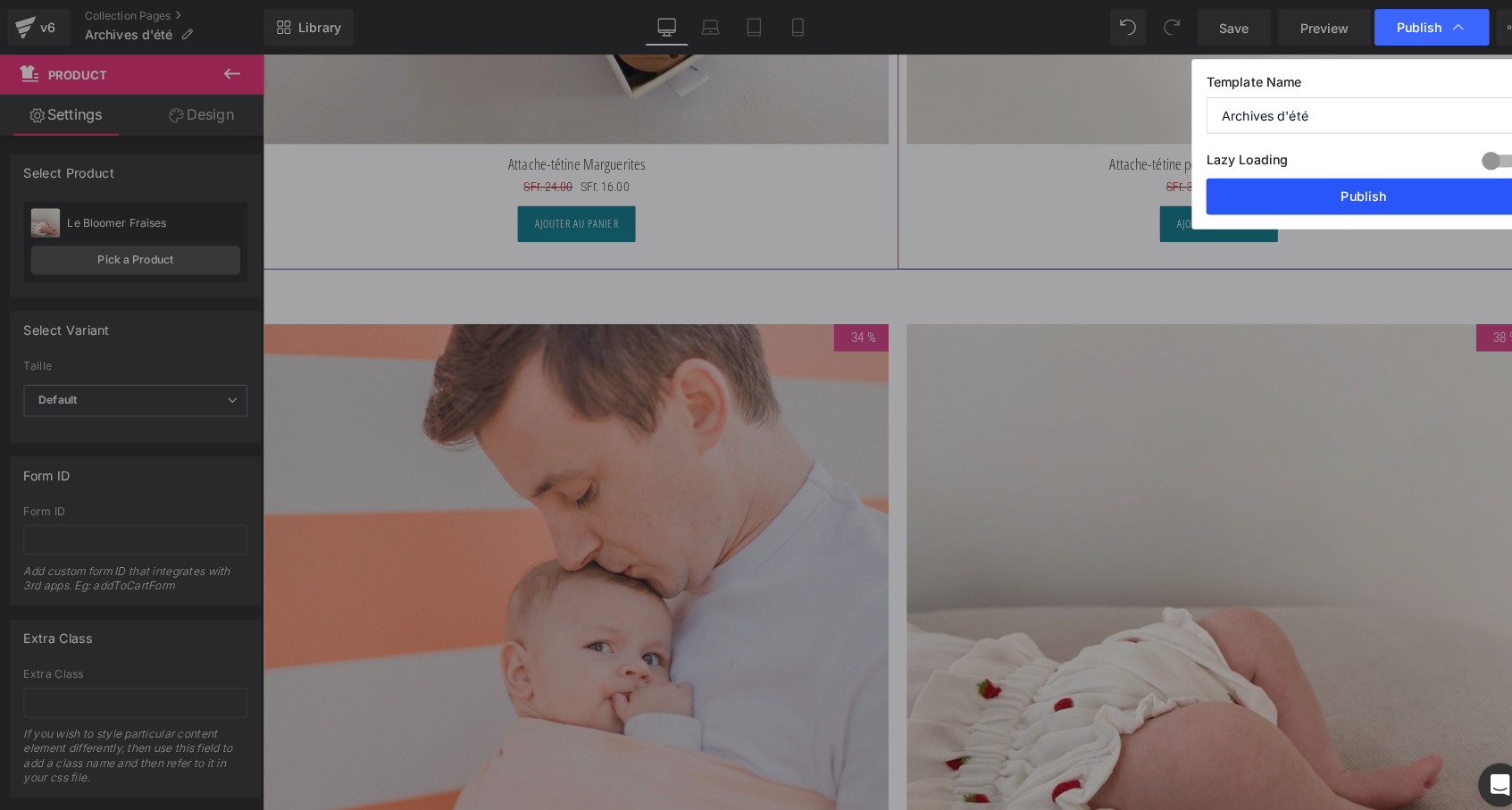
click at [1337, 196] on button "Publish" at bounding box center [1338, 193] width 309 height 36
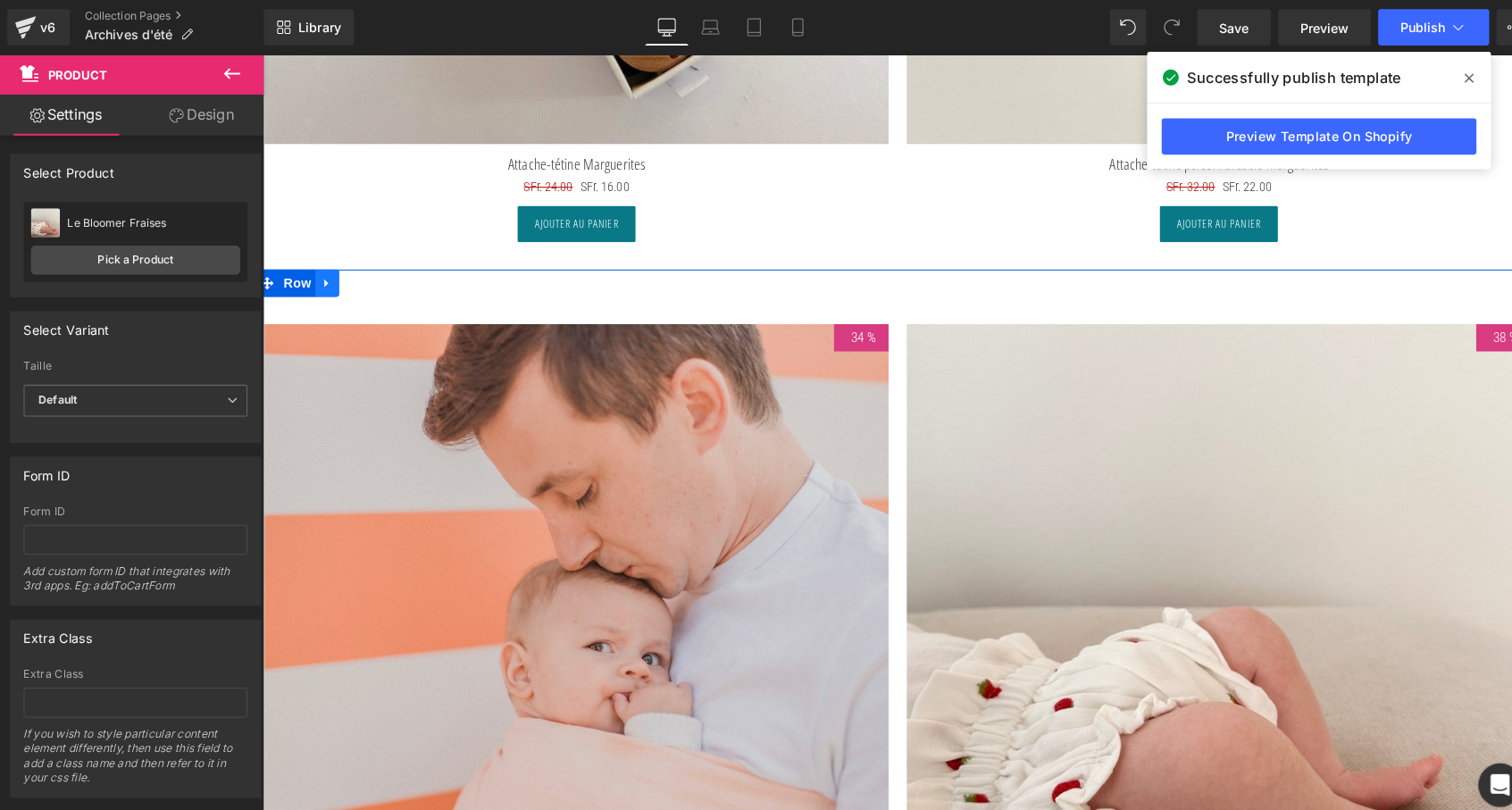
click at [323, 275] on icon at bounding box center [325, 279] width 4 height 8
click at [347, 272] on icon at bounding box center [349, 278] width 13 height 13
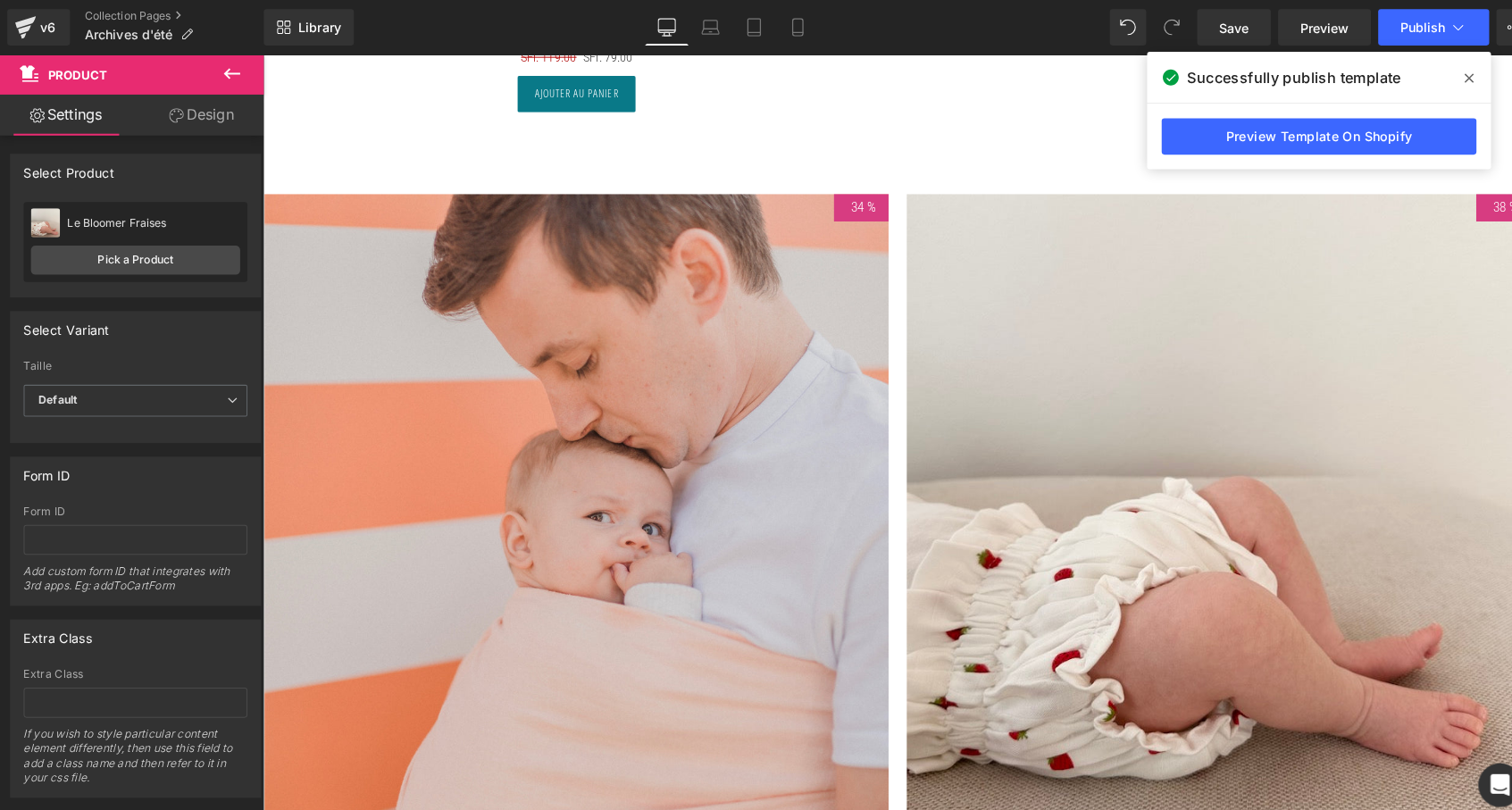
scroll to position [8964, 0]
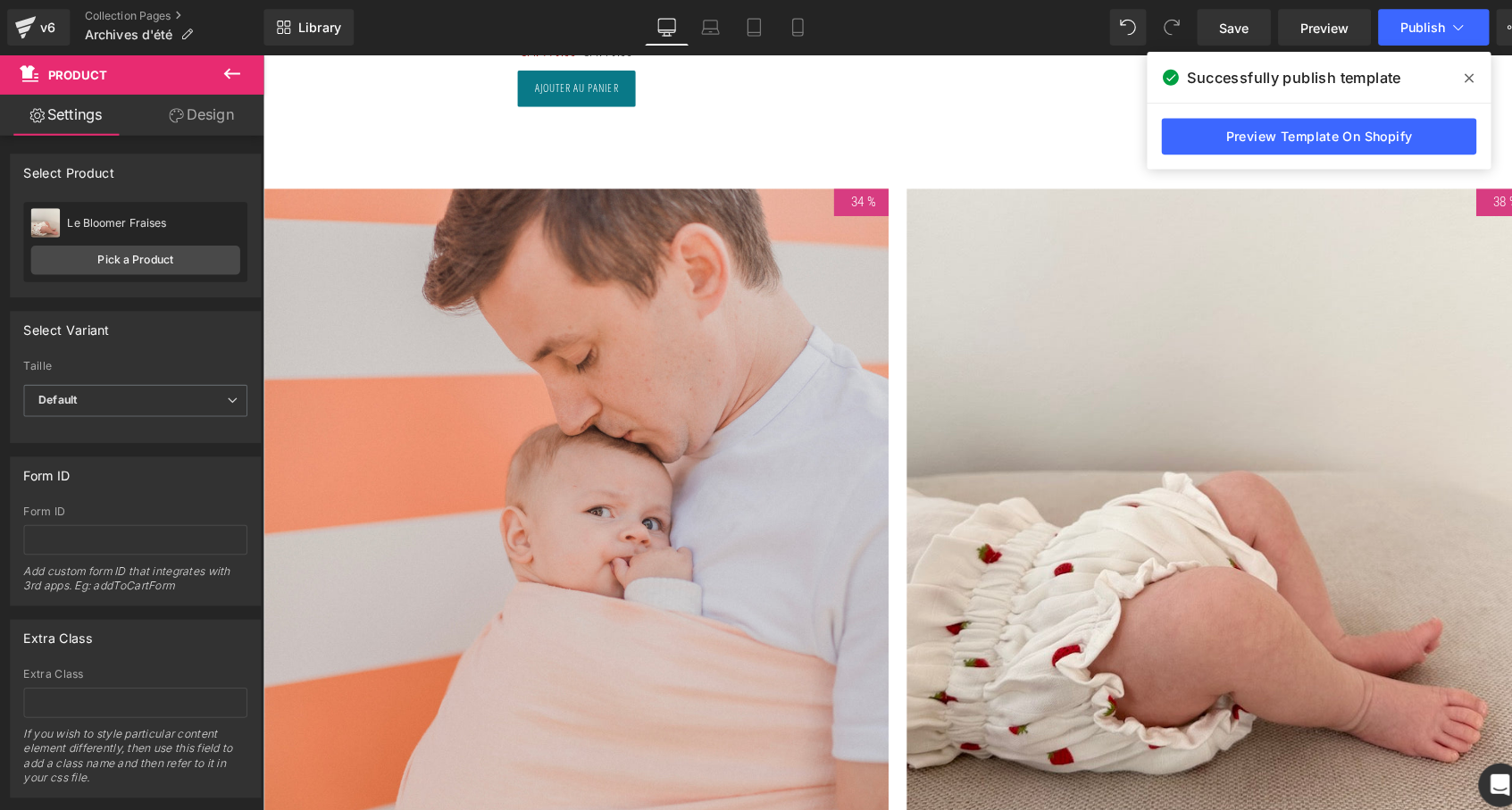
click at [576, 535] on img at bounding box center [570, 493] width 613 height 613
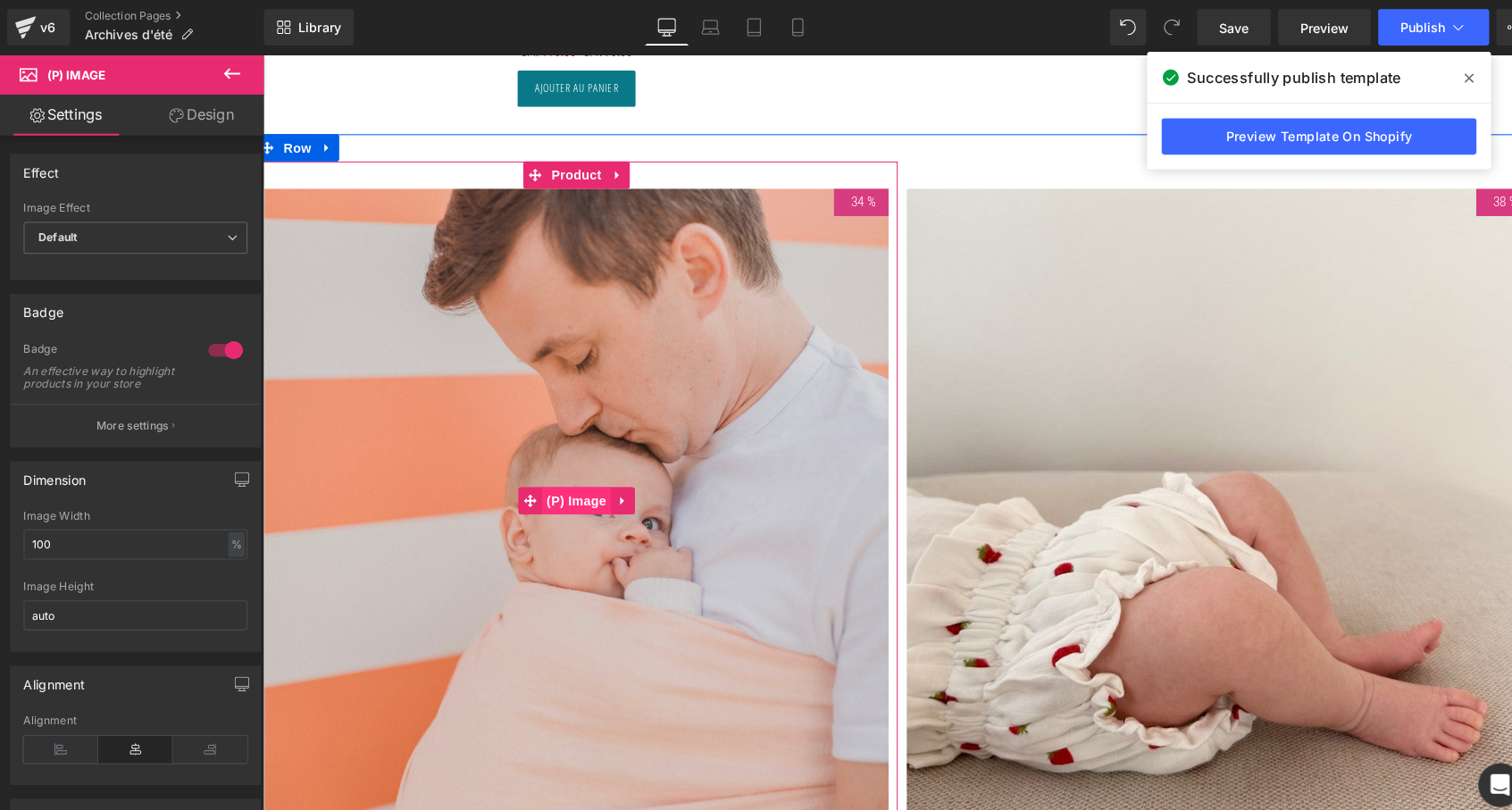
click at [569, 487] on span "(P) Image" at bounding box center [570, 493] width 68 height 27
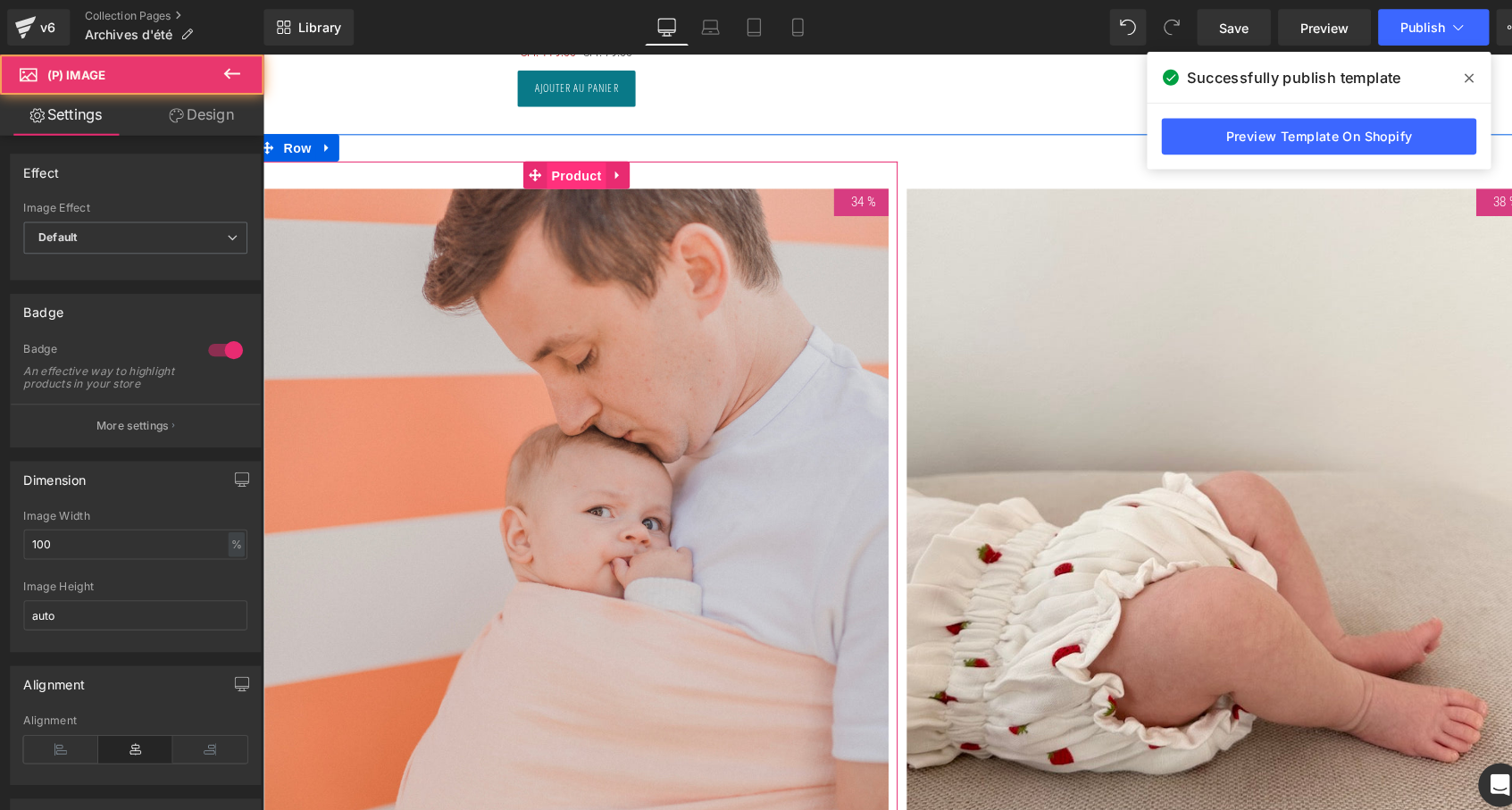
click at [561, 167] on span "Product" at bounding box center [571, 174] width 58 height 27
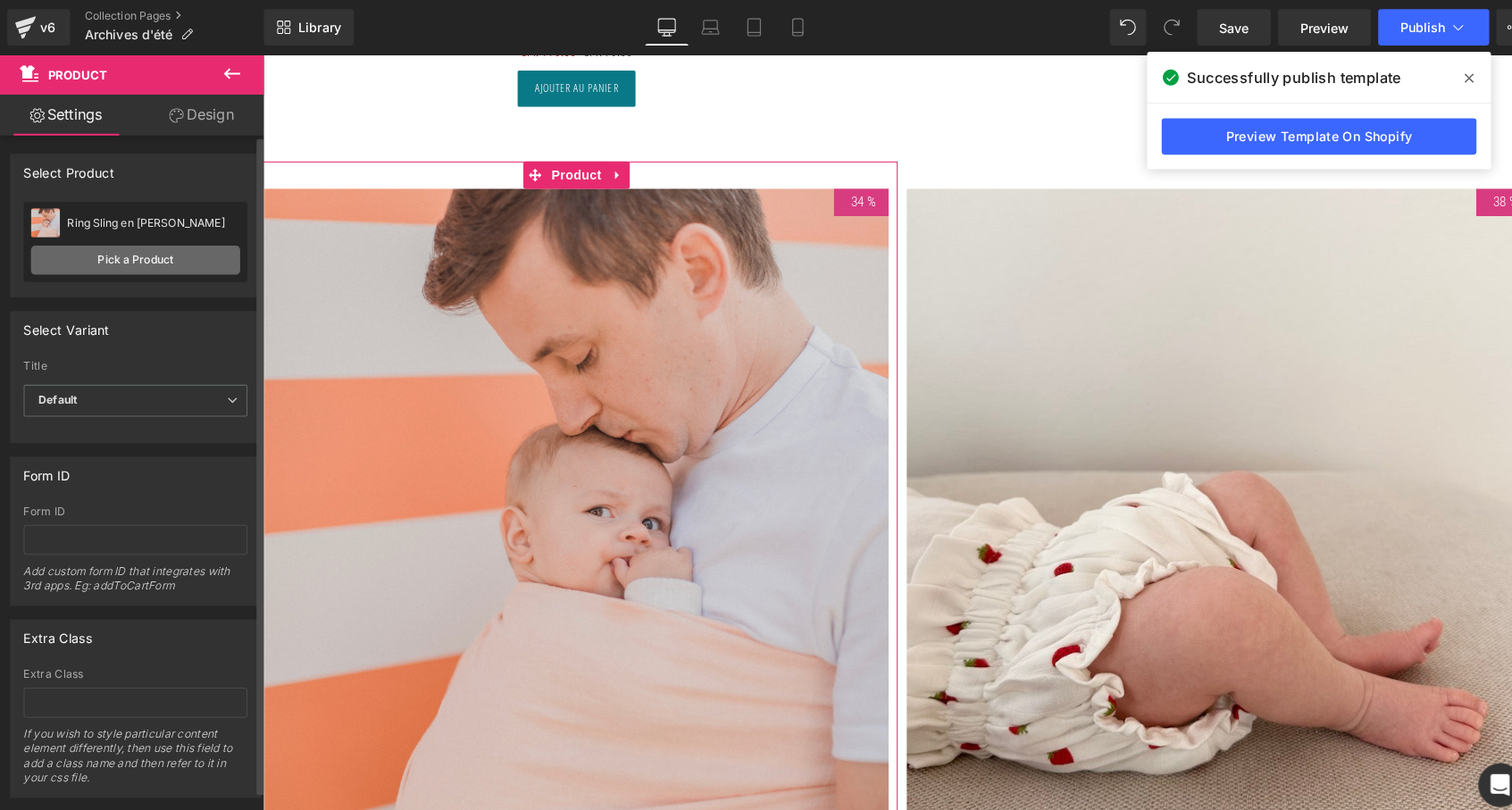
click at [113, 252] on link "Pick a Product" at bounding box center [133, 255] width 206 height 29
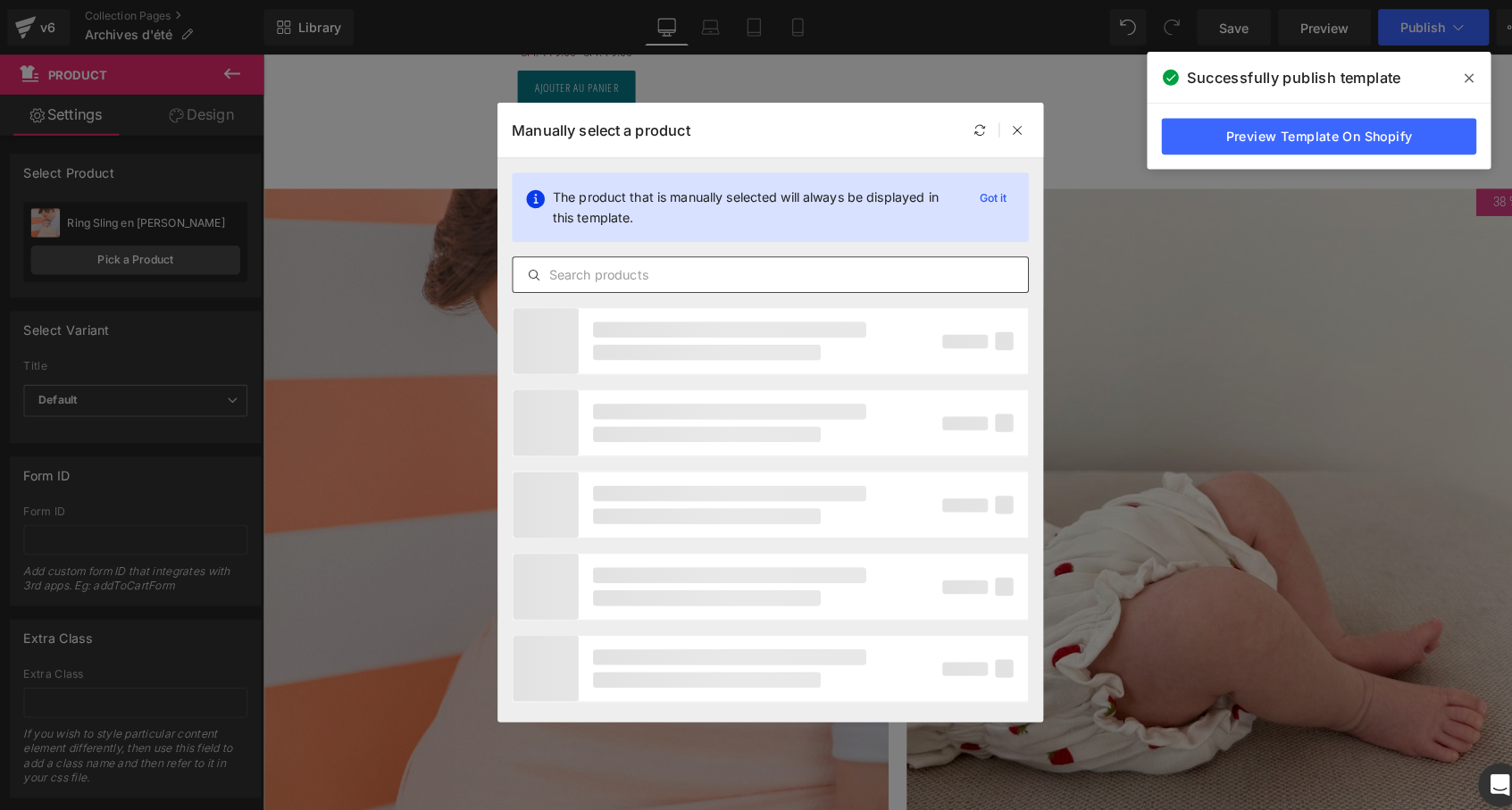
click at [572, 276] on input "text" at bounding box center [756, 270] width 506 height 22
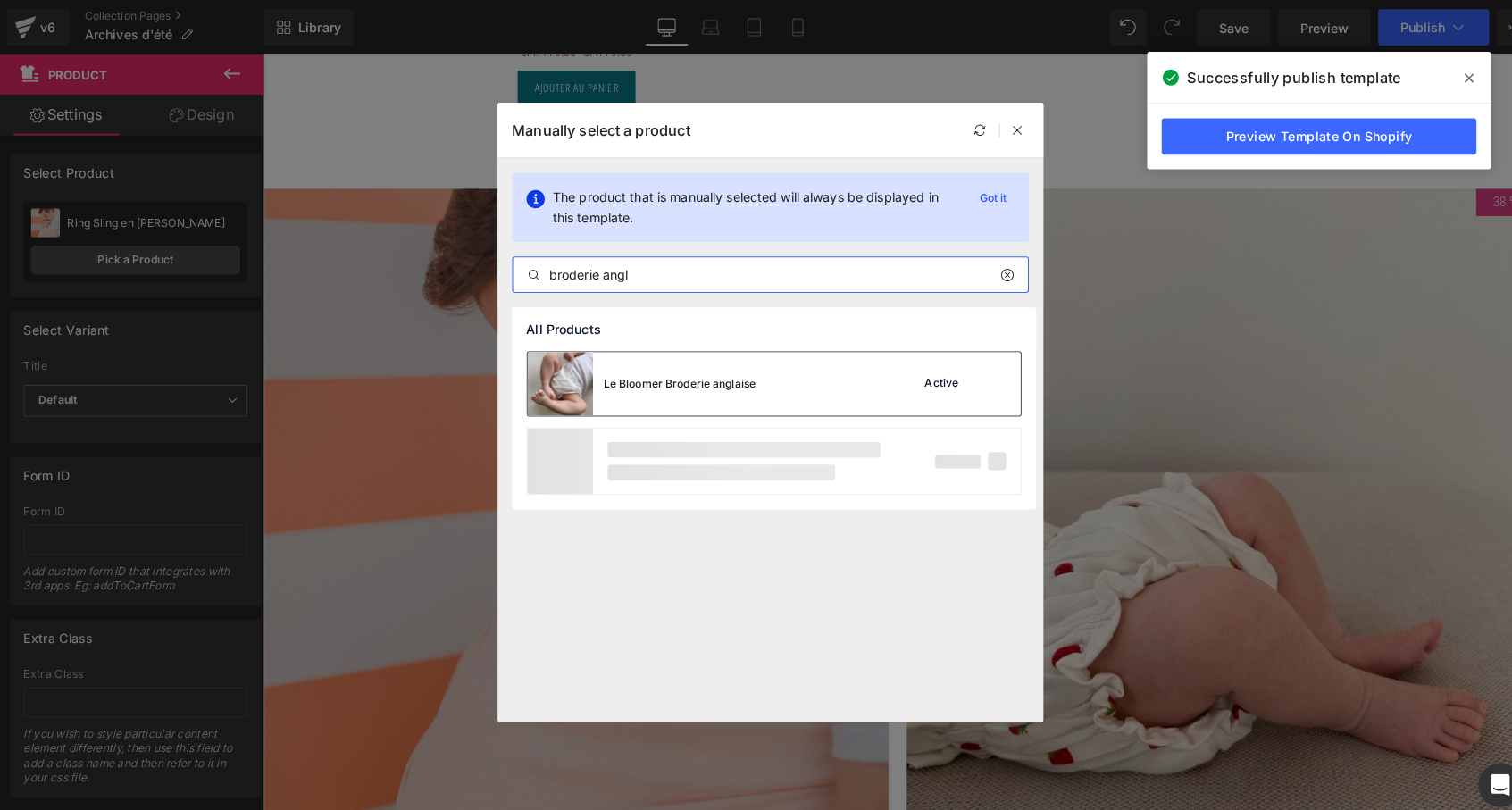
type input "broderie angl"
click at [610, 381] on div "Le Bloomer Broderie anglaise" at bounding box center [668, 377] width 149 height 16
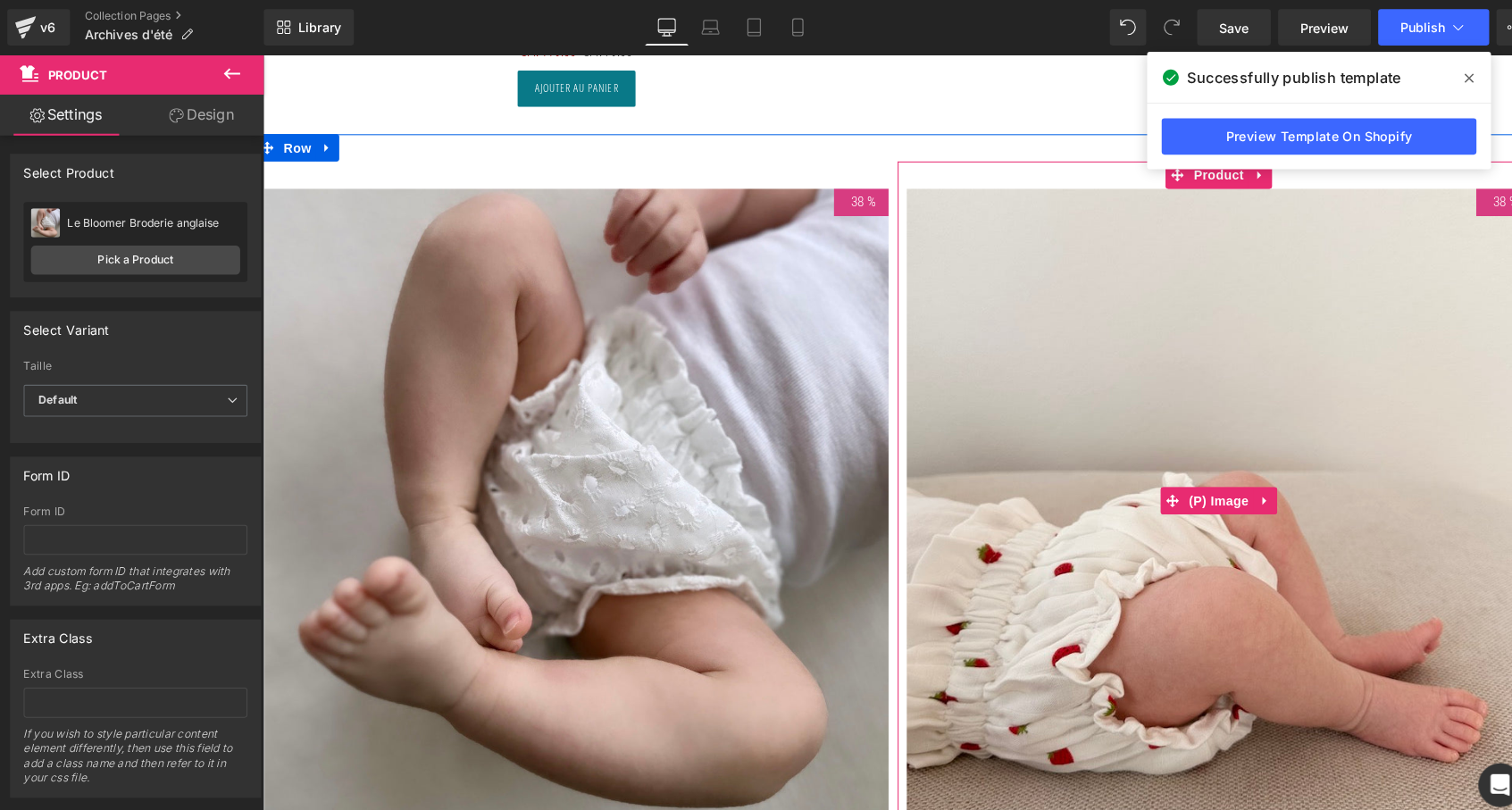
click at [1117, 384] on img at bounding box center [1201, 493] width 613 height 613
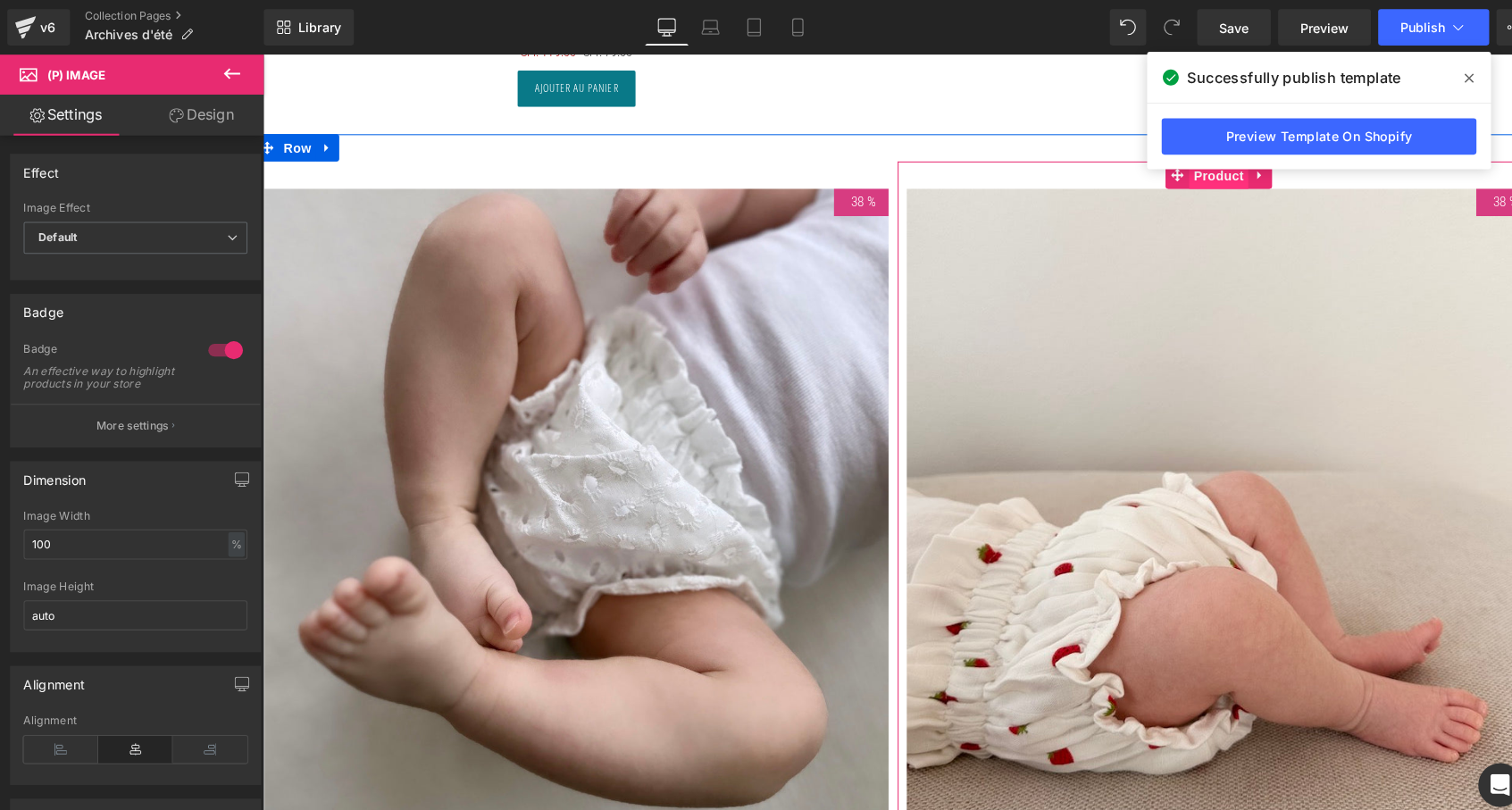
click at [1207, 169] on span "Product" at bounding box center [1201, 174] width 58 height 27
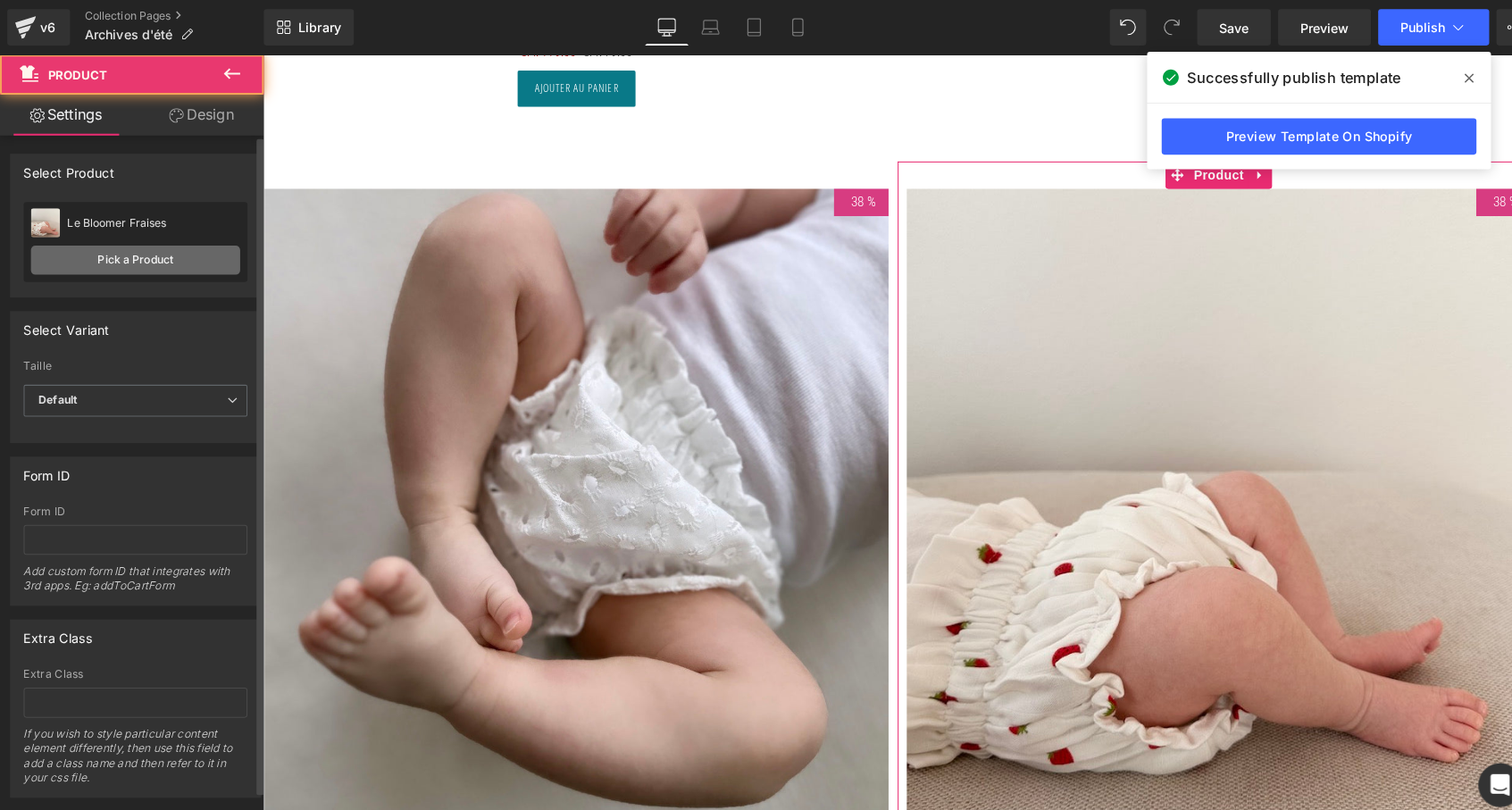
click at [137, 259] on link "Pick a Product" at bounding box center [133, 255] width 206 height 29
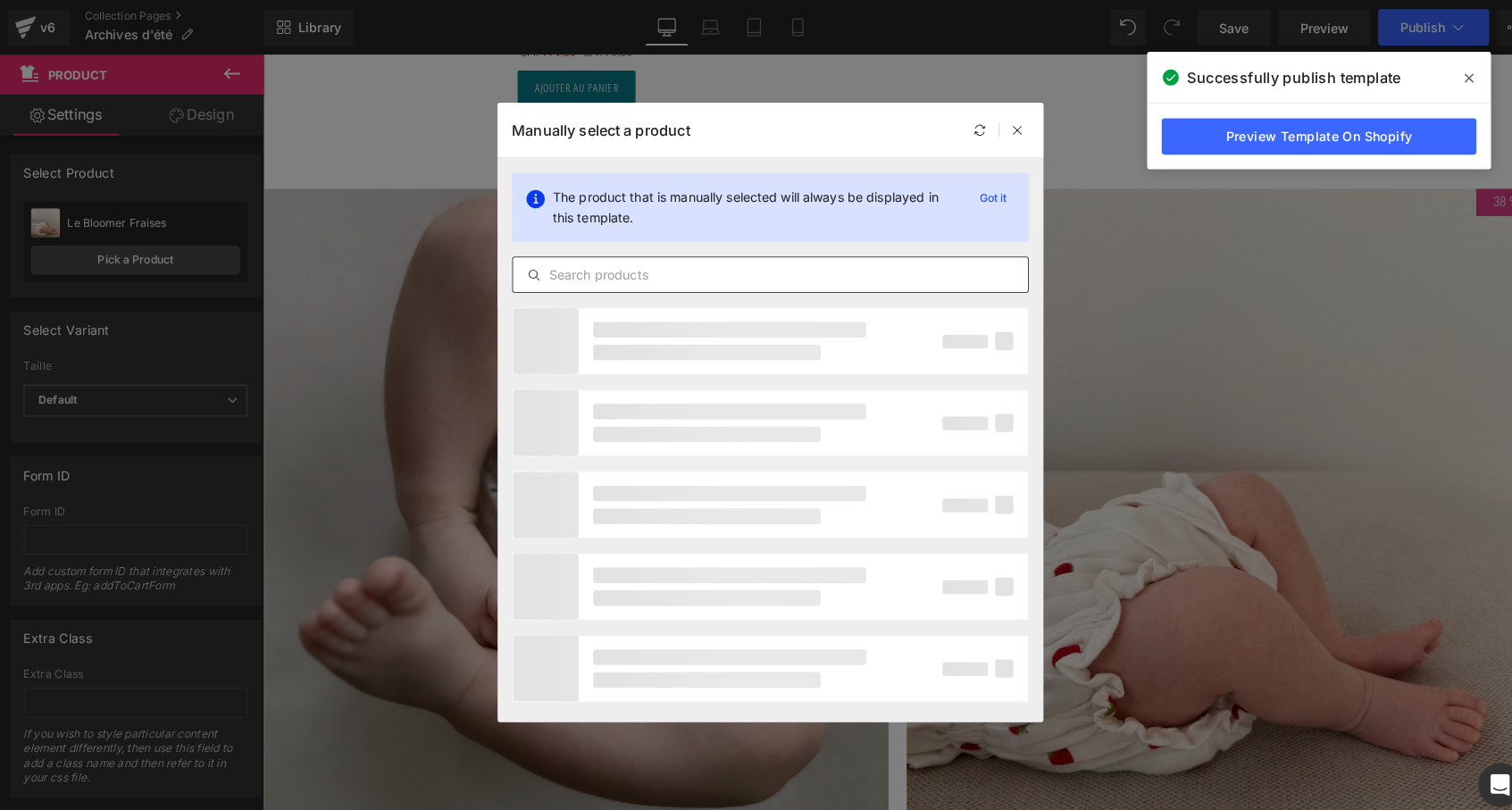
click at [567, 273] on input "text" at bounding box center [756, 270] width 506 height 22
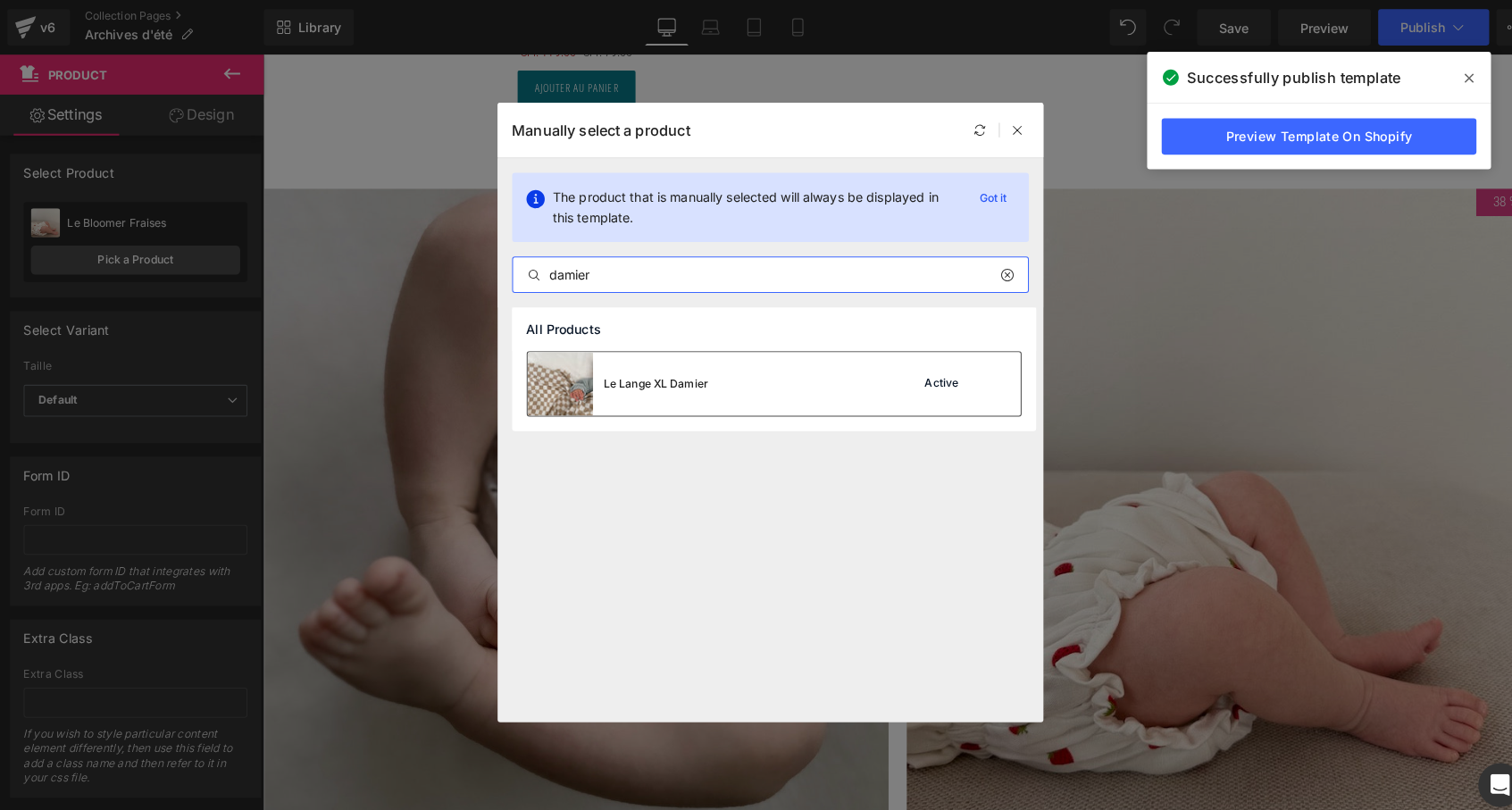
type input "damier"
click at [627, 385] on div "Le Lange XL Damier" at bounding box center [644, 377] width 102 height 16
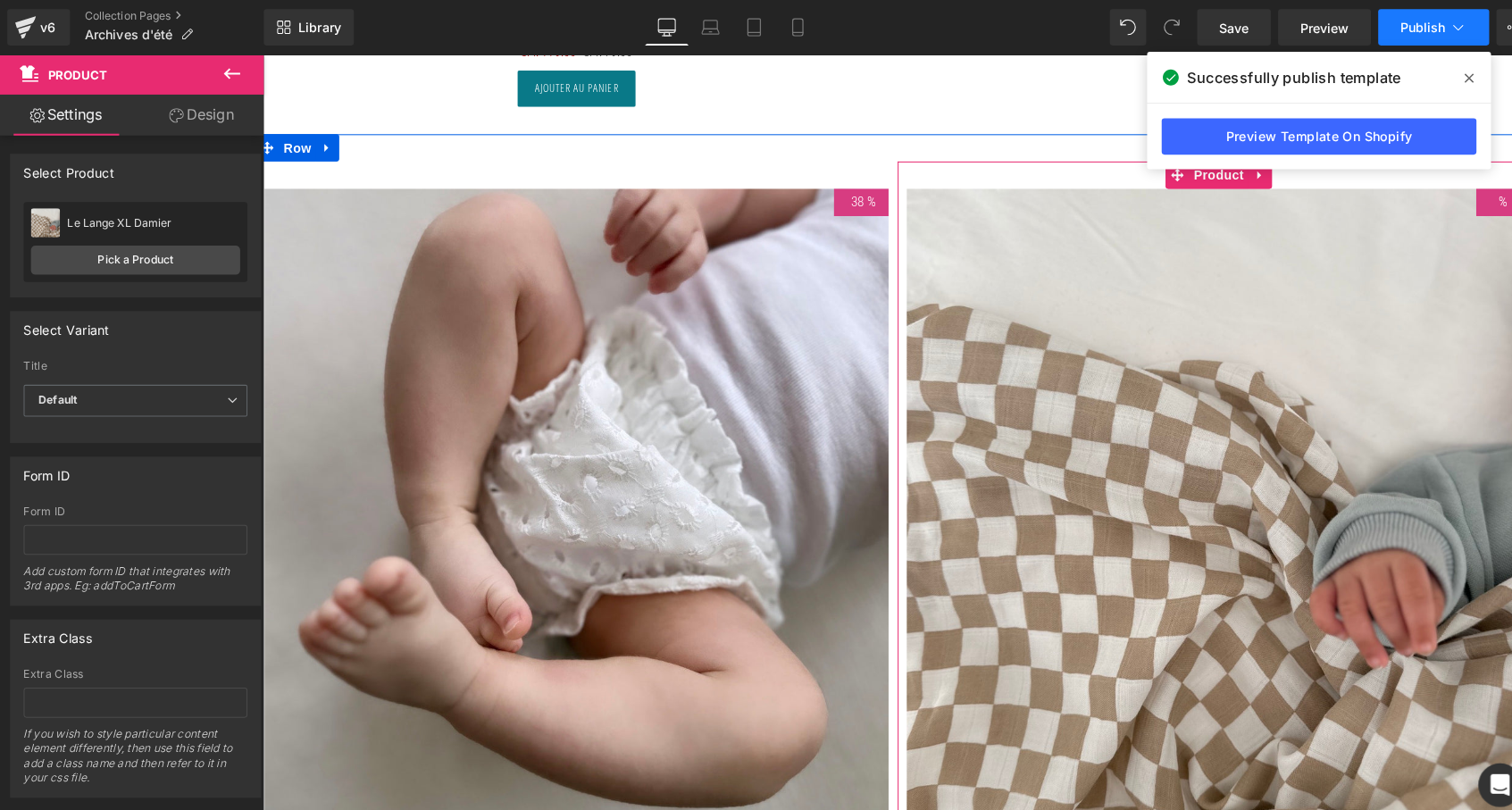
click at [1392, 23] on span "Publish" at bounding box center [1396, 27] width 45 height 14
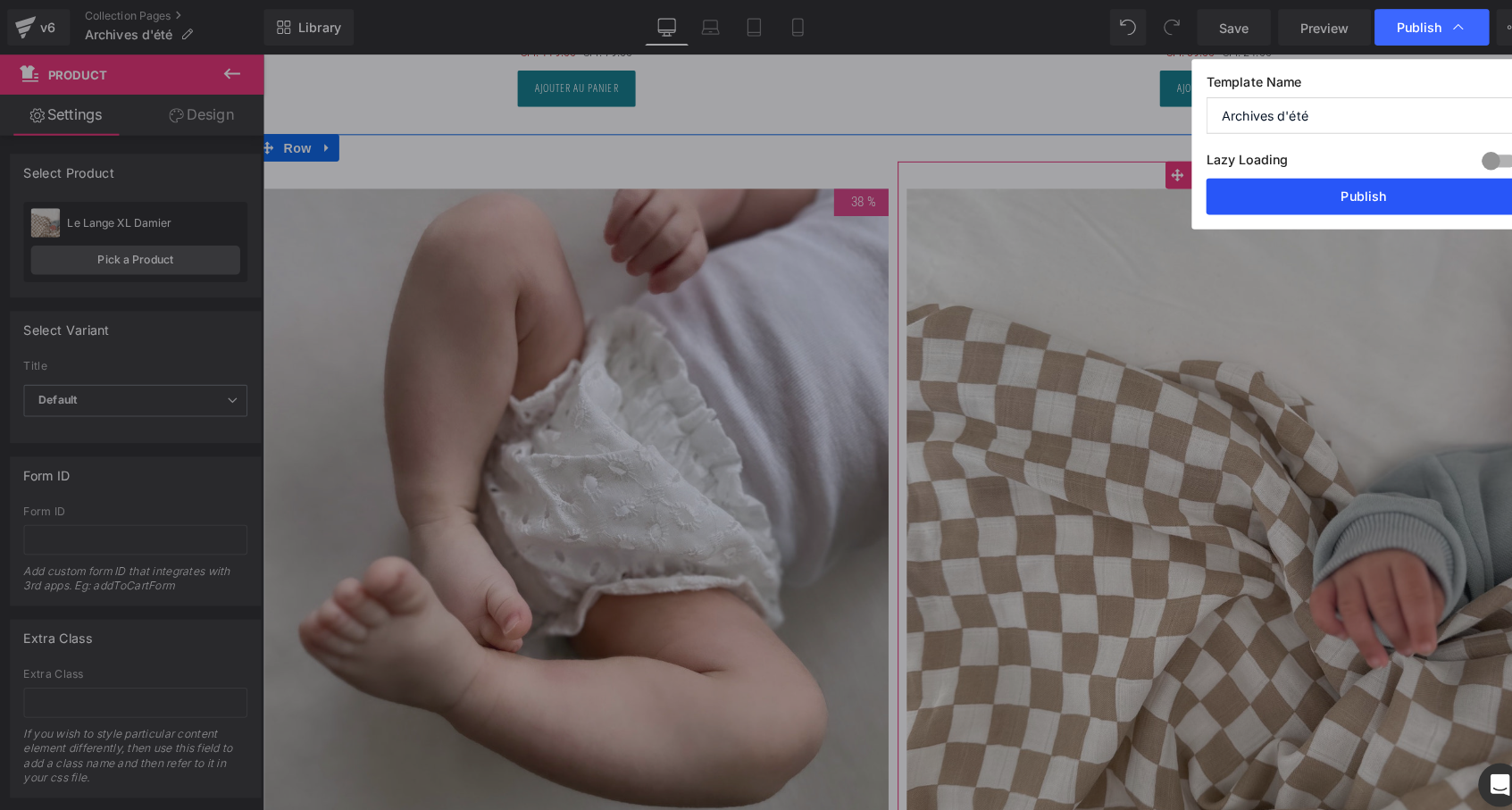
click at [1355, 199] on button "Publish" at bounding box center [1338, 193] width 309 height 36
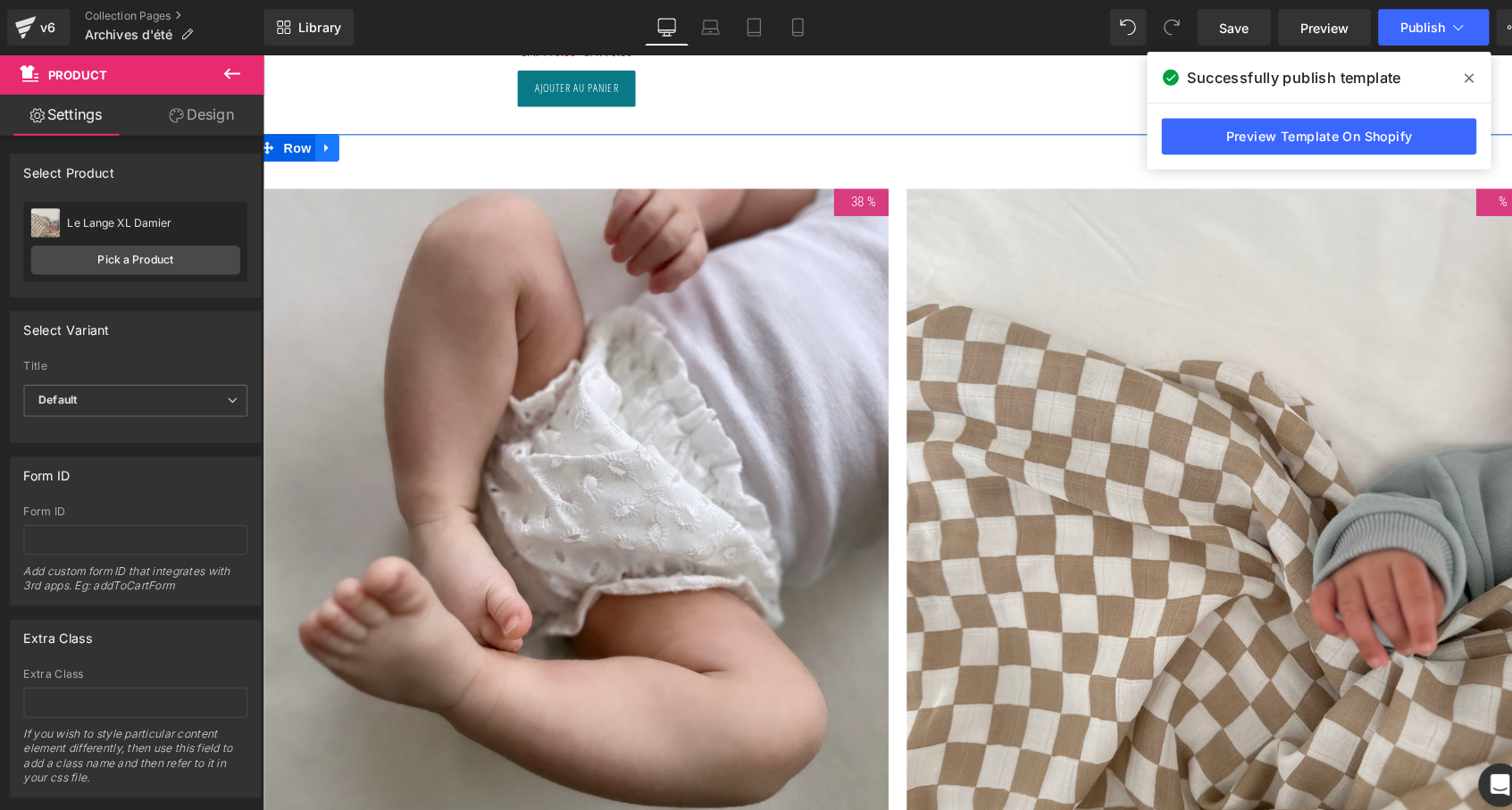
click at [322, 141] on div "38 % (P) Image Le Bloomer Broderie anglaise (P) Title SFr. 39.00 SFr. 24.00 (P)…" at bounding box center [885, 528] width 1261 height 790
click at [325, 139] on icon at bounding box center [326, 145] width 13 height 13
click at [368, 140] on icon at bounding box center [373, 146] width 13 height 13
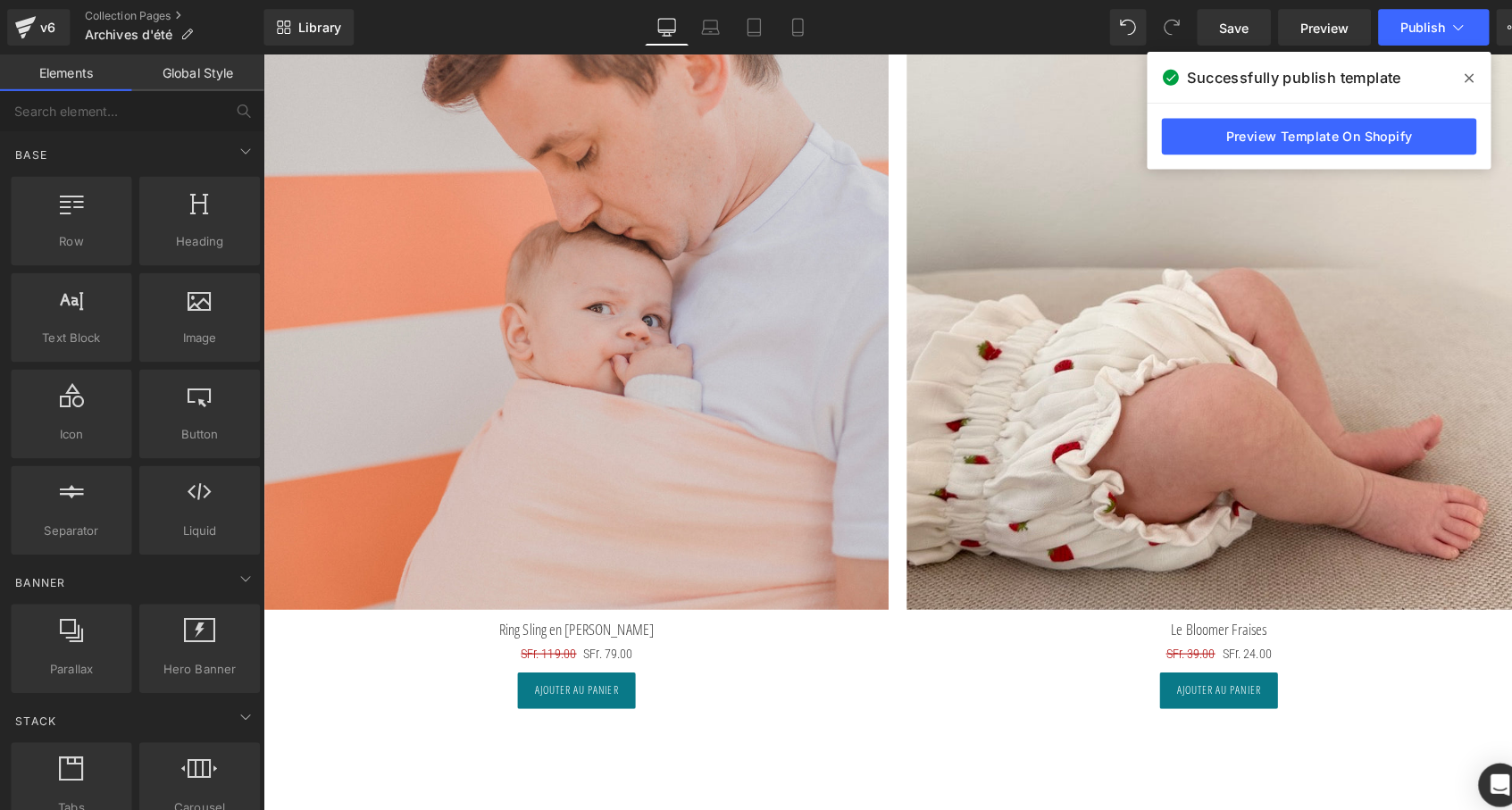
scroll to position [8099, 0]
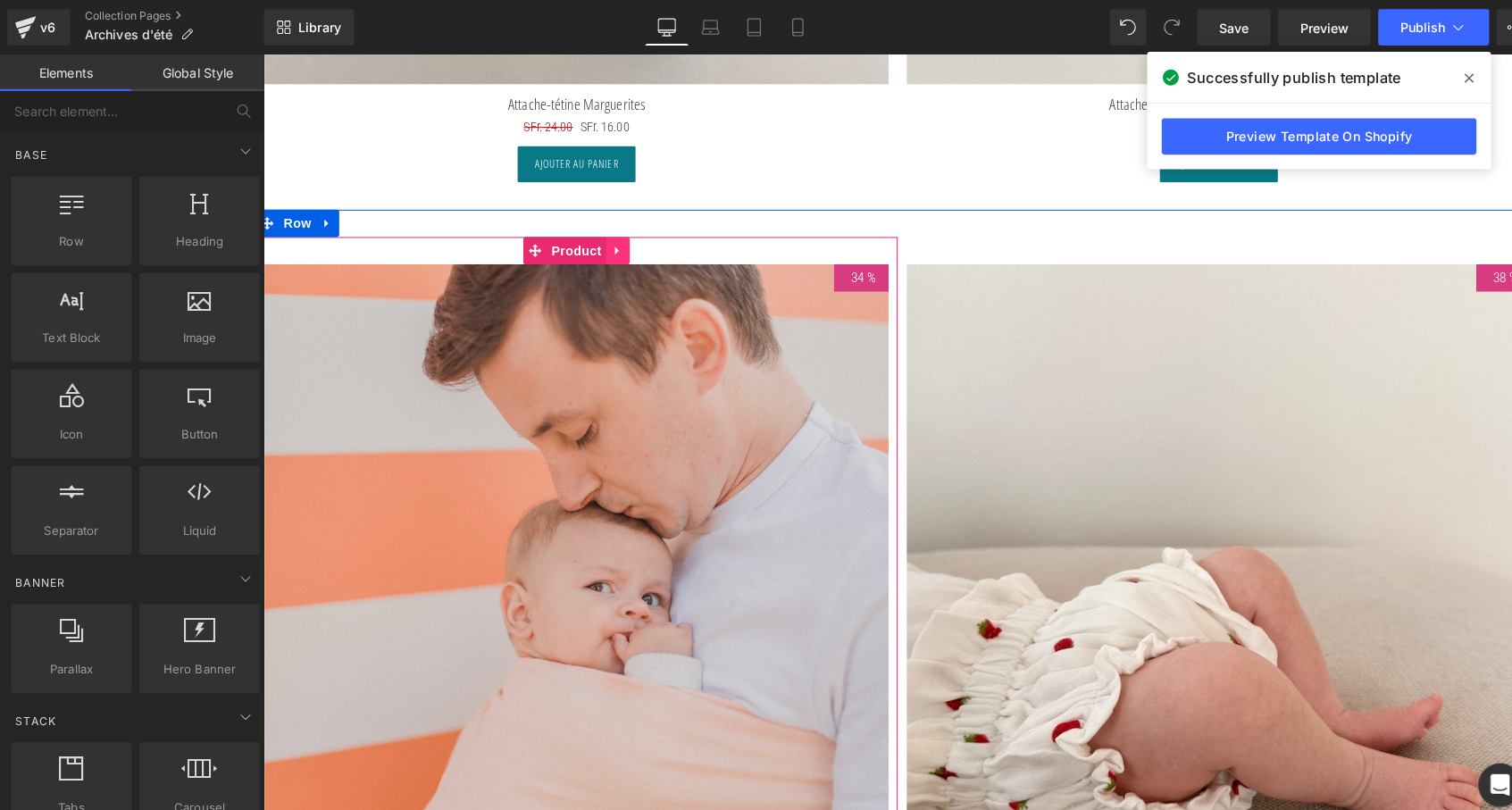
click at [611, 242] on icon at bounding box center [611, 247] width 13 height 13
click at [401, 168] on div "Ajouter au panier" at bounding box center [570, 163] width 613 height 36
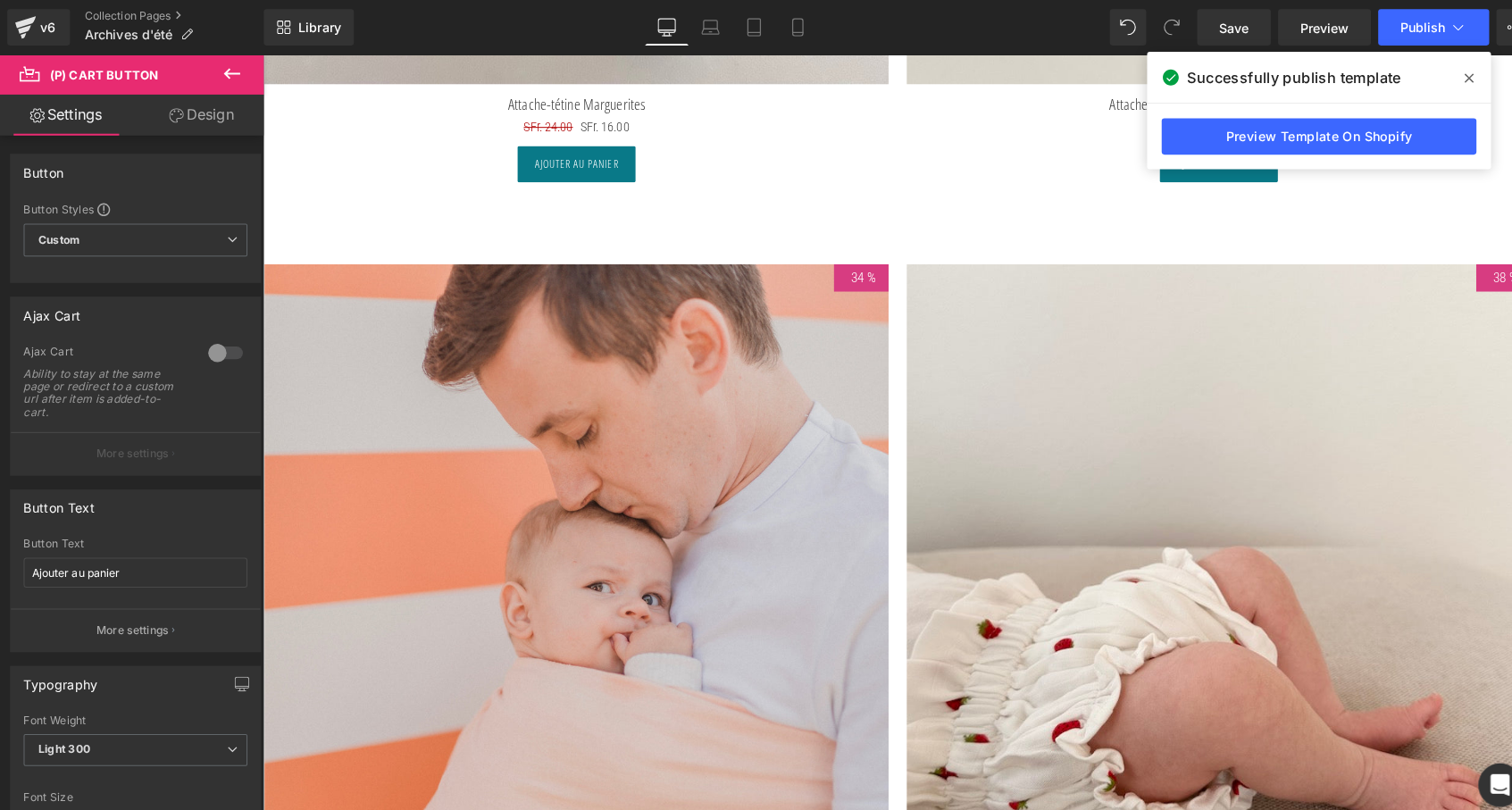
click at [228, 70] on icon at bounding box center [227, 73] width 22 height 22
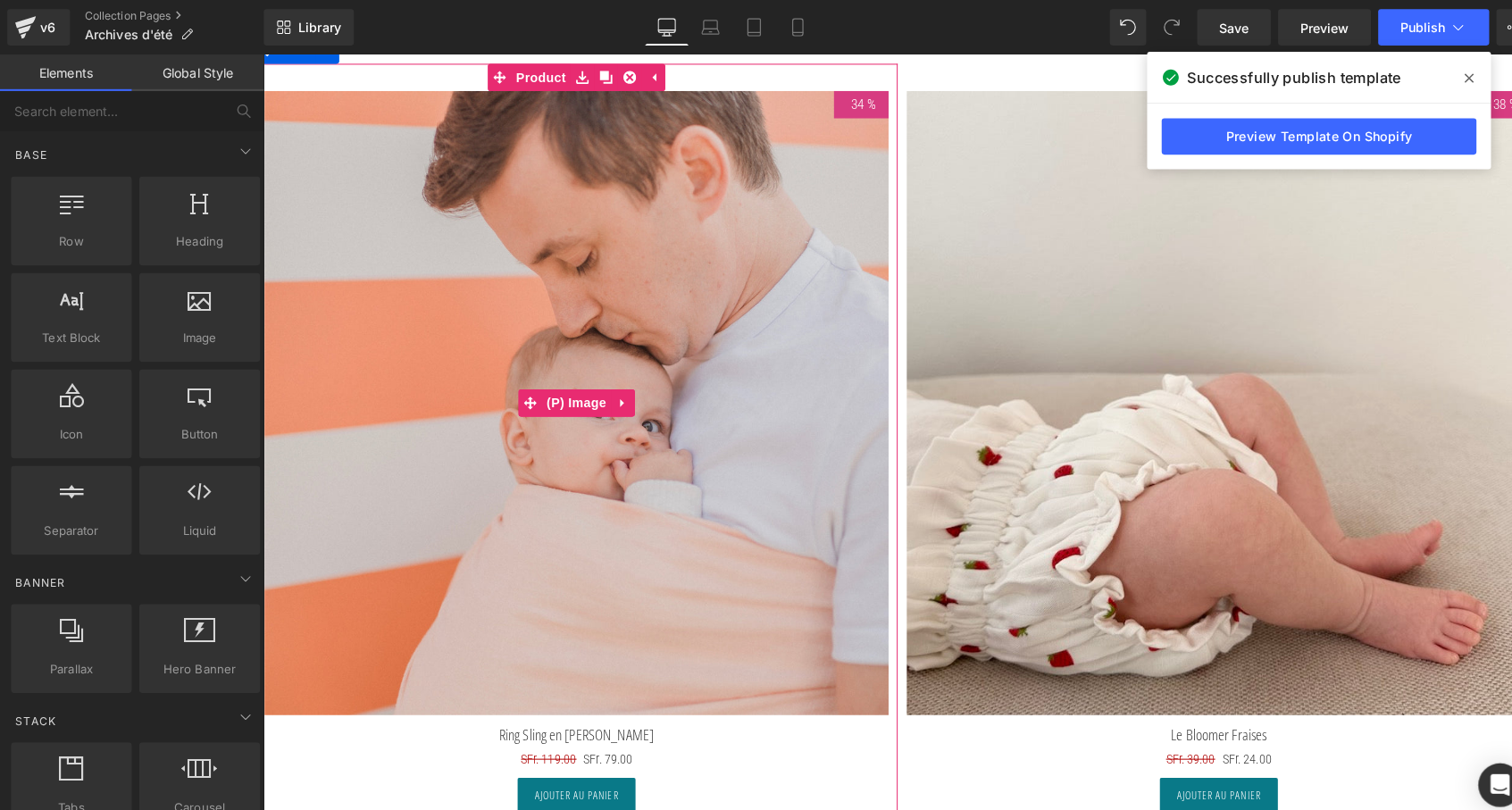
scroll to position [8335, 0]
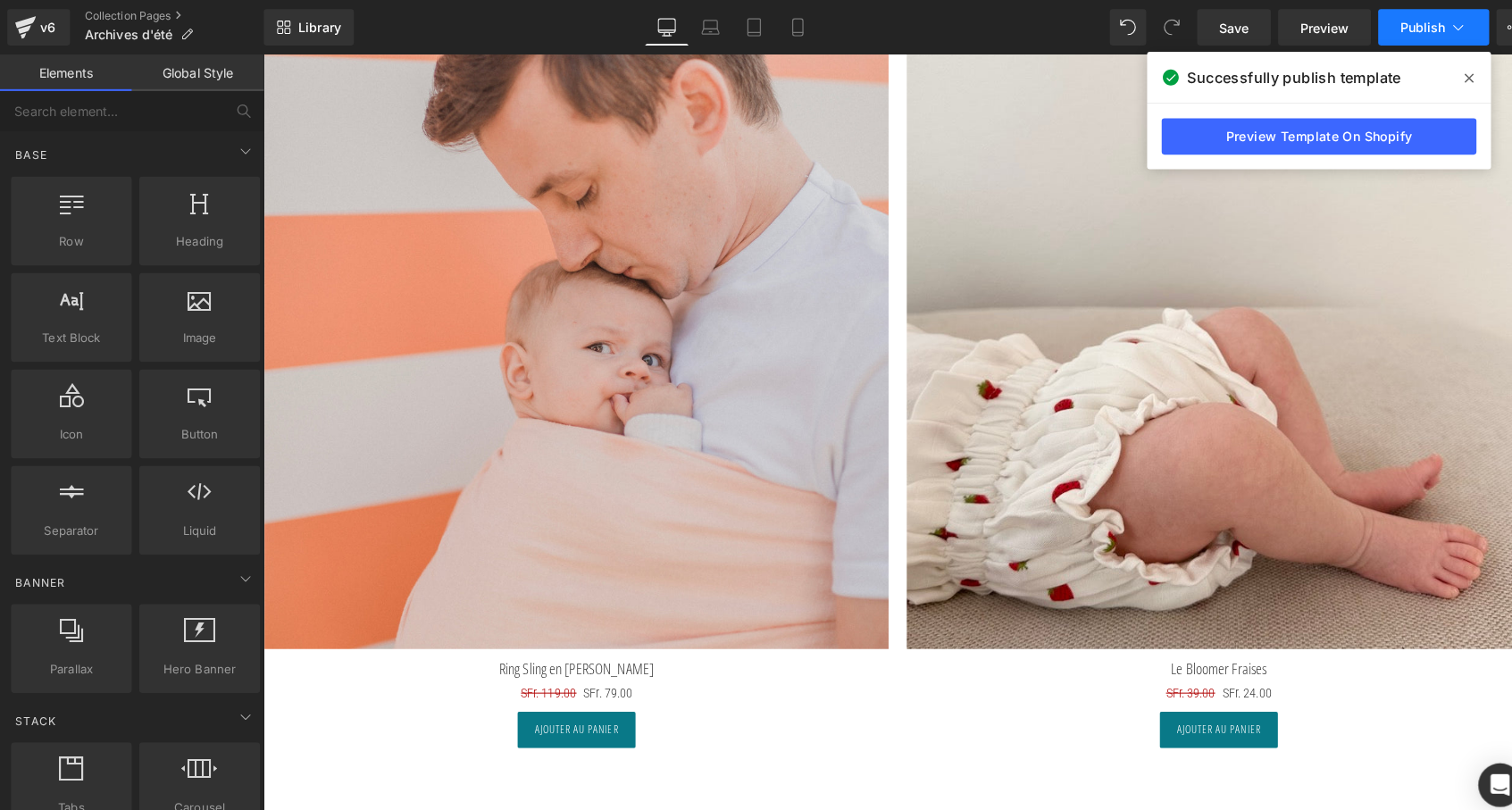
click at [1377, 20] on span "Publish" at bounding box center [1396, 27] width 45 height 14
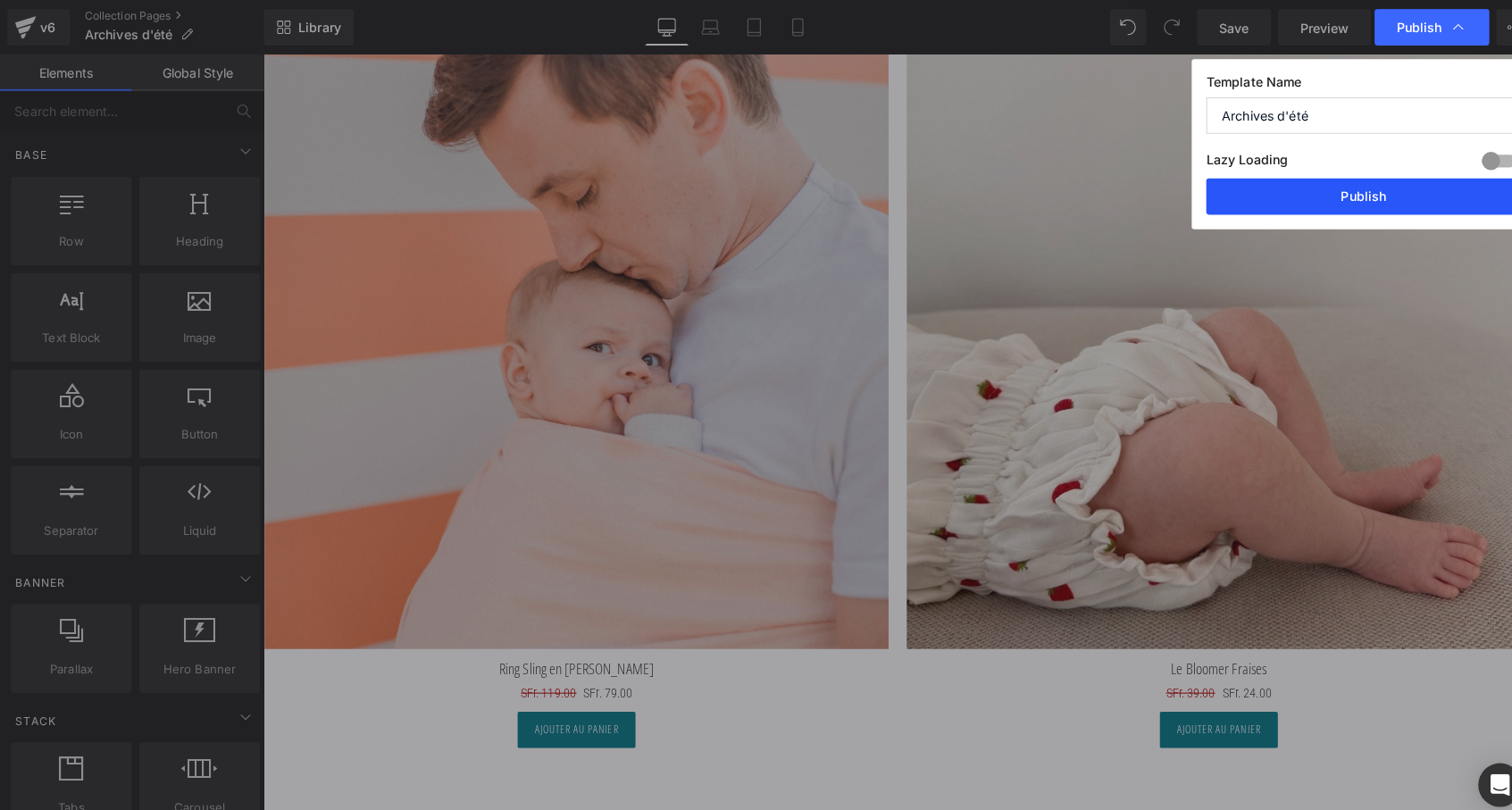
click at [1351, 207] on button "Publish" at bounding box center [1338, 193] width 309 height 36
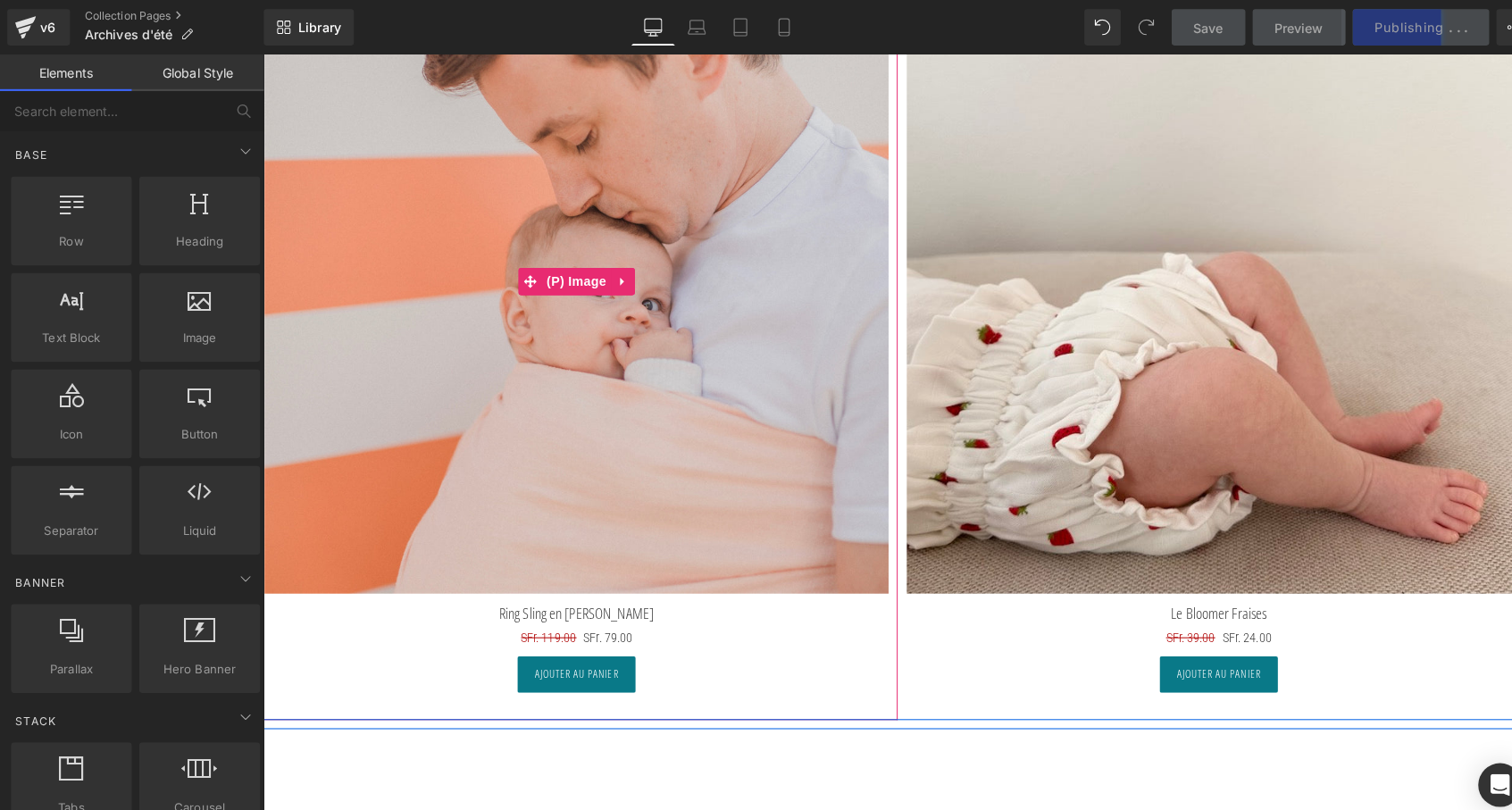
scroll to position [8593, 0]
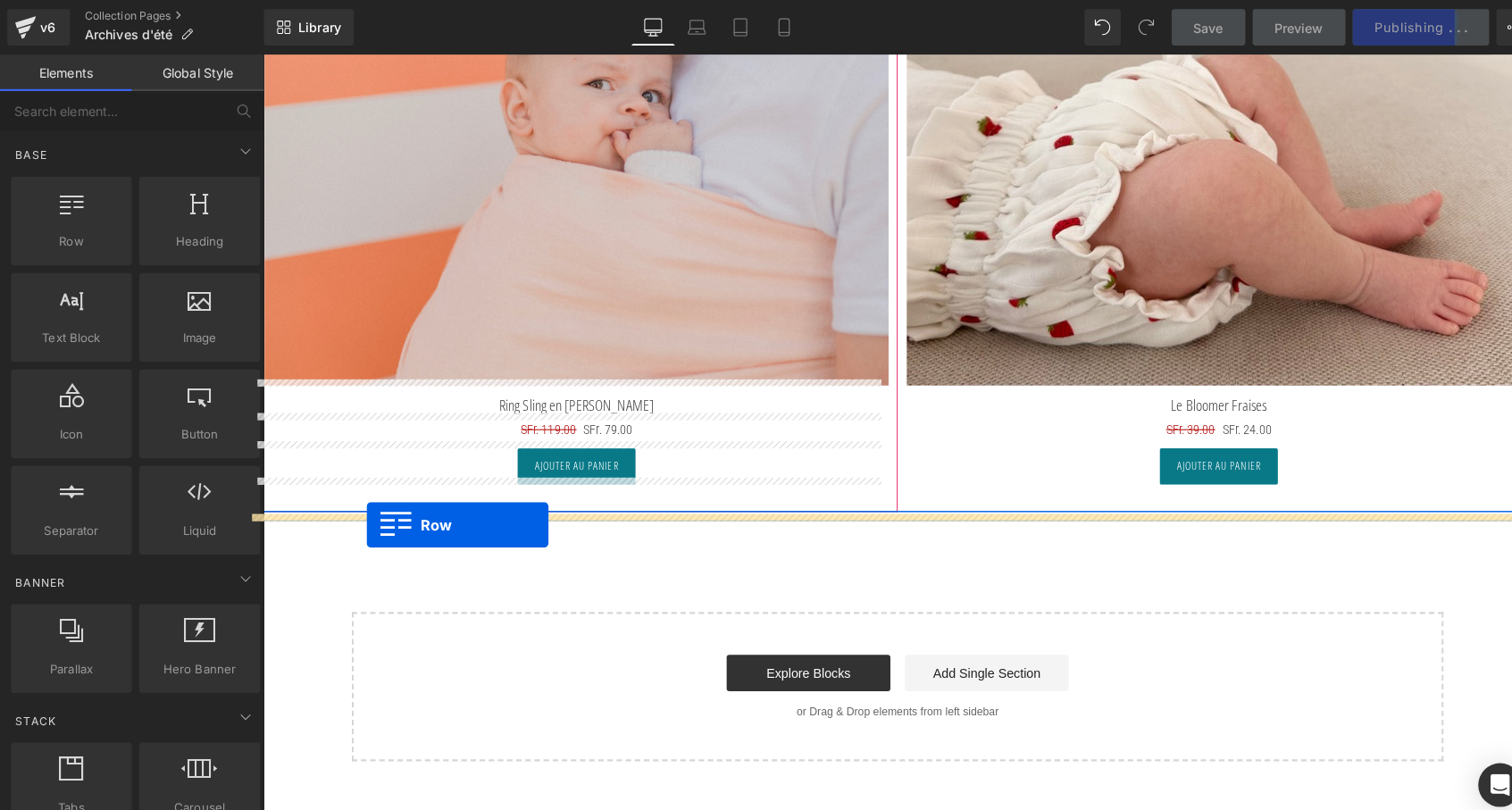
drag, startPoint x: 341, startPoint y: 269, endPoint x: 365, endPoint y: 517, distance: 249.2
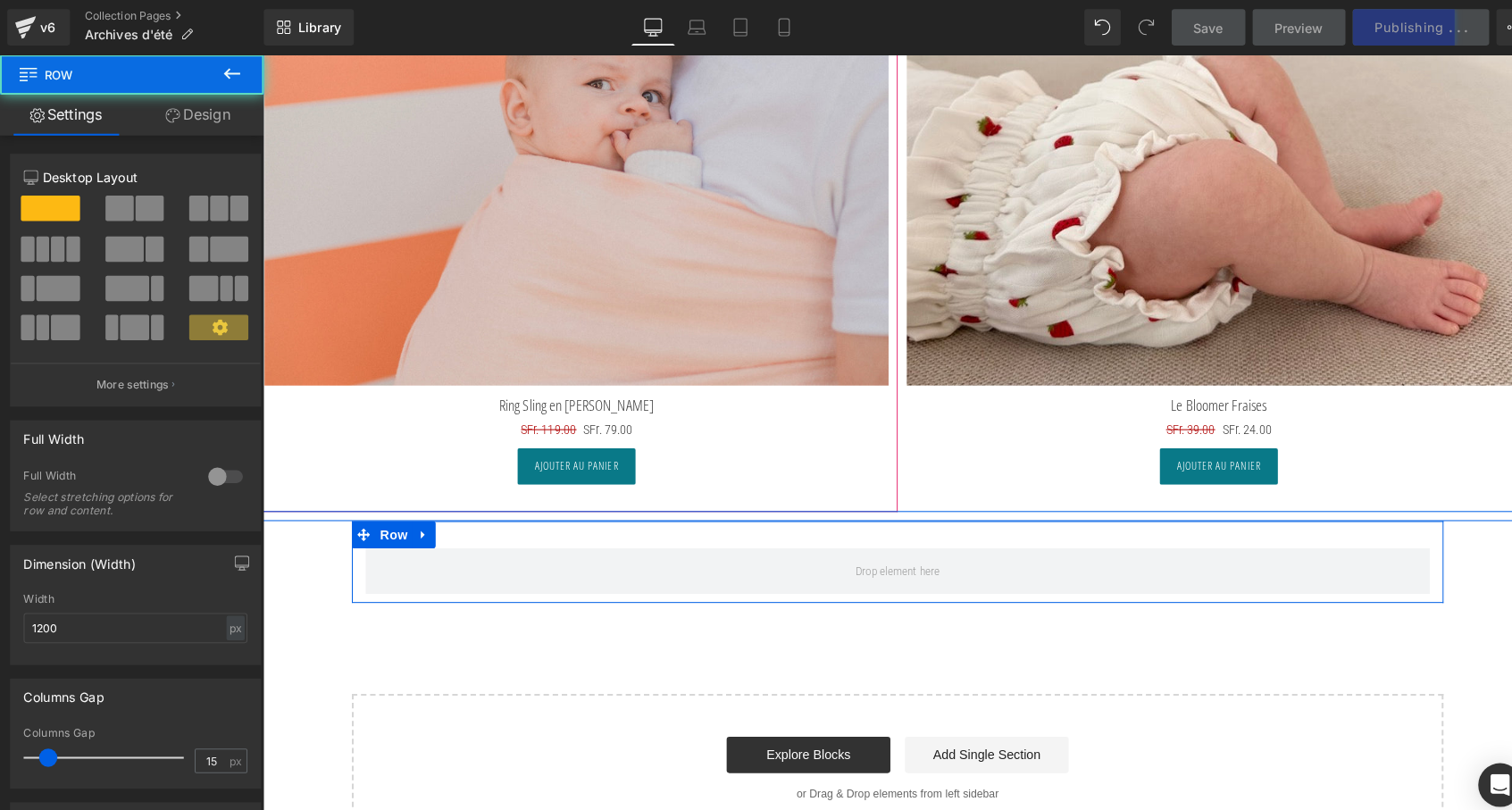
click at [207, 466] on div at bounding box center [221, 468] width 43 height 29
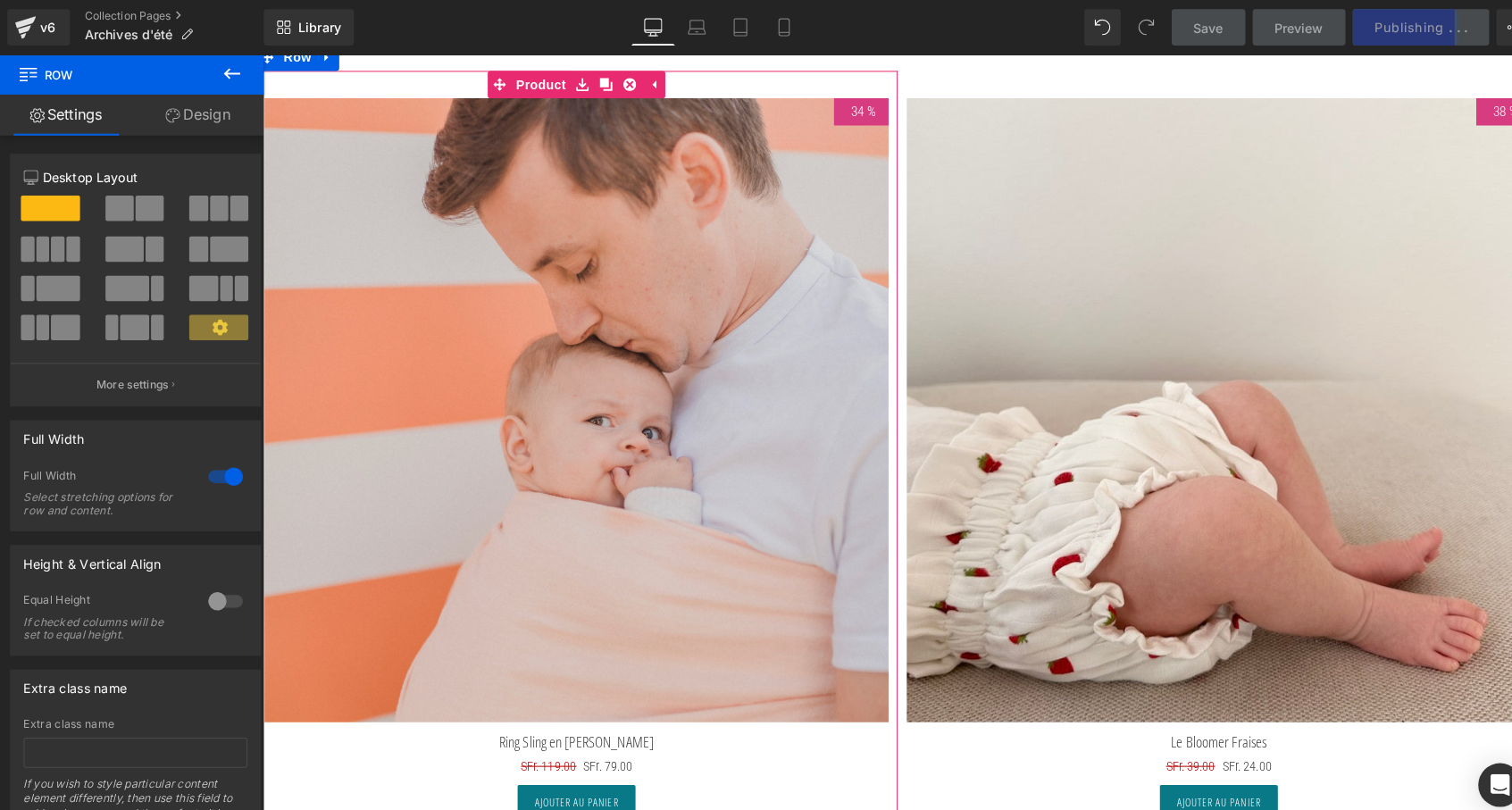
scroll to position [8225, 0]
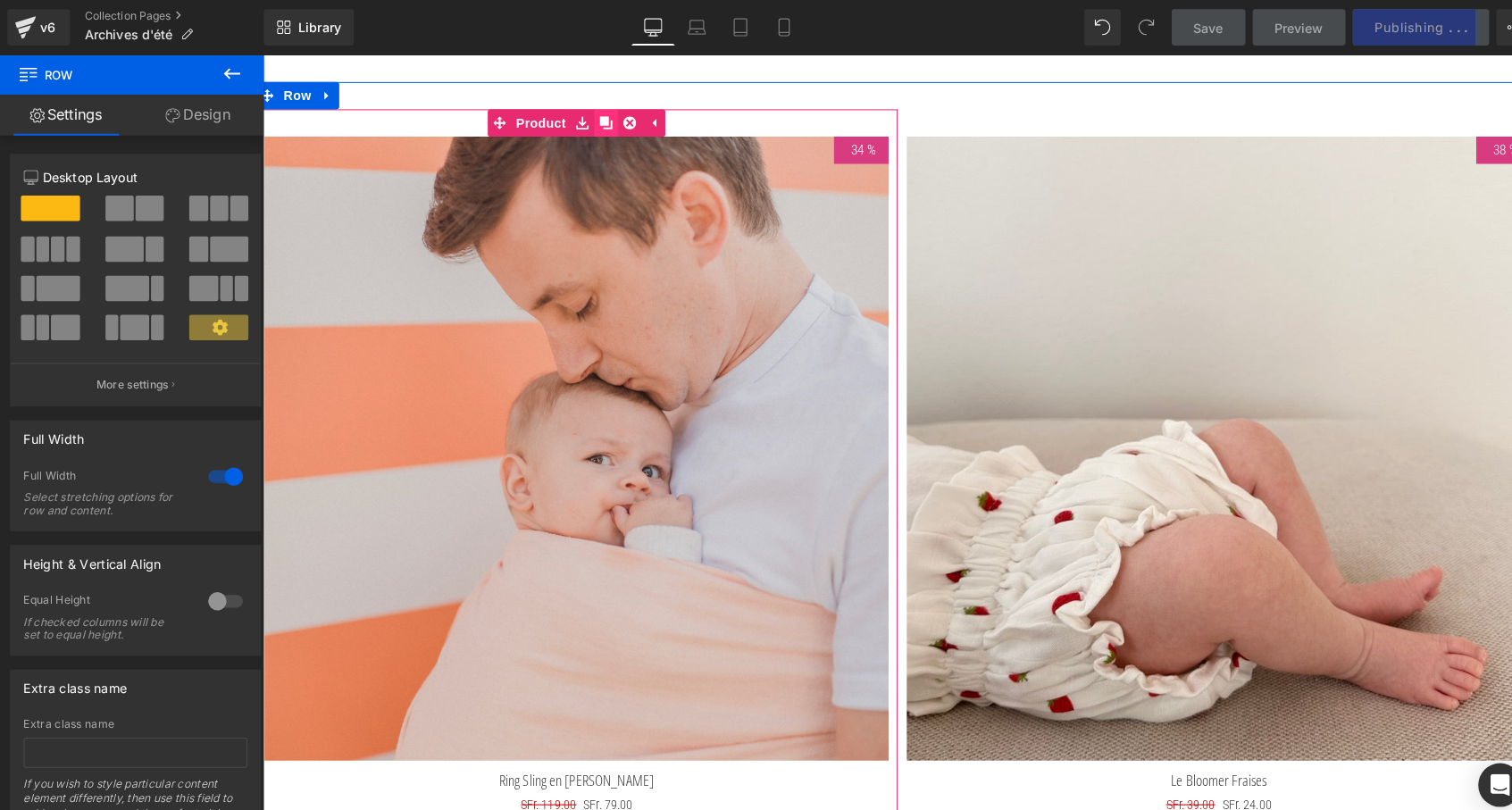
click at [594, 115] on icon at bounding box center [600, 121] width 13 height 13
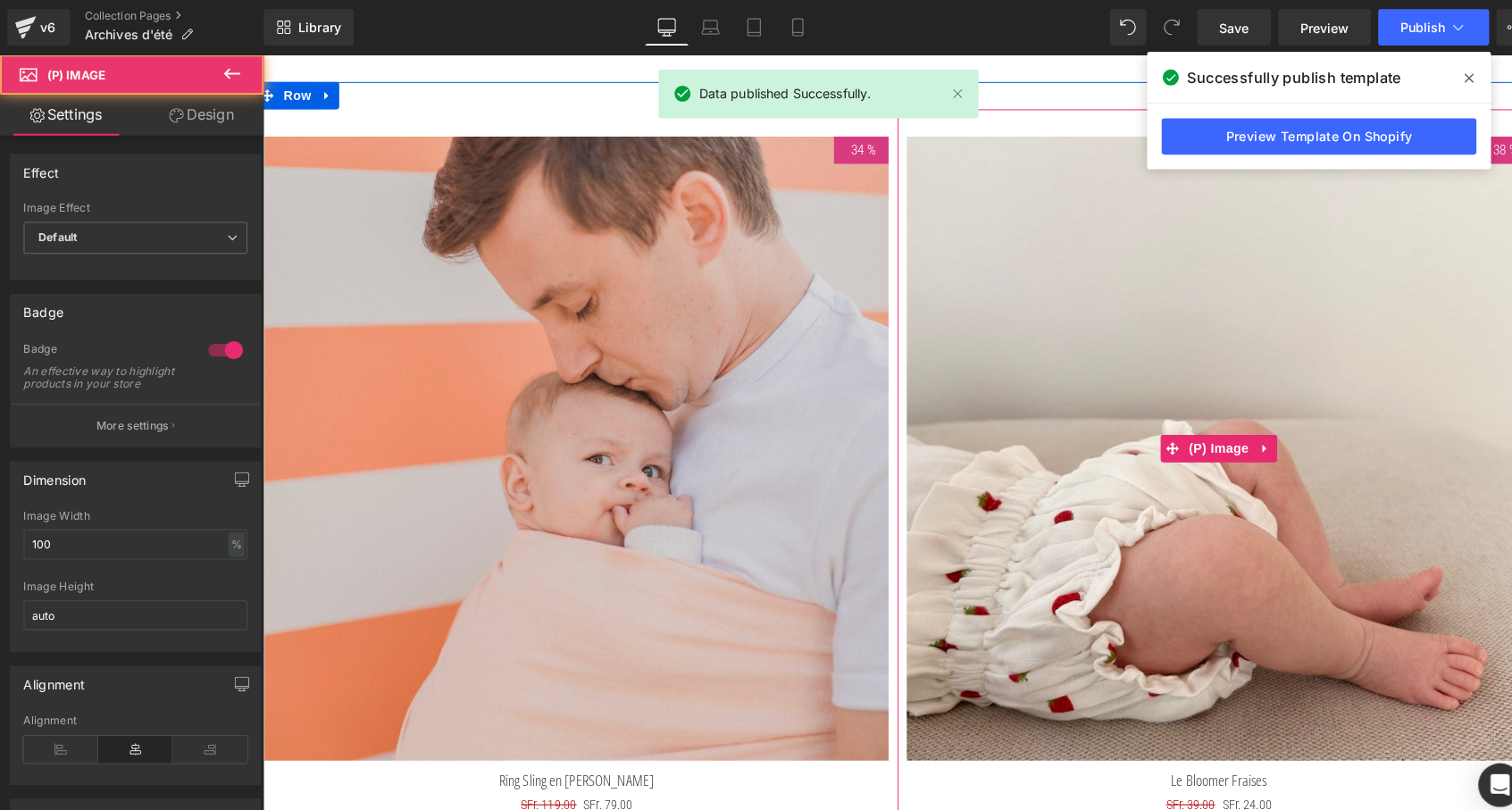
click at [1002, 146] on img at bounding box center [1201, 441] width 613 height 613
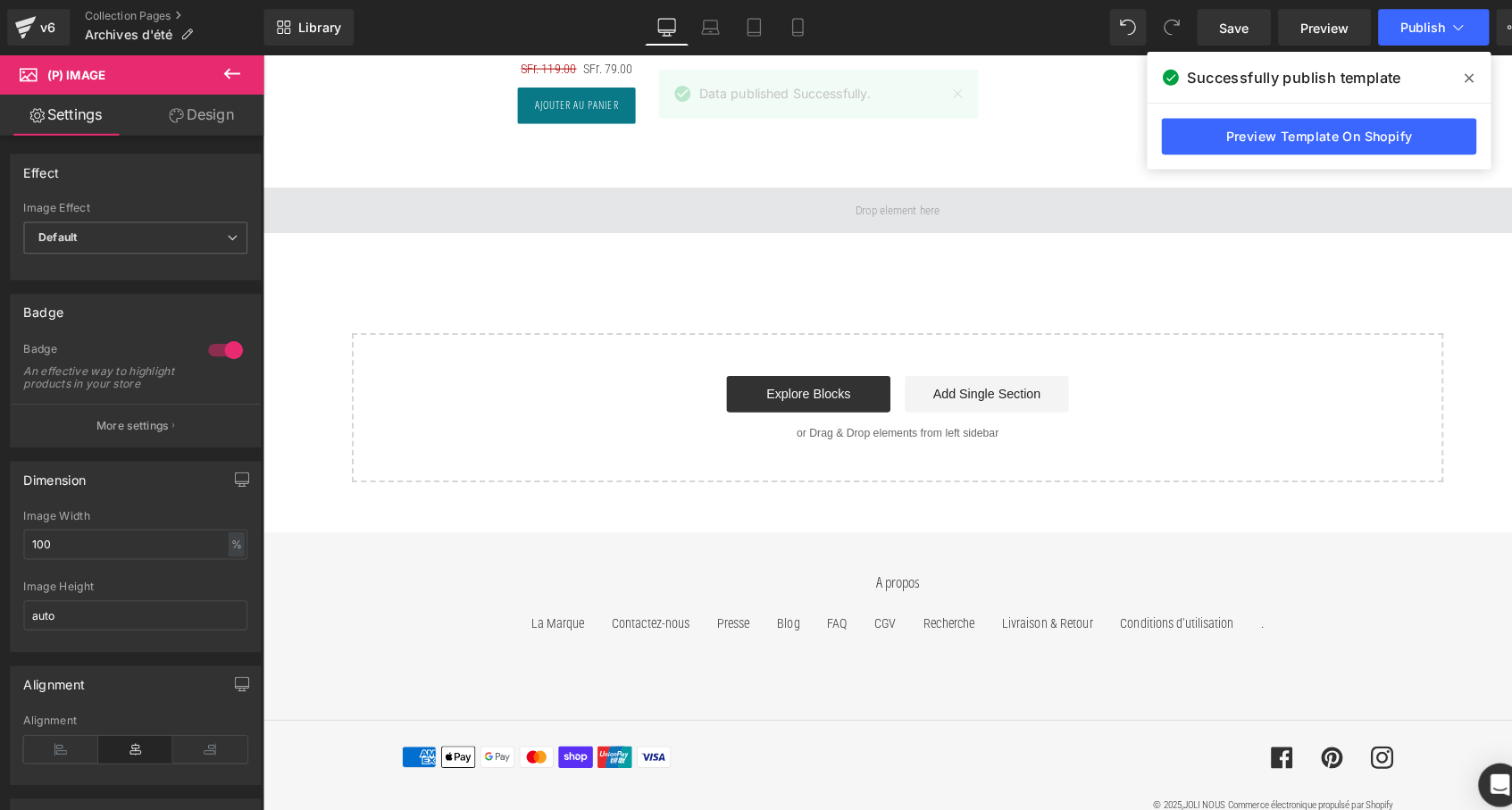
scroll to position [8946, 0]
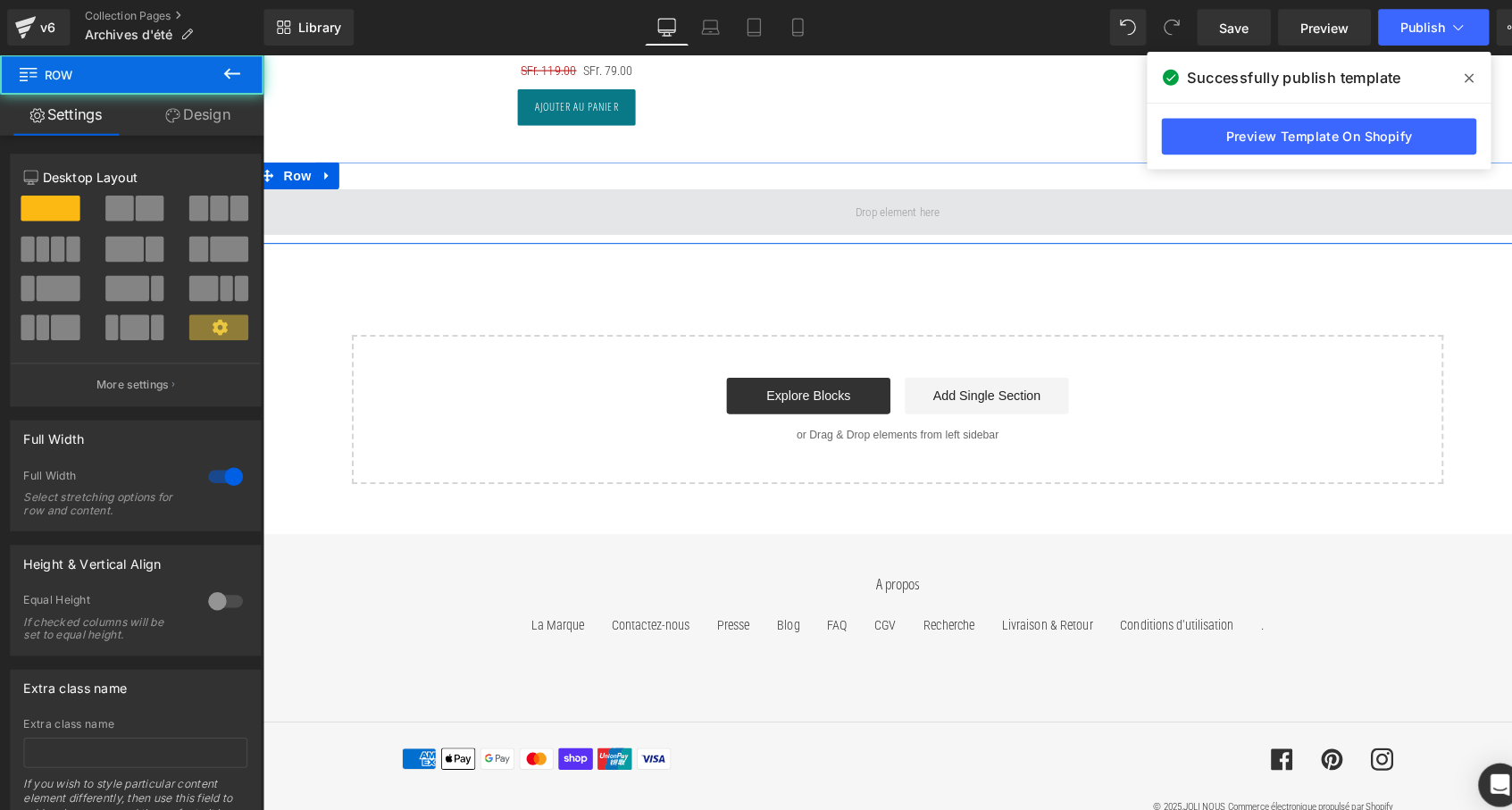
click at [461, 204] on span at bounding box center [885, 209] width 1261 height 45
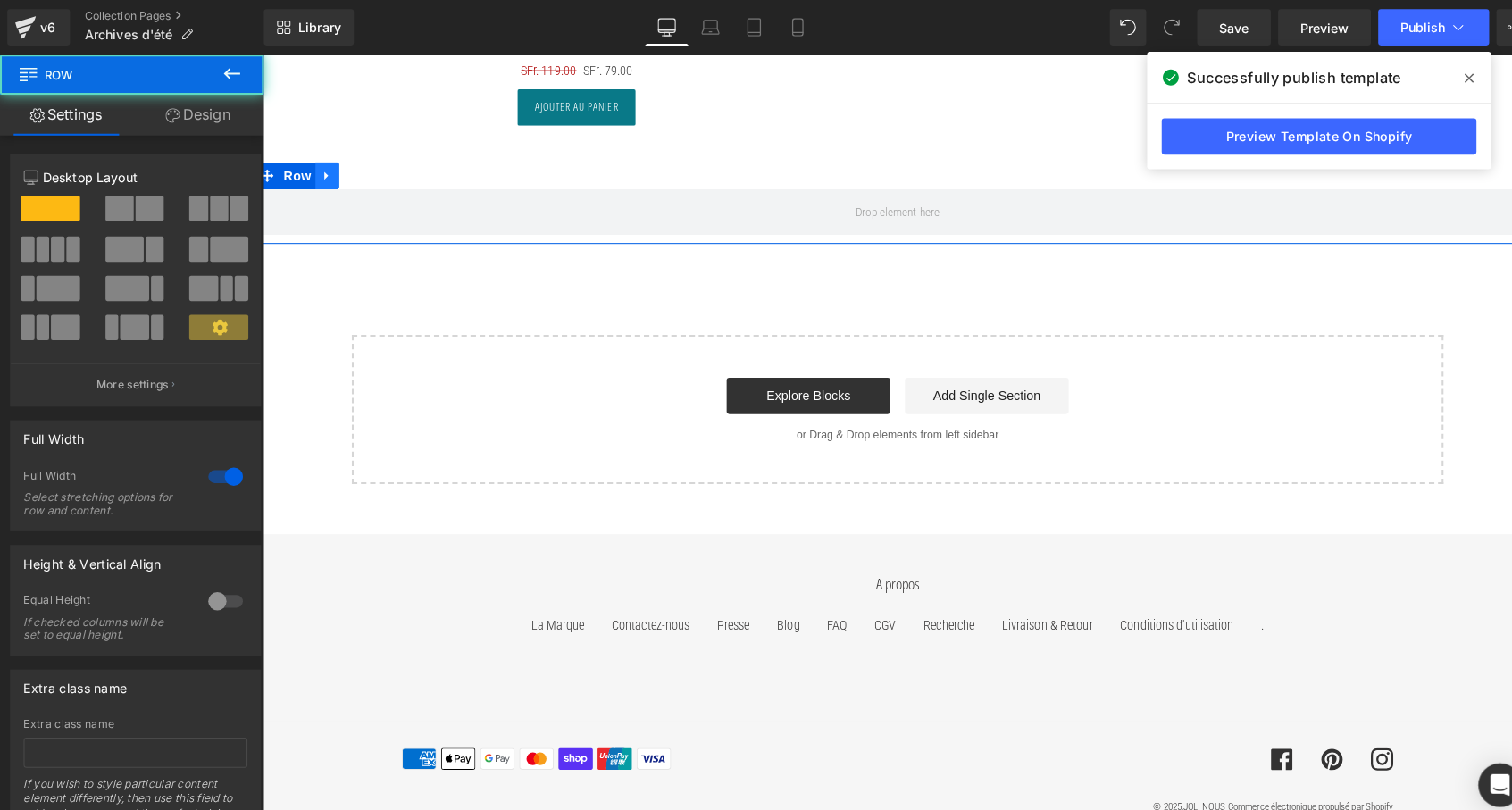
click at [326, 167] on icon at bounding box center [326, 172] width 13 height 13
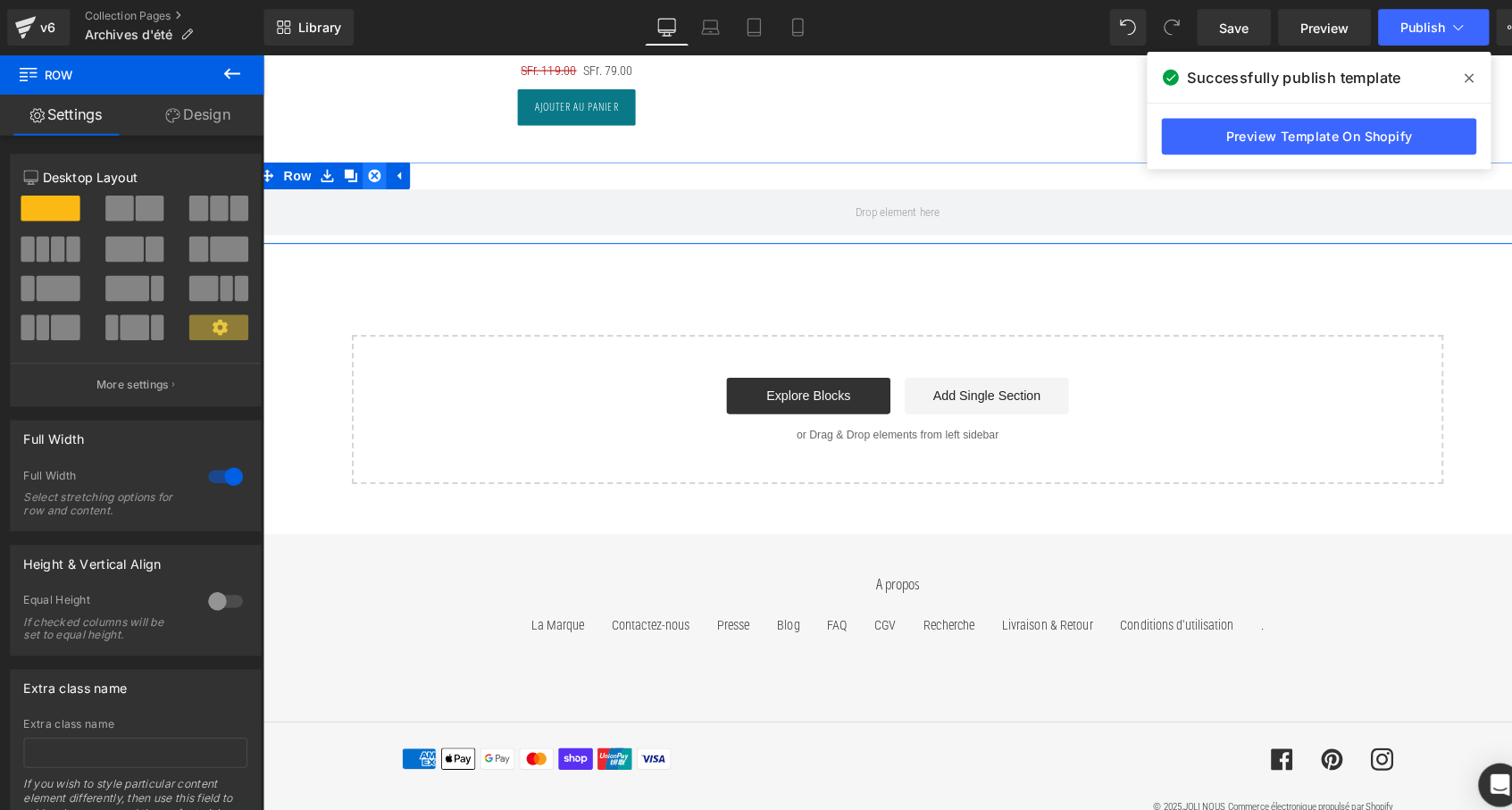
click at [370, 167] on icon at bounding box center [373, 173] width 13 height 13
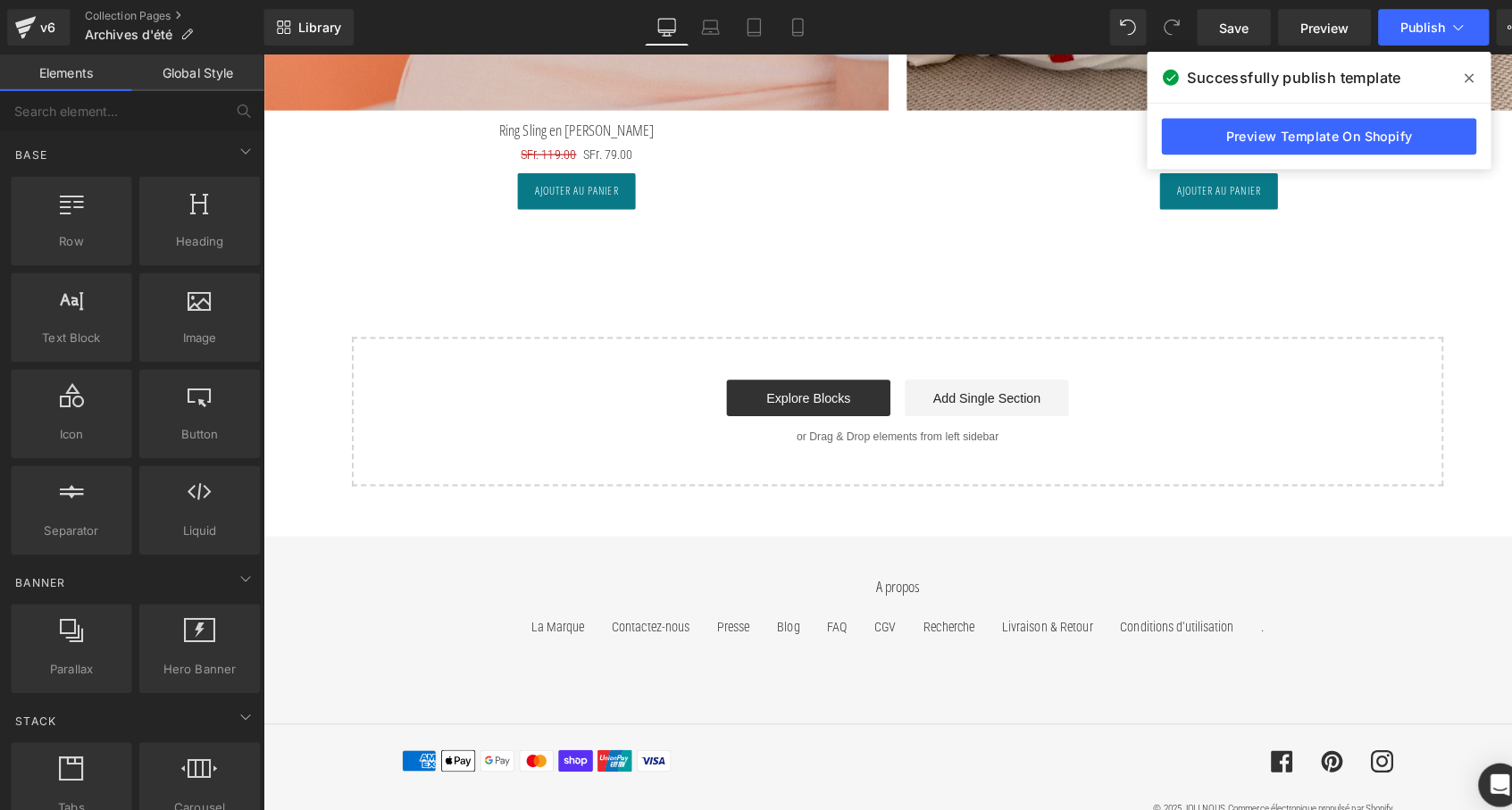
scroll to position [8856, 0]
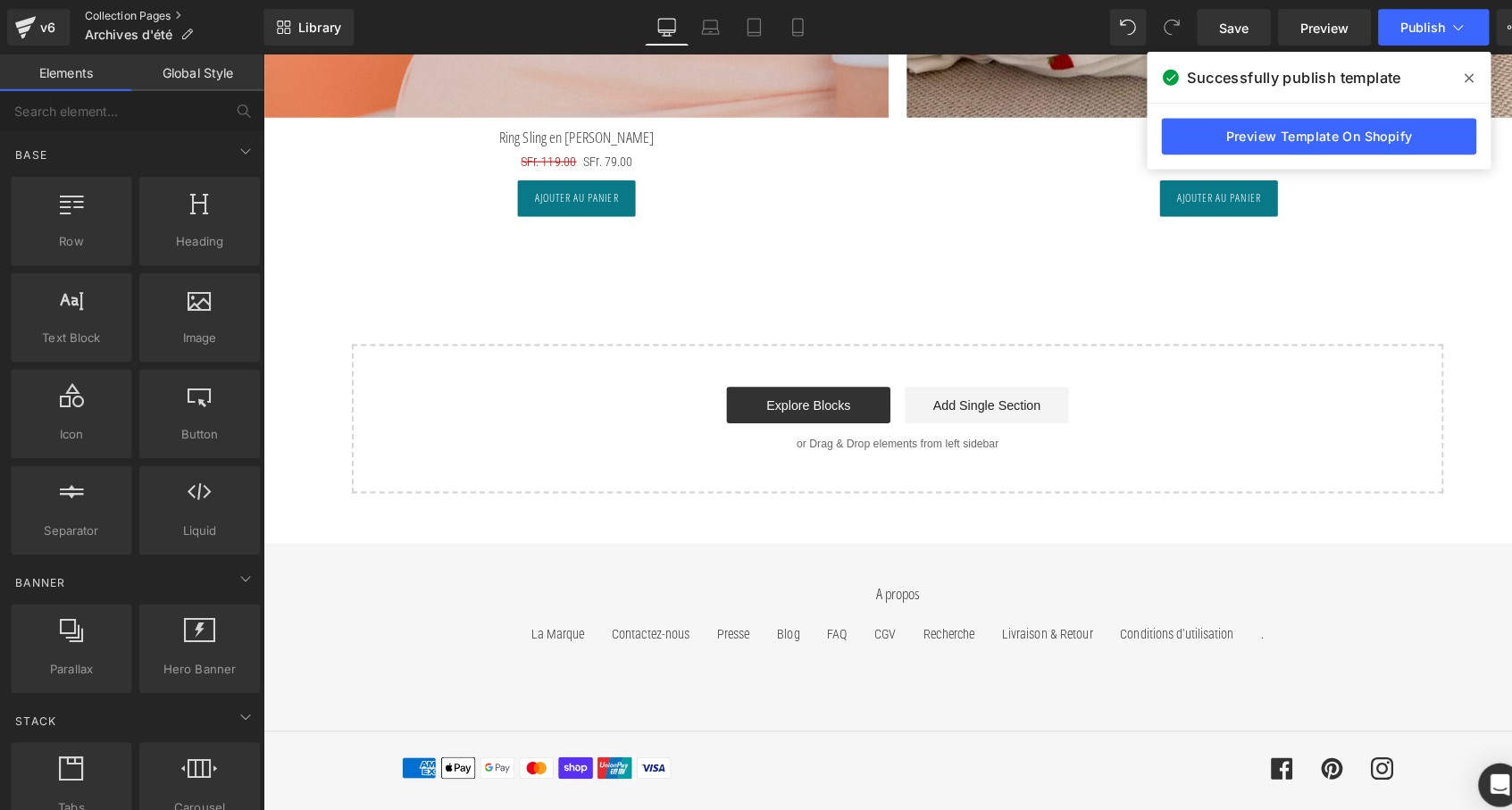
click at [134, 16] on link "Collection Pages" at bounding box center [171, 16] width 176 height 14
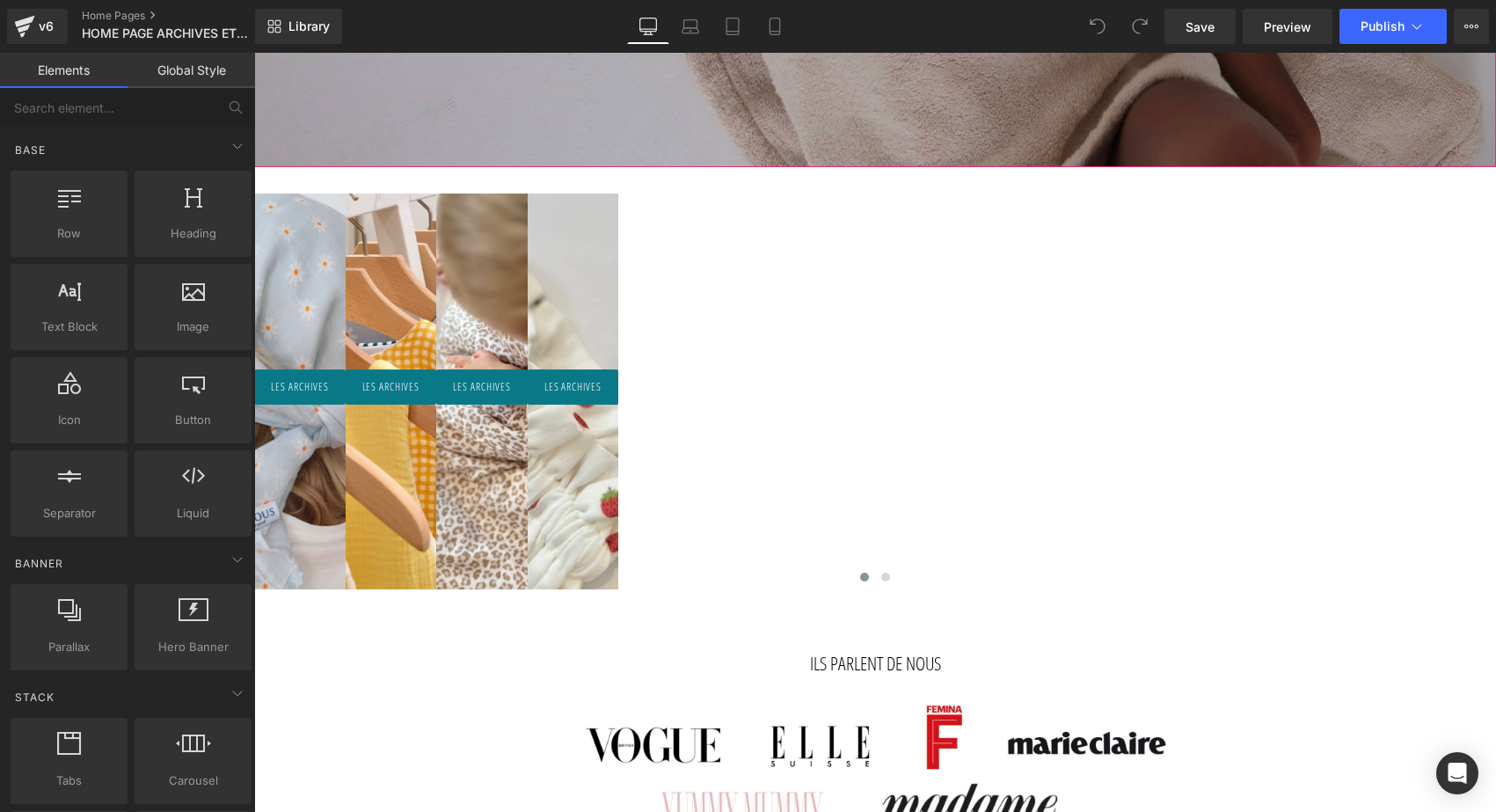
scroll to position [961, 0]
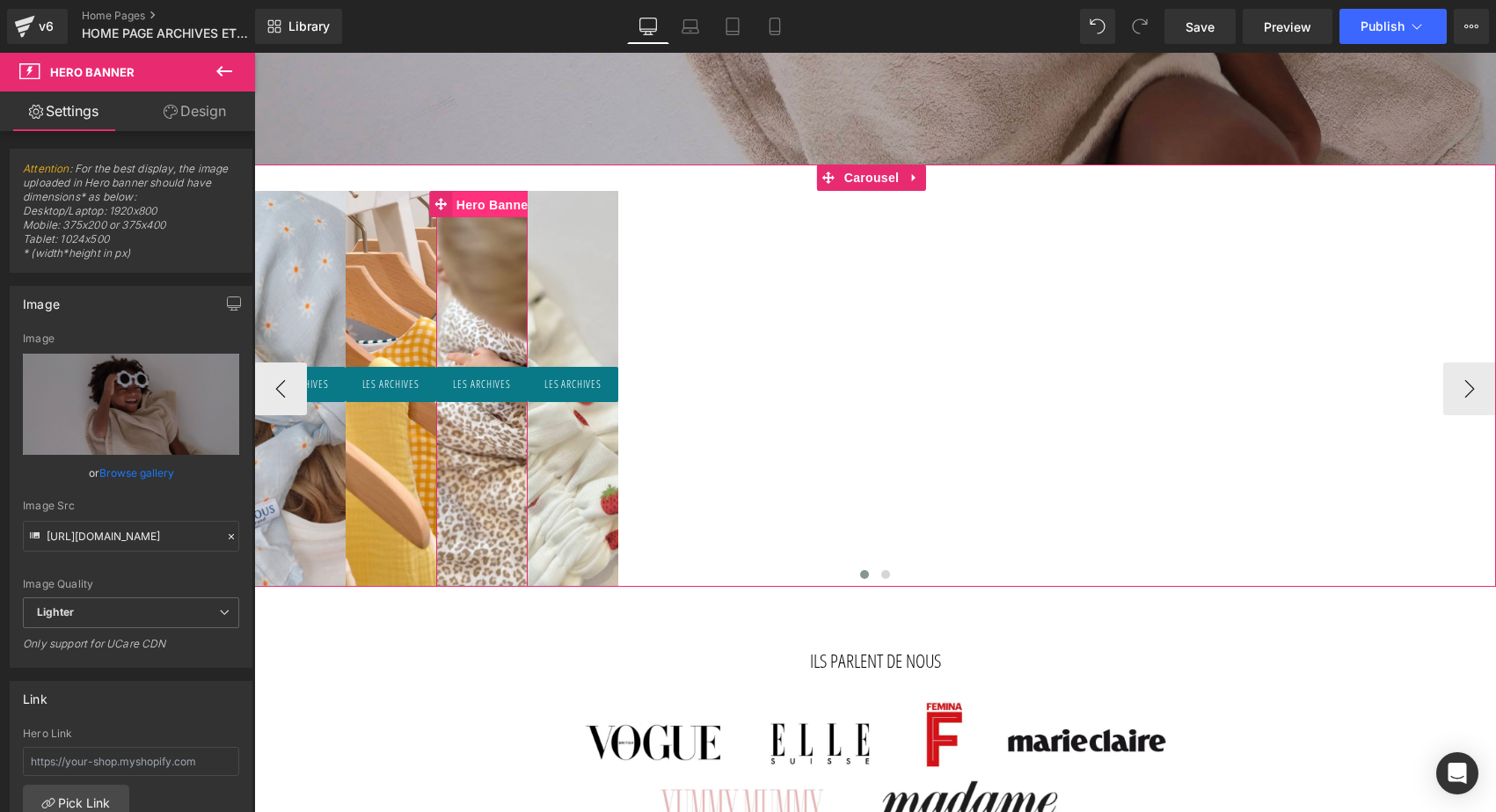
click at [537, 205] on span "Hero Banner" at bounding box center [494, 204] width 85 height 26
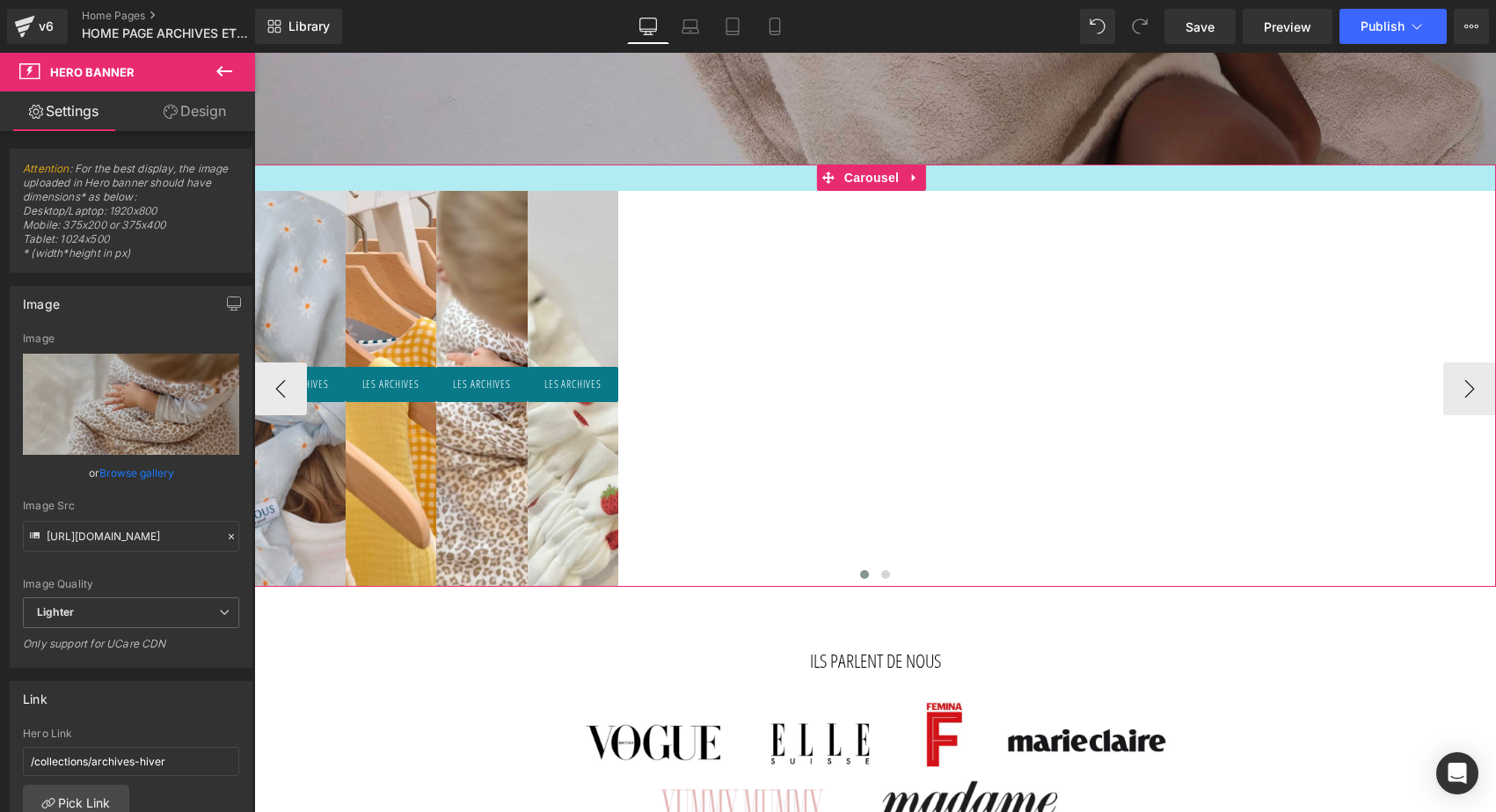
click at [395, 172] on div at bounding box center [875, 177] width 1242 height 26
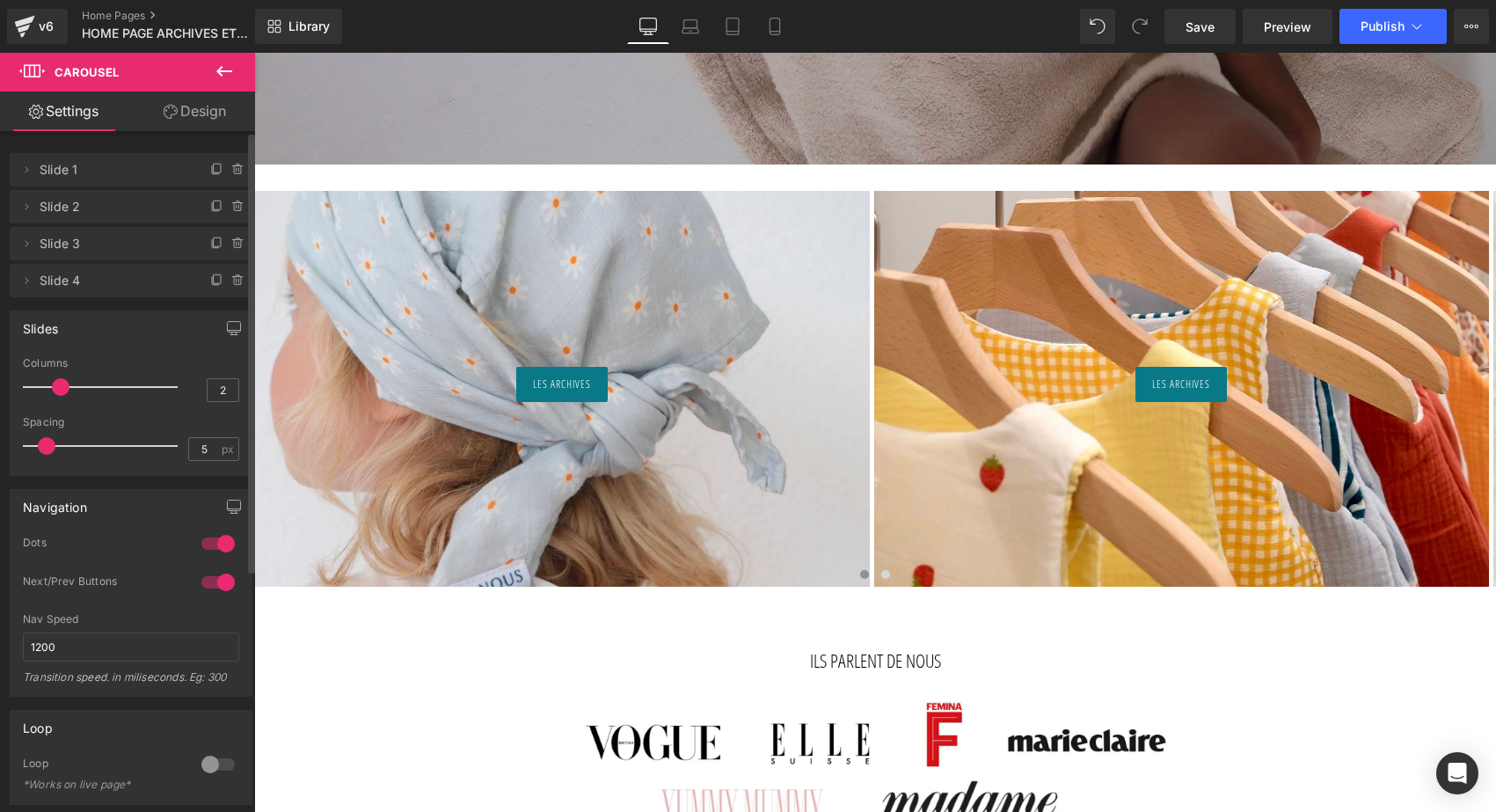
type input "3"
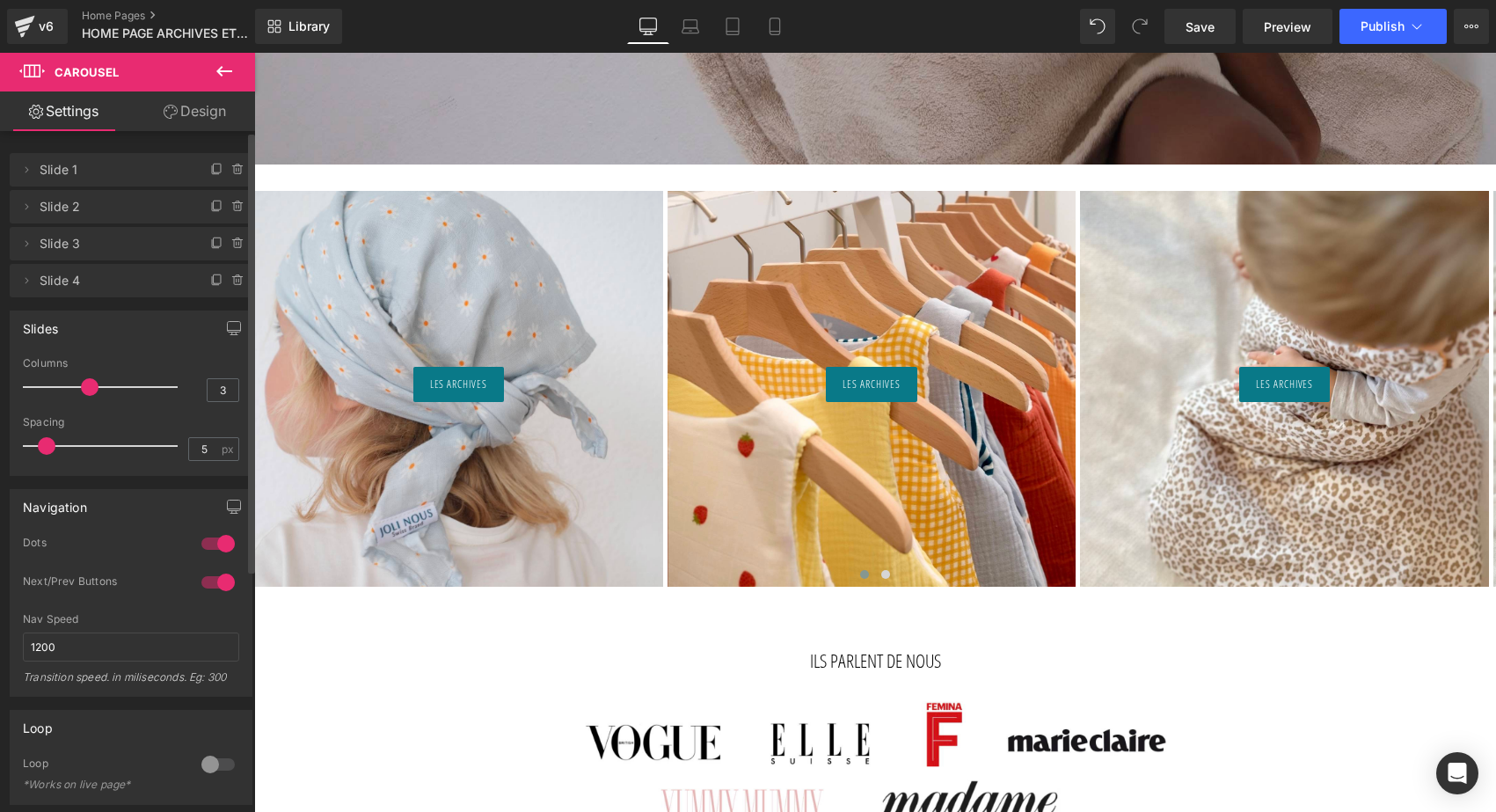
click at [83, 386] on span at bounding box center [90, 387] width 18 height 18
click at [703, 18] on link "Laptop" at bounding box center [690, 26] width 42 height 35
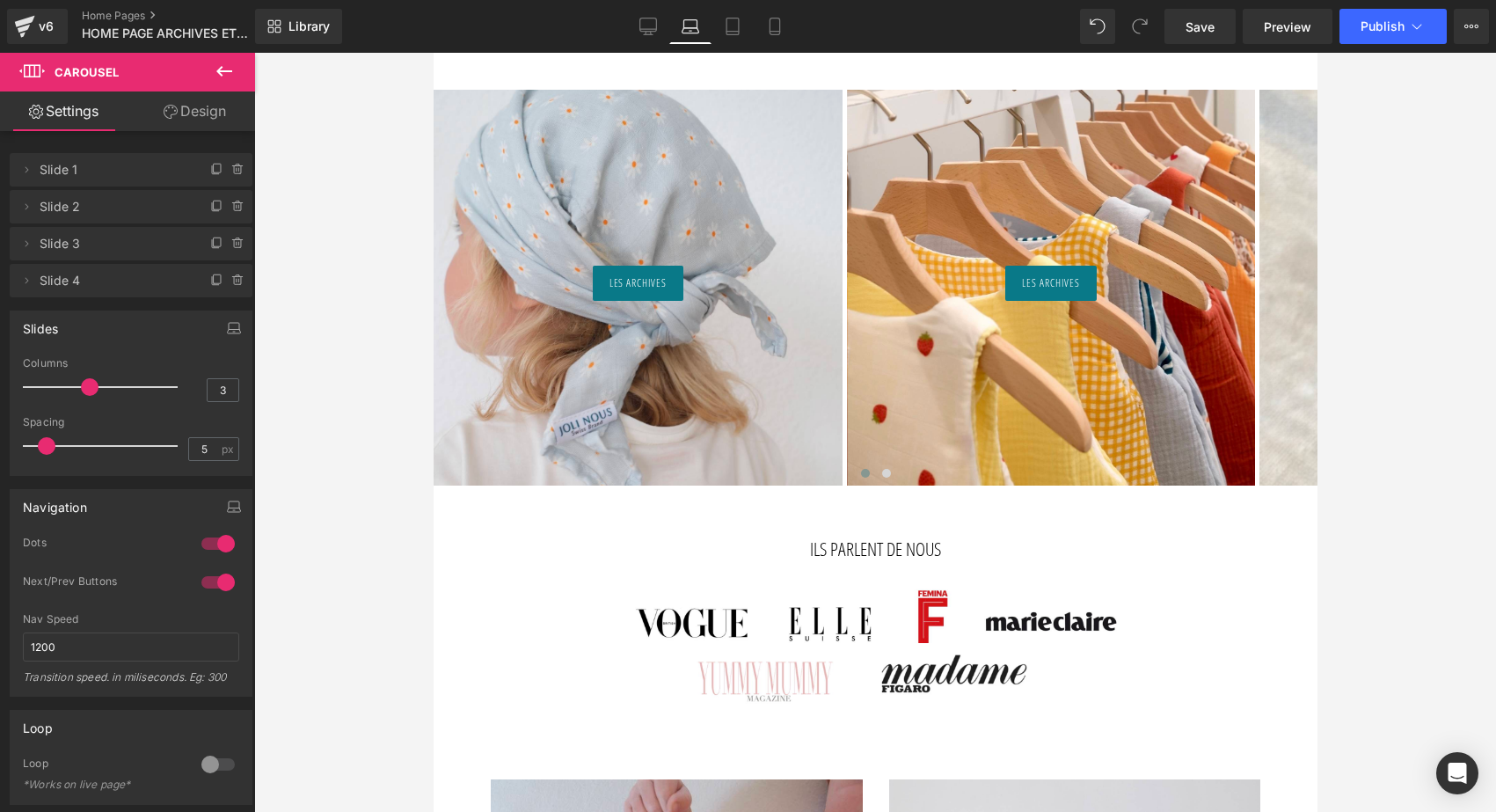
scroll to position [715, 0]
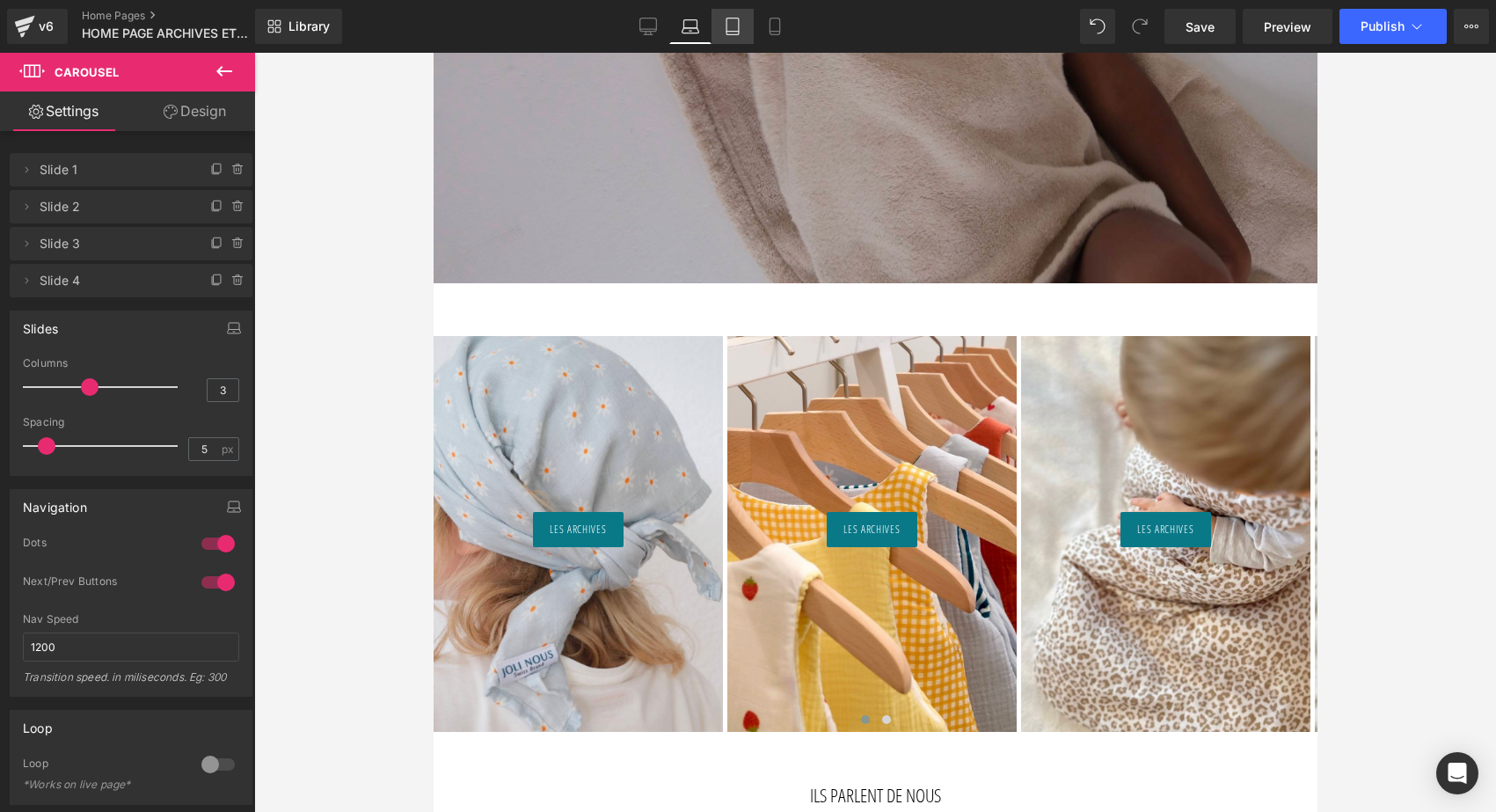
click at [732, 26] on icon at bounding box center [733, 26] width 18 height 18
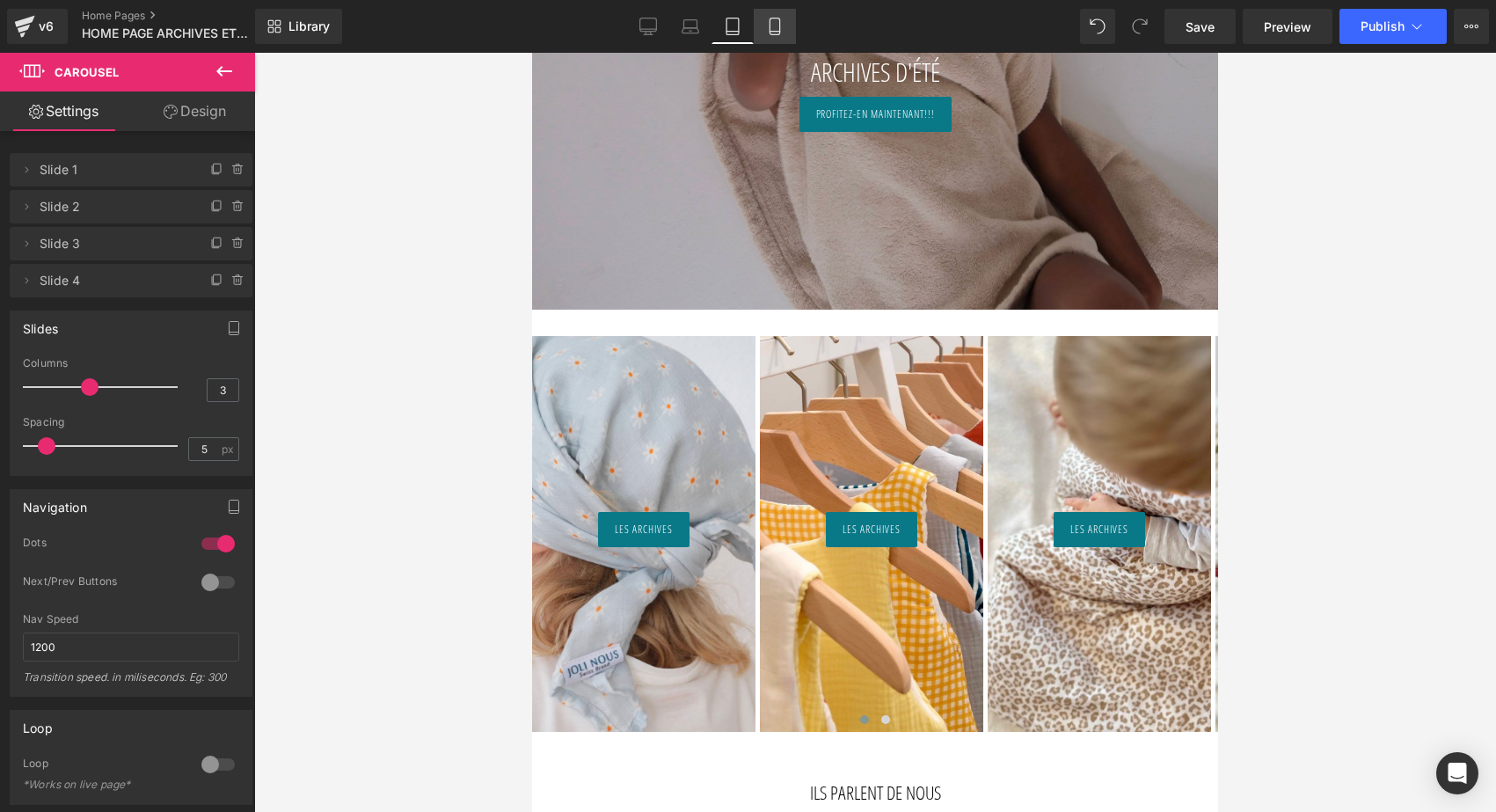
click at [774, 31] on icon at bounding box center [775, 31] width 10 height 0
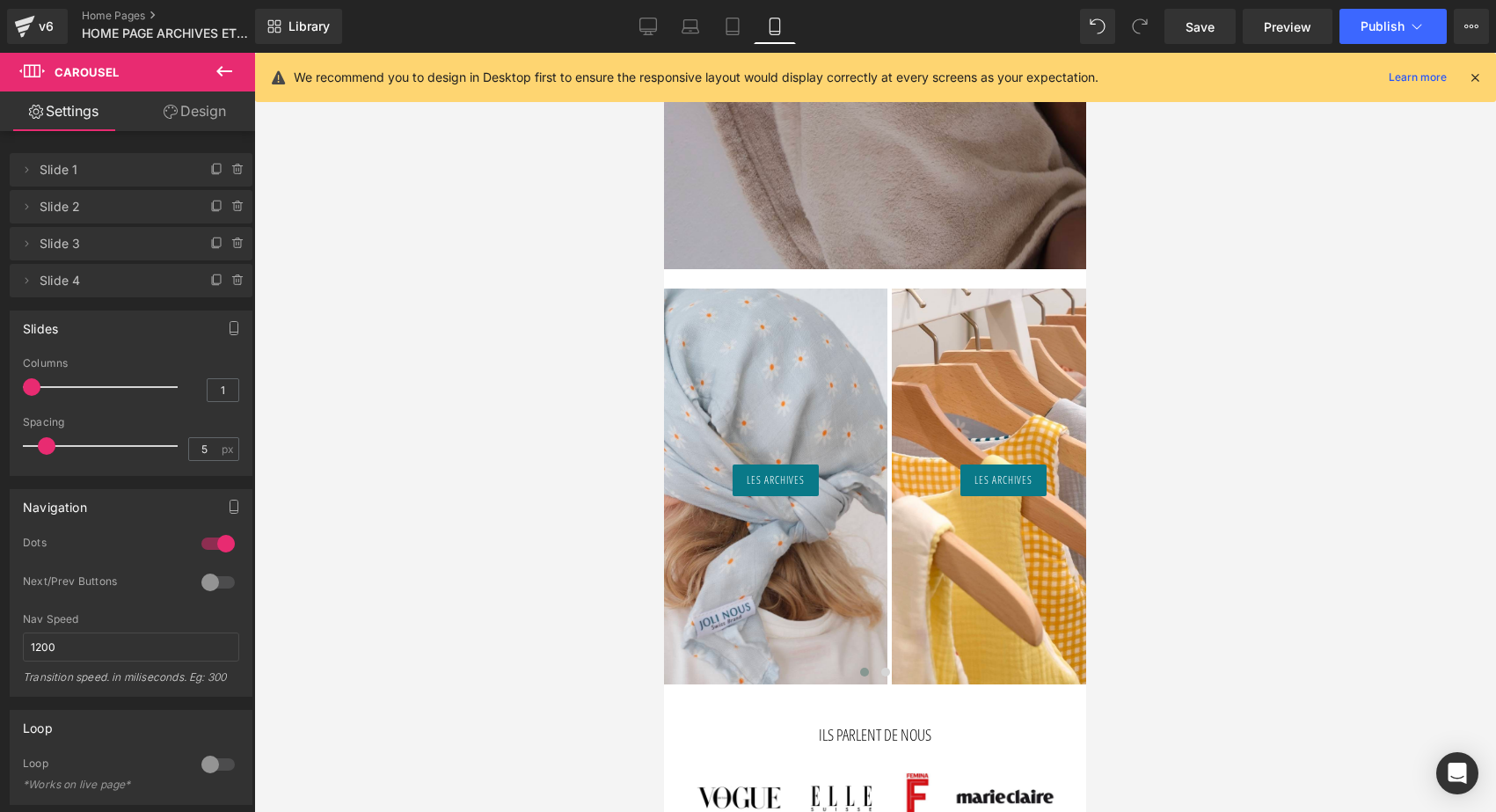
scroll to position [464, 0]
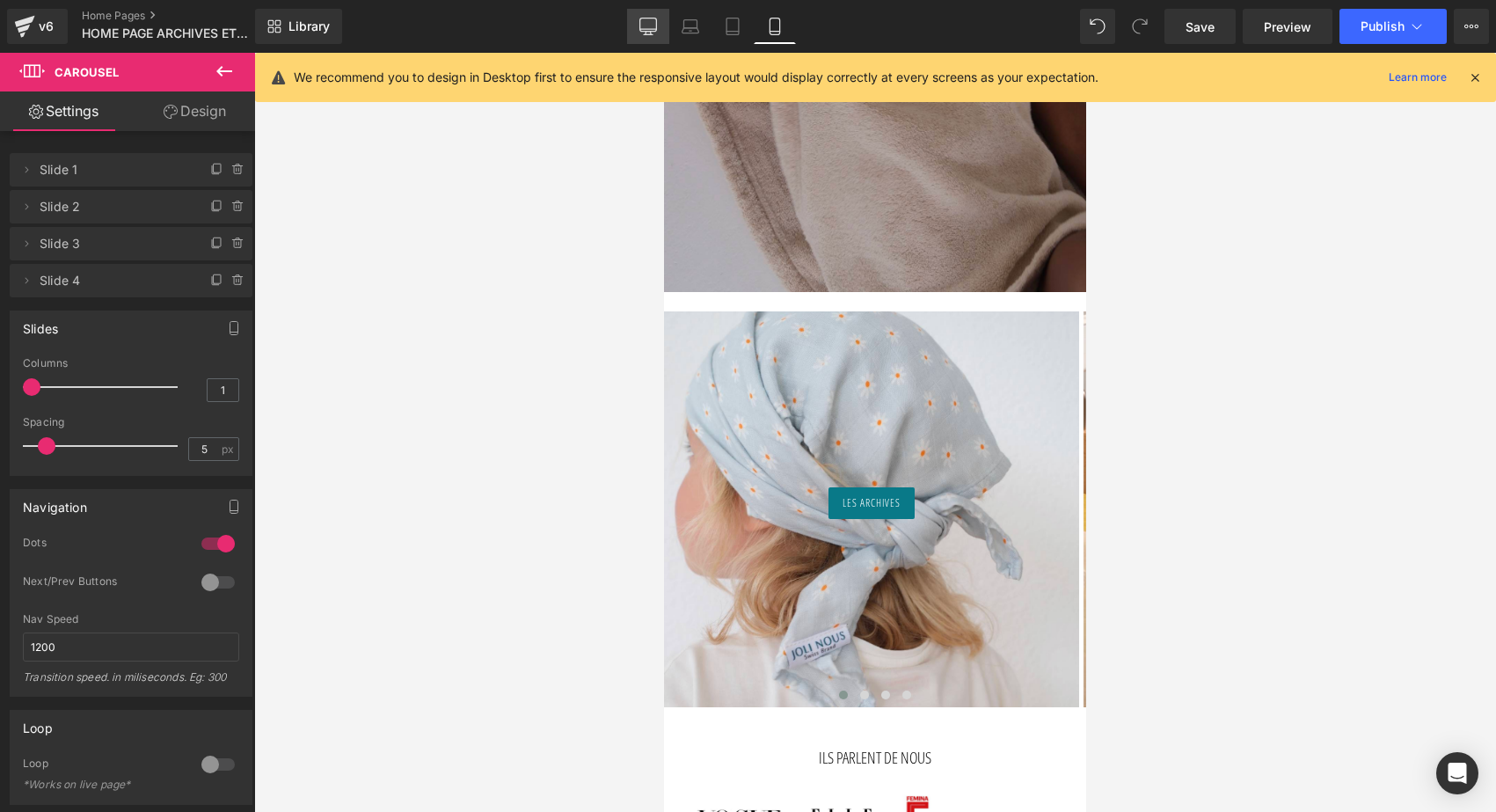
click at [639, 20] on icon at bounding box center [648, 26] width 18 height 18
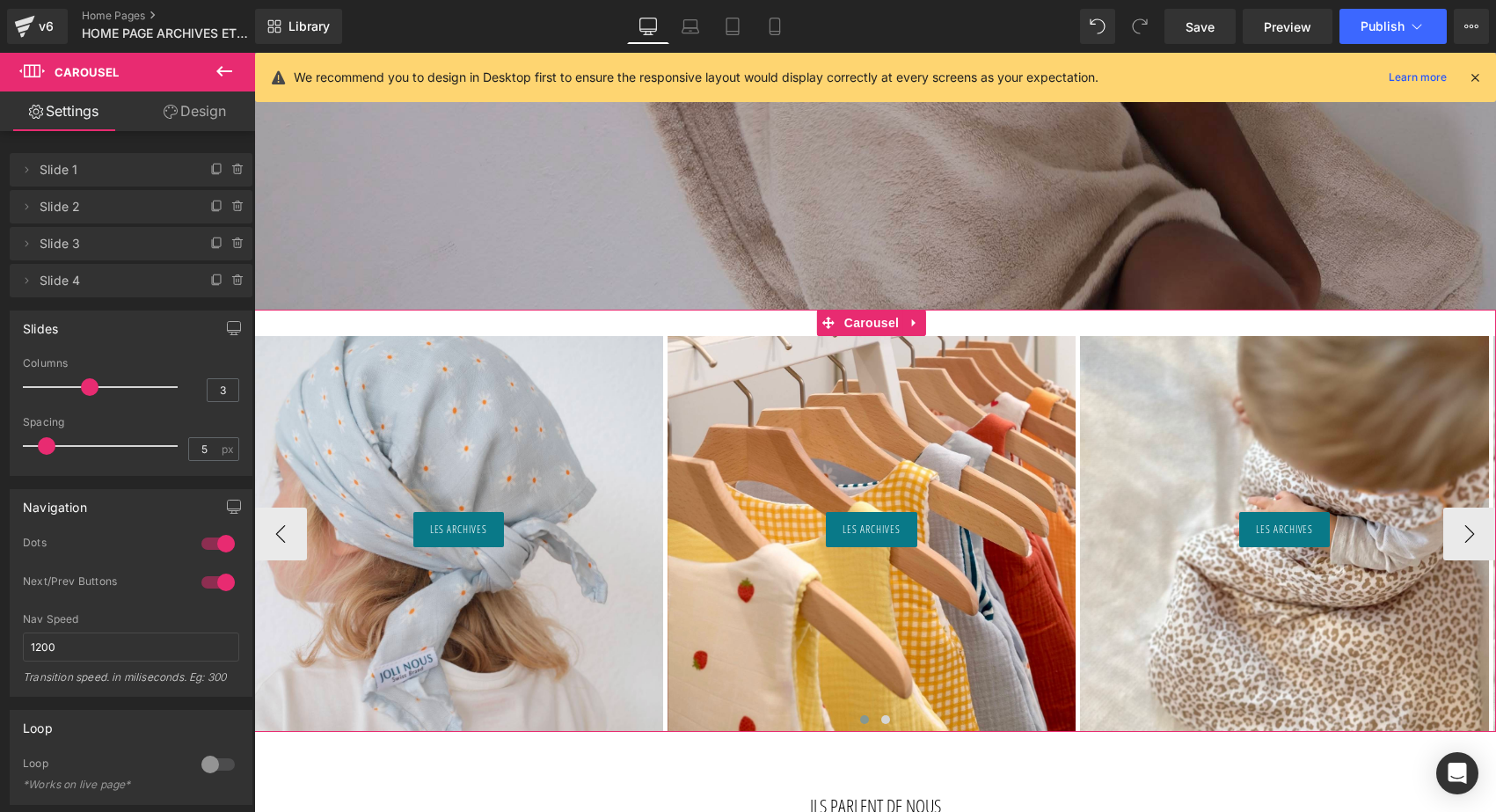
click at [748, 323] on div "LES ARCHIVES Button Hero Banner LES ARCHIVES Button Hero Banner LES ARCHIVES Bu…" at bounding box center [875, 519] width 1242 height 422
click at [871, 329] on span "Carousel" at bounding box center [871, 323] width 64 height 26
click at [218, 74] on icon at bounding box center [224, 71] width 22 height 22
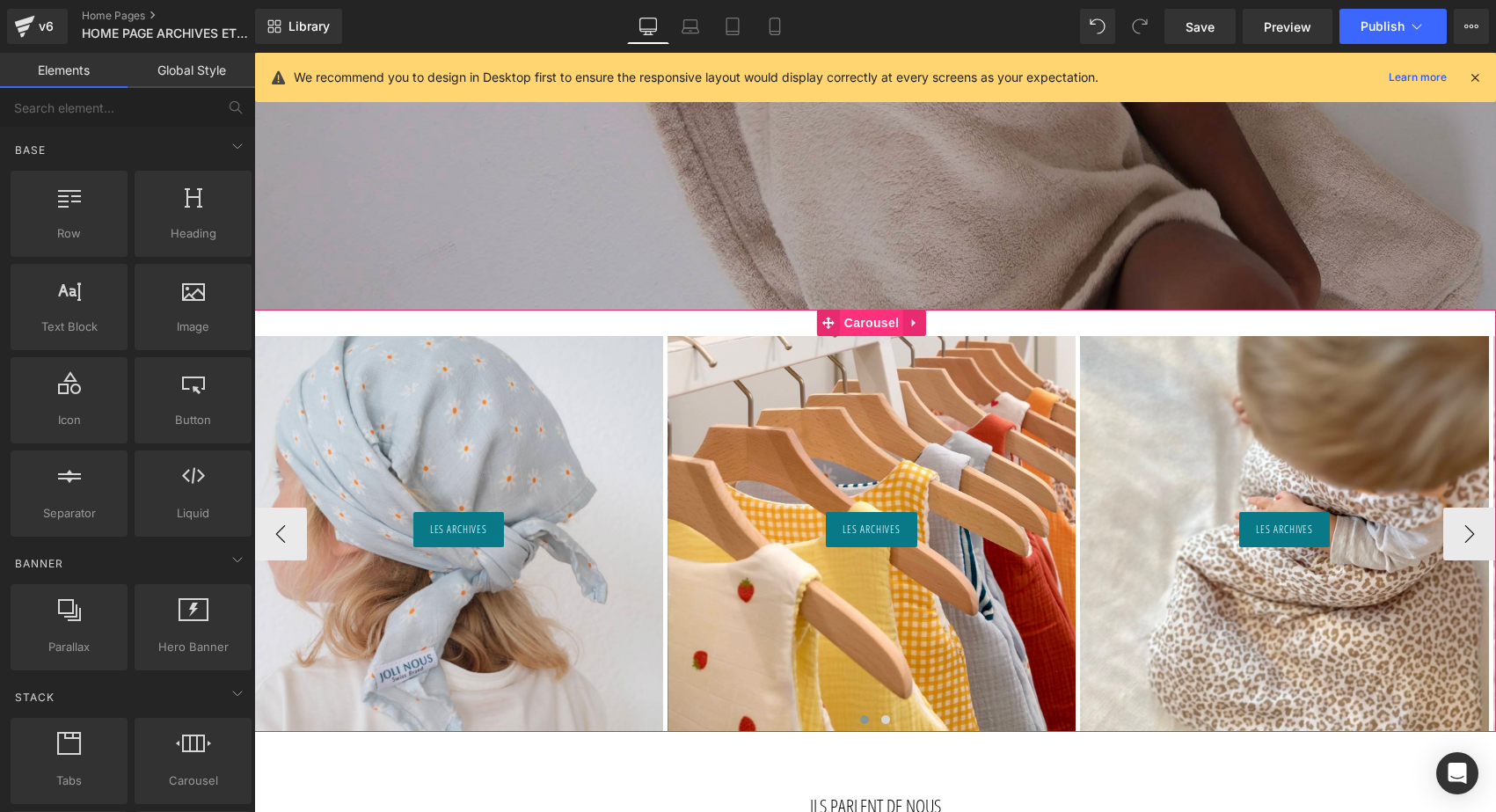
click at [860, 328] on span "Carousel" at bounding box center [871, 322] width 64 height 26
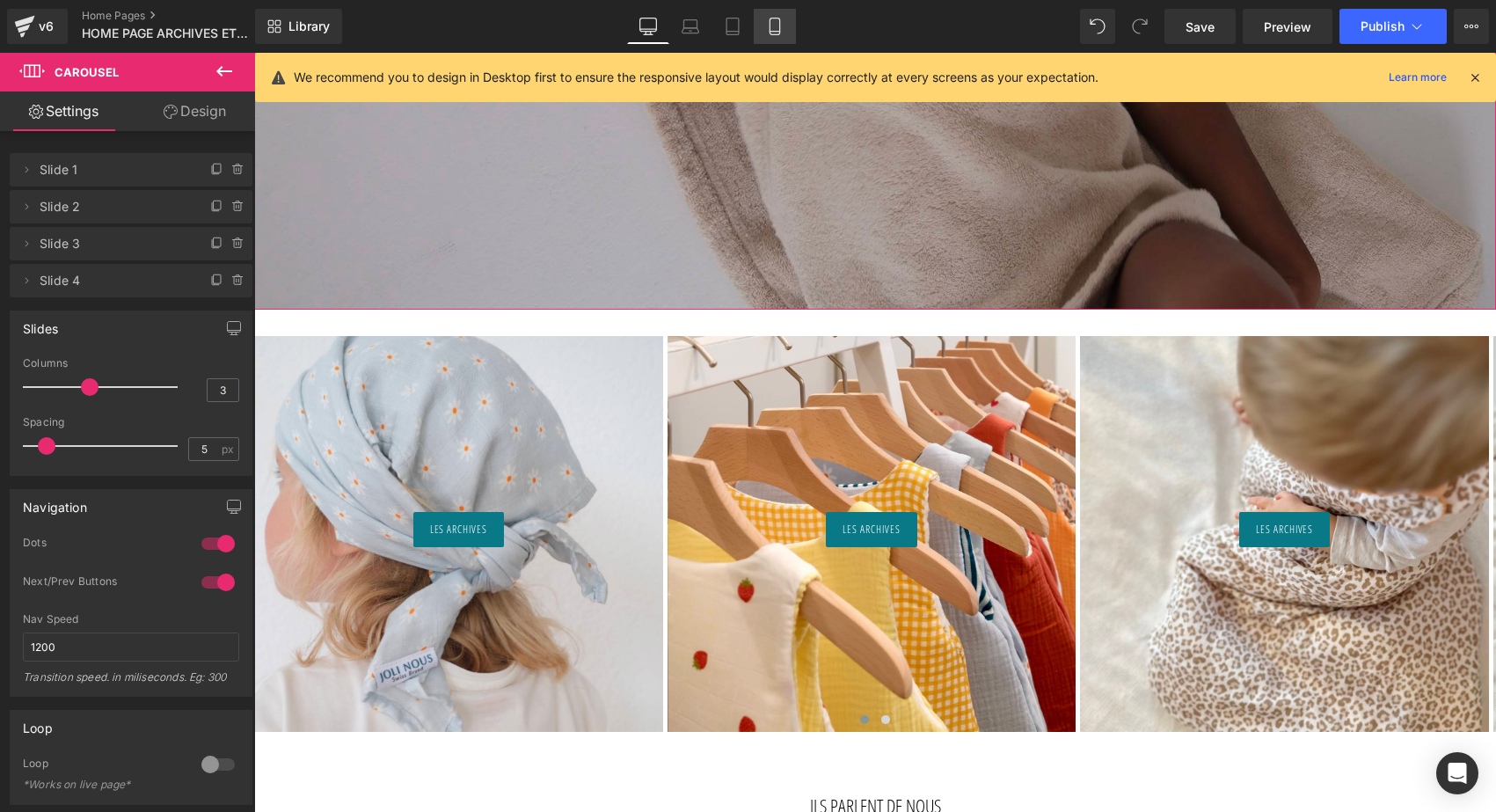
click at [782, 22] on icon at bounding box center [775, 26] width 18 height 18
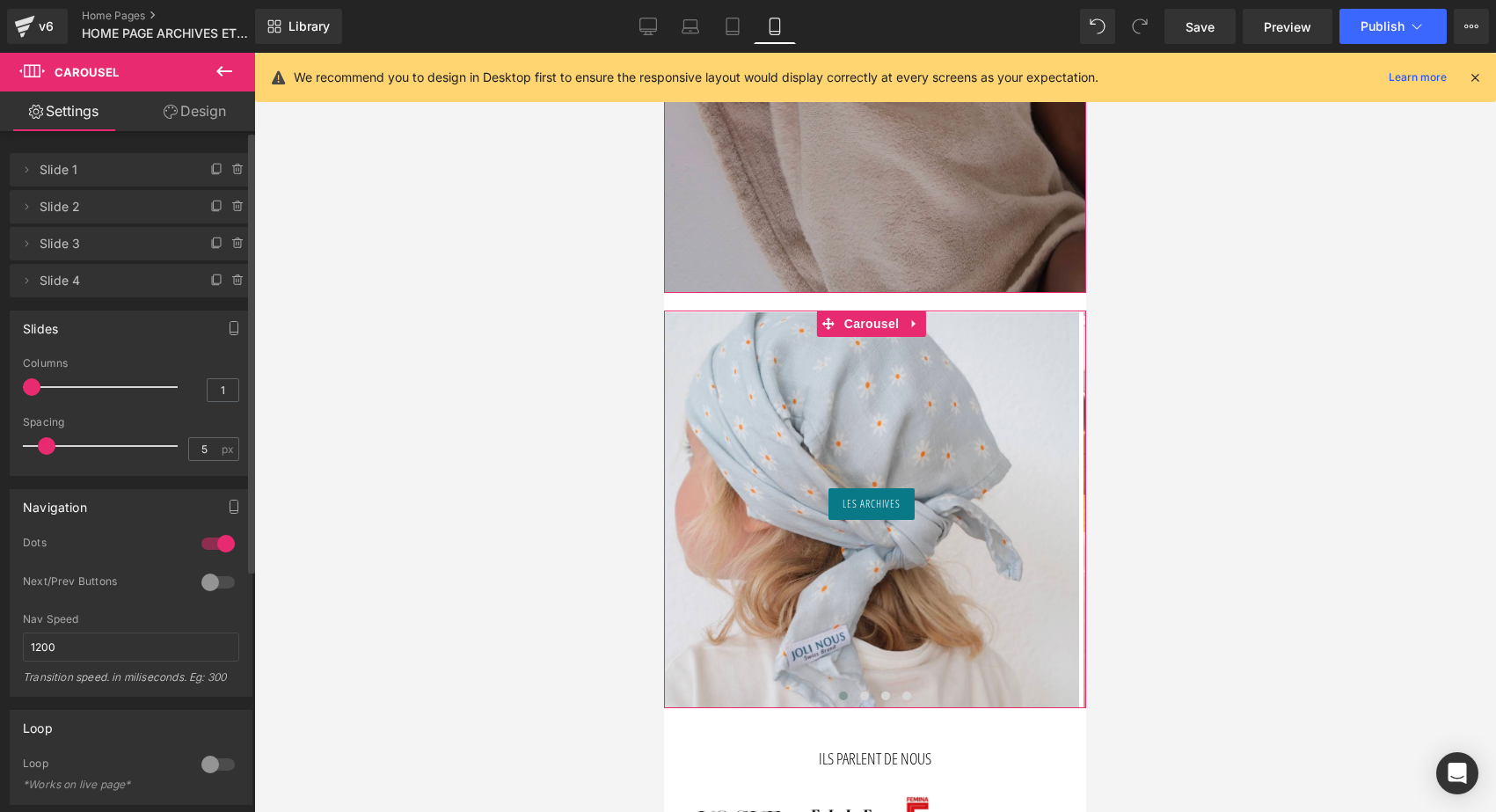
type input "2"
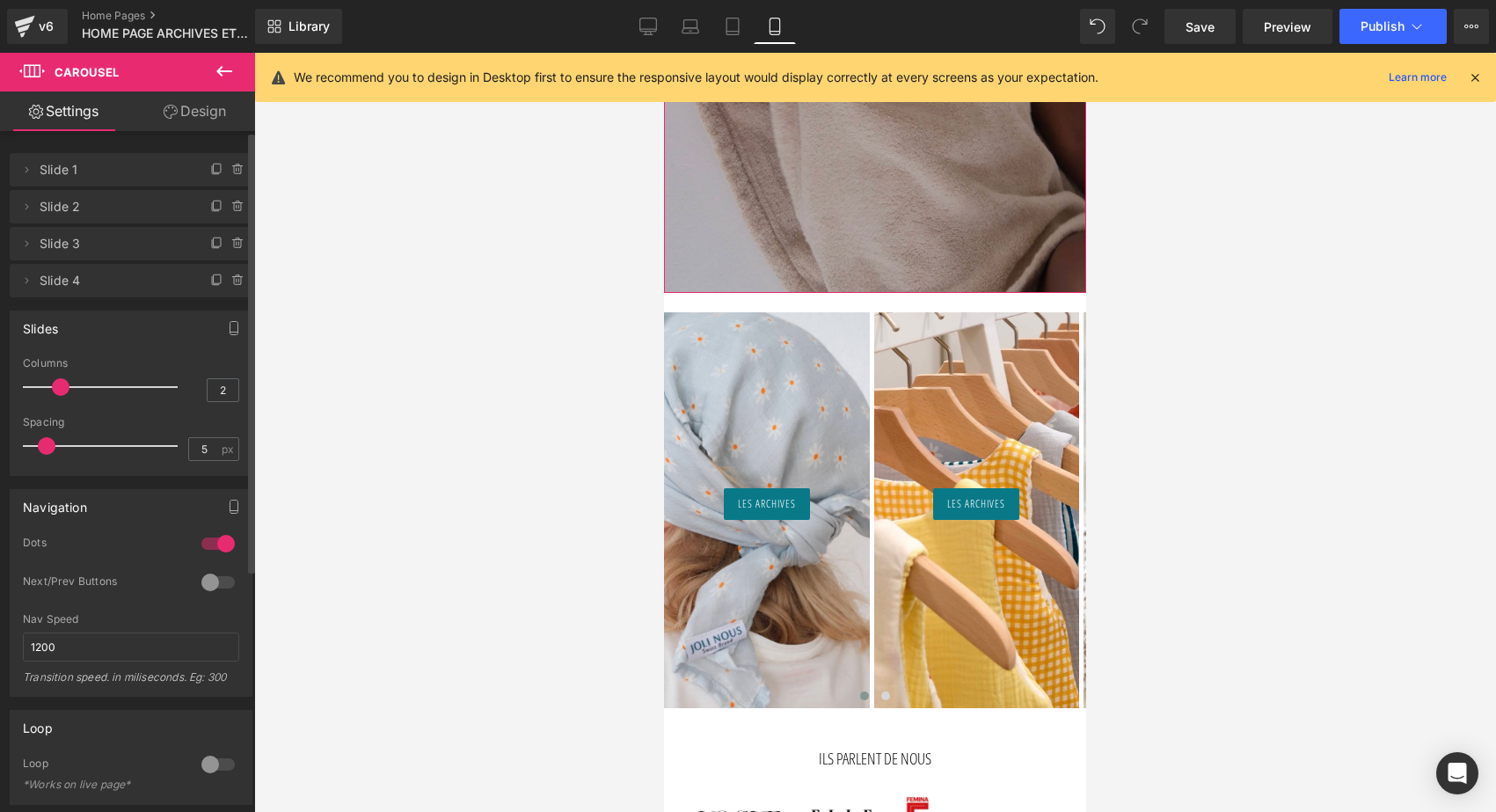
drag, startPoint x: 30, startPoint y: 385, endPoint x: 51, endPoint y: 386, distance: 21.0
click at [52, 386] on span at bounding box center [61, 387] width 18 height 18
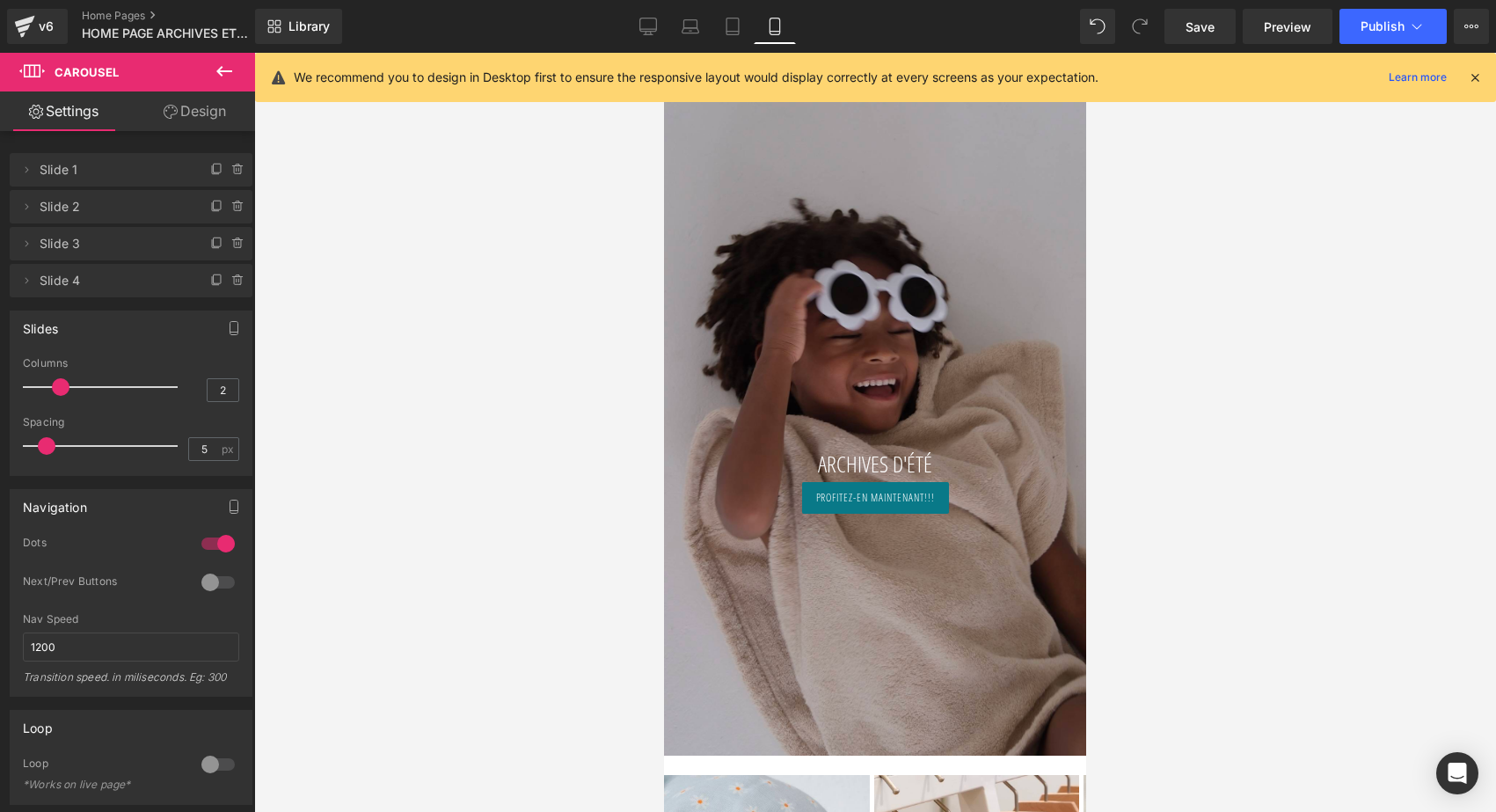
scroll to position [0, 0]
click at [736, 29] on icon at bounding box center [733, 26] width 18 height 18
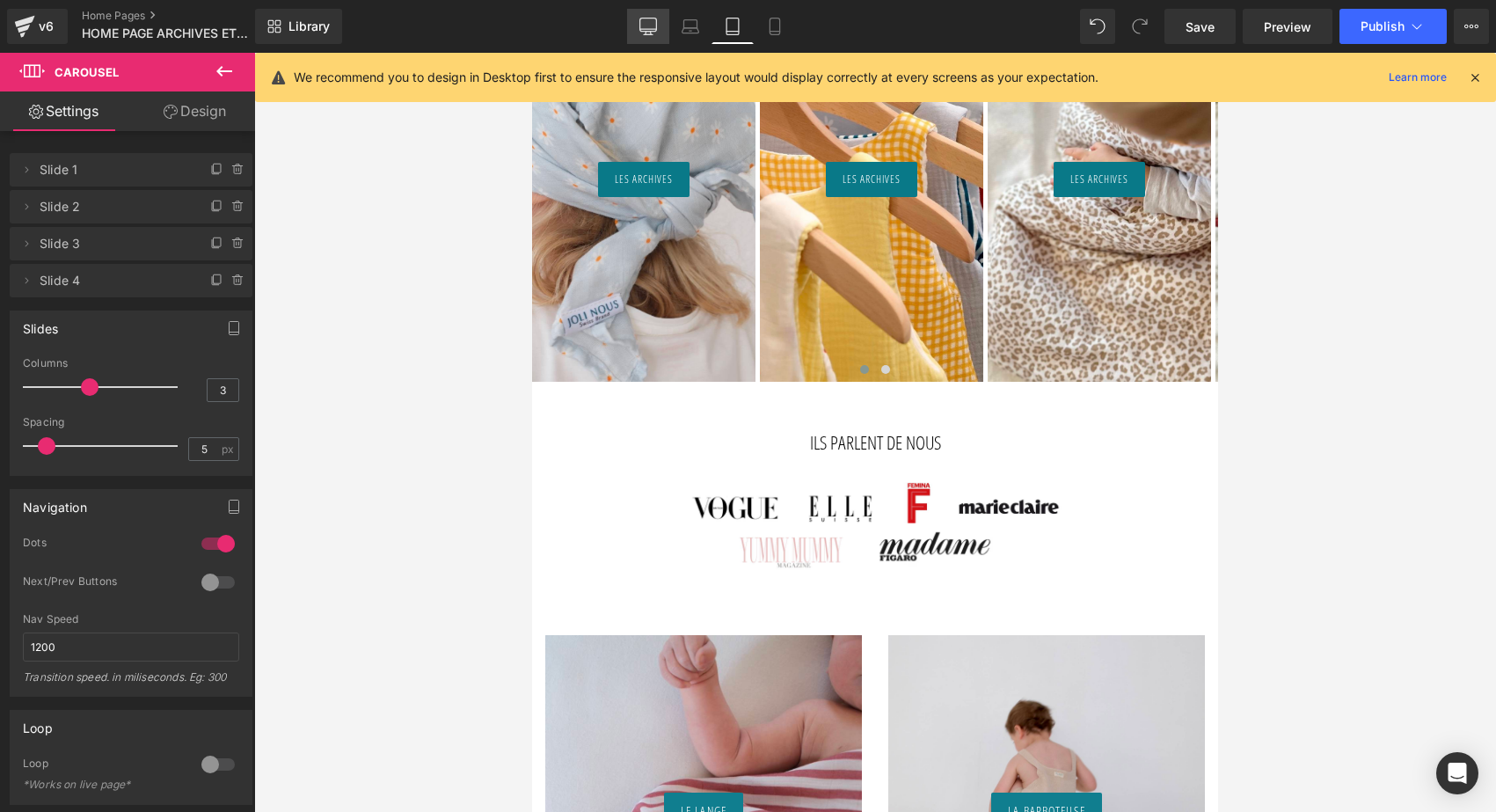
click at [633, 22] on link "Desktop" at bounding box center [648, 26] width 42 height 35
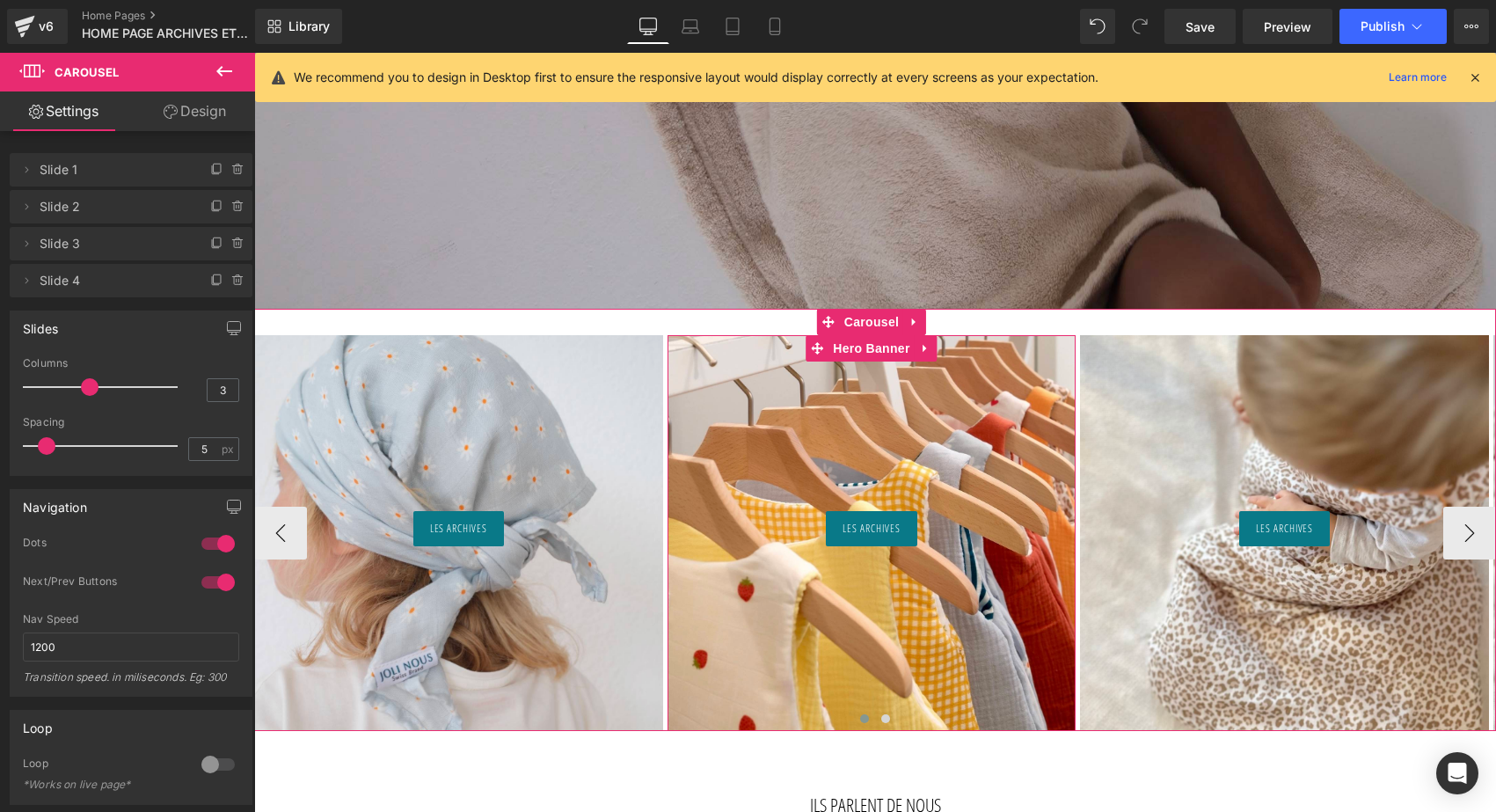
scroll to position [840, 0]
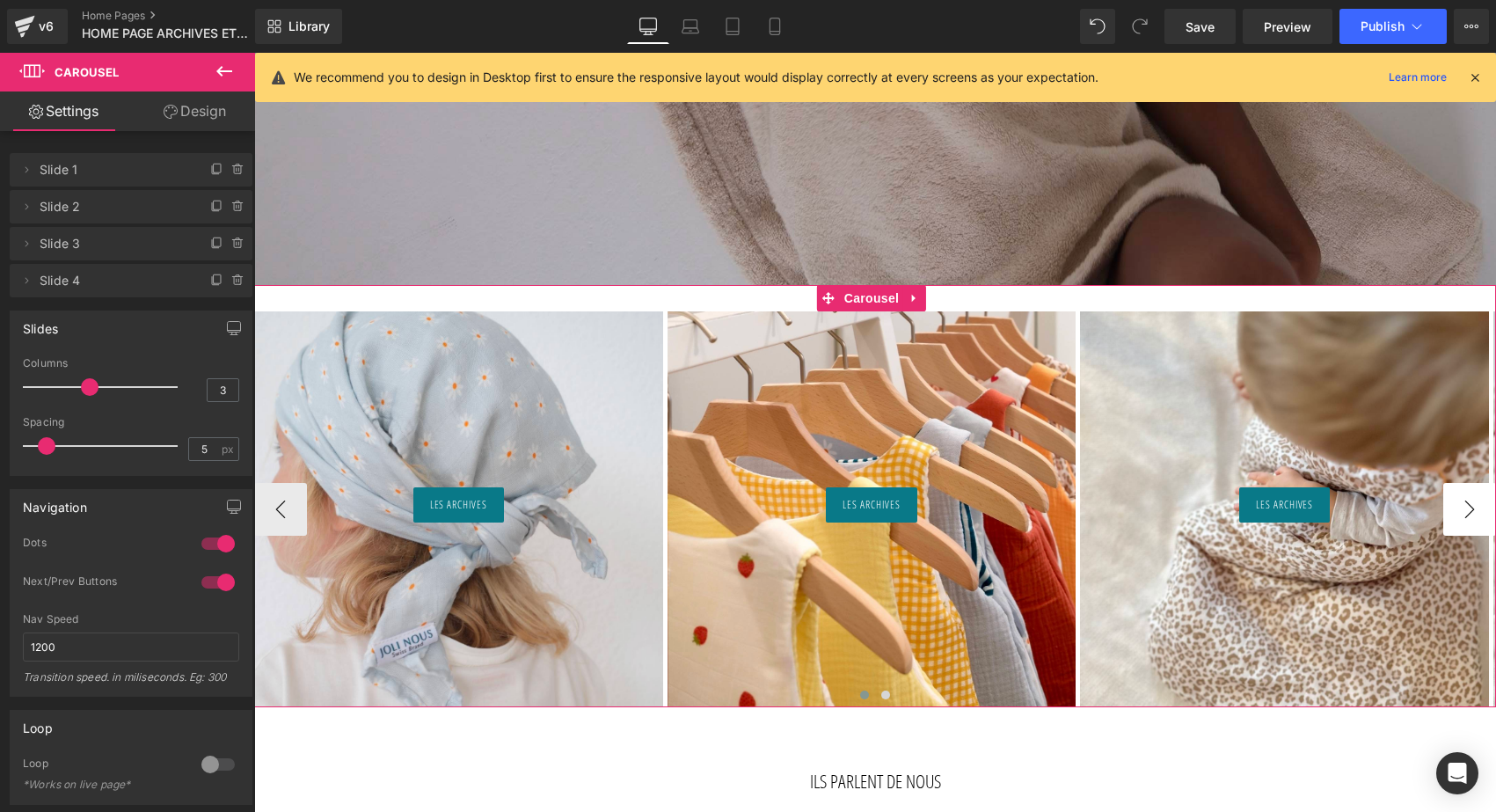
click at [1470, 520] on button "›" at bounding box center [1470, 509] width 53 height 53
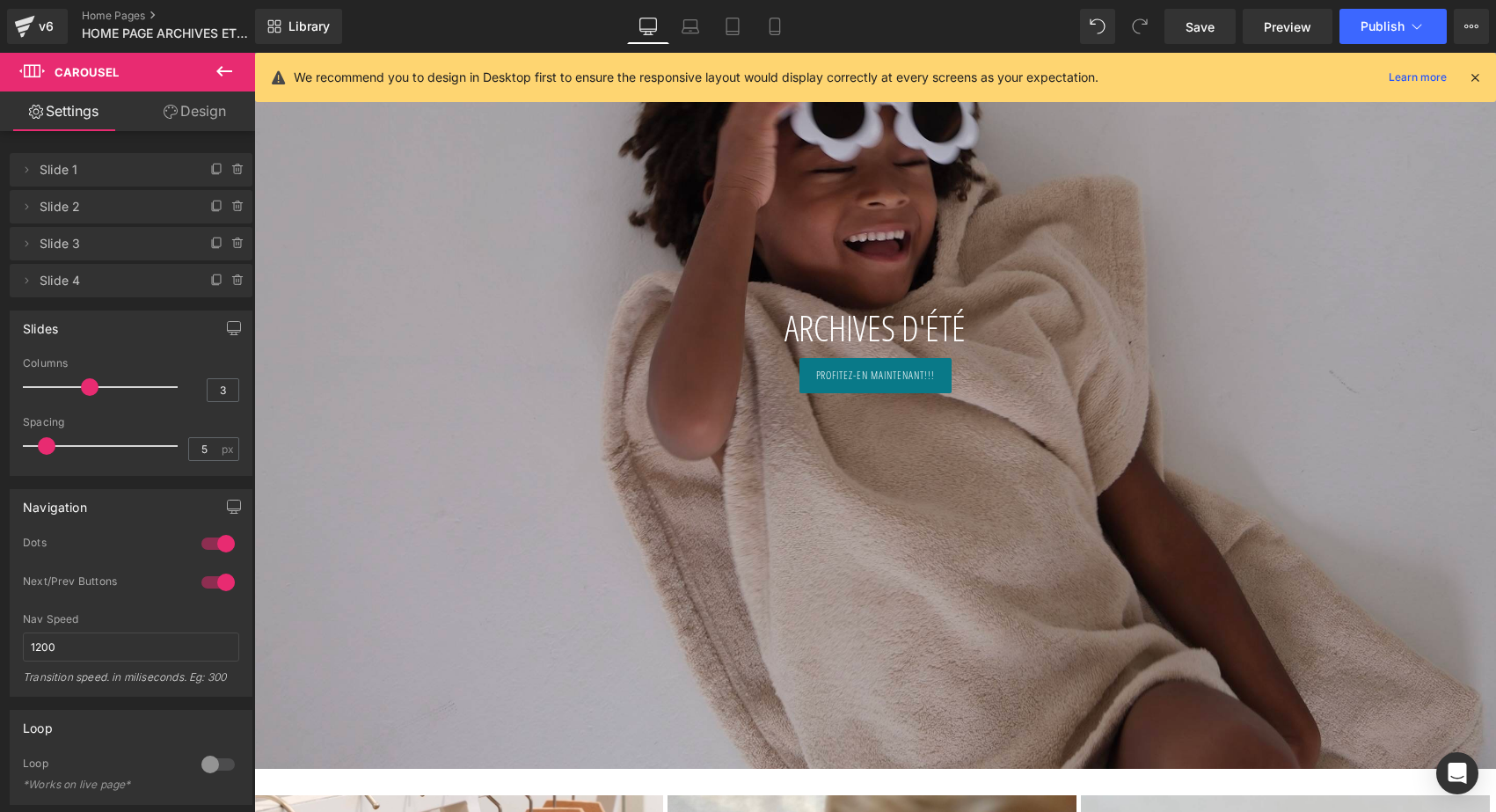
scroll to position [265, 0]
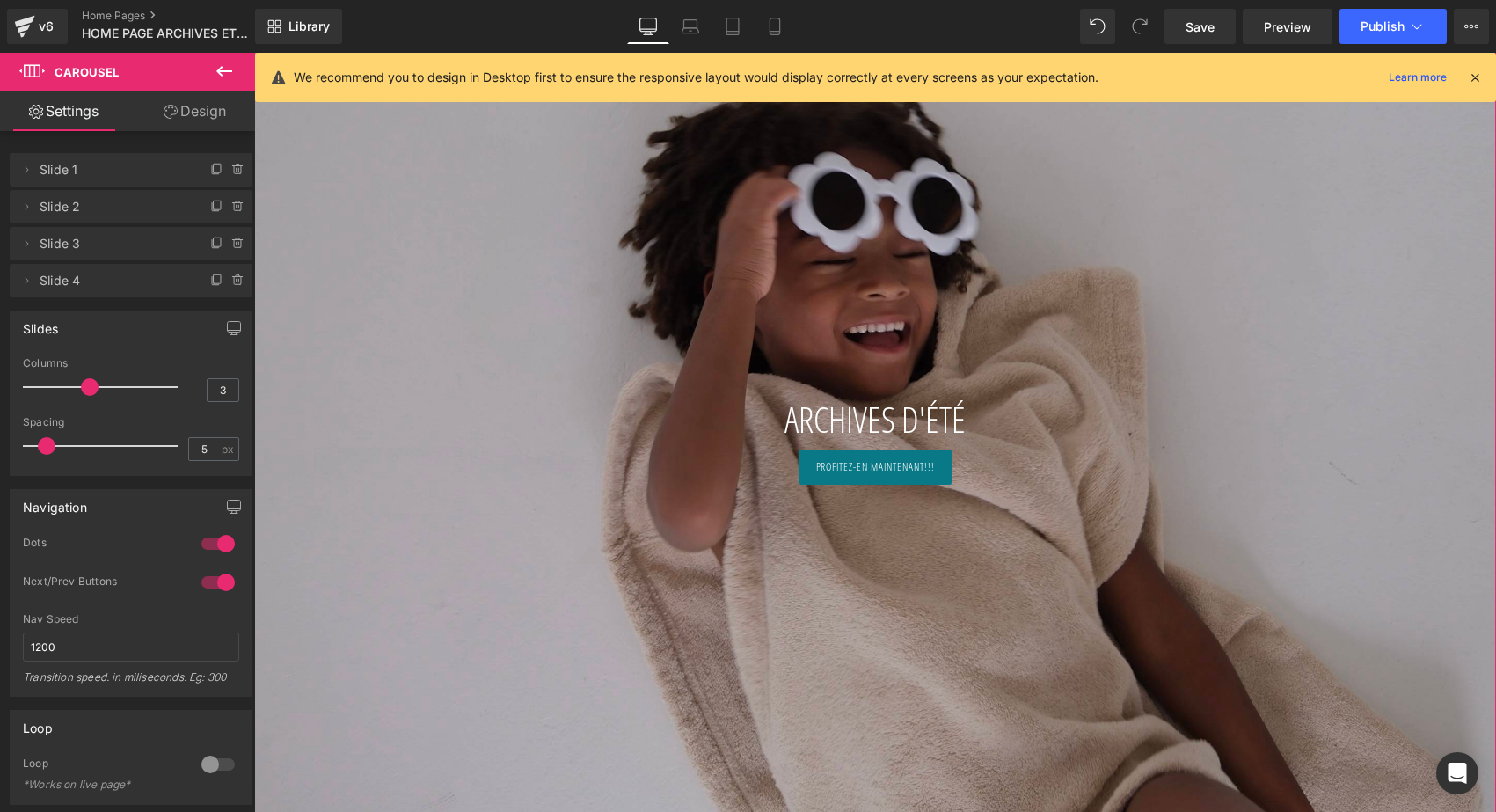
click at [818, 470] on span "Profitez-en maintenant!!!" at bounding box center [875, 467] width 118 height 16
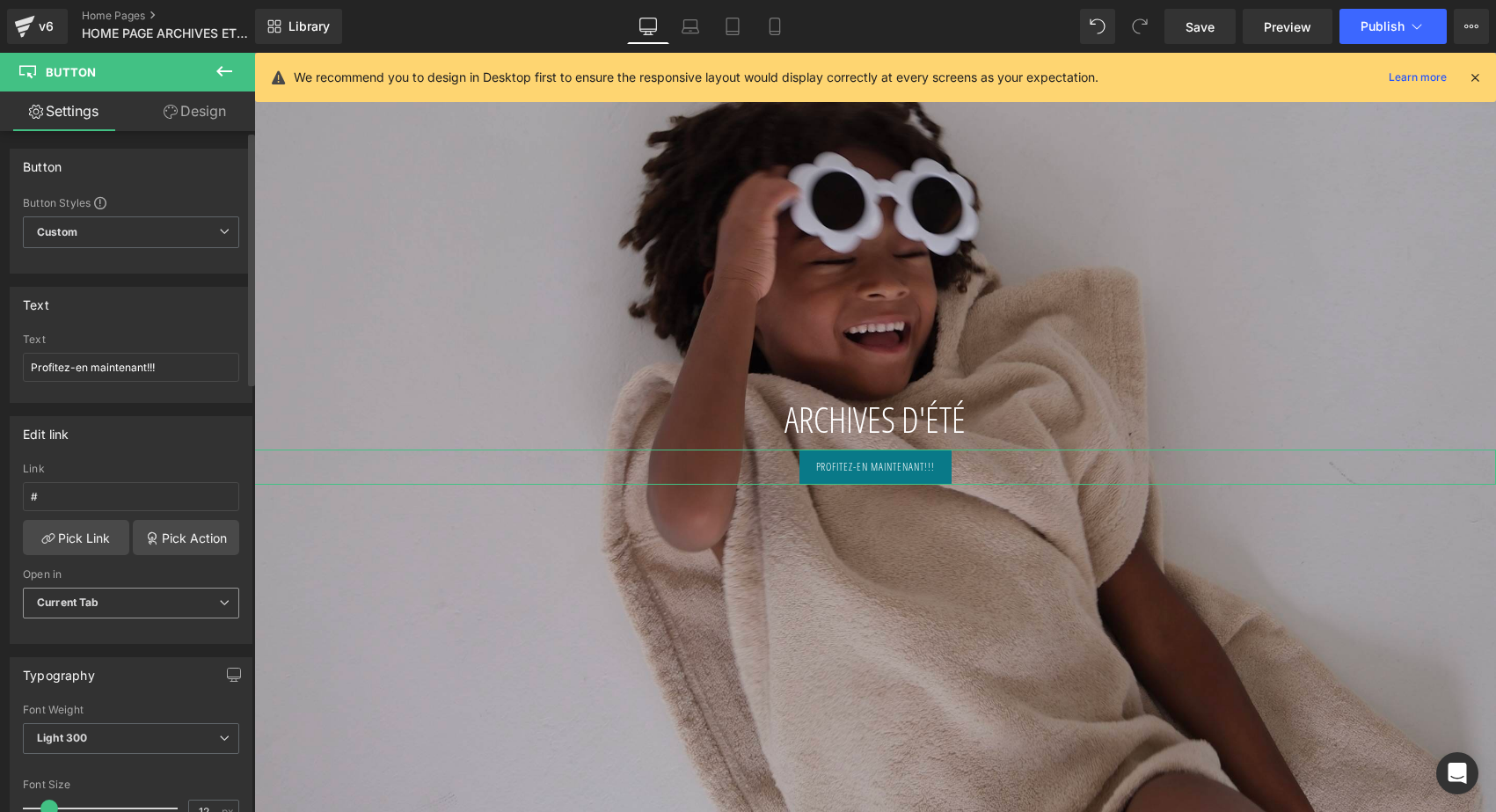
click at [109, 605] on span "Current Tab" at bounding box center [130, 602] width 216 height 30
click at [91, 654] on div "New Tab" at bounding box center [71, 660] width 45 height 13
click at [100, 550] on link "Pick Link" at bounding box center [75, 537] width 107 height 35
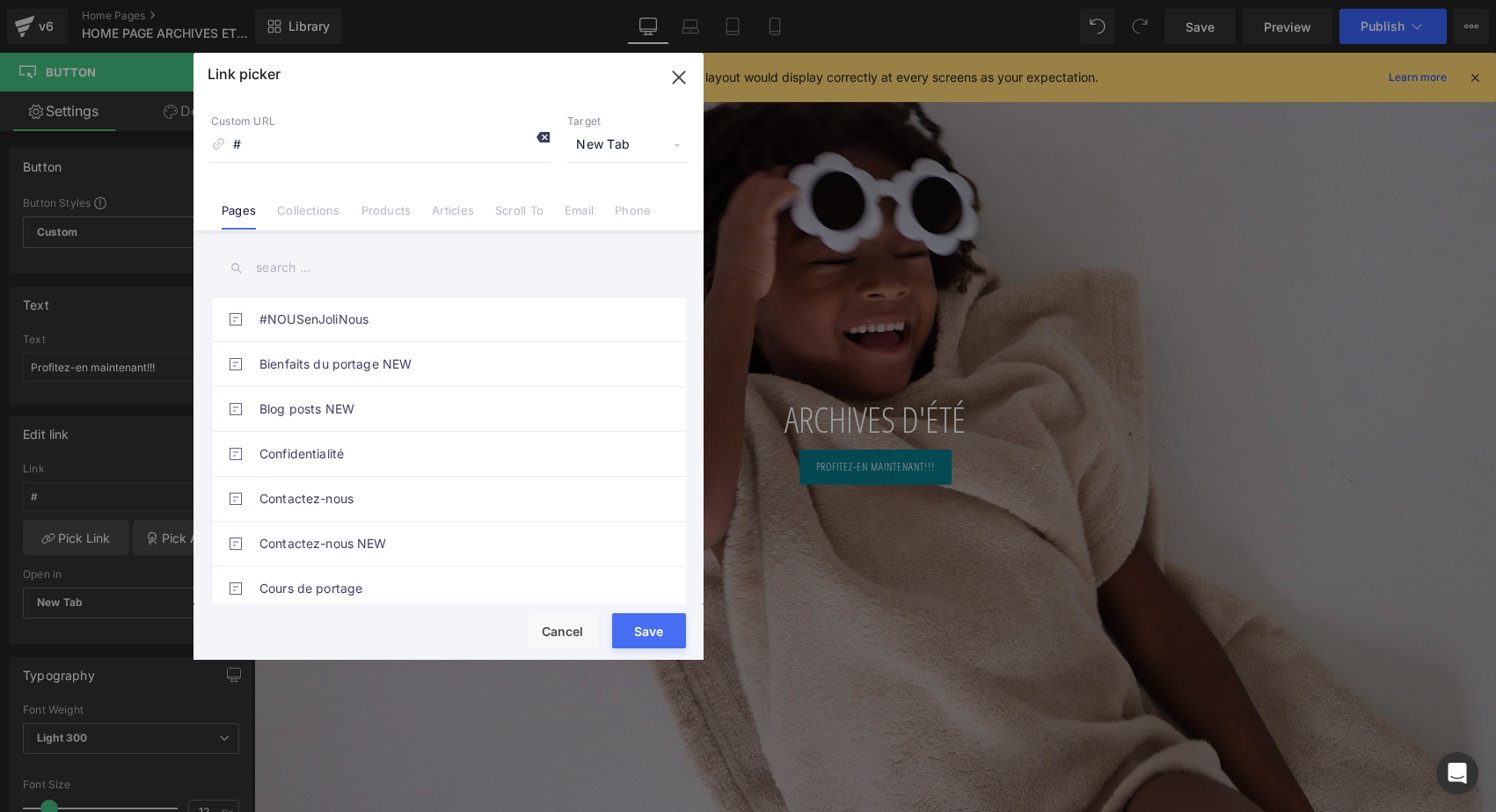
click at [535, 137] on icon at bounding box center [542, 137] width 14 height 14
click at [451, 204] on link "Articles" at bounding box center [452, 216] width 42 height 26
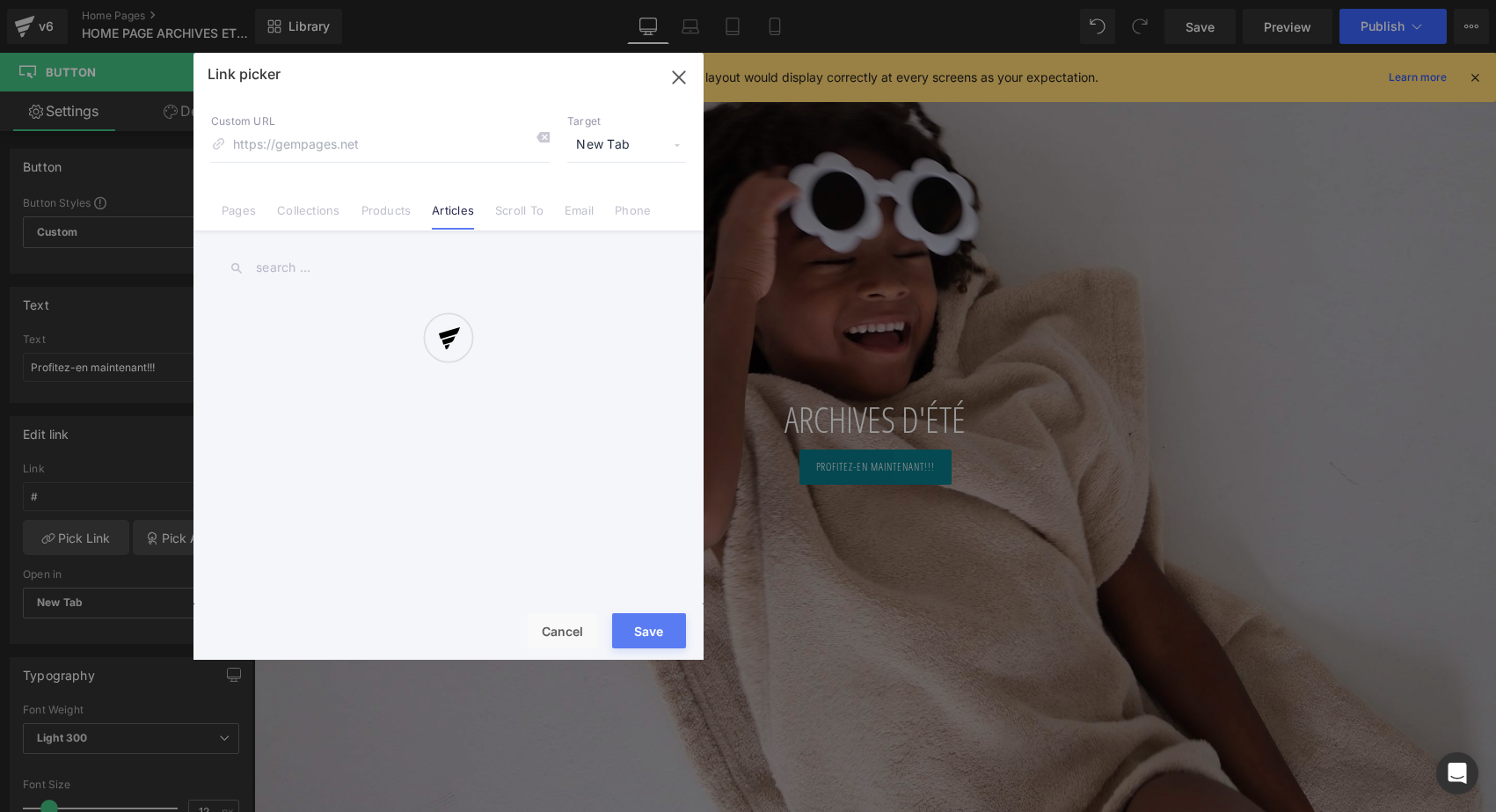
click at [317, 222] on div at bounding box center [448, 356] width 510 height 607
click at [307, 212] on div at bounding box center [448, 356] width 510 height 607
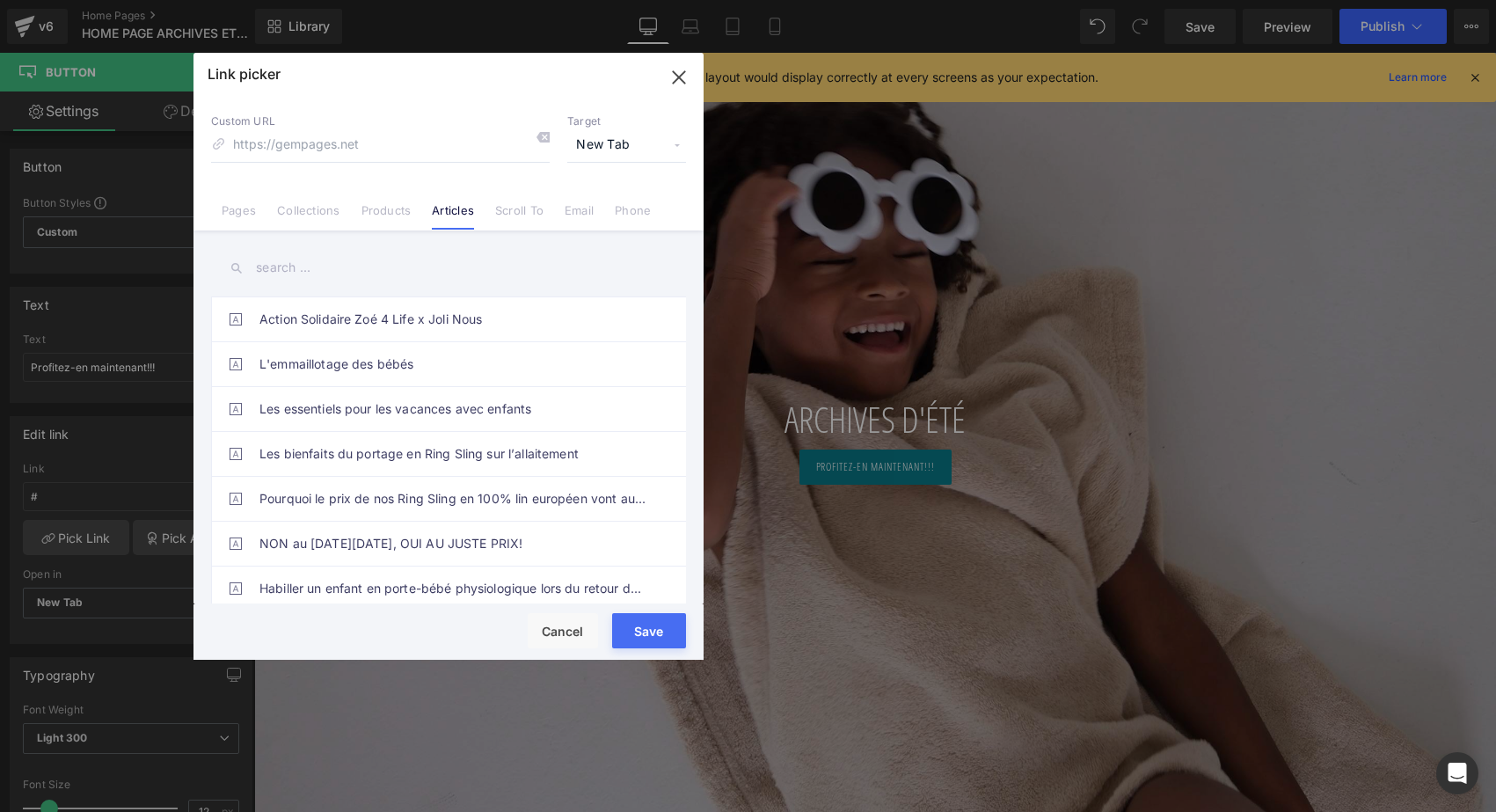
click at [307, 212] on link "Collections" at bounding box center [308, 216] width 63 height 26
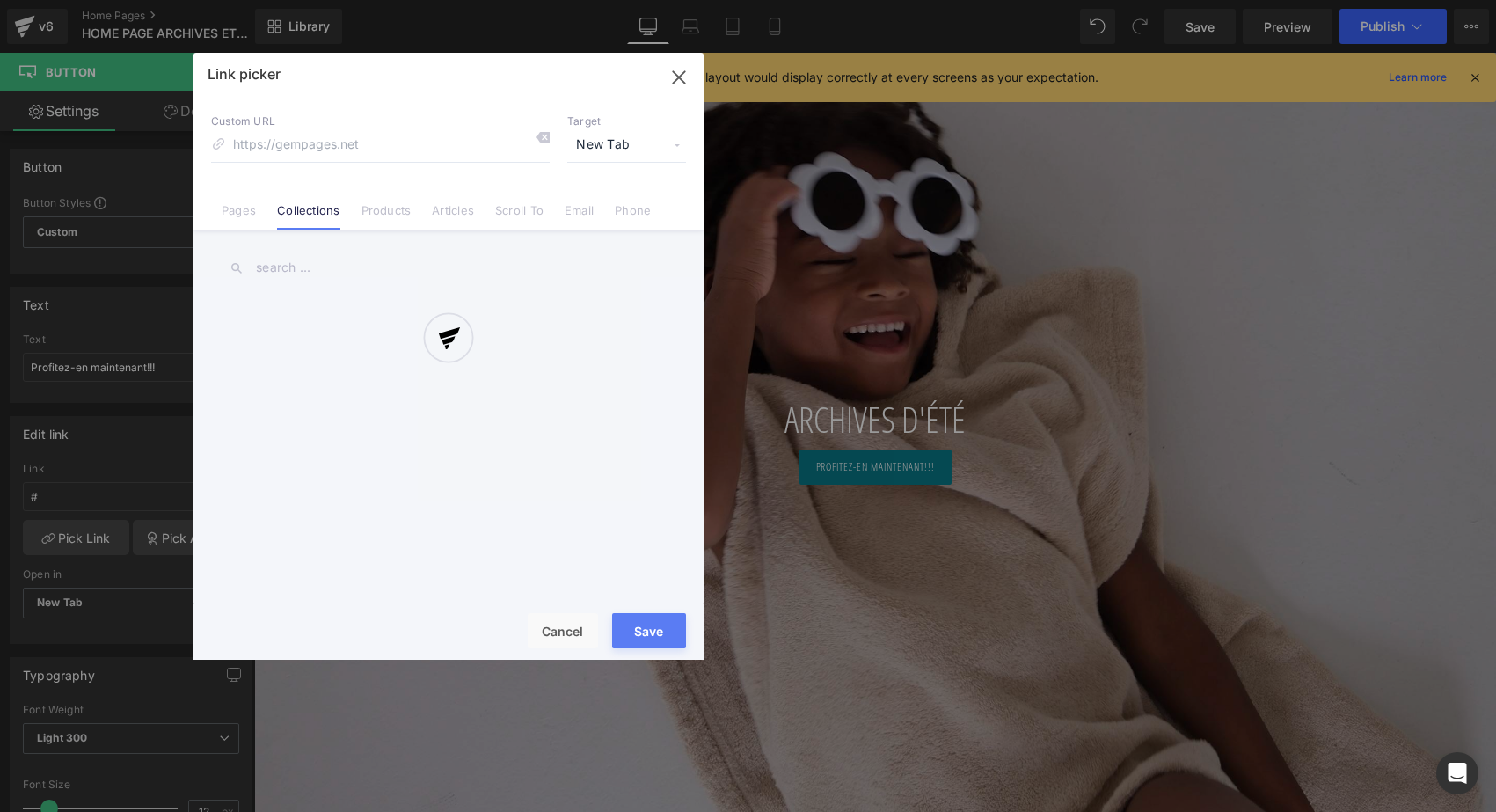
click at [277, 265] on div at bounding box center [448, 356] width 510 height 607
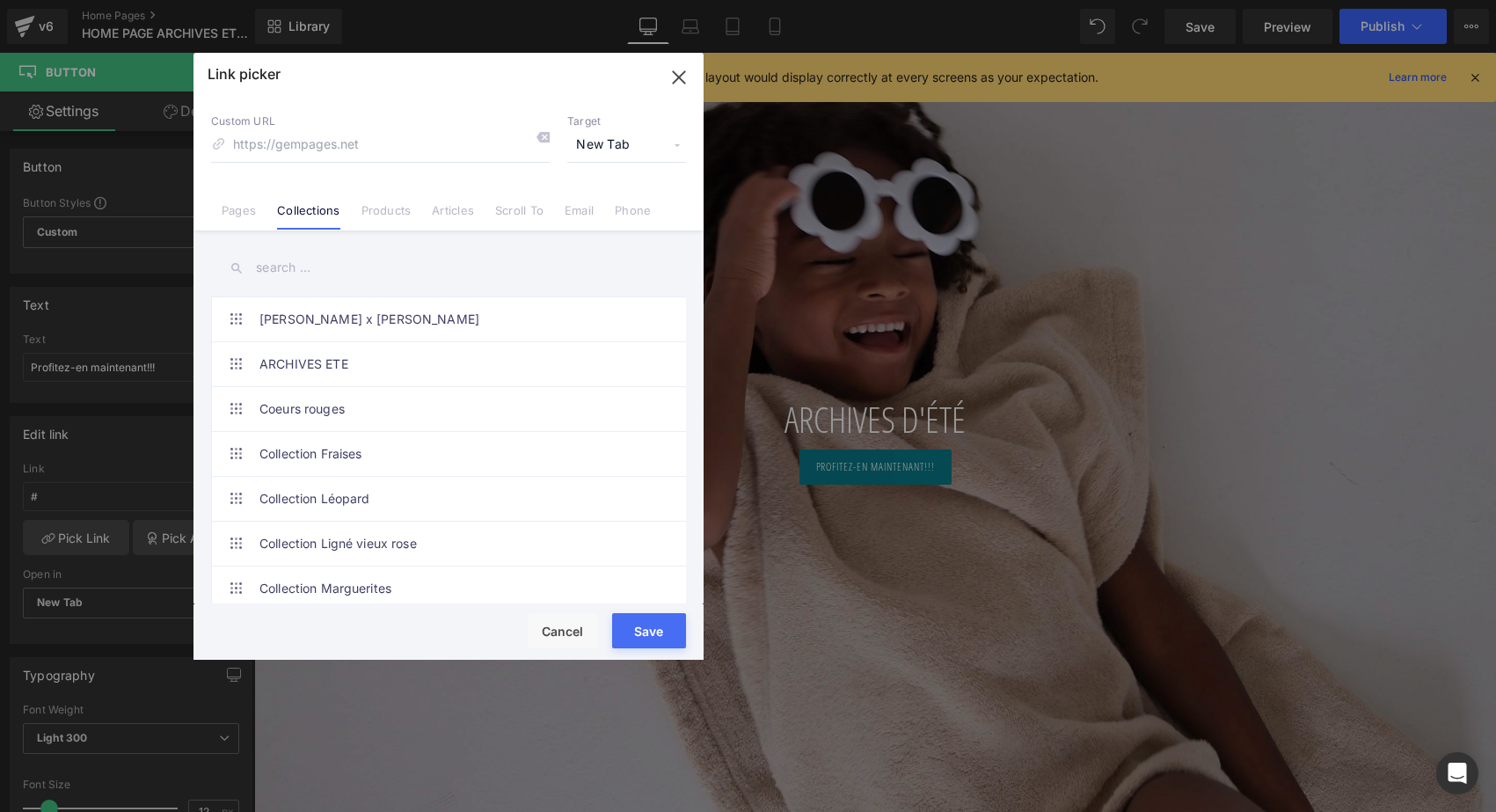
click at [277, 265] on input "text" at bounding box center [448, 267] width 475 height 39
click at [298, 359] on link "ARCHIVES ETE" at bounding box center [452, 364] width 386 height 44
type input "/collections/archives-ete-2026-last-chance"
click at [337, 279] on input "text" at bounding box center [448, 267] width 475 height 39
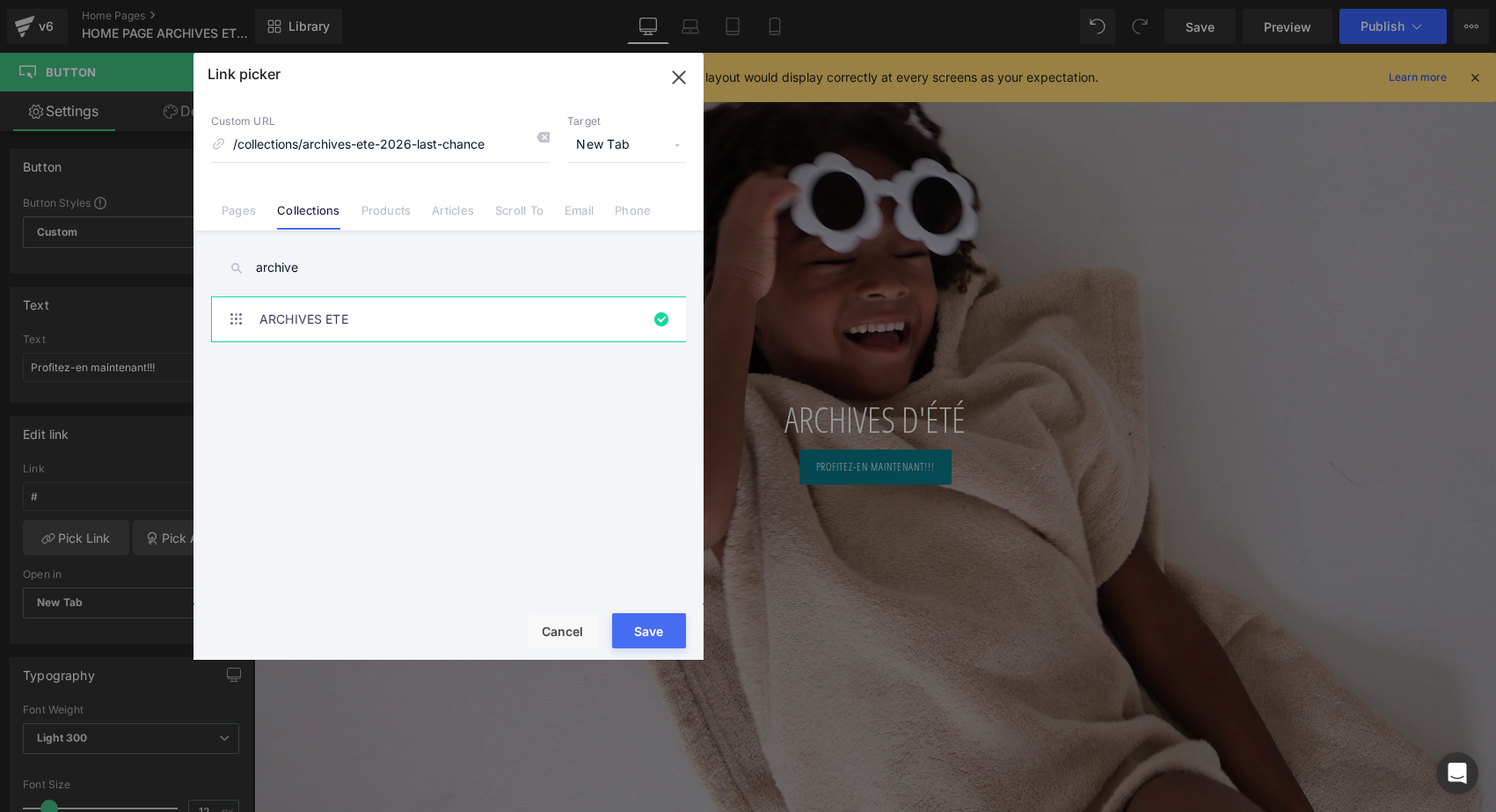
type input "archive"
click at [657, 638] on button "Save" at bounding box center [650, 631] width 74 height 35
type input "/collections/archives-ete-2026-last-chance"
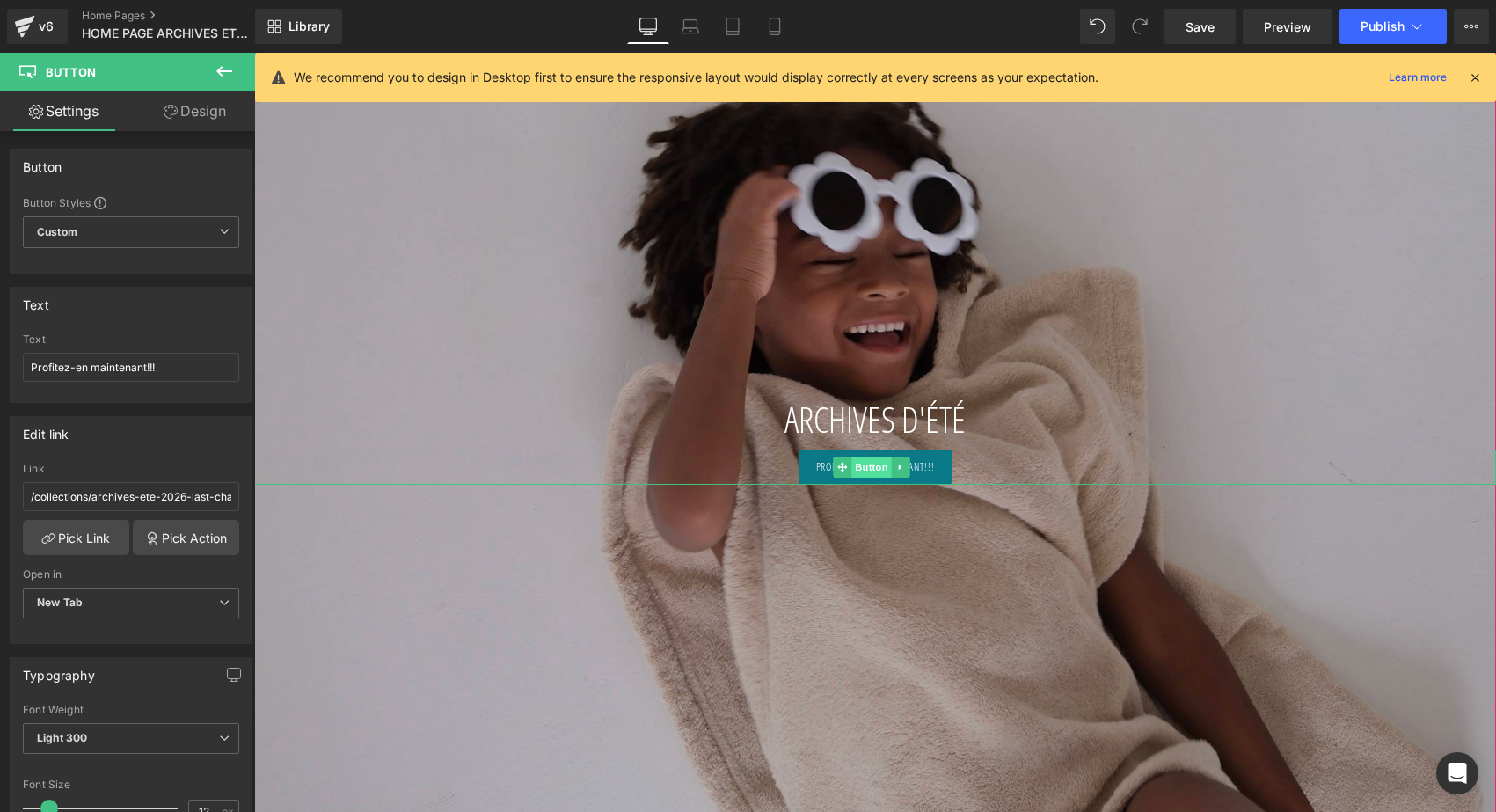
click at [870, 469] on span "Button" at bounding box center [871, 468] width 40 height 22
click at [567, 288] on div at bounding box center [875, 351] width 1242 height 1017
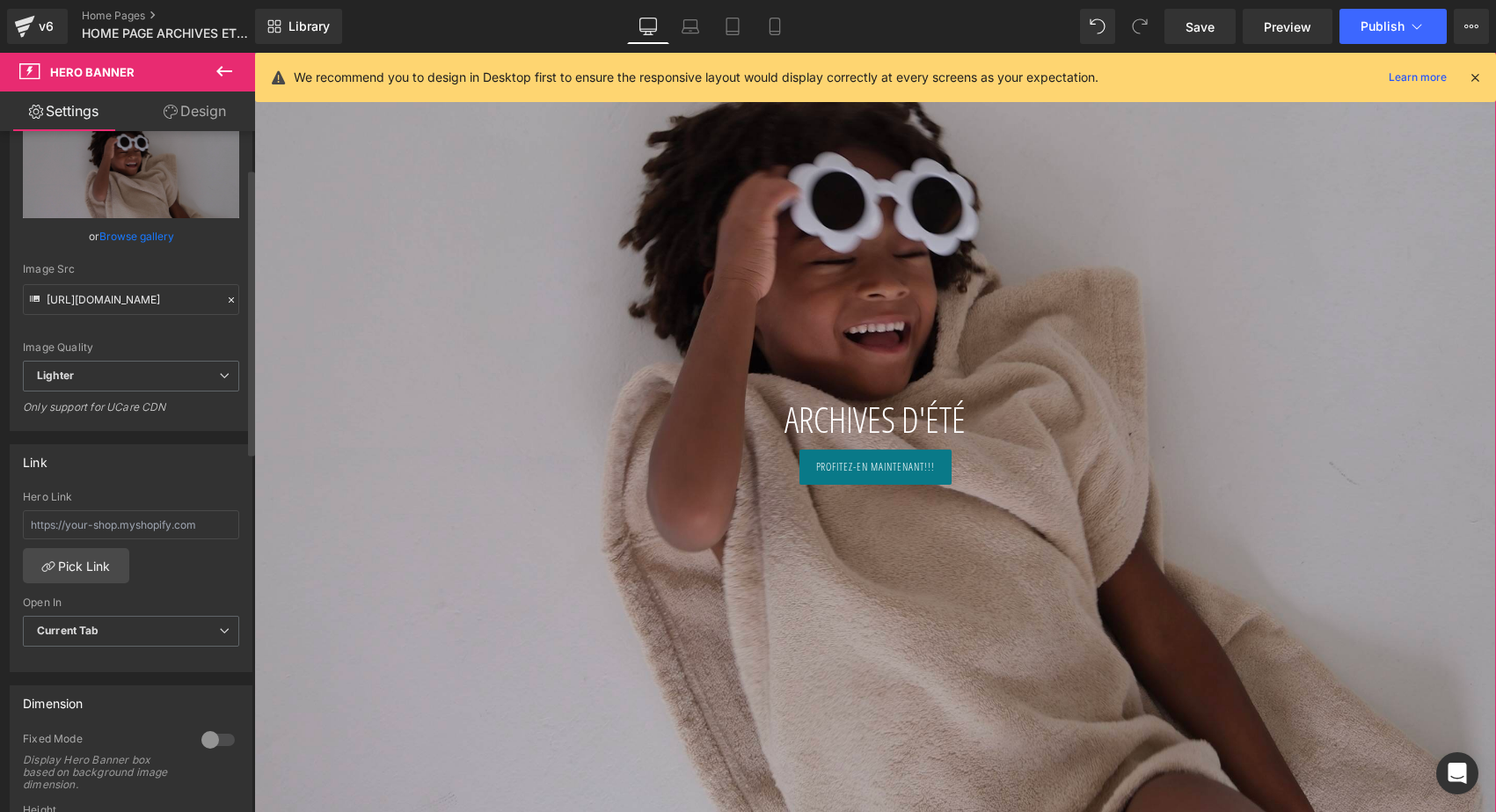
scroll to position [279, 0]
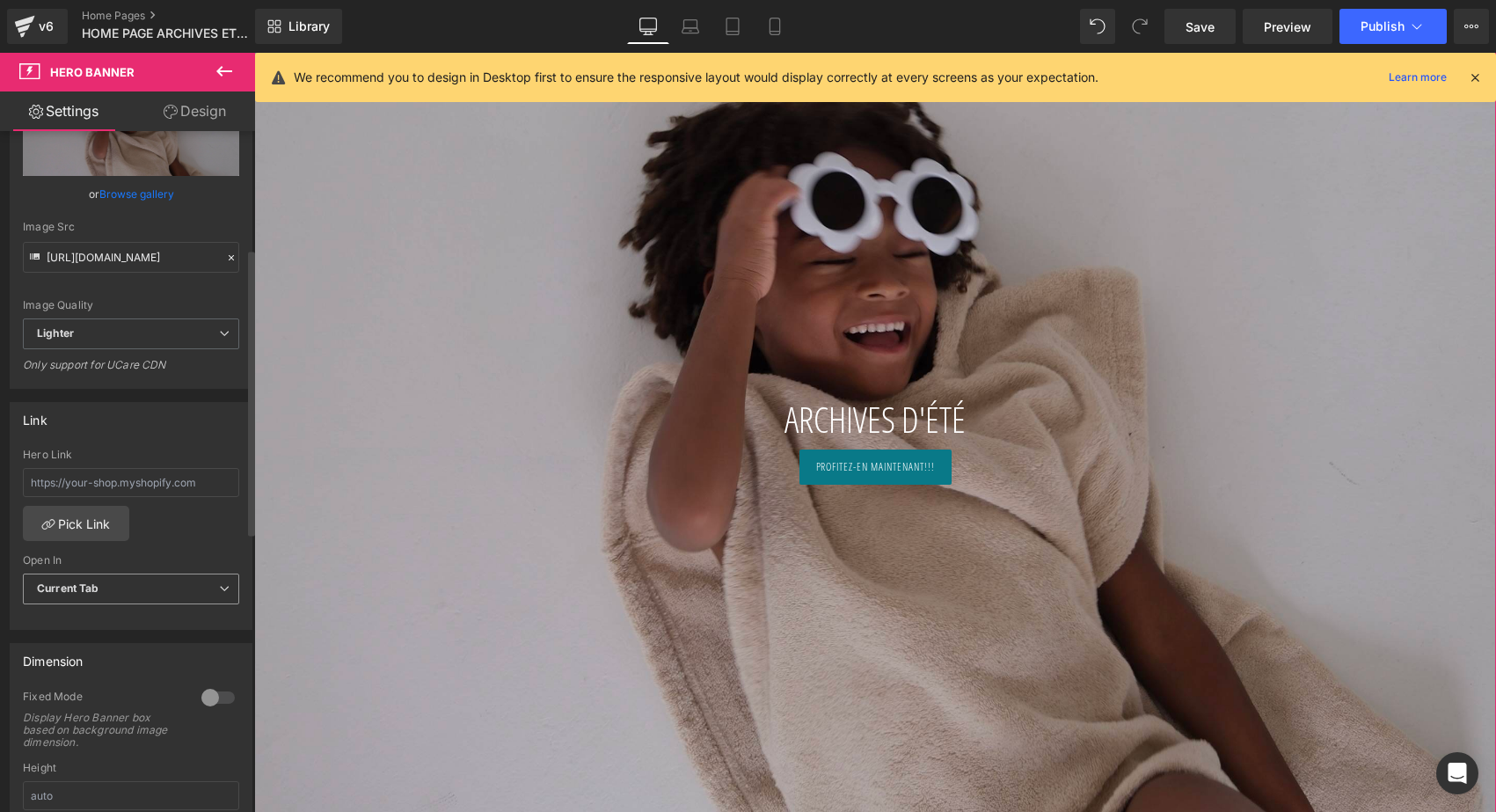
click at [113, 592] on span "Current Tab" at bounding box center [130, 588] width 216 height 30
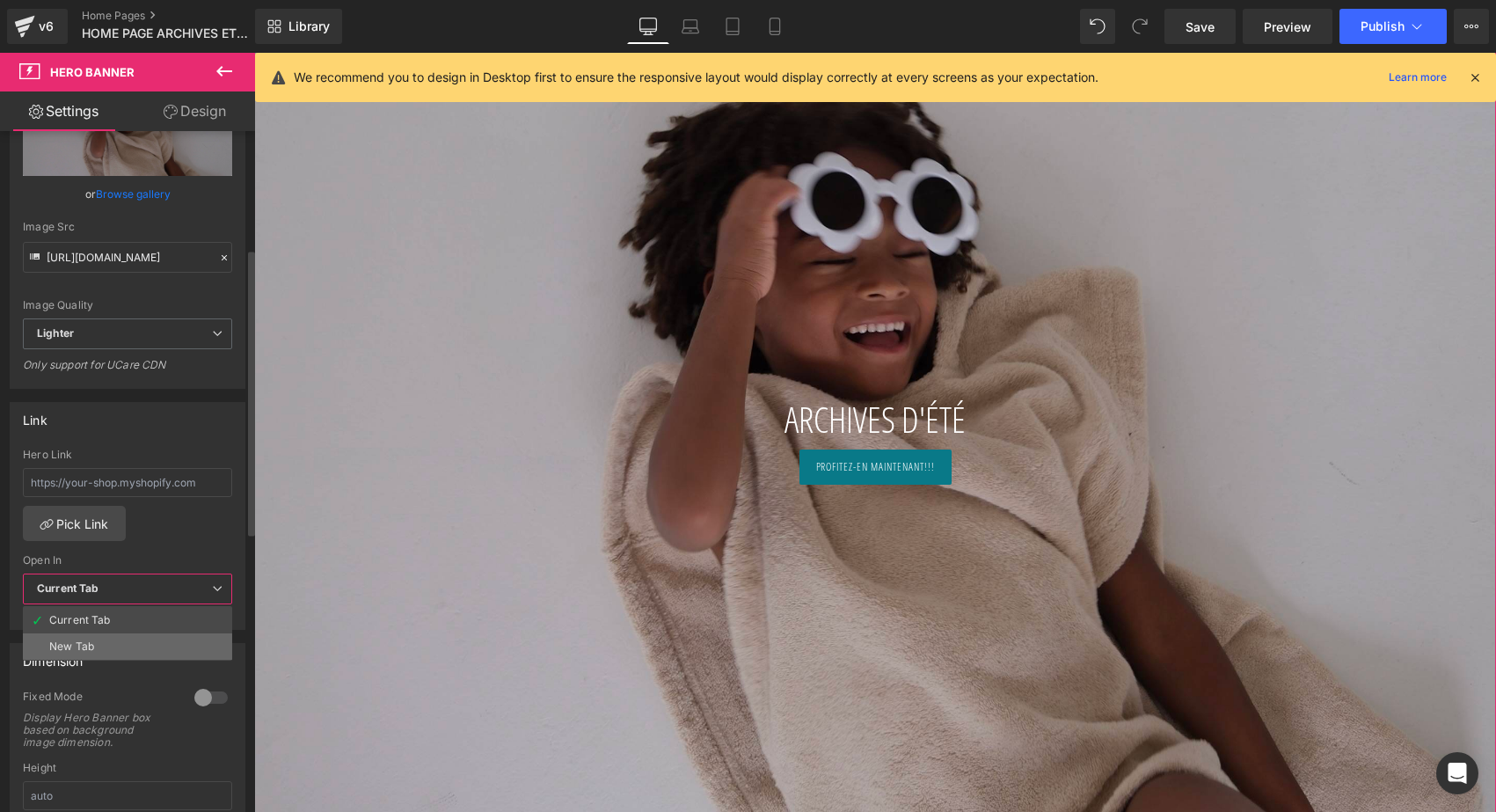
click at [100, 638] on li "New Tab" at bounding box center [127, 646] width 209 height 26
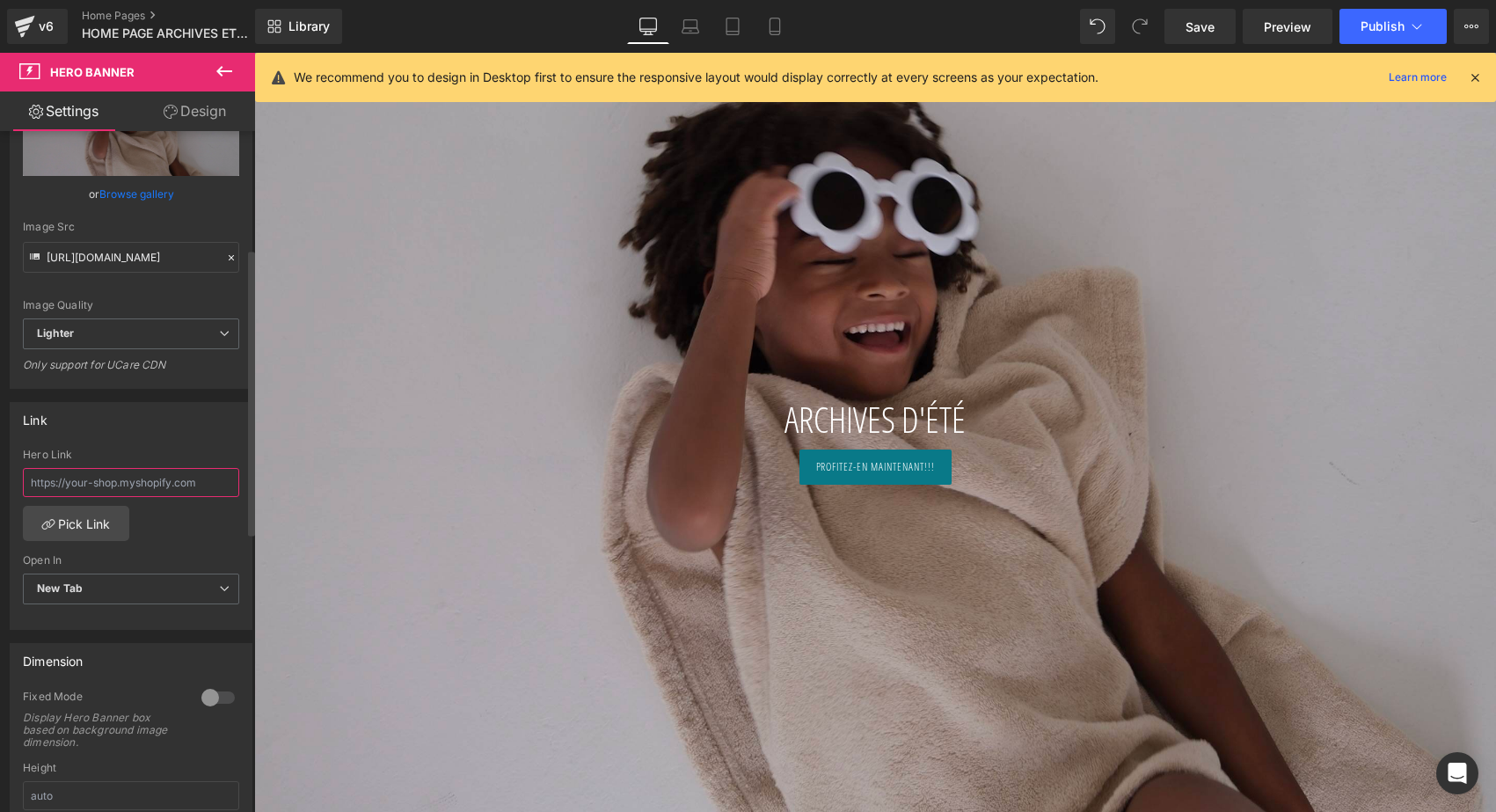
click at [119, 486] on input "text" at bounding box center [130, 482] width 216 height 29
click at [91, 519] on link "Pick Link" at bounding box center [75, 523] width 107 height 35
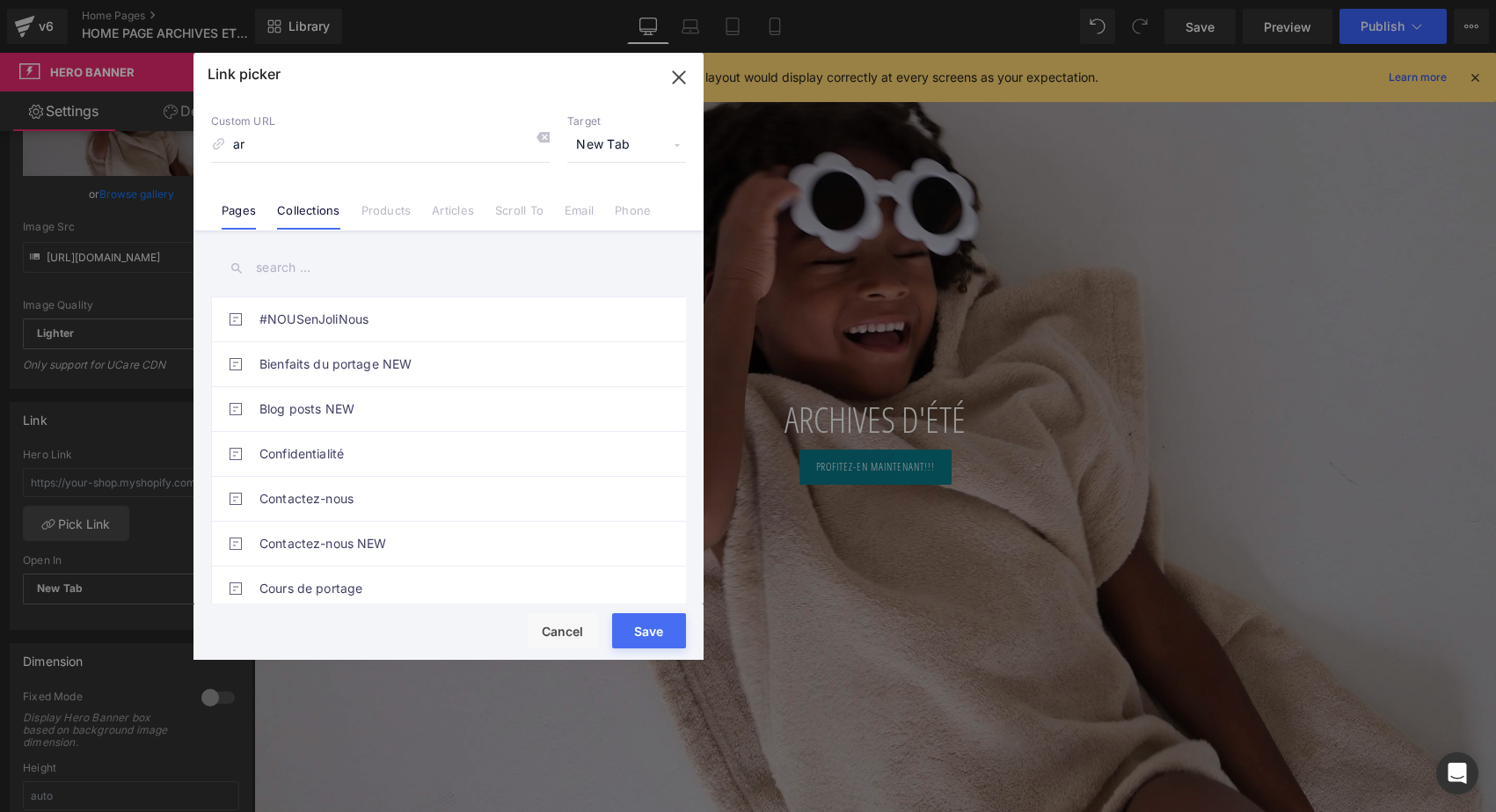
type input "a"
click at [322, 216] on link "Collections" at bounding box center [308, 216] width 63 height 26
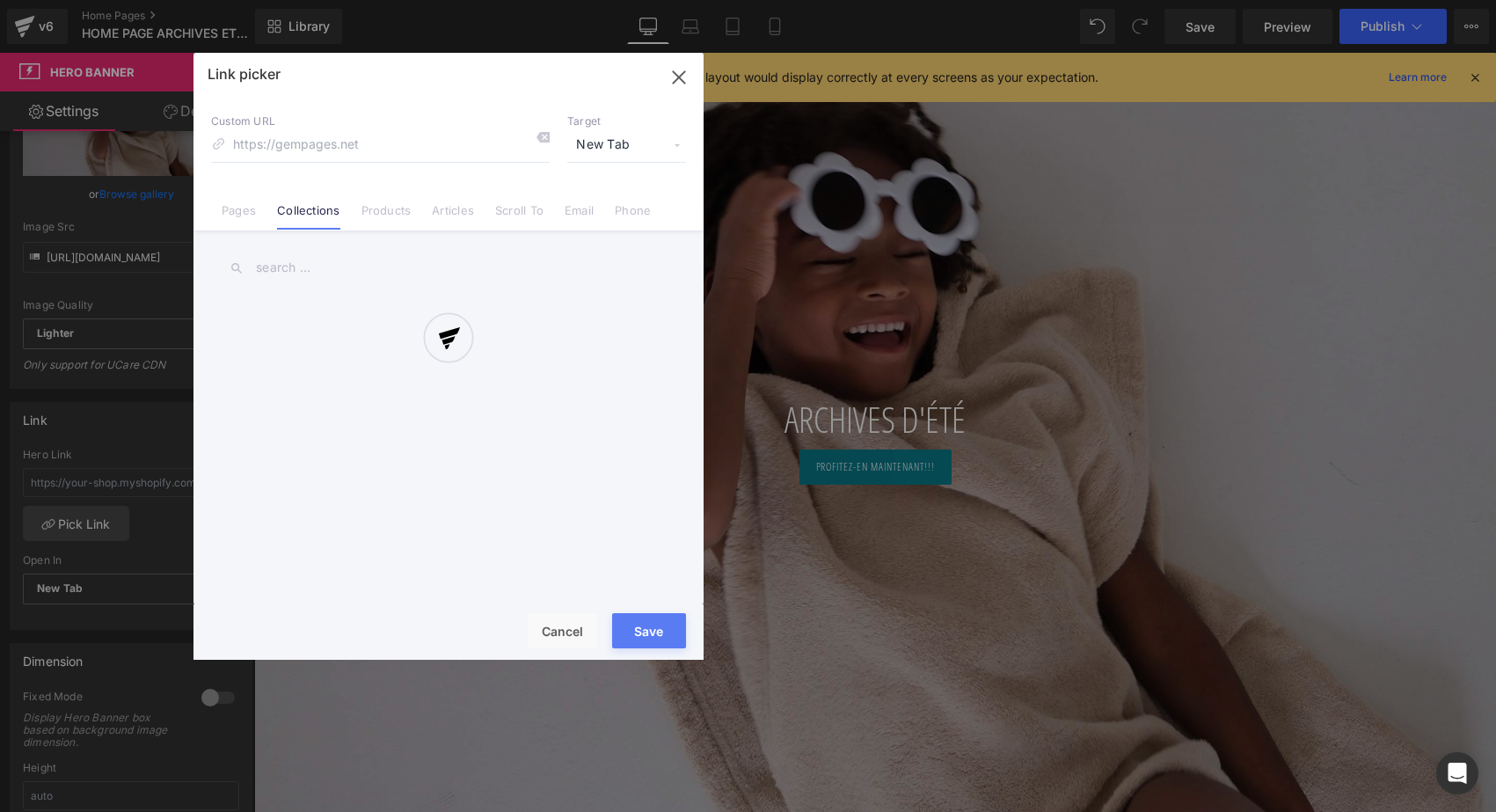
click at [291, 275] on div at bounding box center [448, 356] width 510 height 607
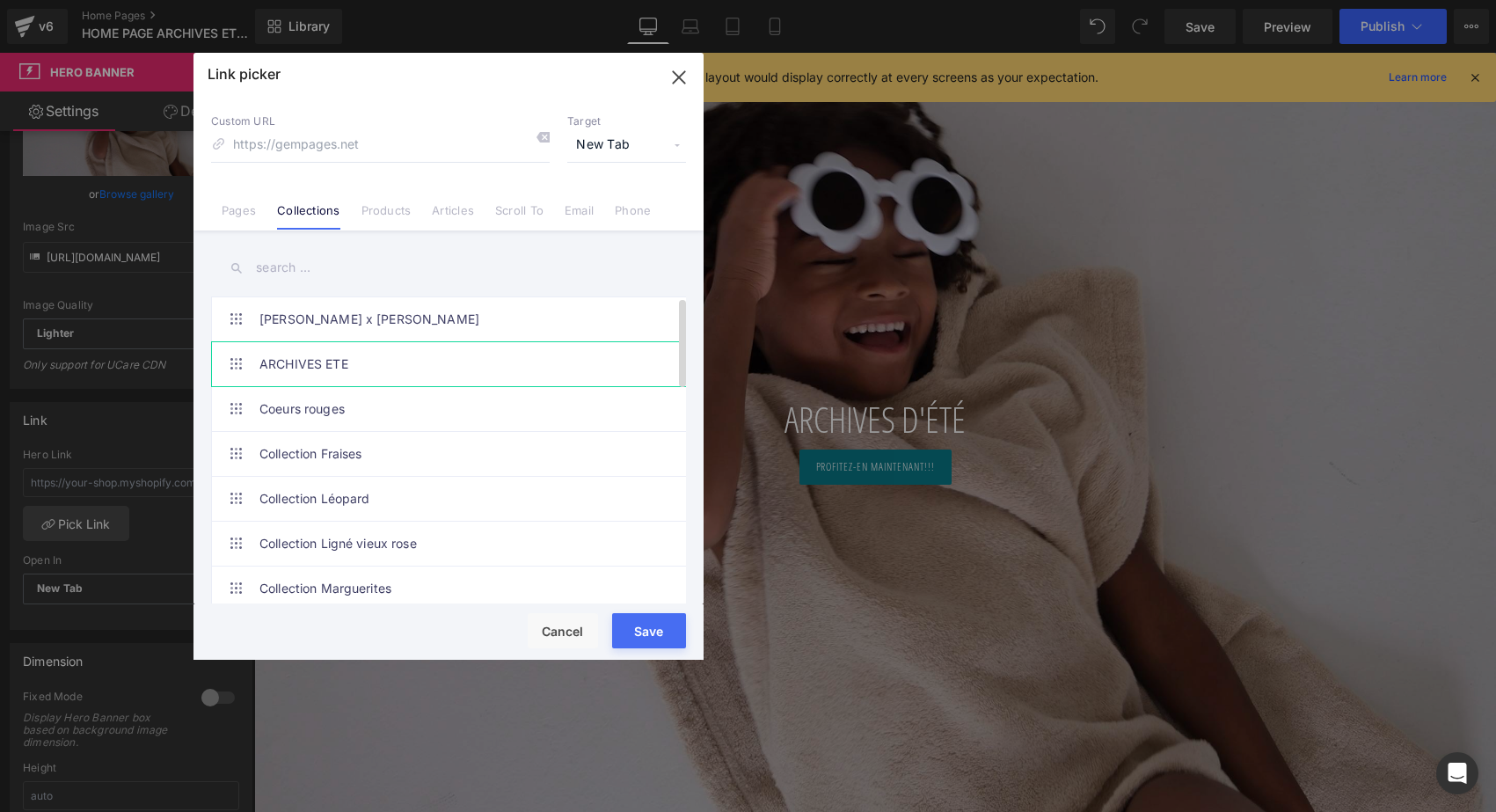
click at [296, 379] on link "ARCHIVES ETE" at bounding box center [452, 364] width 386 height 44
type input "/collections/archives-ete-2026-last-chance"
click at [646, 621] on button "Save" at bounding box center [650, 631] width 74 height 35
type input "/collections/archives-ete-2026-last-chance"
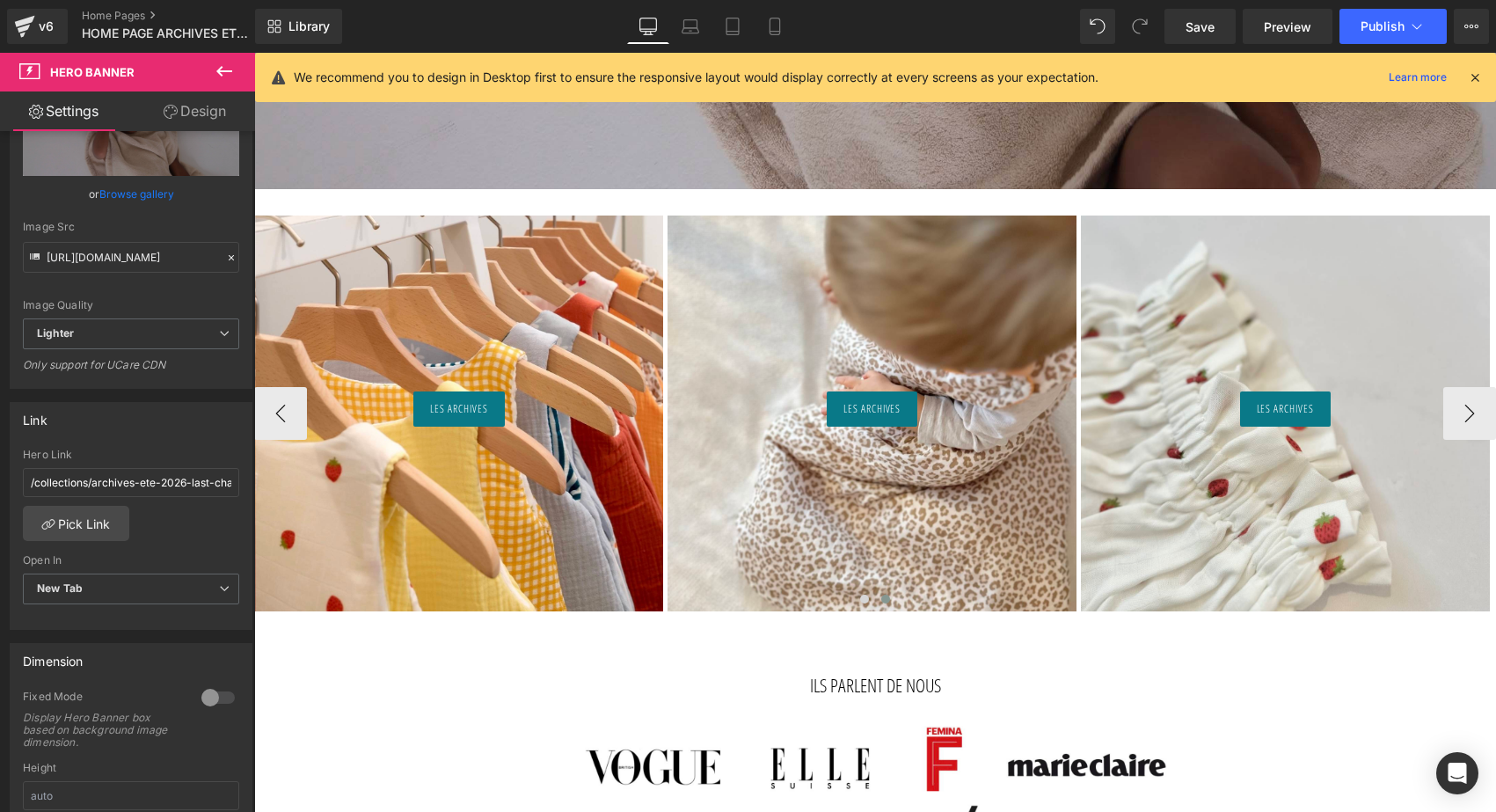
scroll to position [954, 0]
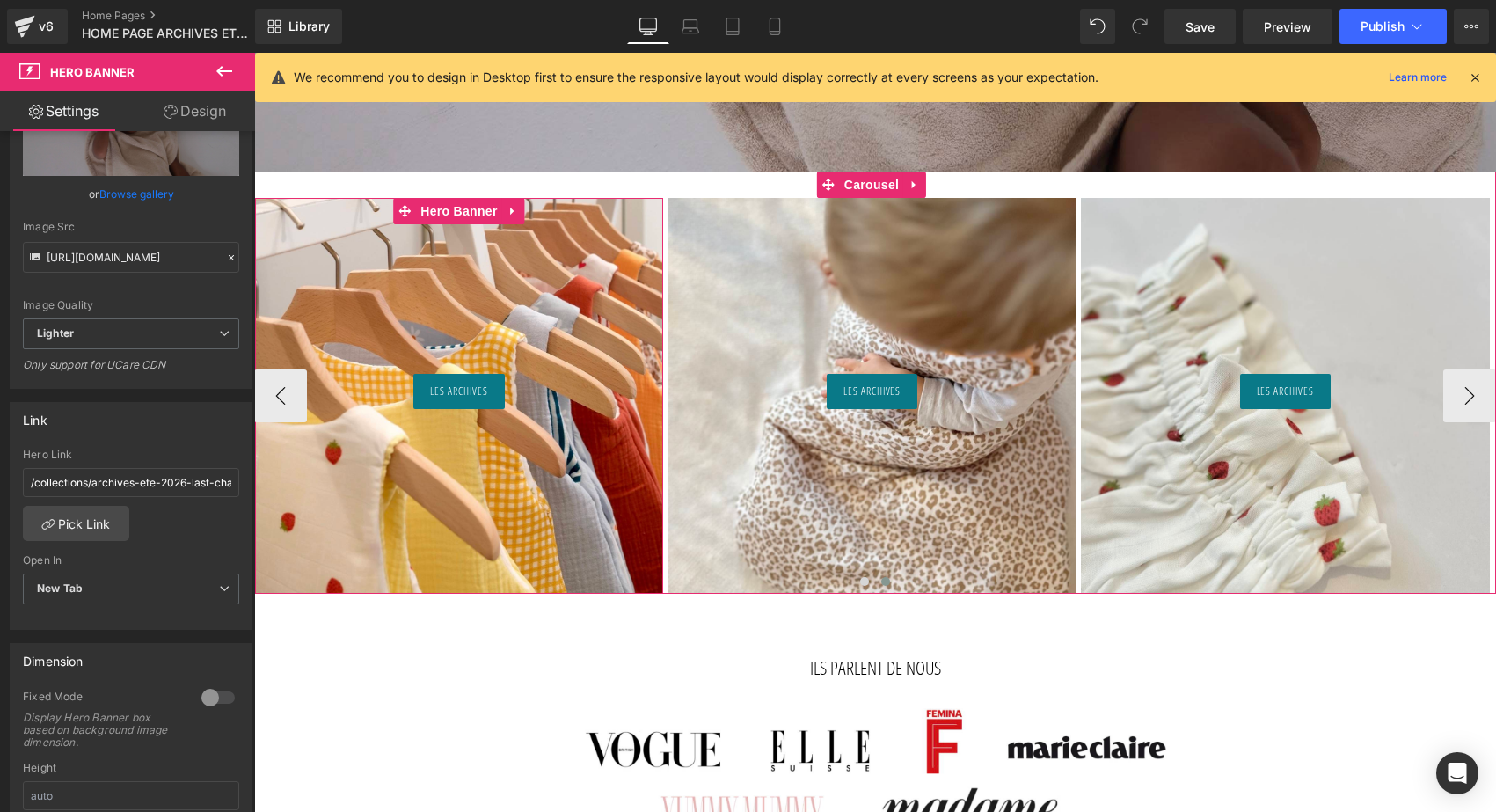
click at [543, 332] on div at bounding box center [460, 395] width 409 height 395
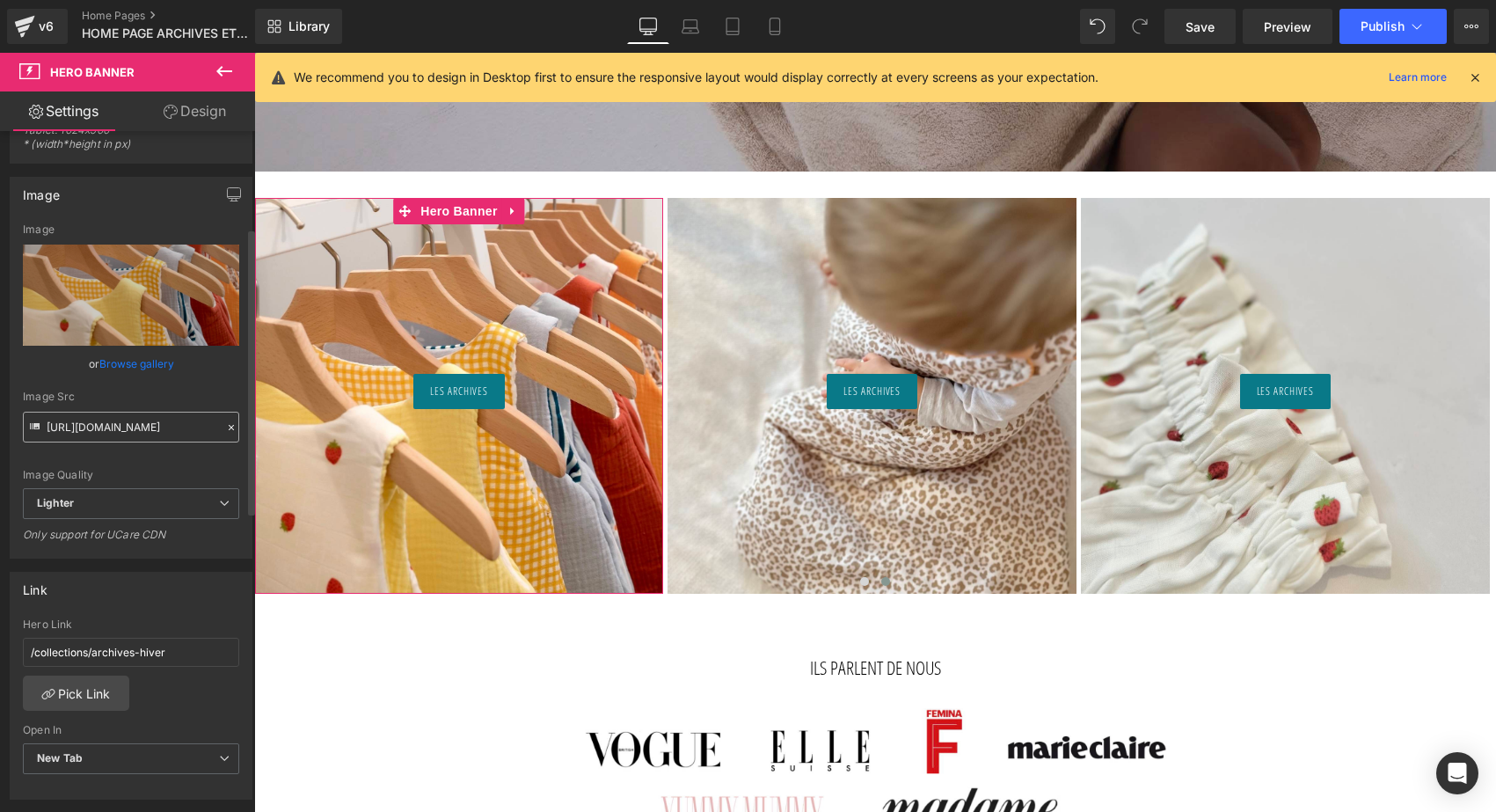
scroll to position [249, 0]
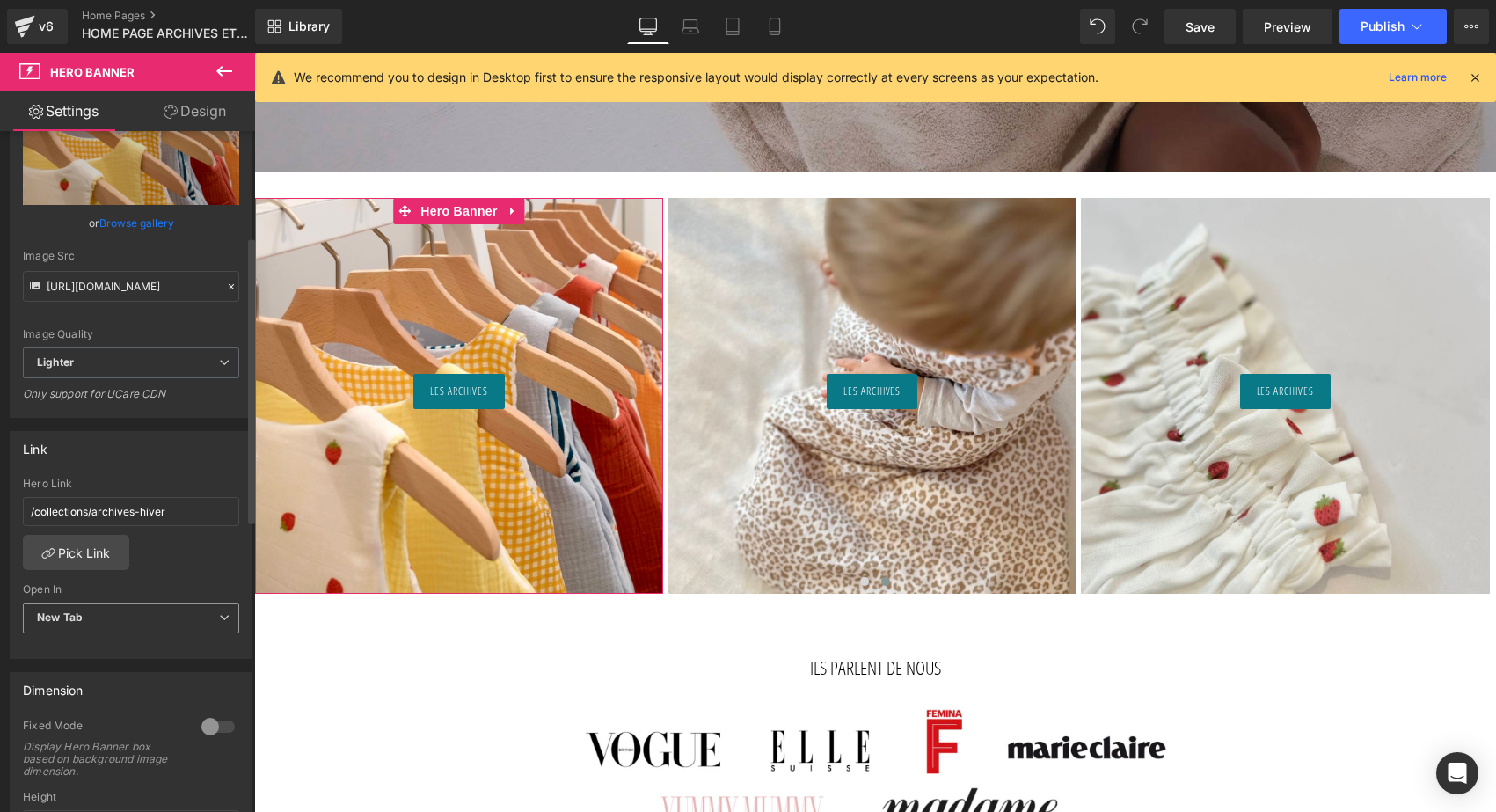
click at [133, 619] on span "New Tab" at bounding box center [130, 617] width 216 height 30
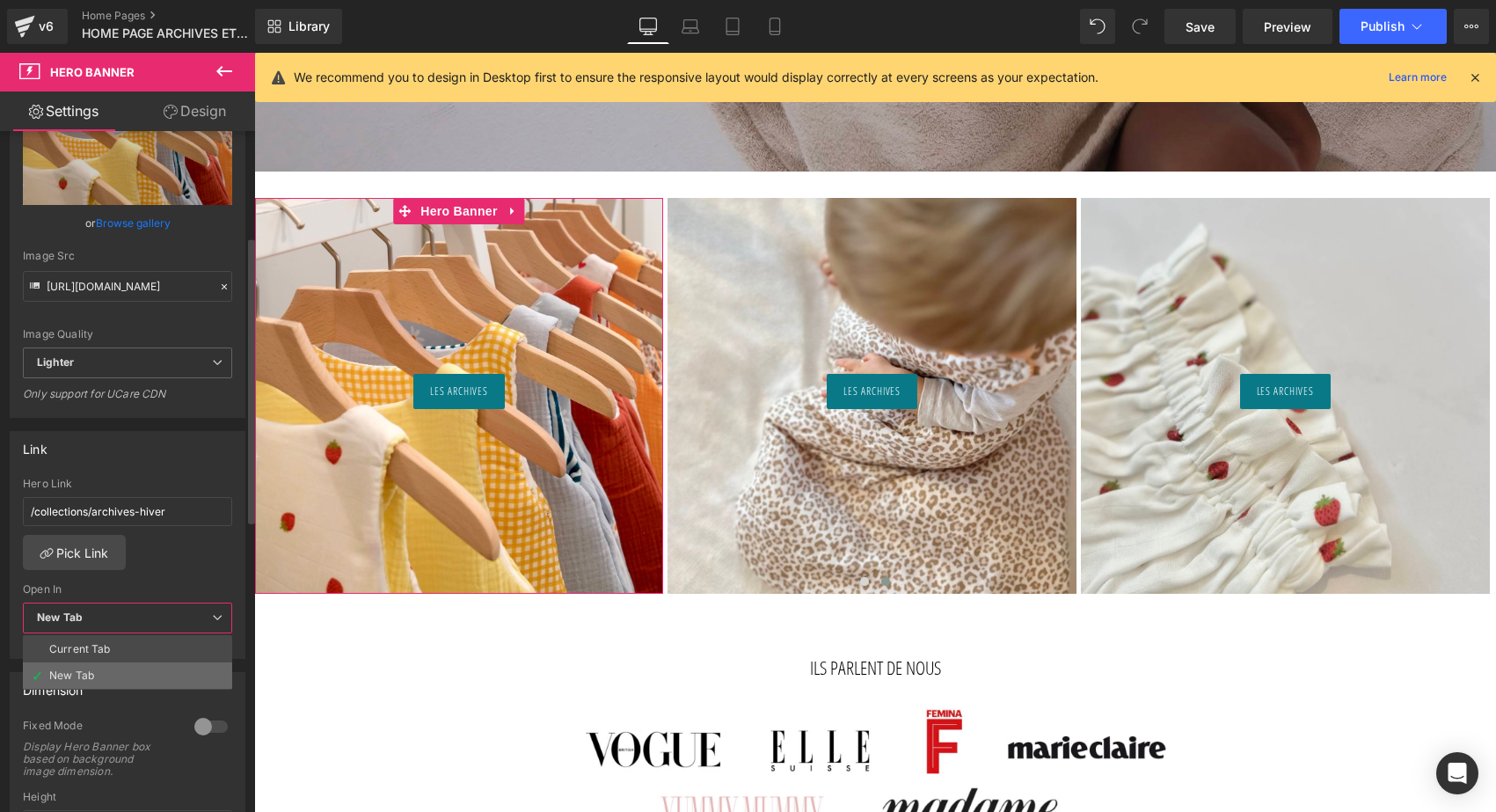
click at [116, 667] on li "New Tab" at bounding box center [127, 675] width 209 height 26
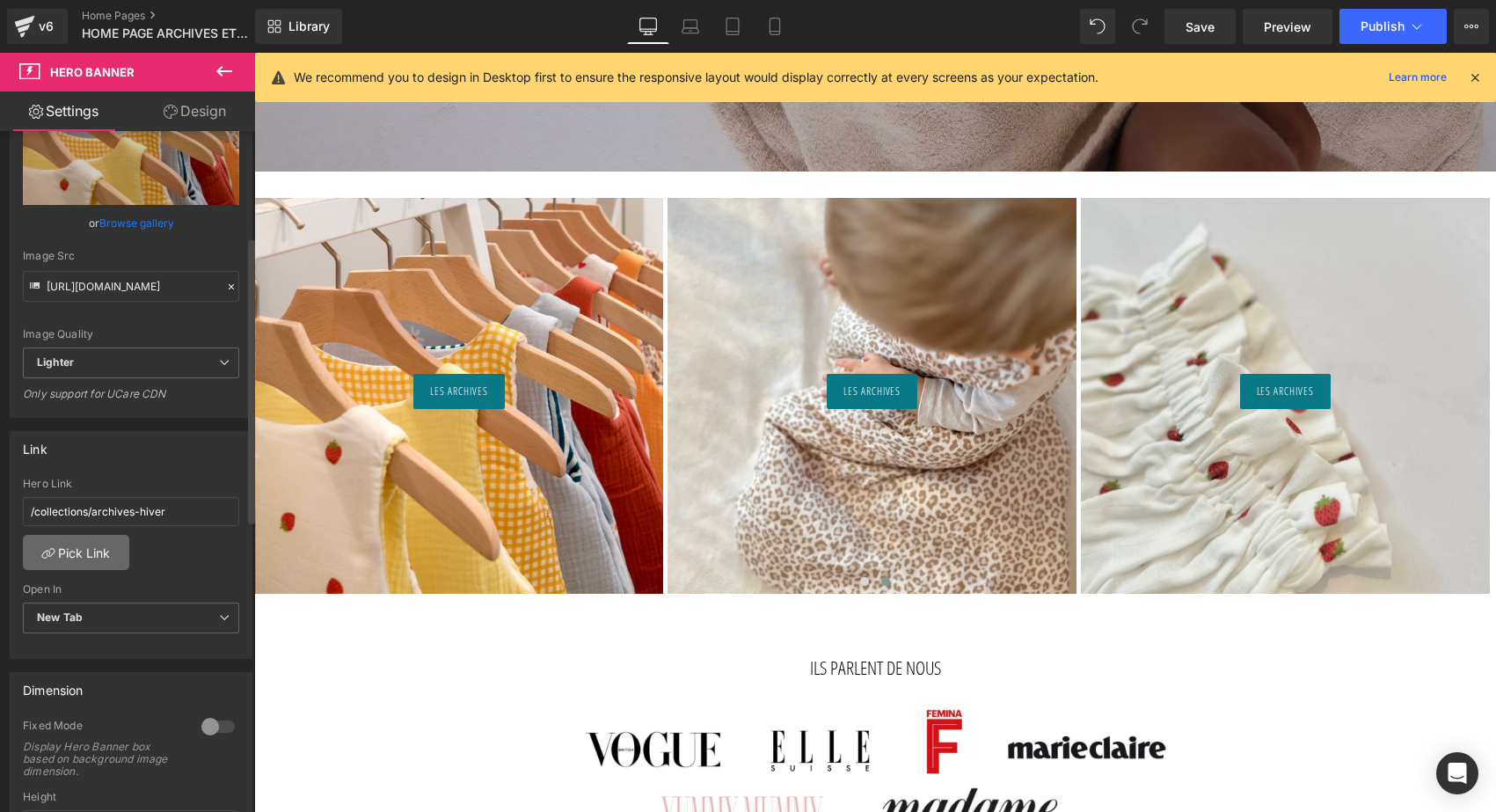
click at [113, 552] on link "Pick Link" at bounding box center [75, 553] width 107 height 35
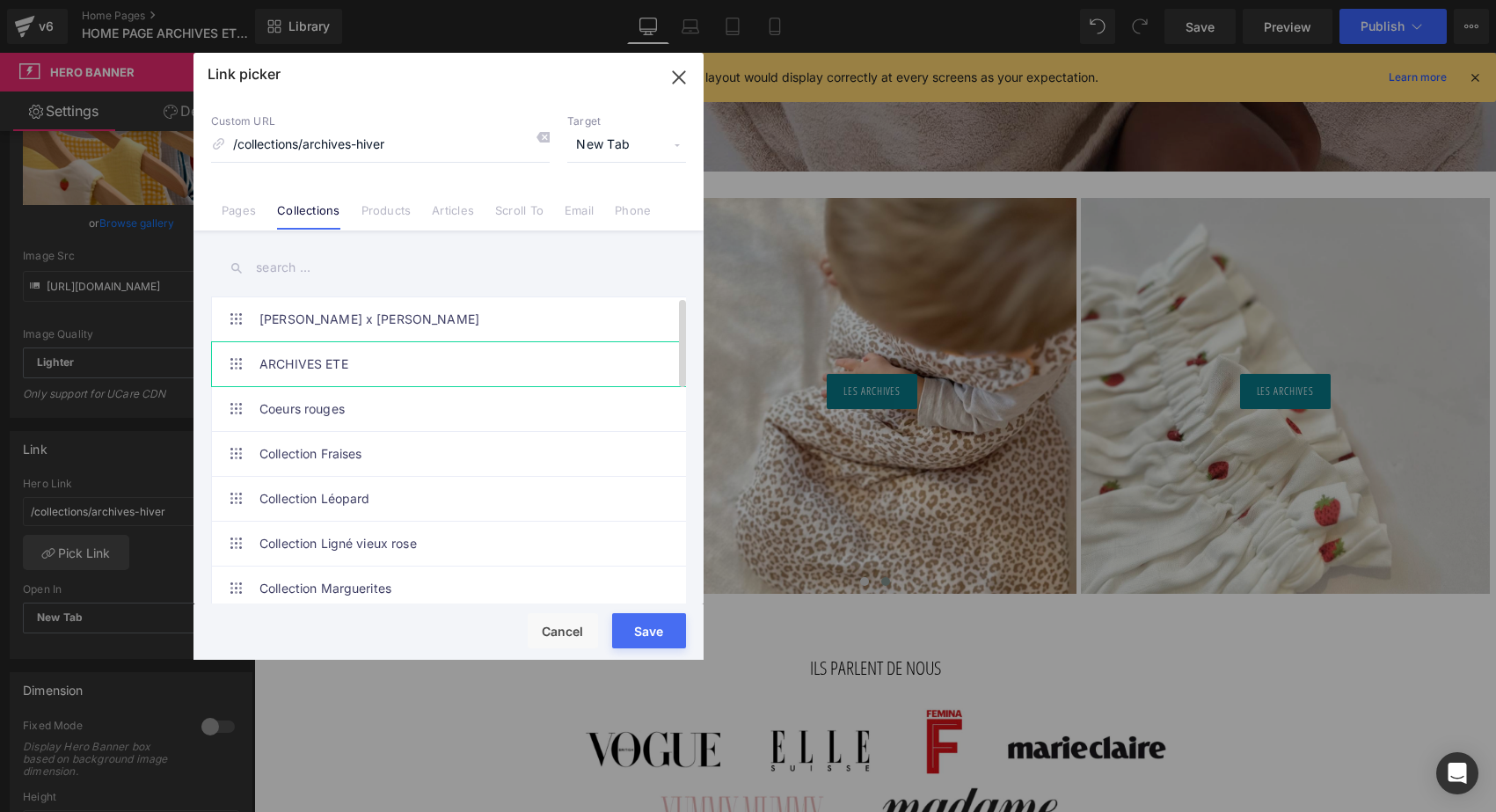
click at [318, 351] on link "ARCHIVES ETE" at bounding box center [452, 364] width 386 height 44
type input "/collections/archives-ete-2026-last-chance"
click at [653, 624] on button "Save" at bounding box center [650, 631] width 74 height 35
type input "/collections/archives-ete-2026-last-chance"
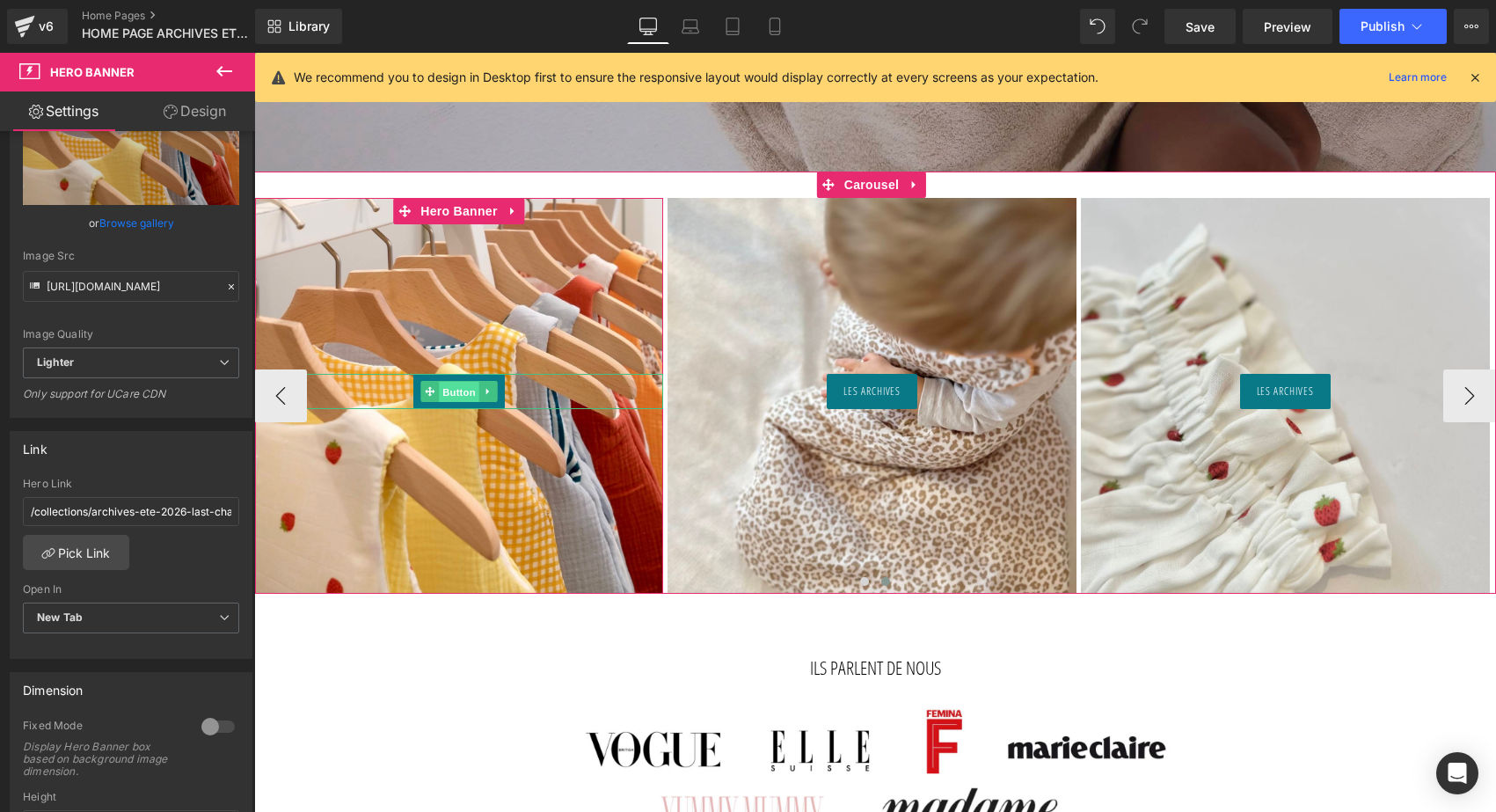
click at [462, 392] on span "Button" at bounding box center [459, 392] width 40 height 22
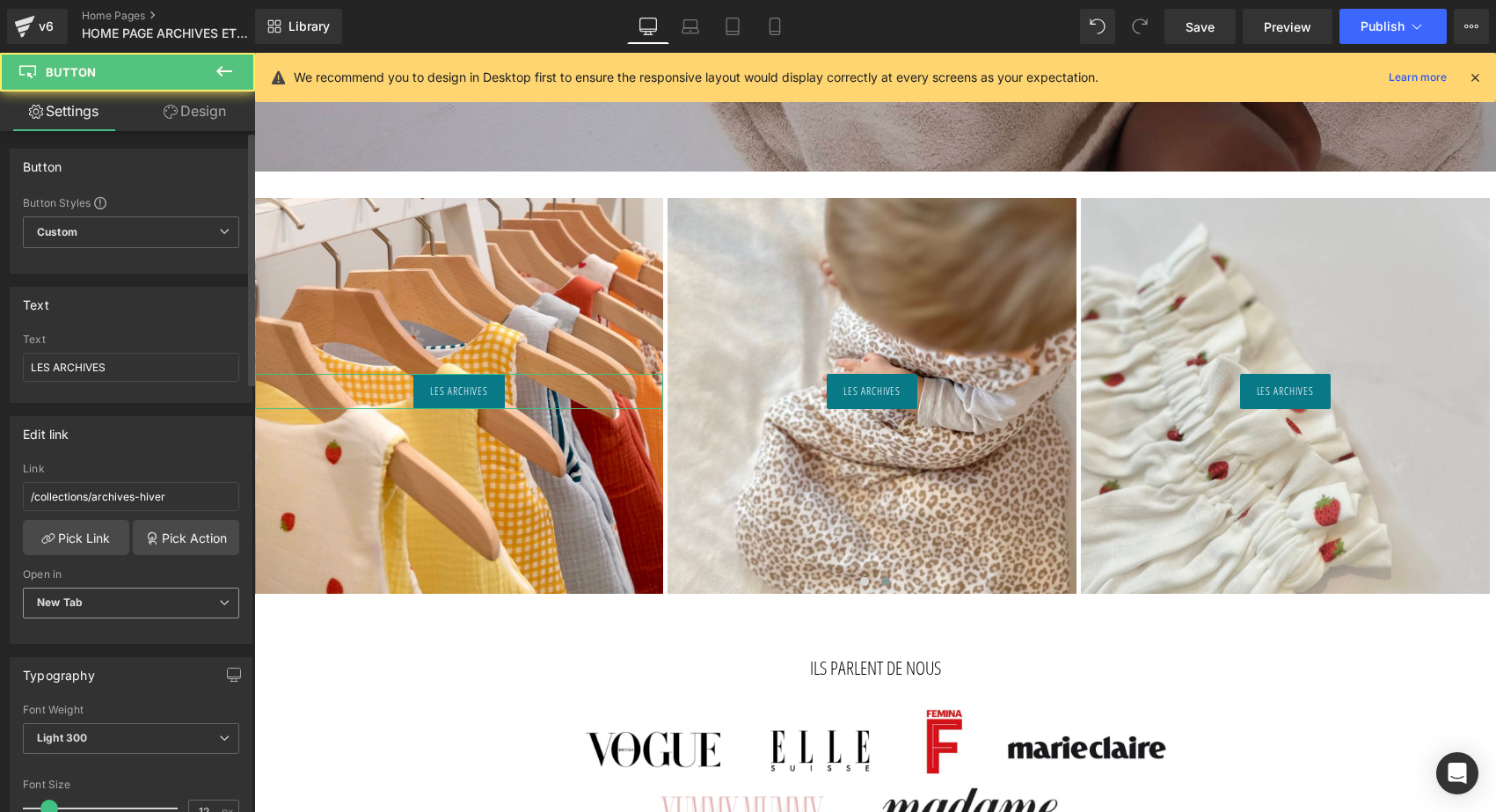
click at [152, 609] on span "New Tab" at bounding box center [130, 602] width 216 height 30
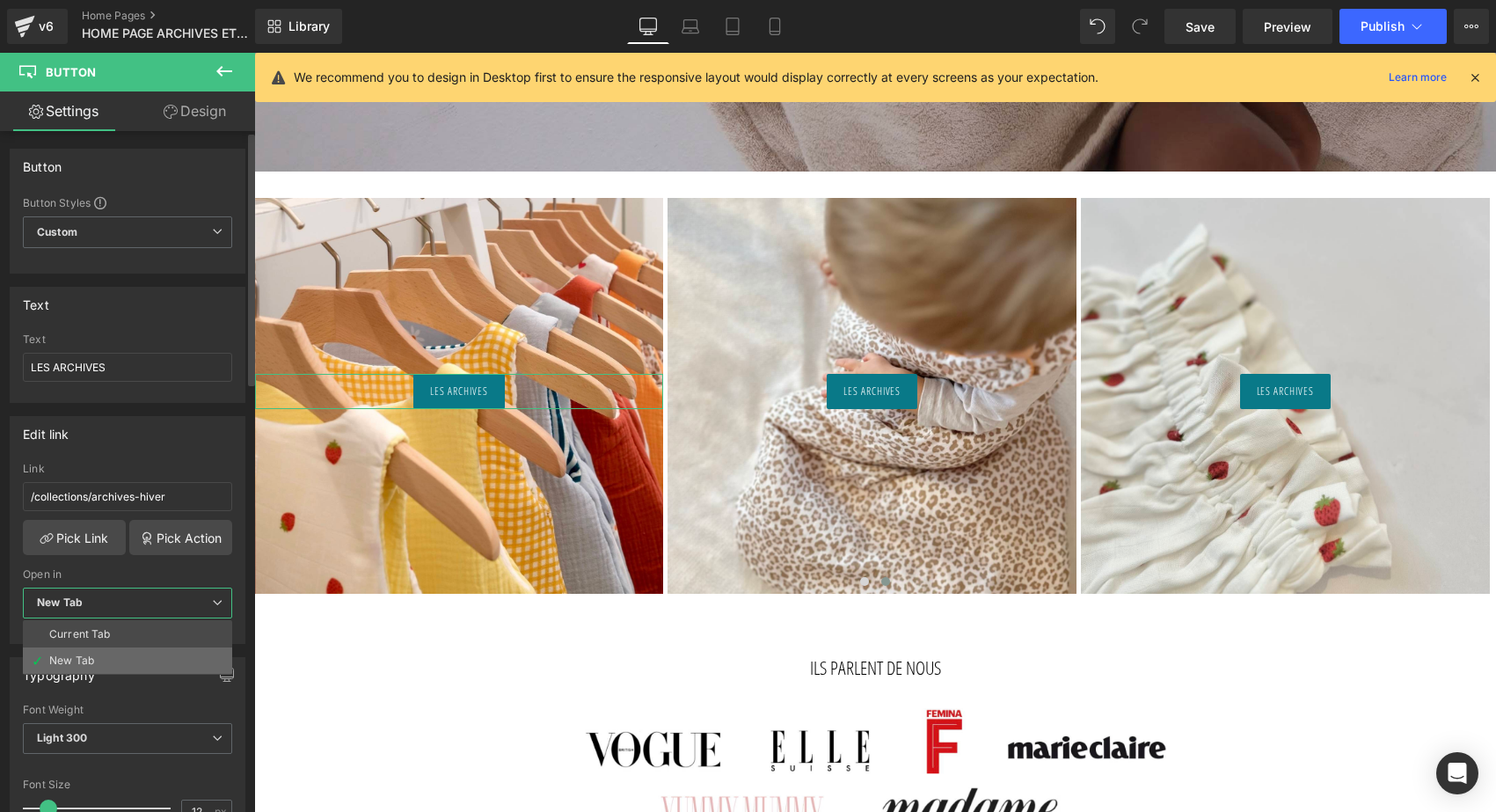
click at [125, 664] on li "New Tab" at bounding box center [127, 660] width 209 height 26
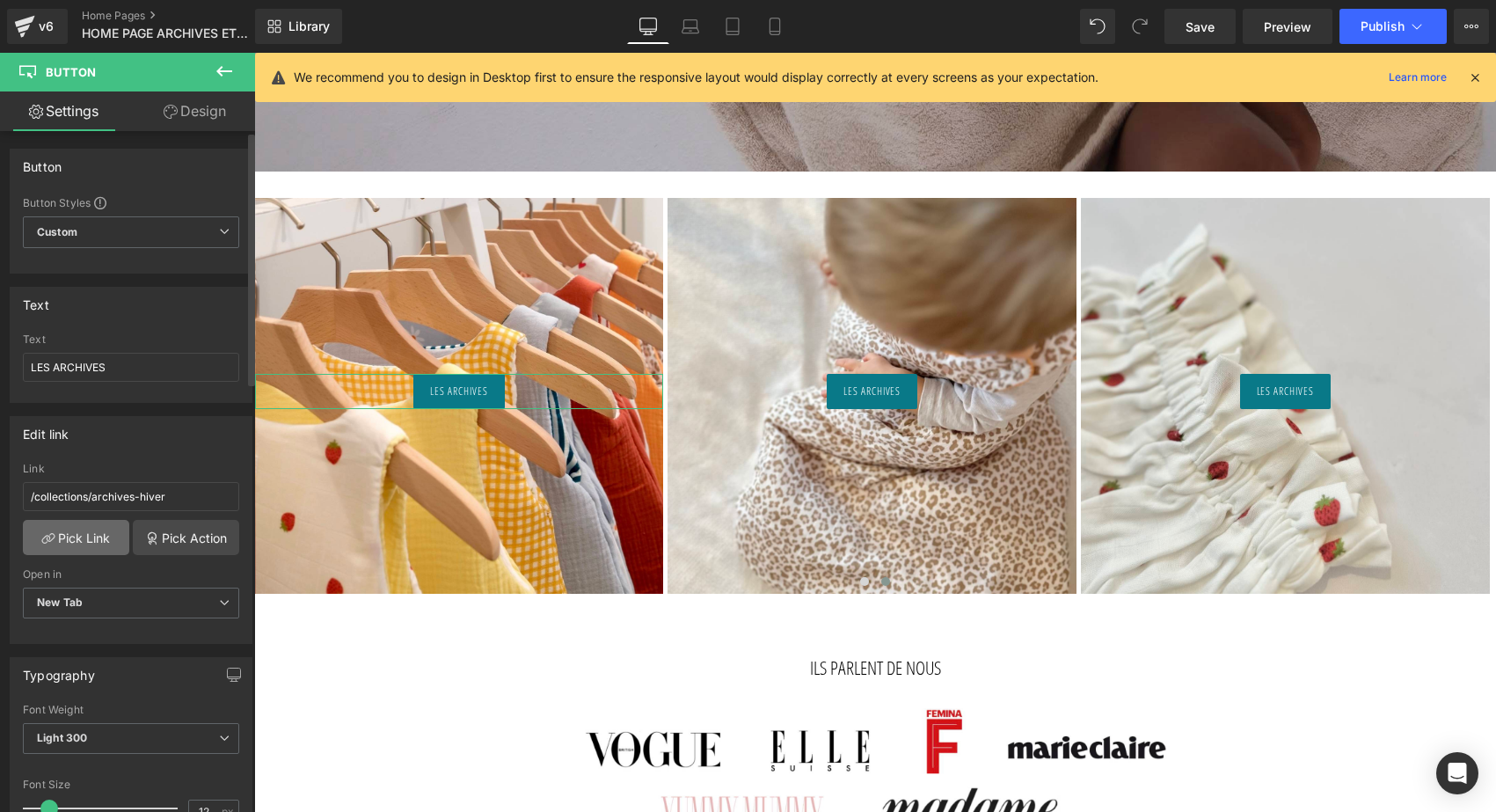
click at [93, 526] on link "Pick Link" at bounding box center [75, 537] width 107 height 35
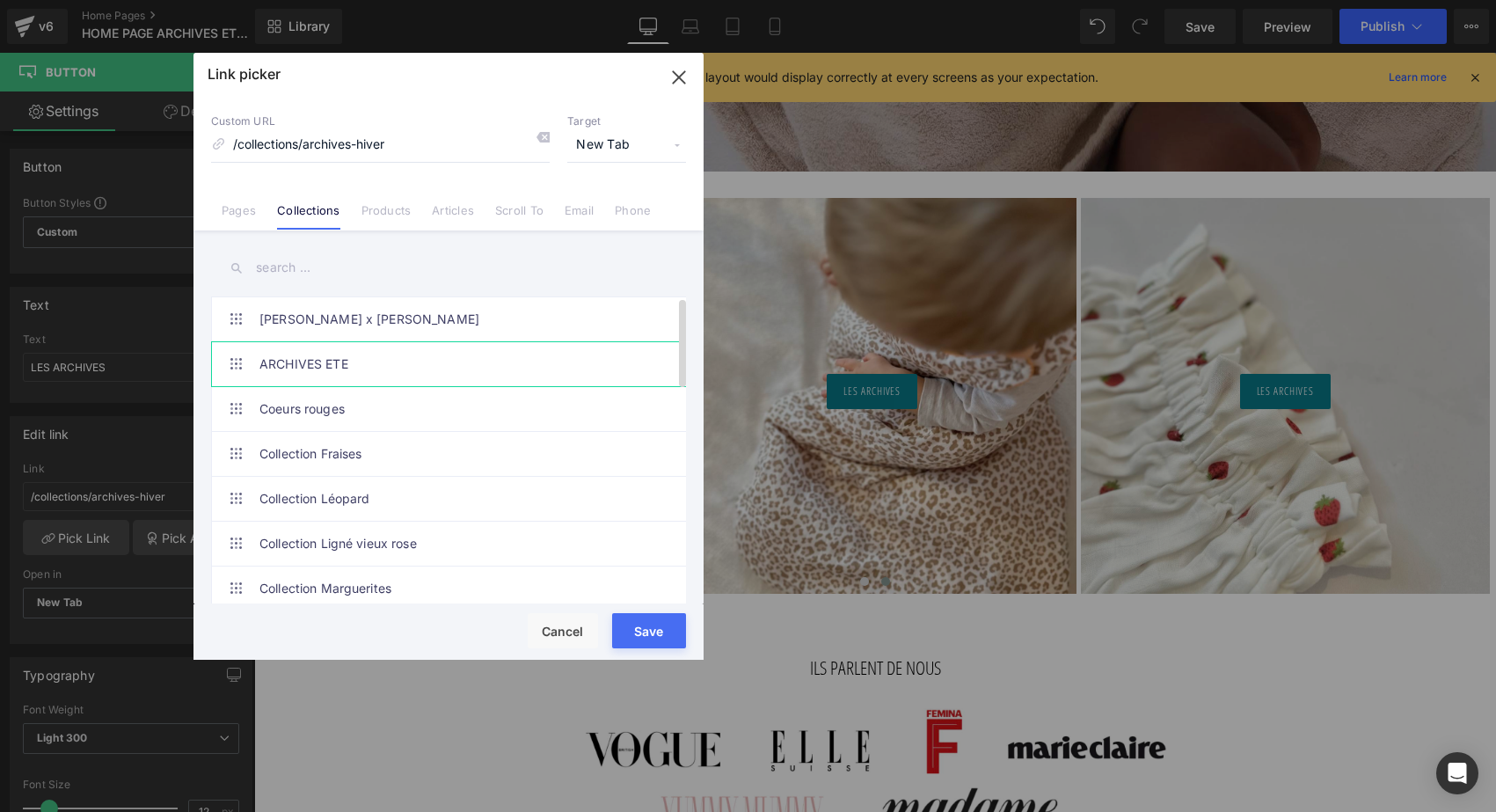
click at [353, 361] on link "ARCHIVES ETE" at bounding box center [452, 364] width 386 height 44
type input "/collections/archives-ete-2026-last-chance"
click at [651, 629] on button "Save" at bounding box center [650, 631] width 74 height 35
type input "/collections/archives-ete-2026-last-chance"
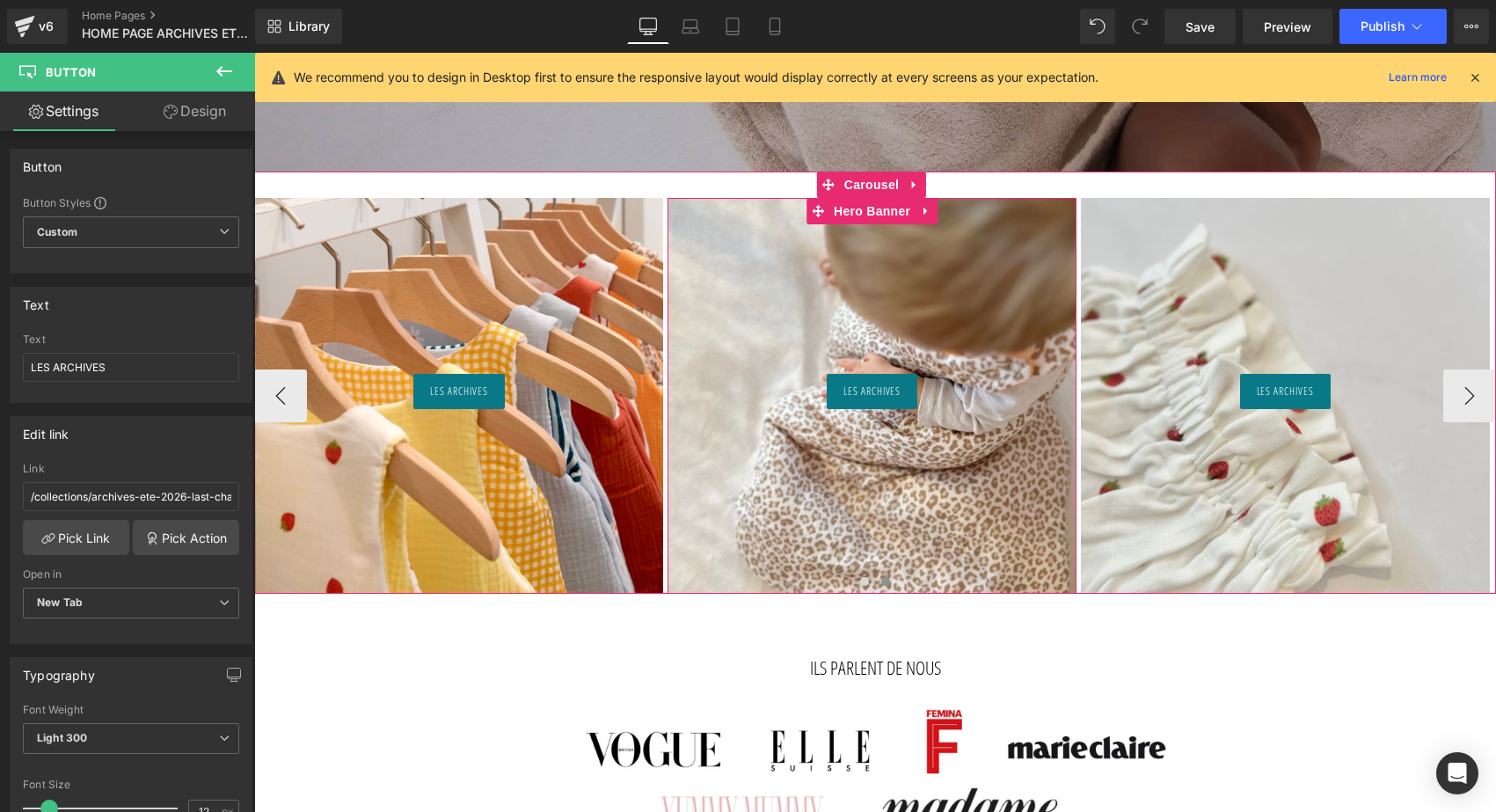
click at [963, 295] on div at bounding box center [872, 395] width 409 height 395
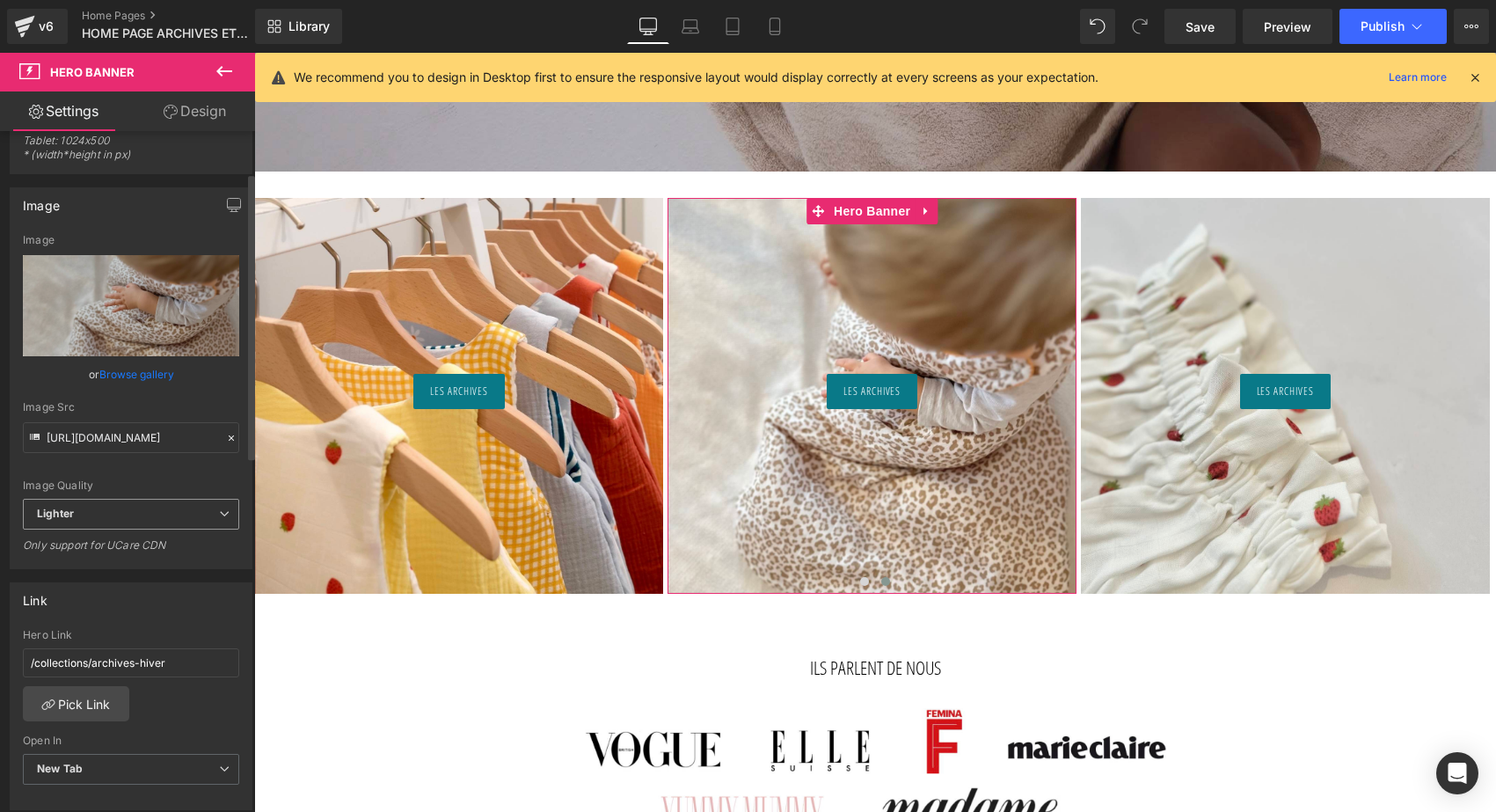
scroll to position [288, 0]
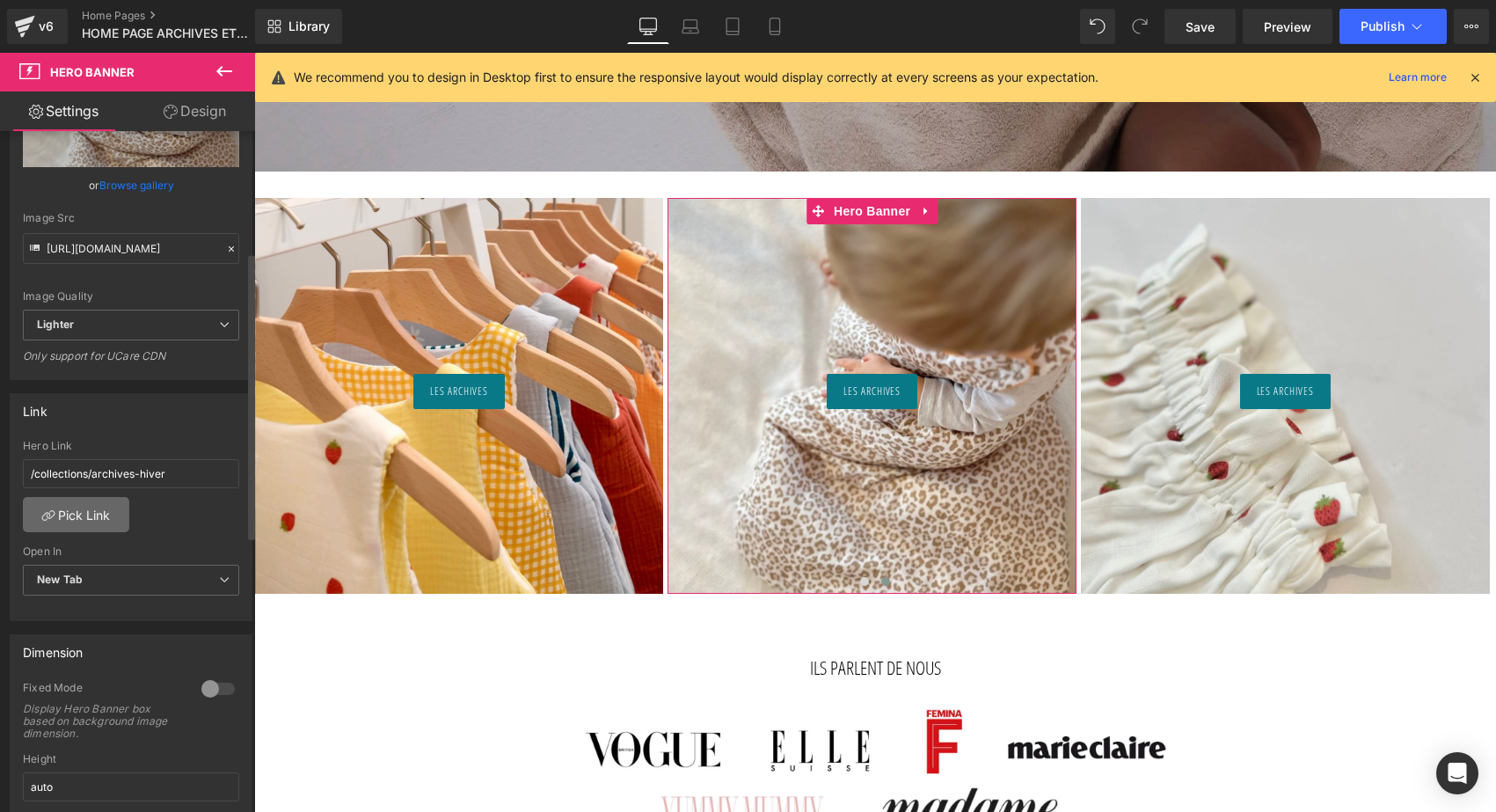
click at [95, 513] on link "Pick Link" at bounding box center [75, 515] width 107 height 35
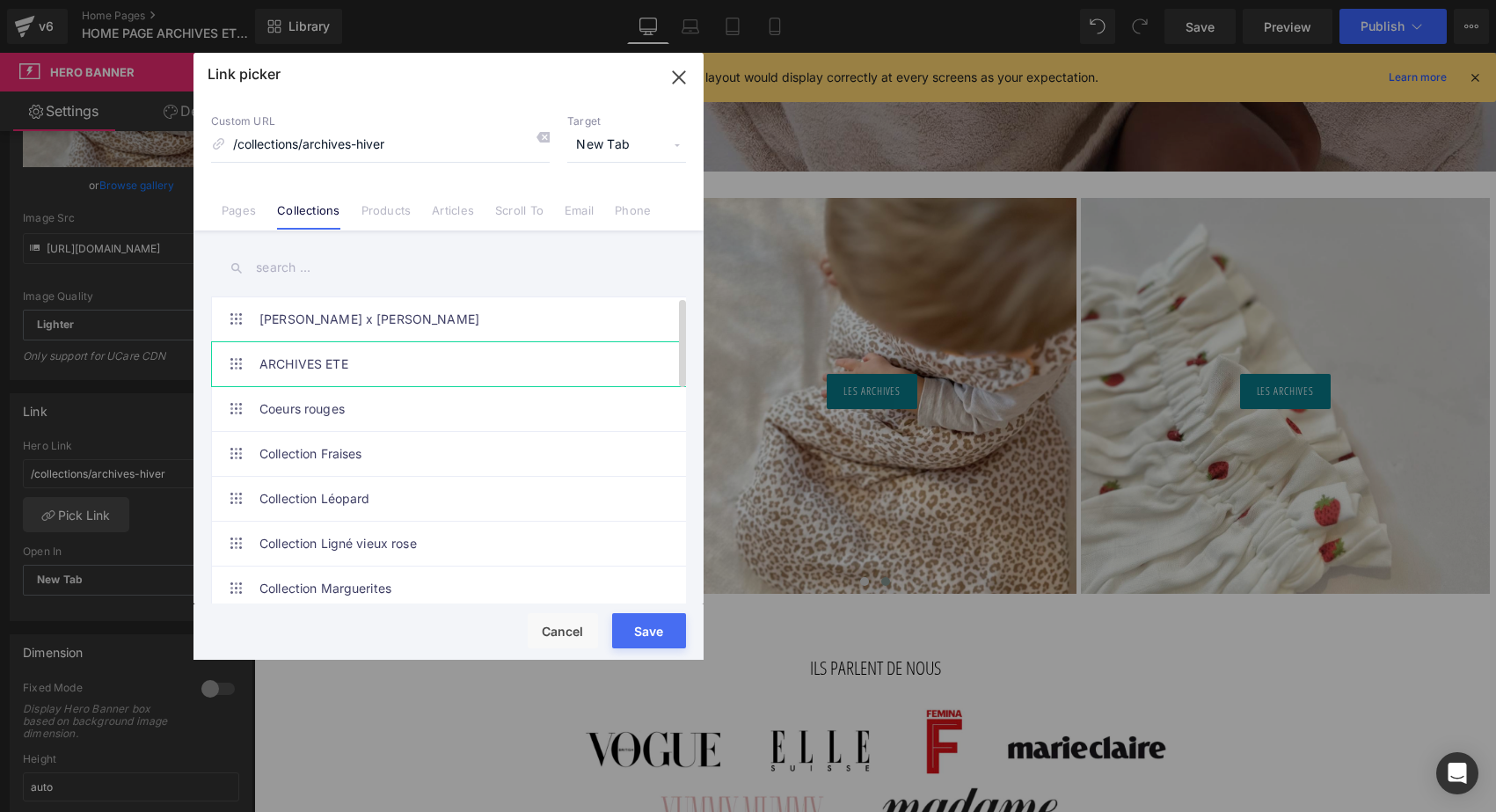
click at [319, 365] on link "ARCHIVES ETE" at bounding box center [452, 364] width 386 height 44
type input "/collections/archives-ete-2026-last-chance"
click at [643, 624] on button "Save" at bounding box center [650, 631] width 74 height 35
type input "/collections/archives-ete-2026-last-chance"
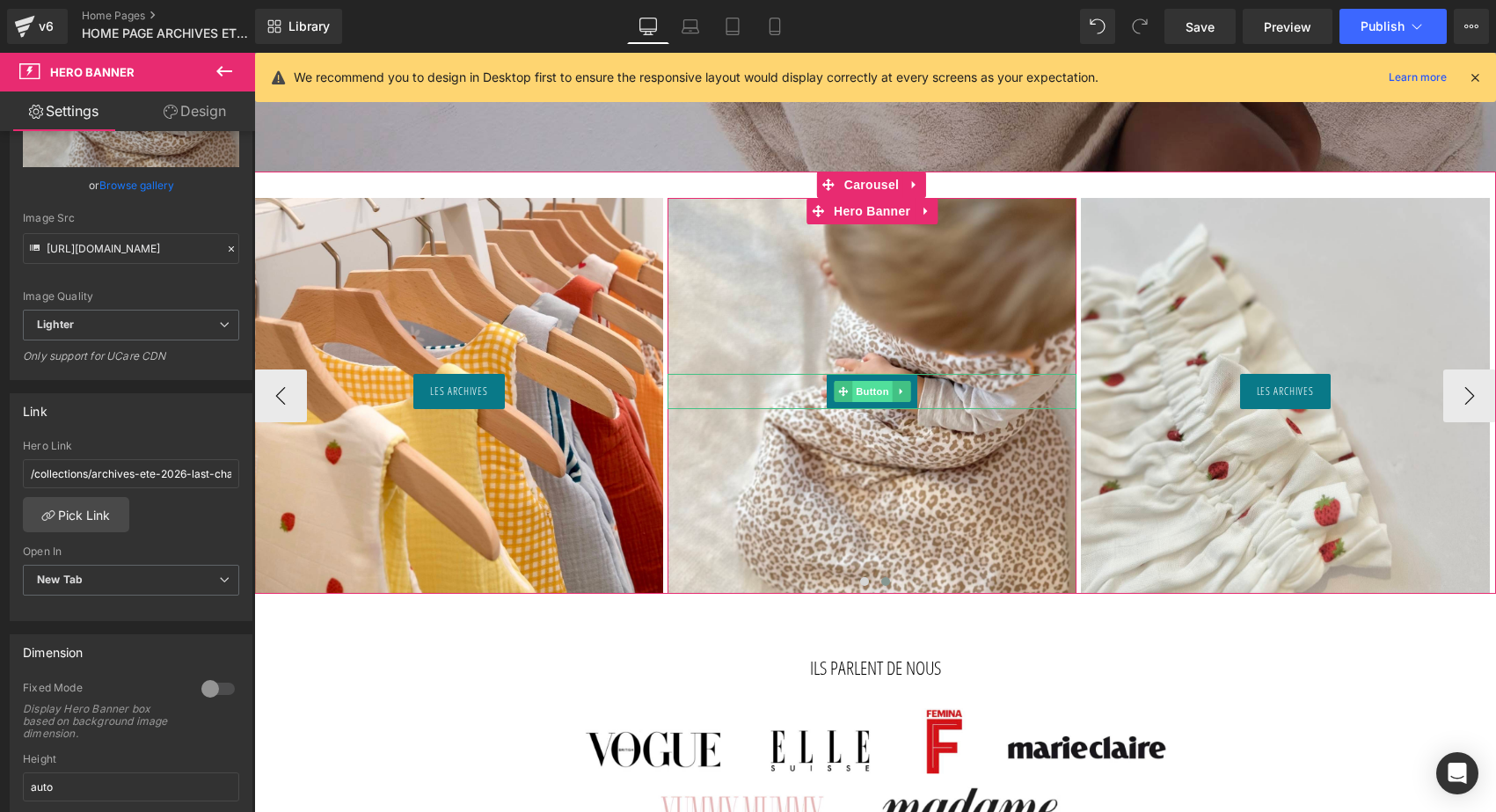
click at [882, 392] on span "Button" at bounding box center [872, 391] width 40 height 22
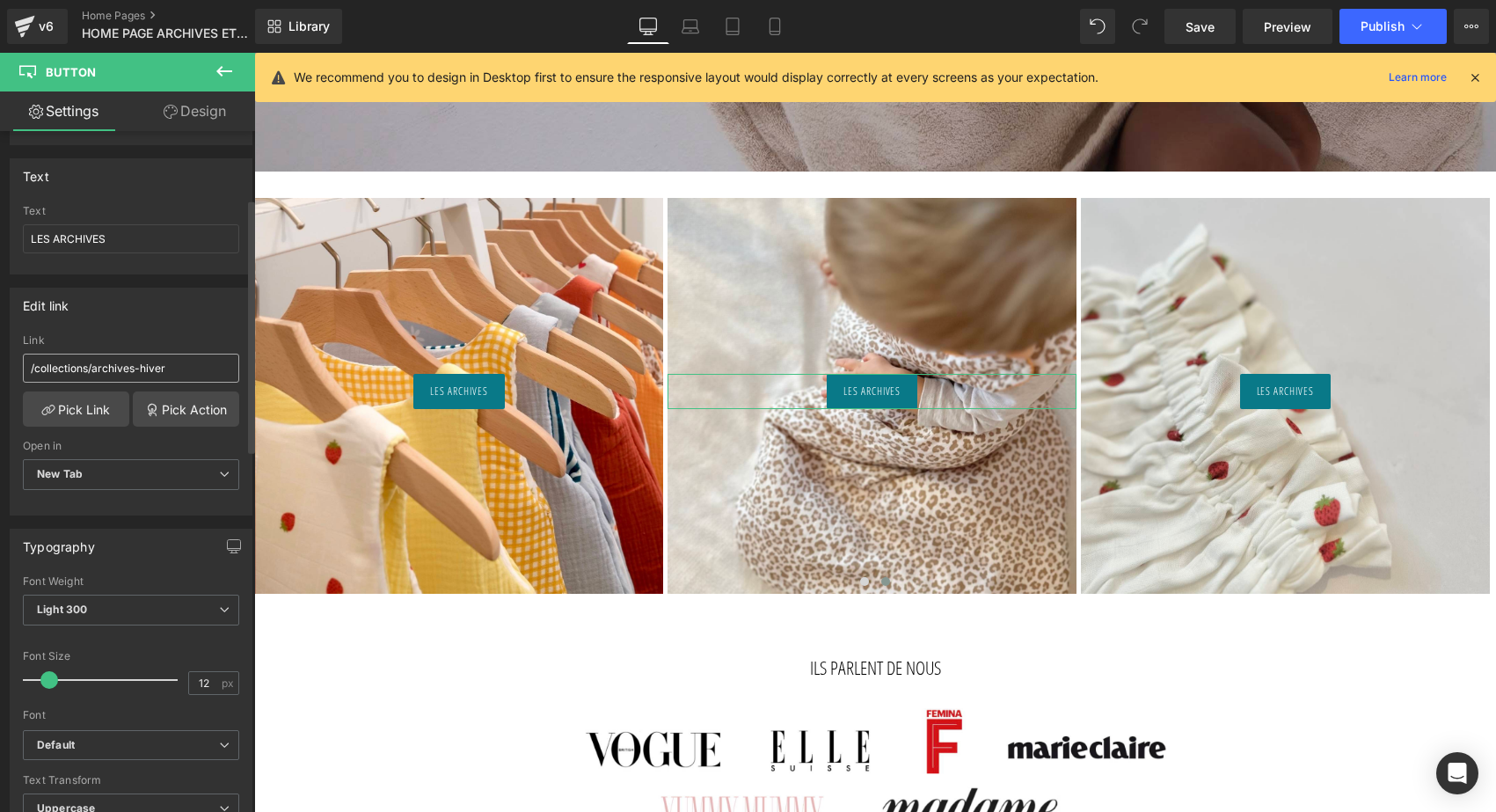
scroll to position [114, 0]
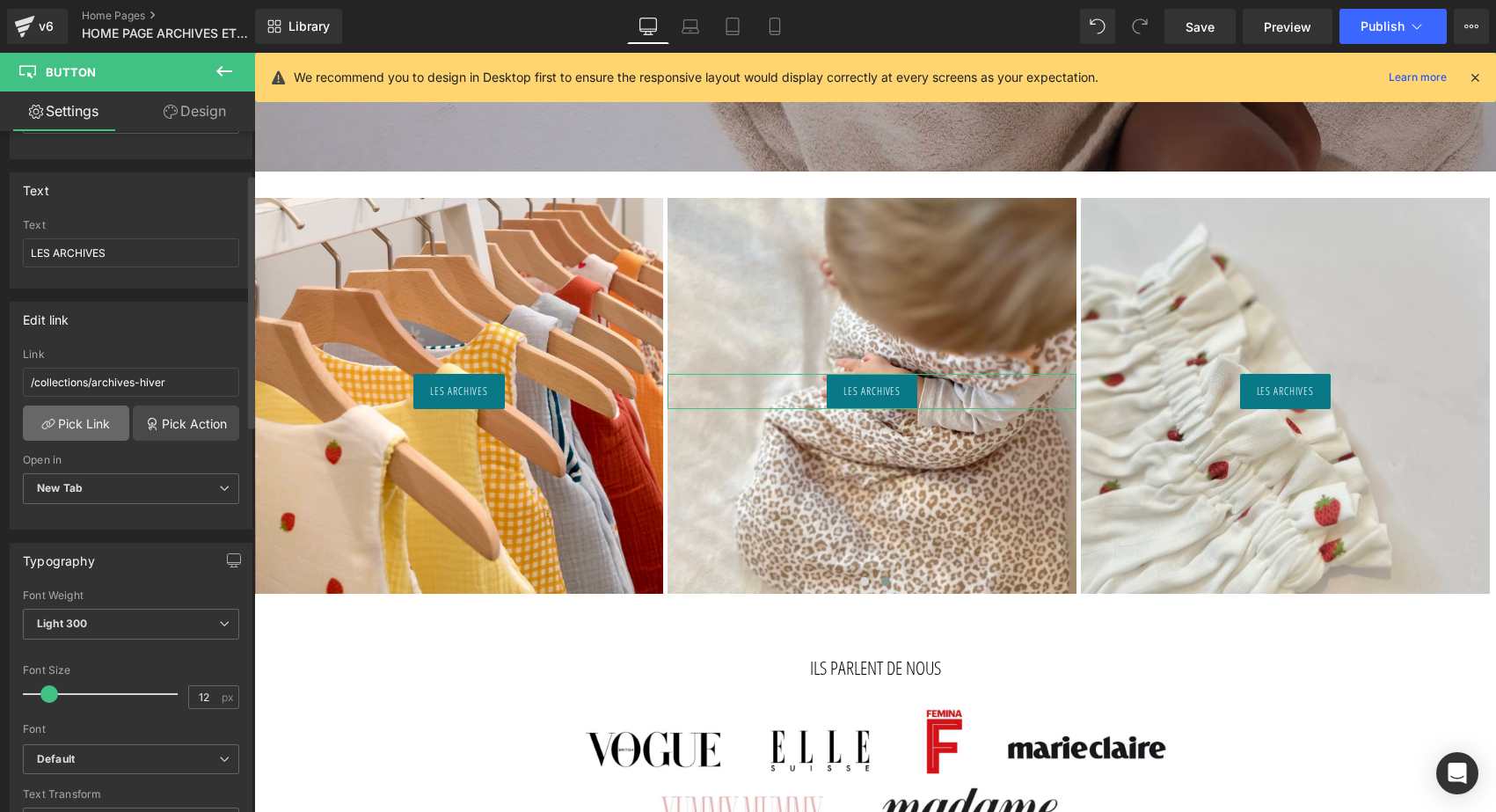
click at [88, 433] on link "Pick Link" at bounding box center [75, 423] width 107 height 35
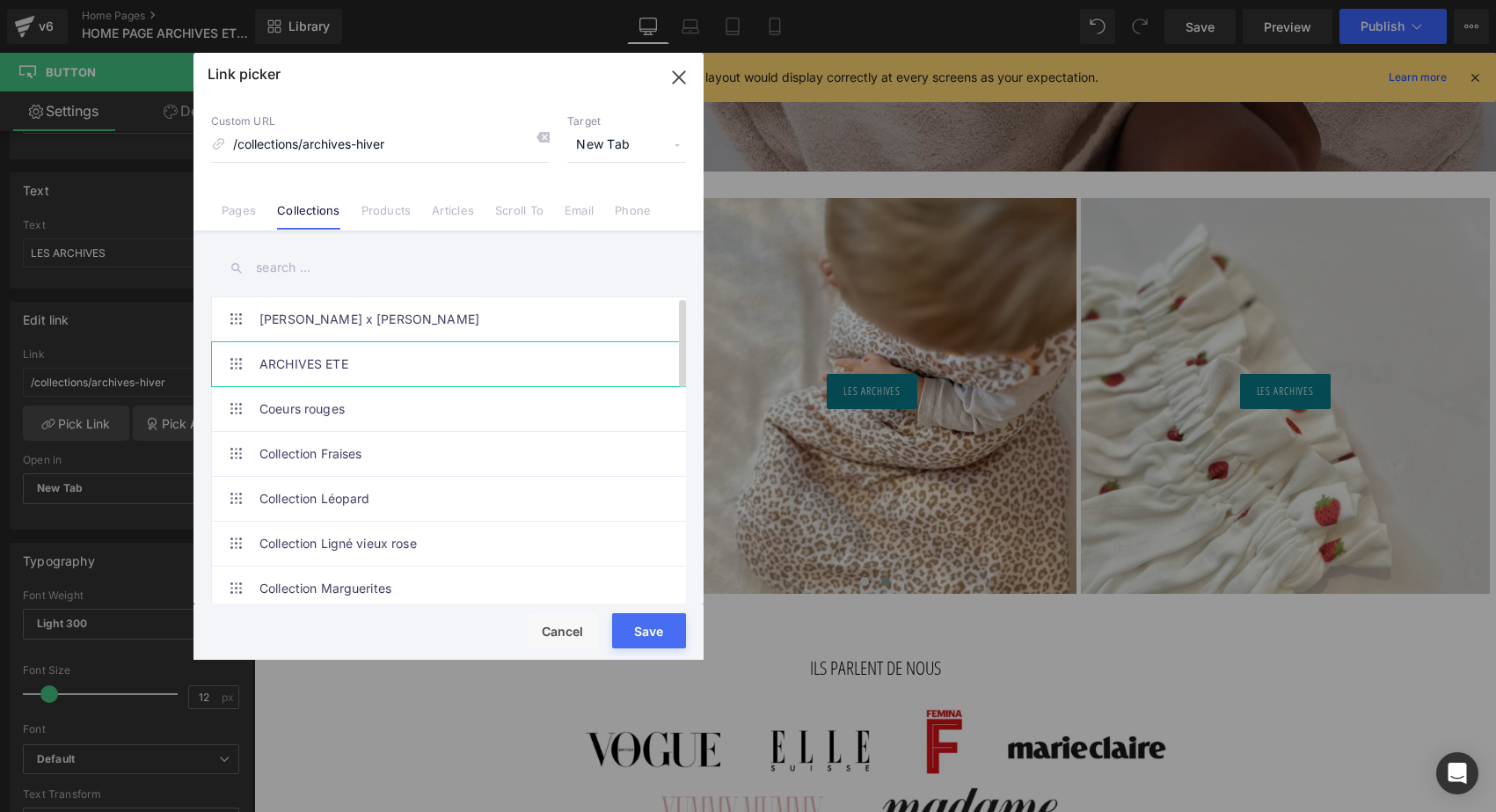
click at [329, 366] on link "ARCHIVES ETE" at bounding box center [452, 364] width 386 height 44
type input "/collections/archives-ete-2026-last-chance"
click at [642, 635] on button "Save" at bounding box center [650, 631] width 74 height 35
type input "/collections/archives-ete-2026-last-chance"
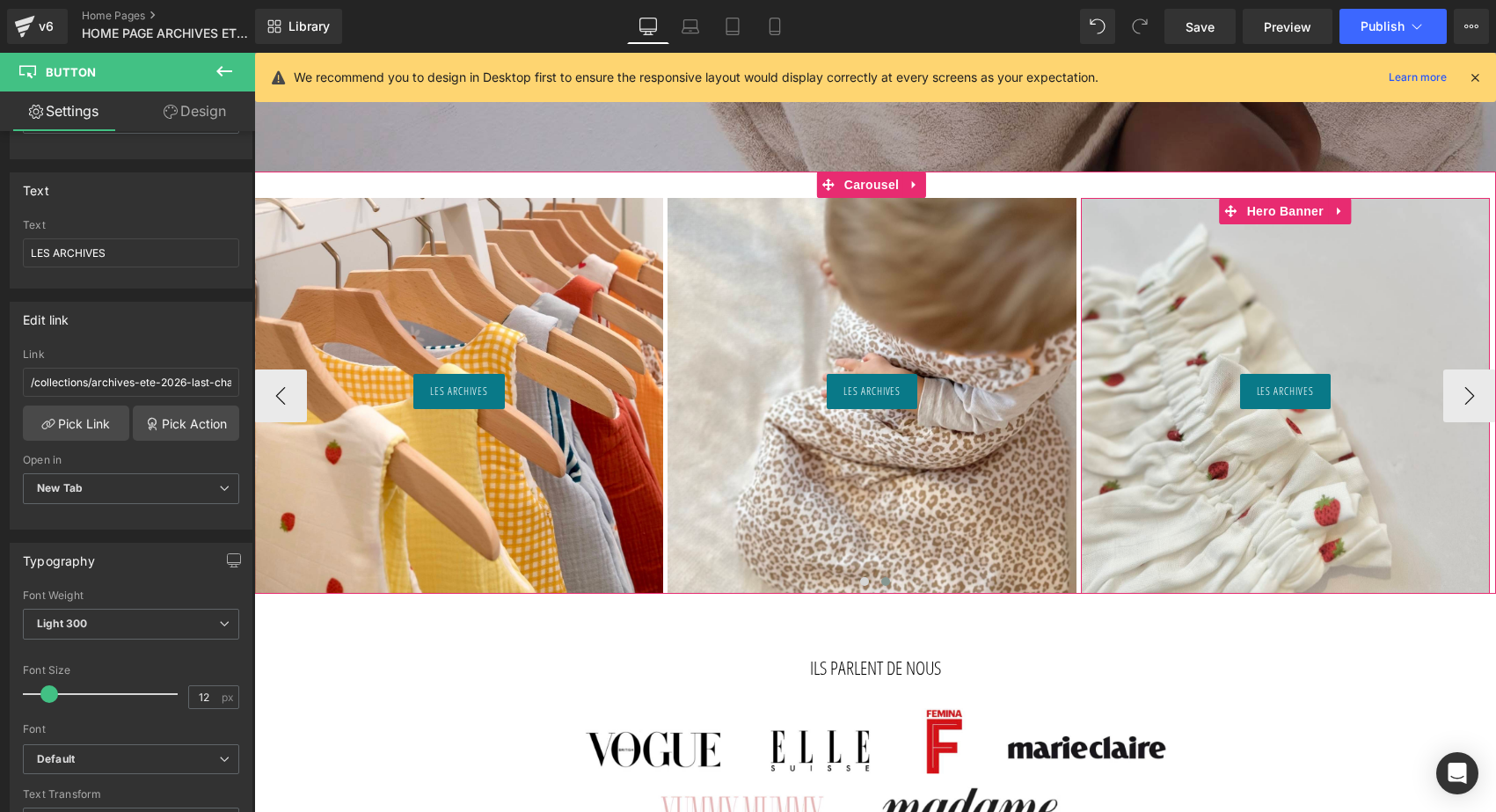
click at [1287, 333] on div at bounding box center [1286, 395] width 409 height 395
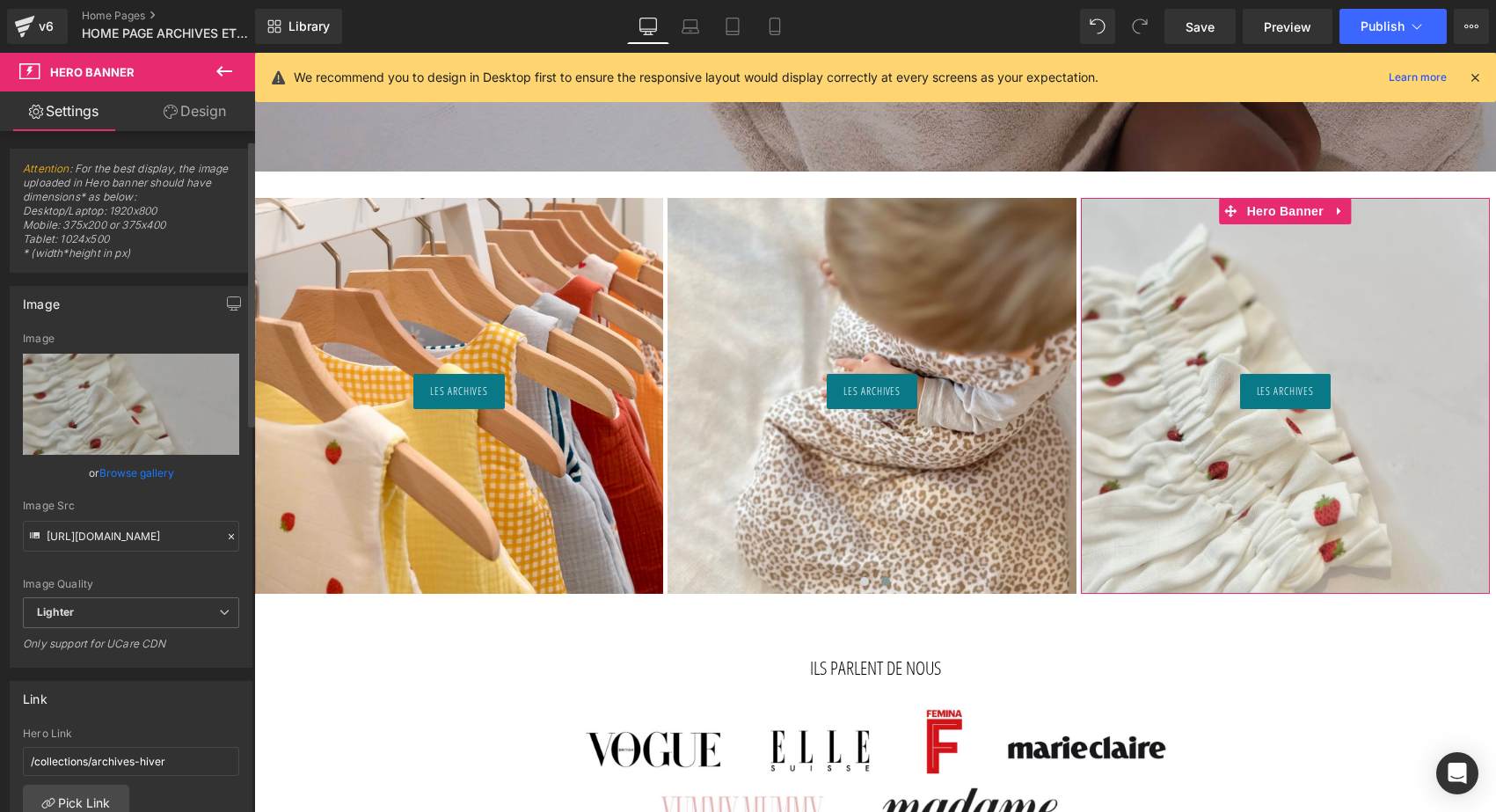
scroll to position [148, 0]
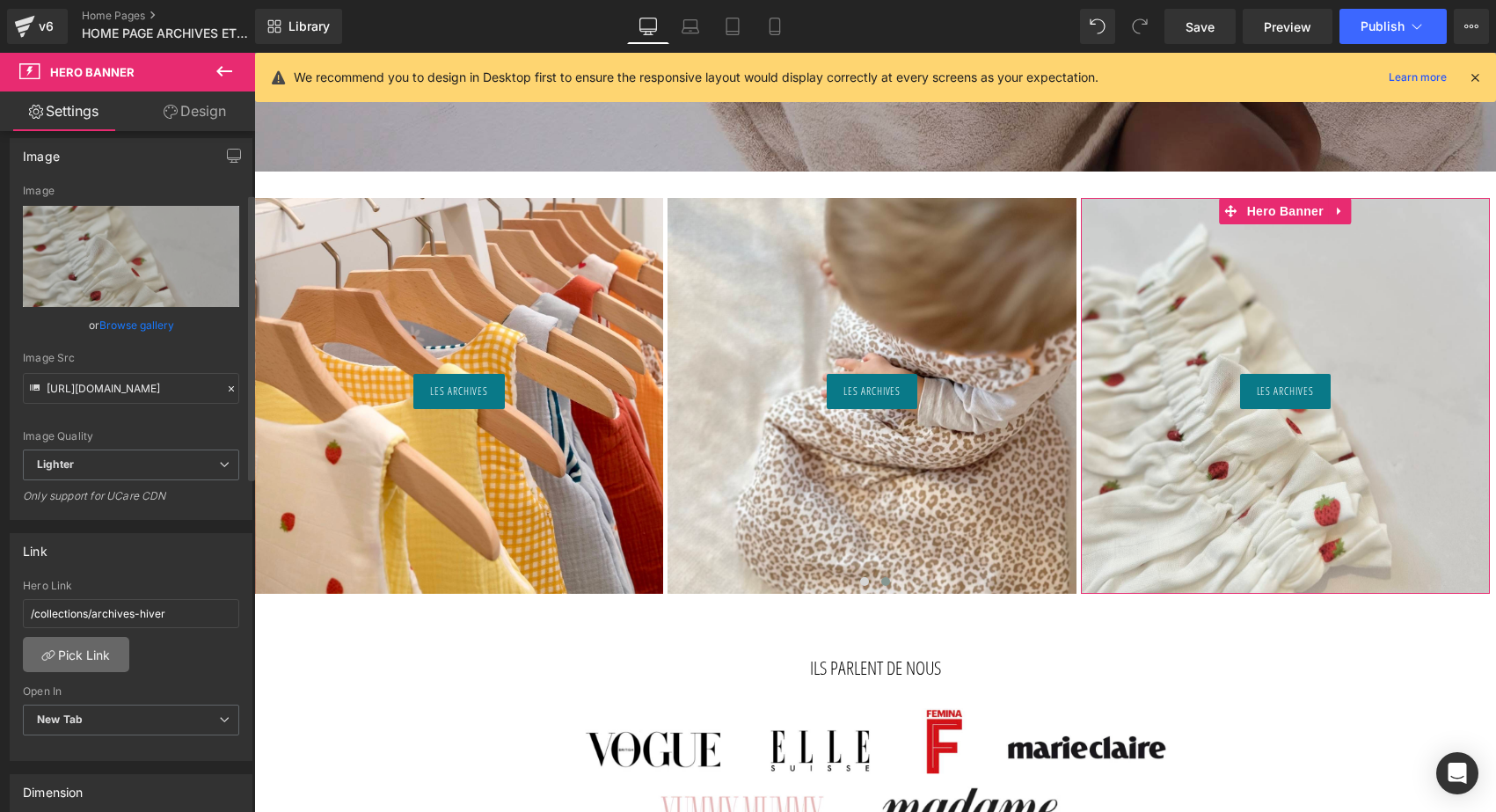
click at [87, 646] on link "Pick Link" at bounding box center [75, 654] width 107 height 35
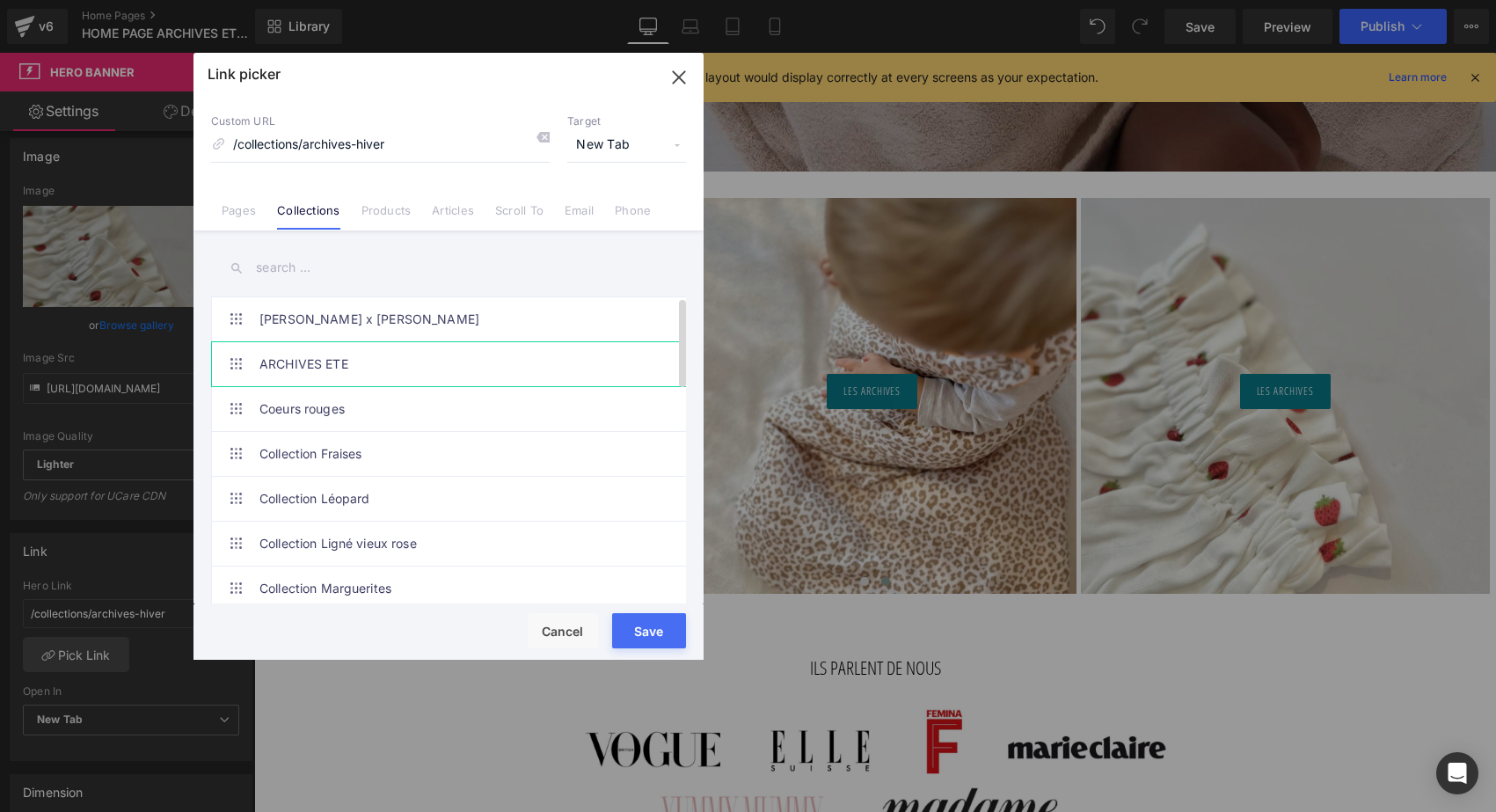
click at [295, 370] on link "ARCHIVES ETE" at bounding box center [452, 364] width 386 height 44
type input "/collections/archives-ete-2026-last-chance"
click at [660, 627] on button "Save" at bounding box center [650, 631] width 74 height 35
type input "/collections/archives-ete-2026-last-chance"
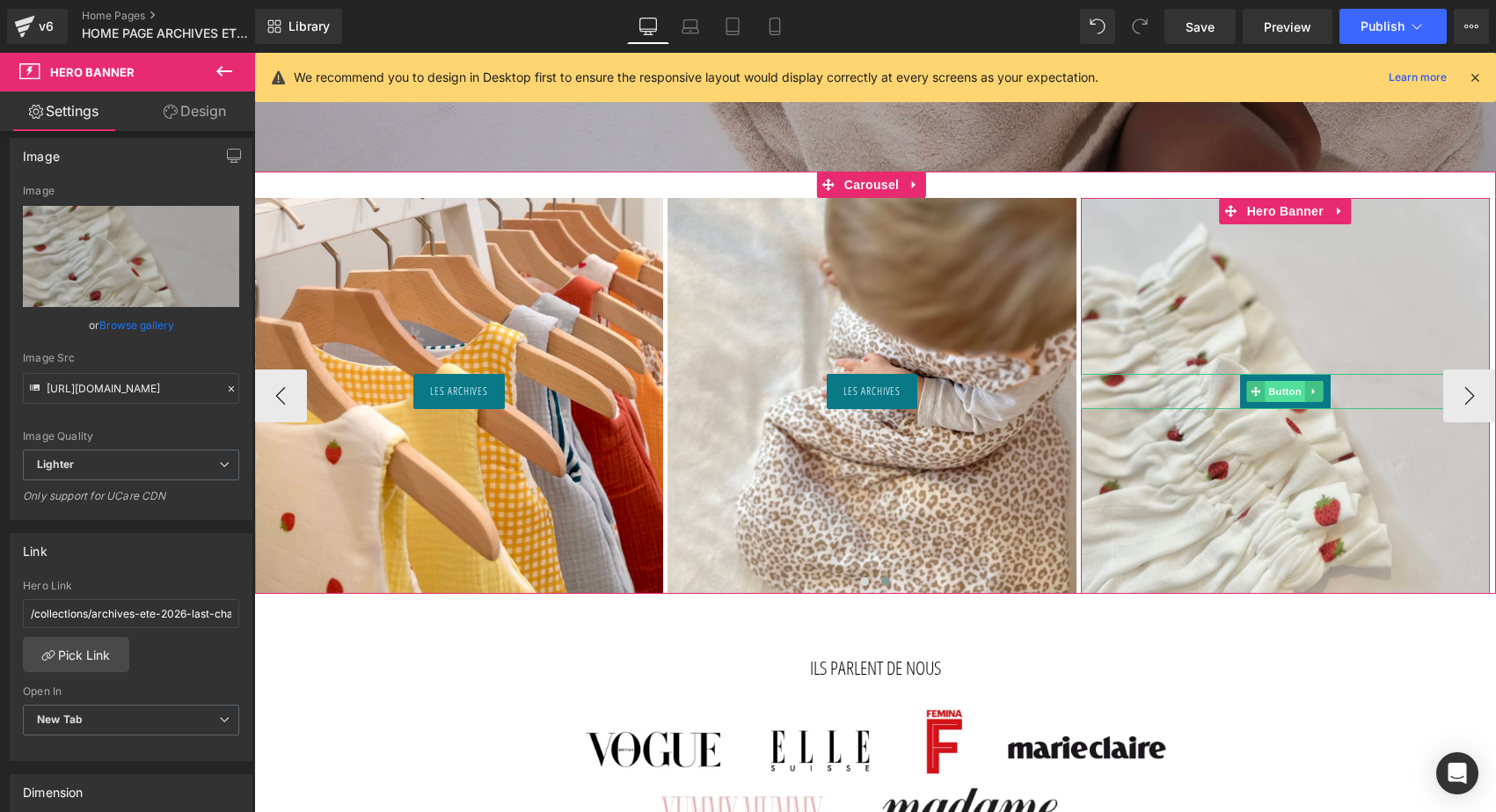
click at [1300, 392] on span "Button" at bounding box center [1285, 391] width 40 height 22
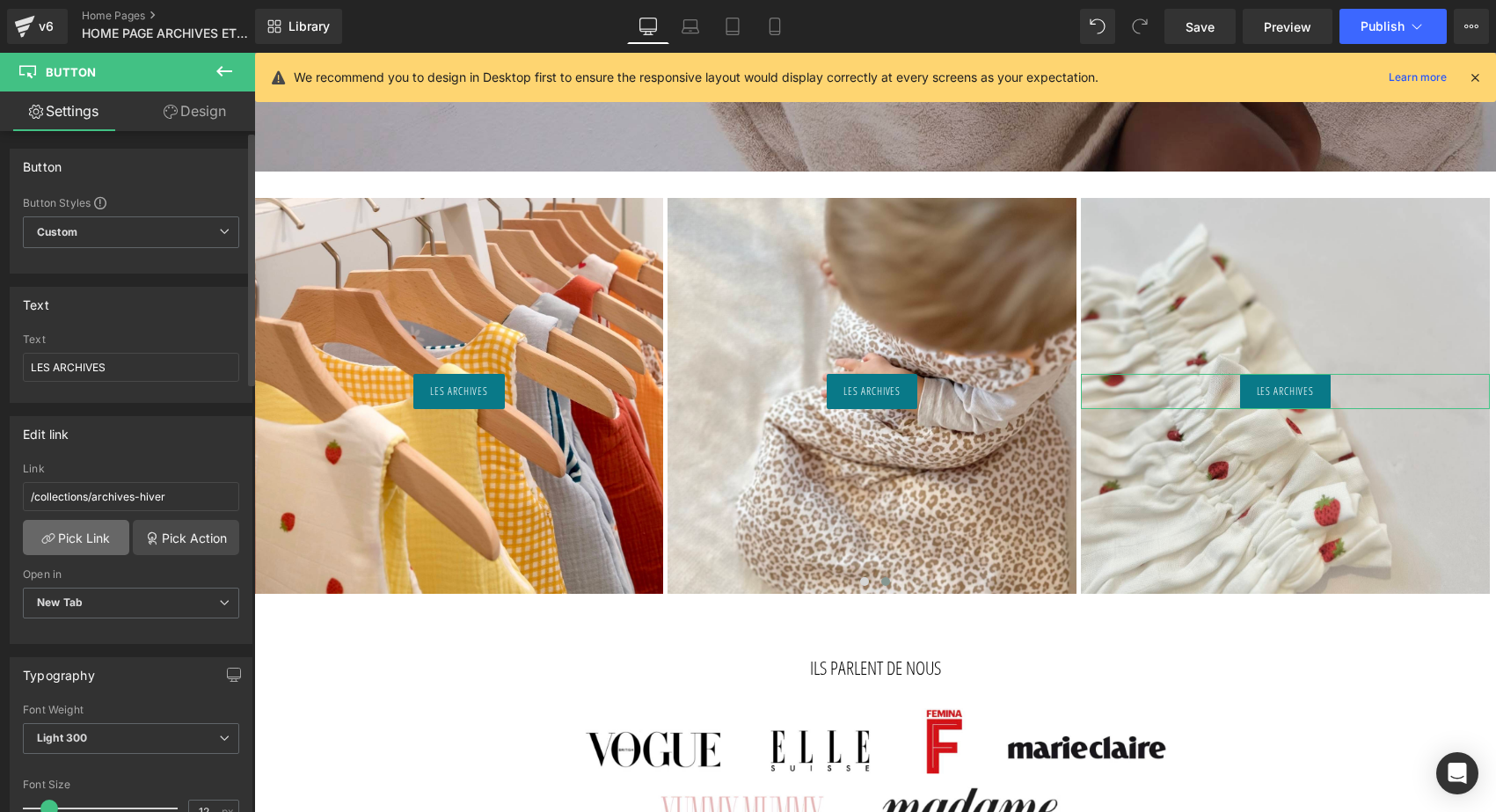
click at [96, 536] on link "Pick Link" at bounding box center [75, 537] width 107 height 35
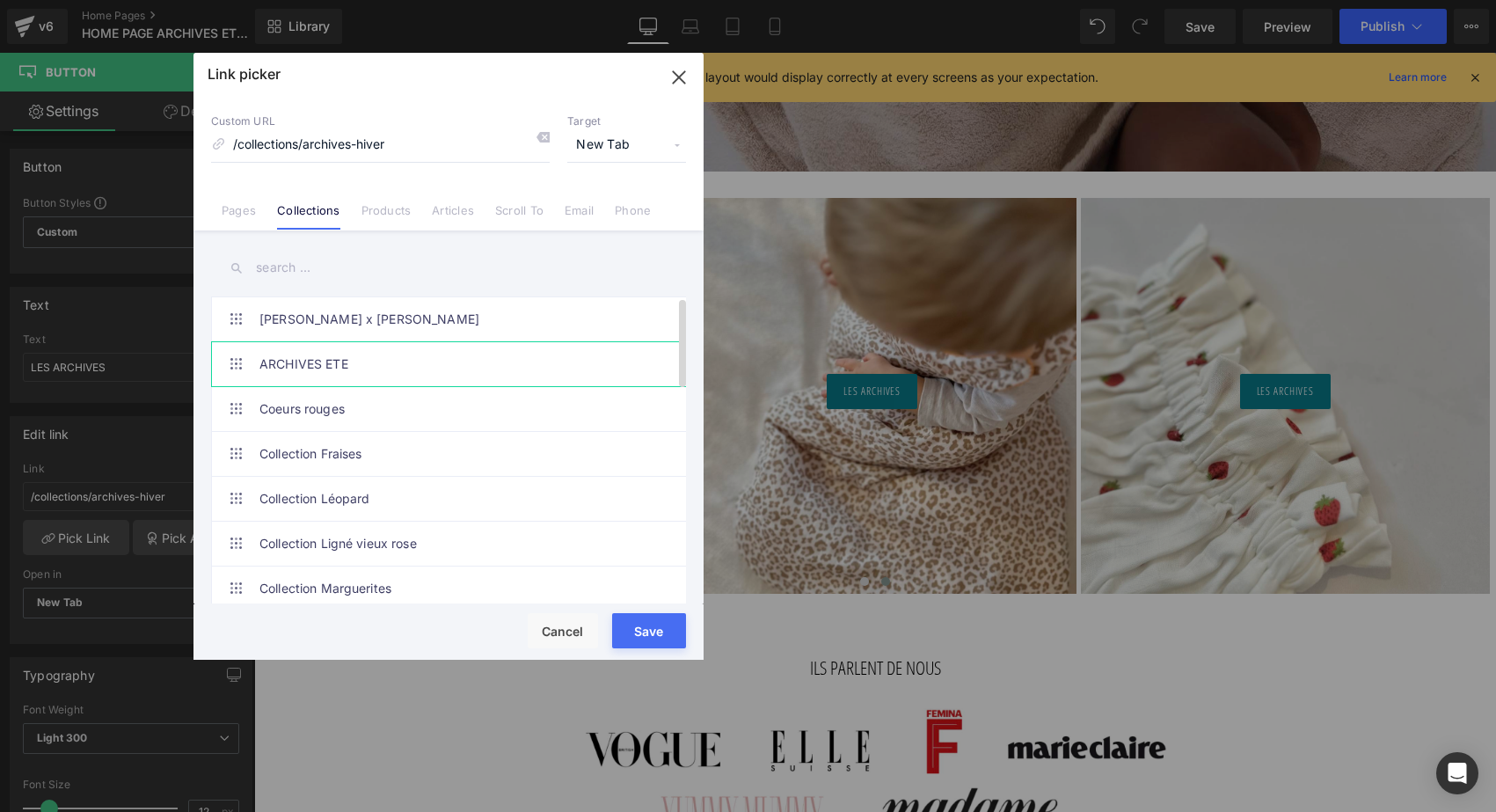
click at [347, 366] on link "ARCHIVES ETE" at bounding box center [452, 364] width 386 height 44
type input "/collections/archives-ete-2026-last-chance"
click at [662, 634] on button "Save" at bounding box center [650, 631] width 74 height 35
type input "/collections/archives-ete-2026-last-chance"
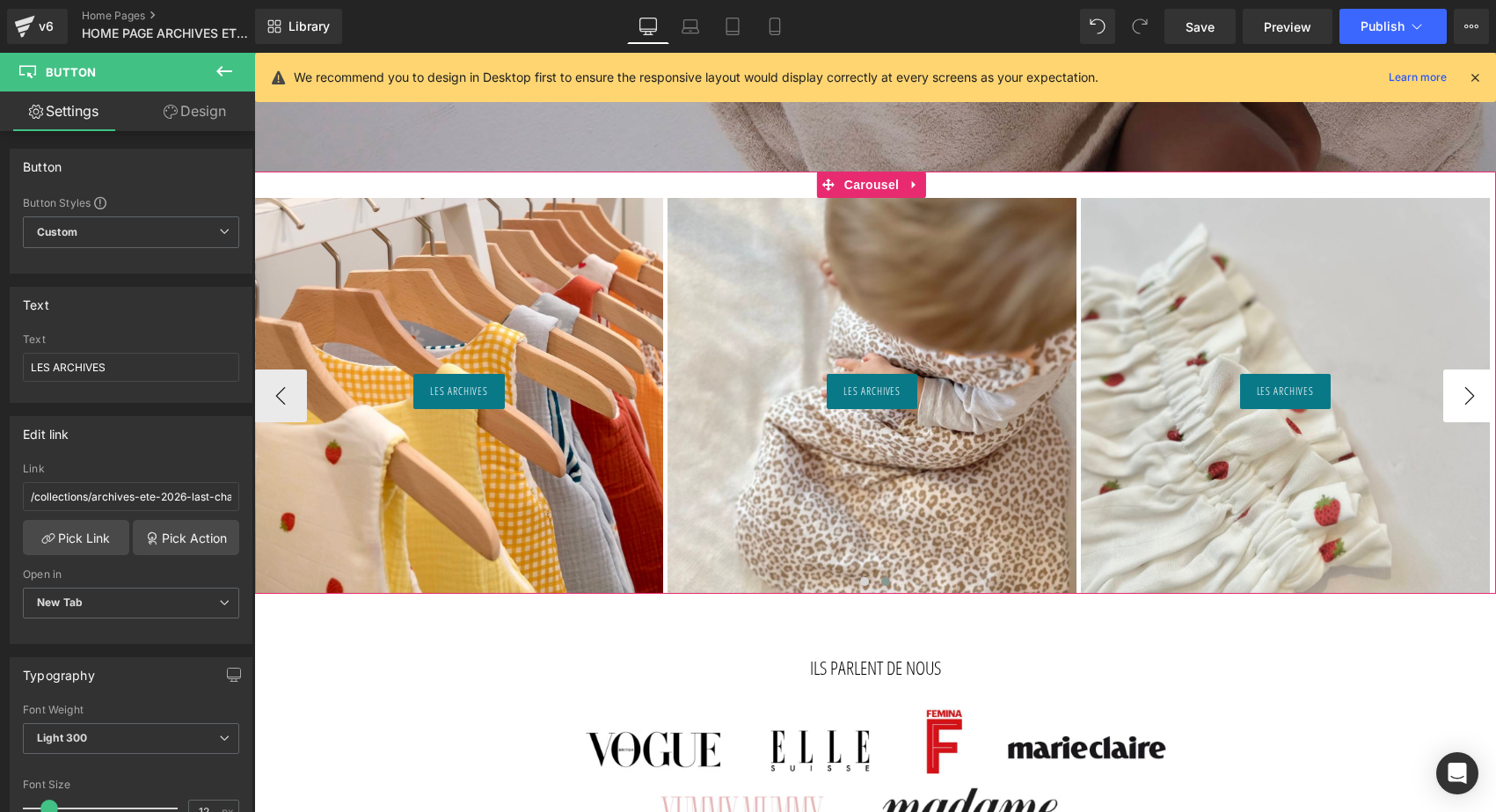
click at [1475, 396] on button "›" at bounding box center [1470, 396] width 53 height 53
click at [1464, 390] on button "›" at bounding box center [1470, 396] width 53 height 53
click at [1454, 404] on button "›" at bounding box center [1470, 396] width 53 height 53
click at [275, 396] on button "‹" at bounding box center [281, 396] width 53 height 53
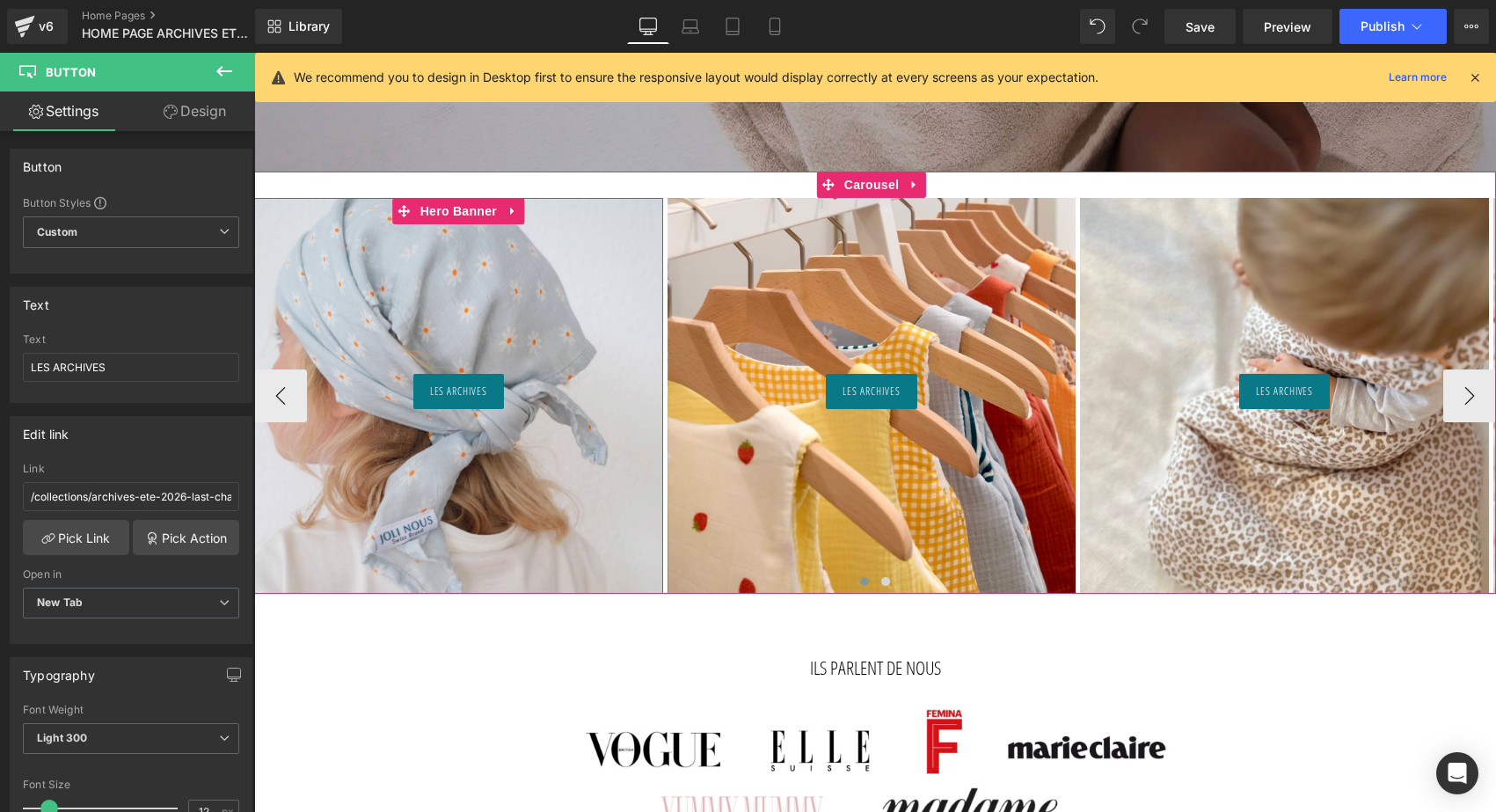
click at [443, 290] on div at bounding box center [459, 395] width 409 height 395
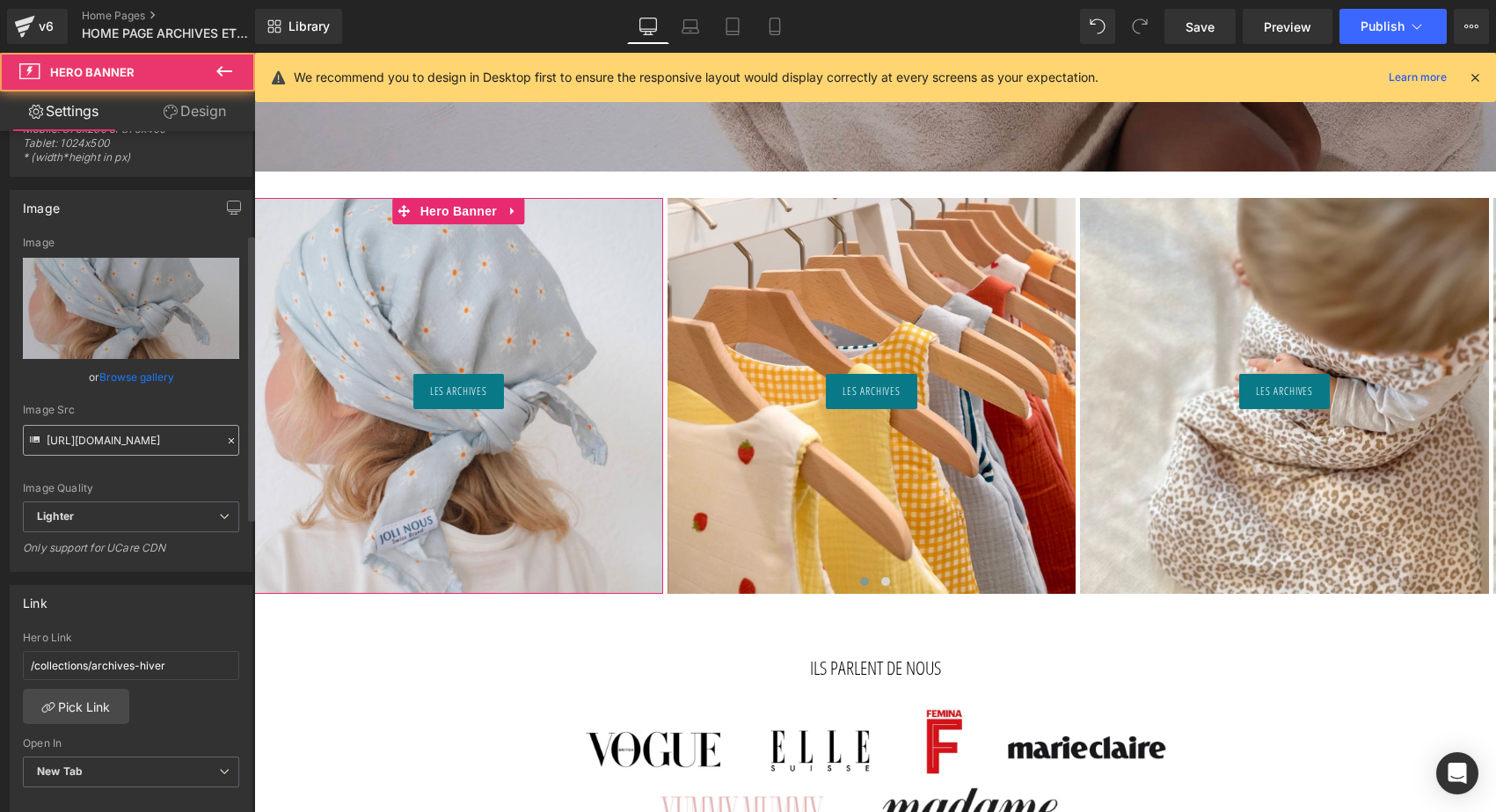
scroll to position [244, 0]
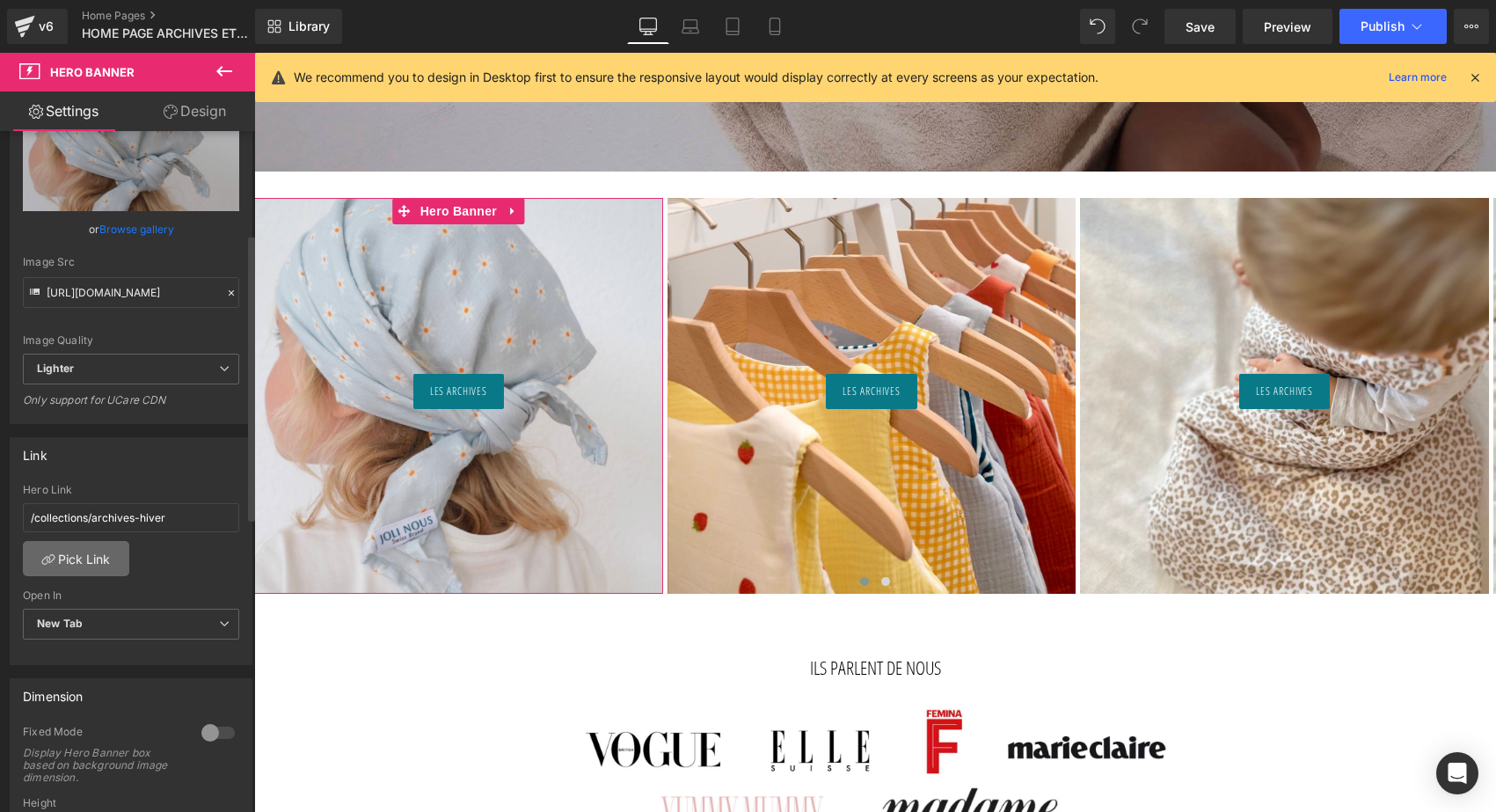
click at [82, 574] on link "Pick Link" at bounding box center [75, 559] width 107 height 35
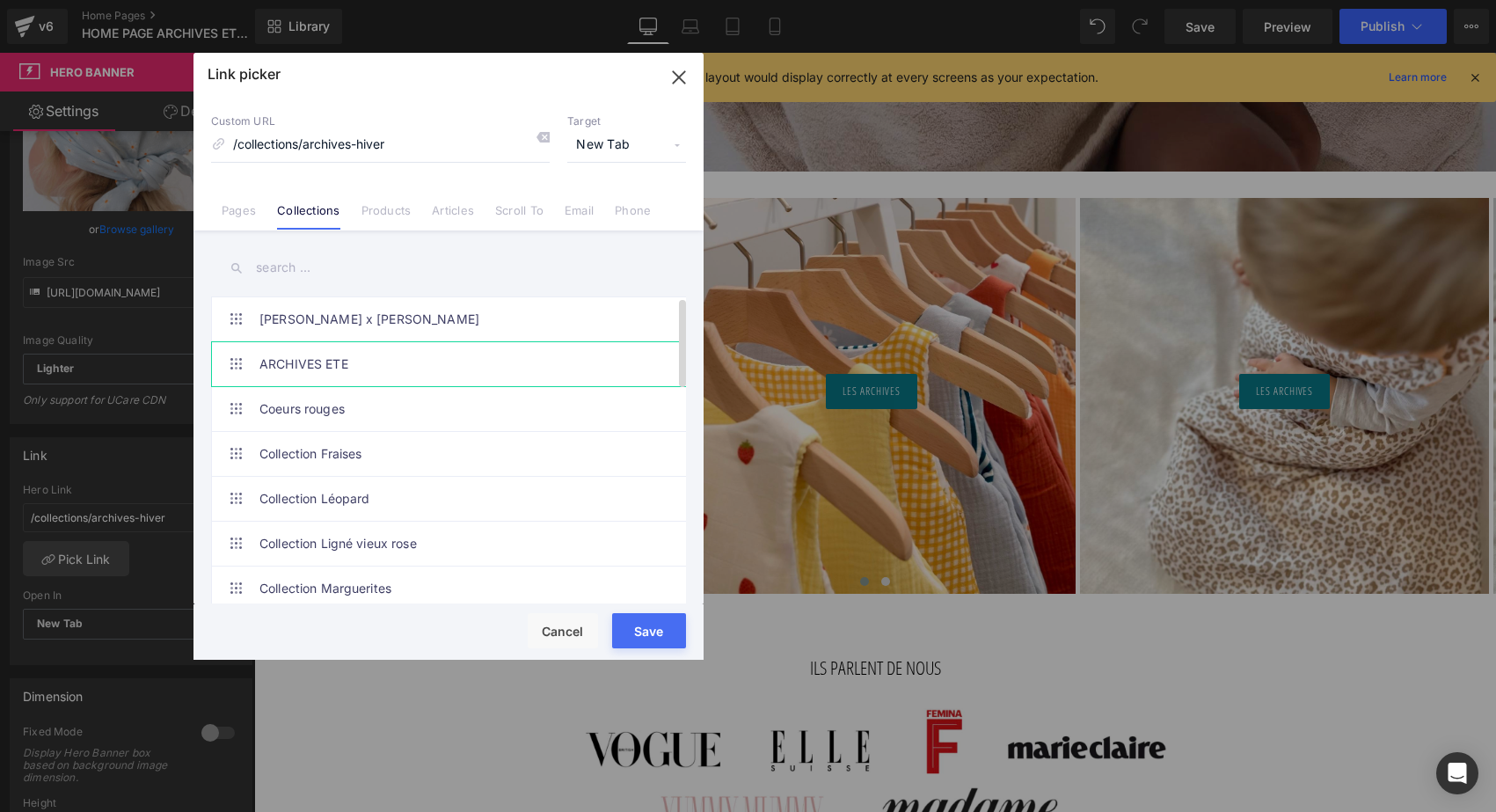
click at [353, 360] on link "ARCHIVES ETE" at bounding box center [452, 364] width 386 height 44
type input "/collections/archives-ete-2026-last-chance"
click at [646, 627] on button "Save" at bounding box center [650, 631] width 74 height 35
type input "/collections/archives-ete-2026-last-chance"
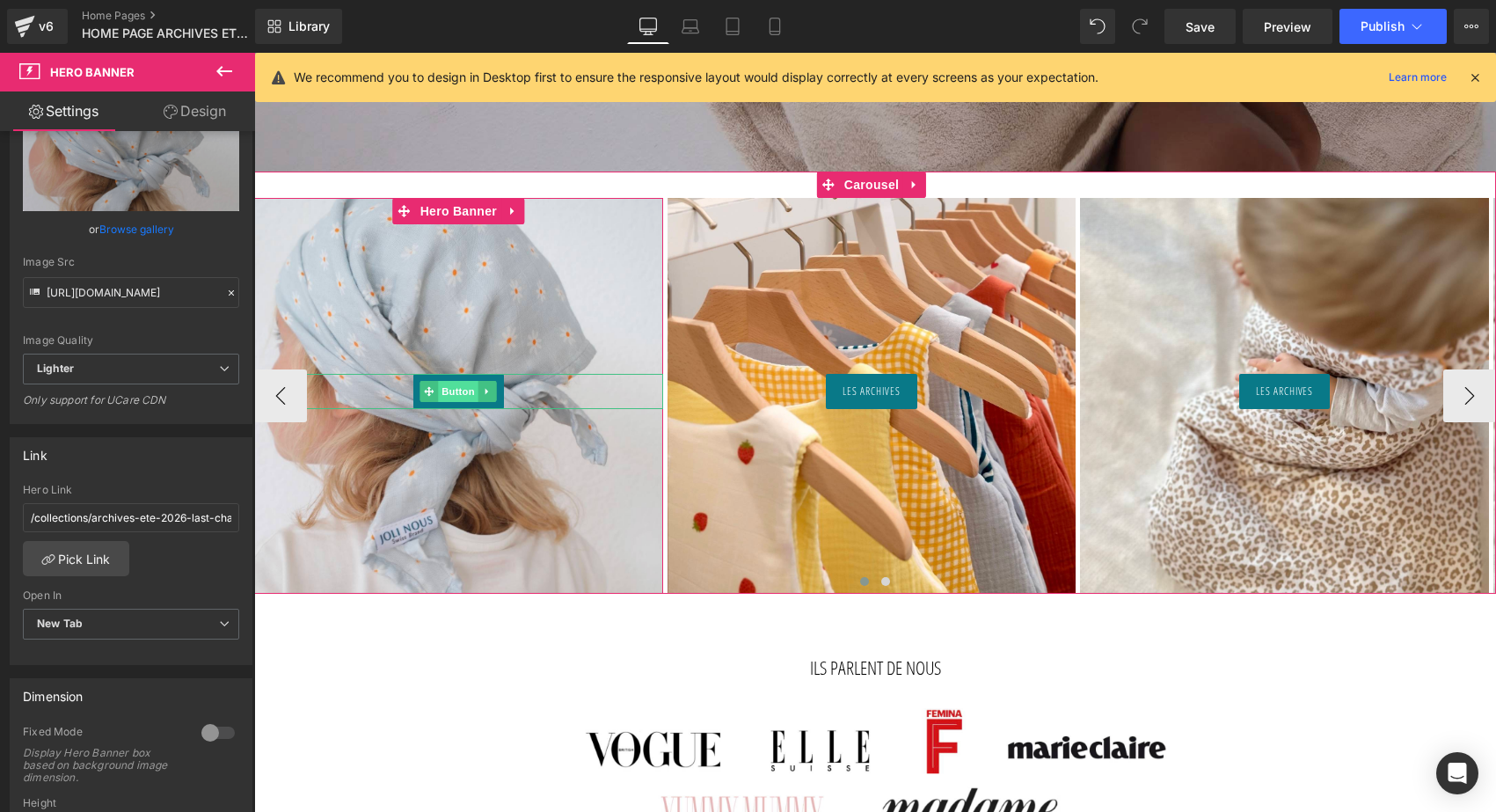
click at [450, 388] on span "Button" at bounding box center [459, 391] width 40 height 22
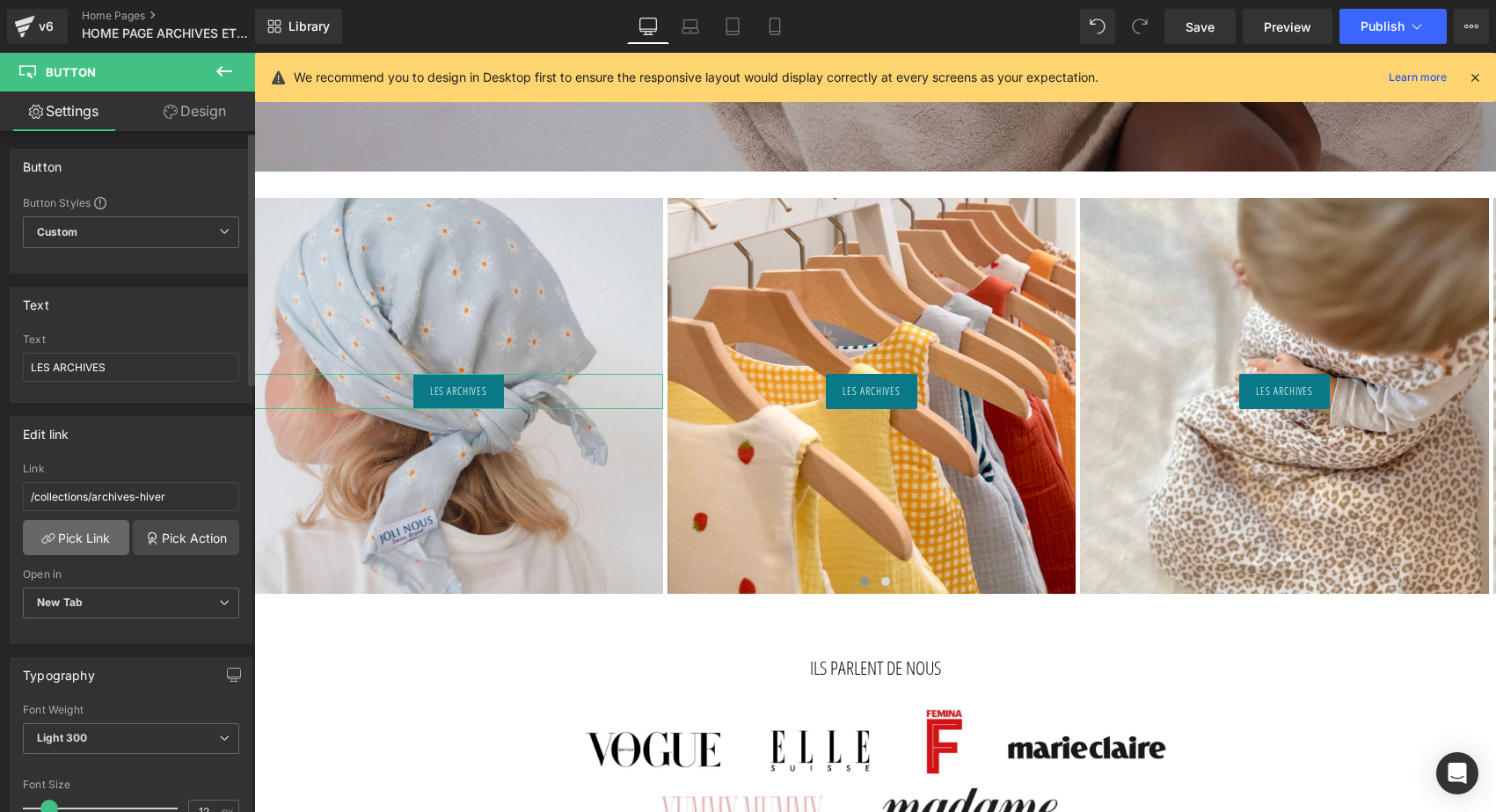
click at [97, 536] on link "Pick Link" at bounding box center [75, 537] width 107 height 35
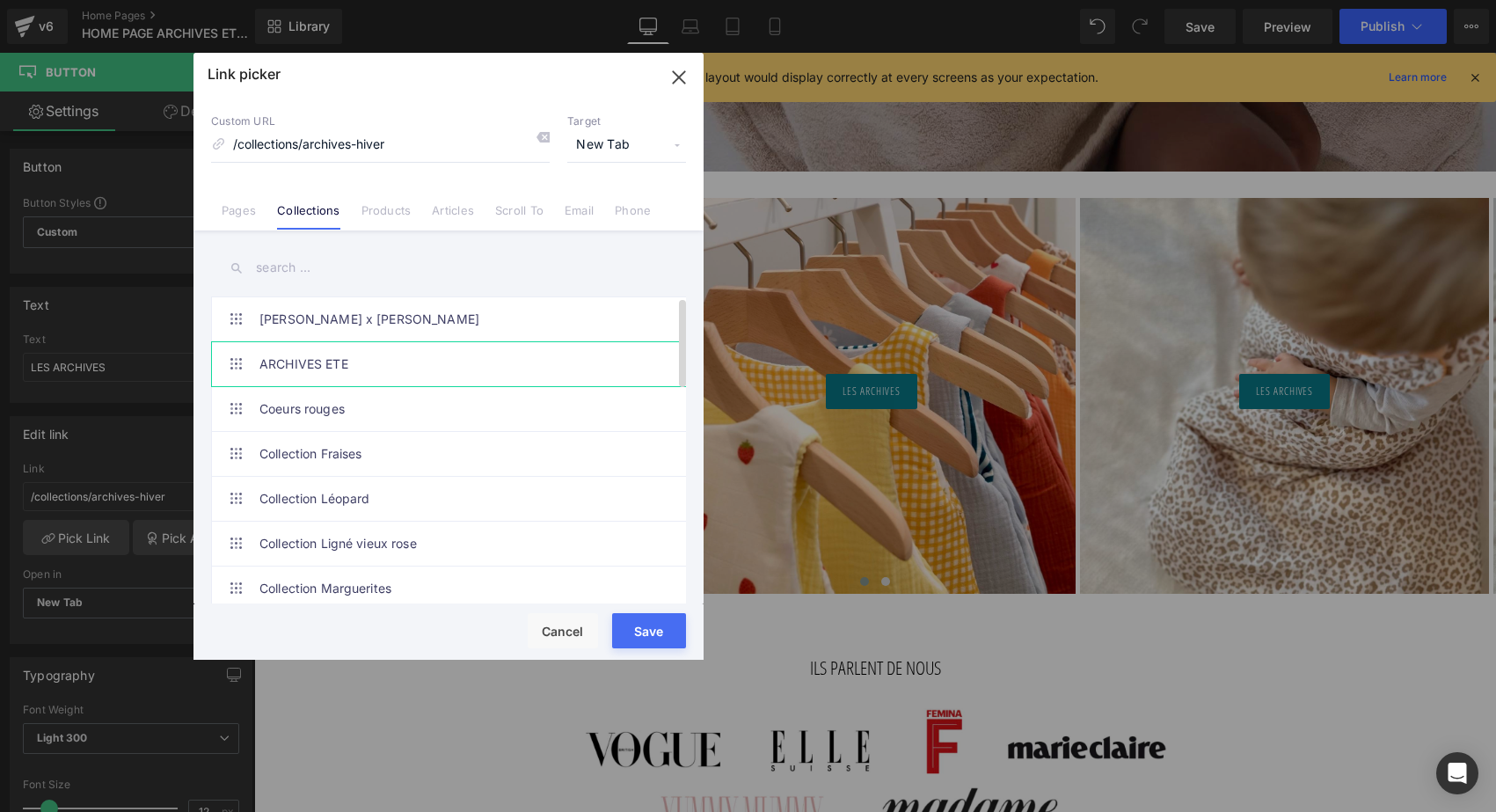
click at [327, 353] on link "ARCHIVES ETE" at bounding box center [452, 364] width 386 height 44
type input "/collections/archives-ete-2026-last-chance"
click at [648, 636] on button "Save" at bounding box center [650, 631] width 74 height 35
type input "/collections/archives-ete-2026-last-chance"
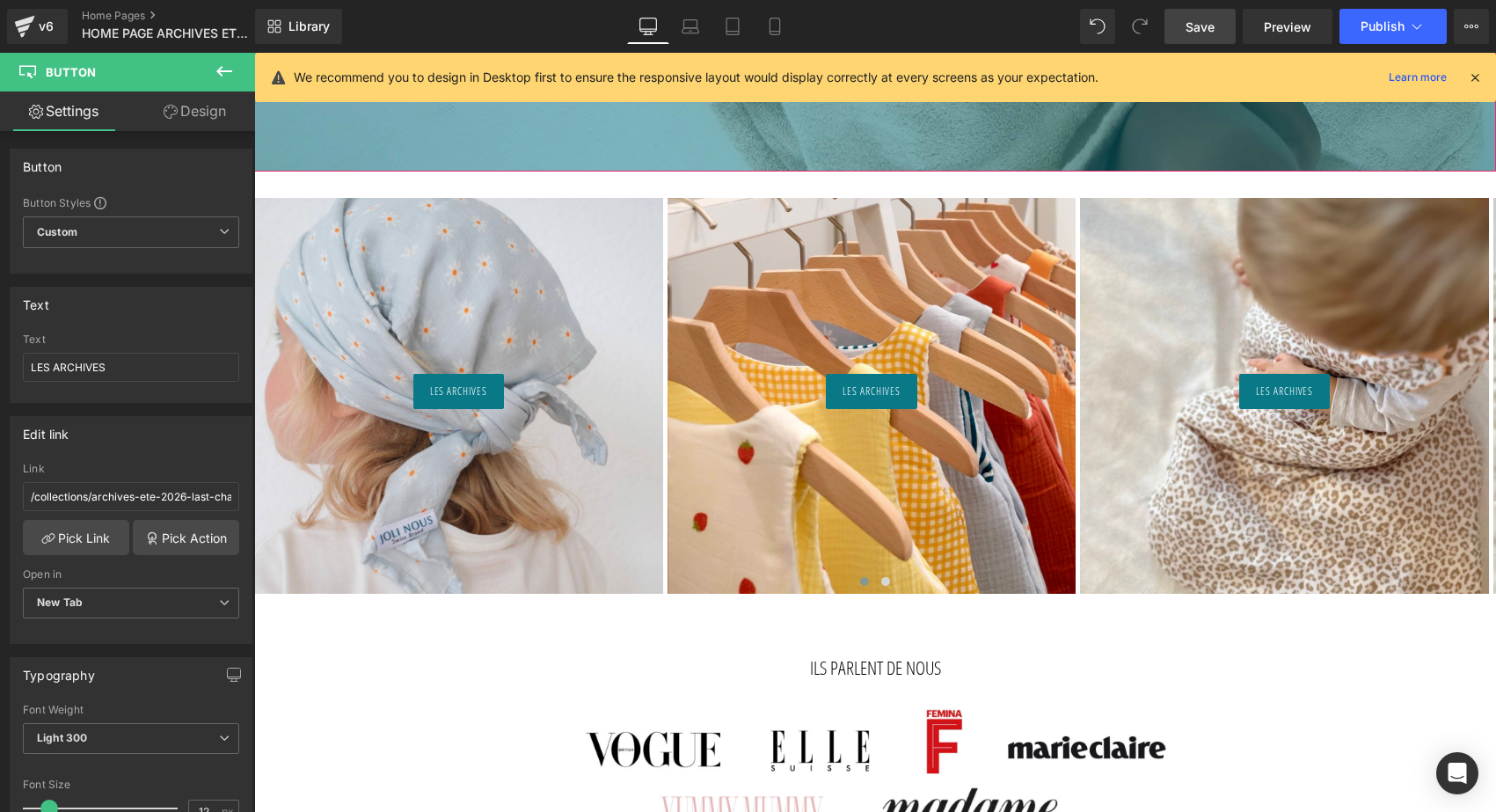
click at [1213, 37] on link "Save" at bounding box center [1200, 26] width 71 height 35
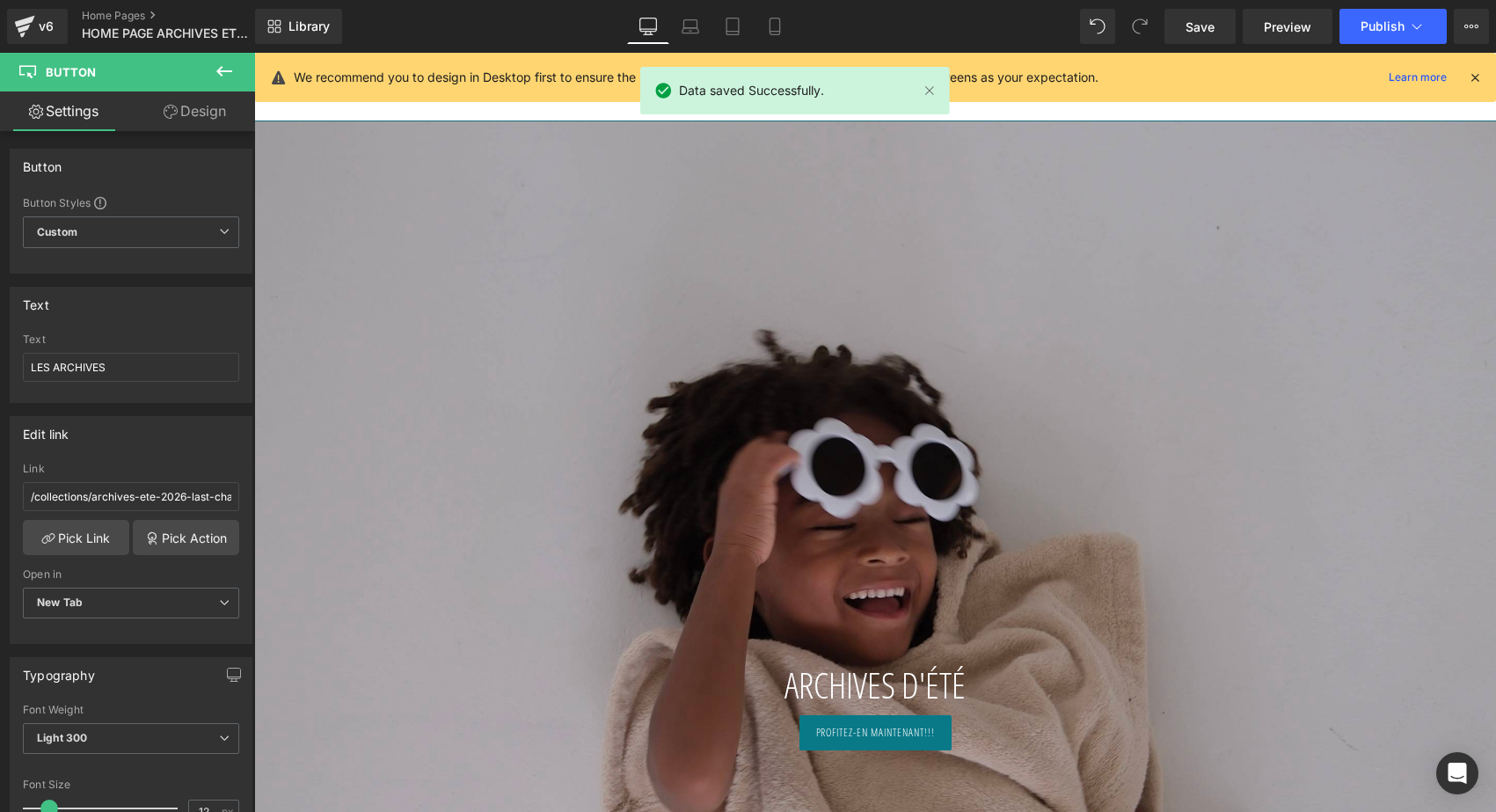
scroll to position [0, 0]
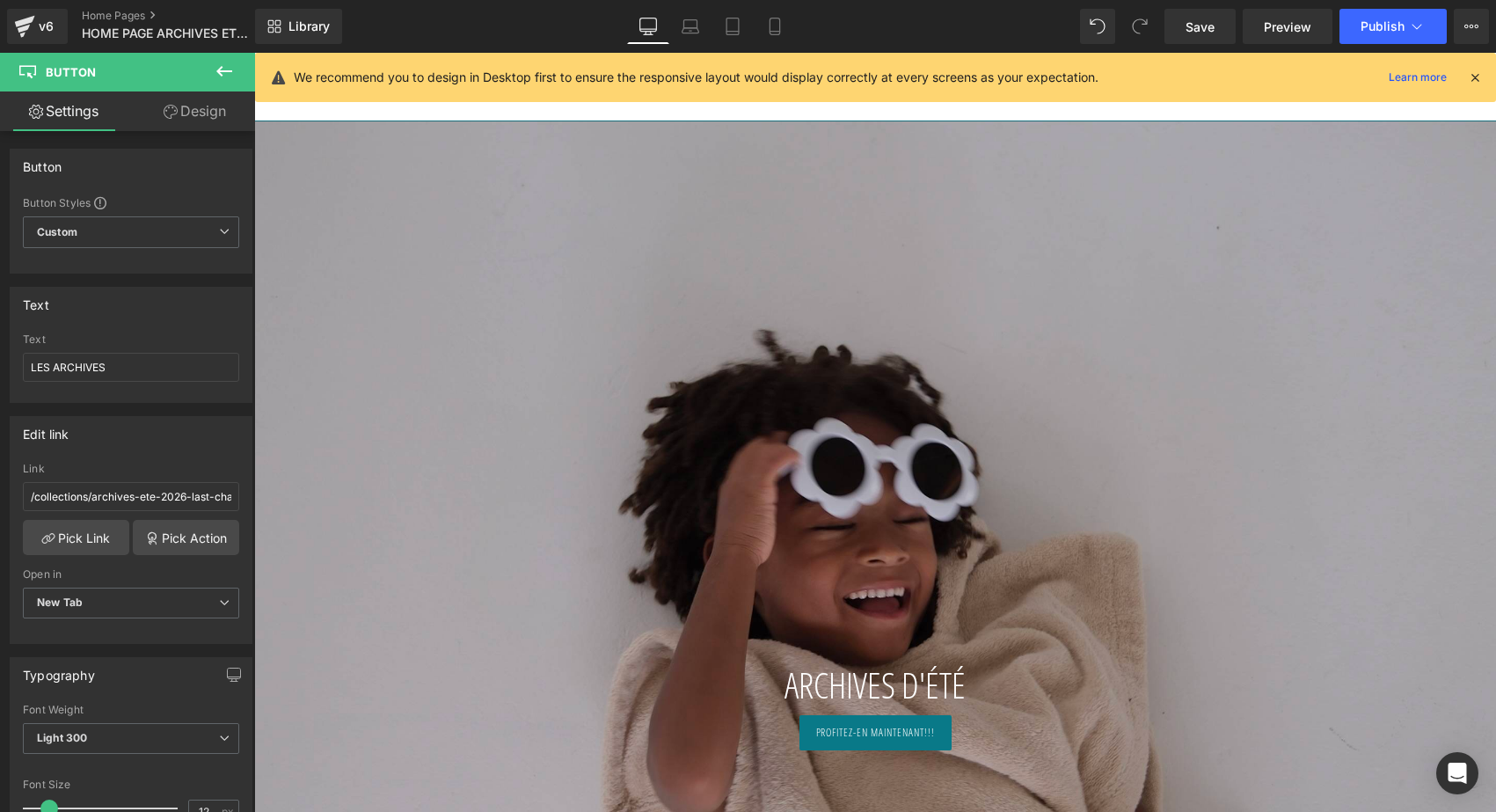
click at [1479, 80] on icon at bounding box center [1474, 77] width 16 height 16
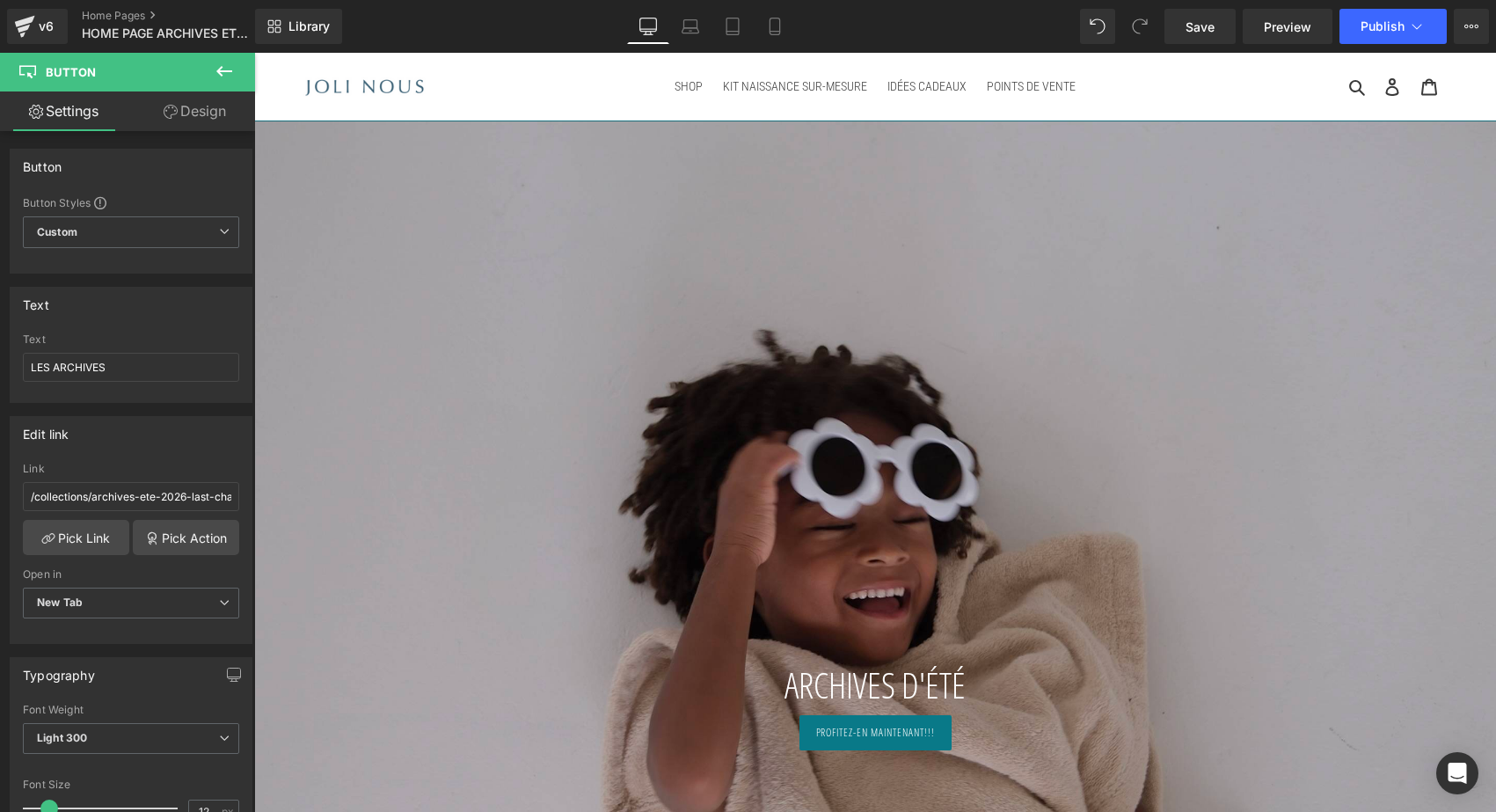
click at [254, 53] on div "632px" at bounding box center [254, 53] width 0 height 0
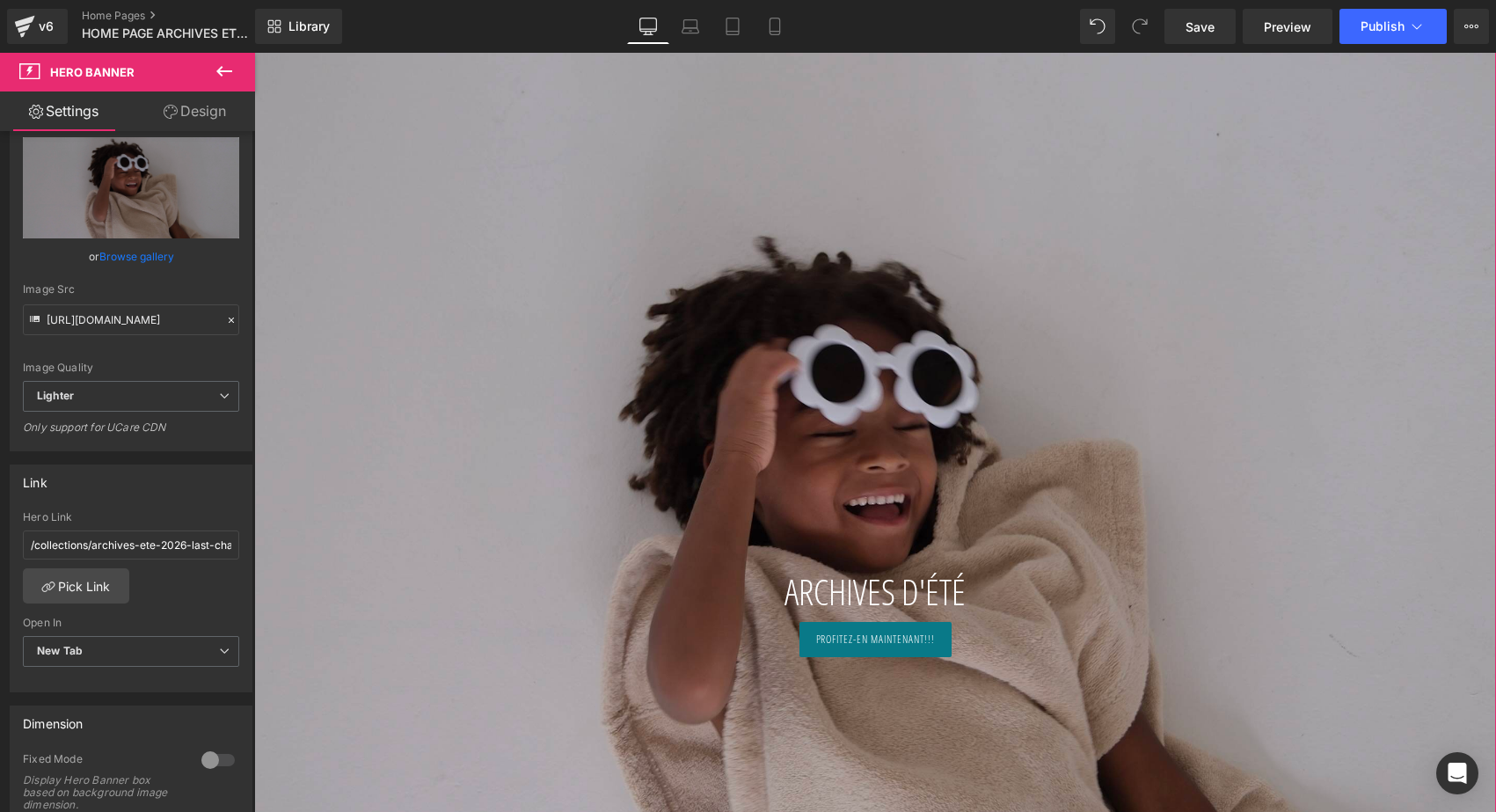
scroll to position [170, 0]
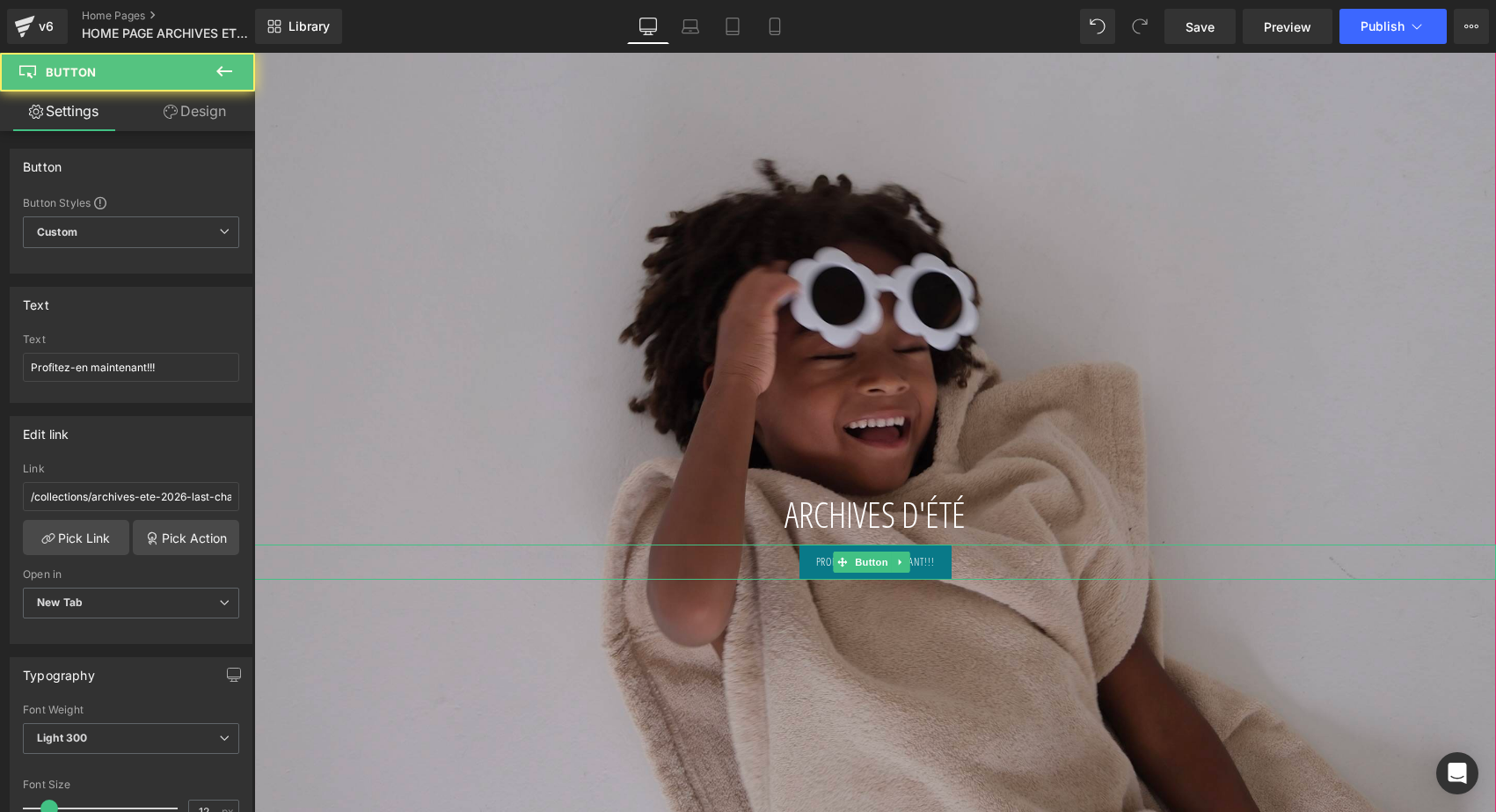
click at [863, 566] on div "Profitez-en maintenant!!! Button" at bounding box center [875, 562] width 1242 height 35
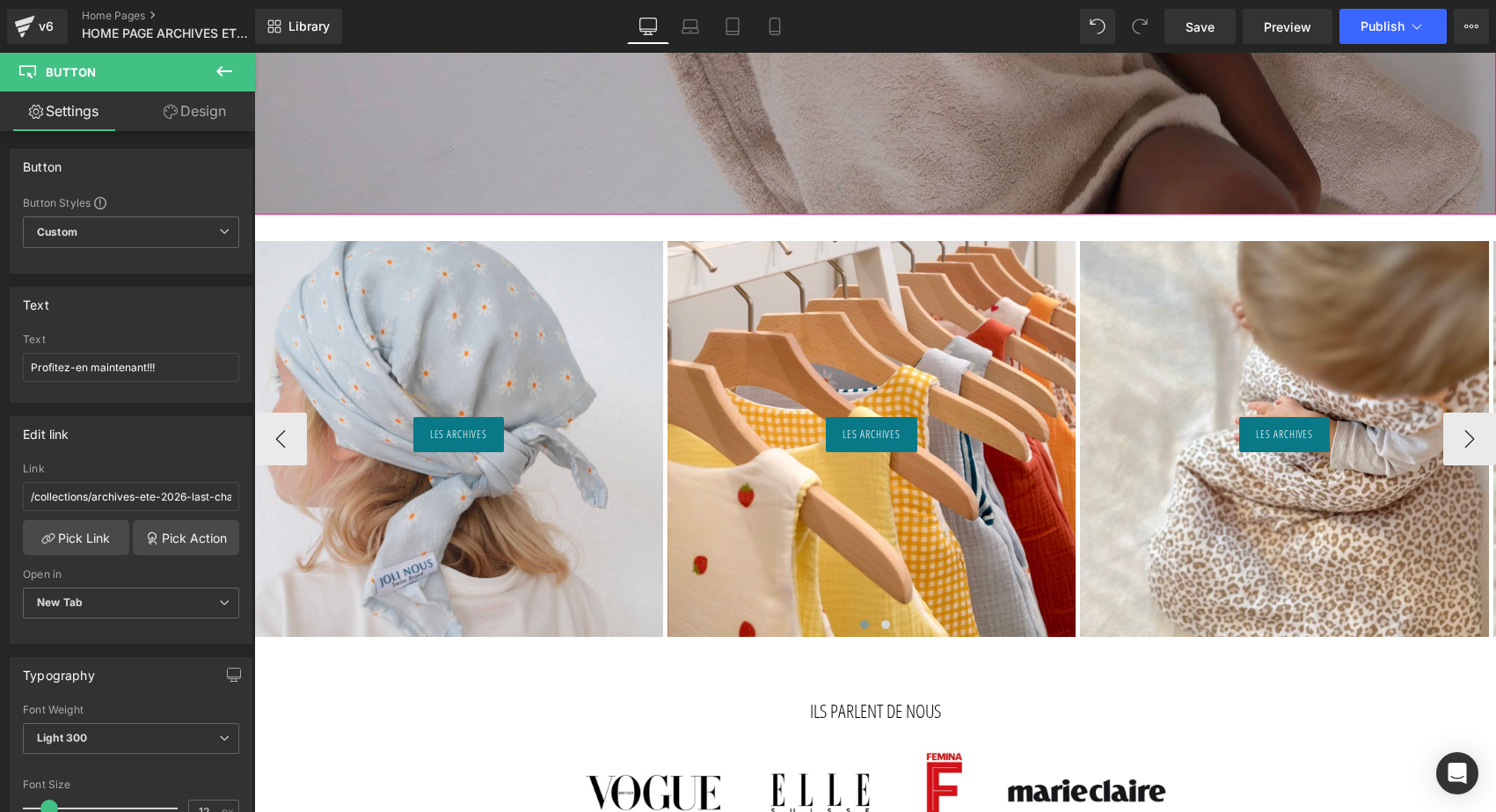
scroll to position [1017, 0]
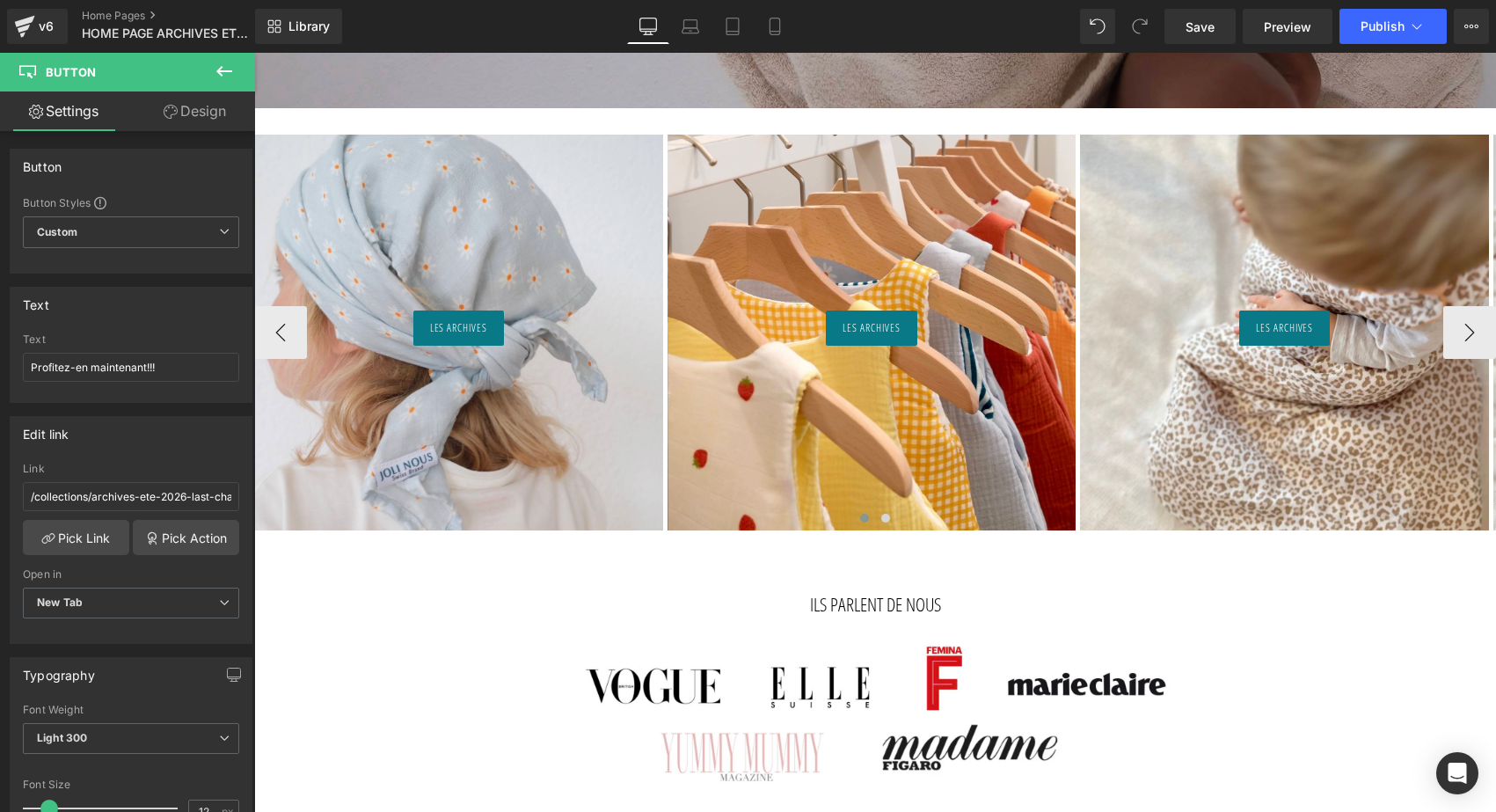
click at [527, 356] on div "LES ARCHIVES Button Hero Banner 200px 200px" at bounding box center [459, 333] width 409 height 395
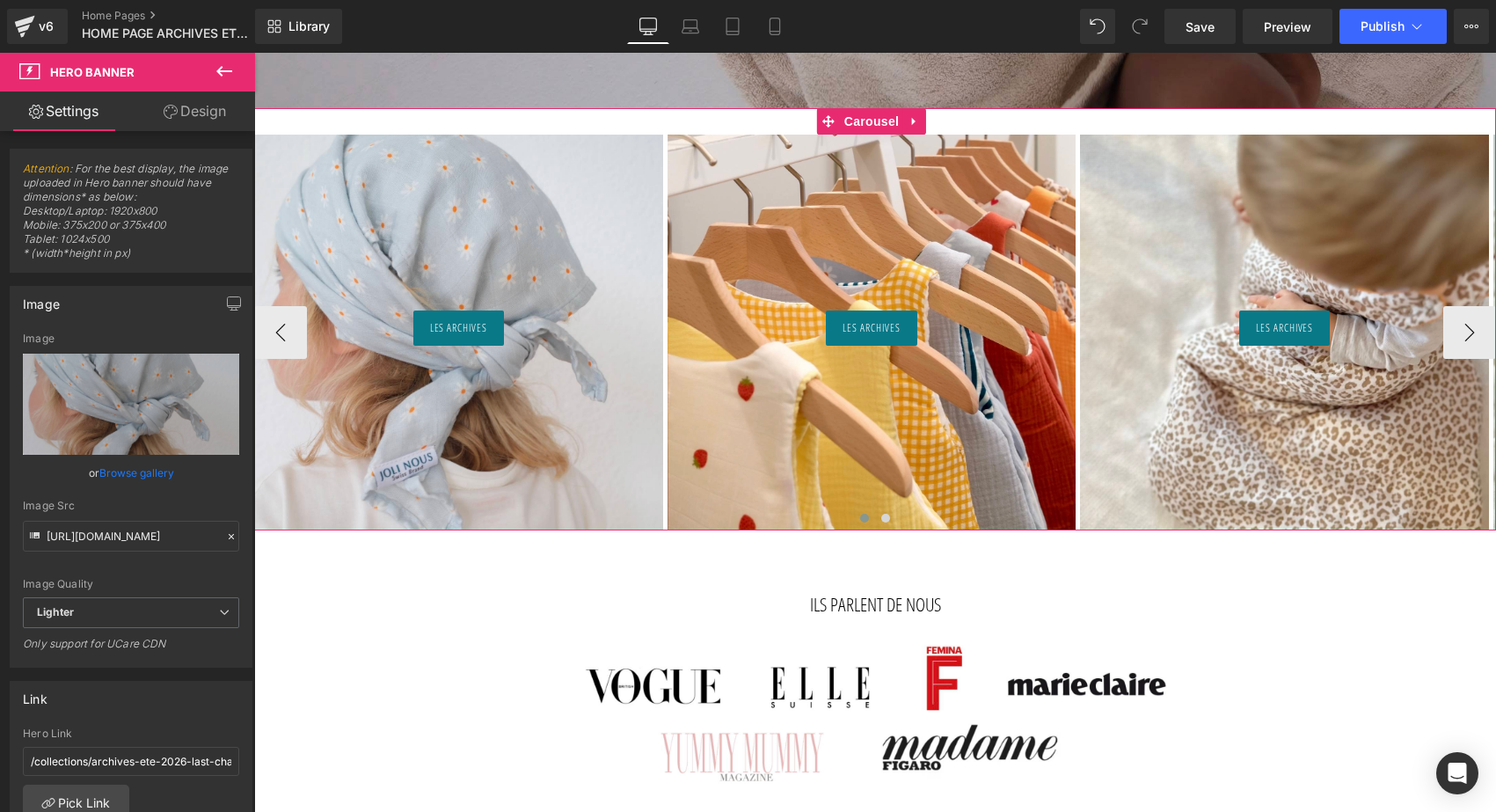
click at [254, 53] on div "200px" at bounding box center [254, 53] width 0 height 0
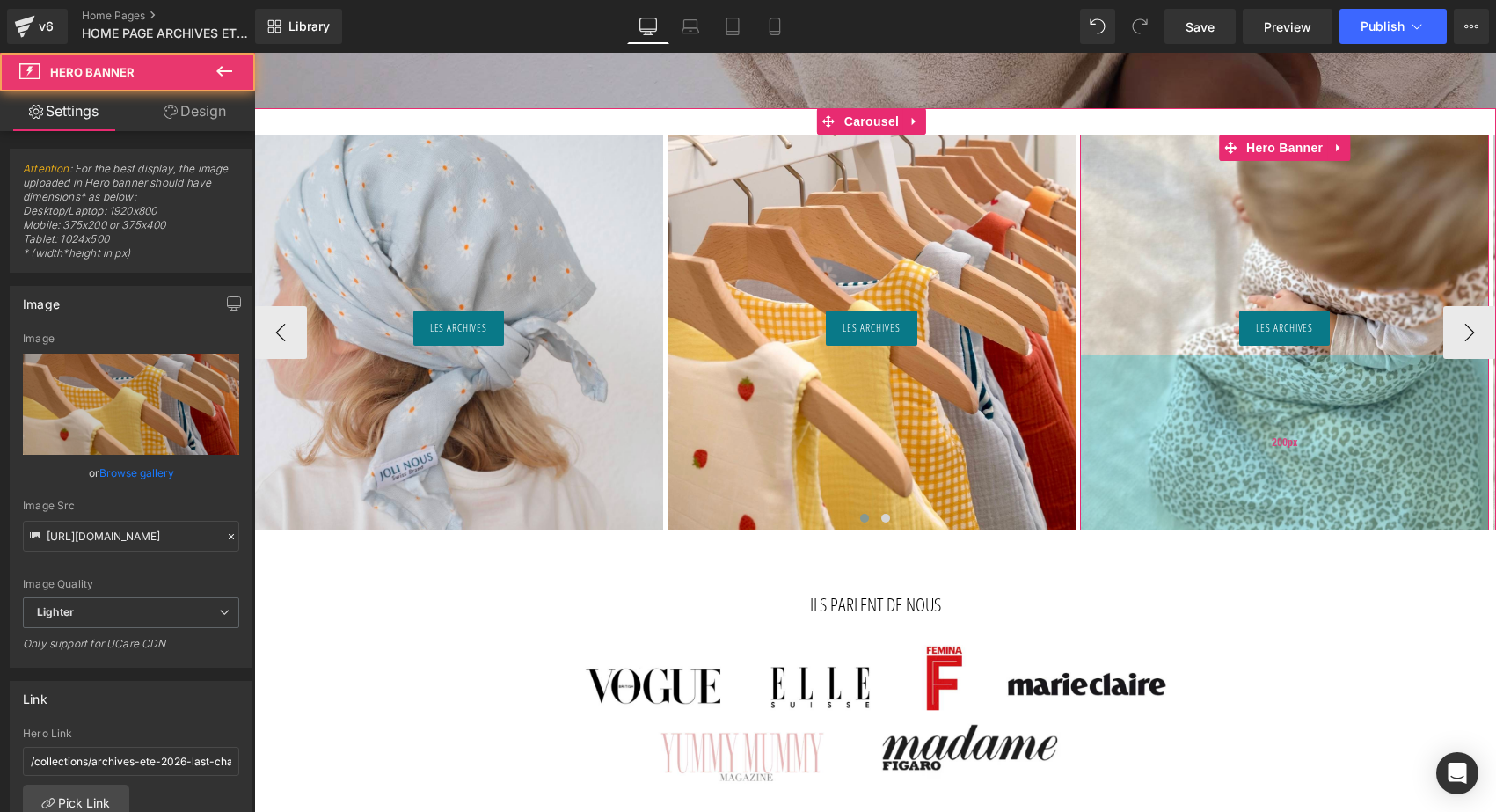
click at [1238, 399] on div "200px" at bounding box center [1285, 442] width 409 height 176
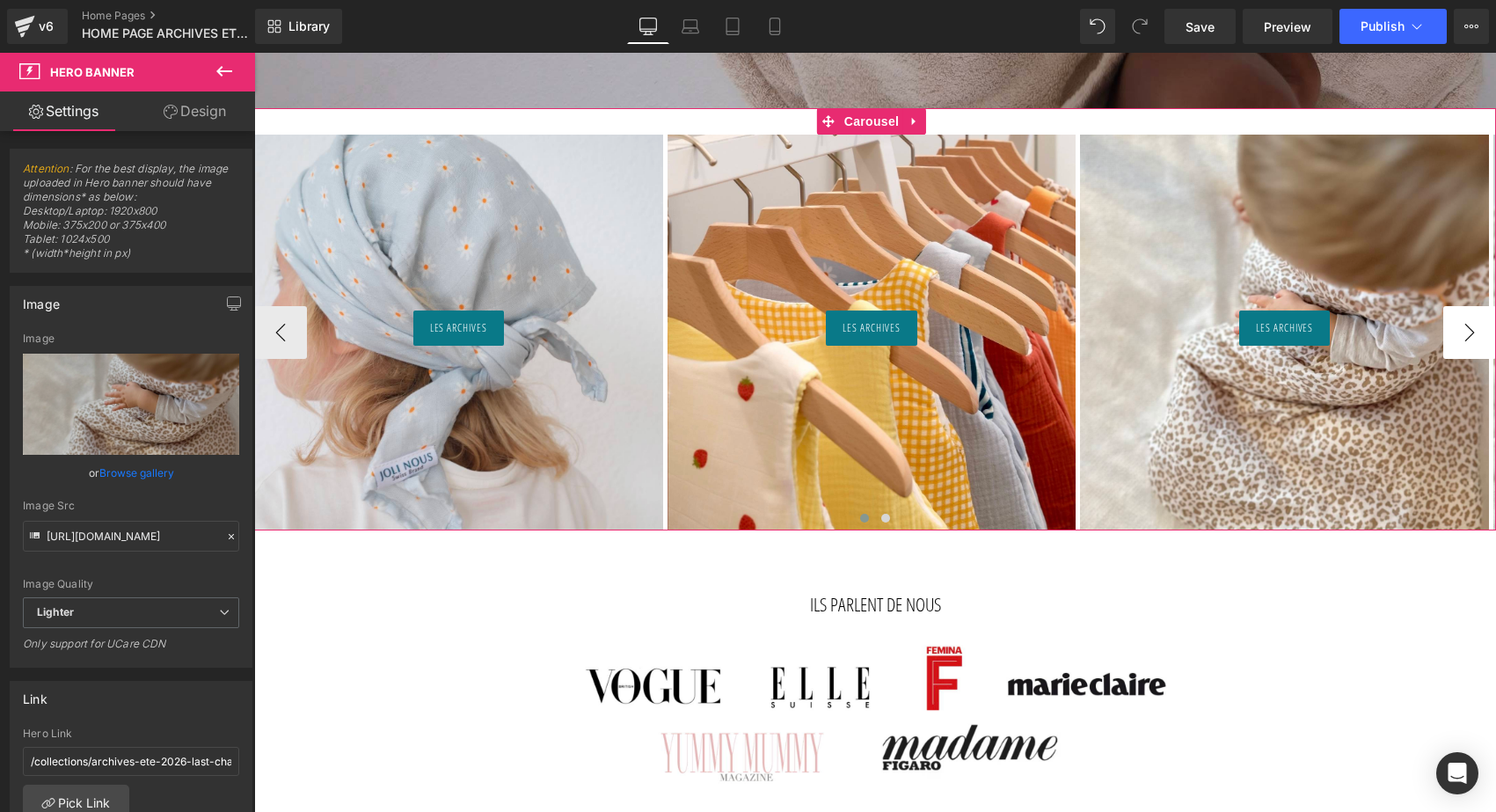
click at [1477, 332] on button "›" at bounding box center [1470, 333] width 53 height 53
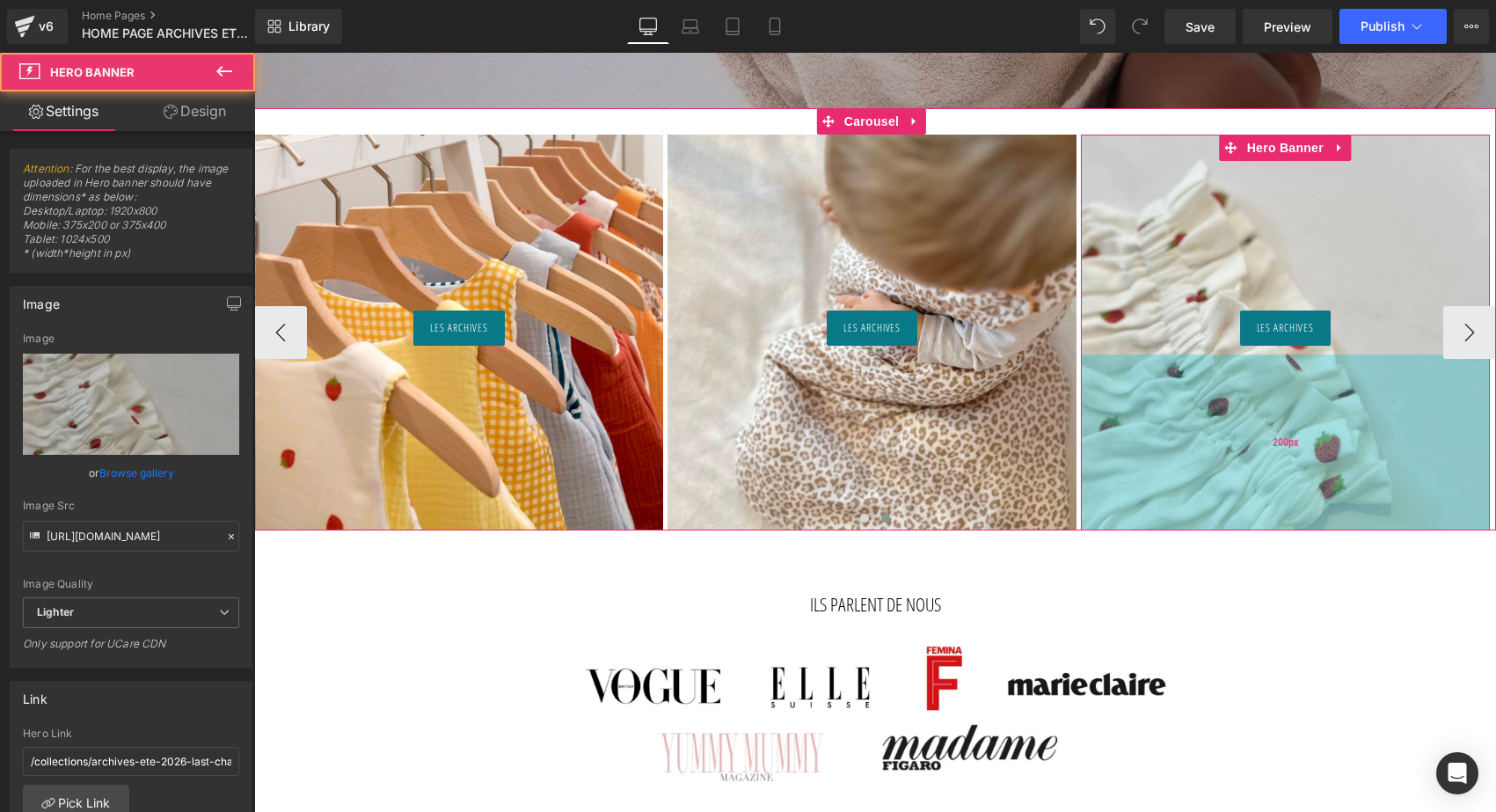
click at [1317, 462] on div "200px" at bounding box center [1286, 442] width 409 height 176
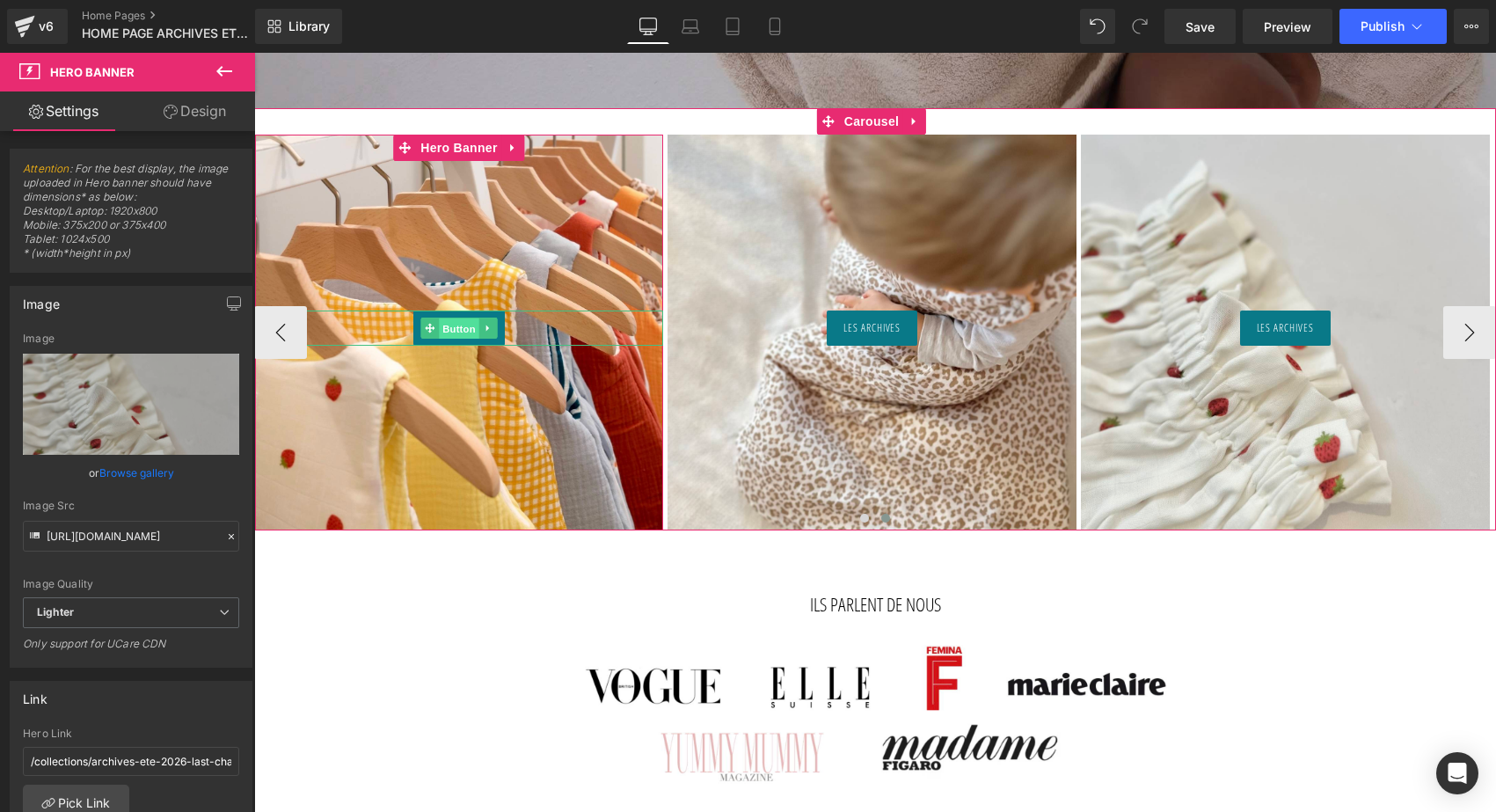
click at [465, 323] on span "Button" at bounding box center [459, 329] width 40 height 22
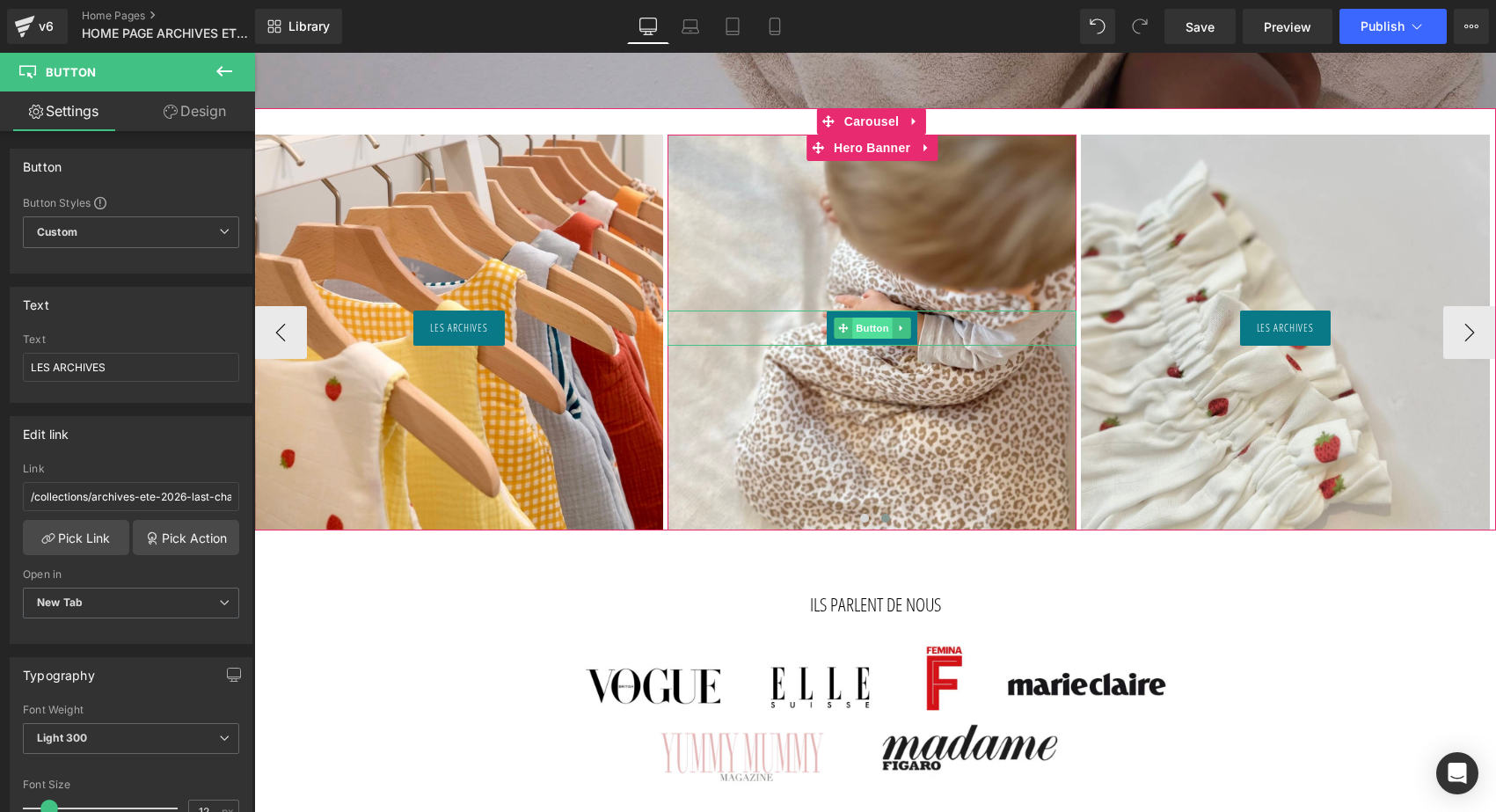
click at [874, 330] on span "Button" at bounding box center [872, 328] width 40 height 22
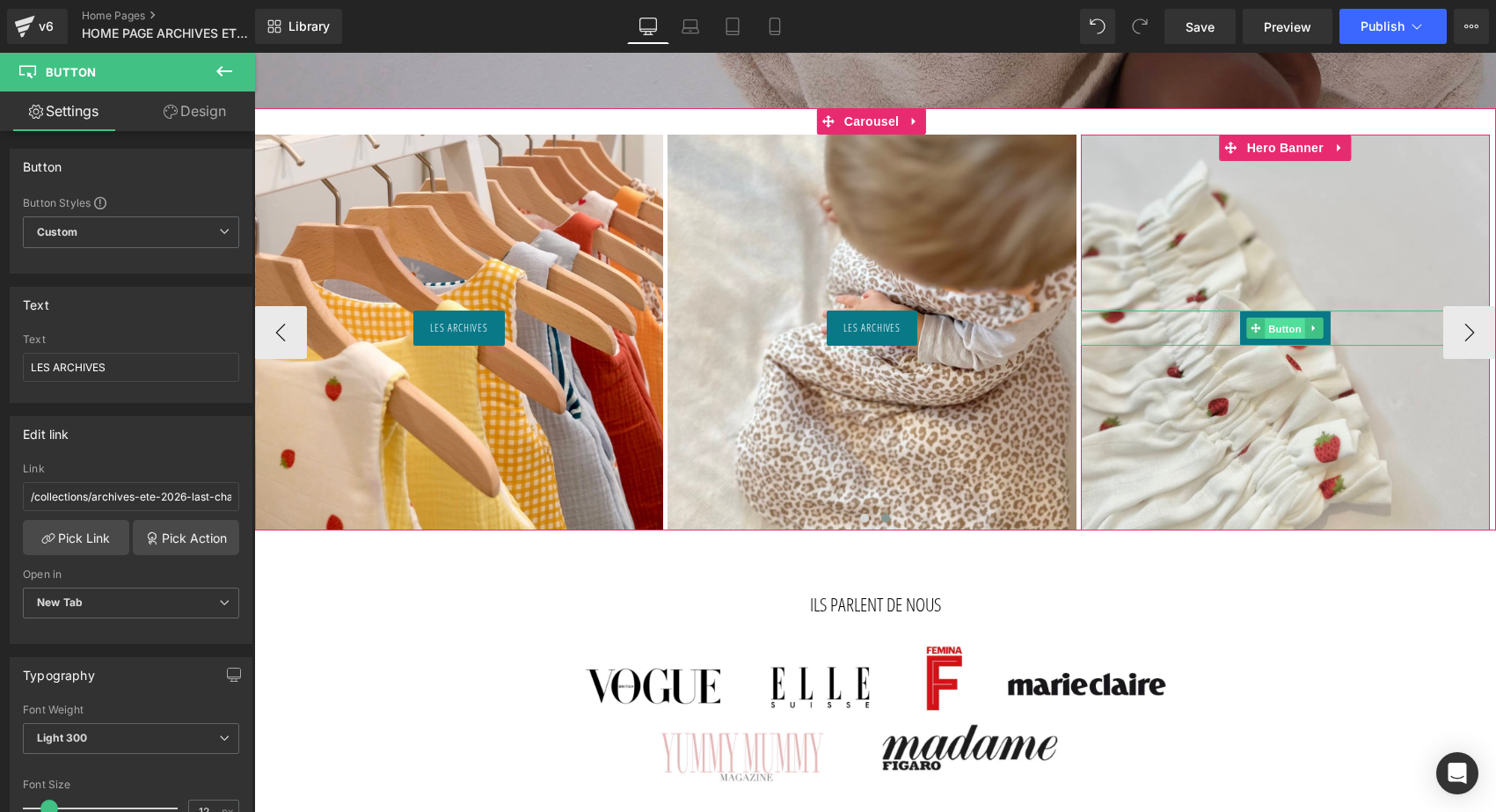
click at [1292, 332] on span "Button" at bounding box center [1285, 329] width 40 height 22
click at [283, 332] on button "‹" at bounding box center [281, 333] width 53 height 53
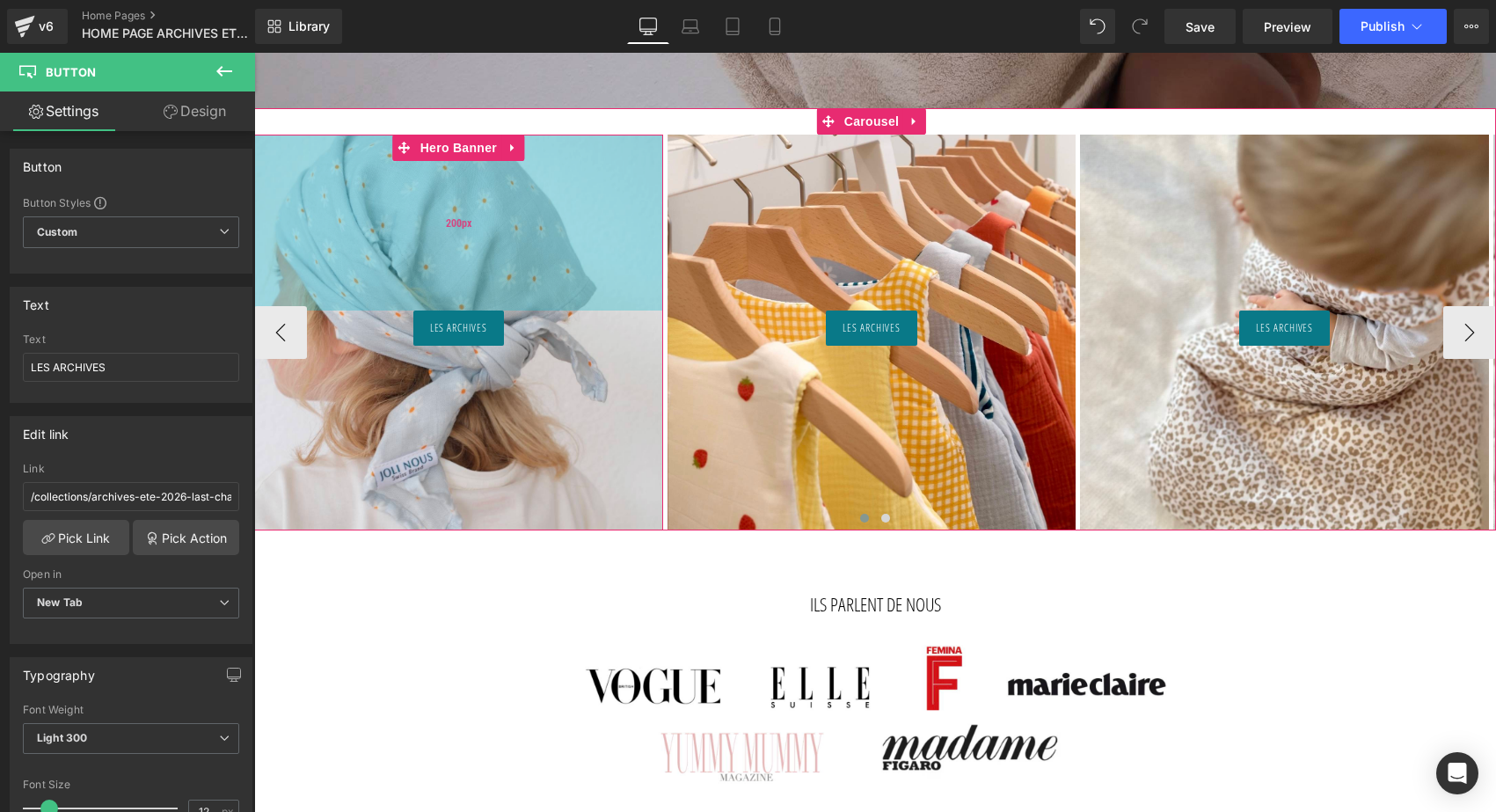
click at [385, 228] on div "200px" at bounding box center [459, 223] width 409 height 176
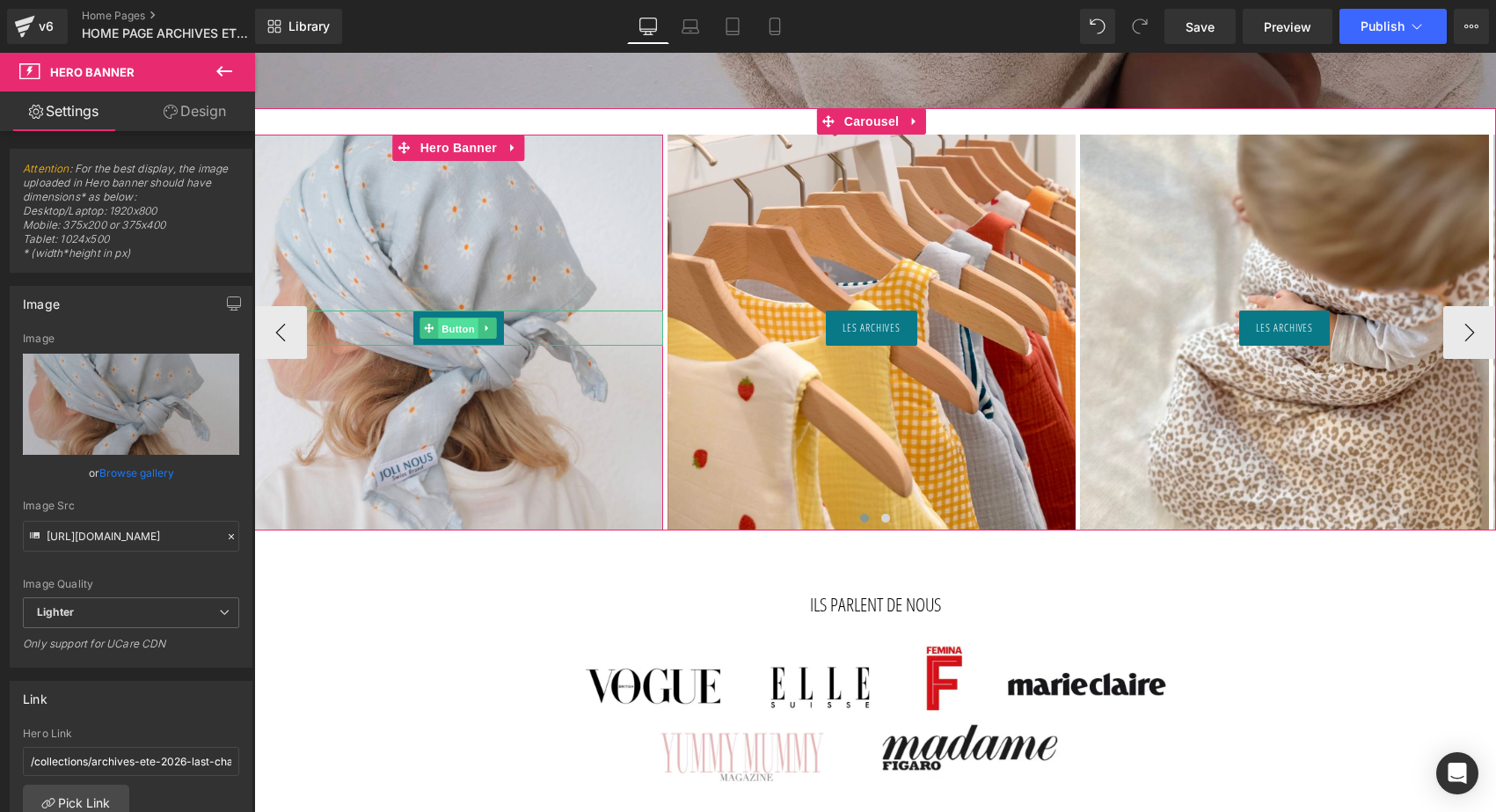
click at [471, 327] on span "Button" at bounding box center [459, 329] width 40 height 22
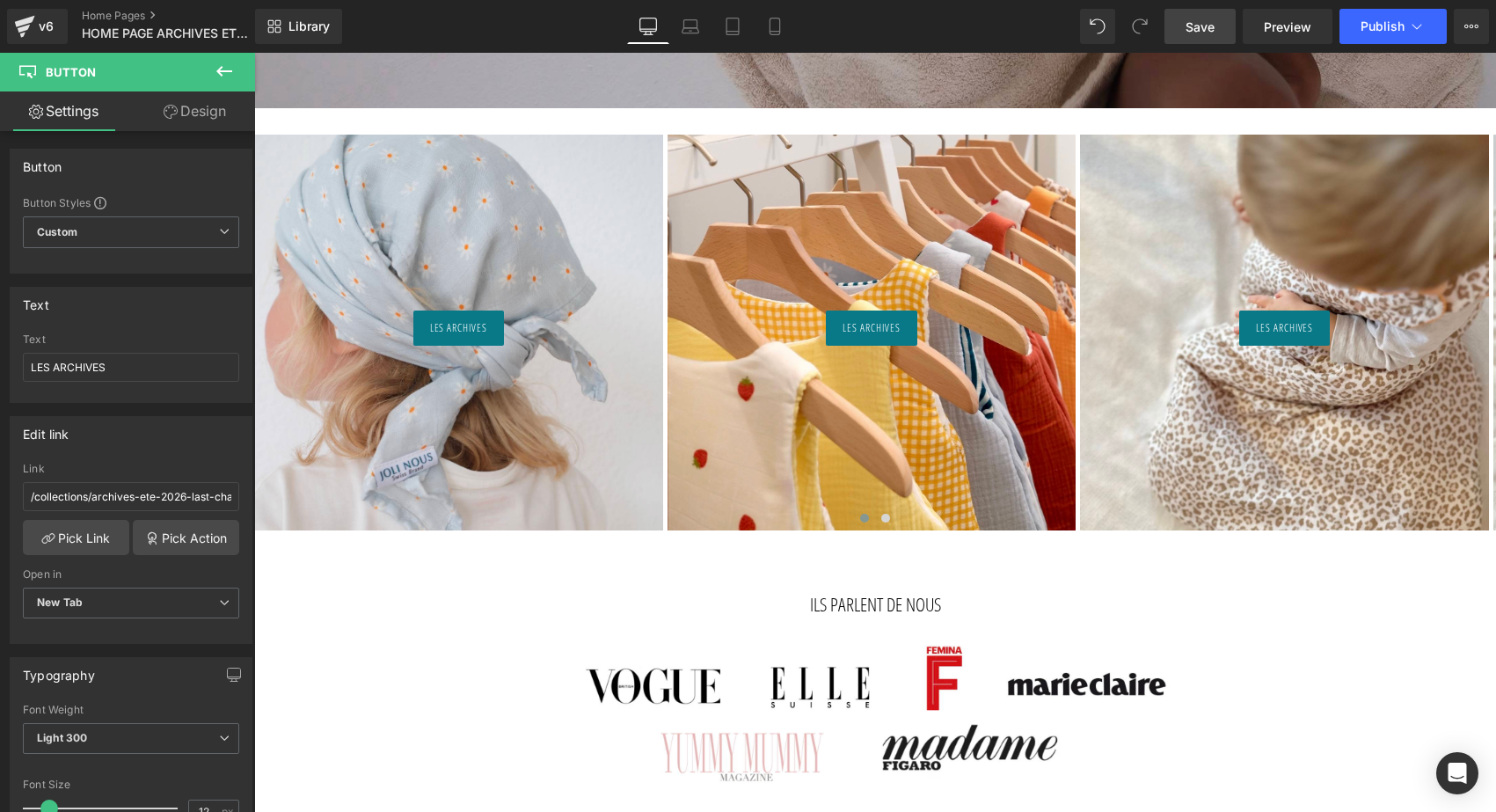
click at [1188, 39] on link "Save" at bounding box center [1200, 26] width 71 height 35
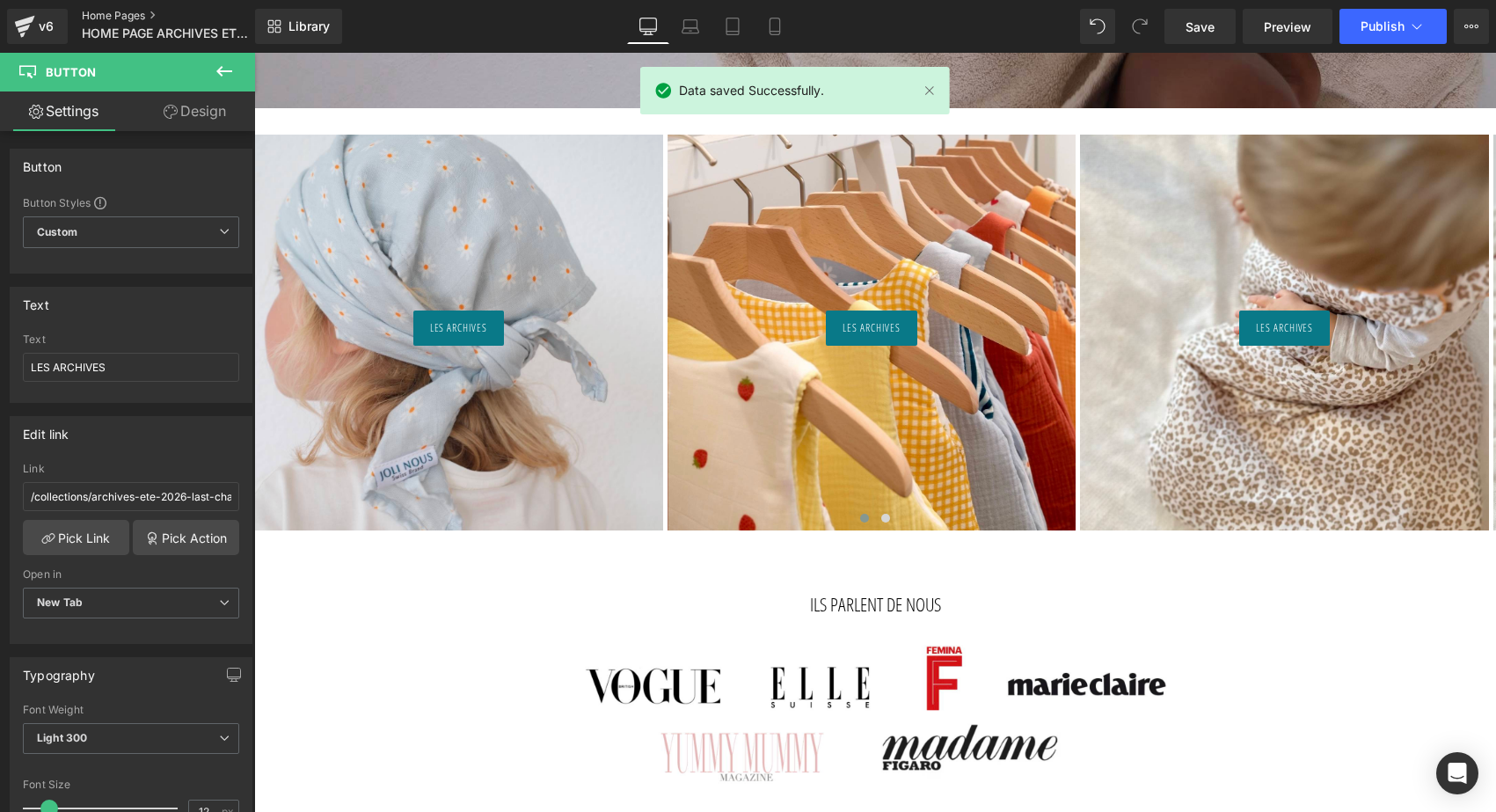
click at [126, 14] on link "Home Pages" at bounding box center [183, 16] width 203 height 14
